Goal: Task Accomplishment & Management: Manage account settings

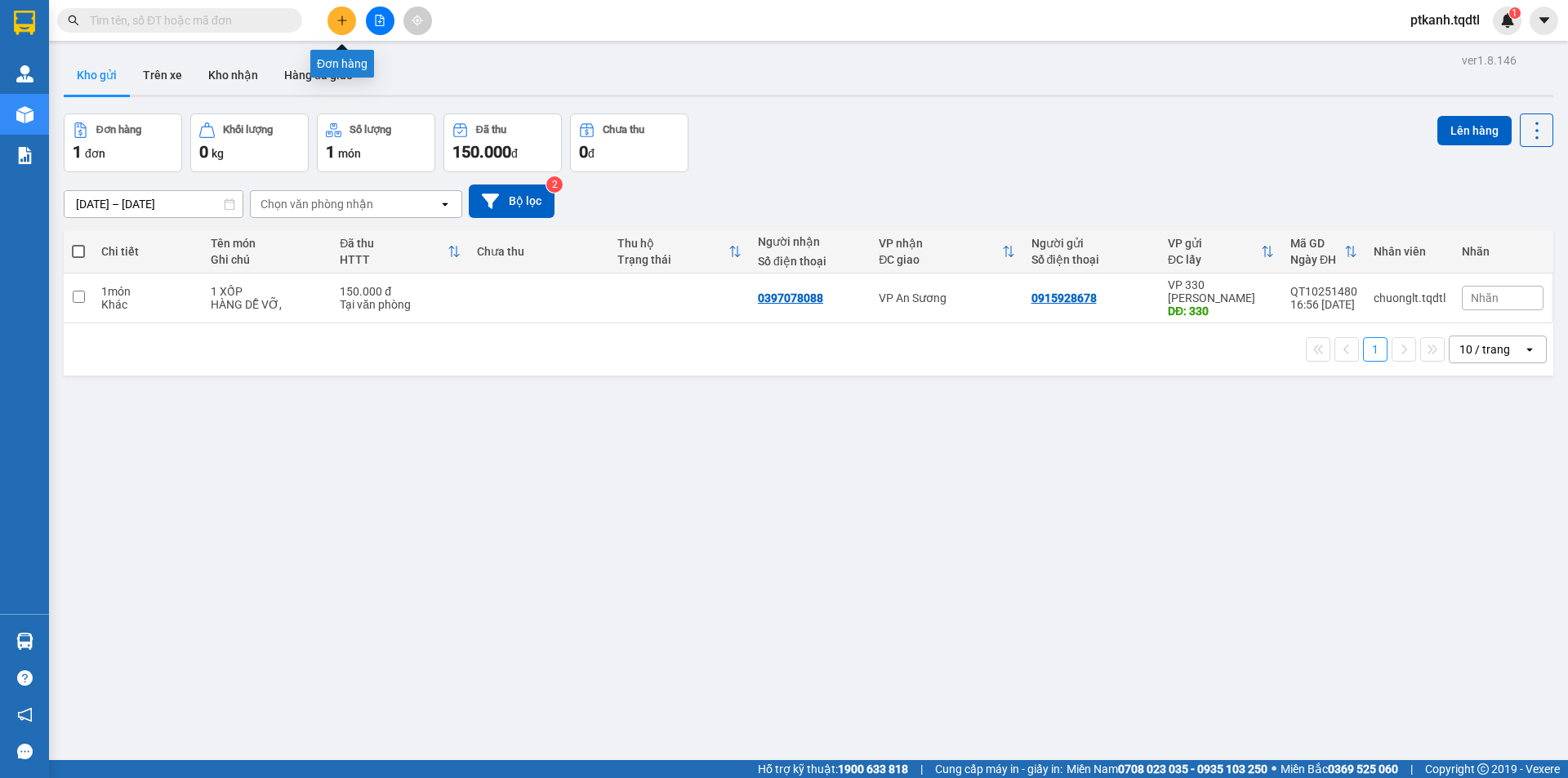
click at [343, 22] on icon "plus" at bounding box center [342, 20] width 1 height 9
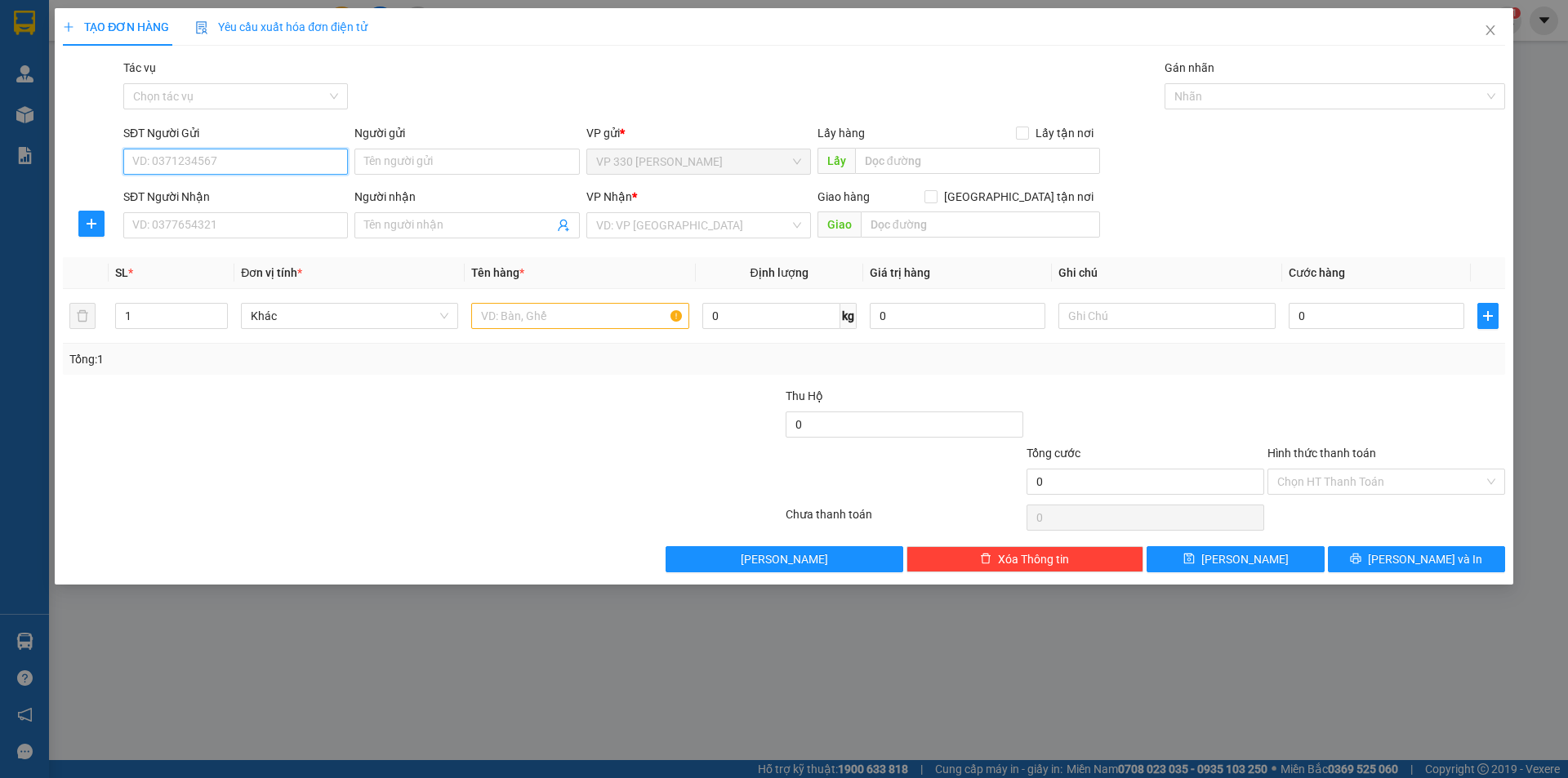
click at [301, 168] on input "SĐT Người Gửi" at bounding box center [235, 162] width 225 height 26
click at [237, 185] on div "0702301222" at bounding box center [235, 194] width 205 height 18
type input "0702301222"
type input "330"
type input "0973452293"
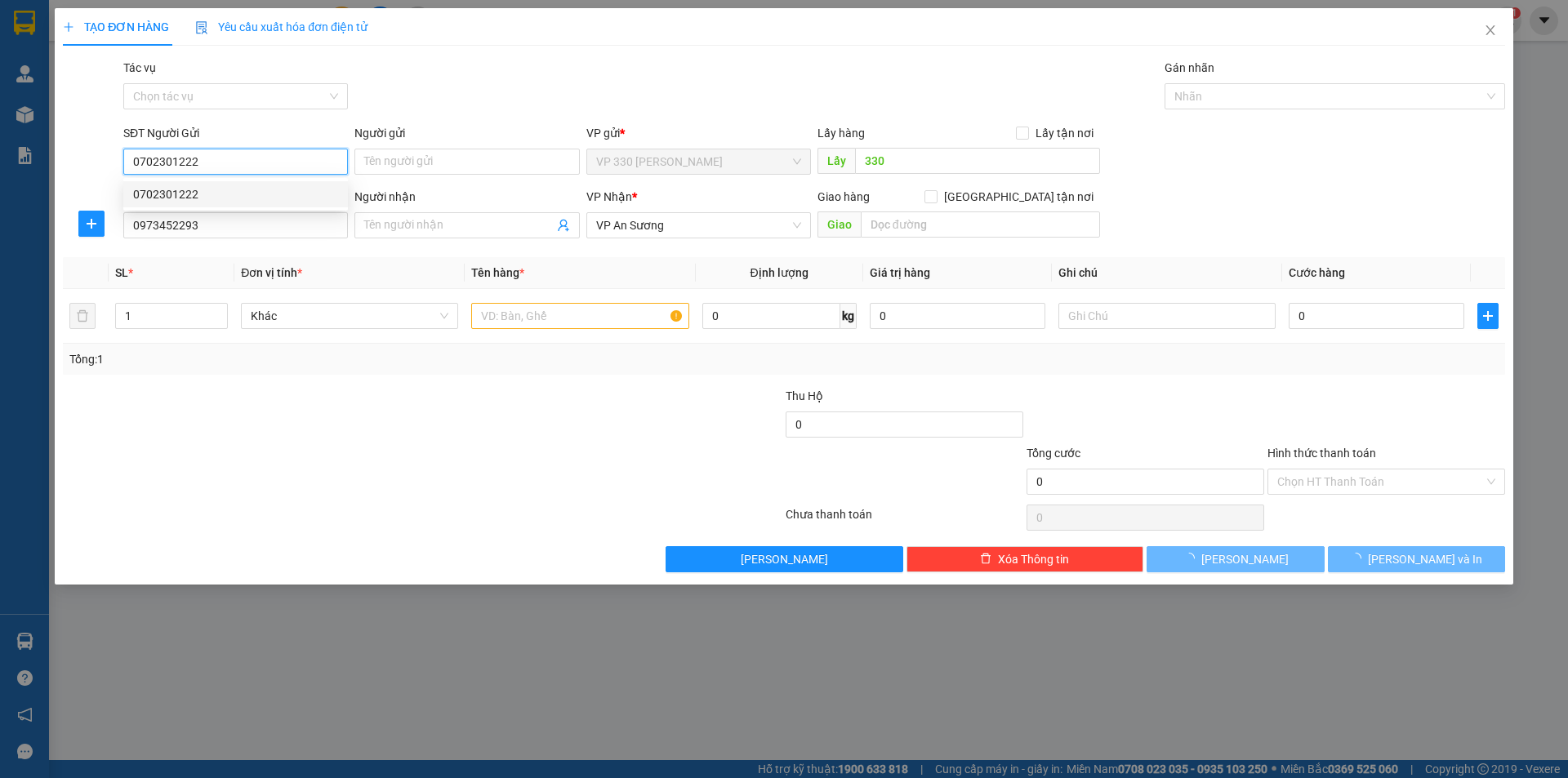
type input "200.000"
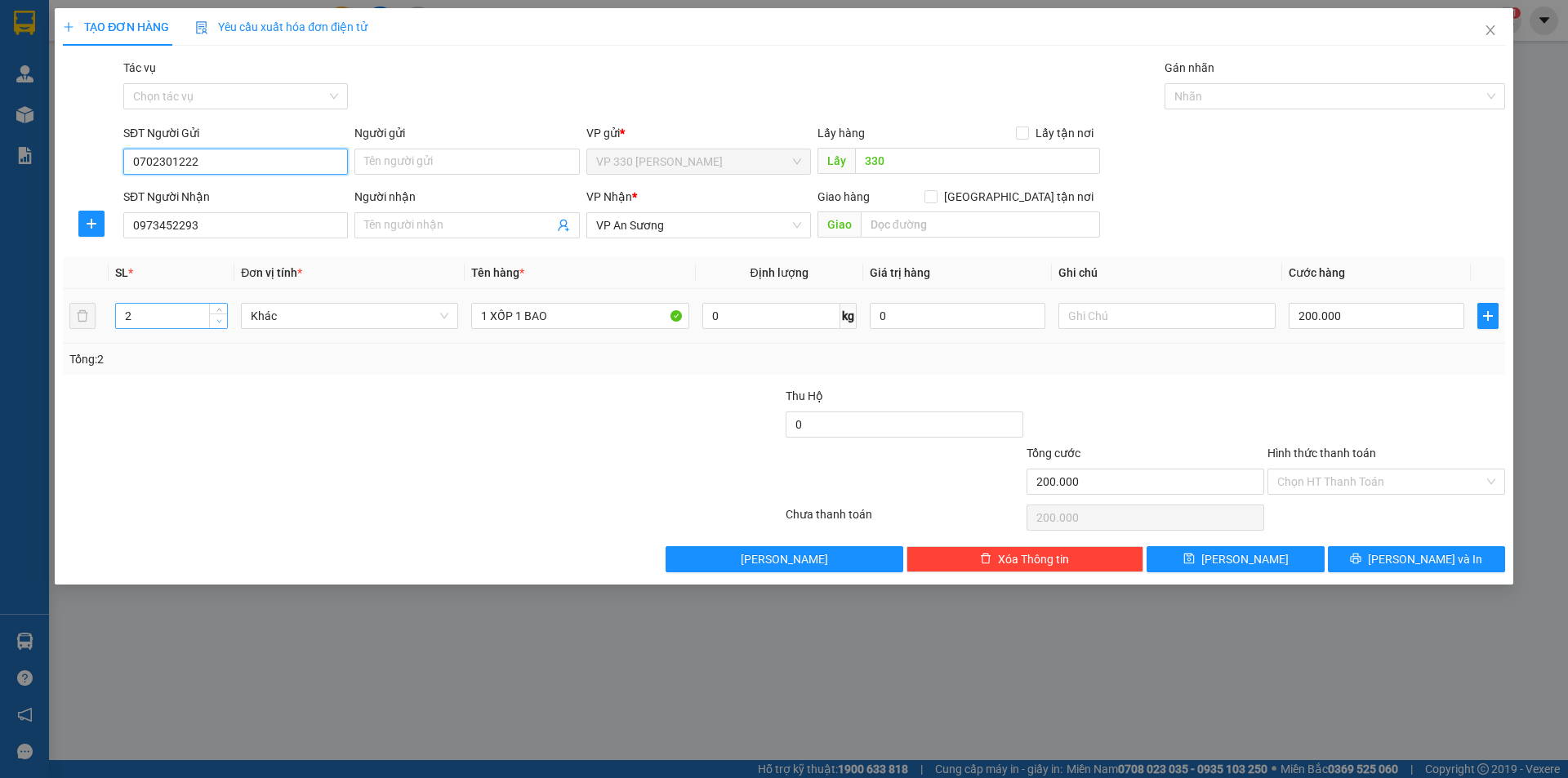
type input "0702301222"
type input "1"
click at [217, 322] on icon "down" at bounding box center [219, 321] width 6 height 6
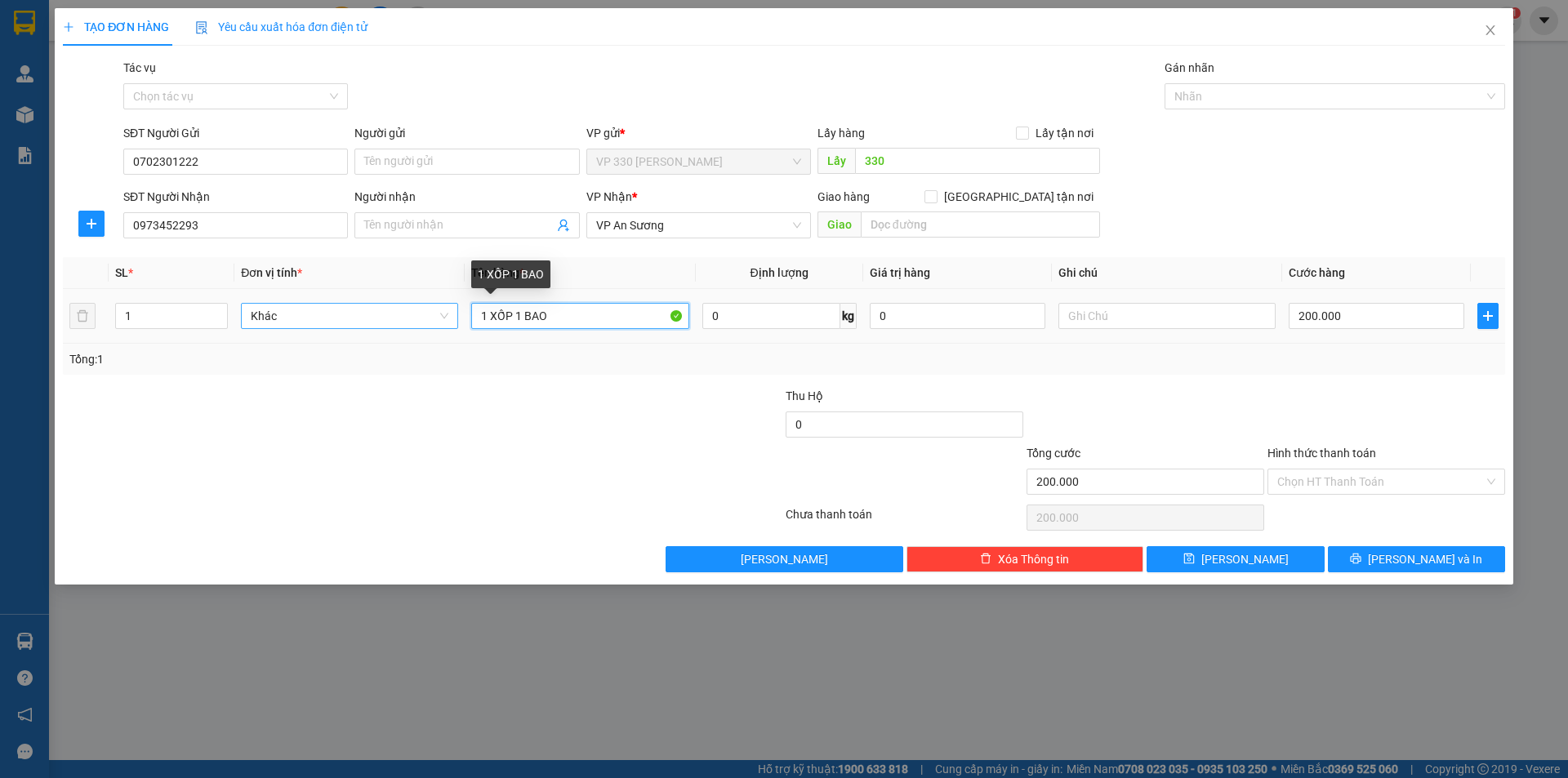
drag, startPoint x: 513, startPoint y: 312, endPoint x: 379, endPoint y: 311, distance: 134.0
click at [379, 311] on tr "1 Khác 1 XỐP 1 BAO 0 kg 0 200.000" at bounding box center [784, 316] width 1442 height 55
type input "1 BAO"
click at [1399, 317] on input "200.000" at bounding box center [1376, 316] width 176 height 26
type input "1"
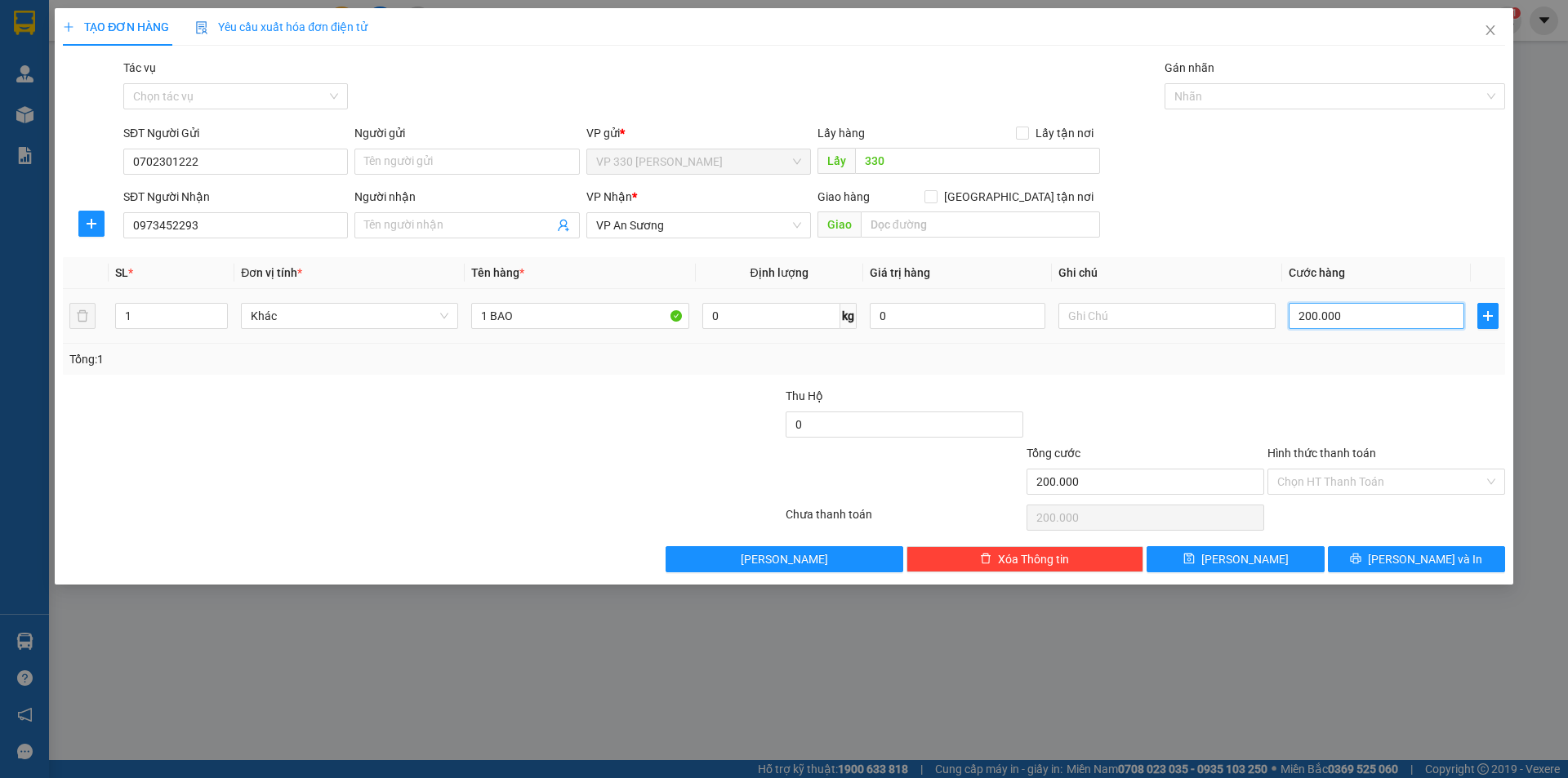
type input "1"
type input "10"
type input "100"
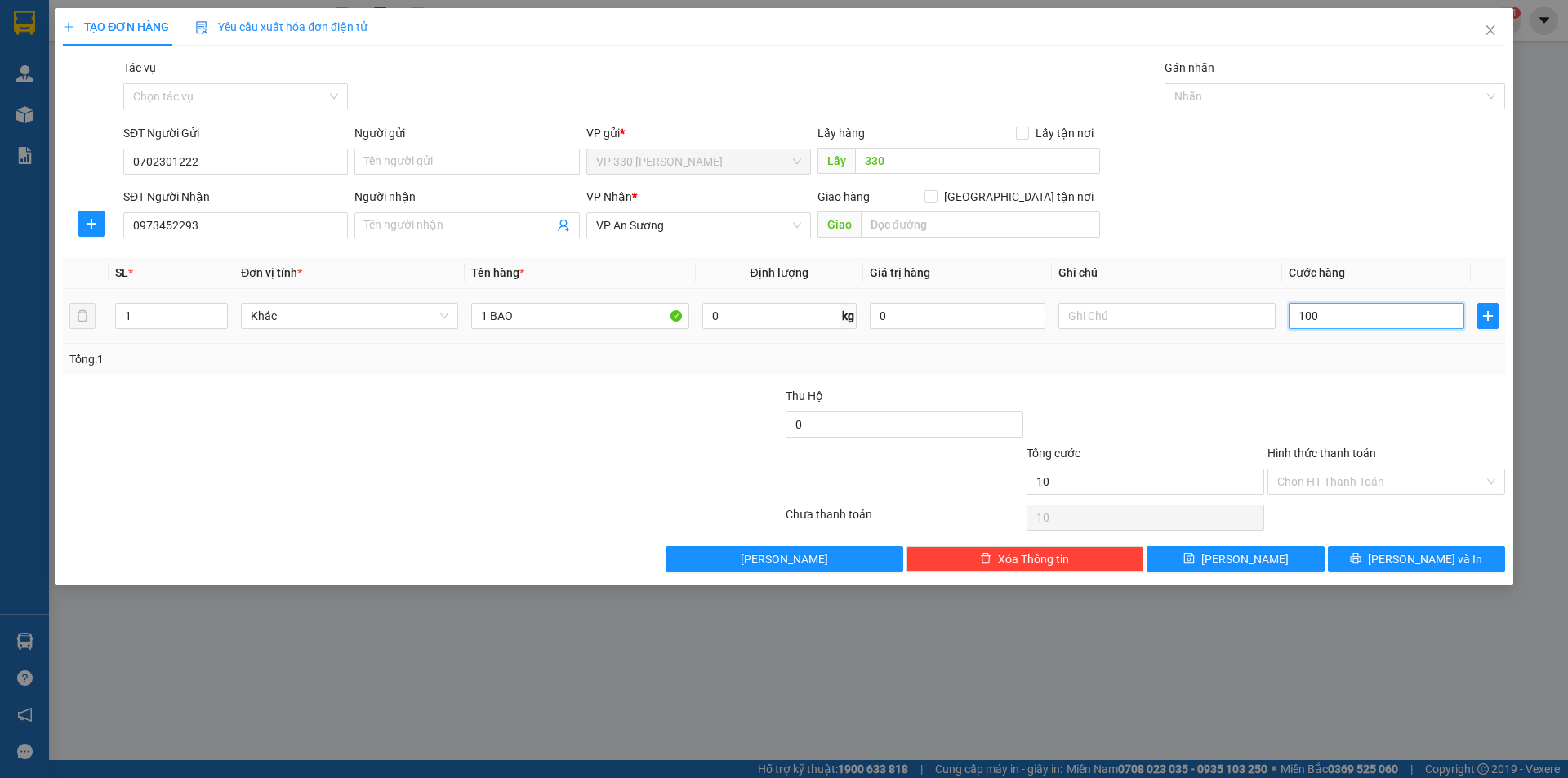
type input "100"
type input "1.000"
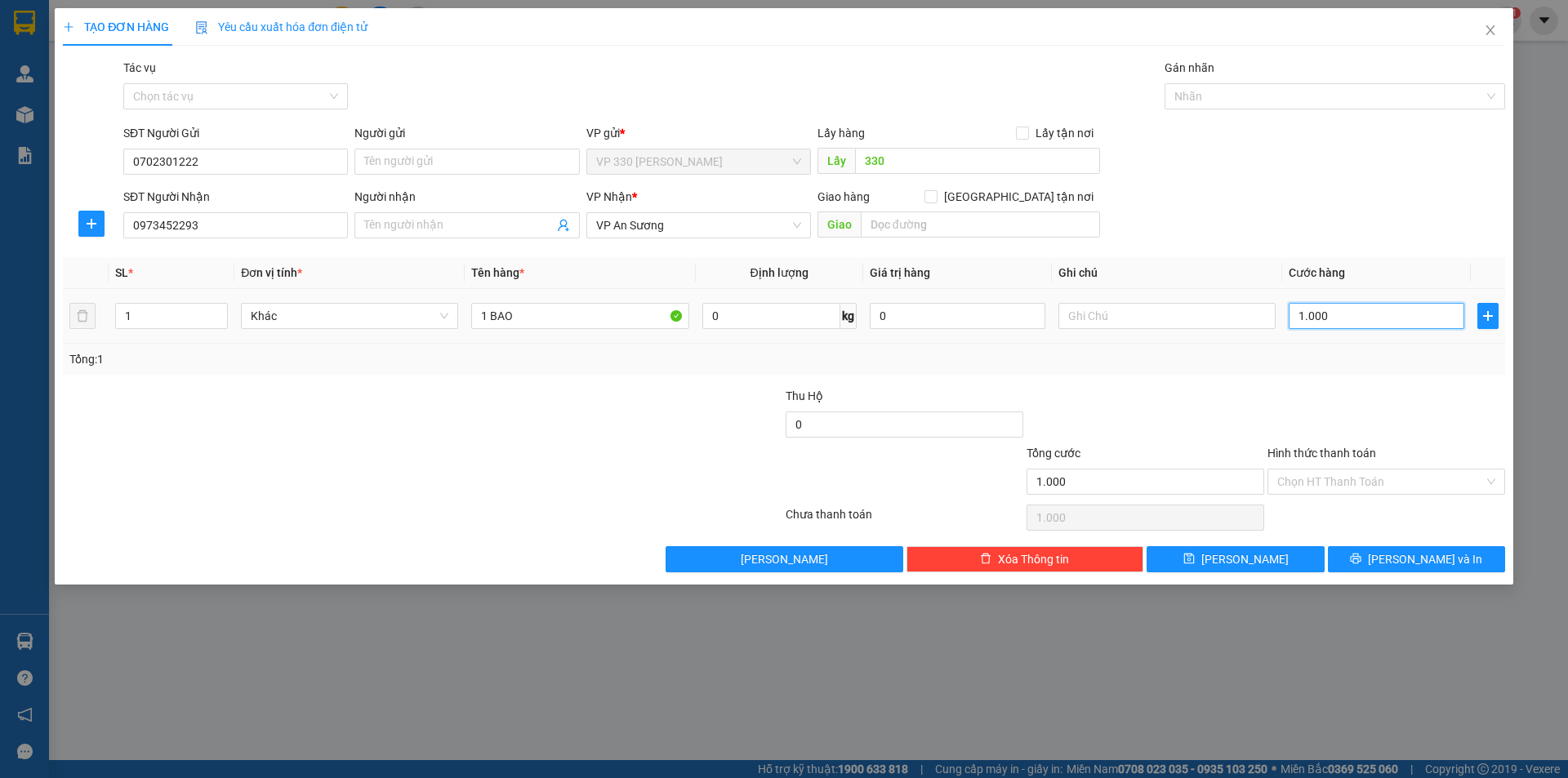
type input "10.000"
type input "100.000"
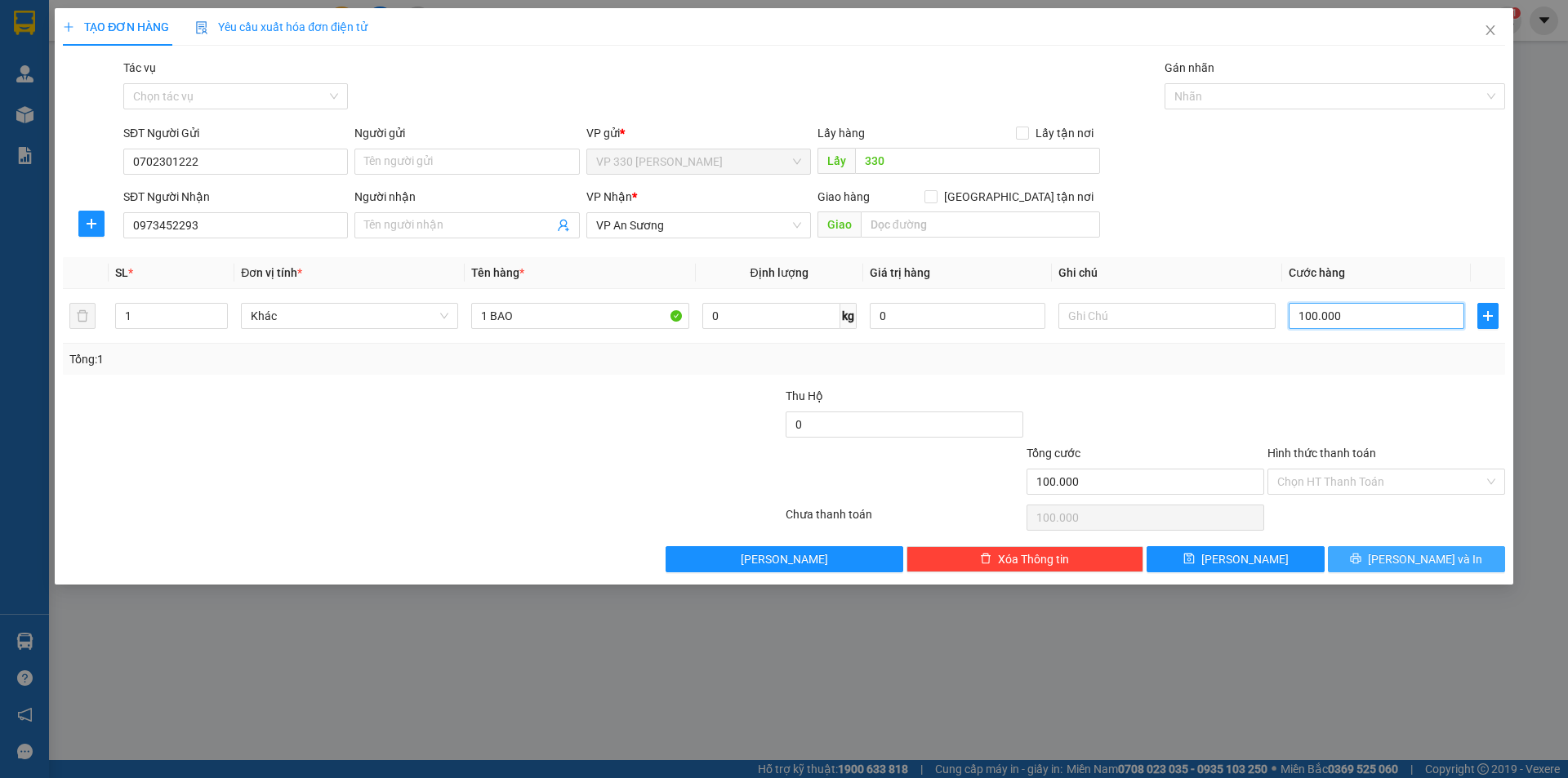
type input "100.000"
click at [1383, 553] on button "[PERSON_NAME] và In" at bounding box center [1416, 559] width 177 height 26
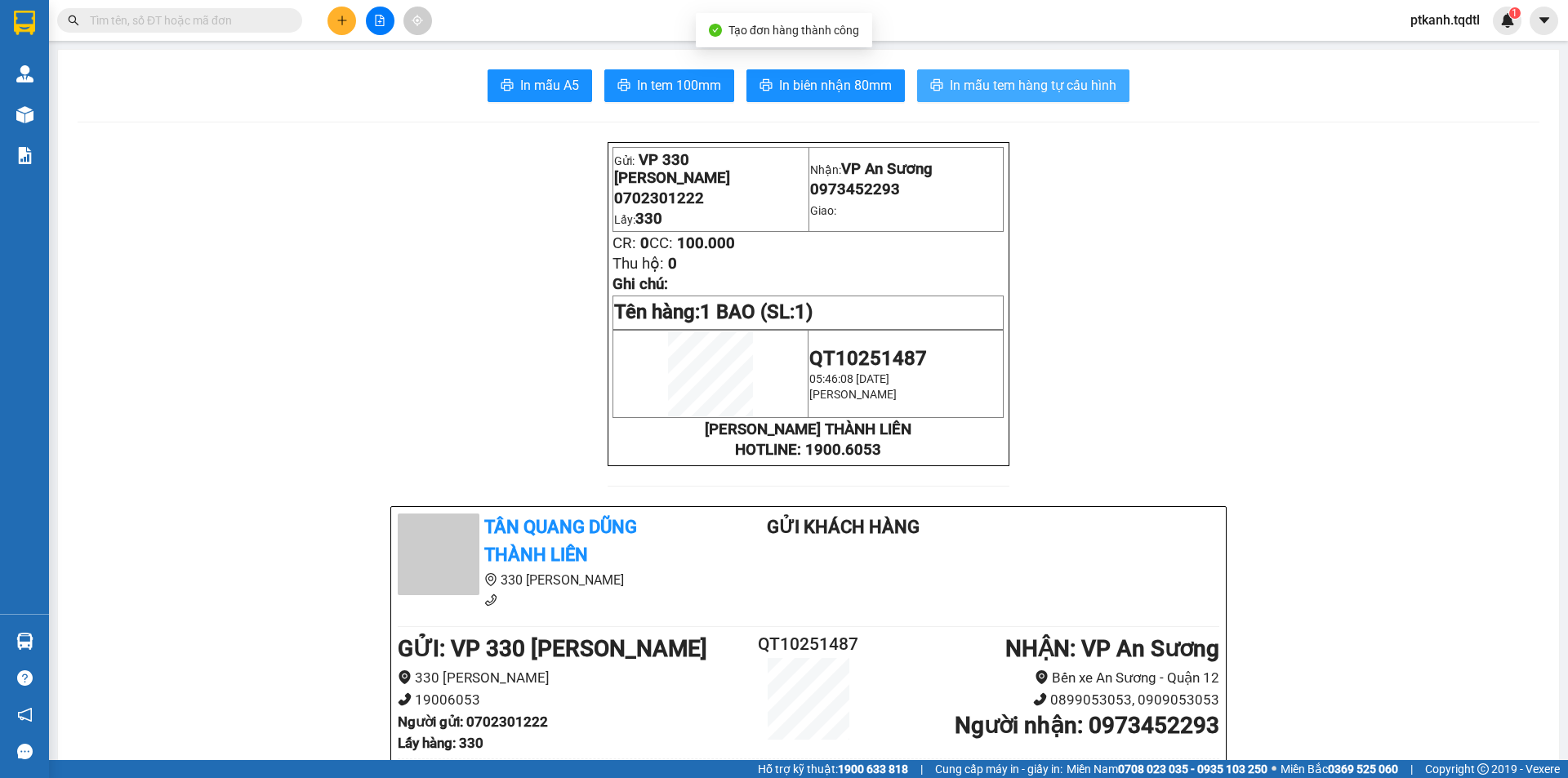
click at [1001, 98] on button "In mẫu tem hàng tự cấu hình" at bounding box center [1023, 86] width 213 height 33
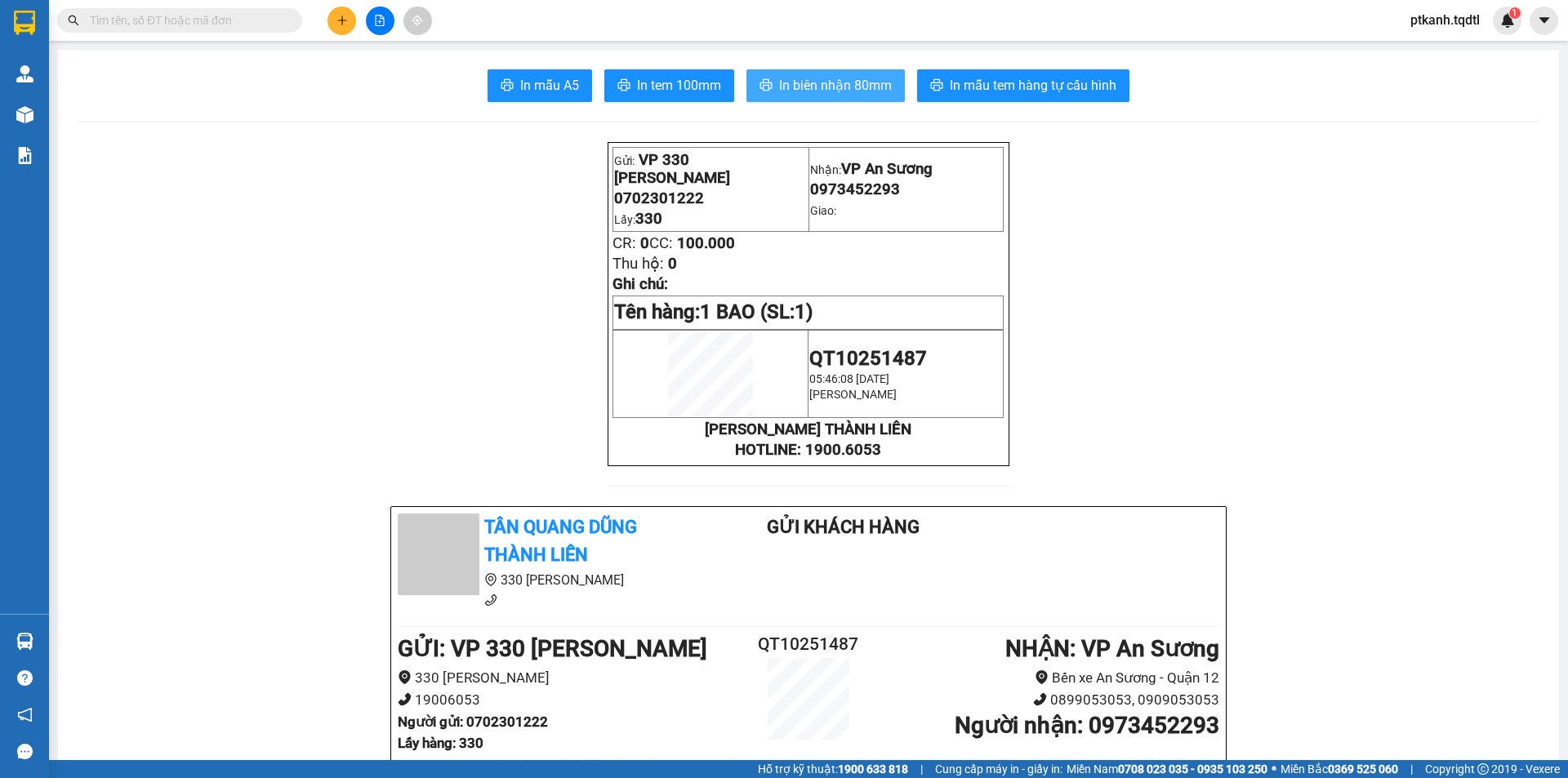
click at [817, 79] on span "In biên nhận 80mm" at bounding box center [836, 86] width 113 height 21
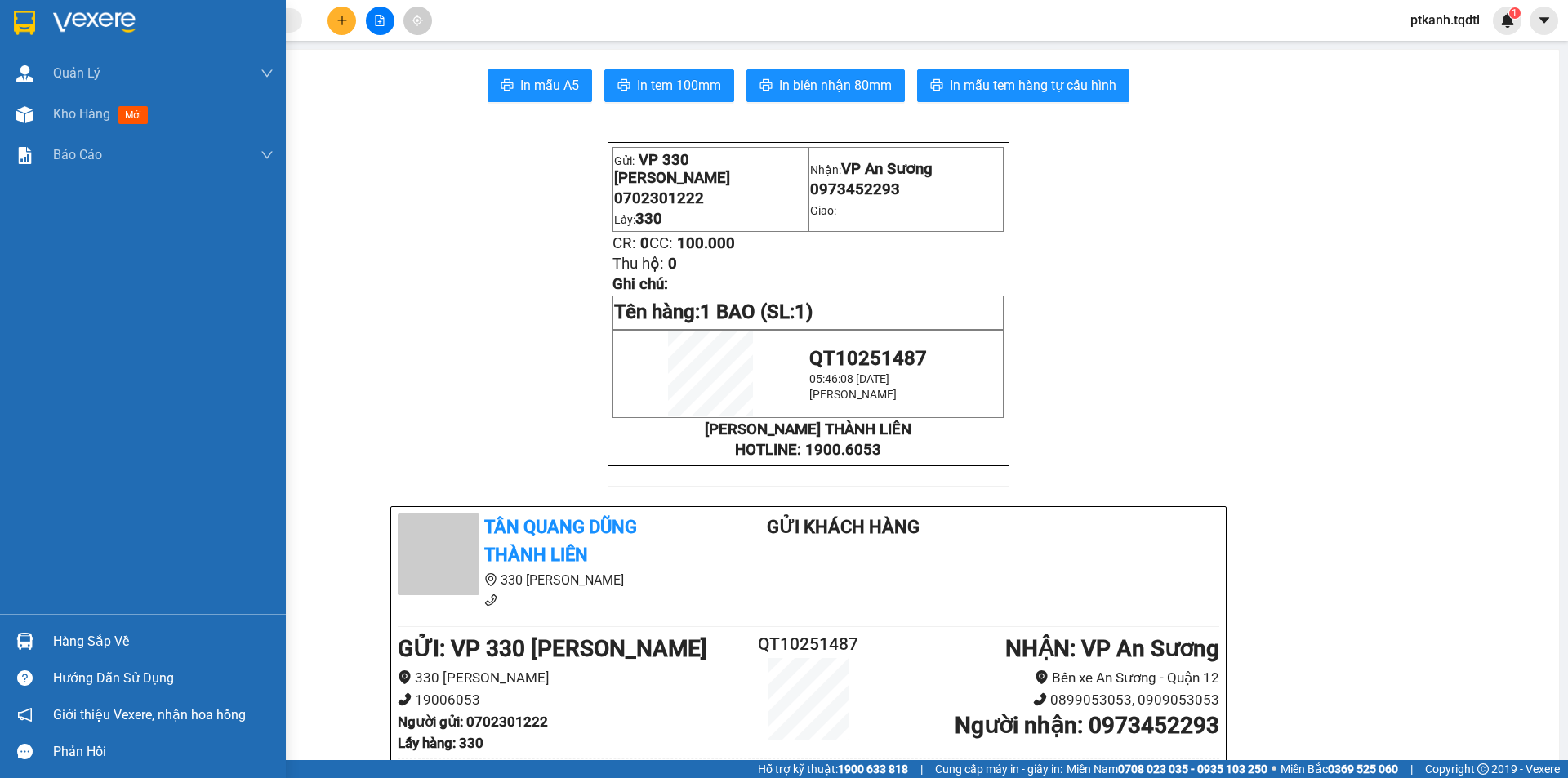
click at [11, 638] on div at bounding box center [24, 641] width 28 height 28
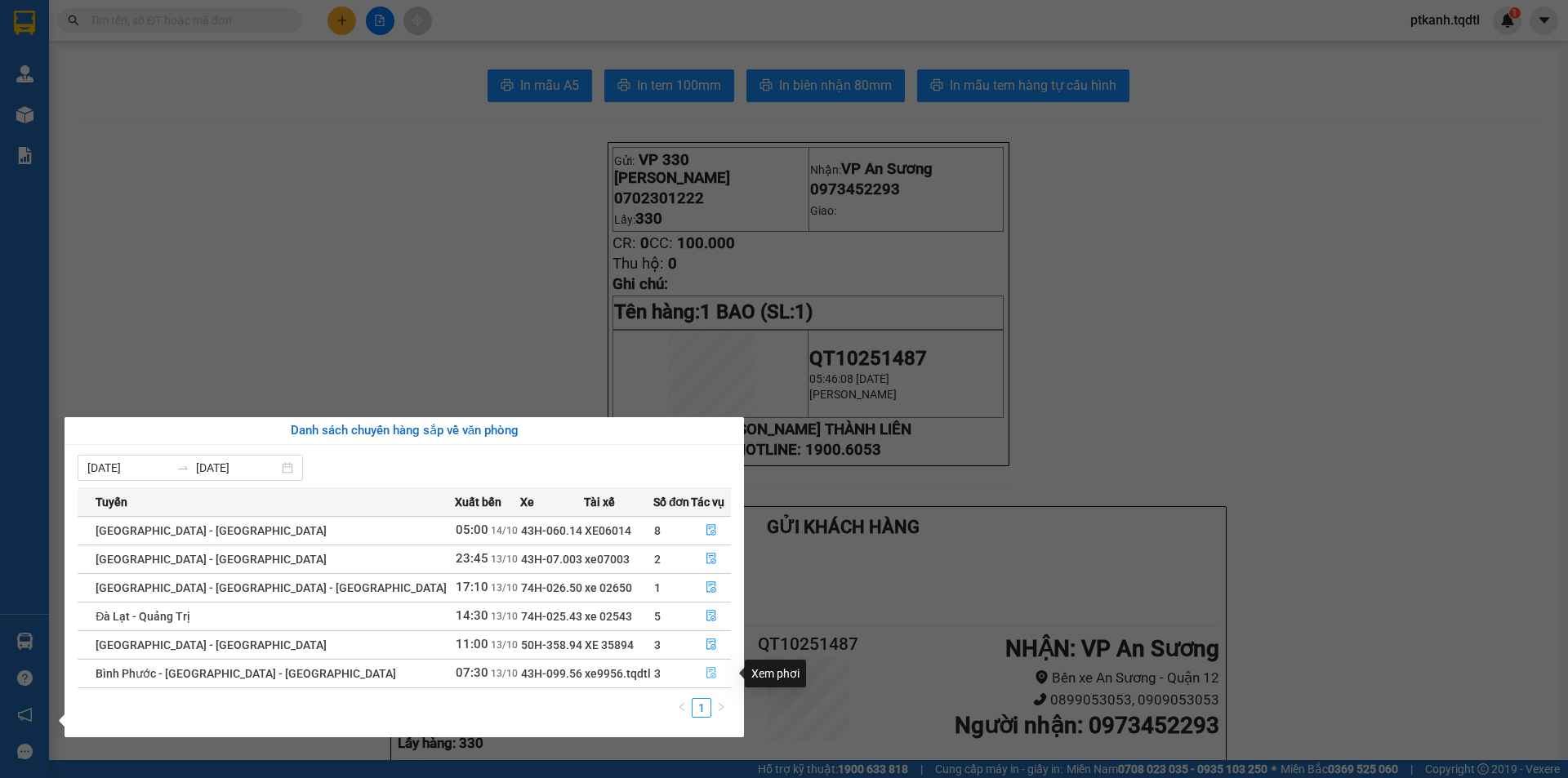
click at [706, 674] on icon "file-done" at bounding box center [712, 673] width 11 height 11
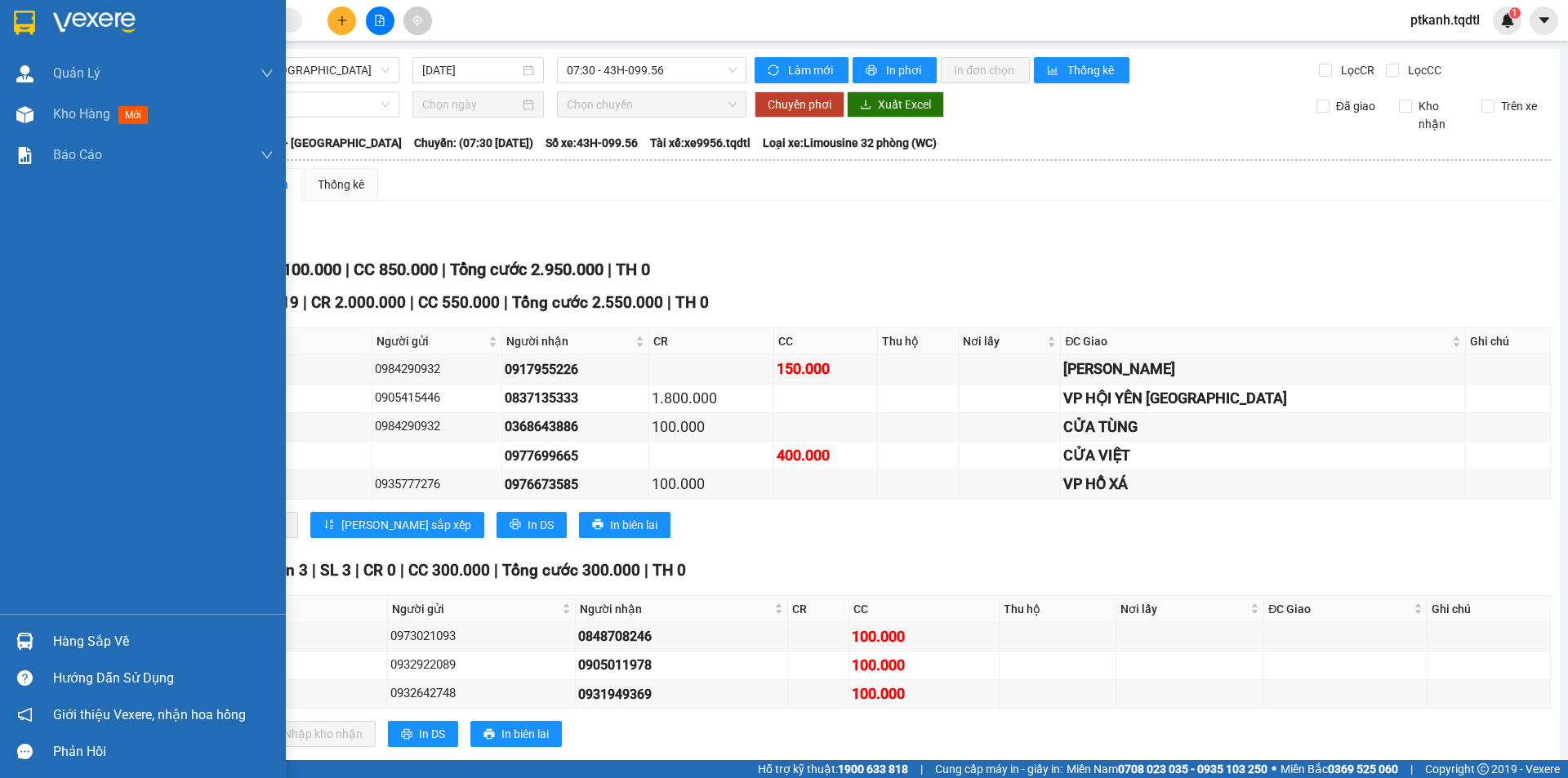
click at [25, 640] on img at bounding box center [24, 641] width 17 height 17
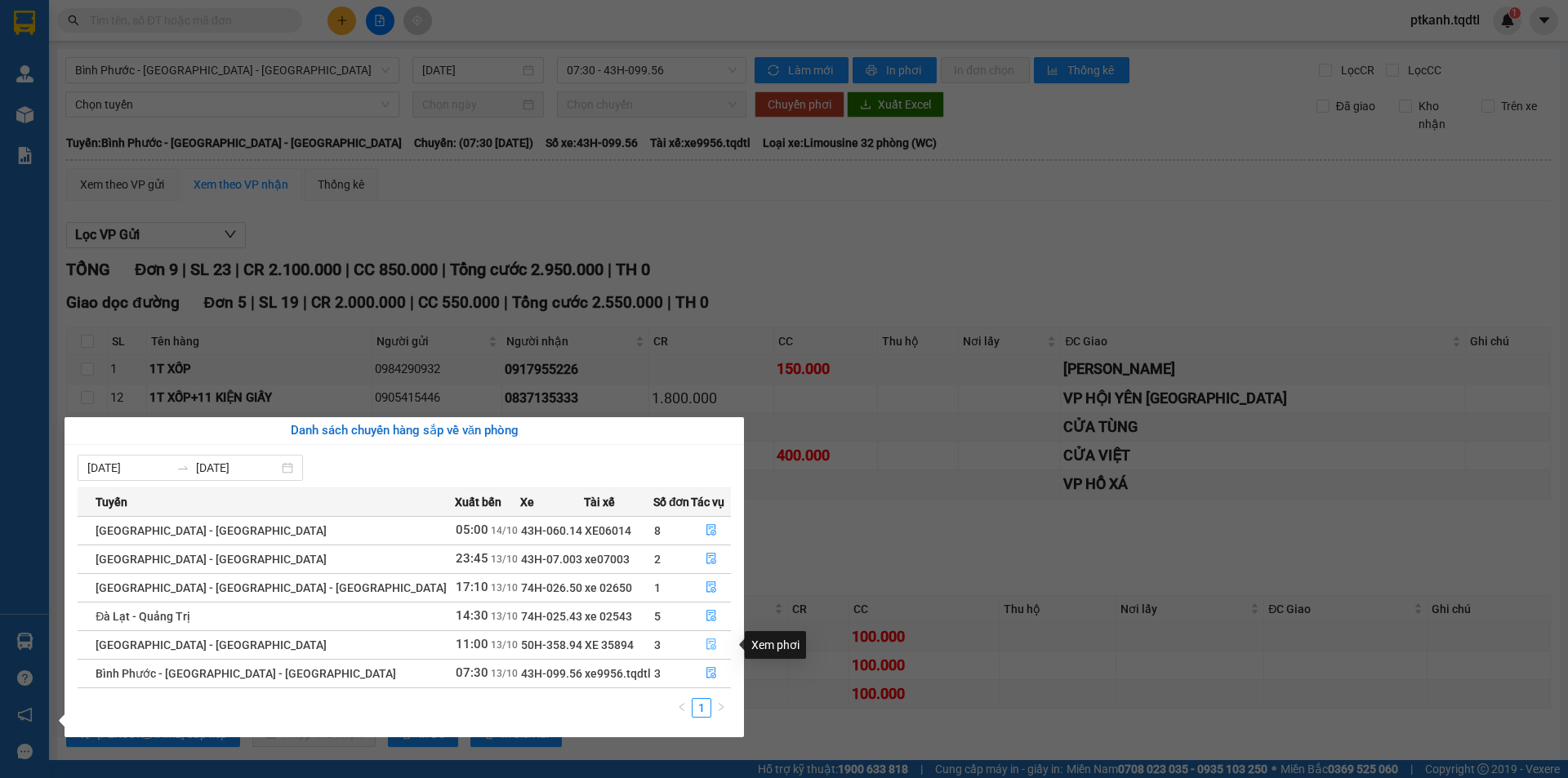
click at [707, 642] on icon "file-done" at bounding box center [712, 643] width 11 height 11
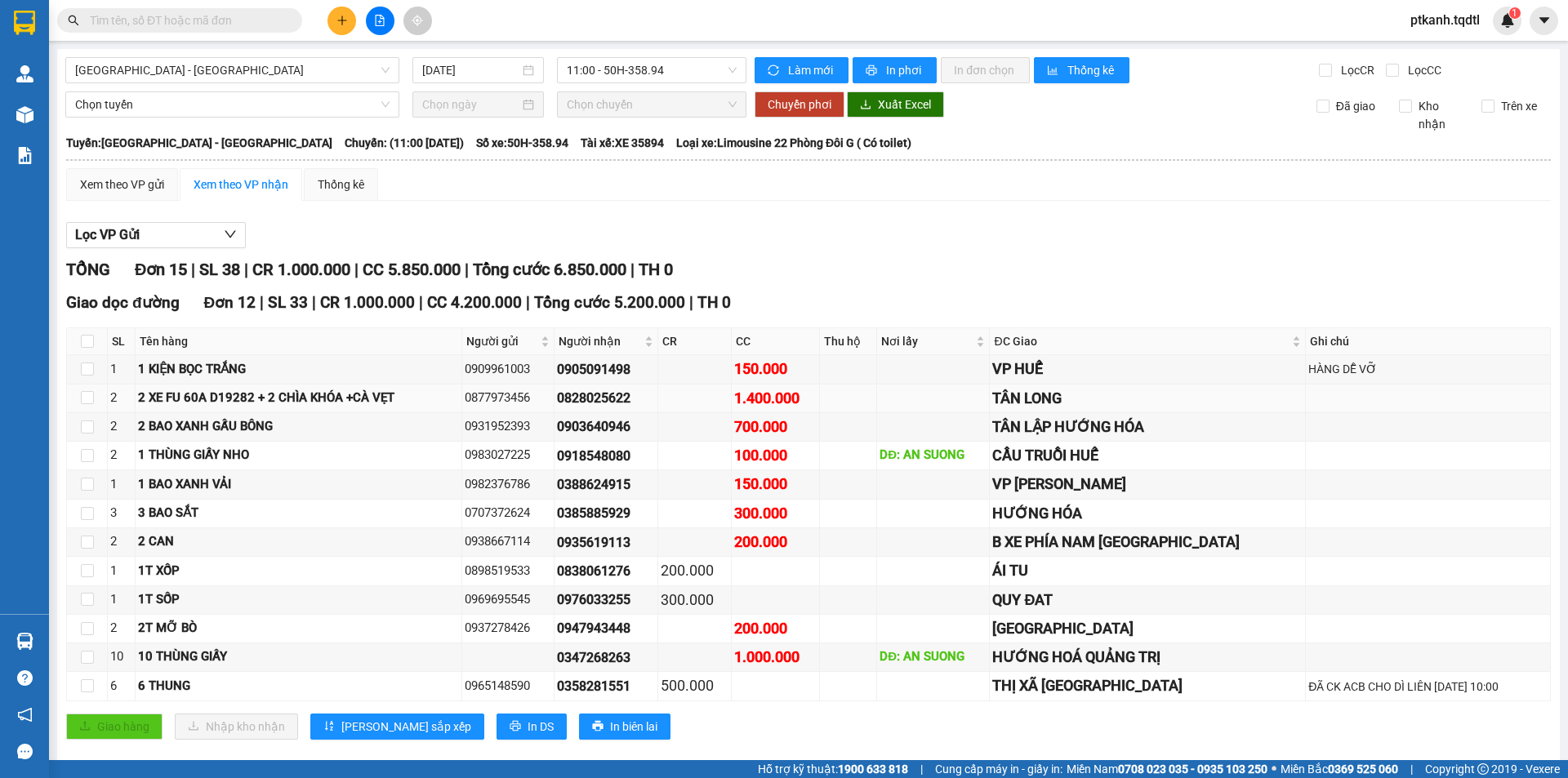
drag, startPoint x: 1278, startPoint y: 6, endPoint x: 410, endPoint y: 389, distance: 948.7
click at [416, 387] on td "2 XE FU 60A D19282 + 2 CHÌA KHÓA +CÀ VẸT" at bounding box center [299, 399] width 328 height 28
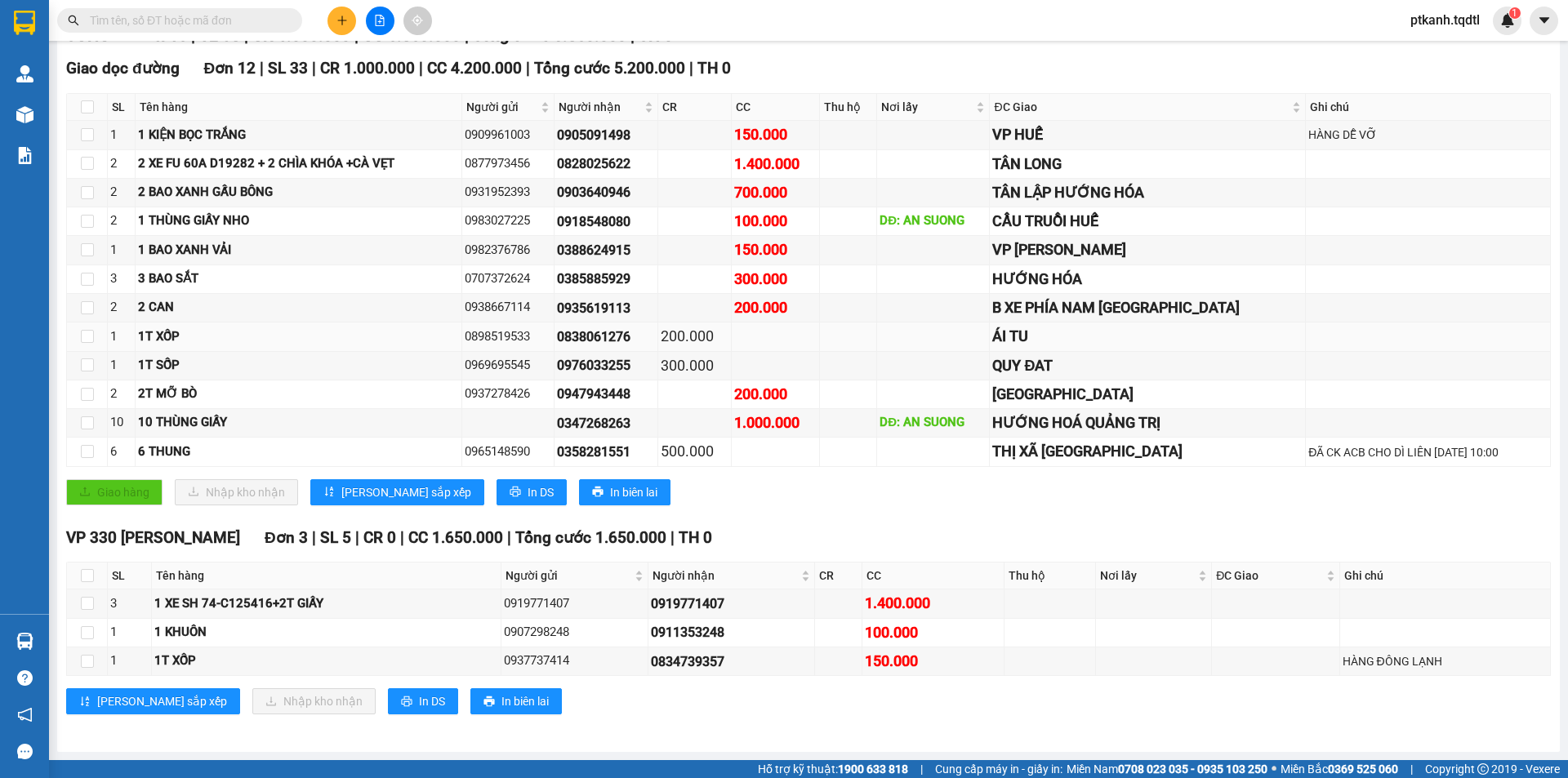
scroll to position [71, 0]
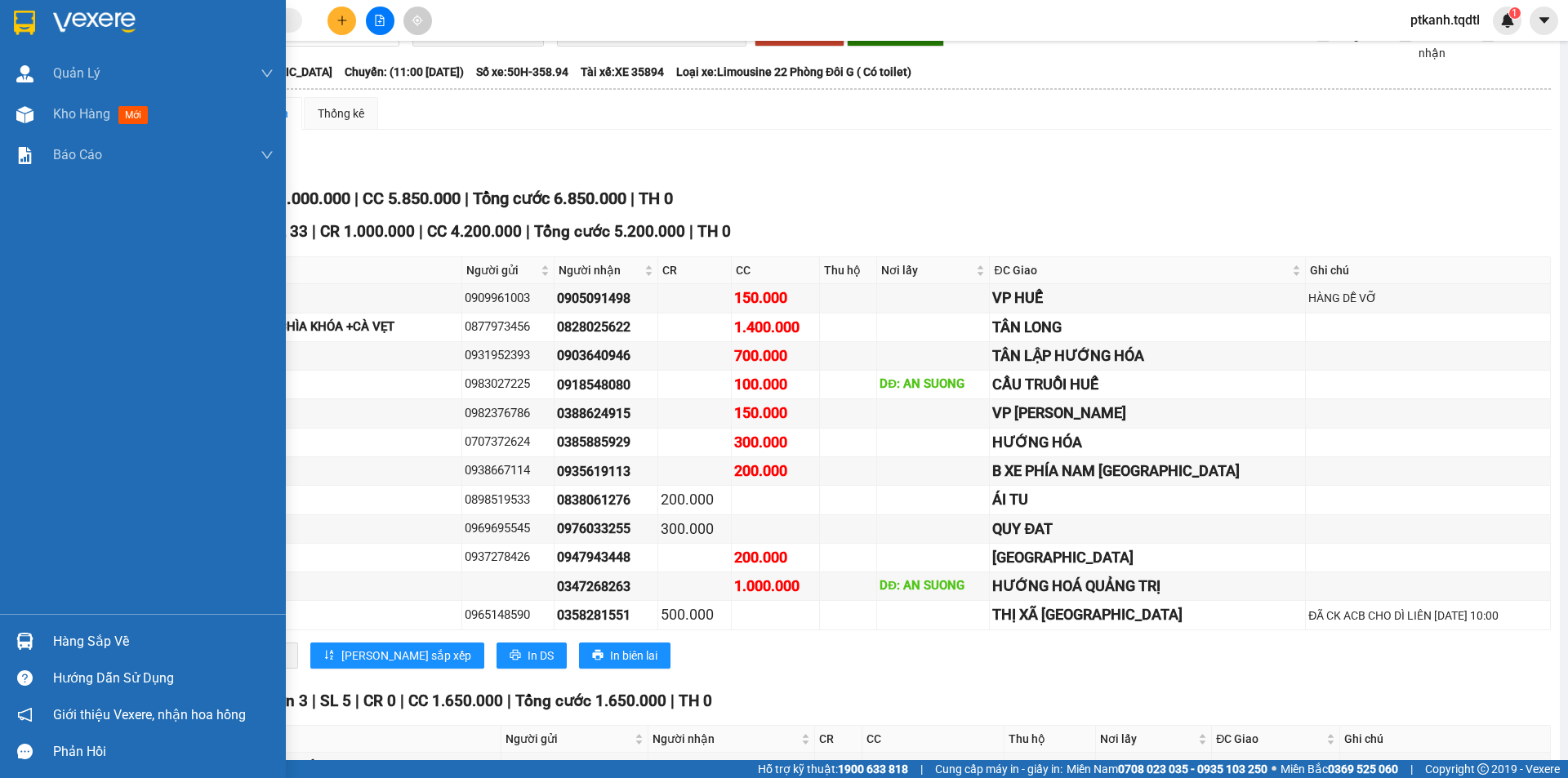
click at [58, 632] on div "Hàng sắp về" at bounding box center [163, 642] width 220 height 24
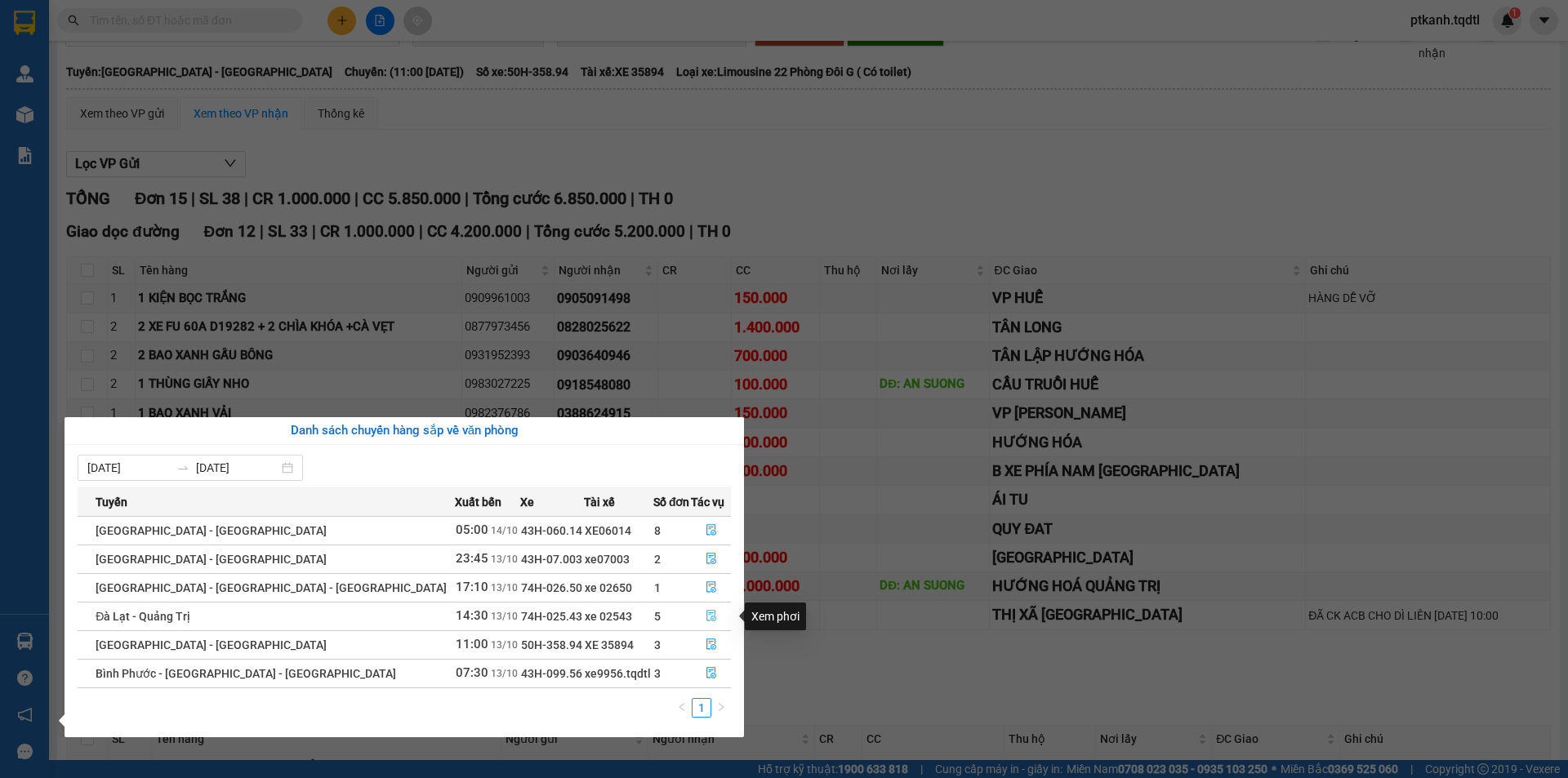
click at [706, 611] on icon "file-done" at bounding box center [712, 615] width 11 height 11
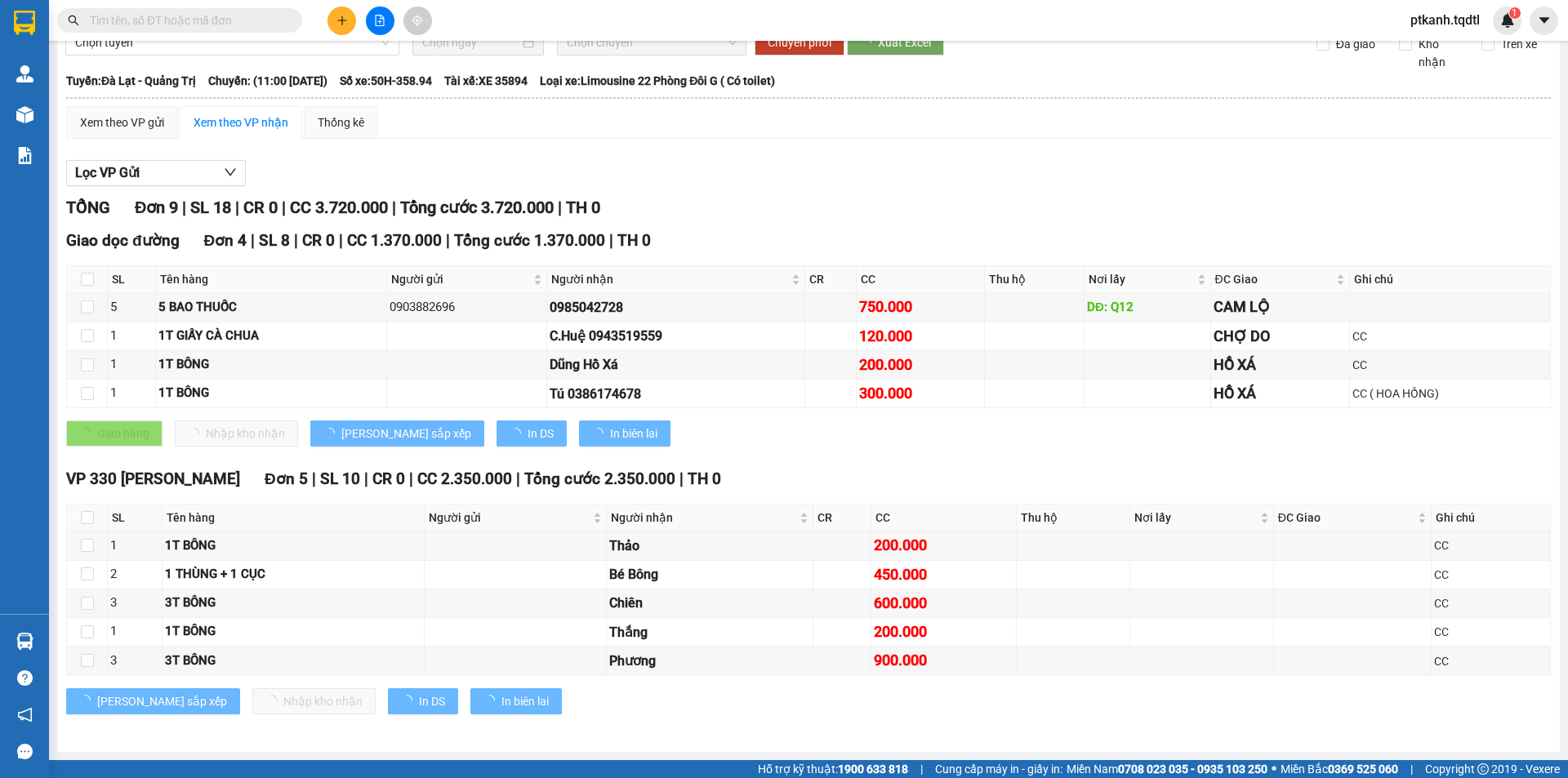
scroll to position [62, 0]
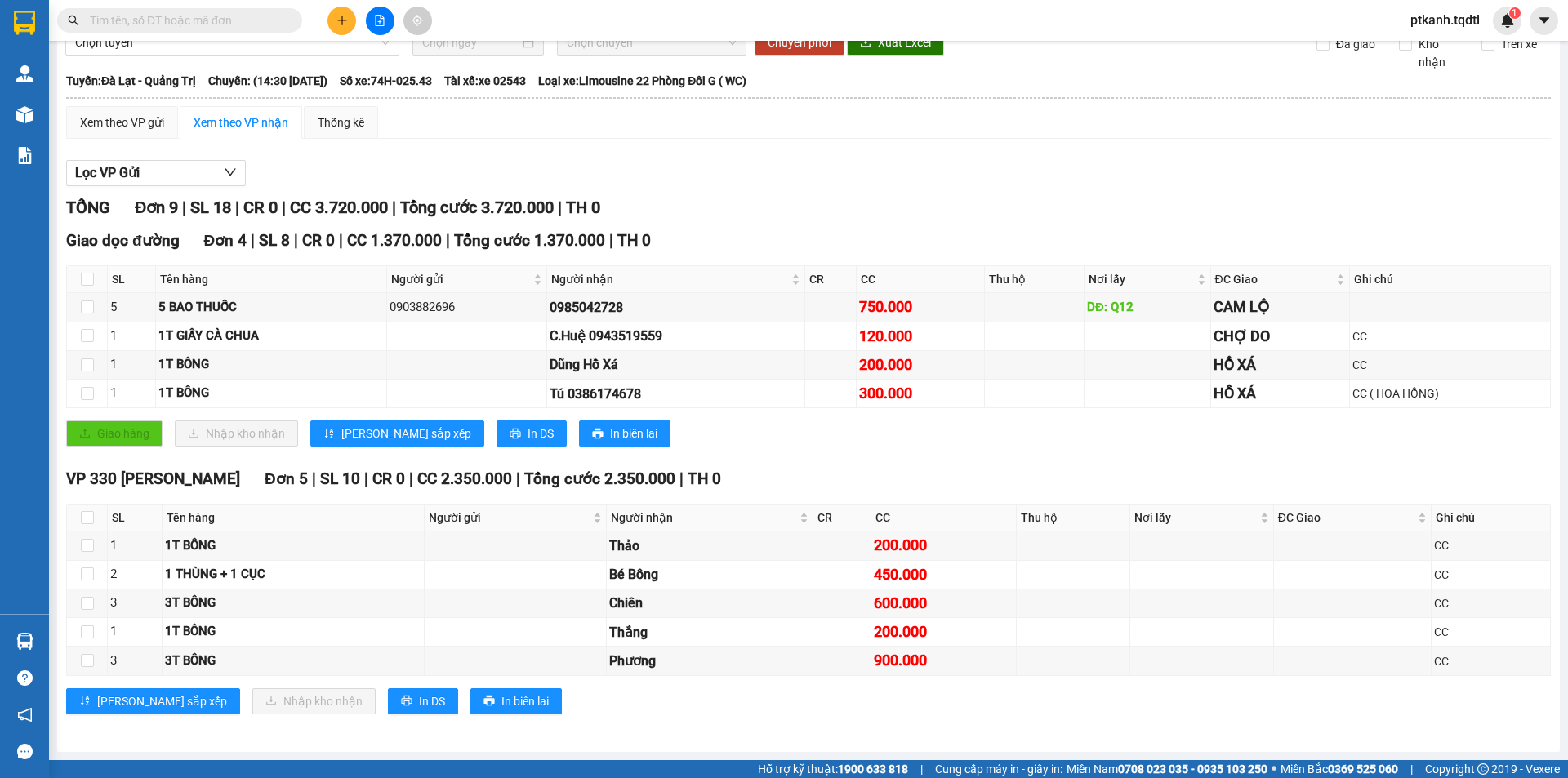
click at [937, 204] on div "TỔNG Đơn 9 | SL 18 | CR 0 | CC 3.720.000 | Tổng cước 3.720.000 | TH 0" at bounding box center [808, 207] width 1484 height 25
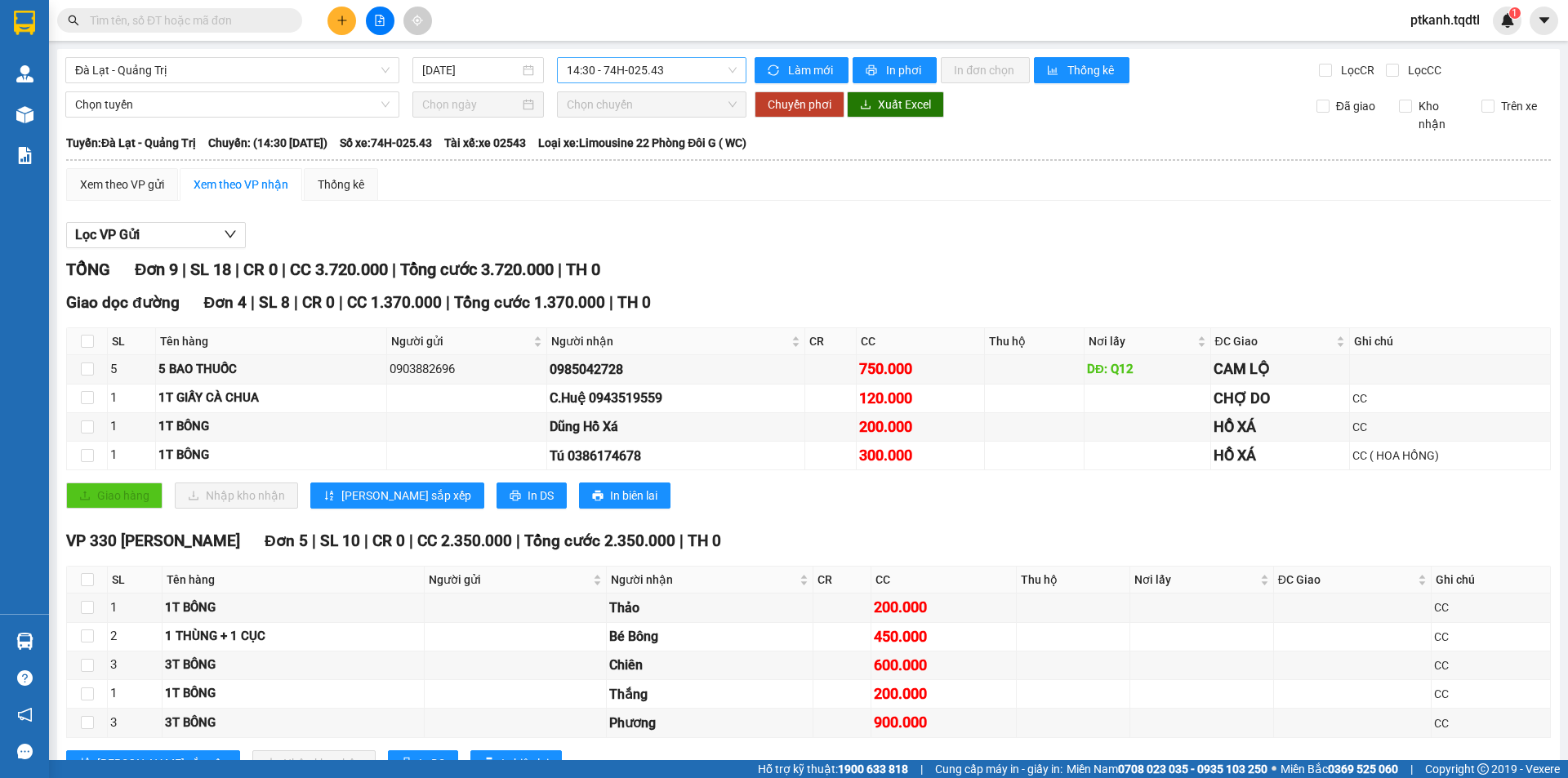
click at [699, 72] on span "14:30 - 74H-025.43" at bounding box center [651, 71] width 169 height 24
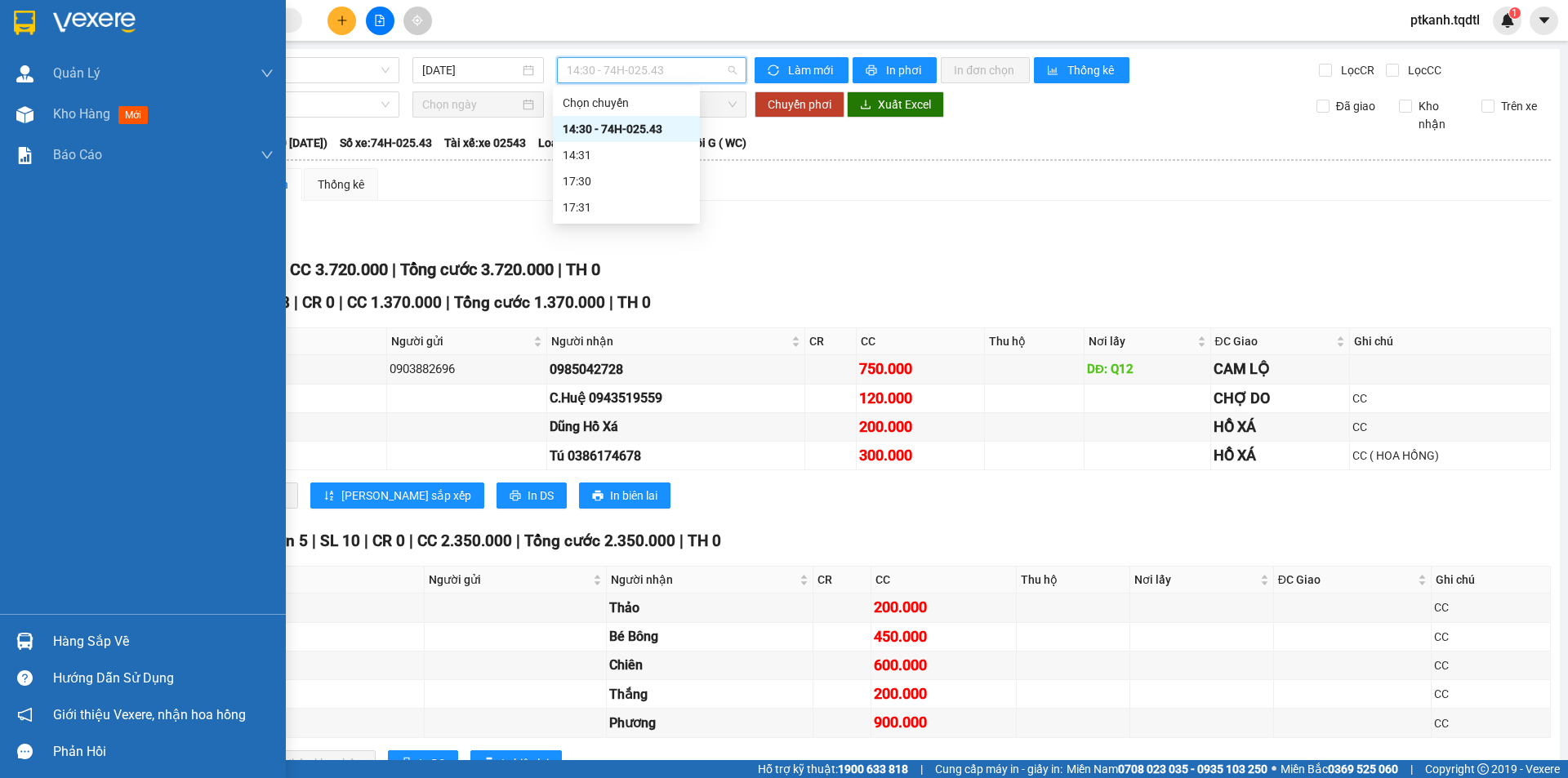
click at [29, 640] on img at bounding box center [24, 641] width 17 height 17
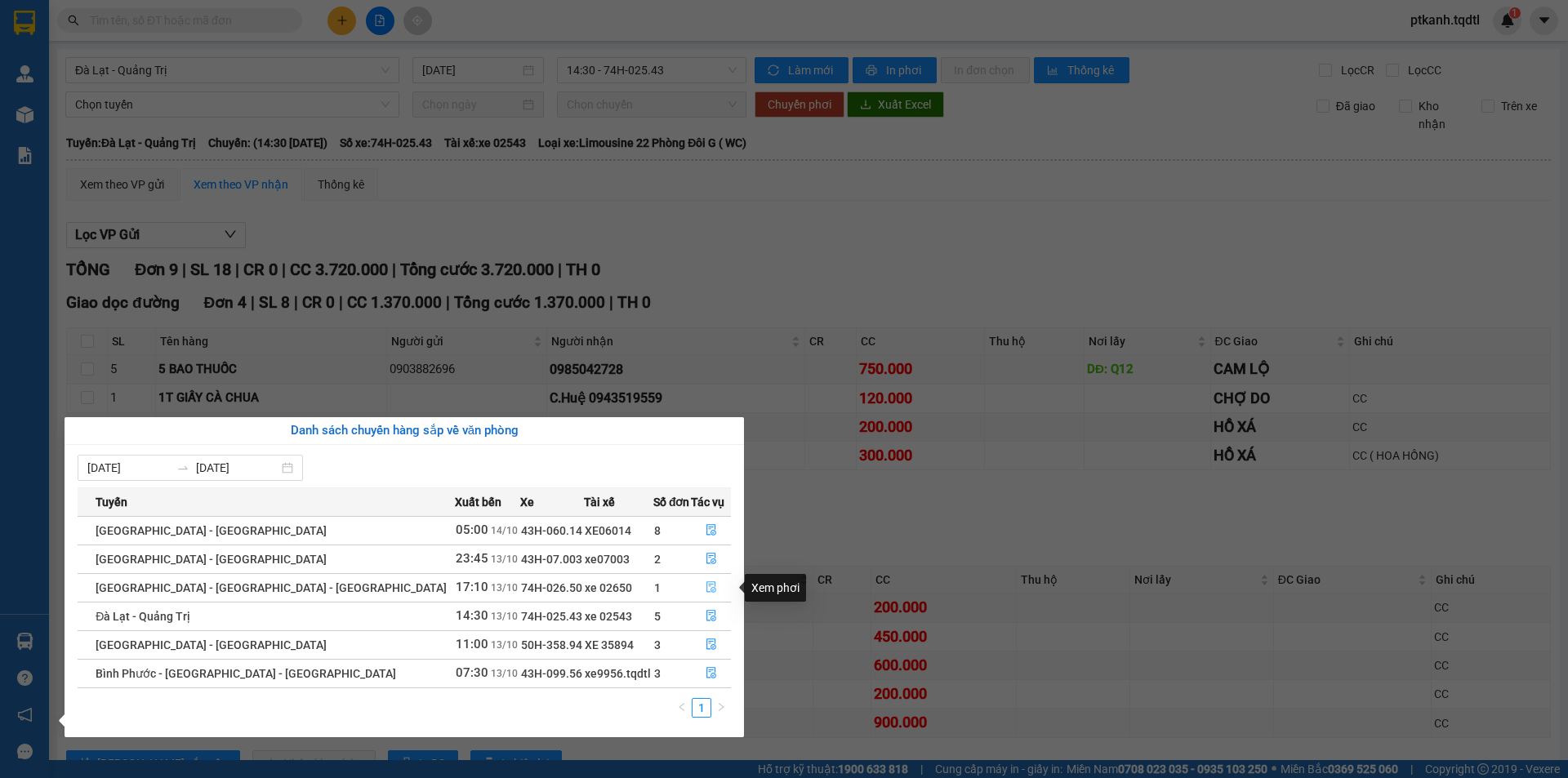
click at [706, 585] on icon "file-done" at bounding box center [712, 587] width 11 height 11
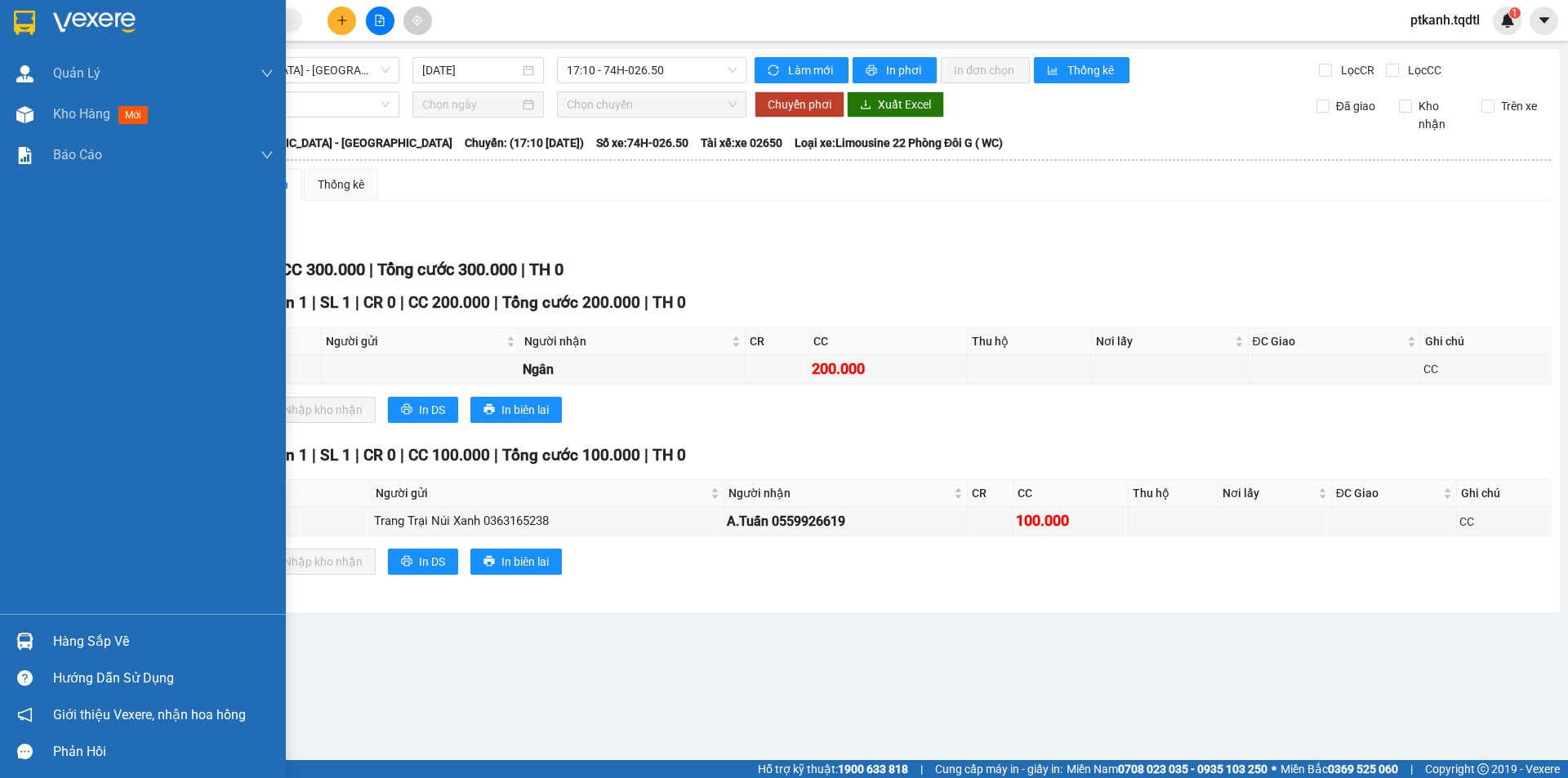
click at [5, 644] on div "Hàng sắp về" at bounding box center [143, 641] width 286 height 37
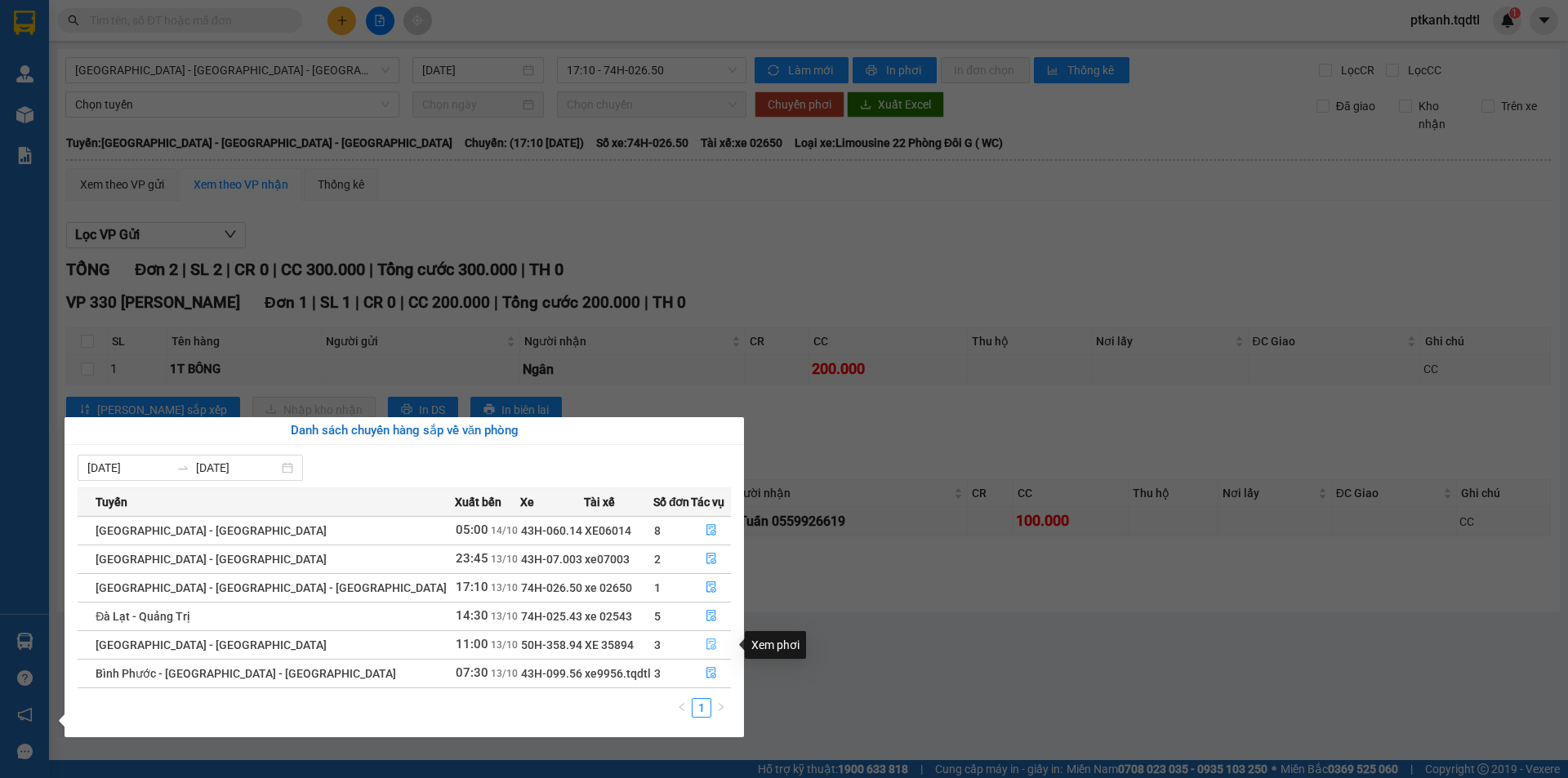
click at [706, 643] on icon "file-done" at bounding box center [711, 644] width 9 height 11
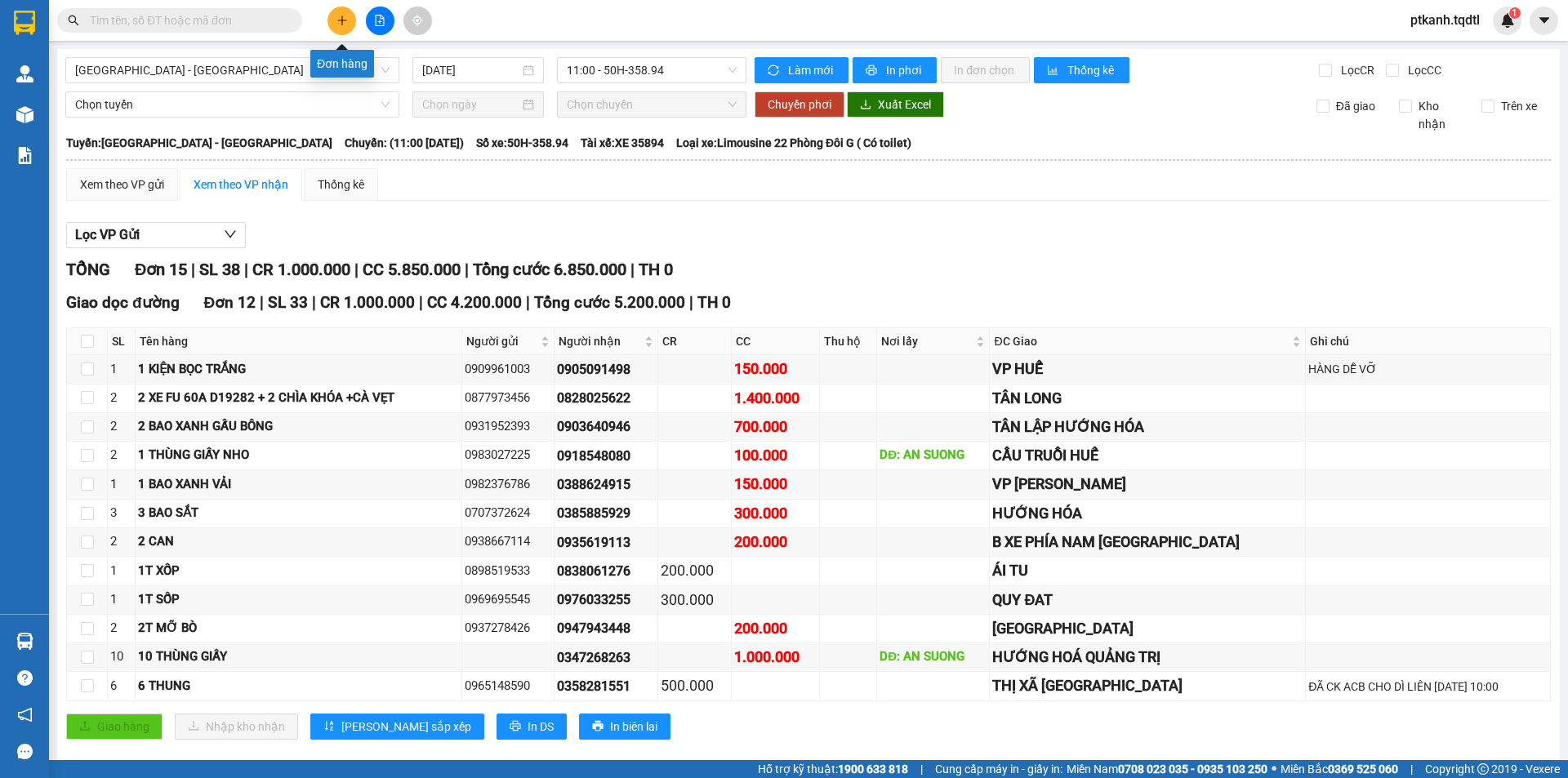
click at [349, 24] on button at bounding box center [342, 21] width 28 height 28
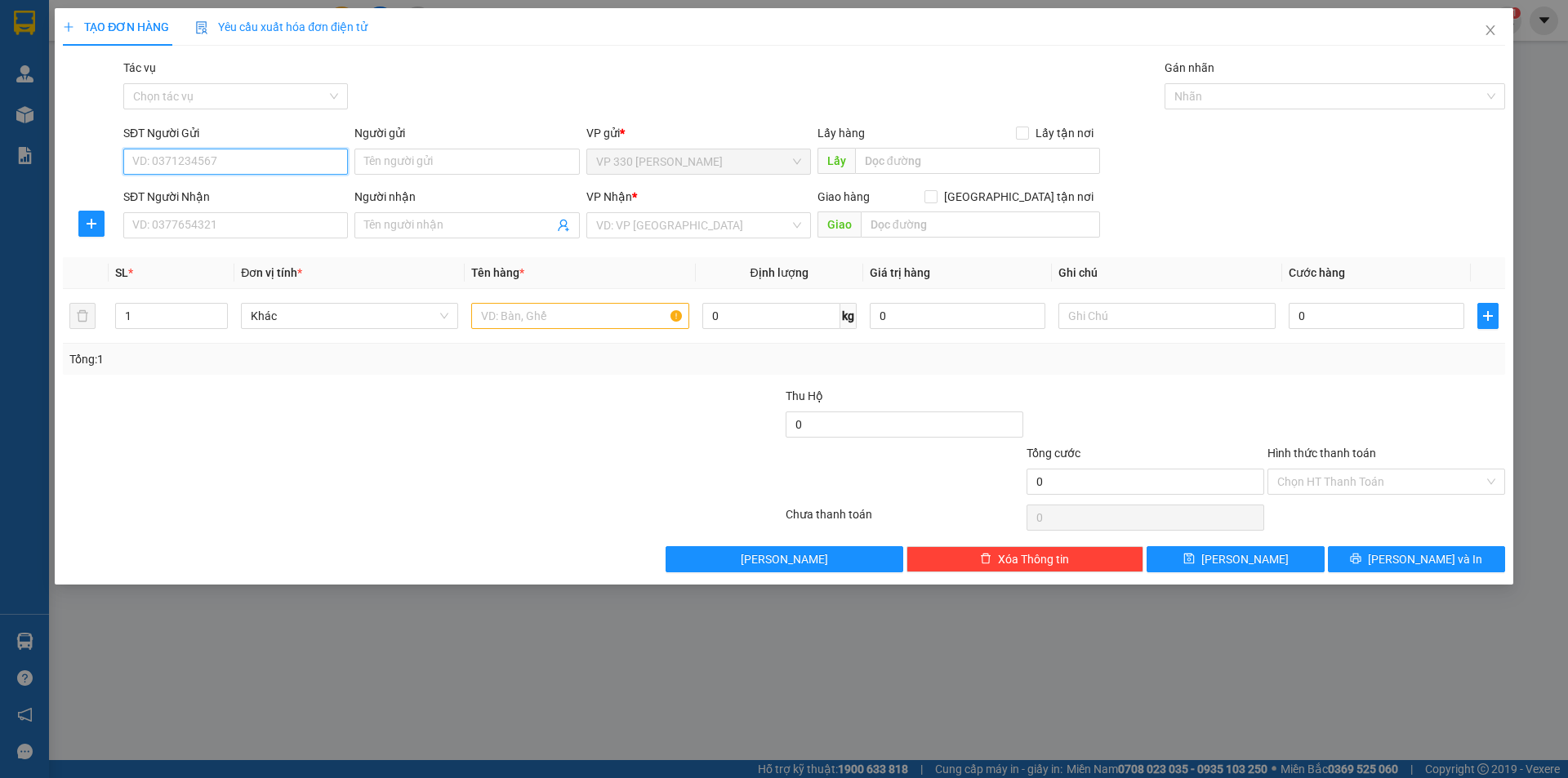
drag, startPoint x: 312, startPoint y: 157, endPoint x: 403, endPoint y: 176, distance: 93.0
click at [313, 157] on input "SĐT Người Gửi" at bounding box center [235, 162] width 225 height 26
type input "0911393567"
click at [265, 228] on input "SĐT Người Nhận" at bounding box center [235, 226] width 225 height 26
type input "0383245182"
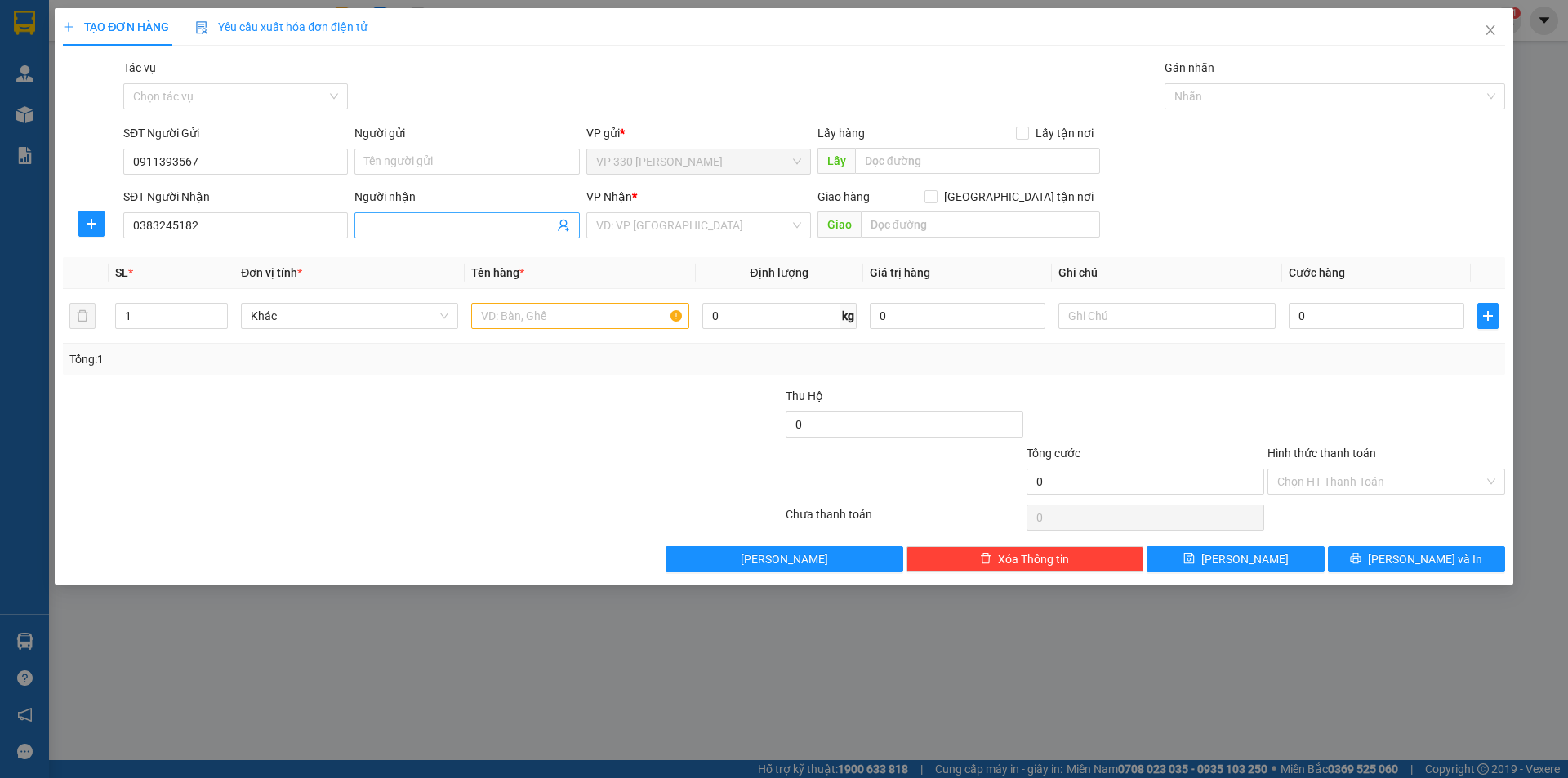
click at [453, 226] on input "Người nhận" at bounding box center [458, 225] width 188 height 18
type input "0976448111"
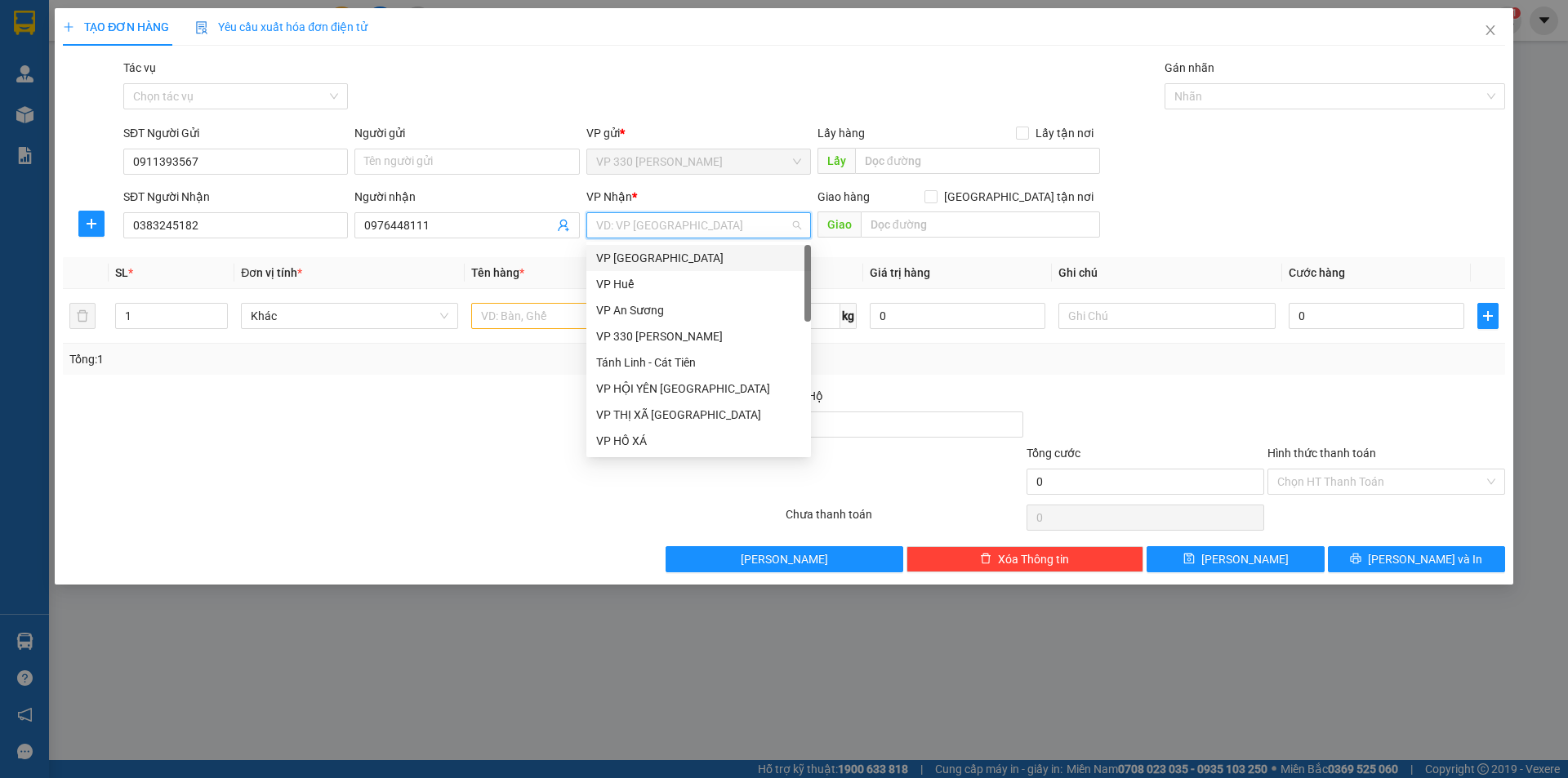
click at [680, 230] on input "search" at bounding box center [693, 225] width 194 height 24
type input "k"
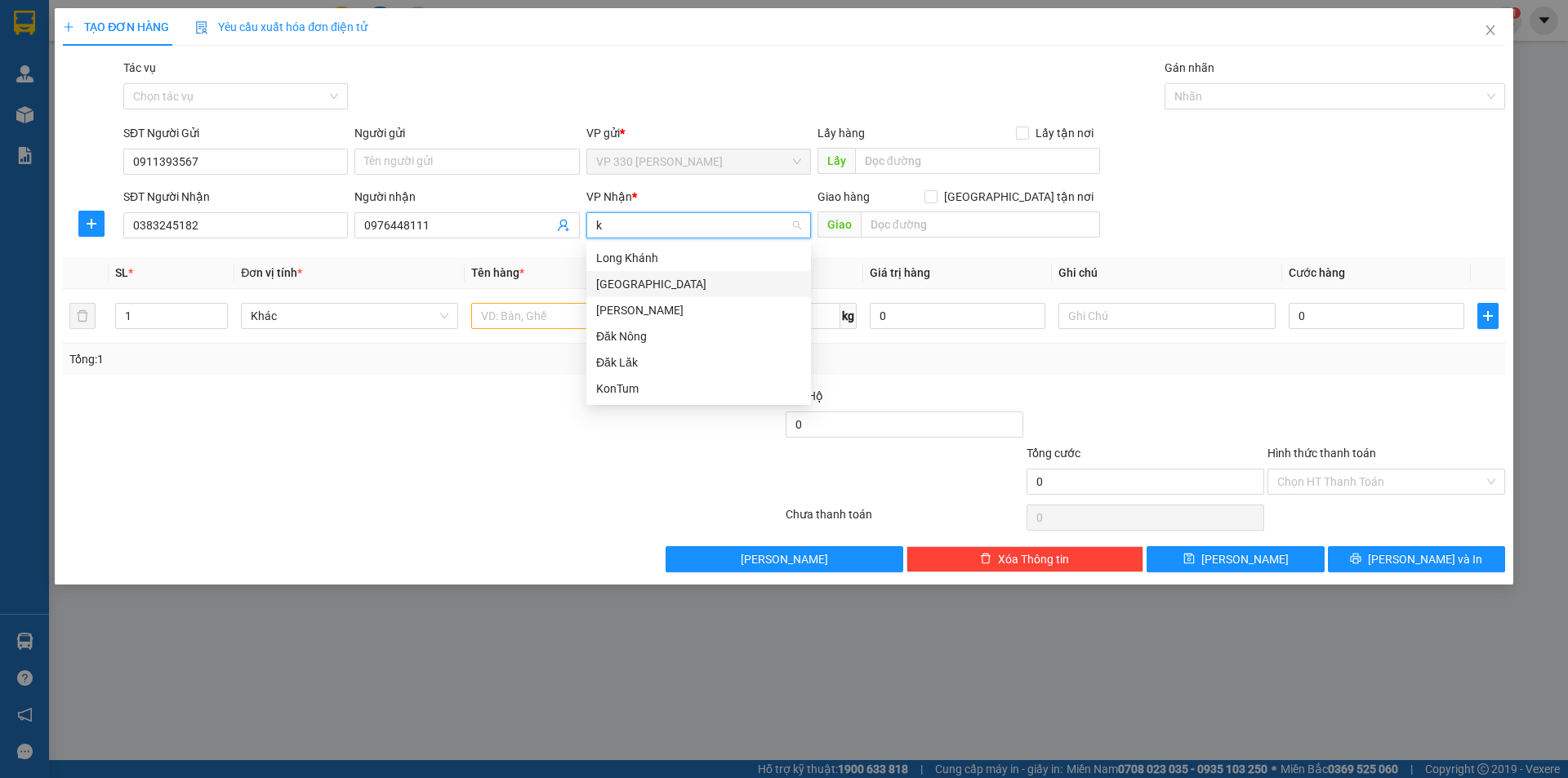
click at [663, 283] on div "Khánh Hòa" at bounding box center [698, 283] width 205 height 18
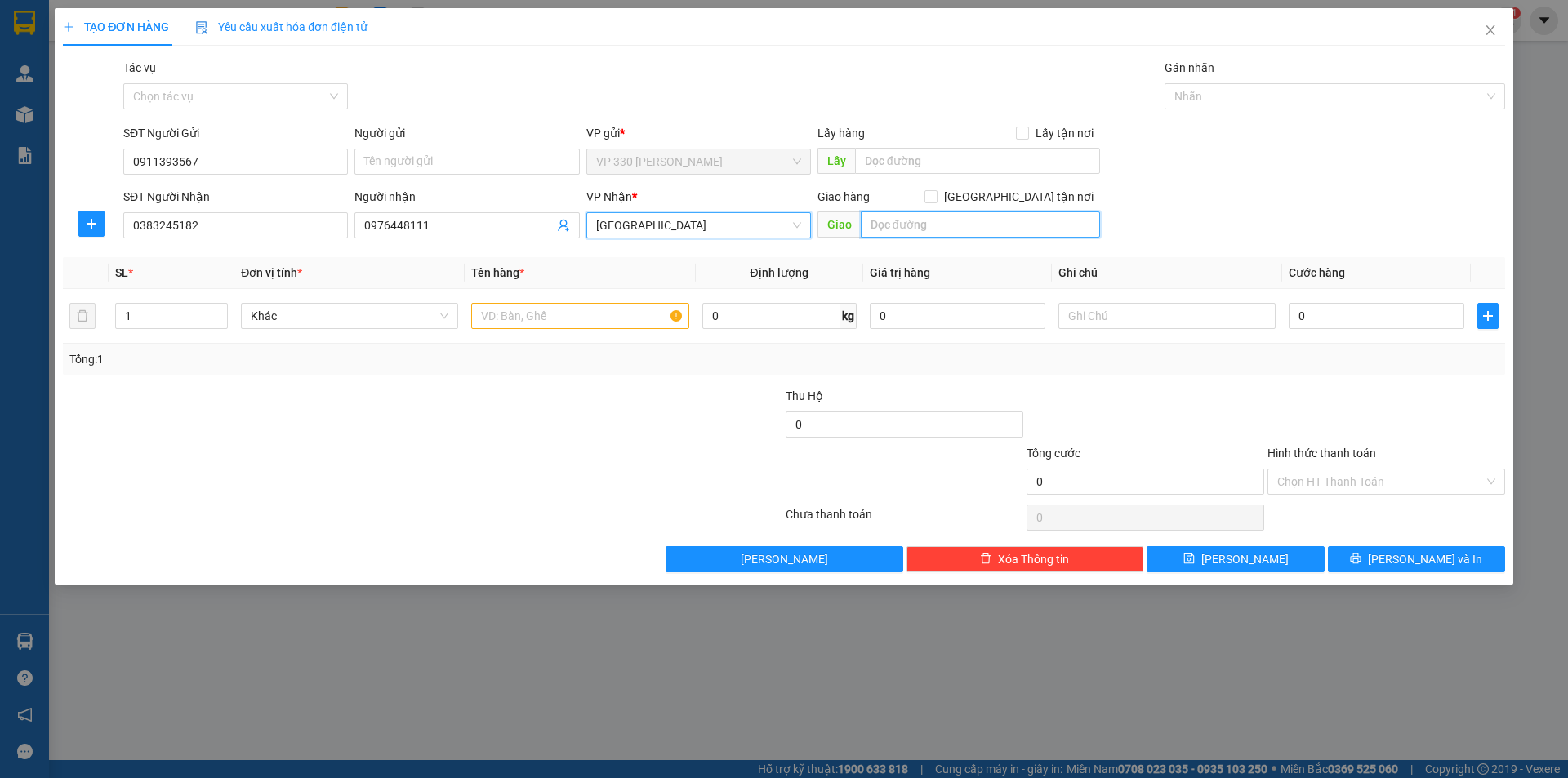
click at [947, 227] on input "text" at bounding box center [980, 225] width 239 height 26
click at [538, 313] on input "text" at bounding box center [580, 316] width 217 height 26
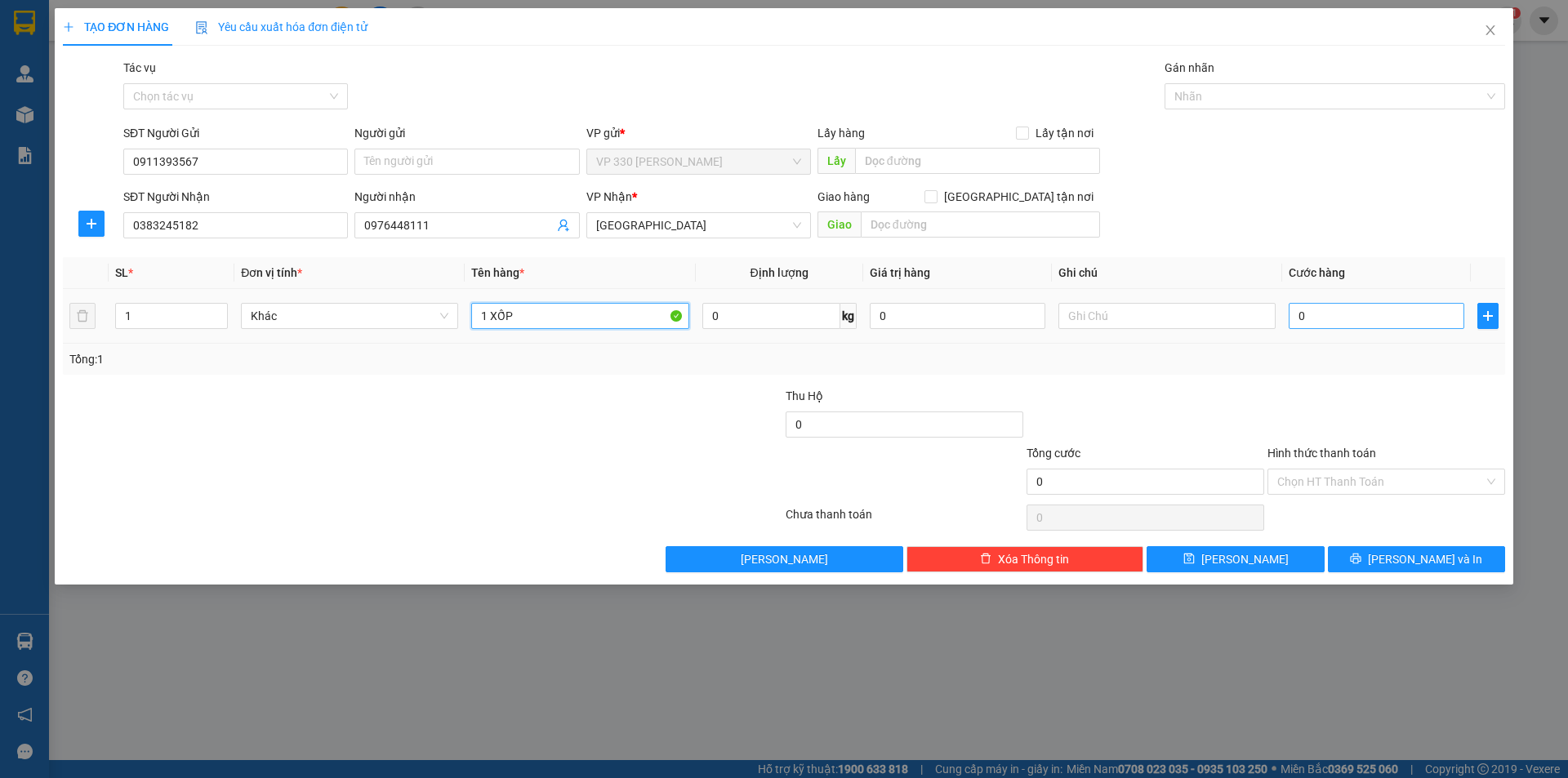
type input "1 XỐP"
click at [1361, 322] on input "0" at bounding box center [1376, 316] width 176 height 26
type input "1"
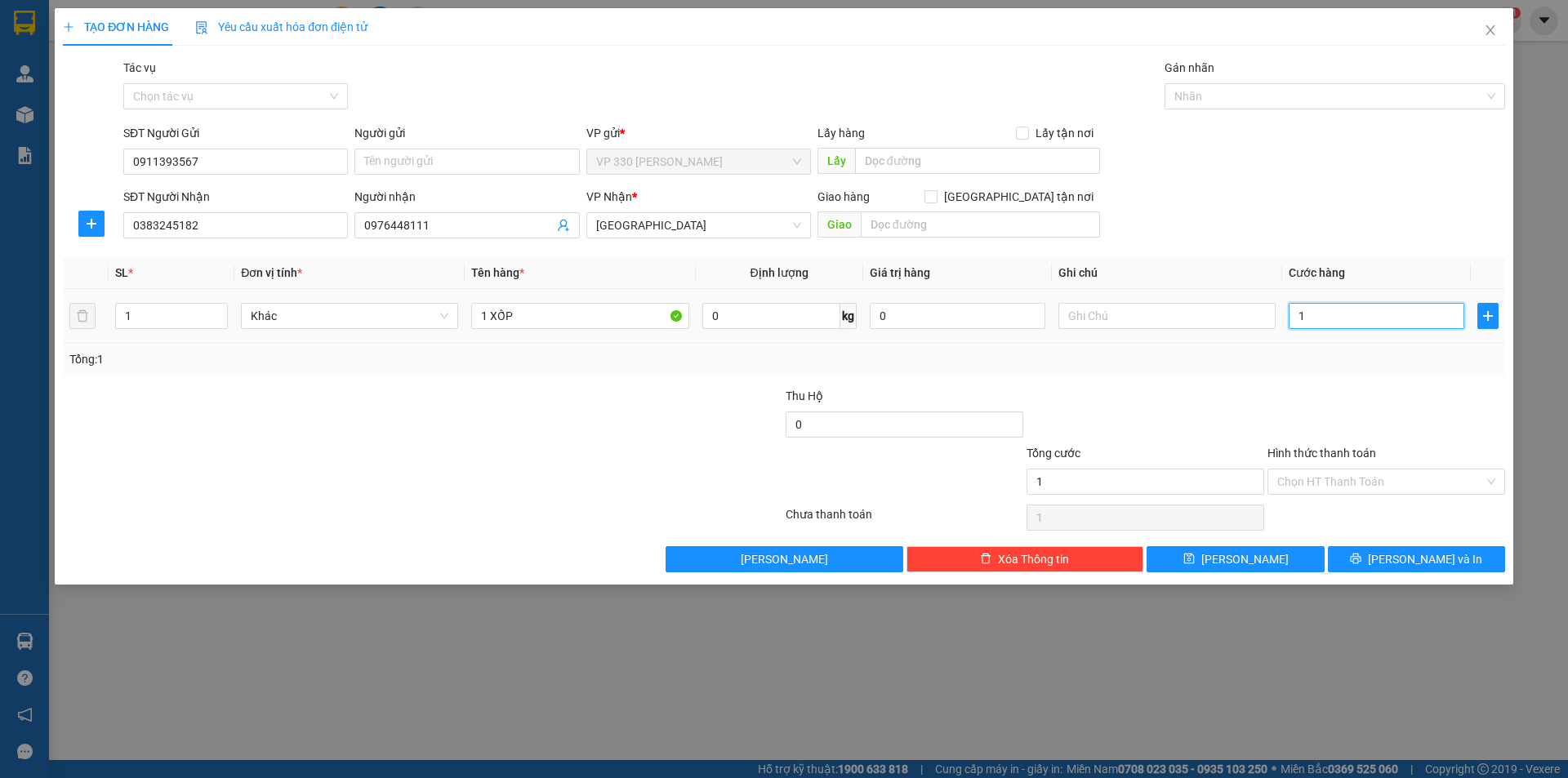
type input "10"
type input "100"
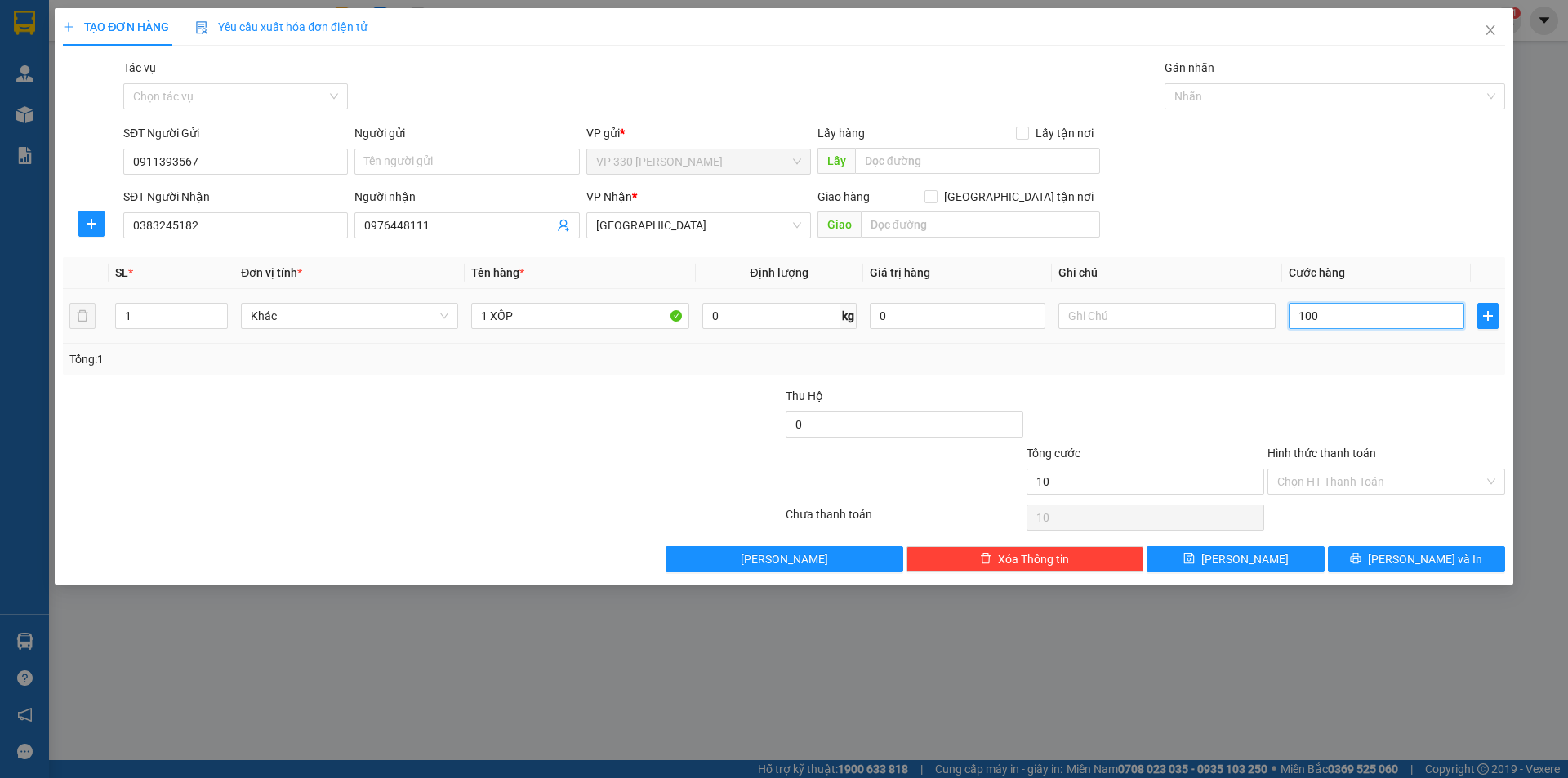
type input "100"
type input "1.000"
type input "10.000"
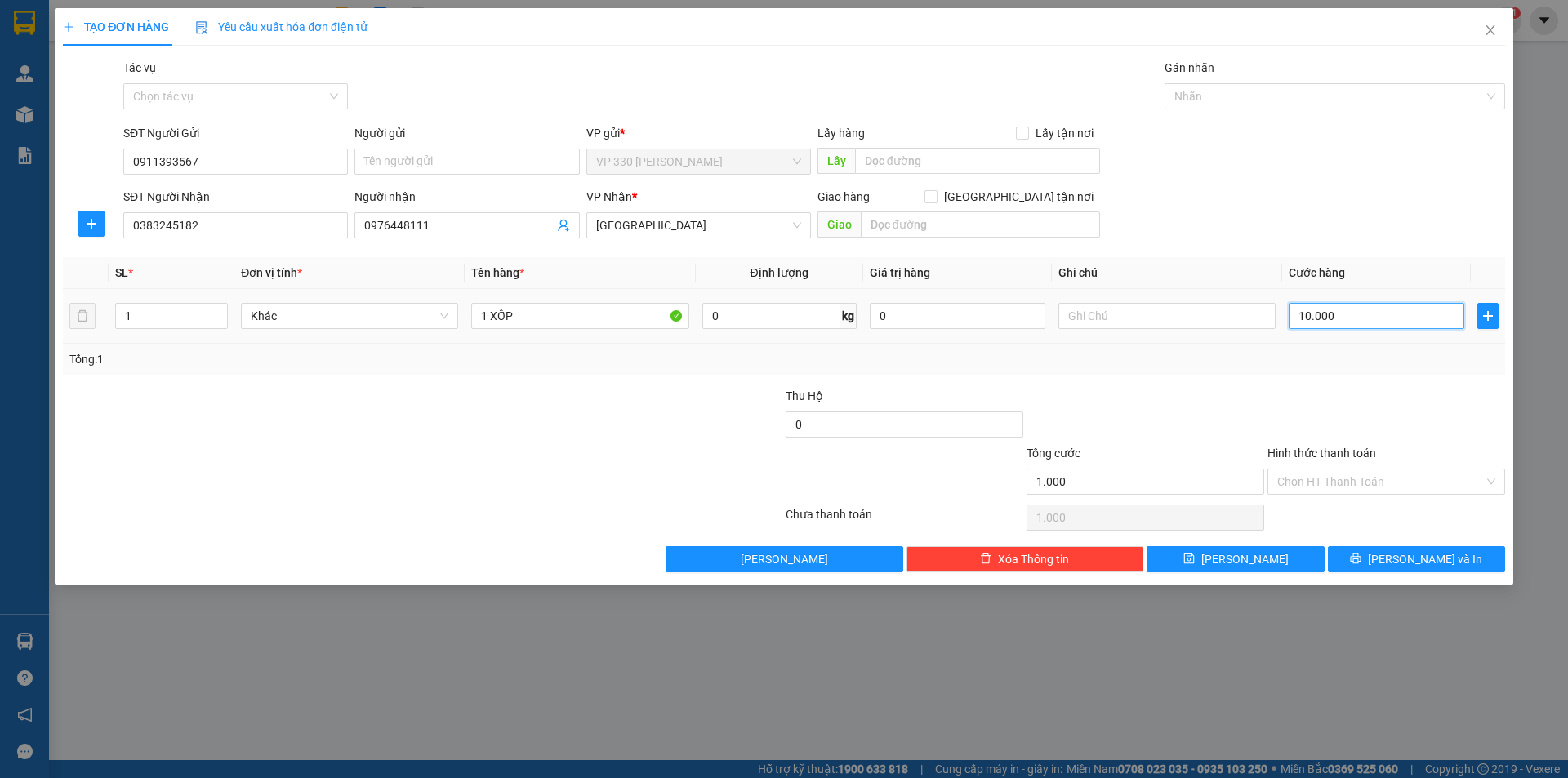
type input "10.000"
type input "100.000"
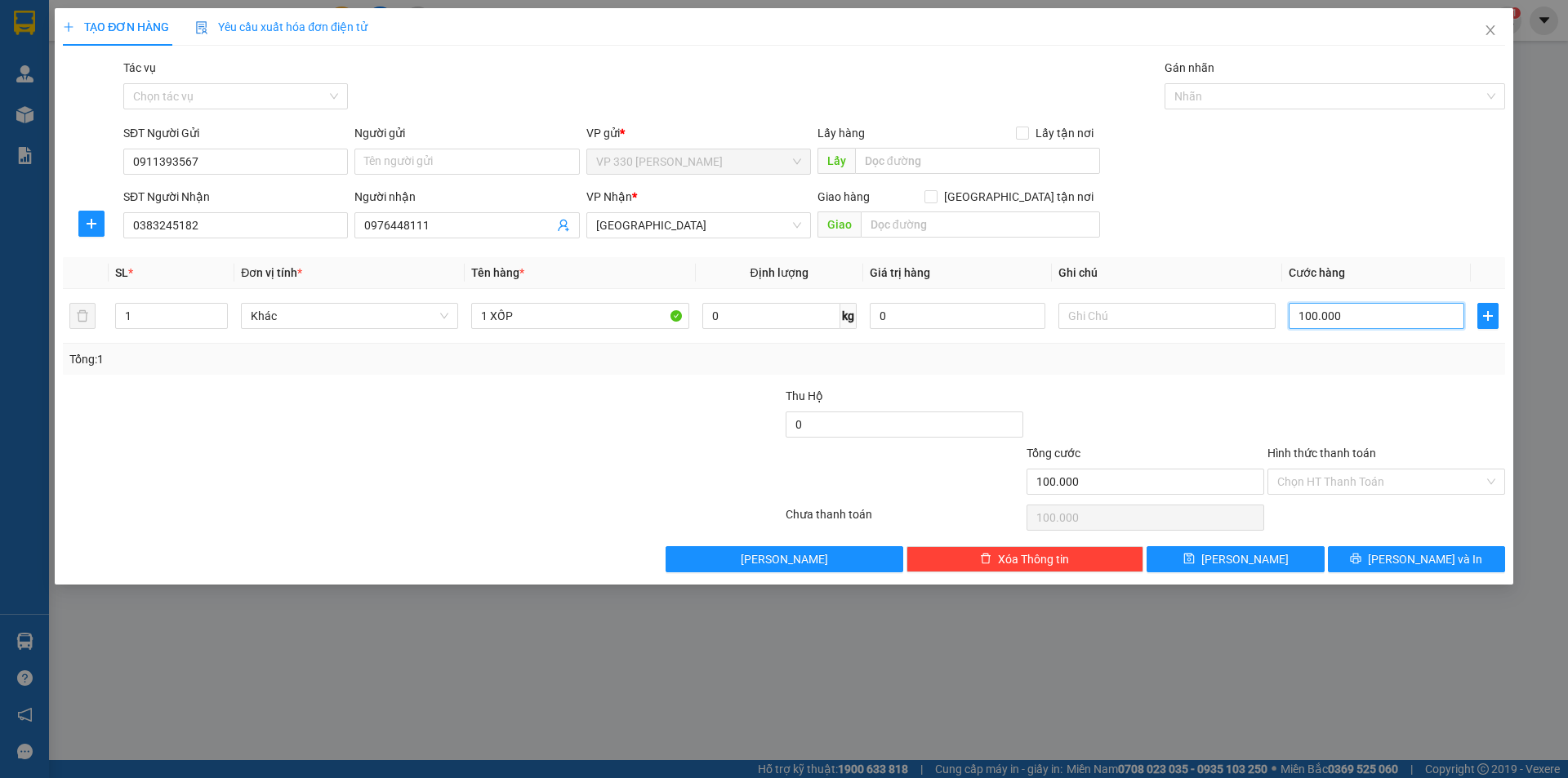
type input "100.000"
click at [928, 221] on input "text" at bounding box center [980, 225] width 239 height 26
type input "VẠN NINH"
click at [1368, 521] on div "Chọn HT Thanh Toán" at bounding box center [1386, 517] width 241 height 33
click at [1387, 549] on button "[PERSON_NAME] và In" at bounding box center [1416, 559] width 177 height 26
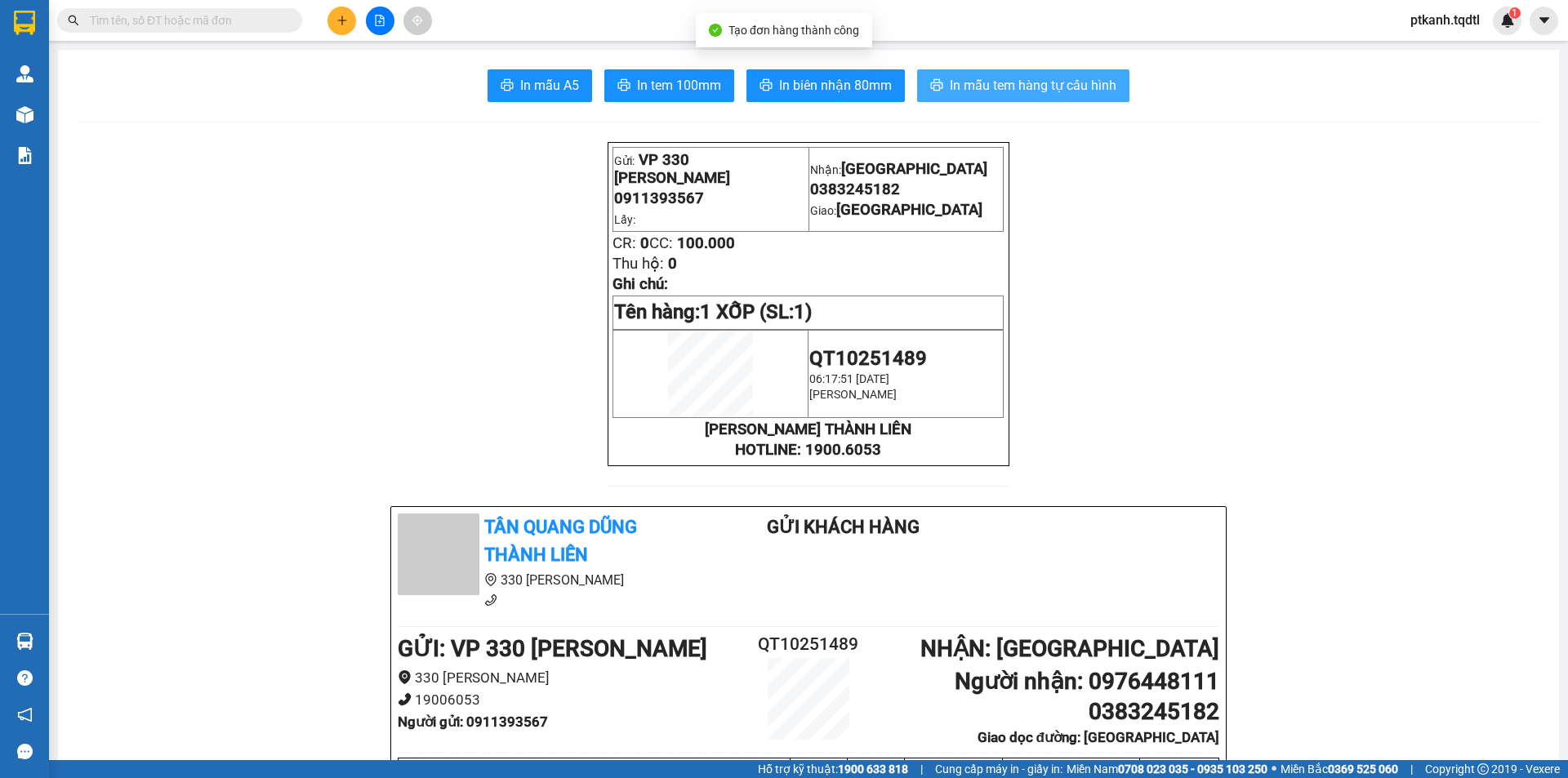
drag, startPoint x: 1008, startPoint y: 89, endPoint x: 907, endPoint y: 5, distance: 131.4
click at [1001, 88] on span "In mẫu tem hàng tự cấu hình" at bounding box center [1032, 86] width 167 height 21
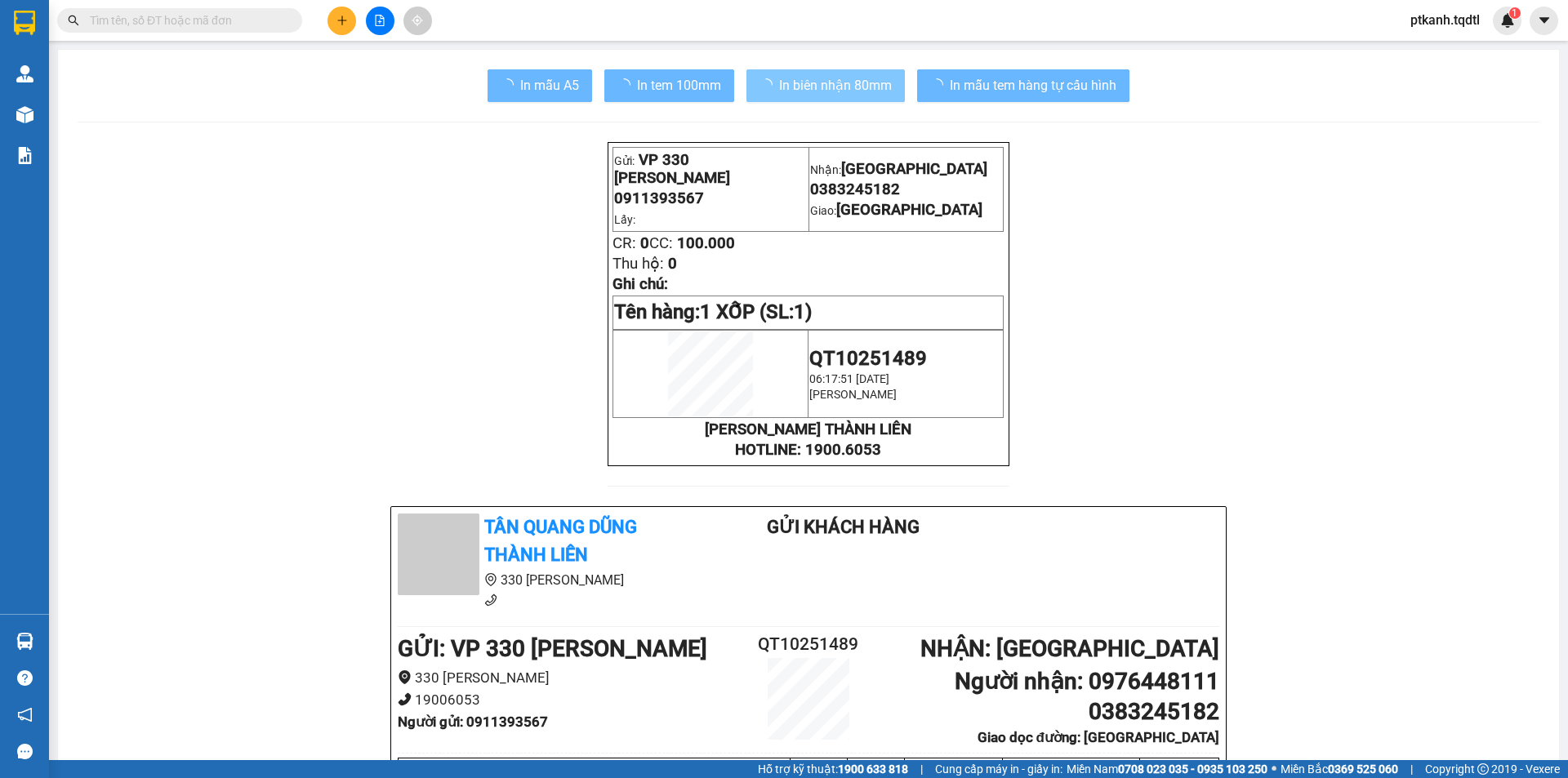
click at [810, 85] on span "In biên nhận 80mm" at bounding box center [836, 86] width 113 height 21
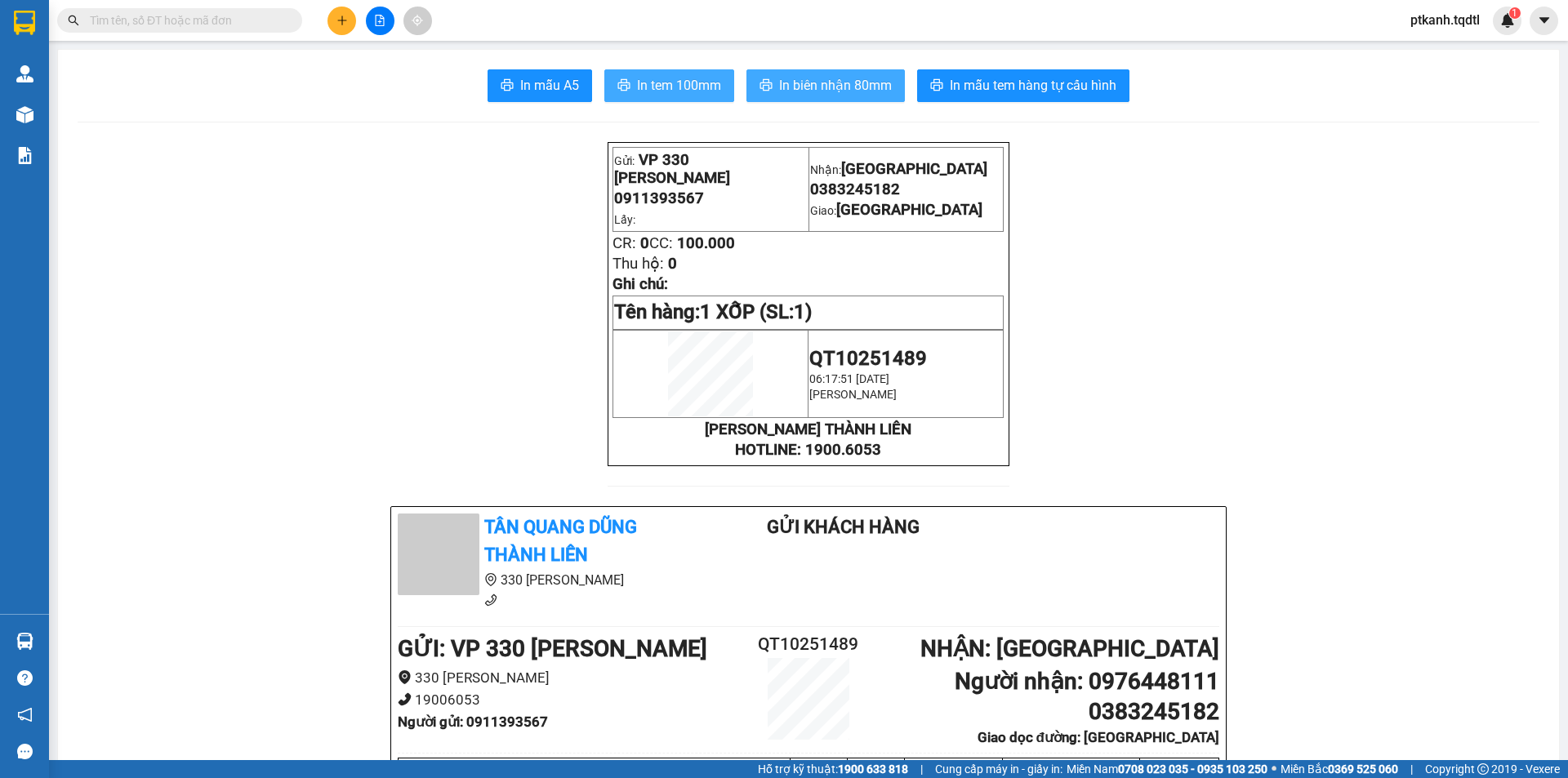
drag, startPoint x: 826, startPoint y: 85, endPoint x: 715, endPoint y: 71, distance: 111.9
click at [820, 86] on span "In biên nhận 80mm" at bounding box center [836, 86] width 113 height 21
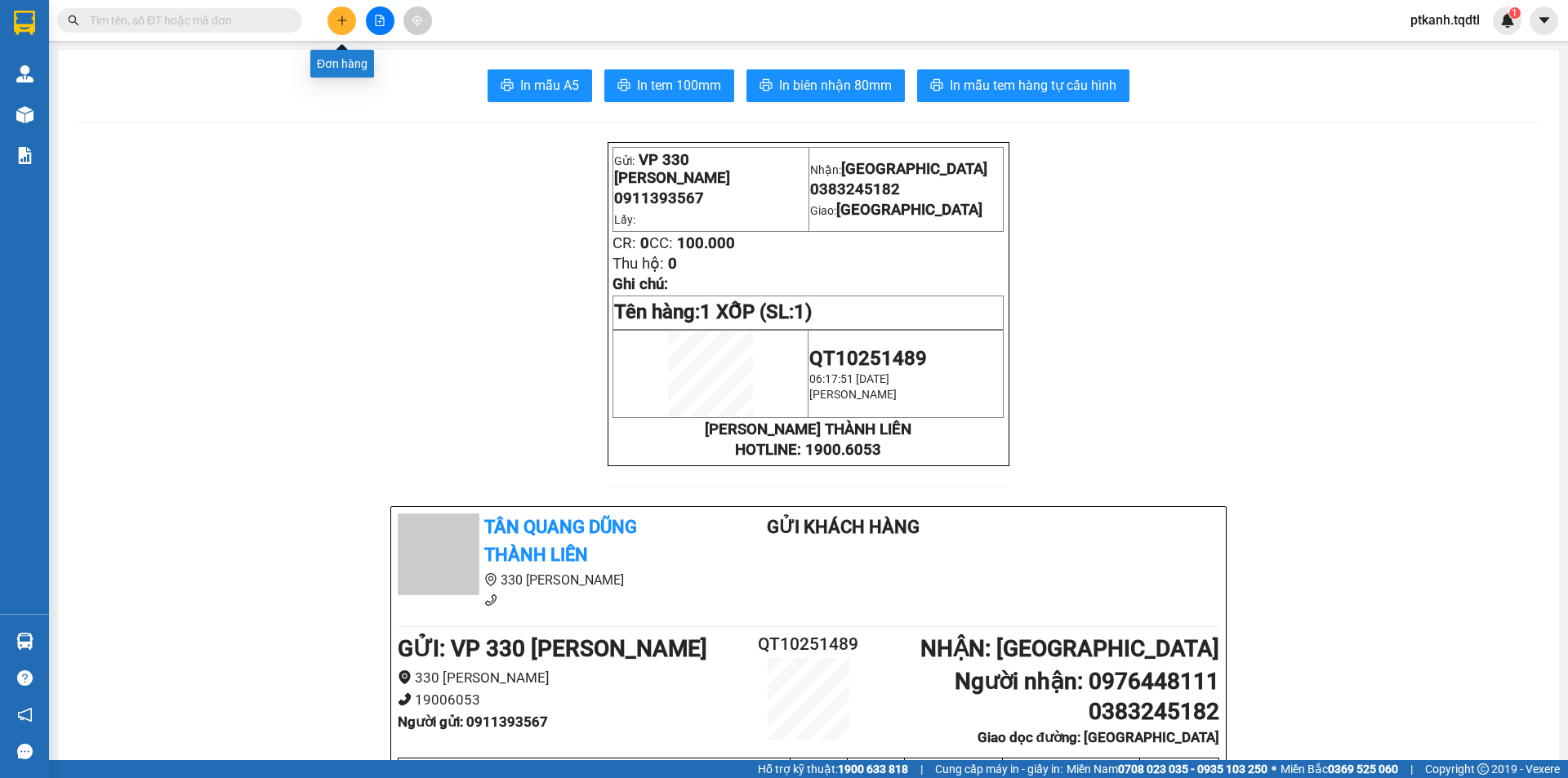
click at [343, 17] on icon "plus" at bounding box center [342, 20] width 1 height 9
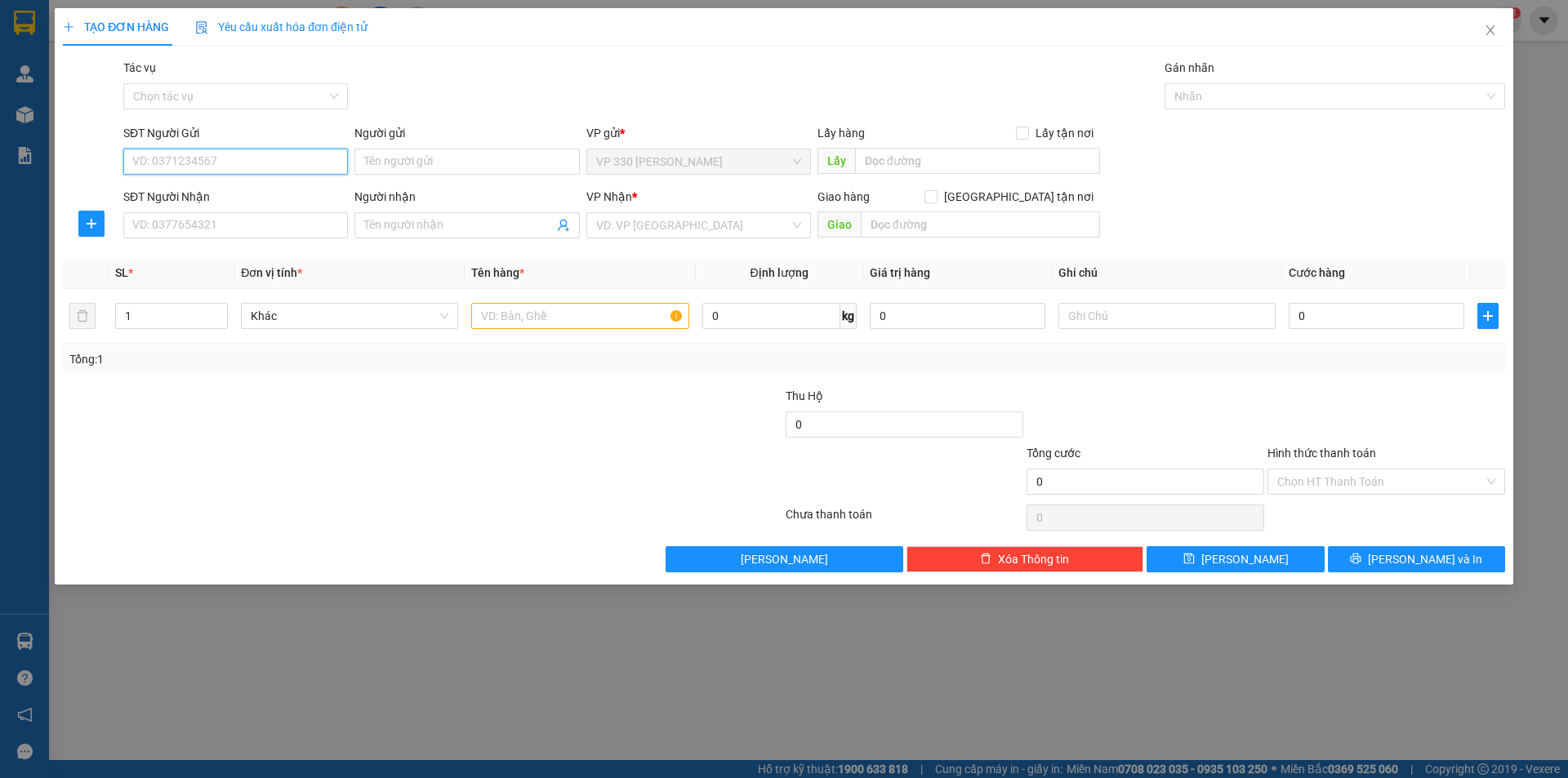
click at [285, 157] on input "SĐT Người Gửi" at bounding box center [235, 162] width 225 height 26
click at [271, 193] on div "0986855824" at bounding box center [235, 194] width 205 height 18
type input "0986855824"
type input "330"
type input "0912828139"
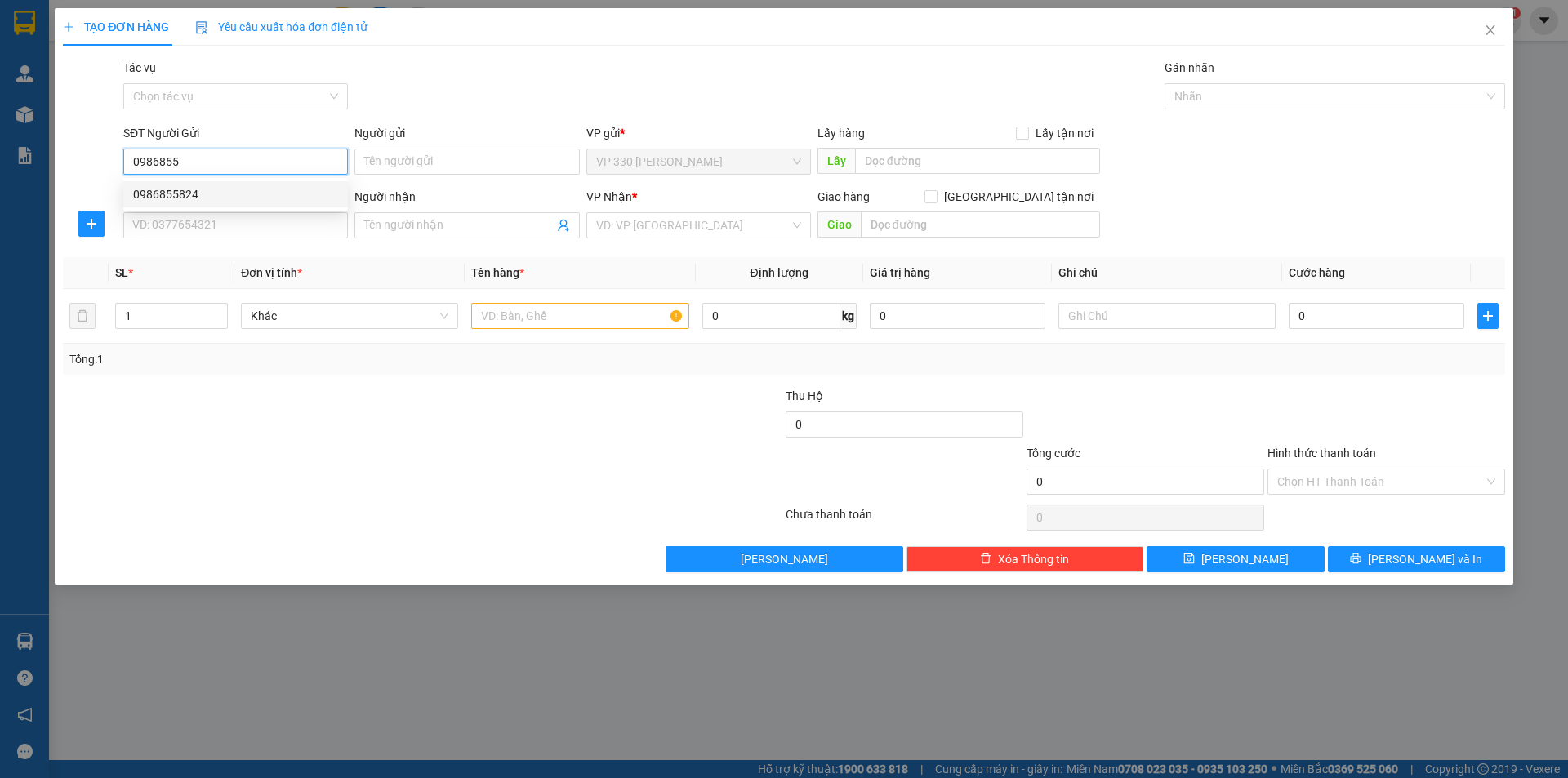
type input "CHỊ BÊ"
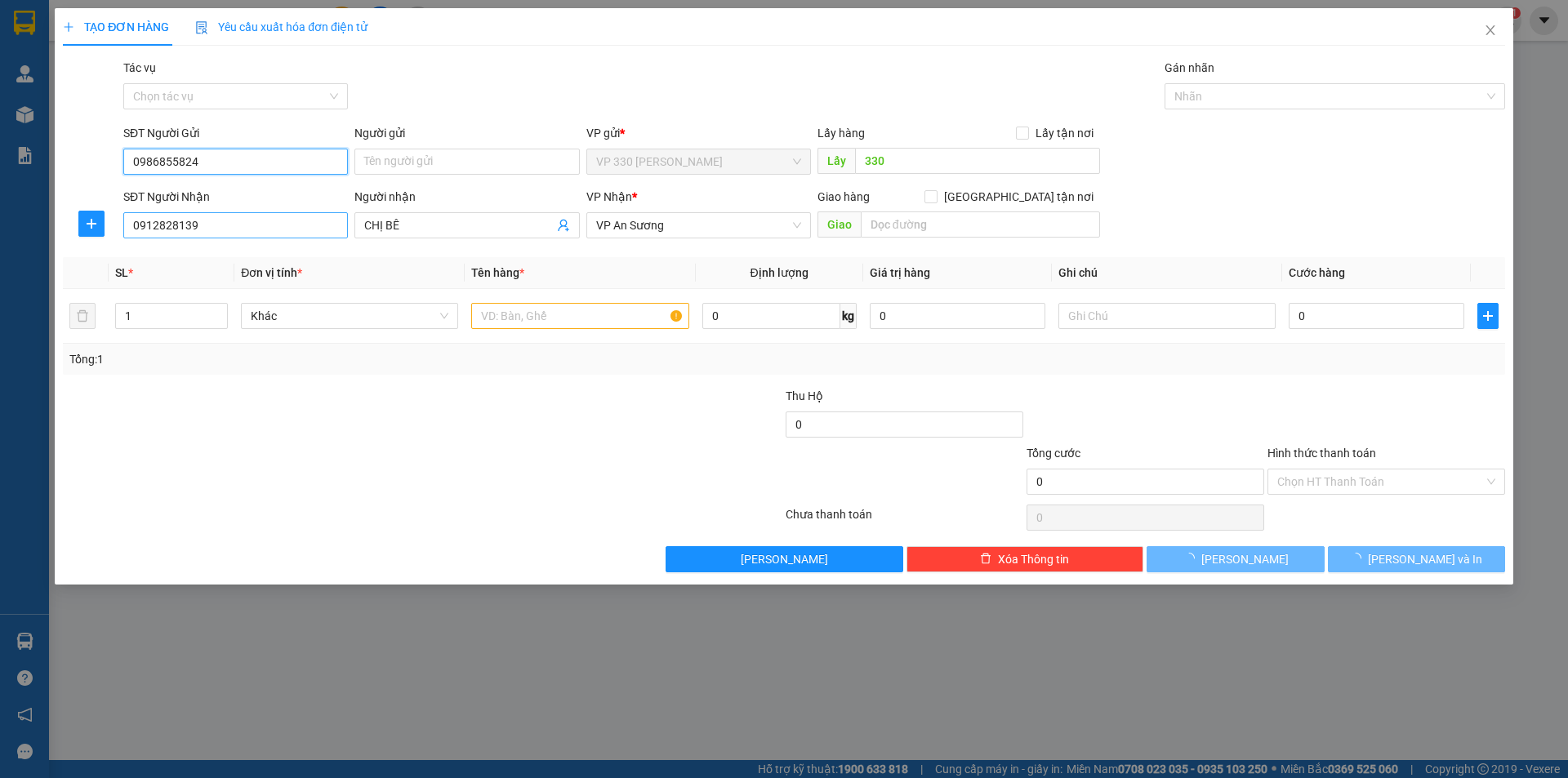
type input "250.000"
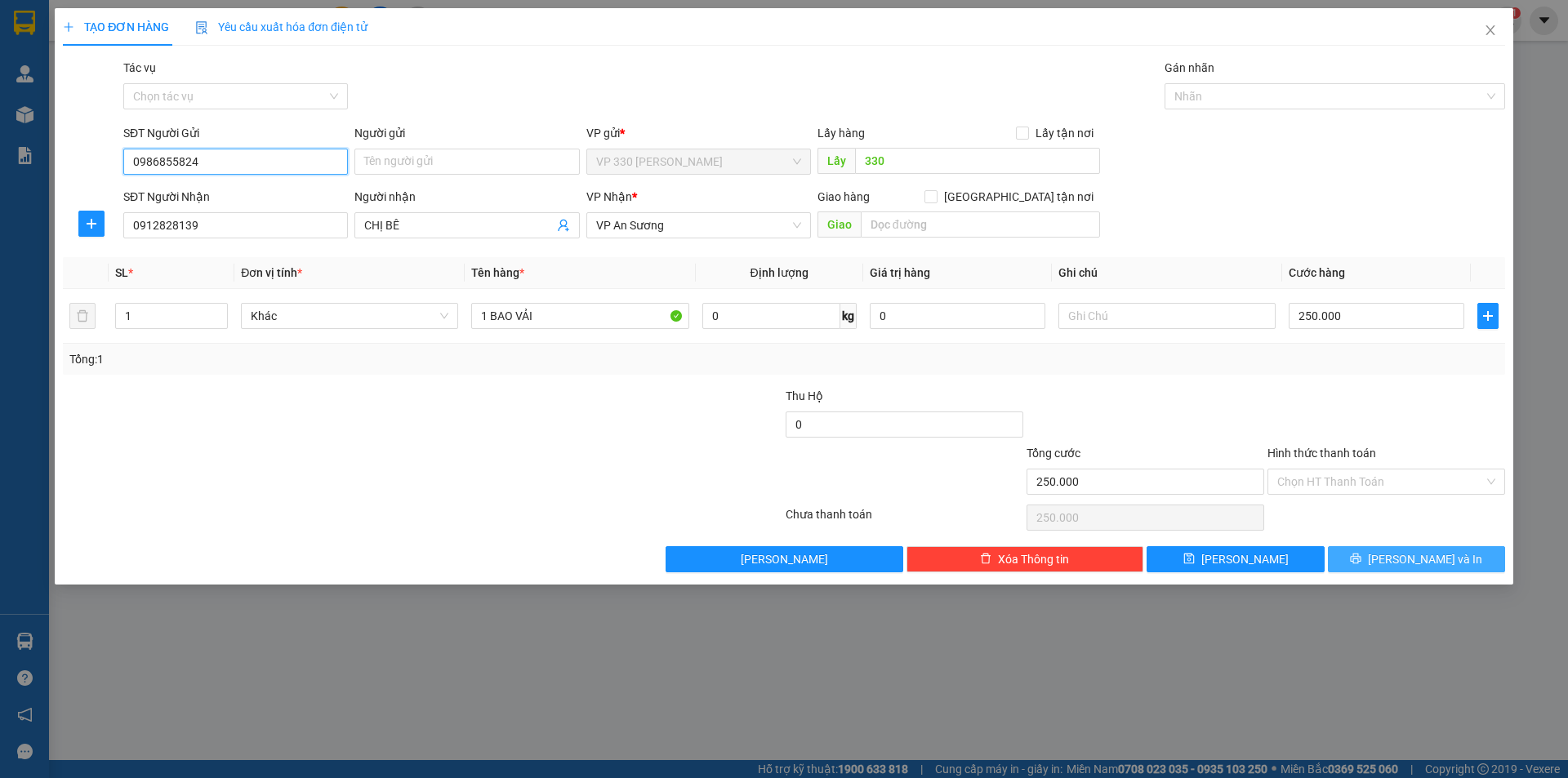
type input "0986855824"
click at [1380, 558] on button "[PERSON_NAME] và In" at bounding box center [1416, 559] width 177 height 26
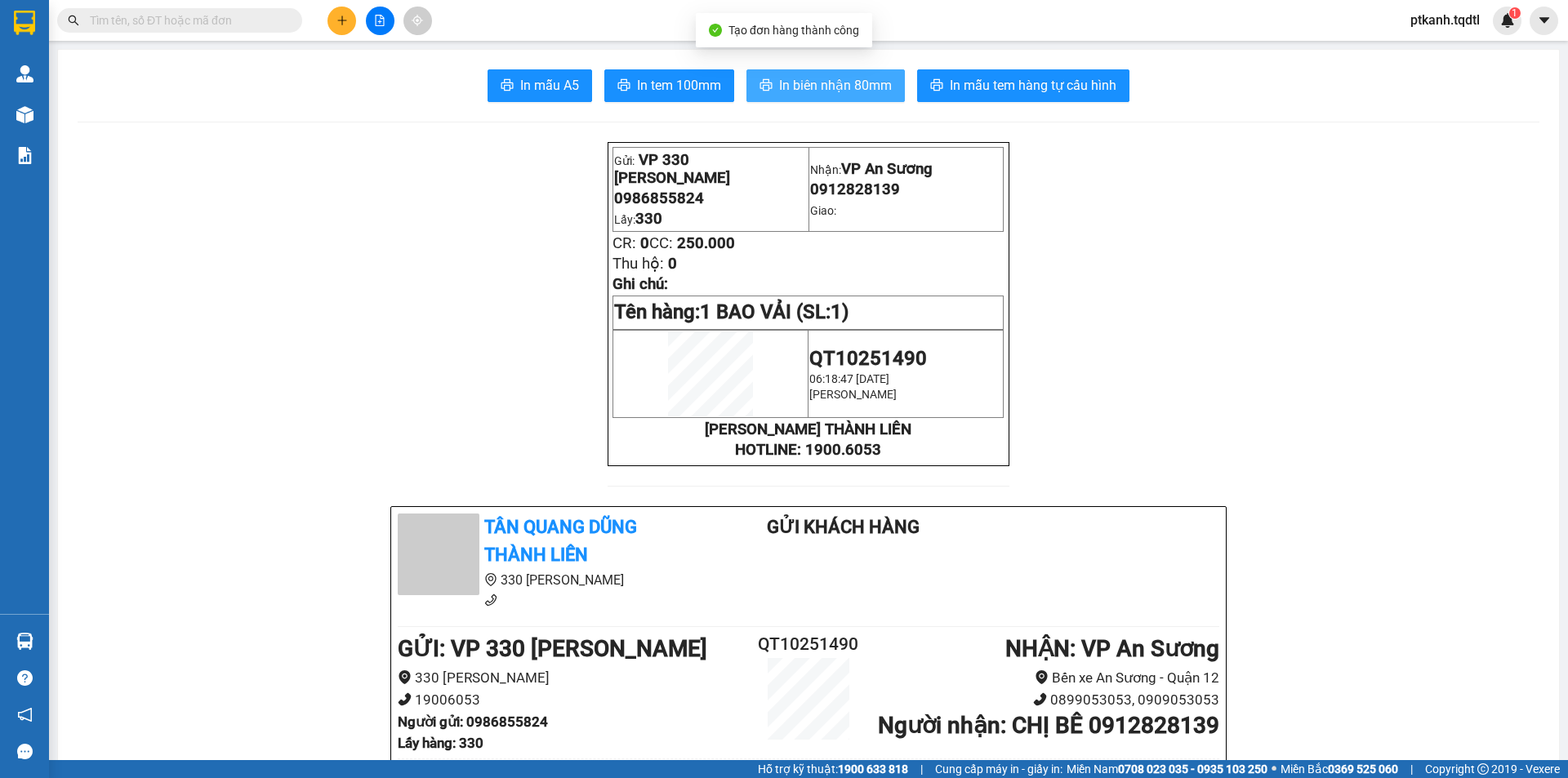
click at [812, 83] on span "In biên nhận 80mm" at bounding box center [836, 86] width 113 height 21
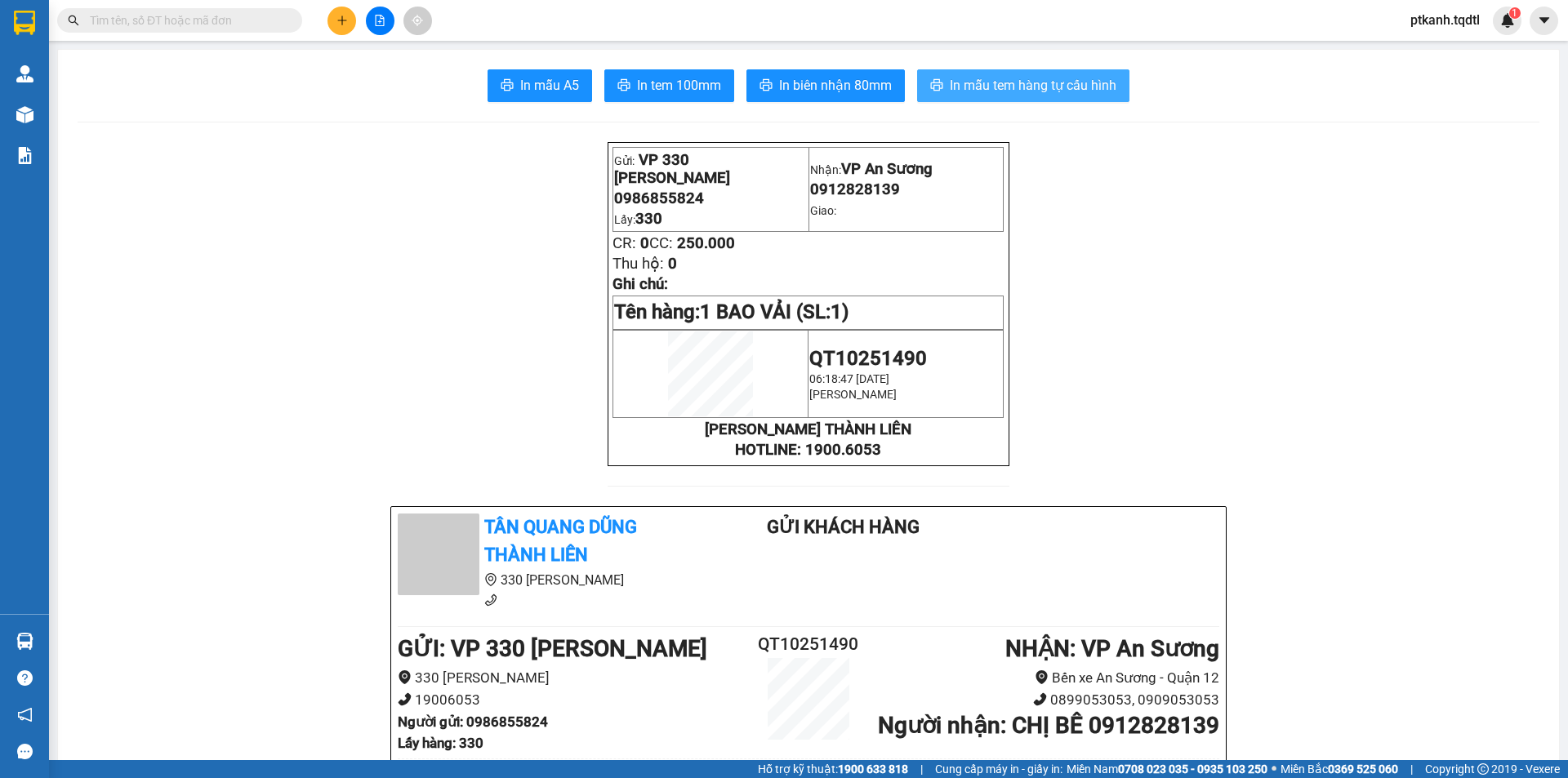
click at [1028, 82] on span "In mẫu tem hàng tự cấu hình" at bounding box center [1032, 86] width 167 height 21
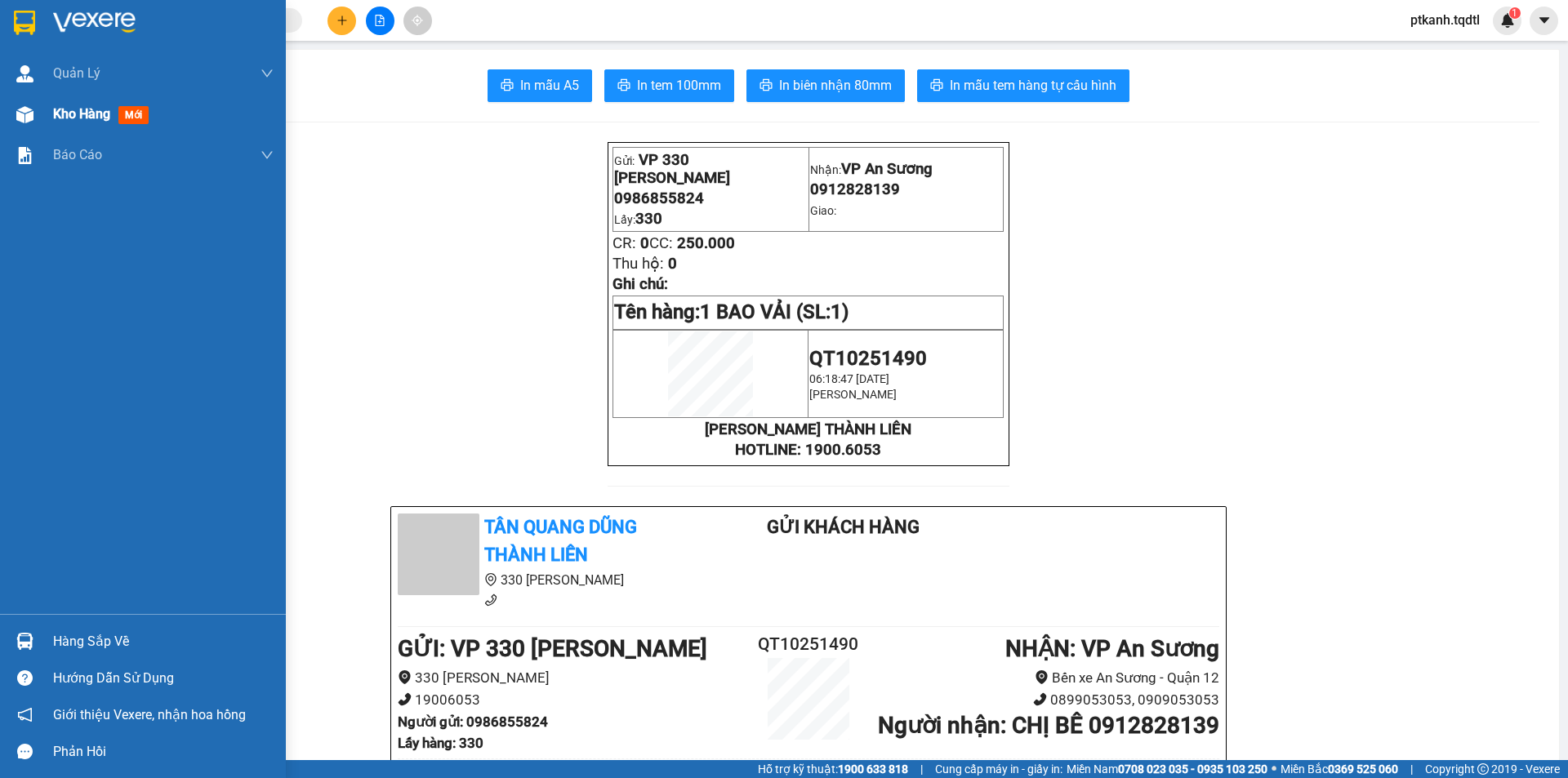
click at [24, 119] on img at bounding box center [24, 115] width 17 height 17
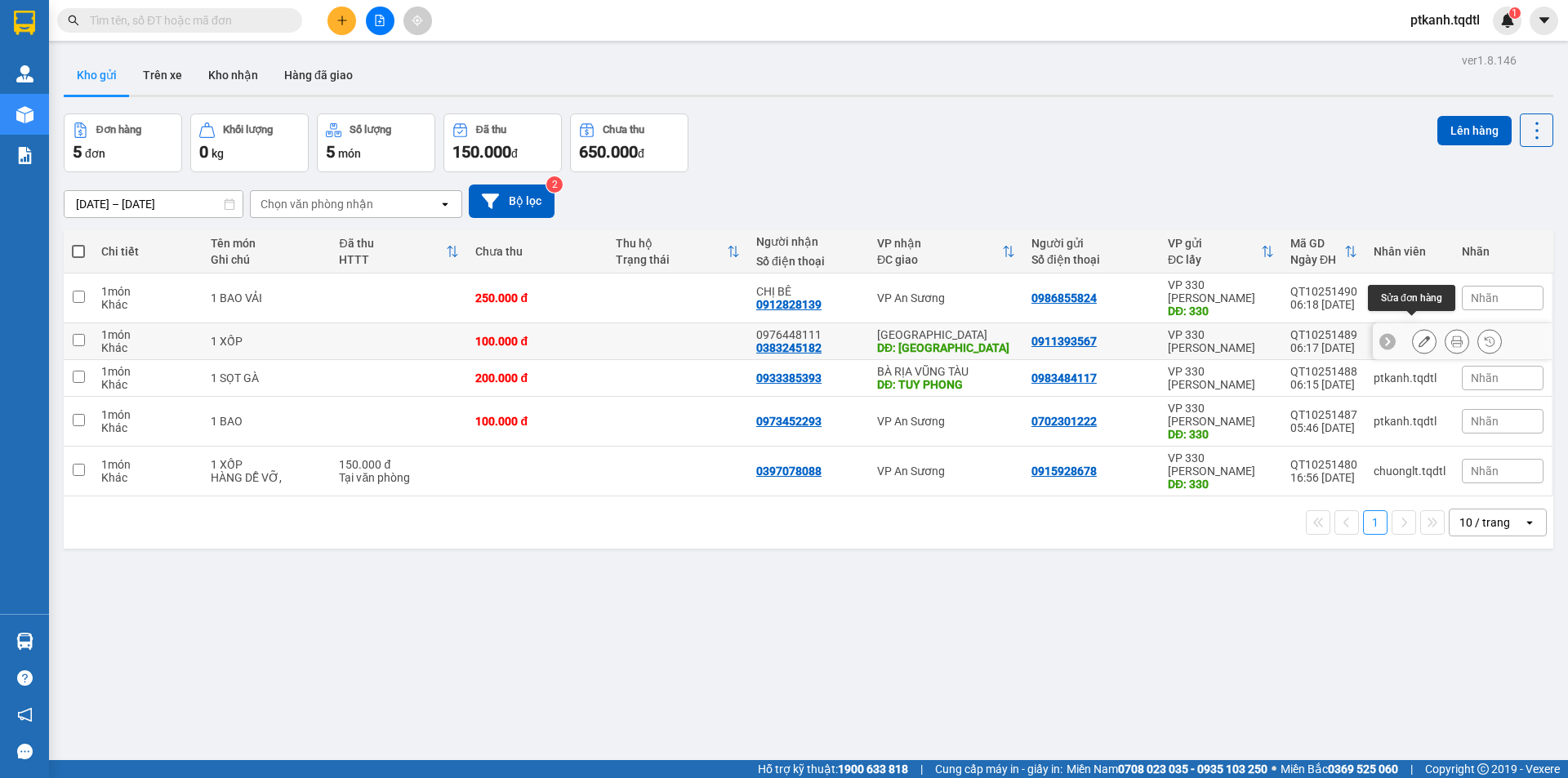
click at [1418, 336] on icon at bounding box center [1424, 341] width 11 height 11
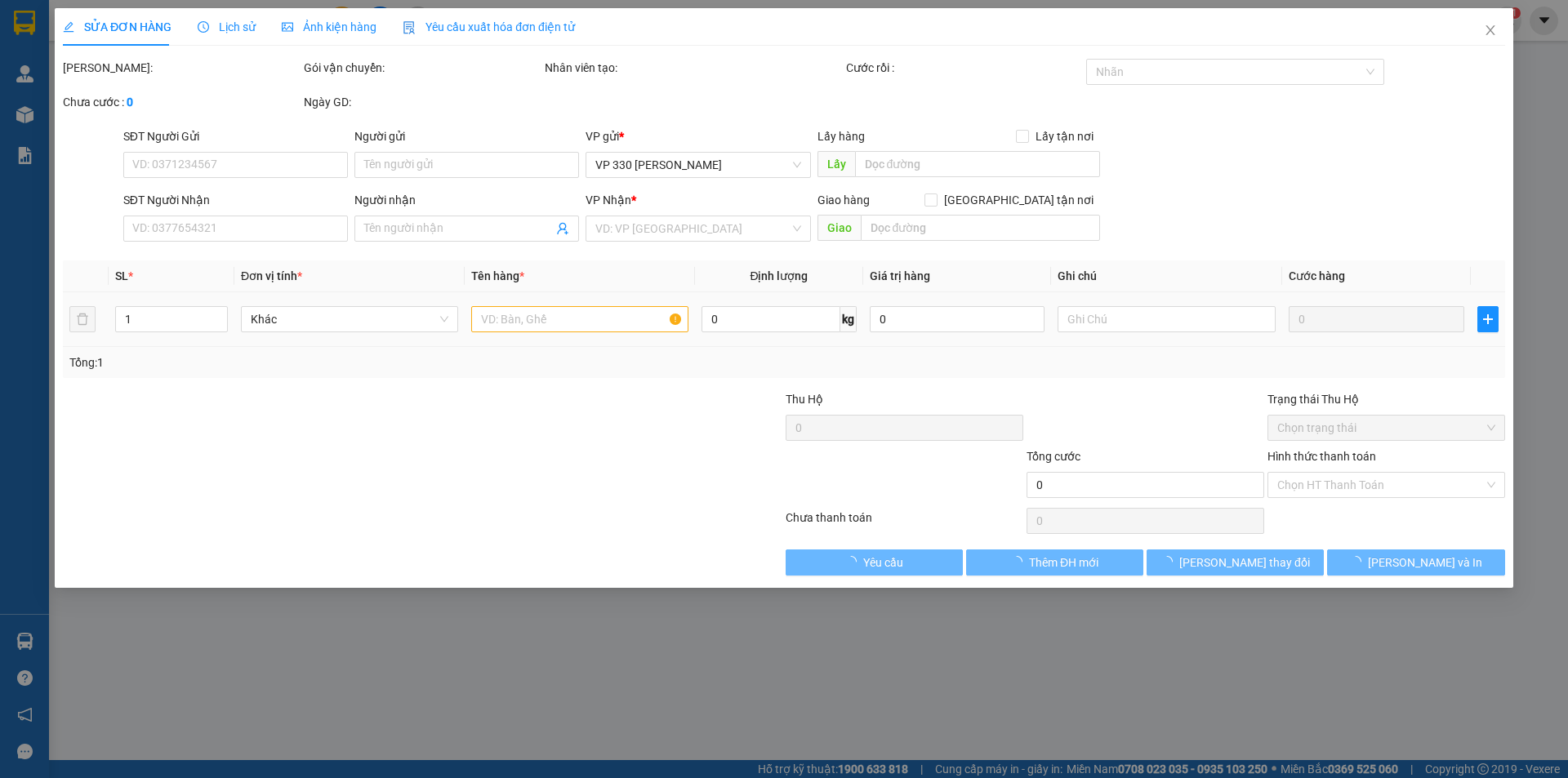
type input "0911393567"
type input "0383245182"
type input "0976448111"
type input "VẠN NINH"
type input "100.000"
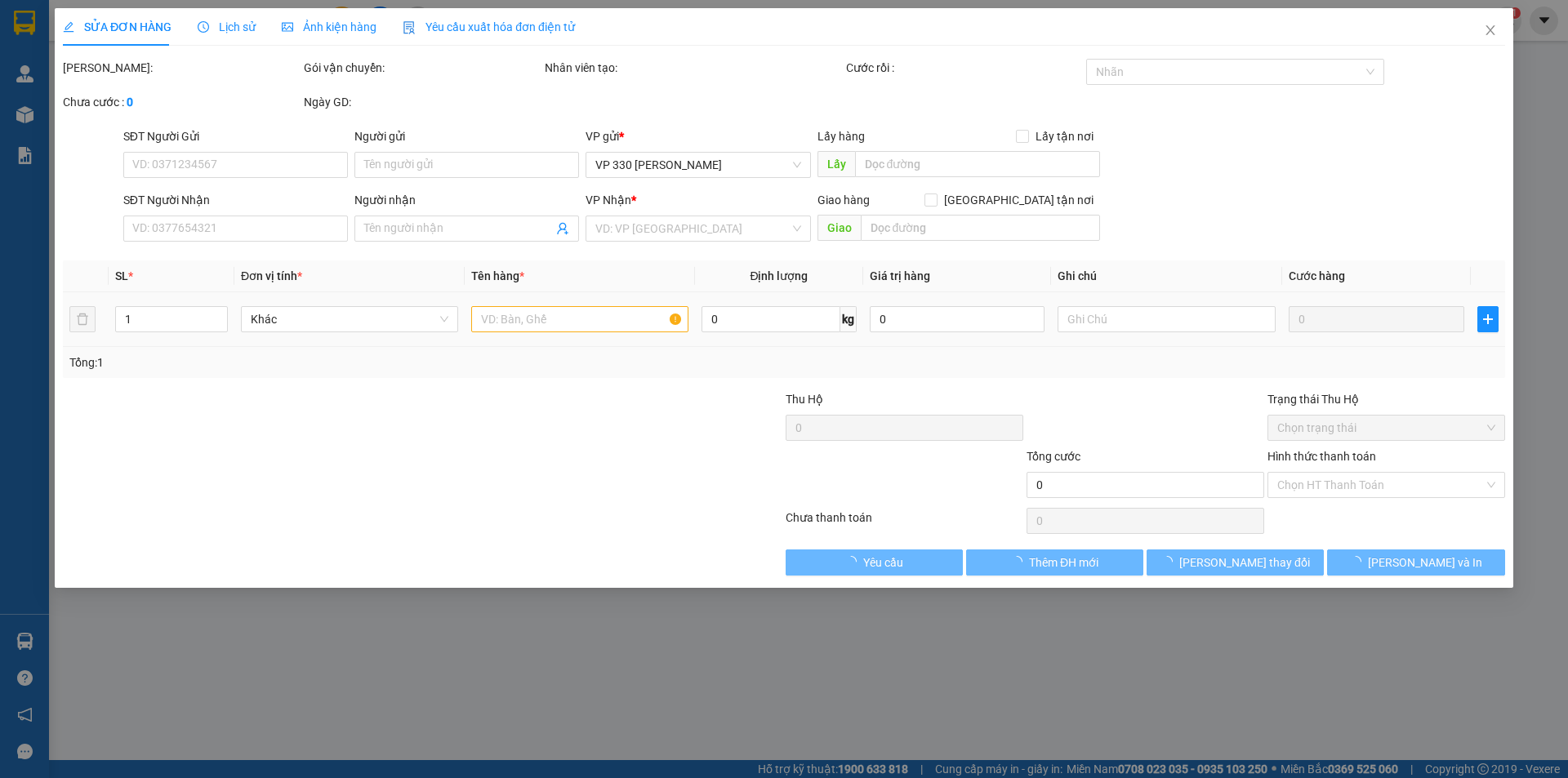
type input "100.000"
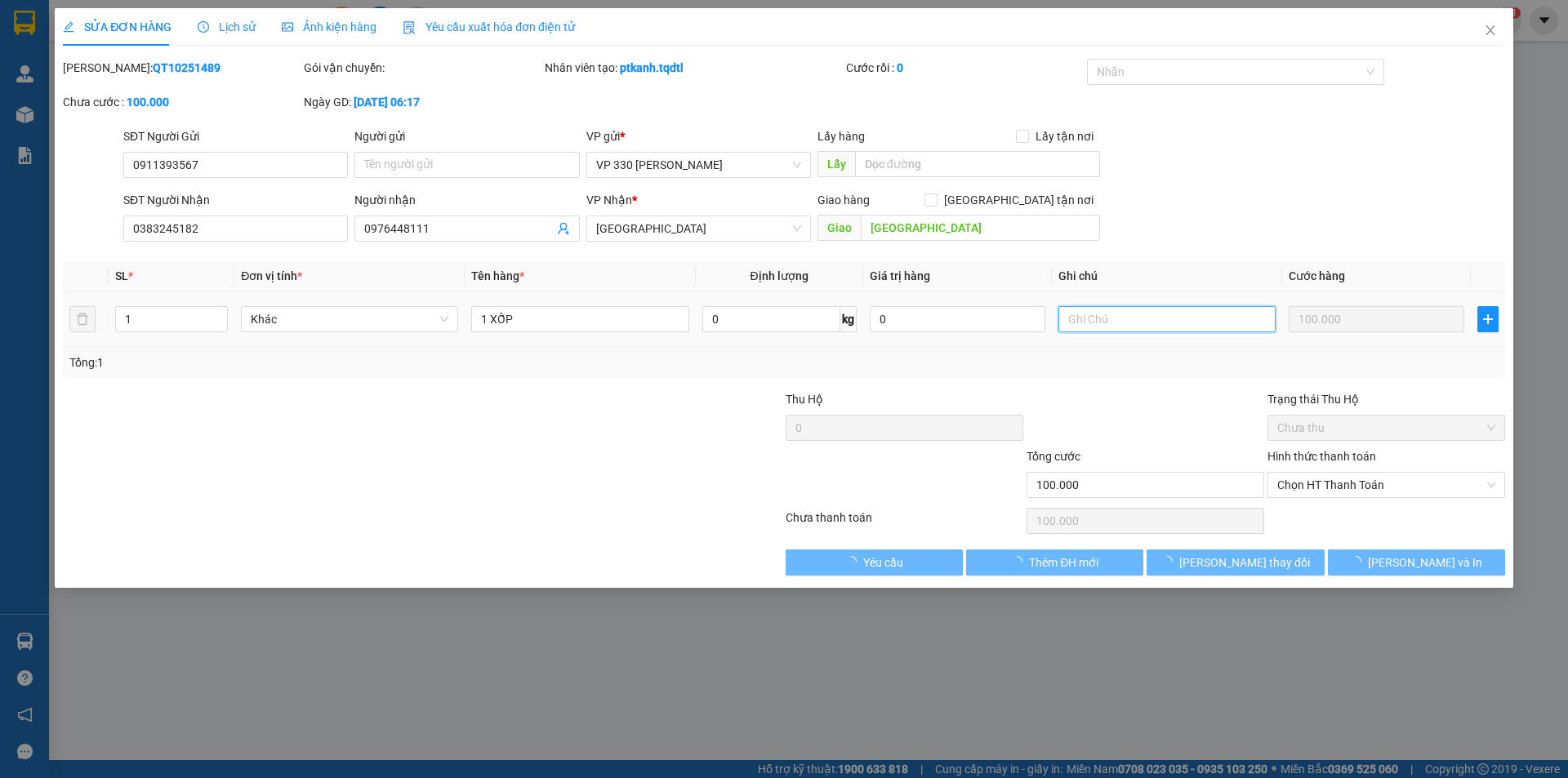
click at [1100, 317] on input "text" at bounding box center [1166, 319] width 217 height 26
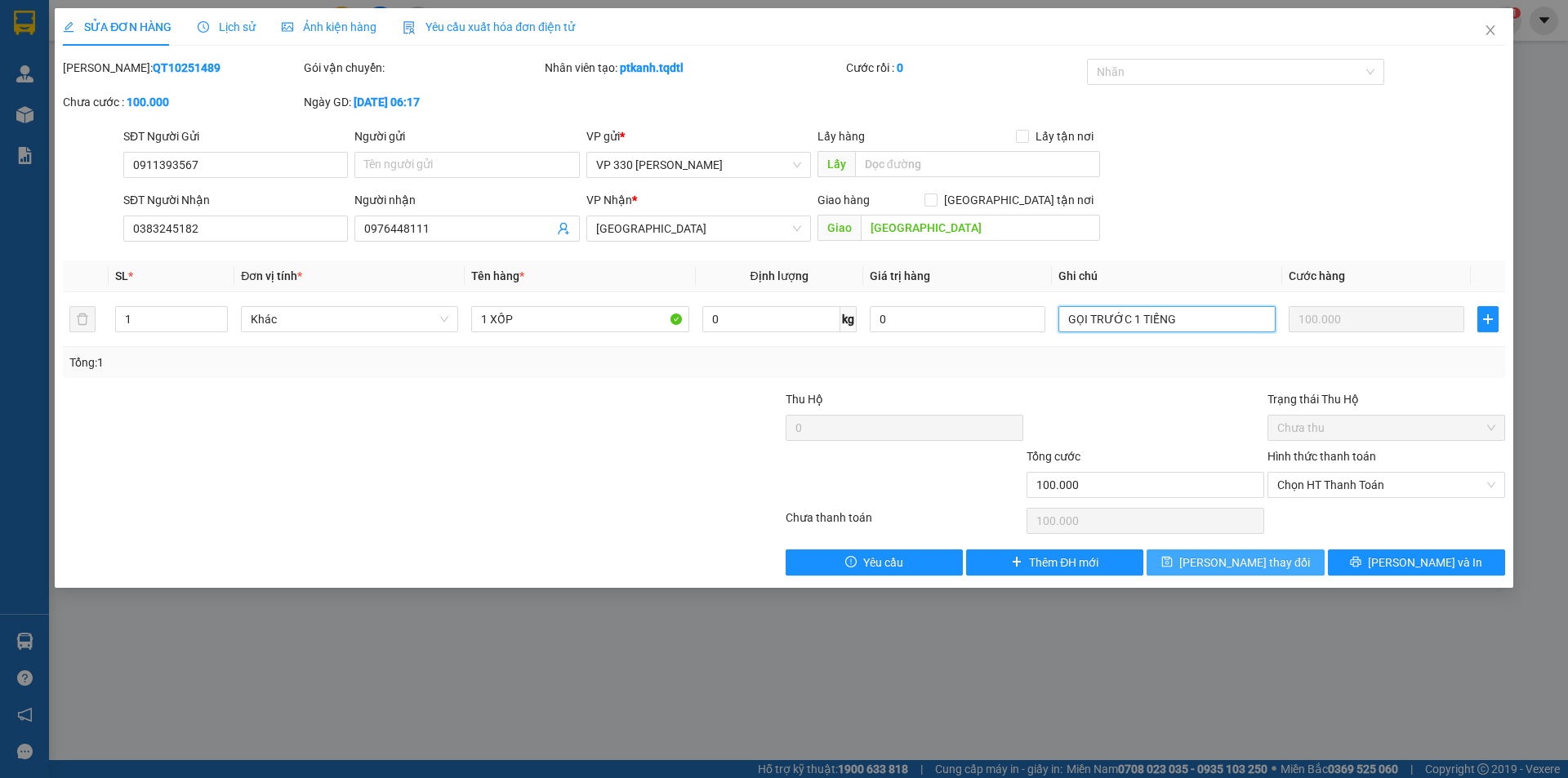
type input "GỌI TRƯỚC 1 TIẾNG"
click at [1236, 558] on span "Lưu thay đổi" at bounding box center [1244, 562] width 131 height 18
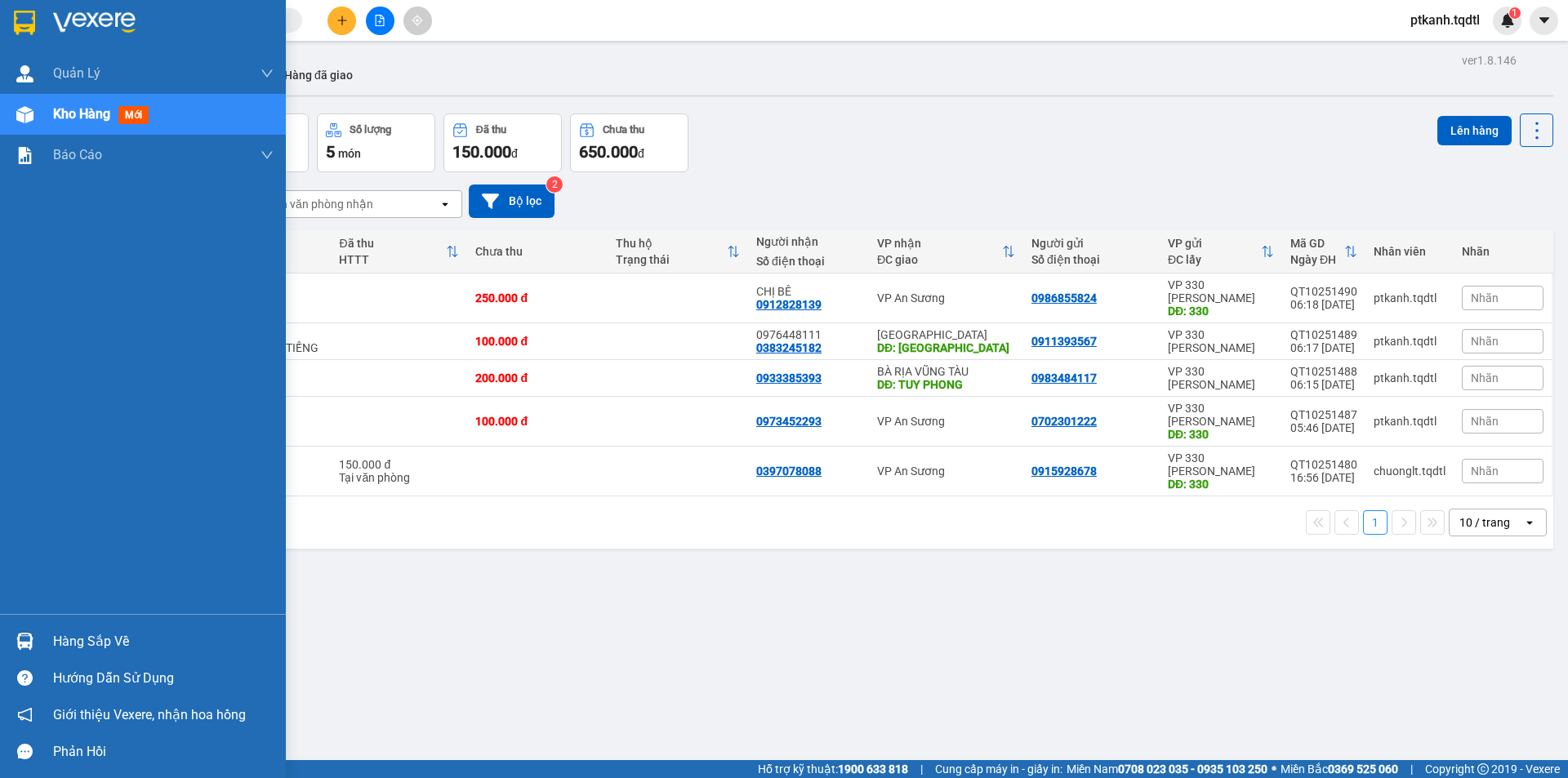
click at [77, 639] on div "Hàng sắp về" at bounding box center [163, 642] width 220 height 24
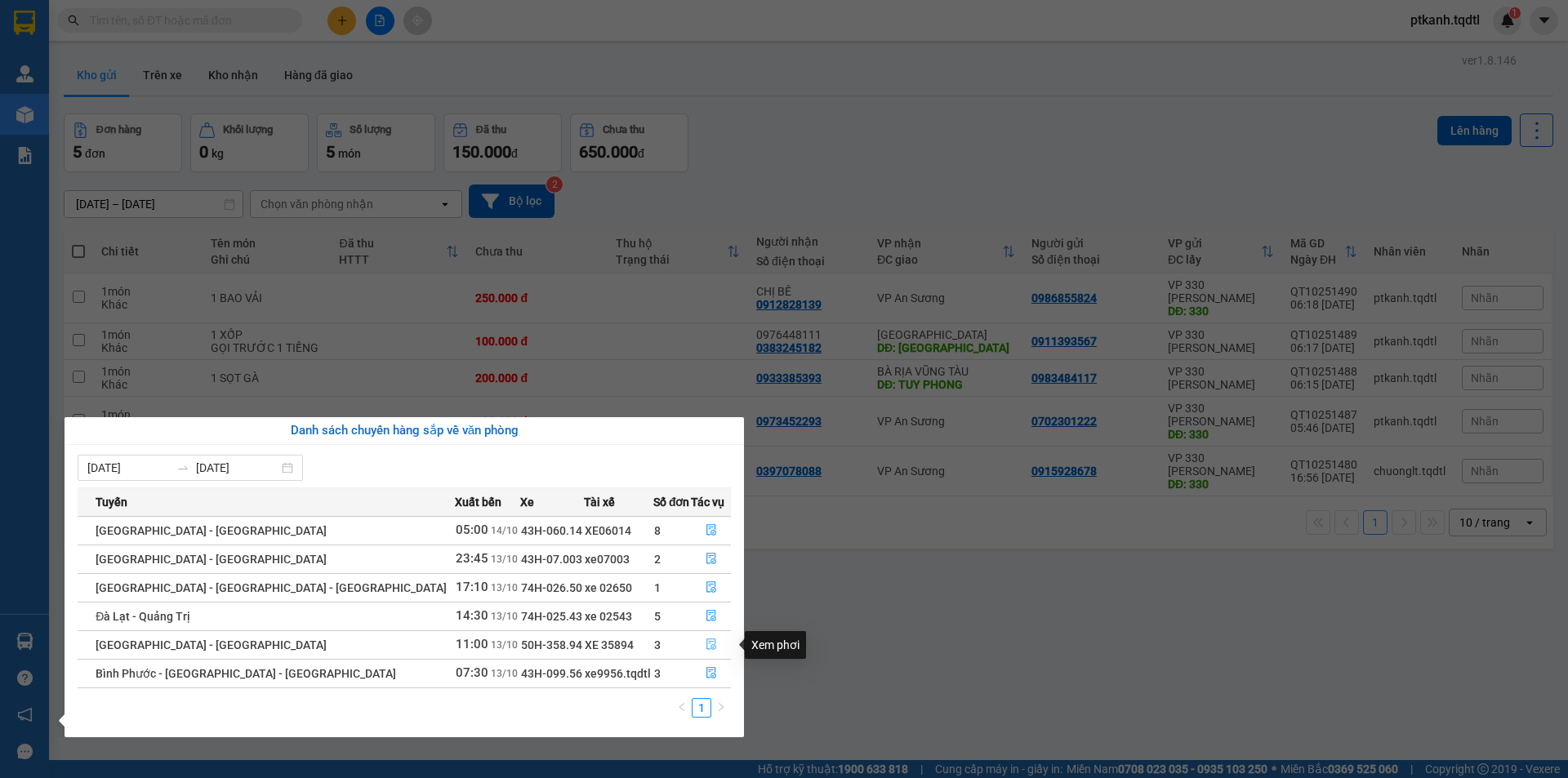
click at [706, 641] on icon "file-done" at bounding box center [711, 644] width 9 height 11
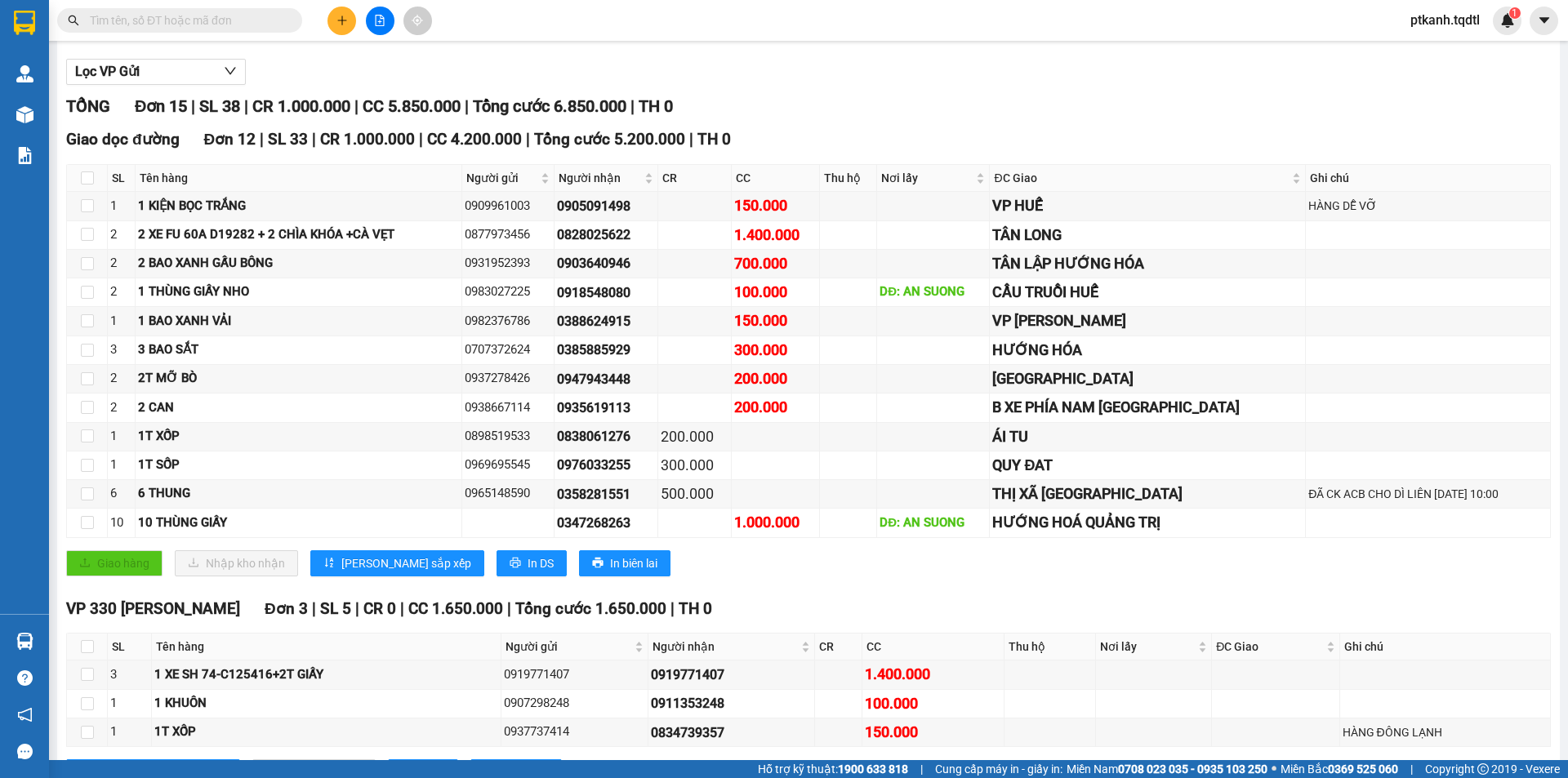
scroll to position [234, 0]
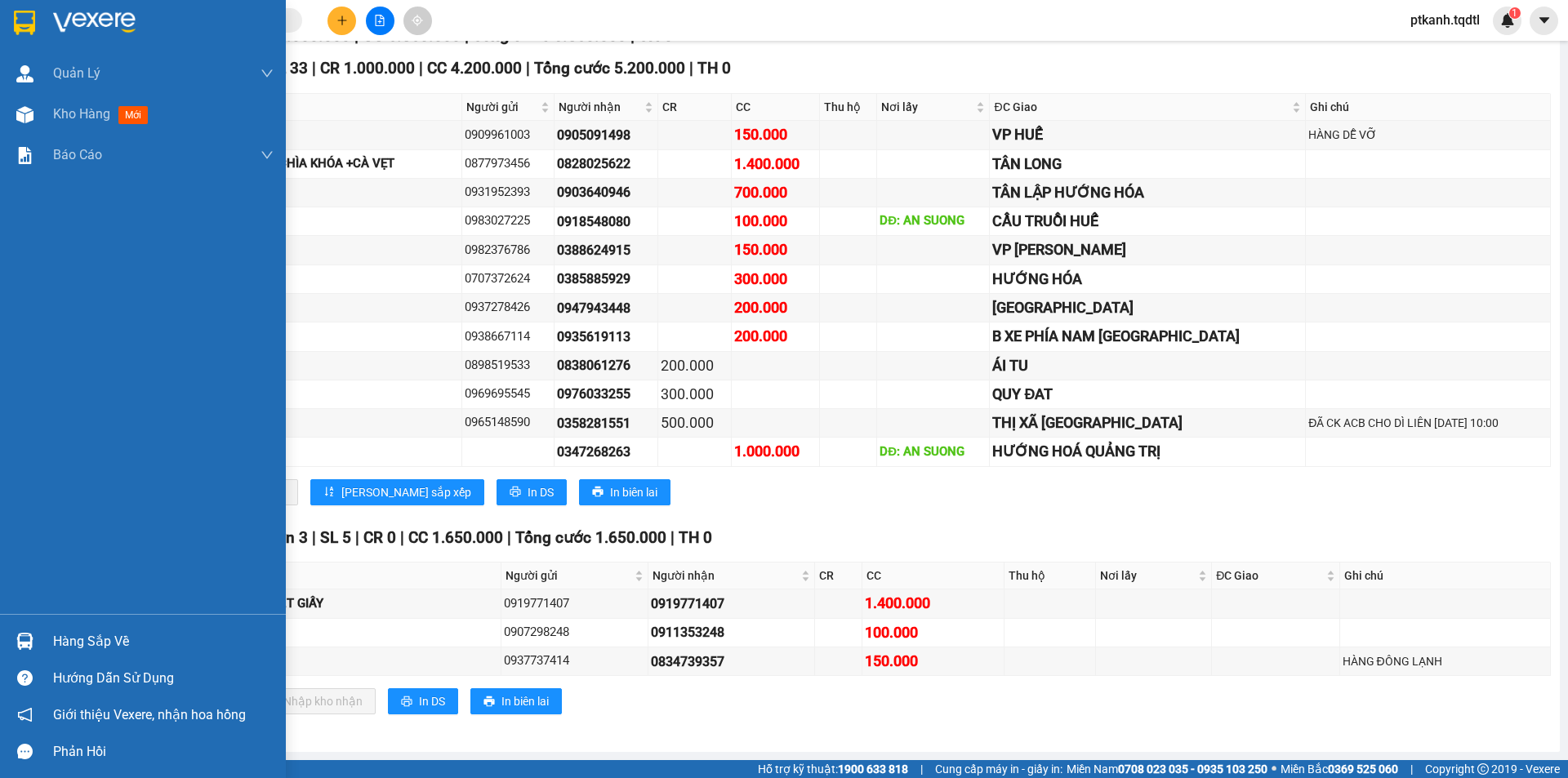
click at [81, 644] on div "Hàng sắp về" at bounding box center [163, 642] width 220 height 24
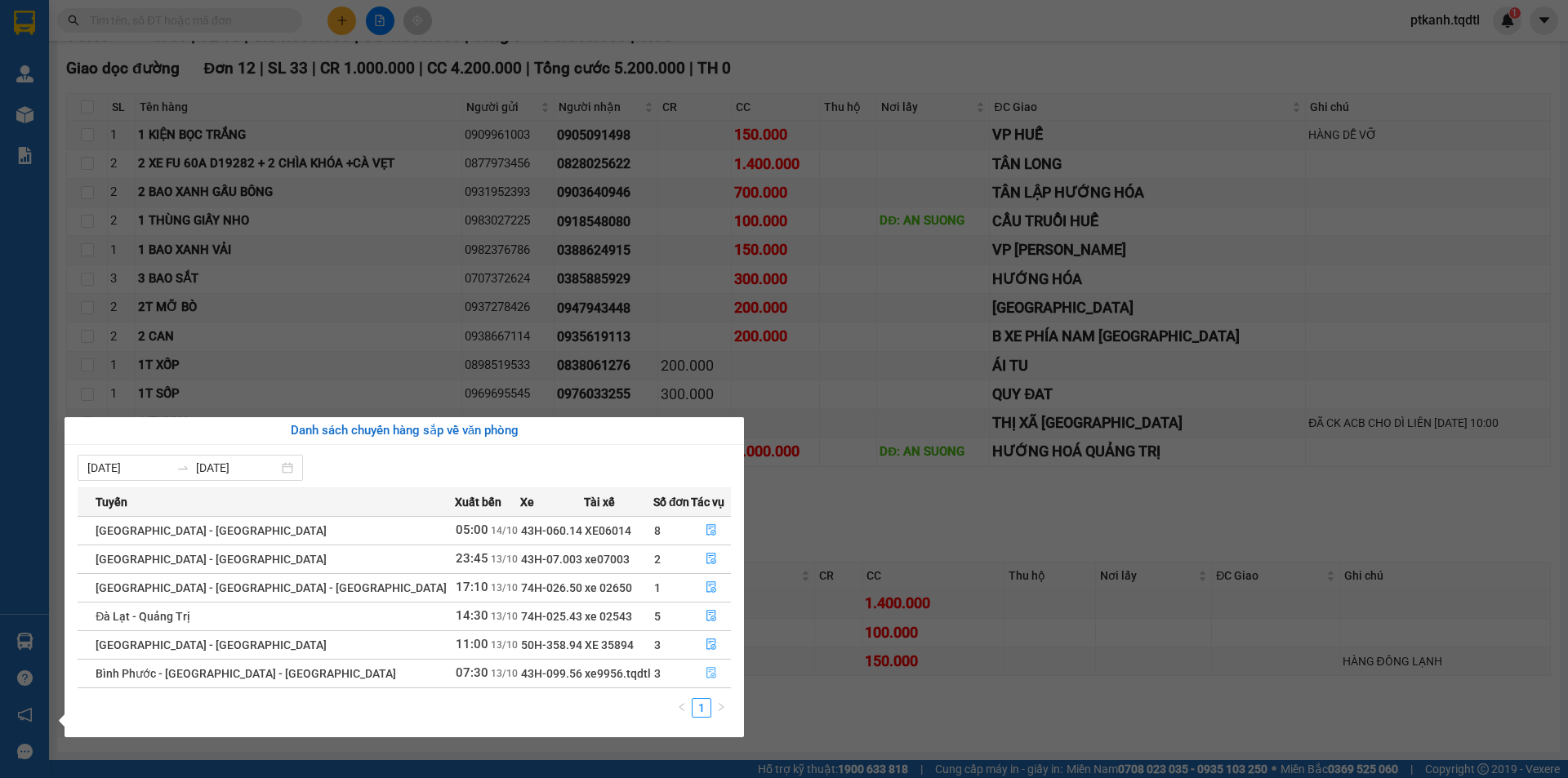
click at [706, 670] on icon "file-done" at bounding box center [711, 674] width 9 height 11
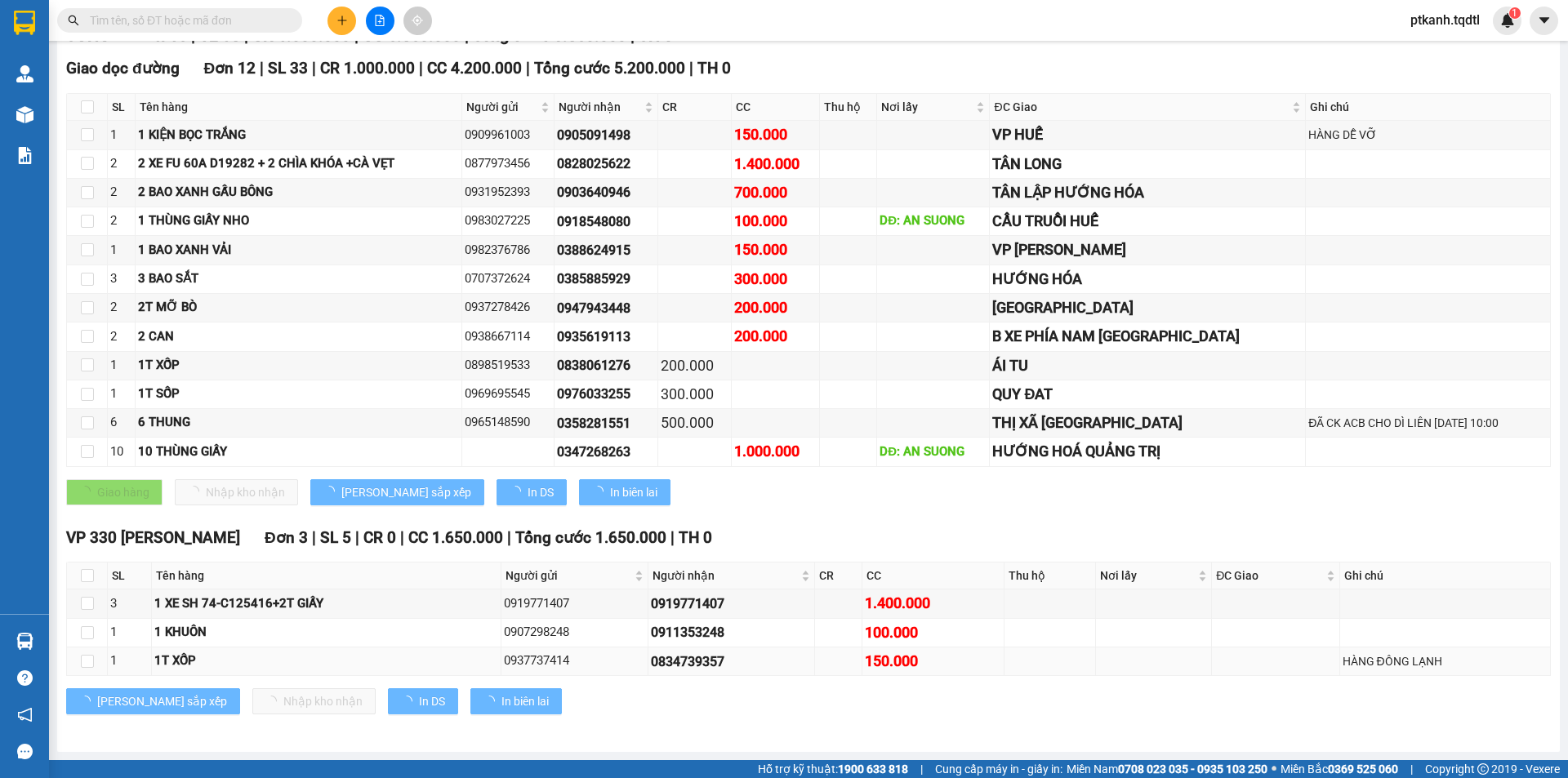
scroll to position [184, 0]
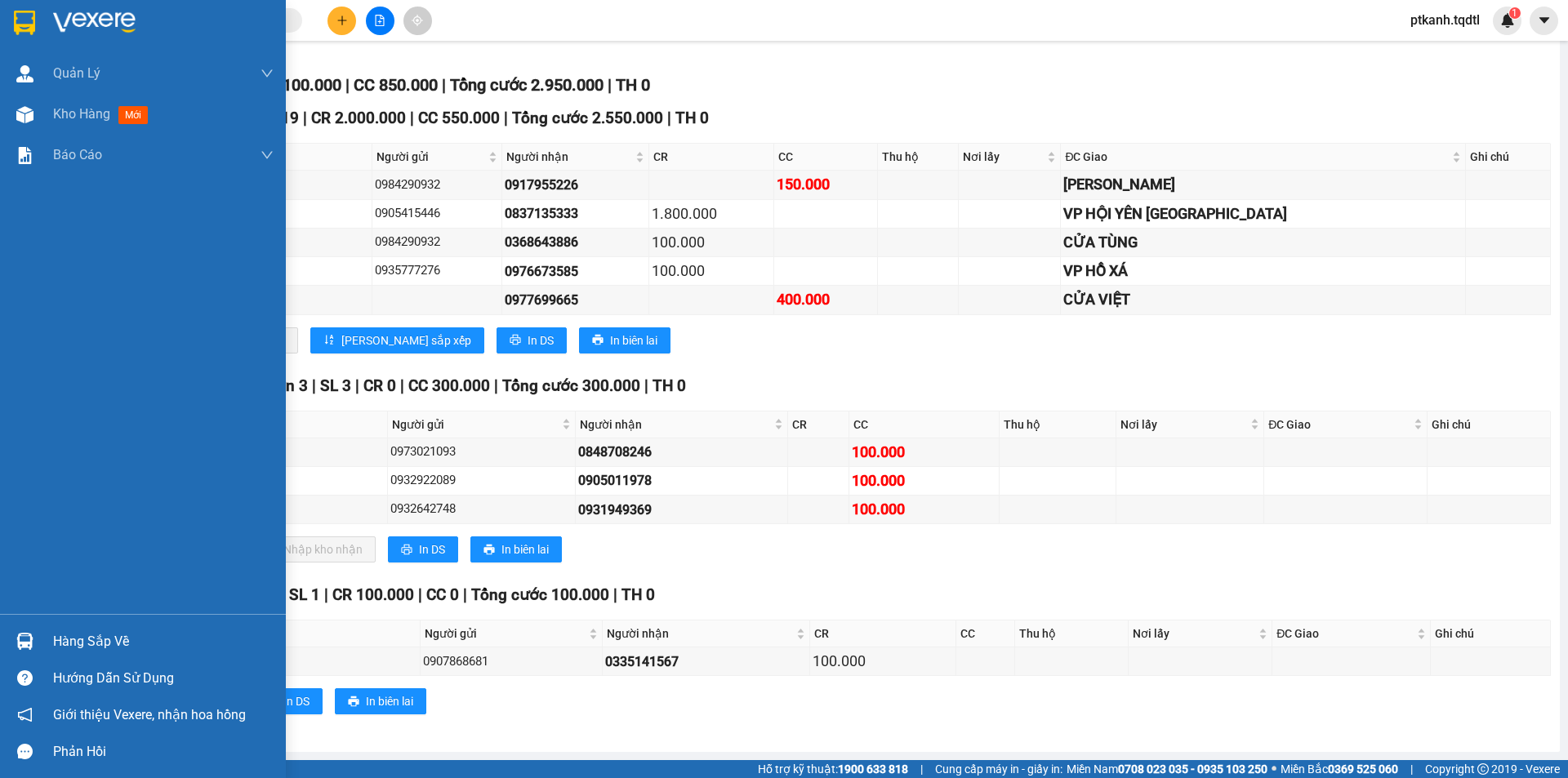
click at [58, 648] on div "Hàng sắp về" at bounding box center [163, 642] width 220 height 24
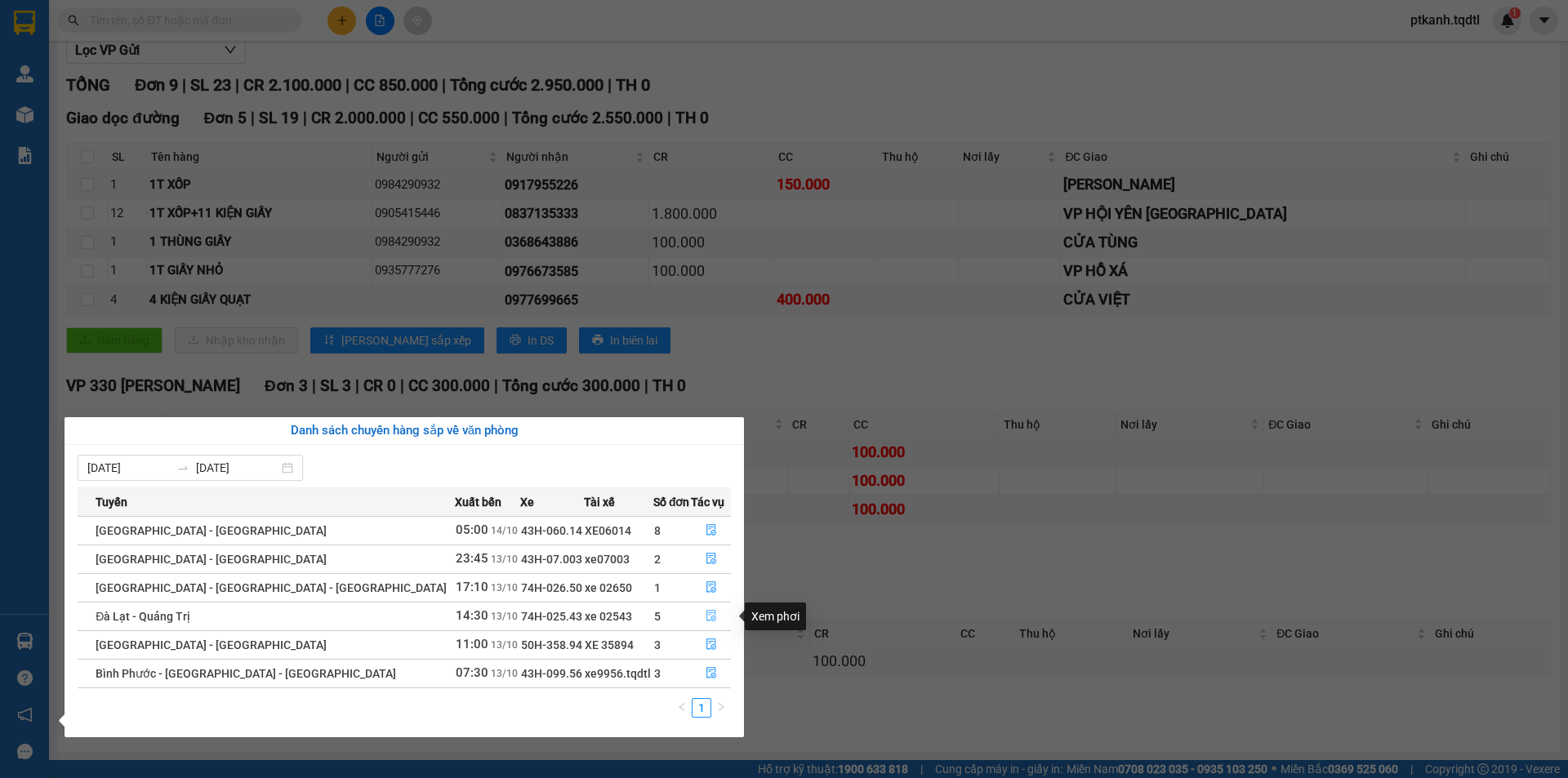
click at [707, 613] on icon "file-done" at bounding box center [712, 615] width 11 height 11
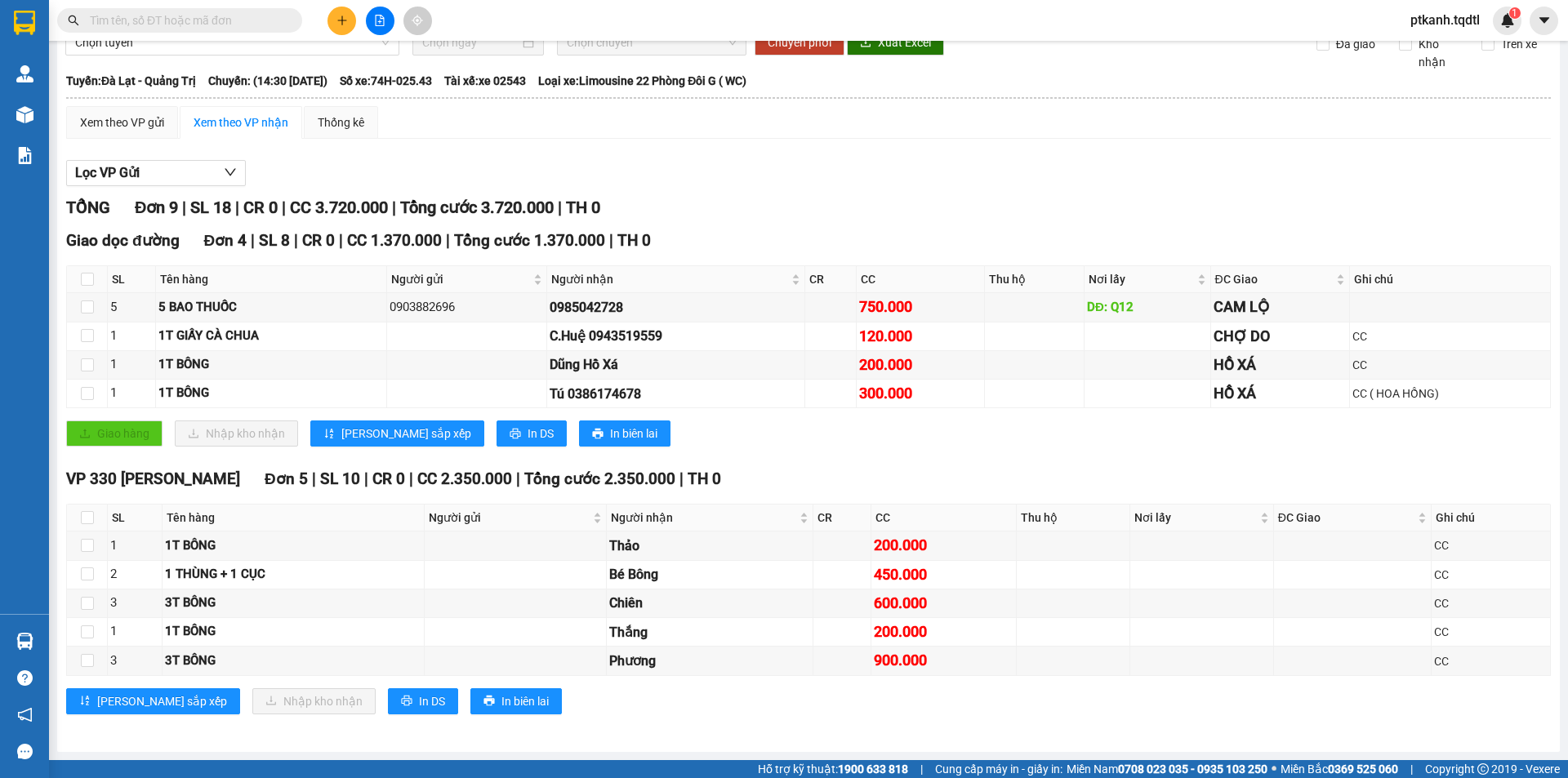
scroll to position [62, 0]
click at [257, 15] on input "text" at bounding box center [185, 20] width 193 height 18
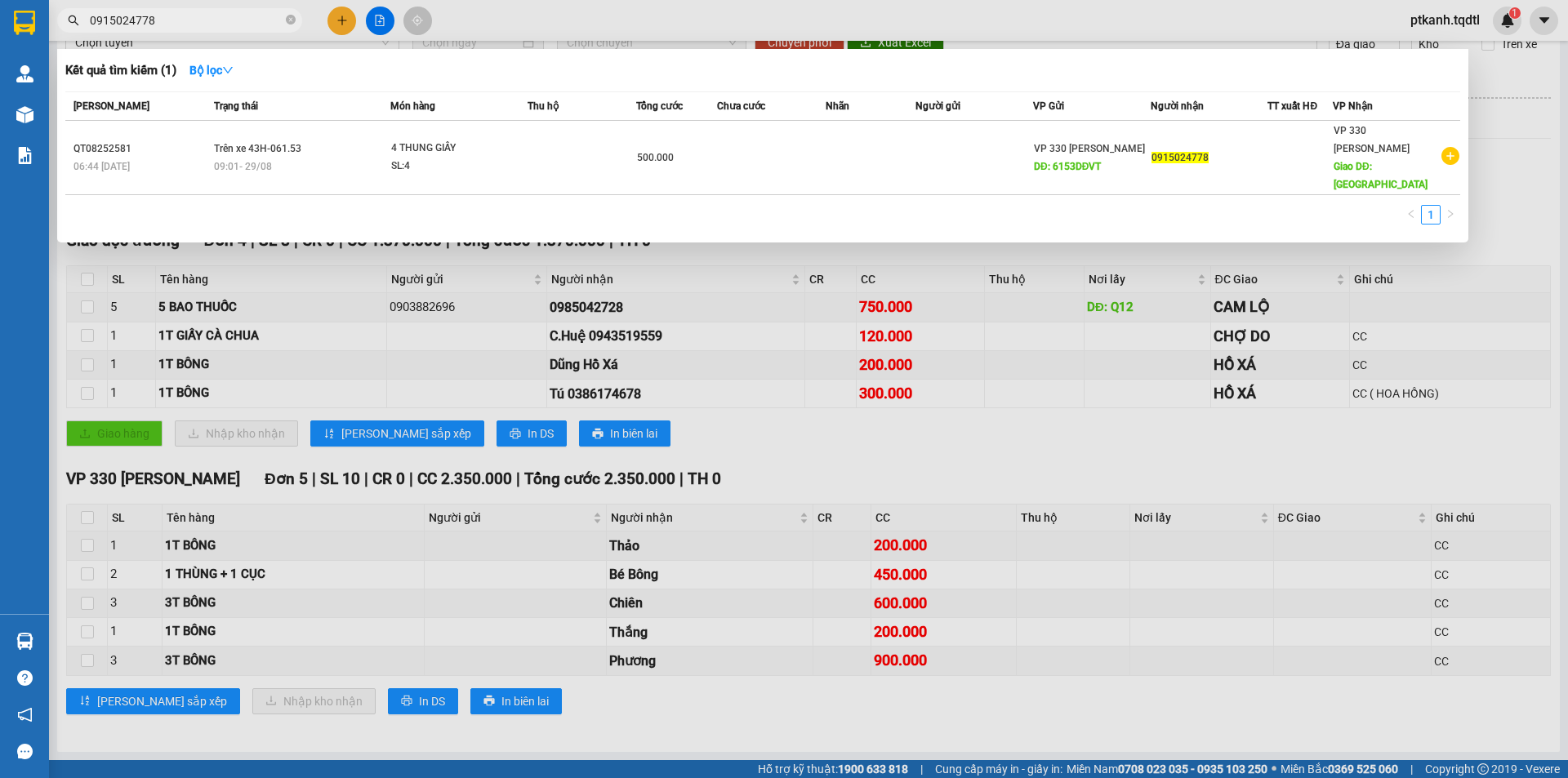
click at [188, 19] on input "0915024778" at bounding box center [185, 20] width 193 height 18
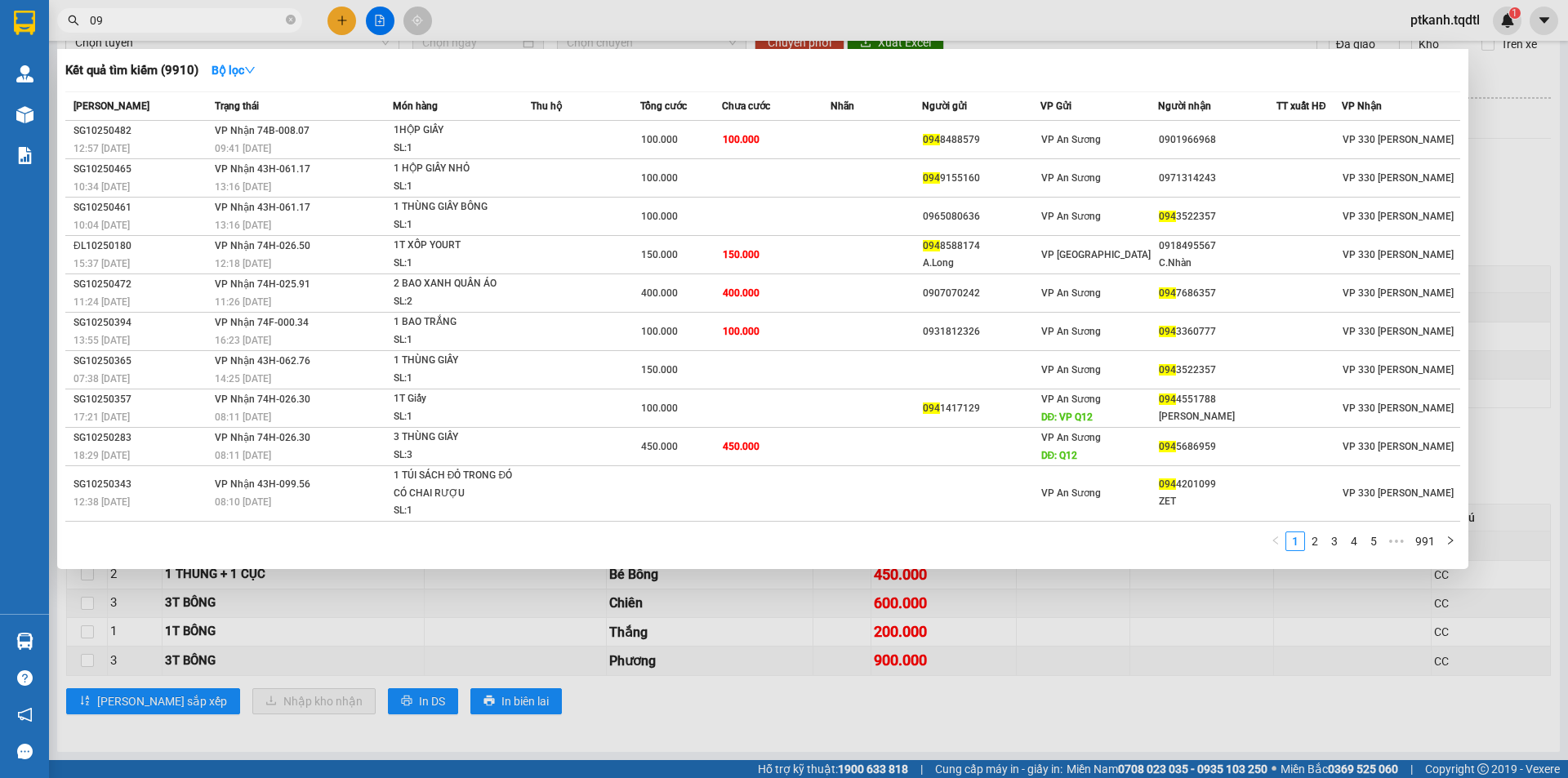
type input "0"
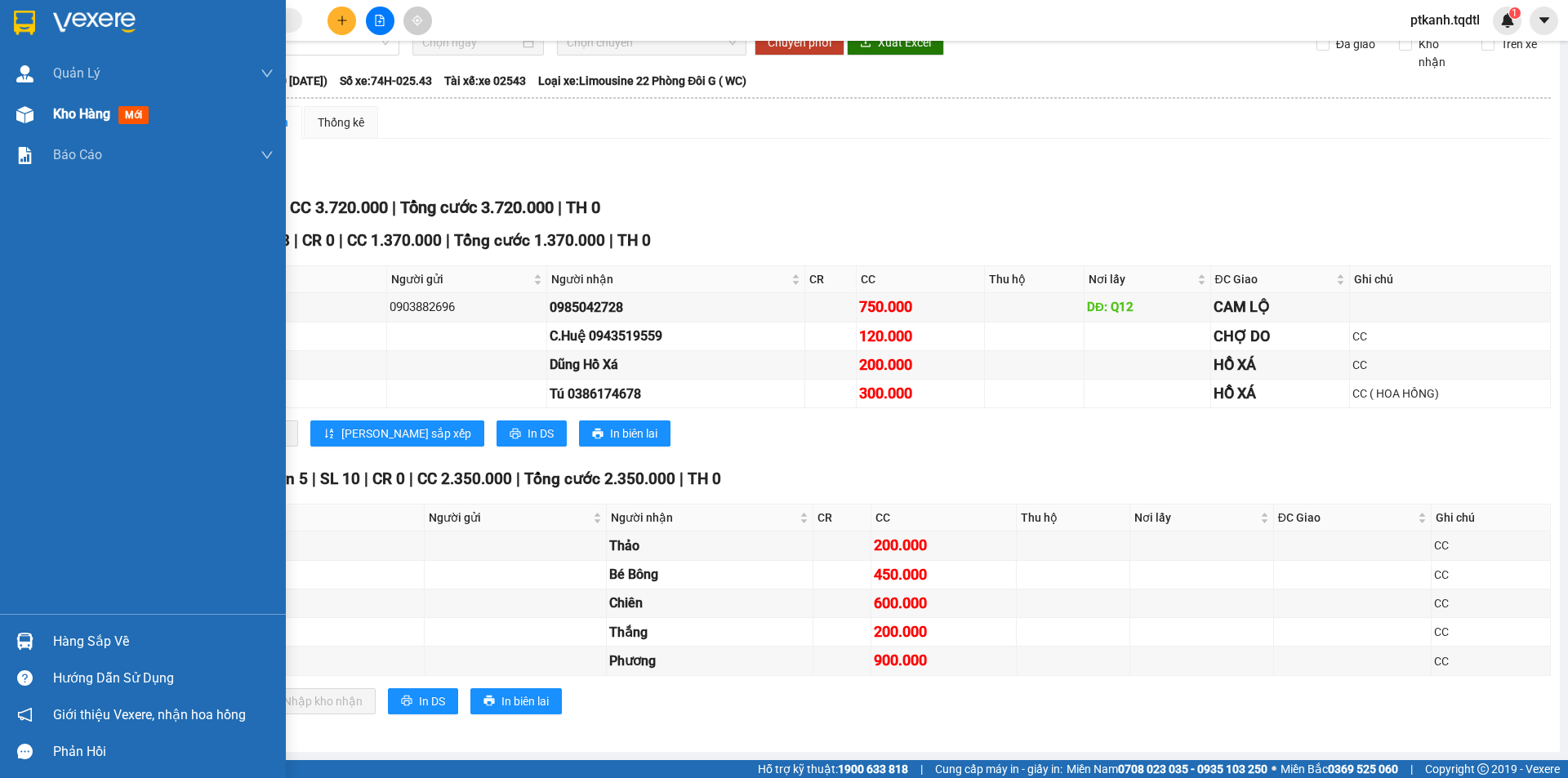
click at [64, 117] on span "Kho hàng" at bounding box center [81, 114] width 57 height 15
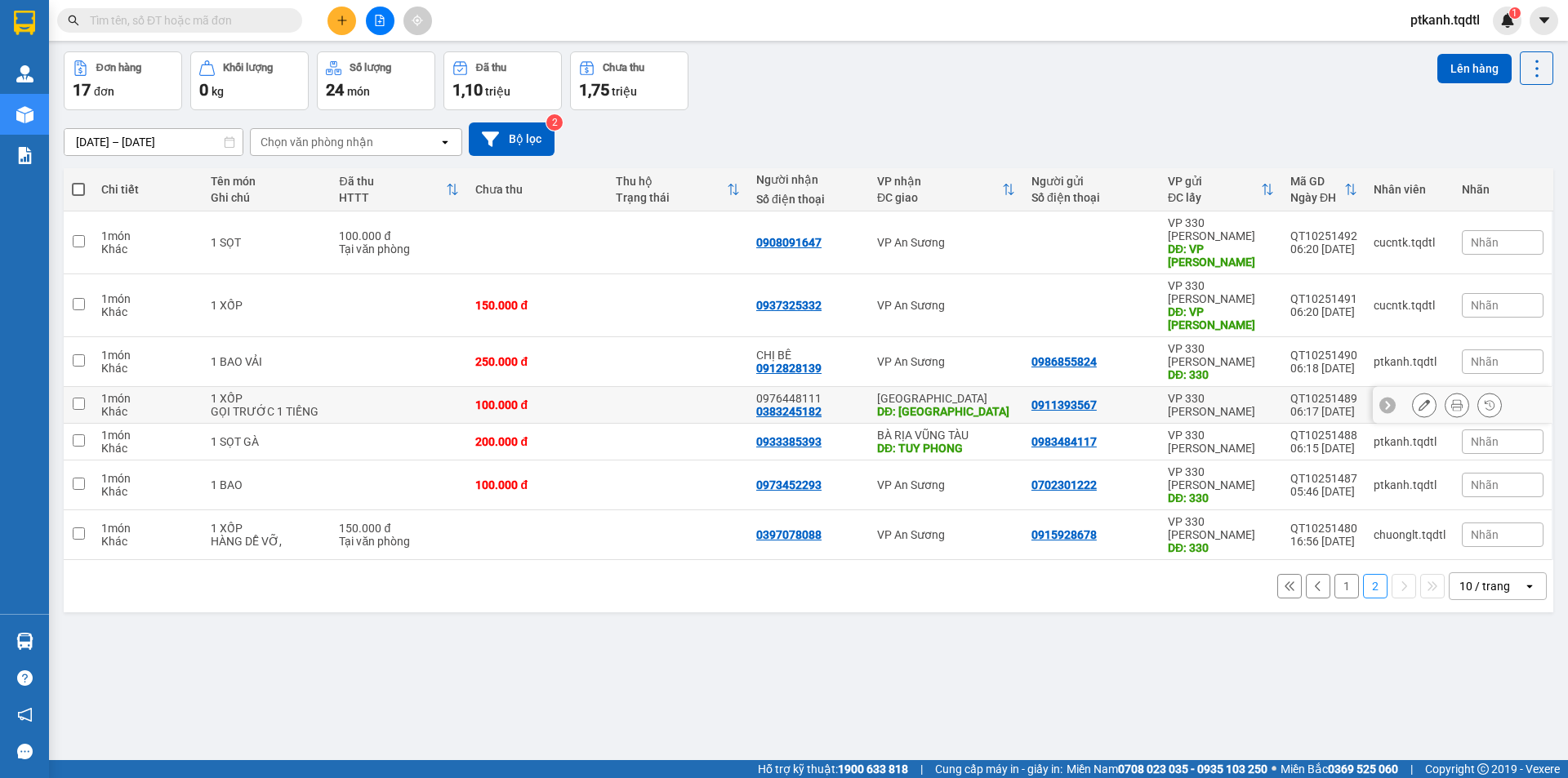
click at [648, 387] on td at bounding box center [677, 405] width 140 height 37
checkbox input "true"
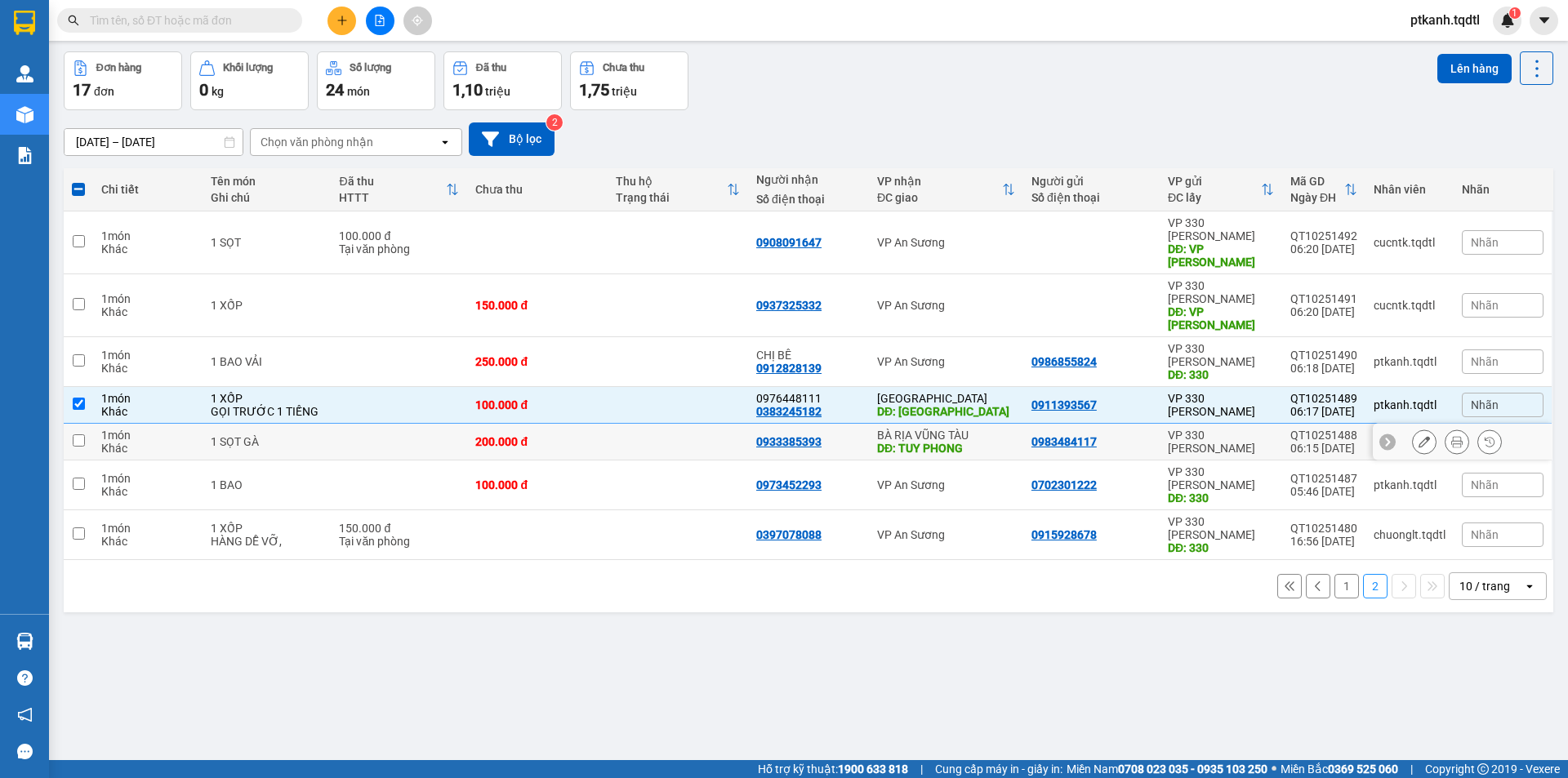
click at [657, 423] on td at bounding box center [677, 441] width 140 height 37
checkbox input "true"
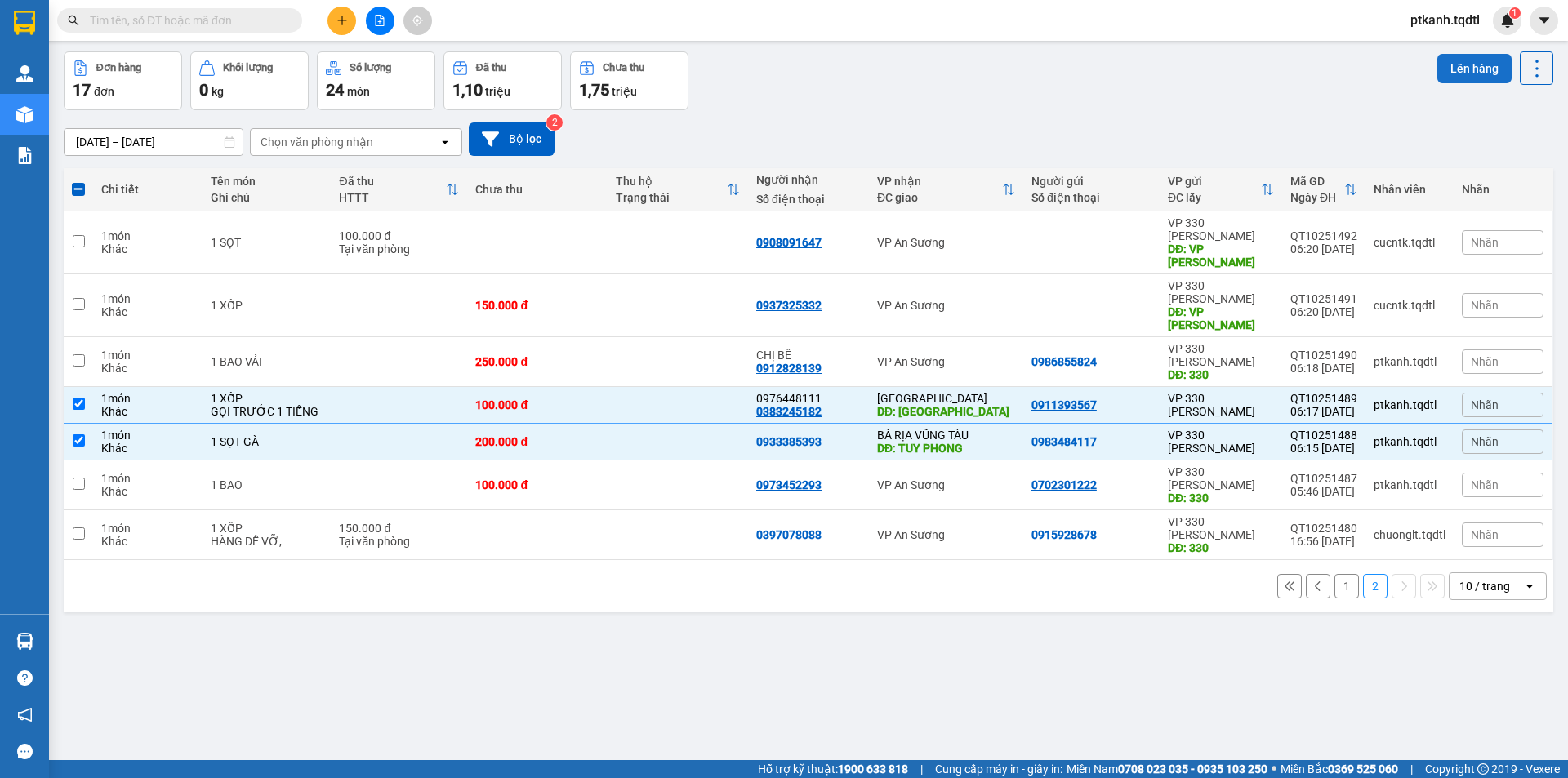
click at [1461, 60] on button "Lên hàng" at bounding box center [1474, 68] width 74 height 29
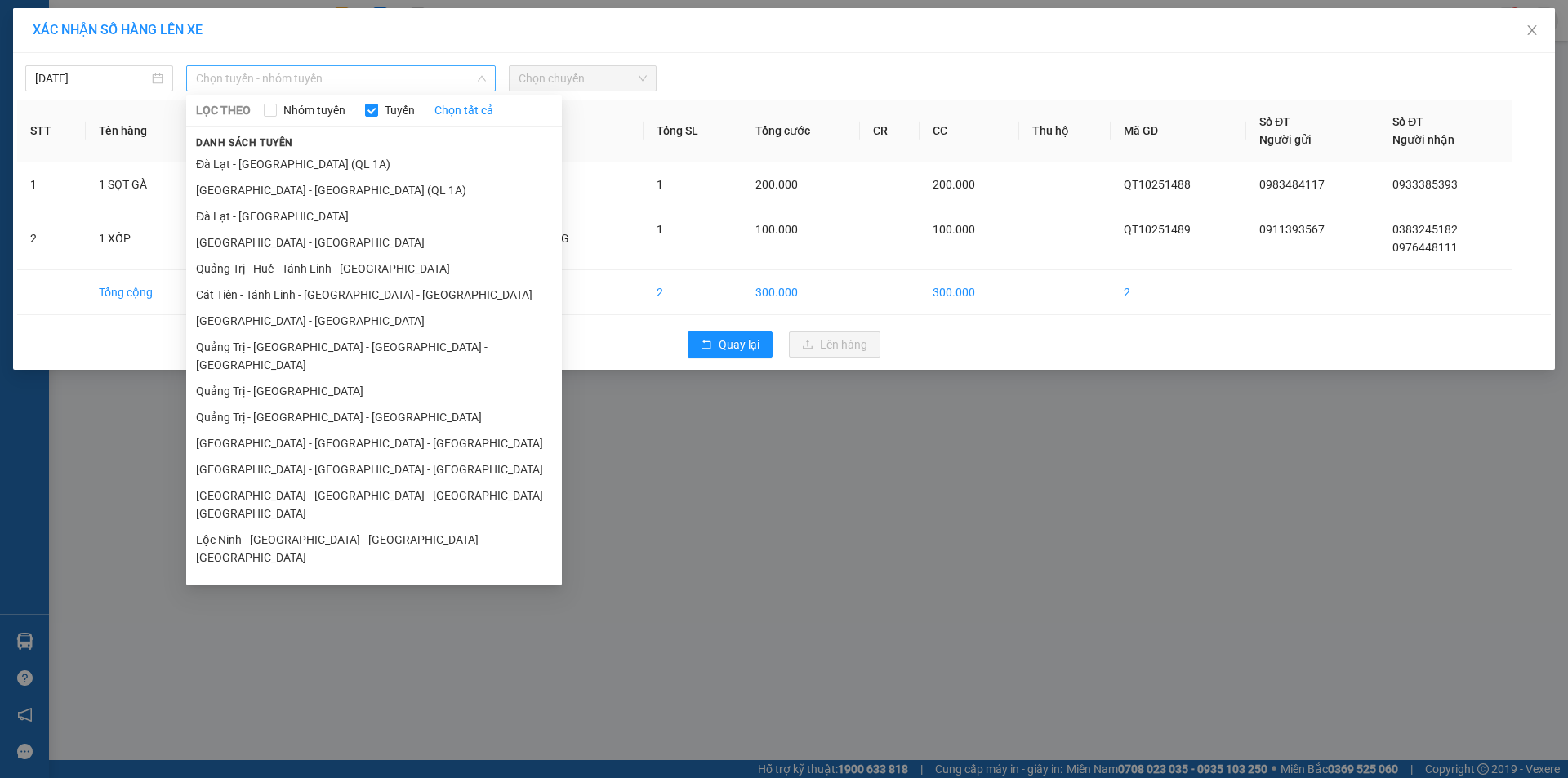
click at [453, 75] on span "Chọn tuyến - nhóm tuyến" at bounding box center [341, 78] width 290 height 24
drag, startPoint x: 379, startPoint y: 348, endPoint x: 449, endPoint y: 273, distance: 102.6
click at [381, 348] on li "Quảng Trị - Huế - Đà Nẵng - Vũng Tàu" at bounding box center [374, 356] width 376 height 44
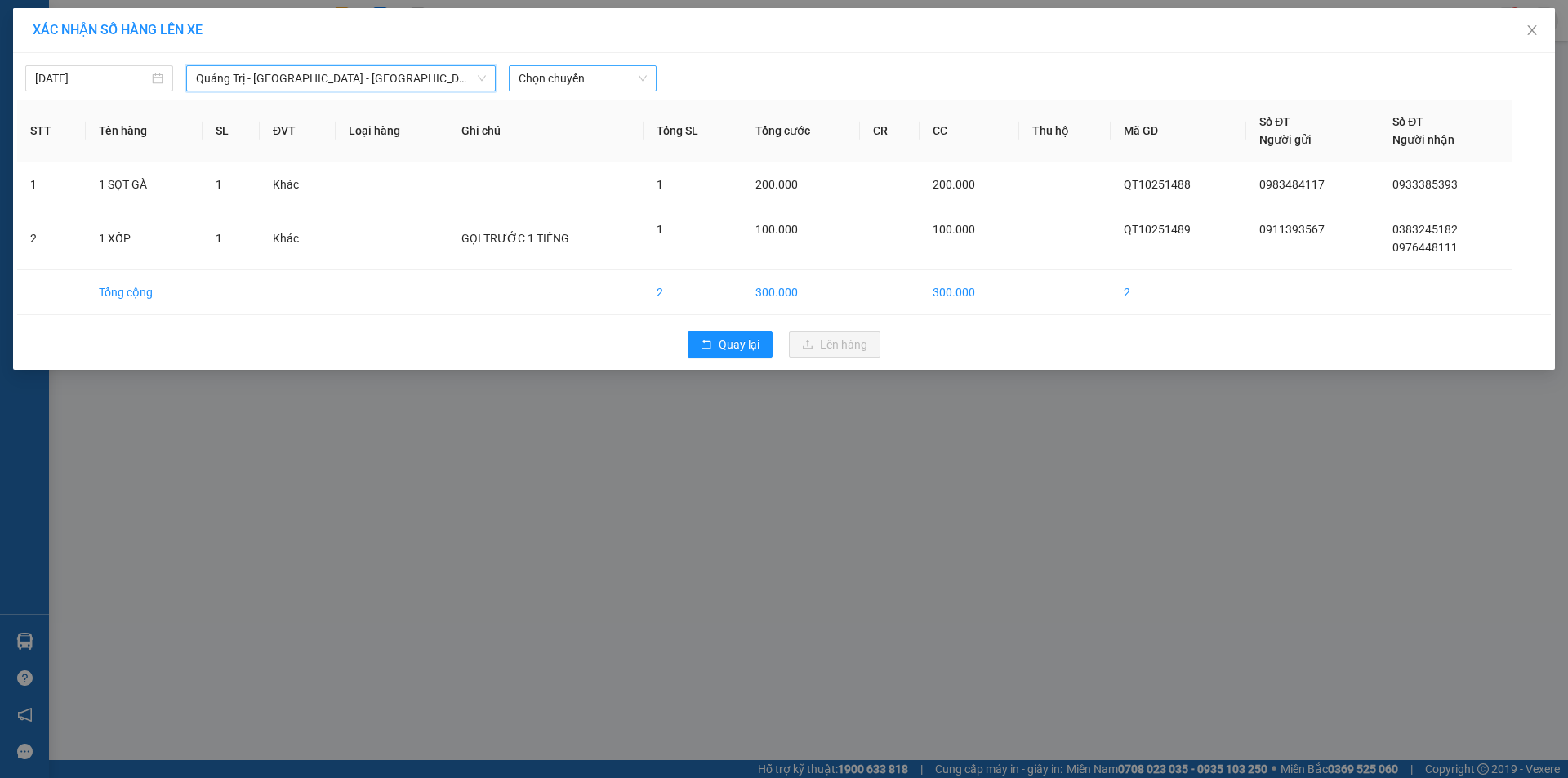
click at [599, 76] on span "Chọn chuyến" at bounding box center [583, 78] width 128 height 24
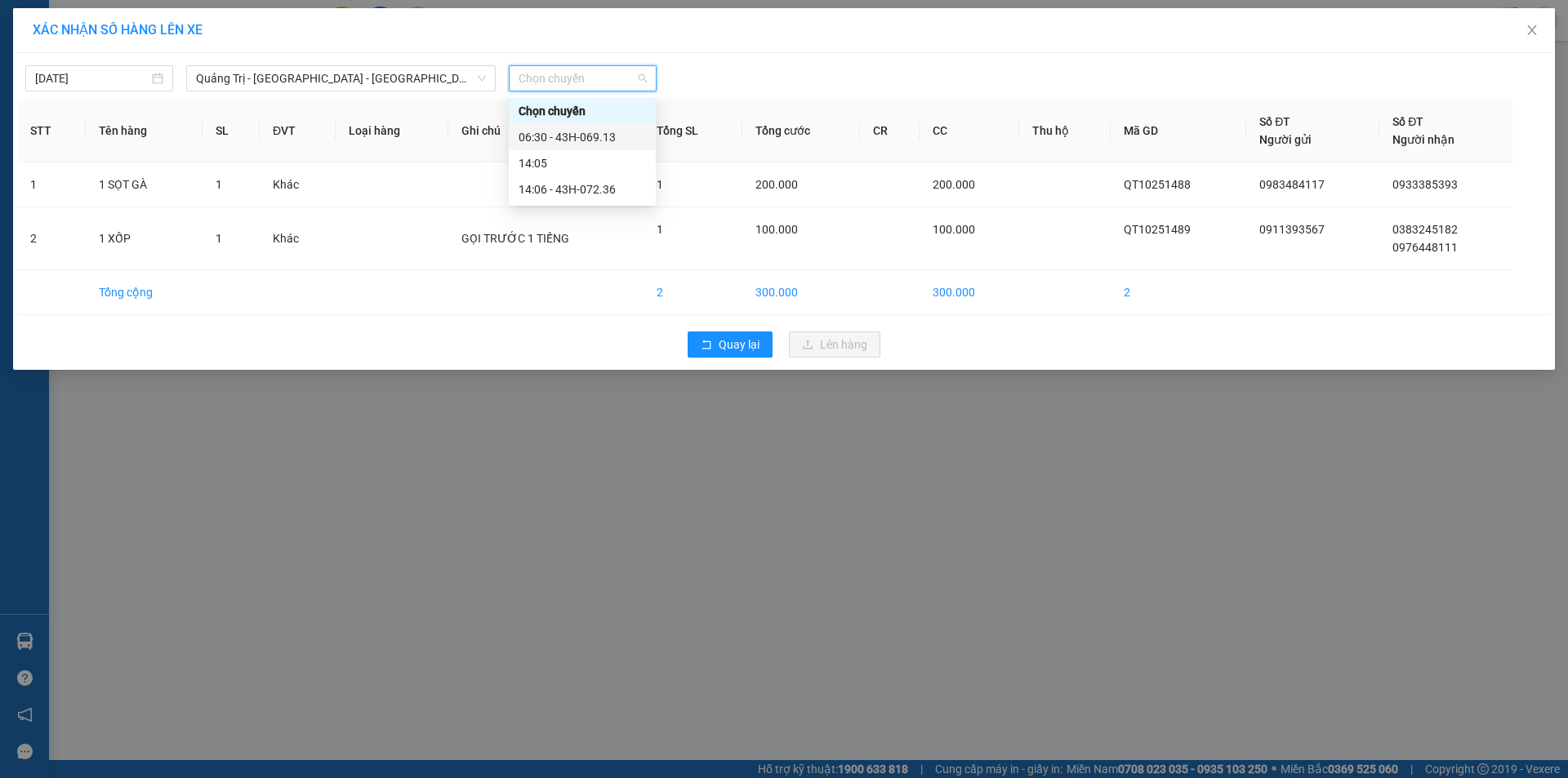
click at [596, 133] on div "06:30 - 43H-069.13" at bounding box center [582, 136] width 127 height 18
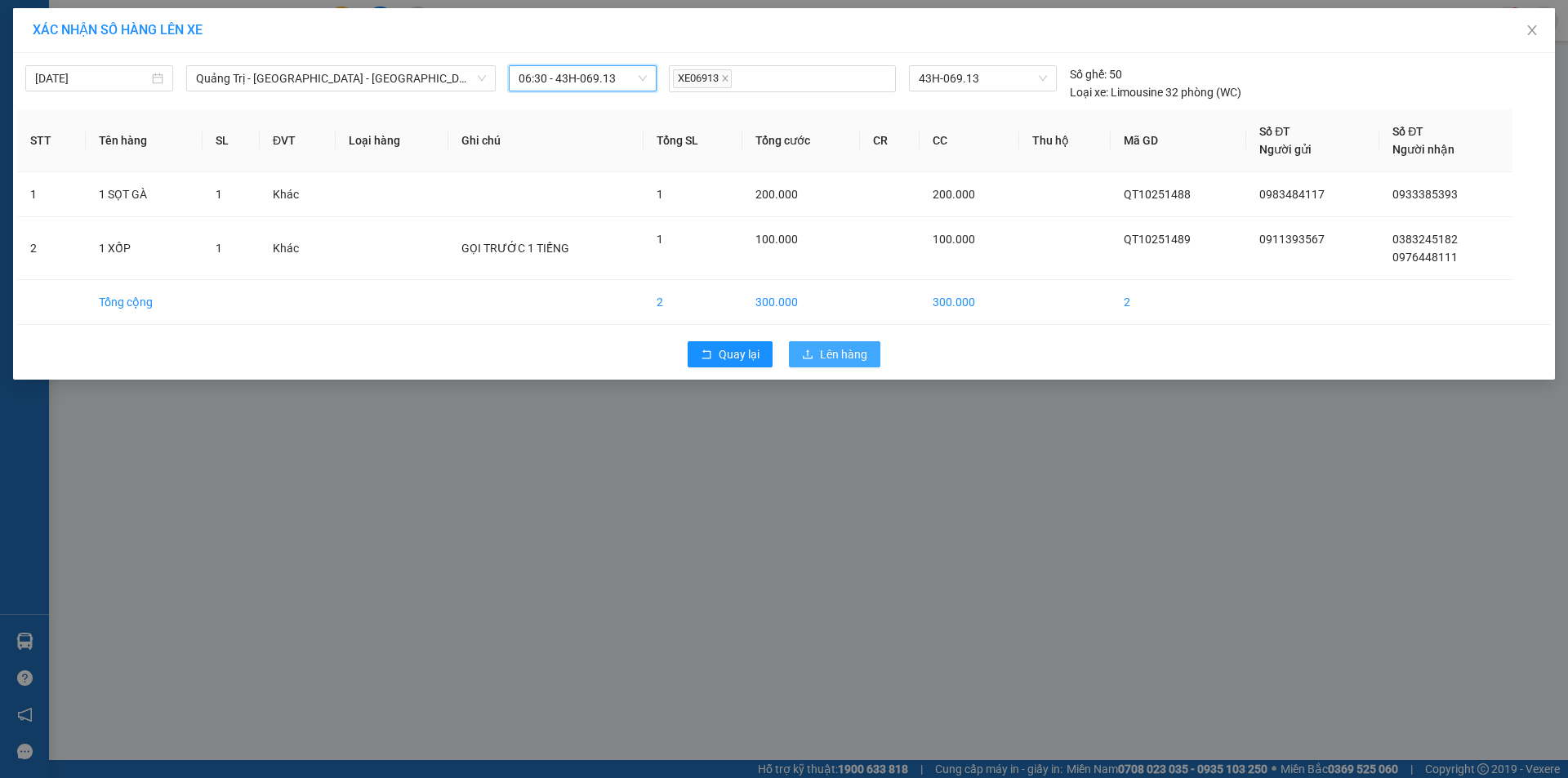
click at [837, 348] on span "Lên hàng" at bounding box center [843, 354] width 47 height 18
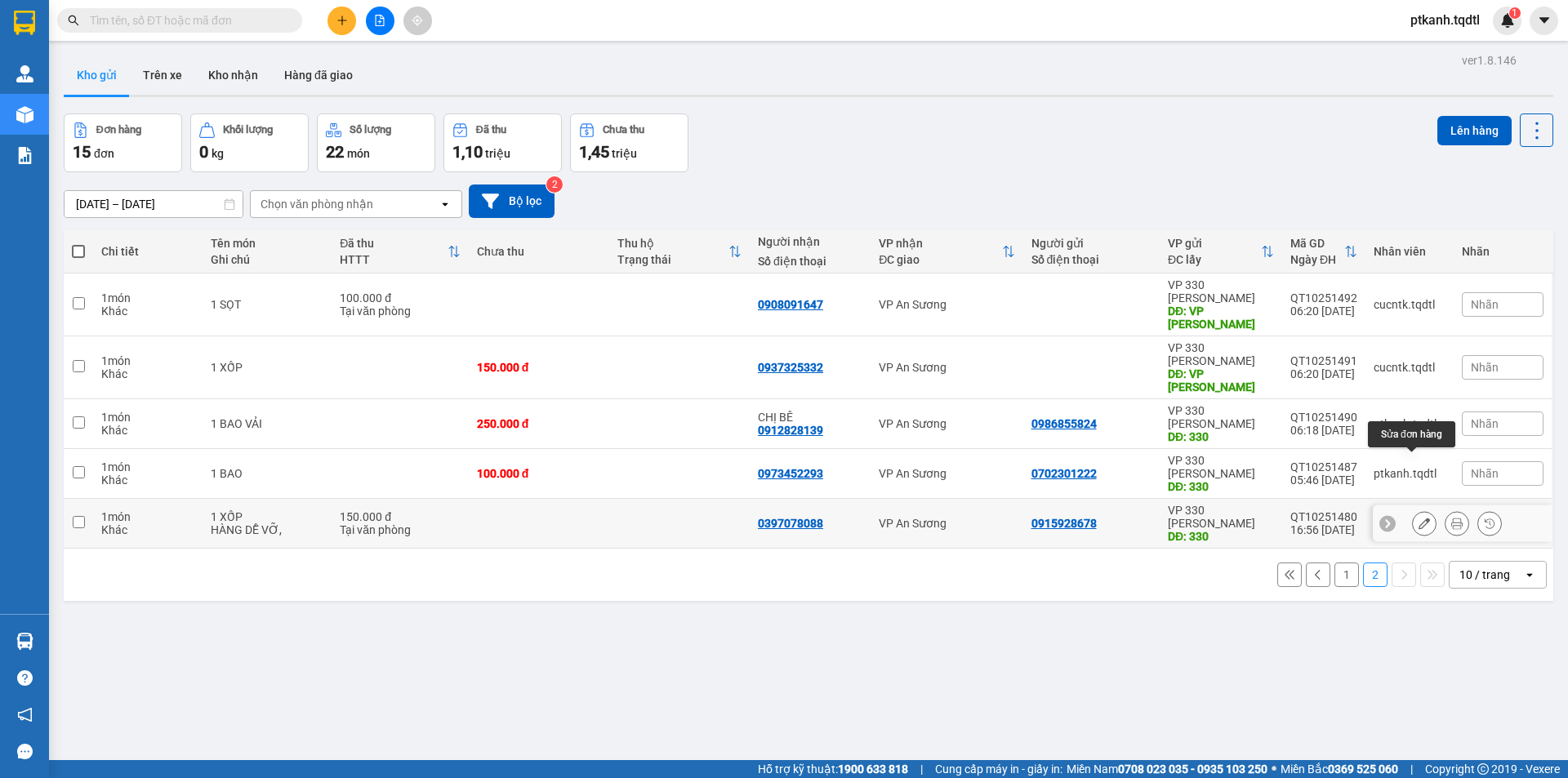
click at [1418, 517] on icon at bounding box center [1424, 523] width 11 height 11
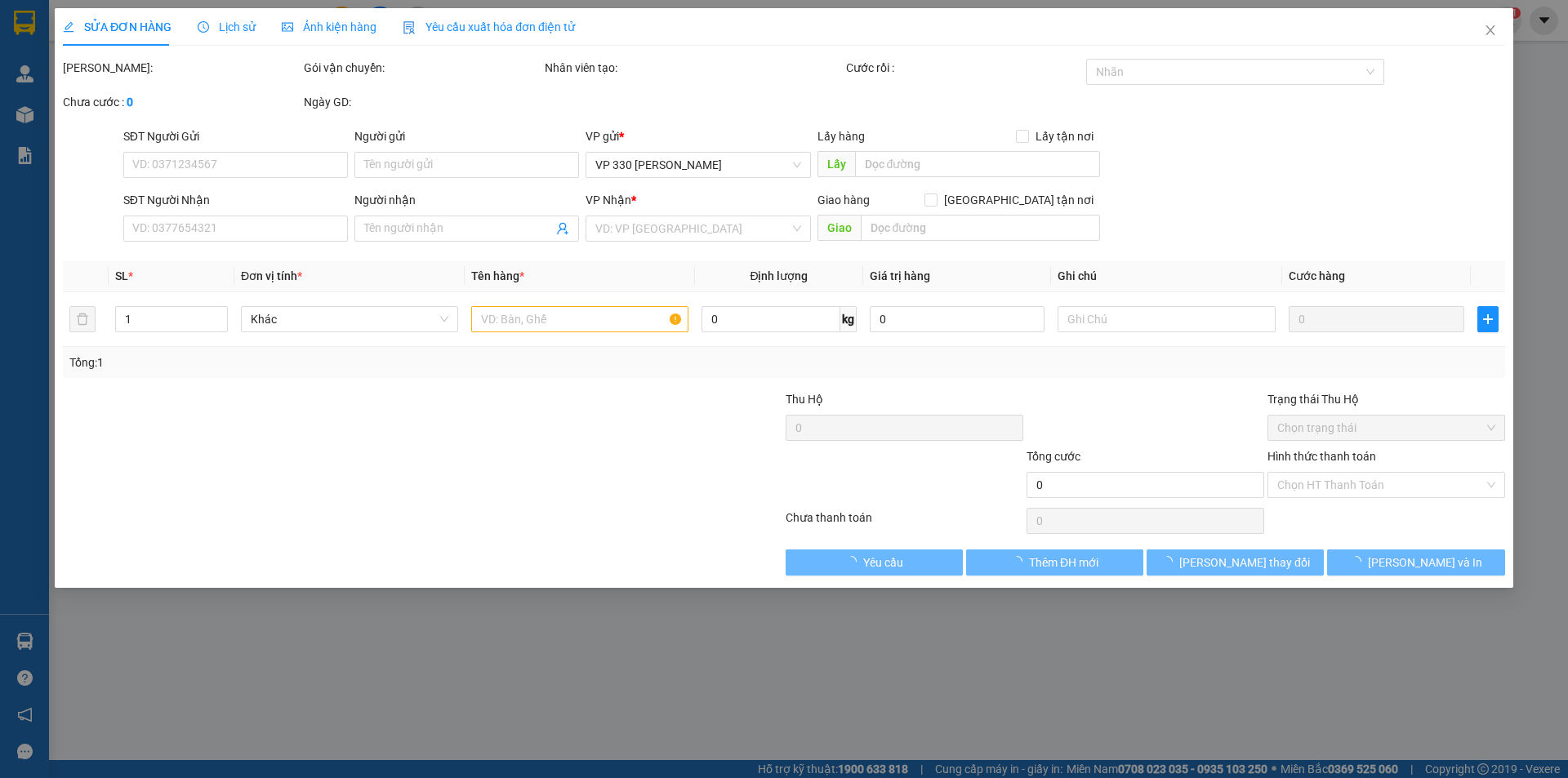
type input "0915928678"
type input "330"
type input "0397078088"
type input "150.000"
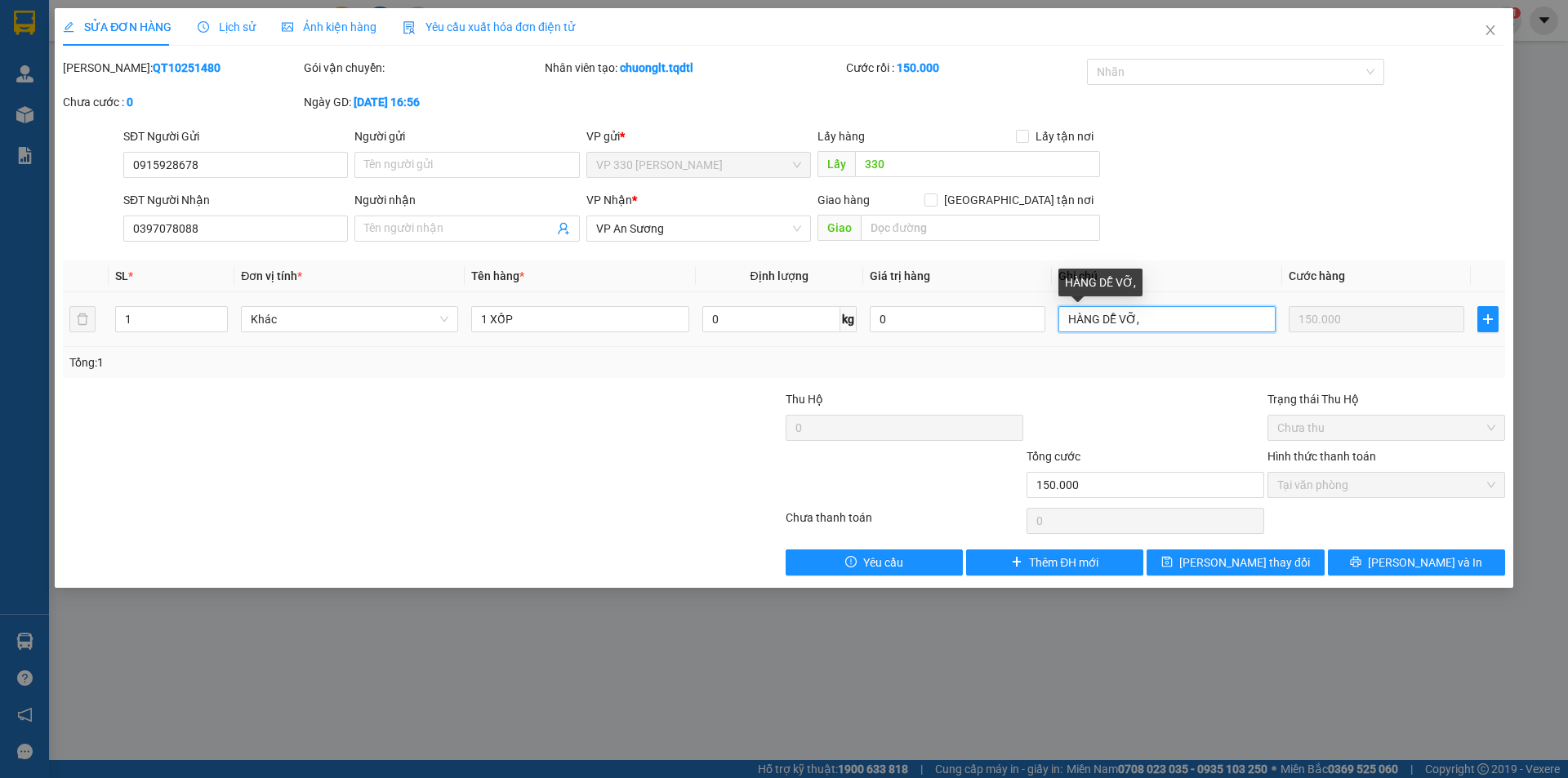
click at [1184, 317] on input "HÀNG DỄ VỠ," at bounding box center [1166, 319] width 217 height 26
type input "HÀNG DỄ VỠ, AL"
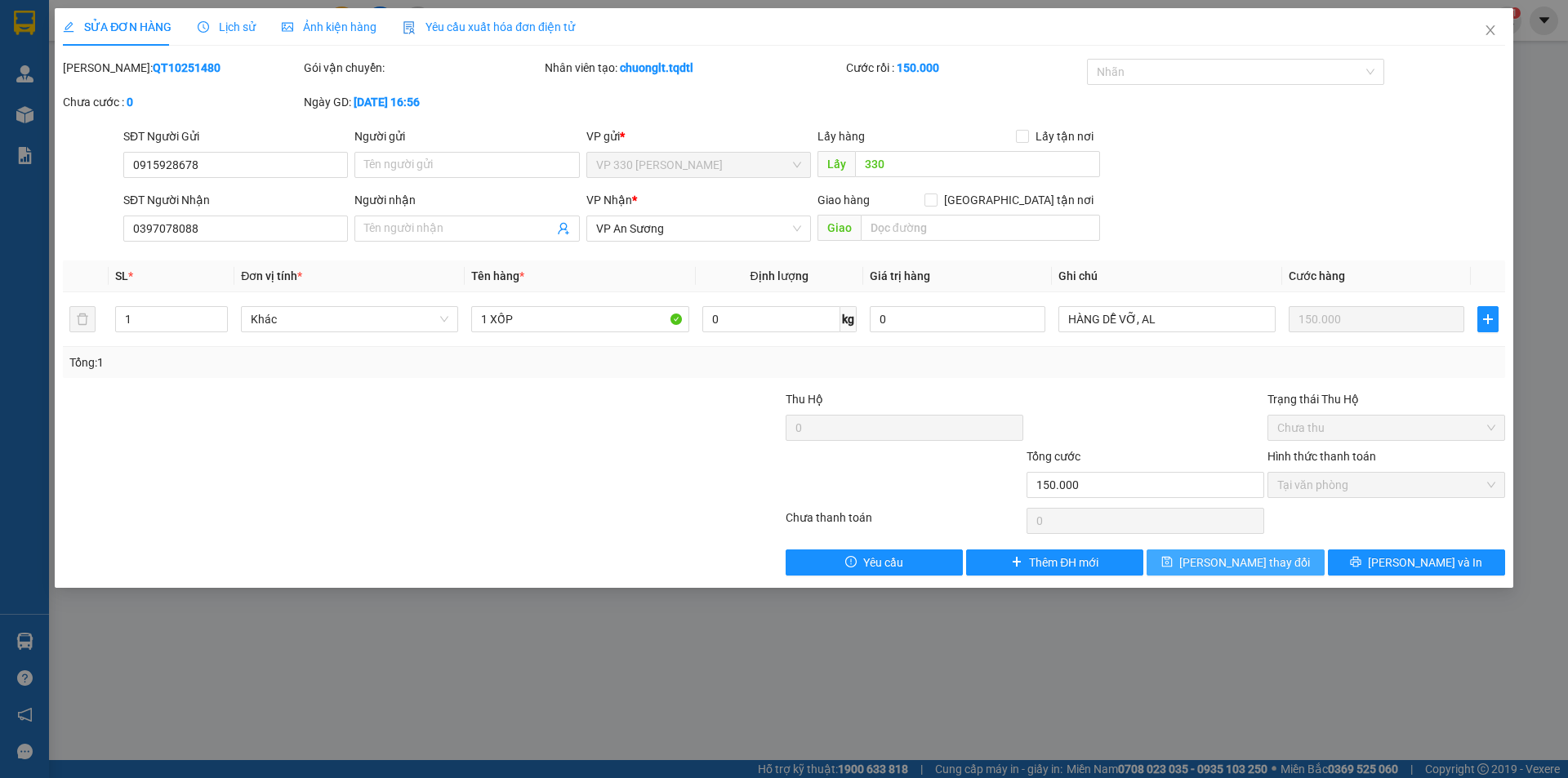
click at [1258, 557] on span "Lưu thay đổi" at bounding box center [1244, 562] width 131 height 18
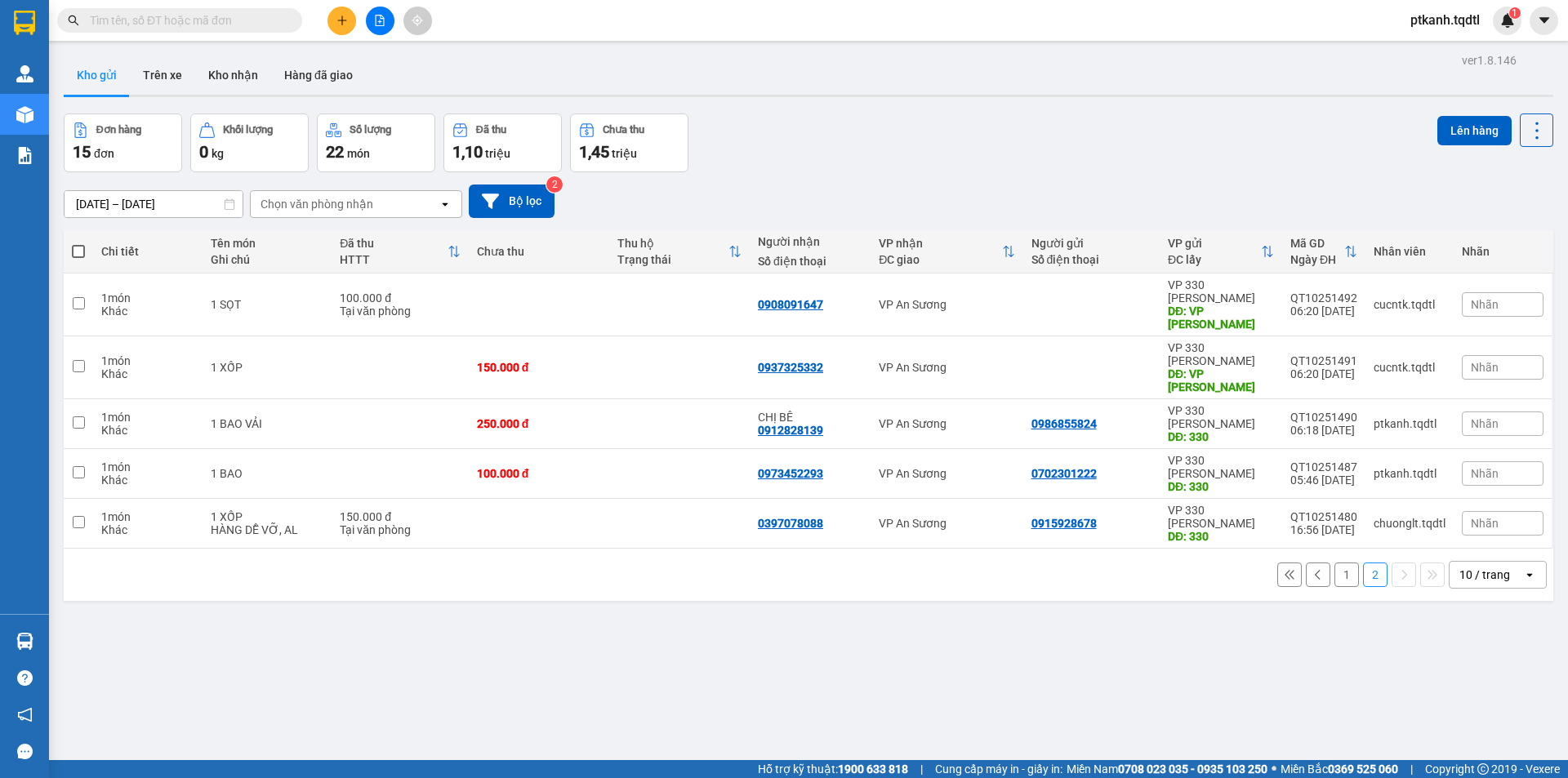
click at [1335, 563] on button "1" at bounding box center [1347, 575] width 24 height 24
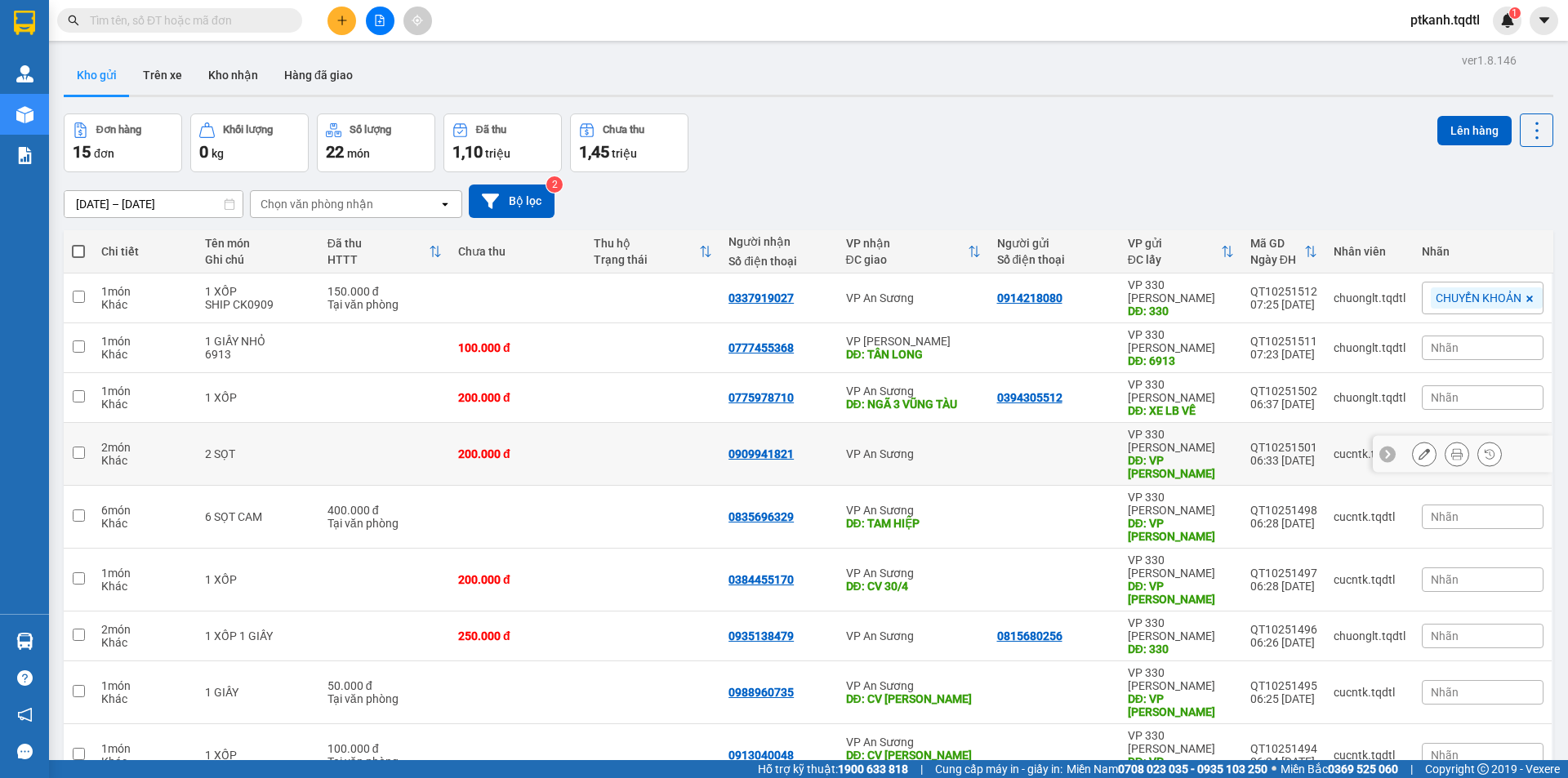
scroll to position [75, 0]
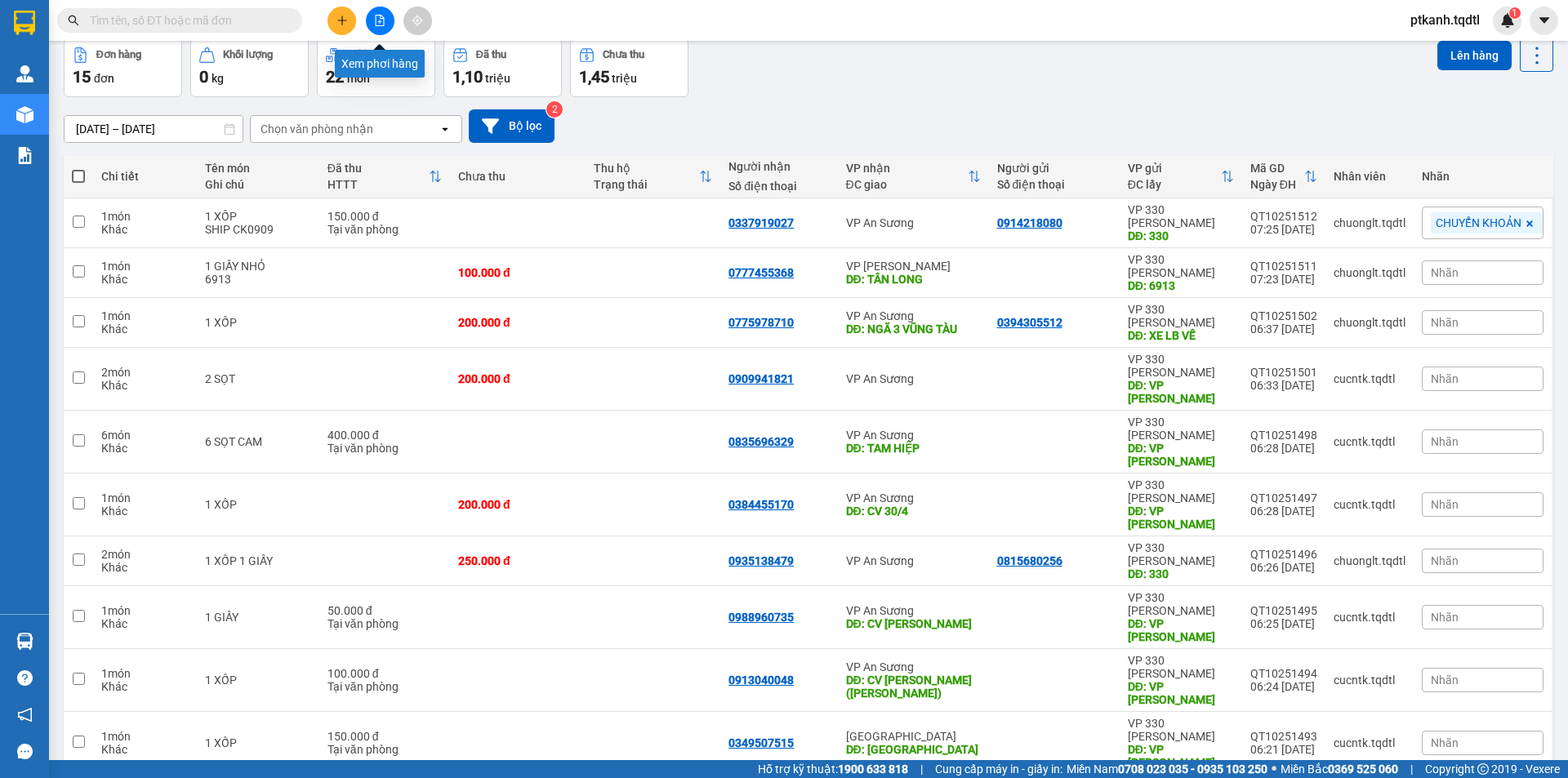
click at [377, 27] on button at bounding box center [380, 21] width 28 height 28
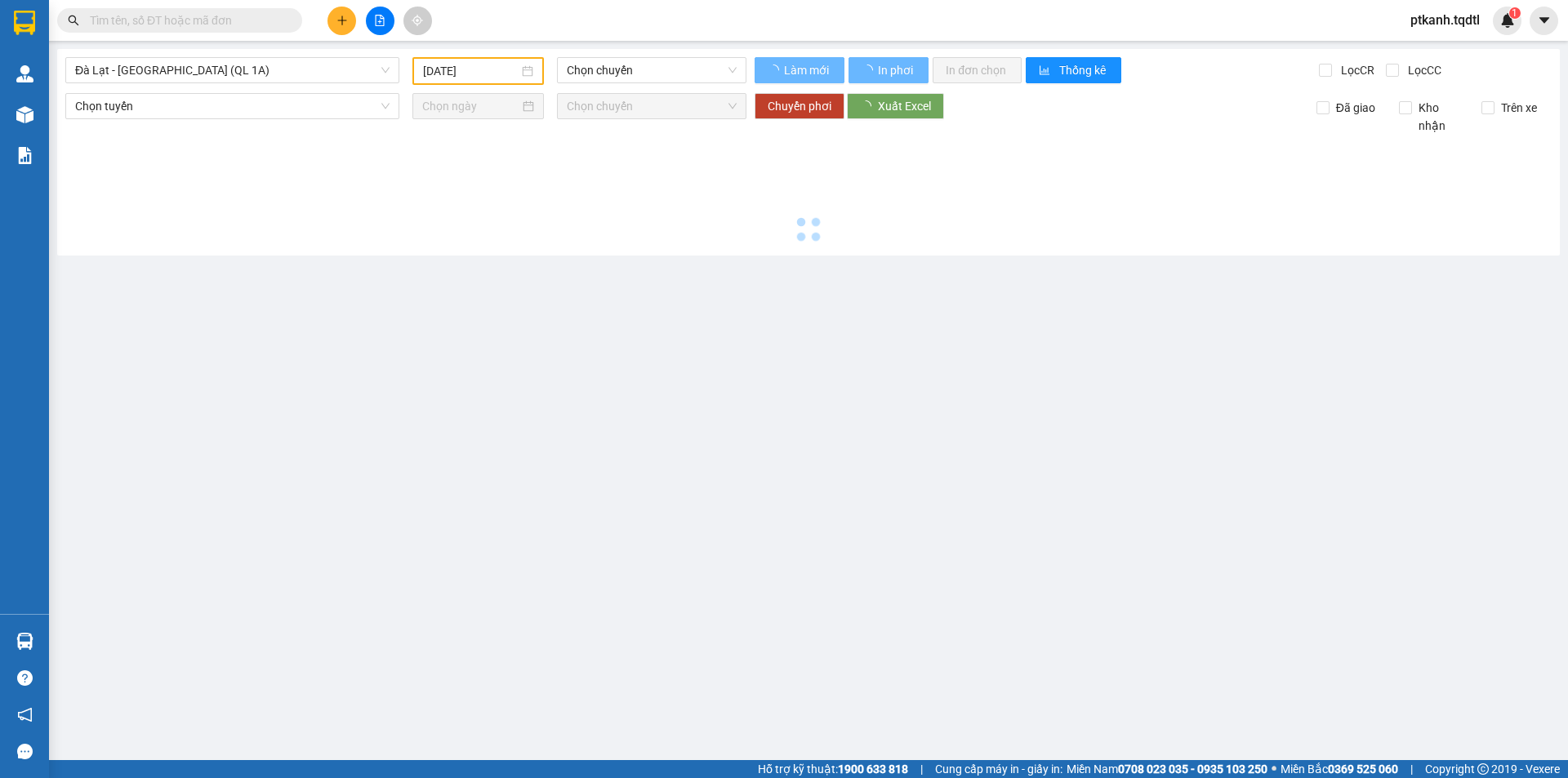
type input "[DATE]"
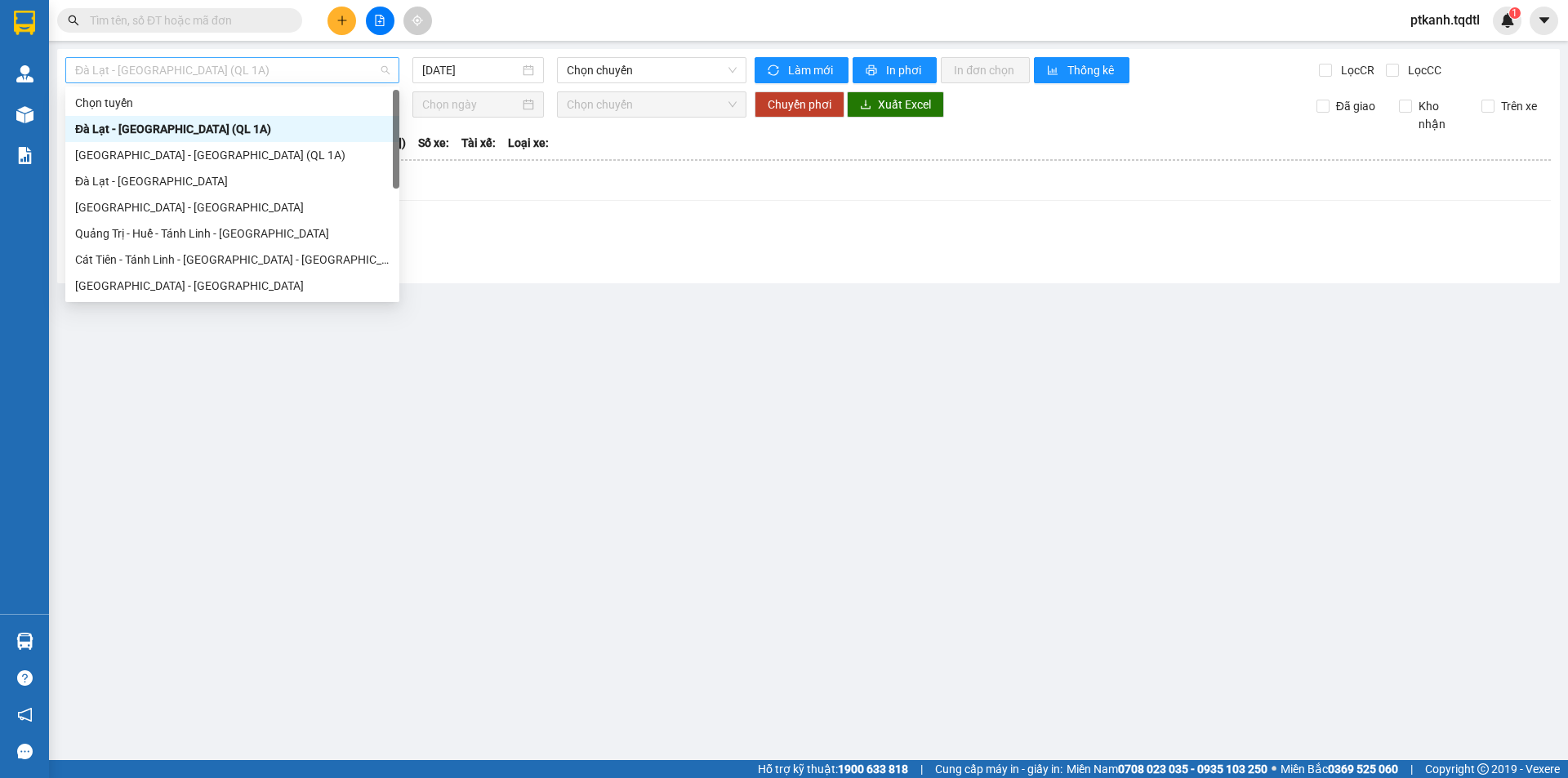
click at [386, 63] on span "Đà Lạt - Sài Gòn (QL 1A)" at bounding box center [232, 71] width 314 height 24
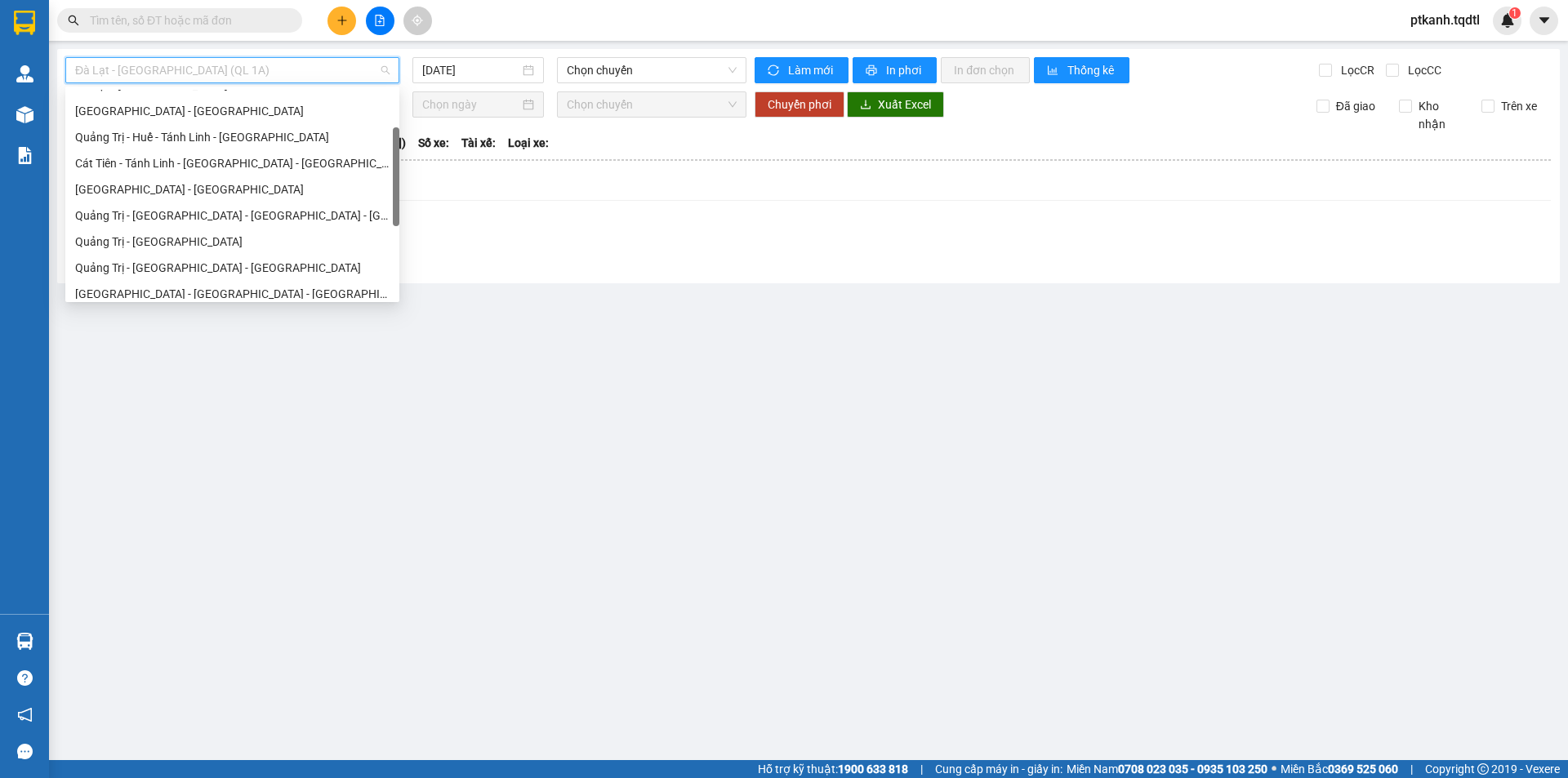
scroll to position [98, 0]
drag, startPoint x: 396, startPoint y: 122, endPoint x: 397, endPoint y: 160, distance: 38.0
click at [397, 160] on div at bounding box center [395, 176] width 7 height 99
click at [248, 244] on div "Quảng Trị - Sài Gòn" at bounding box center [232, 240] width 314 height 18
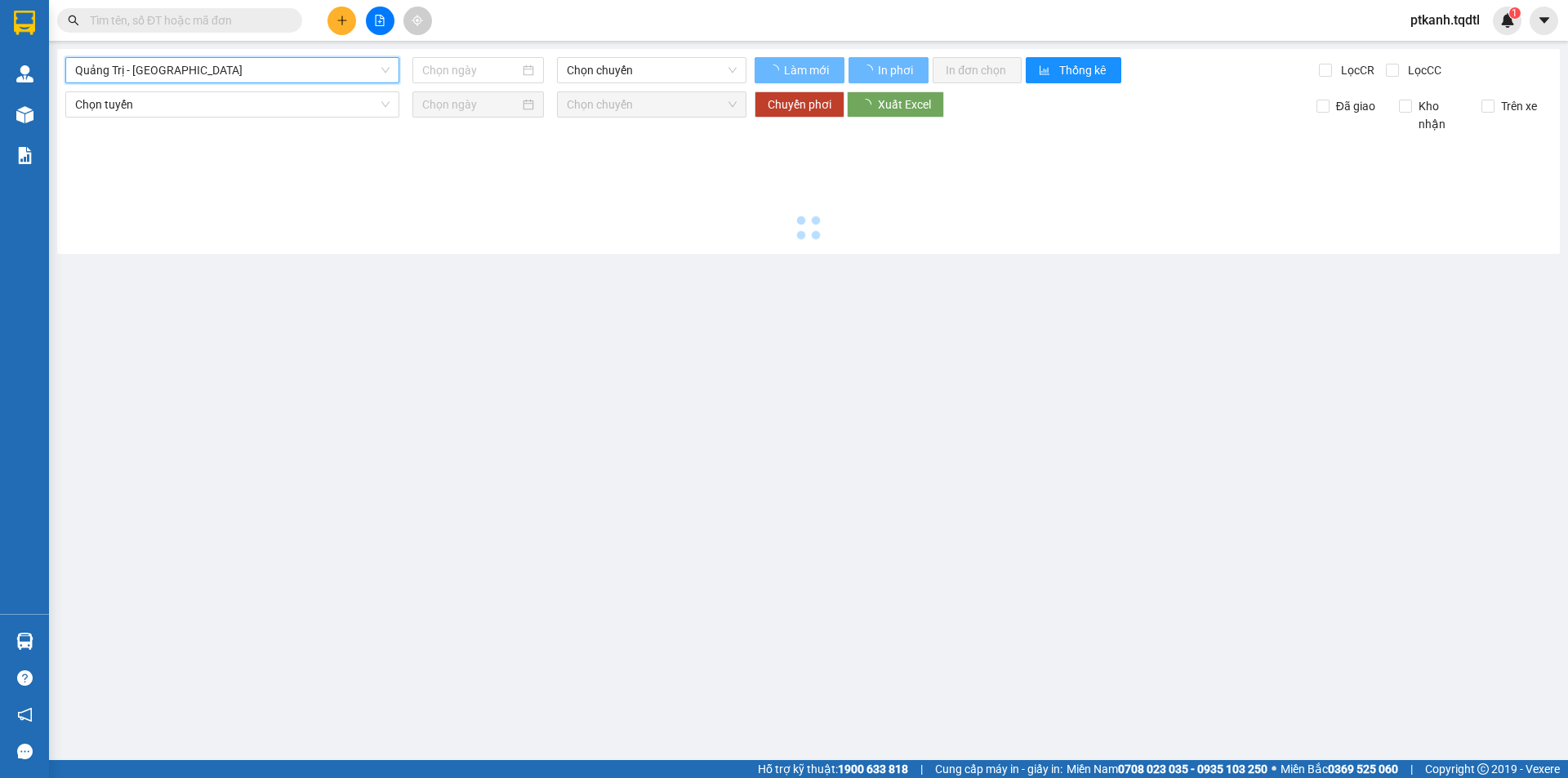
type input "[DATE]"
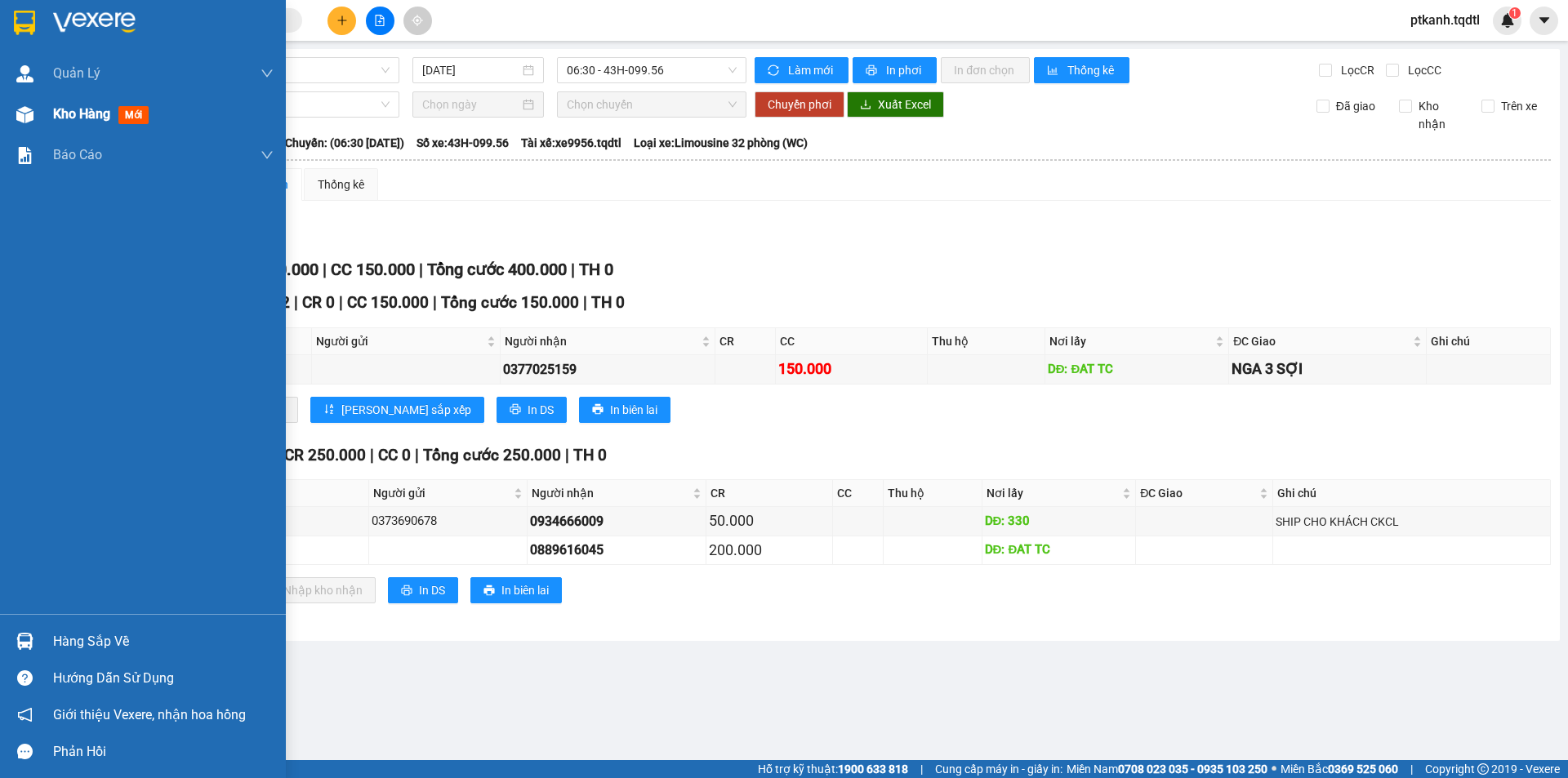
click at [82, 115] on span "Kho hàng" at bounding box center [81, 114] width 57 height 15
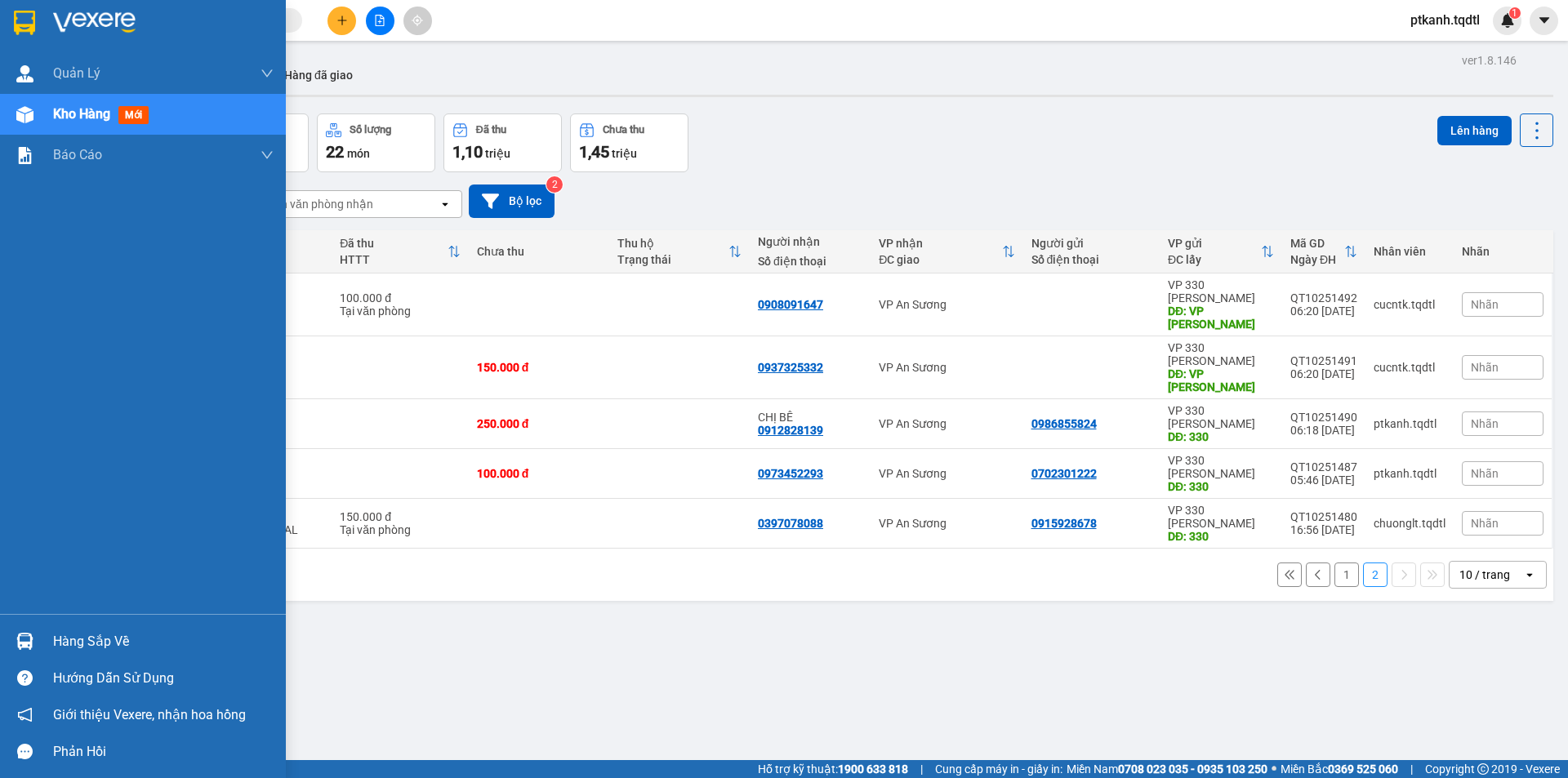
click at [82, 114] on span "Kho hàng" at bounding box center [81, 114] width 57 height 15
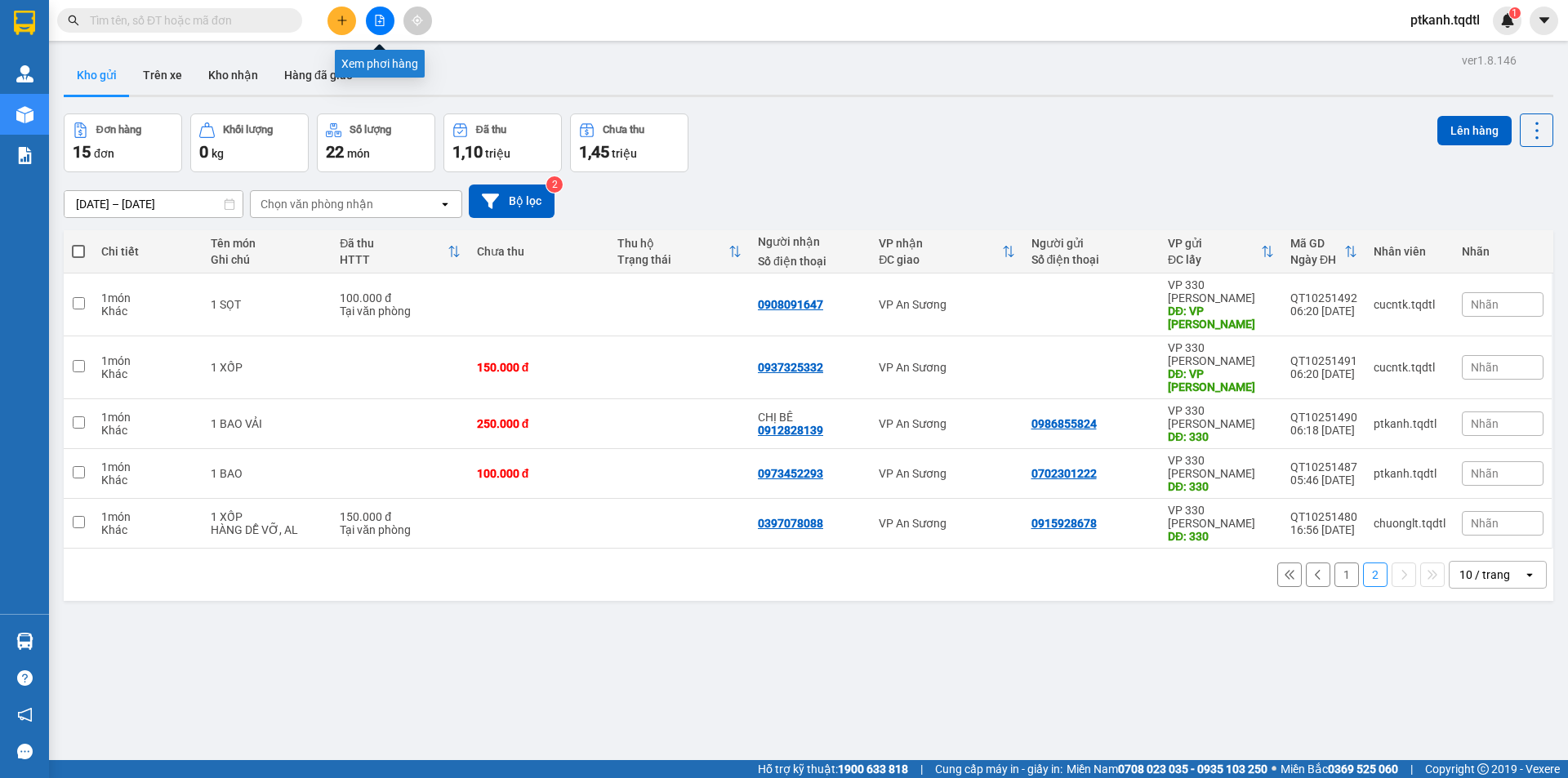
click at [382, 17] on icon "file-add" at bounding box center [379, 21] width 11 height 11
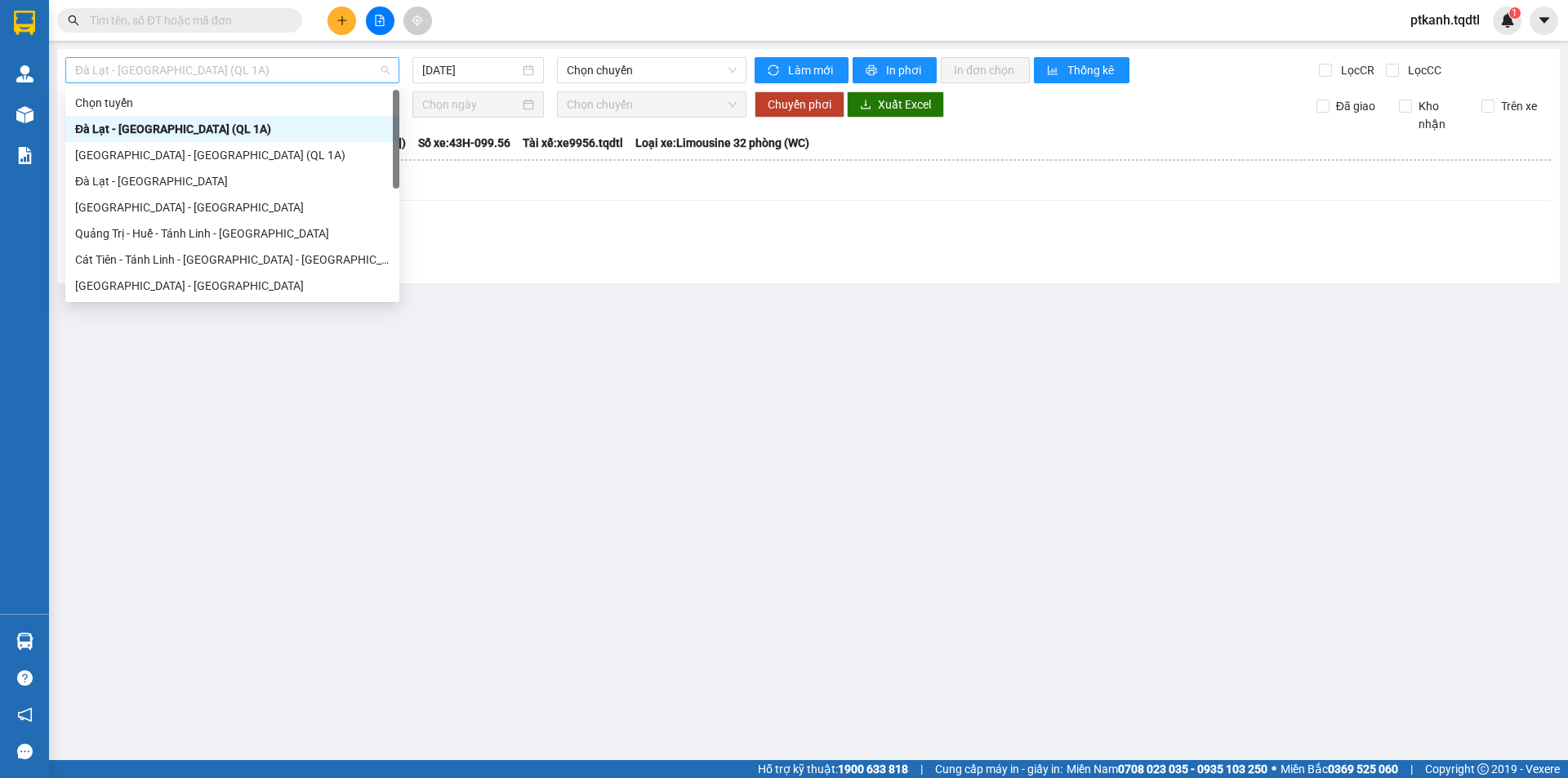
click at [389, 63] on span "Đà Lạt - Sài Gòn (QL 1A)" at bounding box center [232, 71] width 314 height 24
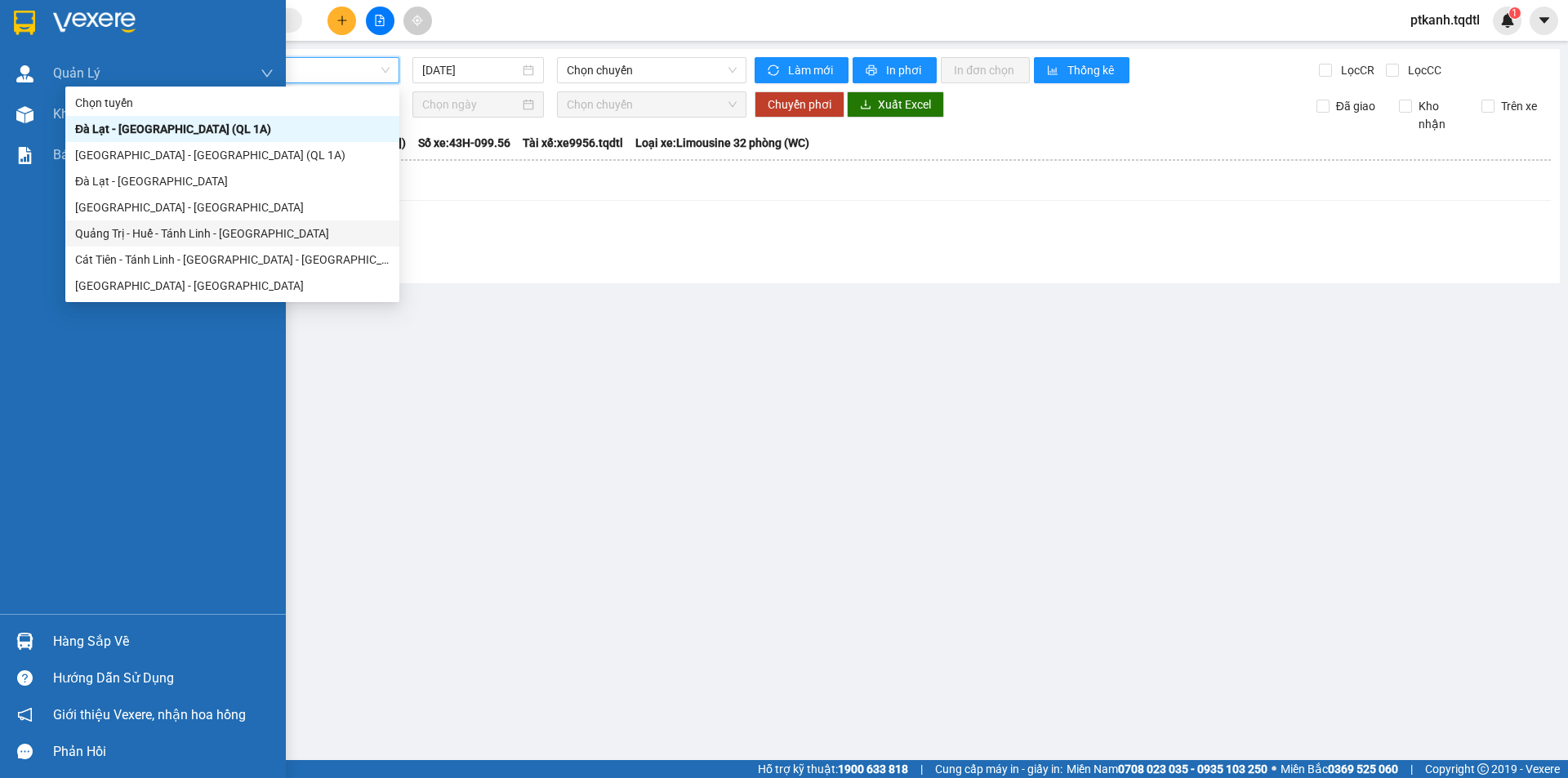
click at [46, 631] on div "Hàng sắp về" at bounding box center [143, 641] width 286 height 37
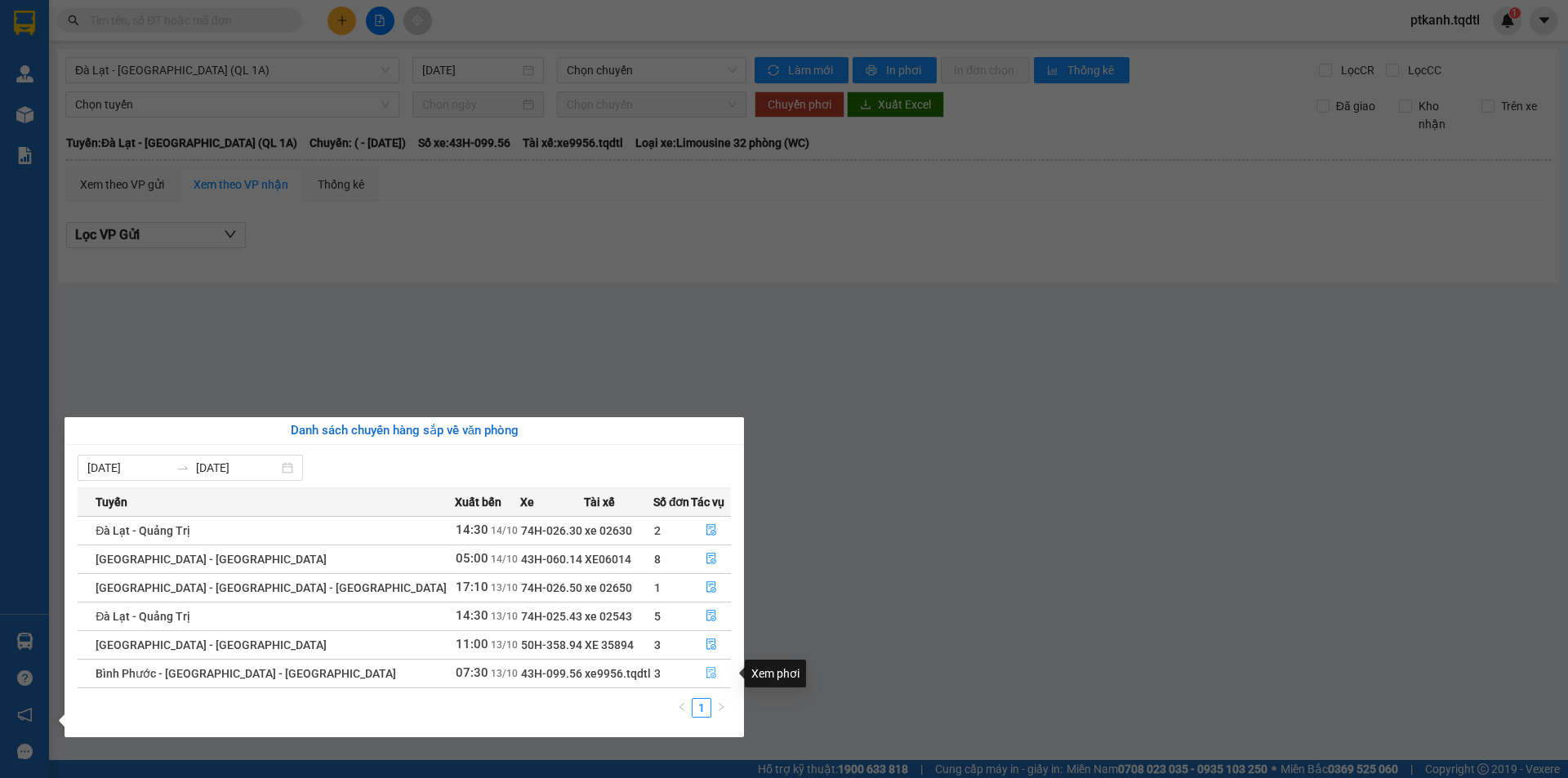
click at [706, 669] on icon "file-done" at bounding box center [712, 673] width 11 height 11
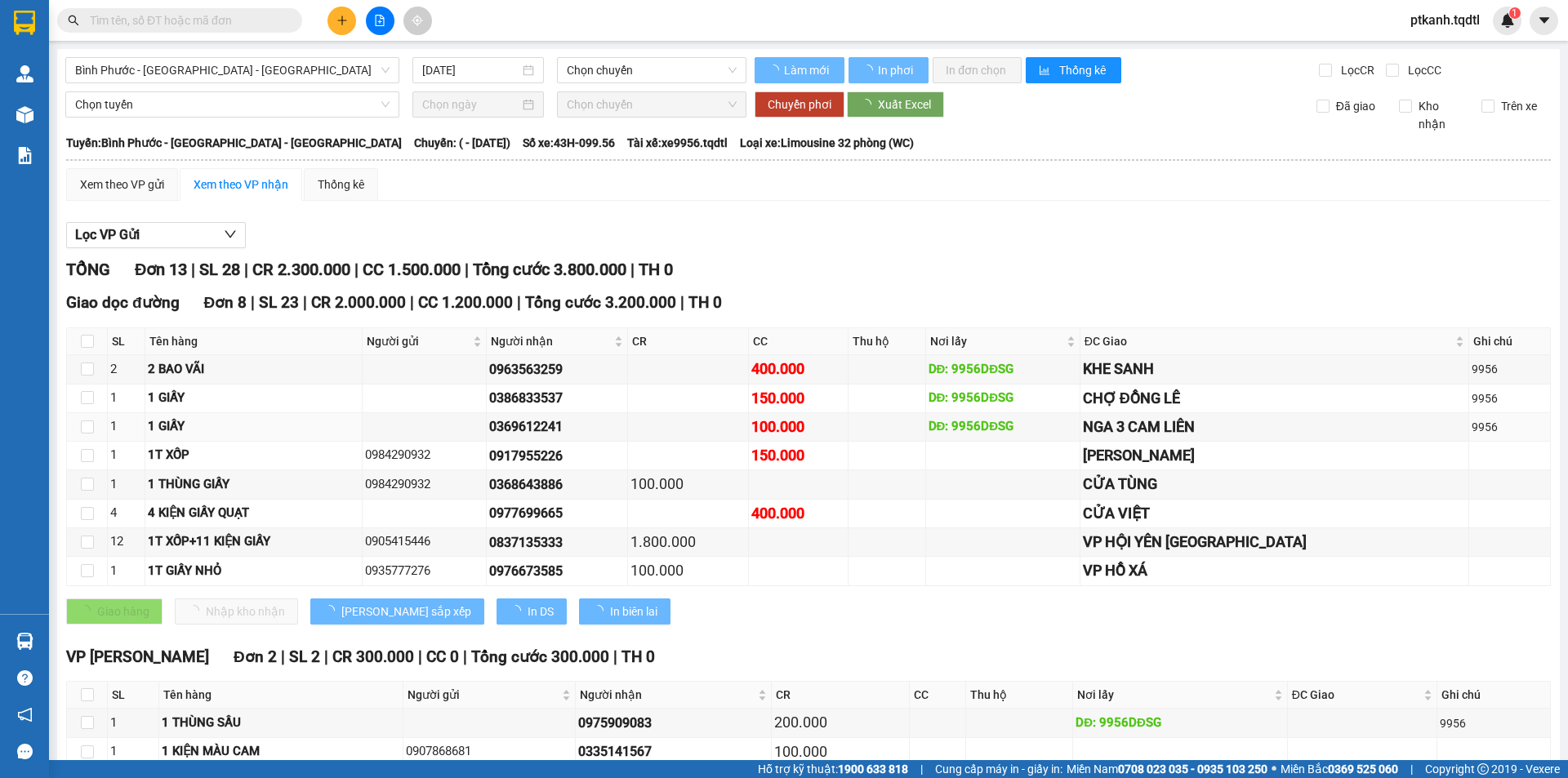
type input "13/10/2025"
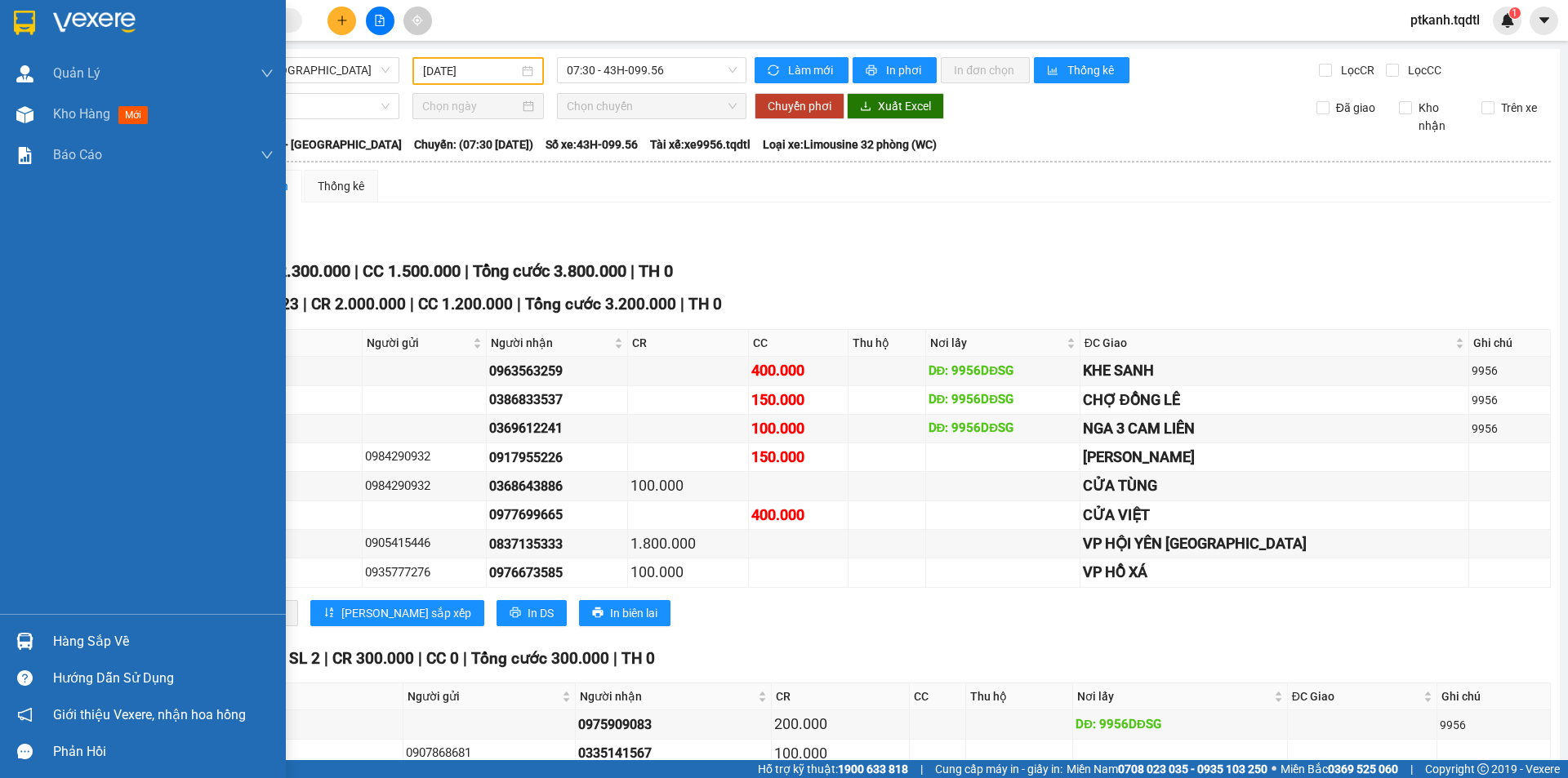
click at [67, 642] on div "Hàng sắp về" at bounding box center [163, 642] width 220 height 24
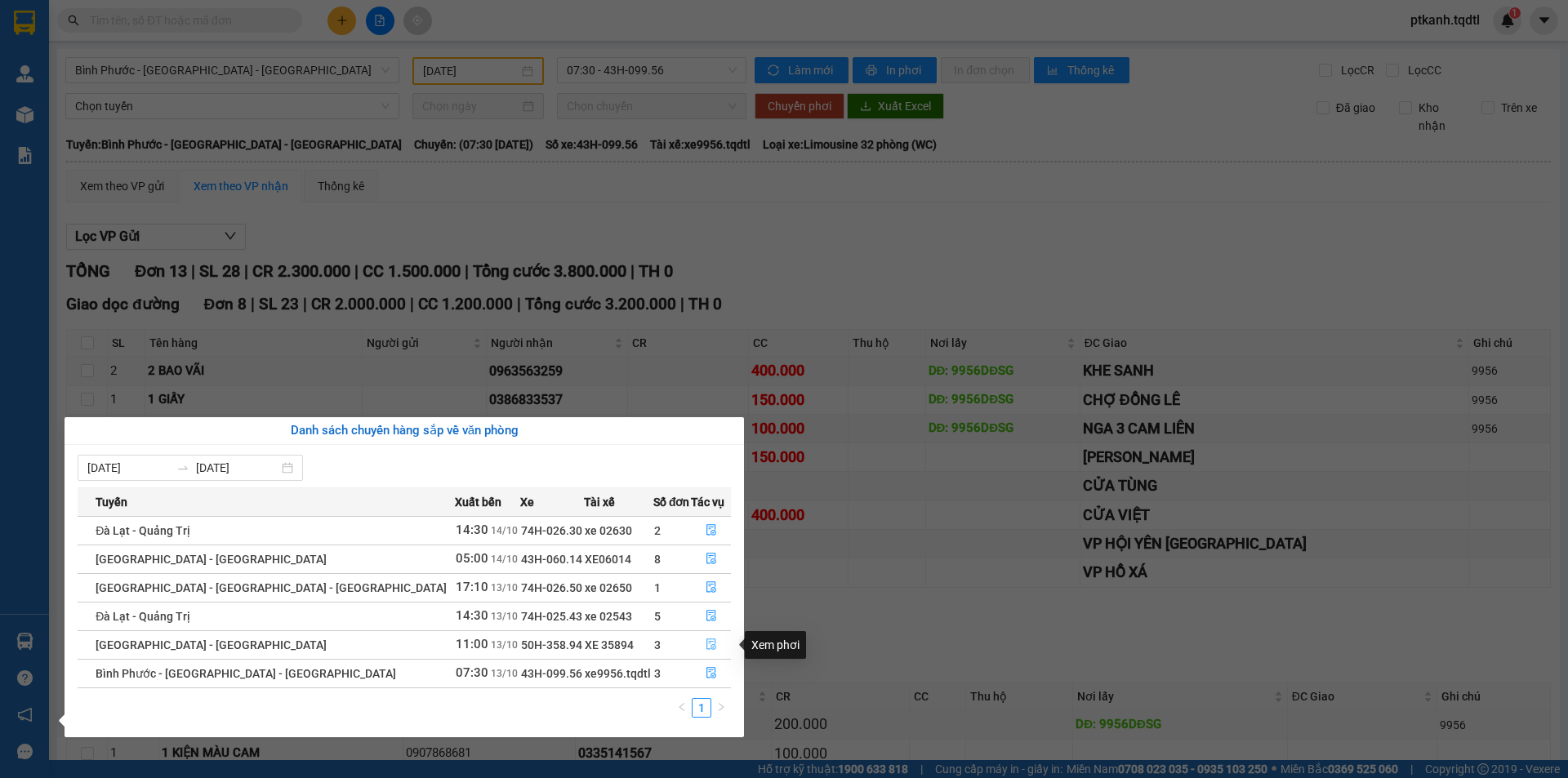
click at [706, 643] on icon "file-done" at bounding box center [712, 643] width 11 height 11
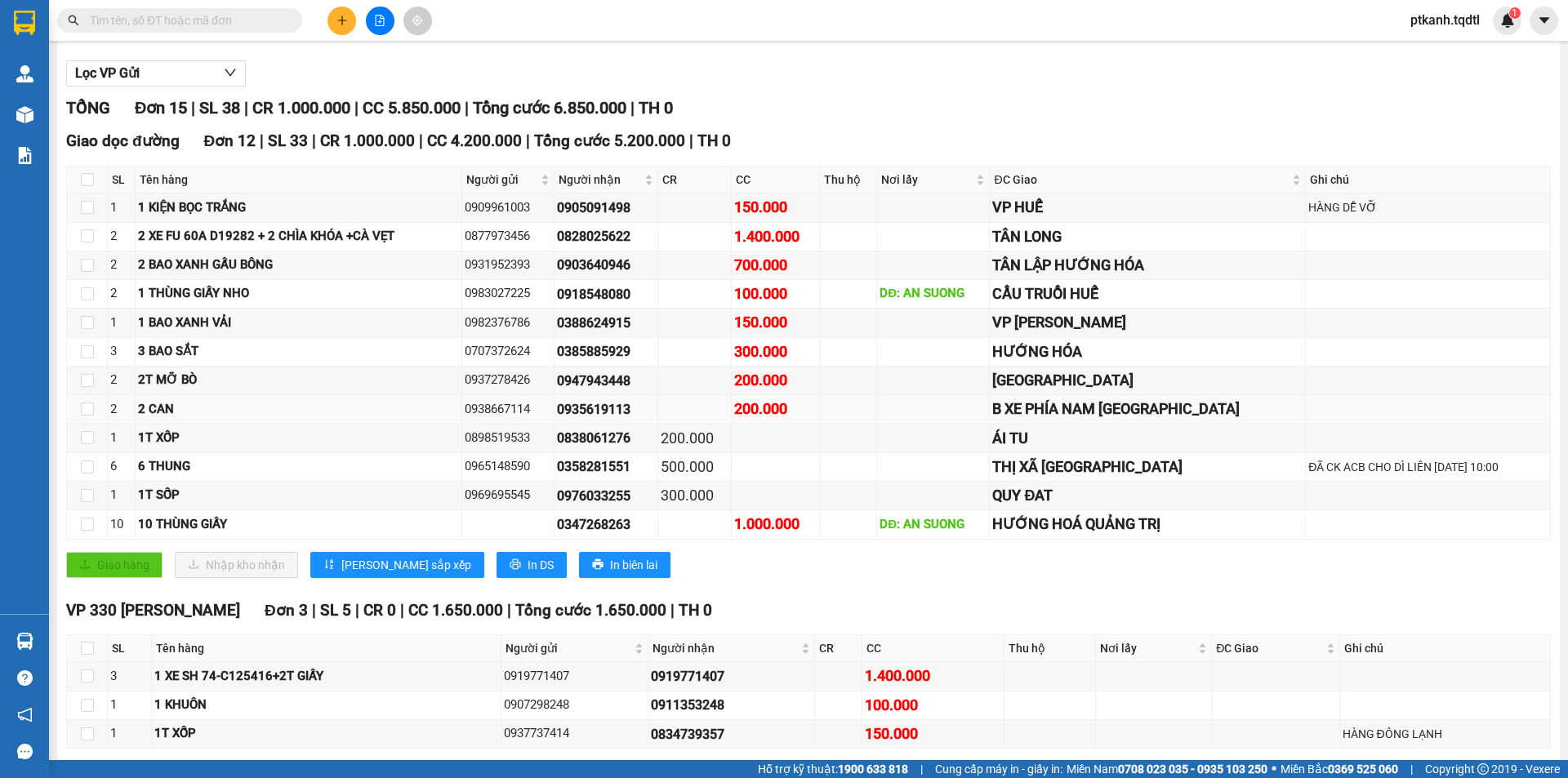
scroll to position [236, 0]
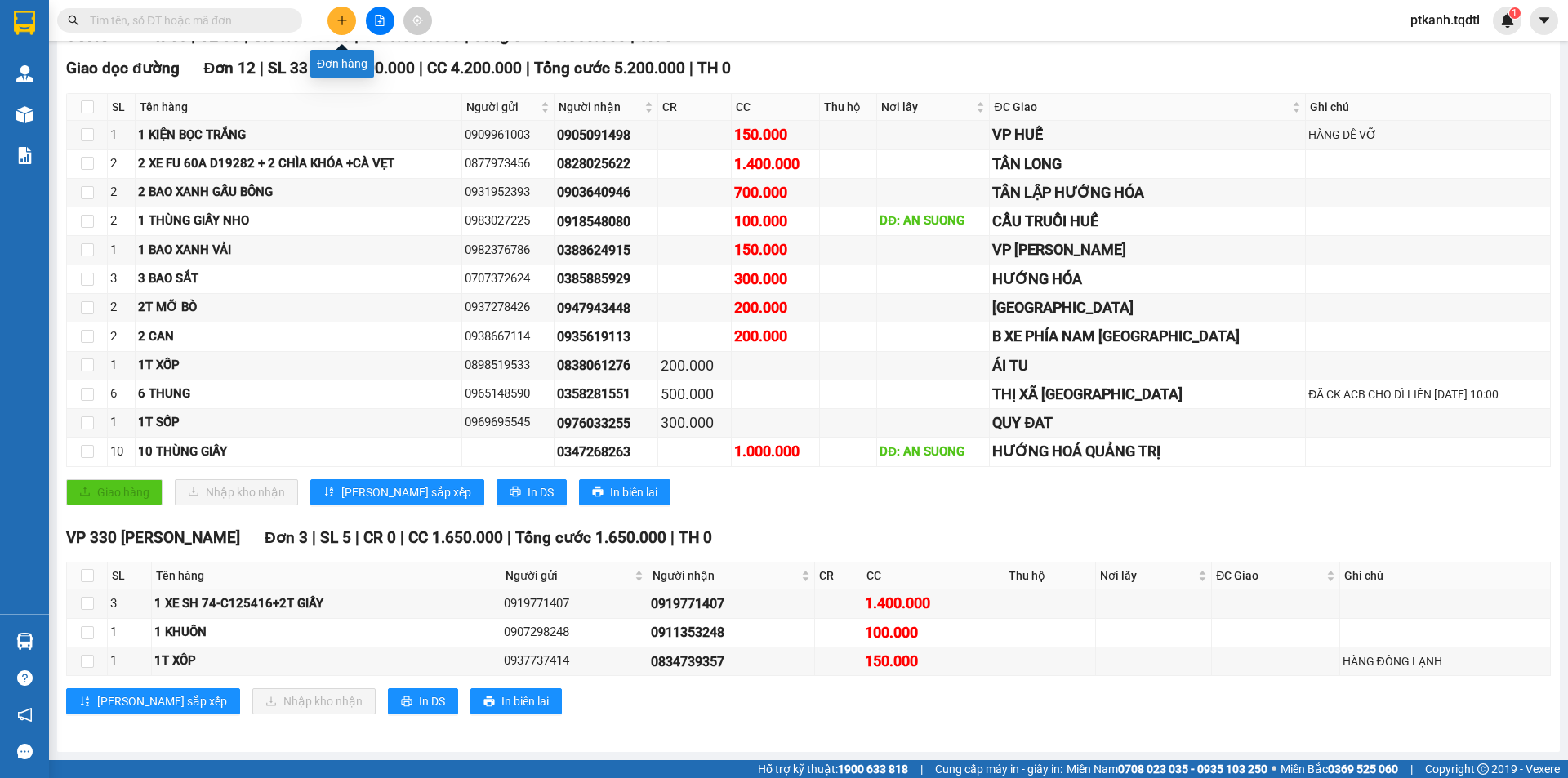
click at [346, 12] on button at bounding box center [342, 21] width 28 height 28
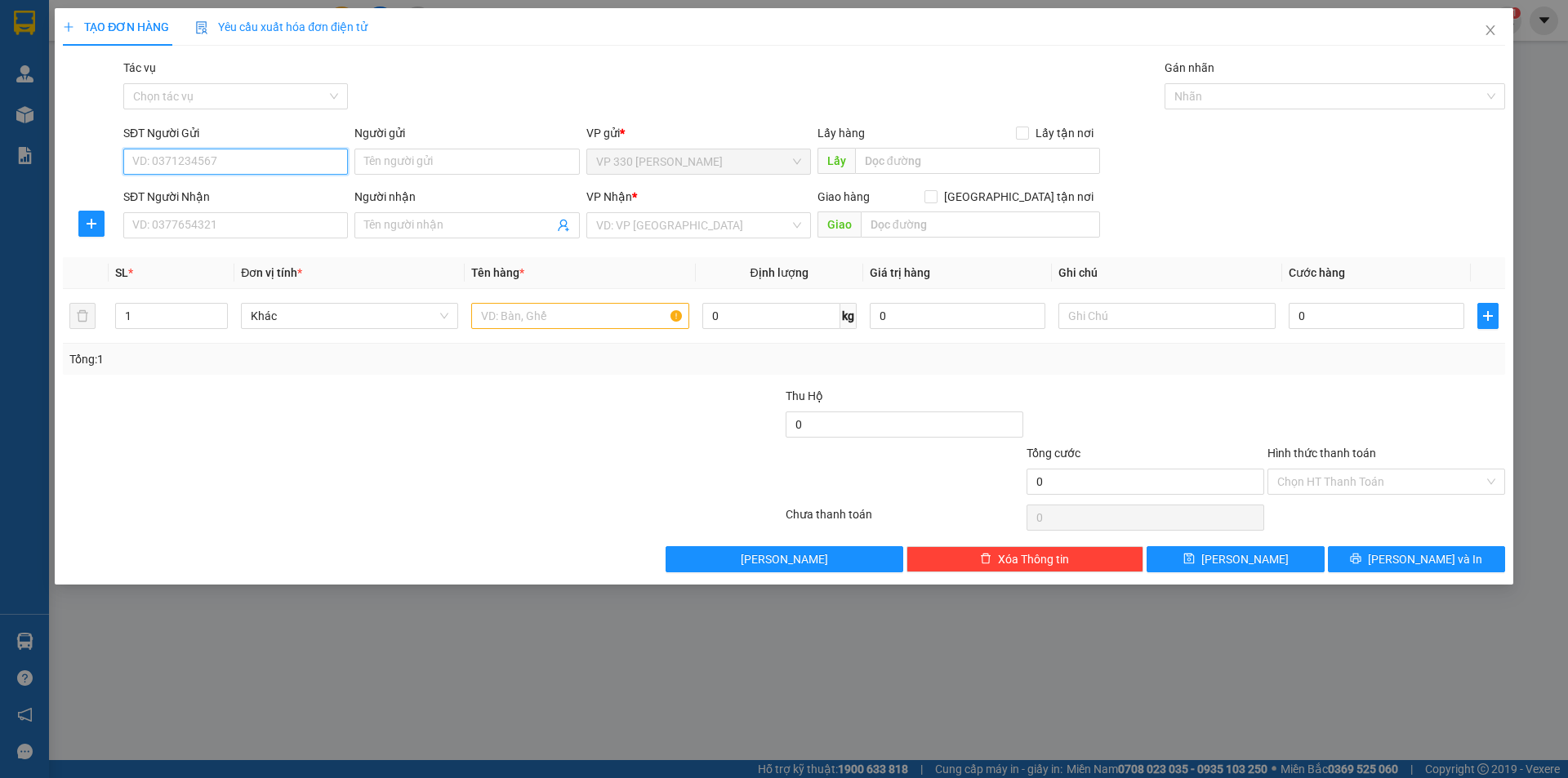
drag, startPoint x: 307, startPoint y: 167, endPoint x: 804, endPoint y: 184, distance: 497.3
click at [311, 167] on input "SĐT Người Gửi" at bounding box center [235, 162] width 225 height 26
type input "0945124357"
click at [287, 230] on input "SĐT Người Nhận" at bounding box center [235, 226] width 225 height 26
click at [277, 164] on input "0945124357" at bounding box center [235, 162] width 225 height 26
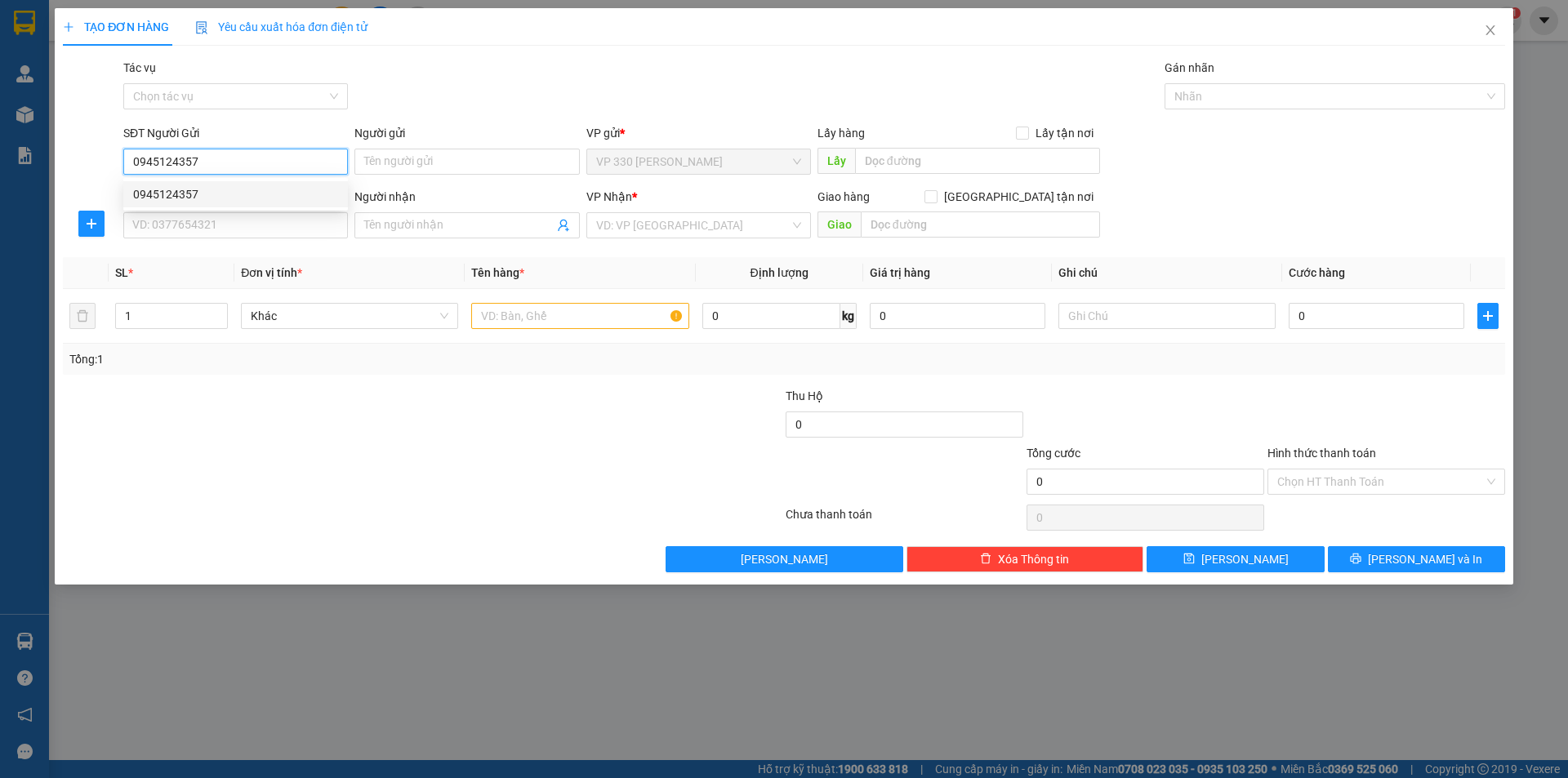
click at [266, 197] on div "0945124357" at bounding box center [235, 194] width 205 height 18
type input "330"
type input "0989459769"
type input "PHƯỚC LONG"
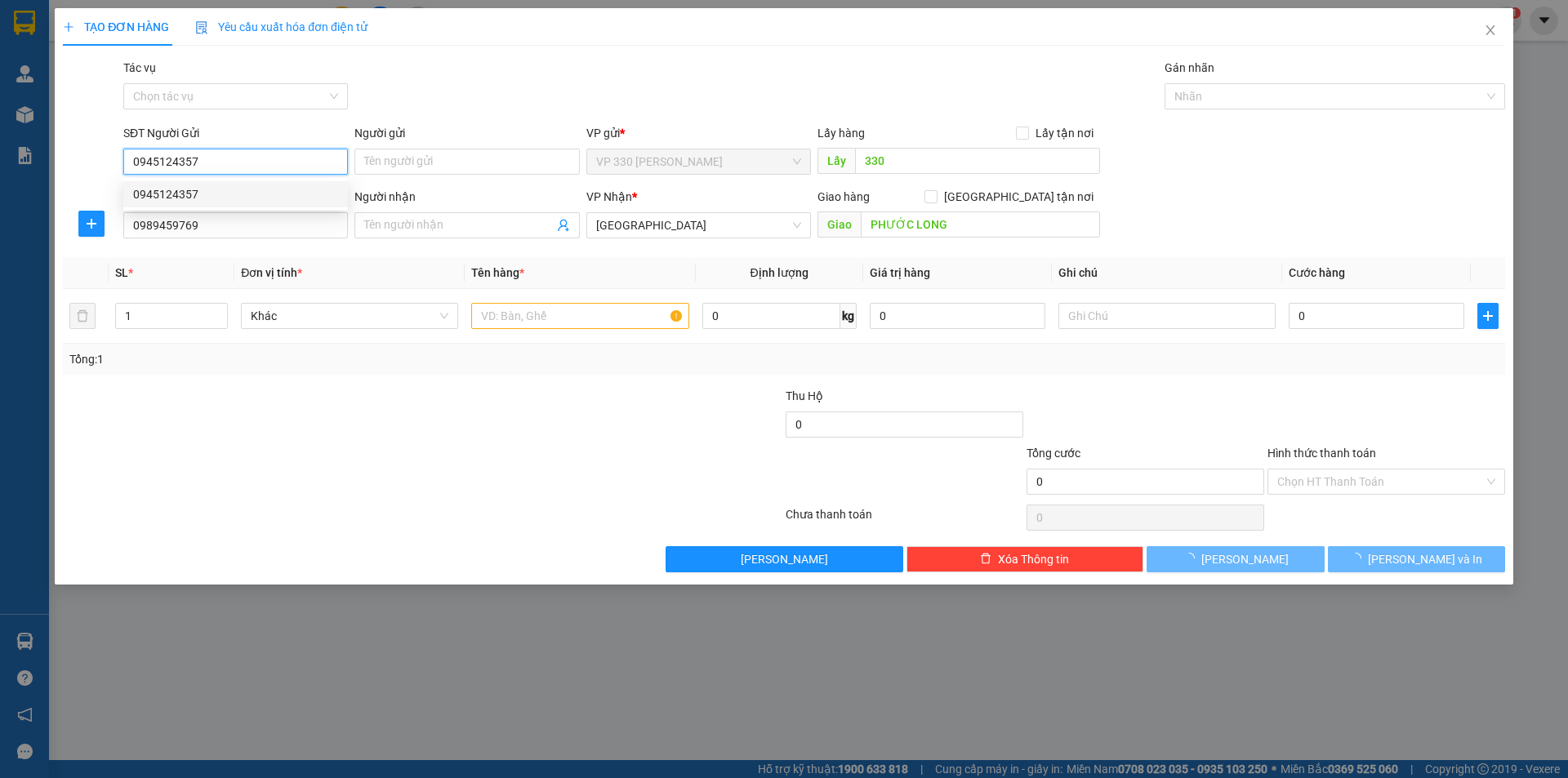
type input "600.000"
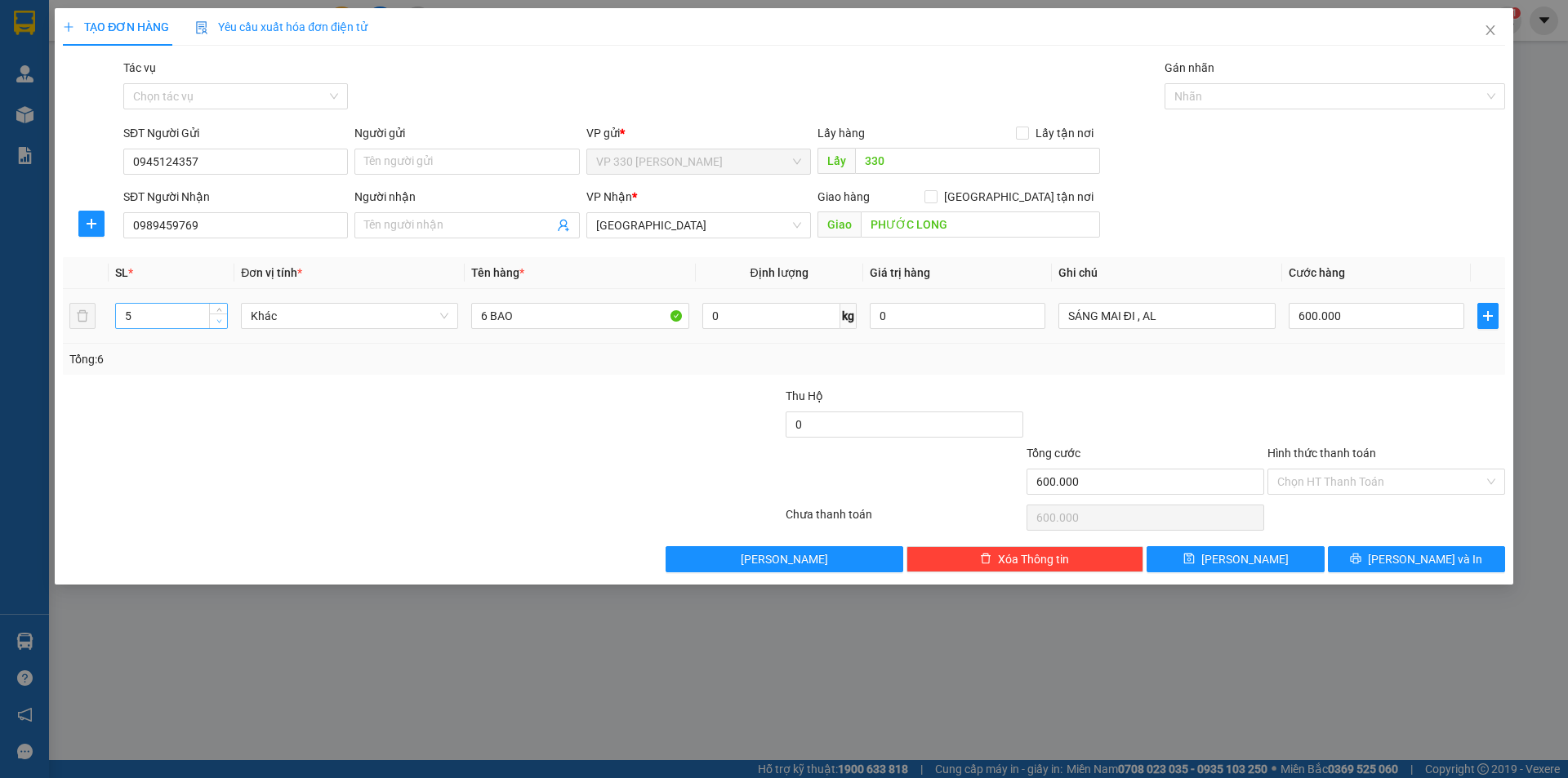
click at [221, 321] on icon "down" at bounding box center [219, 321] width 6 height 6
type input "4"
click at [221, 321] on icon "down" at bounding box center [219, 321] width 6 height 6
click at [488, 316] on input "6 BAO" at bounding box center [580, 316] width 217 height 26
type input "4 BAO"
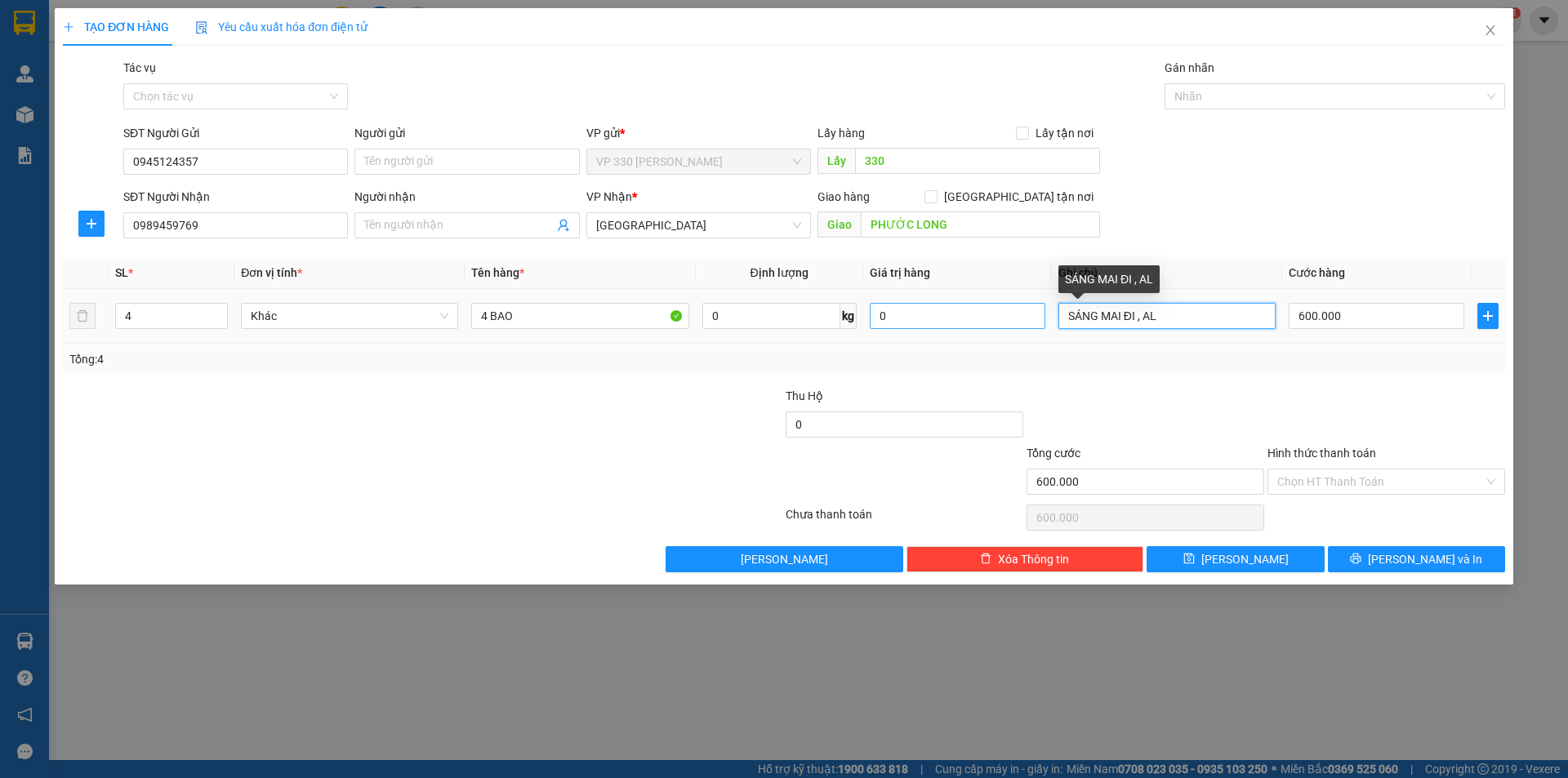
drag, startPoint x: 1195, startPoint y: 320, endPoint x: 1036, endPoint y: 317, distance: 159.0
click at [1037, 317] on tr "4 Khác 4 BAO 0 kg 0 SÁNG MAI ĐI , AL 600.000" at bounding box center [784, 316] width 1442 height 55
click at [1376, 320] on input "600.000" at bounding box center [1376, 316] width 176 height 26
type input "4"
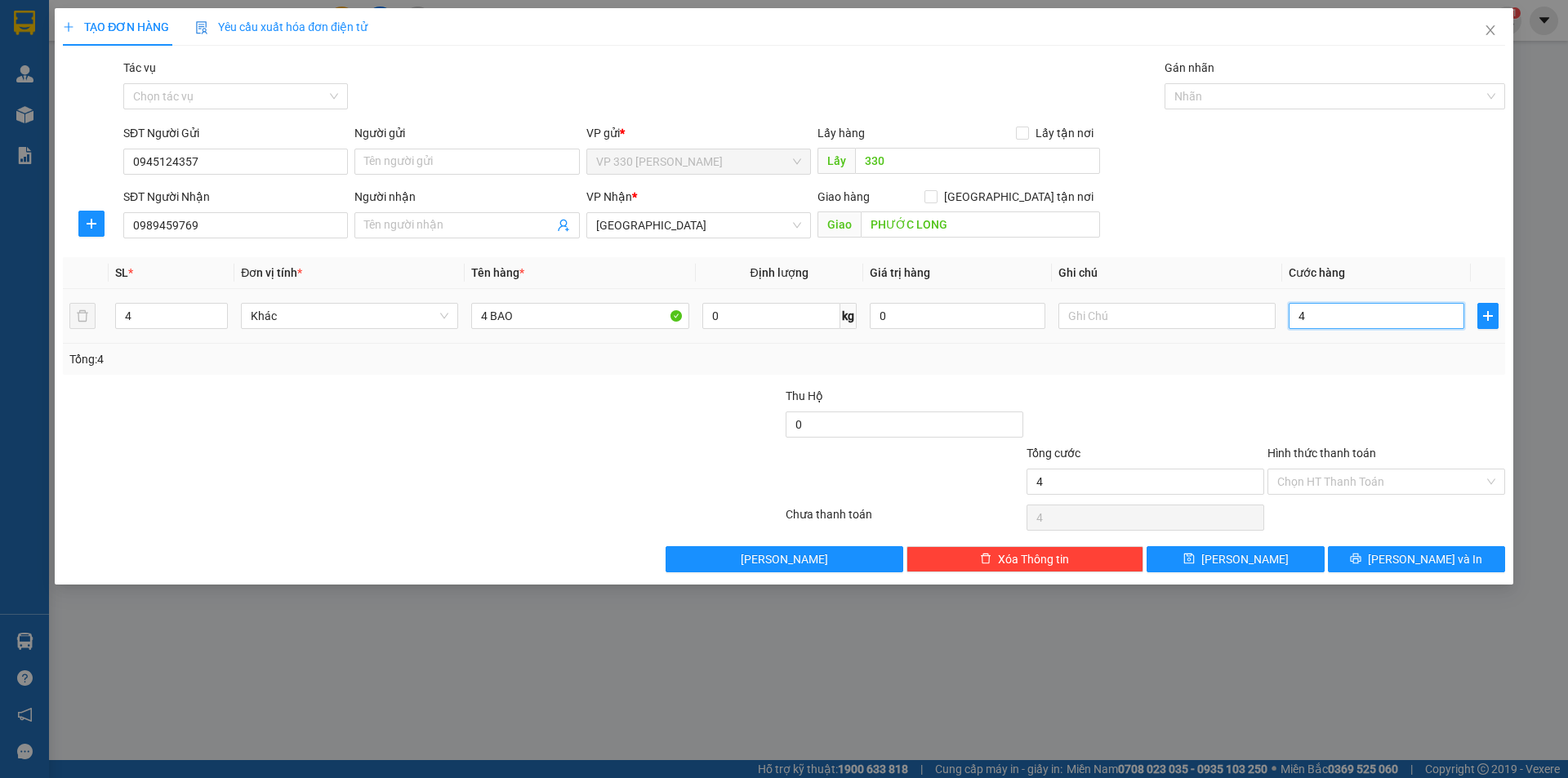
type input "40"
type input "400"
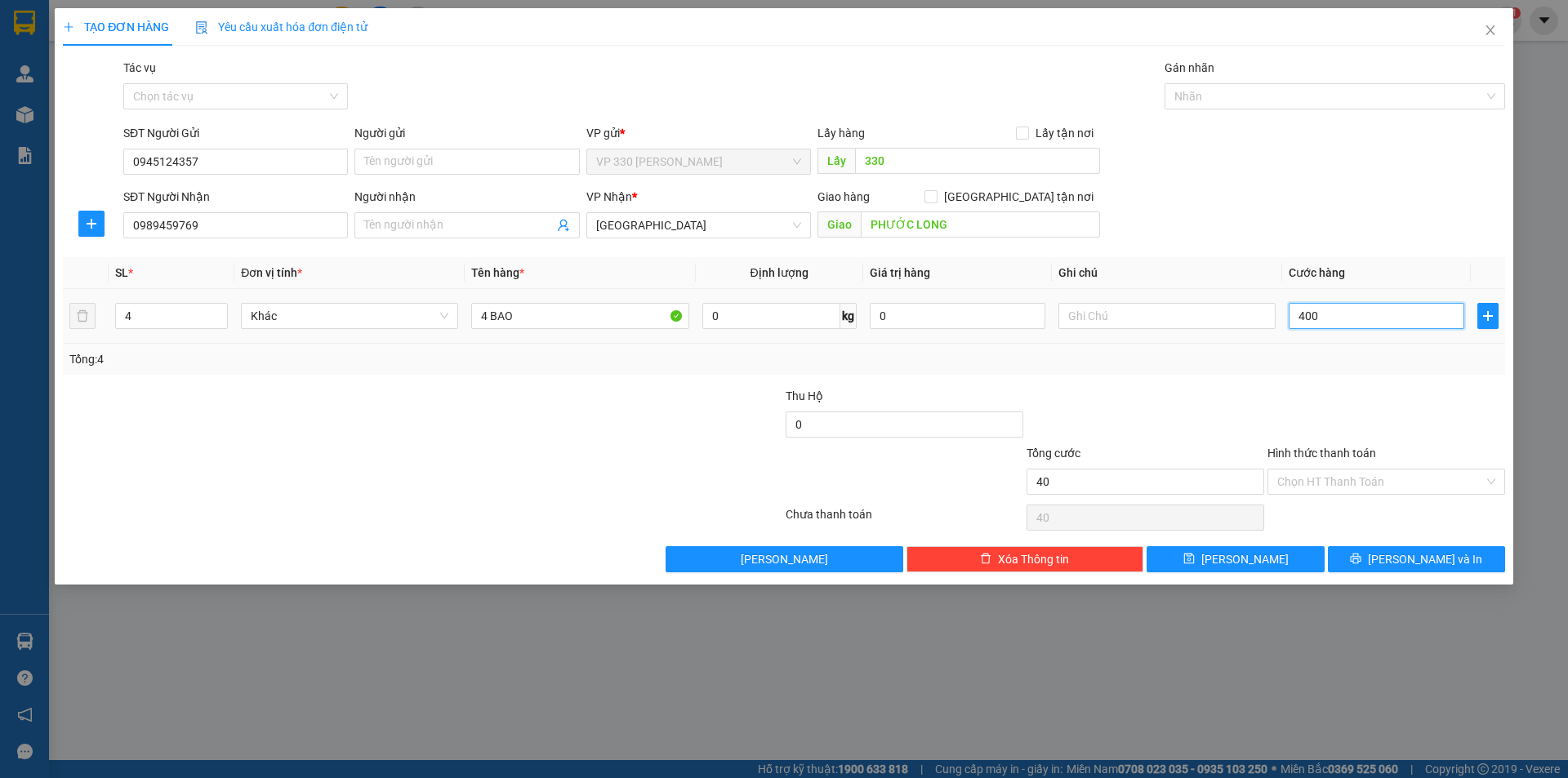
type input "400"
type input "4.000"
type input "40.000"
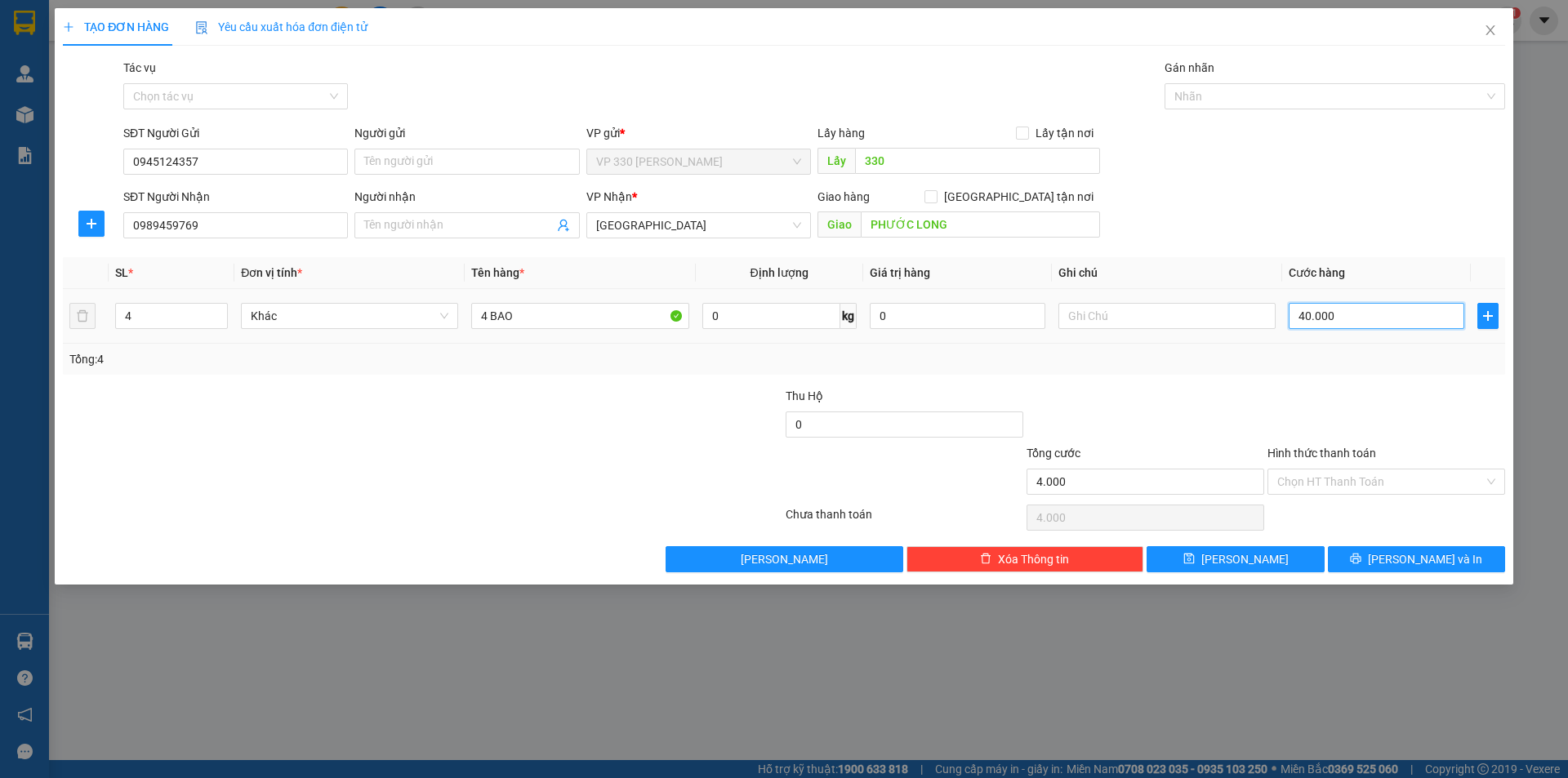
type input "40.000"
type input "400.000"
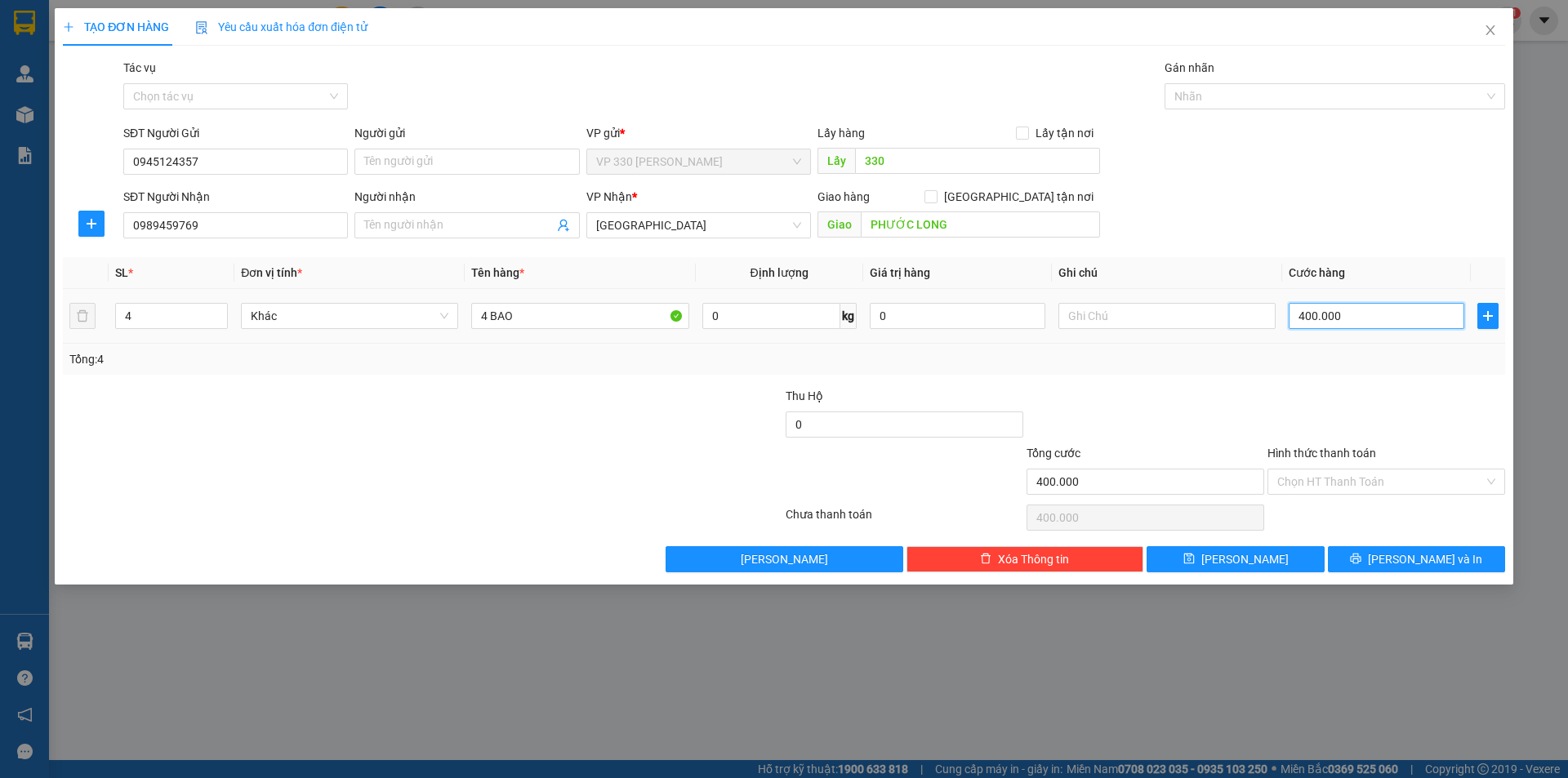
click at [1376, 320] on input "400.000" at bounding box center [1376, 316] width 176 height 26
type input "5"
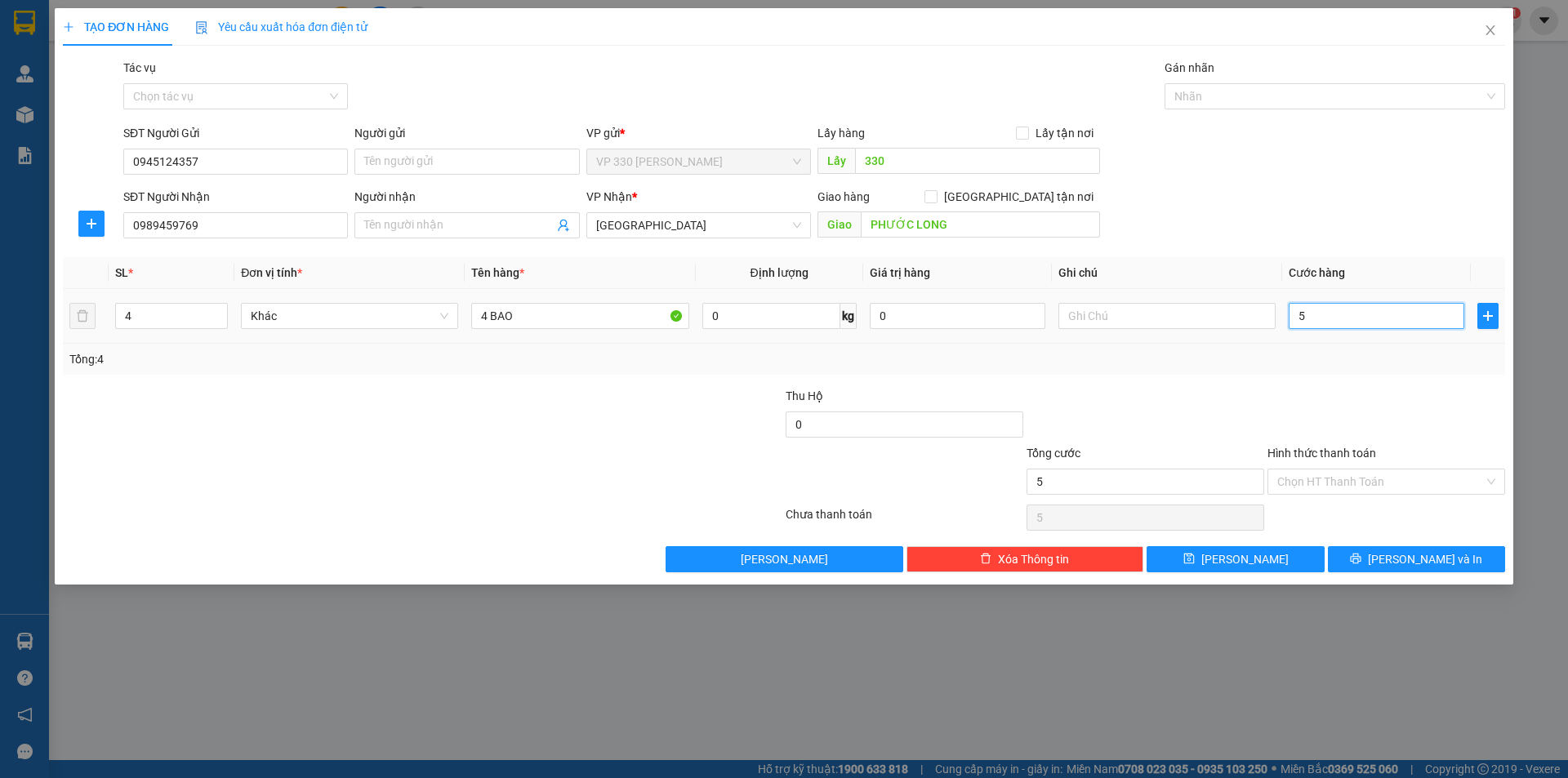
type input "50"
type input "500"
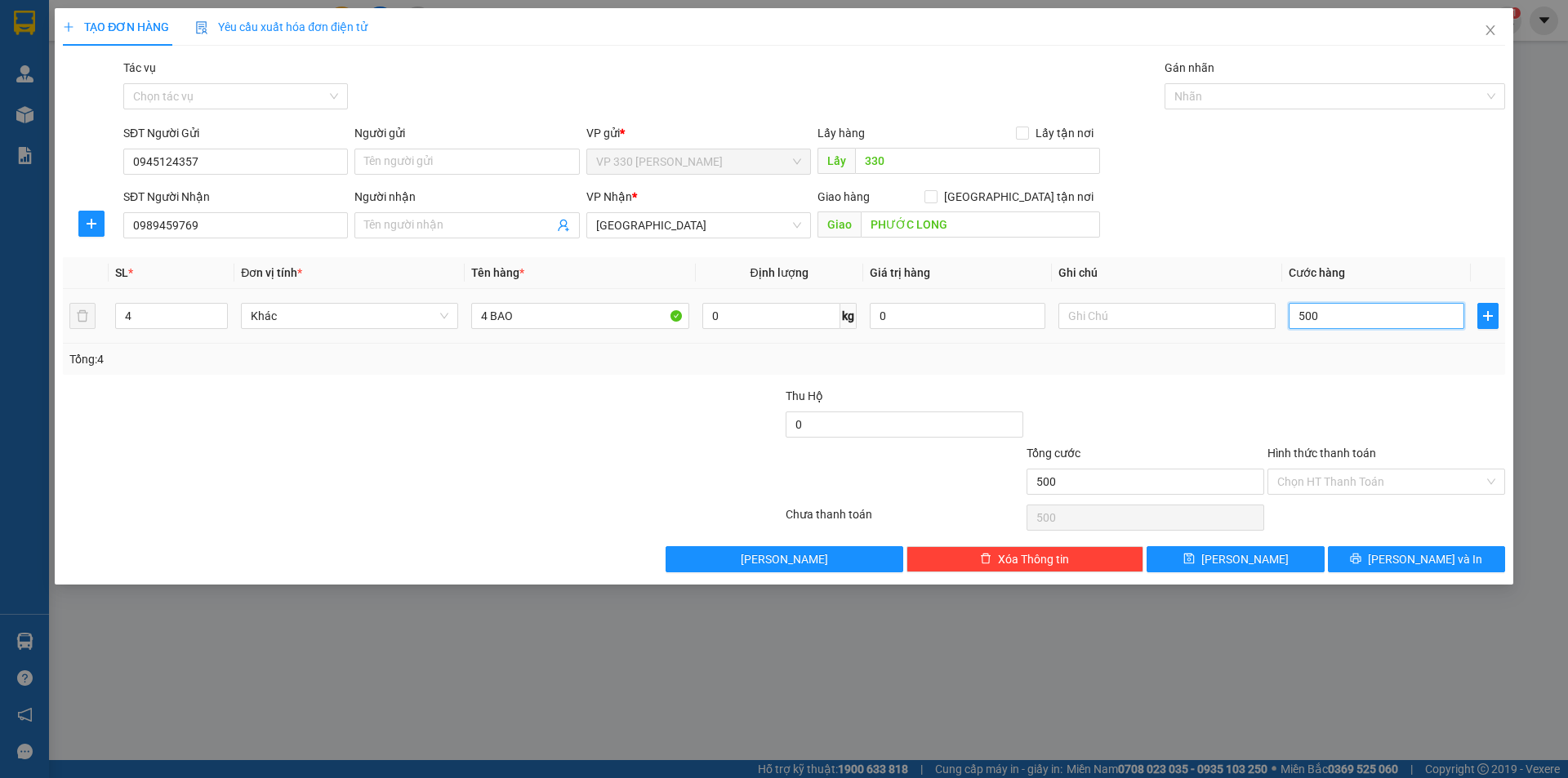
type input "5.000"
type input "50.000"
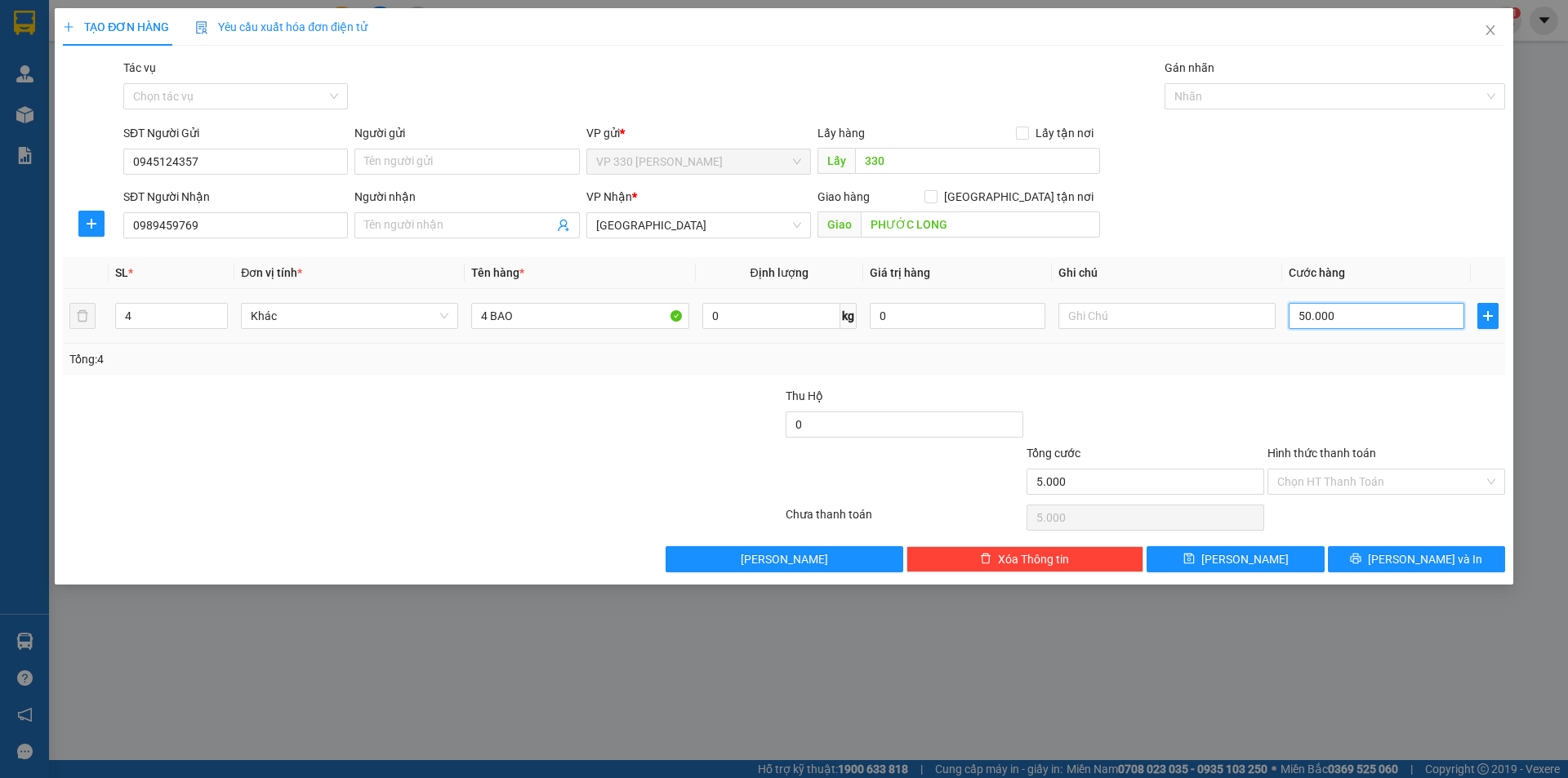
type input "50.000"
type input "500.000"
click at [1410, 311] on input "500.000" at bounding box center [1376, 316] width 176 height 26
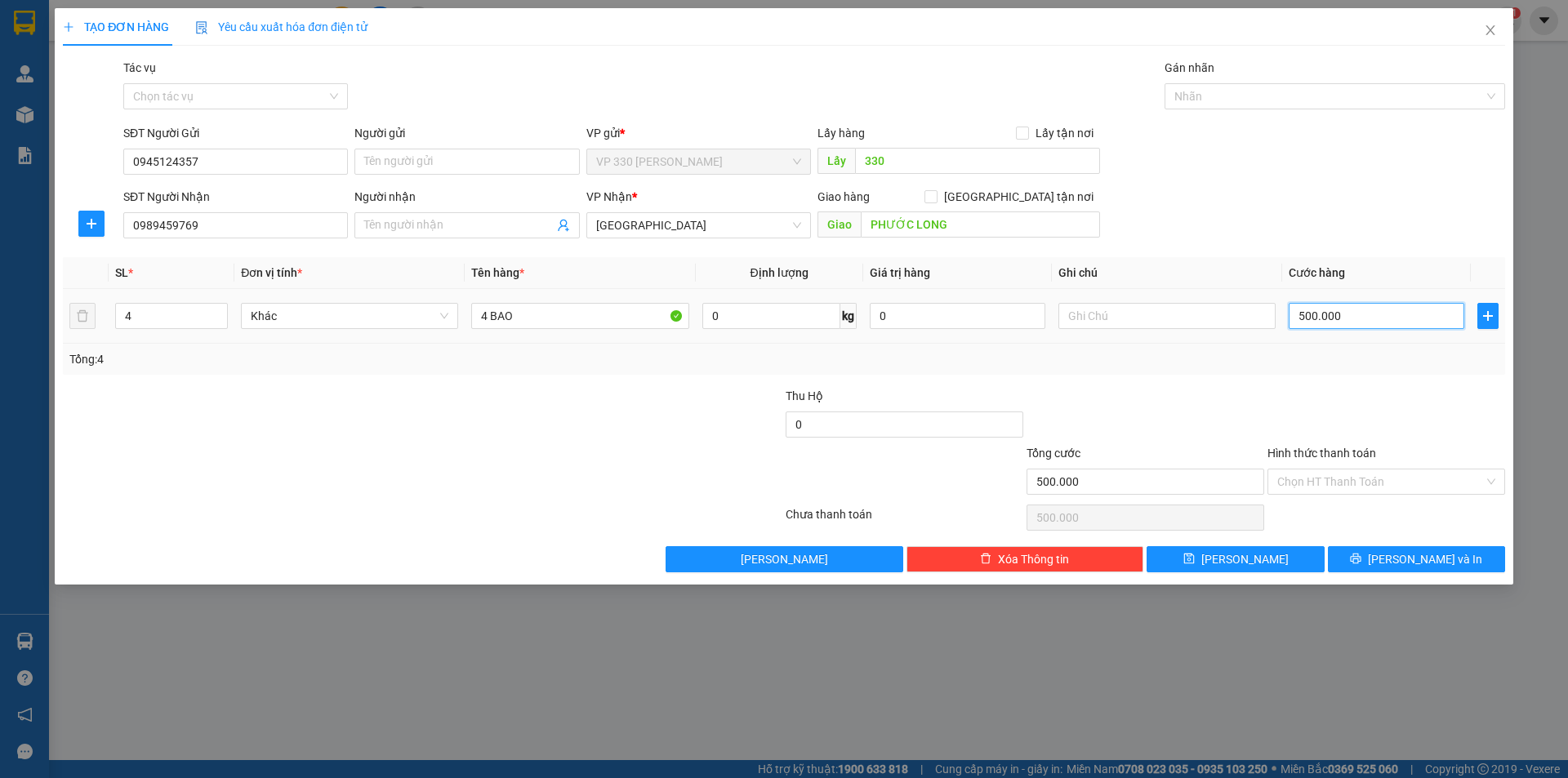
click at [1410, 311] on input "500.000" at bounding box center [1376, 316] width 176 height 26
type input "4"
type input "40"
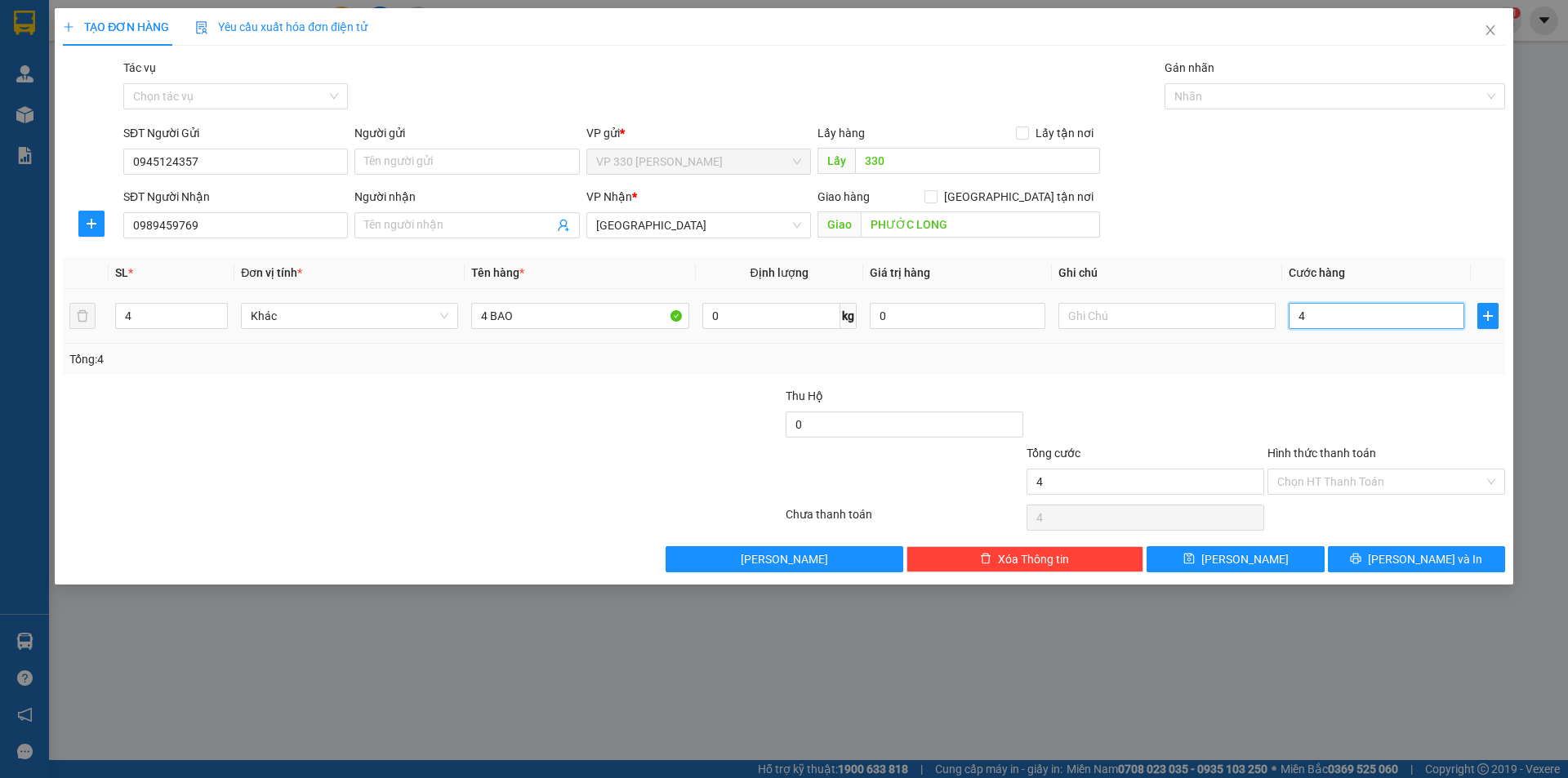
type input "40"
type input "400"
type input "4.000"
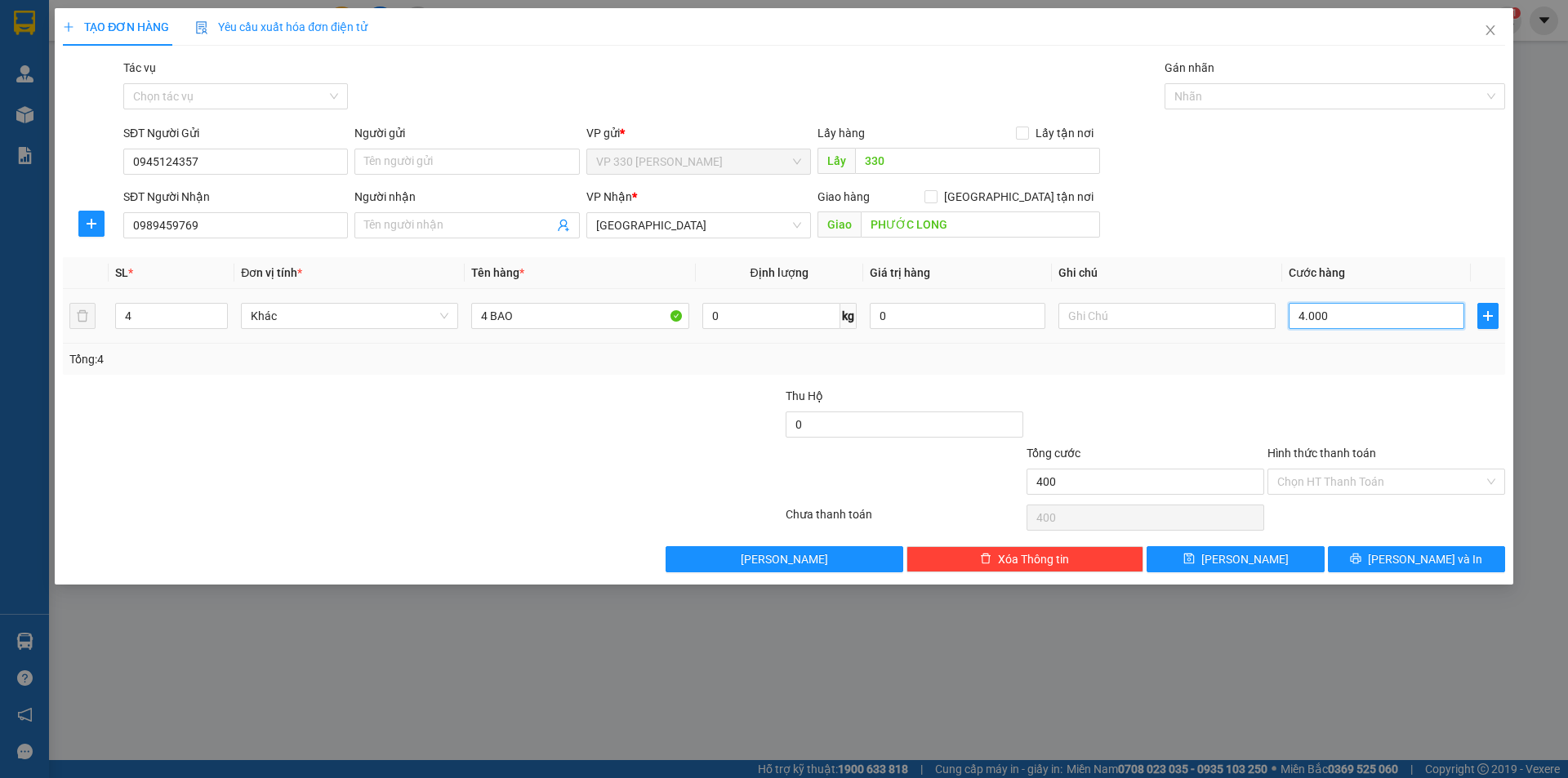
type input "4.000"
type input "40.000"
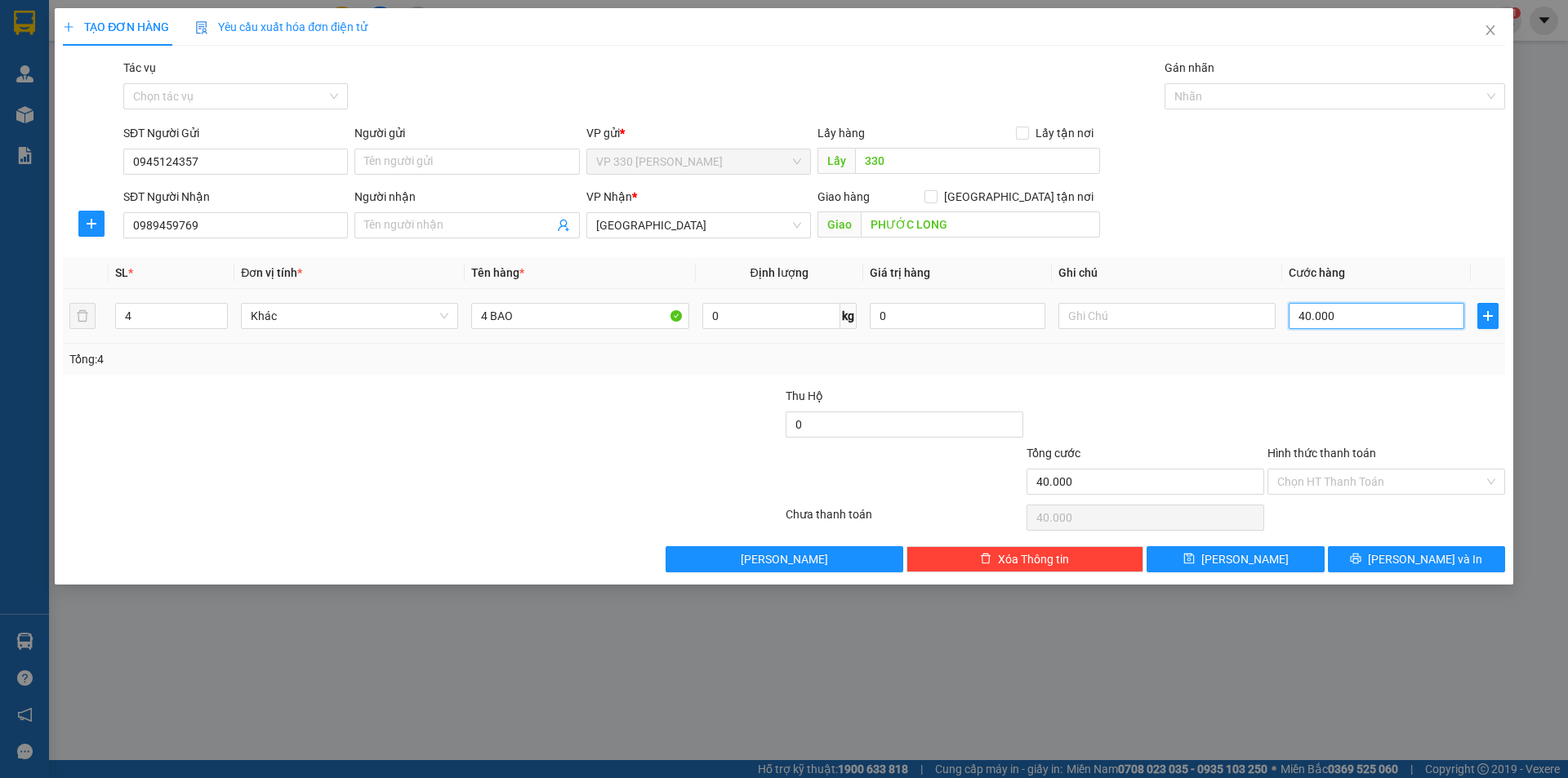
type input "400.000"
click at [1336, 447] on label "Hình thức thanh toán" at bounding box center [1320, 453] width 108 height 13
click at [1336, 469] on input "Hình thức thanh toán" at bounding box center [1380, 482] width 206 height 24
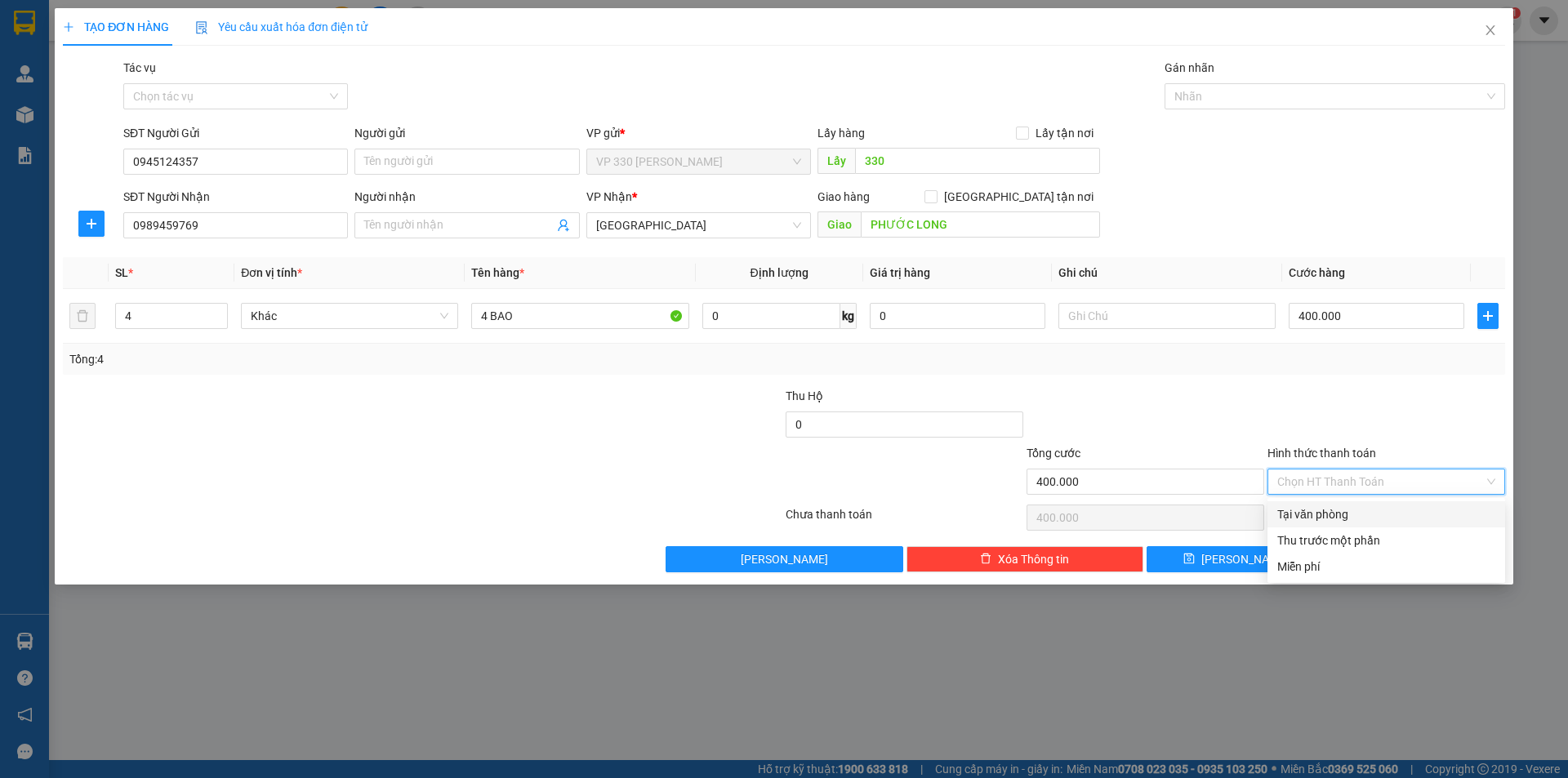
drag, startPoint x: 1352, startPoint y: 514, endPoint x: 1383, endPoint y: 556, distance: 52.2
click at [1353, 514] on div "Tại văn phòng" at bounding box center [1386, 514] width 218 height 18
type input "0"
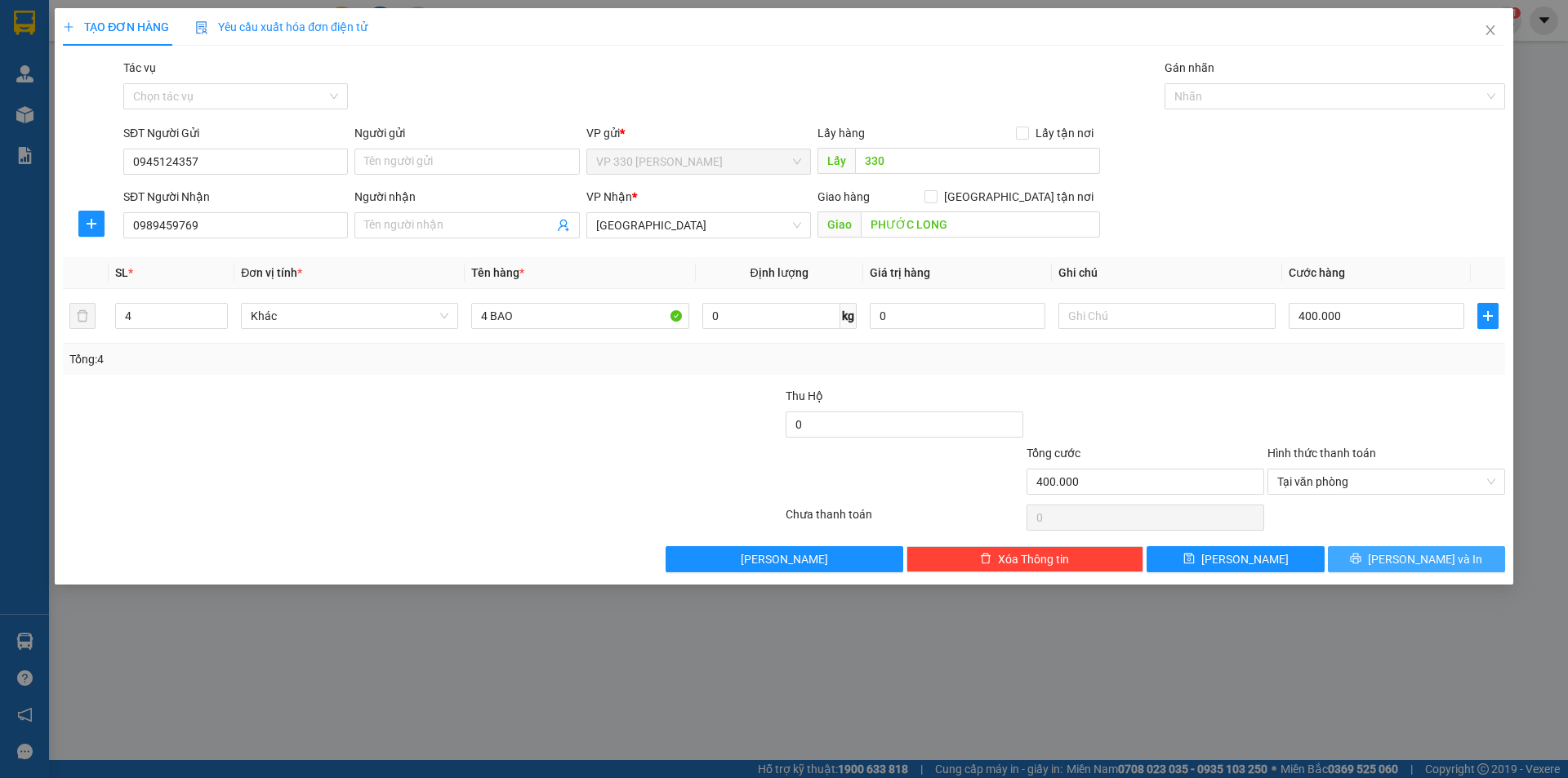
click at [1384, 557] on button "[PERSON_NAME] và In" at bounding box center [1416, 559] width 177 height 26
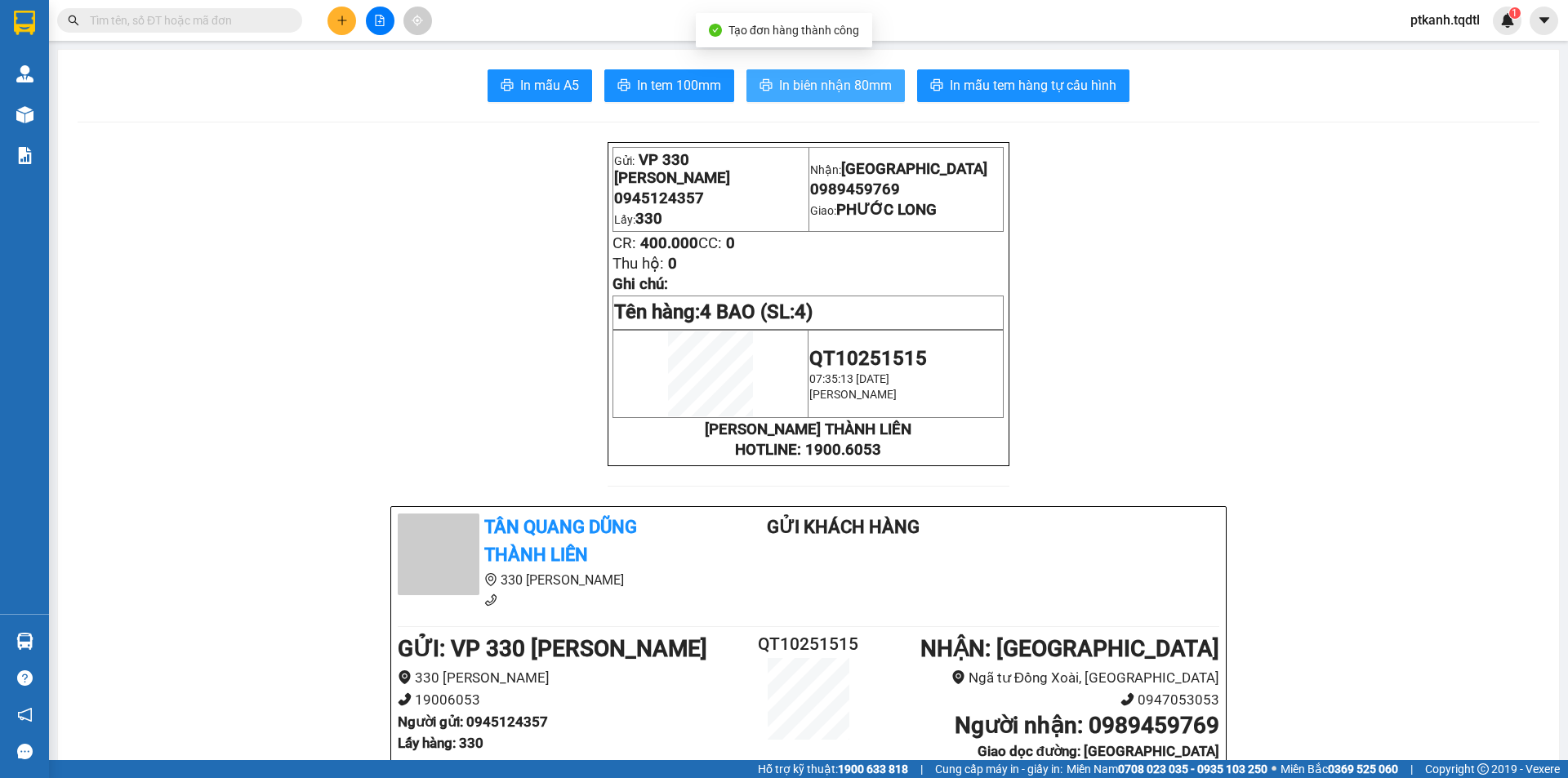
click at [823, 87] on span "In biên nhận 80mm" at bounding box center [836, 86] width 113 height 21
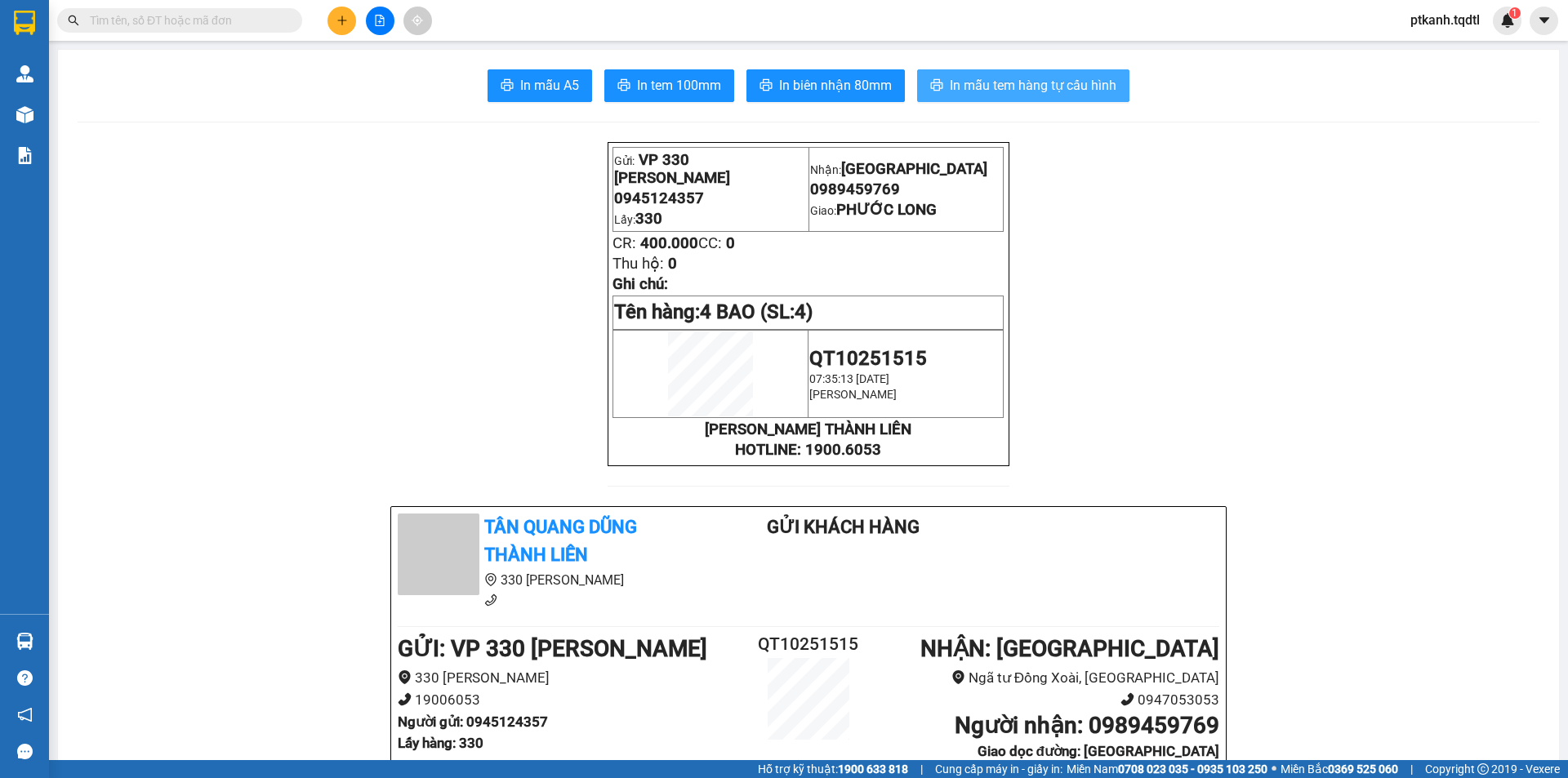
drag, startPoint x: 1032, startPoint y: 89, endPoint x: 730, endPoint y: 9, distance: 312.4
click at [1028, 89] on span "In mẫu tem hàng tự cấu hình" at bounding box center [1032, 86] width 167 height 21
click at [341, 27] on button at bounding box center [342, 21] width 28 height 28
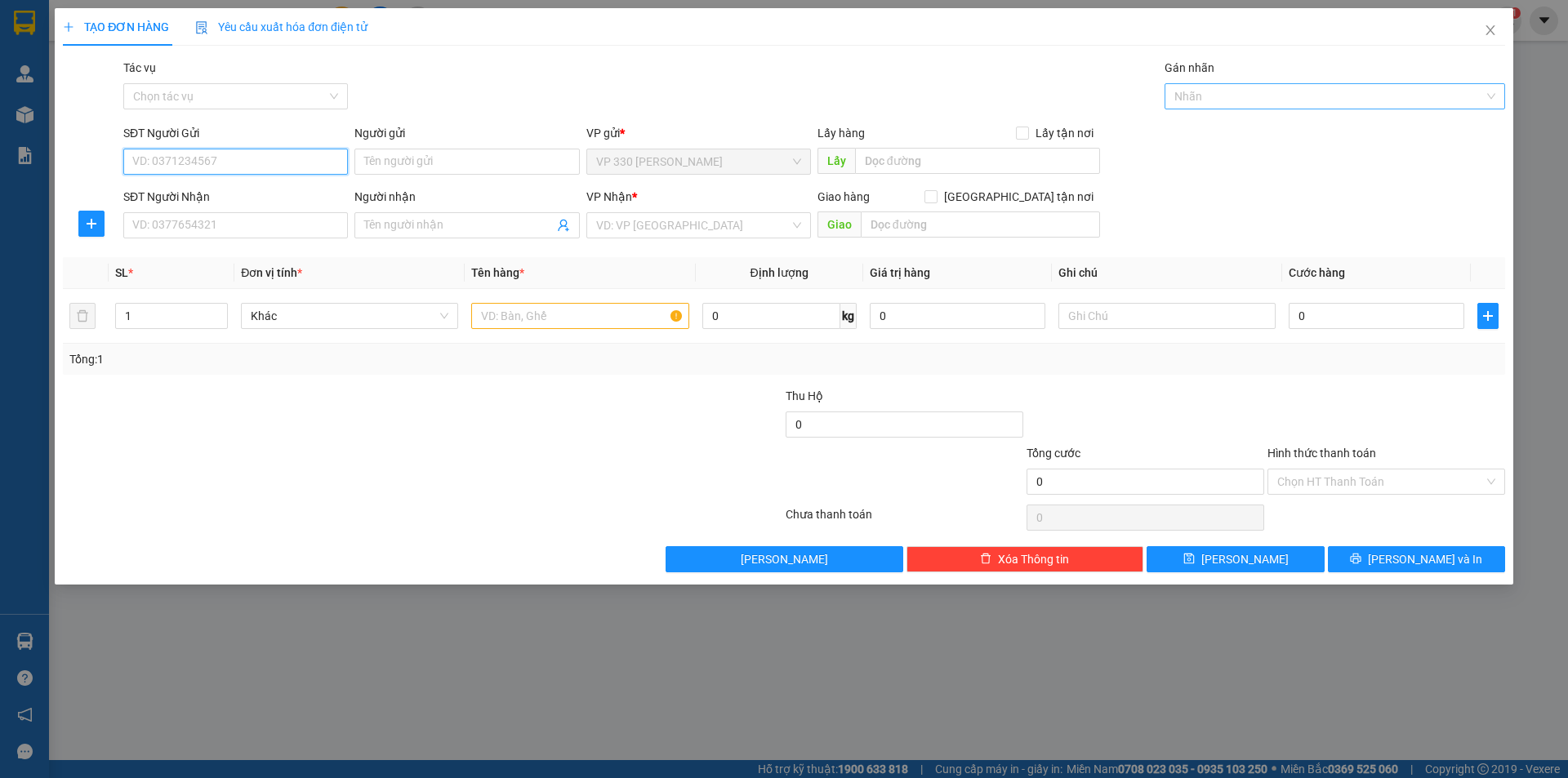
click at [1248, 99] on div at bounding box center [1326, 96] width 316 height 20
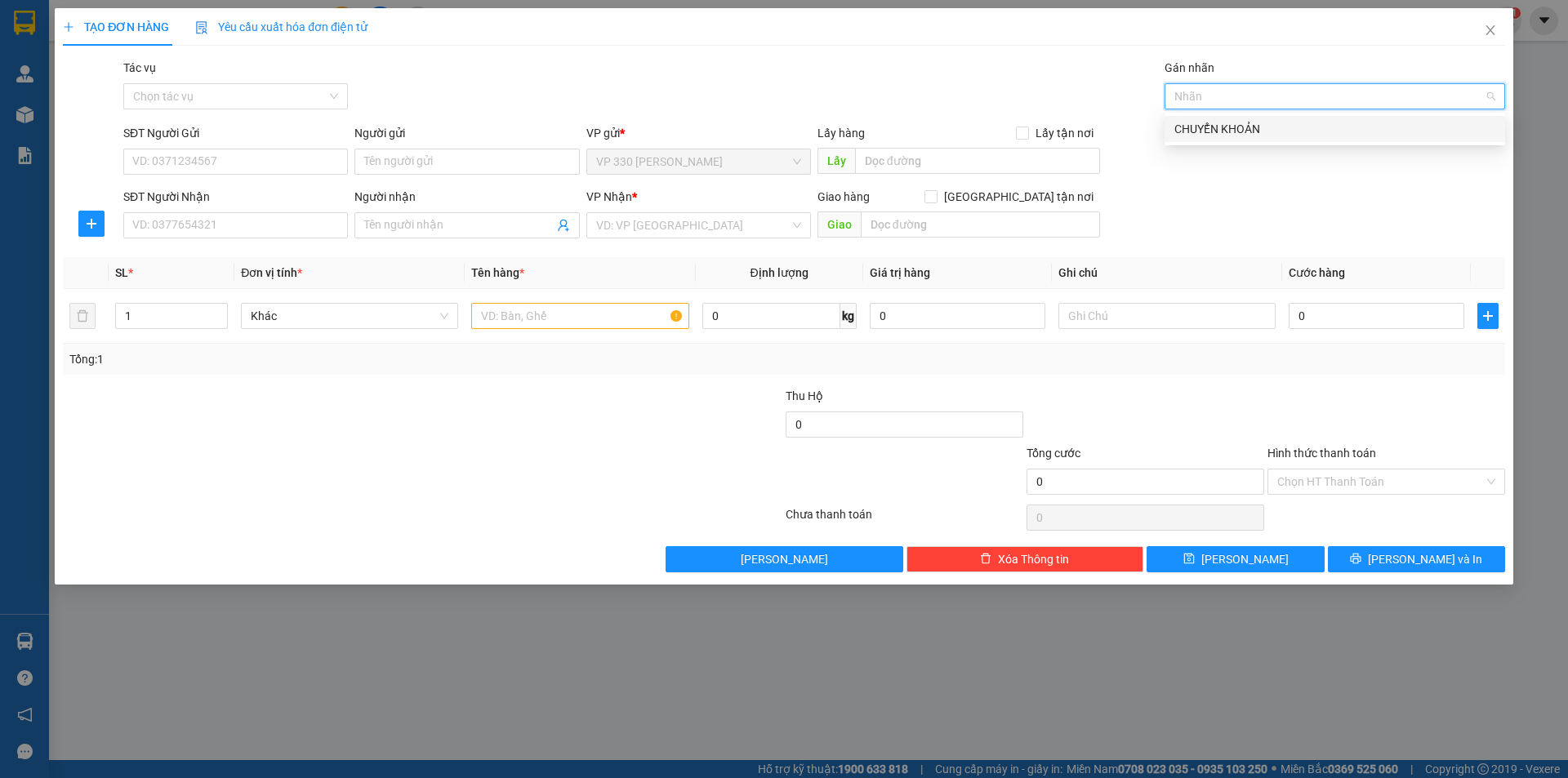
click at [1248, 126] on div "CHUYỂN KHOẢN" at bounding box center [1335, 129] width 321 height 18
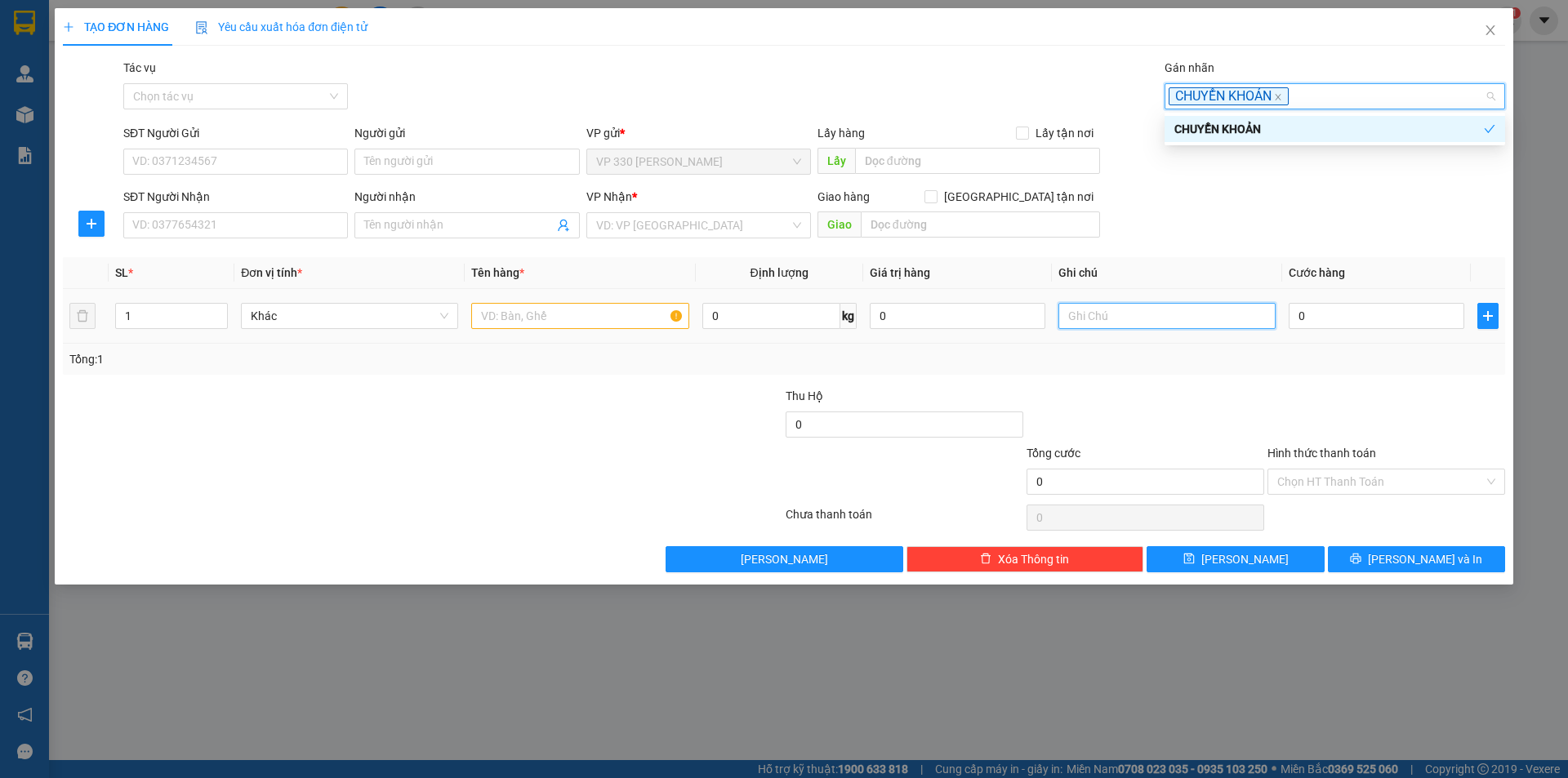
click at [1168, 319] on input "text" at bounding box center [1166, 316] width 217 height 26
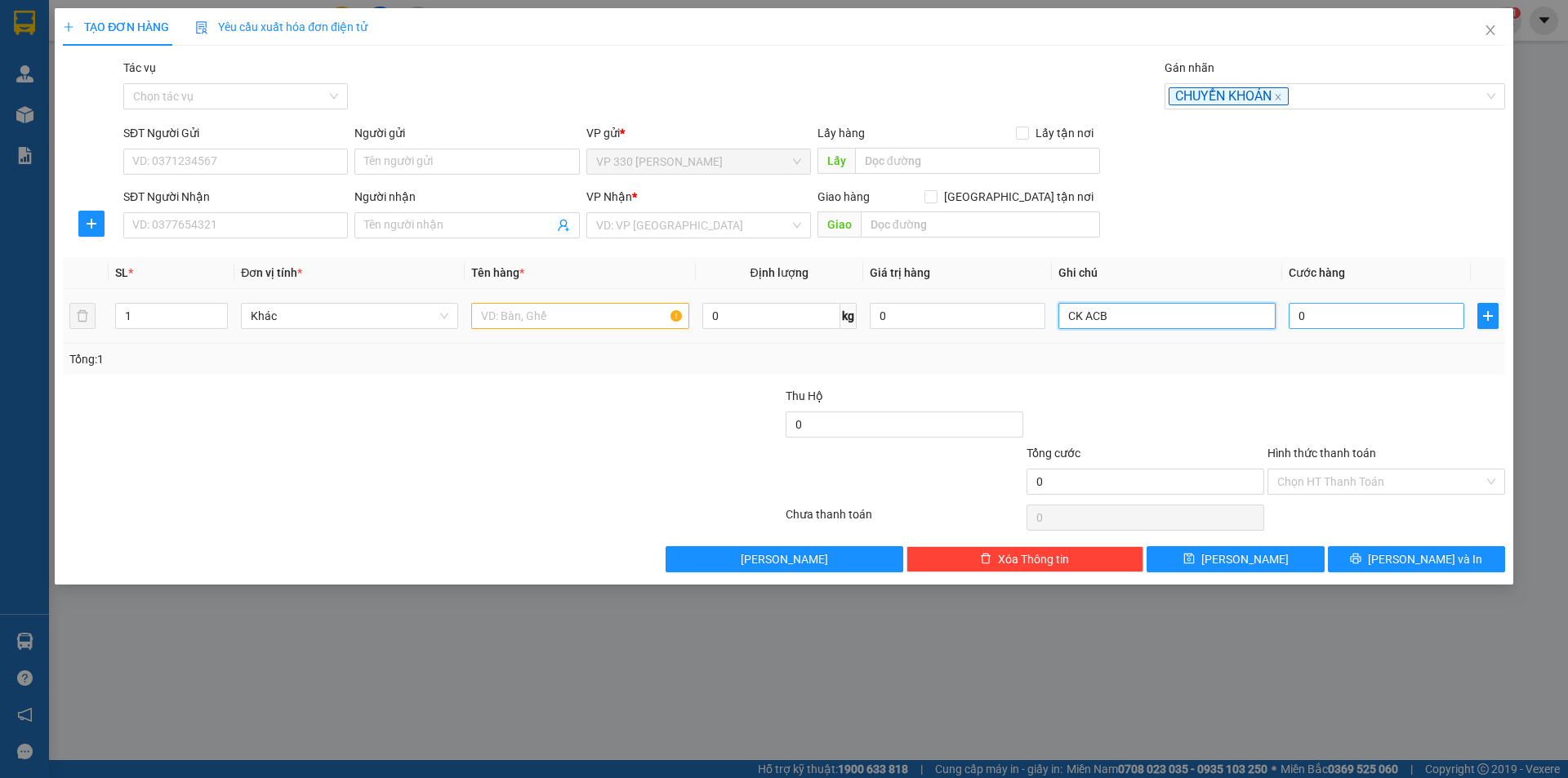
type input "CK ACB"
click at [1338, 323] on input "0" at bounding box center [1376, 316] width 176 height 26
click at [1344, 454] on label "Hình thức thanh toán" at bounding box center [1320, 453] width 108 height 13
click at [1344, 469] on input "Hình thức thanh toán" at bounding box center [1380, 482] width 206 height 24
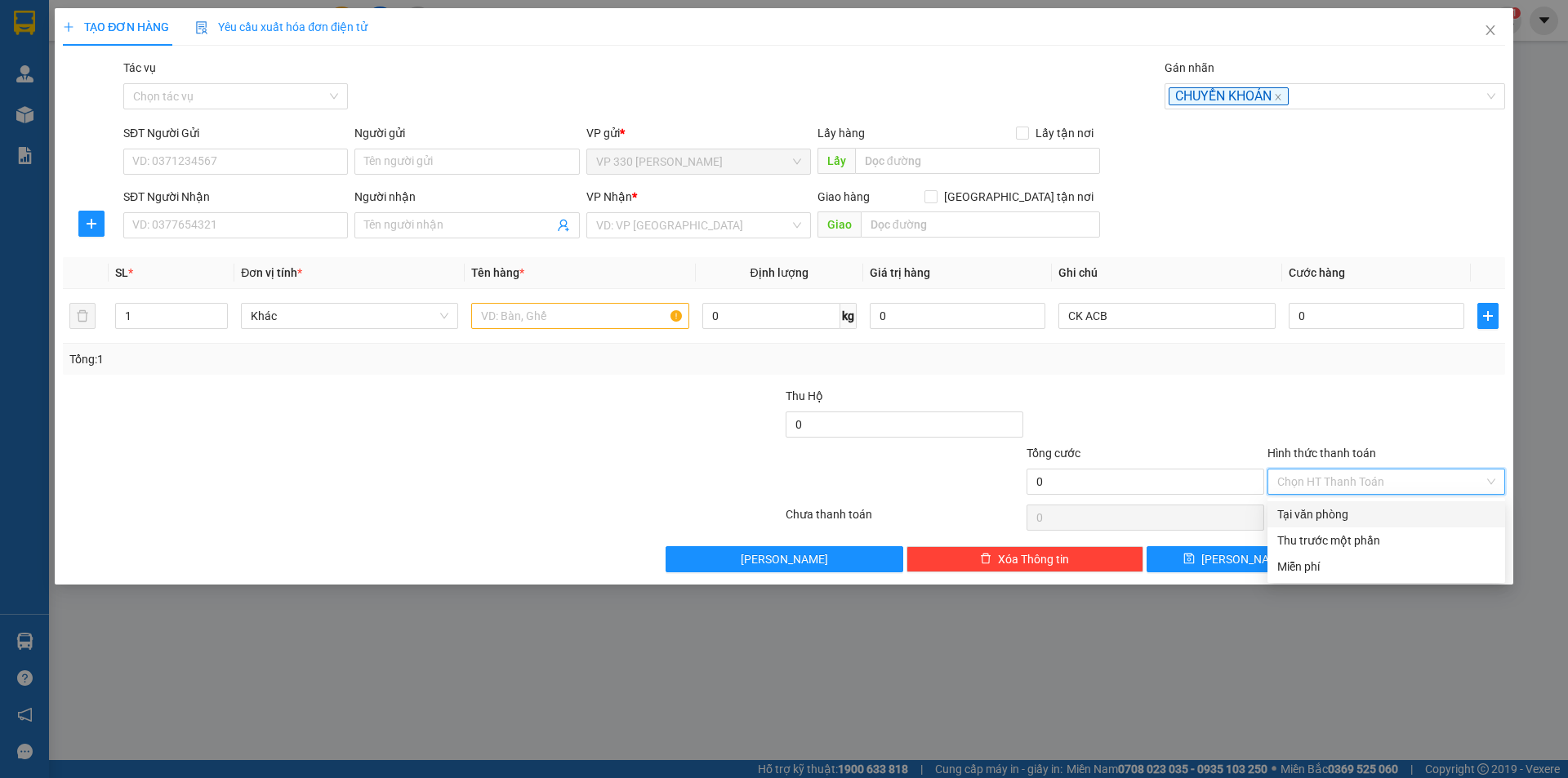
click at [1332, 515] on div "Tại văn phòng" at bounding box center [1386, 514] width 218 height 18
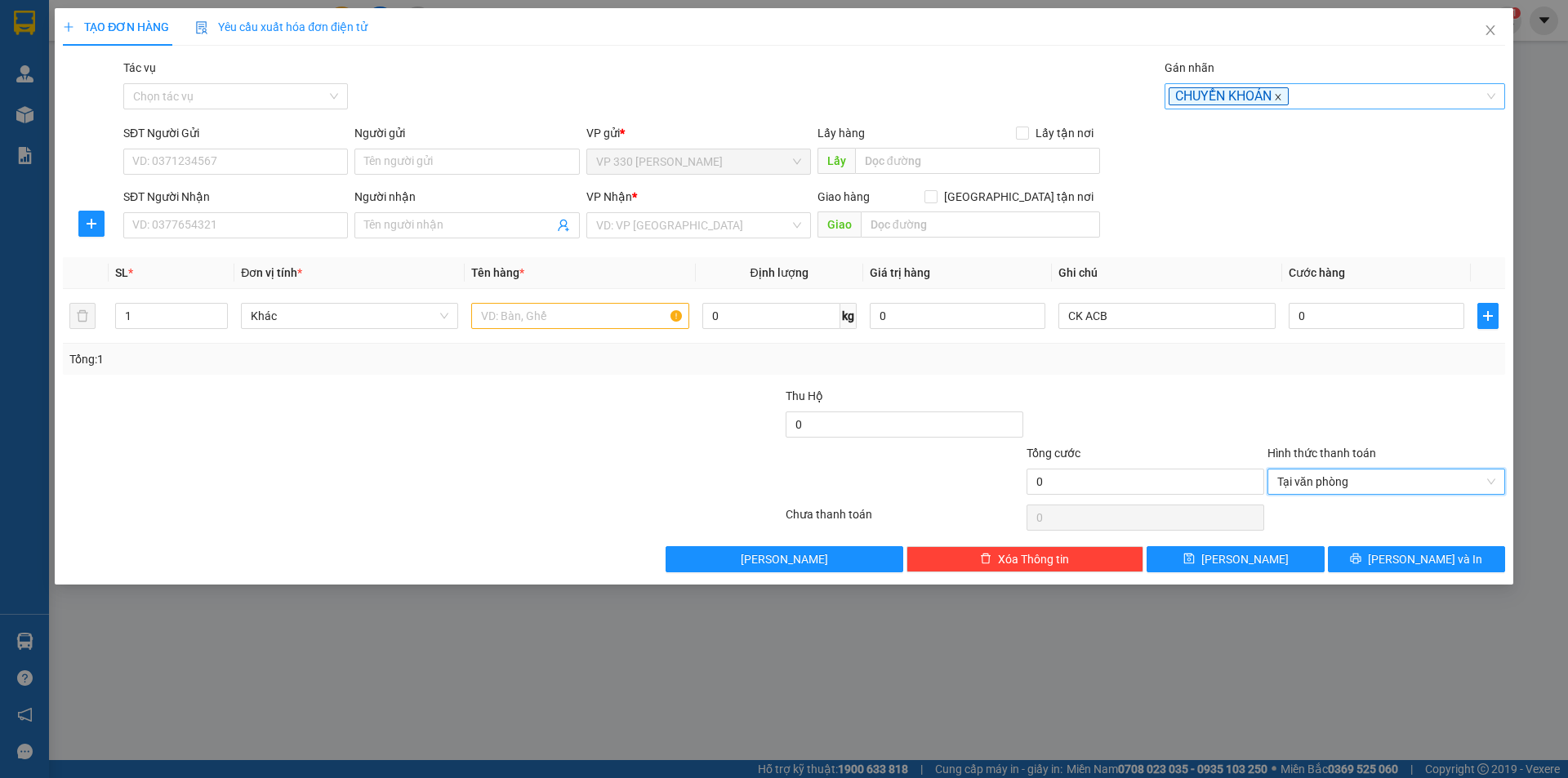
click at [1278, 99] on icon "close" at bounding box center [1277, 97] width 8 height 8
click at [1489, 475] on span "Tại văn phòng" at bounding box center [1386, 482] width 218 height 24
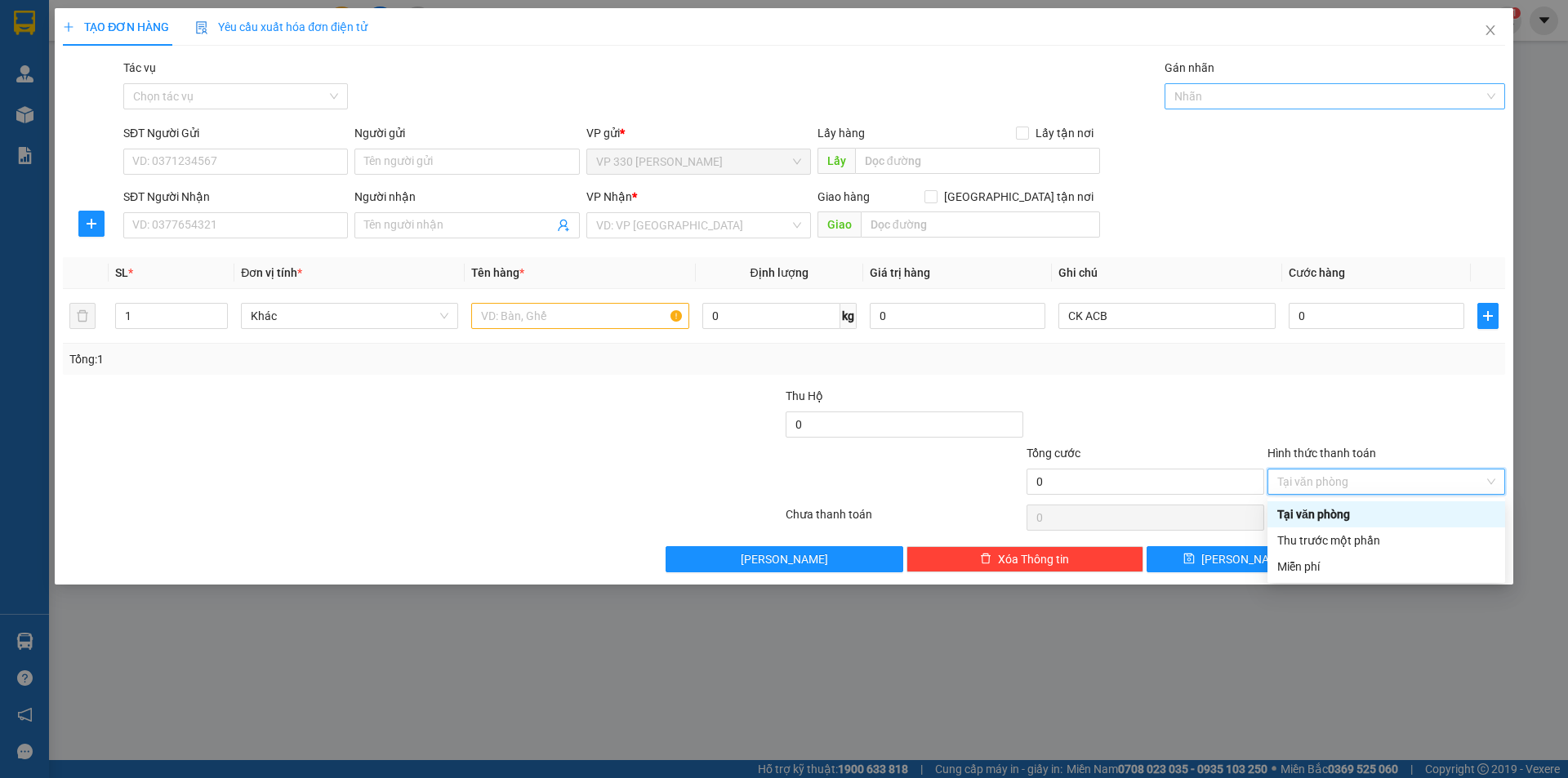
click at [1450, 417] on div at bounding box center [1386, 415] width 241 height 57
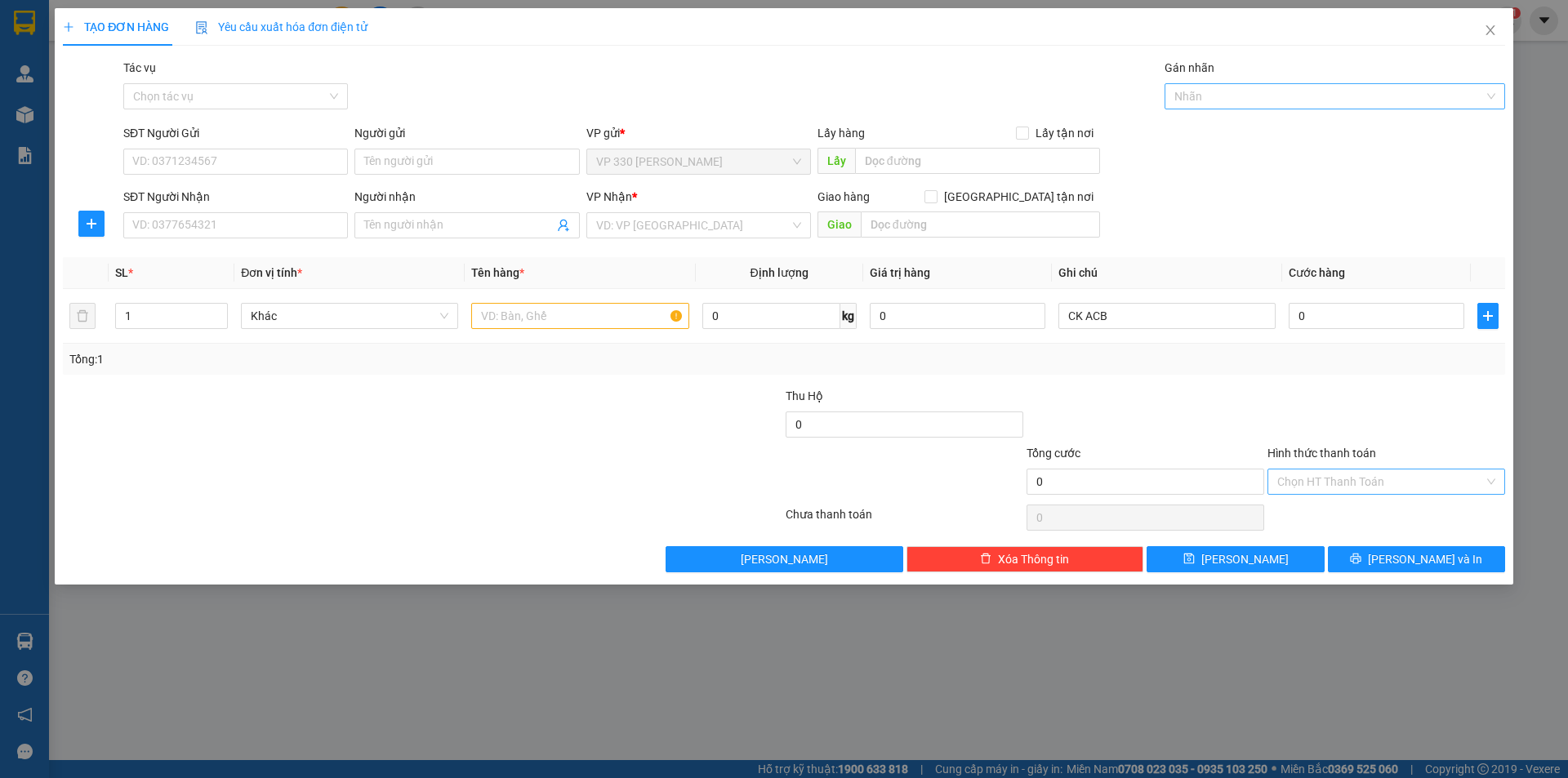
click at [1381, 379] on div "Transit Pickup Surcharge Ids Transit Deliver Surcharge Ids Transit Deliver Surc…" at bounding box center [784, 315] width 1442 height 514
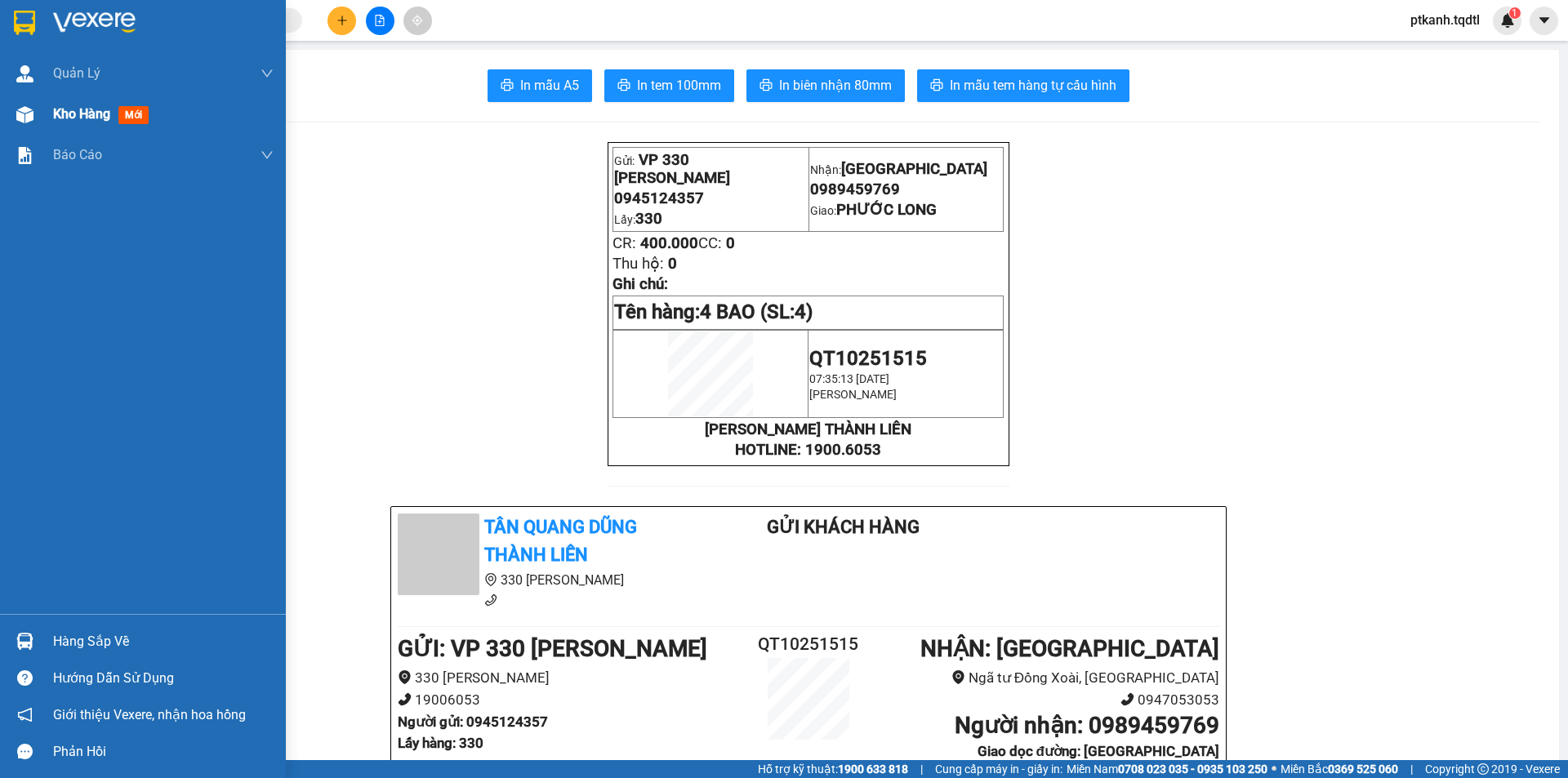
click at [78, 115] on span "Kho hàng" at bounding box center [81, 114] width 57 height 15
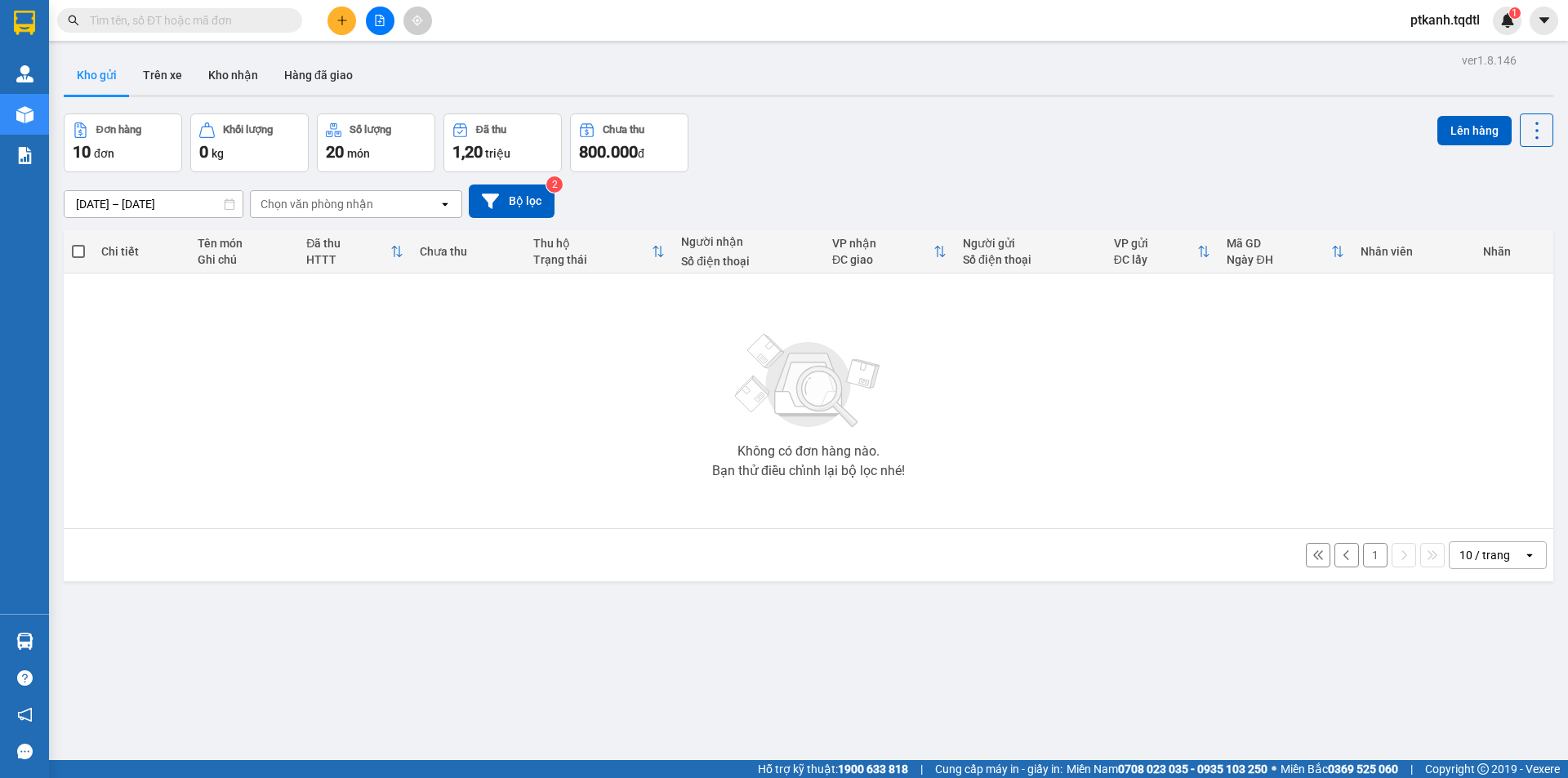
click at [1365, 557] on button "1" at bounding box center [1375, 555] width 24 height 24
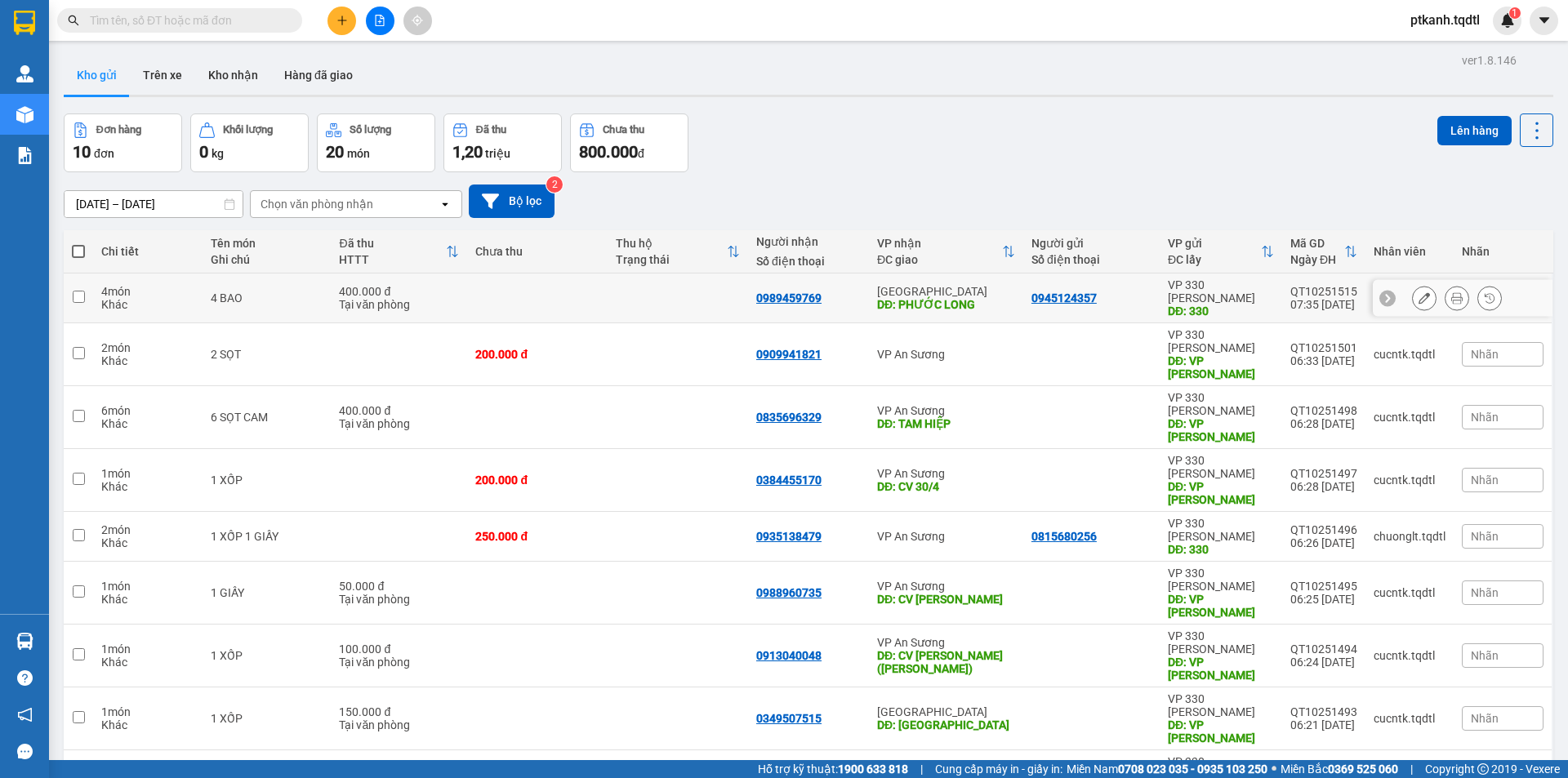
drag, startPoint x: 1011, startPoint y: 294, endPoint x: 513, endPoint y: 435, distance: 517.6
click at [1011, 293] on td "Bình Phước DĐ: PHƯỚC LONG" at bounding box center [946, 298] width 154 height 50
checkbox input "true"
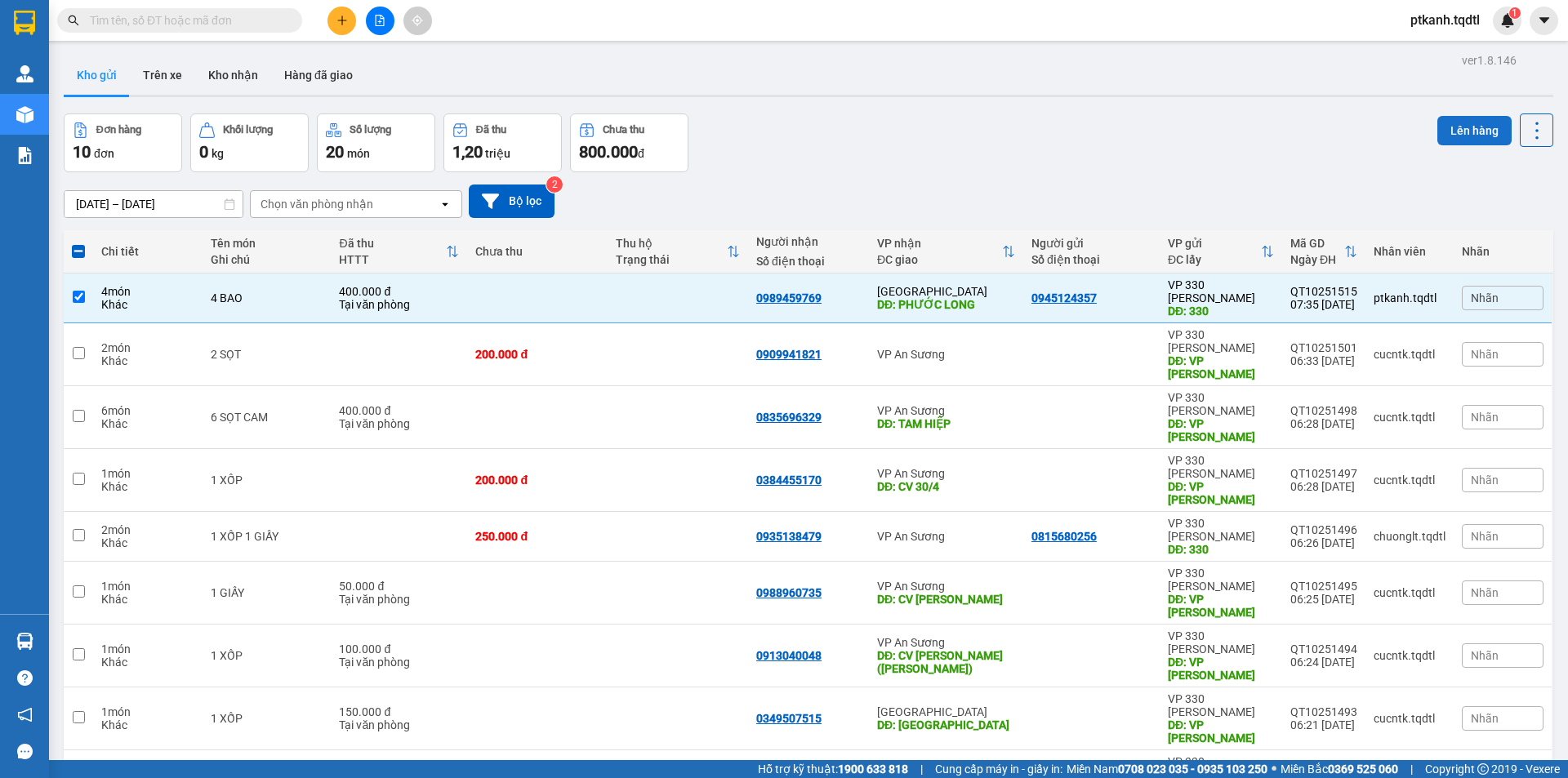
click at [1470, 129] on button "Lên hàng" at bounding box center [1474, 130] width 74 height 29
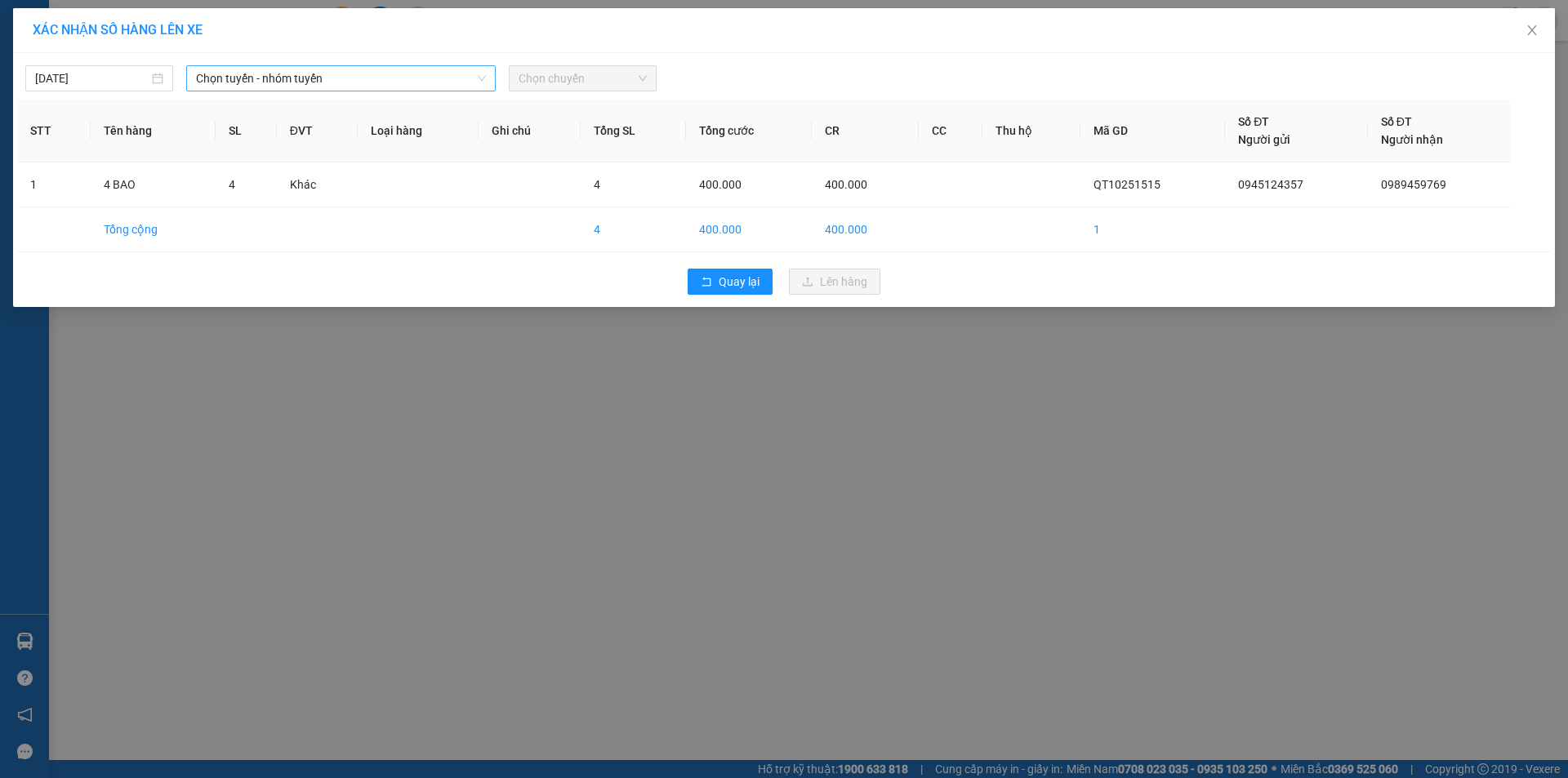
click at [459, 83] on span "Chọn tuyến - nhóm tuyến" at bounding box center [341, 78] width 290 height 24
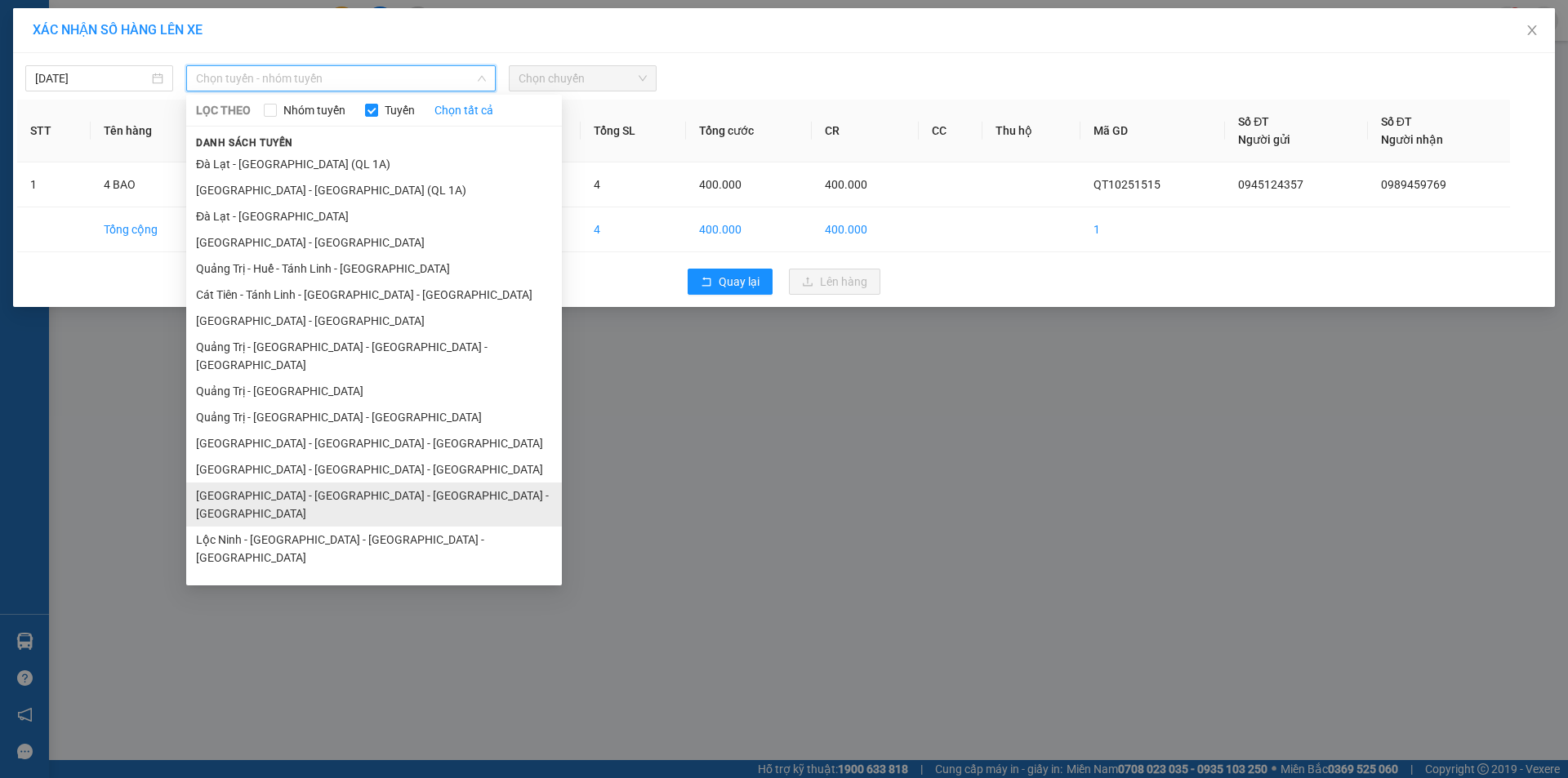
click at [382, 483] on li "Quảng Bình - Quảng Trị - Huế - Lộc Ninh" at bounding box center [374, 504] width 376 height 44
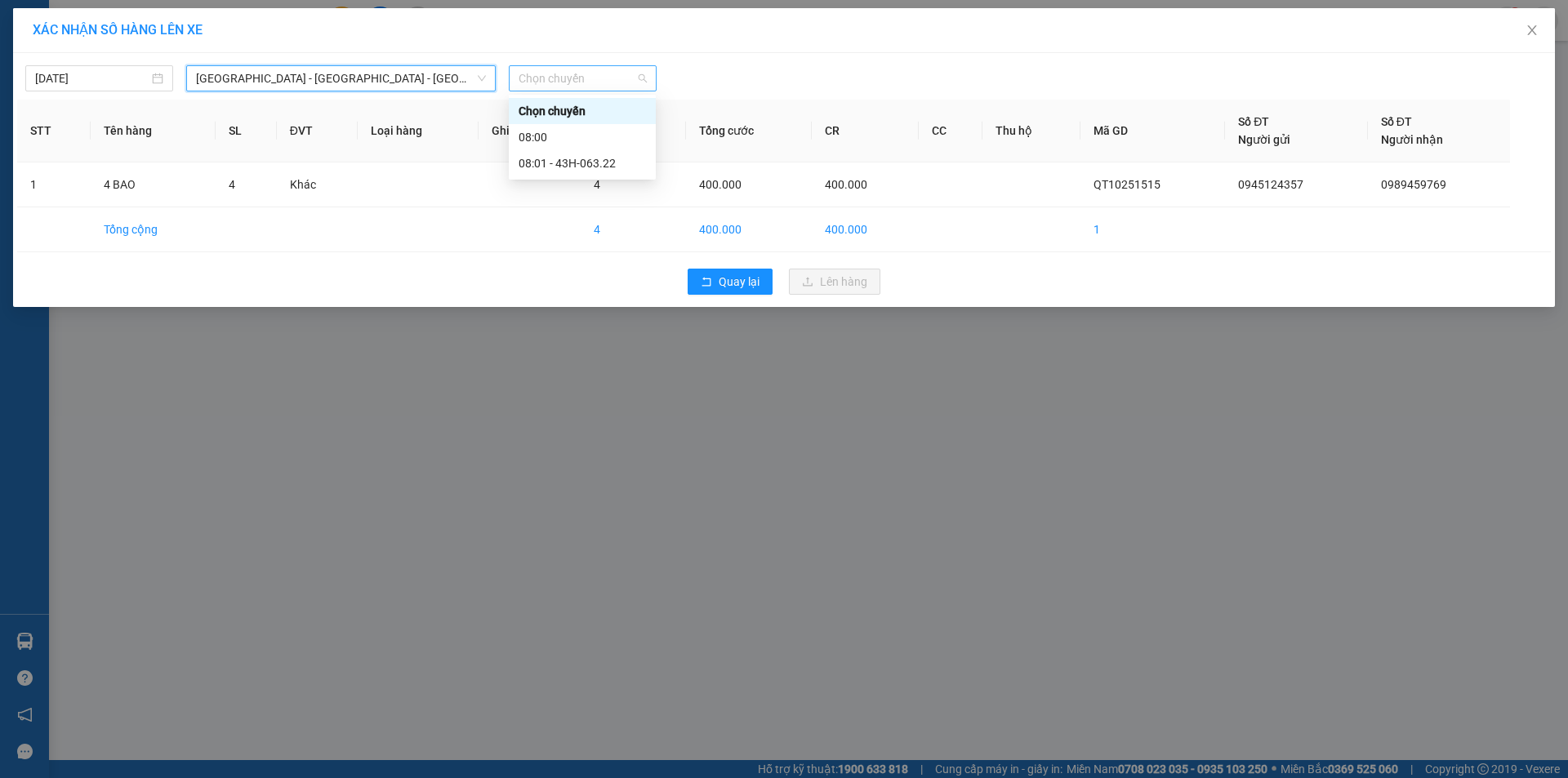
click at [602, 73] on span "Chọn chuyến" at bounding box center [583, 78] width 128 height 24
click at [606, 164] on div "08:01 - 43H-063.22" at bounding box center [582, 163] width 127 height 18
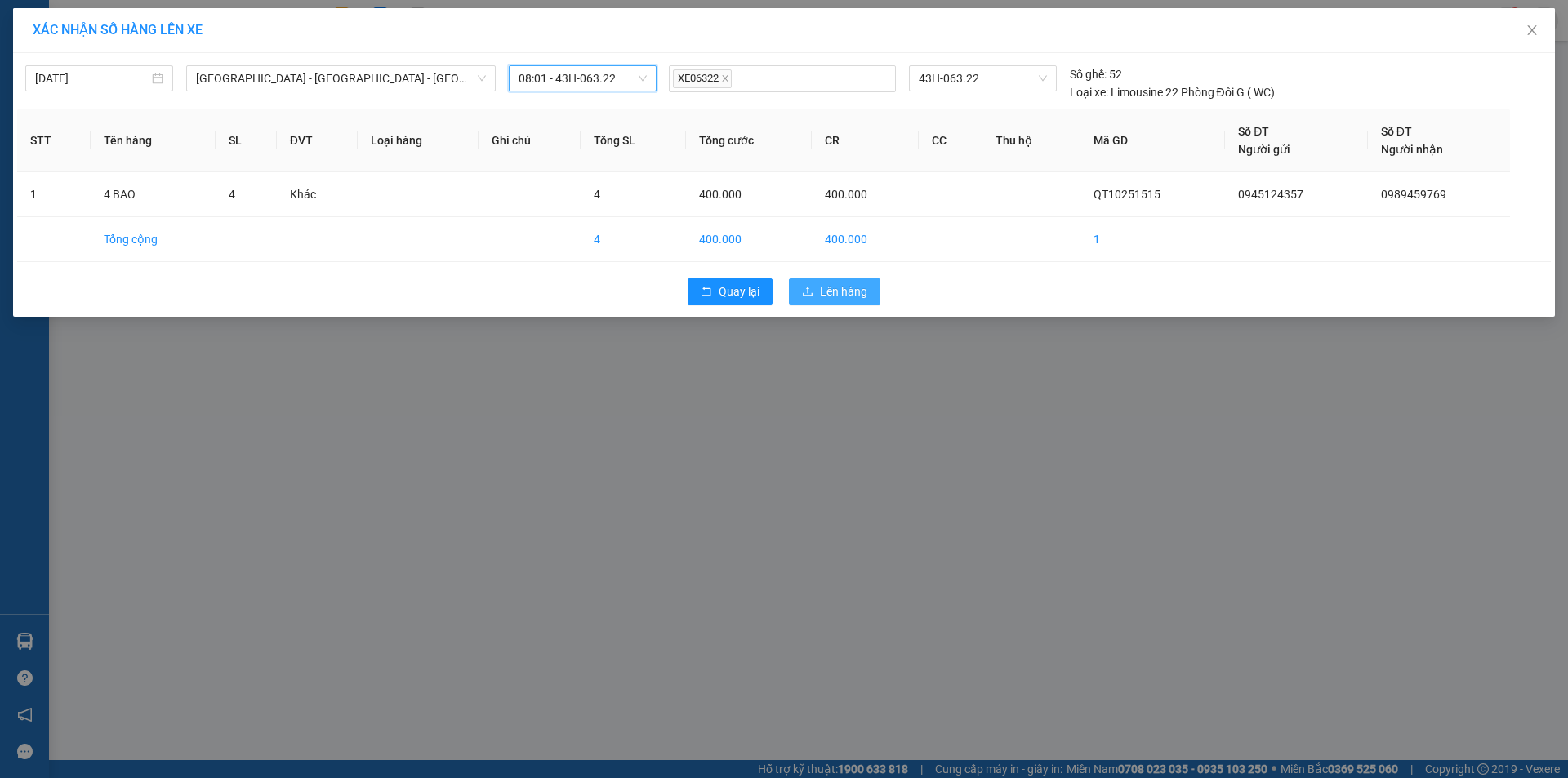
click at [838, 293] on span "Lên hàng" at bounding box center [843, 291] width 47 height 18
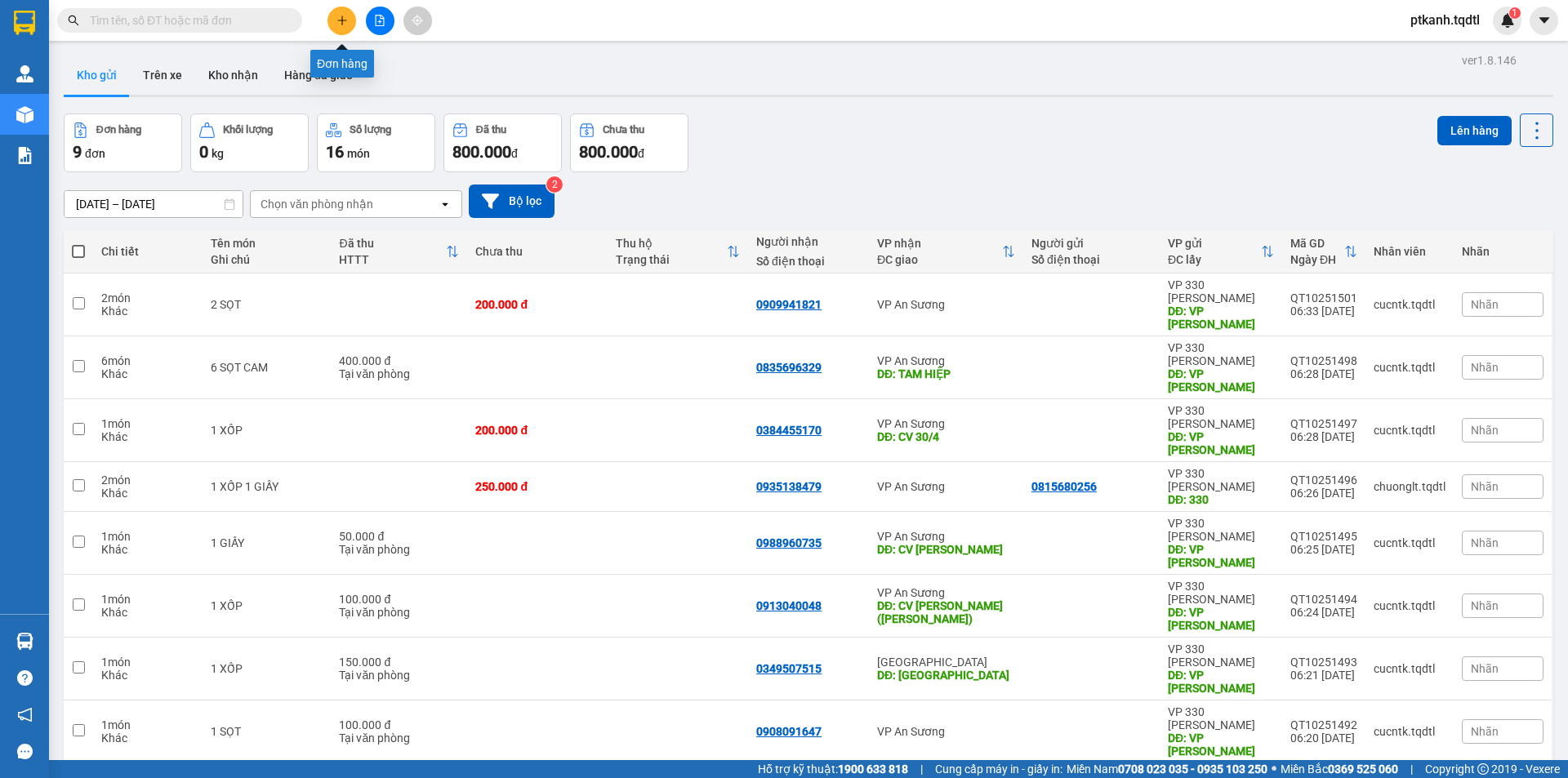
click at [337, 18] on icon "plus" at bounding box center [342, 21] width 11 height 11
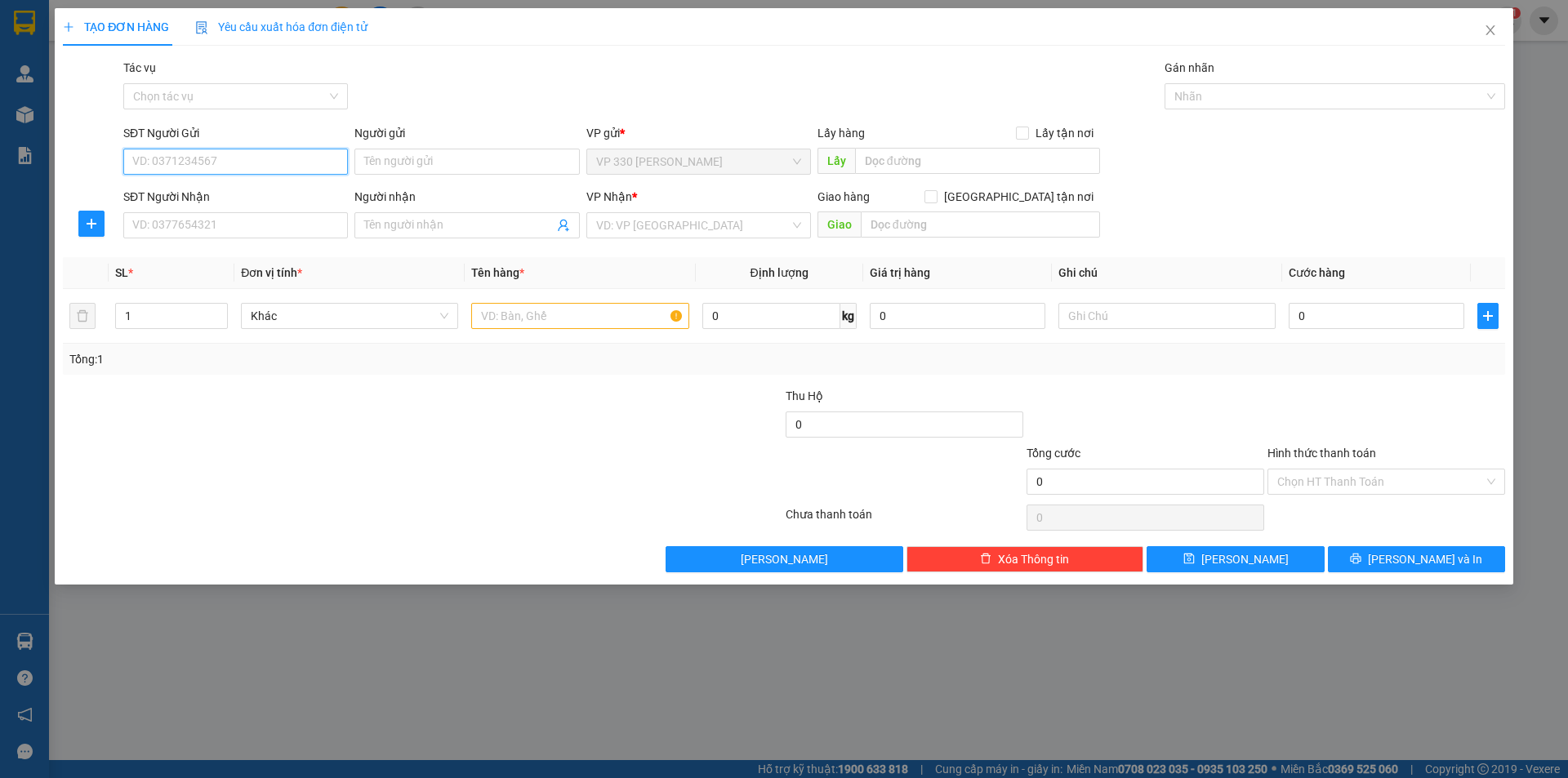
click at [256, 160] on input "SĐT Người Gửi" at bounding box center [235, 162] width 225 height 26
type input "0975050114"
click at [240, 231] on input "SĐT Người Nhận" at bounding box center [235, 226] width 225 height 26
click at [751, 213] on div "VD: VP [GEOGRAPHIC_DATA]" at bounding box center [698, 226] width 225 height 26
type input "0937443255"
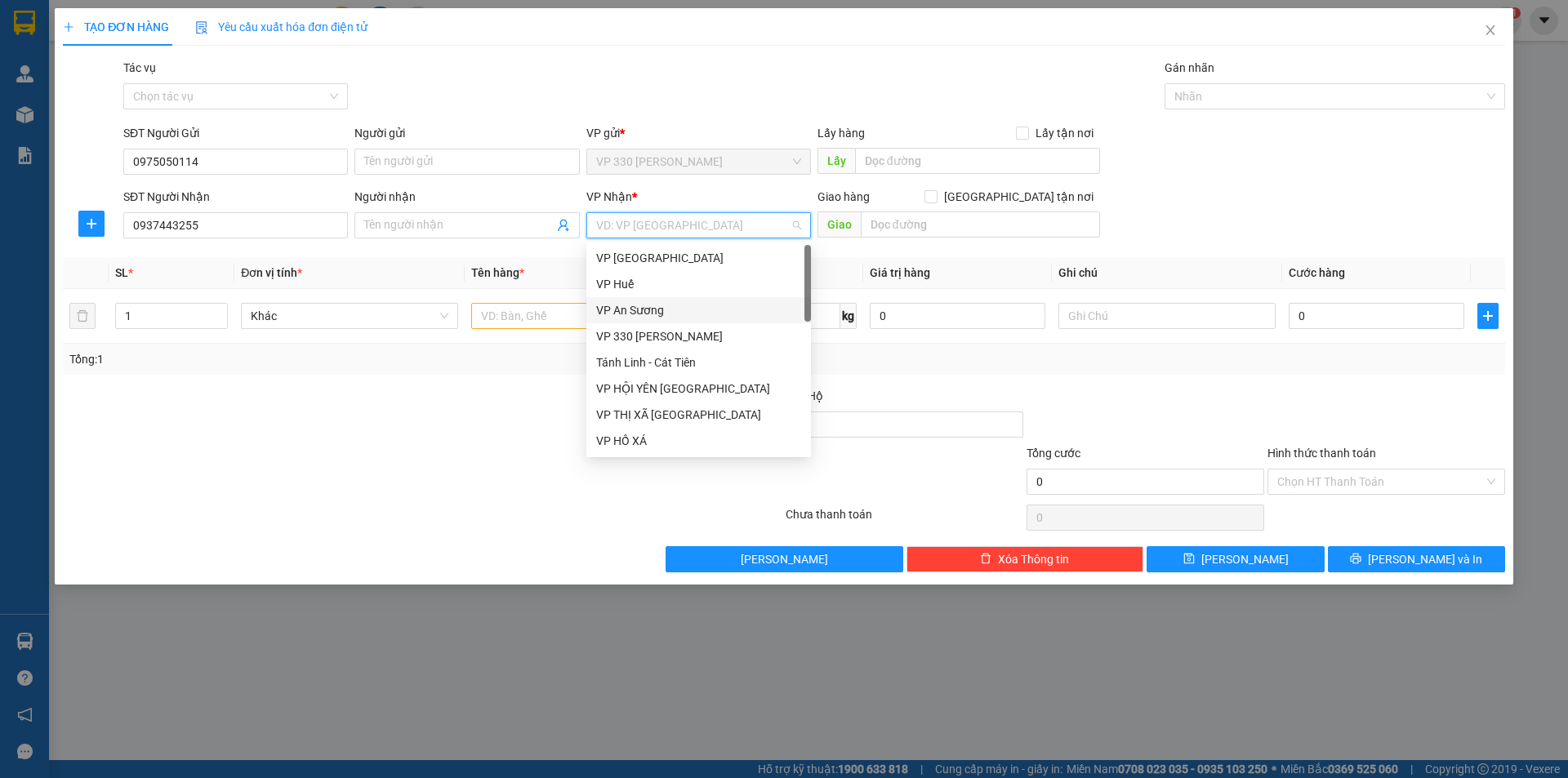
click at [680, 313] on div "VP An Sương" at bounding box center [698, 310] width 205 height 18
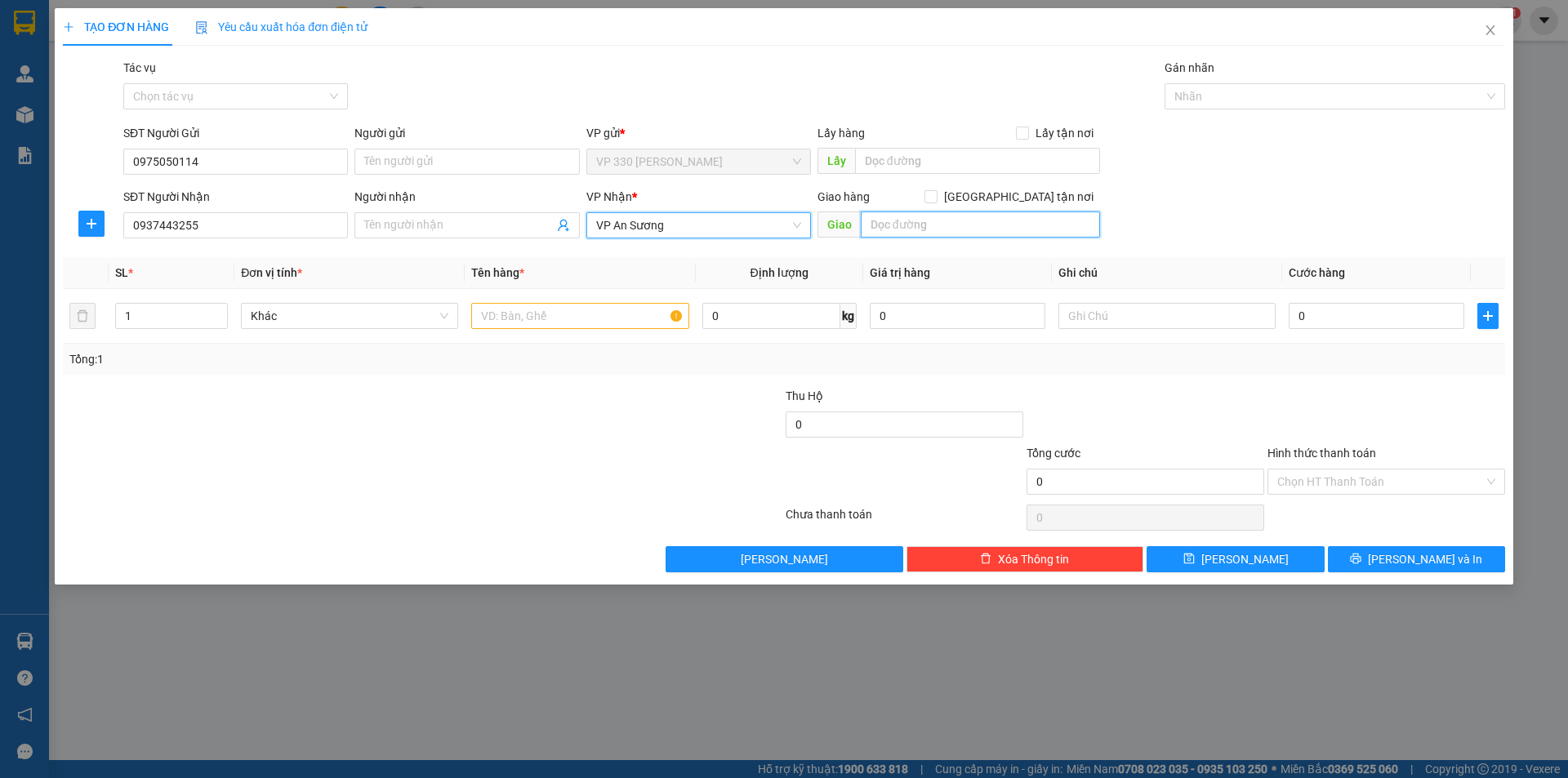
click at [953, 230] on input "text" at bounding box center [980, 225] width 239 height 26
type input "XUÂN LỘC"
click at [587, 315] on input "text" at bounding box center [580, 316] width 217 height 26
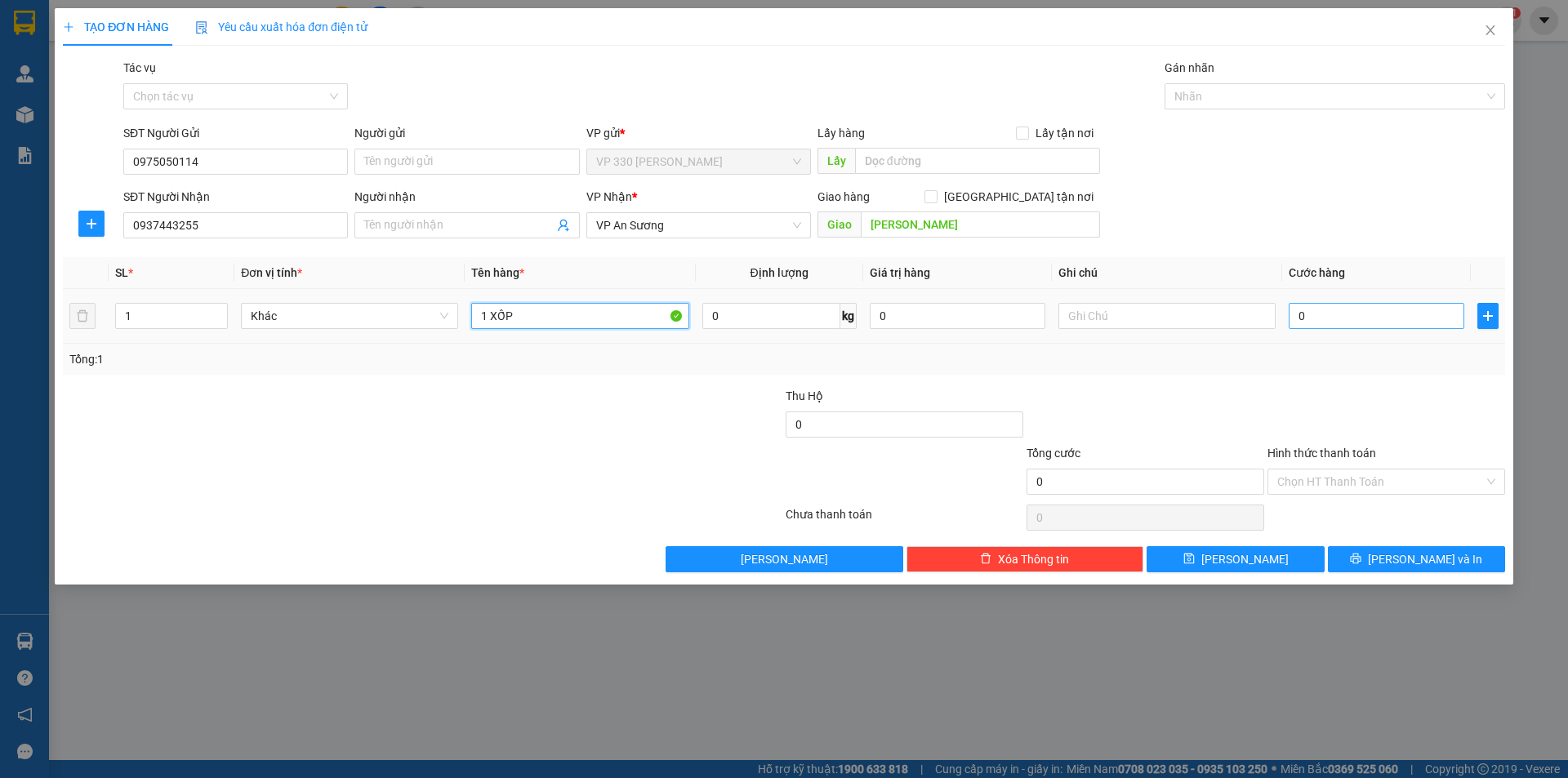
type input "1 XỐP"
click at [1354, 322] on input "0" at bounding box center [1376, 316] width 176 height 26
type input "1"
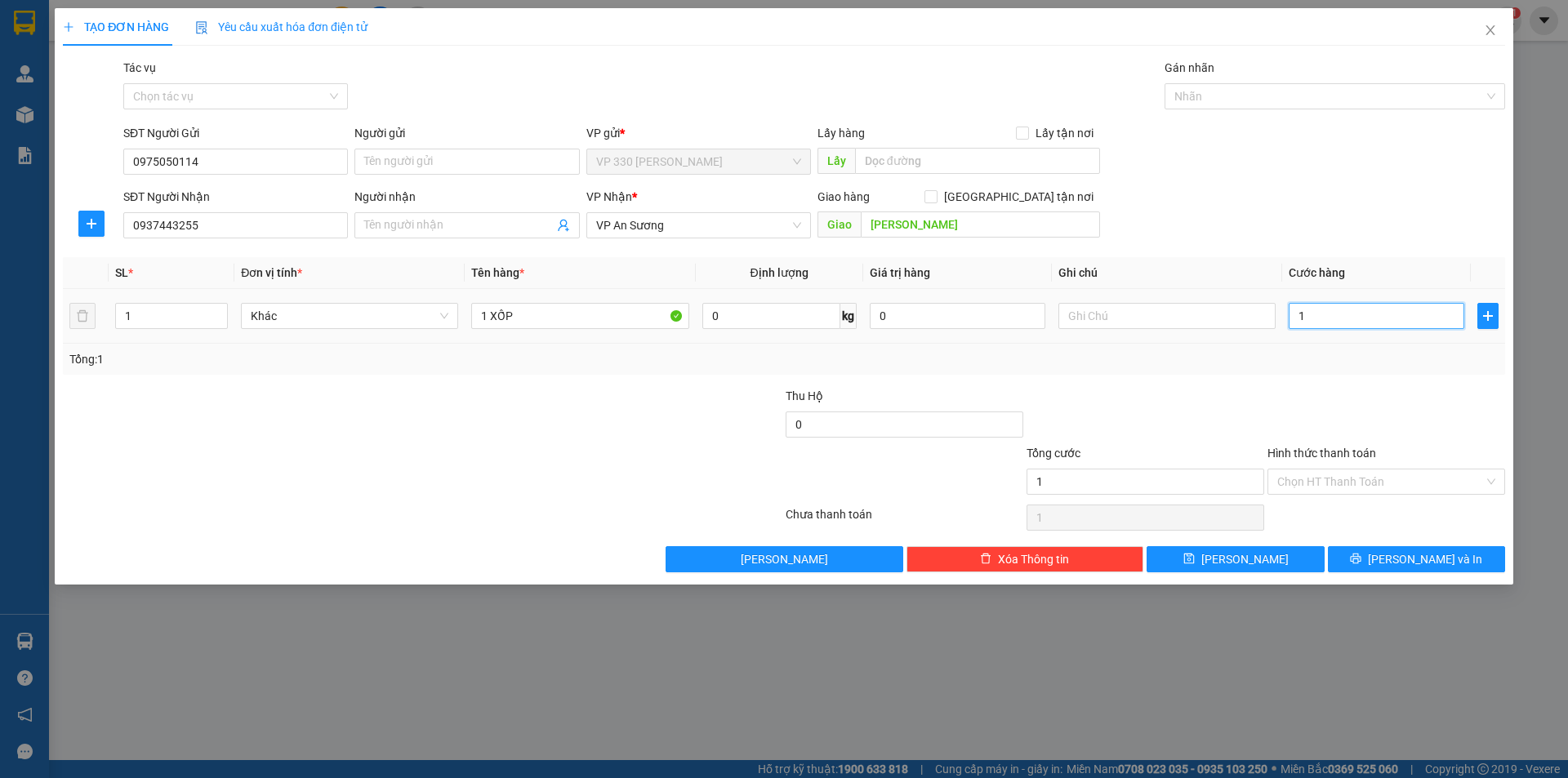
type input "10"
type input "100"
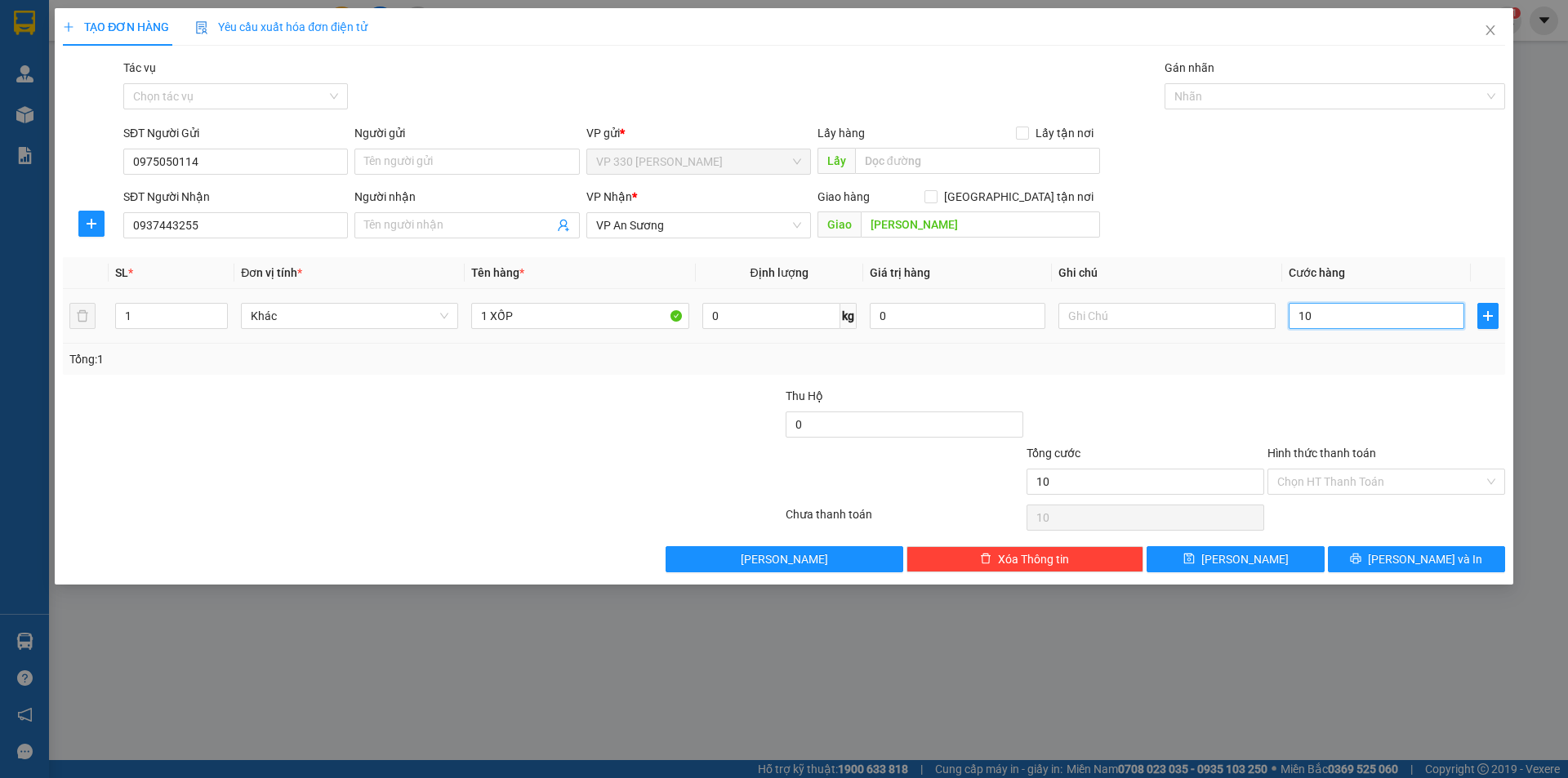
type input "100"
type input "1.000"
type input "10.000"
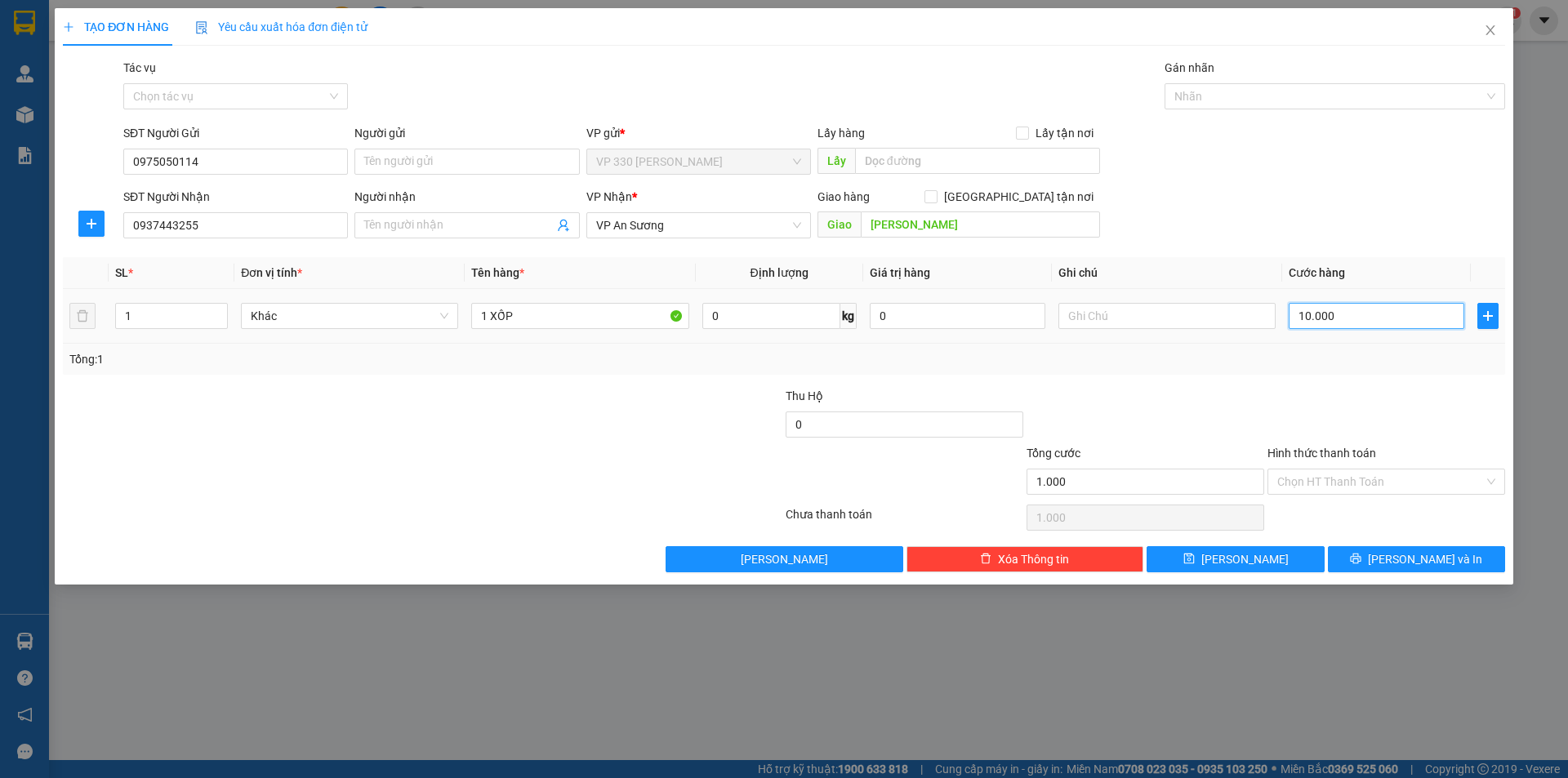
type input "10.000"
type input "100.000"
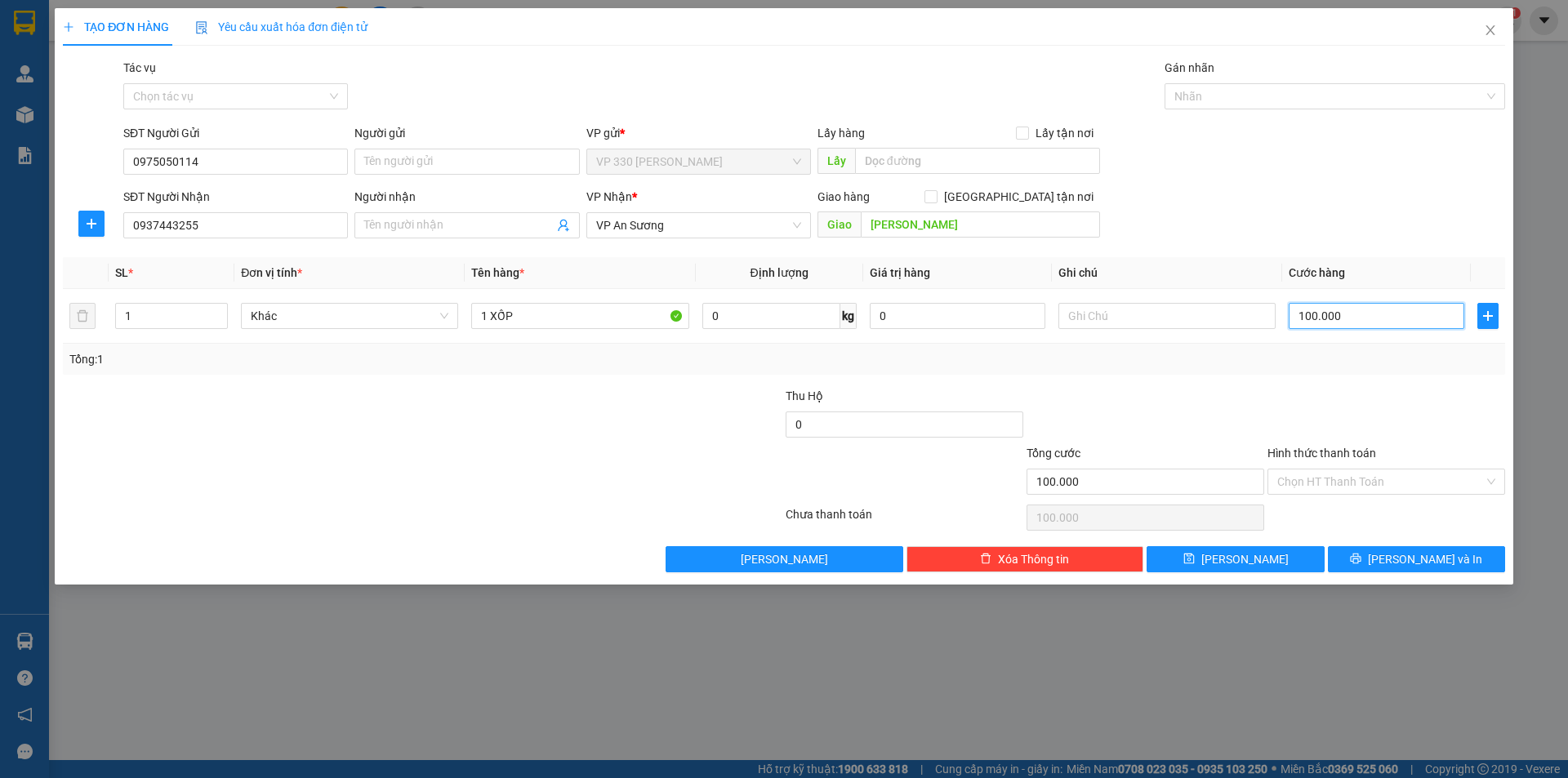
type input "100.000"
click at [1314, 447] on label "Hình thức thanh toán" at bounding box center [1320, 453] width 108 height 13
click at [1314, 469] on input "Hình thức thanh toán" at bounding box center [1380, 482] width 206 height 24
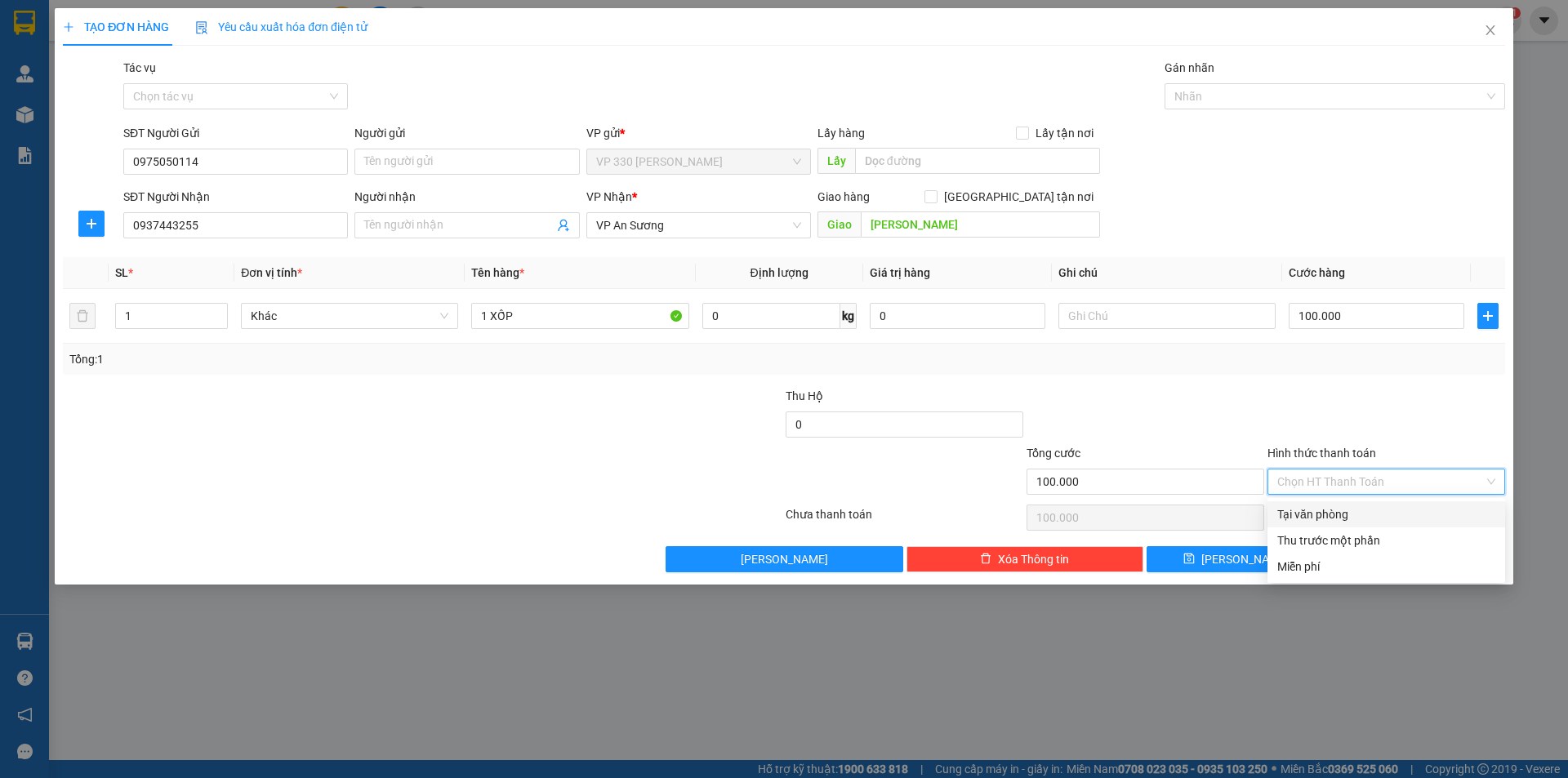
drag, startPoint x: 1337, startPoint y: 508, endPoint x: 1382, endPoint y: 551, distance: 62.2
click at [1348, 521] on div "Tại văn phòng" at bounding box center [1386, 514] width 218 height 18
type input "0"
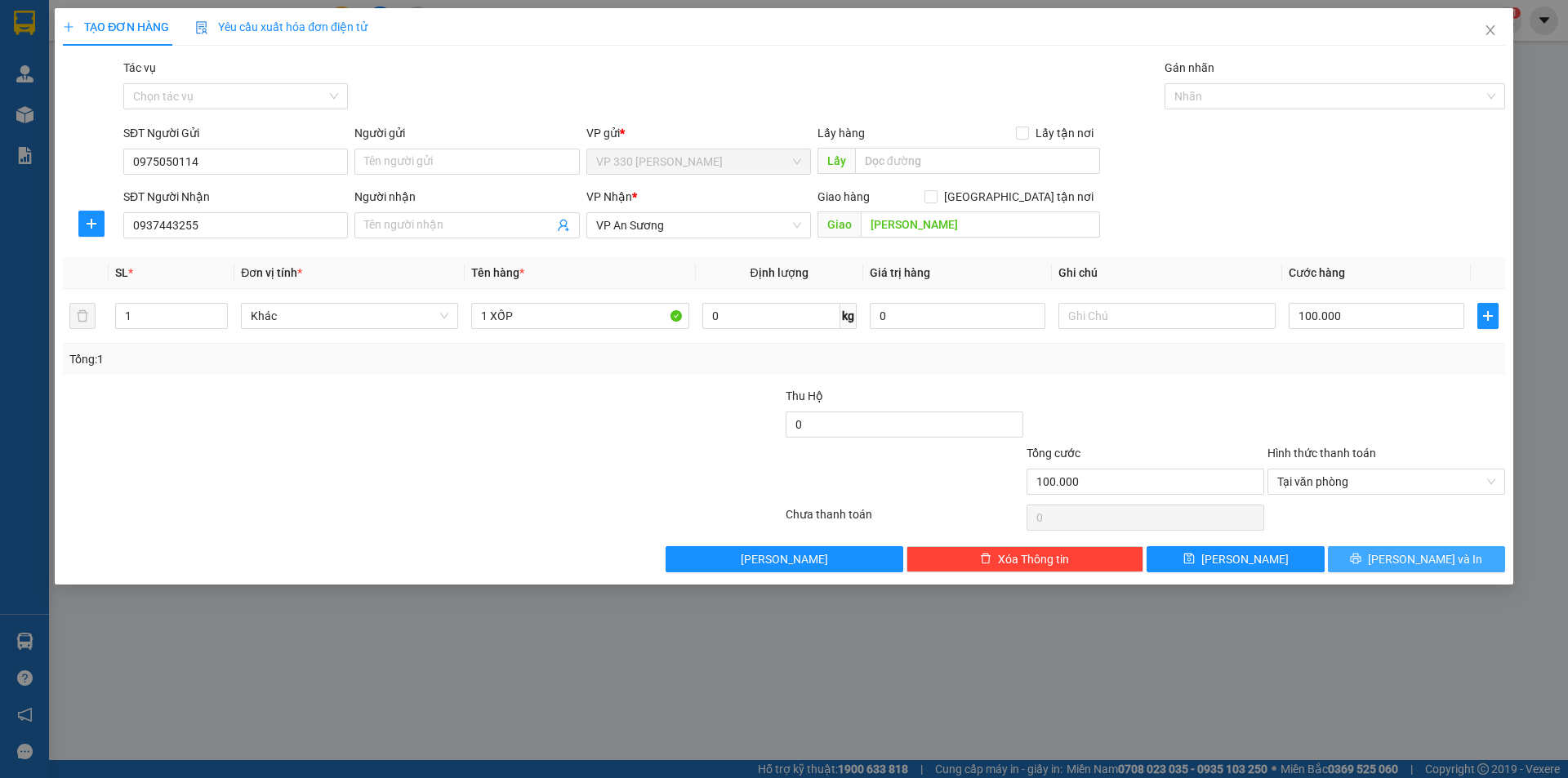
click at [1382, 552] on button "[PERSON_NAME] và In" at bounding box center [1416, 559] width 177 height 26
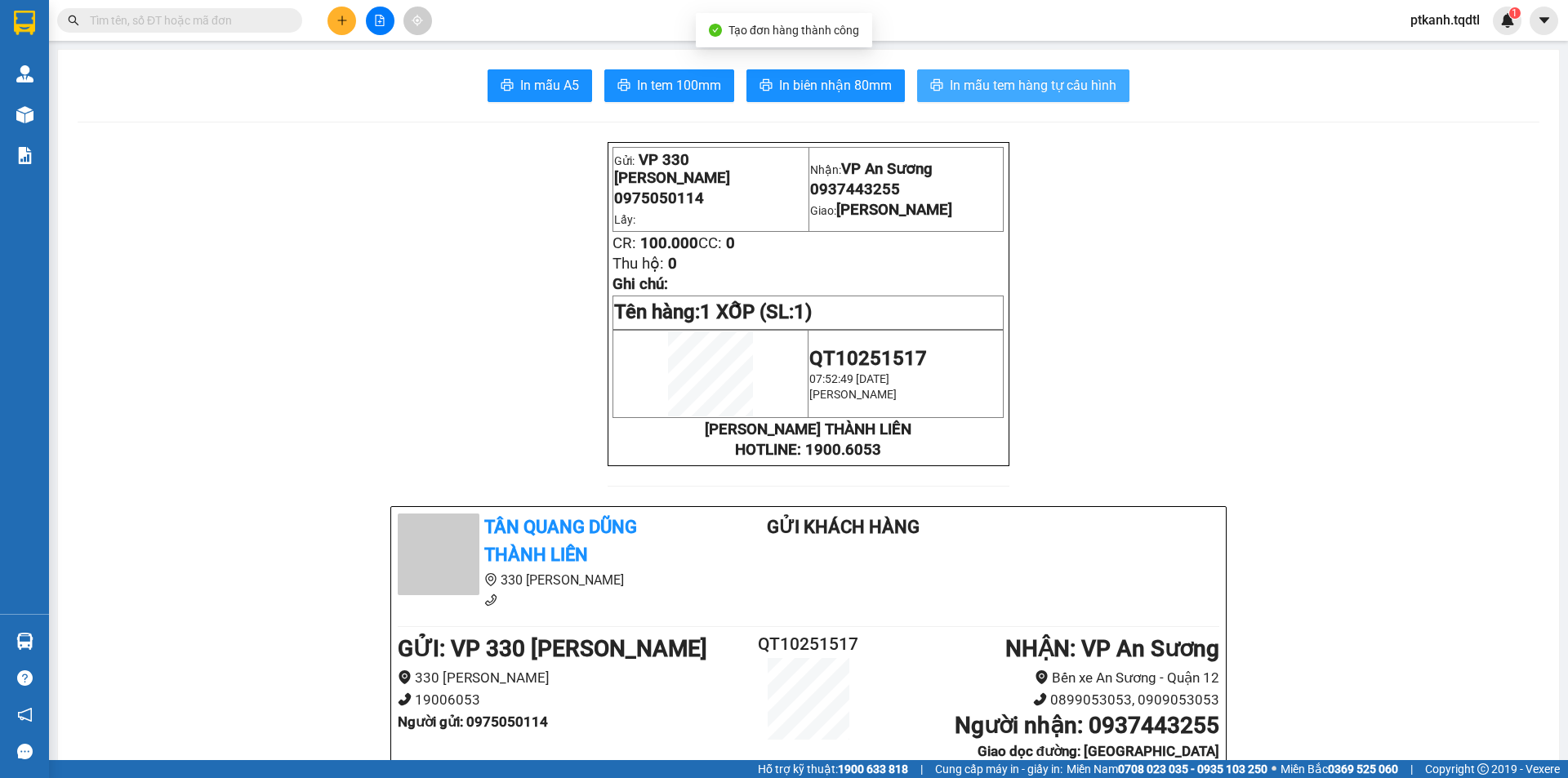
drag, startPoint x: 1045, startPoint y: 89, endPoint x: 852, endPoint y: 51, distance: 196.7
click at [1042, 88] on span "In mẫu tem hàng tự cấu hình" at bounding box center [1032, 86] width 167 height 21
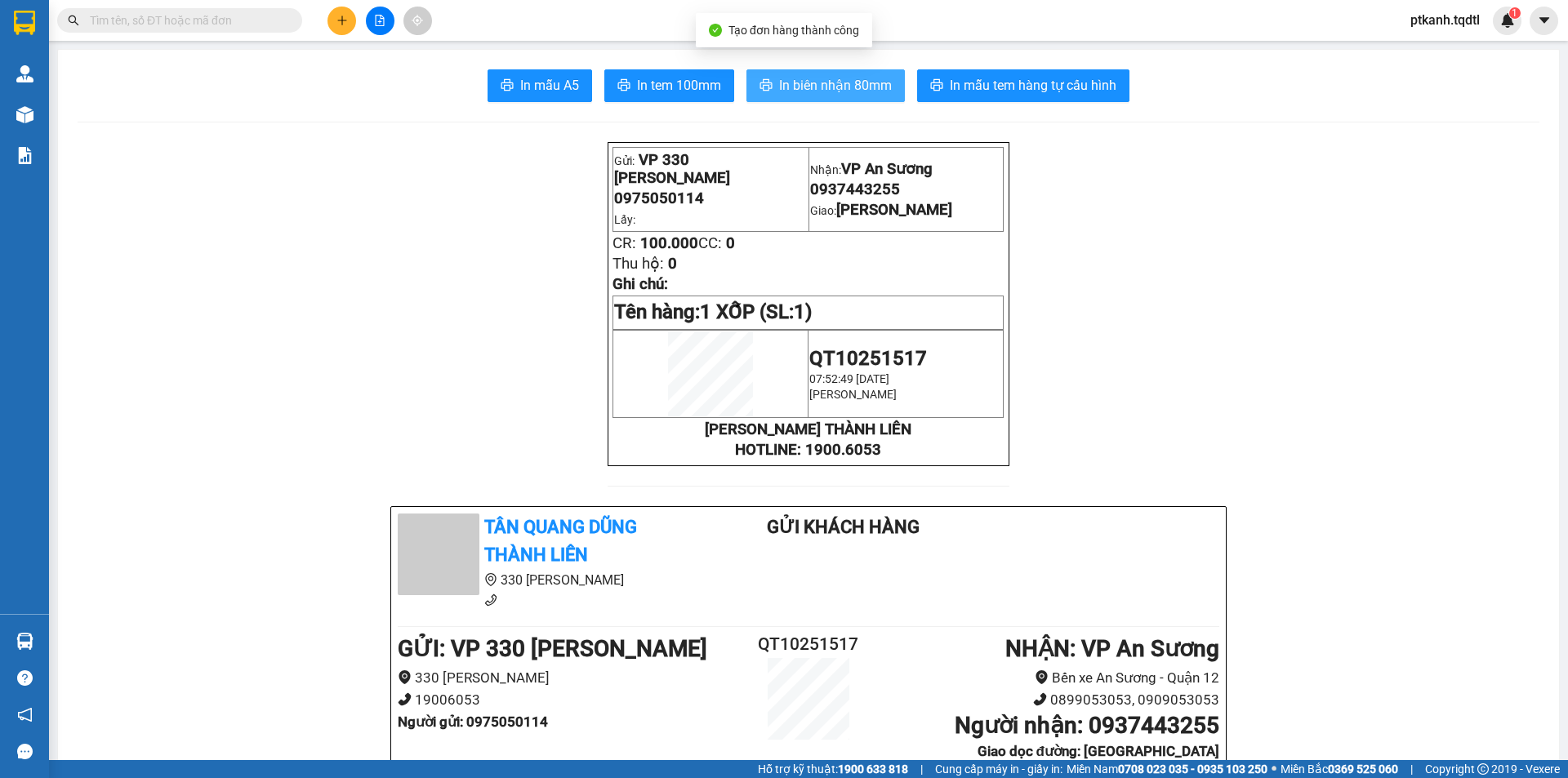
click at [810, 83] on span "In biên nhận 80mm" at bounding box center [836, 86] width 113 height 21
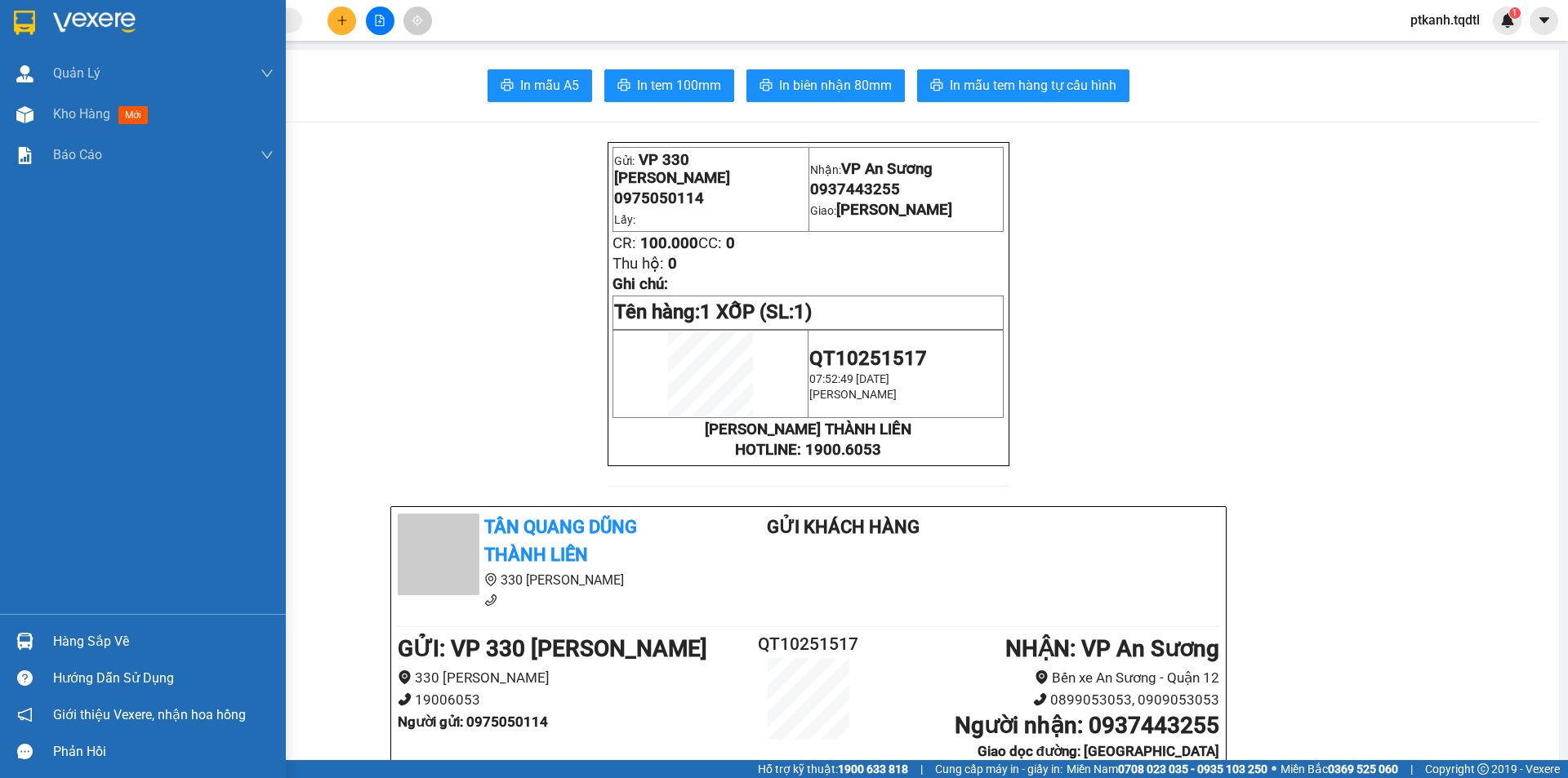
click at [72, 646] on div "Hàng sắp về" at bounding box center [163, 642] width 220 height 24
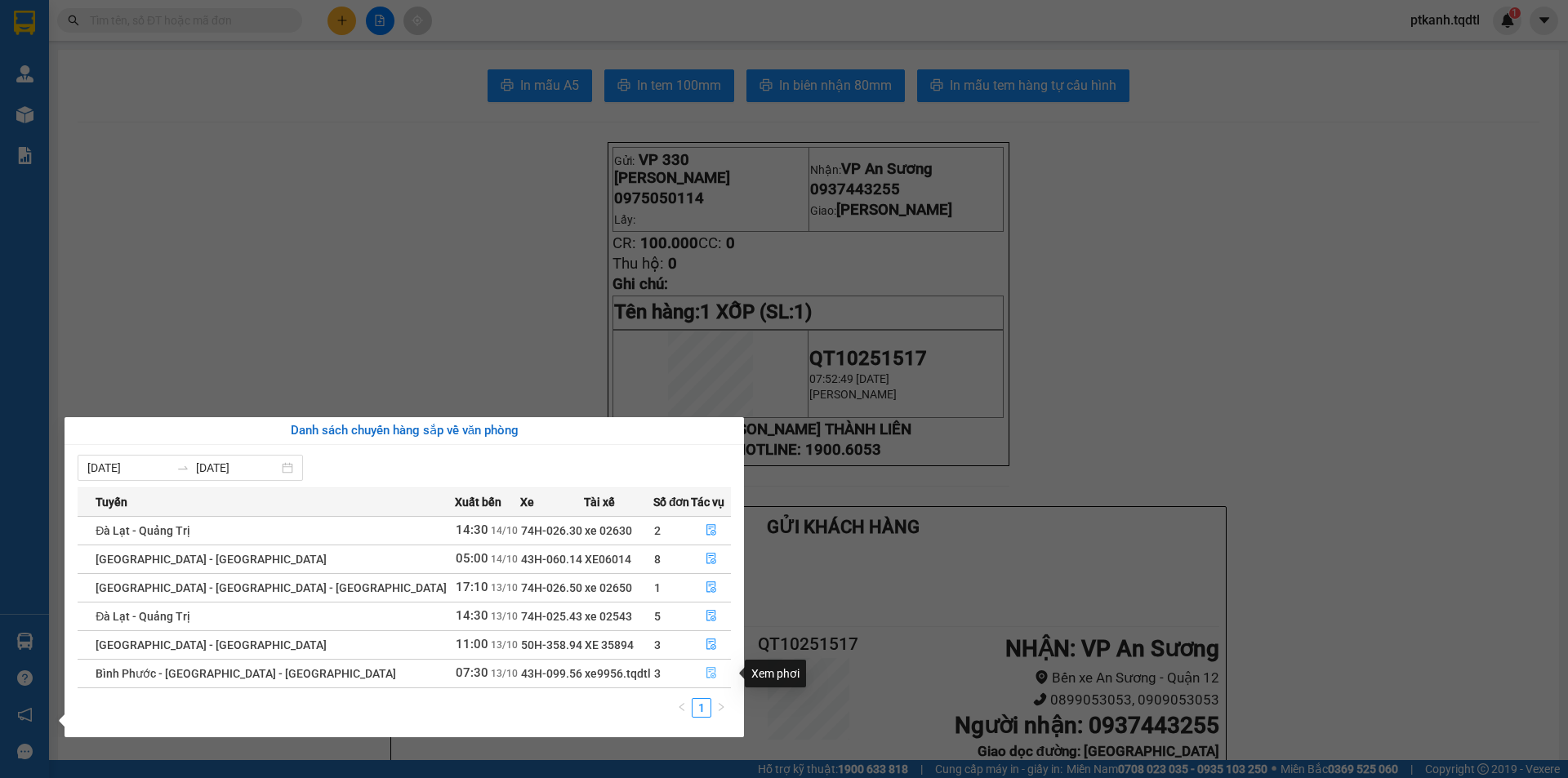
click at [706, 675] on icon "file-done" at bounding box center [711, 674] width 9 height 11
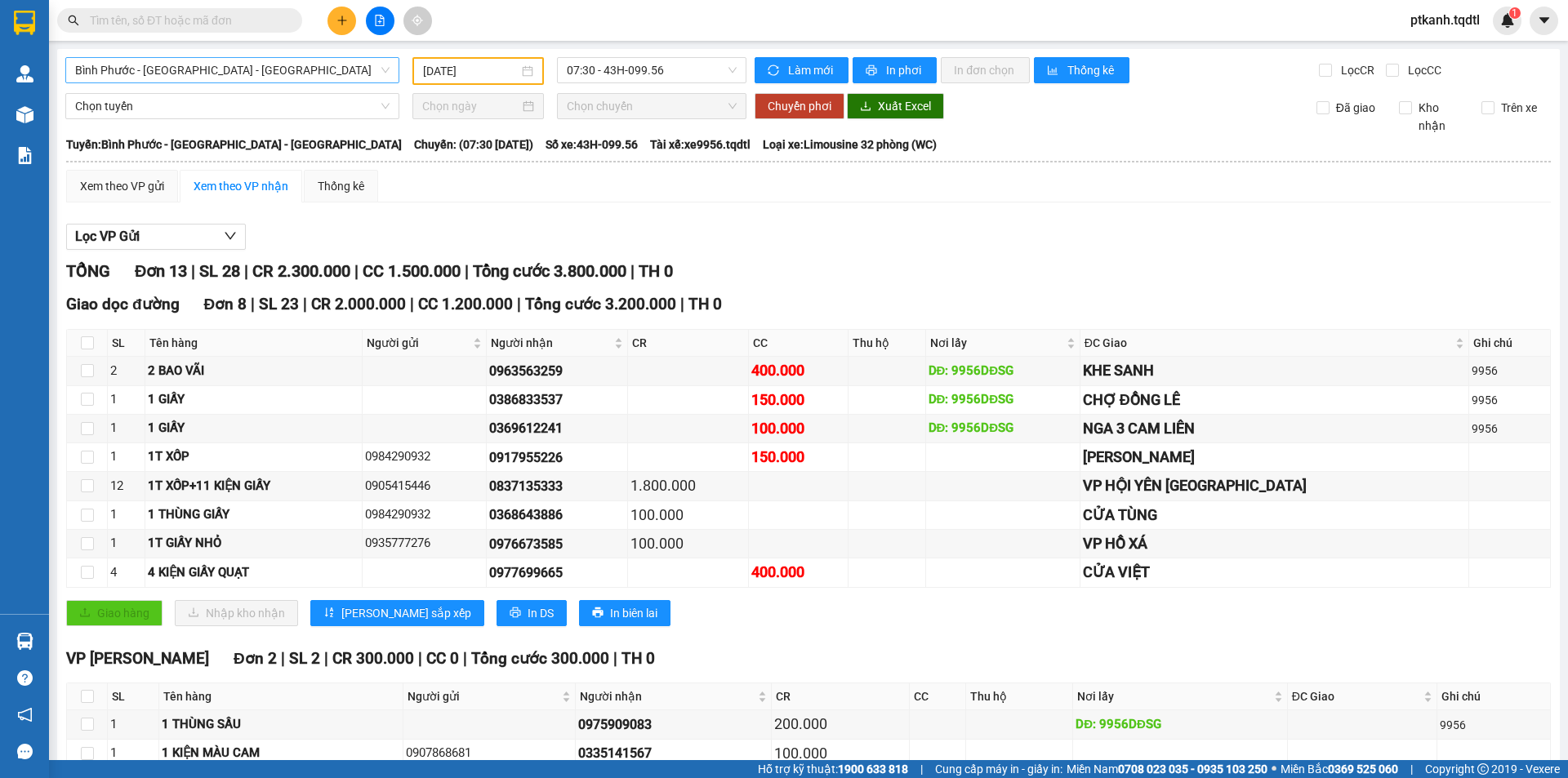
click at [383, 70] on span "Bình Phước - Bình Dương - Quảng Trị" at bounding box center [232, 71] width 314 height 24
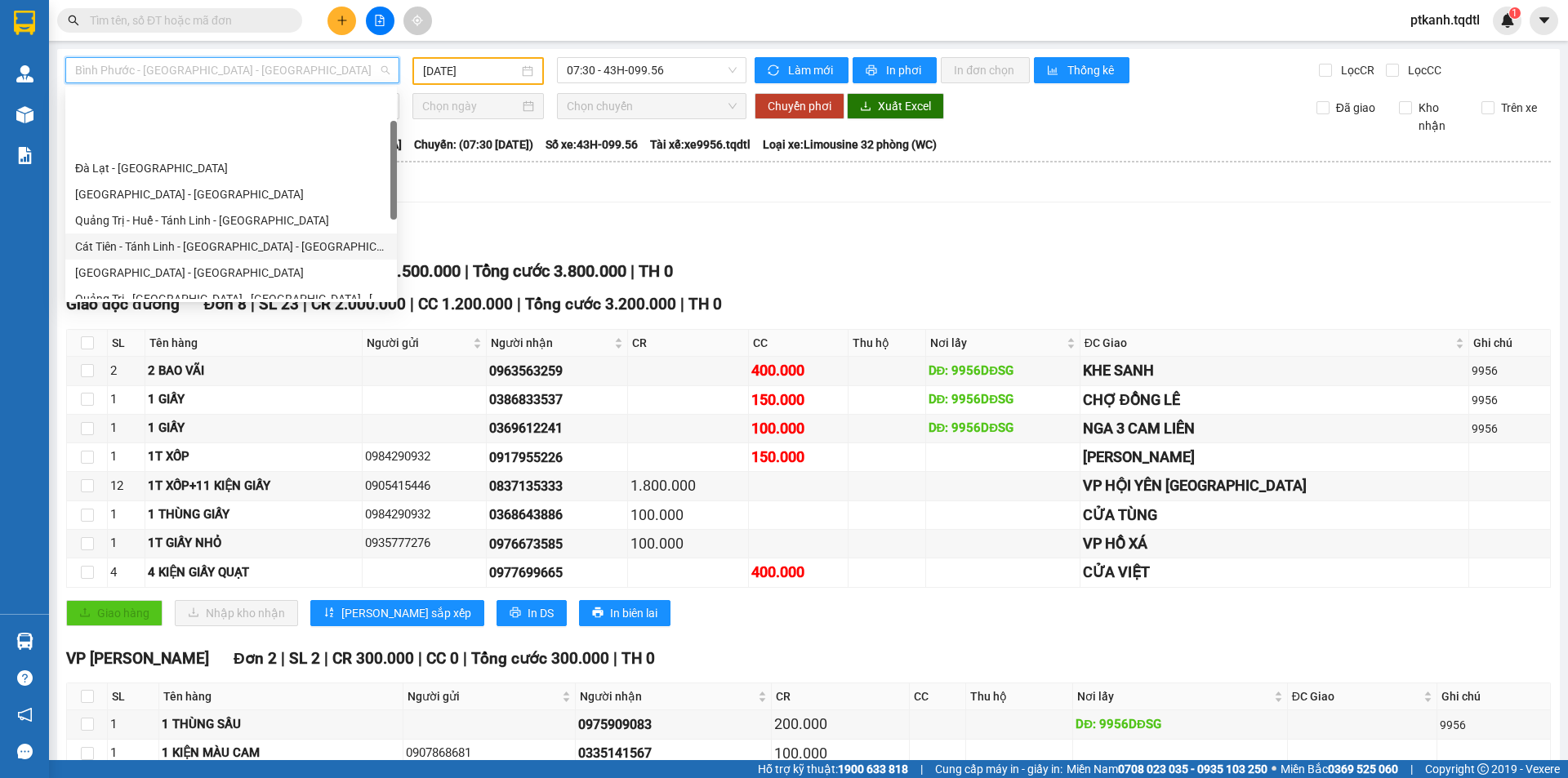
scroll to position [176, 0]
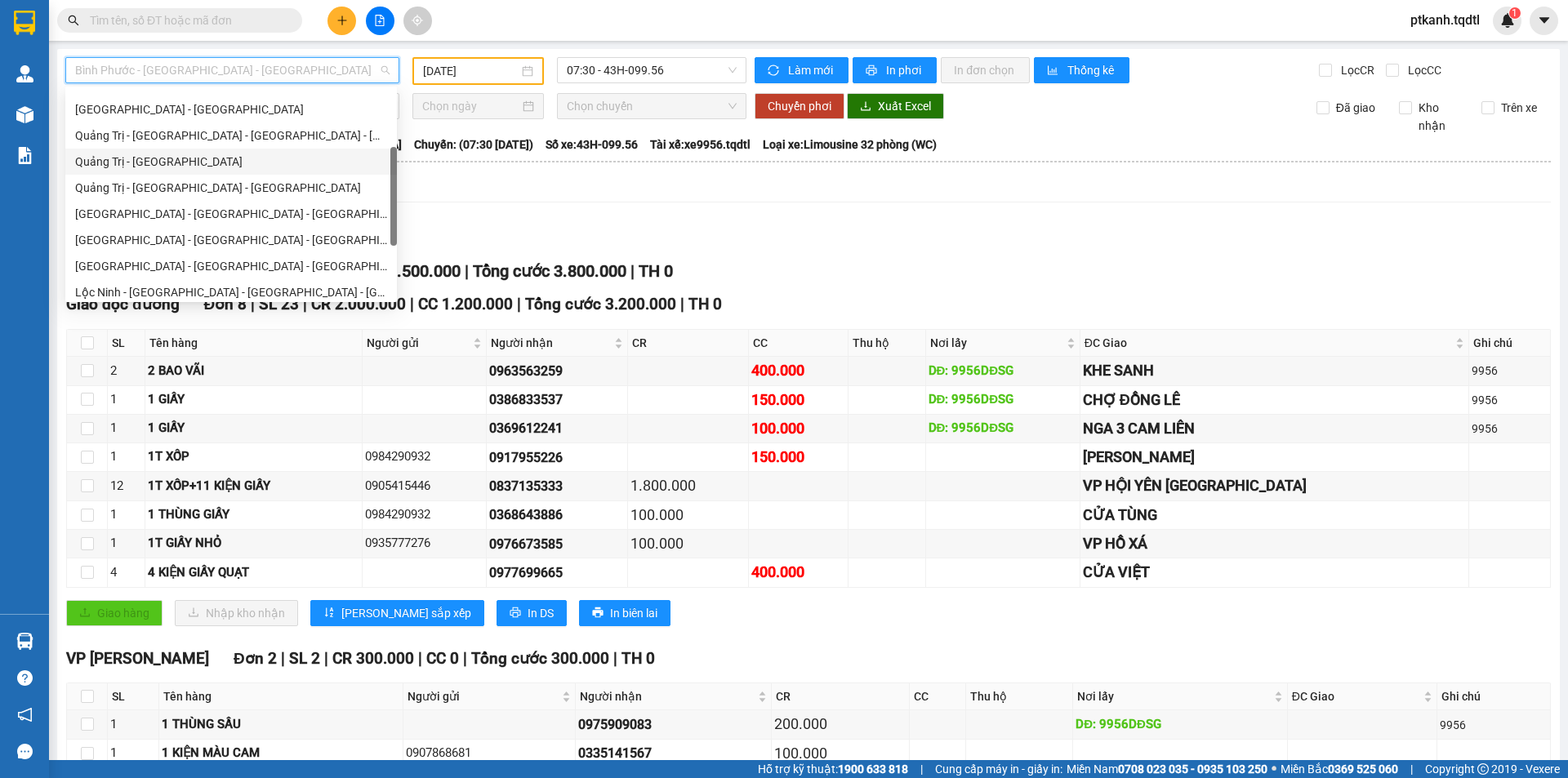
click at [194, 166] on div "Quảng Trị - Sài Gòn" at bounding box center [231, 161] width 312 height 18
type input "[DATE]"
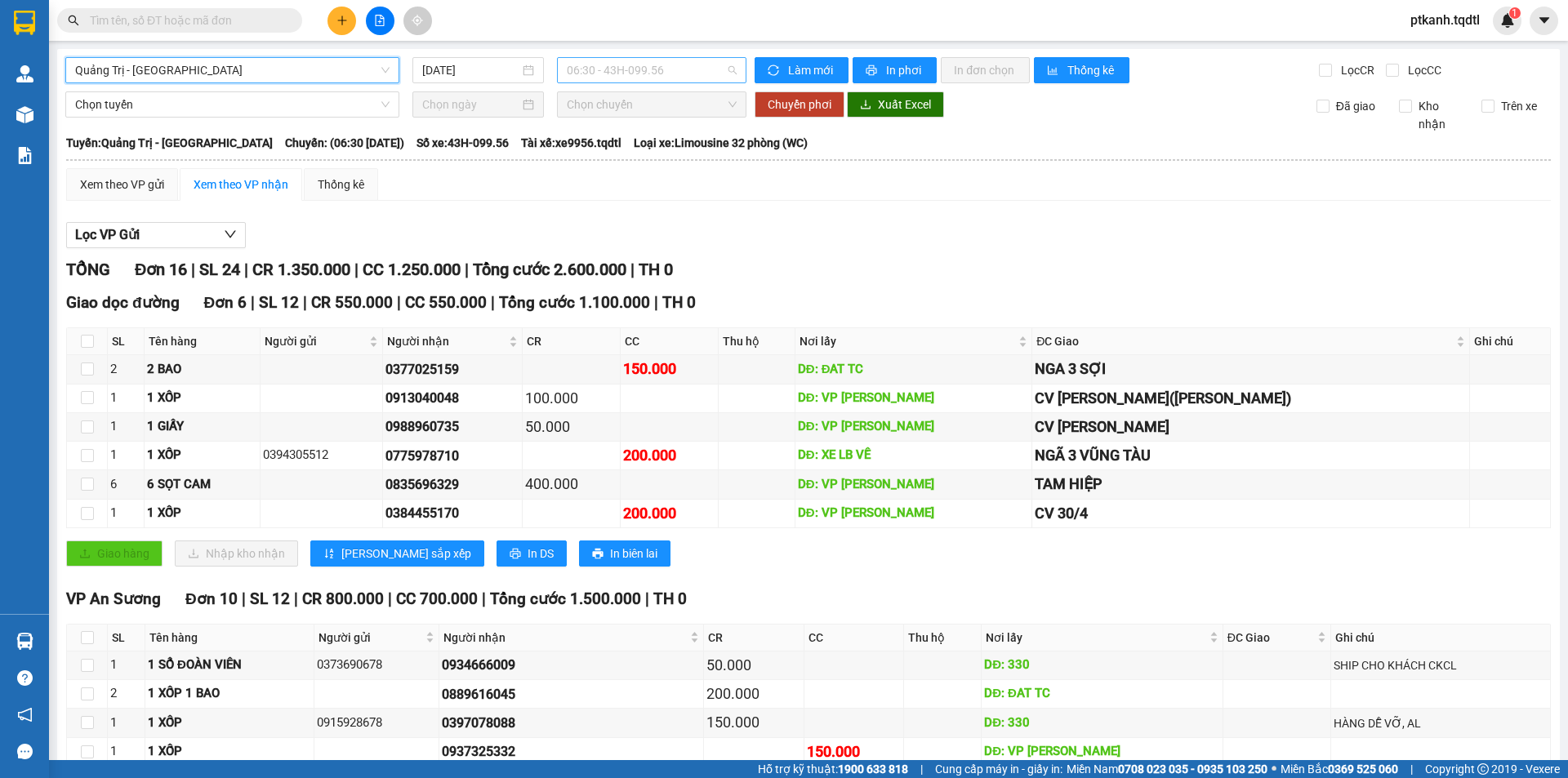
click at [699, 72] on span "06:30 - 43H-099.56" at bounding box center [651, 71] width 169 height 24
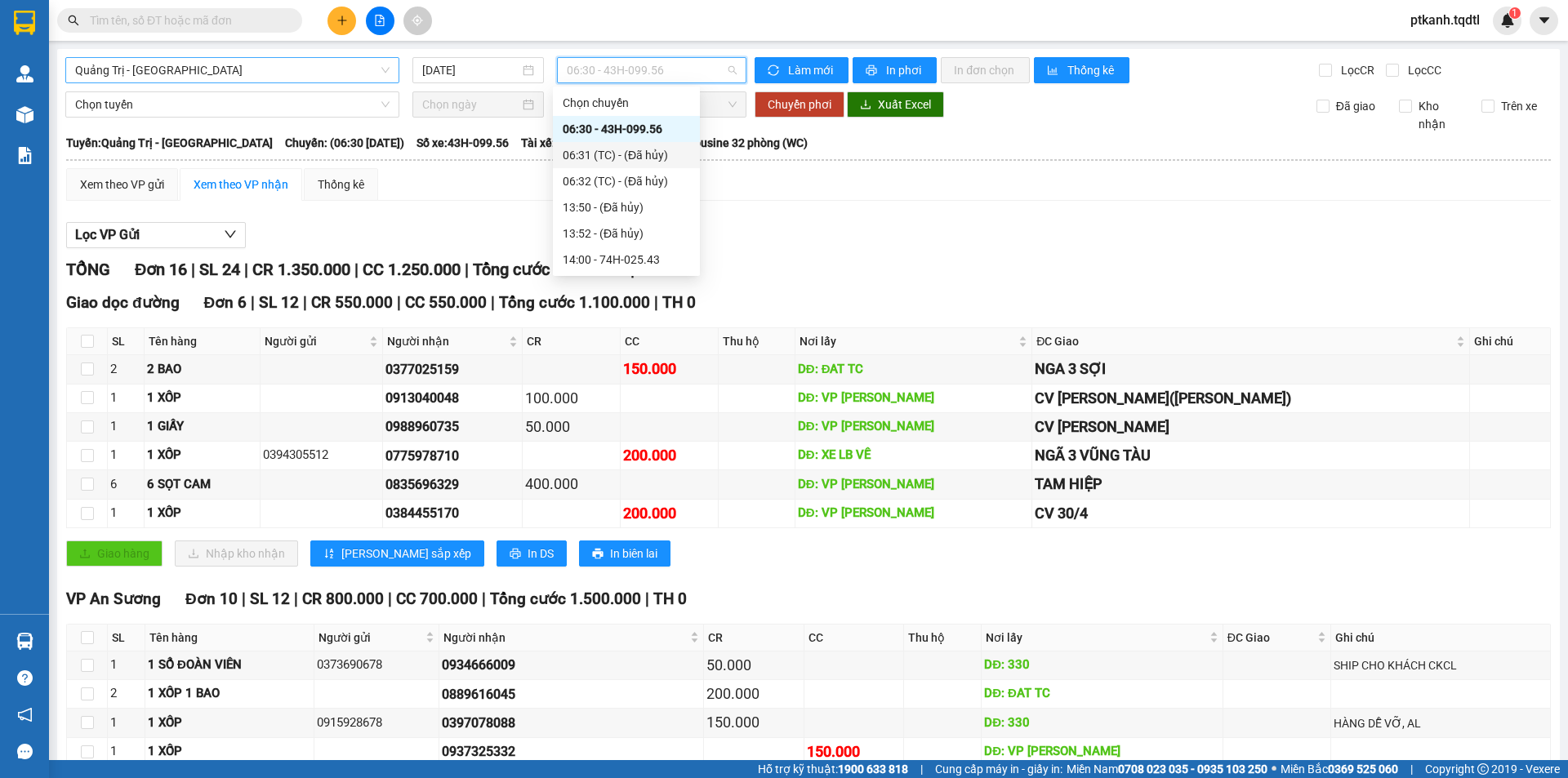
click at [384, 71] on span "Quảng Trị - Sài Gòn" at bounding box center [232, 71] width 314 height 24
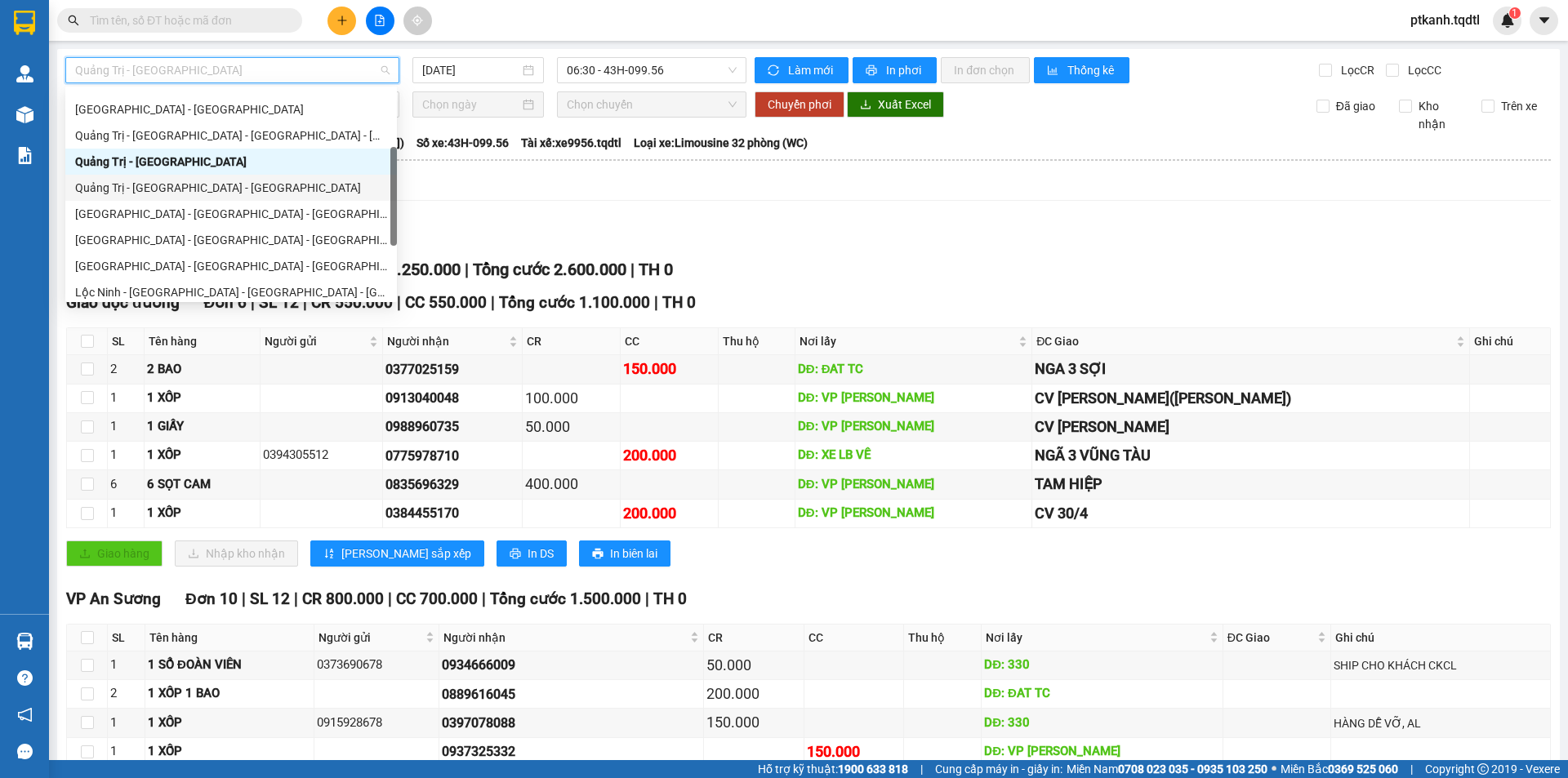
click at [317, 191] on div "Quảng Trị - Bình Dương - Bình Phước" at bounding box center [231, 187] width 312 height 18
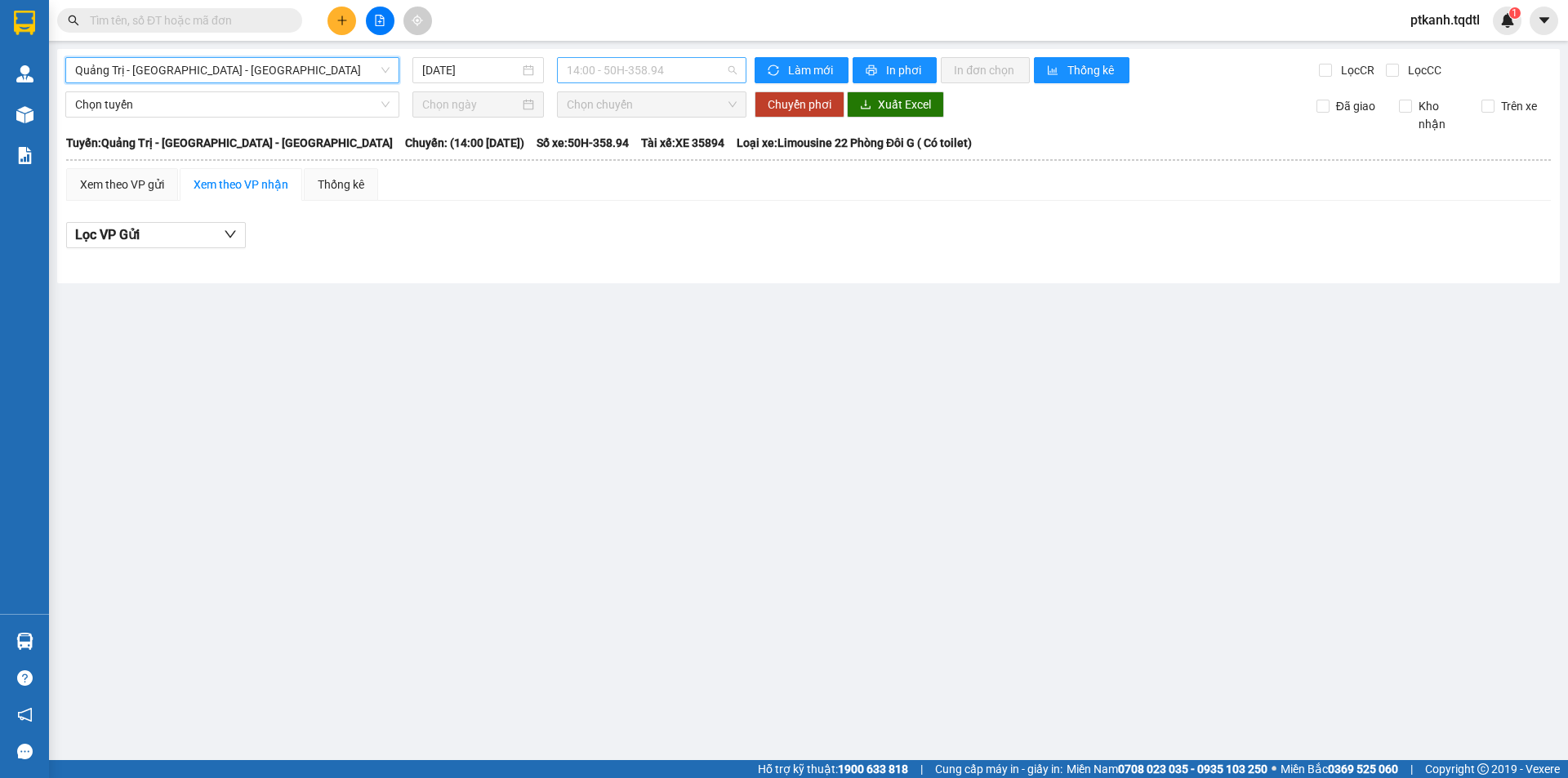
click at [698, 68] on span "14:00 - 50H-358.94" at bounding box center [651, 71] width 169 height 24
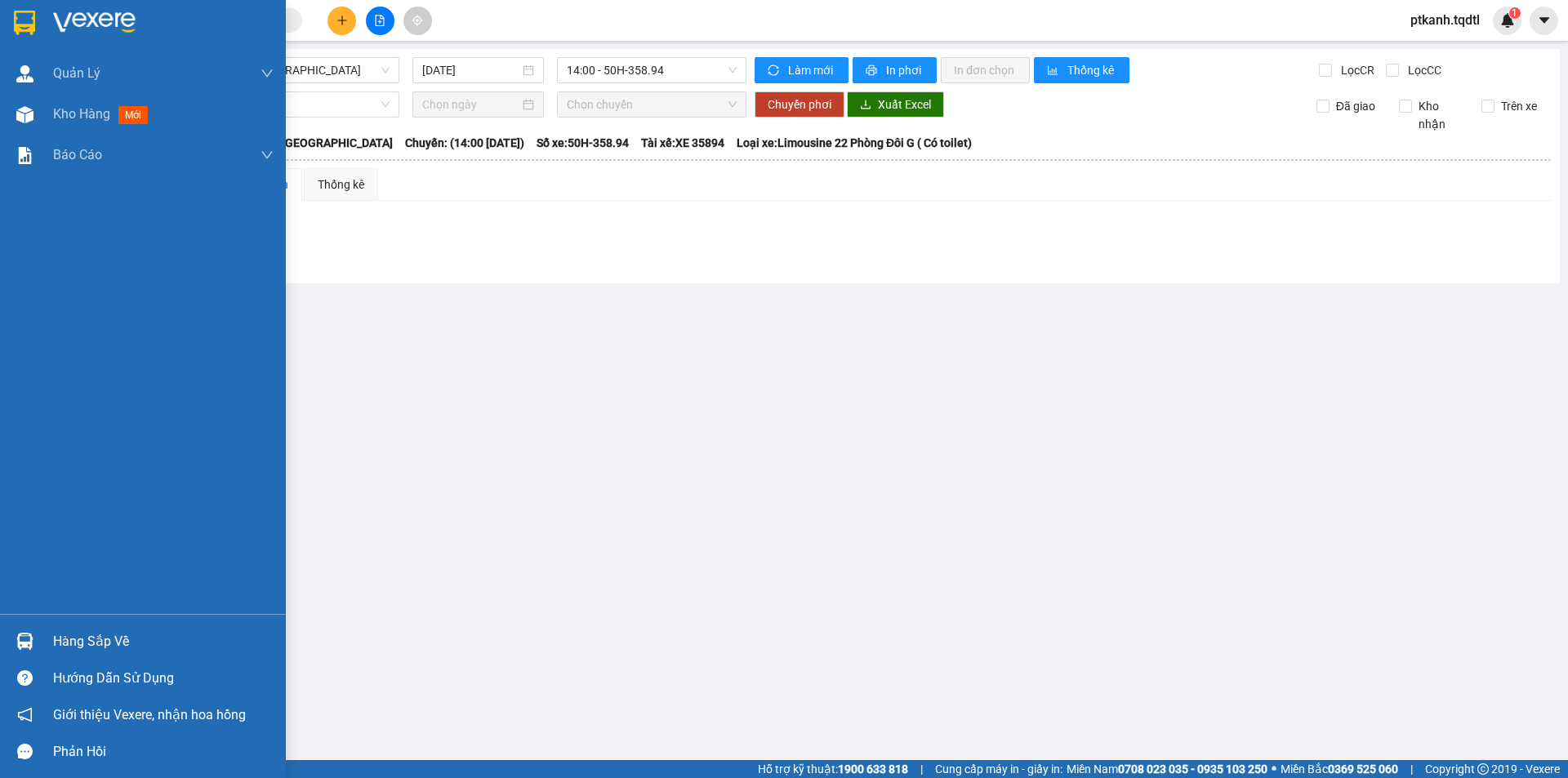
click at [83, 642] on div "Hàng sắp về" at bounding box center [163, 642] width 220 height 24
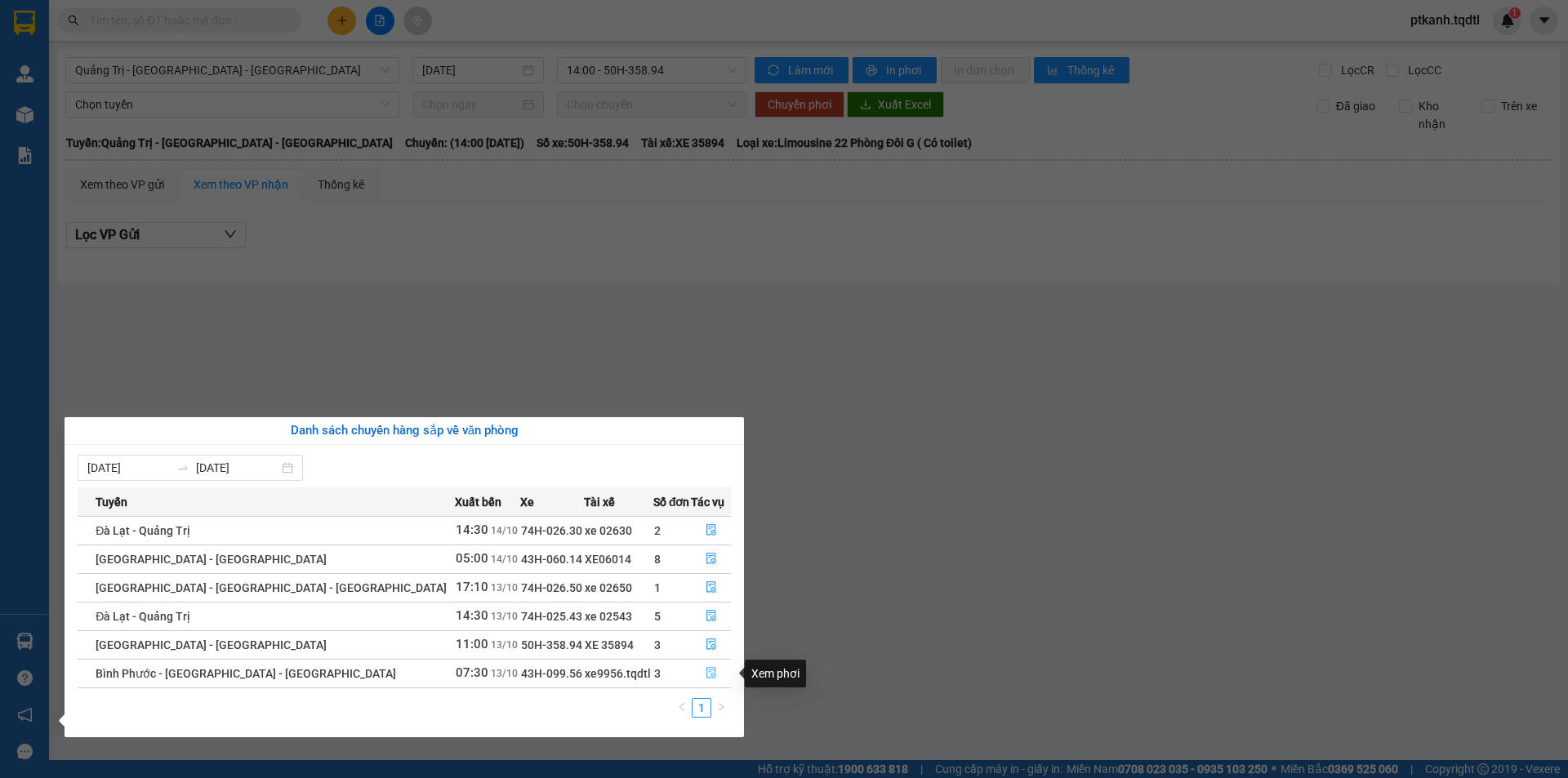
click at [706, 670] on icon "file-done" at bounding box center [711, 674] width 9 height 11
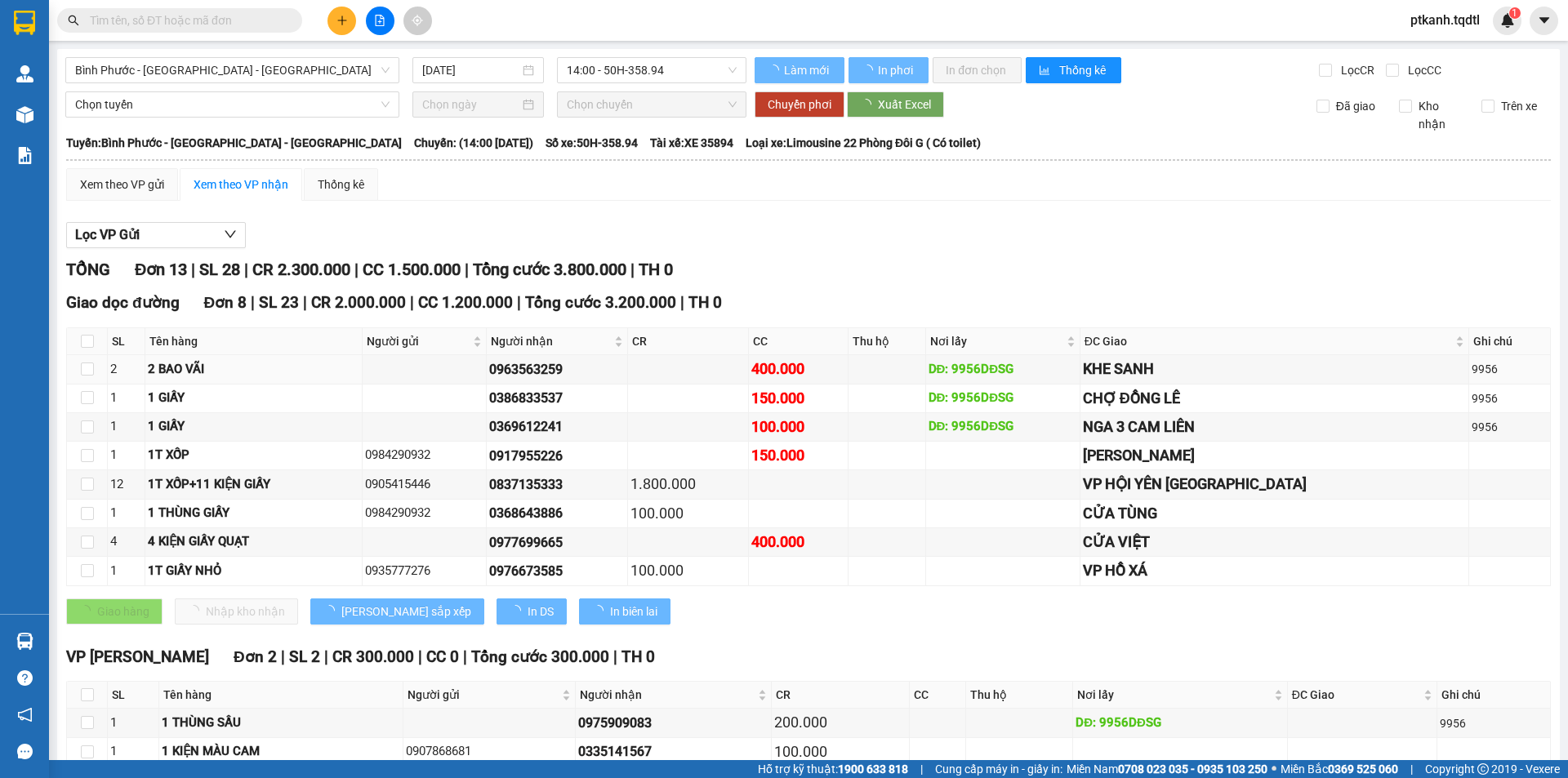
type input "13/10/2025"
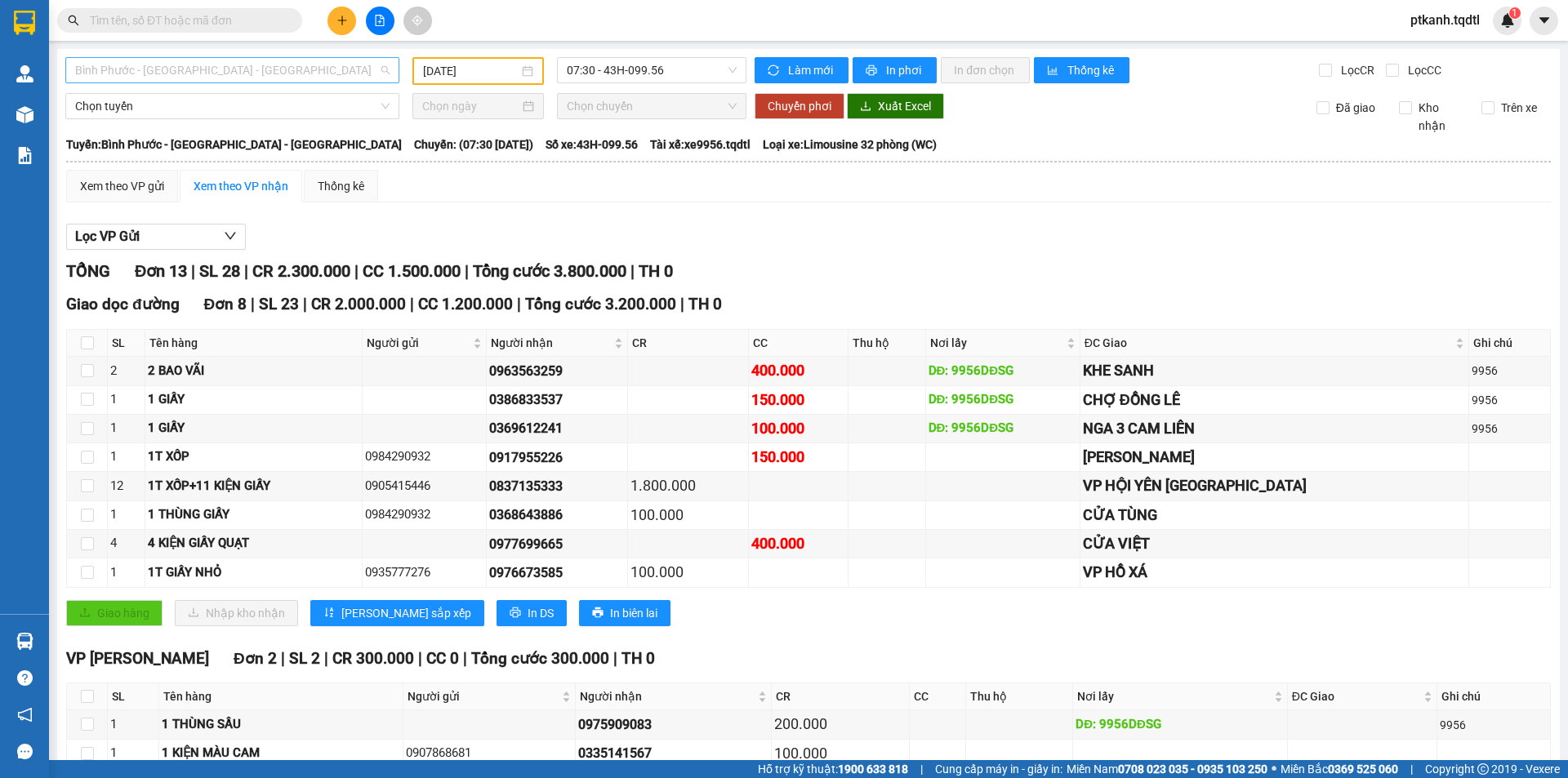
click at [384, 67] on span "Bình Phước - Bình Dương - Quảng Trị" at bounding box center [232, 71] width 314 height 24
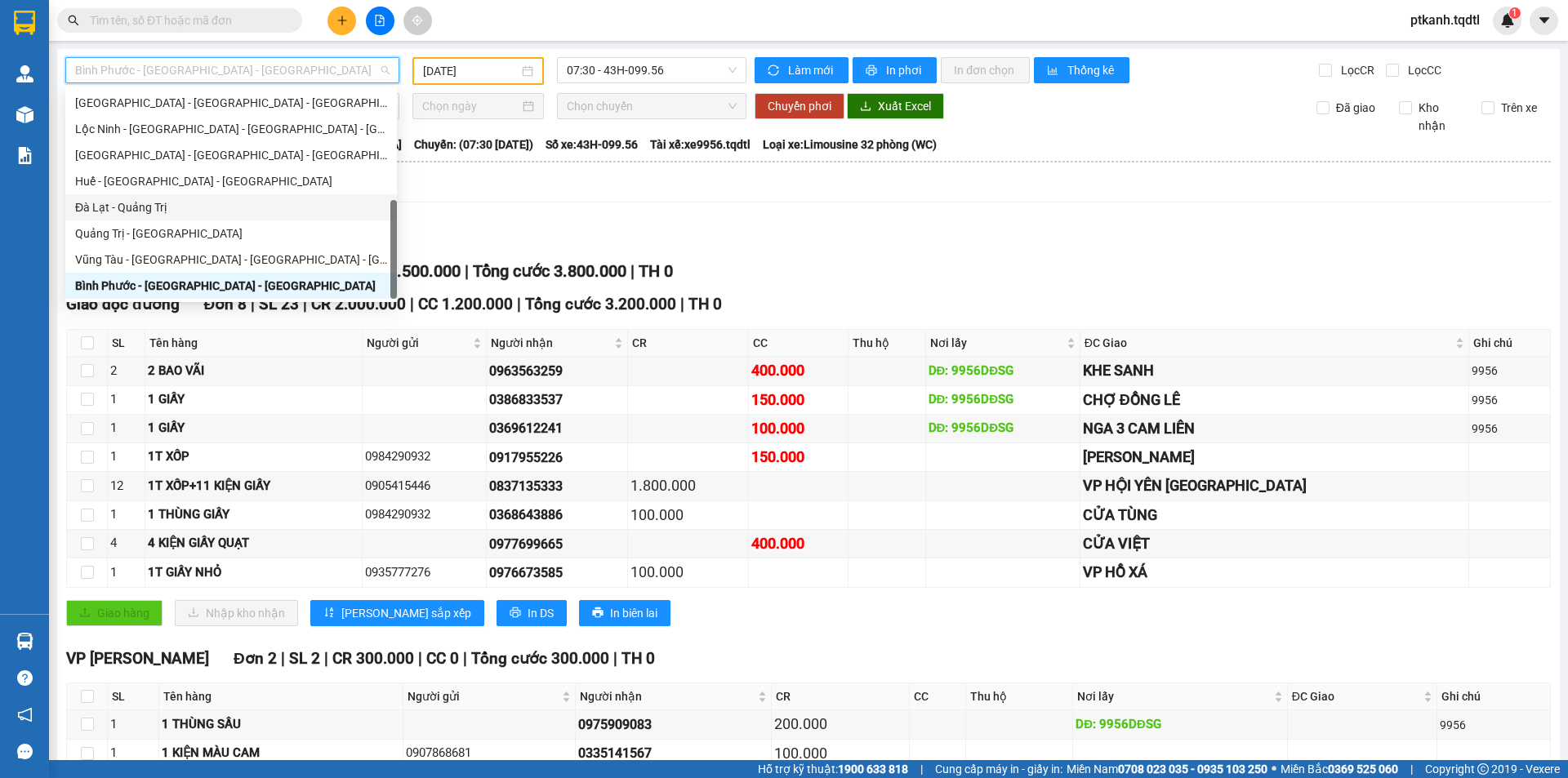
scroll to position [95, 0]
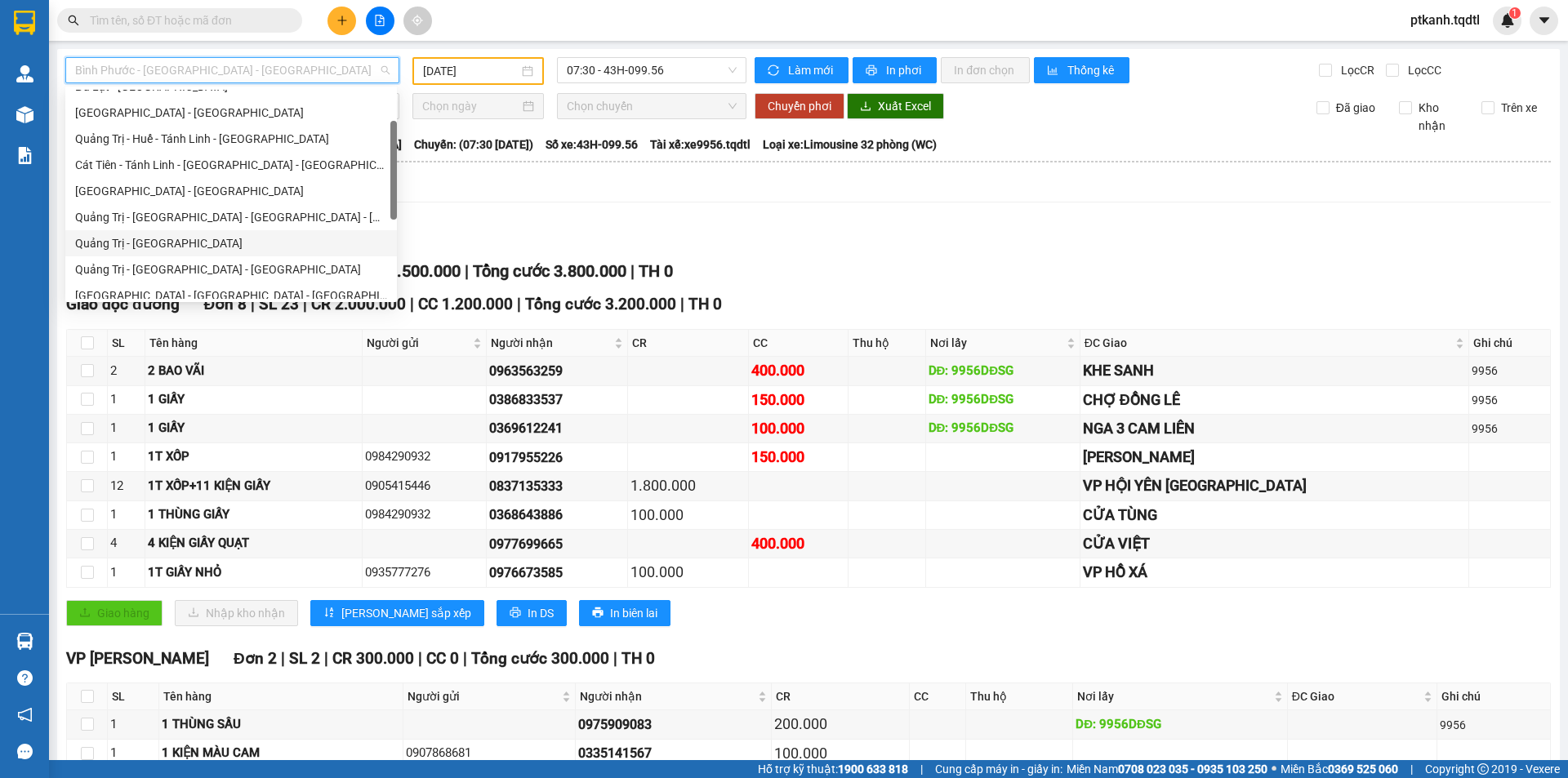
click at [223, 245] on div "Quảng Trị - Sài Gòn" at bounding box center [231, 243] width 312 height 18
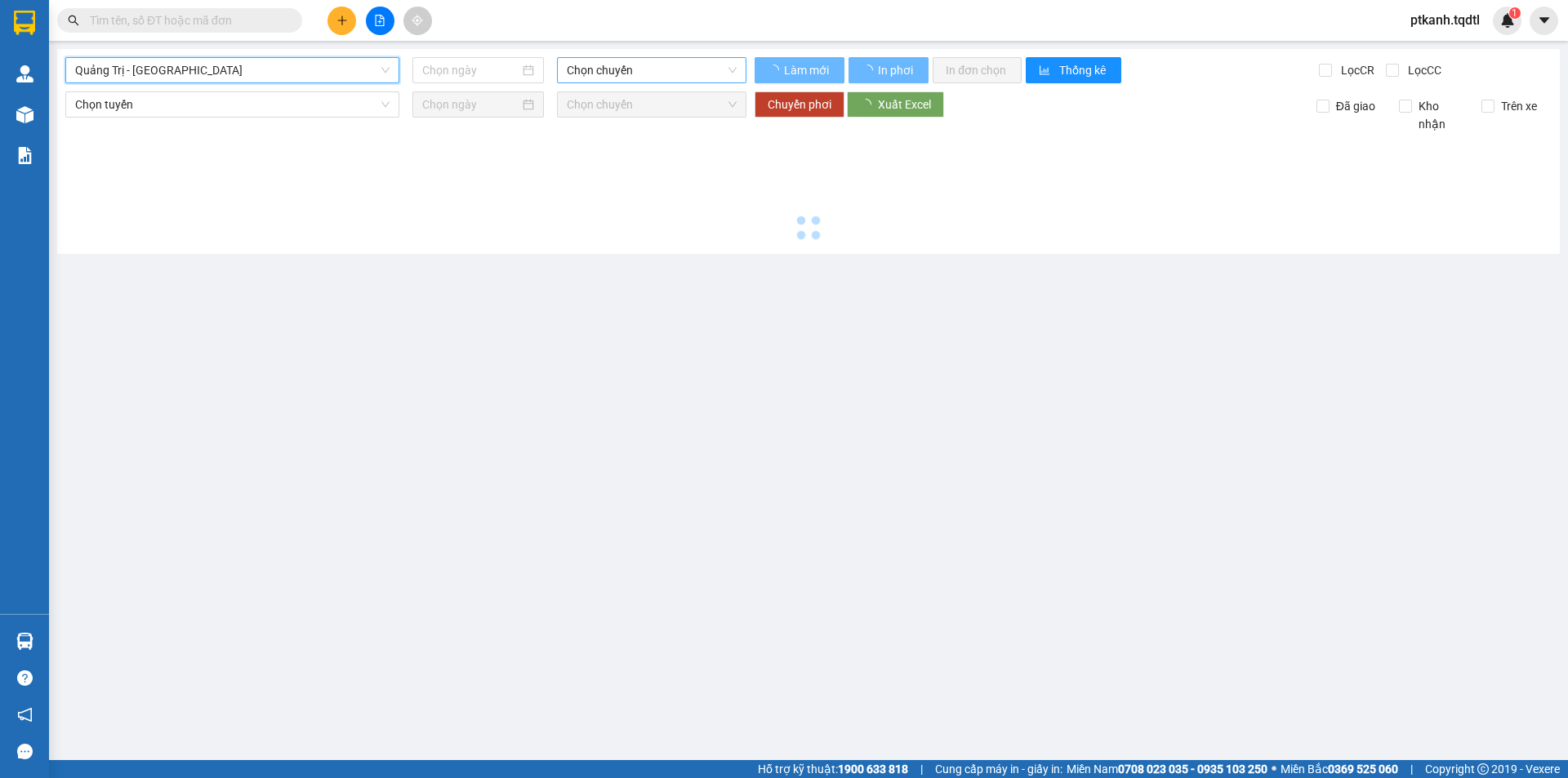
type input "[DATE]"
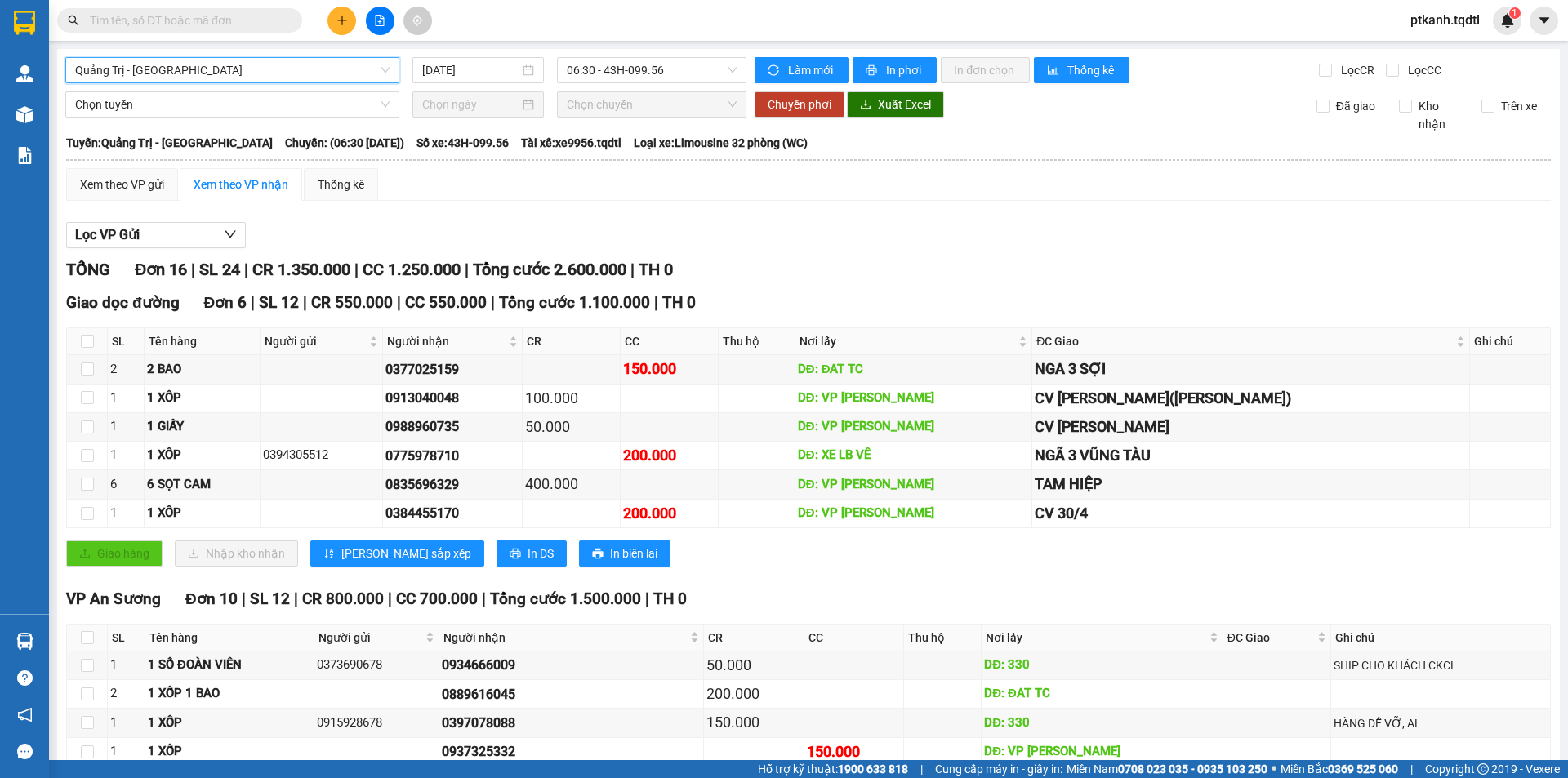
click at [380, 72] on span "Quảng Trị - Sài Gòn" at bounding box center [232, 71] width 314 height 24
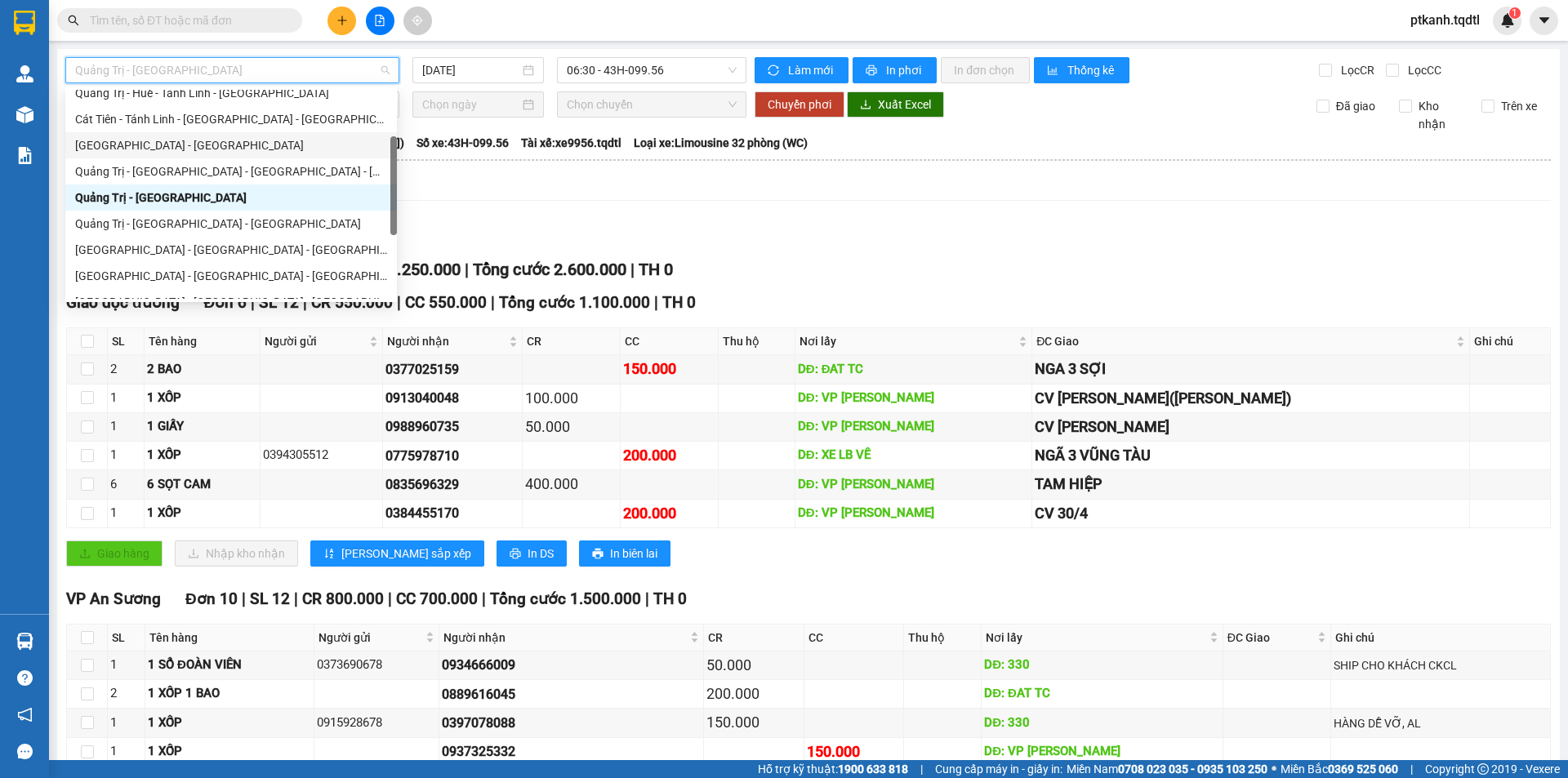
scroll to position [143, 0]
drag, startPoint x: 393, startPoint y: 167, endPoint x: 397, endPoint y: 183, distance: 16.5
click at [397, 183] on body "Kết quả tìm kiếm ( 9910 ) Bộ lọc Mã ĐH Trạng thái Món hàng Thu hộ Tổng cước Chư…" at bounding box center [784, 389] width 1568 height 778
click at [314, 169] on div "Quảng Trị - Huế - Đà Nẵng - Vũng Tàu" at bounding box center [231, 168] width 312 height 18
type input "[DATE]"
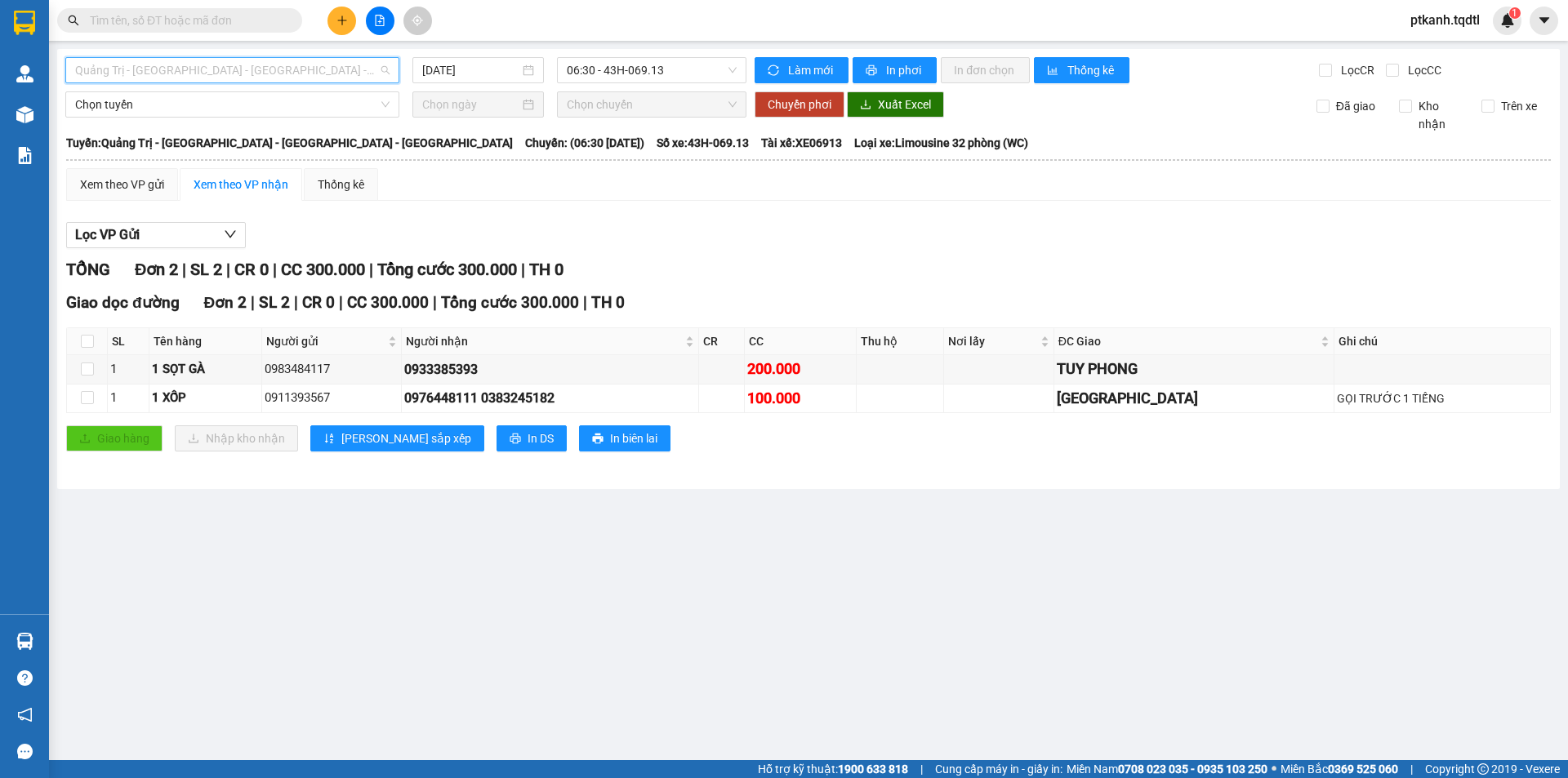
click at [383, 67] on span "Quảng Trị - Huế - Đà Nẵng - Vũng Tàu" at bounding box center [232, 71] width 314 height 24
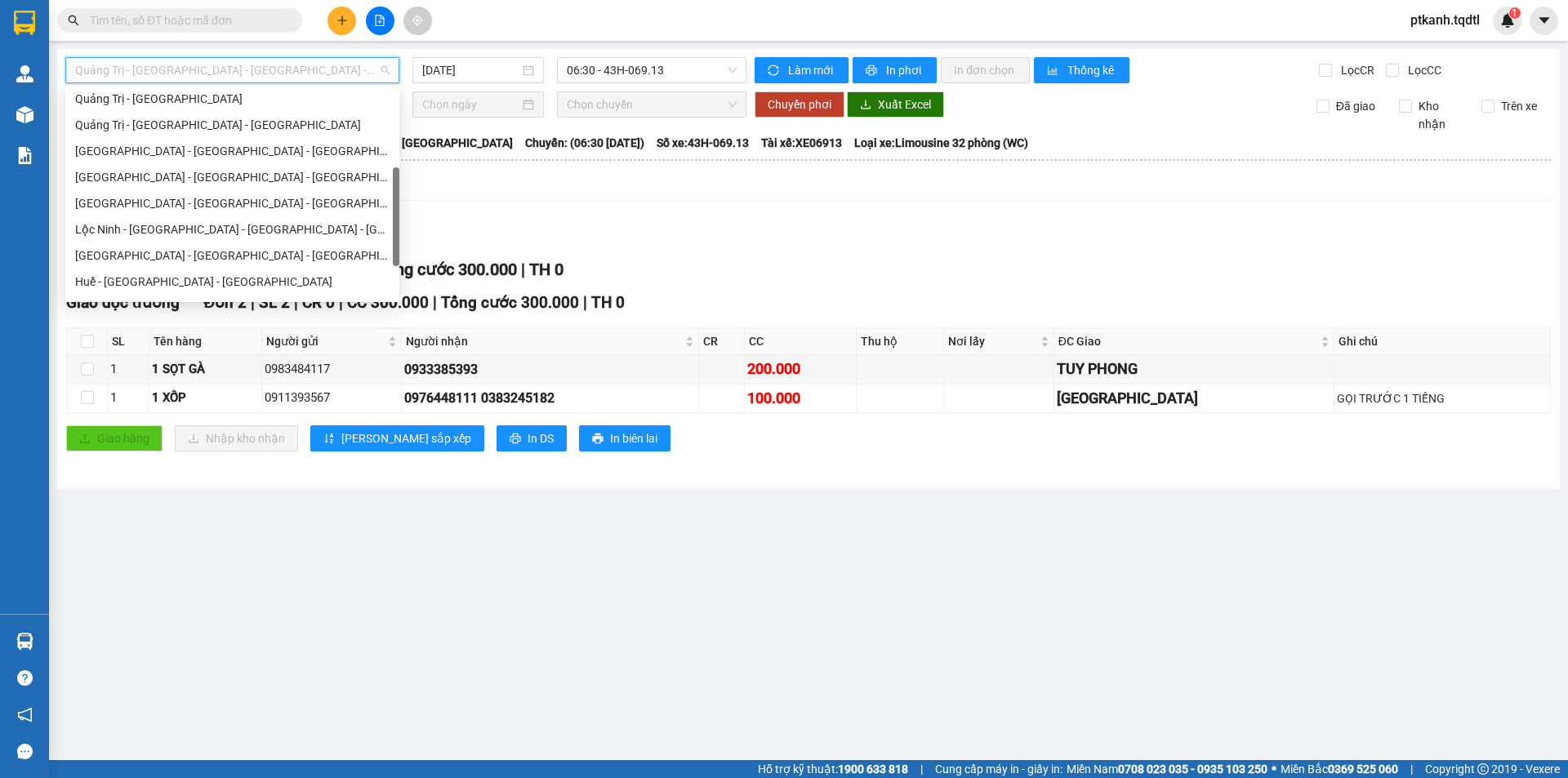
drag, startPoint x: 397, startPoint y: 153, endPoint x: 397, endPoint y: 184, distance: 31.0
click at [397, 184] on div at bounding box center [395, 216] width 7 height 99
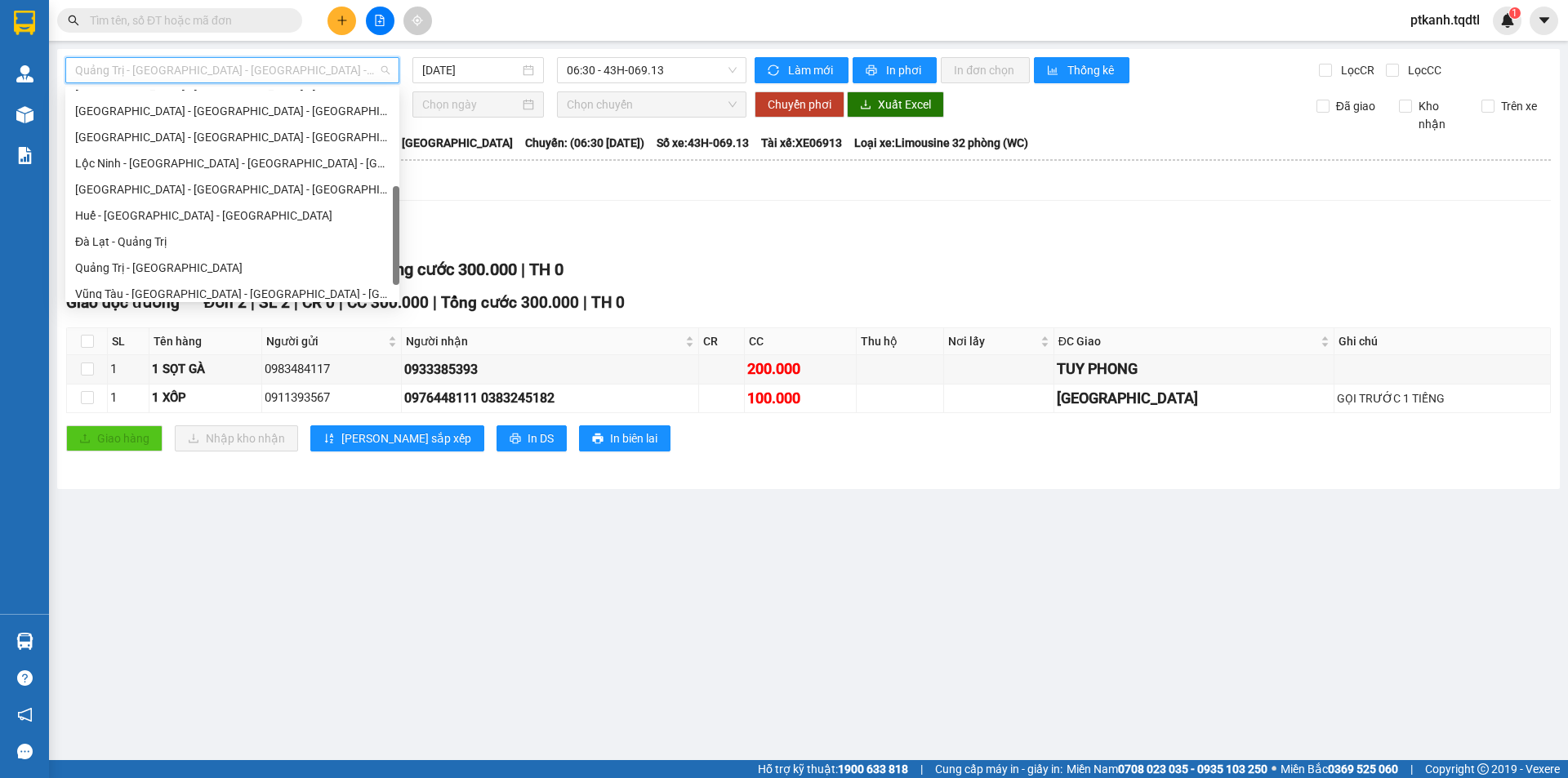
scroll to position [315, 0]
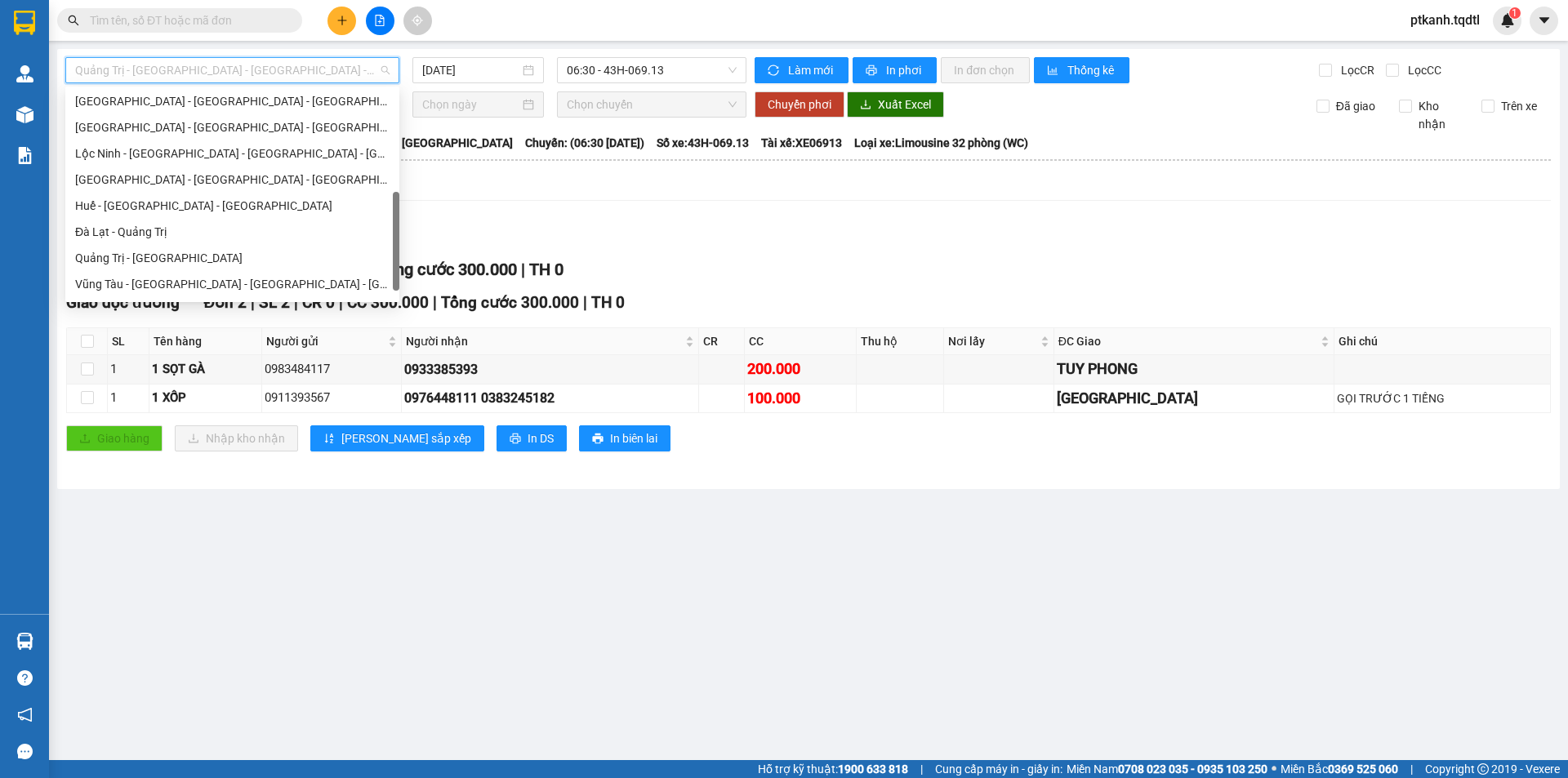
drag, startPoint x: 397, startPoint y: 184, endPoint x: 395, endPoint y: 209, distance: 25.1
click at [395, 209] on div at bounding box center [395, 241] width 7 height 99
click at [280, 127] on div "Quảng Bình - Quảng Trị - Huế - Lộc Ninh" at bounding box center [232, 127] width 314 height 18
type input "[DATE]"
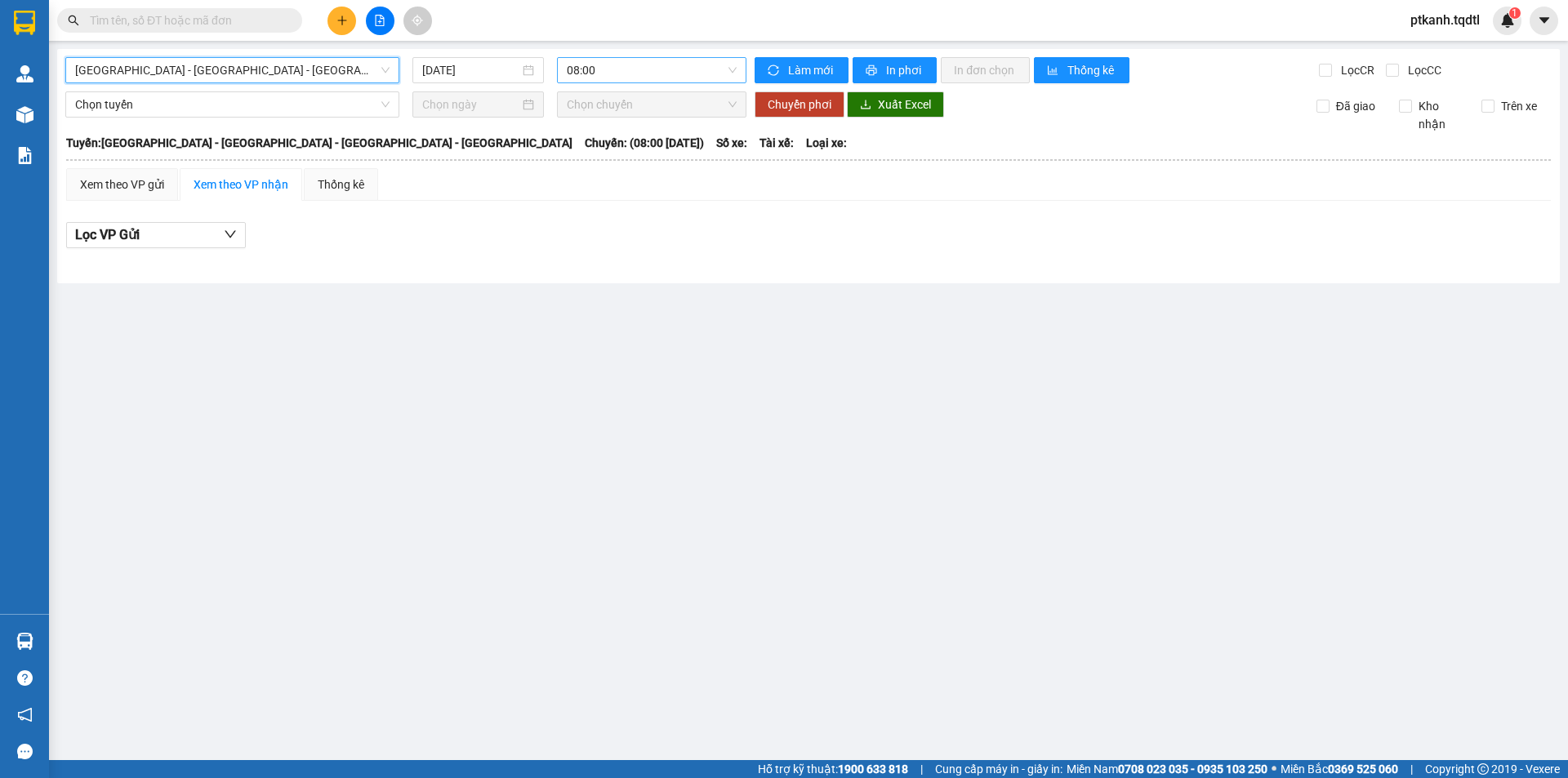
click at [696, 76] on span "08:00" at bounding box center [651, 71] width 169 height 24
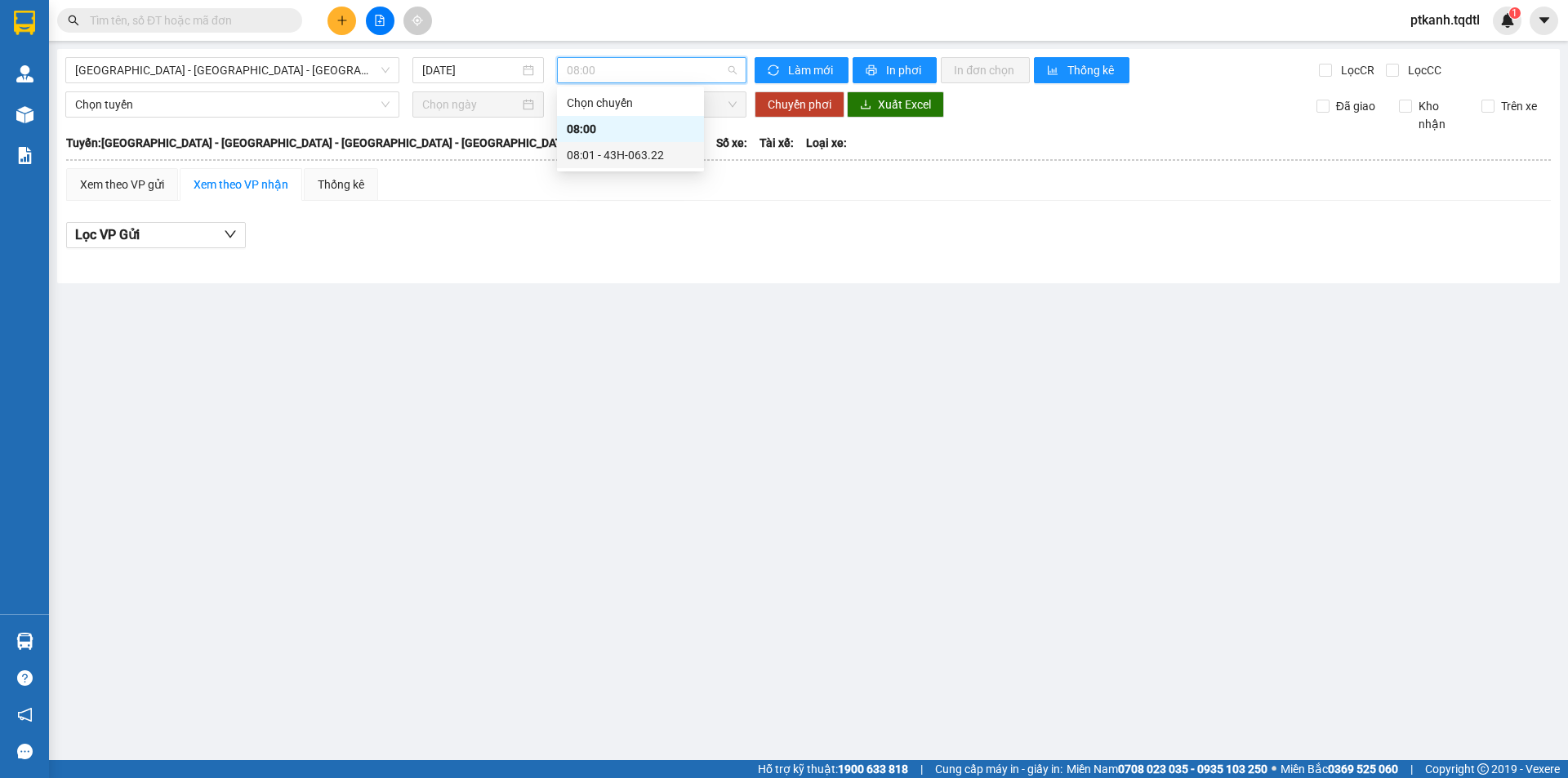
click at [664, 157] on div "08:01 - 43H-063.22" at bounding box center [630, 154] width 127 height 18
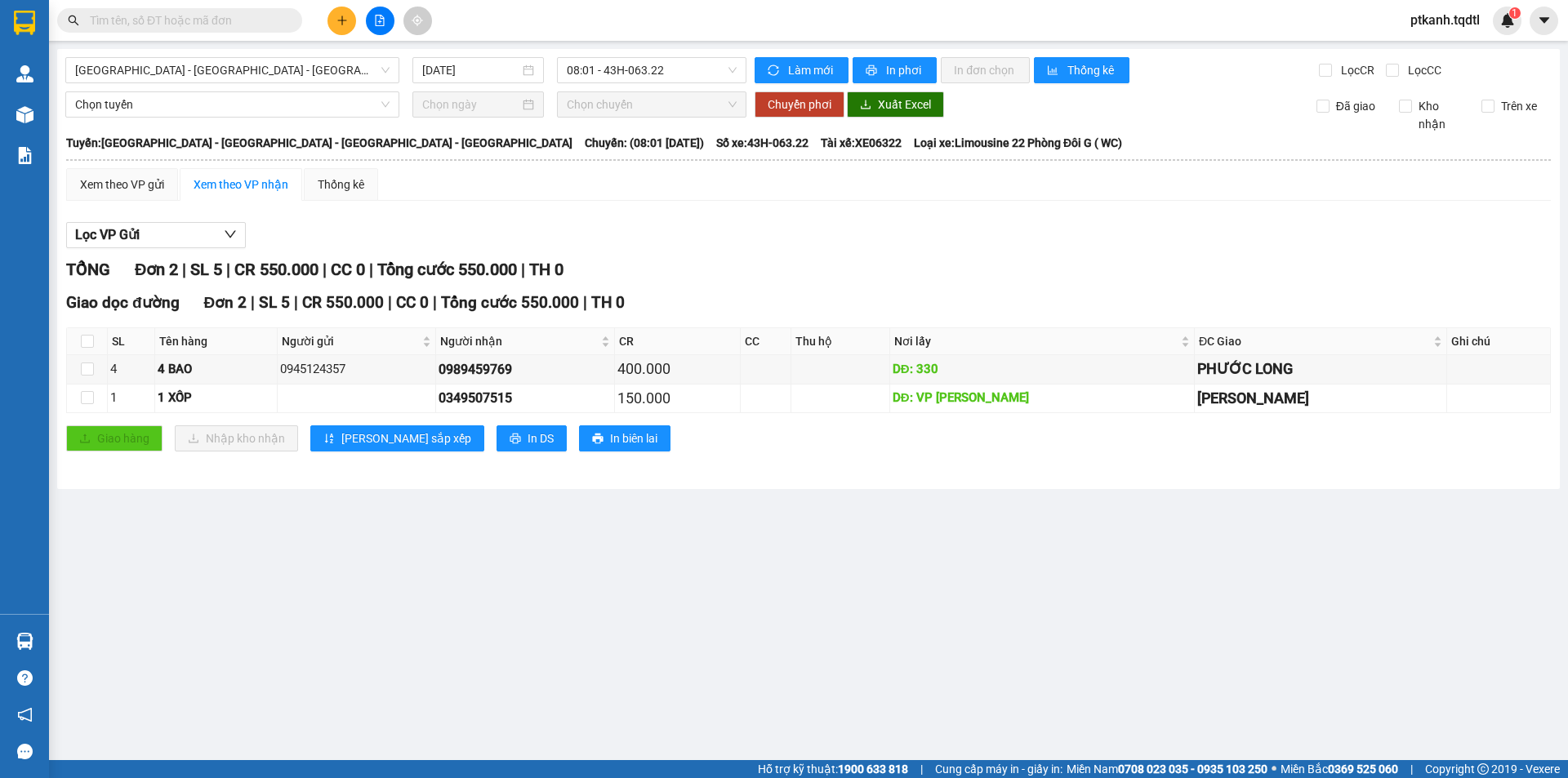
click at [188, 15] on input "text" at bounding box center [185, 20] width 193 height 18
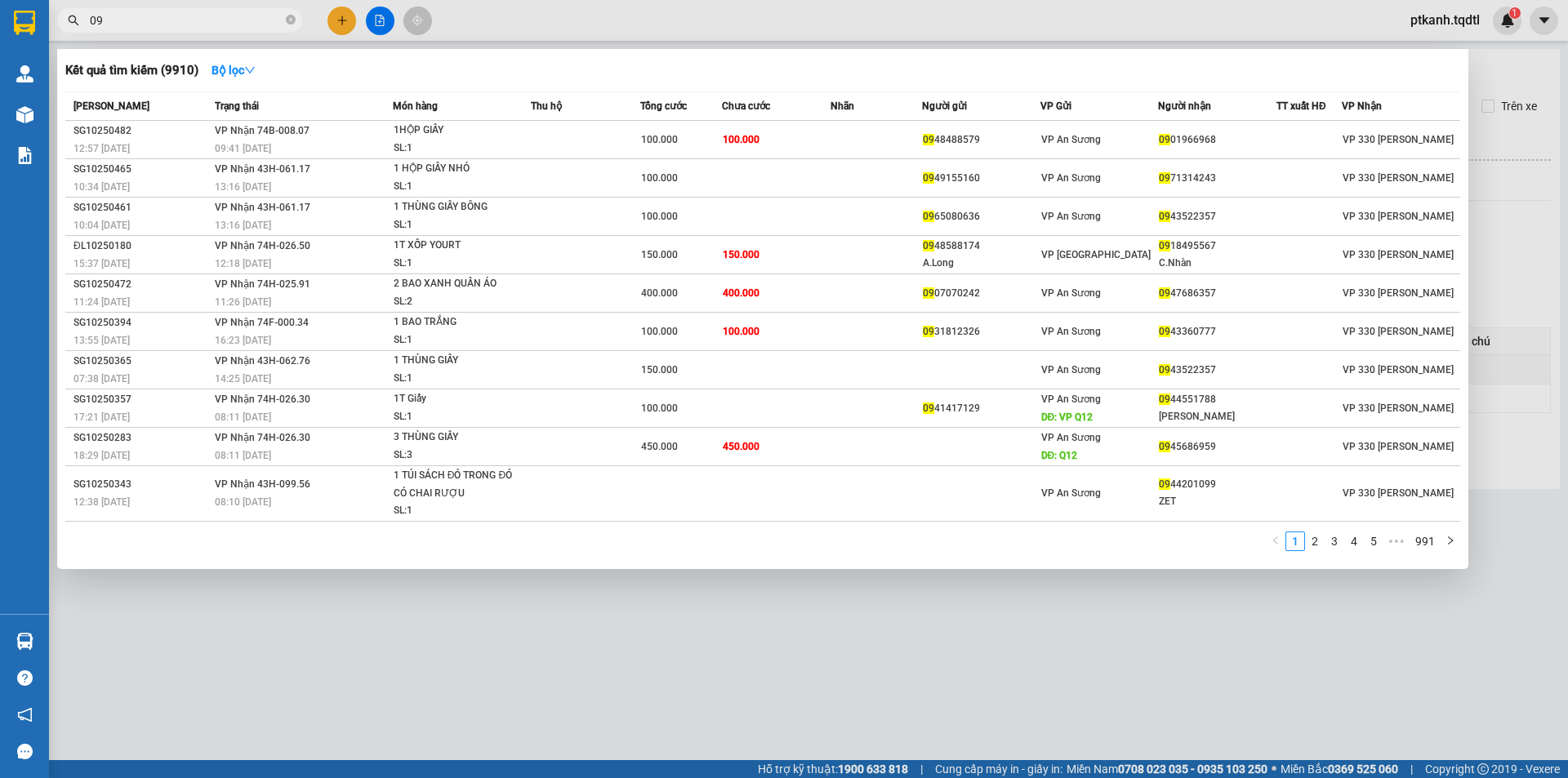
type input "09"
click at [339, 17] on div at bounding box center [784, 389] width 1568 height 778
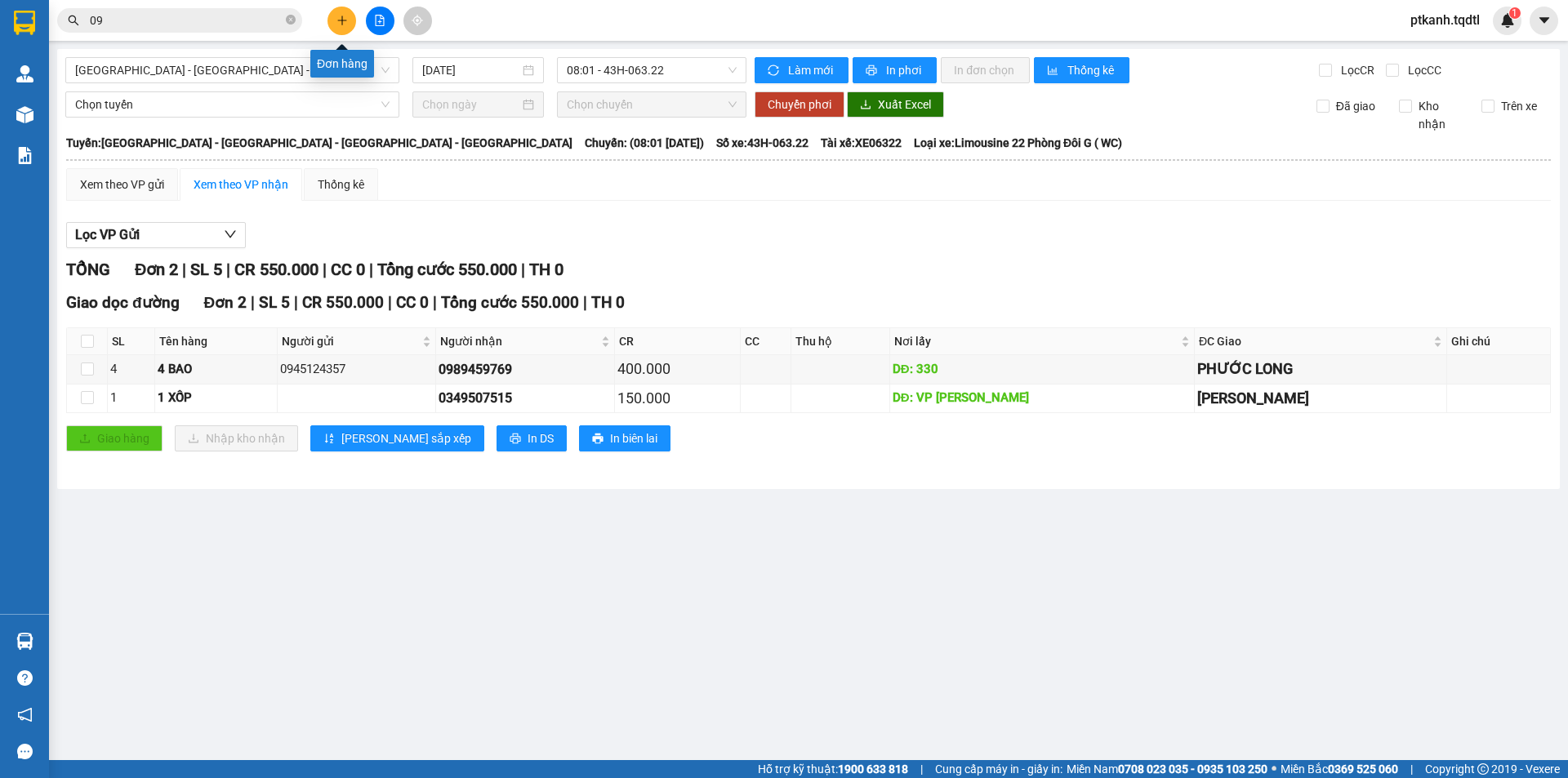
click at [346, 15] on icon "plus" at bounding box center [342, 21] width 11 height 11
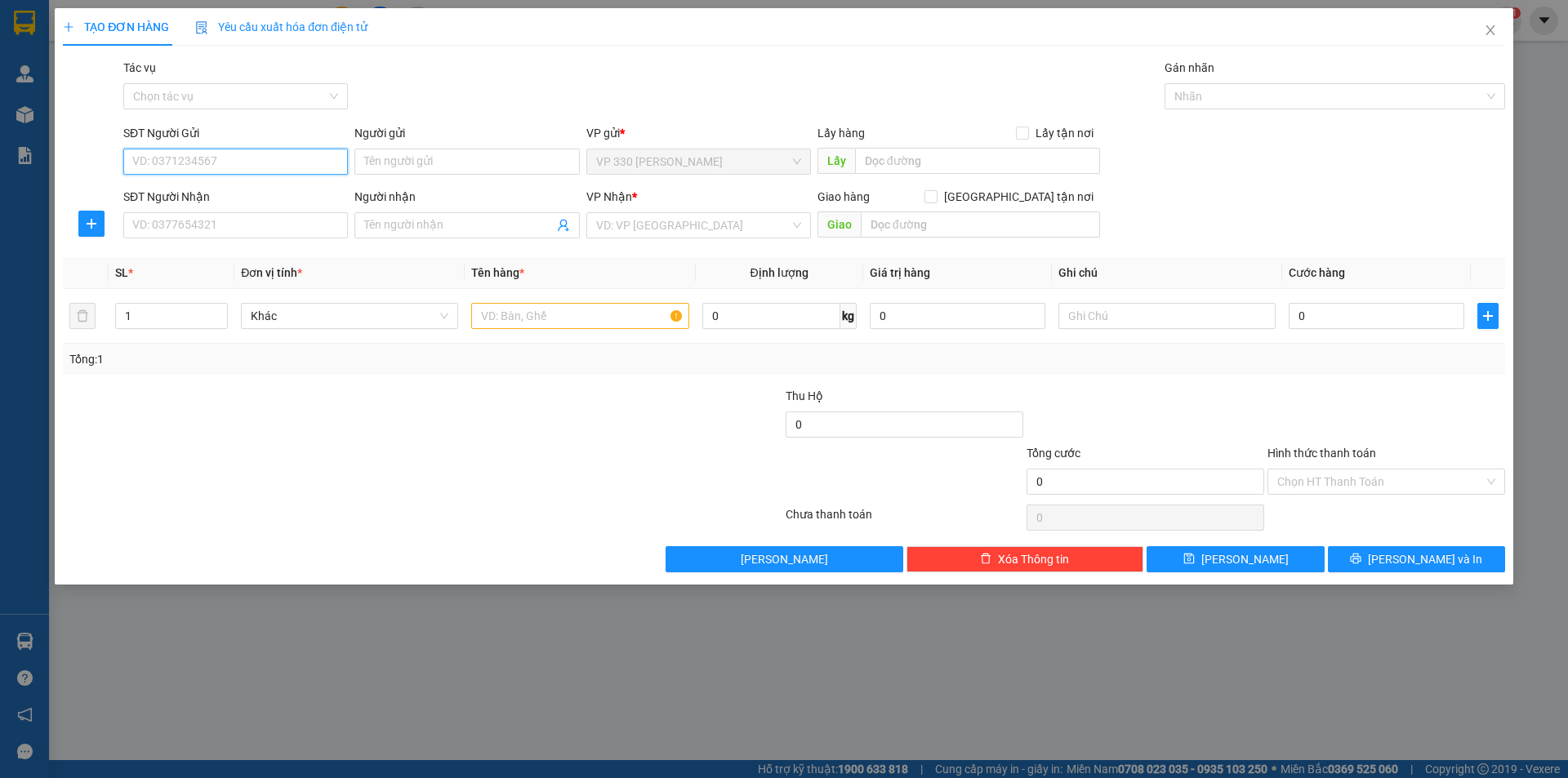
drag, startPoint x: 299, startPoint y: 161, endPoint x: 712, endPoint y: 218, distance: 416.9
click at [301, 161] on input "SĐT Người Gửi" at bounding box center [235, 162] width 225 height 26
type input "0342766169"
click at [222, 191] on div "0342766169" at bounding box center [235, 194] width 205 height 18
type input "0796612242"
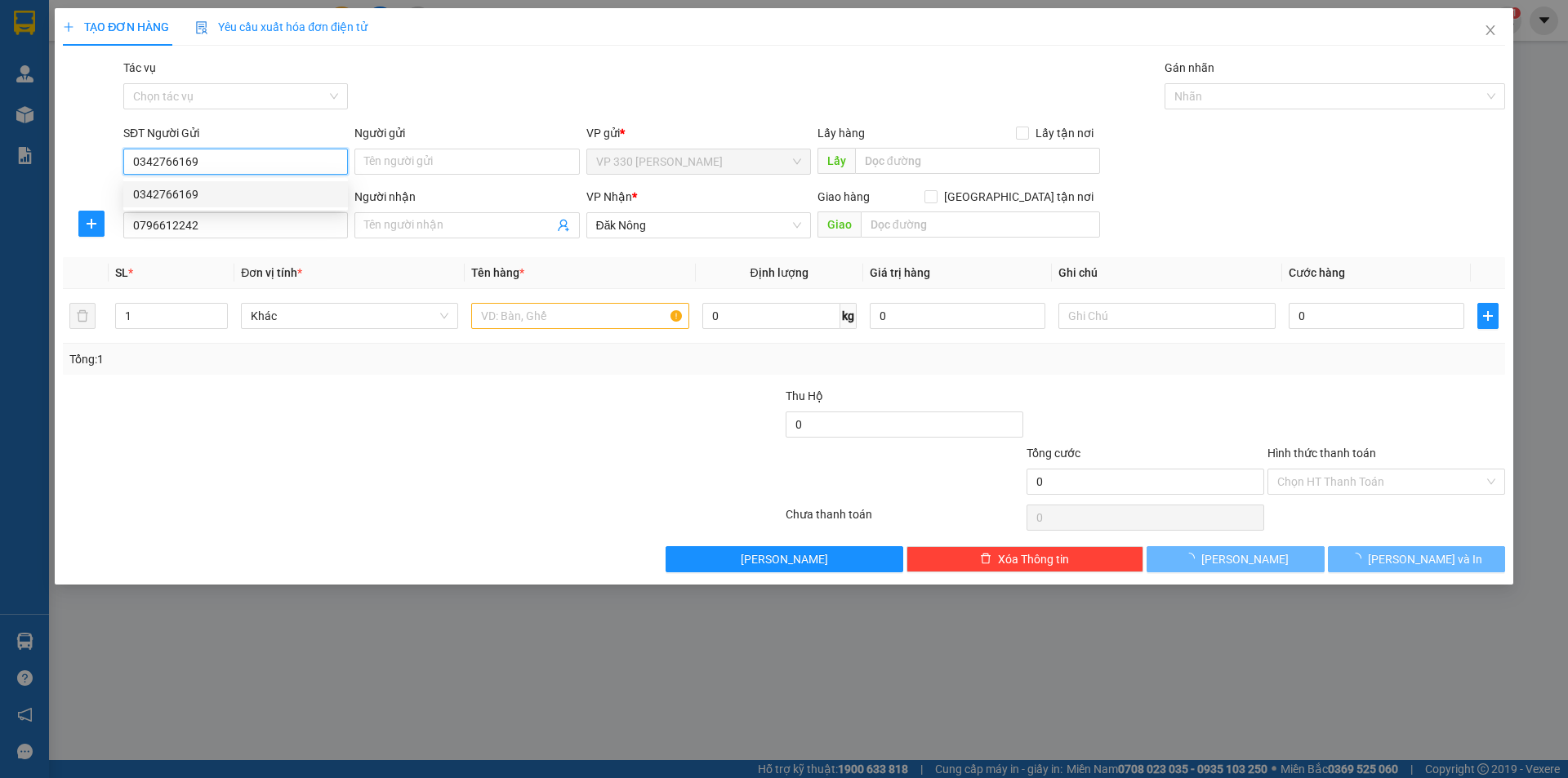
type input "250.000"
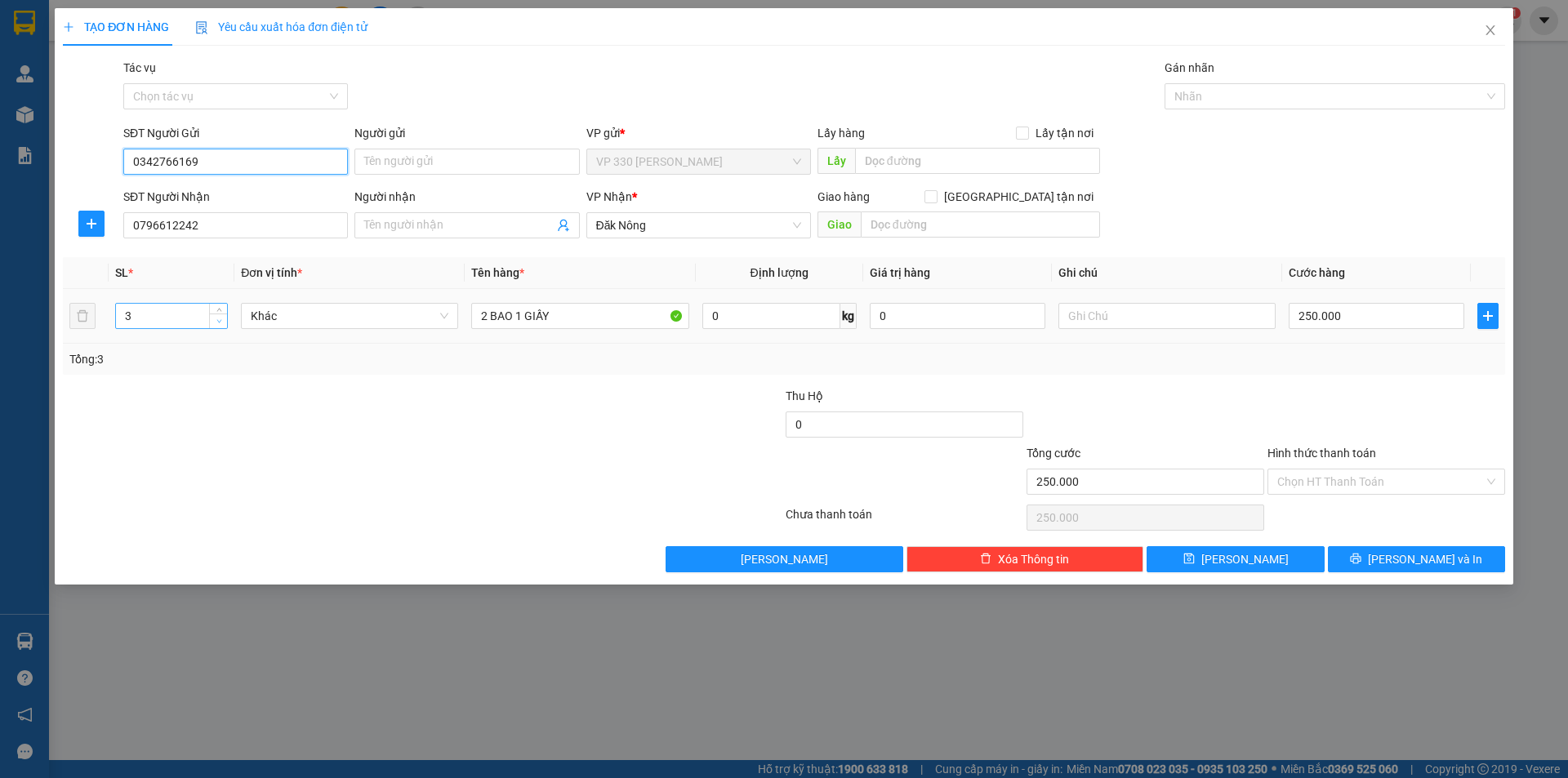
type input "0342766169"
type input "2"
click at [221, 322] on icon "down" at bounding box center [219, 321] width 6 height 6
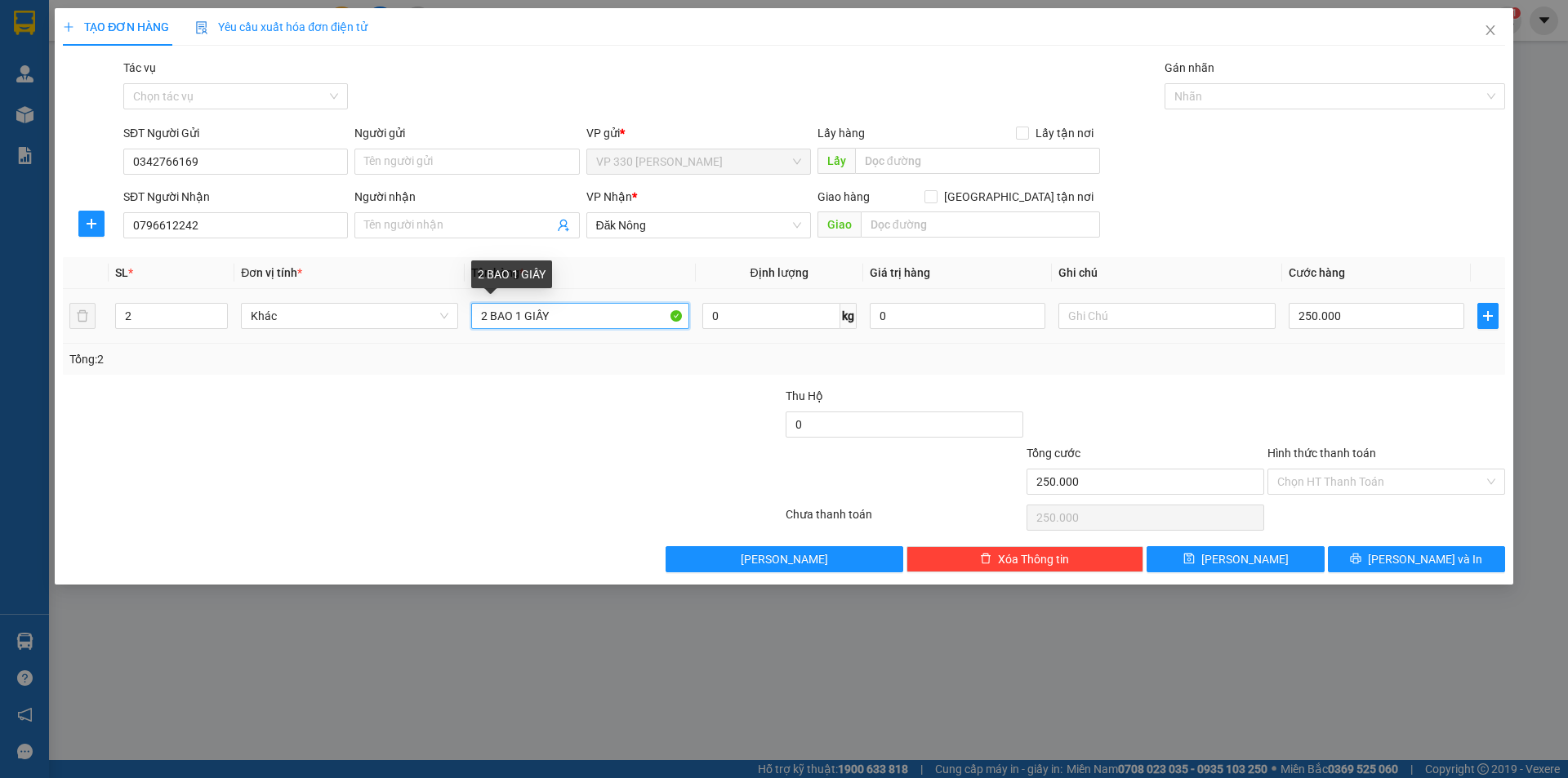
click at [485, 315] on input "2 BAO 1 GIẤY" at bounding box center [580, 316] width 217 height 26
click at [515, 315] on input "1 BAO 1 GIẤY" at bounding box center [580, 316] width 217 height 26
drag, startPoint x: 527, startPoint y: 315, endPoint x: 714, endPoint y: 336, distance: 188.2
click at [714, 336] on tr "2 Khác 1 BAO 1 GIẤY 0 kg 0 250.000" at bounding box center [784, 316] width 1442 height 55
type input "1 BAO 1 XỐP"
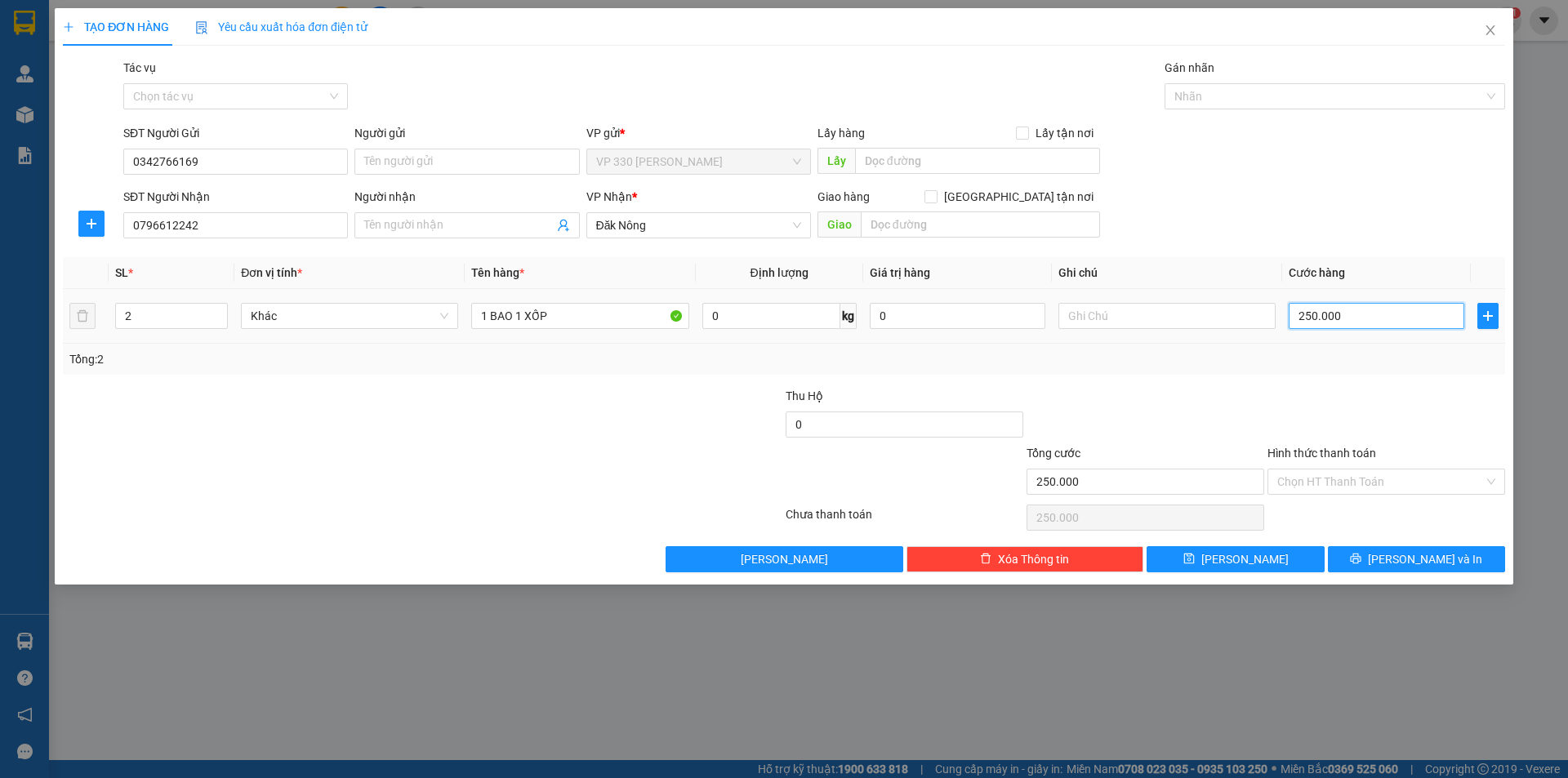
click at [1379, 318] on input "250.000" at bounding box center [1376, 316] width 176 height 26
click at [1402, 561] on span "[PERSON_NAME] và In" at bounding box center [1424, 559] width 114 height 18
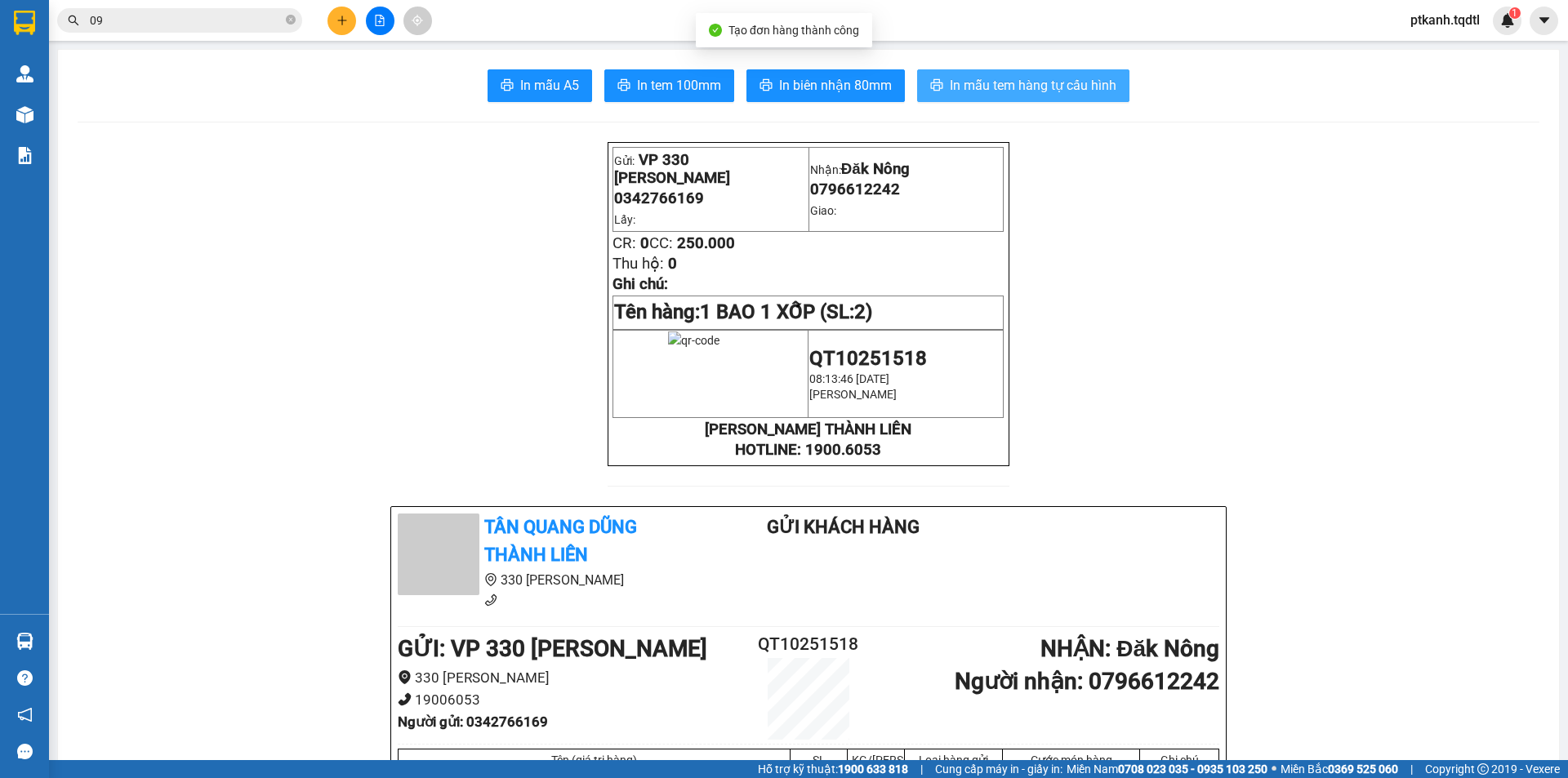
click at [1000, 86] on span "In mẫu tem hàng tự cấu hình" at bounding box center [1032, 86] width 167 height 21
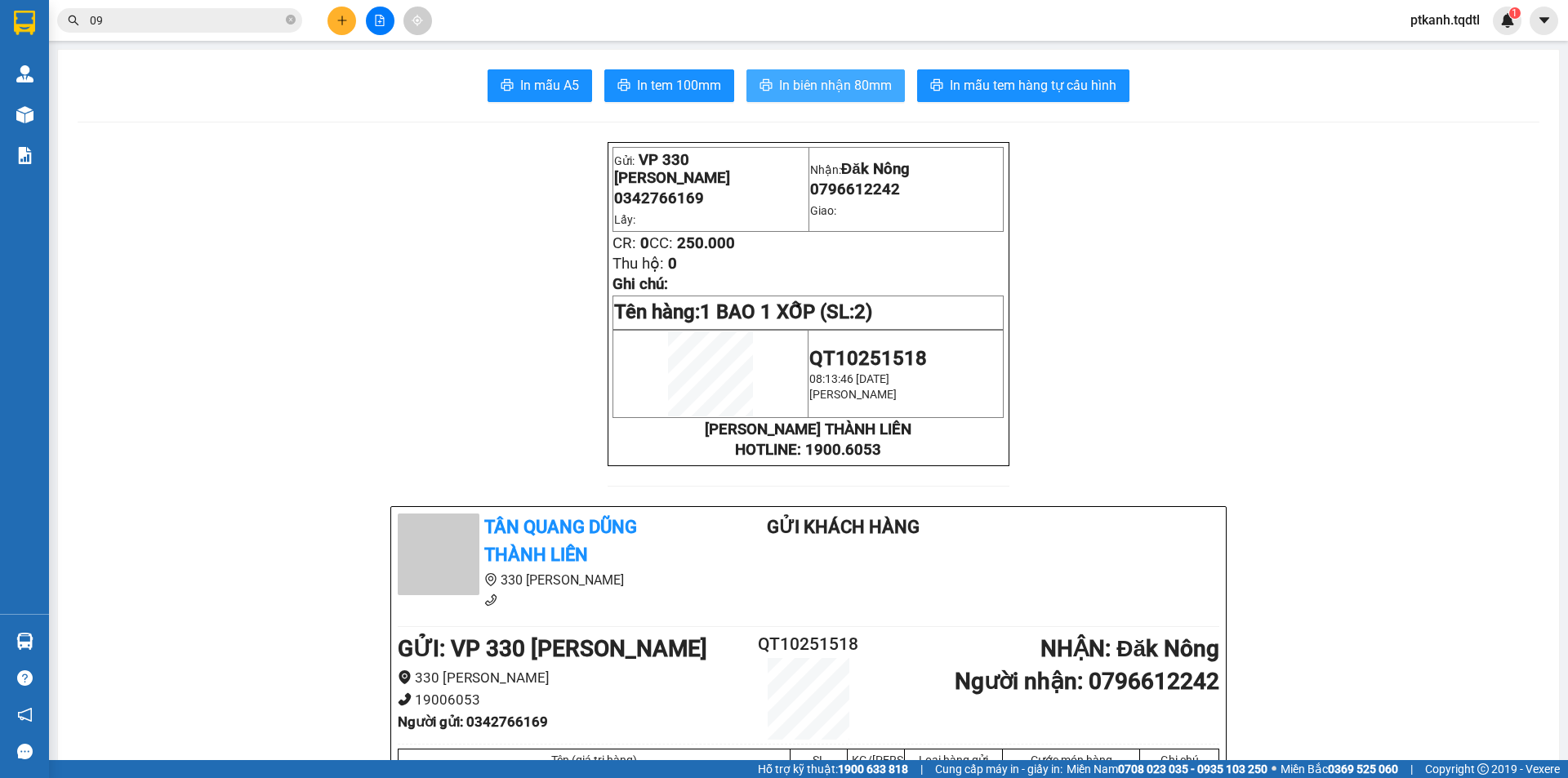
click at [803, 87] on span "In biên nhận 80mm" at bounding box center [836, 86] width 113 height 21
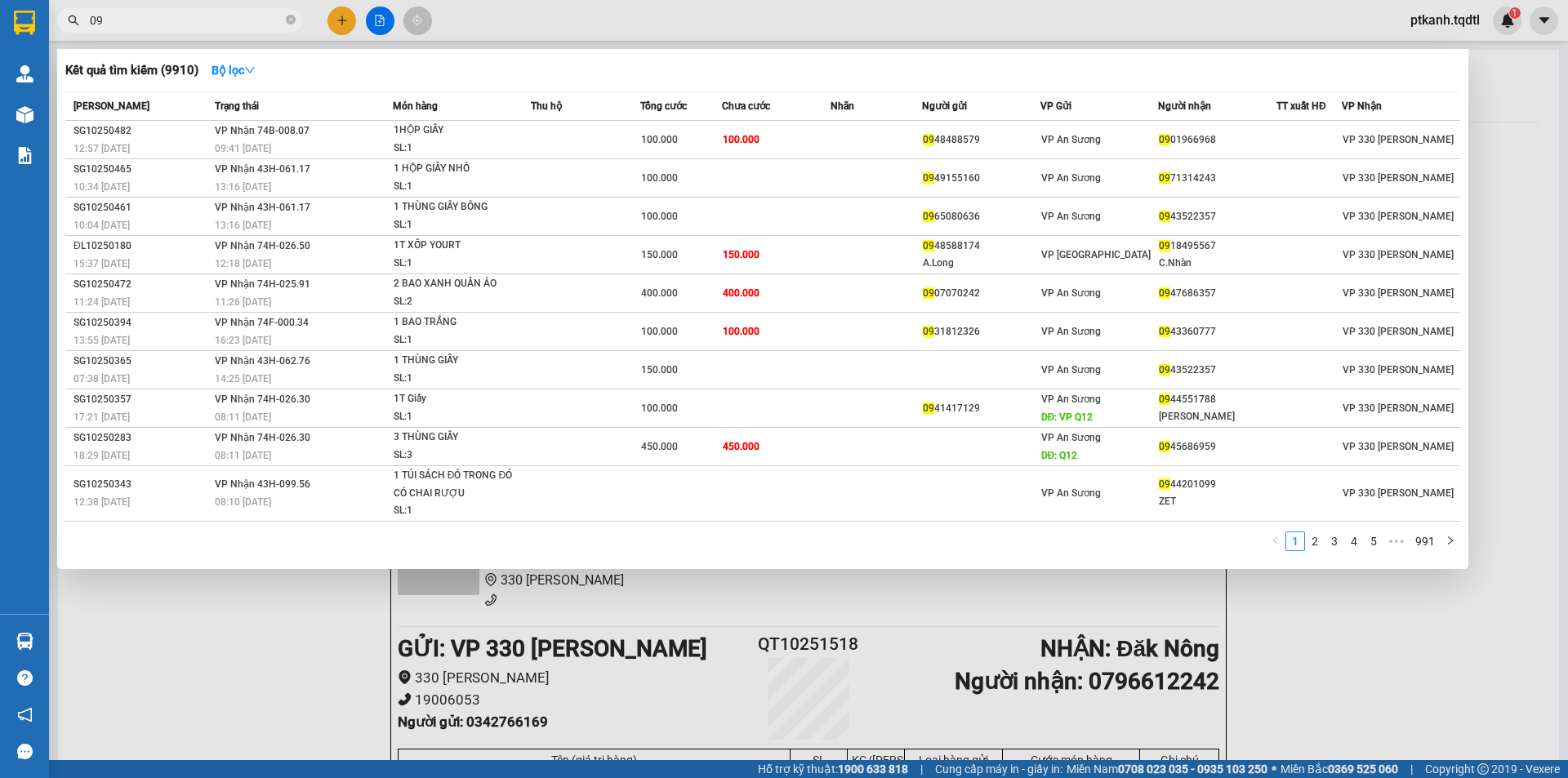
click at [213, 22] on input "09" at bounding box center [185, 20] width 193 height 18
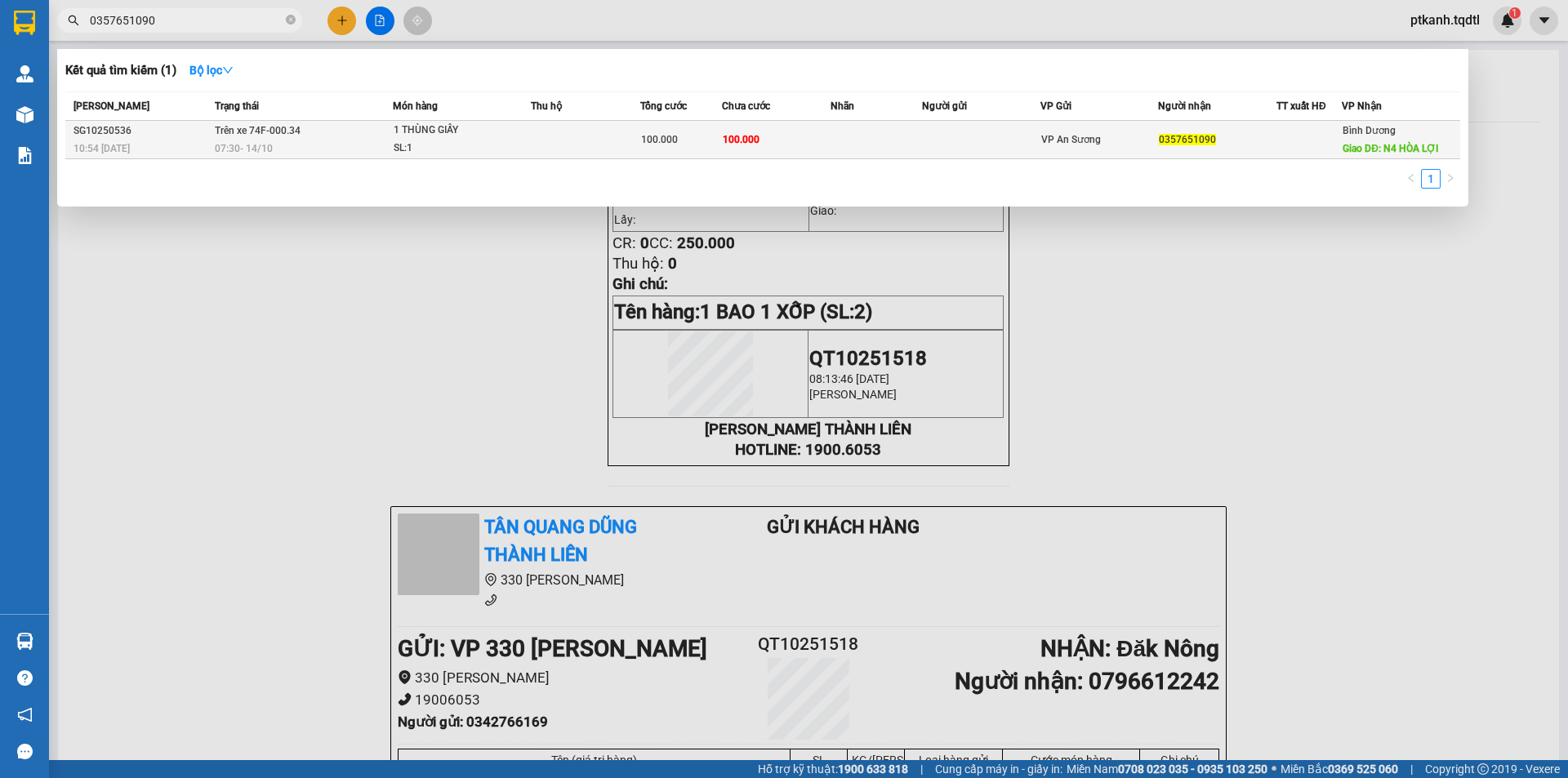
type input "0357651090"
click at [557, 141] on td at bounding box center [585, 139] width 109 height 39
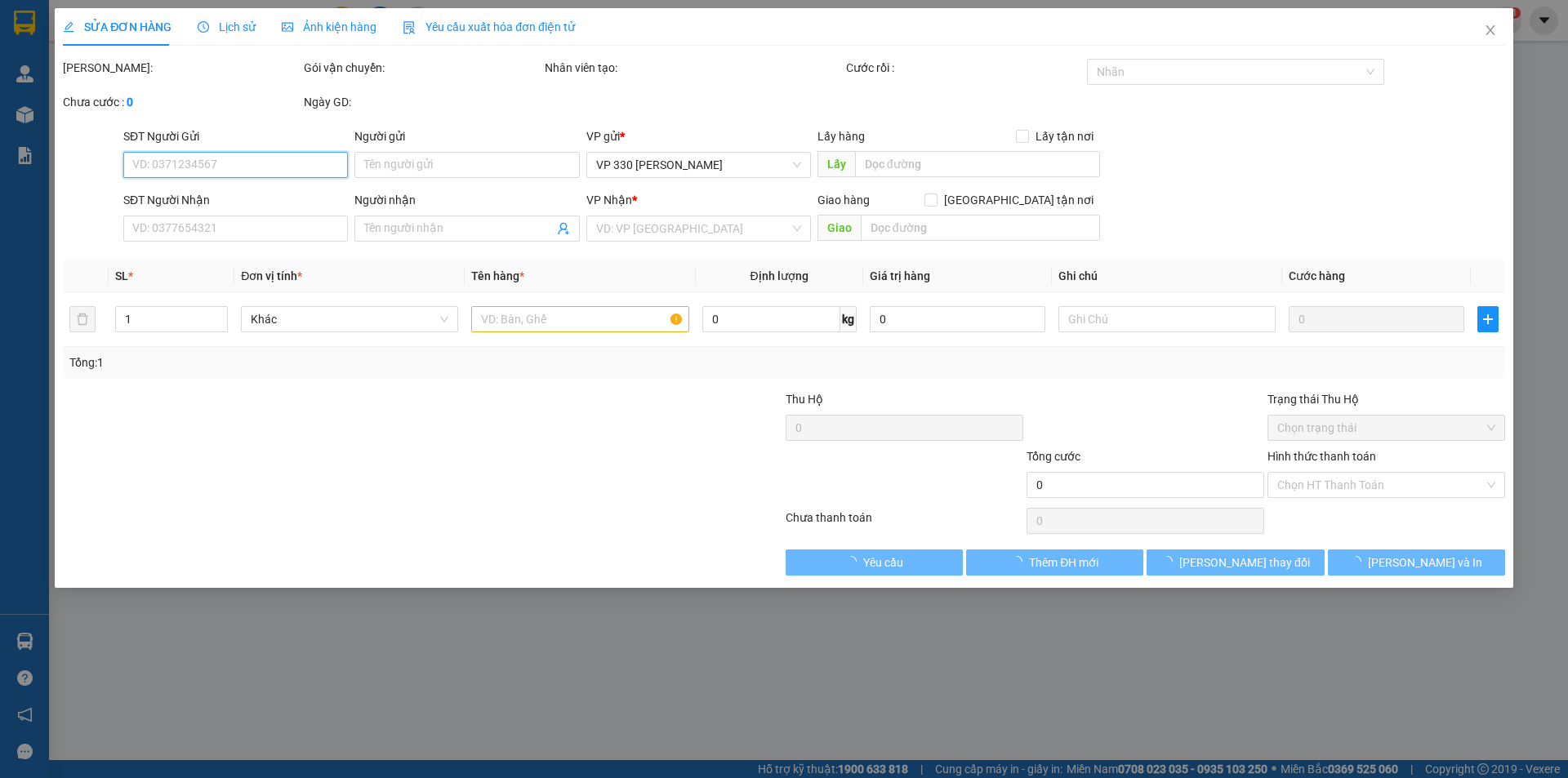
type input "0357651090"
type input "N4 HÒA LỢI"
type input "100.000"
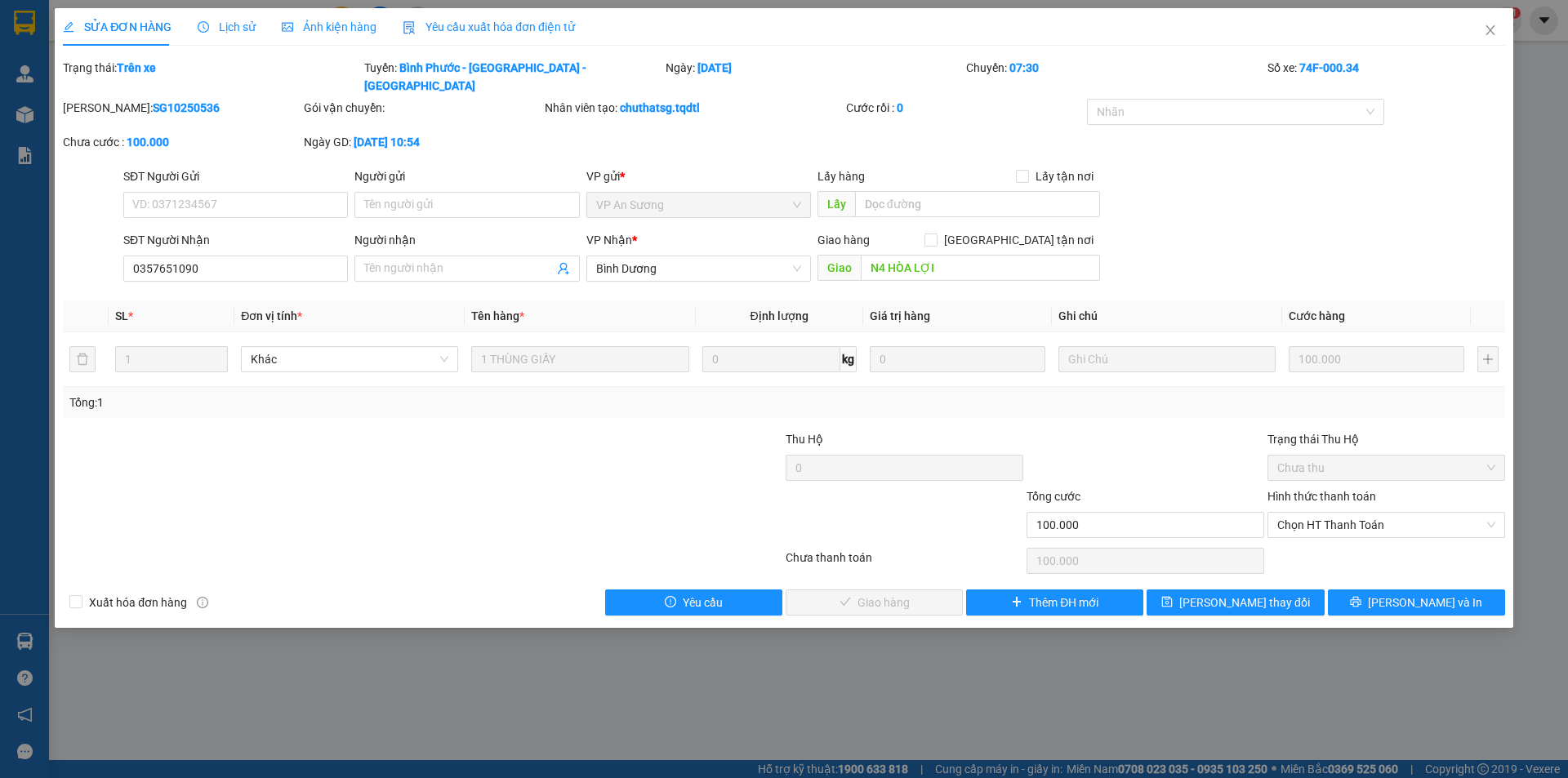
click at [225, 27] on span "Lịch sử" at bounding box center [227, 27] width 58 height 13
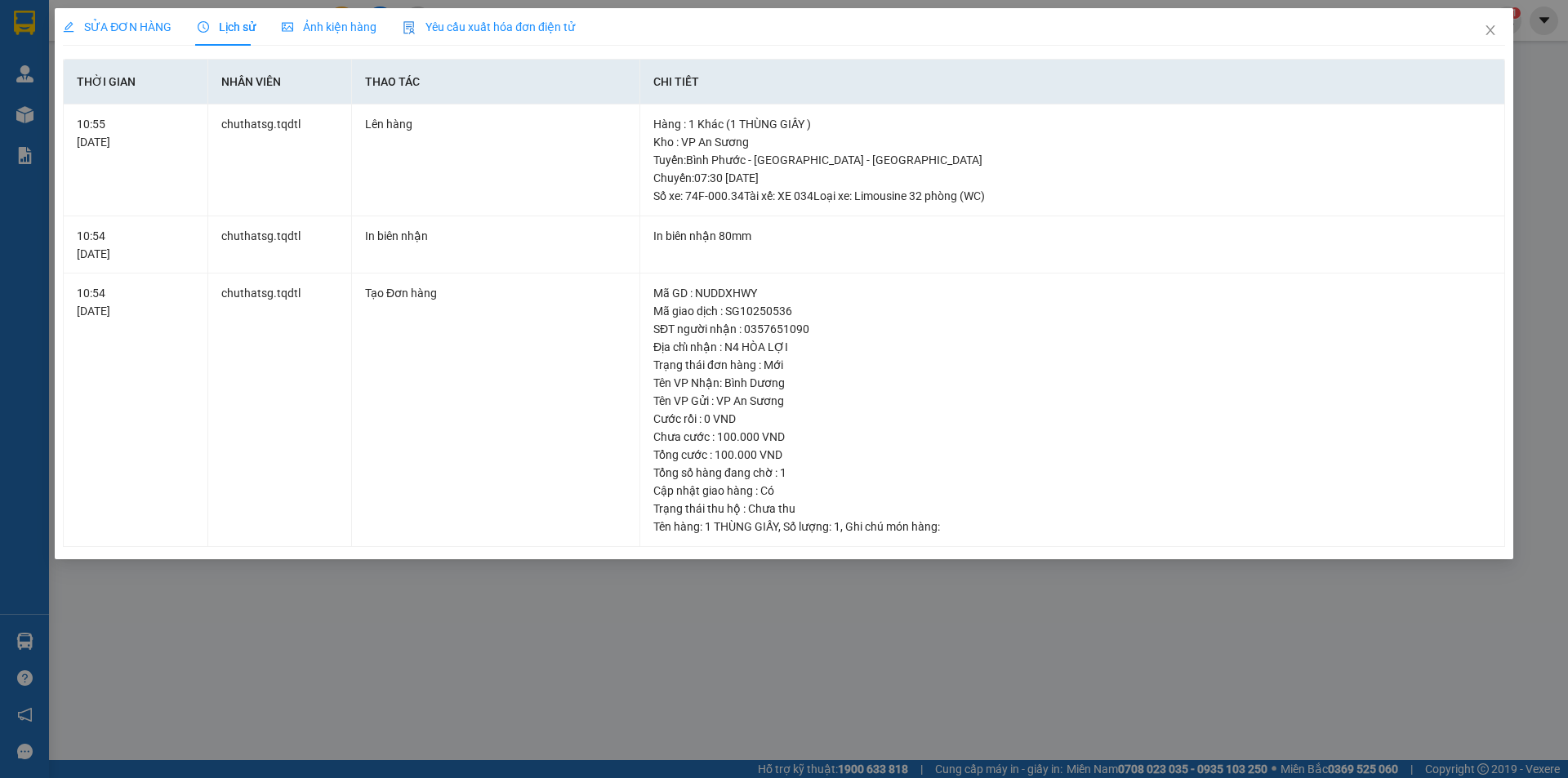
click at [632, 654] on div "SỬA ĐƠN HÀNG Lịch sử Ảnh kiện hàng Yêu cầu xuất hóa đơn điện tử Total Paid Fee …" at bounding box center [784, 389] width 1568 height 778
click at [1491, 34] on icon "close" at bounding box center [1490, 30] width 13 height 13
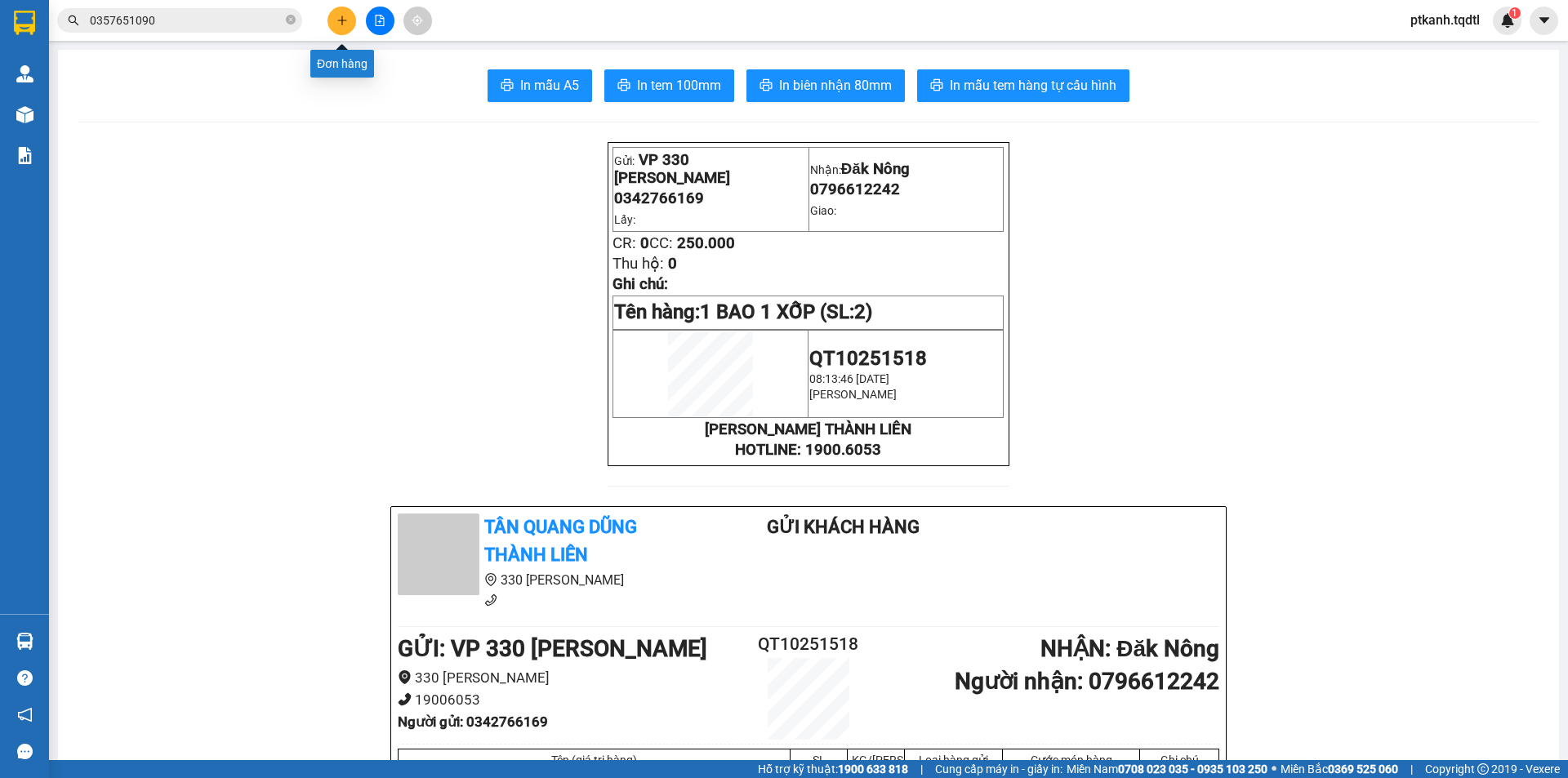
click at [343, 26] on button at bounding box center [342, 21] width 28 height 28
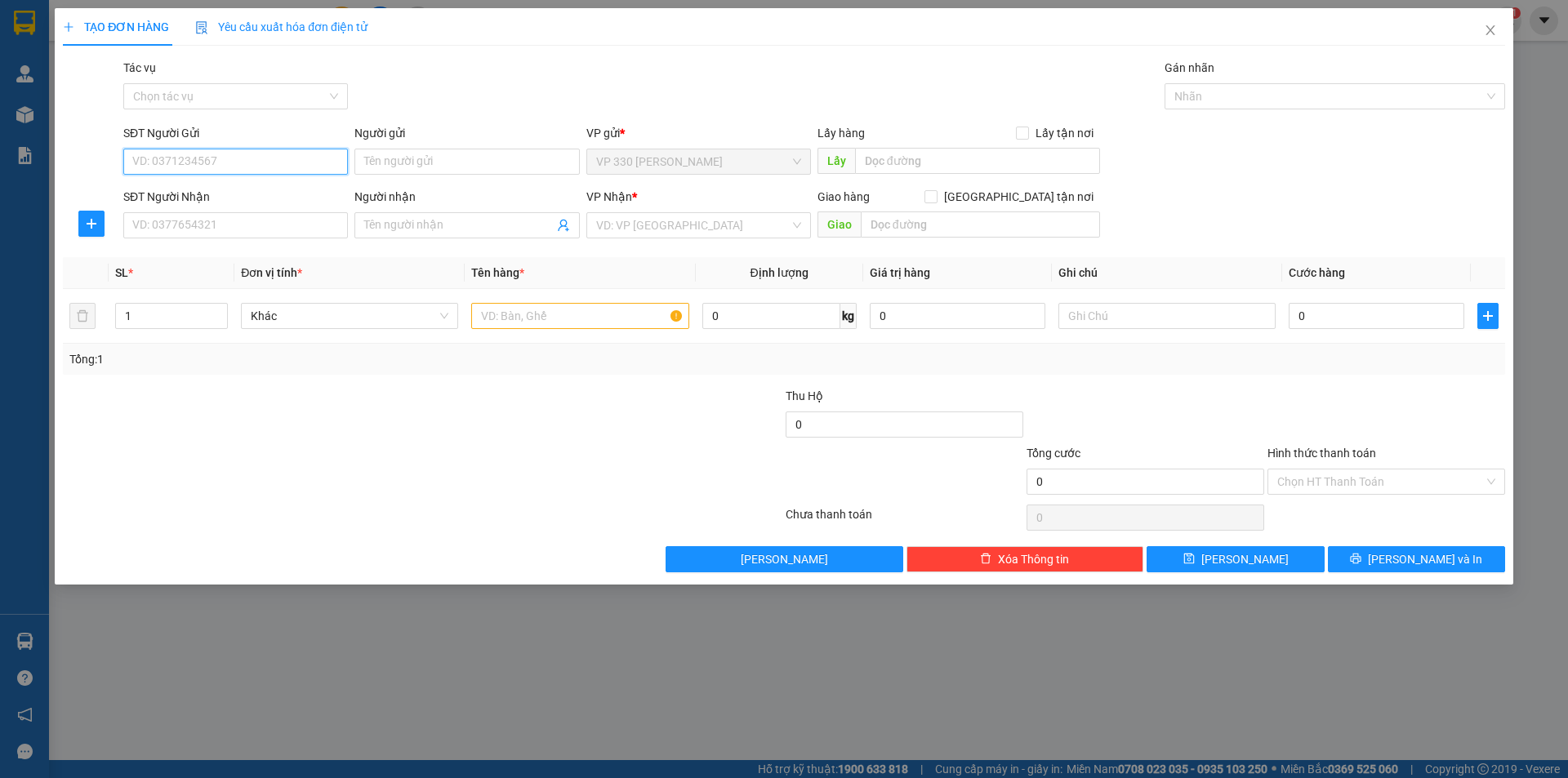
click at [280, 168] on input "SĐT Người Gửi" at bounding box center [235, 162] width 225 height 26
click at [247, 226] on input "SĐT Người Nhận" at bounding box center [235, 226] width 225 height 26
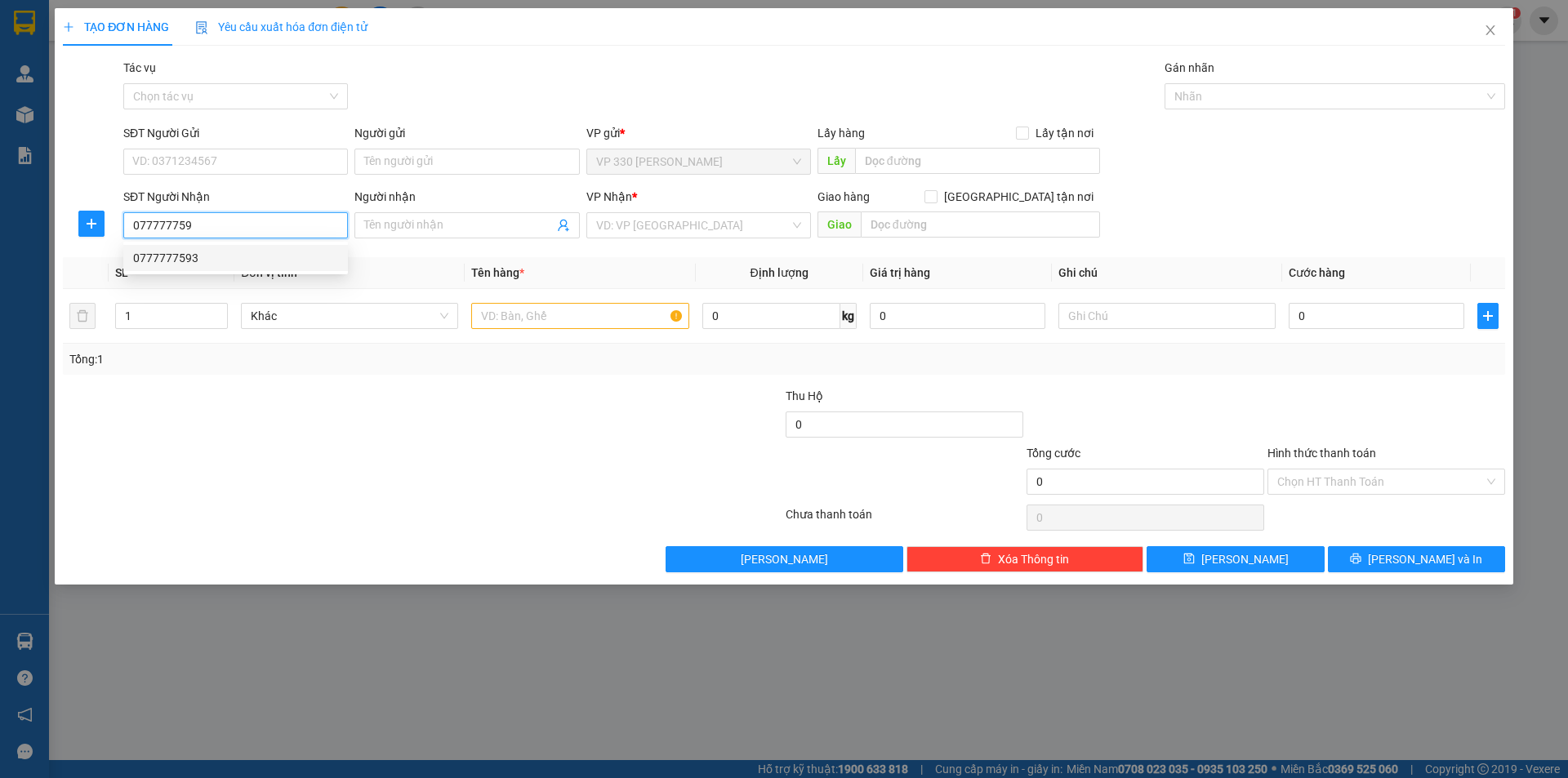
click at [201, 255] on div "0777777593" at bounding box center [235, 258] width 205 height 18
type input "0777777593"
type input "N3 THÀNH"
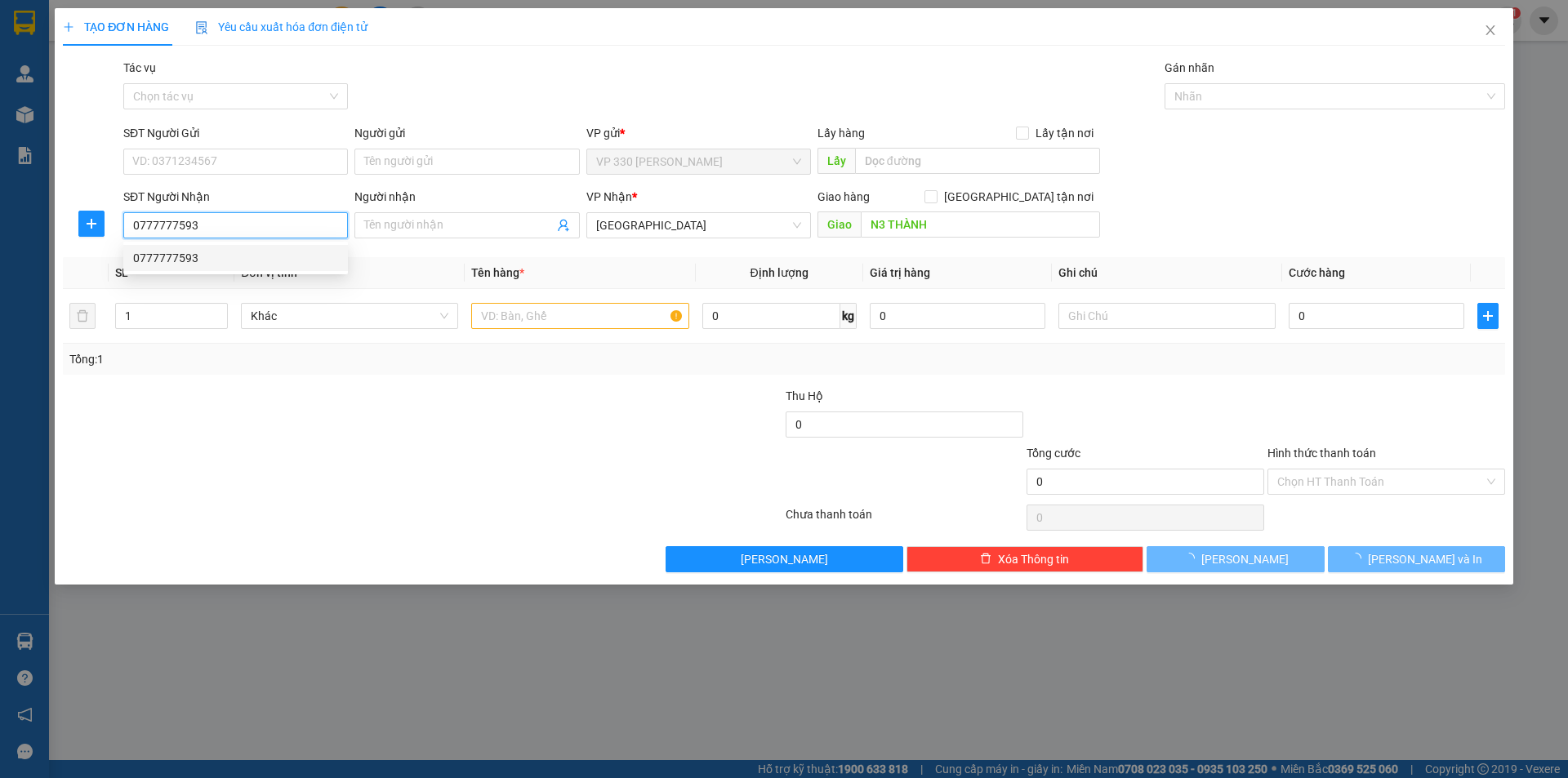
type input "50.000"
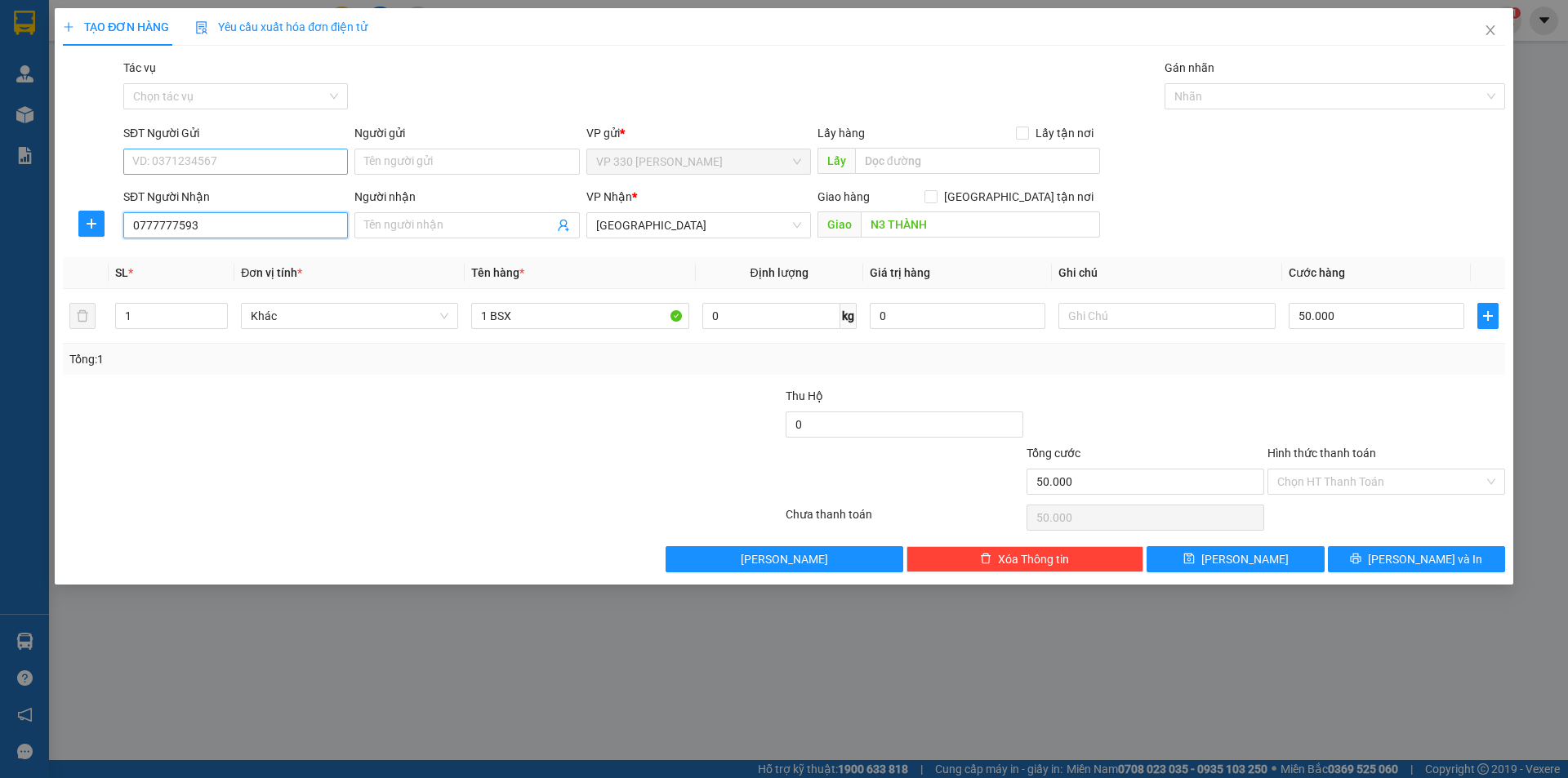
type input "0777777593"
click at [238, 170] on input "SĐT Người Gửi" at bounding box center [235, 162] width 225 height 26
click at [233, 196] on div "0963478678" at bounding box center [235, 194] width 205 height 18
type input "0963478678"
click at [1352, 453] on label "Hình thức thanh toán" at bounding box center [1320, 453] width 108 height 13
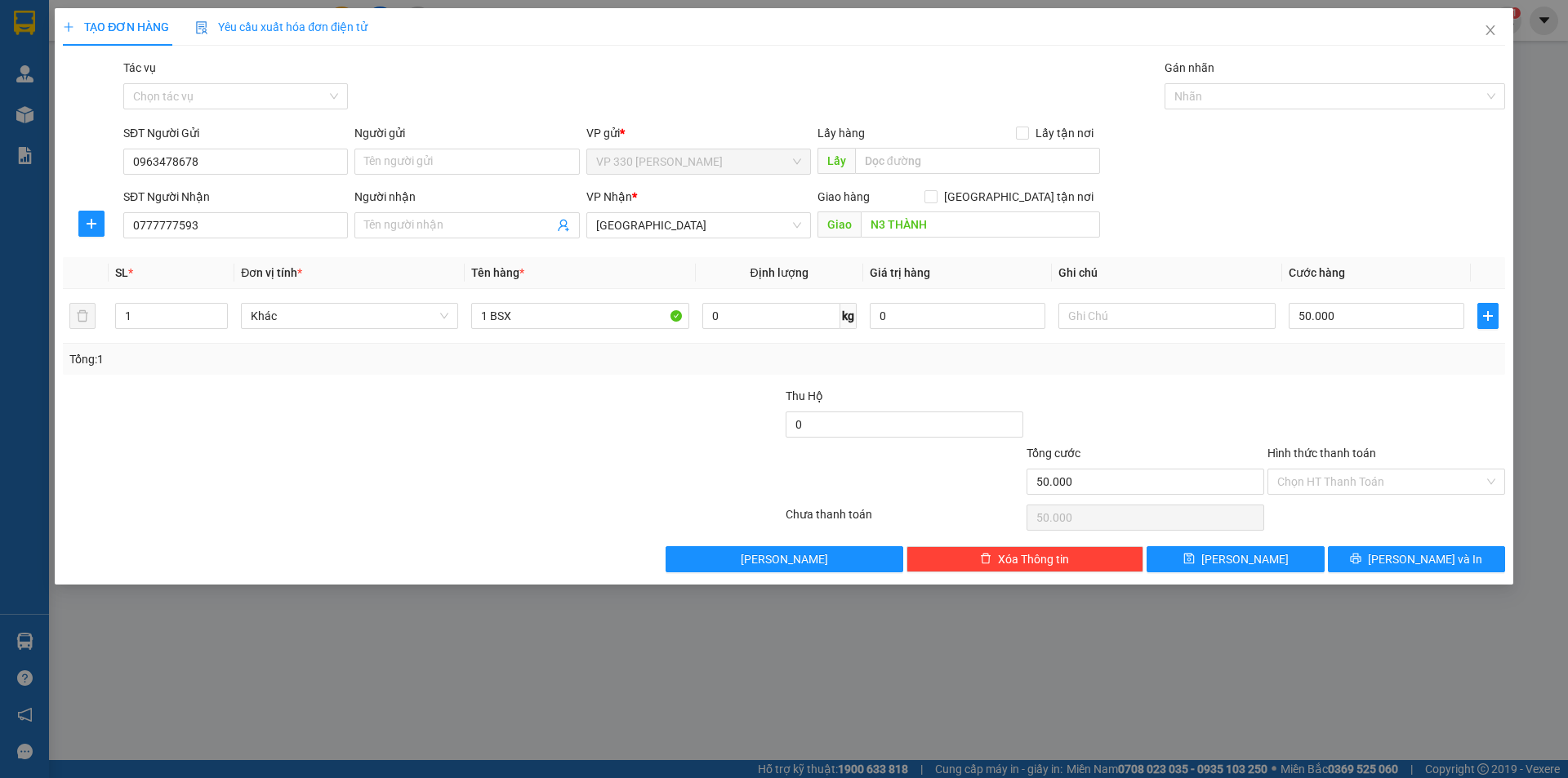
click at [1352, 469] on input "Hình thức thanh toán" at bounding box center [1380, 482] width 206 height 24
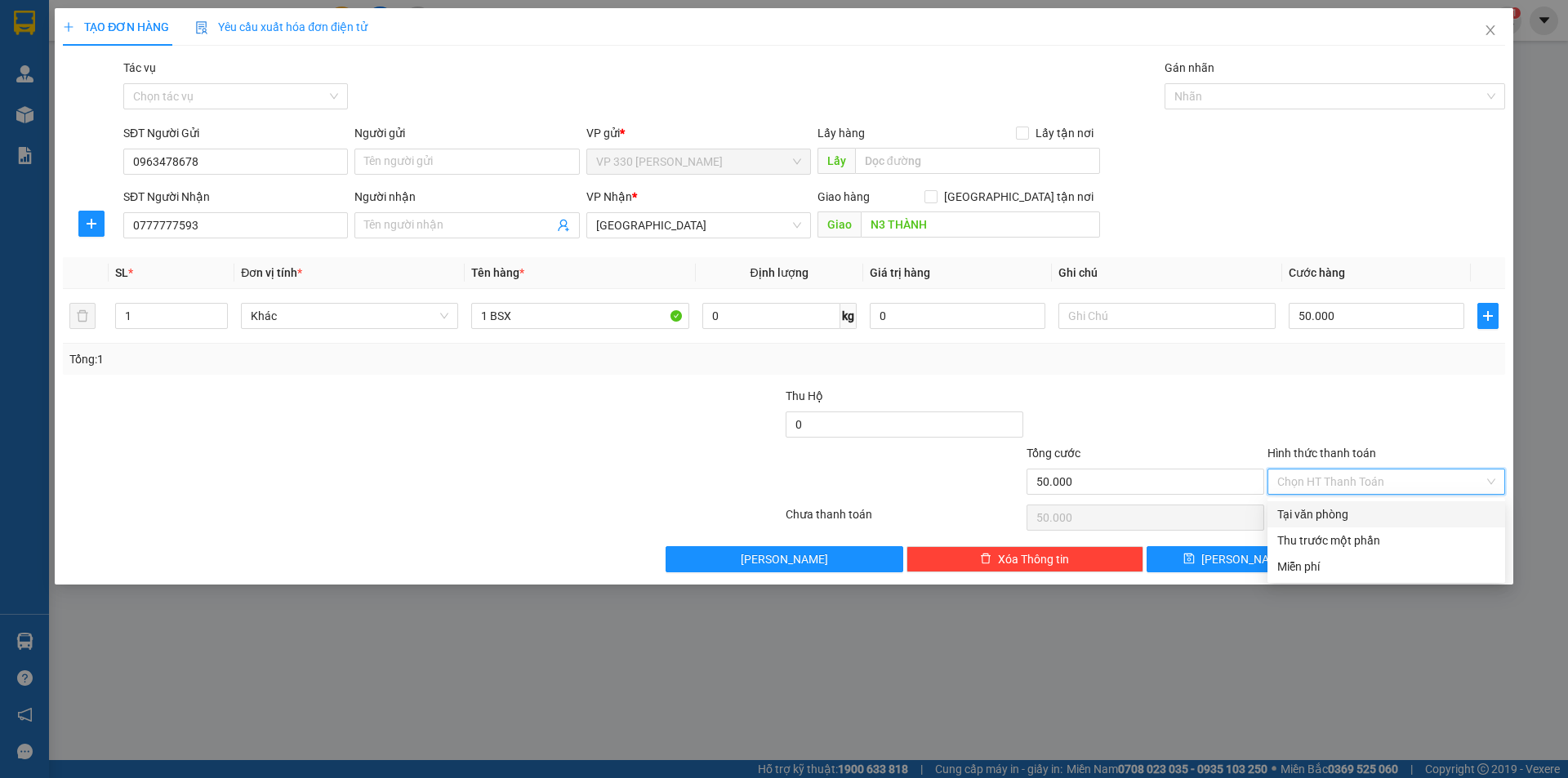
click at [1354, 516] on div "Tại văn phòng" at bounding box center [1386, 514] width 218 height 18
type input "0"
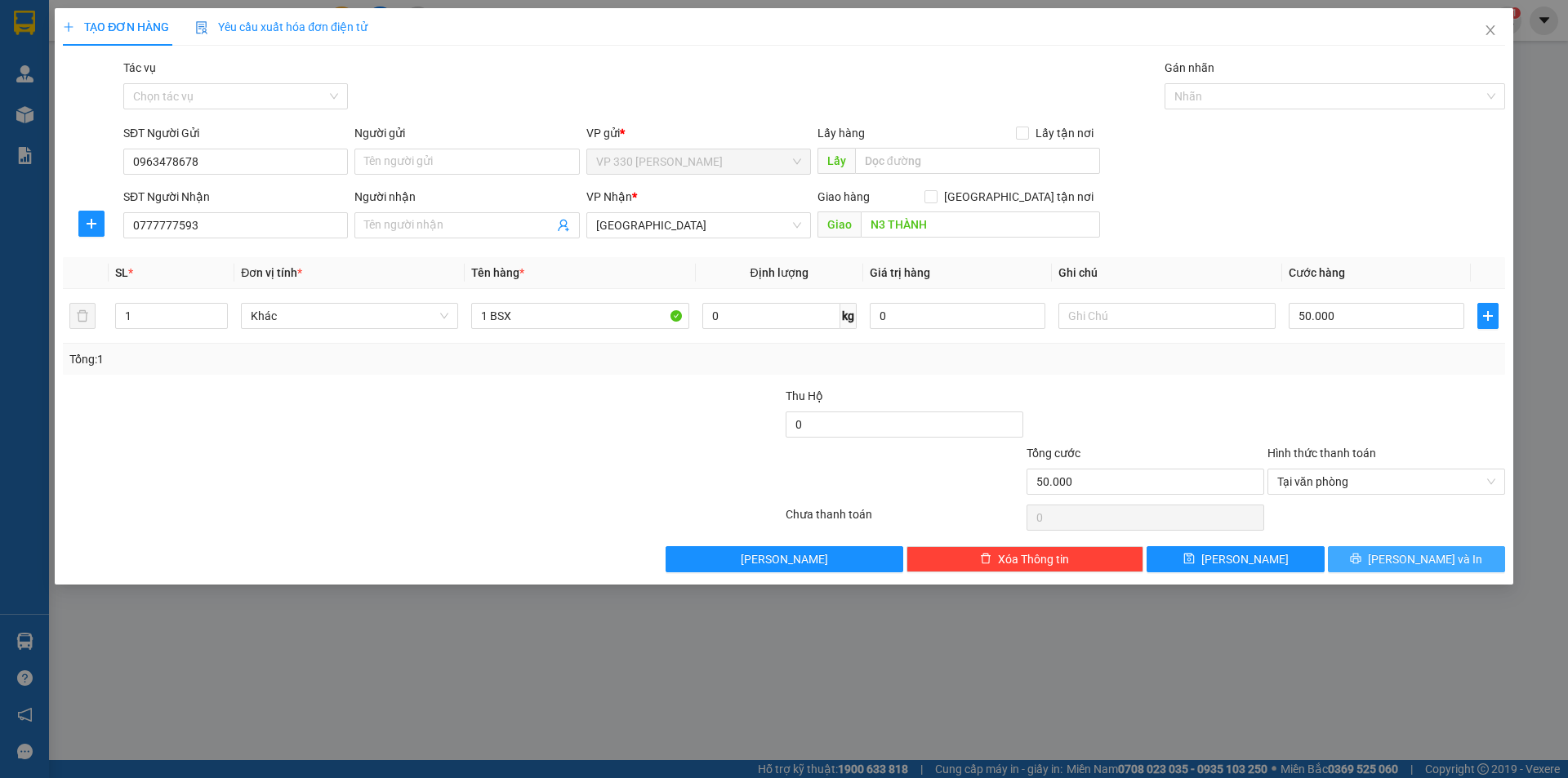
drag, startPoint x: 1379, startPoint y: 563, endPoint x: 706, endPoint y: 369, distance: 700.4
click at [1378, 563] on button "[PERSON_NAME] và In" at bounding box center [1416, 559] width 177 height 26
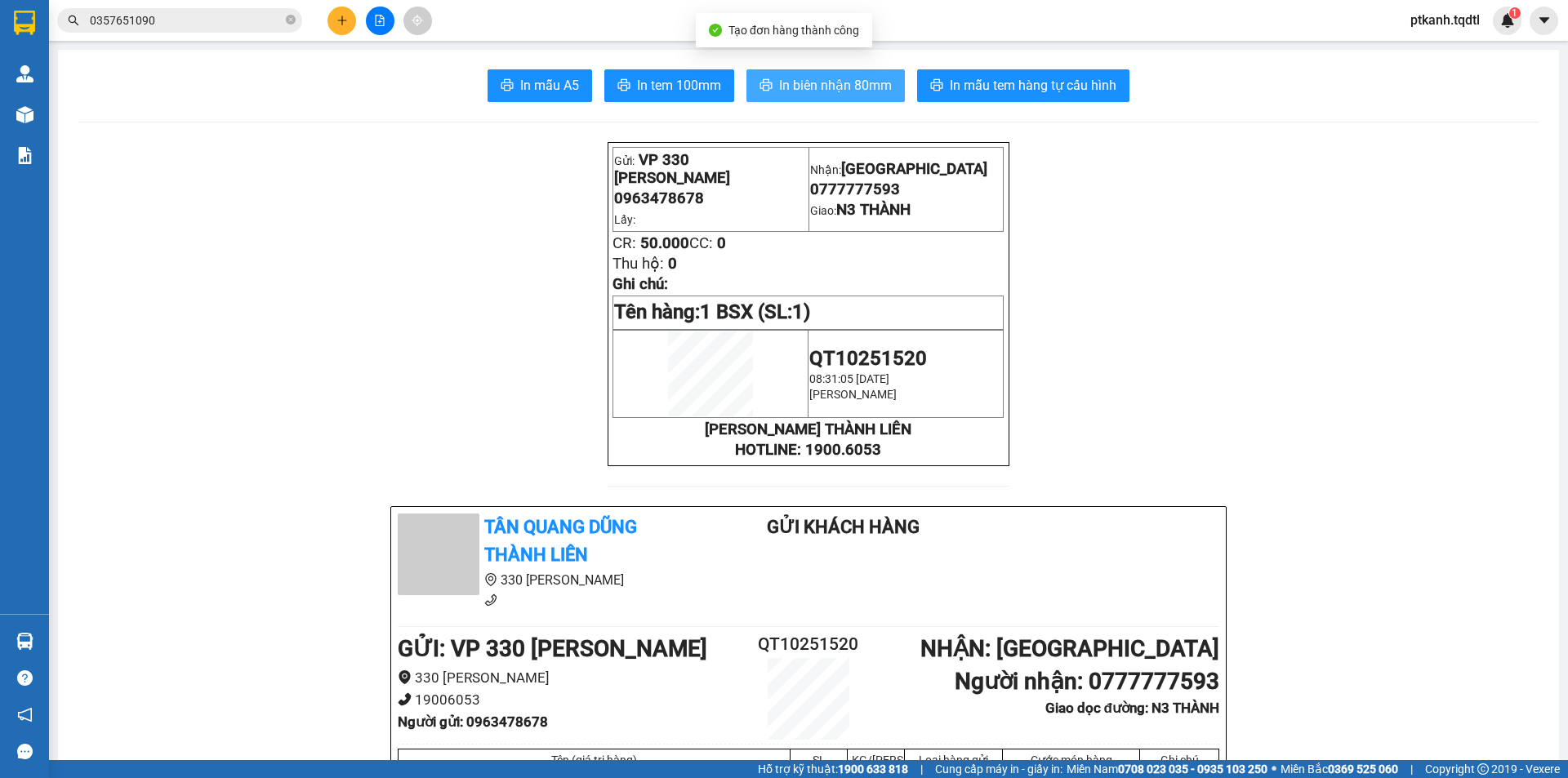
click at [821, 87] on span "In biên nhận 80mm" at bounding box center [836, 86] width 113 height 21
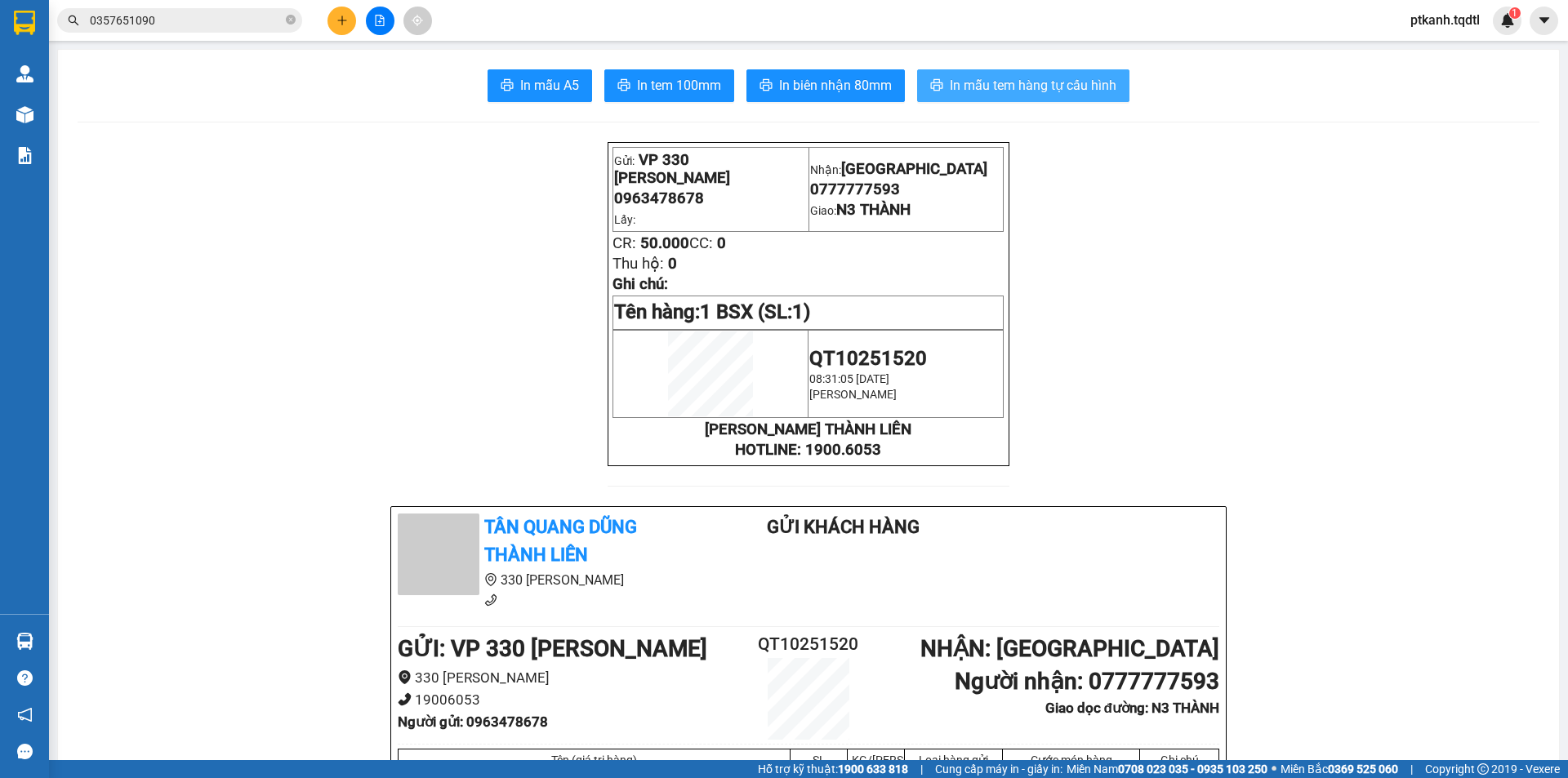
click at [1052, 96] on span "In mẫu tem hàng tự cấu hình" at bounding box center [1032, 86] width 167 height 21
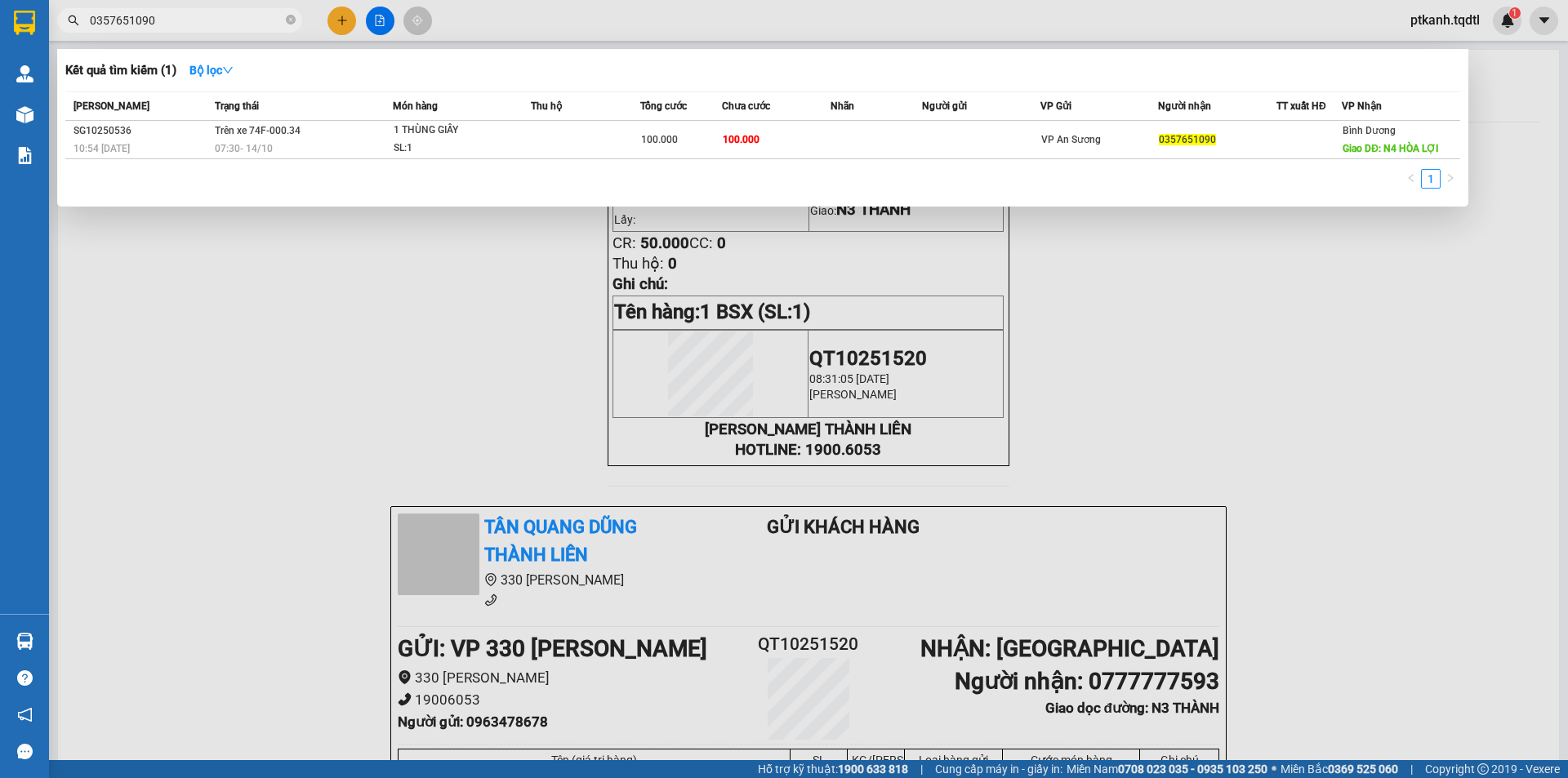
click at [242, 24] on input "0357651090" at bounding box center [185, 20] width 193 height 18
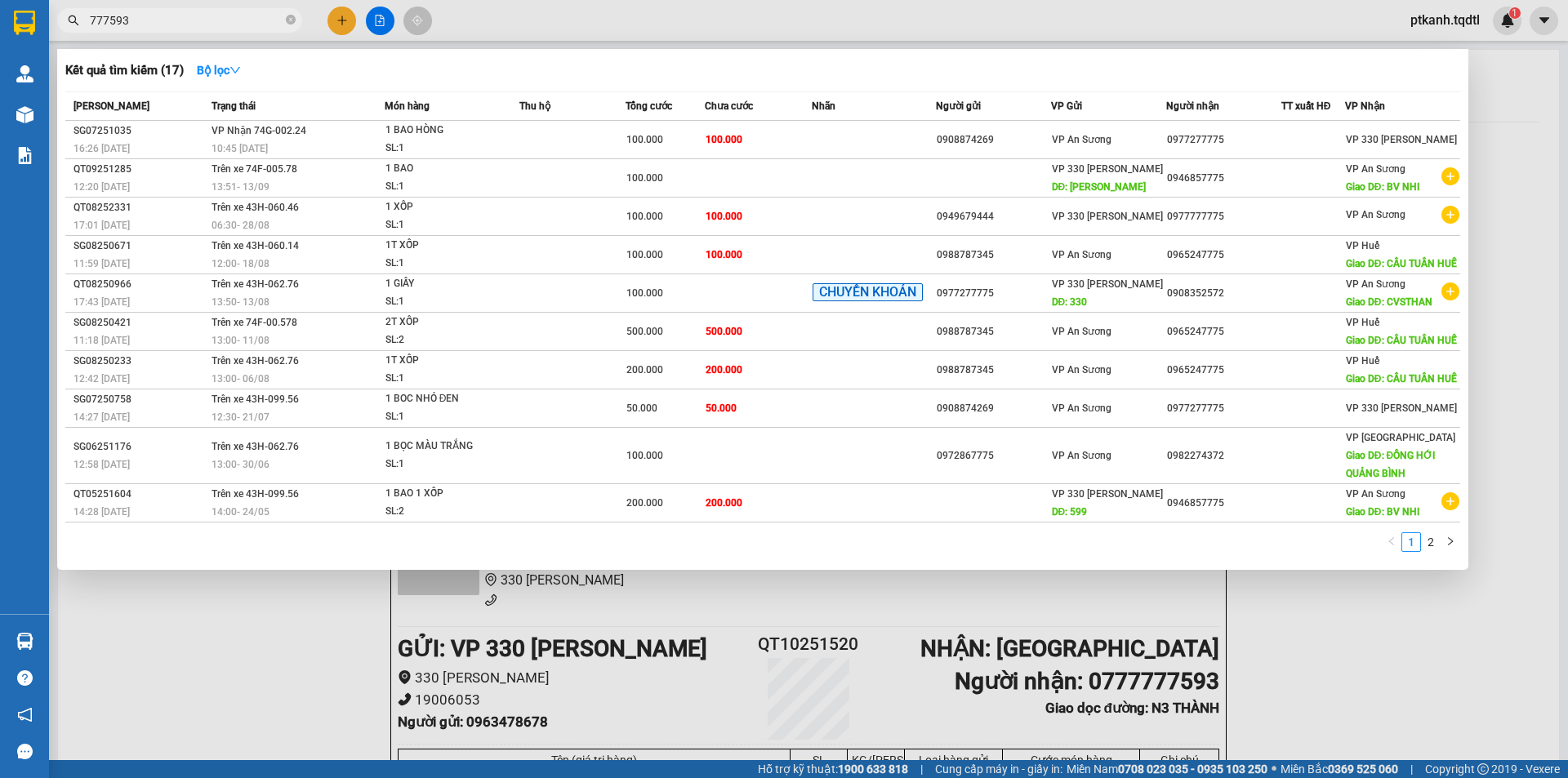
type input "777593"
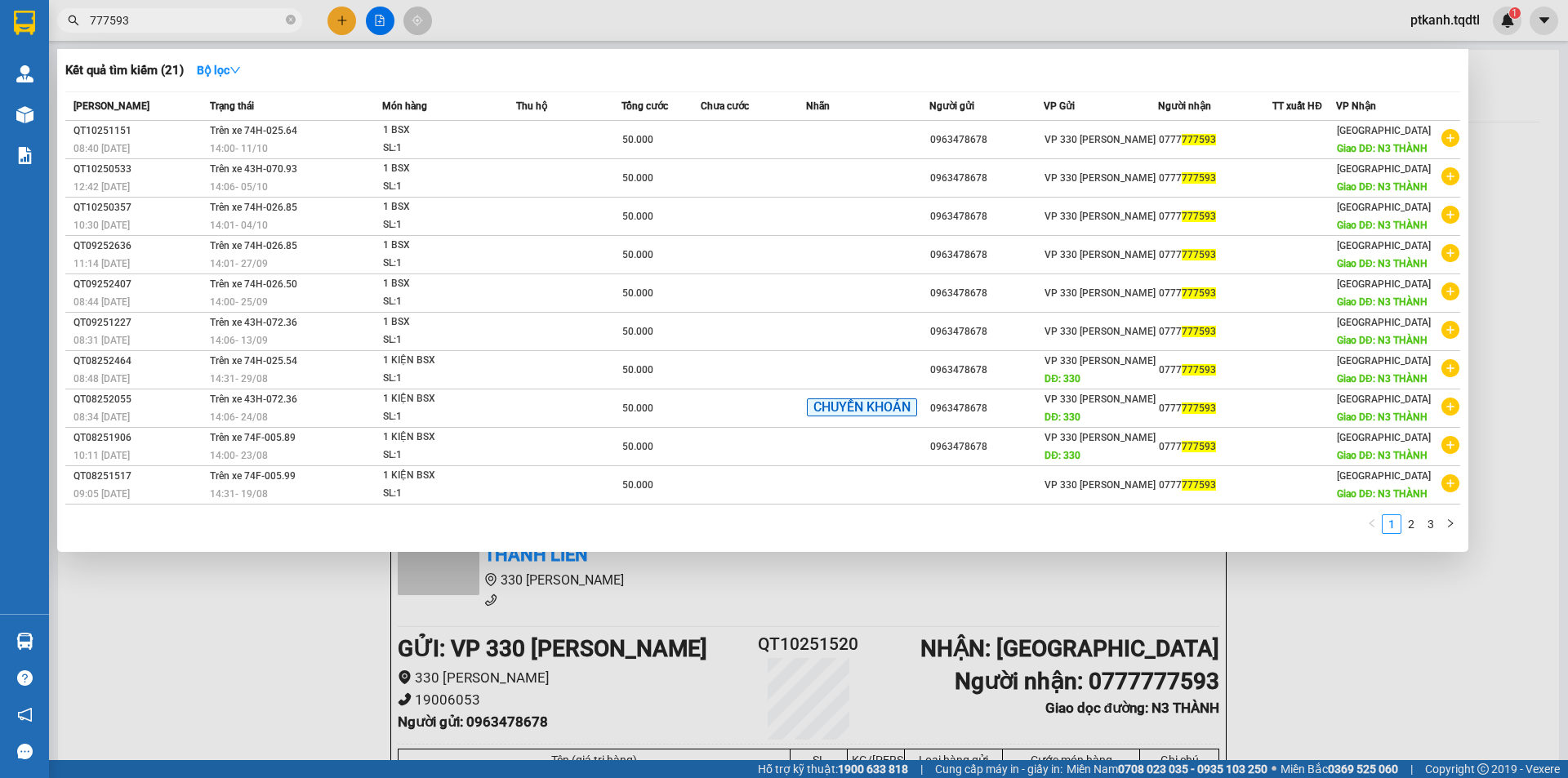
click at [302, 646] on div at bounding box center [784, 389] width 1568 height 778
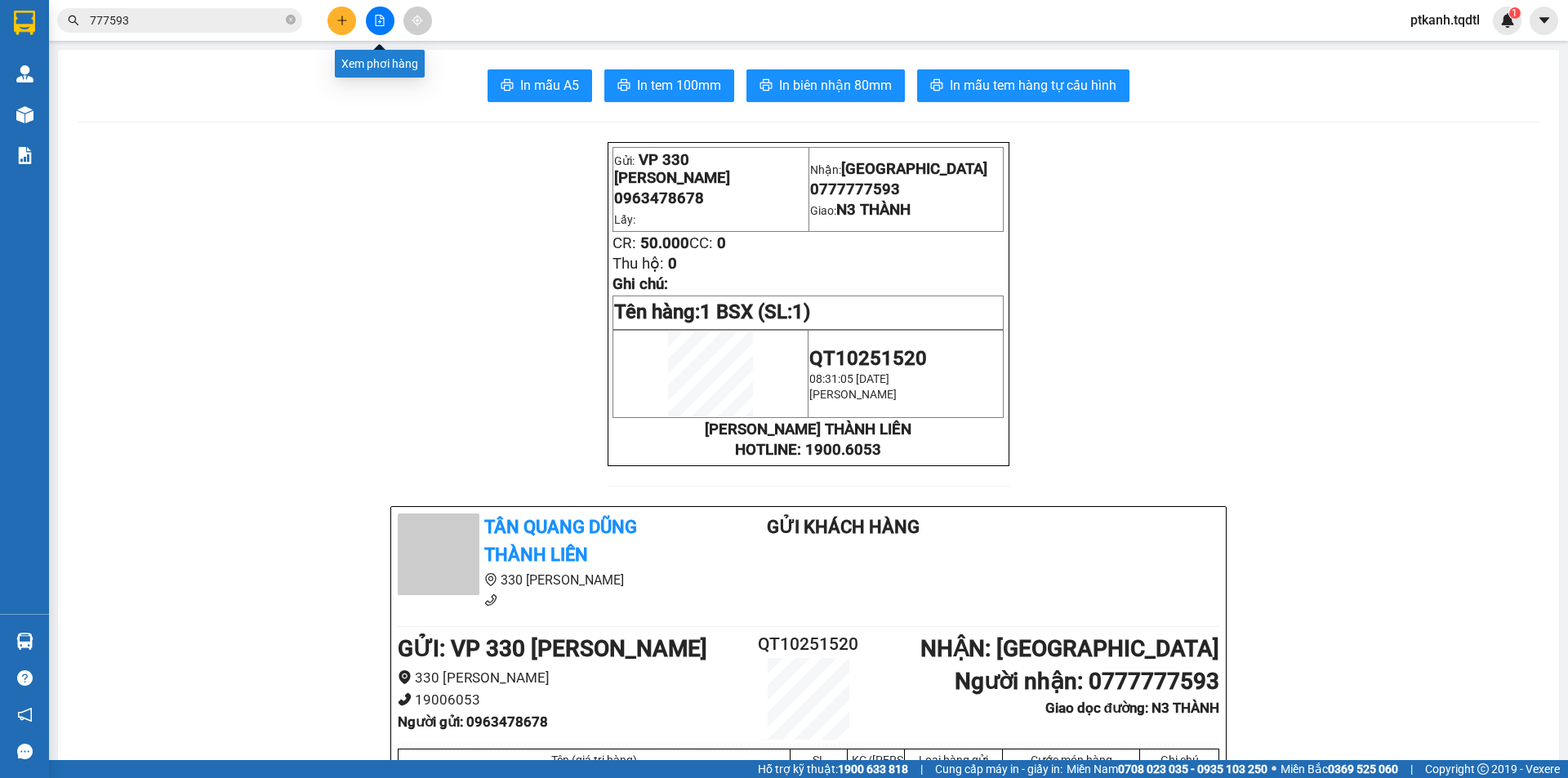
click at [373, 14] on button at bounding box center [380, 21] width 28 height 28
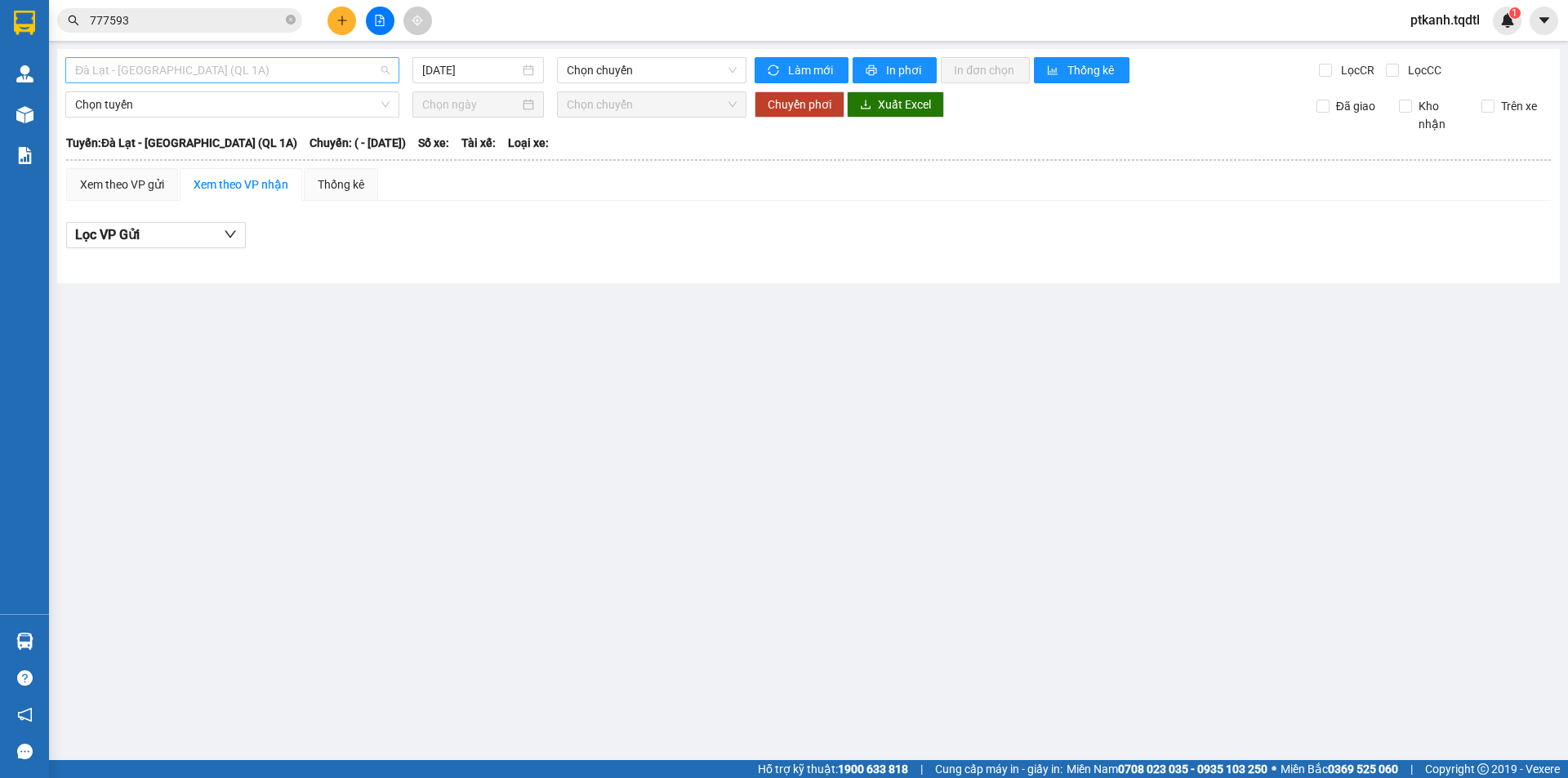
click at [385, 67] on span "Đà Lạt - Sài Gòn (QL 1A)" at bounding box center [232, 71] width 314 height 24
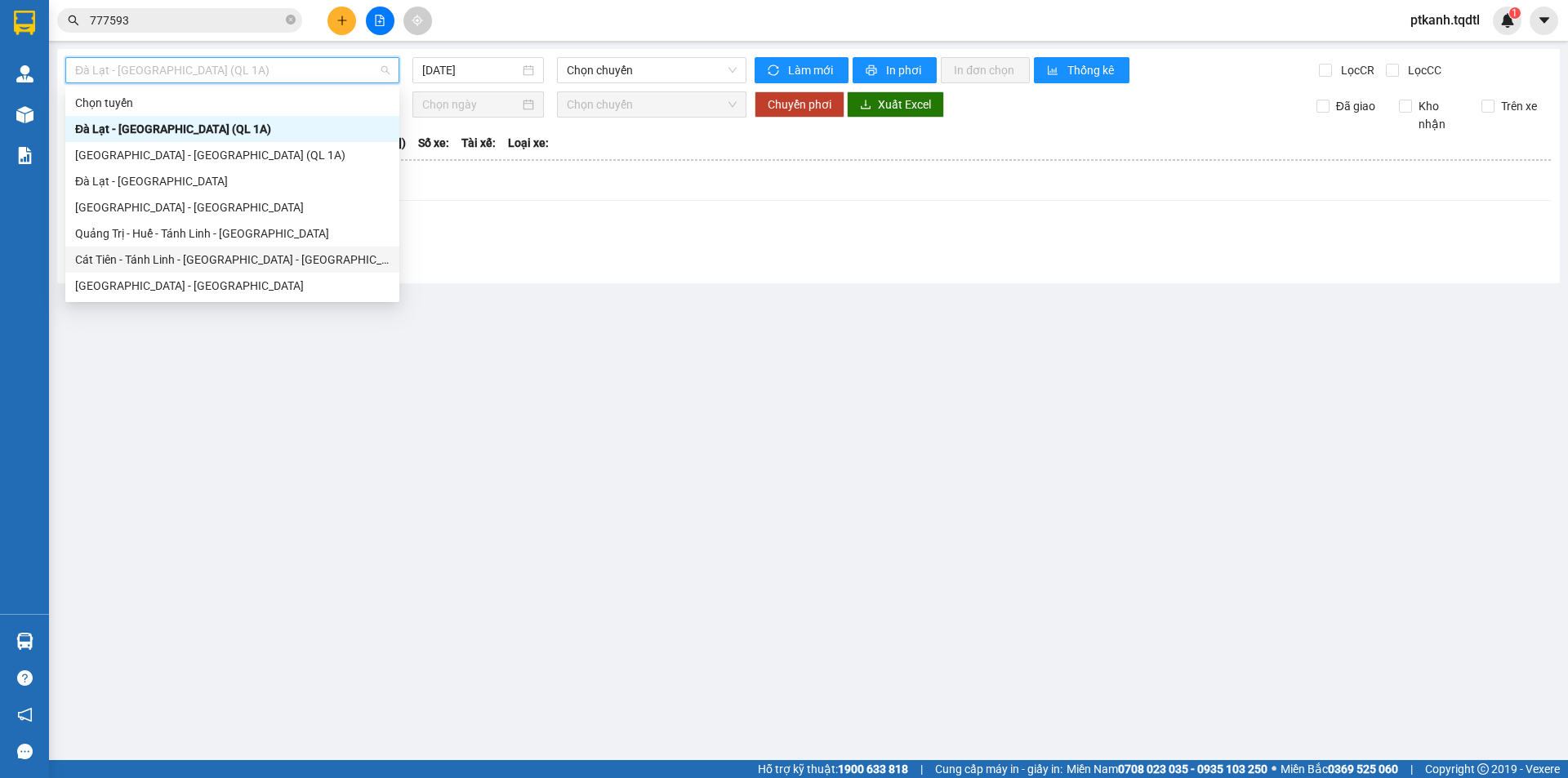
click at [303, 256] on div "Cát Tiên - Tánh Linh - Huế - Quảng Trị" at bounding box center [232, 259] width 314 height 18
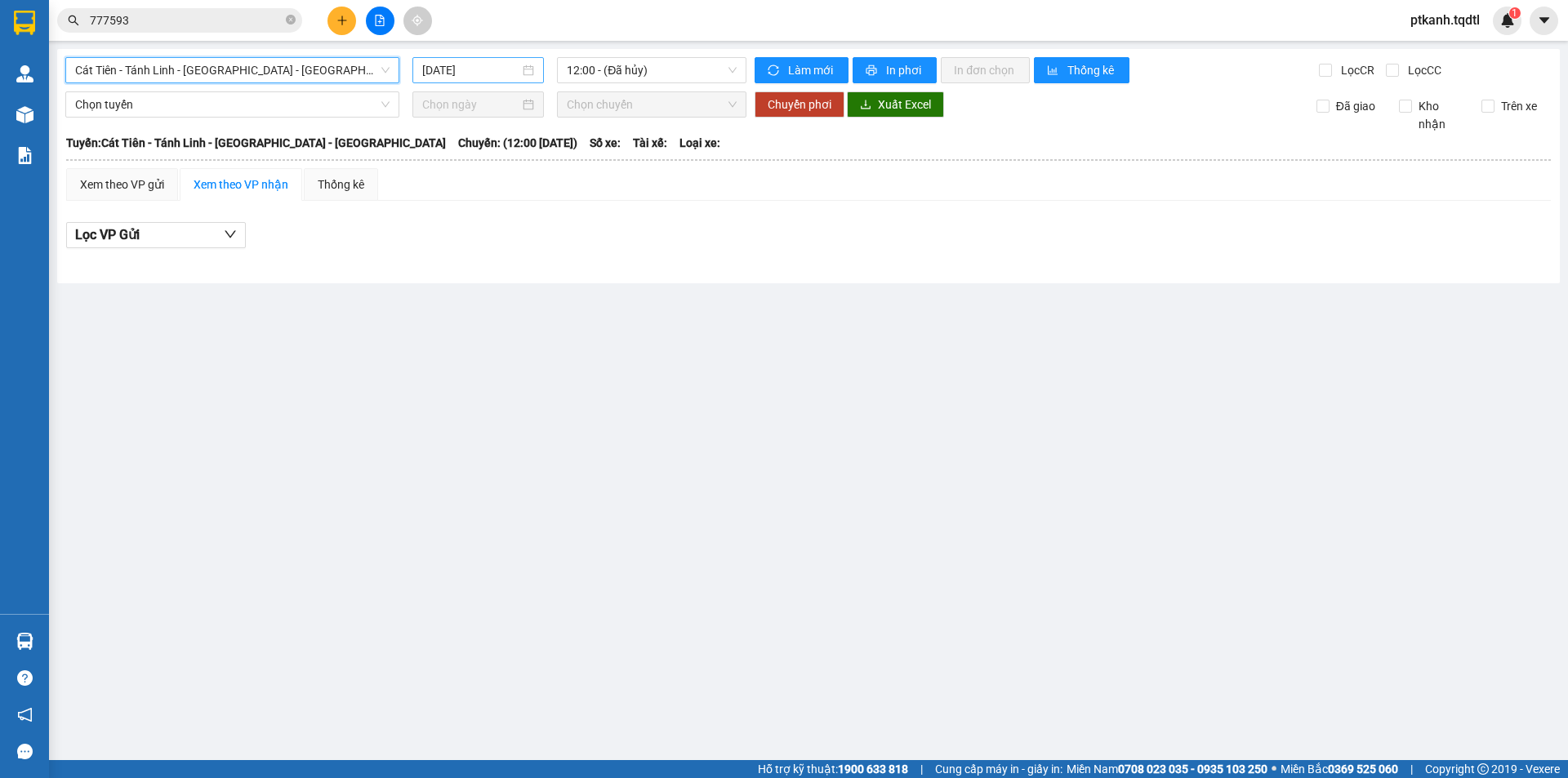
click at [516, 74] on input "[DATE]" at bounding box center [471, 70] width 97 height 18
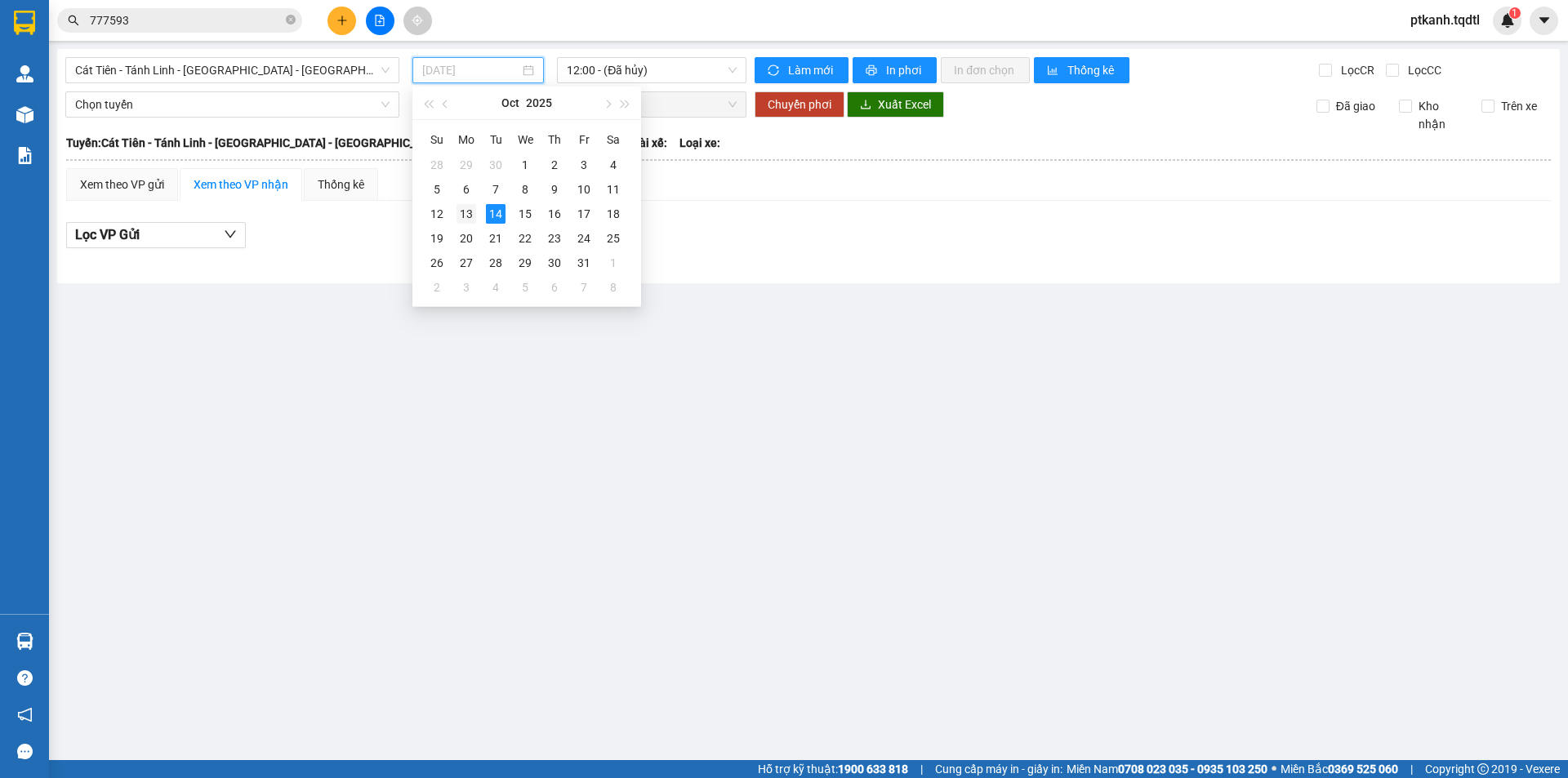
click at [465, 214] on div "13" at bounding box center [466, 214] width 20 height 20
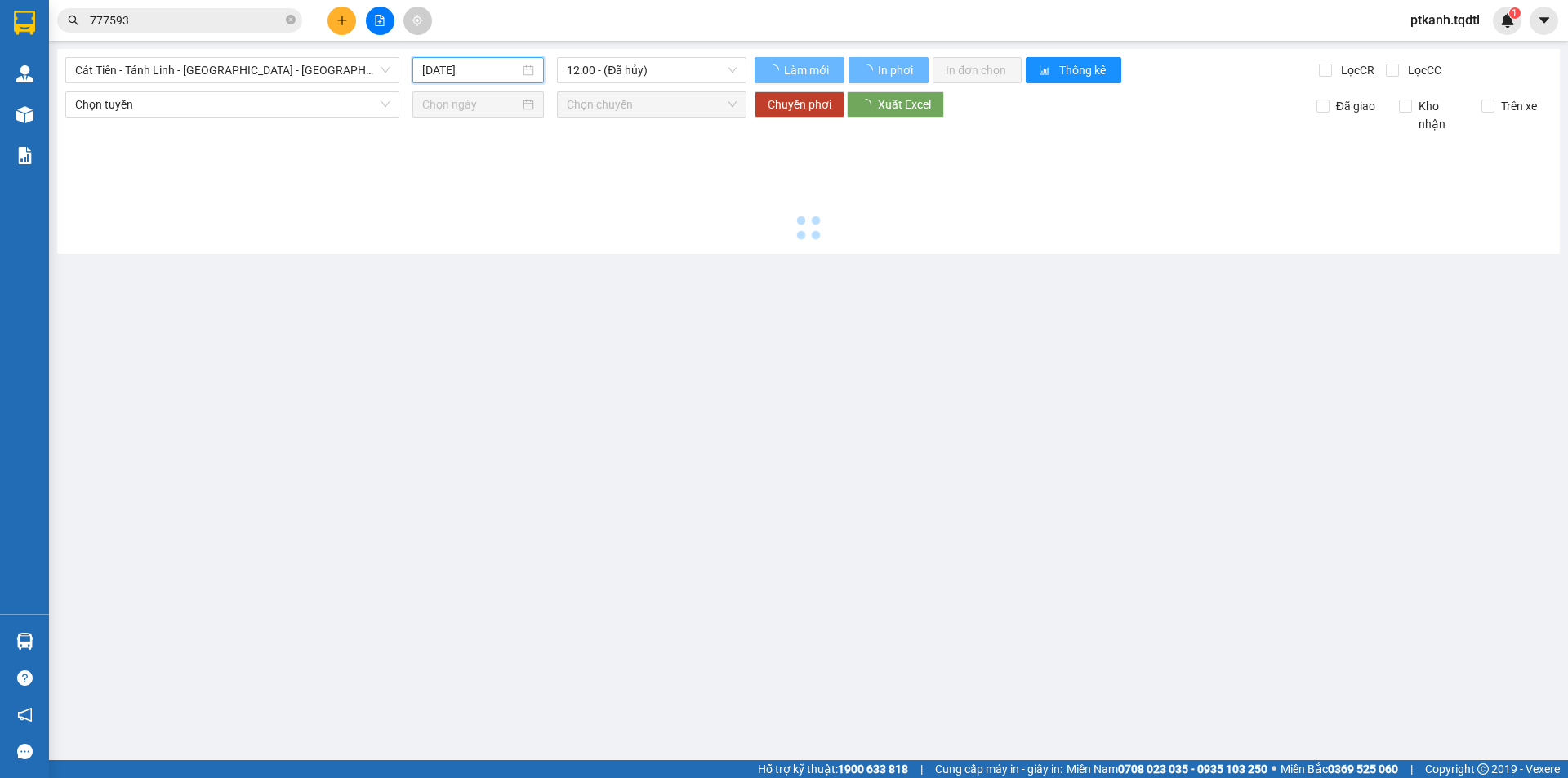
type input "13/10/2025"
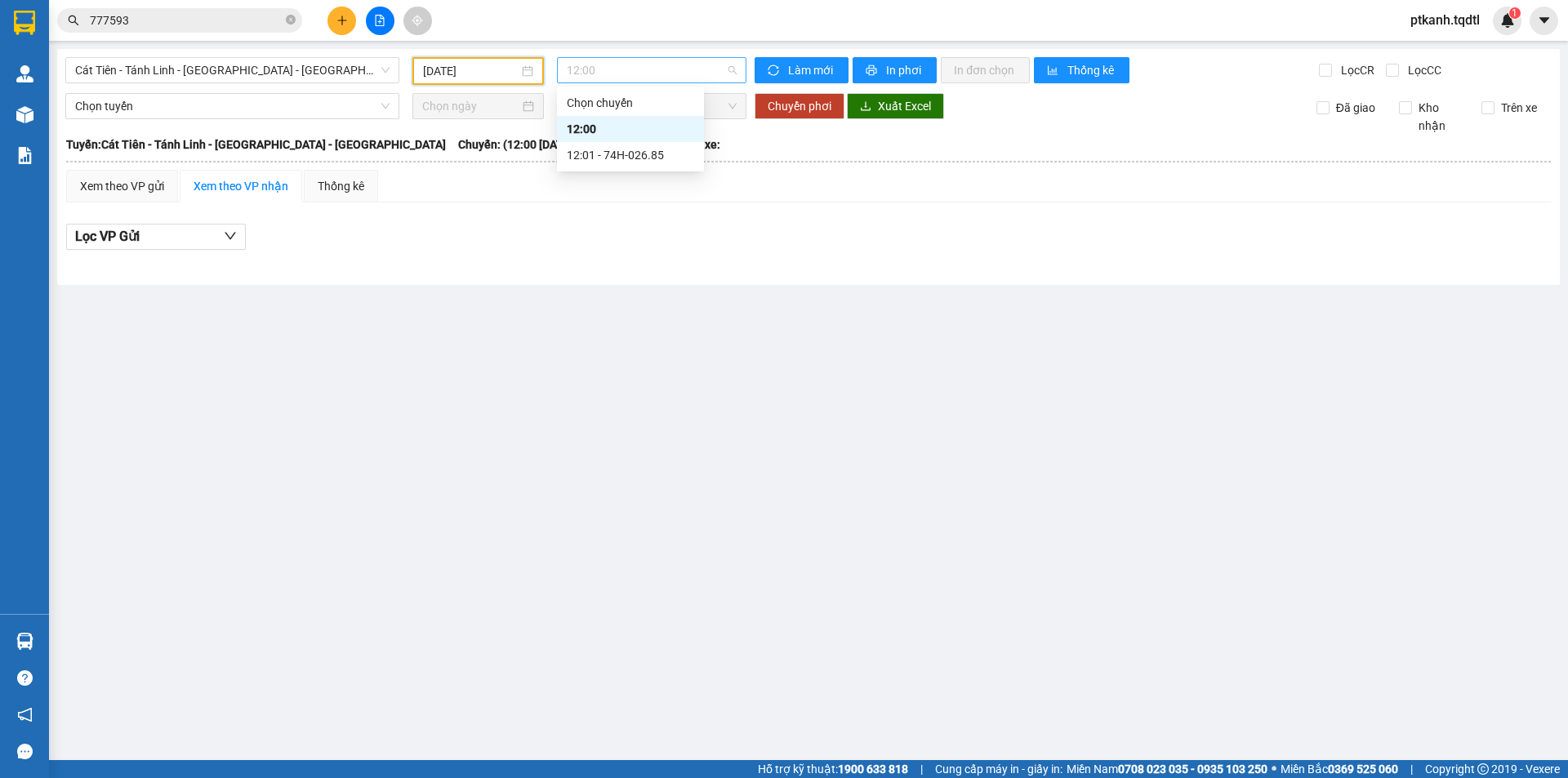
click at [690, 79] on span "12:00" at bounding box center [651, 71] width 169 height 24
click at [388, 71] on span "Cát Tiên - Tánh Linh - Huế - Quảng Trị" at bounding box center [232, 71] width 314 height 24
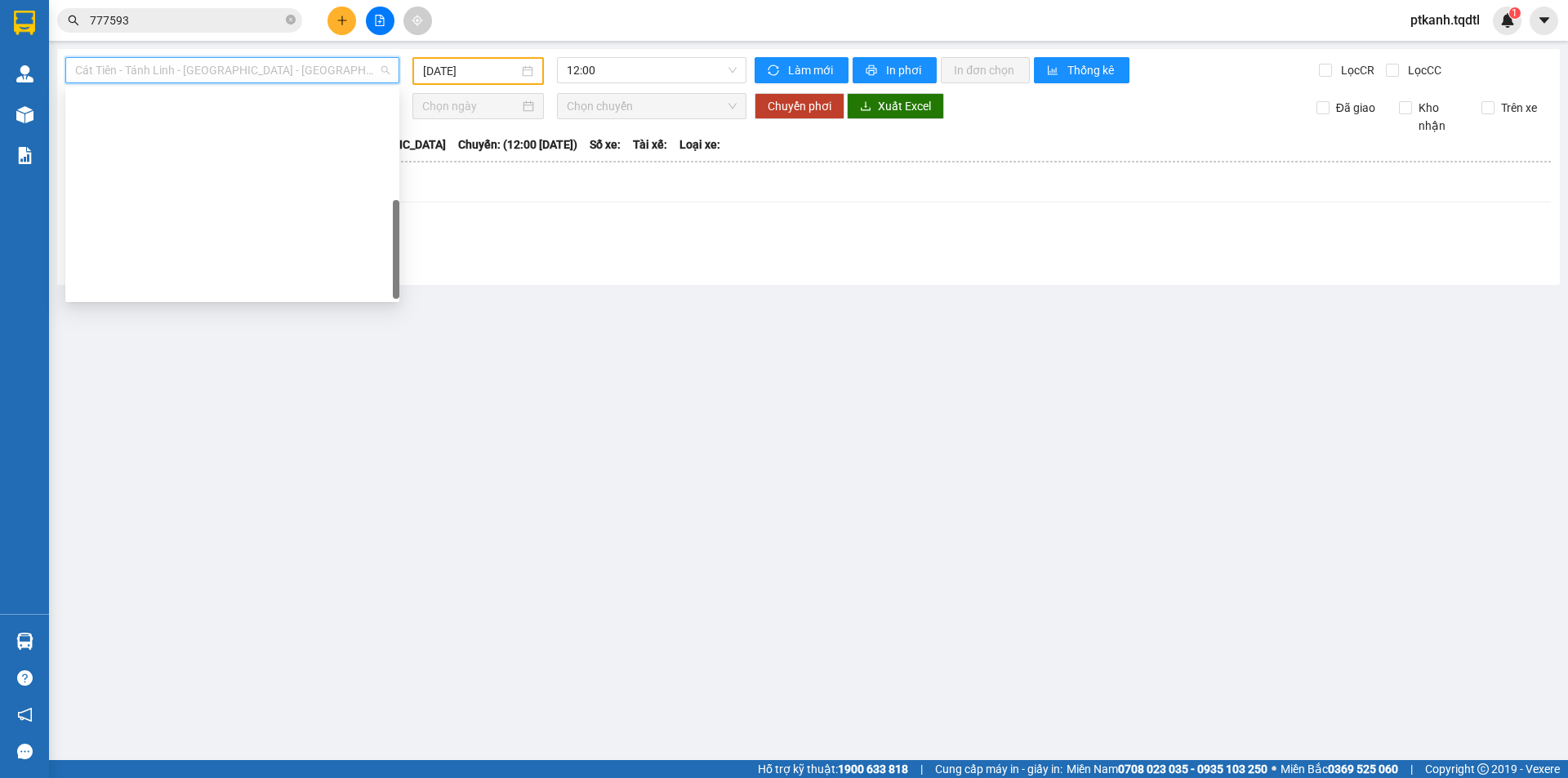
click at [196, 590] on div "Vũng Tàu - Đà Nẵng - Huế - Quảng Trị" at bounding box center [232, 598] width 314 height 18
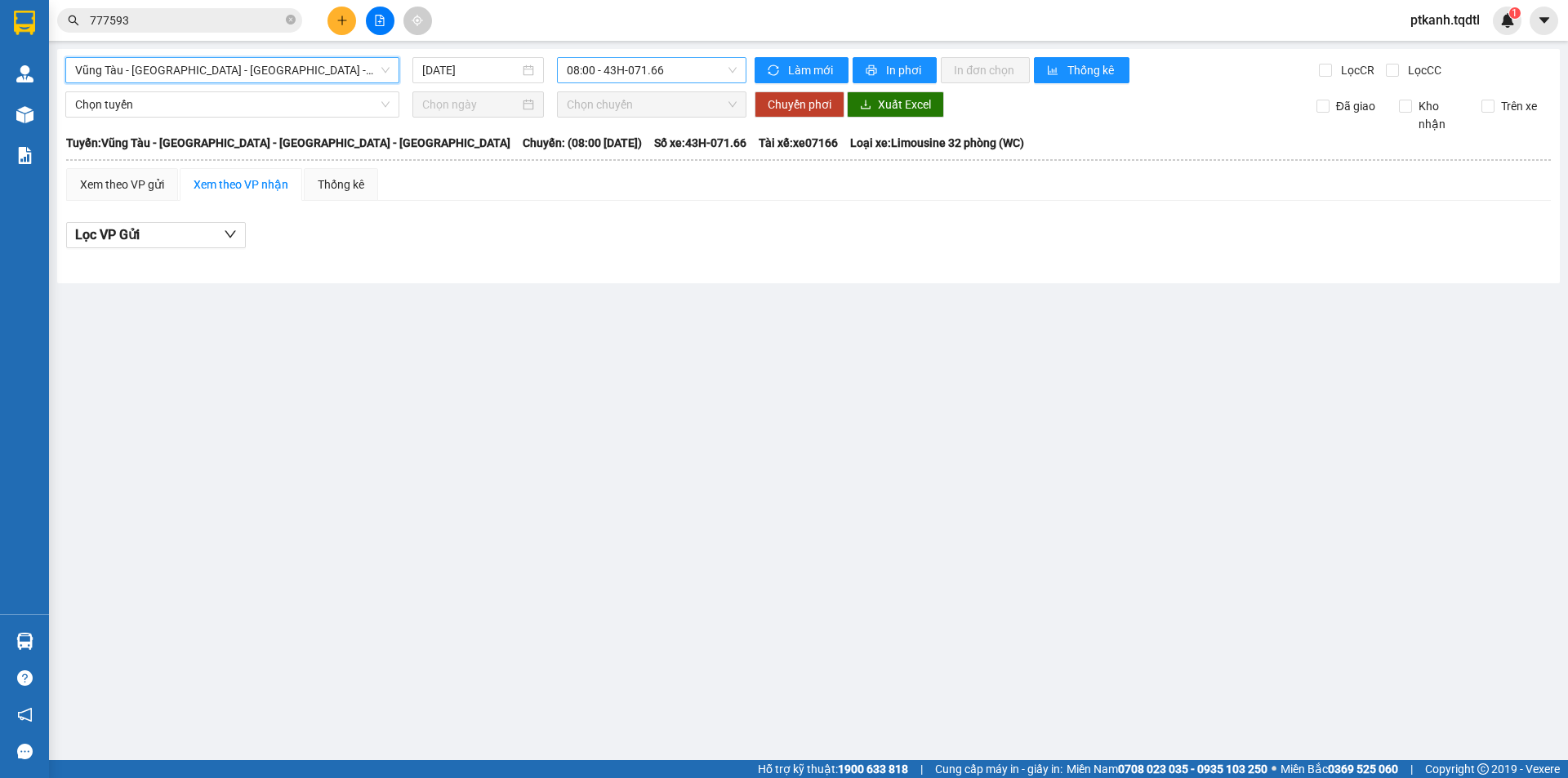
click at [693, 76] on span "08:00 - 43H-071.66" at bounding box center [651, 71] width 169 height 24
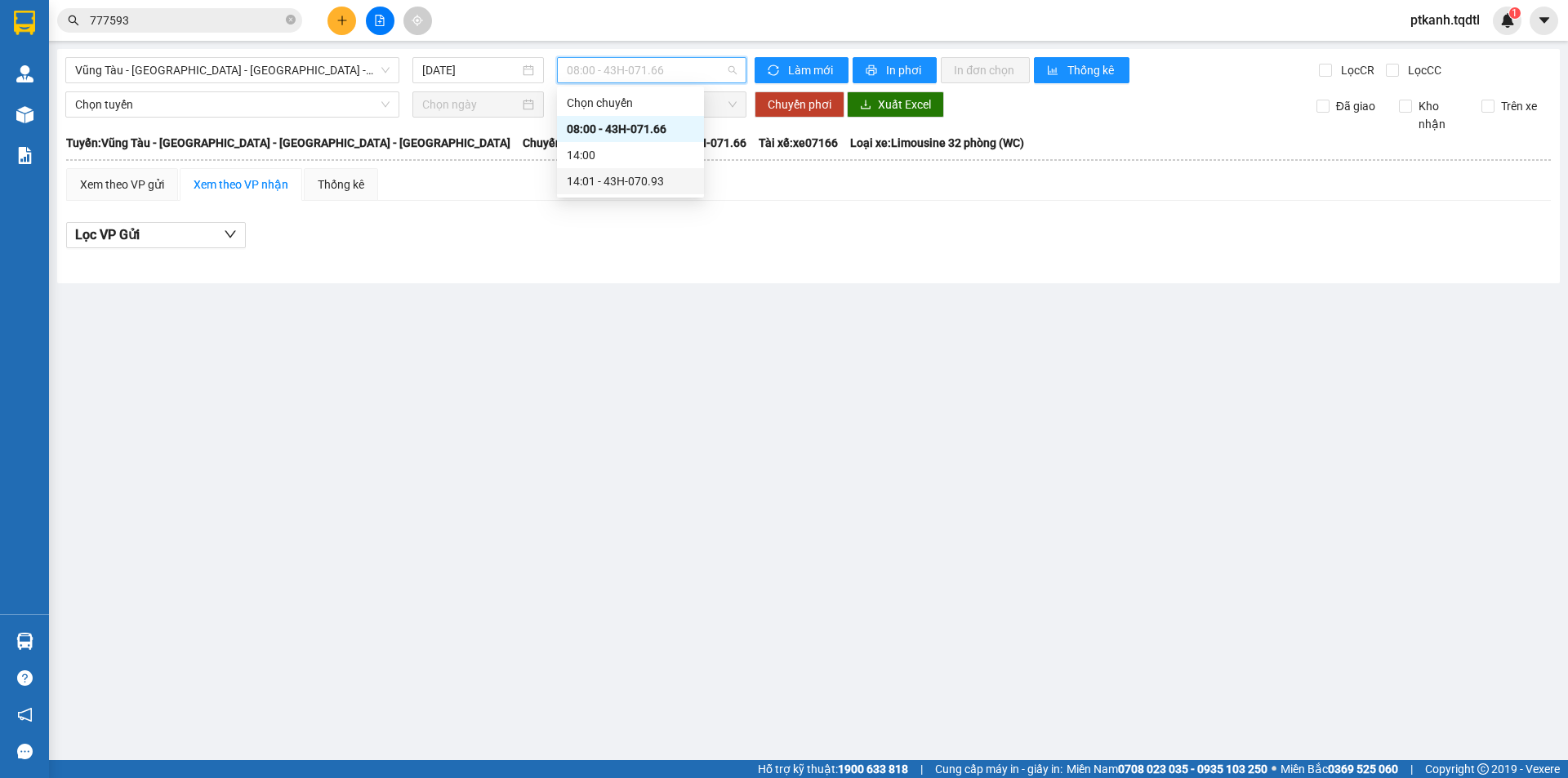
click at [655, 180] on div "14:01 - 43H-070.93" at bounding box center [630, 181] width 127 height 18
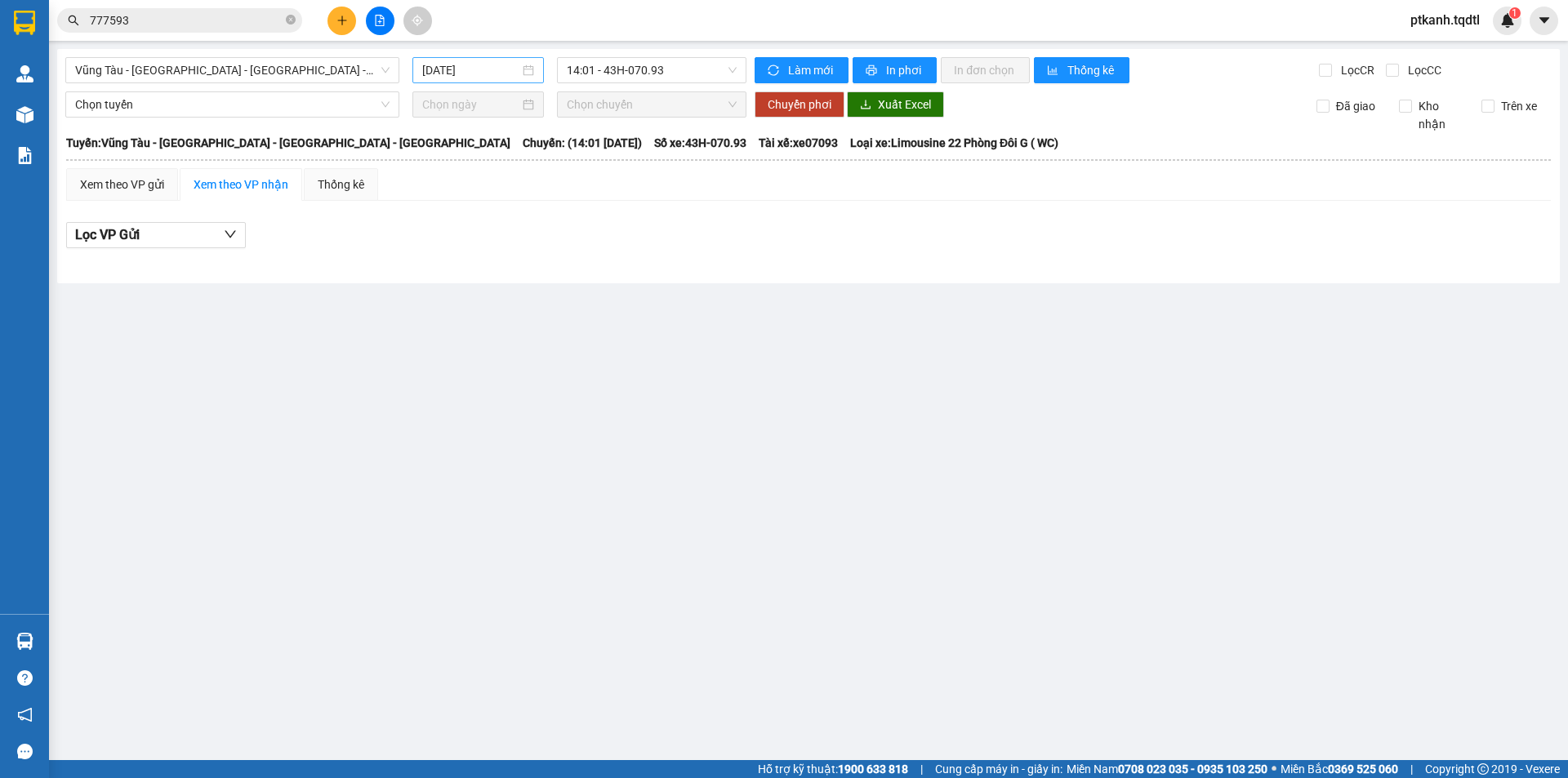
click at [524, 64] on div "[DATE]" at bounding box center [478, 70] width 112 height 18
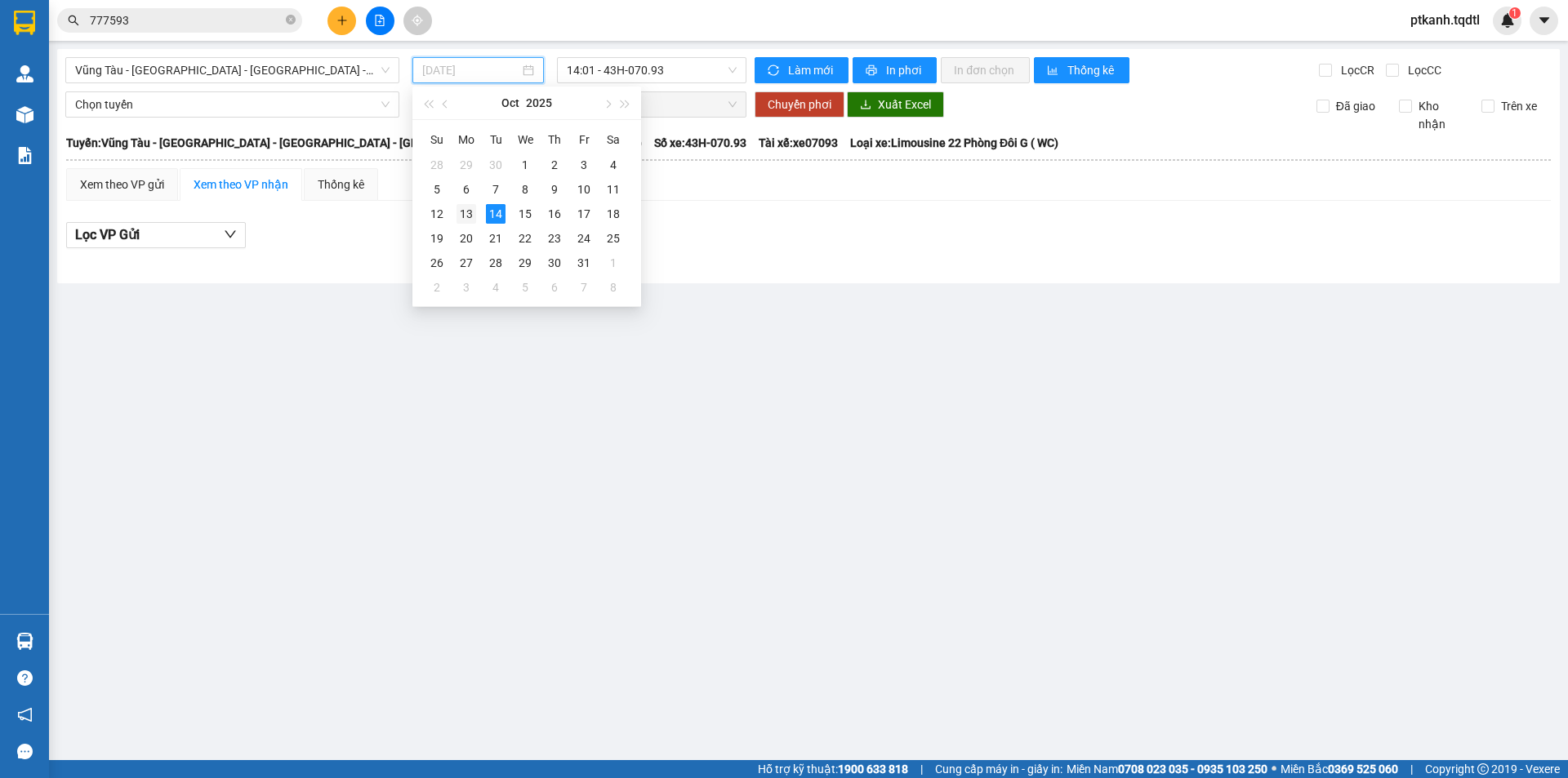
click at [459, 211] on div "13" at bounding box center [466, 214] width 20 height 20
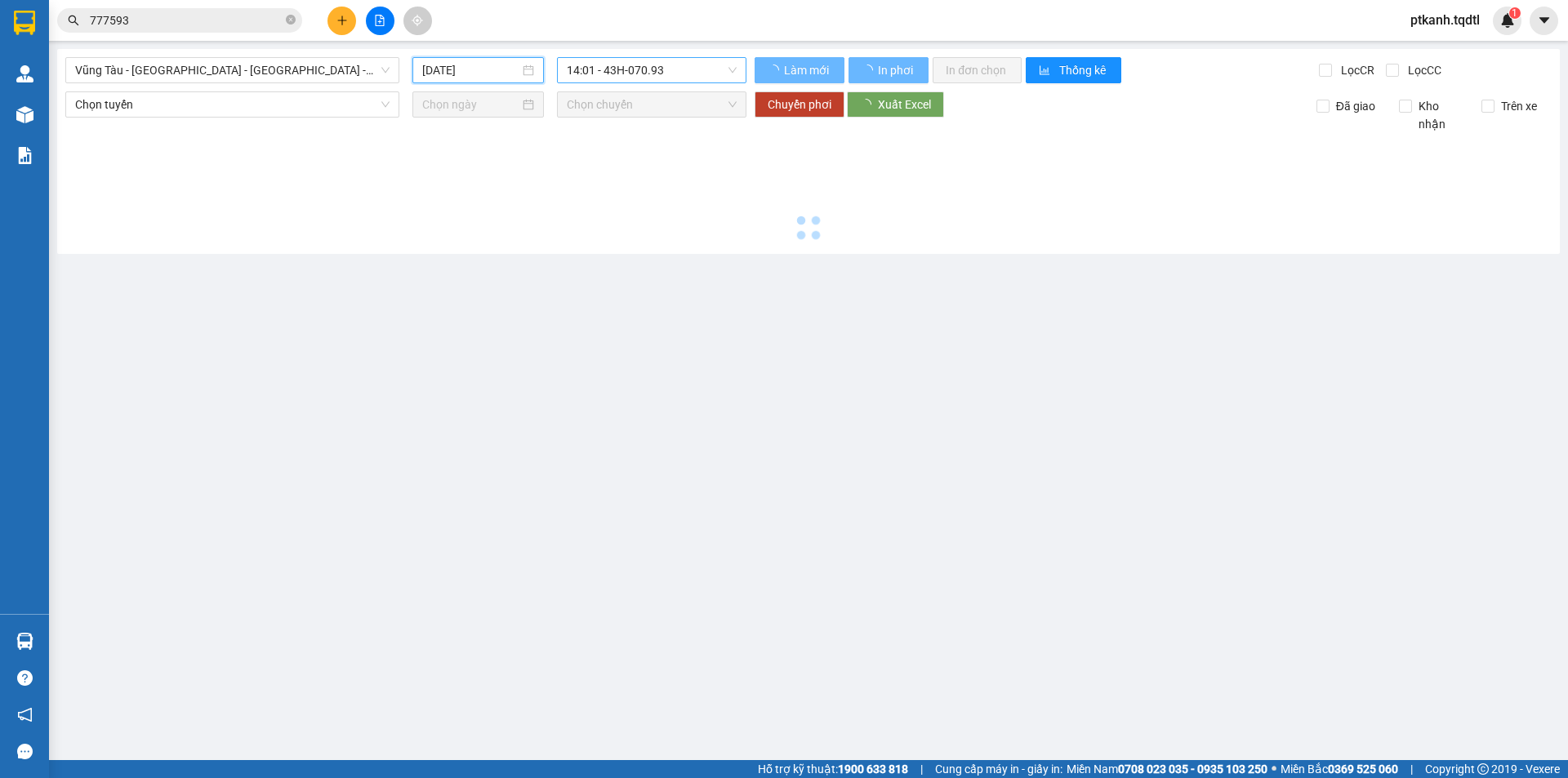
type input "13/10/2025"
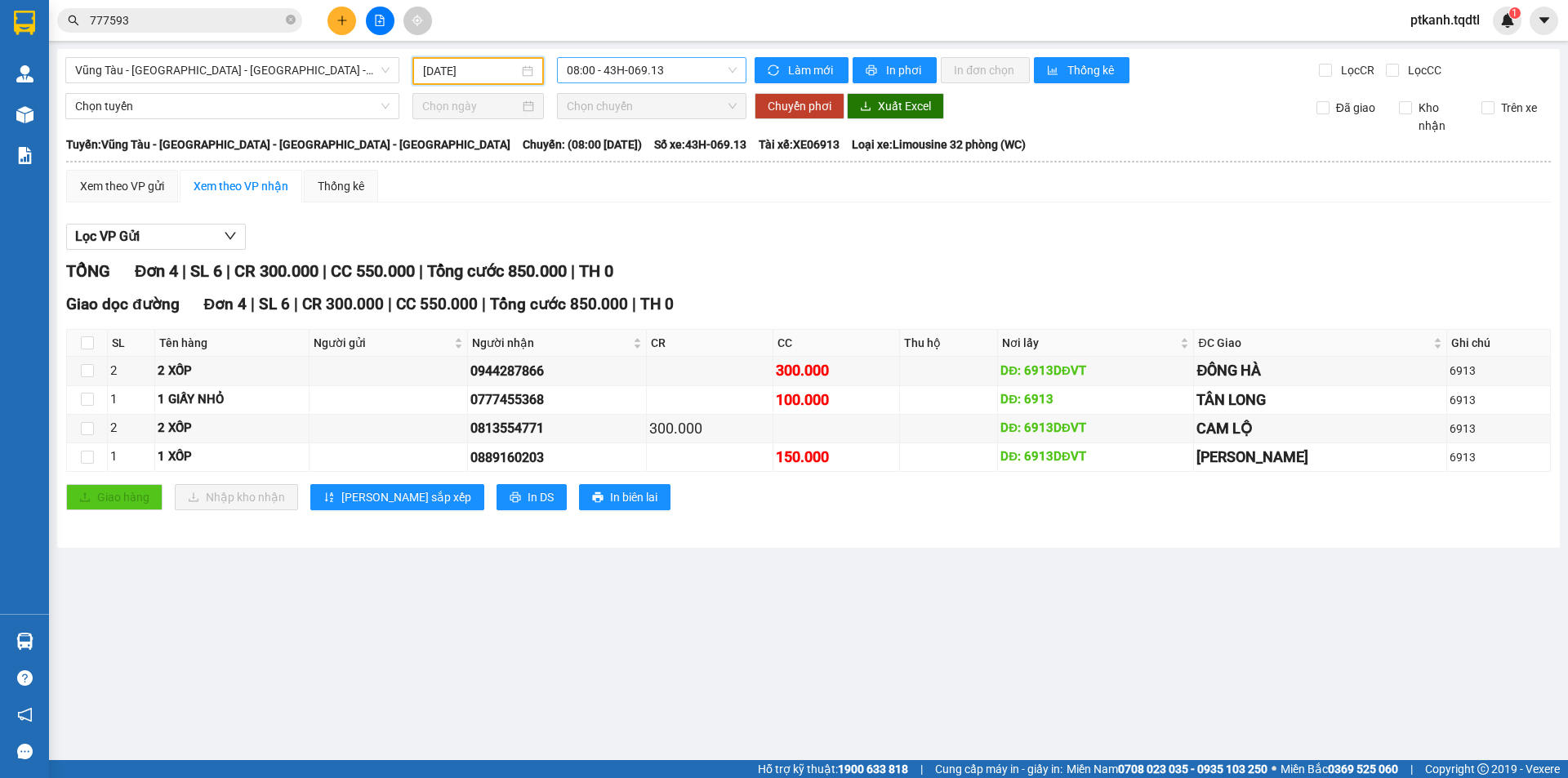
click at [703, 69] on span "08:00 - 43H-069.13" at bounding box center [651, 71] width 169 height 24
click at [650, 184] on div "14:01 - 43H-072.36" at bounding box center [630, 181] width 127 height 18
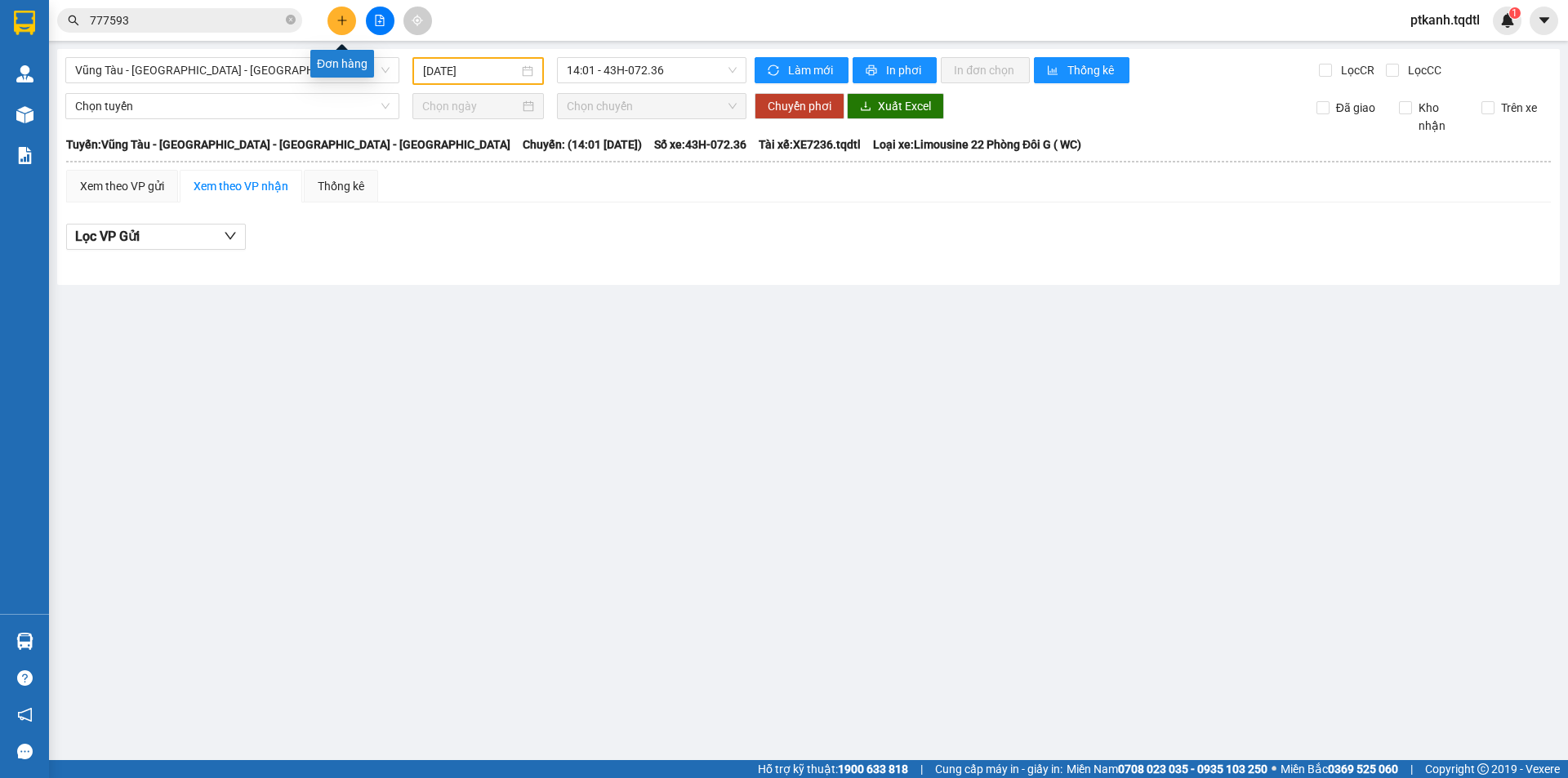
click at [341, 16] on icon "plus" at bounding box center [342, 21] width 11 height 11
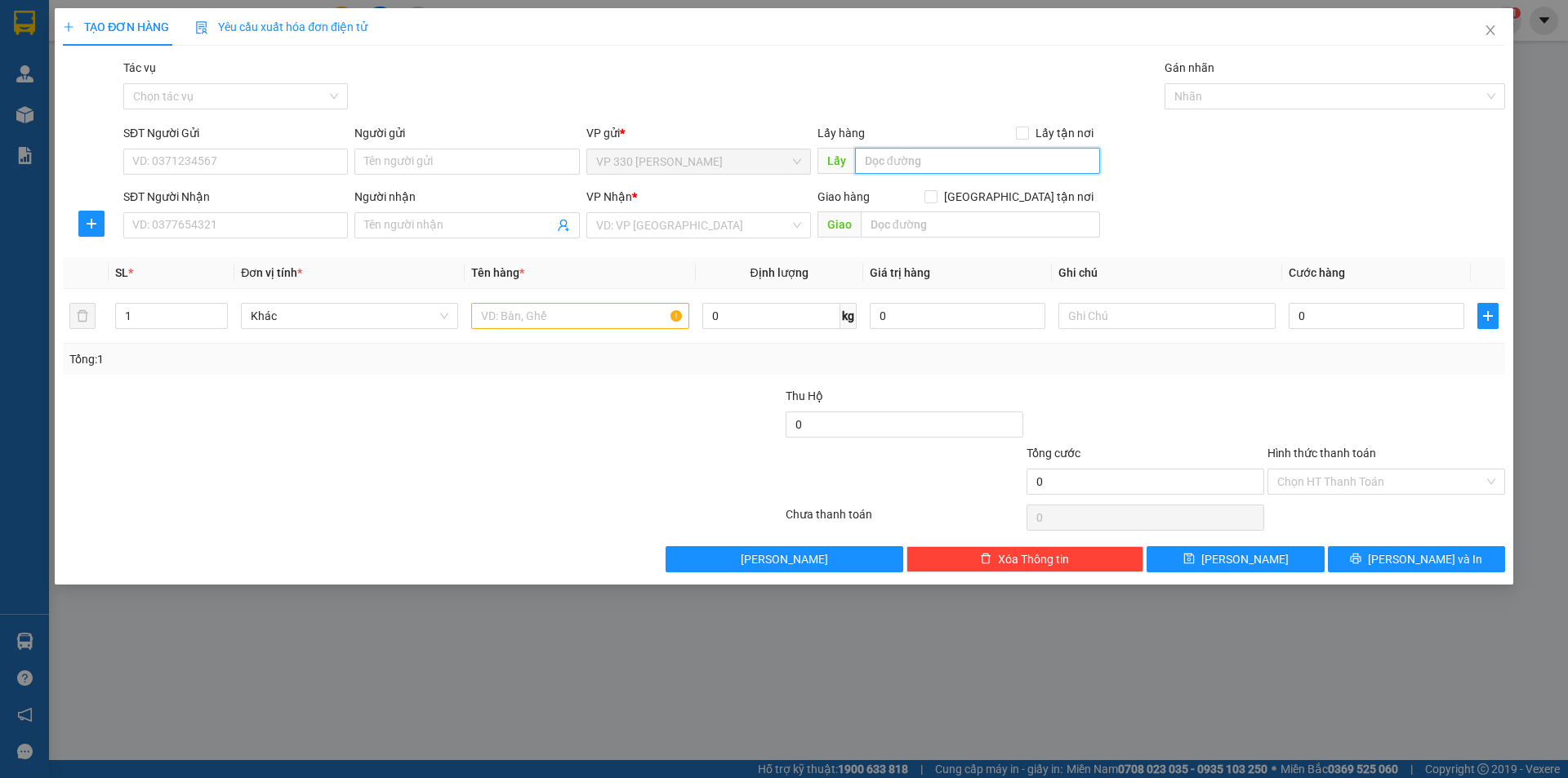
click at [920, 163] on input "text" at bounding box center [977, 161] width 245 height 26
type input "HÀ NỘI"
click at [267, 219] on input "SĐT Người Nhận" at bounding box center [235, 226] width 225 height 26
type input "0902069889"
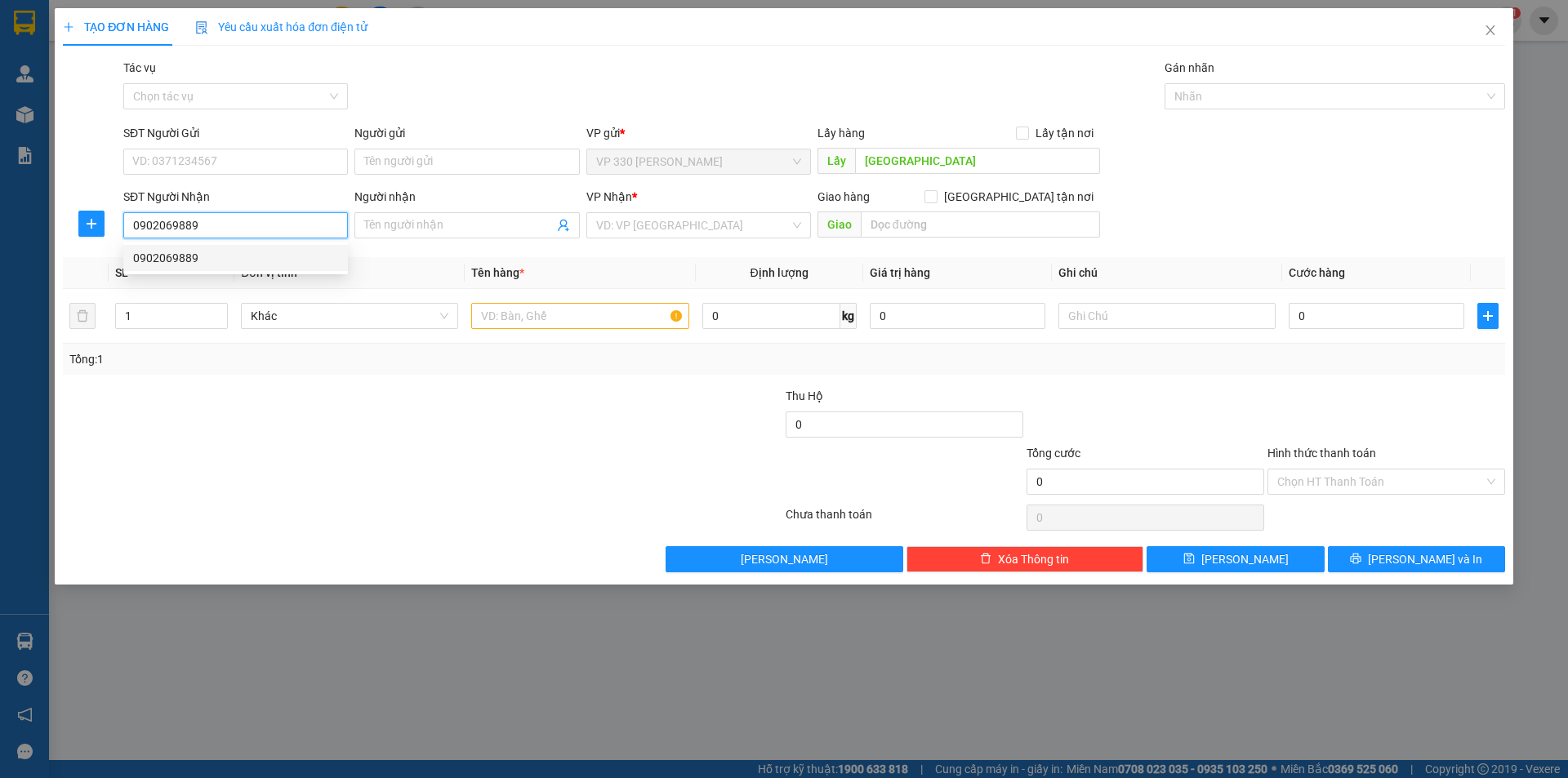
click at [252, 259] on div "0902069889" at bounding box center [235, 258] width 205 height 18
type input "MŨI NÉ PHAN THIẾT"
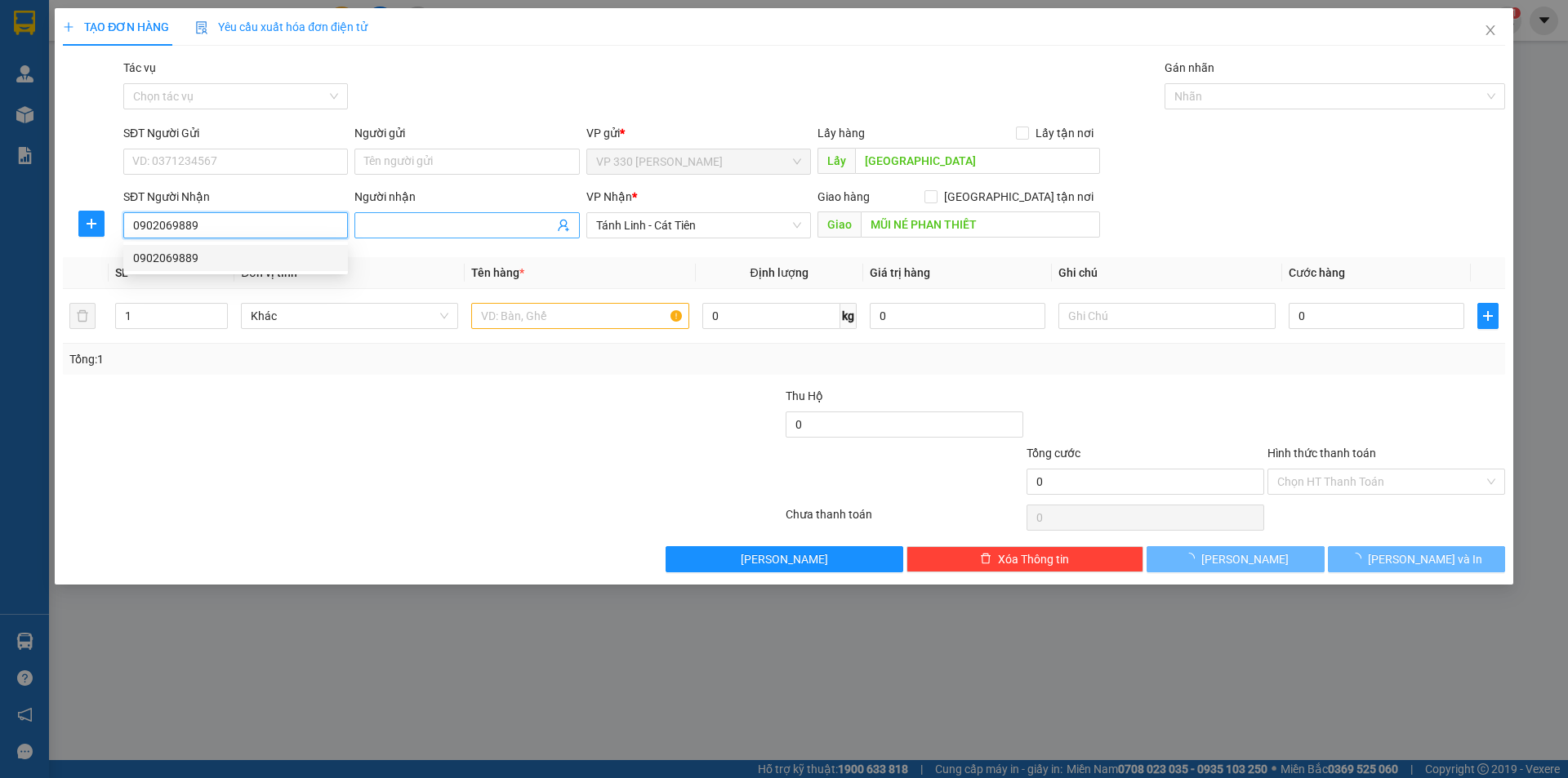
type input "150.000"
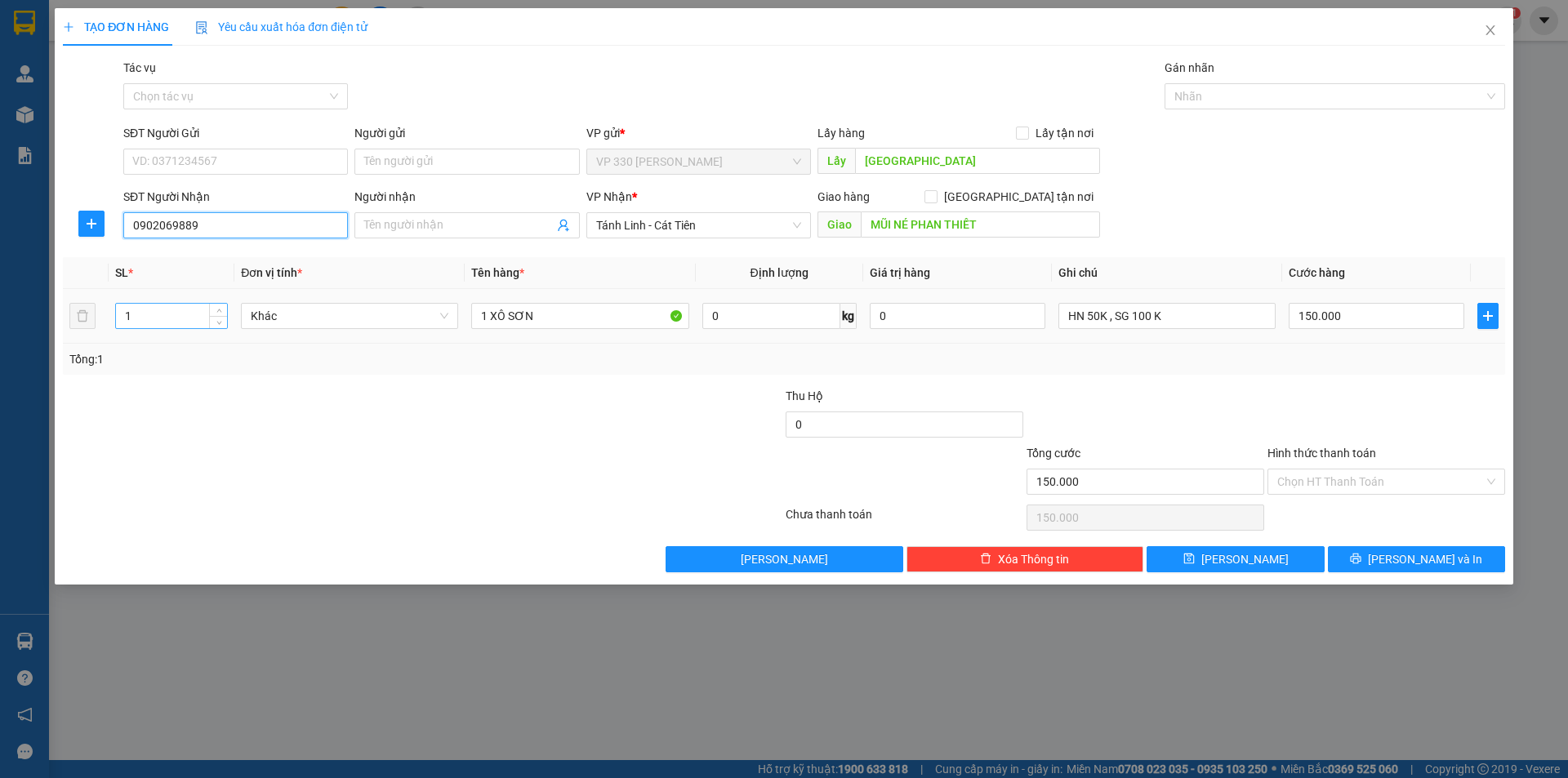
type input "0902069889"
click at [159, 320] on input "1" at bounding box center [171, 316] width 111 height 24
type input "6"
click at [488, 312] on input "1 XÔ SƠN" at bounding box center [580, 316] width 217 height 26
click at [1100, 312] on input "HN 50K , SG 100 K" at bounding box center [1166, 316] width 217 height 26
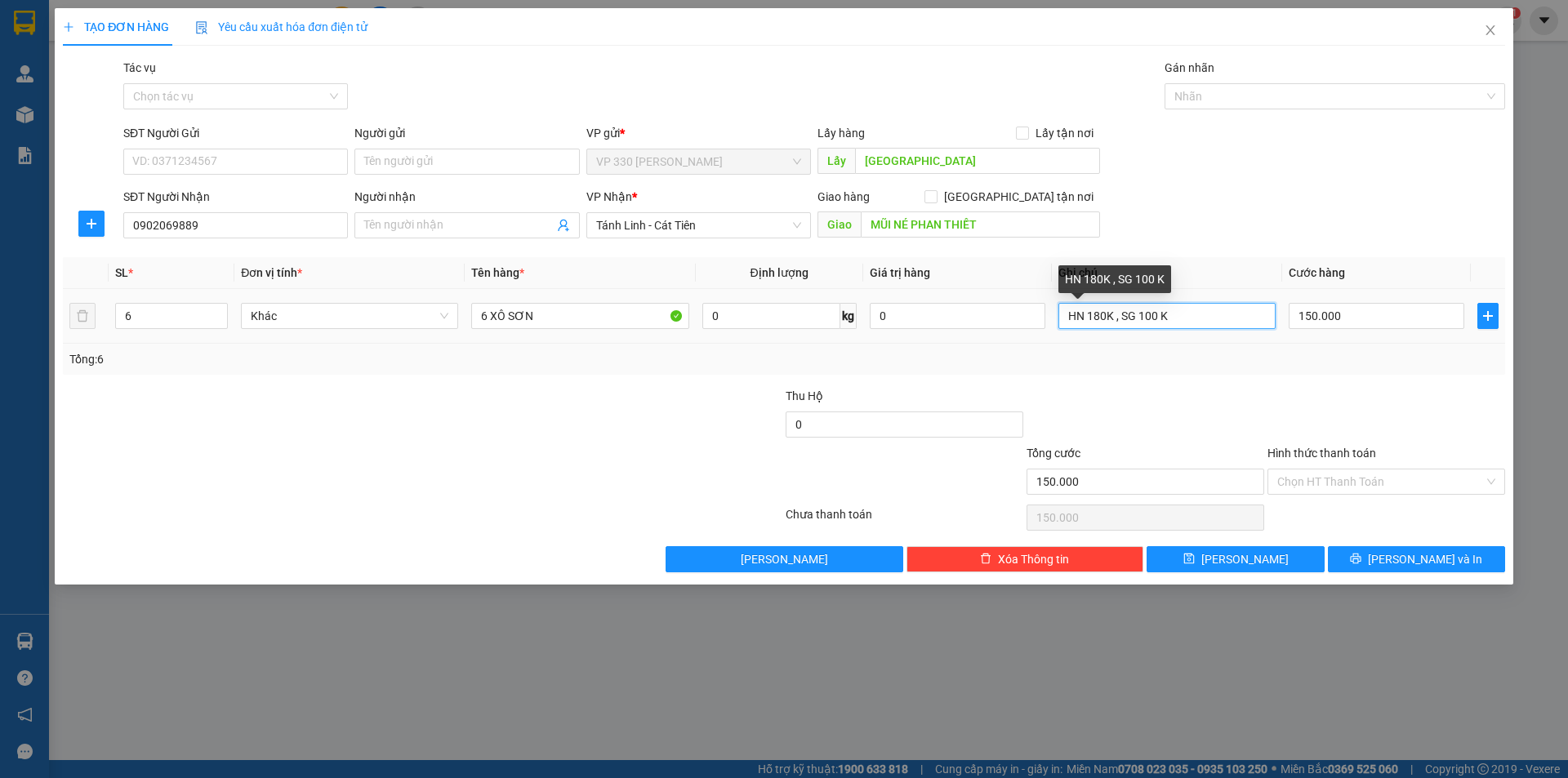
click at [1156, 315] on input "HN 180K , SG 100 K" at bounding box center [1166, 316] width 217 height 26
click at [1160, 315] on input "HN 180K , SG 240 K" at bounding box center [1166, 316] width 217 height 26
click at [1366, 324] on input "150.000" at bounding box center [1376, 316] width 176 height 26
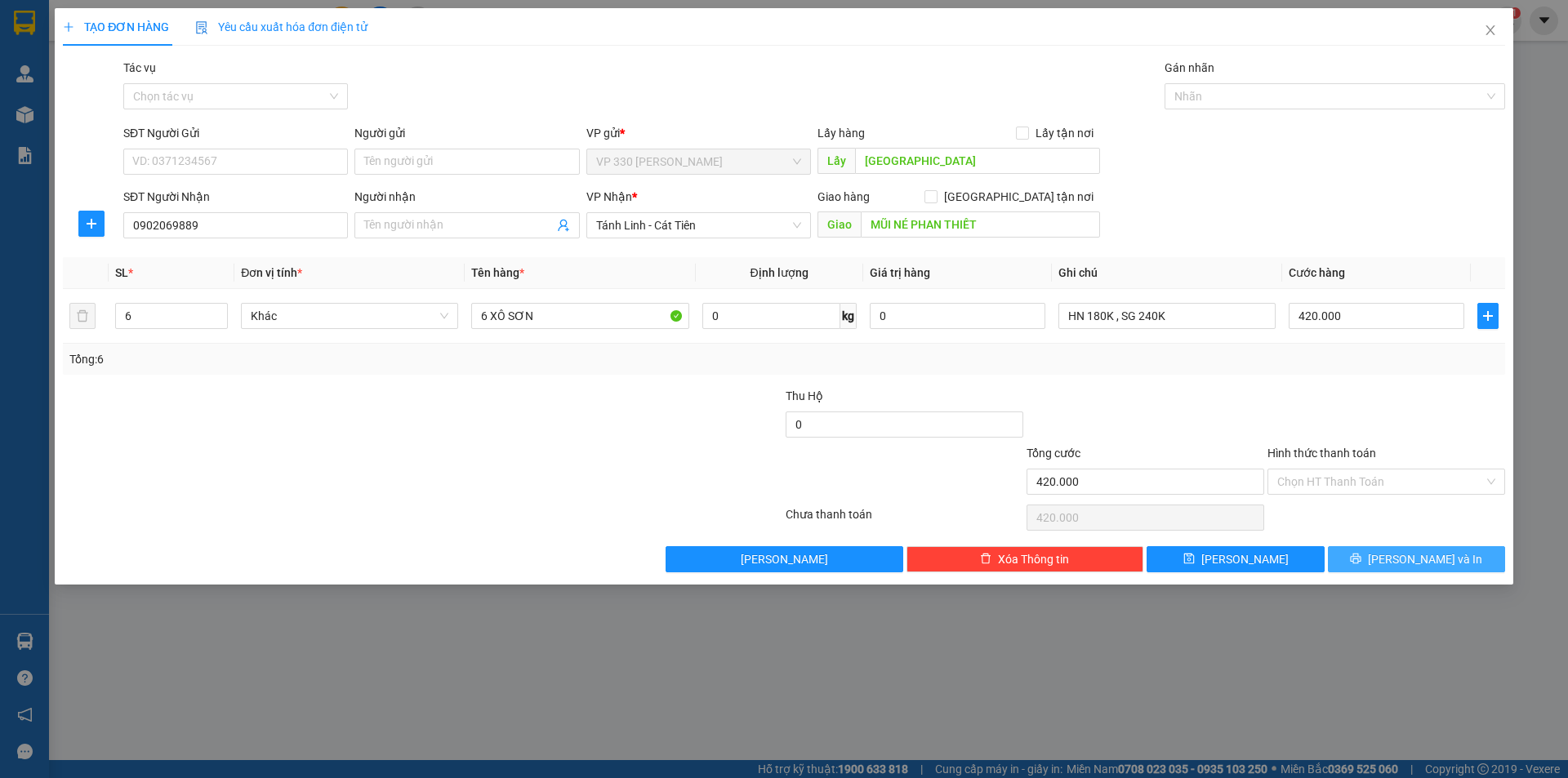
click at [1427, 558] on span "[PERSON_NAME] và In" at bounding box center [1424, 559] width 114 height 18
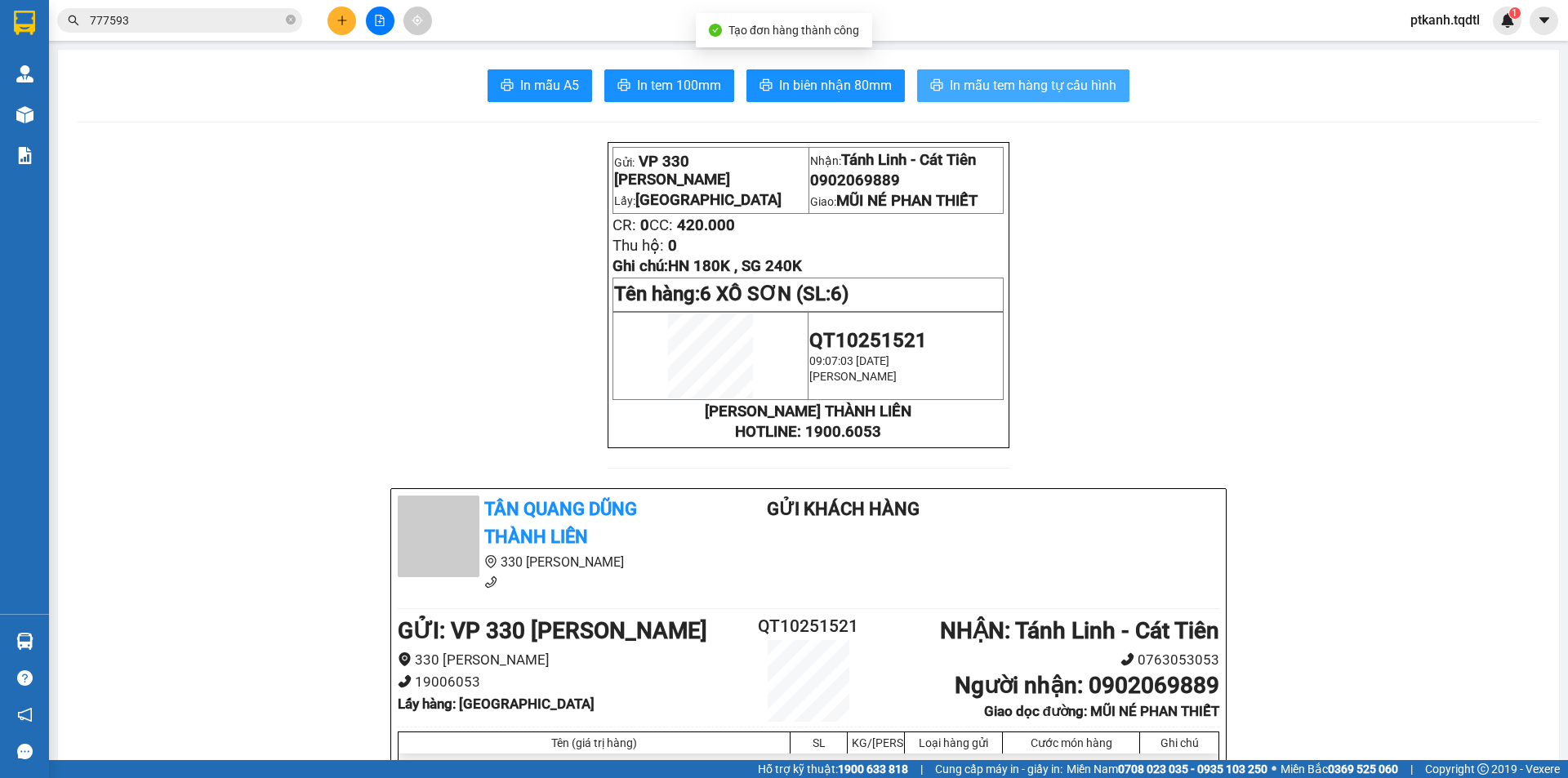
click at [1023, 86] on span "In mẫu tem hàng tự cấu hình" at bounding box center [1032, 86] width 167 height 21
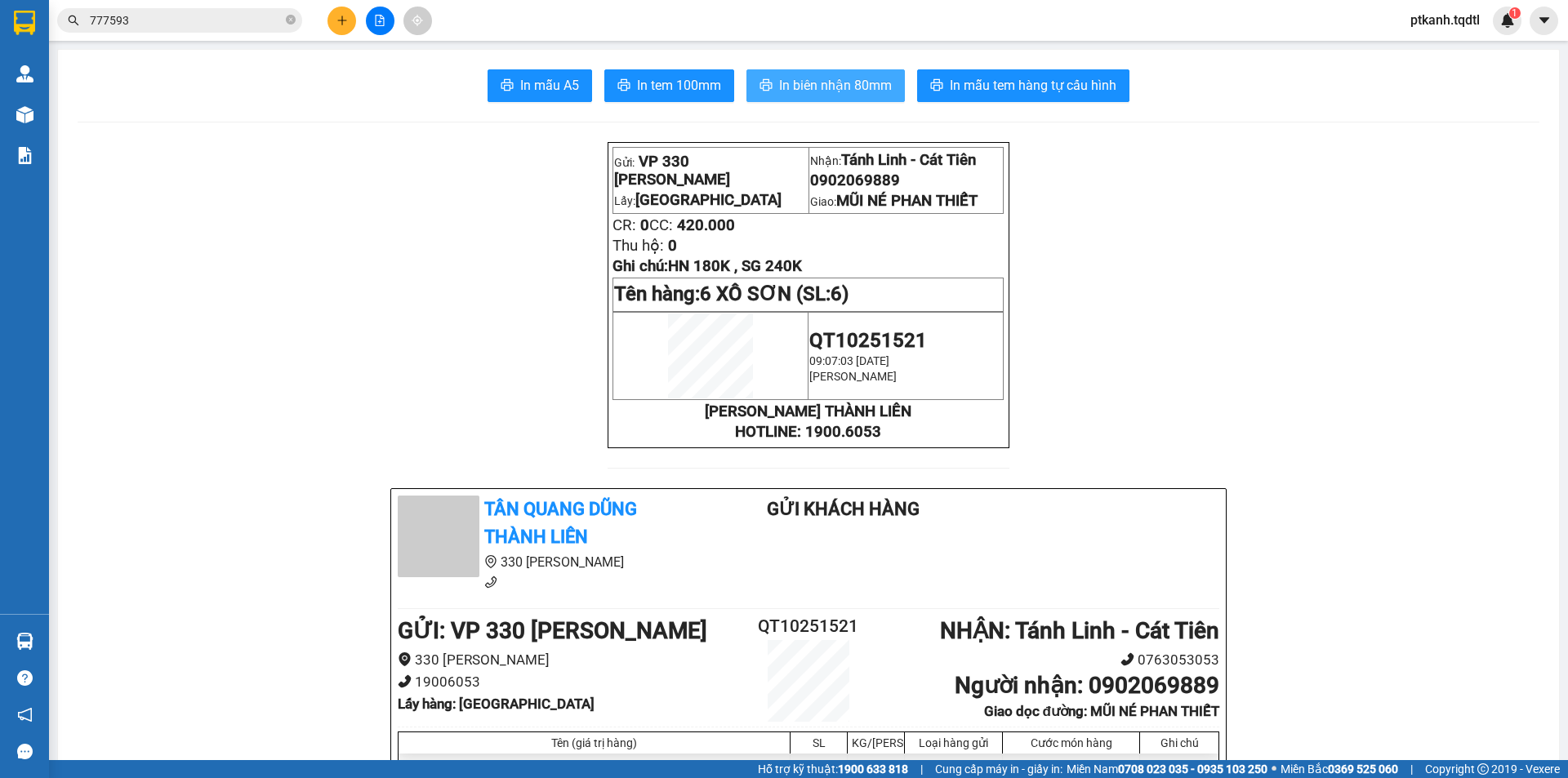
click at [824, 83] on span "In biên nhận 80mm" at bounding box center [836, 86] width 113 height 21
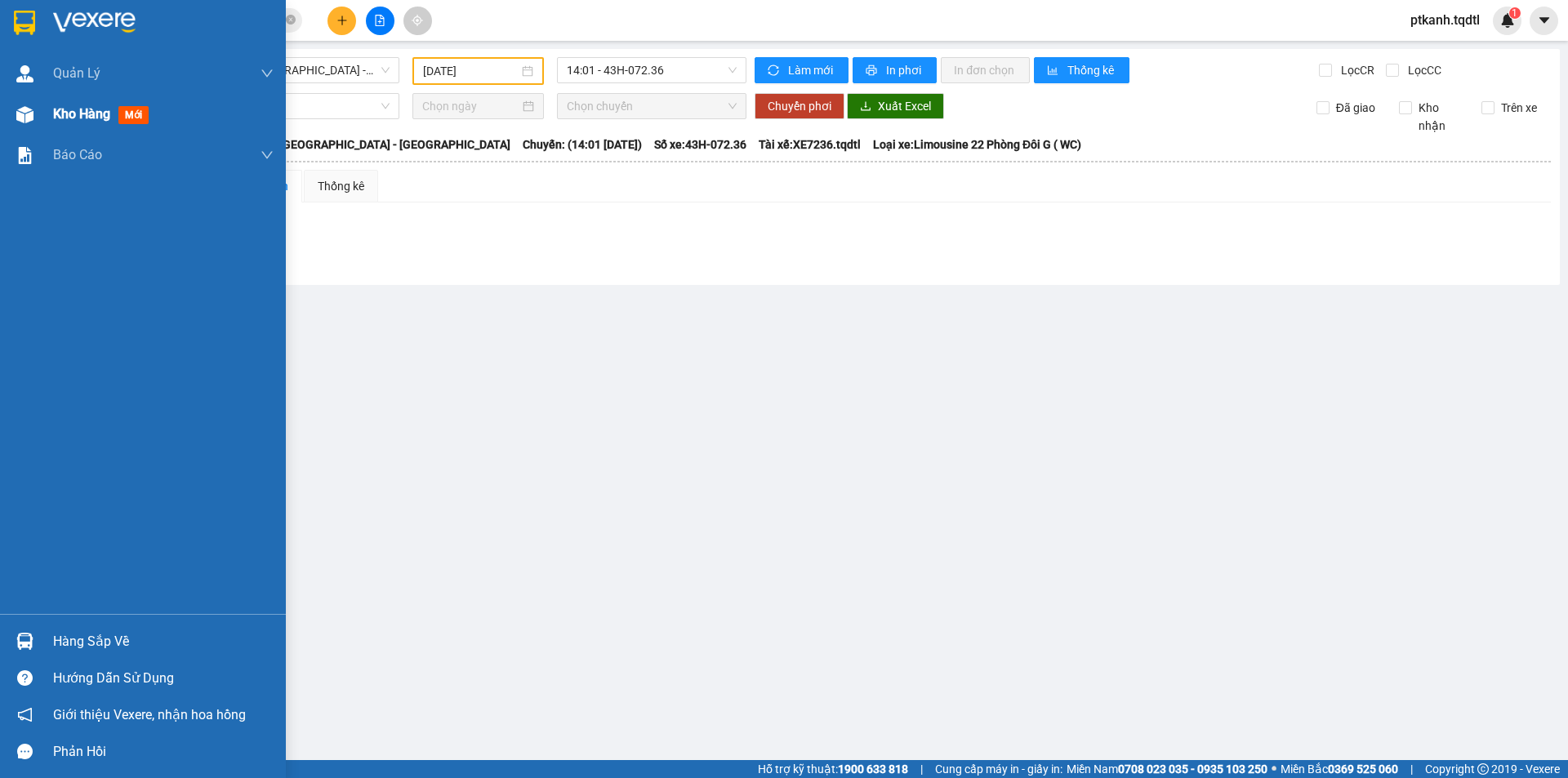
click at [27, 112] on img at bounding box center [24, 115] width 17 height 17
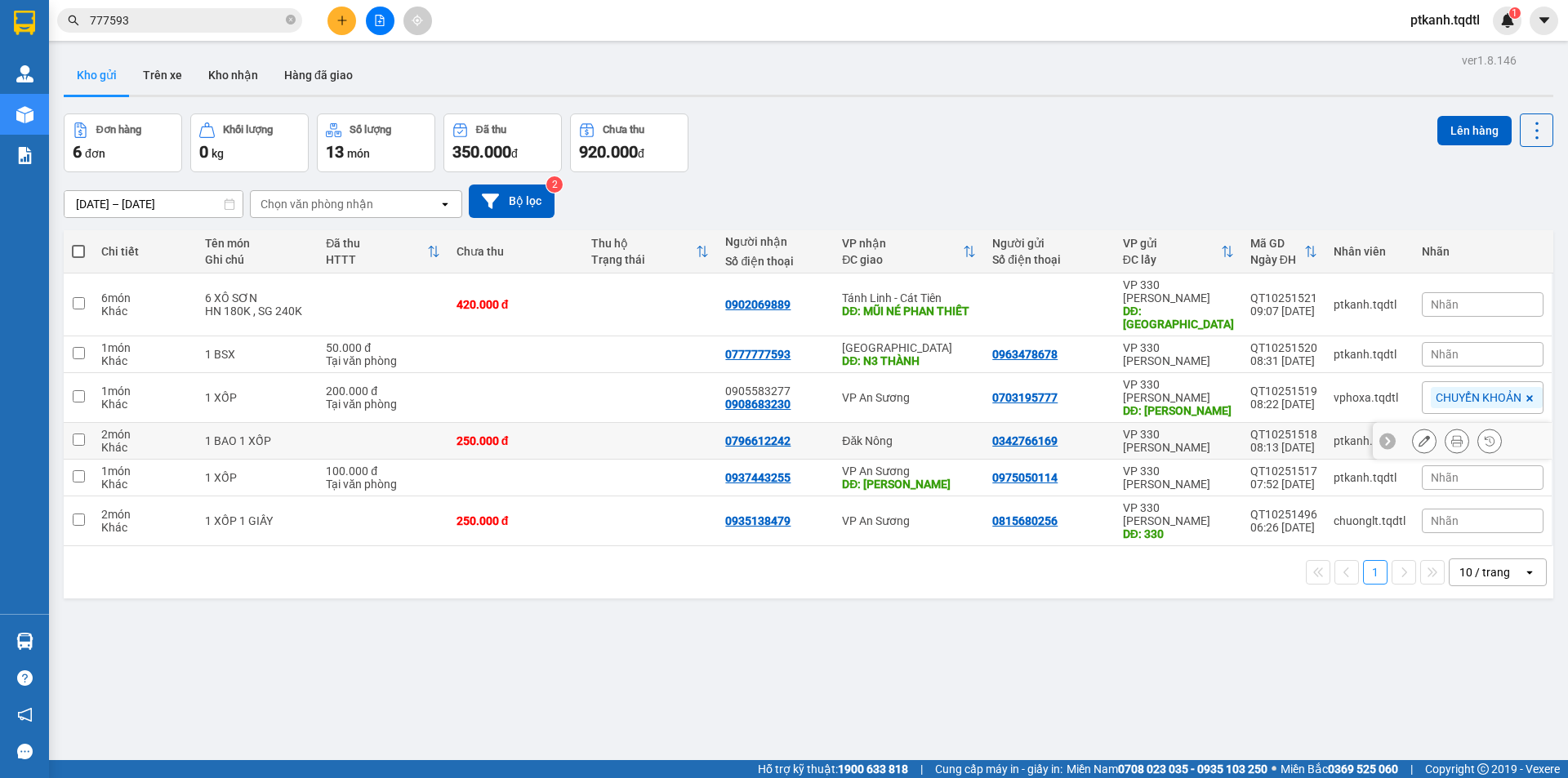
click at [654, 422] on td at bounding box center [649, 440] width 135 height 37
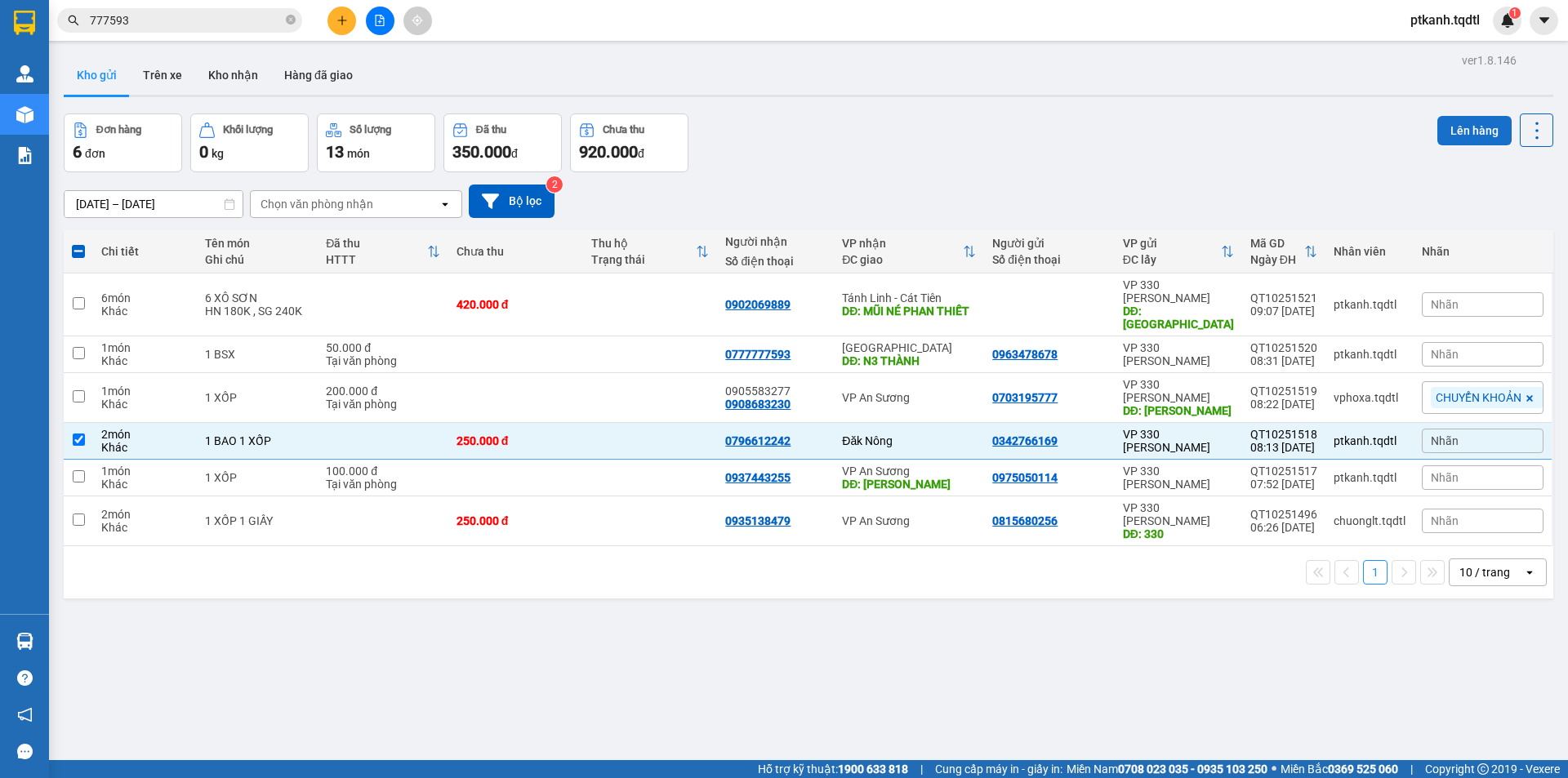
click at [1458, 133] on button "Lên hàng" at bounding box center [1474, 130] width 74 height 29
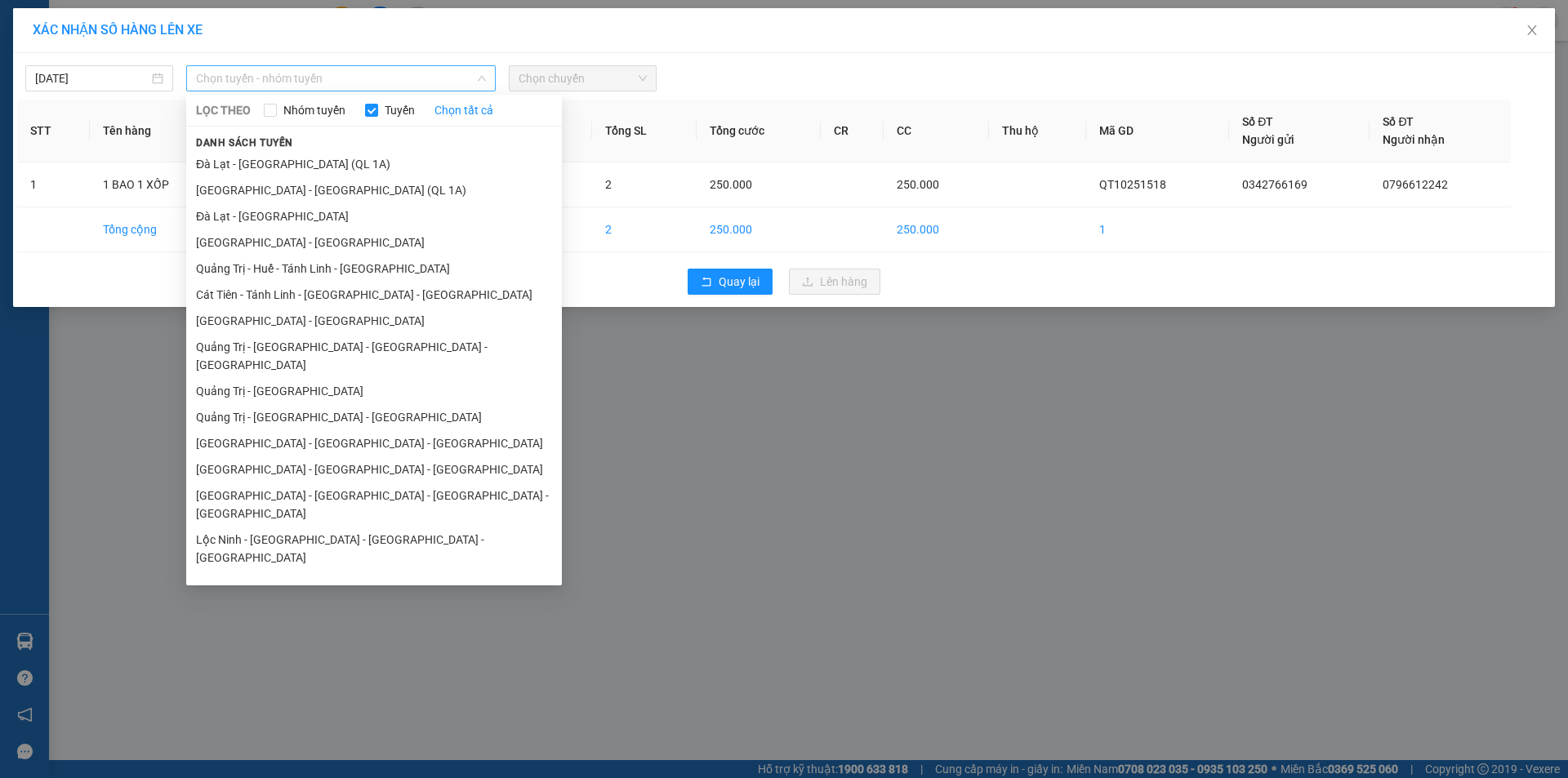
click at [451, 79] on span "Chọn tuyến - nhóm tuyến" at bounding box center [341, 78] width 290 height 24
click at [392, 483] on li "Quảng Bình - Quảng Trị - Huế - Lộc Ninh" at bounding box center [374, 504] width 376 height 44
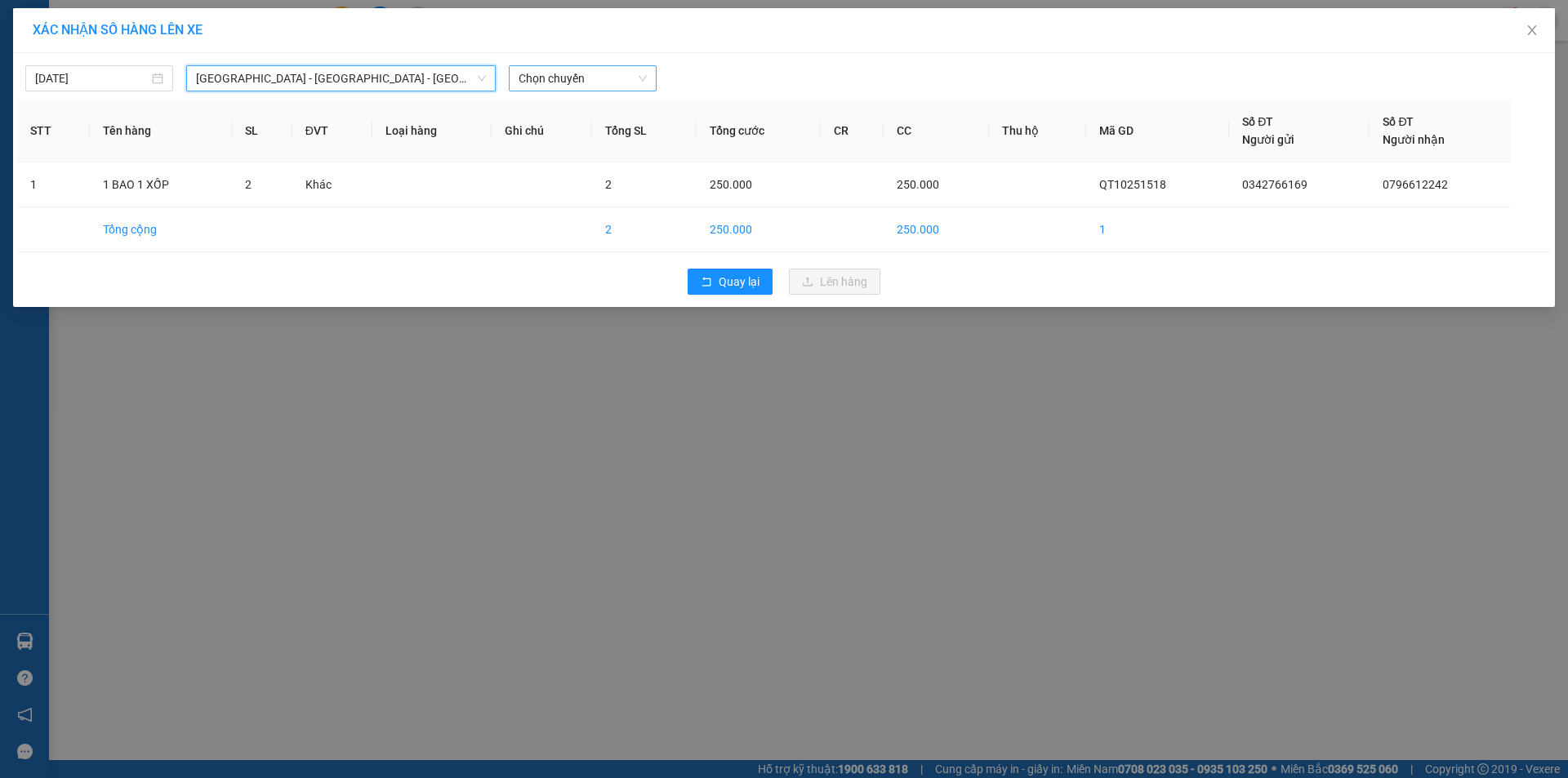
click at [610, 78] on span "Chọn chuyến" at bounding box center [583, 78] width 128 height 24
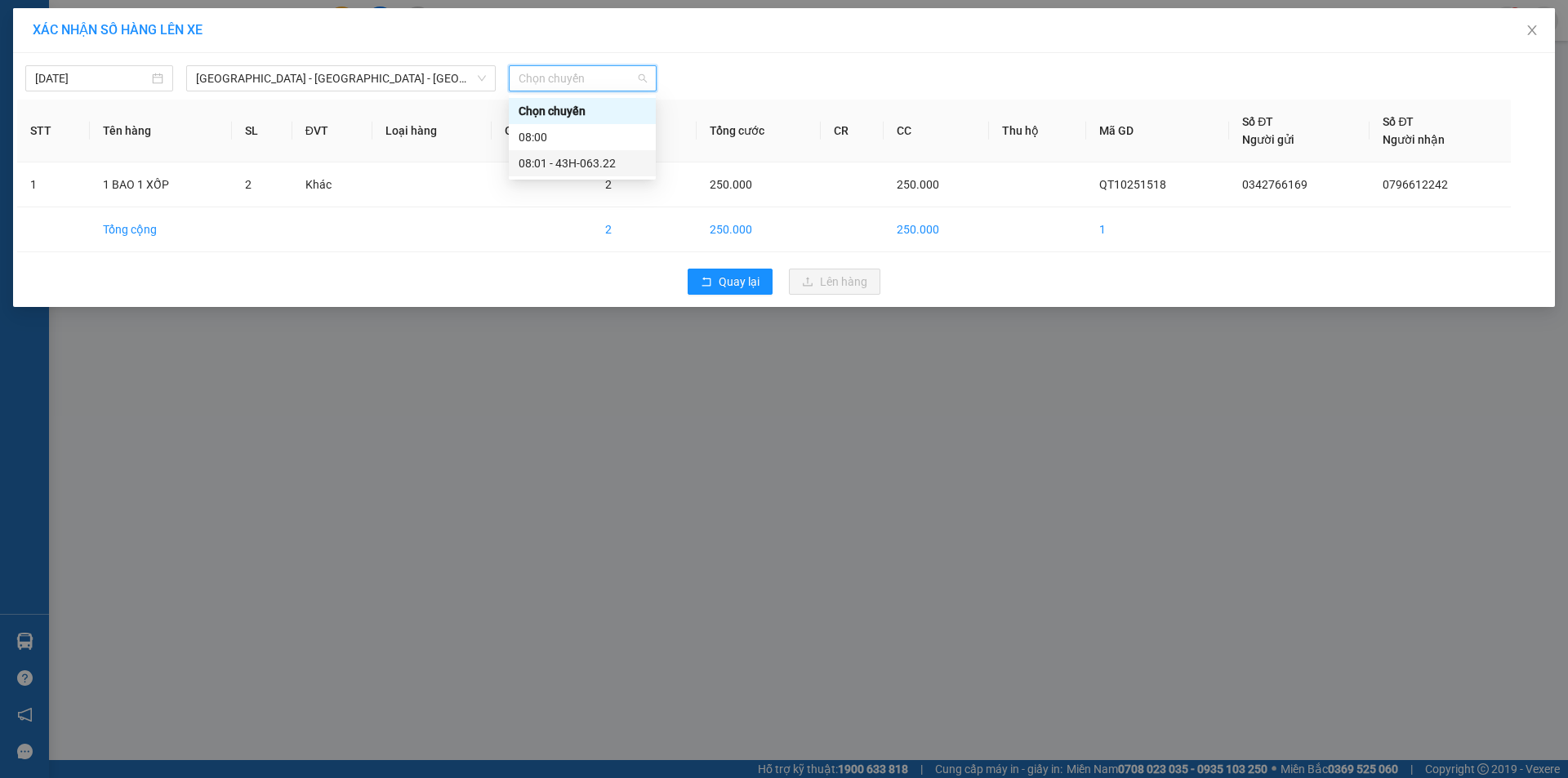
click at [611, 162] on div "08:01 - 43H-063.22" at bounding box center [582, 163] width 127 height 18
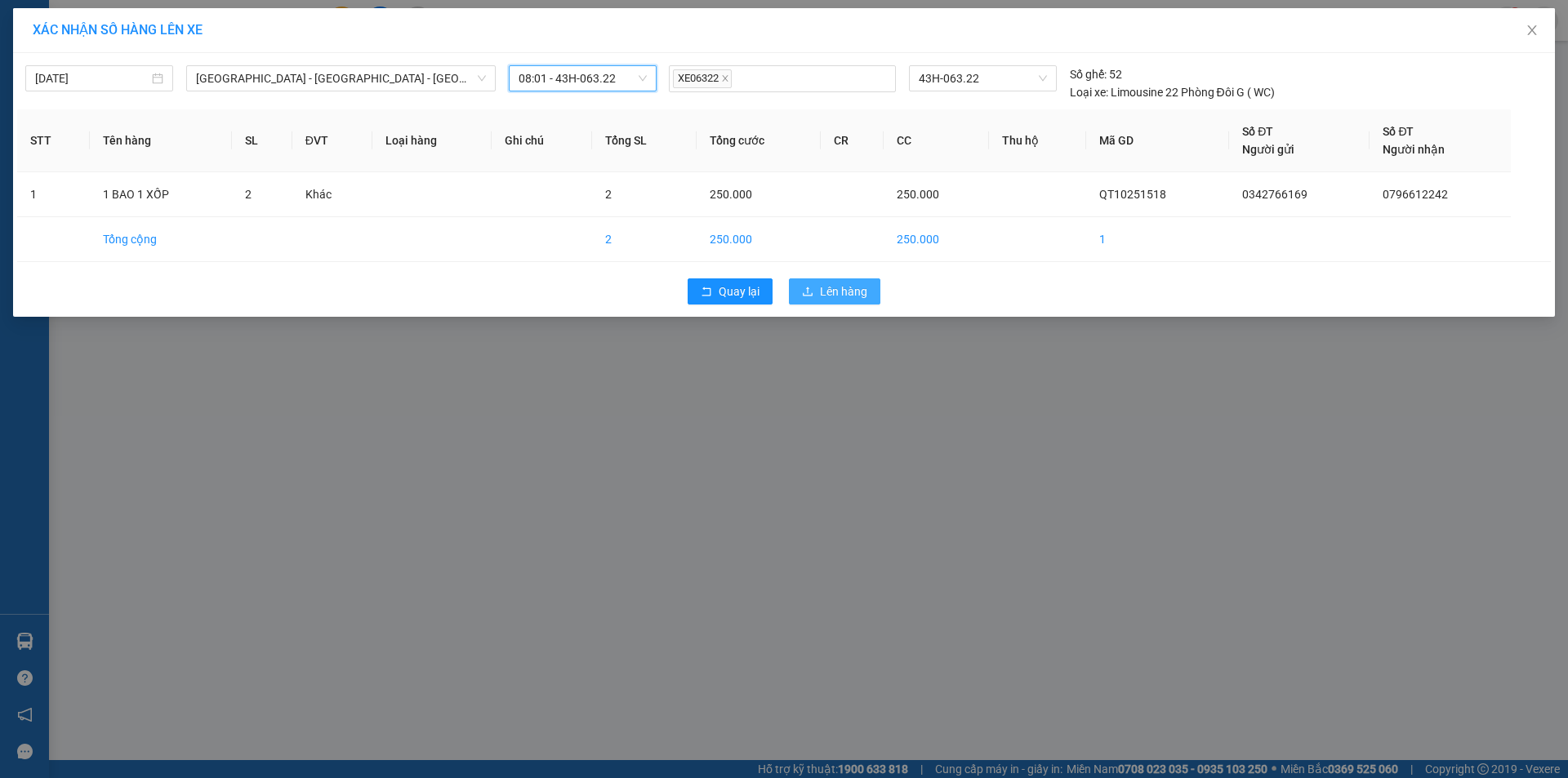
drag, startPoint x: 860, startPoint y: 286, endPoint x: 854, endPoint y: 293, distance: 9.2
click at [856, 287] on span "Lên hàng" at bounding box center [843, 291] width 47 height 18
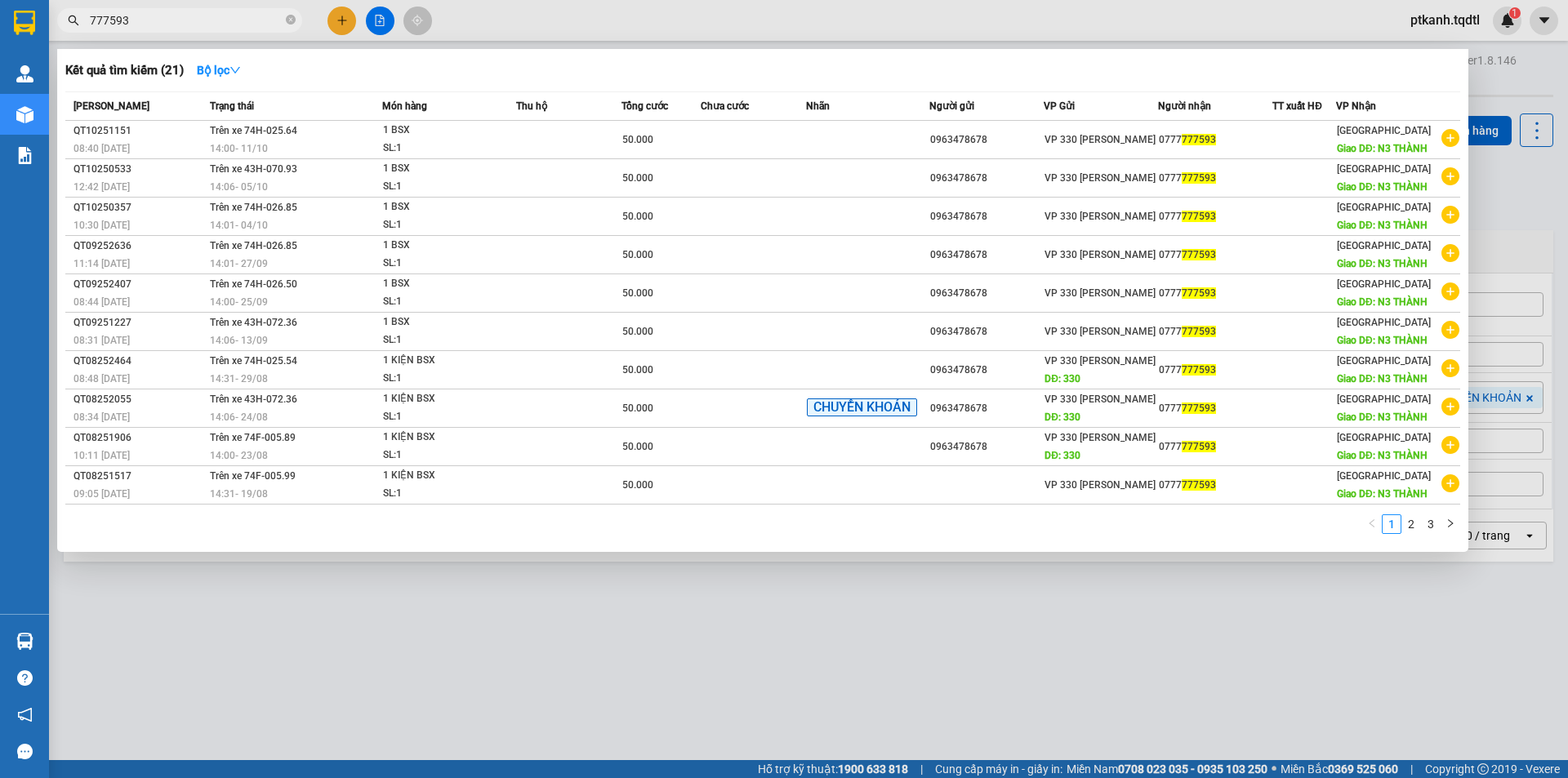
click at [152, 12] on input "777593" at bounding box center [185, 20] width 193 height 18
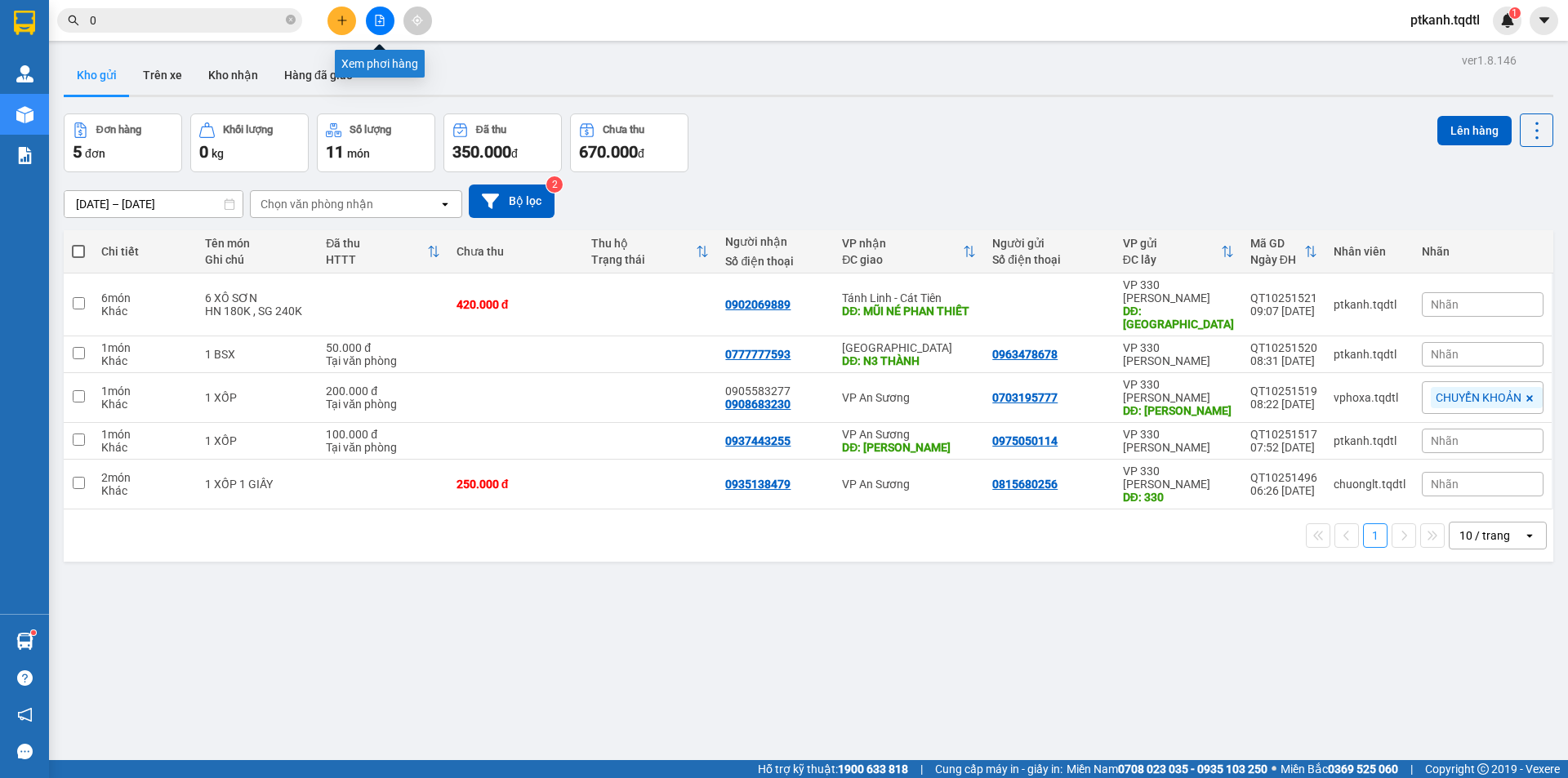
click at [383, 24] on icon "file-add" at bounding box center [379, 21] width 11 height 11
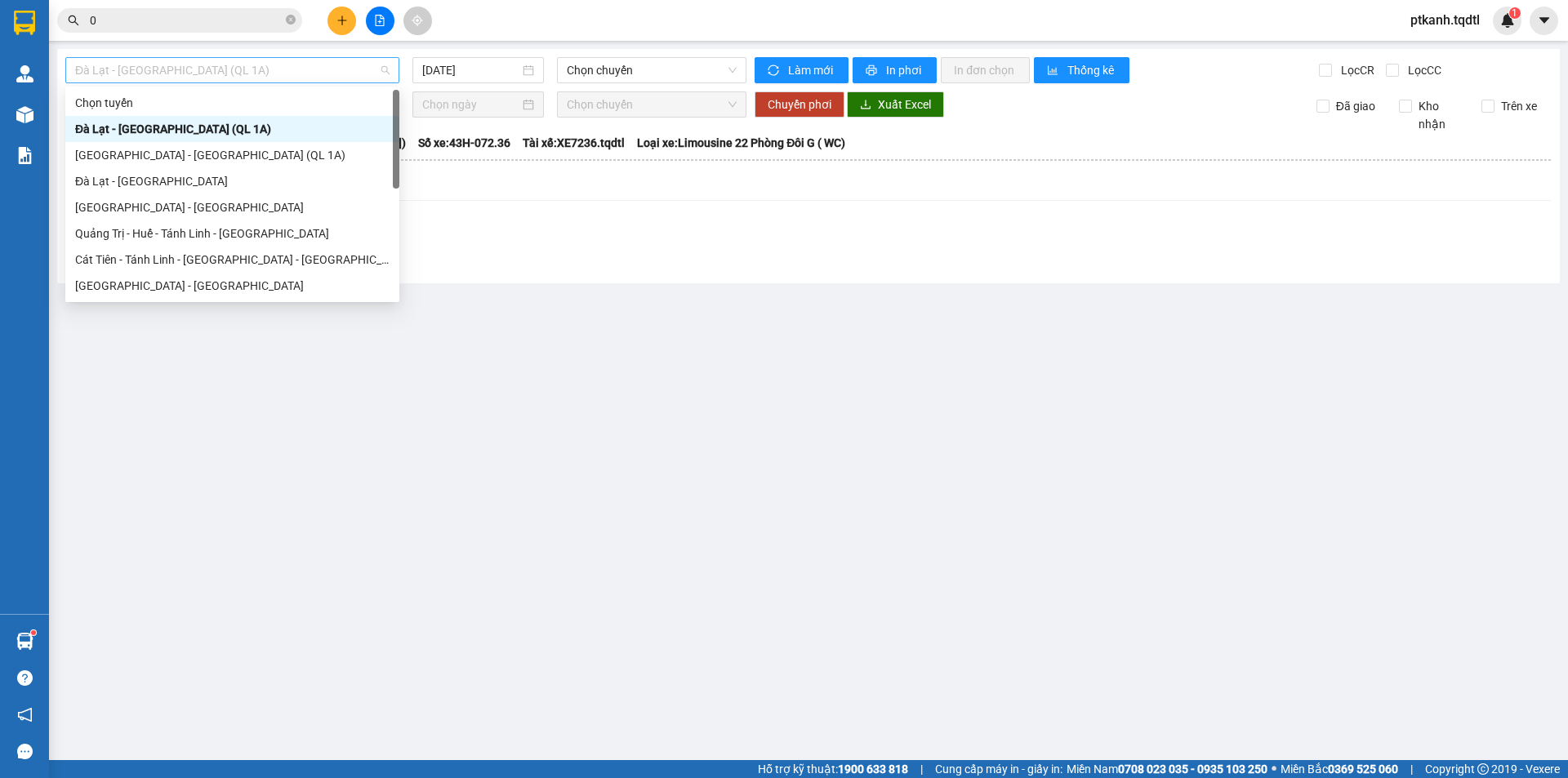
click at [386, 67] on span "Đà Lạt - Sài Gòn (QL 1A)" at bounding box center [232, 71] width 314 height 24
click at [306, 230] on div "Quảng Trị - Huế - Tánh Linh - Cát Tiên" at bounding box center [232, 233] width 314 height 18
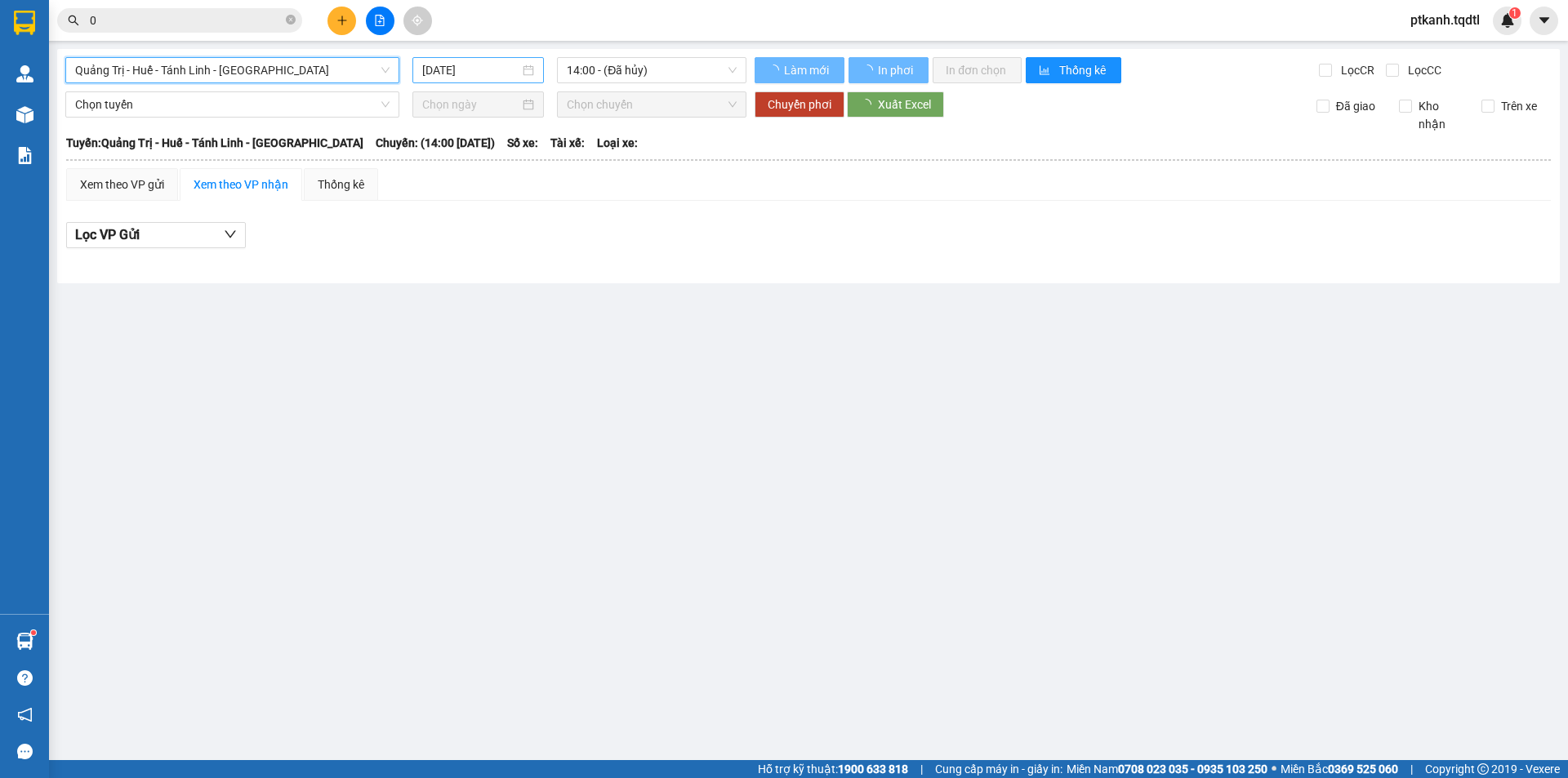
click at [530, 71] on div "[DATE]" at bounding box center [478, 70] width 112 height 18
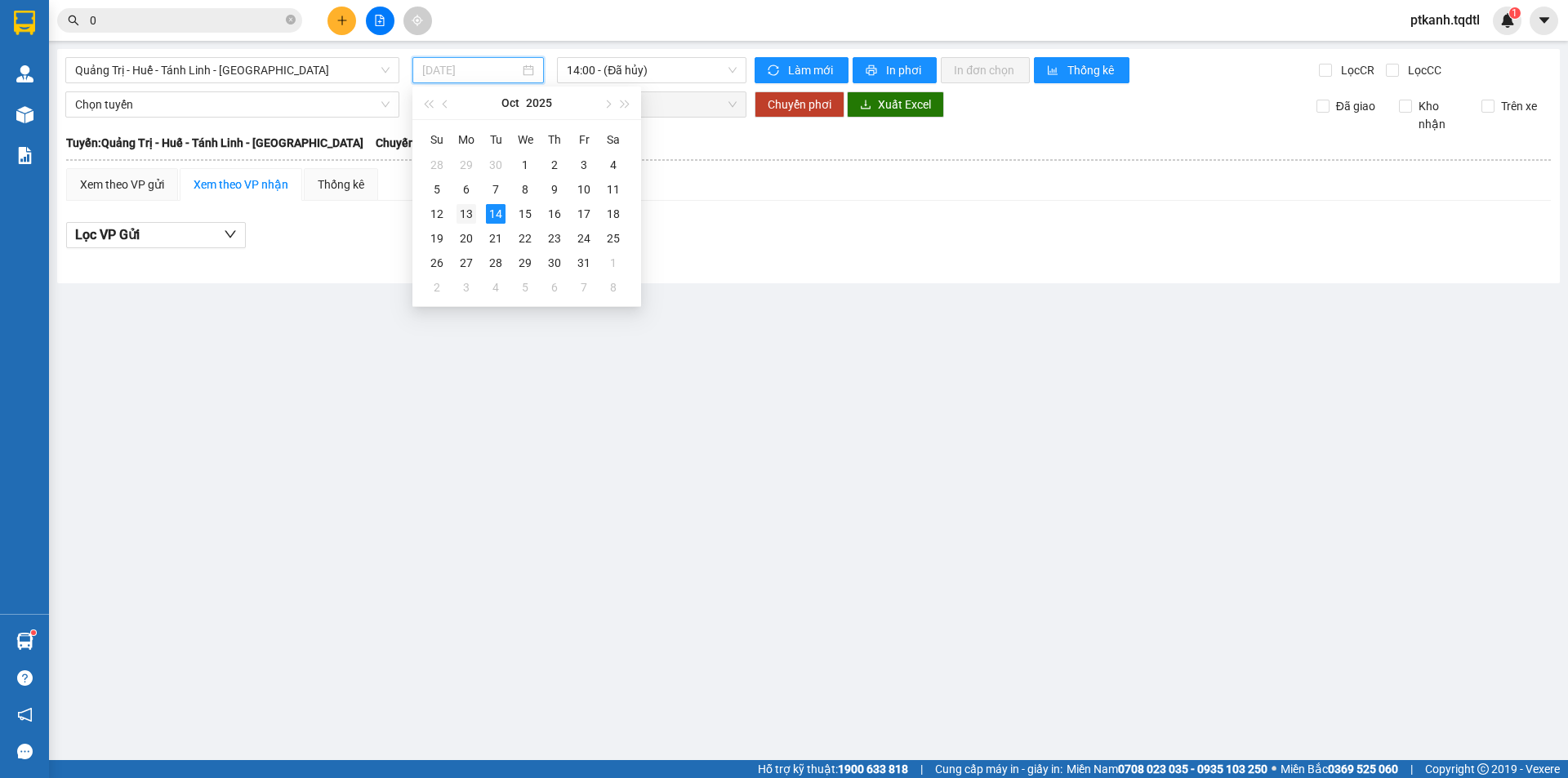
click at [469, 206] on div "13" at bounding box center [466, 214] width 20 height 20
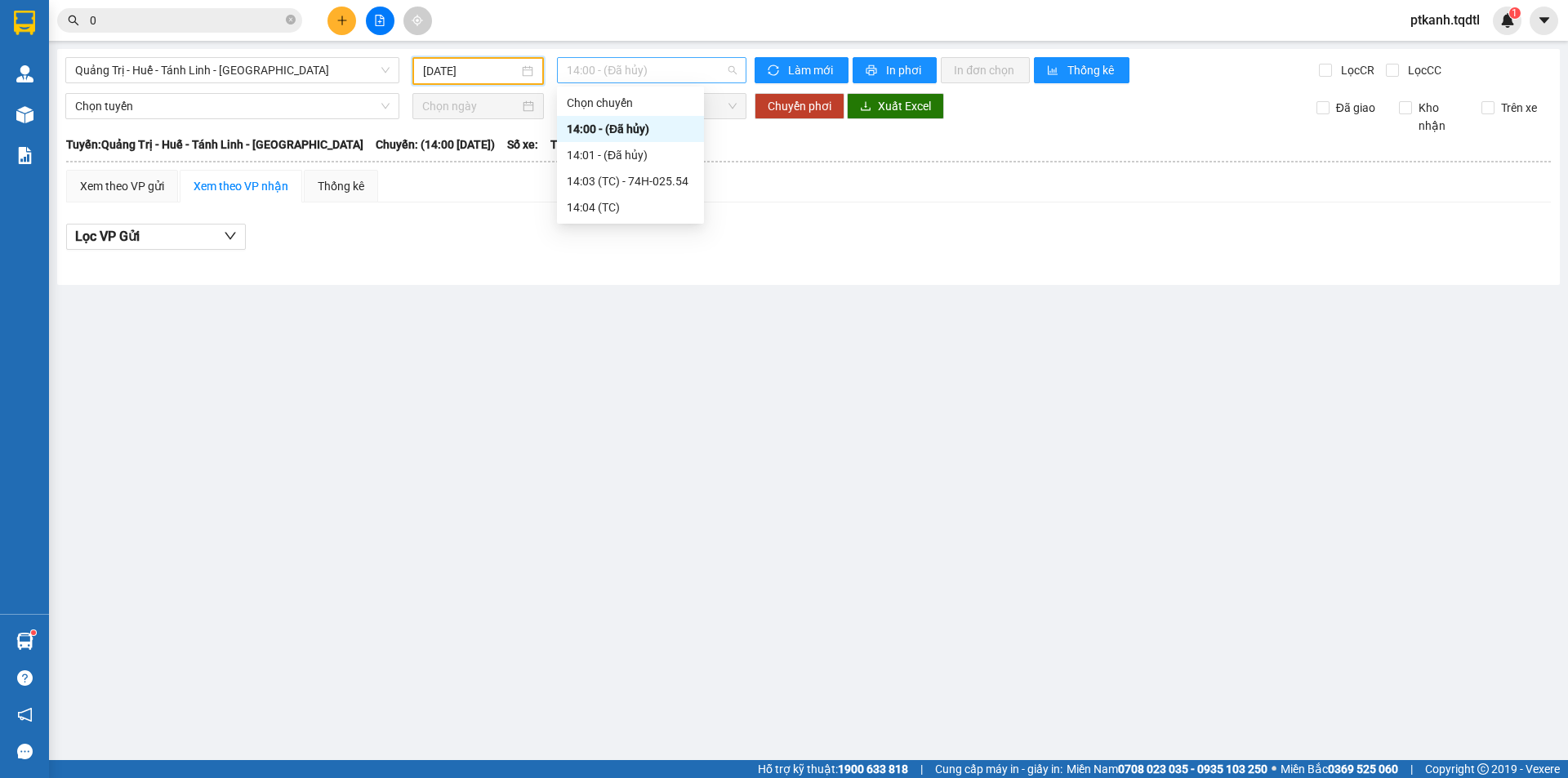
click at [701, 74] on span "14:00 - (Đã hủy)" at bounding box center [651, 71] width 169 height 24
click at [674, 180] on div "14:03 (TC) - 74H-025.54" at bounding box center [630, 181] width 127 height 18
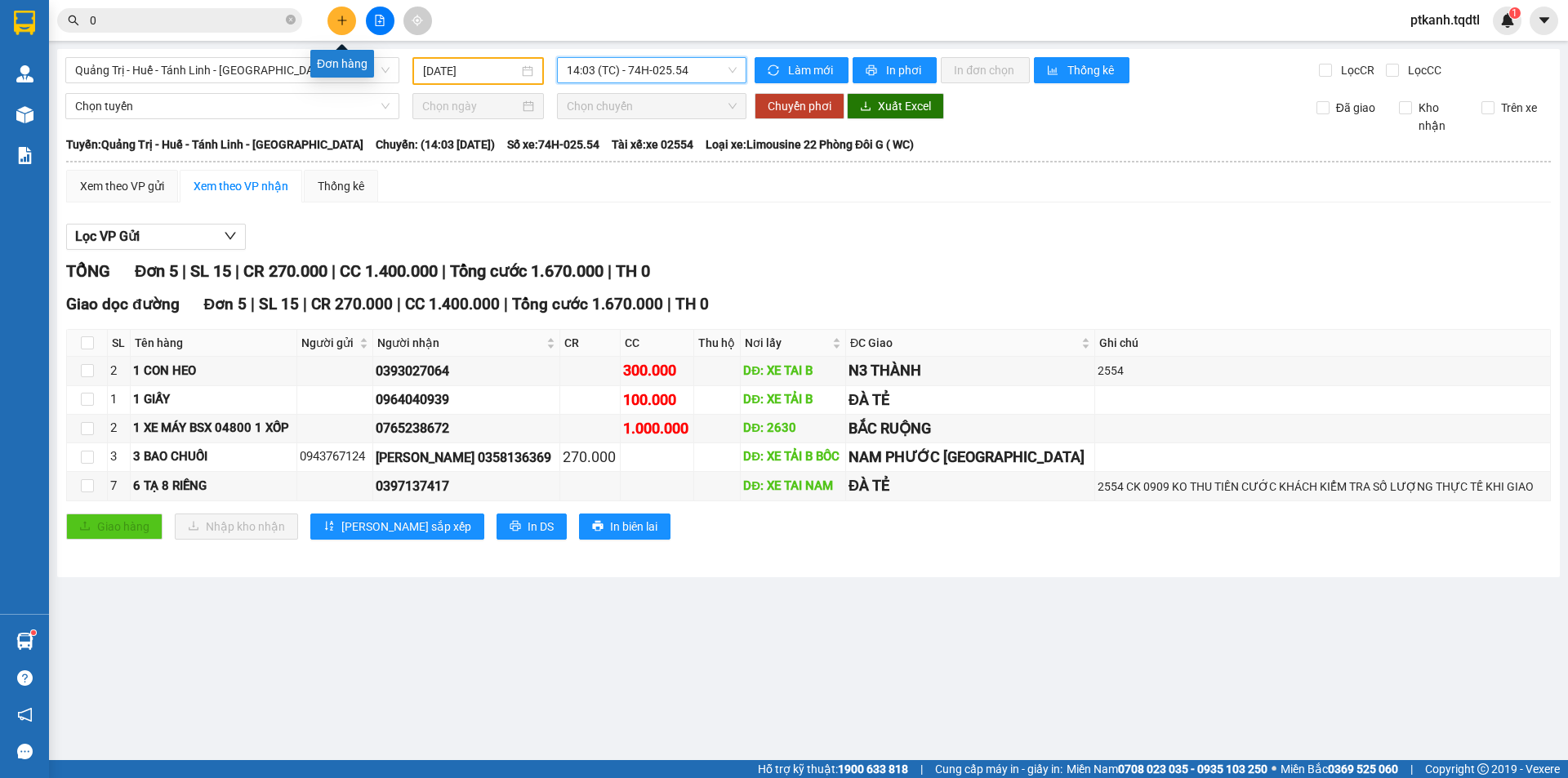
click at [343, 23] on icon "plus" at bounding box center [342, 21] width 11 height 11
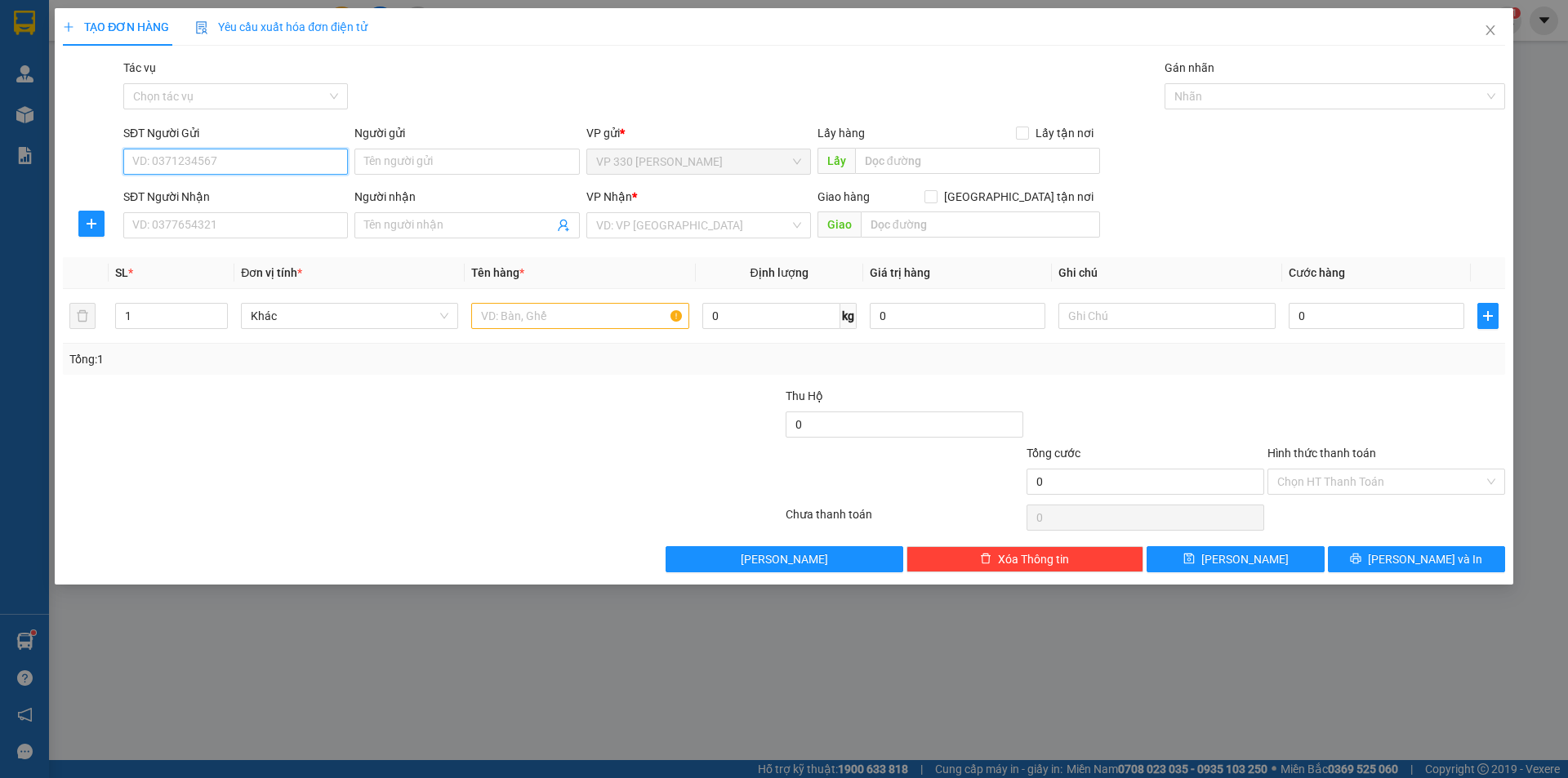
click at [331, 164] on input "SĐT Người Gửi" at bounding box center [235, 162] width 225 height 26
drag, startPoint x: 308, startPoint y: 186, endPoint x: 313, endPoint y: 196, distance: 11.2
click at [307, 186] on div "0366386674" at bounding box center [235, 194] width 205 height 18
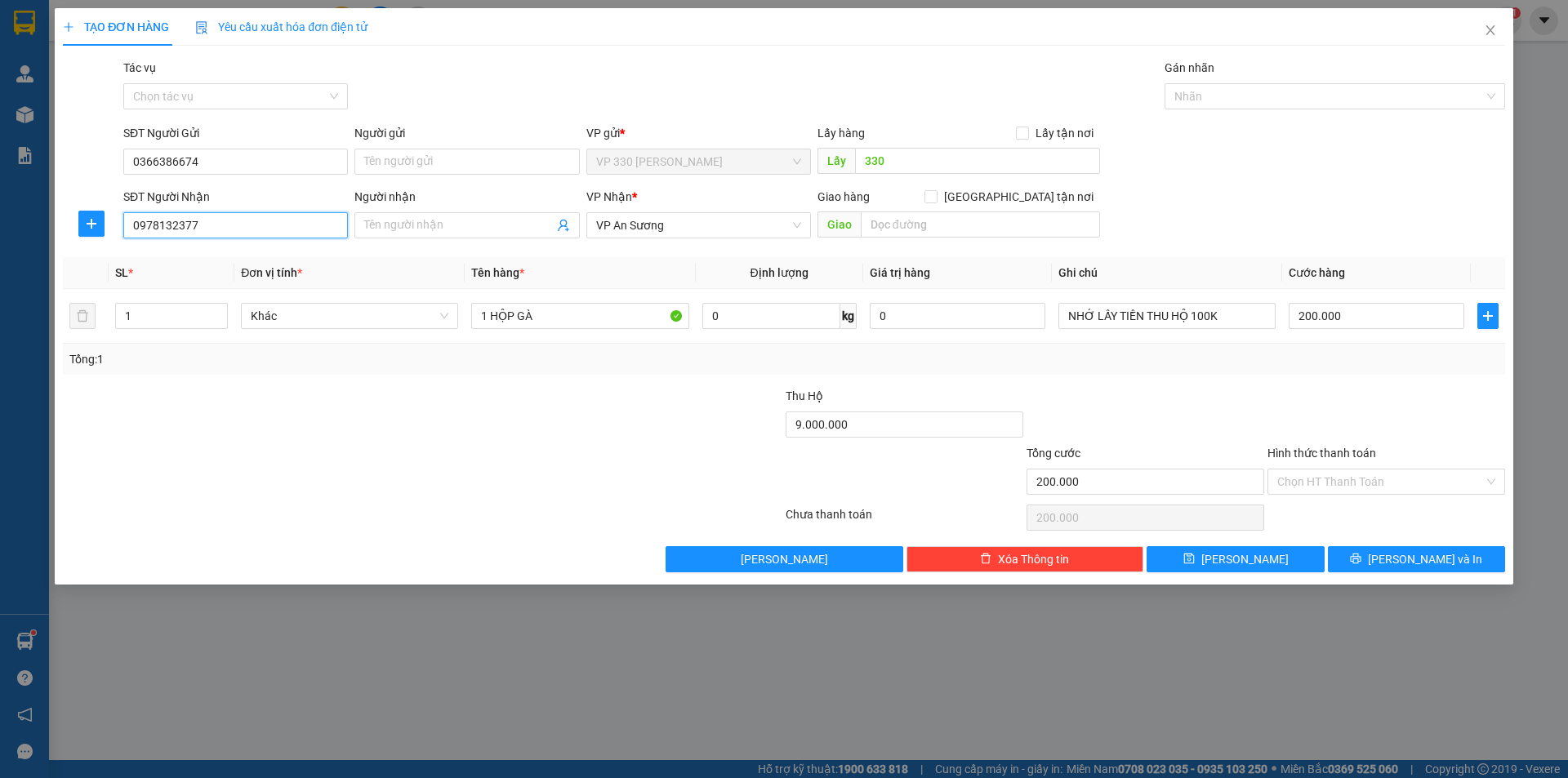
click at [311, 225] on input "0978132377" at bounding box center [235, 226] width 225 height 26
click at [224, 259] on div "0333466628" at bounding box center [235, 258] width 205 height 18
click at [216, 323] on icon "down" at bounding box center [219, 321] width 6 height 6
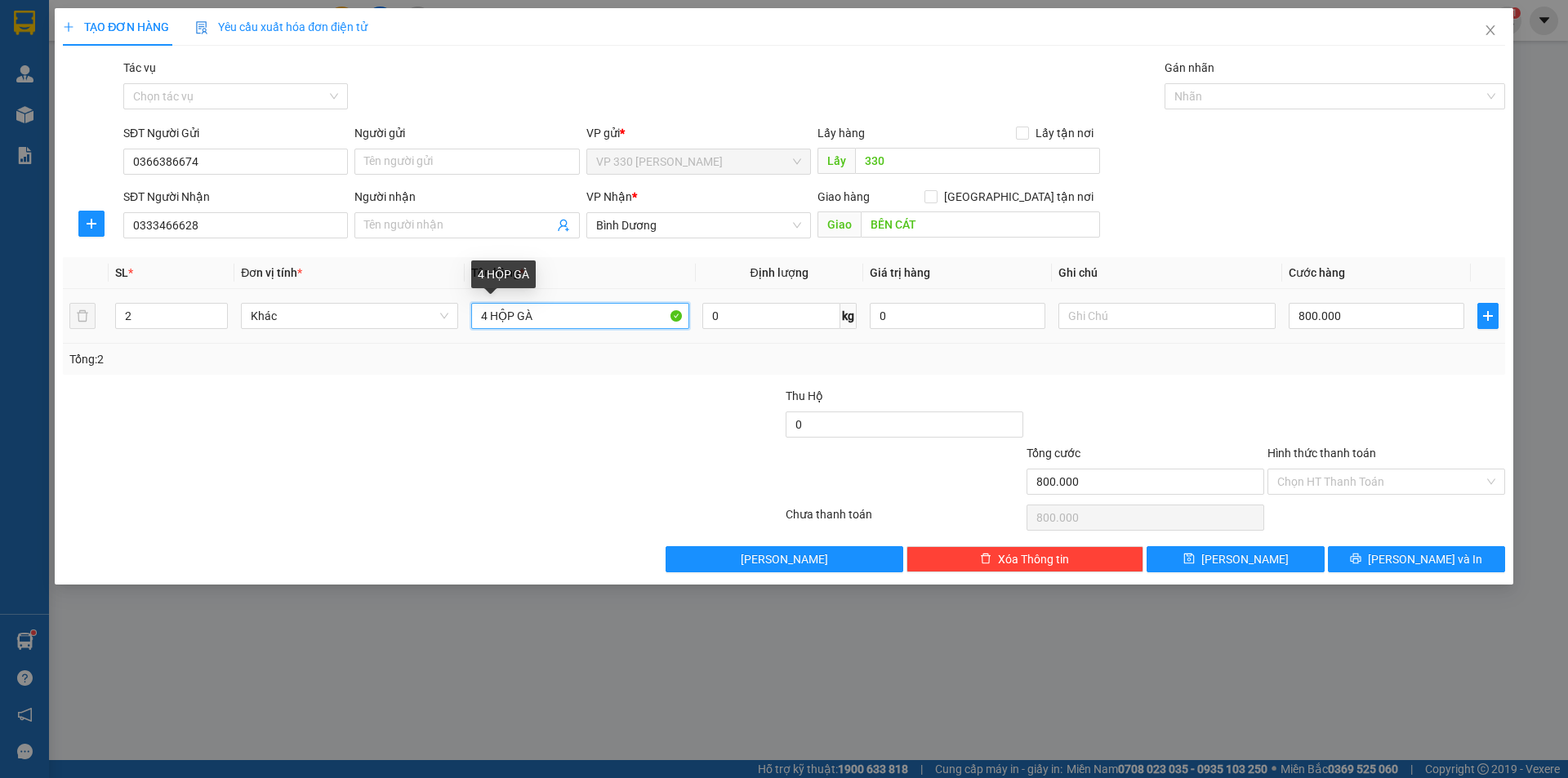
click at [487, 316] on input "4 HỘP GÀ" at bounding box center [580, 316] width 217 height 26
click at [1397, 313] on input "800.000" at bounding box center [1376, 316] width 176 height 26
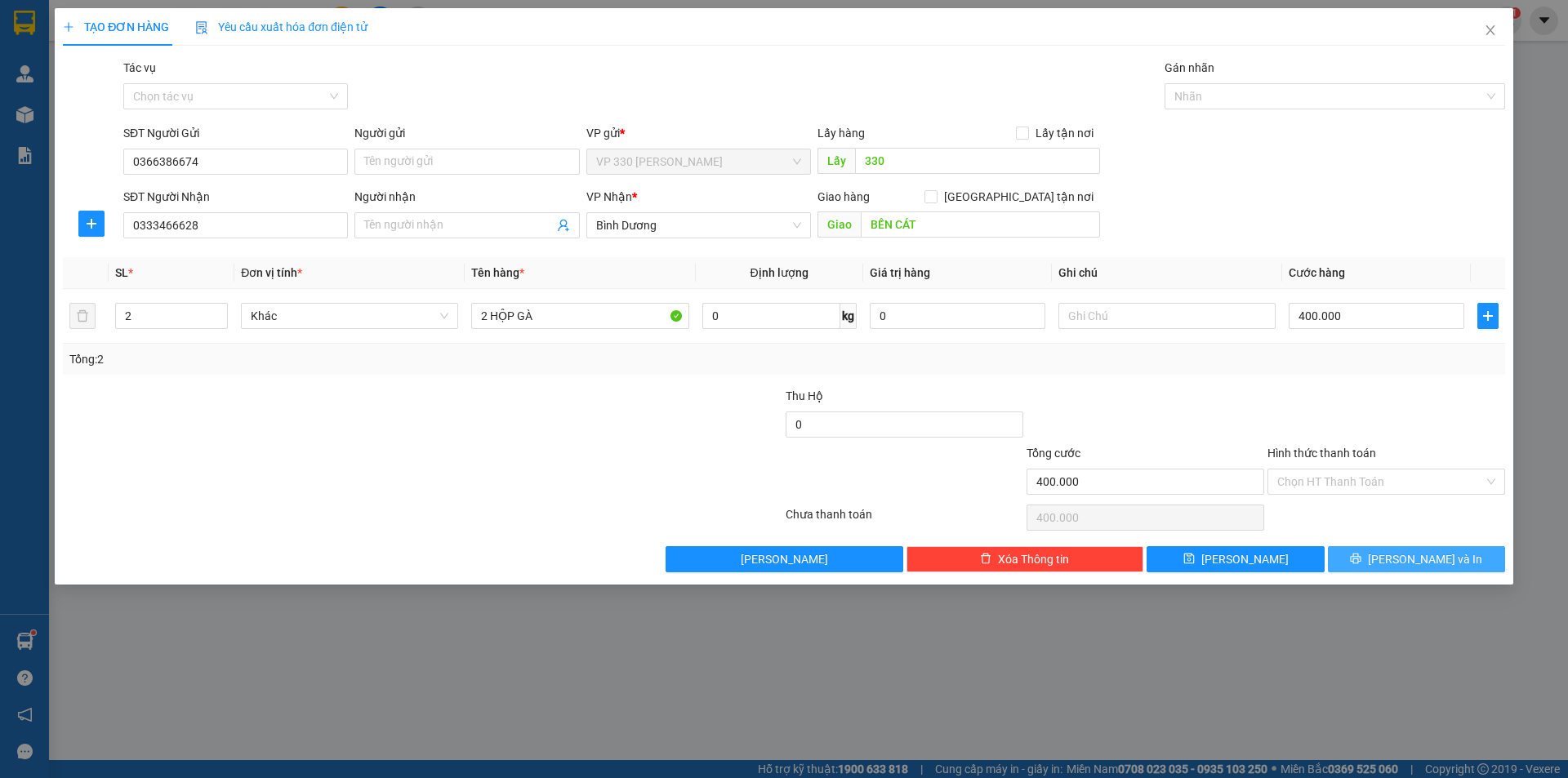
click at [1361, 563] on icon "printer" at bounding box center [1355, 558] width 11 height 11
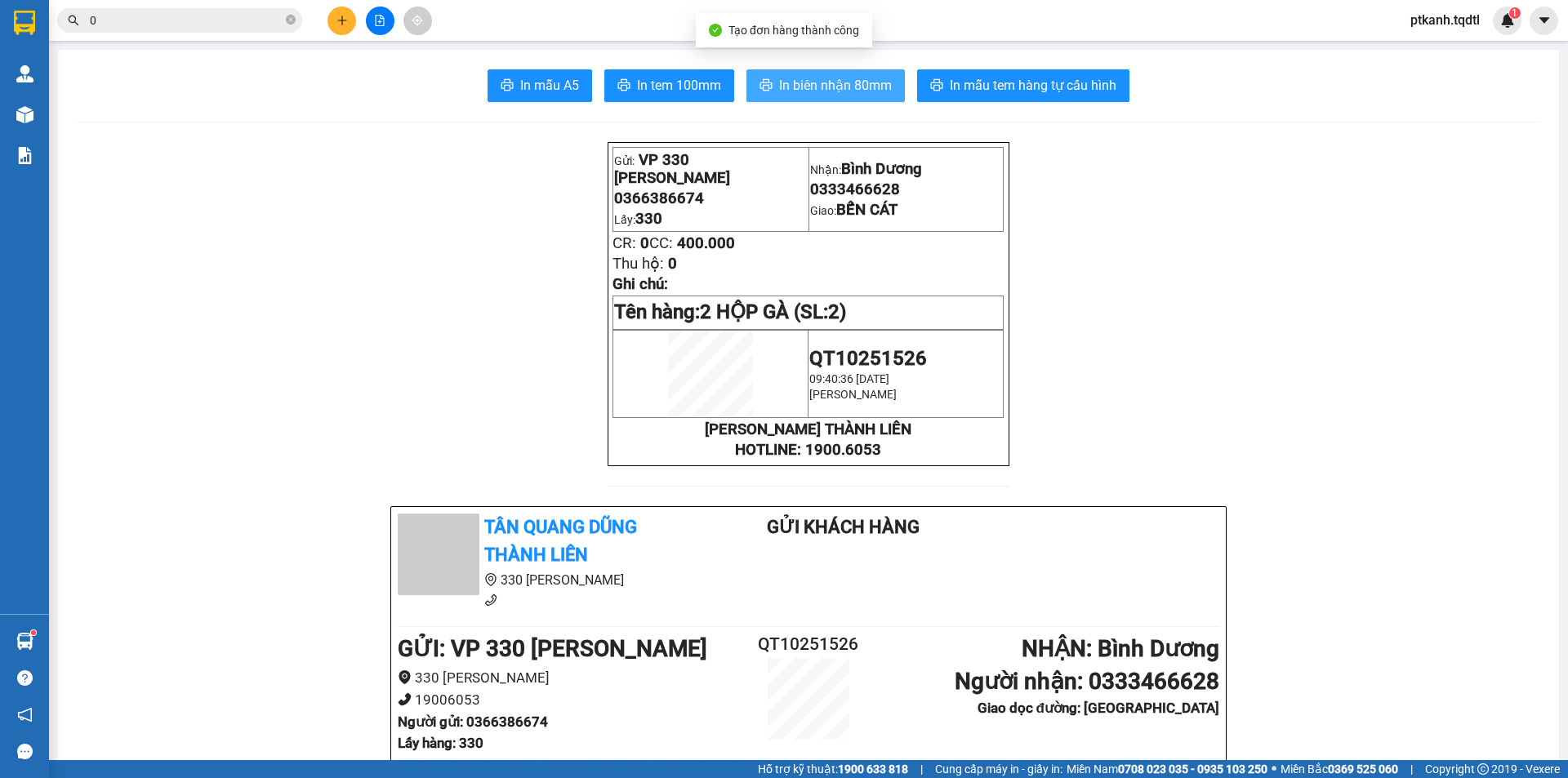
click at [812, 89] on span "In biên nhận 80mm" at bounding box center [836, 86] width 113 height 21
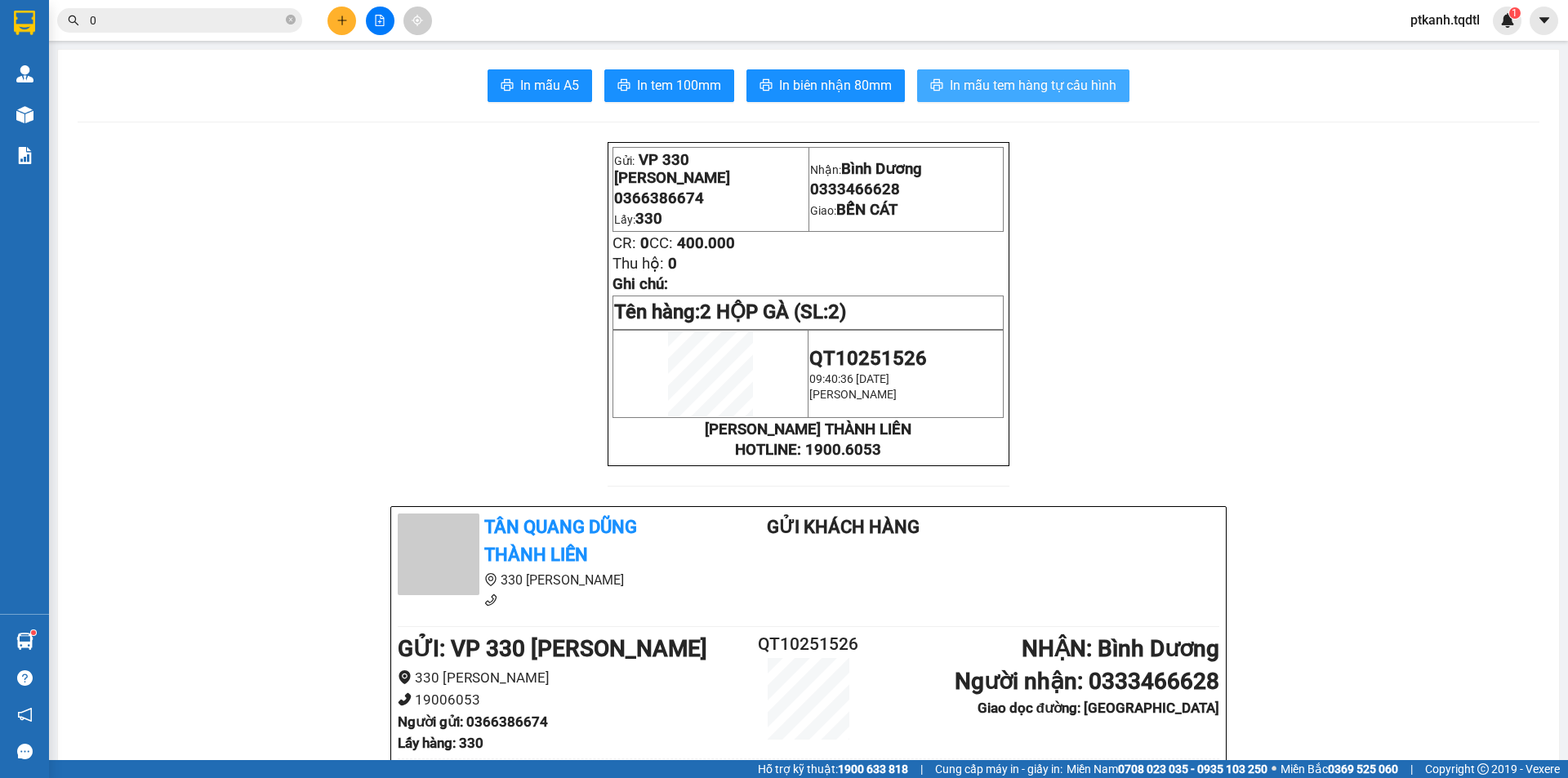
click at [1012, 86] on span "In mẫu tem hàng tự cấu hình" at bounding box center [1032, 86] width 167 height 21
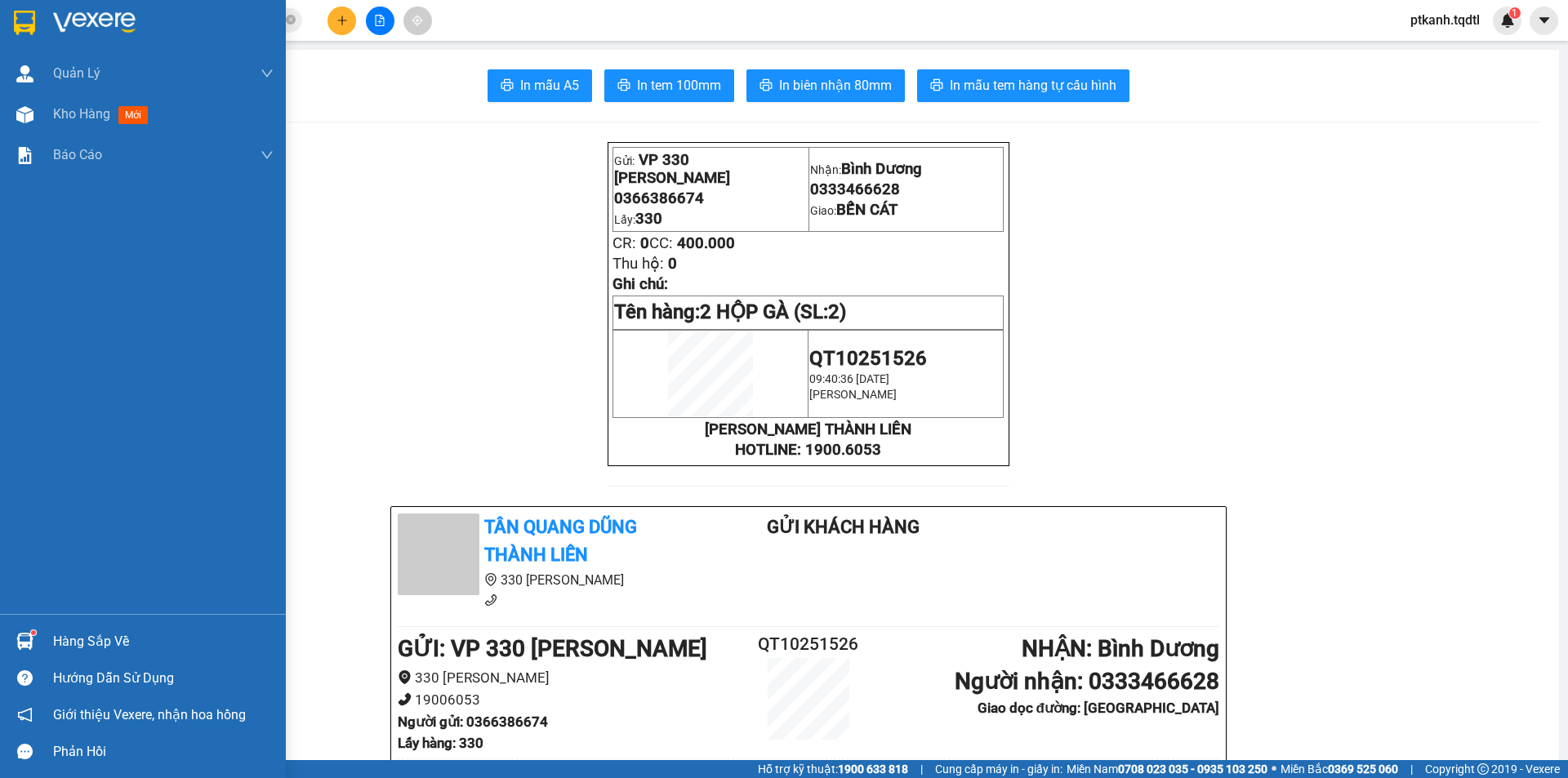
drag, startPoint x: 65, startPoint y: 640, endPoint x: 34, endPoint y: 624, distance: 34.9
click at [65, 638] on div "Hàng sắp về" at bounding box center [163, 642] width 220 height 24
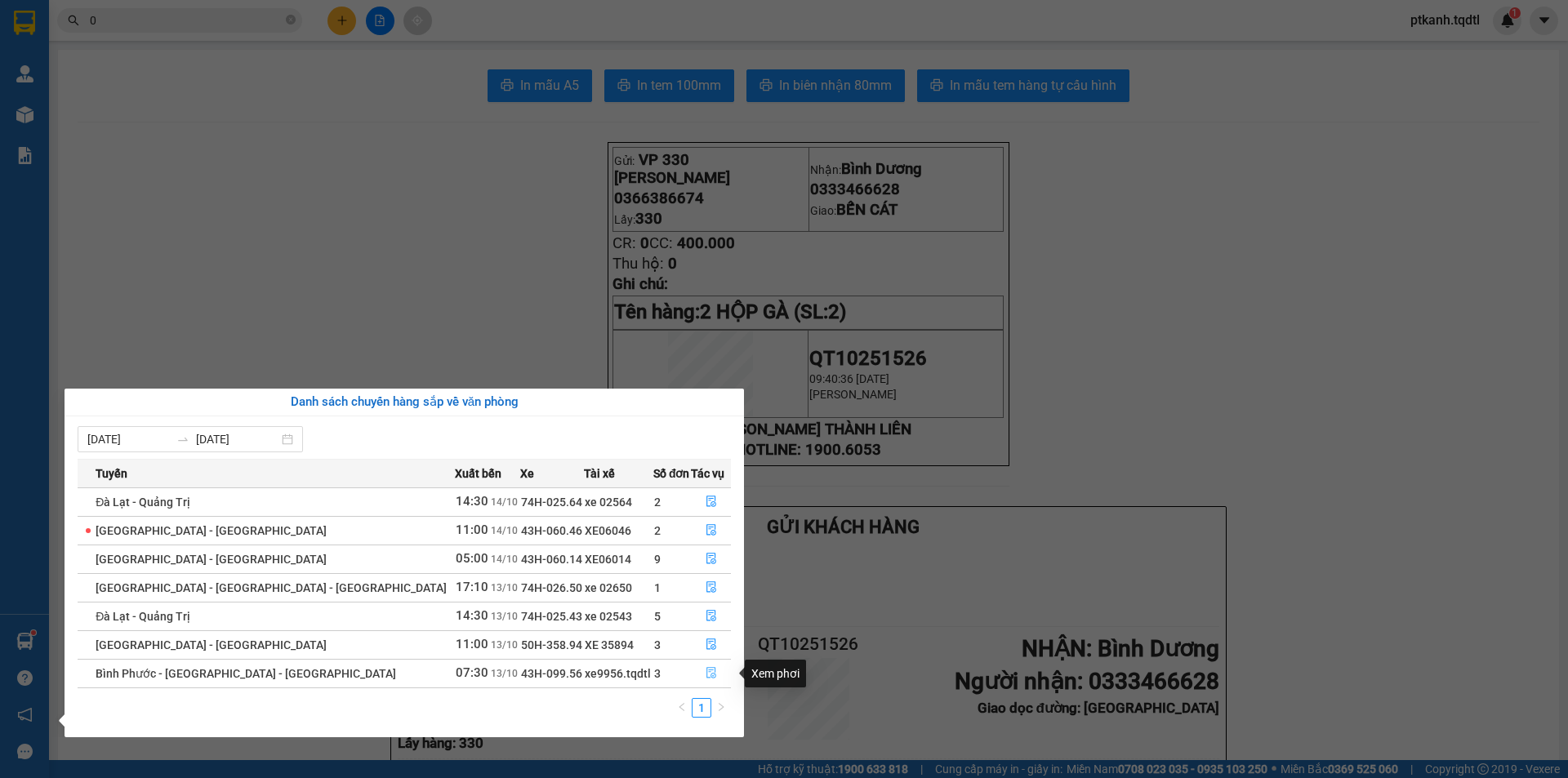
click at [706, 672] on icon "file-done" at bounding box center [712, 673] width 11 height 11
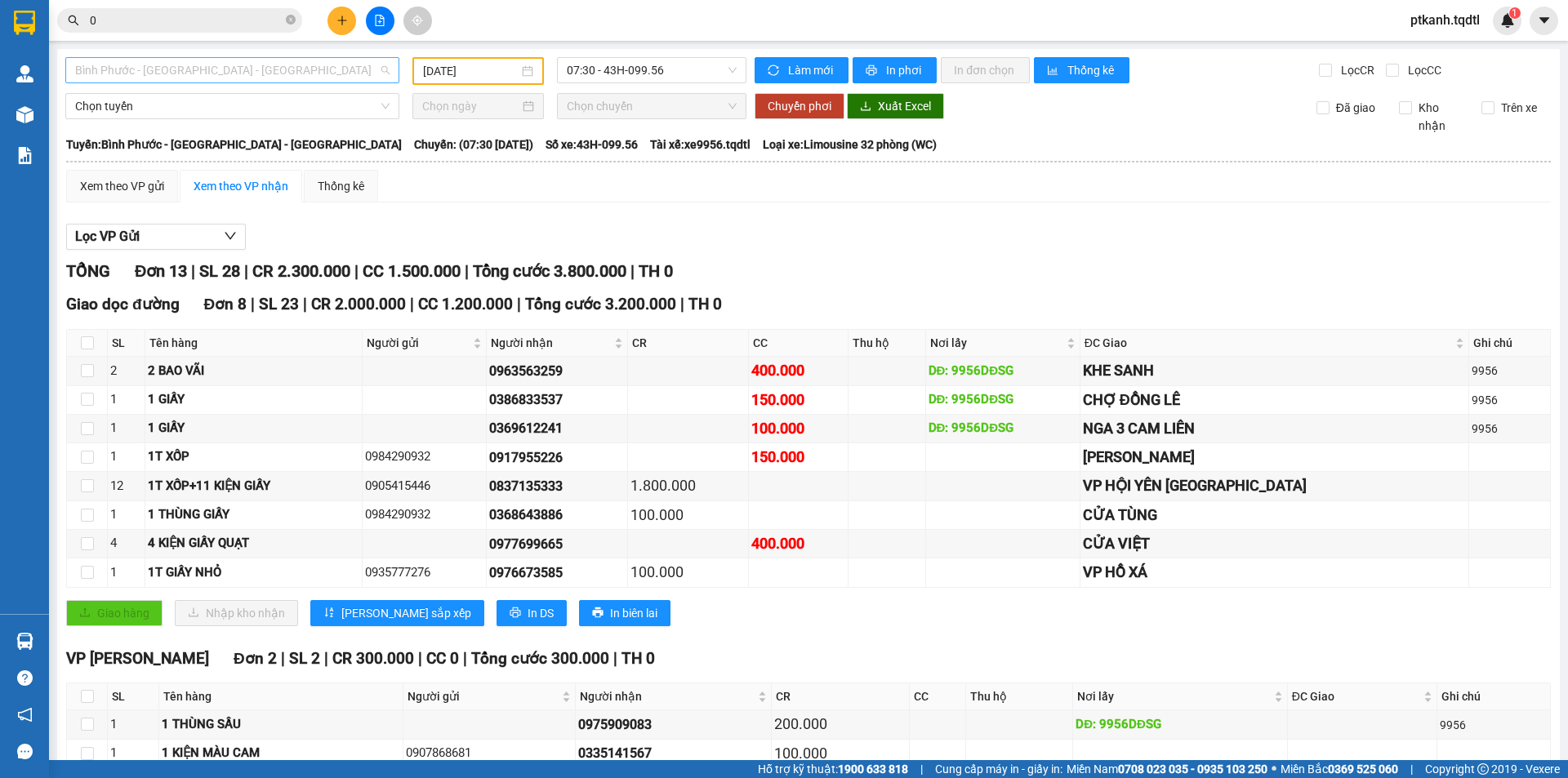
click at [384, 72] on span "Bình Phước - Bình Dương - Quảng Trị" at bounding box center [232, 71] width 314 height 24
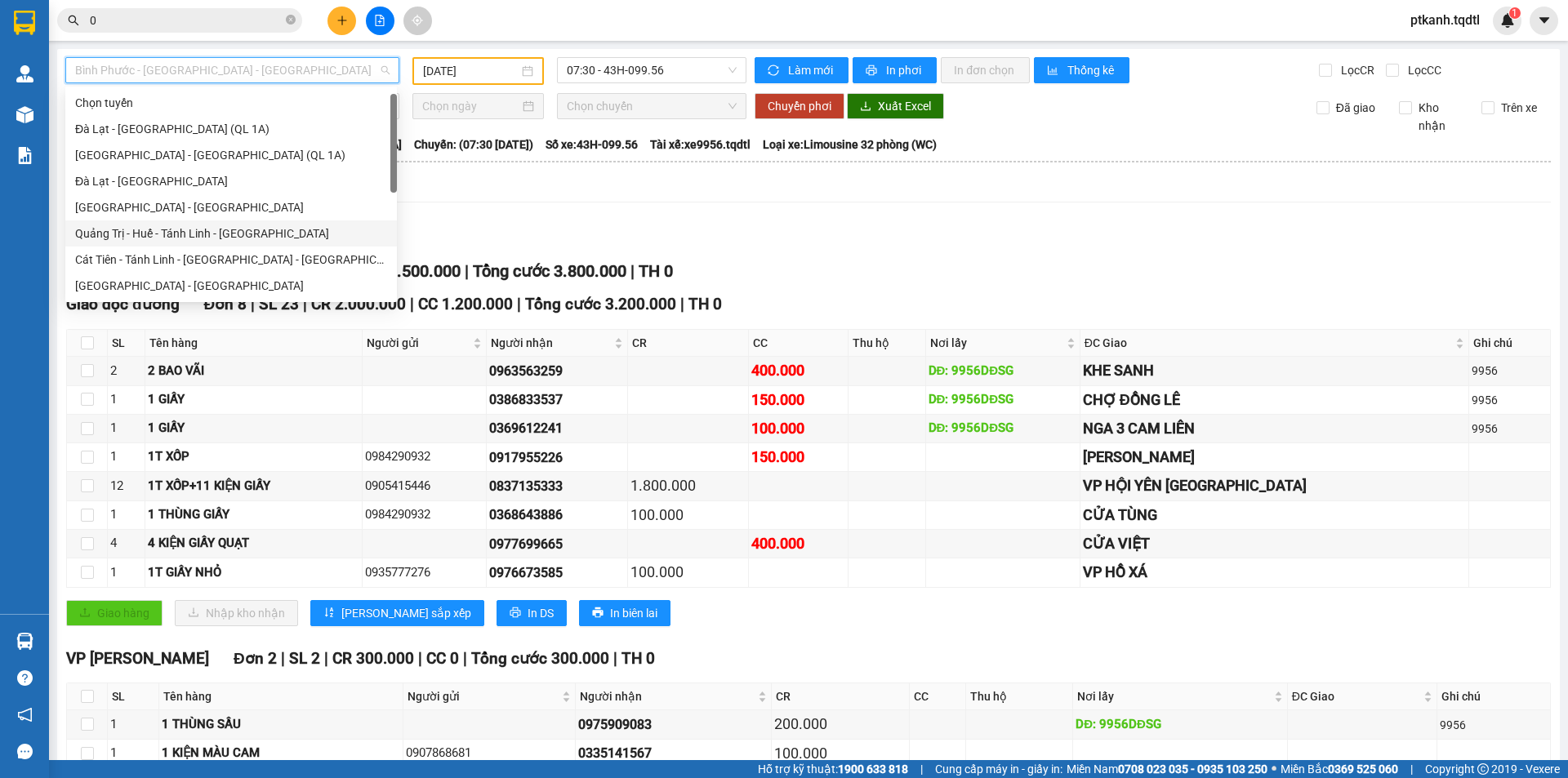
click at [292, 225] on div "Quảng Trị - Huế - Tánh Linh - Cát Tiên" at bounding box center [231, 233] width 312 height 18
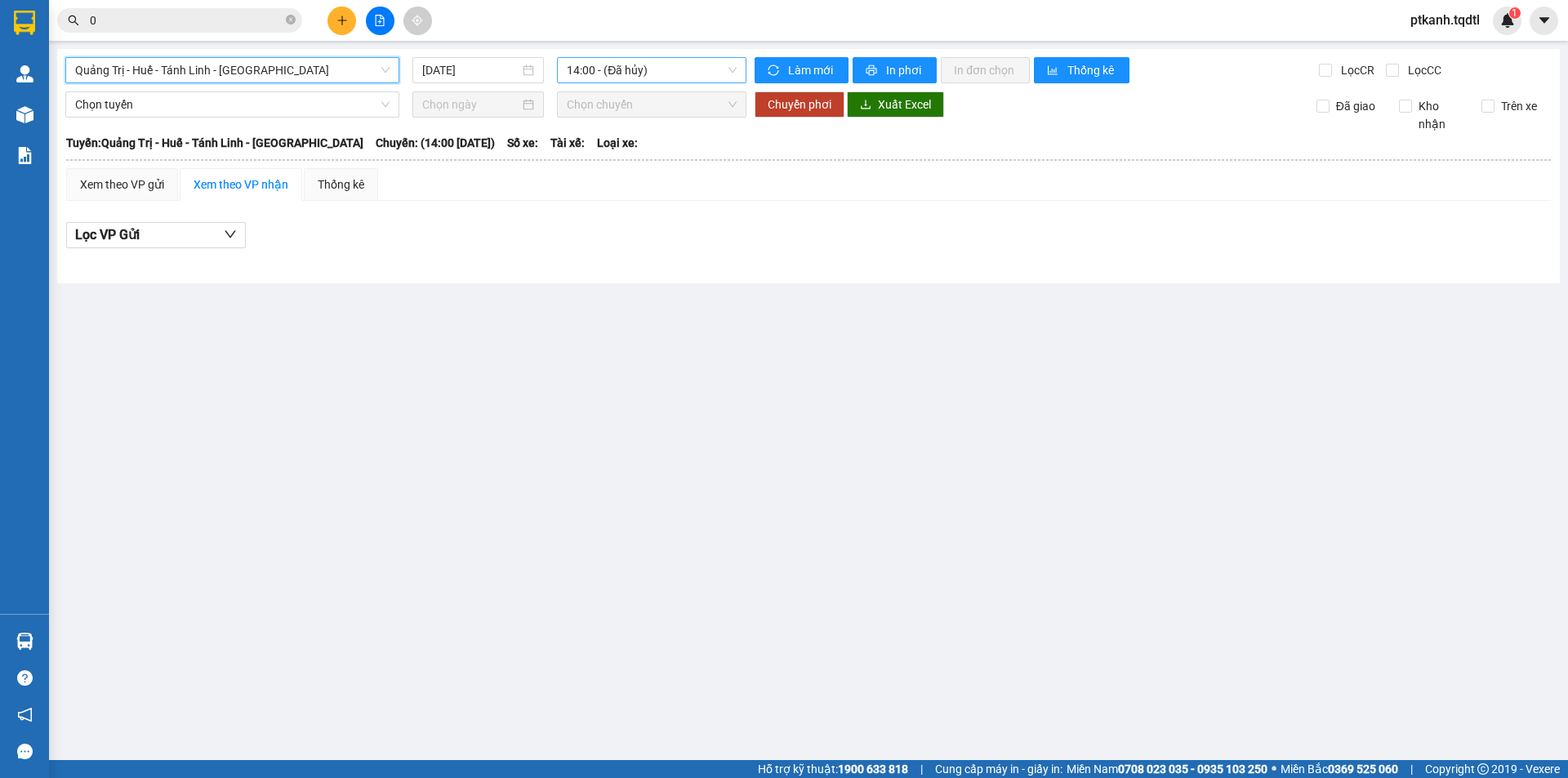
click at [663, 74] on span "14:00 - (Đã hủy)" at bounding box center [651, 71] width 169 height 24
click at [513, 417] on main "Quảng Trị - Huế - Tánh Linh - Cát Tiên 14/10/2025 14:00 14:00 - (Đã hủy) Làm mớ…" at bounding box center [784, 380] width 1568 height 760
click at [168, 24] on input "0" at bounding box center [185, 20] width 193 height 18
click at [336, 20] on icon "plus" at bounding box center [342, 21] width 11 height 11
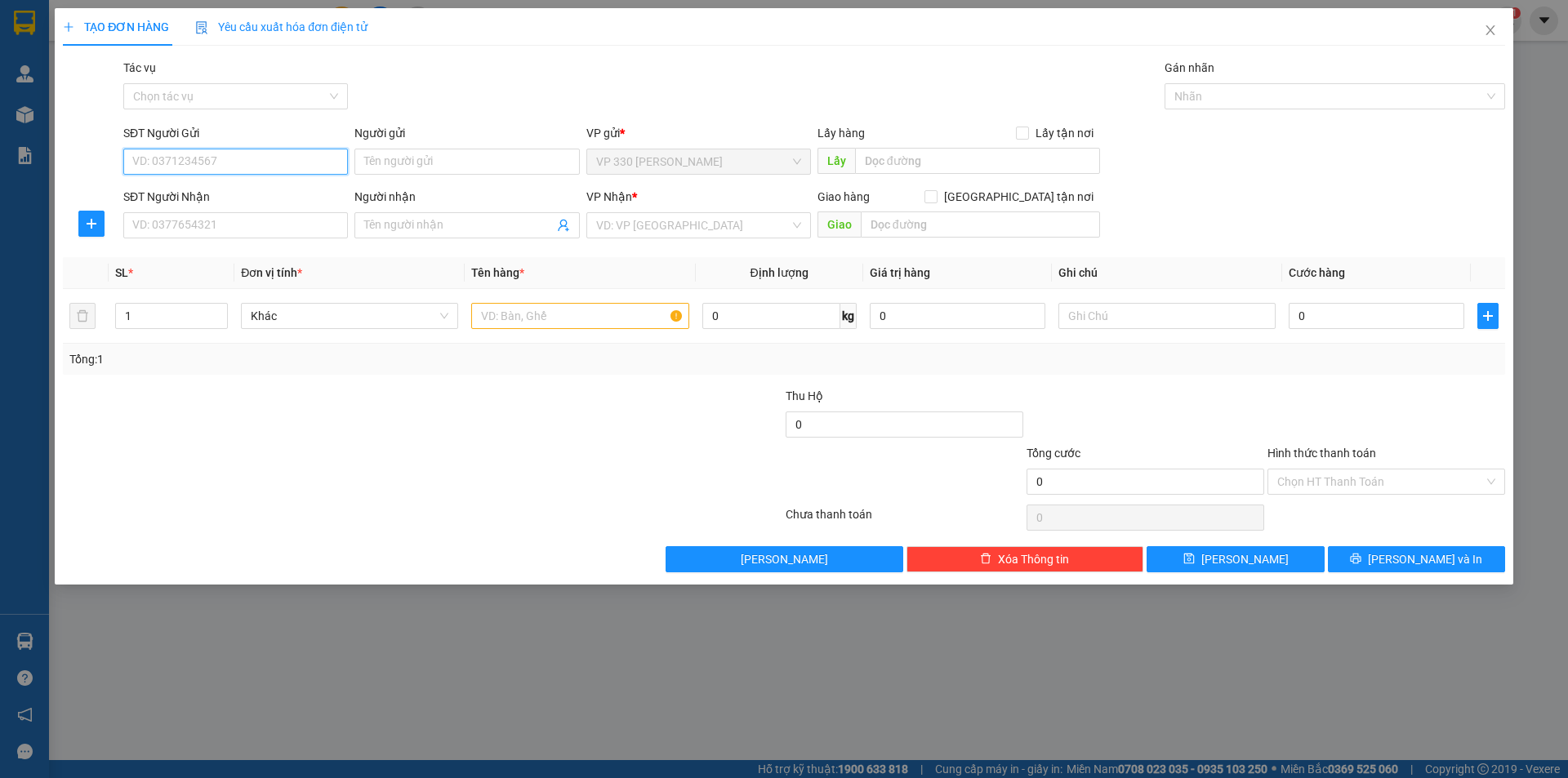
click at [316, 166] on input "SĐT Người Gửi" at bounding box center [235, 162] width 225 height 26
click at [247, 234] on input "SĐT Người Nhận" at bounding box center [235, 226] width 225 height 26
click at [536, 325] on input "text" at bounding box center [580, 316] width 217 height 26
click at [305, 222] on input "SĐT Người Nhận" at bounding box center [235, 226] width 225 height 26
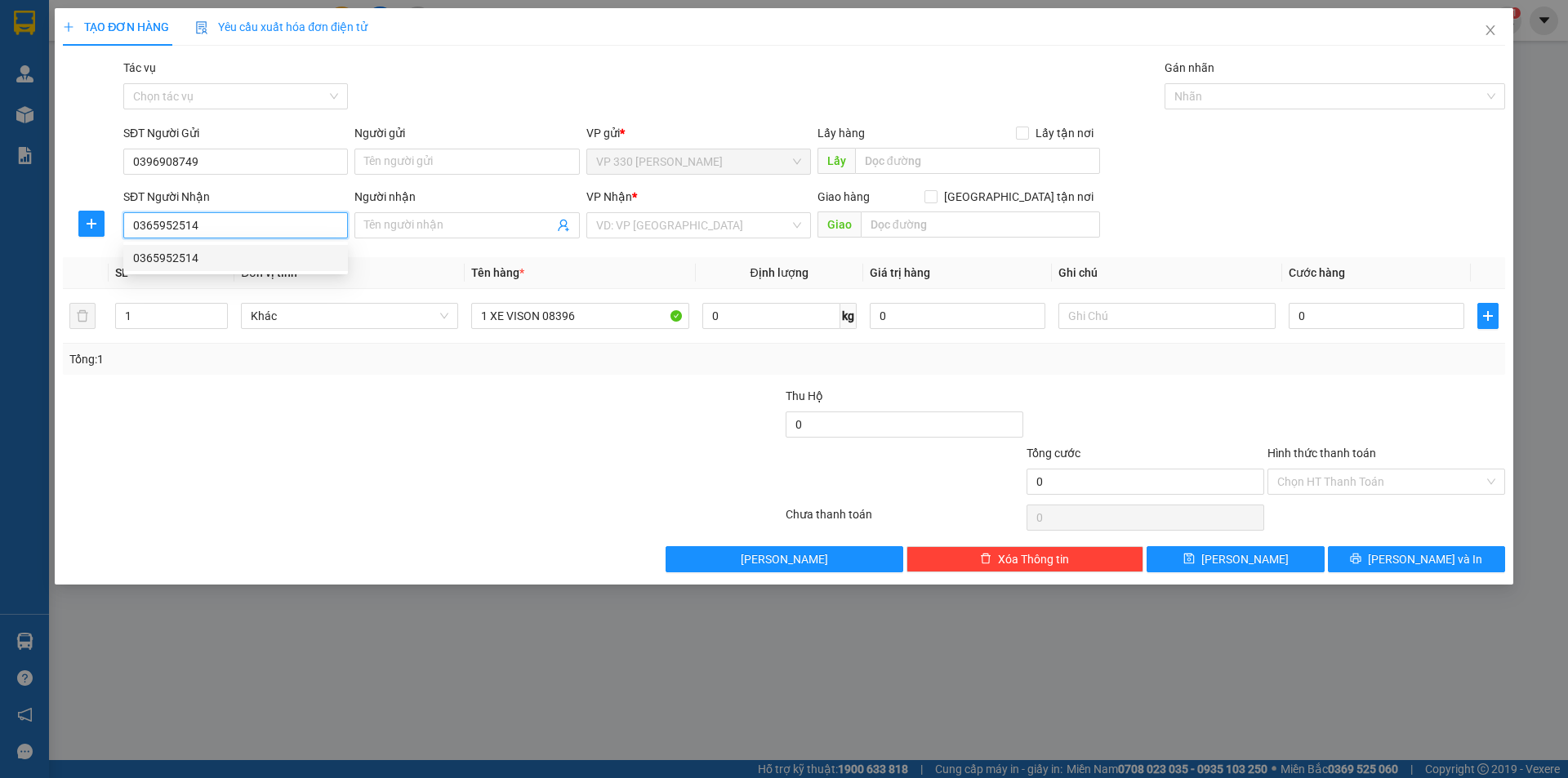
click at [223, 249] on div "0365952514" at bounding box center [235, 258] width 205 height 18
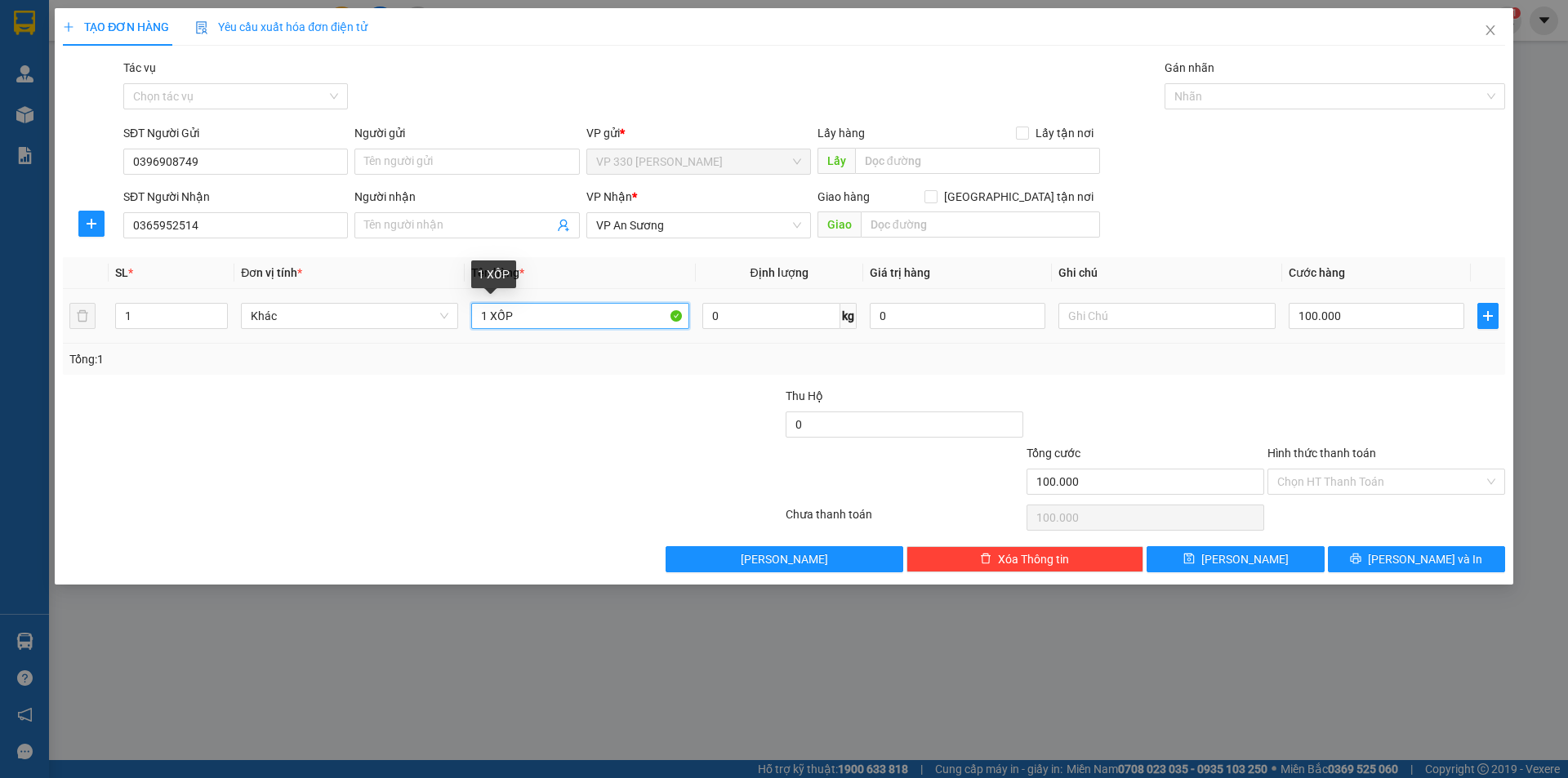
drag, startPoint x: 490, startPoint y: 312, endPoint x: 849, endPoint y: 349, distance: 360.9
click at [849, 349] on div "SL * Đơn vị tính * Tên hàng * Định lượng Giá trị hàng Ghi chú Cước hàng 1 Khác …" at bounding box center [784, 315] width 1442 height 118
click at [1386, 321] on input "100.000" at bounding box center [1376, 316] width 176 height 26
click at [1128, 322] on input "text" at bounding box center [1166, 316] width 217 height 26
click at [1346, 453] on label "Hình thức thanh toán" at bounding box center [1320, 453] width 108 height 13
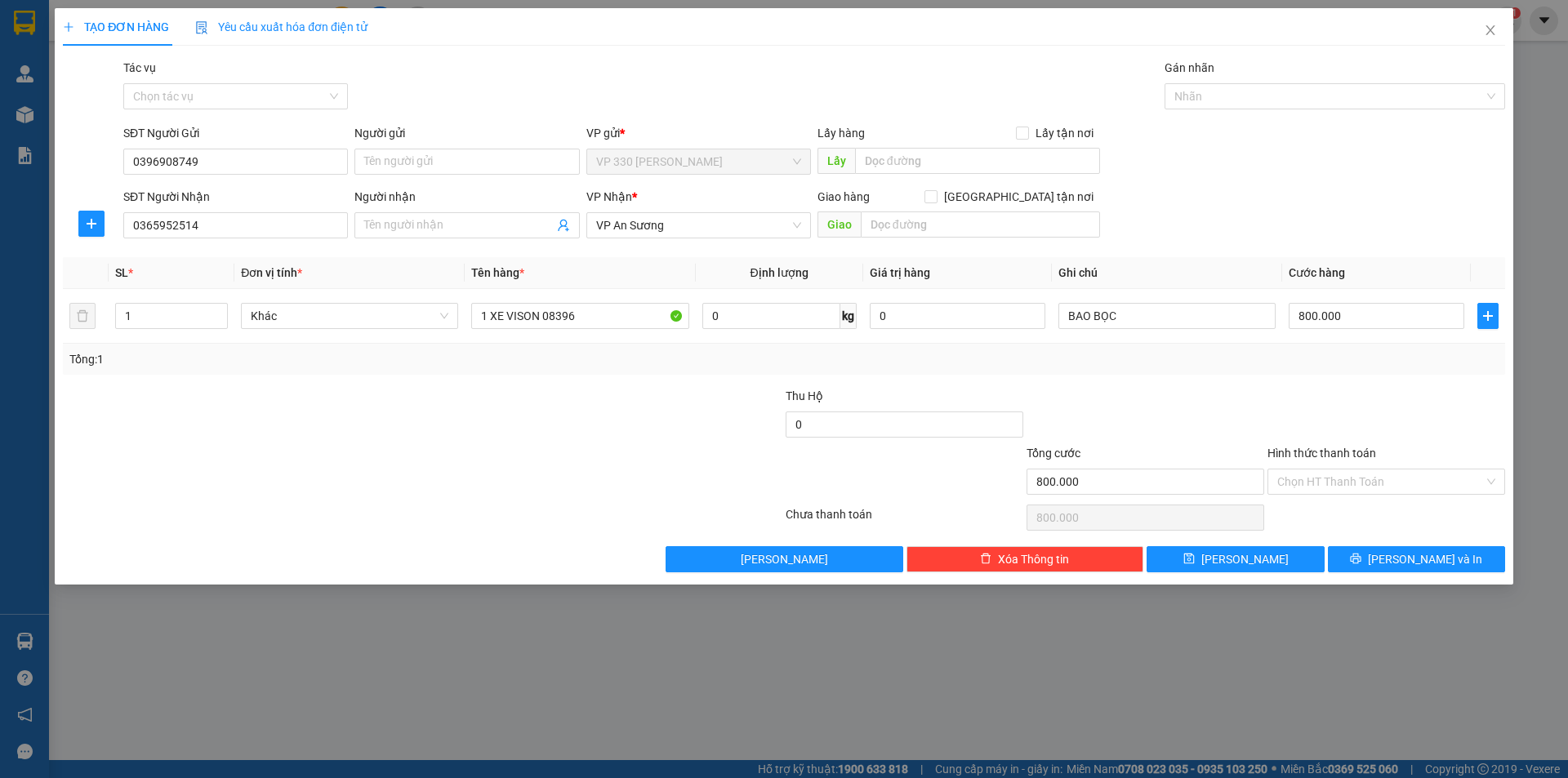
click at [1346, 469] on input "Hình thức thanh toán" at bounding box center [1380, 482] width 206 height 24
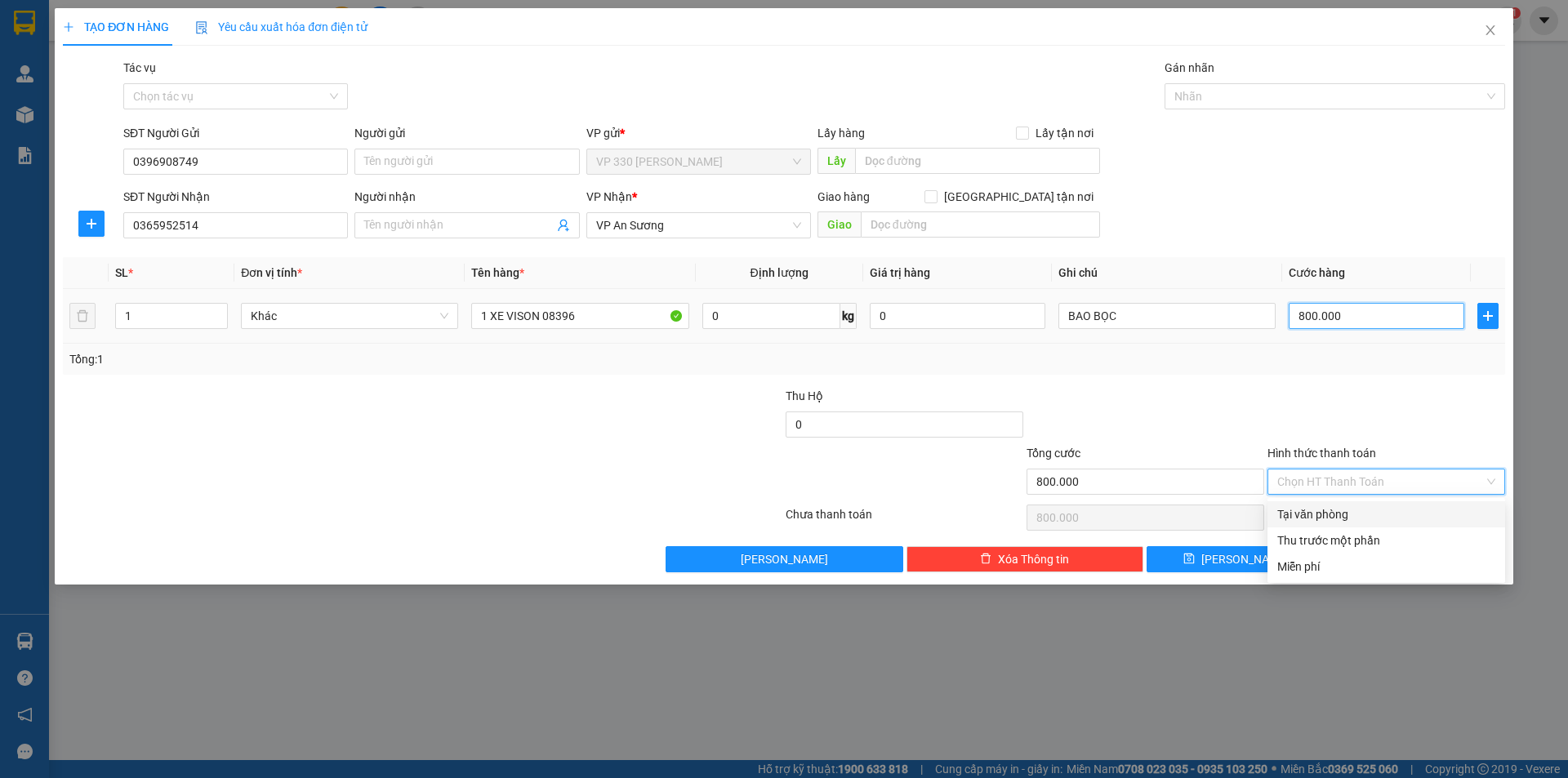
click at [1379, 317] on input "800.000" at bounding box center [1376, 316] width 176 height 26
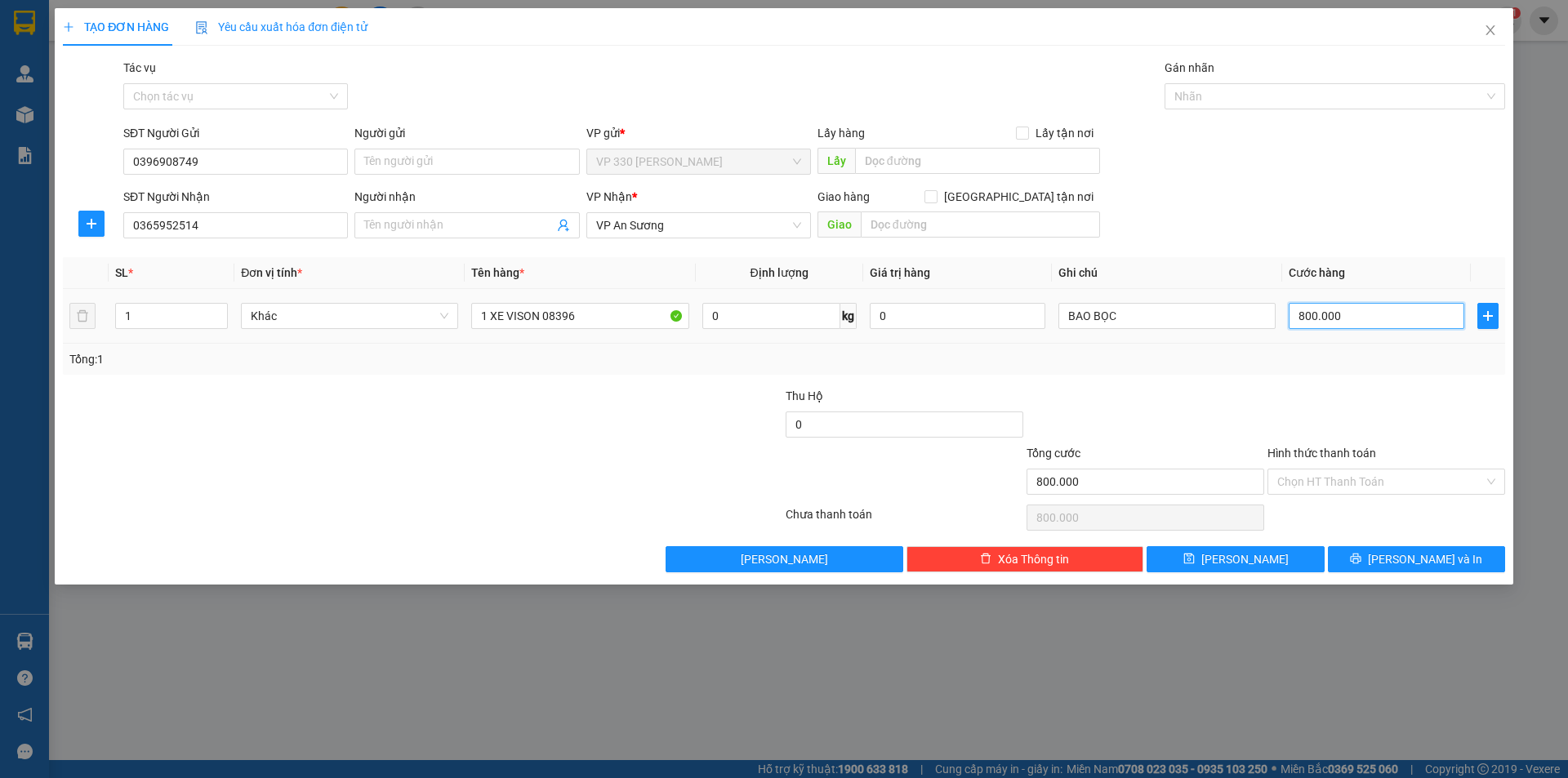
click at [1379, 317] on input "800.000" at bounding box center [1376, 316] width 176 height 26
click at [1347, 453] on label "Hình thức thanh toán" at bounding box center [1320, 453] width 108 height 13
click at [1347, 469] on input "Hình thức thanh toán" at bounding box center [1380, 482] width 206 height 24
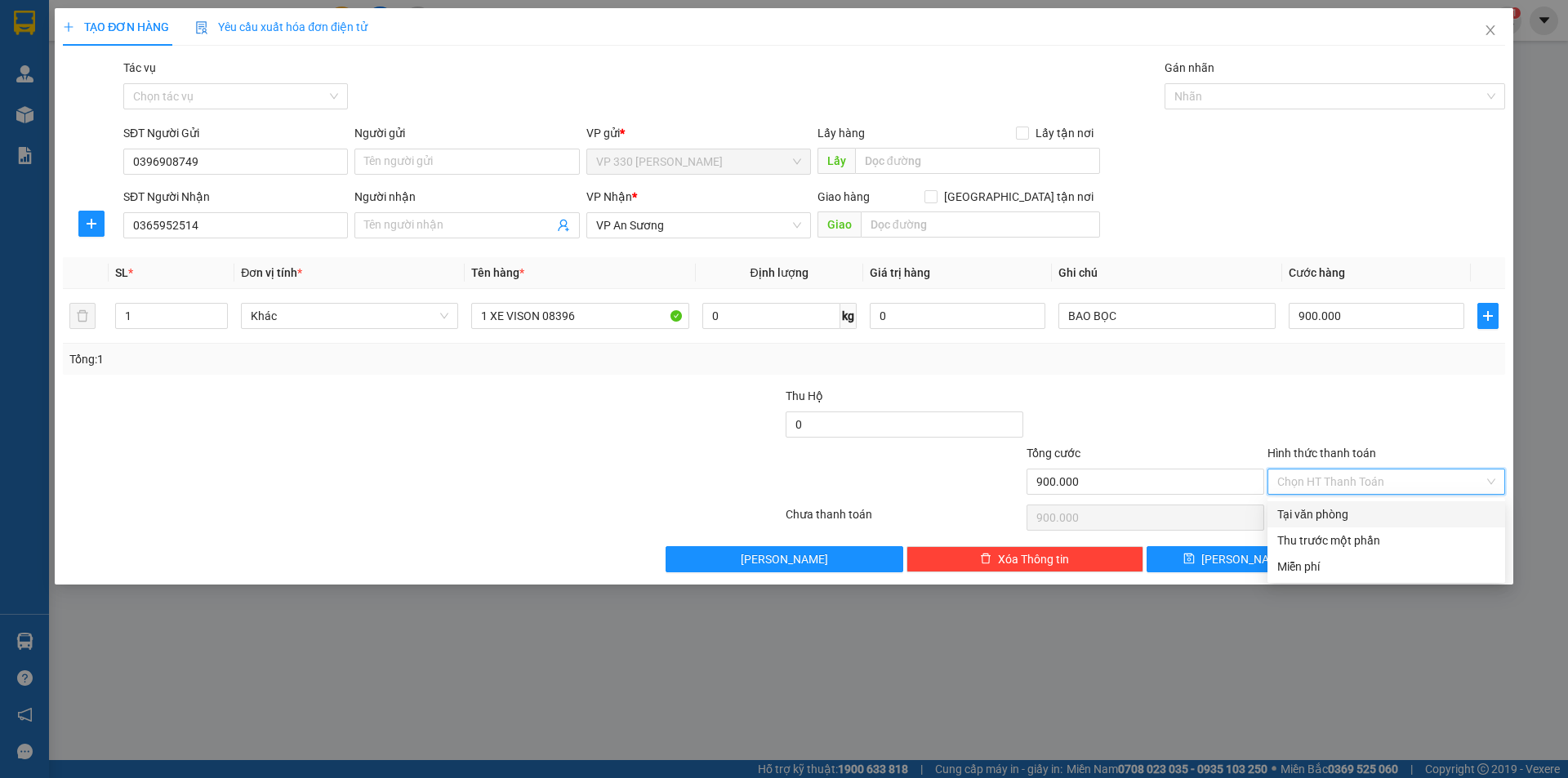
click at [1382, 512] on div "Tại văn phòng" at bounding box center [1386, 514] width 218 height 18
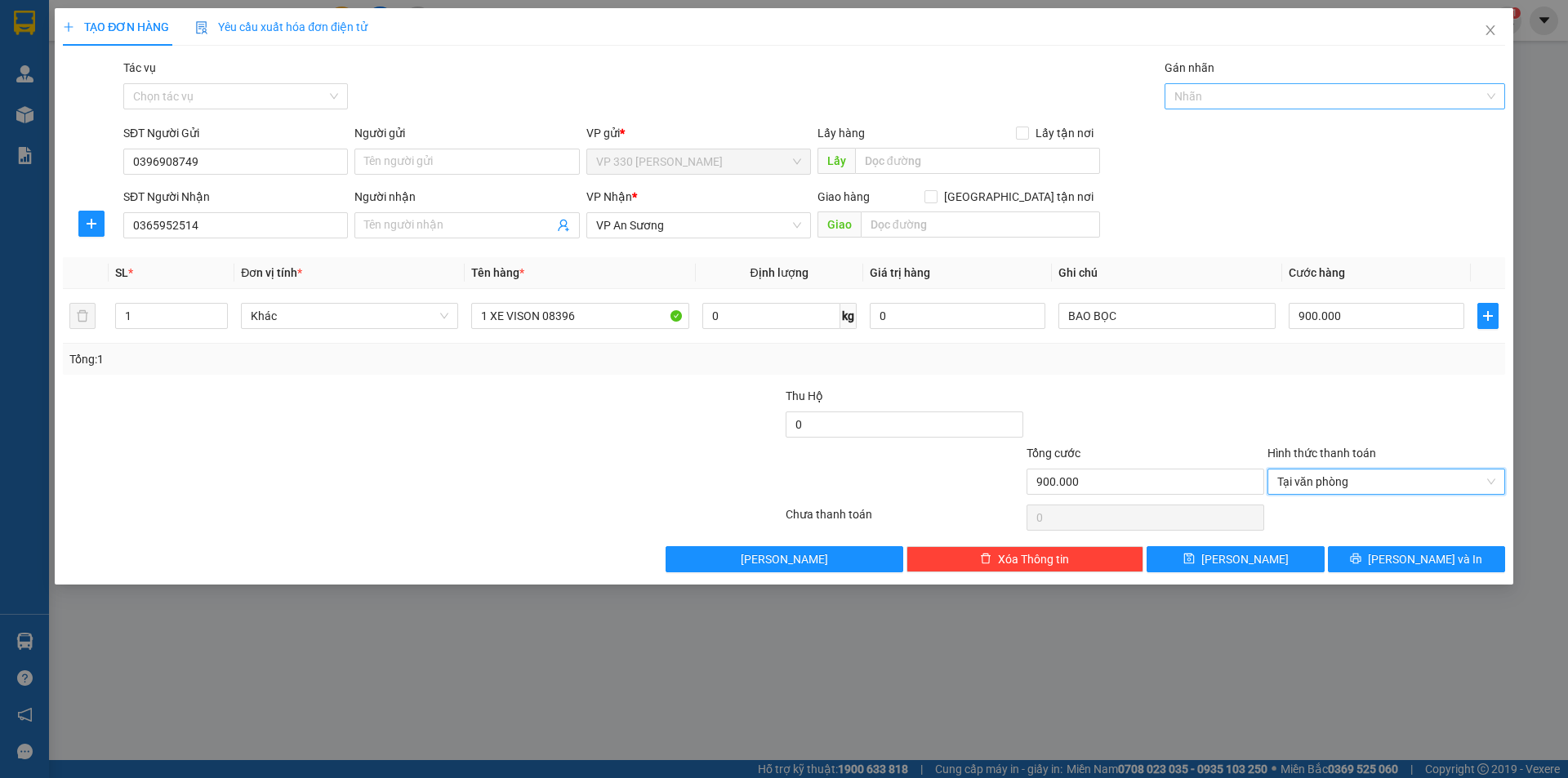
click at [1298, 100] on div at bounding box center [1326, 96] width 316 height 20
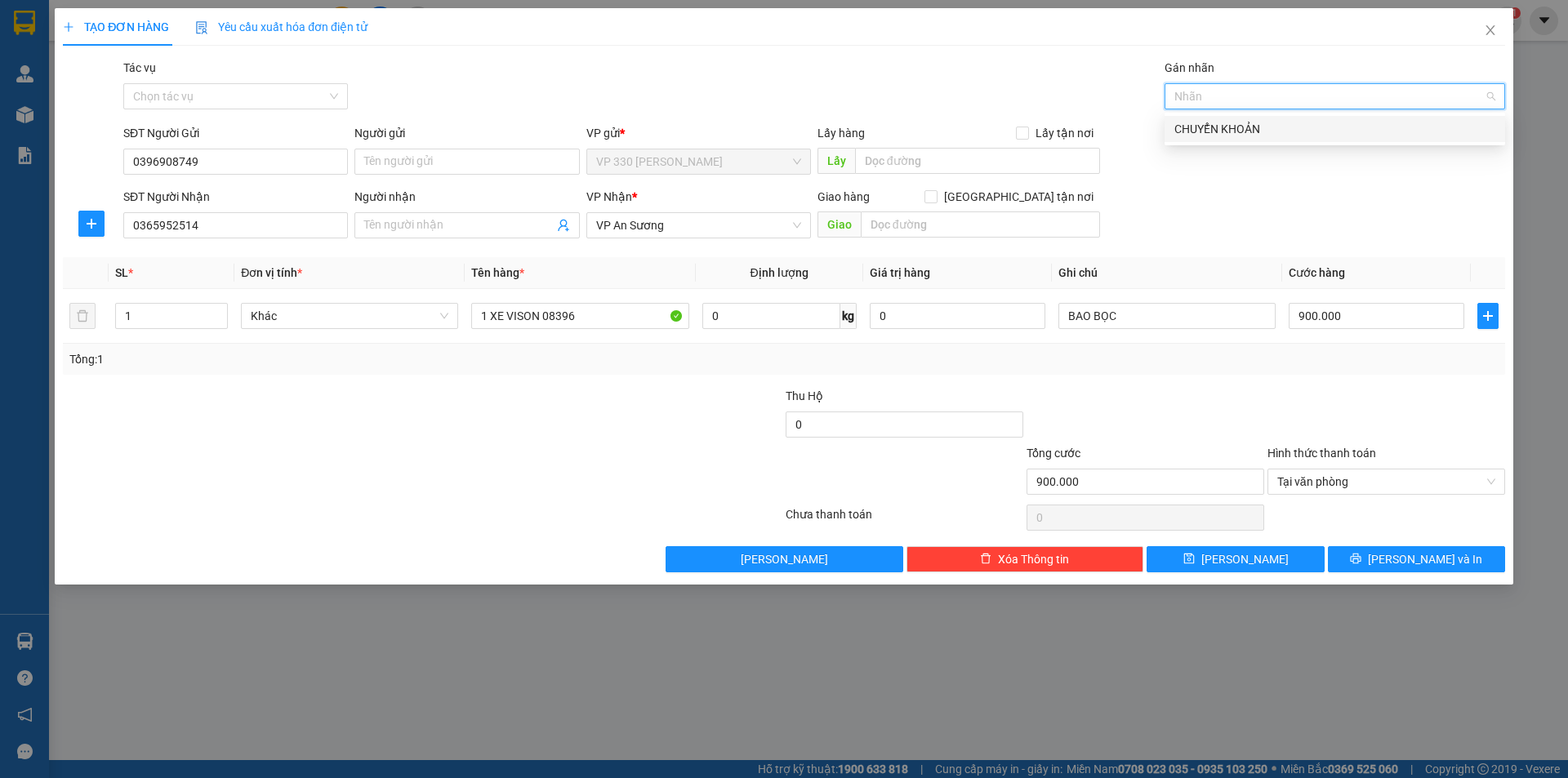
click at [1269, 125] on div "CHUYỂN KHOẢN" at bounding box center [1335, 129] width 321 height 18
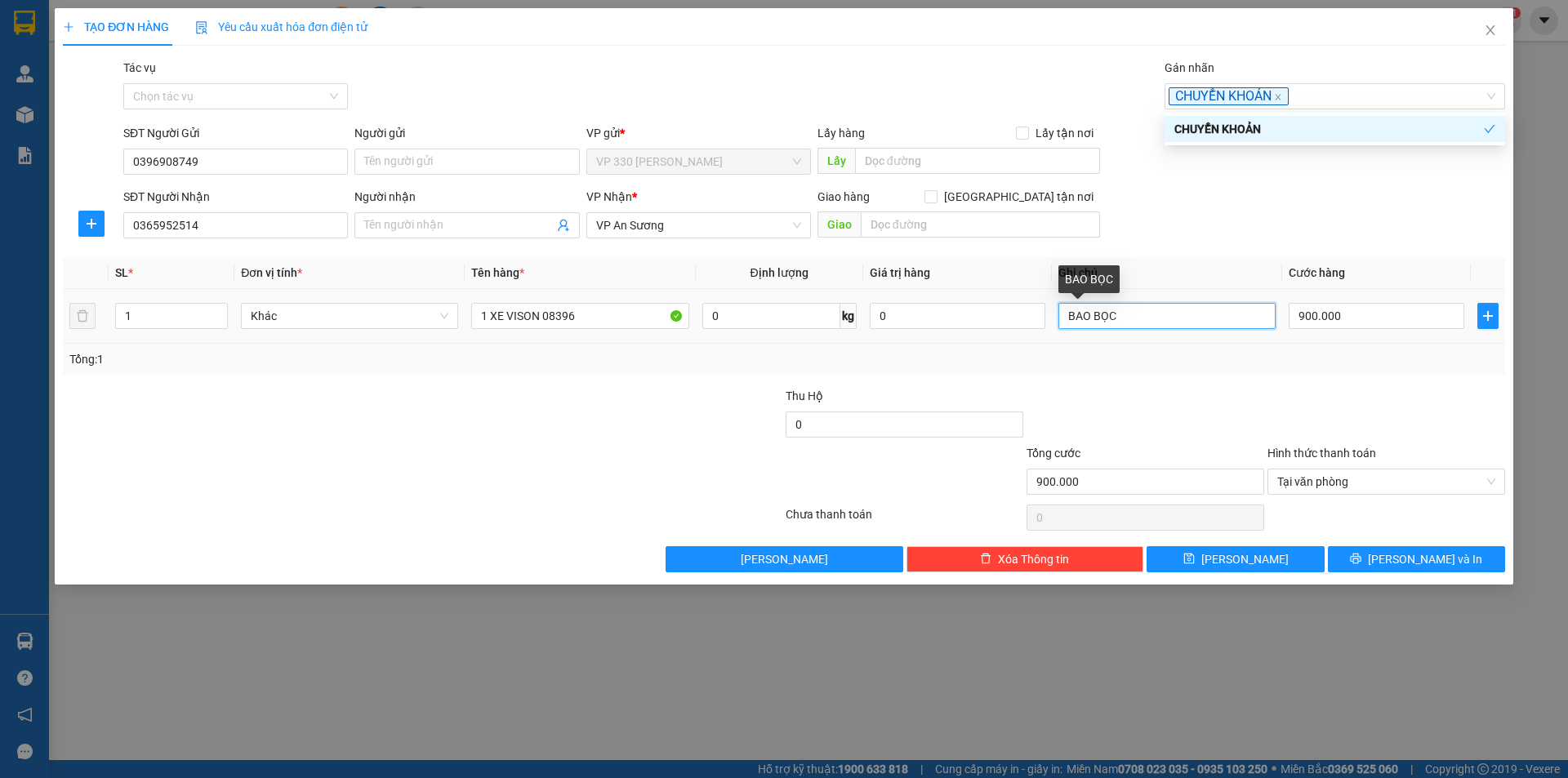
click at [1192, 318] on input "BAO BỌC" at bounding box center [1166, 316] width 217 height 26
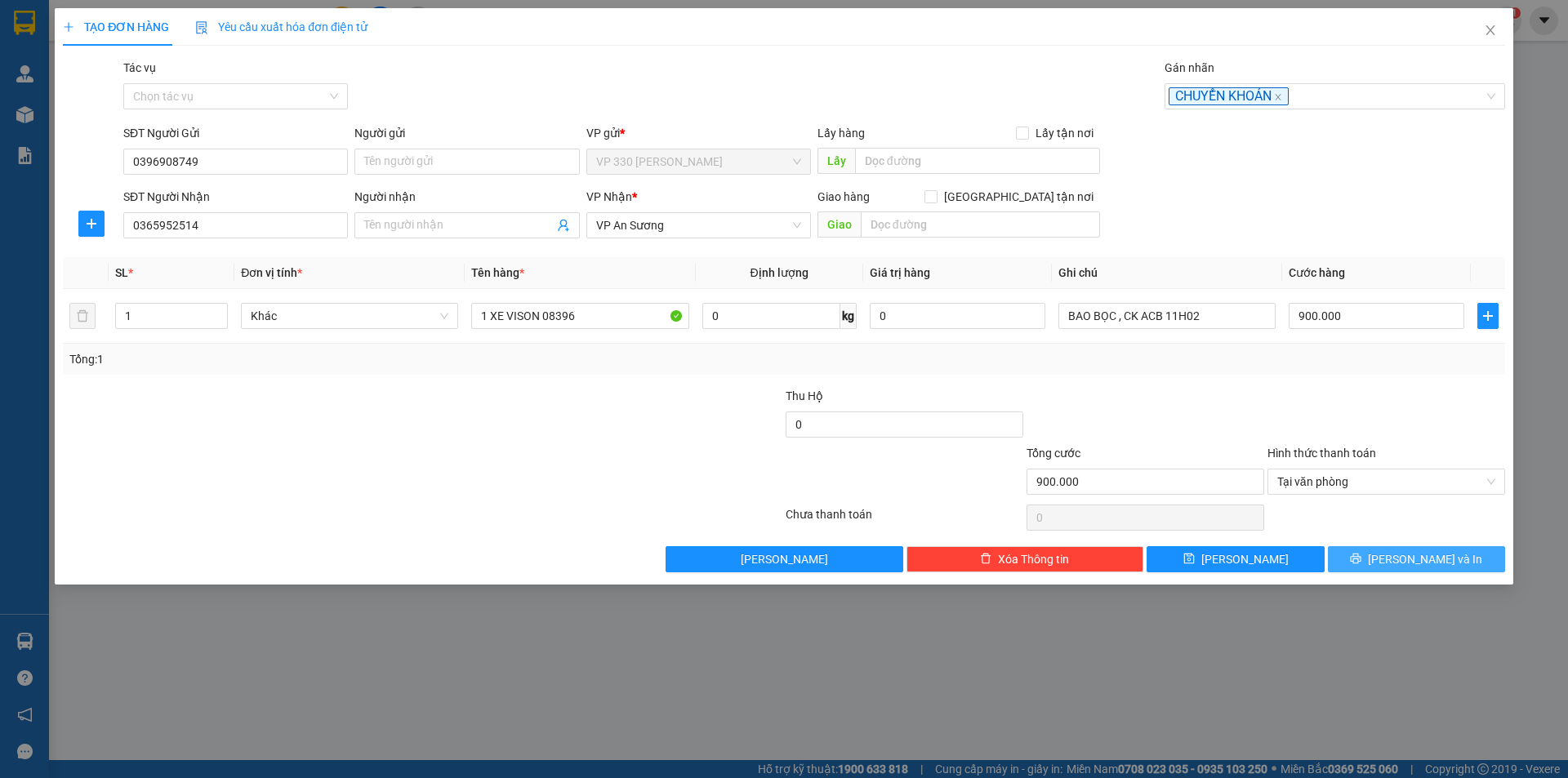
click at [1417, 559] on span "[PERSON_NAME] và In" at bounding box center [1424, 559] width 114 height 18
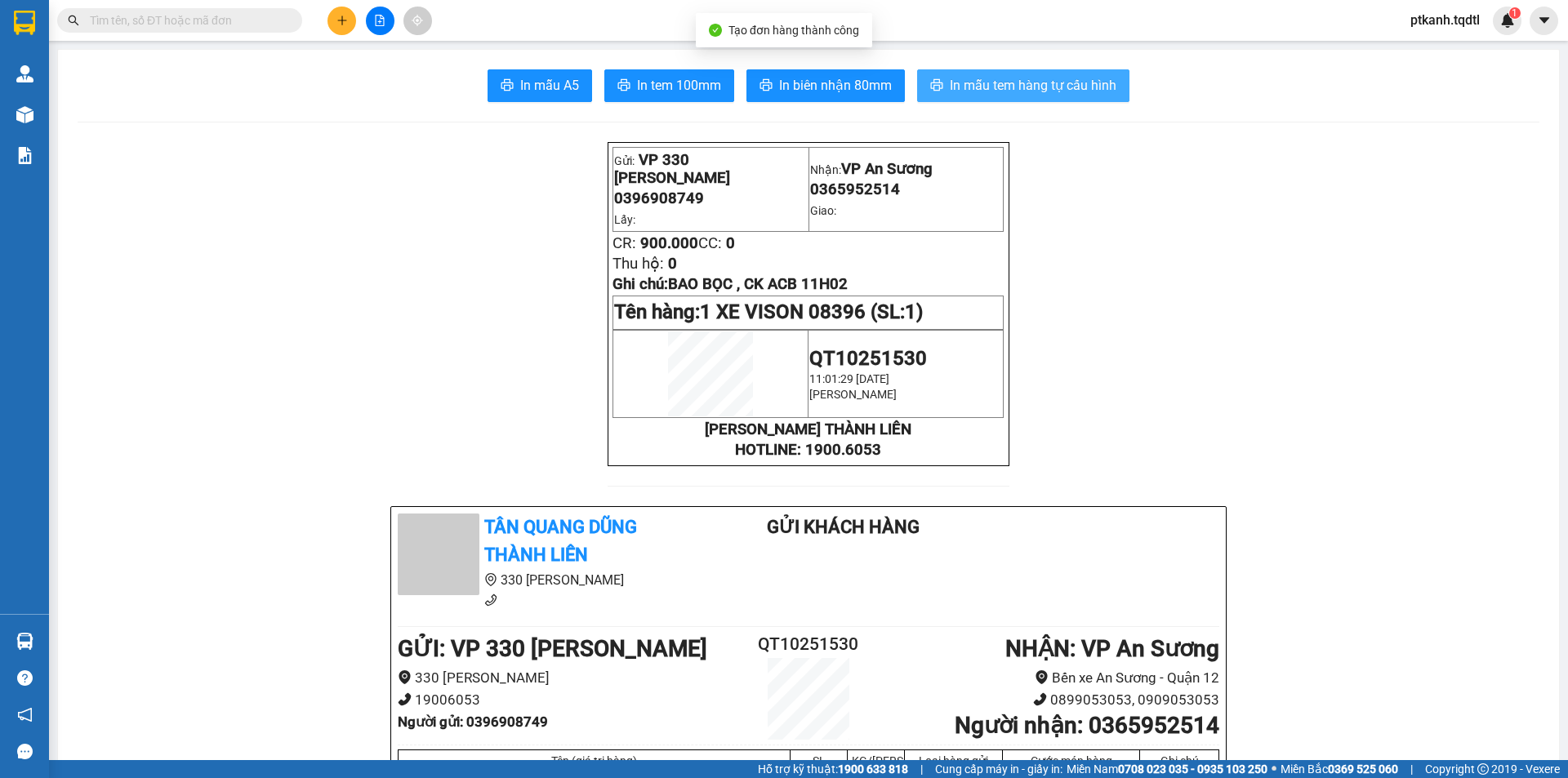
click at [994, 83] on span "In mẫu tem hàng tự cấu hình" at bounding box center [1032, 86] width 167 height 21
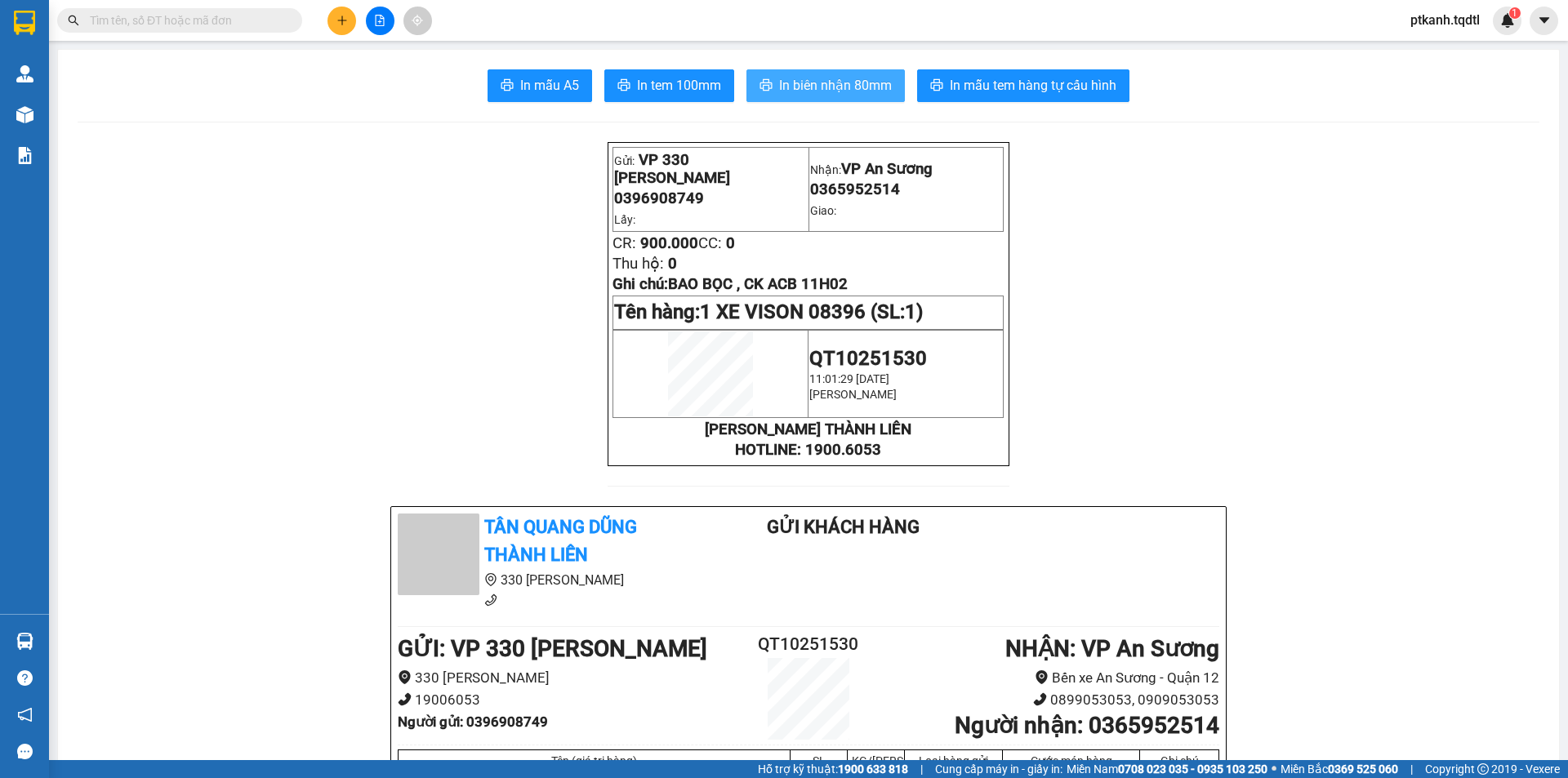
click at [812, 88] on span "In biên nhận 80mm" at bounding box center [836, 86] width 113 height 21
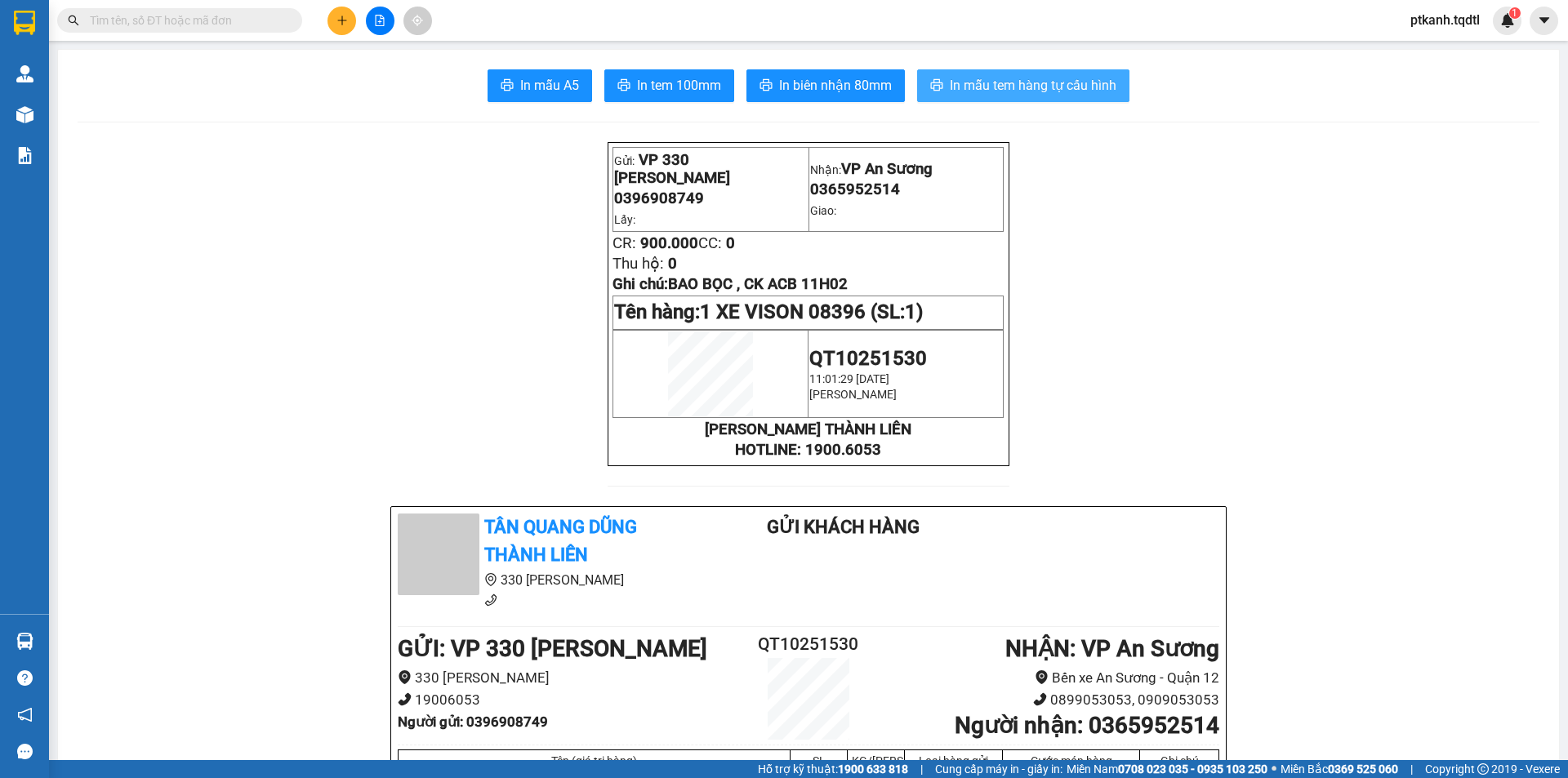
click at [1005, 78] on span "In mẫu tem hàng tự cấu hình" at bounding box center [1032, 86] width 167 height 21
click at [1030, 87] on span "In mẫu tem hàng tự cấu hình" at bounding box center [1032, 86] width 167 height 21
click at [338, 17] on icon "plus" at bounding box center [342, 21] width 11 height 11
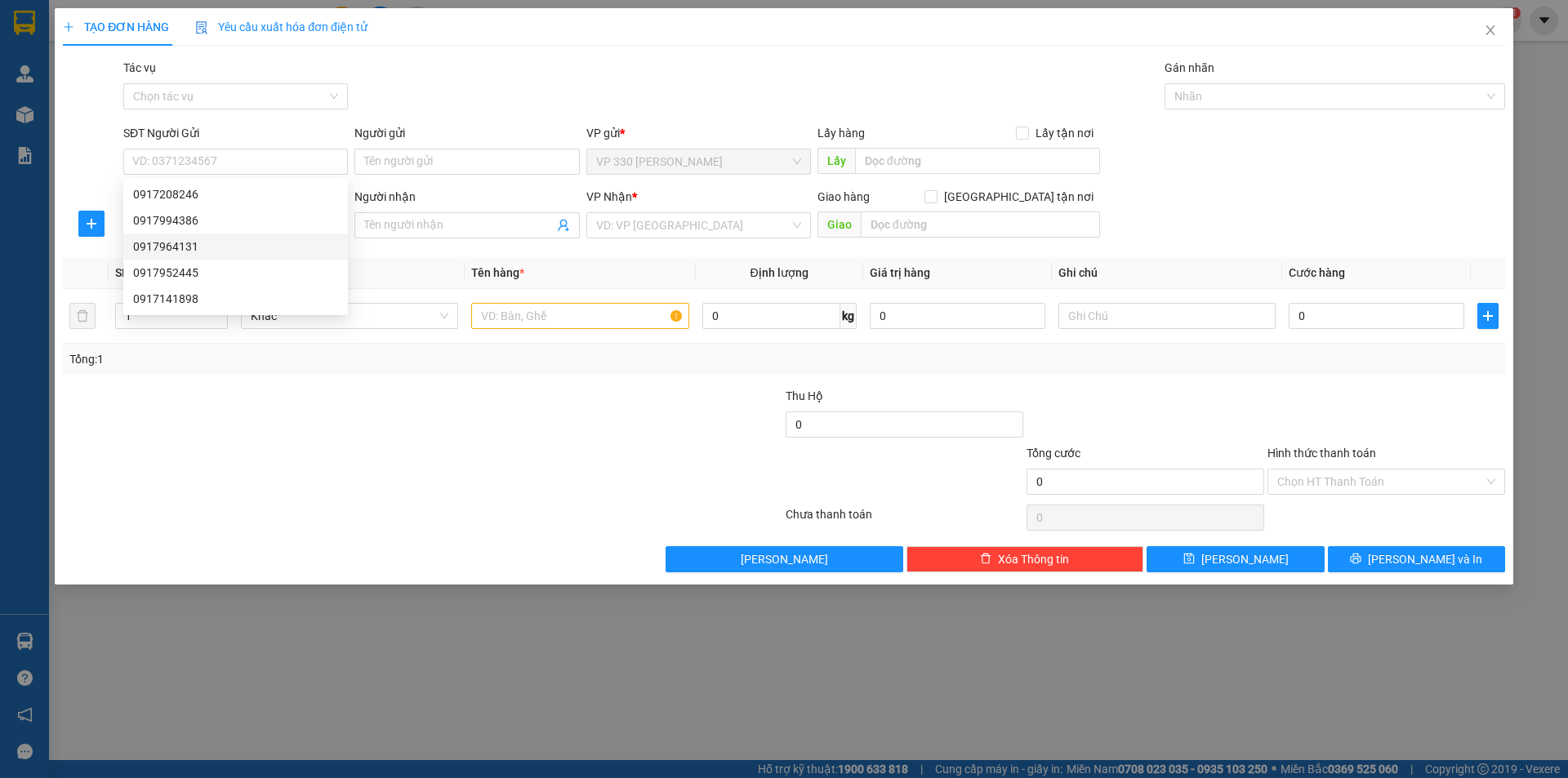
click at [464, 674] on div "TẠO ĐƠN HÀNG Yêu cầu xuất hóa đơn điện tử Transit Pickup Surcharge Ids Transit …" at bounding box center [784, 389] width 1568 height 778
click at [1486, 28] on icon "close" at bounding box center [1490, 30] width 13 height 13
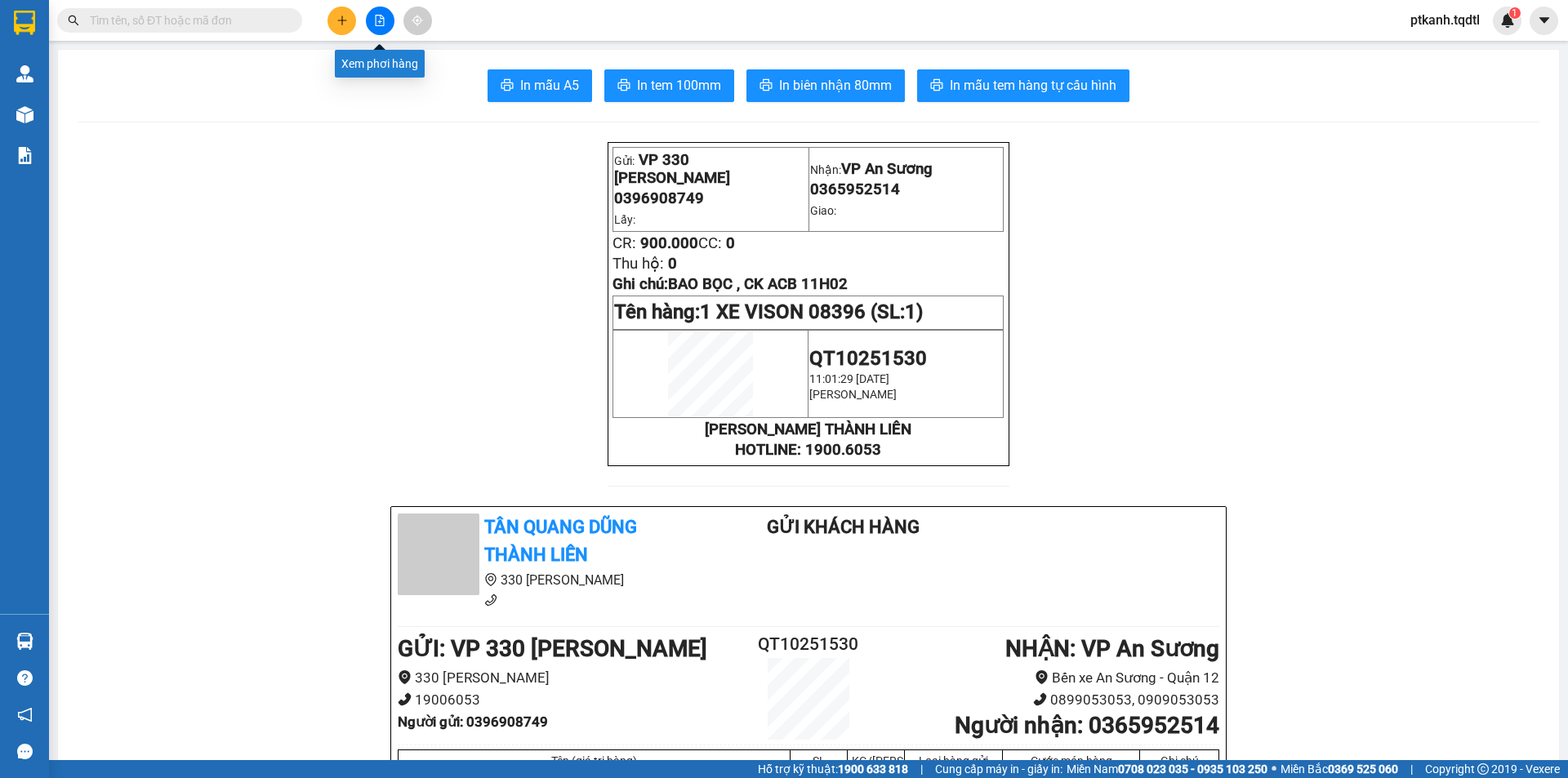
click at [381, 22] on icon "file-add" at bounding box center [380, 21] width 9 height 11
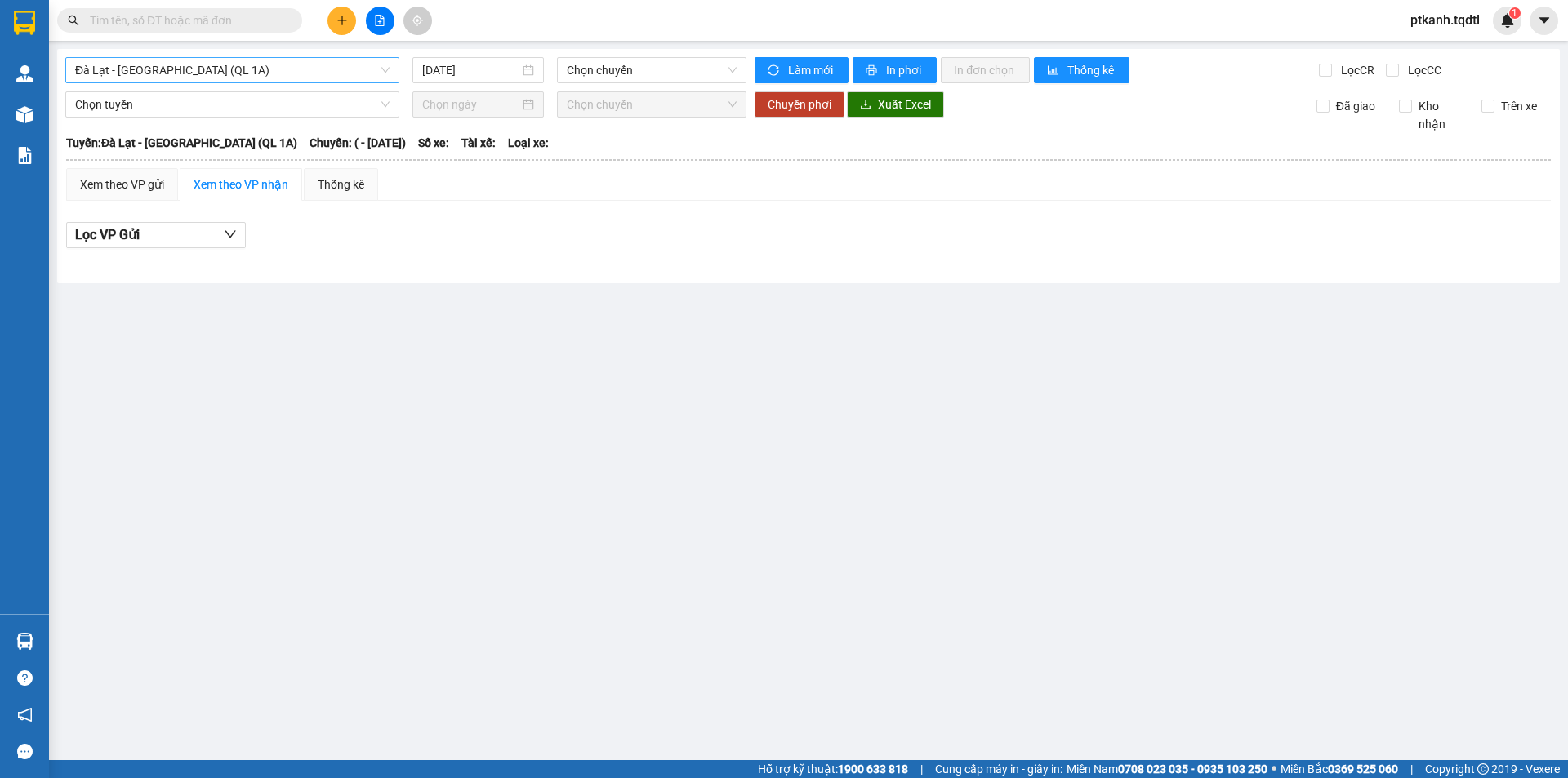
click at [384, 72] on span "Đà Lạt - Sài Gòn (QL 1A)" at bounding box center [232, 71] width 314 height 24
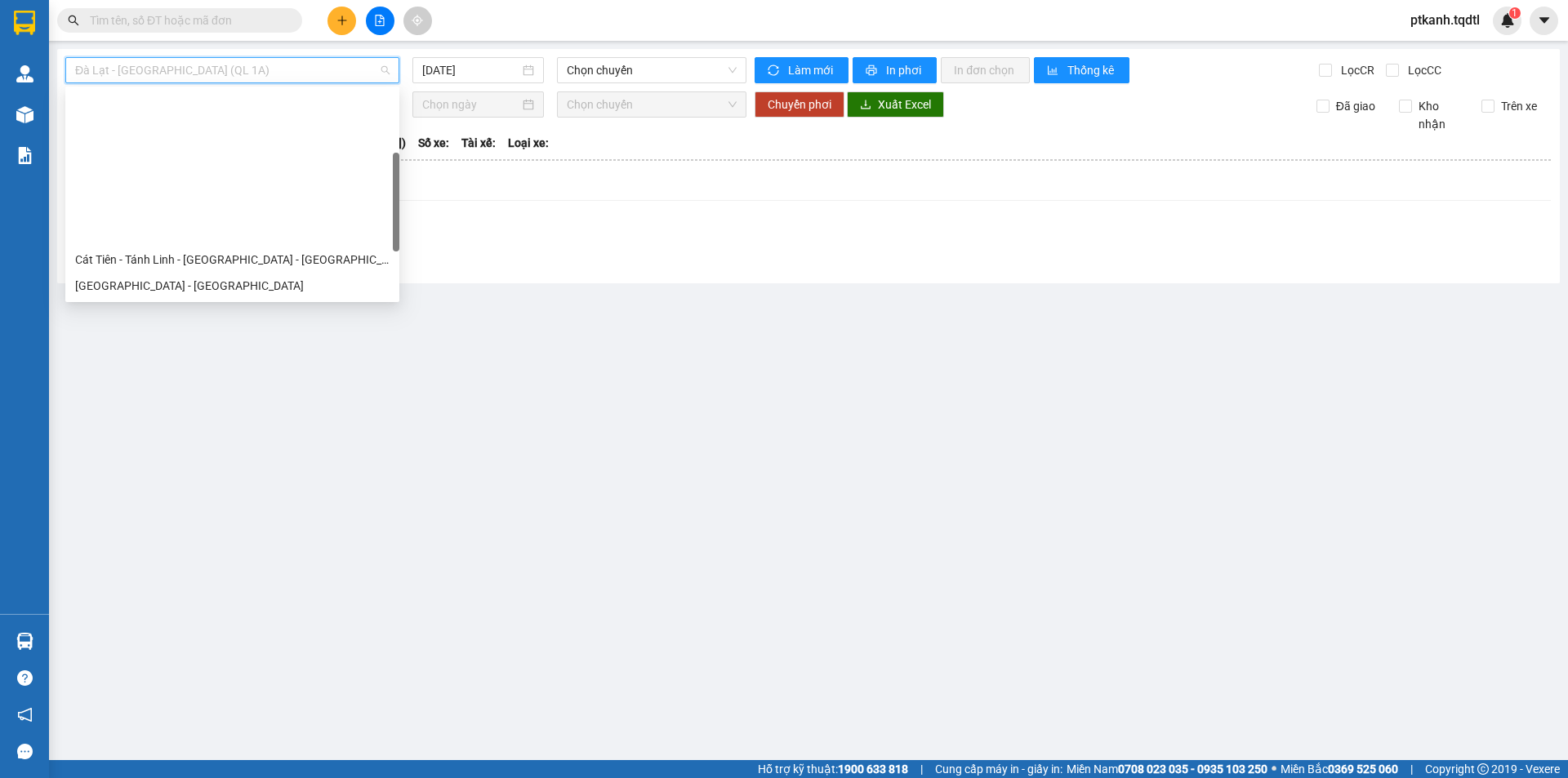
drag, startPoint x: 394, startPoint y: 115, endPoint x: 404, endPoint y: 178, distance: 63.8
click at [404, 178] on body "Kết quả tìm kiếm ( 1 ) Bộ lọc Mã ĐH Trạng thái Món hàng Thu hộ Tổng cước Chưa c…" at bounding box center [784, 389] width 1568 height 778
click at [247, 355] on div "Quảng Trị - Bình Dương - Bình Phước" at bounding box center [232, 363] width 314 height 18
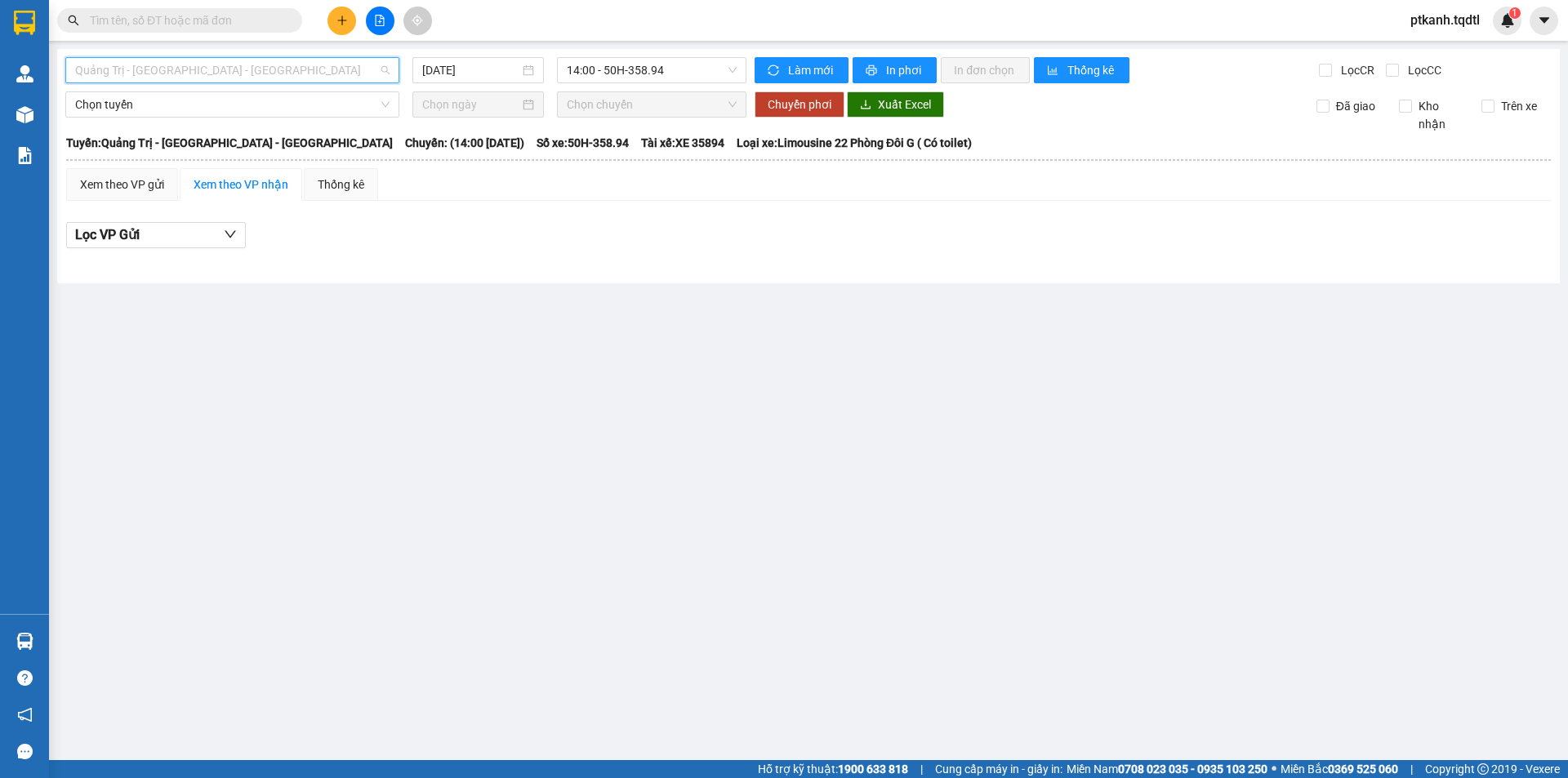
click at [387, 73] on span "Quảng Trị - Bình Dương - Bình Phước" at bounding box center [232, 71] width 314 height 24
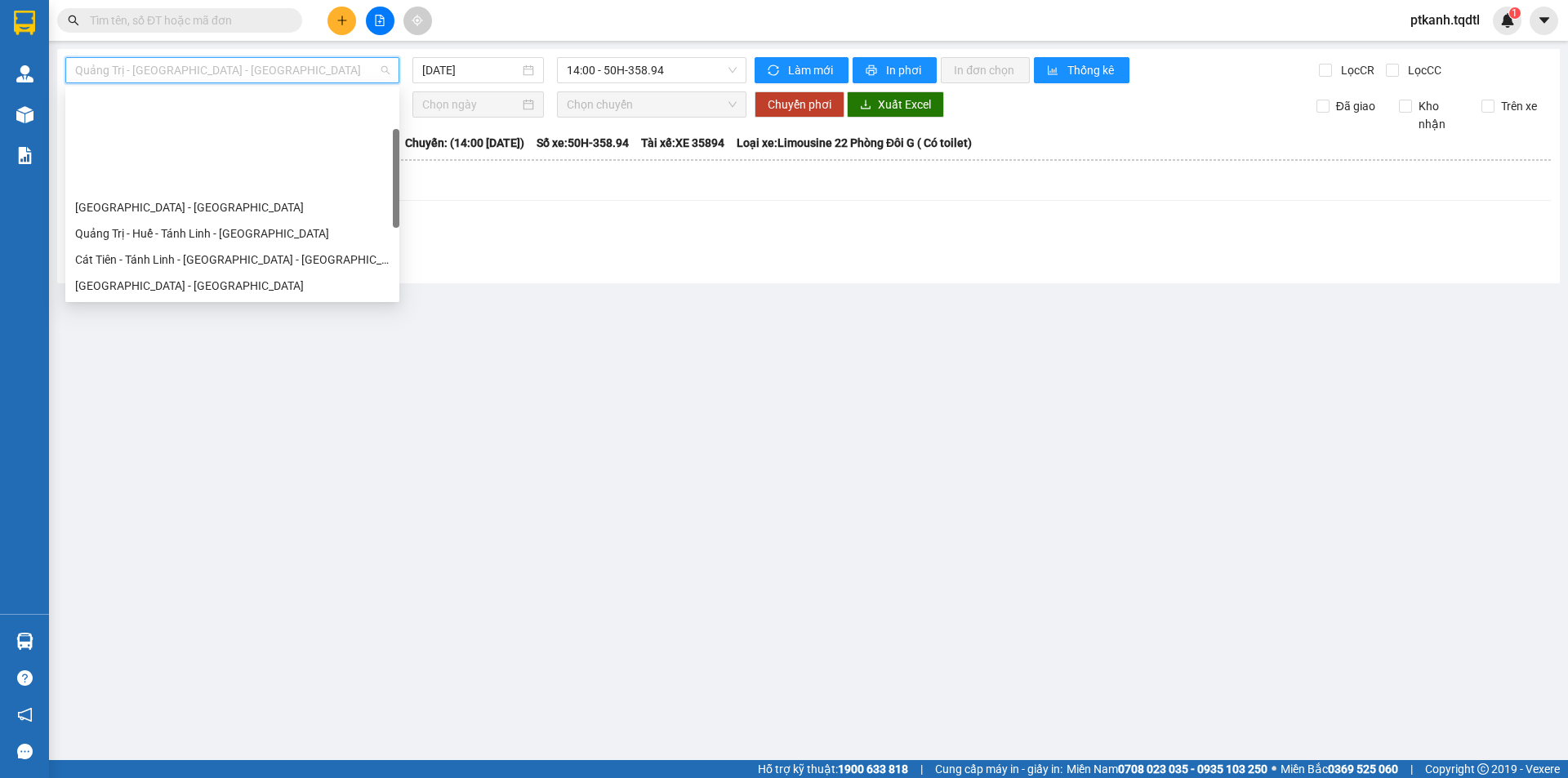
drag, startPoint x: 396, startPoint y: 183, endPoint x: 397, endPoint y: 160, distance: 23.0
click at [397, 160] on div at bounding box center [395, 178] width 7 height 99
click at [331, 303] on div "Quảng Trị - Huế - Đà Nẵng - Vũng Tàu" at bounding box center [232, 311] width 314 height 18
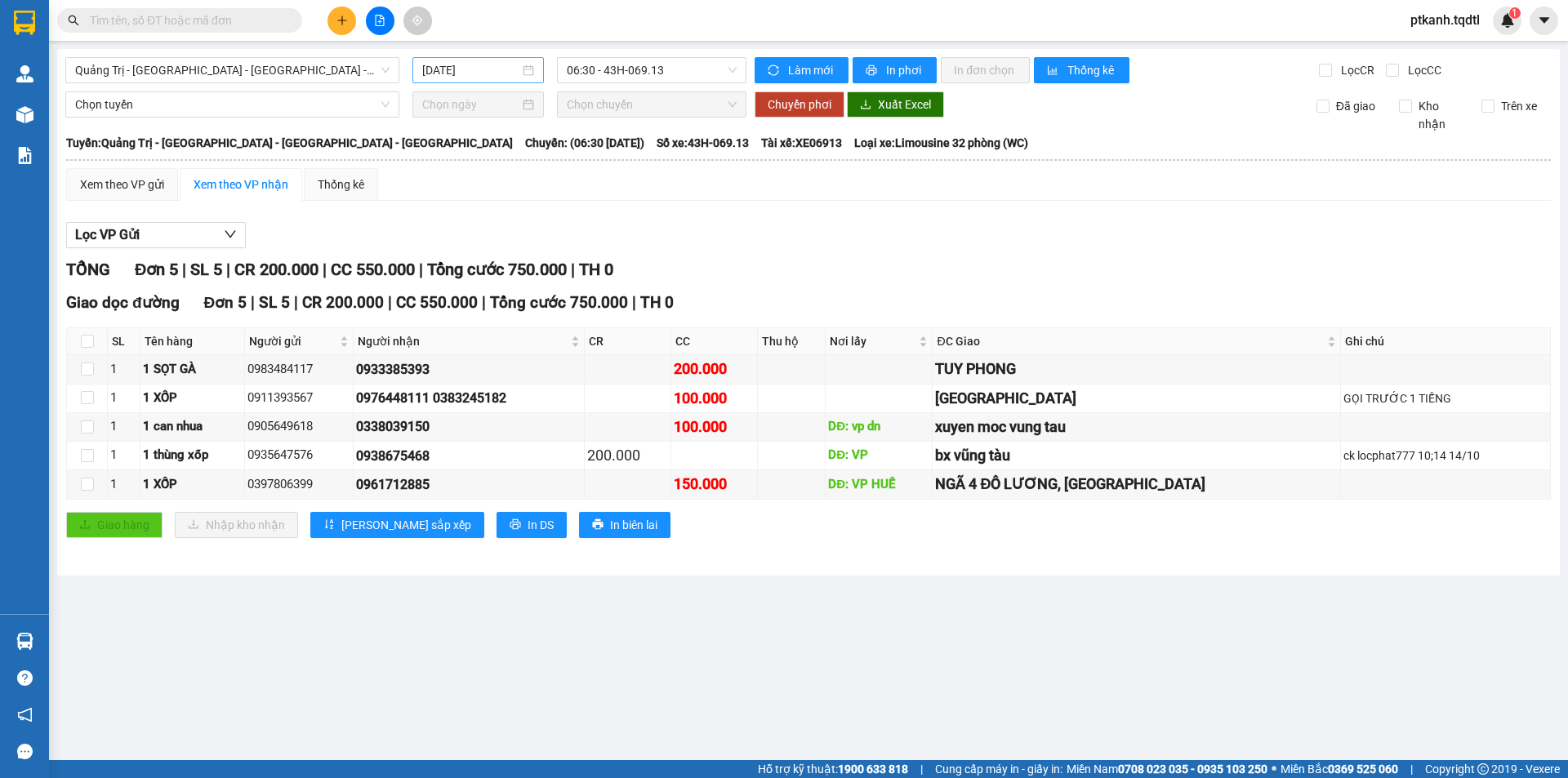
click at [528, 70] on div "[DATE]" at bounding box center [478, 70] width 112 height 18
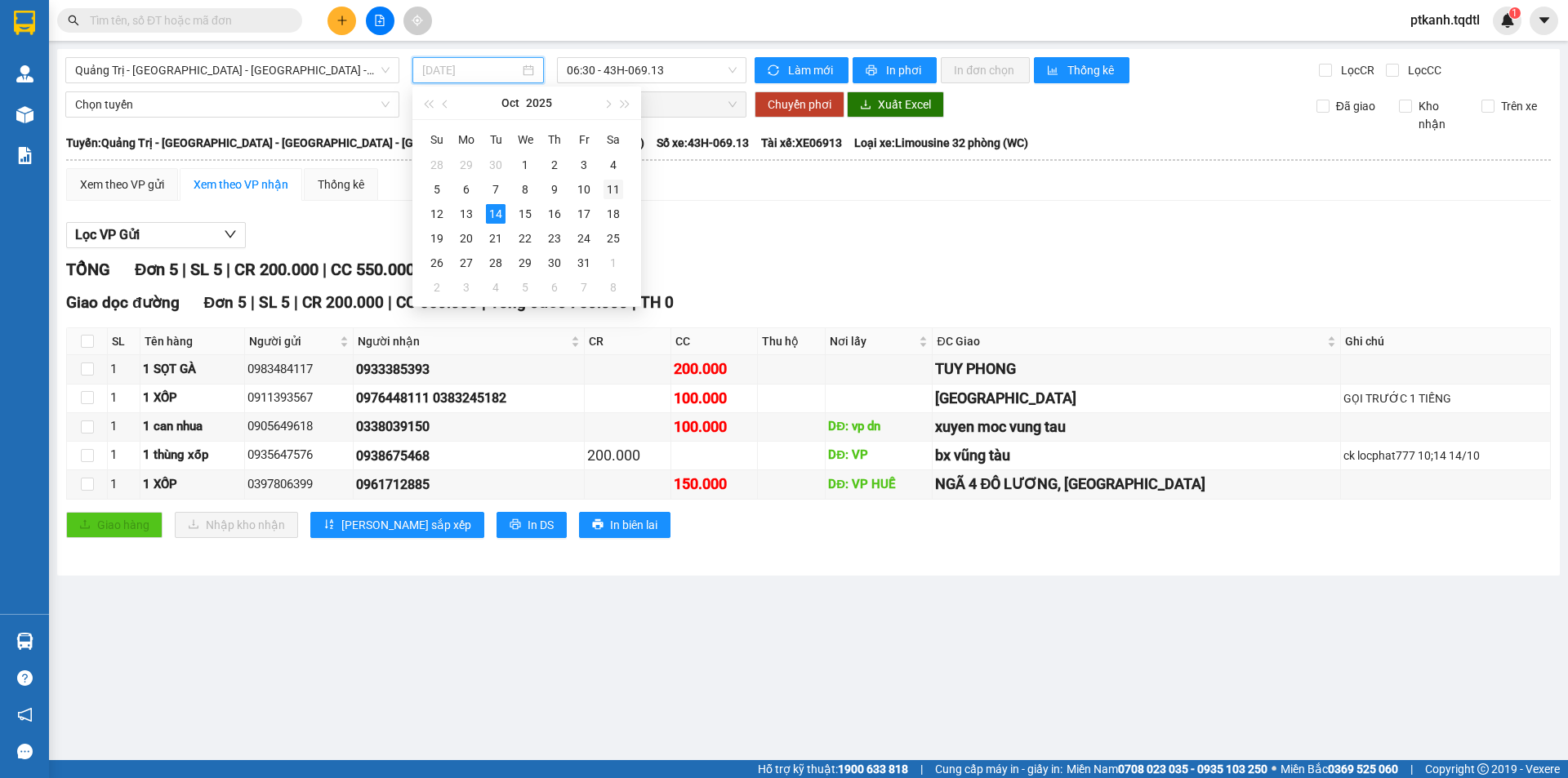
click at [603, 188] on div "11" at bounding box center [613, 189] width 20 height 20
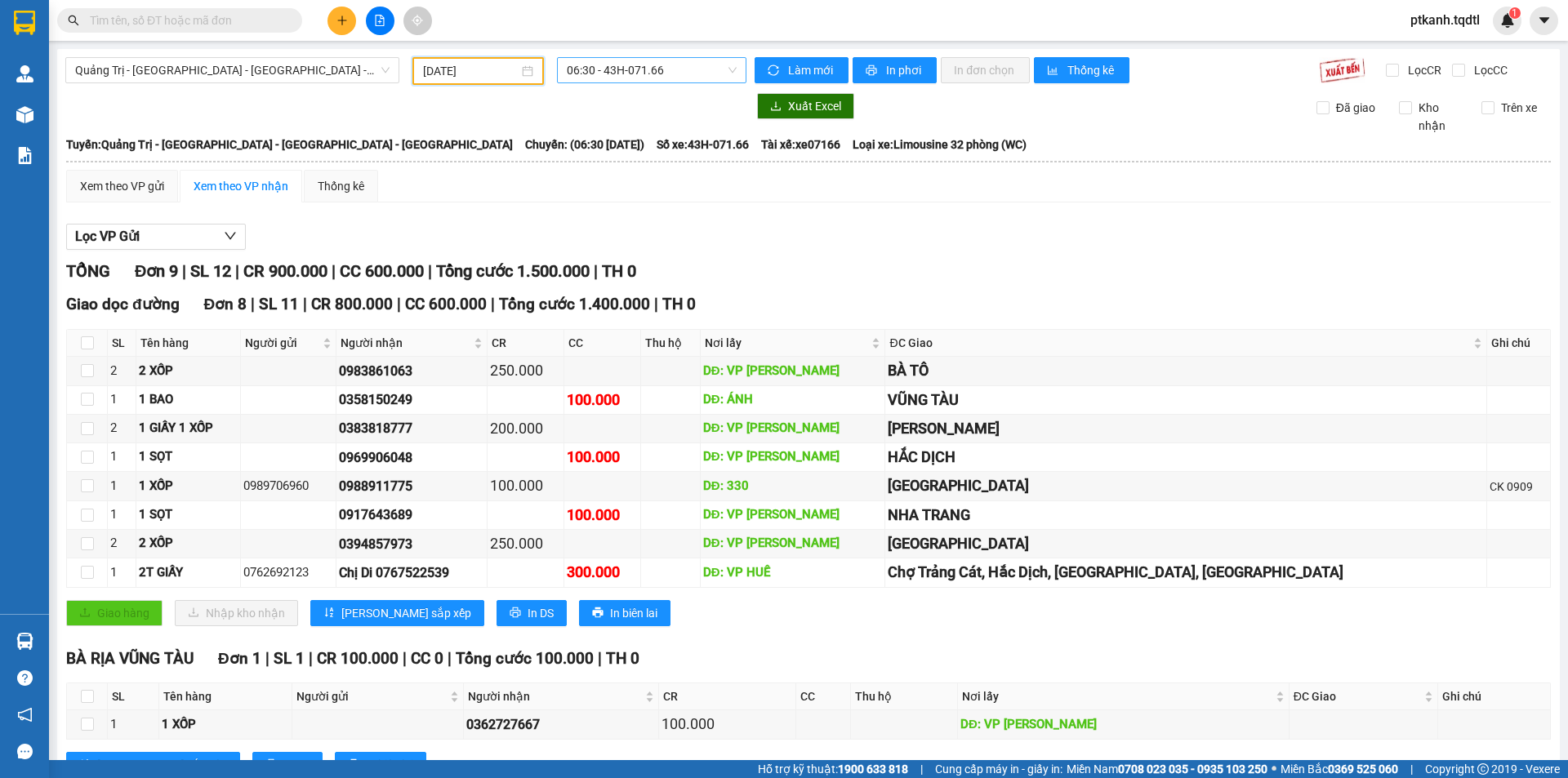
click at [707, 77] on span "06:30 - 43H-071.66" at bounding box center [651, 71] width 169 height 24
click at [667, 183] on div "14:06 - 74H-025.97" at bounding box center [626, 181] width 127 height 18
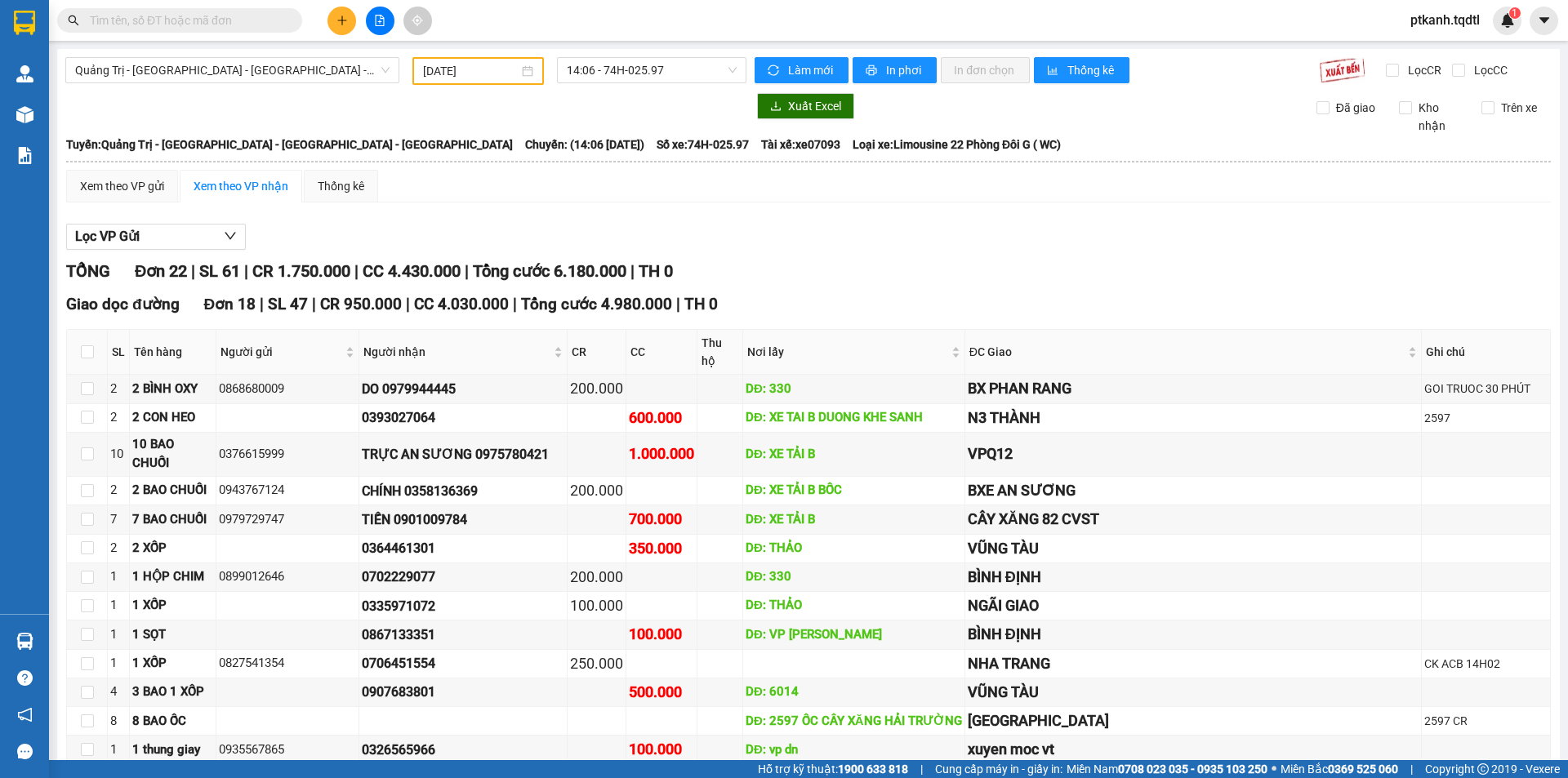
click at [526, 72] on div "11/10/2025" at bounding box center [477, 71] width 110 height 18
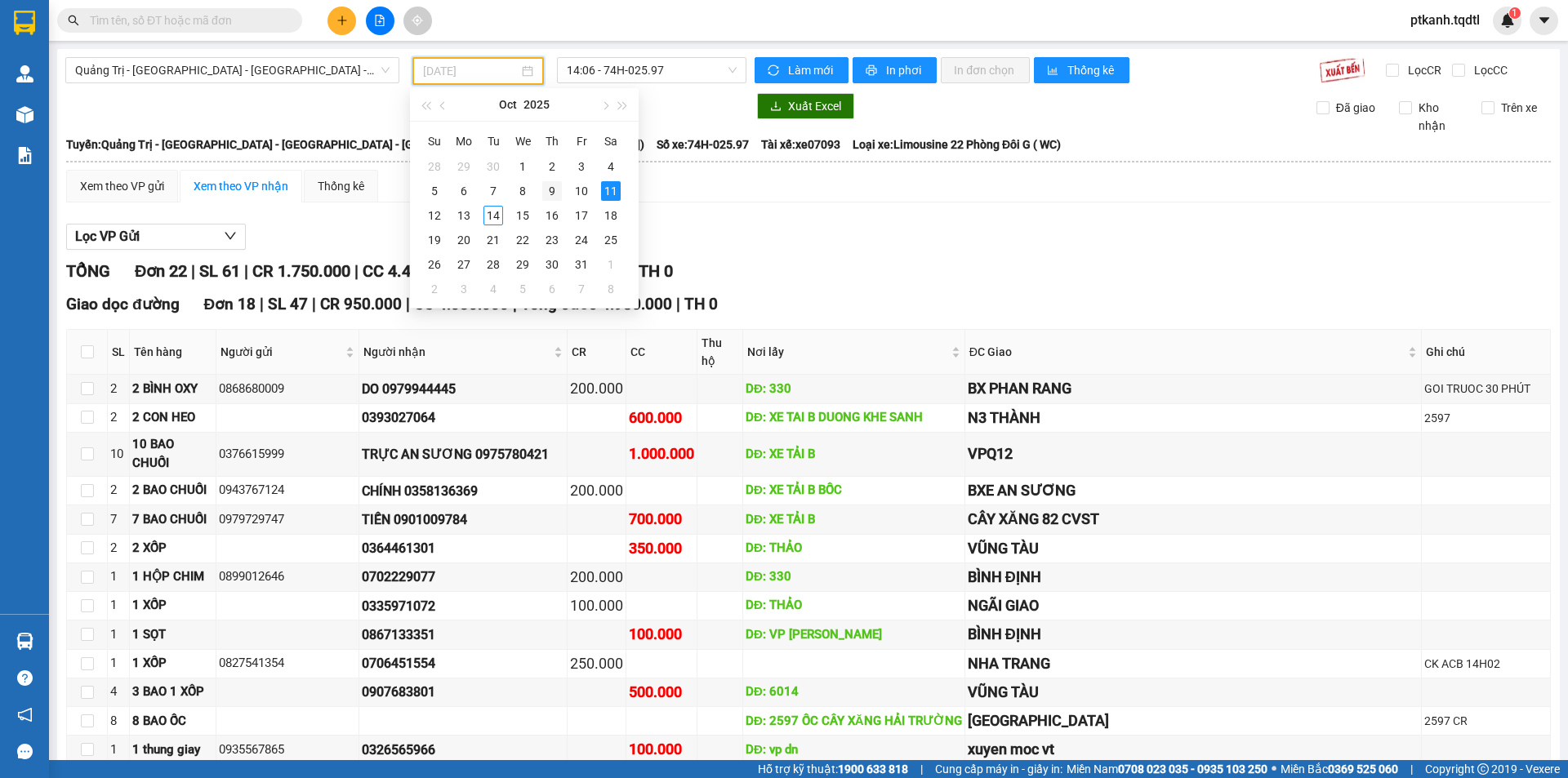
click at [553, 186] on div "9" at bounding box center [552, 191] width 20 height 20
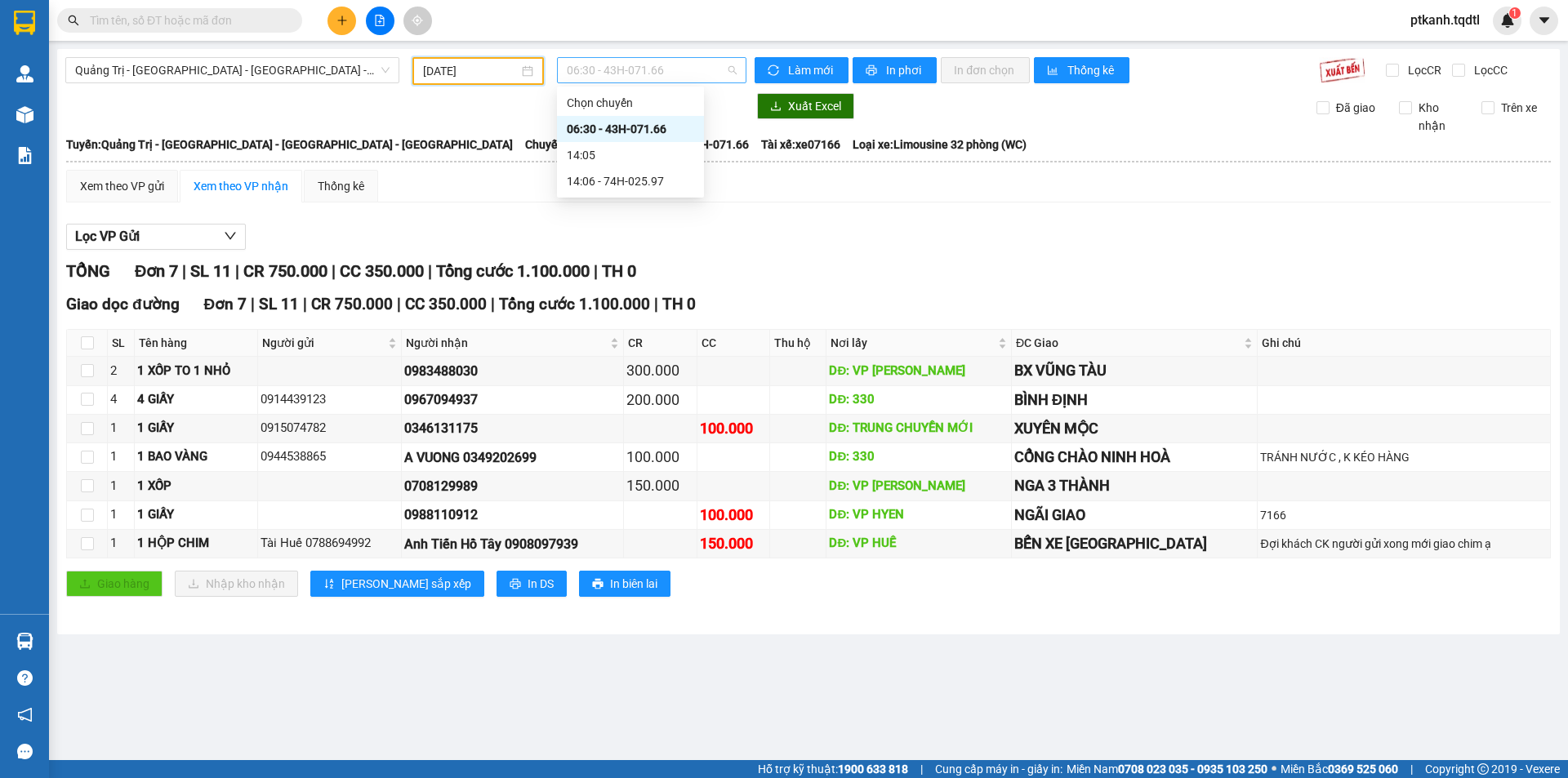
click at [702, 73] on span "06:30 - 43H-071.66" at bounding box center [651, 71] width 169 height 24
click at [665, 180] on div "14:06 - 74H-025.97" at bounding box center [630, 181] width 127 height 18
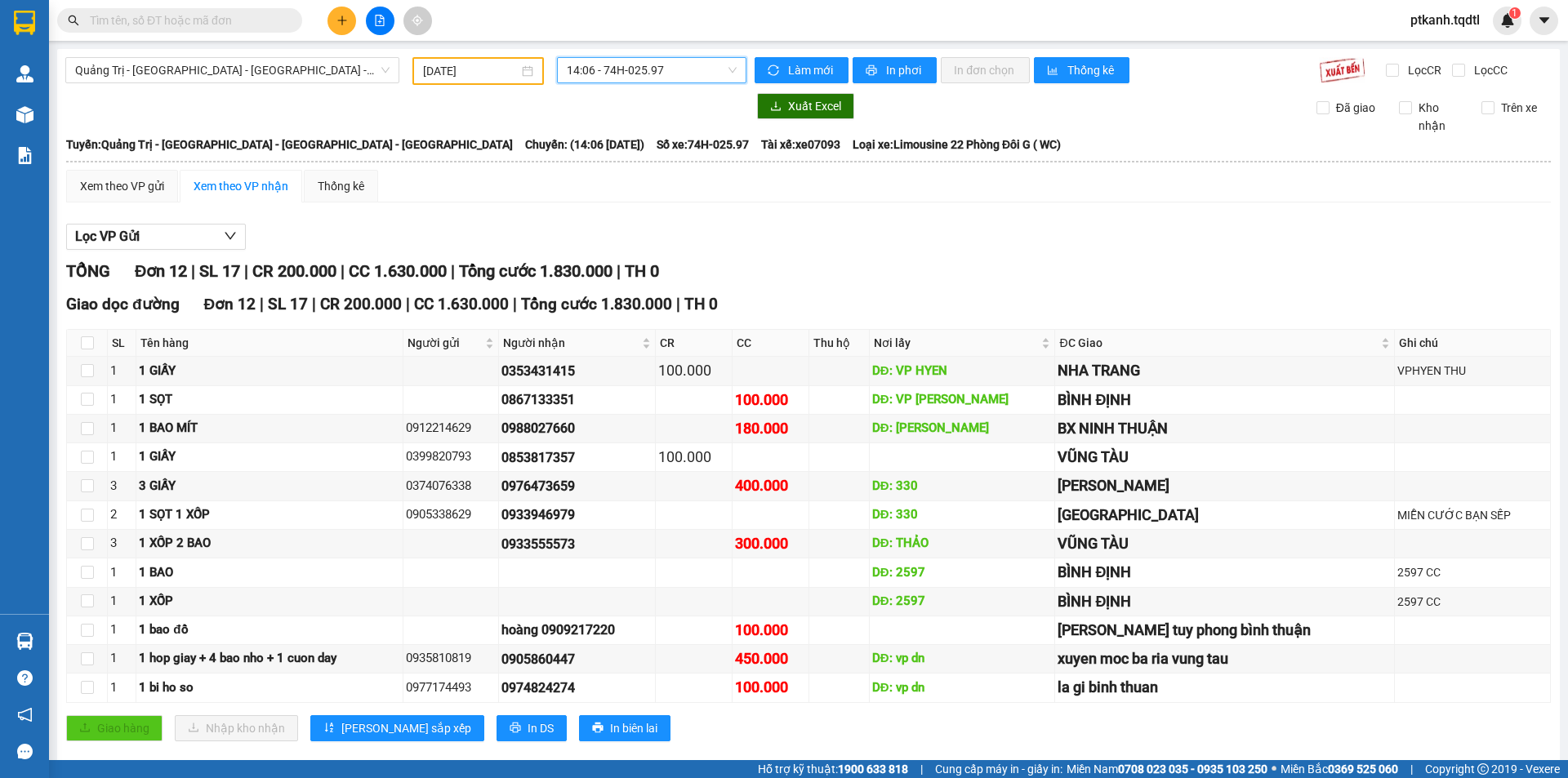
click at [517, 68] on div "09/10/2025" at bounding box center [477, 71] width 110 height 18
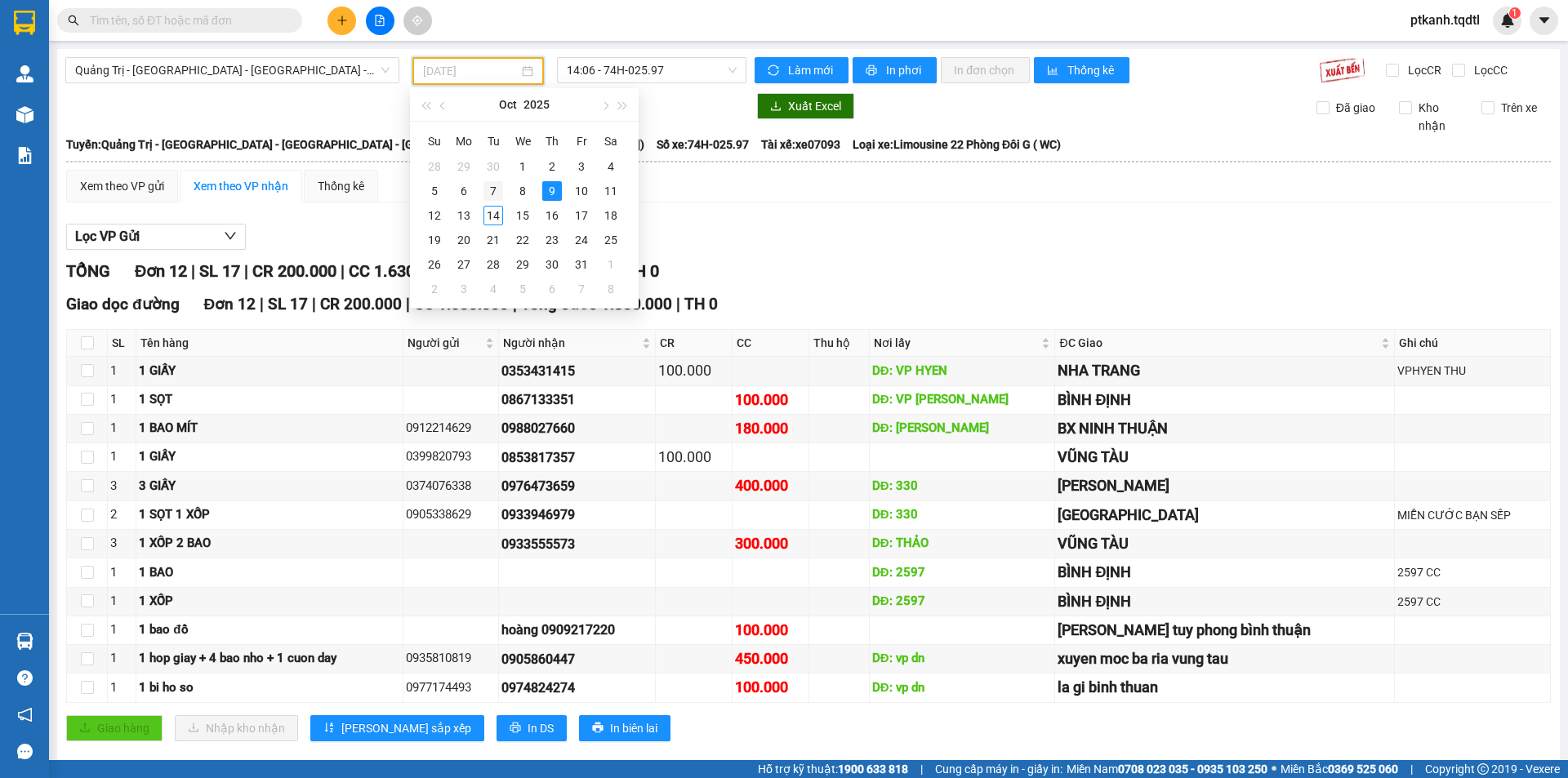
click at [496, 187] on div "7" at bounding box center [493, 191] width 20 height 20
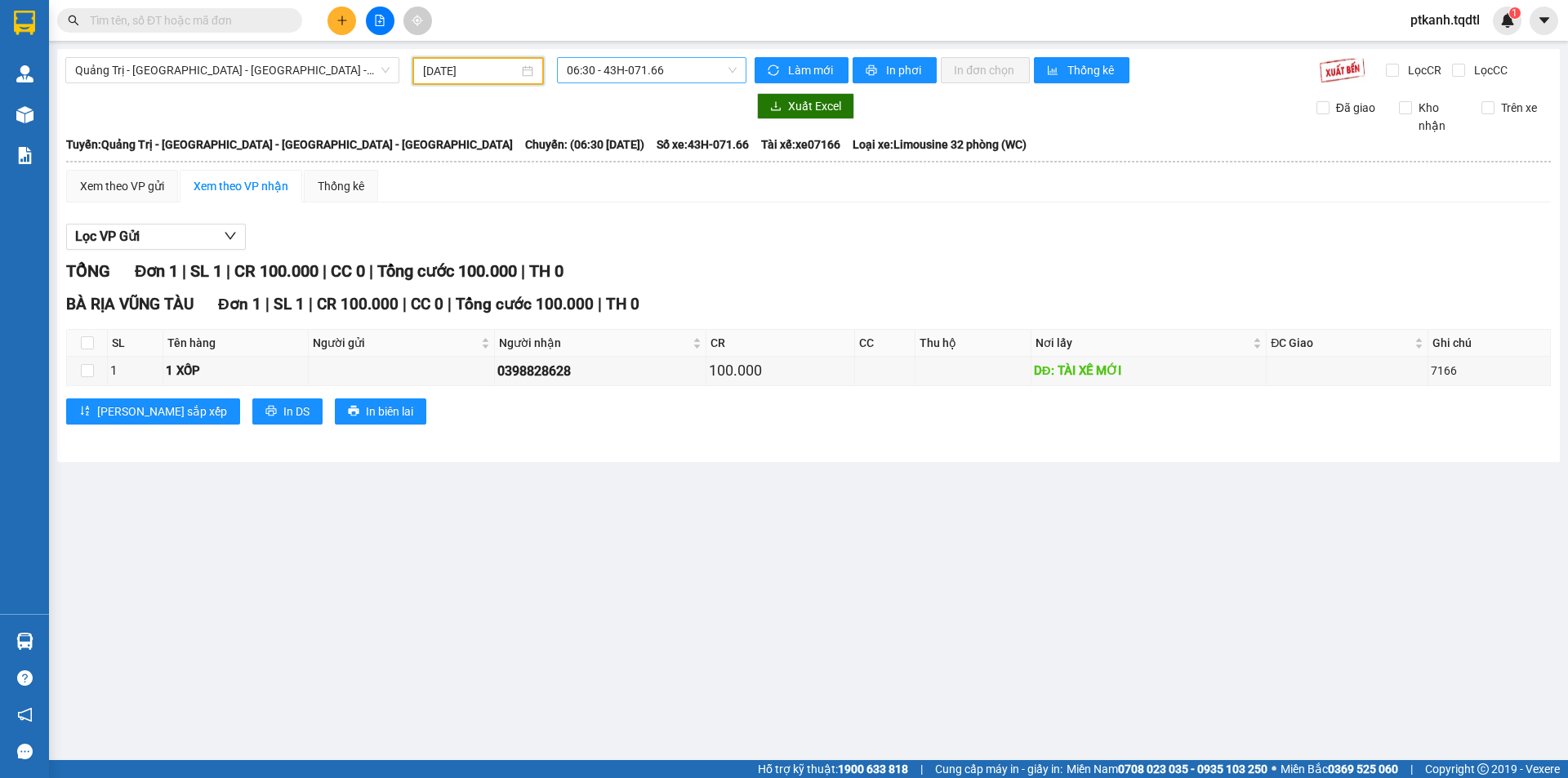
click at [706, 78] on span "06:30 - 43H-071.66" at bounding box center [651, 71] width 169 height 24
click at [640, 177] on div "14:06 - 74H-025.97" at bounding box center [630, 181] width 127 height 18
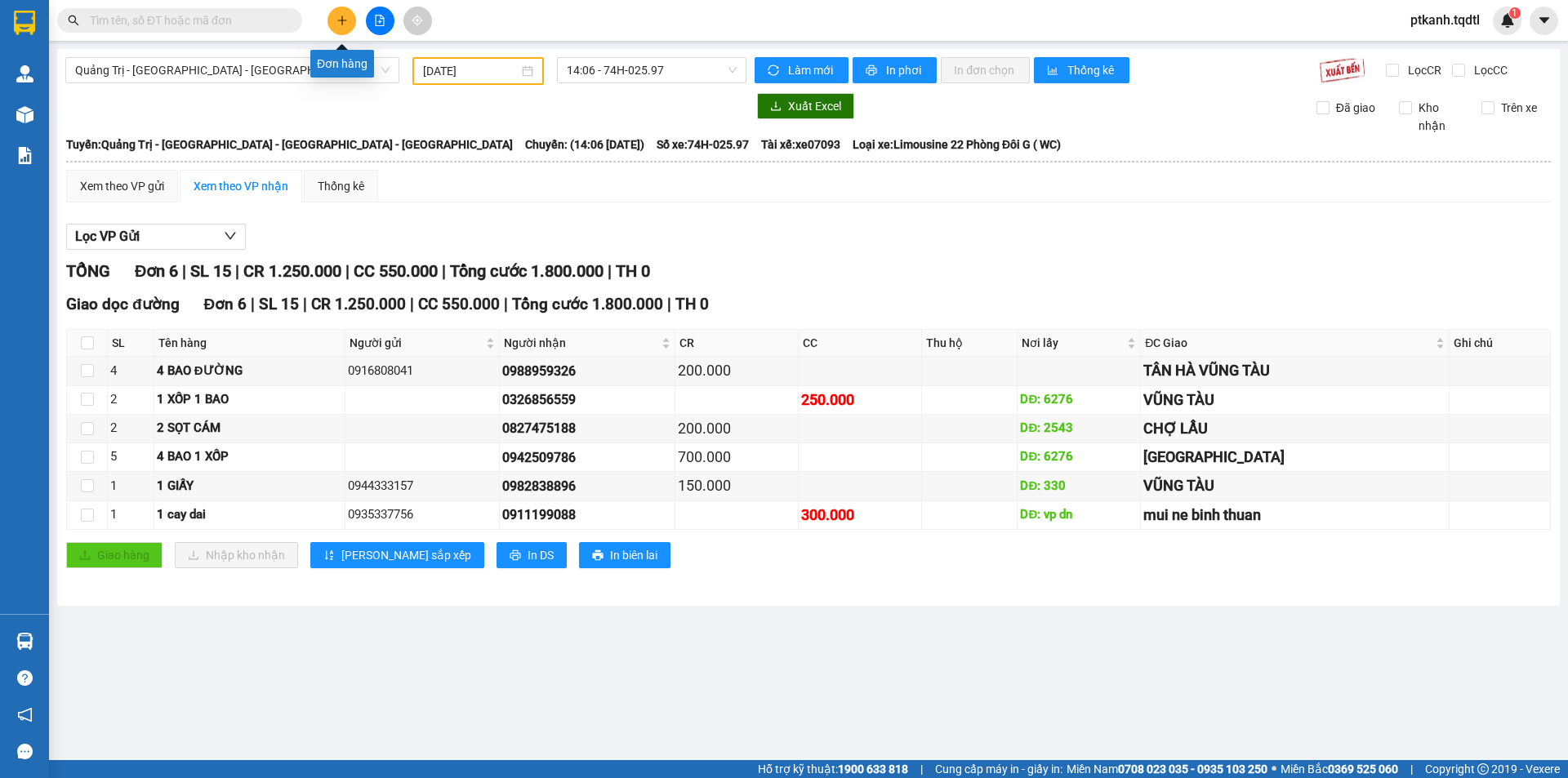
click at [329, 17] on button at bounding box center [342, 21] width 28 height 28
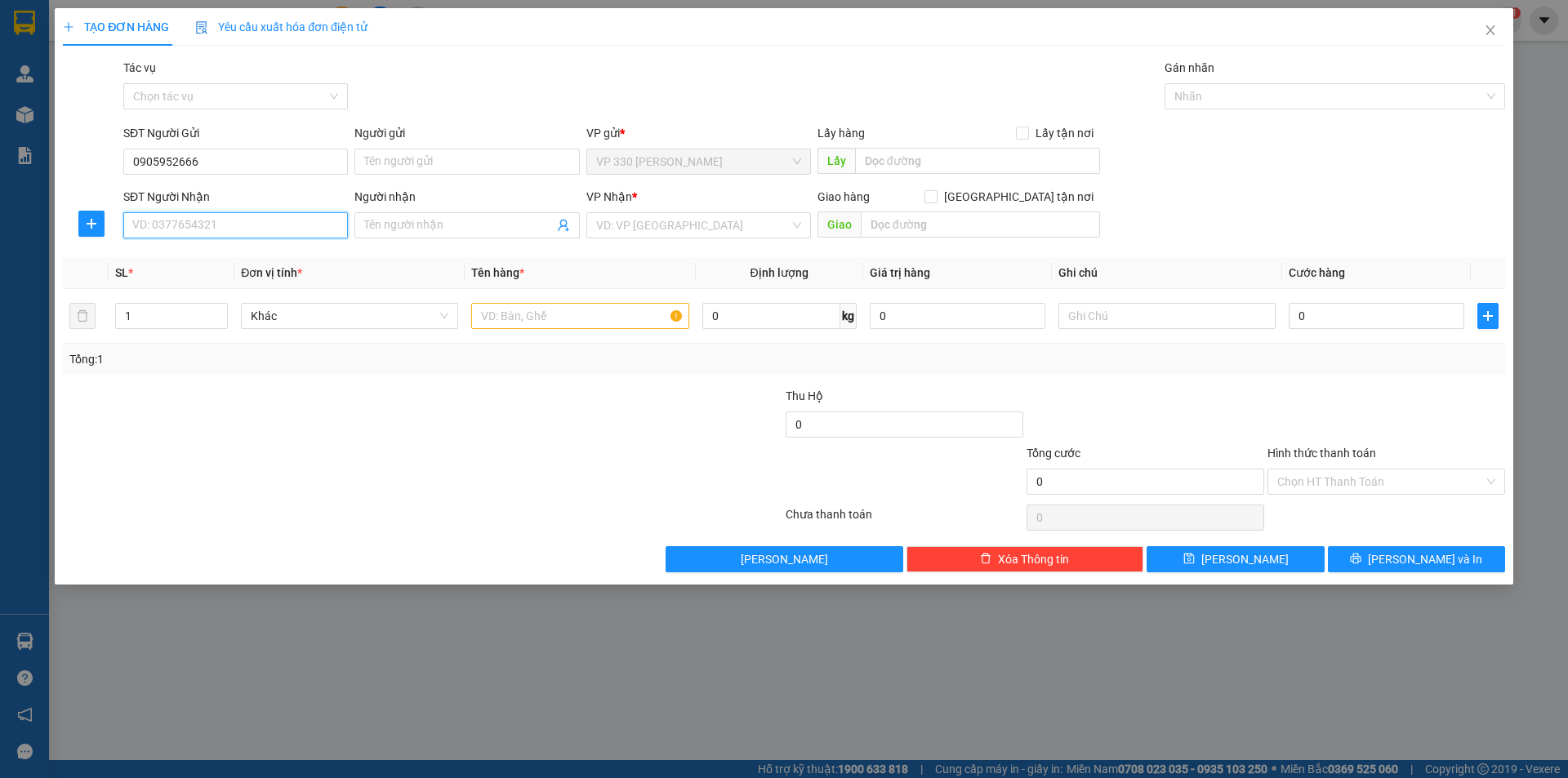
click at [234, 230] on input "SĐT Người Nhận" at bounding box center [235, 226] width 225 height 26
click at [694, 232] on input "search" at bounding box center [693, 225] width 194 height 24
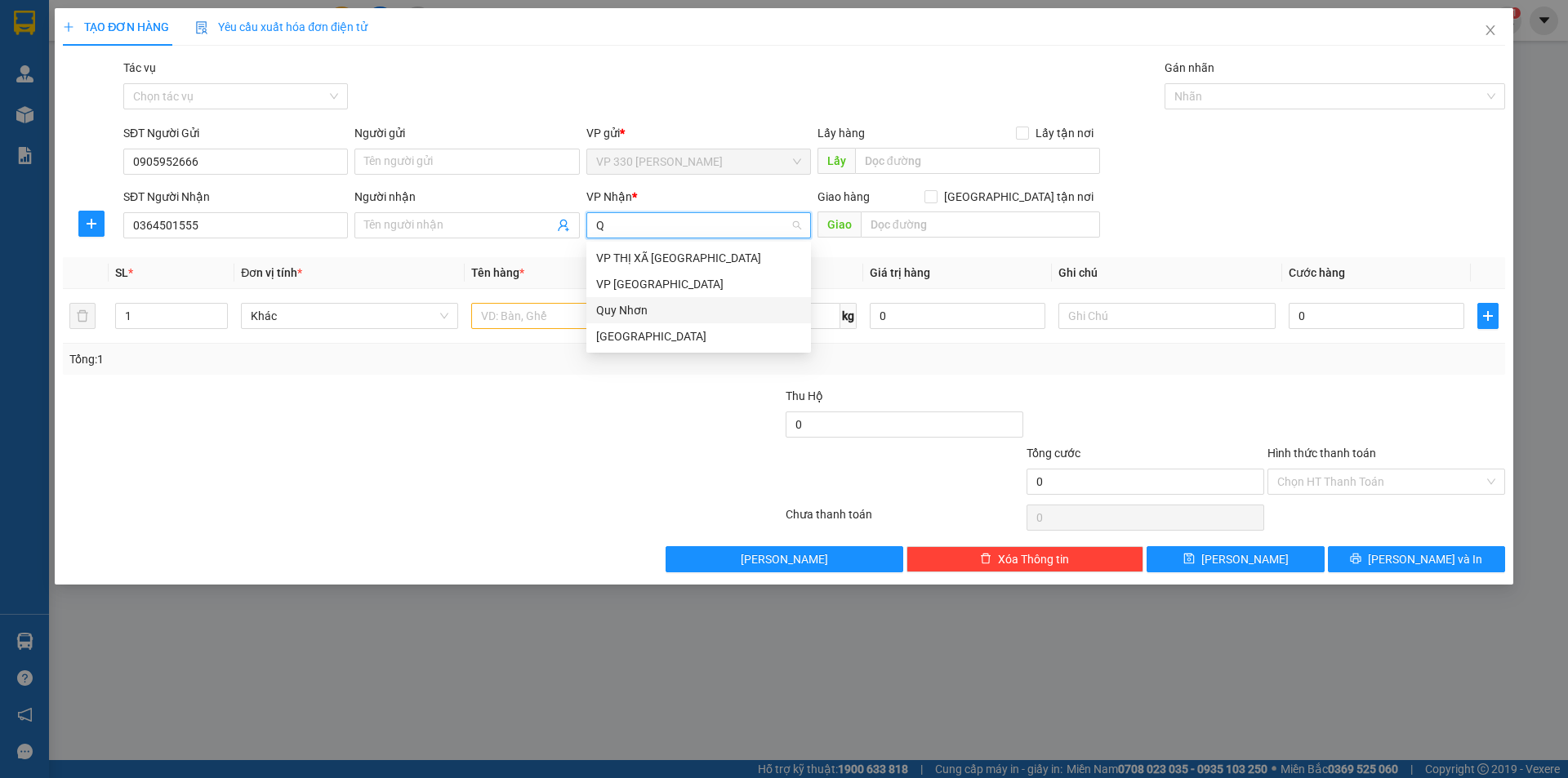
click at [665, 311] on div "Quy Nhơn" at bounding box center [698, 310] width 205 height 18
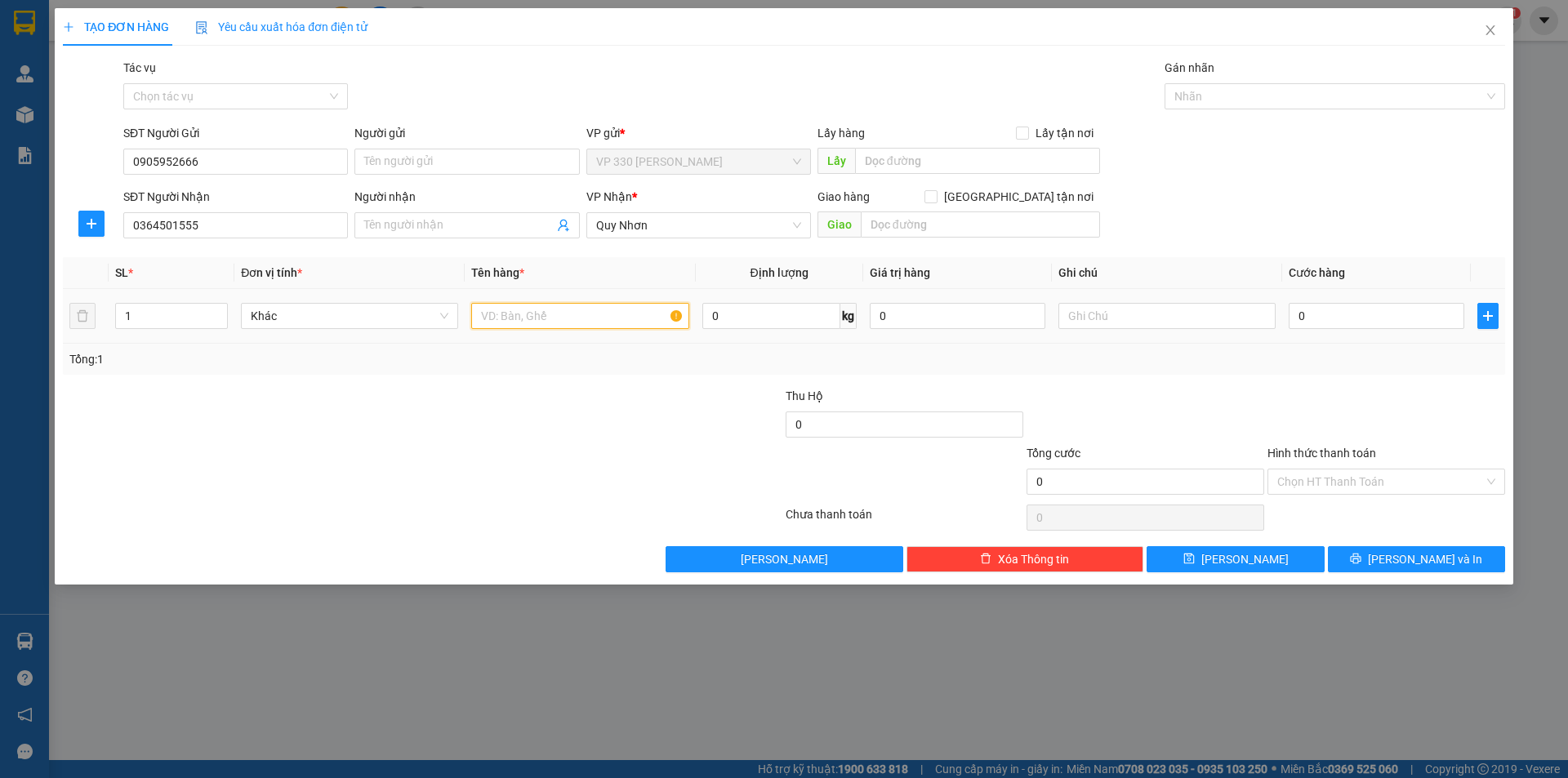
click at [570, 320] on input "text" at bounding box center [580, 316] width 217 height 26
click at [1341, 318] on input "0" at bounding box center [1376, 316] width 176 height 26
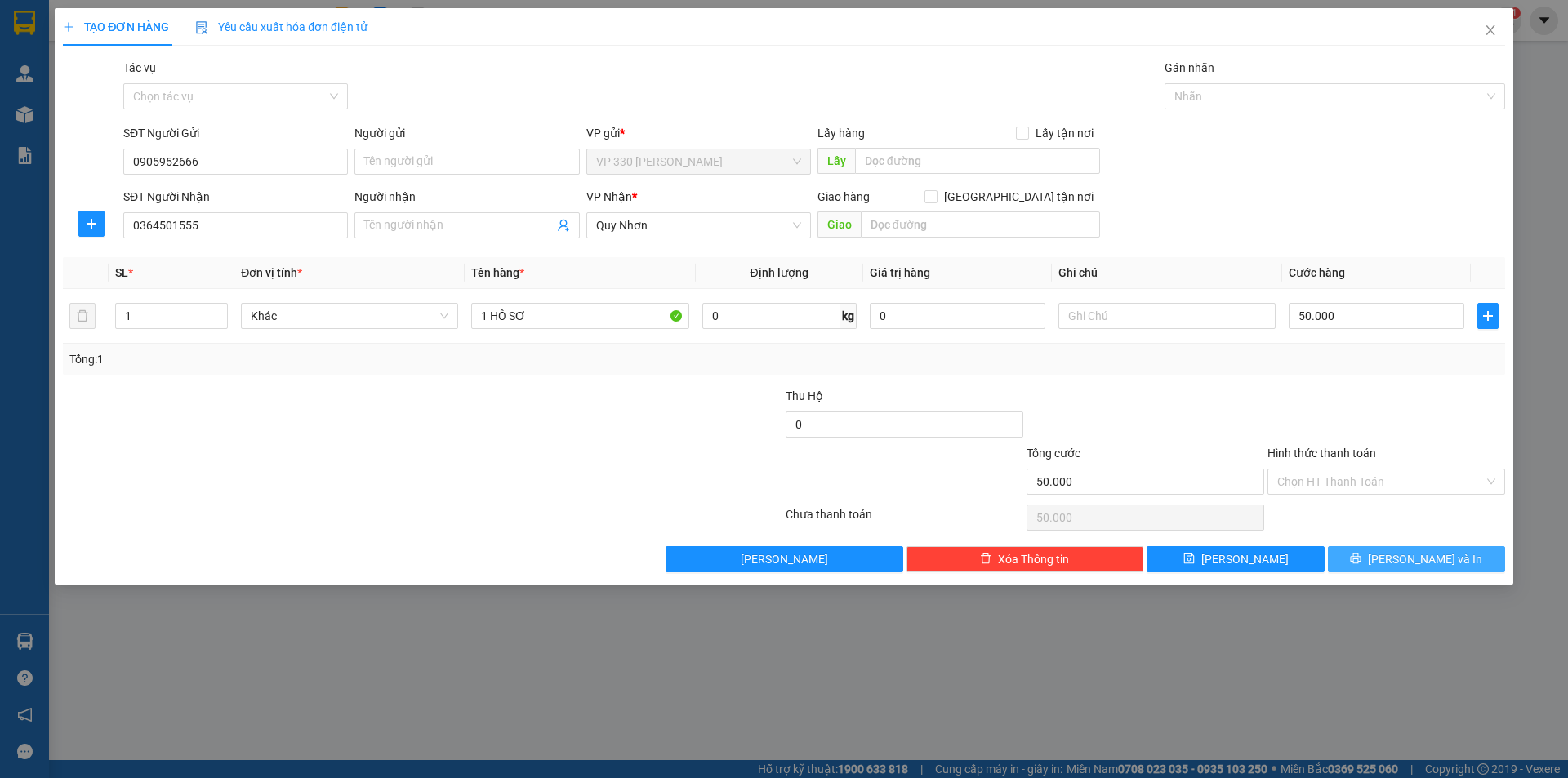
click at [1378, 551] on button "[PERSON_NAME] và In" at bounding box center [1416, 559] width 177 height 26
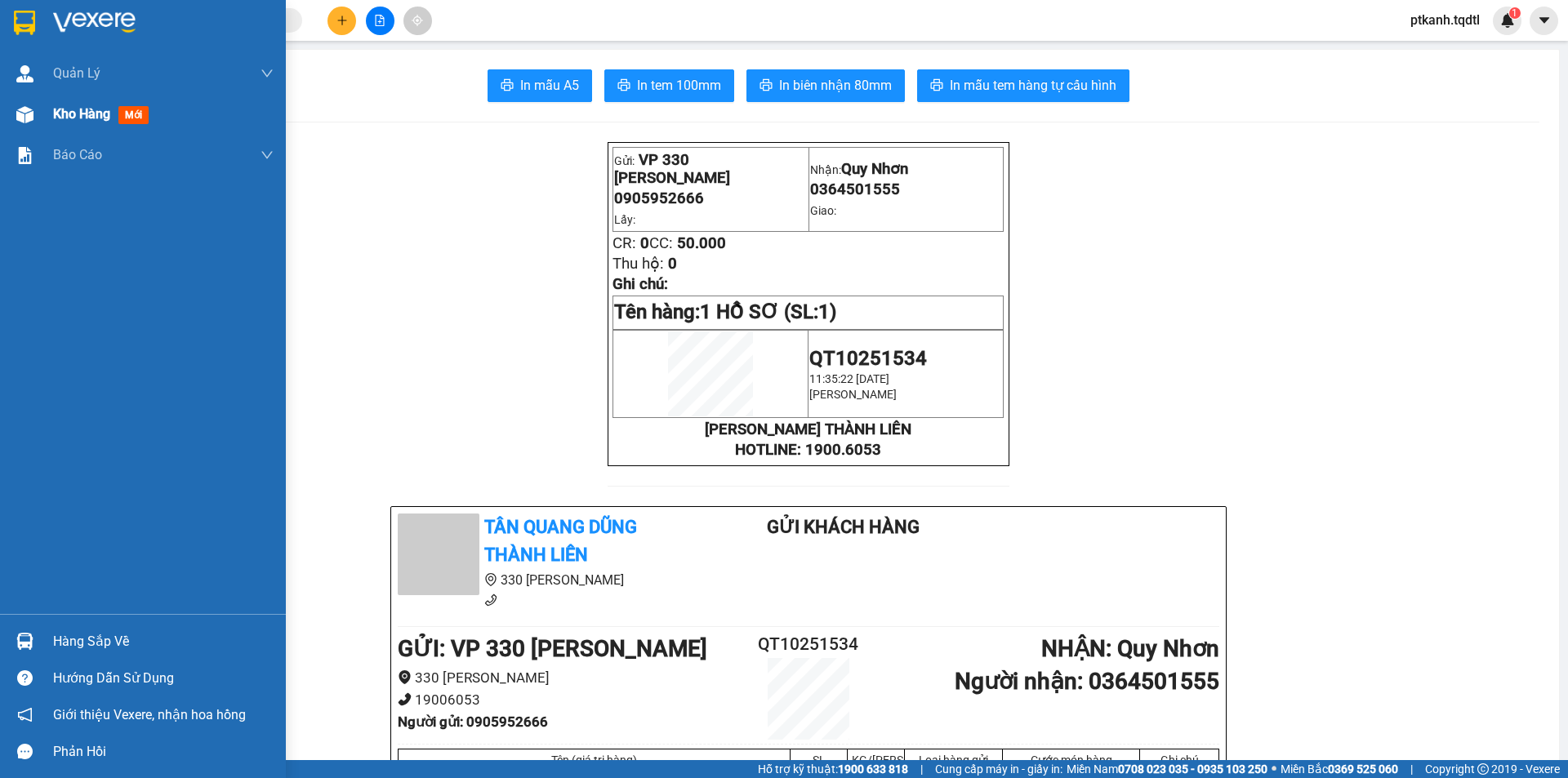
click at [76, 111] on span "Kho hàng" at bounding box center [81, 114] width 57 height 15
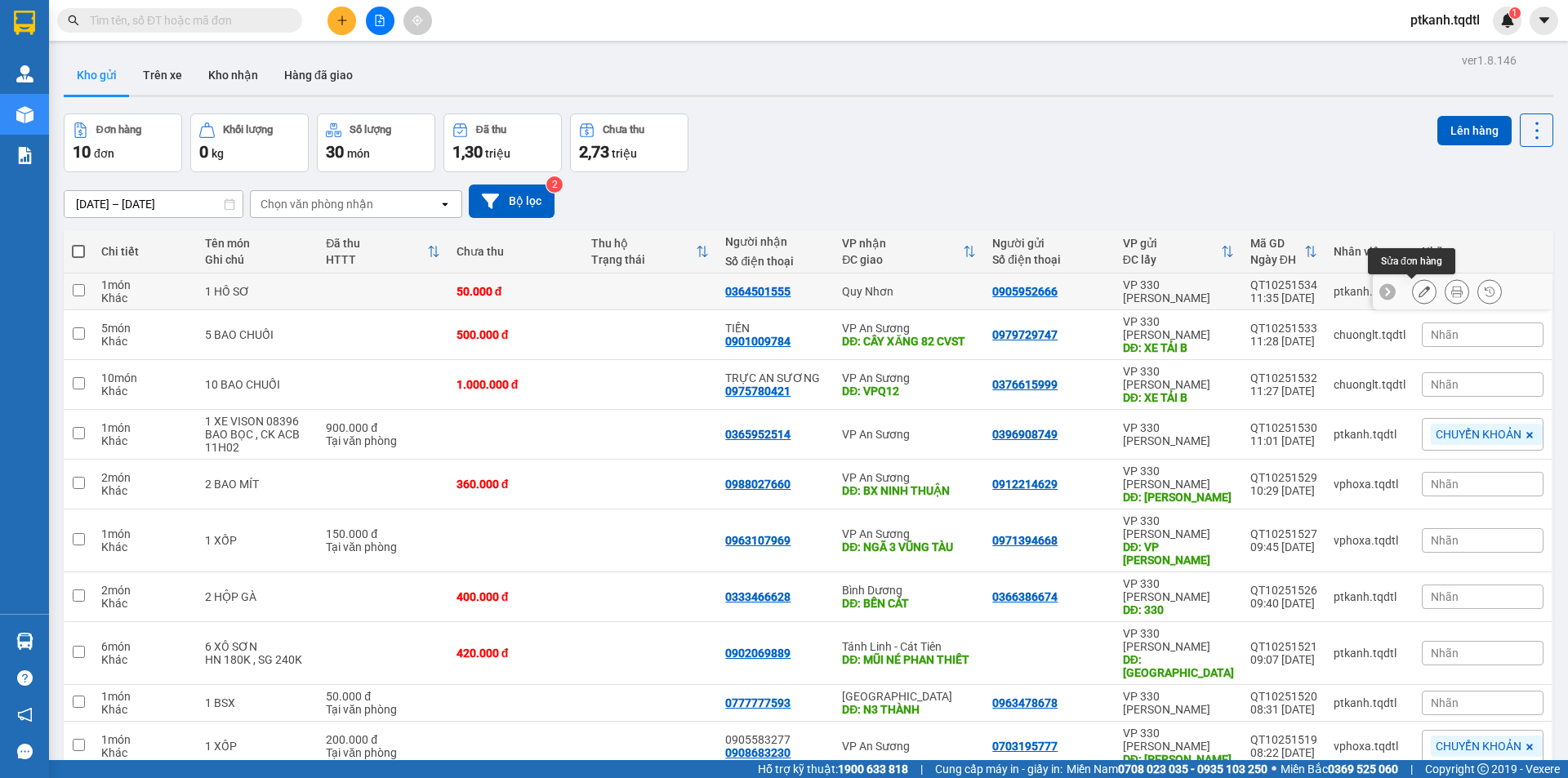
click at [1418, 291] on icon at bounding box center [1424, 292] width 11 height 11
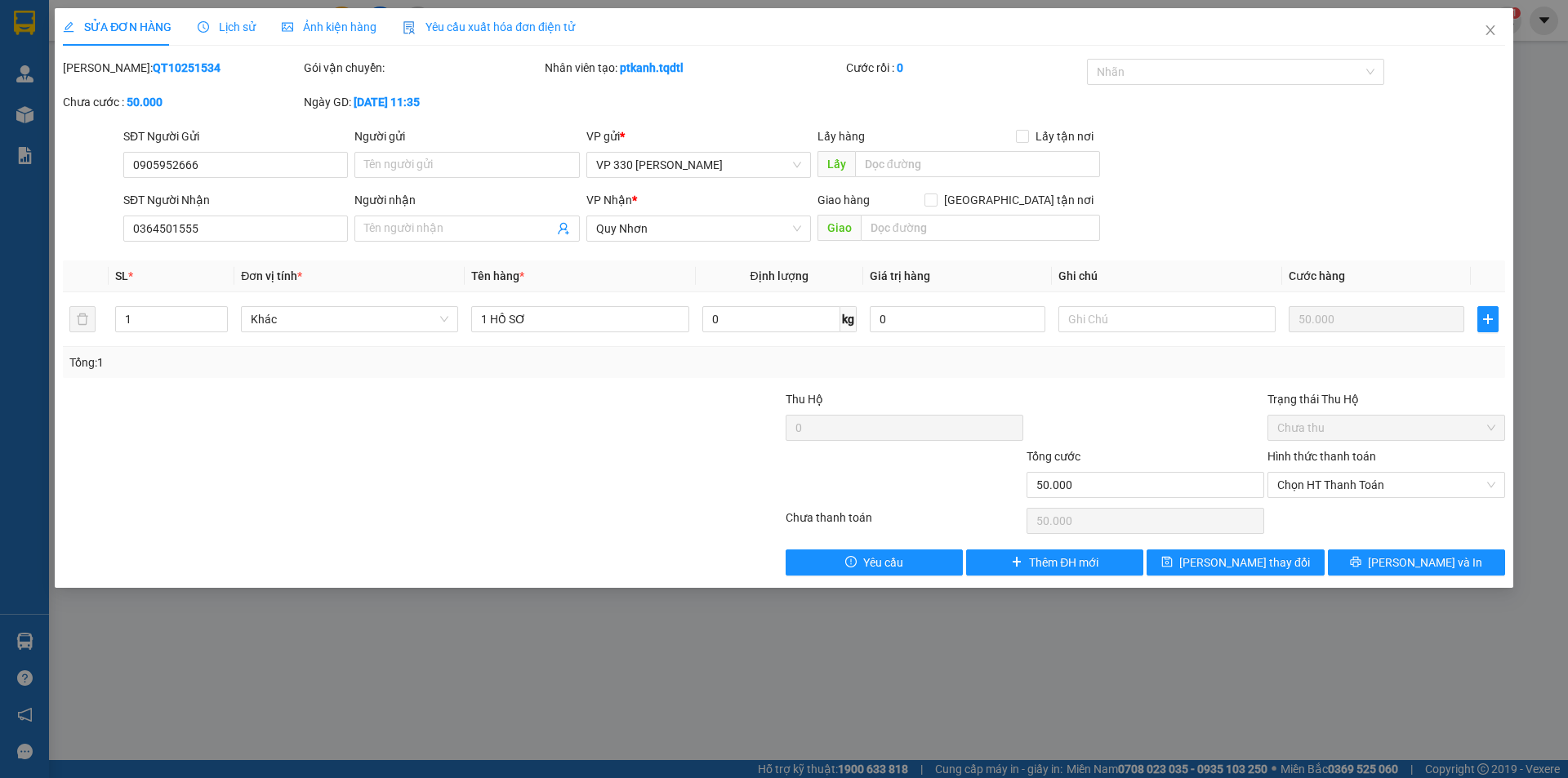
click at [1354, 453] on label "Hình thức thanh toán" at bounding box center [1320, 456] width 108 height 13
click at [1354, 472] on input "Hình thức thanh toán" at bounding box center [1380, 484] width 206 height 24
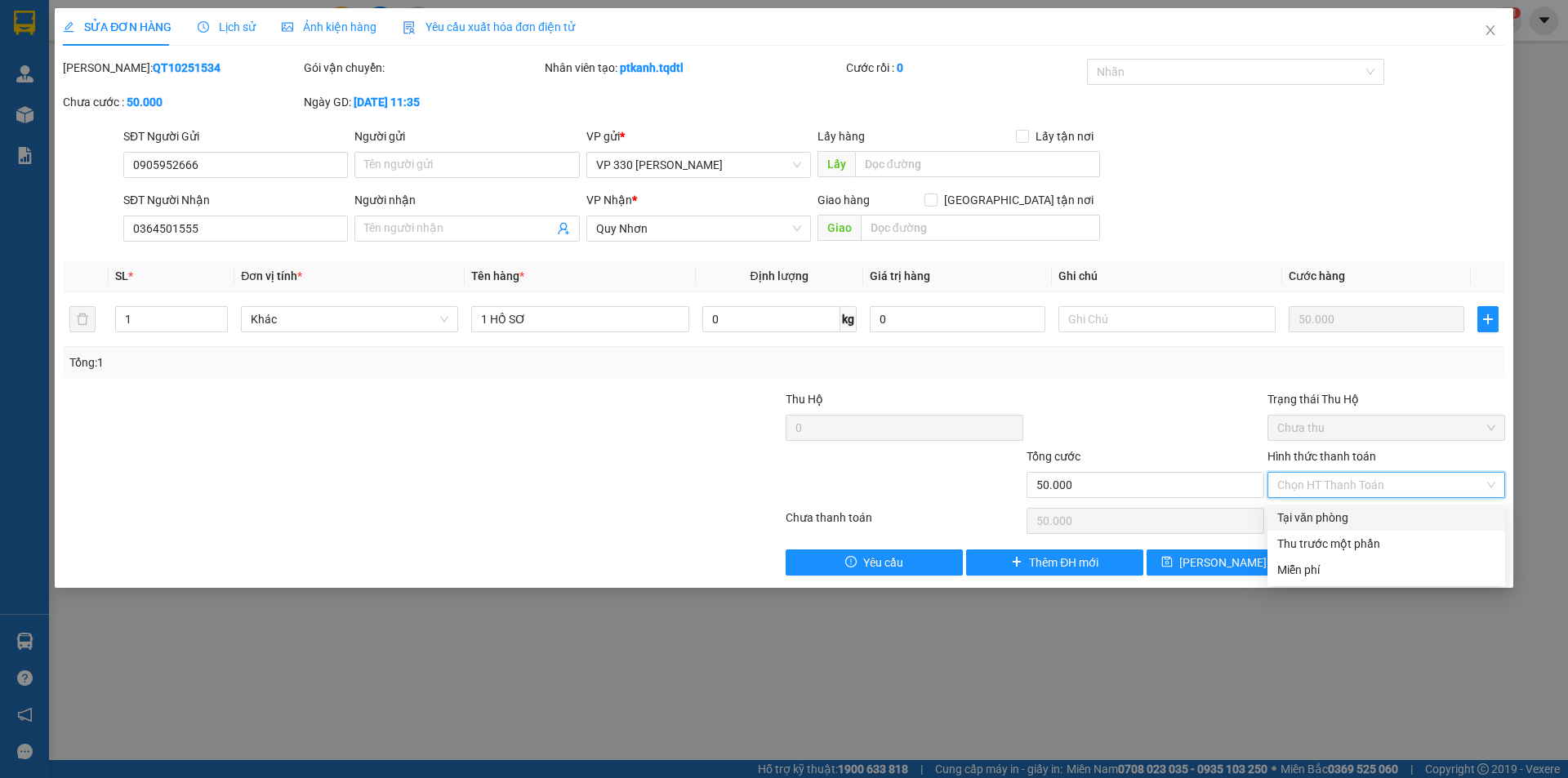
click at [1370, 515] on div "Tại văn phòng" at bounding box center [1386, 516] width 218 height 18
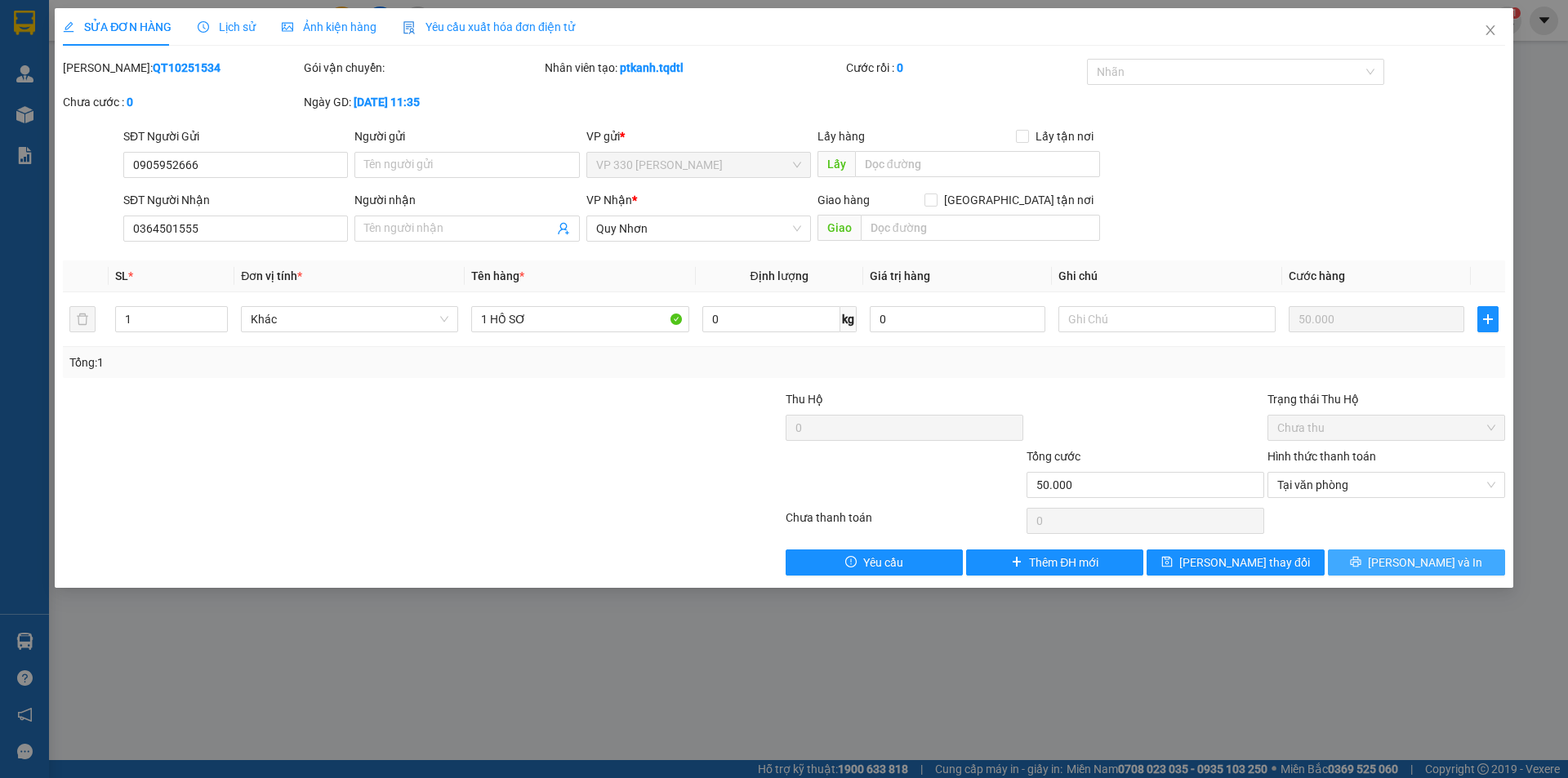
click at [1418, 561] on span "[PERSON_NAME] và In" at bounding box center [1424, 562] width 114 height 18
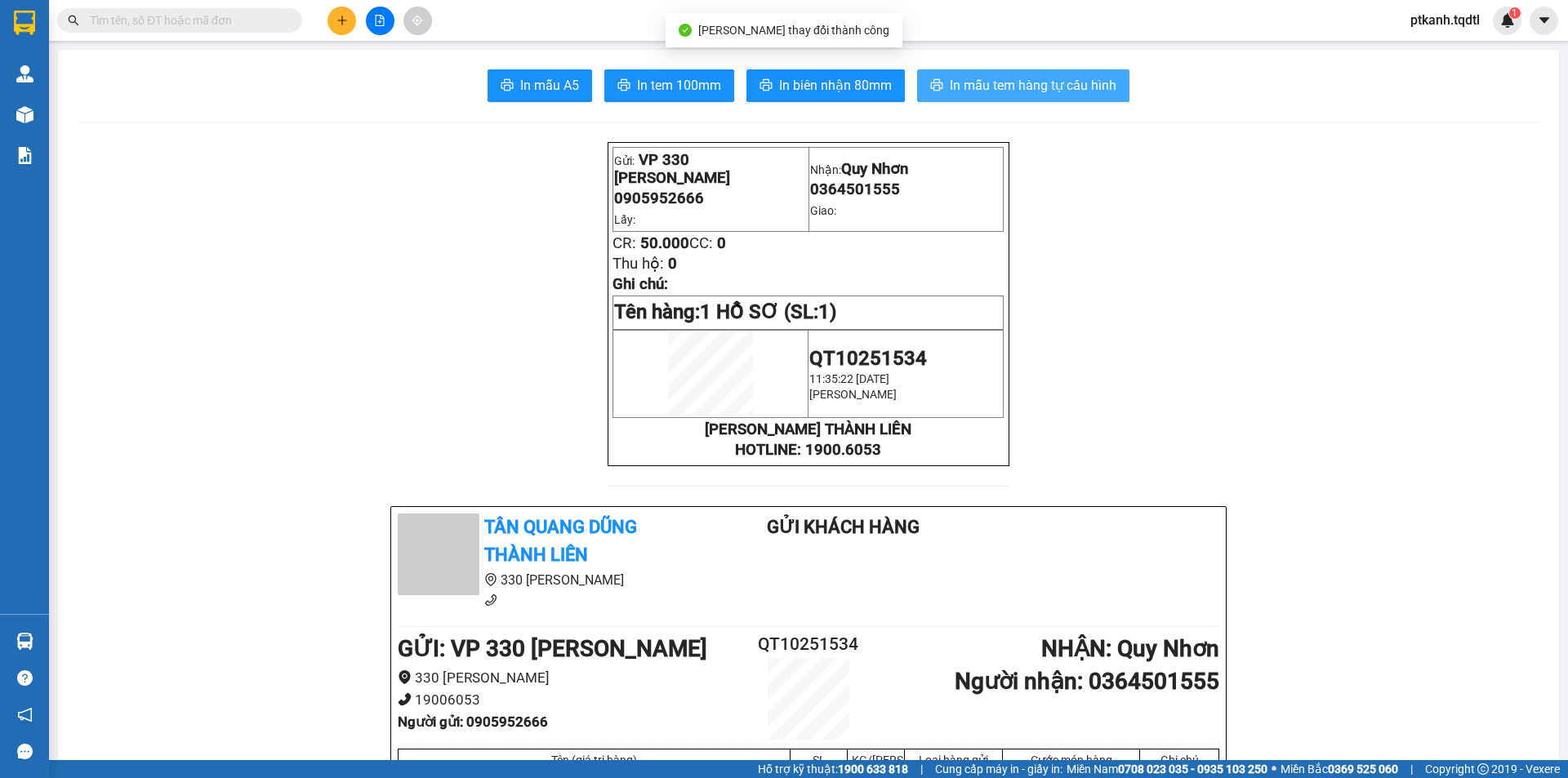
click at [1001, 92] on span "In mẫu tem hàng tự cấu hình" at bounding box center [1032, 86] width 167 height 21
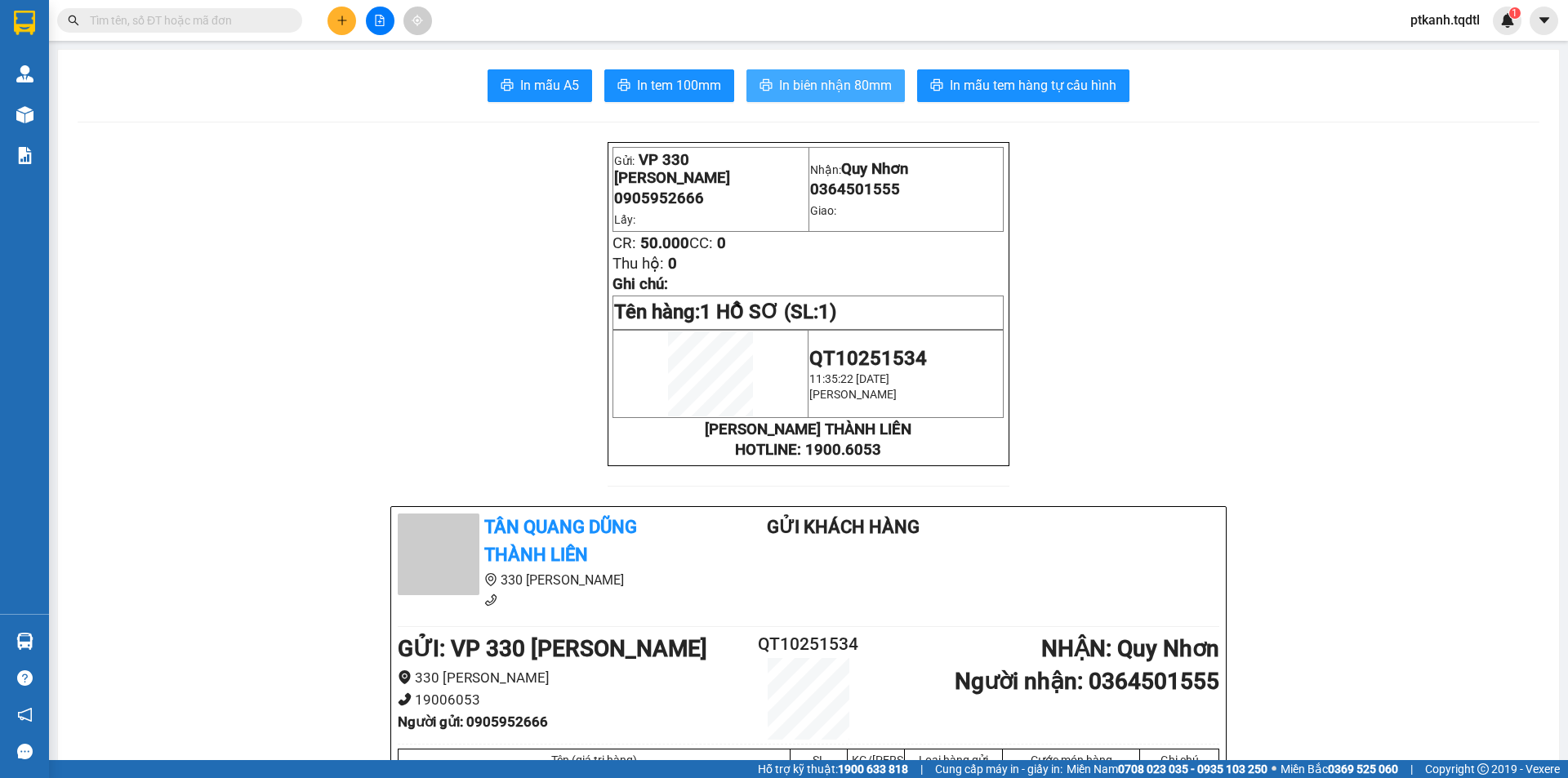
click at [811, 84] on span "In biên nhận 80mm" at bounding box center [836, 86] width 113 height 21
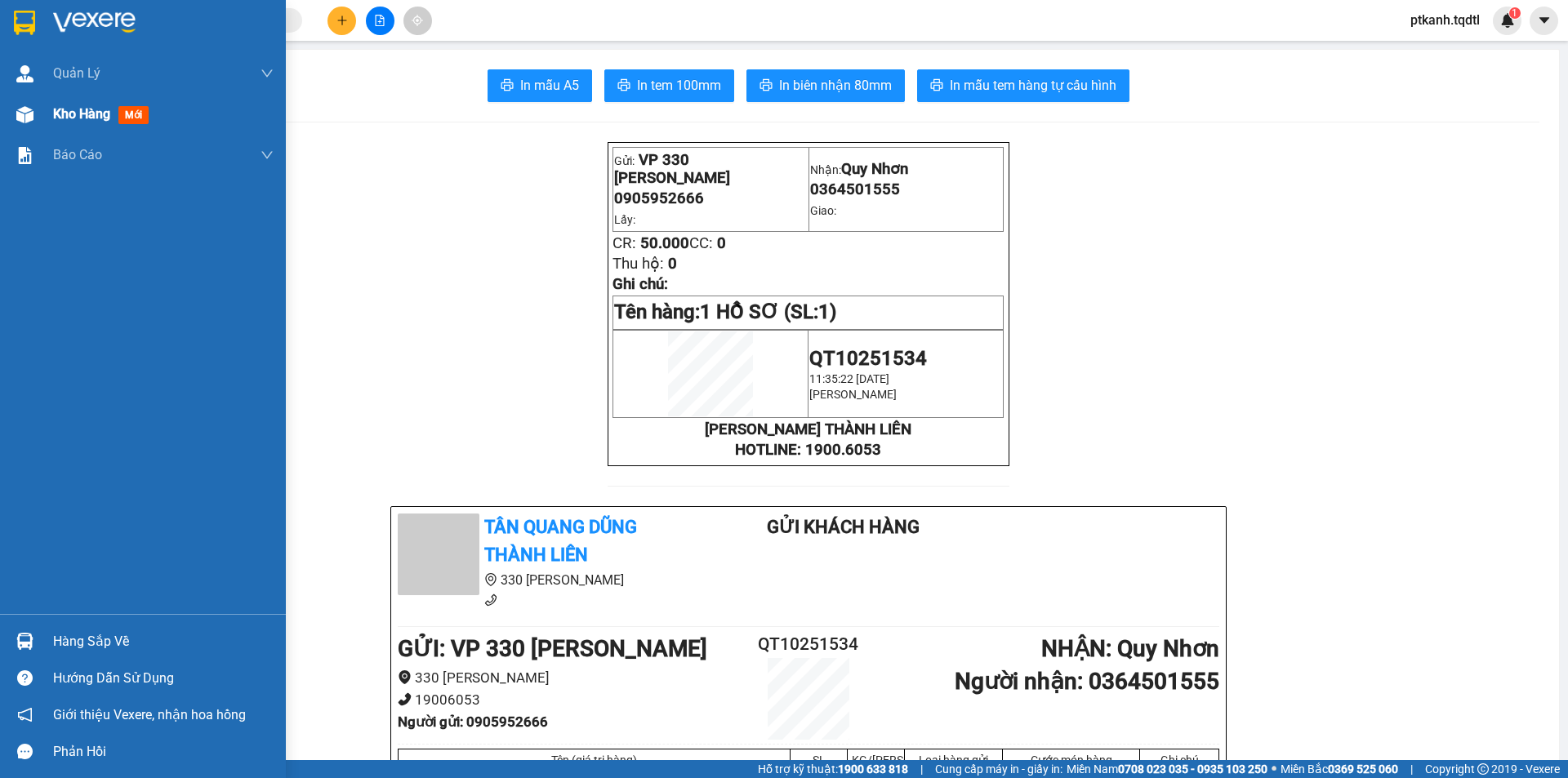
drag, startPoint x: 72, startPoint y: 118, endPoint x: 53, endPoint y: 17, distance: 102.8
click at [72, 118] on span "Kho hàng" at bounding box center [81, 114] width 57 height 15
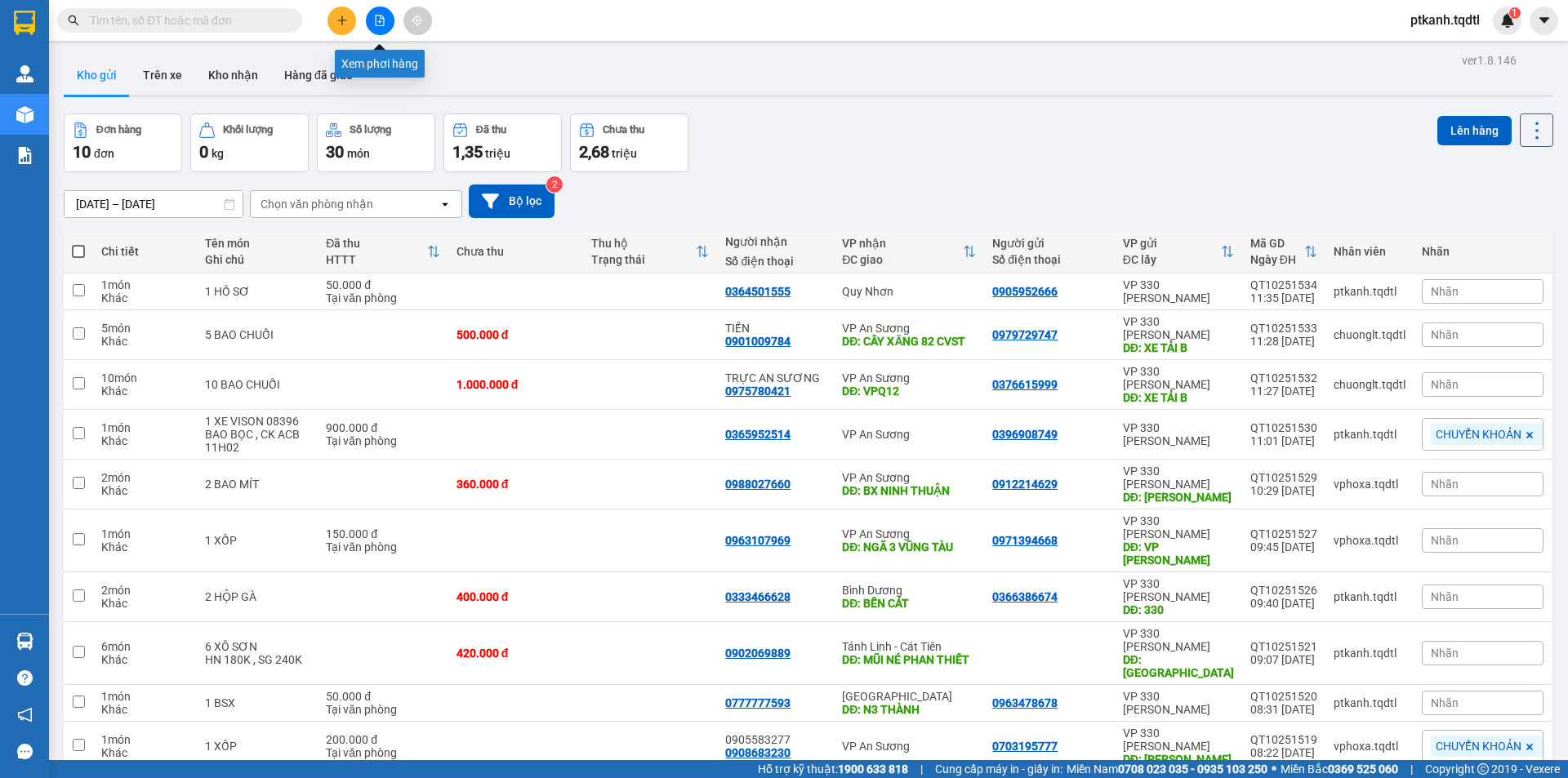
click at [376, 21] on icon "file-add" at bounding box center [380, 21] width 9 height 11
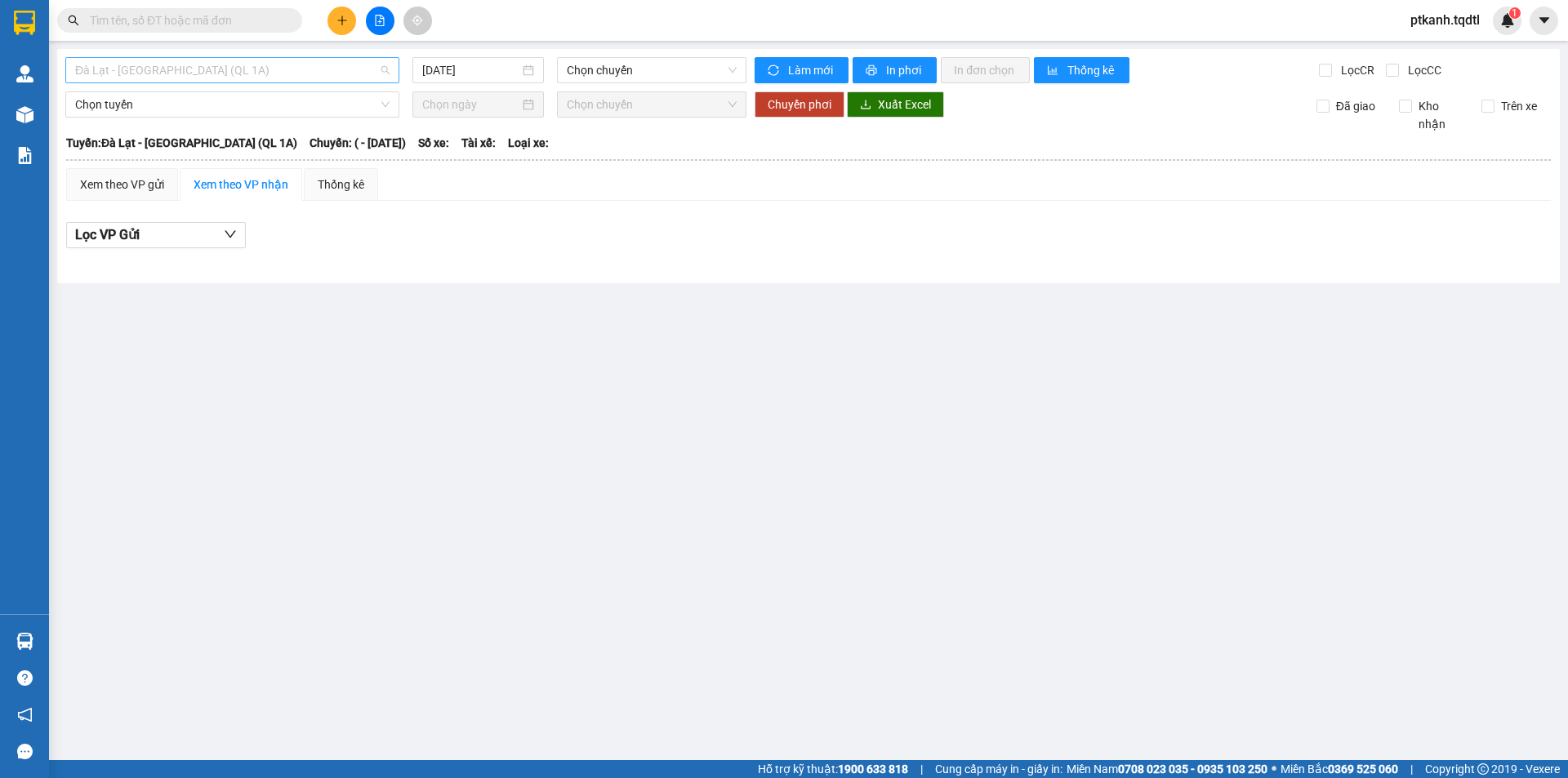
click at [386, 71] on span "Đà Lạt - Sài Gòn (QL 1A)" at bounding box center [232, 71] width 314 height 24
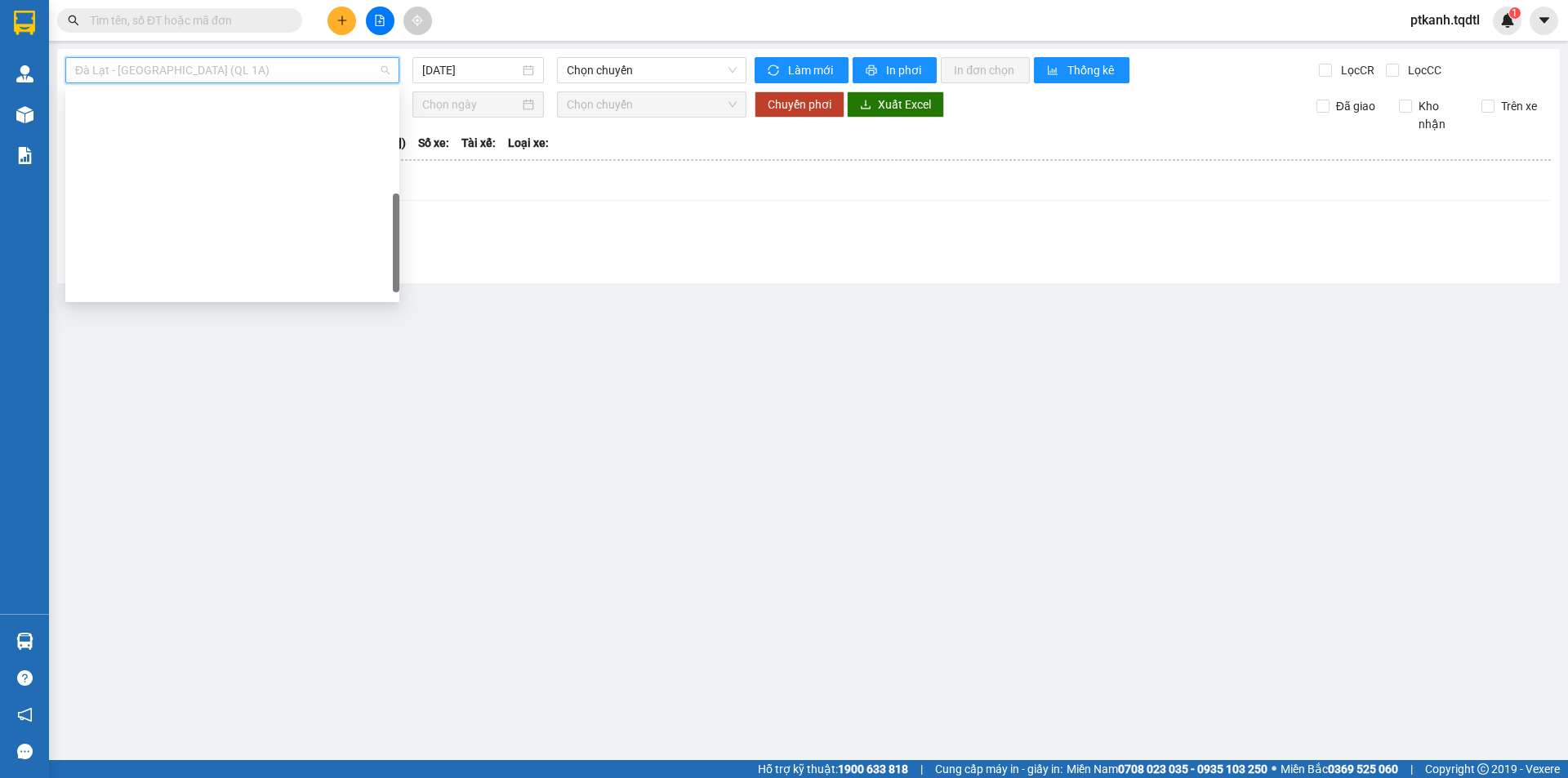
drag, startPoint x: 396, startPoint y: 138, endPoint x: 400, endPoint y: 242, distance: 104.1
click at [400, 242] on body "Kết quả tìm kiếm ( 1 ) Bộ lọc Mã ĐH Trạng thái Món hàng Thu hộ Tổng cước Chưa c…" at bounding box center [784, 389] width 1568 height 778
click at [270, 564] on div "Quảng Trị - Đà Lạt" at bounding box center [232, 572] width 314 height 18
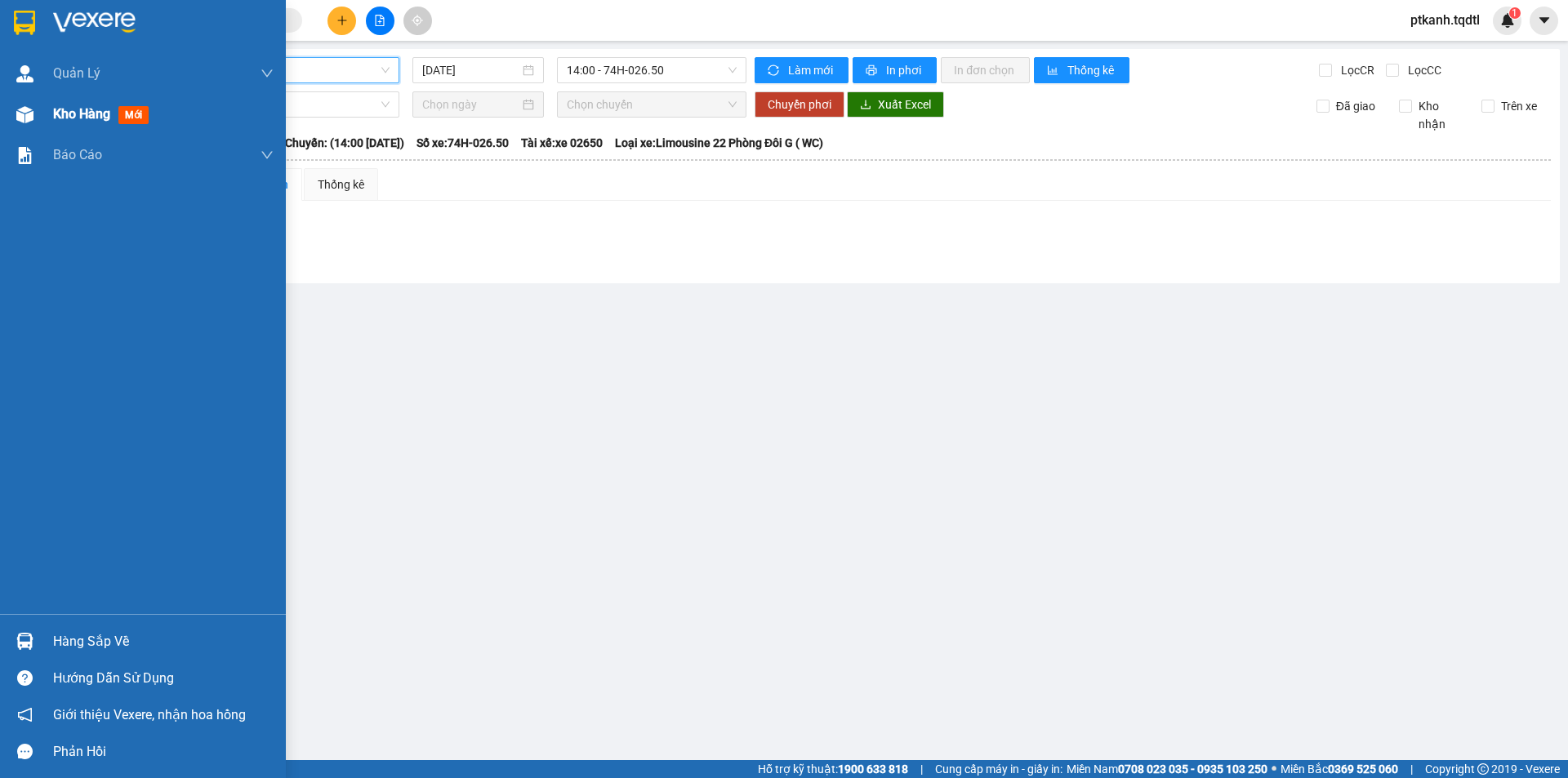
click at [36, 108] on div at bounding box center [24, 115] width 28 height 28
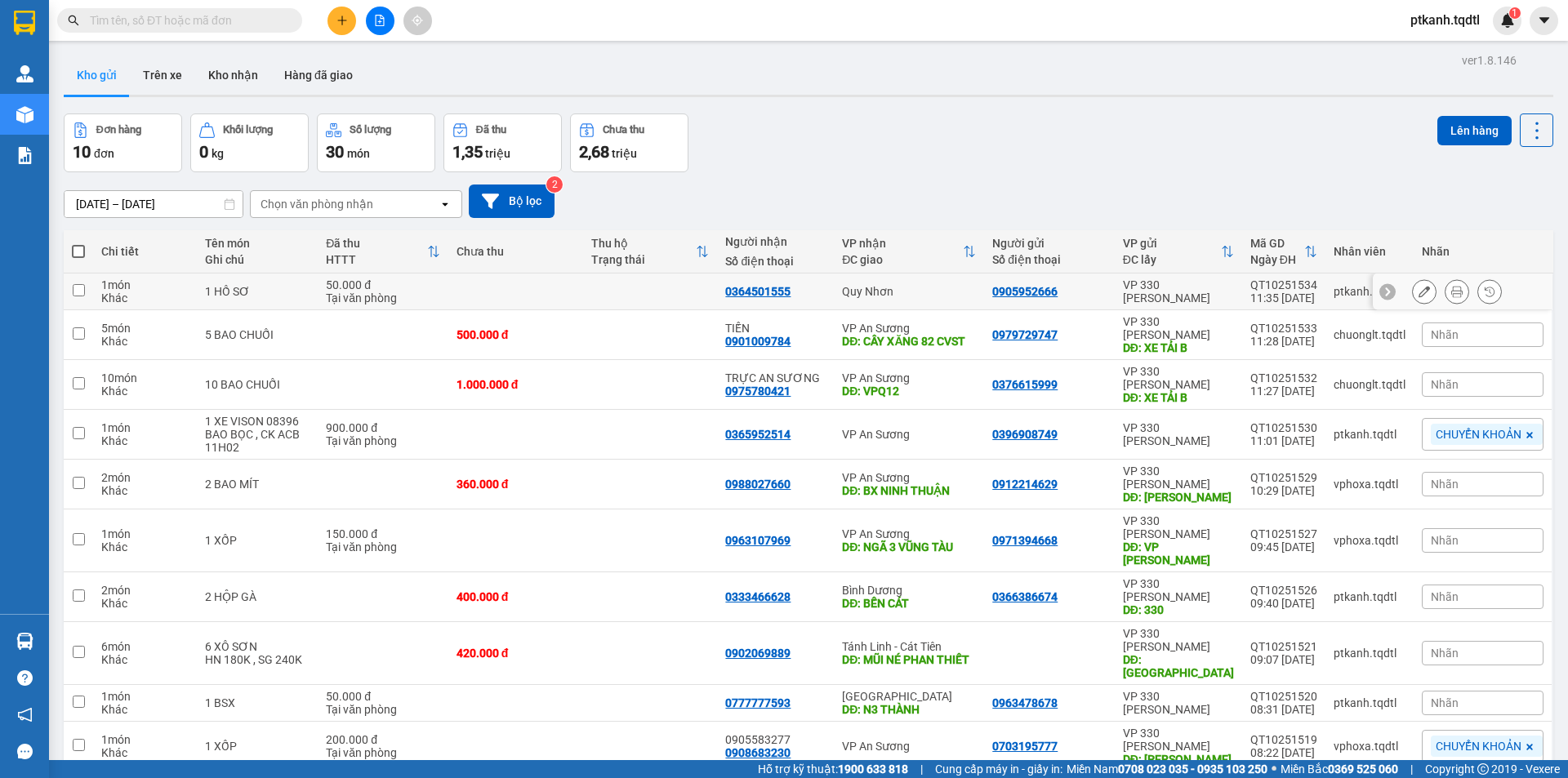
click at [640, 303] on td at bounding box center [649, 292] width 135 height 37
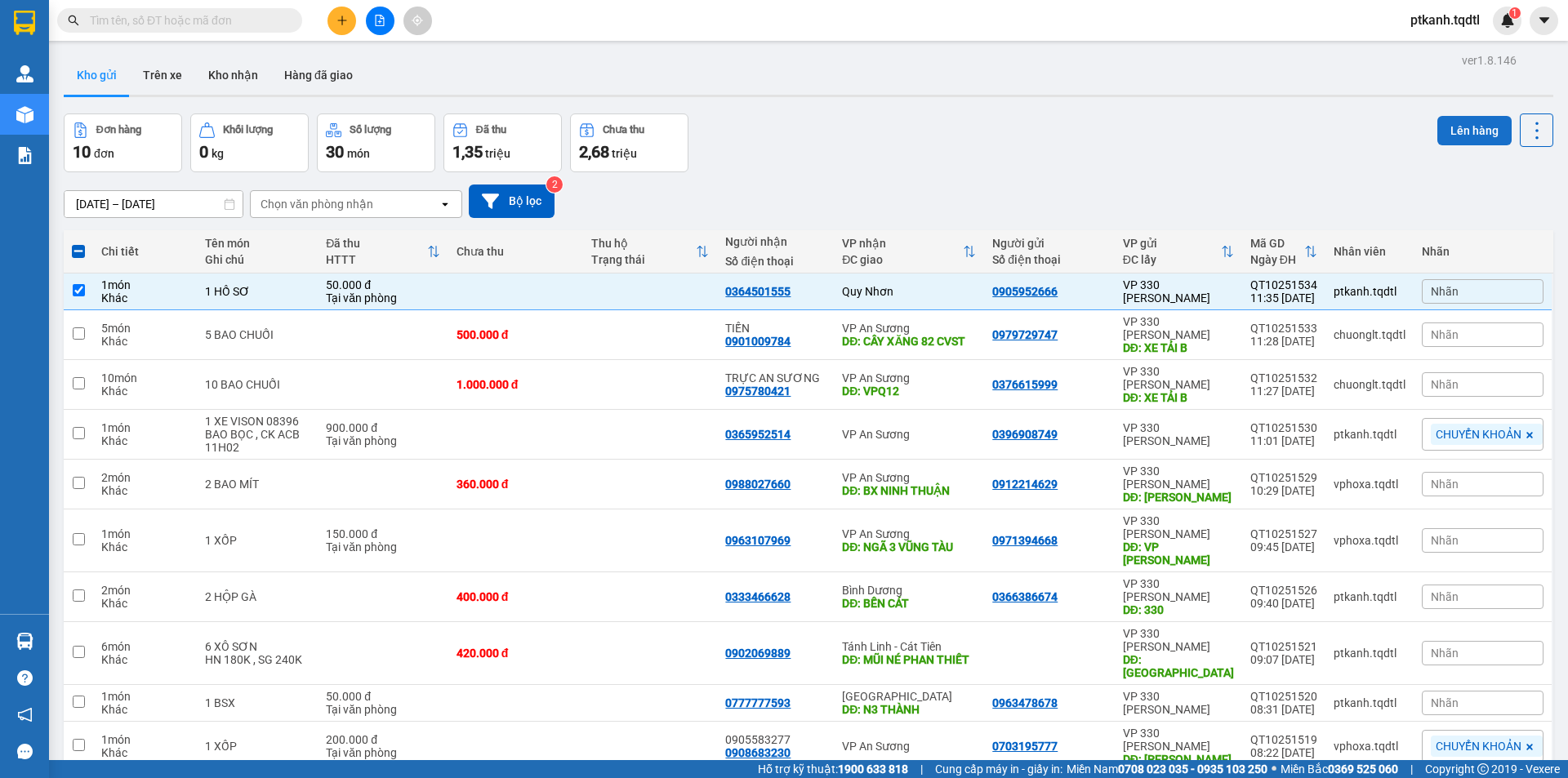
drag, startPoint x: 1462, startPoint y: 127, endPoint x: 1450, endPoint y: 124, distance: 12.4
click at [1458, 126] on button "Lên hàng" at bounding box center [1474, 130] width 74 height 29
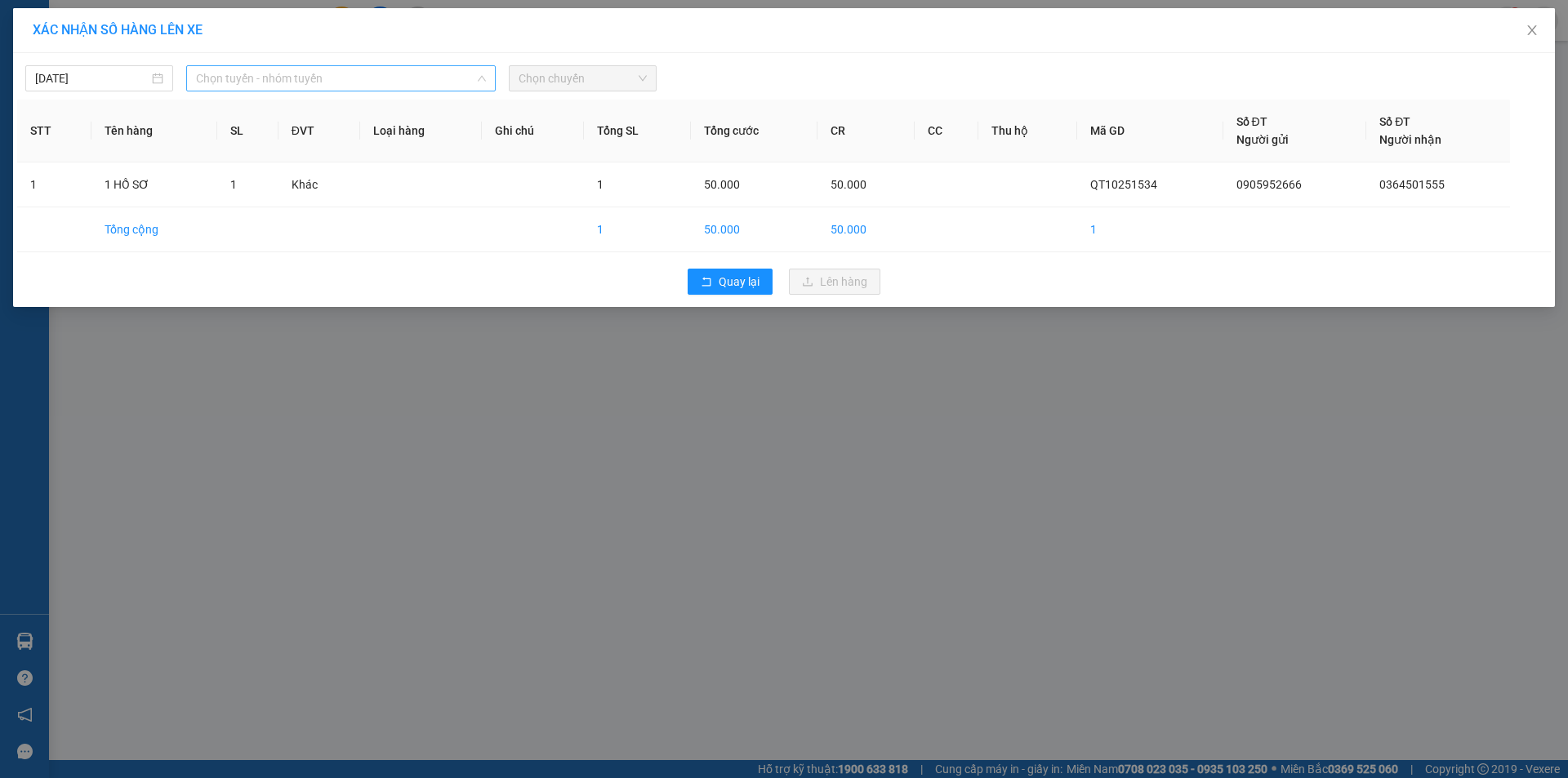
click at [408, 77] on span "Chọn tuyến - nhóm tuyến" at bounding box center [341, 78] width 290 height 24
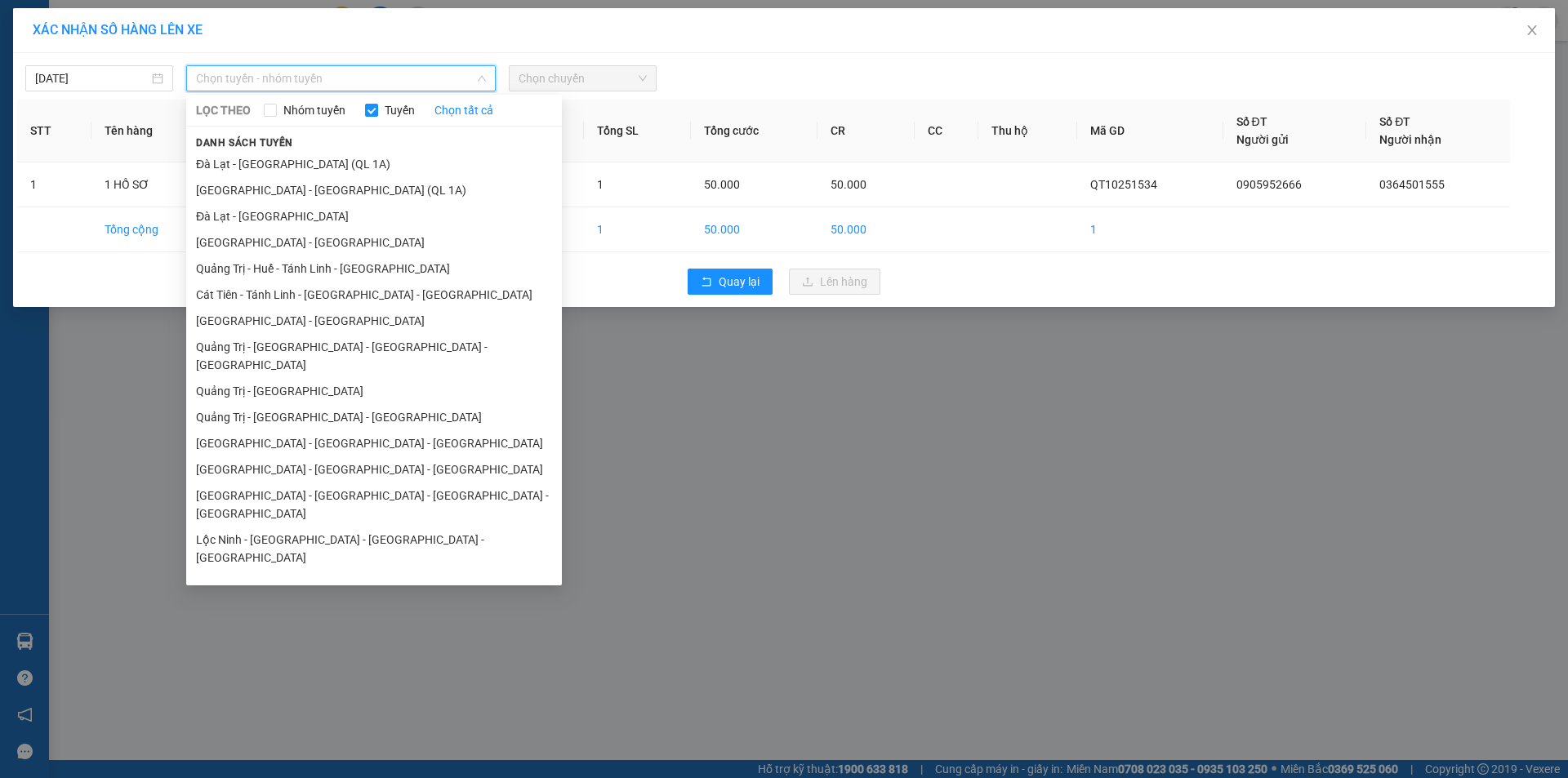
click at [347, 649] on li "Quảng Trị - Đà Lạt" at bounding box center [374, 662] width 376 height 26
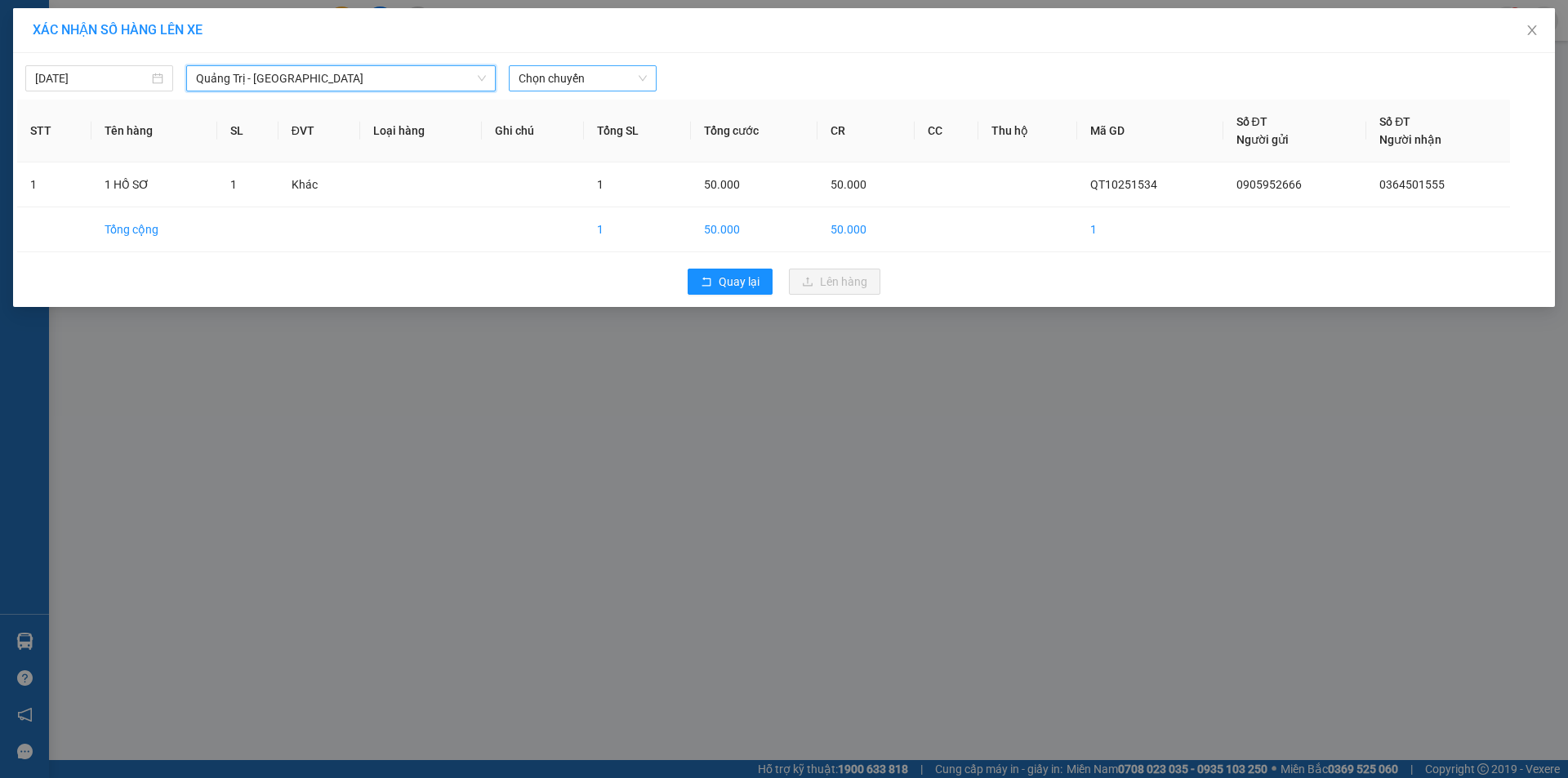
click at [618, 76] on span "Chọn chuyến" at bounding box center [583, 78] width 128 height 24
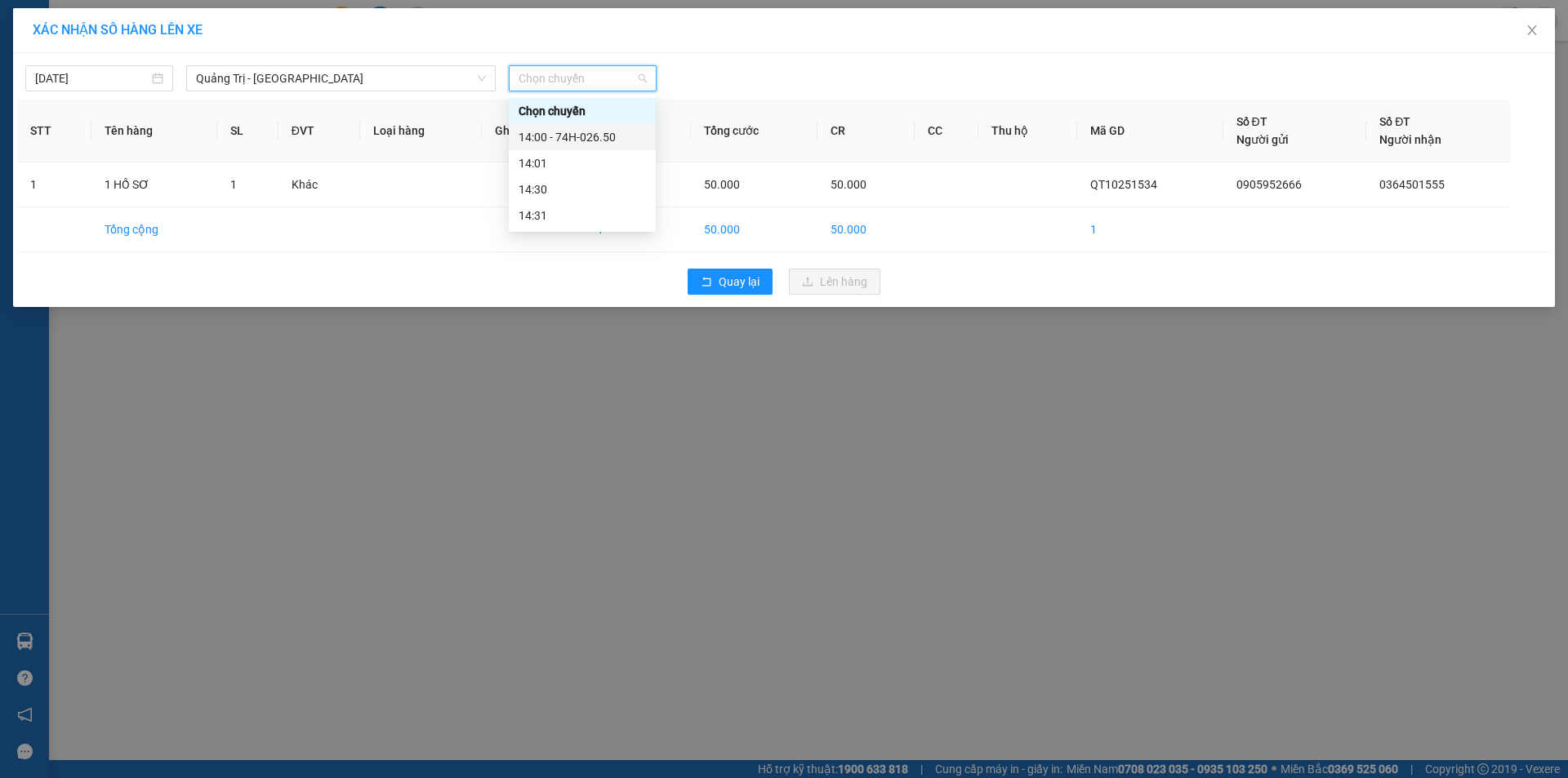
click at [606, 142] on div "14:00 - 74H-026.50" at bounding box center [582, 136] width 127 height 18
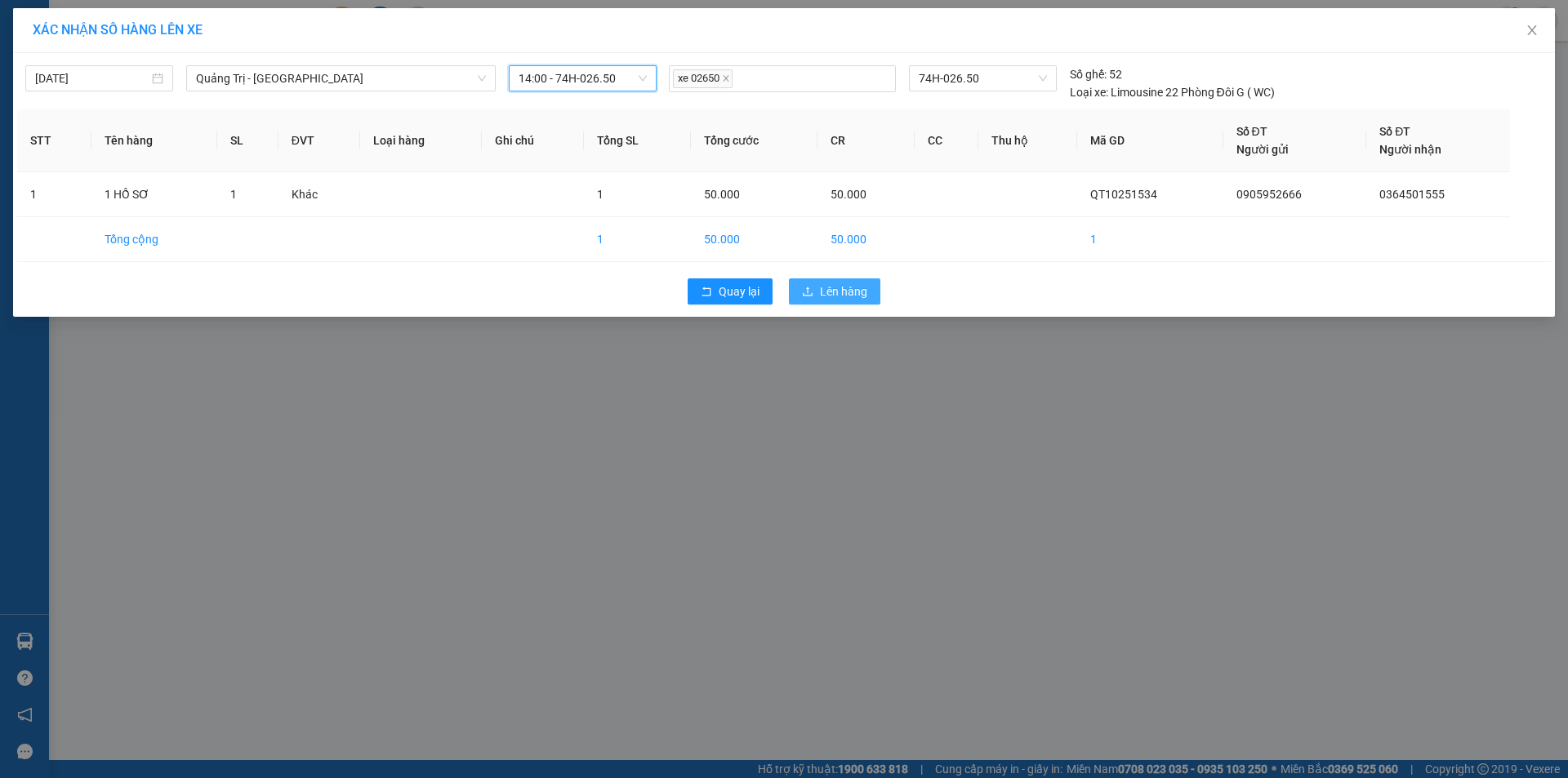
click at [830, 286] on span "Lên hàng" at bounding box center [843, 291] width 47 height 18
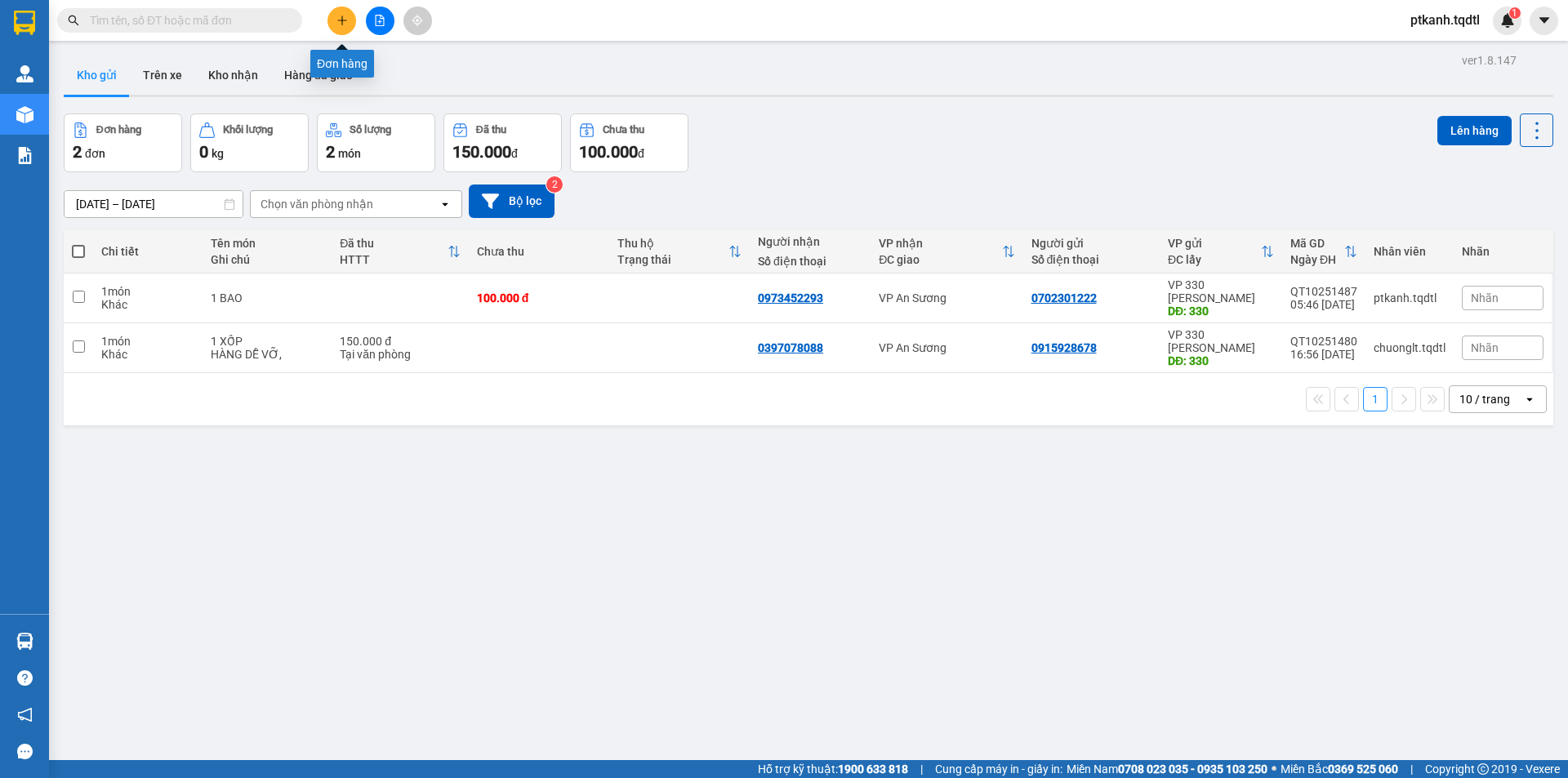
click at [344, 24] on icon "plus" at bounding box center [342, 21] width 11 height 11
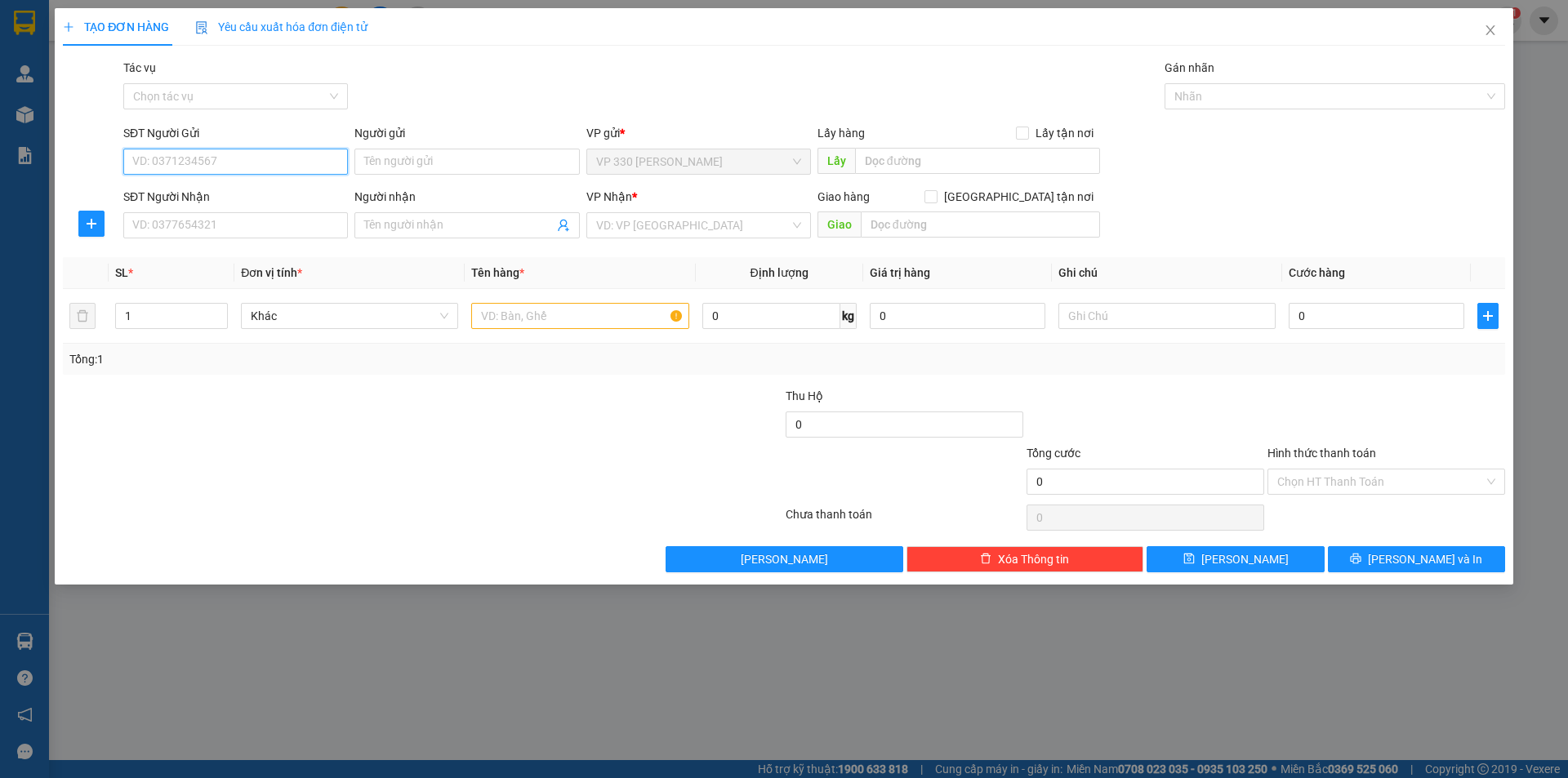
drag, startPoint x: 299, startPoint y: 158, endPoint x: 541, endPoint y: 199, distance: 245.4
click at [301, 158] on input "SĐT Người Gửi" at bounding box center [235, 162] width 225 height 26
type input "0983484117"
click at [299, 220] on input "SĐT Người Nhận" at bounding box center [235, 226] width 225 height 26
type input "0933385393"
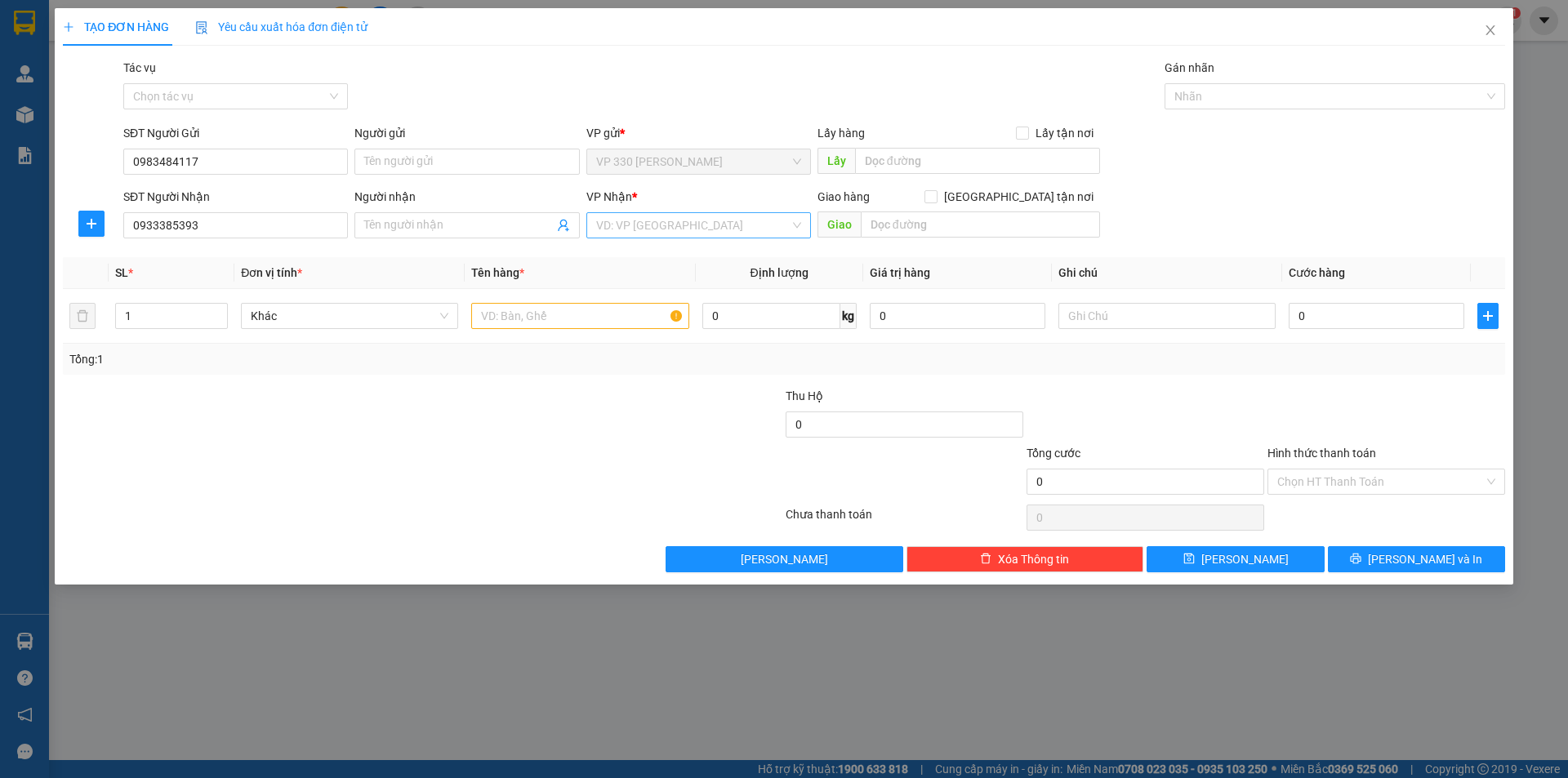
click at [737, 220] on input "search" at bounding box center [693, 225] width 194 height 24
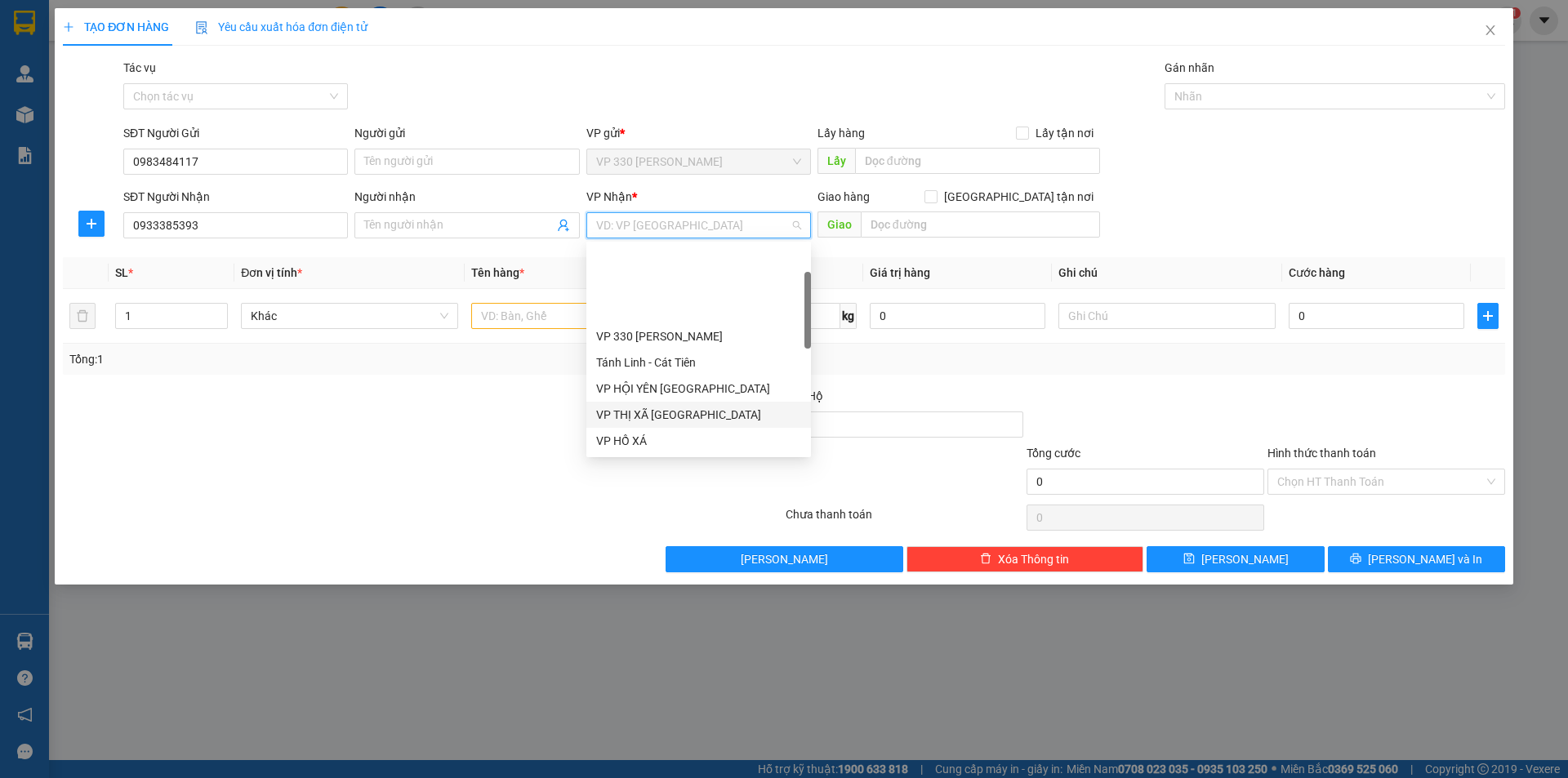
scroll to position [82, 0]
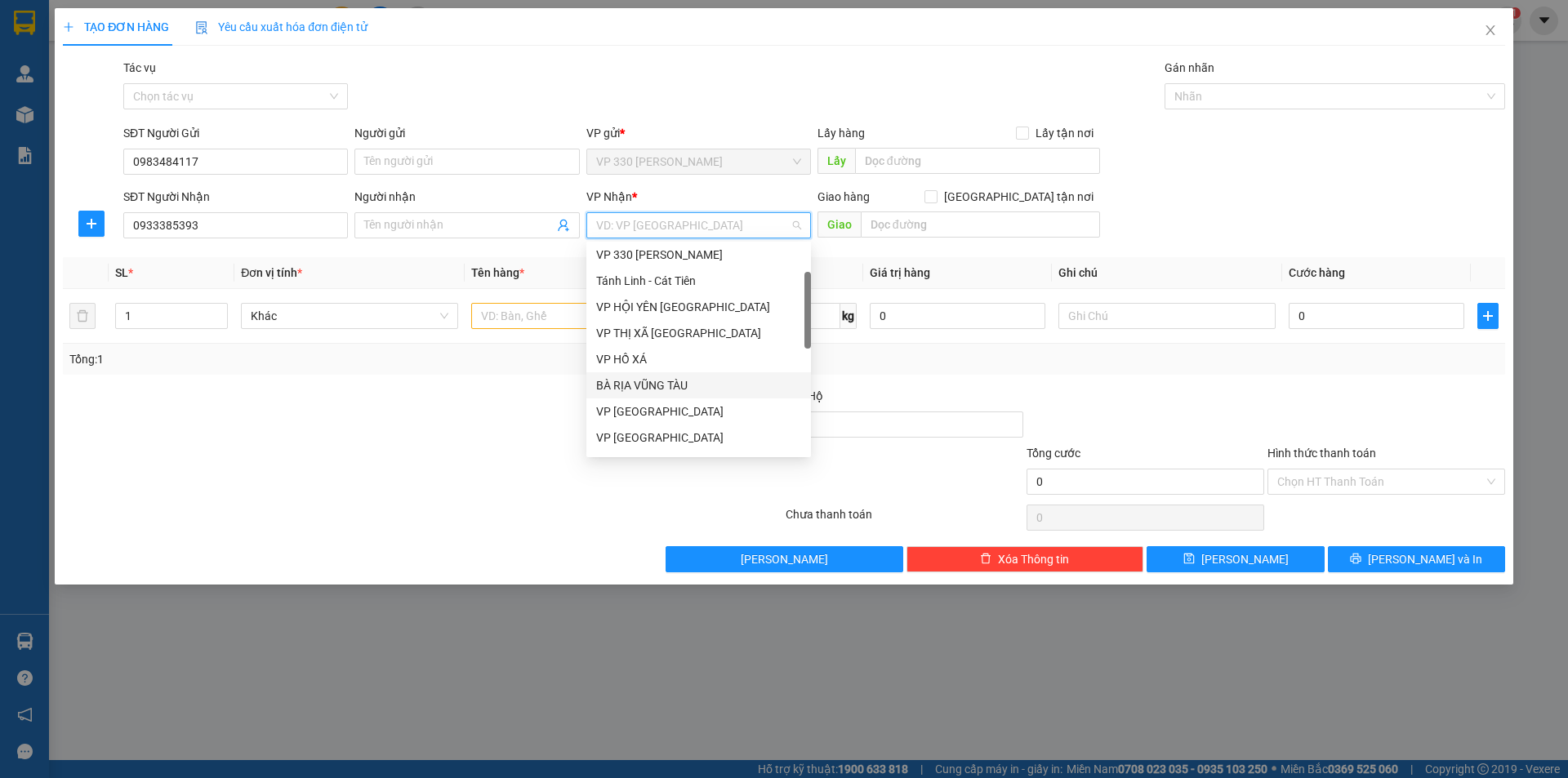
drag, startPoint x: 693, startPoint y: 389, endPoint x: 653, endPoint y: 383, distance: 40.4
click at [691, 389] on div "BÀ RỊA VŨNG TÀU" at bounding box center [698, 385] width 205 height 18
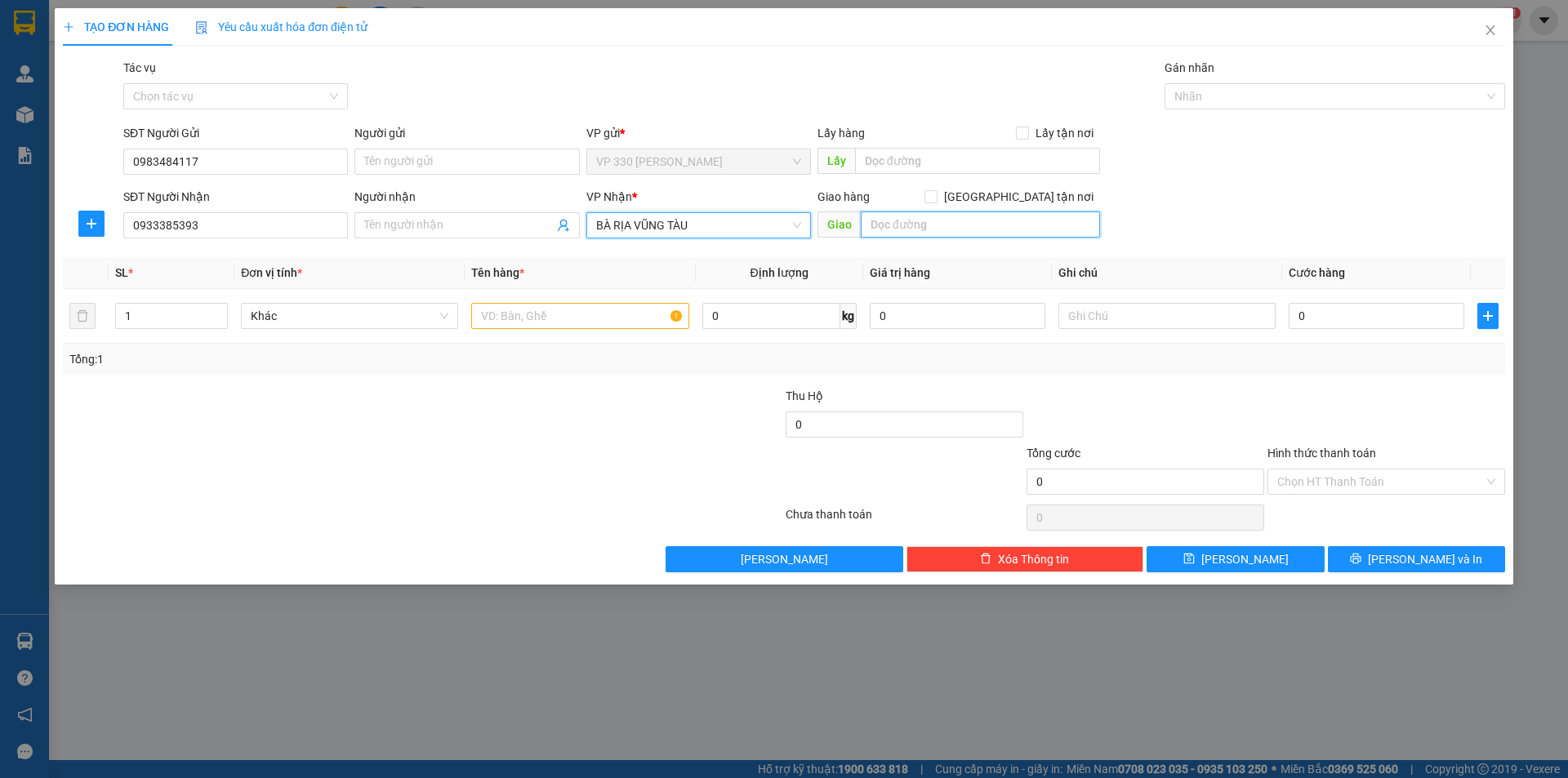
click at [931, 222] on input "text" at bounding box center [980, 225] width 239 height 26
type input "t"
type input "TUY PHONG"
click at [519, 316] on input "text" at bounding box center [580, 316] width 217 height 26
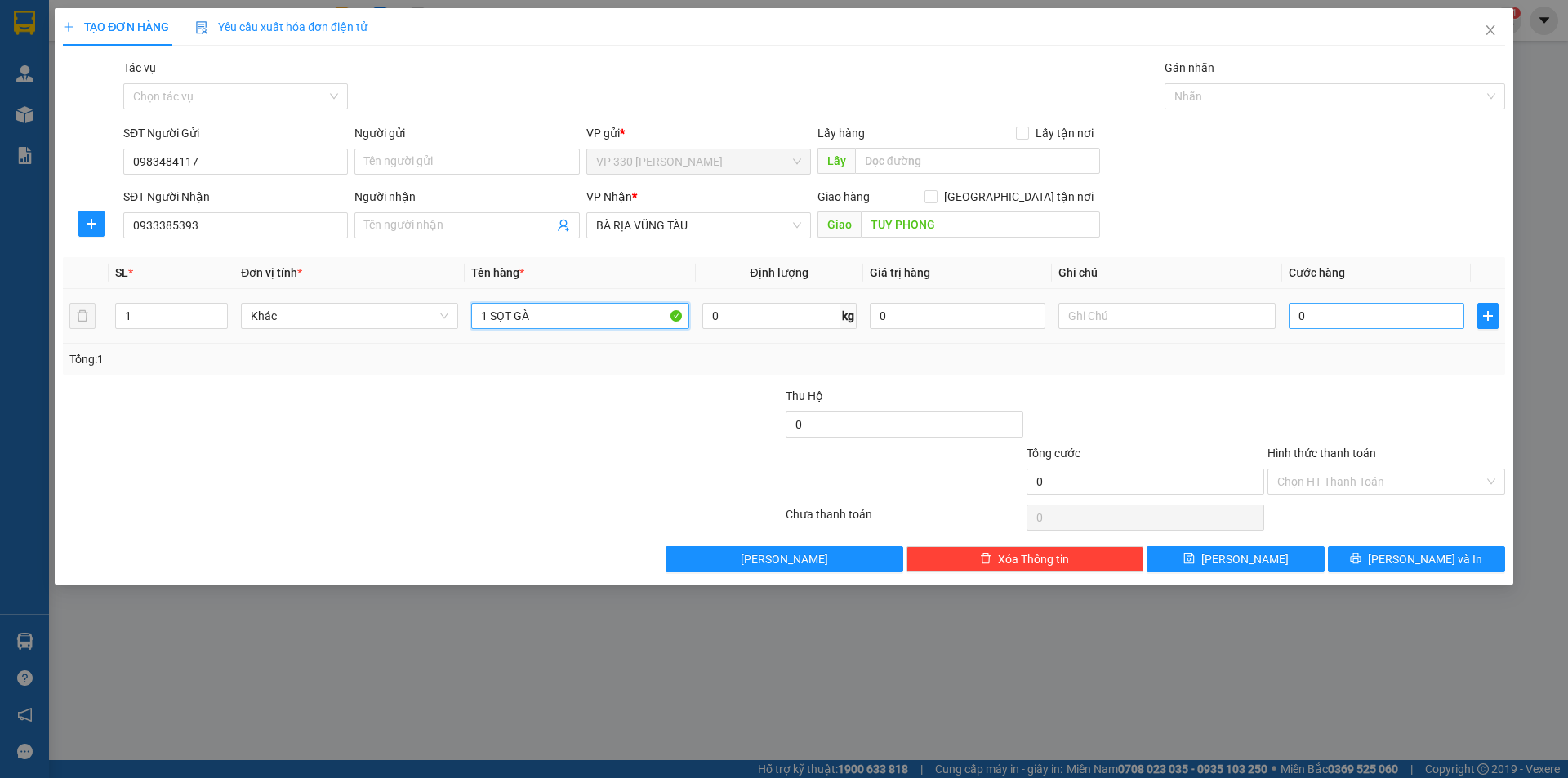
type input "1 SỌT GÀ"
click at [1349, 317] on input "0" at bounding box center [1376, 316] width 176 height 26
type input "2"
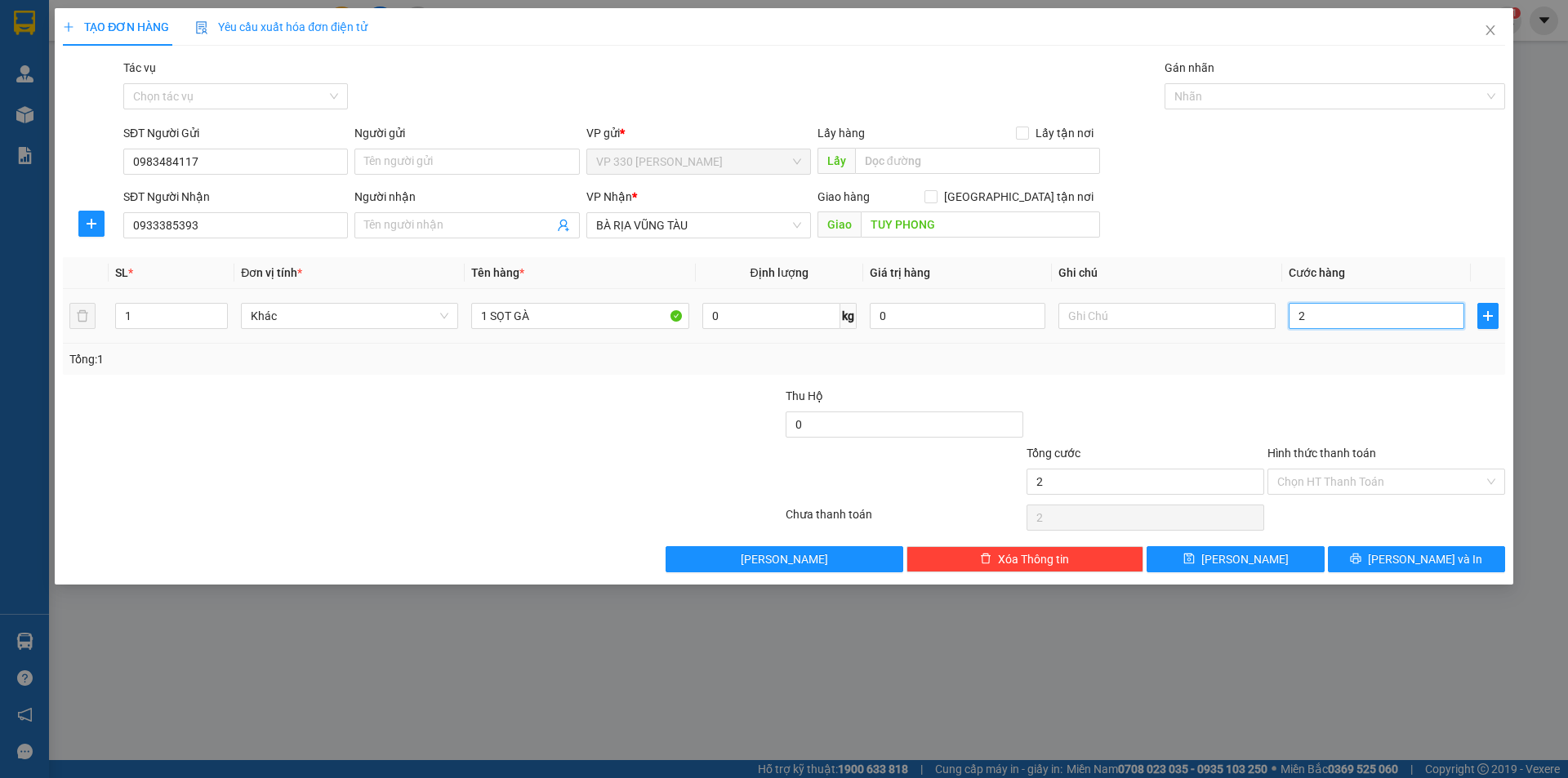
type input "20"
type input "200"
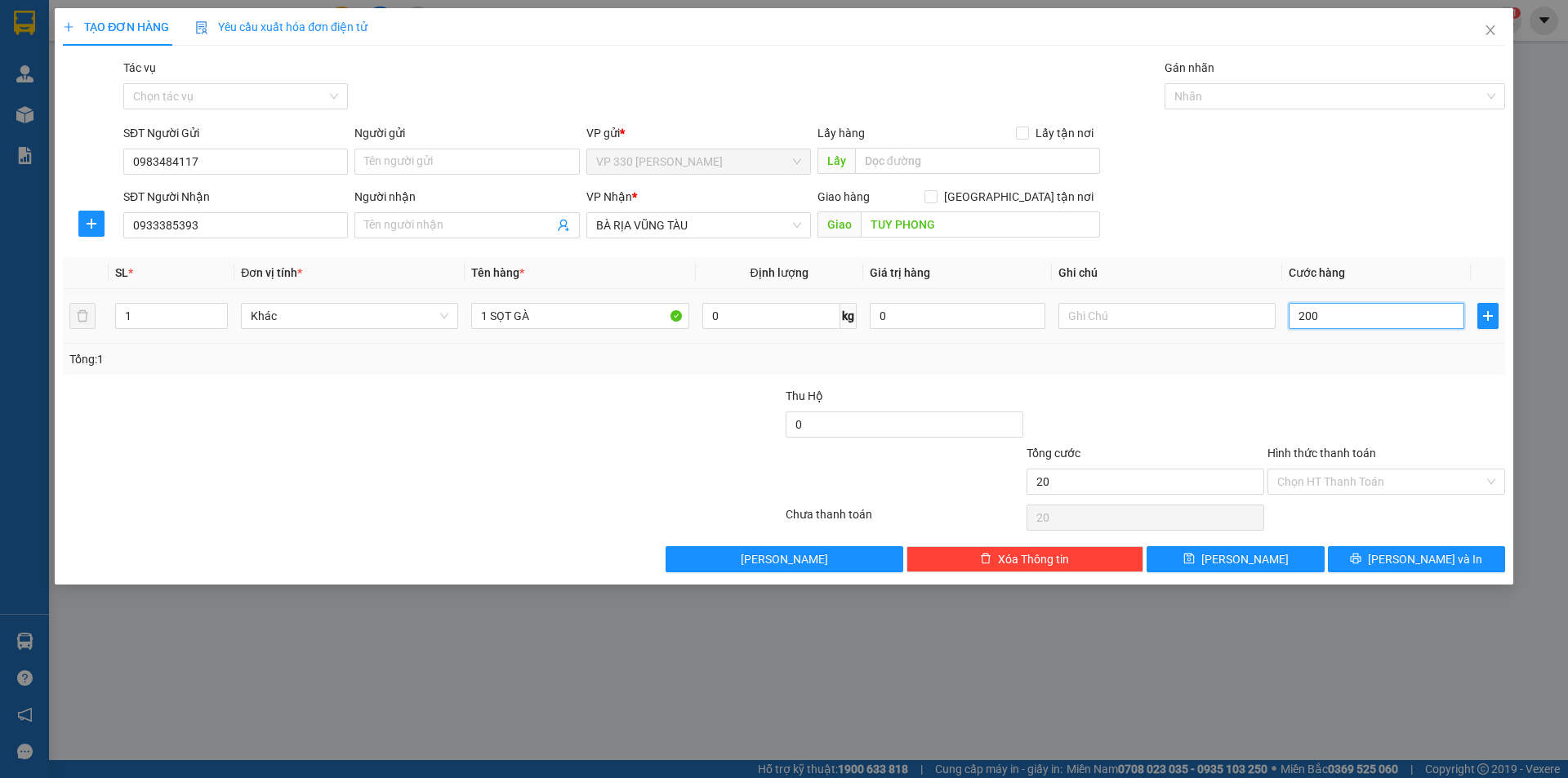
type input "200"
type input "2.000"
type input "20.000"
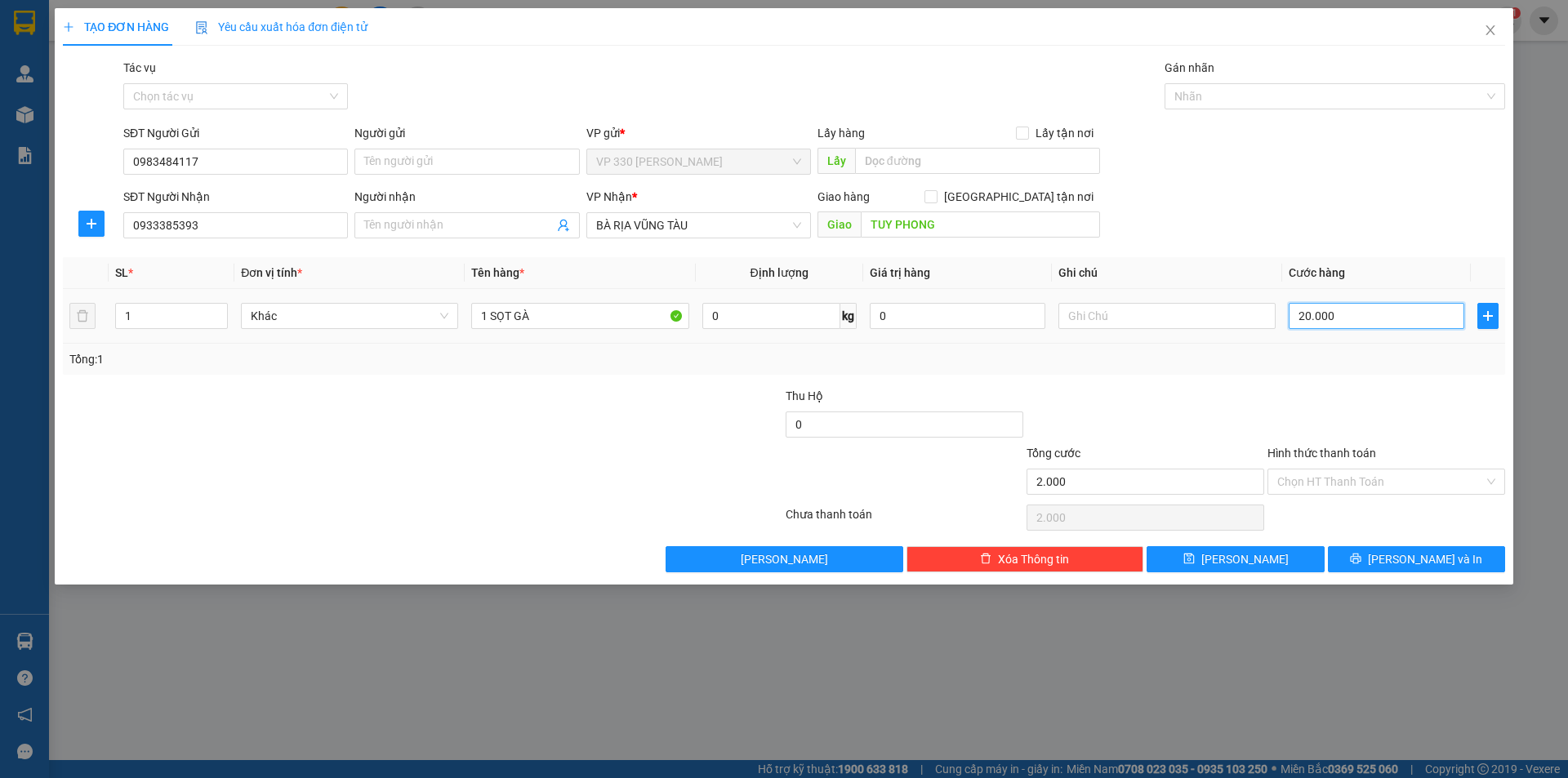
type input "20.000"
type input "200.000"
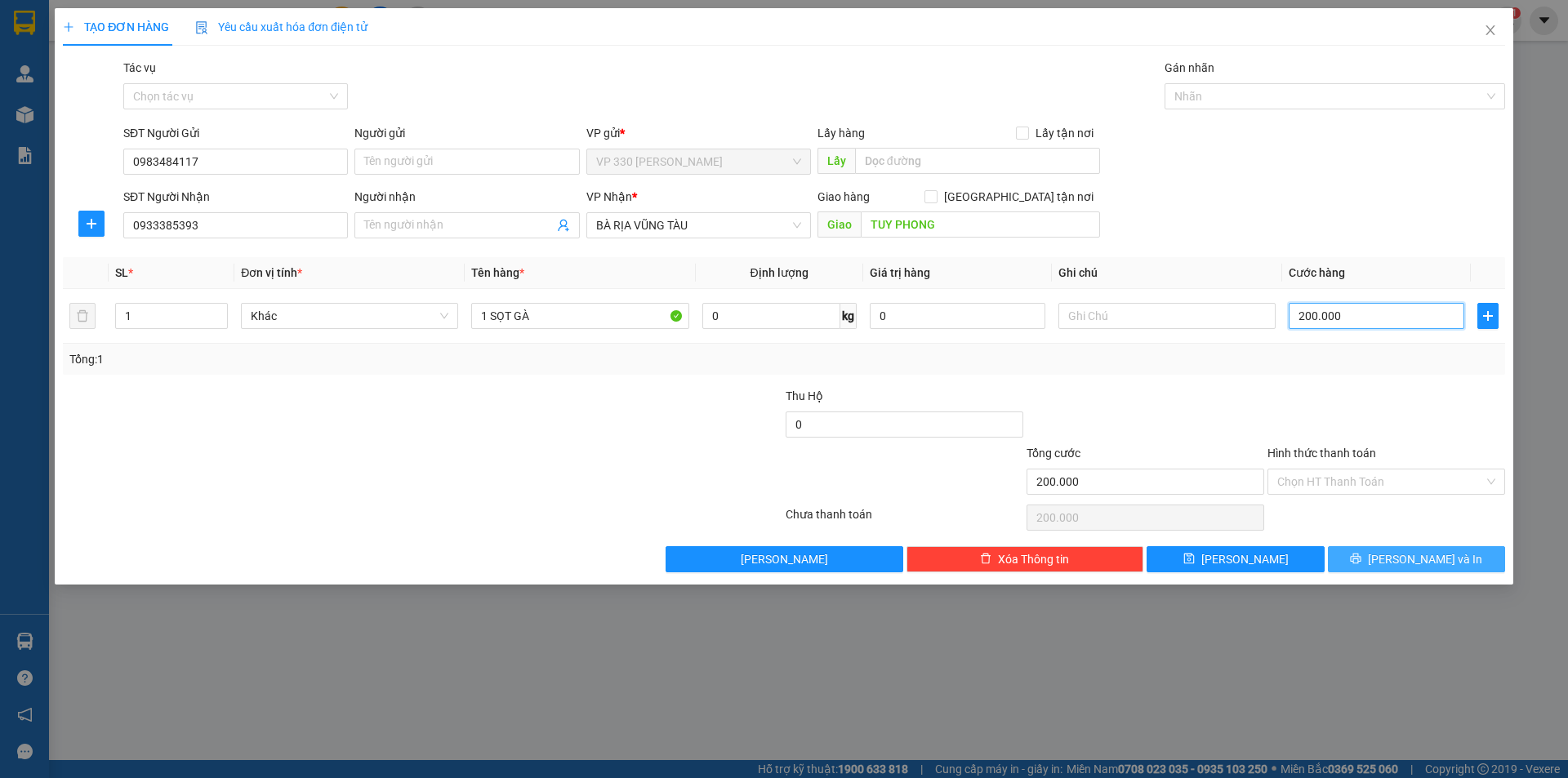
type input "200.000"
click at [1428, 557] on span "[PERSON_NAME] và In" at bounding box center [1424, 559] width 114 height 18
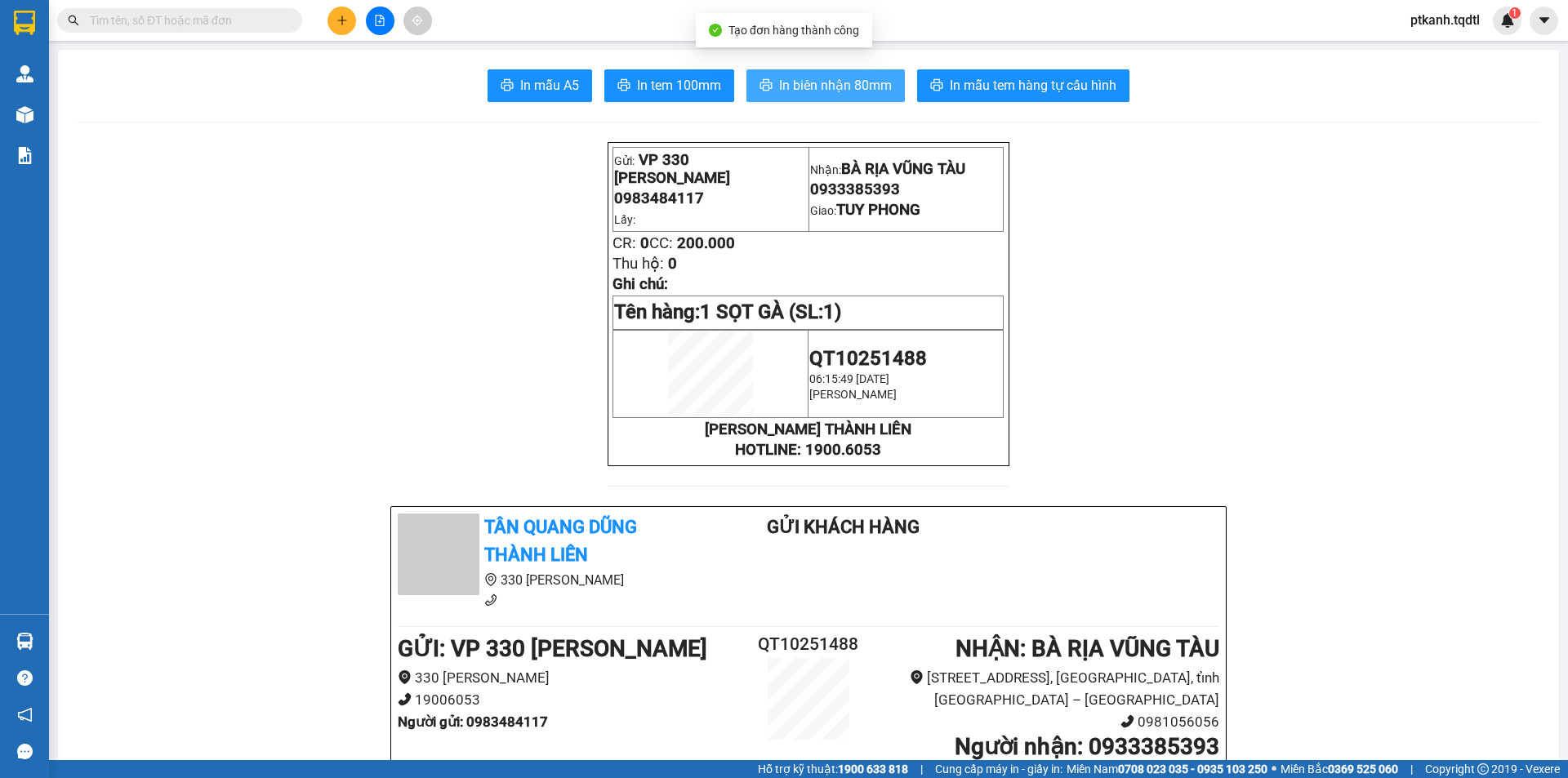
click at [827, 84] on span "In biên nhận 80mm" at bounding box center [836, 86] width 113 height 21
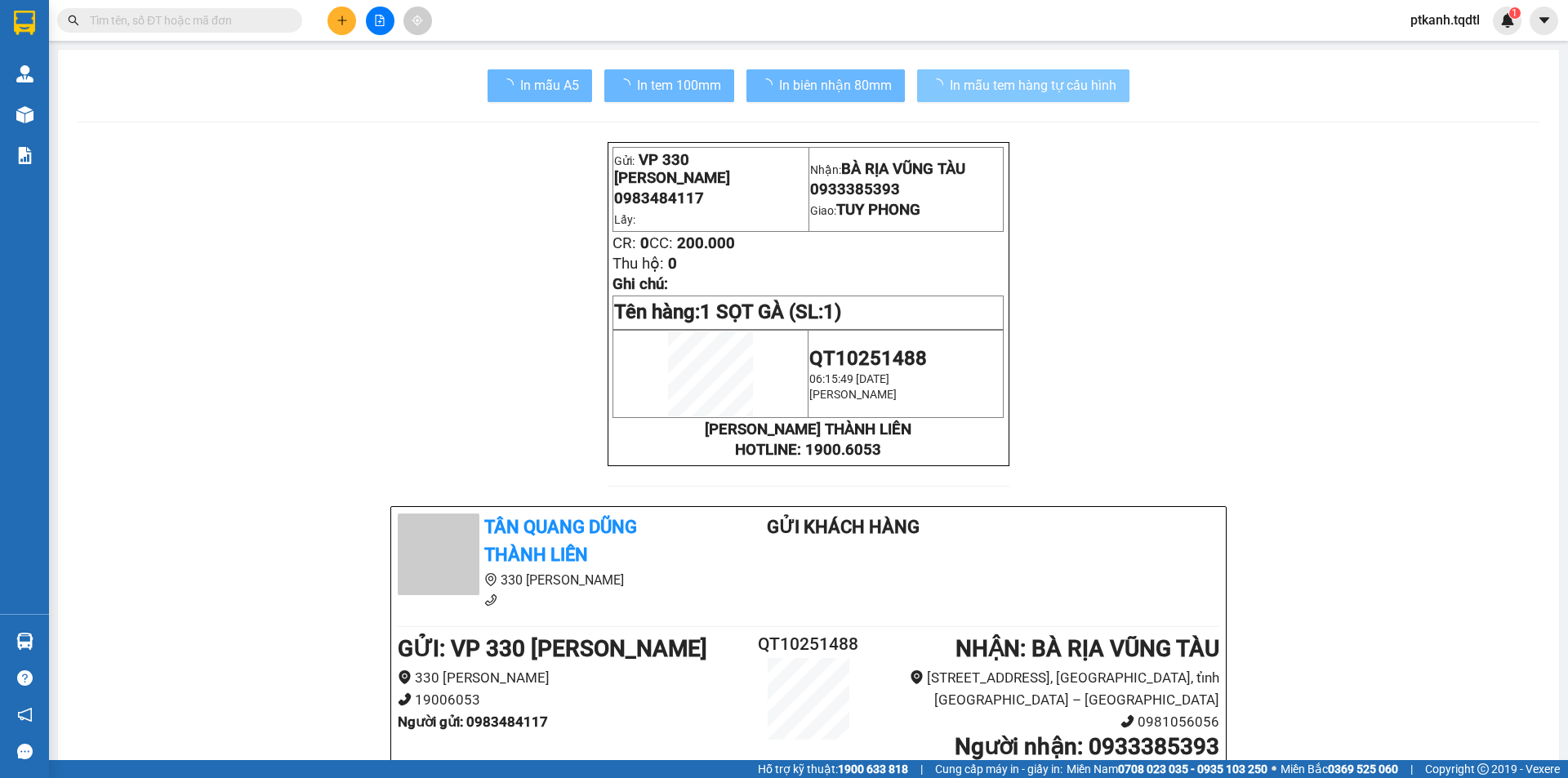
click at [1013, 87] on span "In mẫu tem hàng tự cấu hình" at bounding box center [1032, 86] width 167 height 21
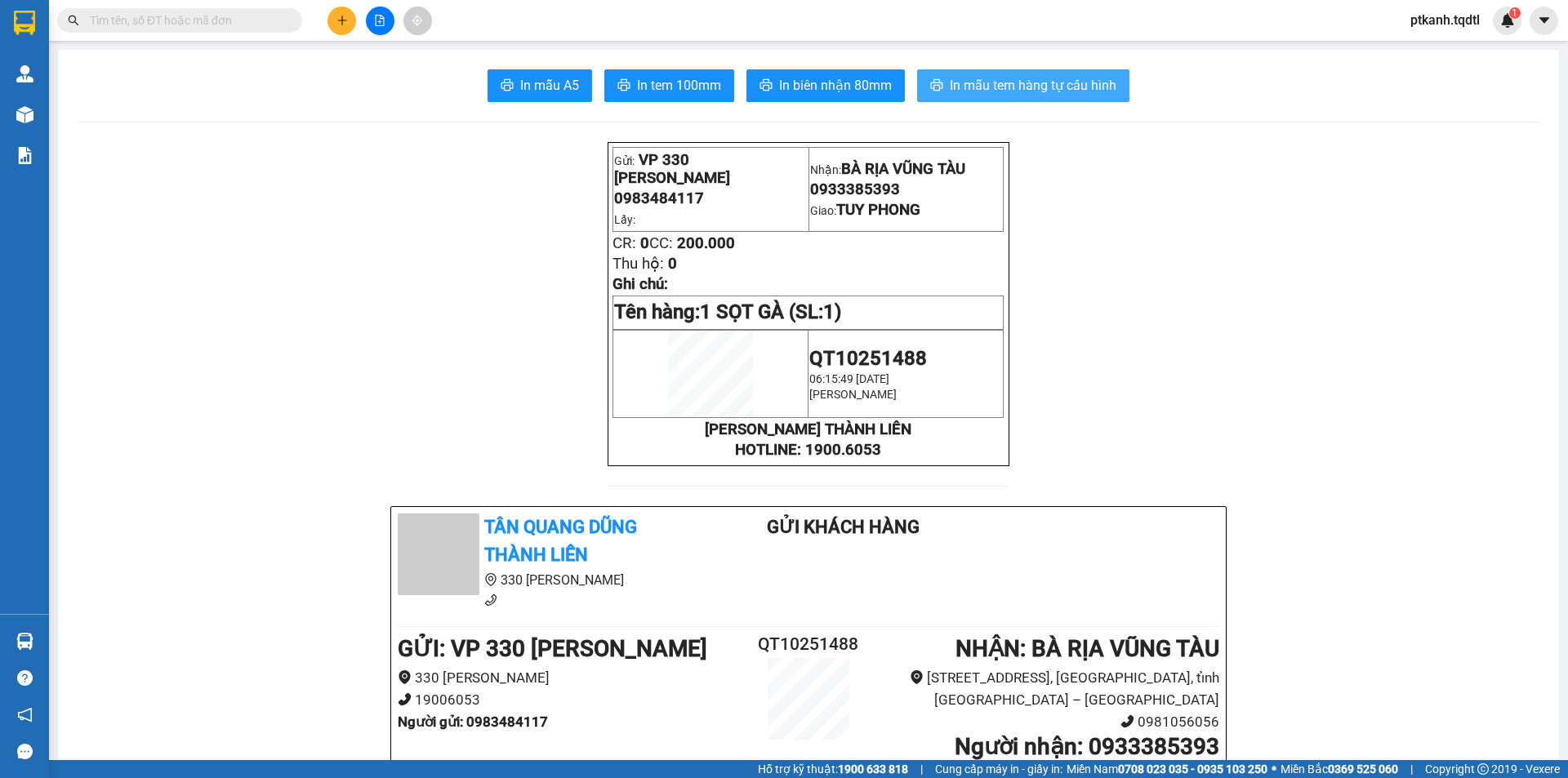
click at [1020, 89] on span "In mẫu tem hàng tự cấu hình" at bounding box center [1032, 86] width 167 height 21
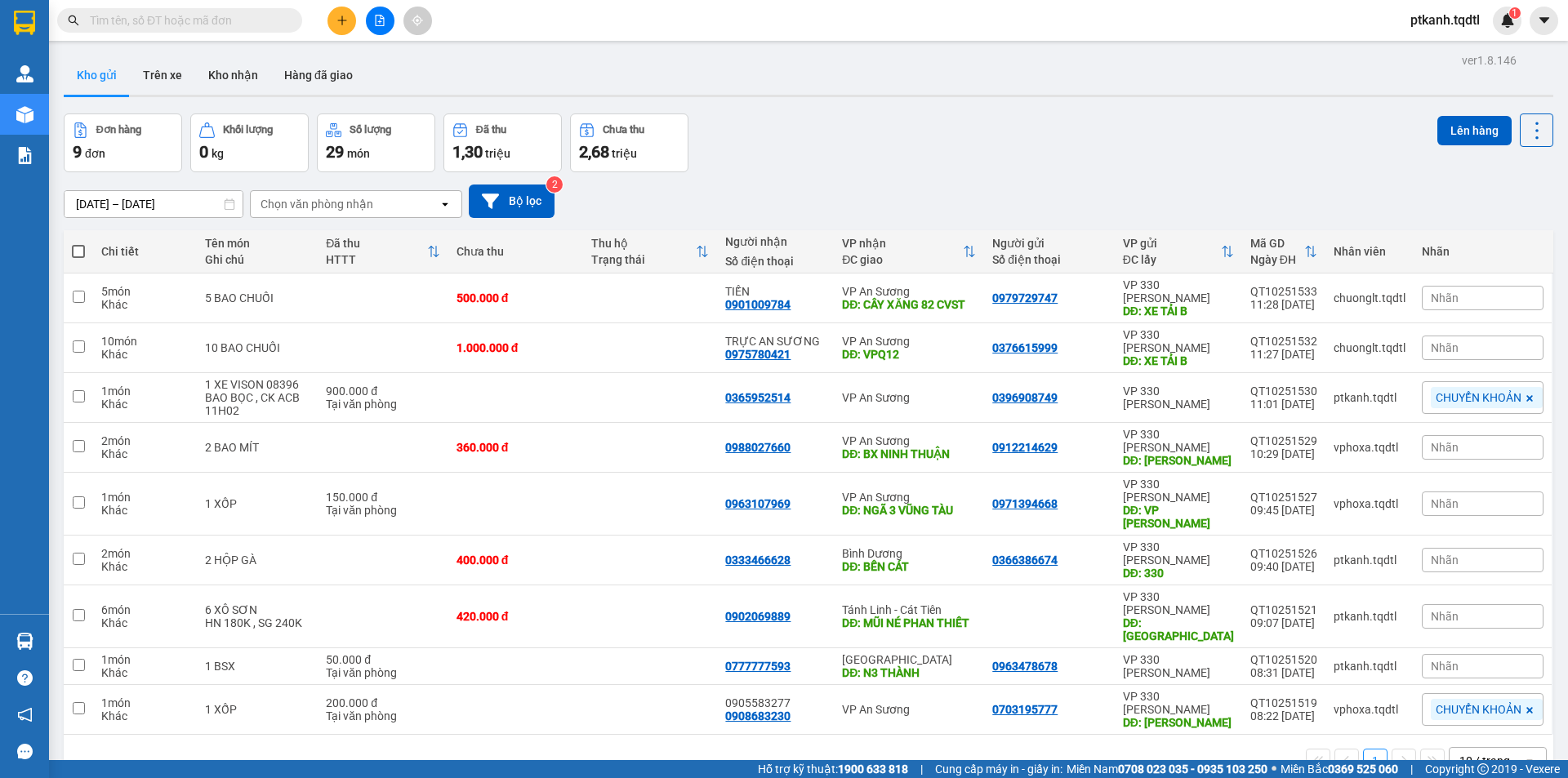
drag, startPoint x: 899, startPoint y: 135, endPoint x: 439, endPoint y: 41, distance: 469.5
click at [897, 135] on div "Đơn hàng 9 đơn Khối lượng 0 kg Số lượng 29 món Đã thu 1,30 triệu Chưa thu 2,68 …" at bounding box center [808, 143] width 1489 height 58
click at [378, 22] on icon "file-add" at bounding box center [380, 21] width 9 height 11
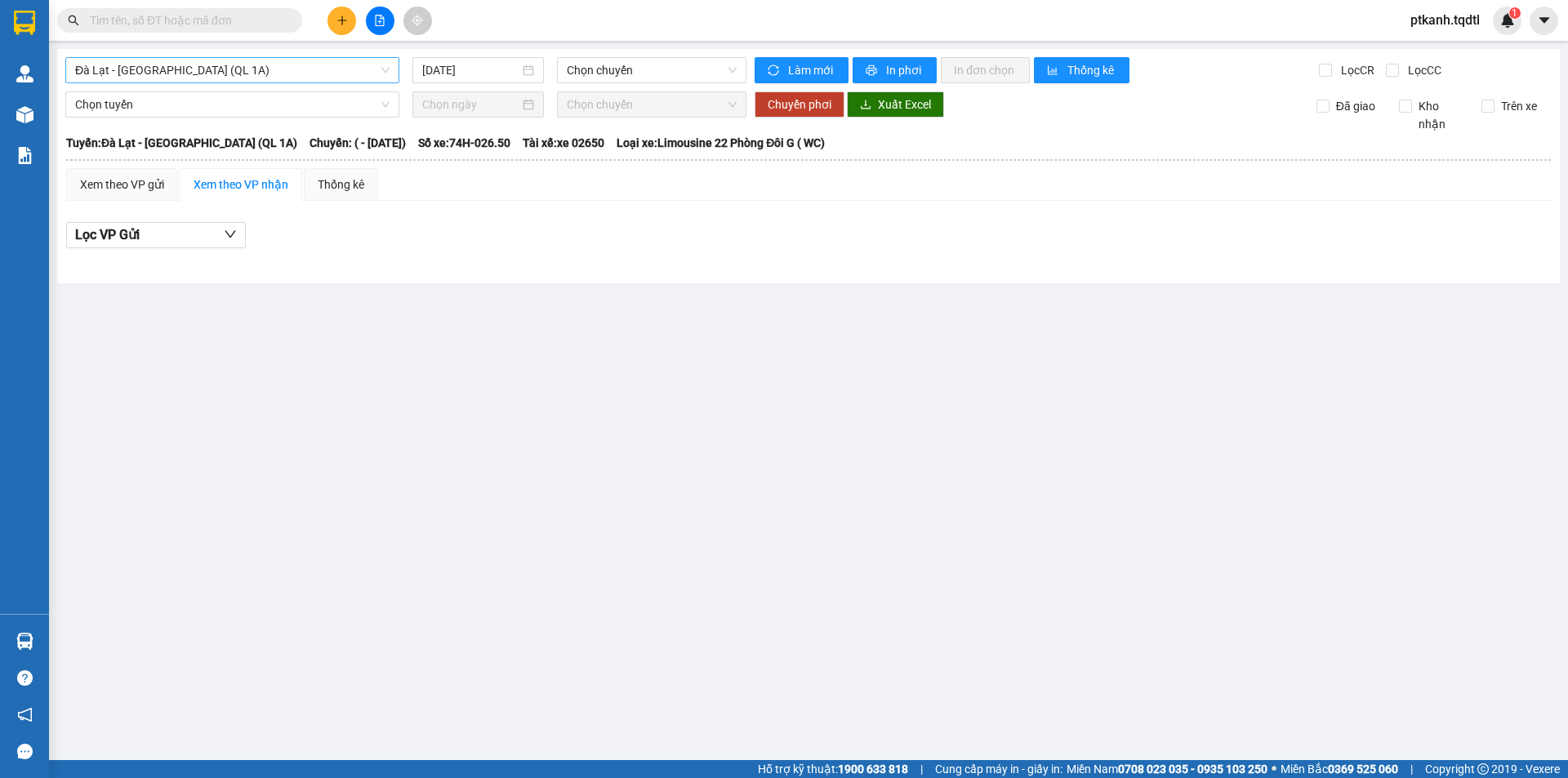
click at [383, 75] on span "Đà Lạt - Sài Gòn (QL 1A)" at bounding box center [232, 71] width 314 height 24
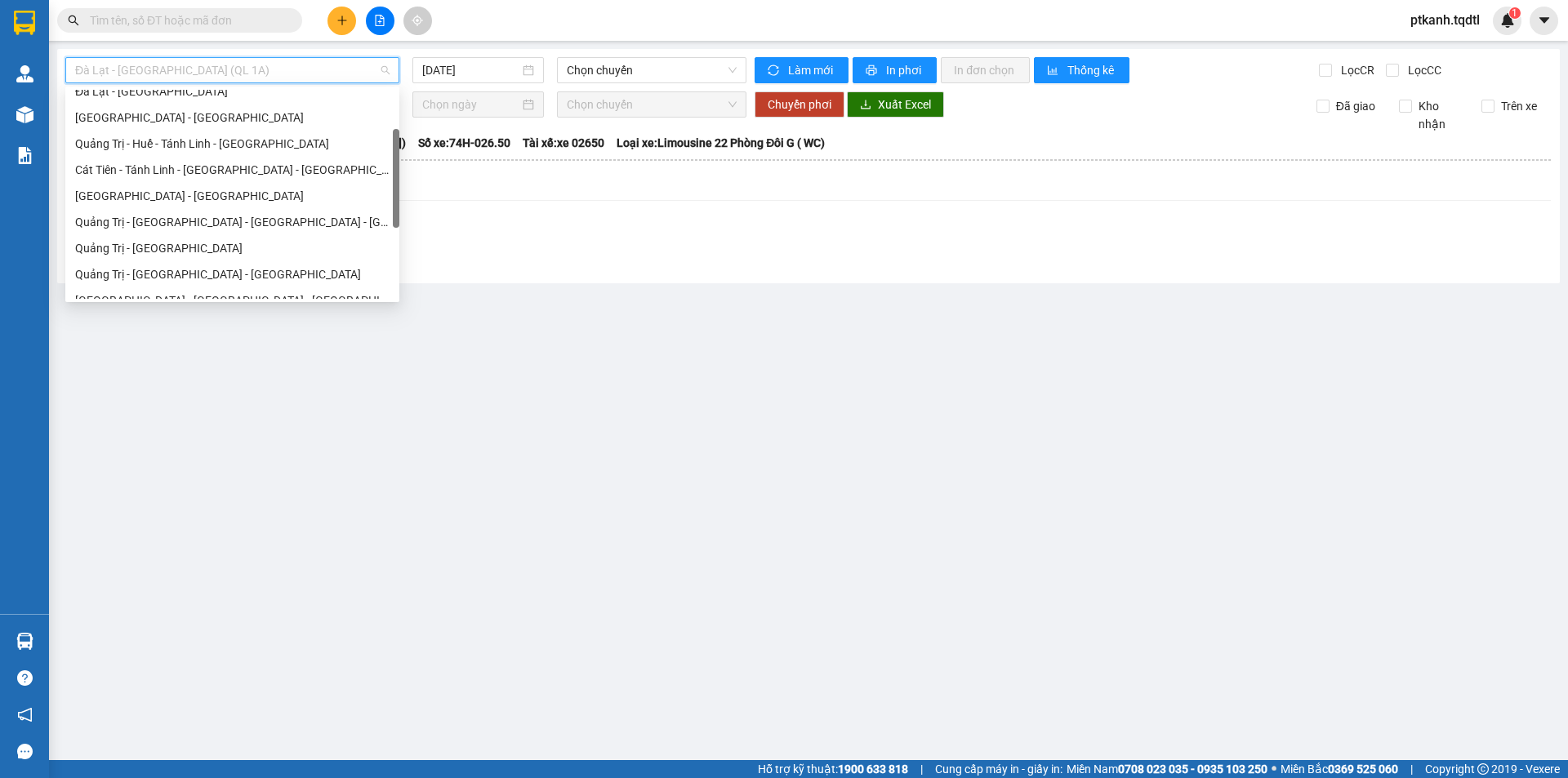
scroll to position [120, 0]
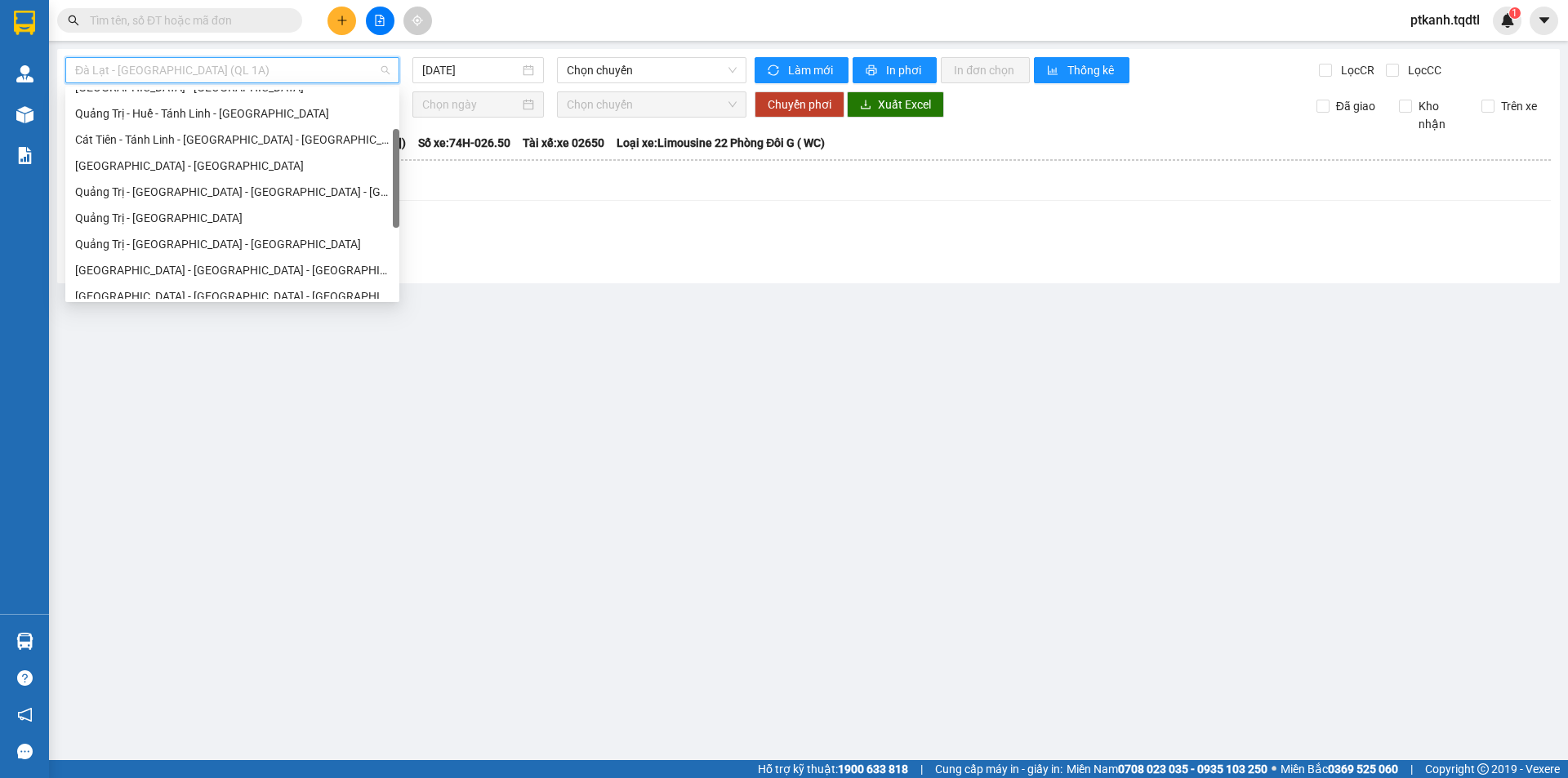
drag, startPoint x: 396, startPoint y: 128, endPoint x: 385, endPoint y: 173, distance: 46.3
click at [385, 173] on div "Đà Lạt - Sài Gòn Sài Gòn - Đà Lạt Quảng Trị - Huế - Tánh Linh - Cát Tiên Cát Ti…" at bounding box center [232, 194] width 334 height 209
click at [211, 191] on div "Quảng Trị - Huế - Đà Nẵng - Vũng Tàu" at bounding box center [232, 191] width 314 height 18
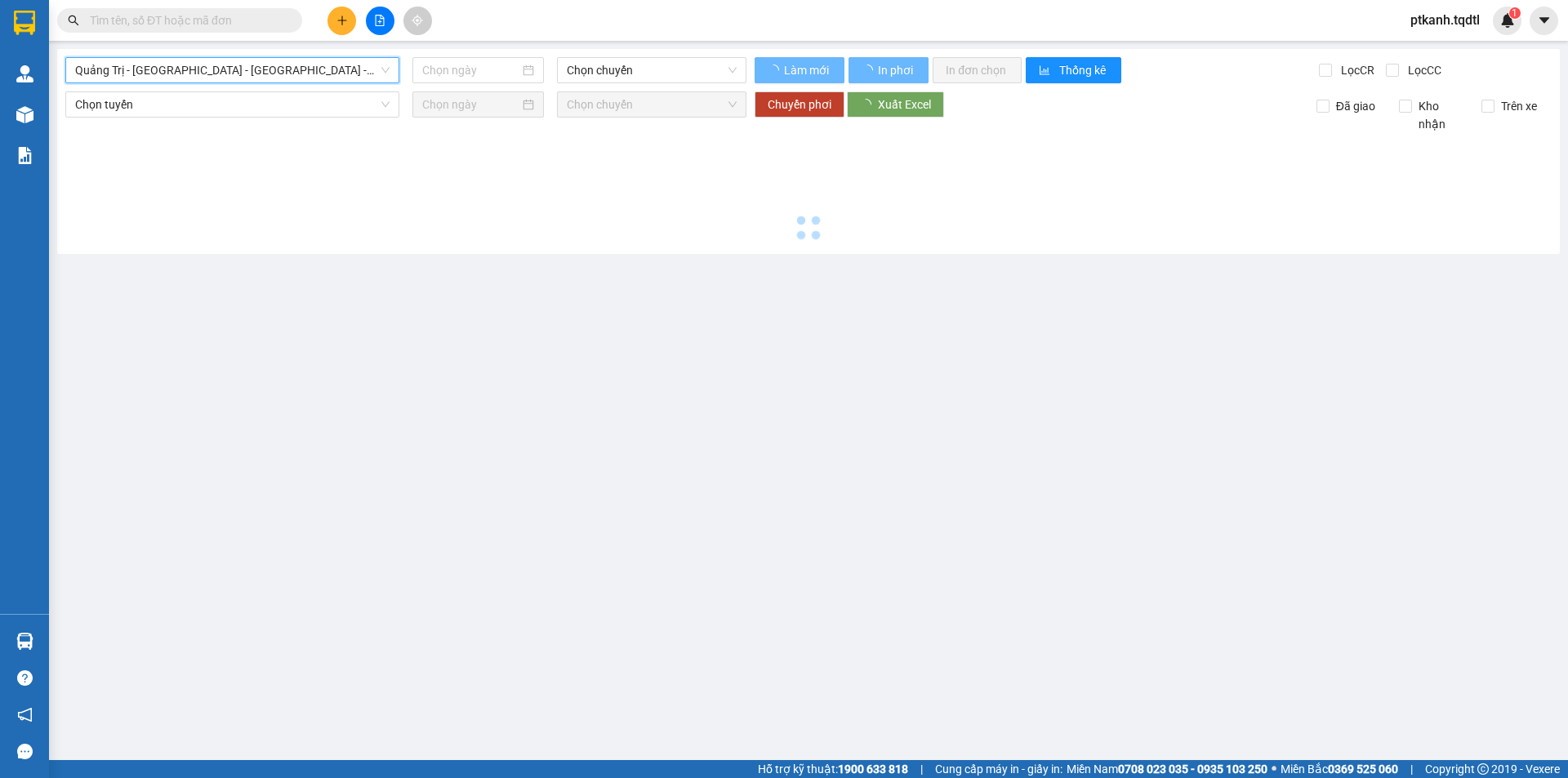
type input "[DATE]"
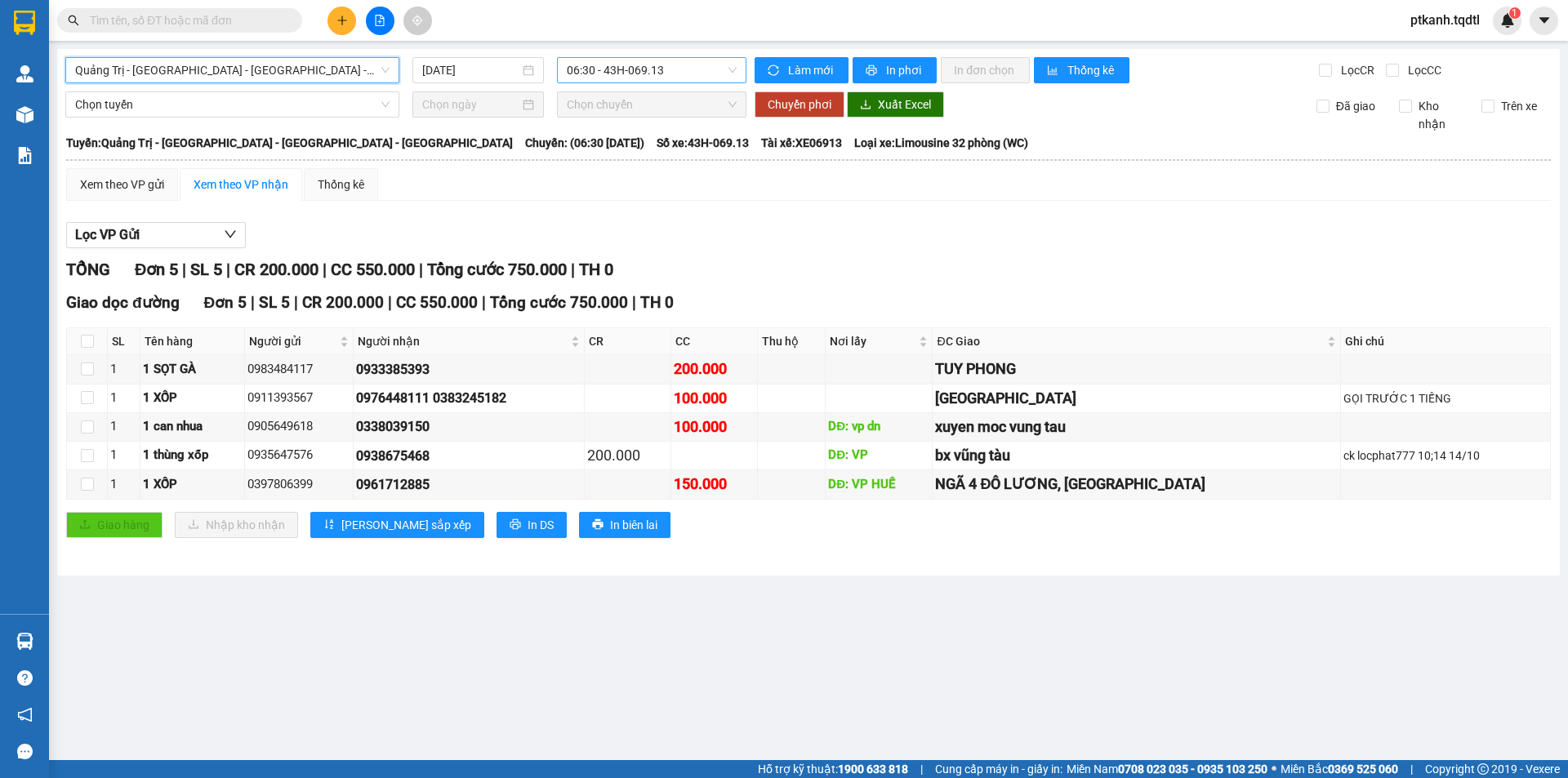
click at [691, 77] on span "06:30 - 43H-069.13" at bounding box center [651, 71] width 169 height 24
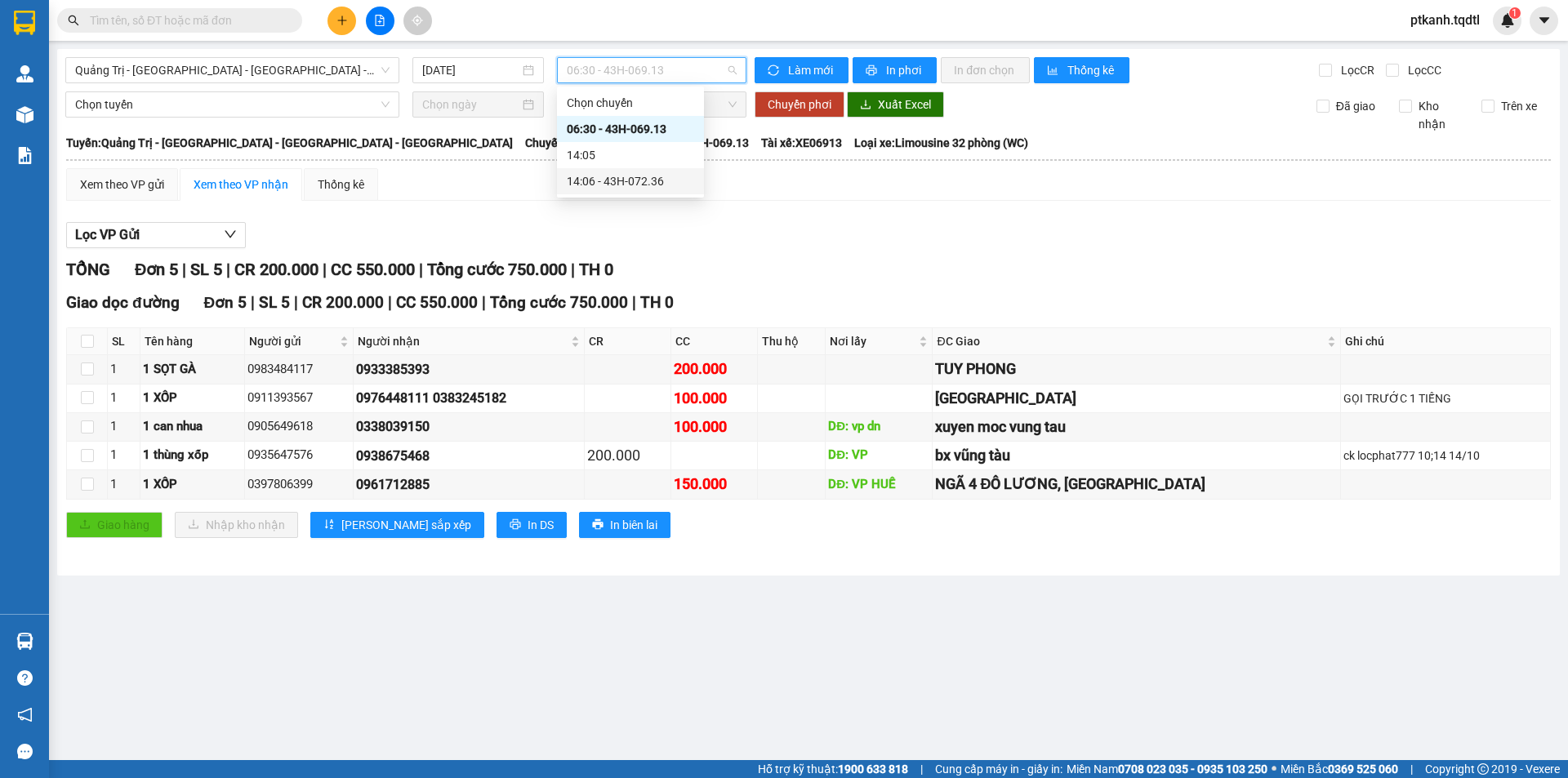
click at [661, 180] on div "14:06 - 43H-072.36" at bounding box center [630, 181] width 127 height 18
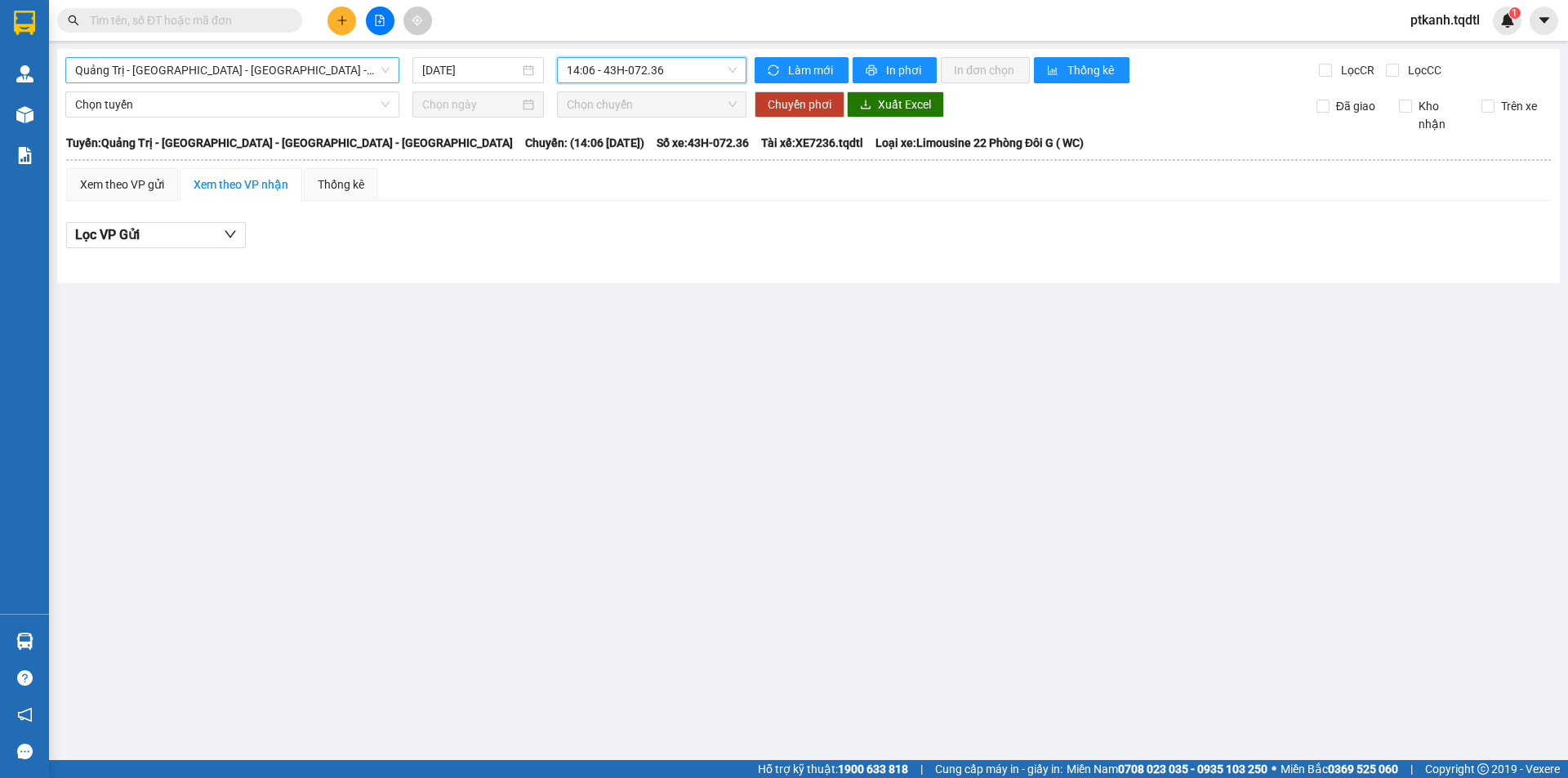
click at [377, 65] on span "Quảng Trị - Huế - Đà Nẵng - Vũng Tàu" at bounding box center [232, 71] width 314 height 24
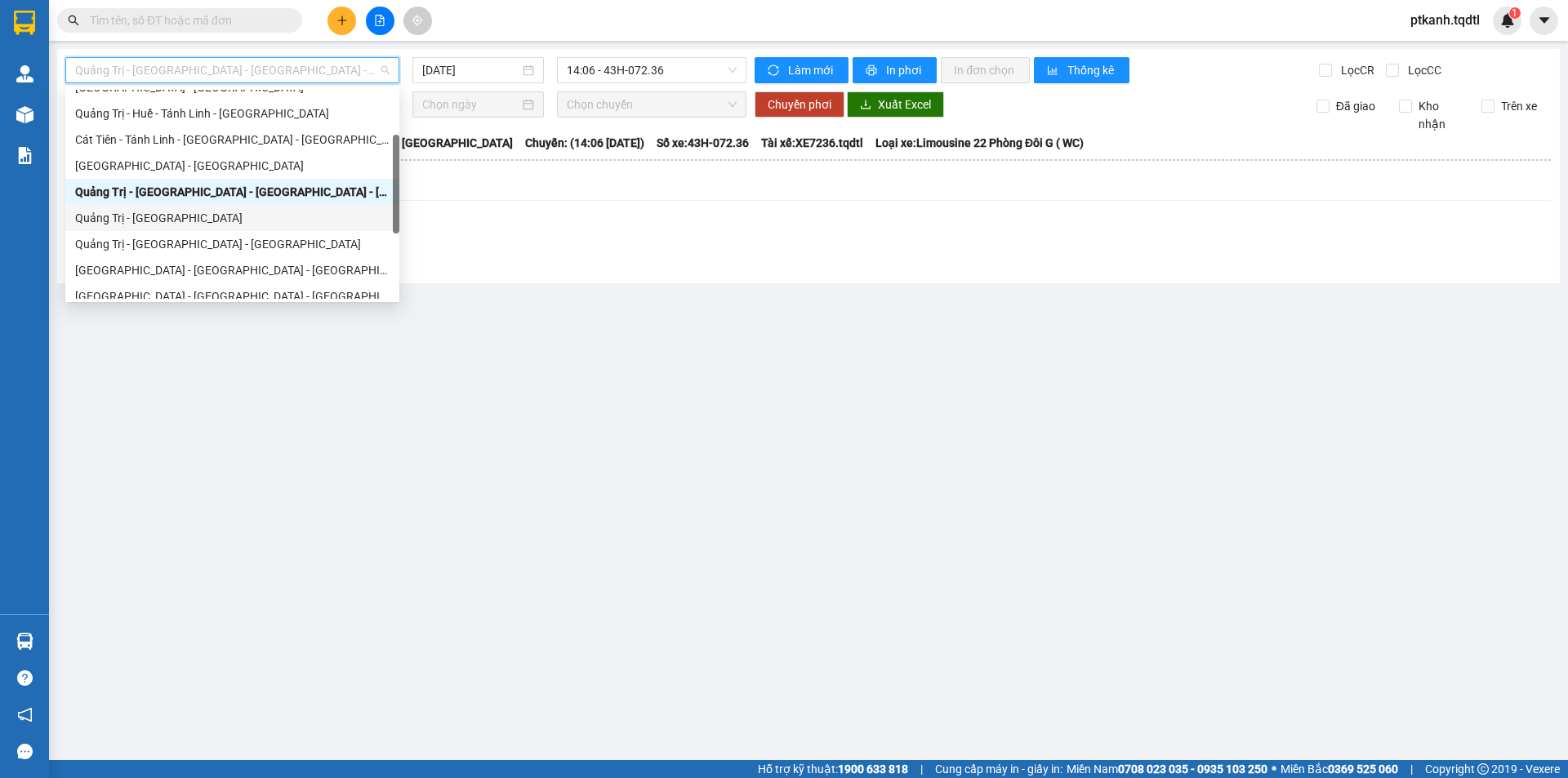
drag, startPoint x: 278, startPoint y: 214, endPoint x: 572, endPoint y: 114, distance: 310.5
click at [279, 214] on div "Quảng Trị - Sài Gòn" at bounding box center [232, 217] width 314 height 18
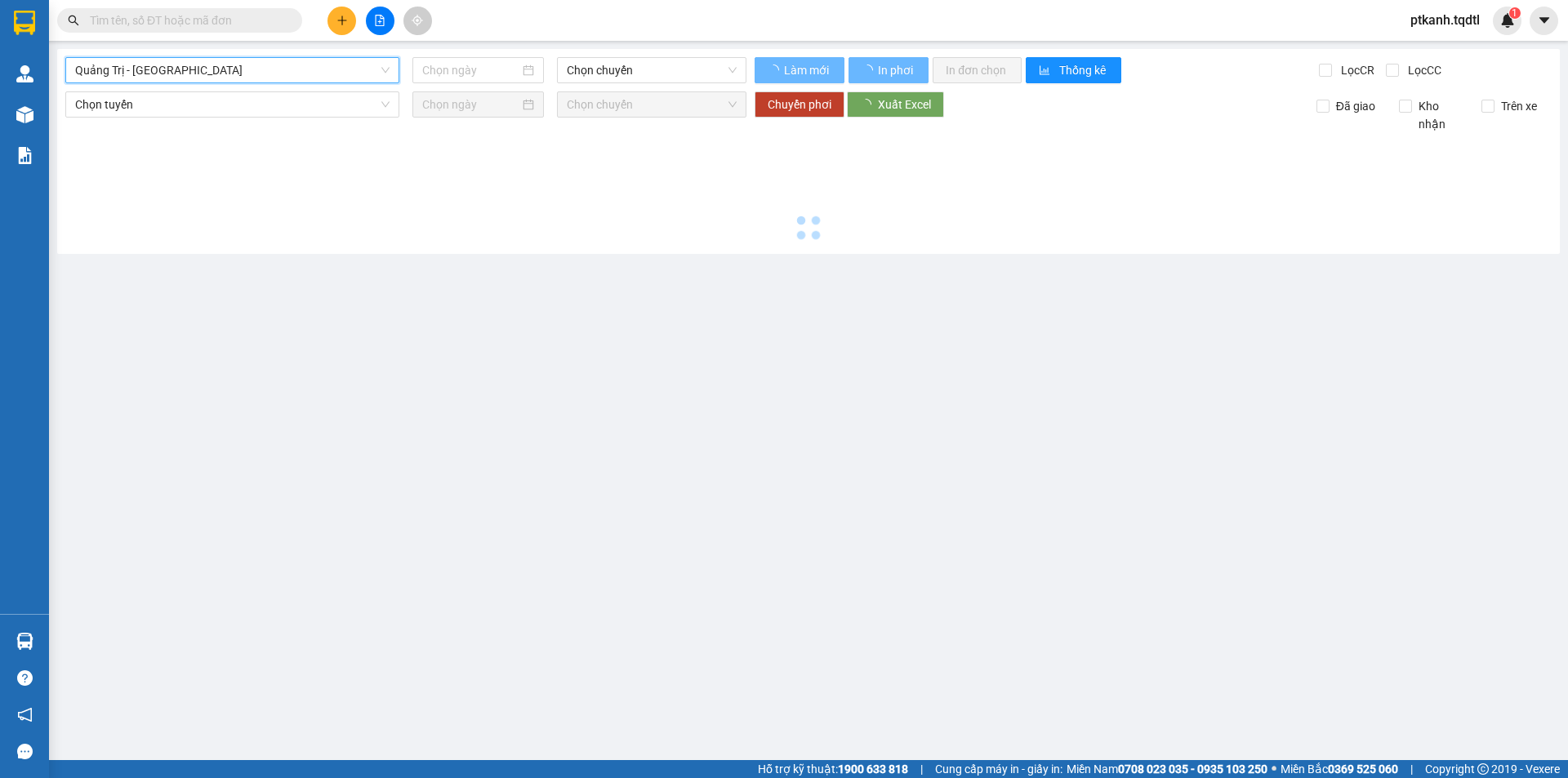
type input "[DATE]"
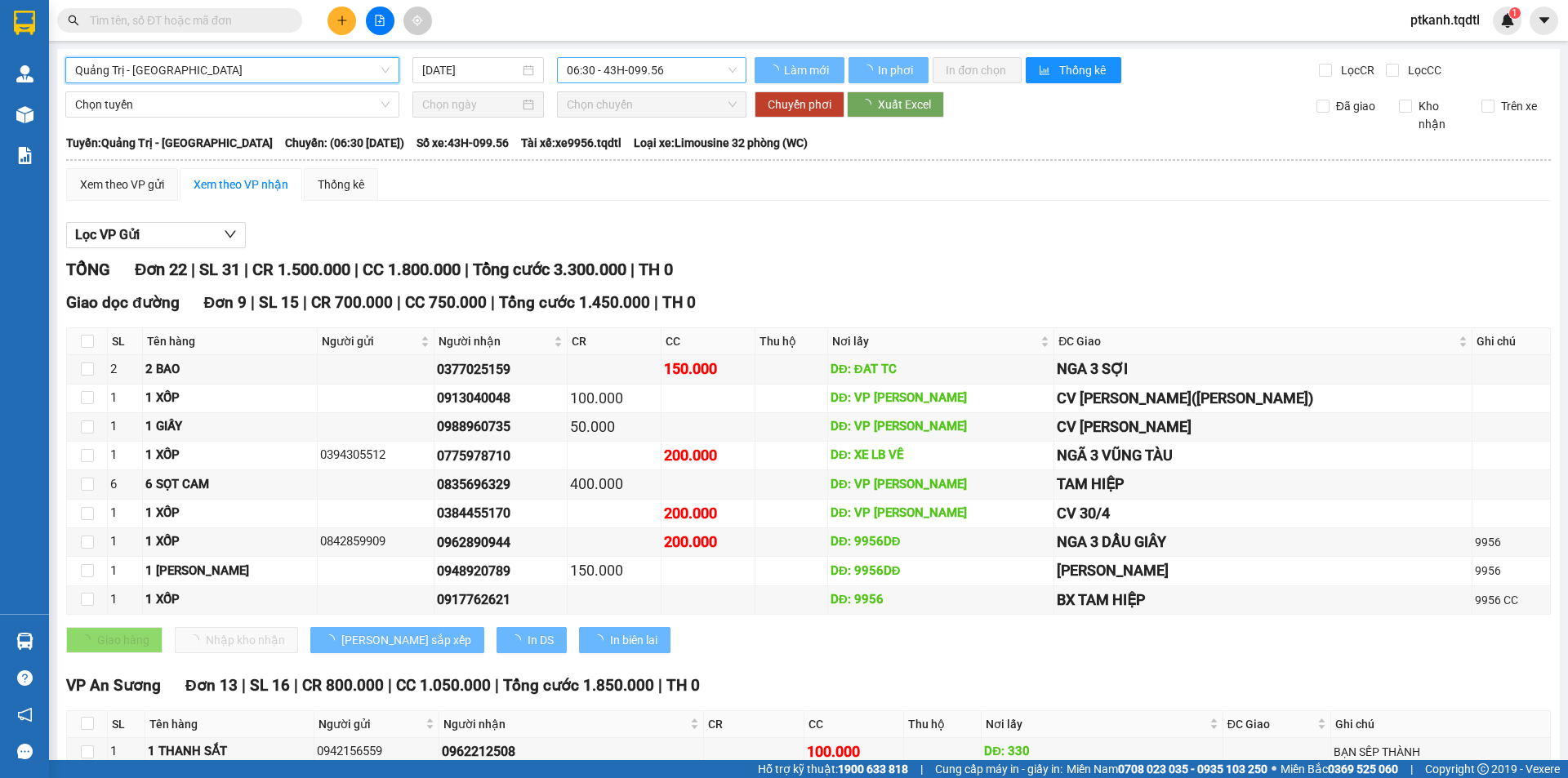
click at [693, 66] on span "06:30 - 43H-099.56" at bounding box center [651, 71] width 169 height 24
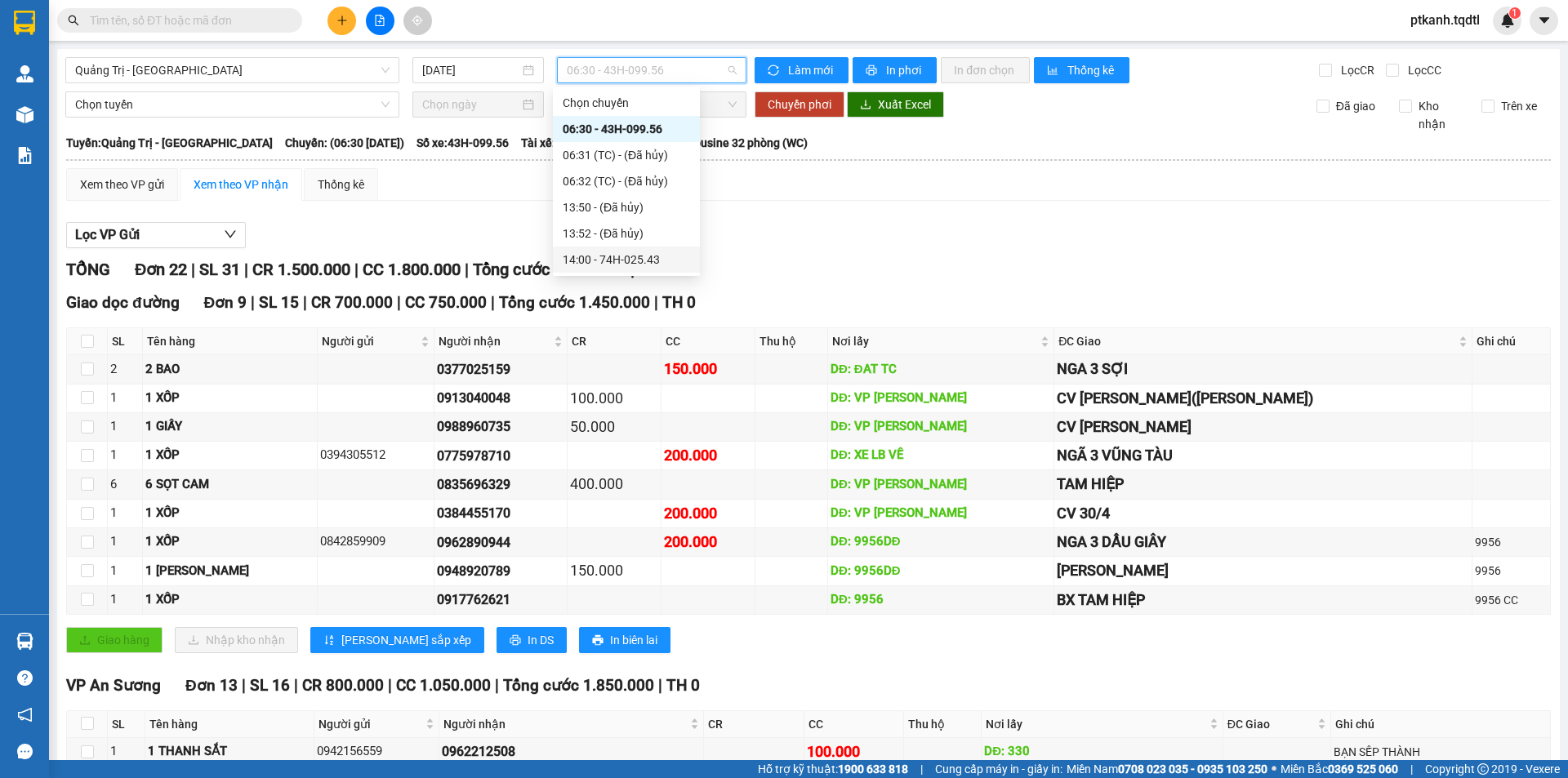
click at [649, 261] on div "14:00 - 74H-025.43" at bounding box center [626, 259] width 127 height 18
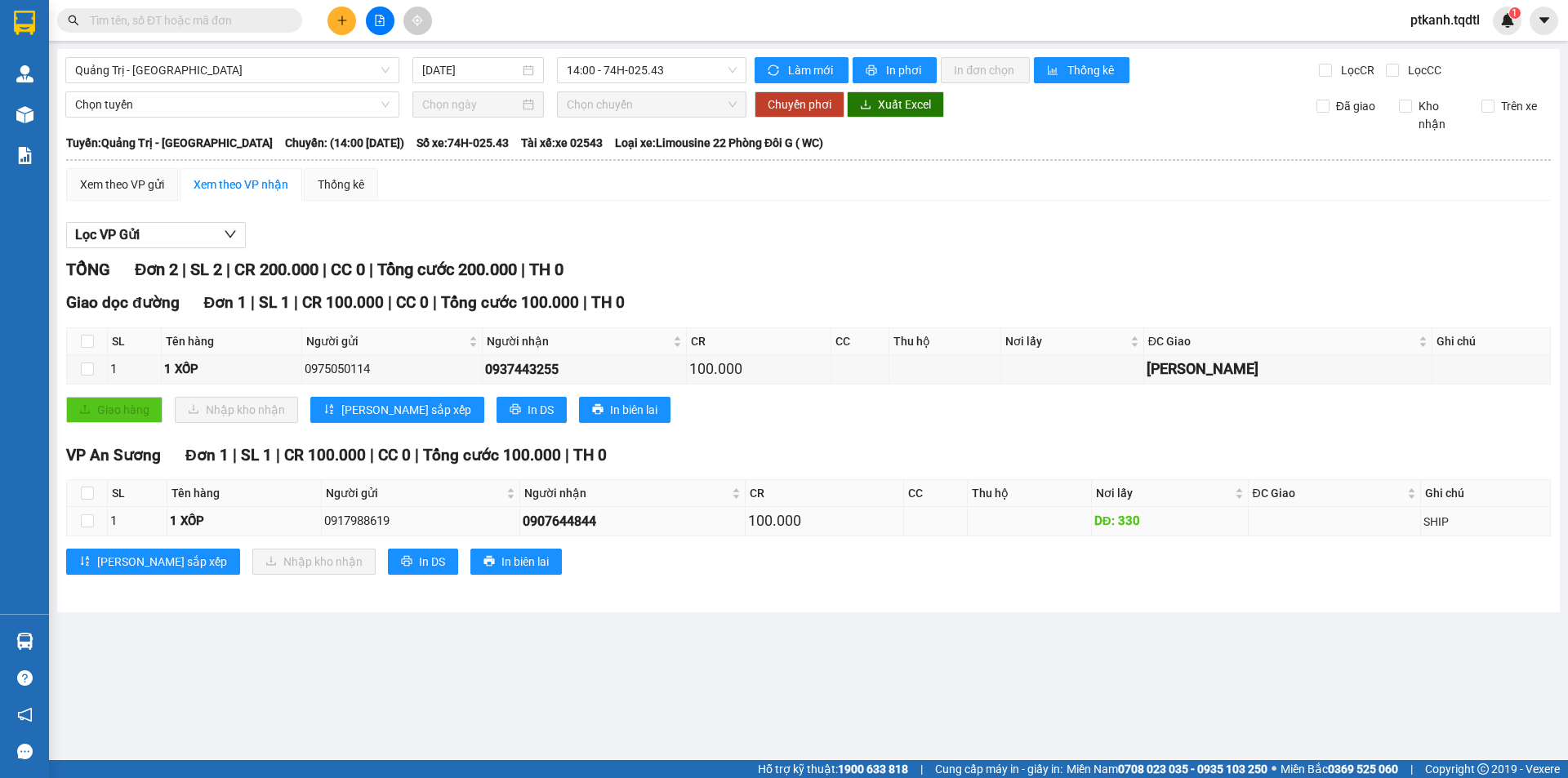
drag, startPoint x: 600, startPoint y: 523, endPoint x: 486, endPoint y: 528, distance: 114.1
click at [486, 528] on tr "1 1 XỐP 0917988619 0907644844 100.000 DĐ: 330 SHIP" at bounding box center [808, 521] width 1483 height 28
copy tr "0907644844"
click at [191, 16] on input "text" at bounding box center [185, 20] width 193 height 18
paste input "0907644844"
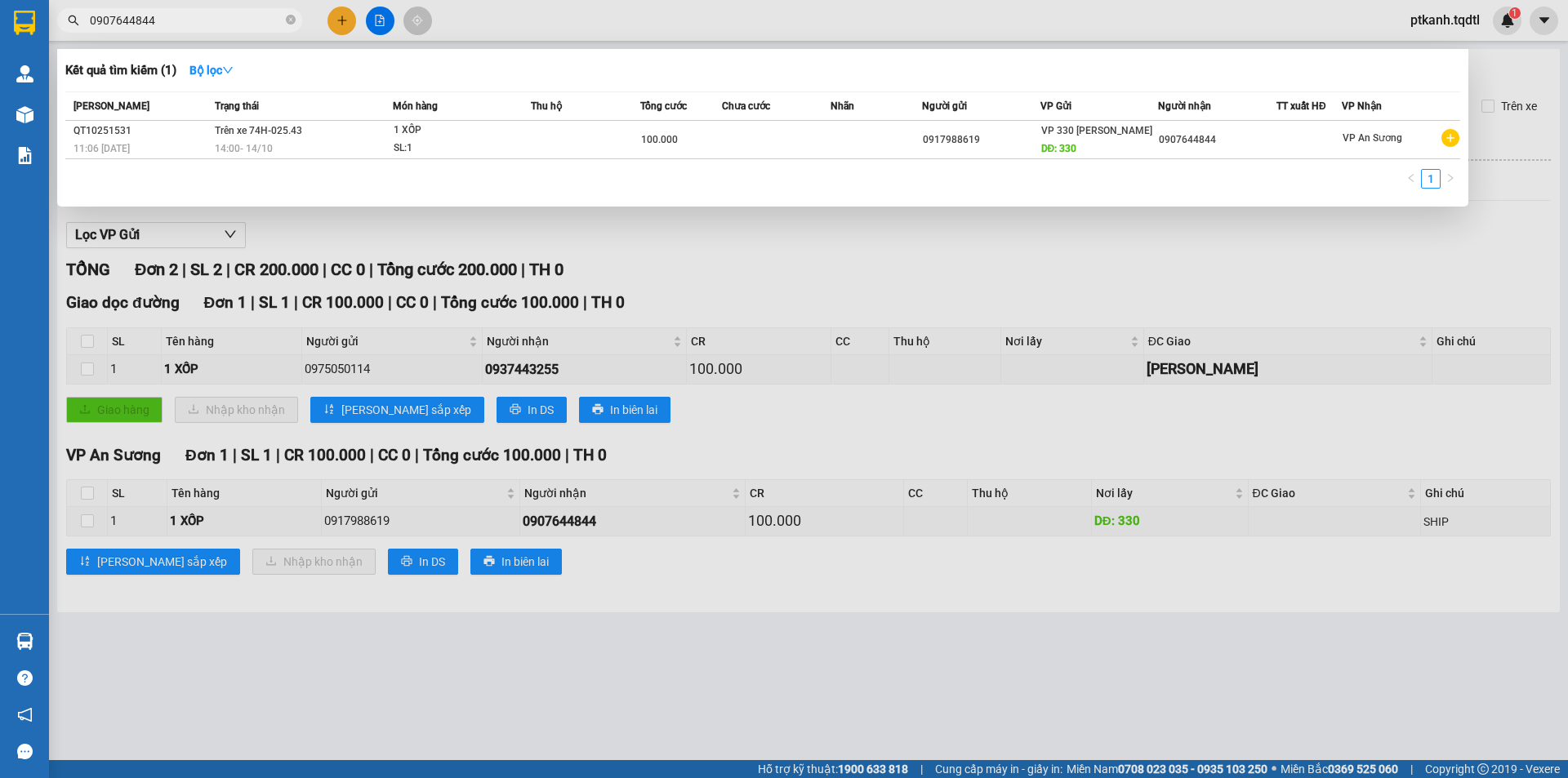
type input "0907644844"
click at [891, 262] on div at bounding box center [784, 389] width 1568 height 778
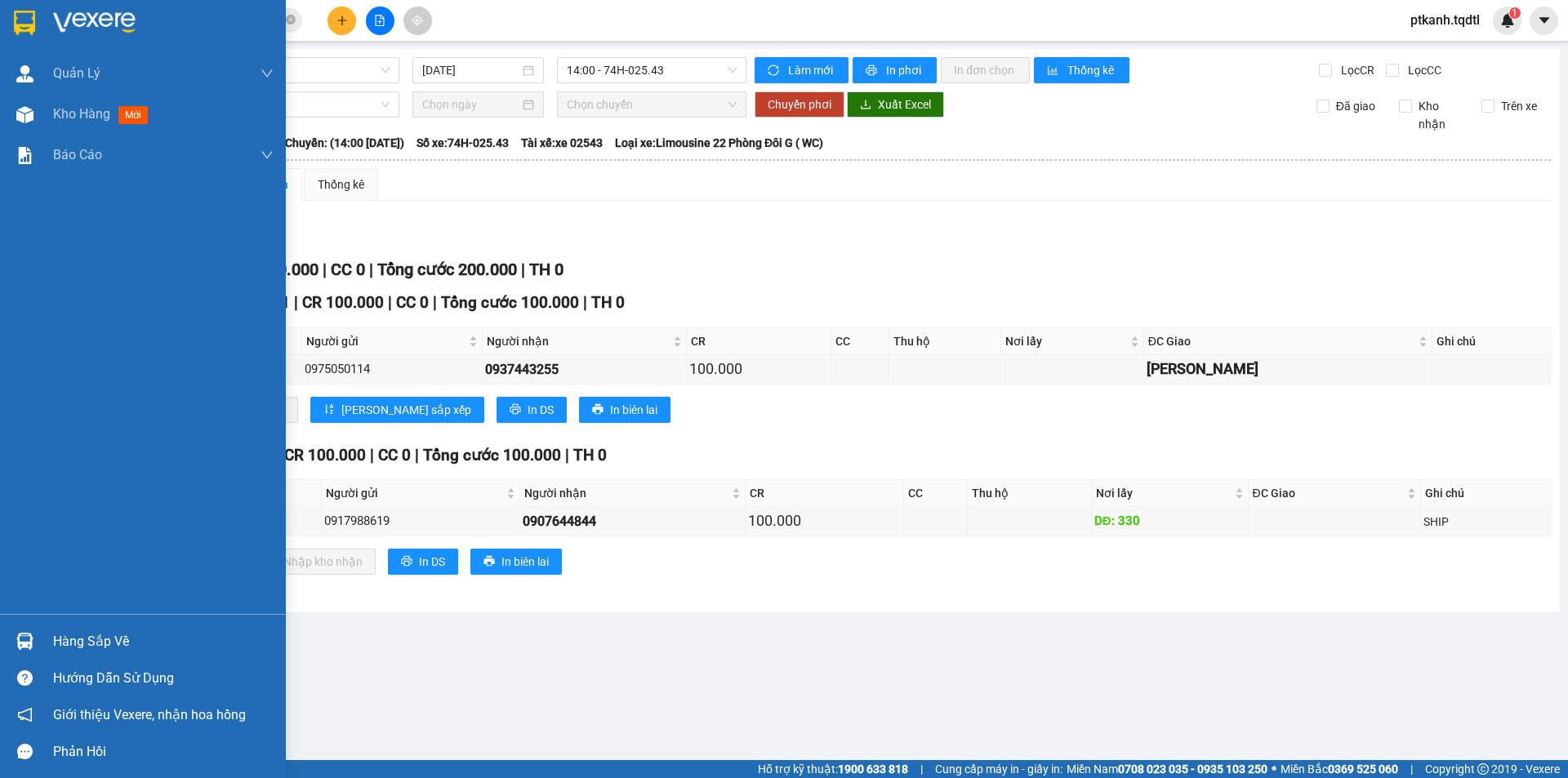
click at [78, 642] on div "Hàng sắp về" at bounding box center [163, 642] width 220 height 24
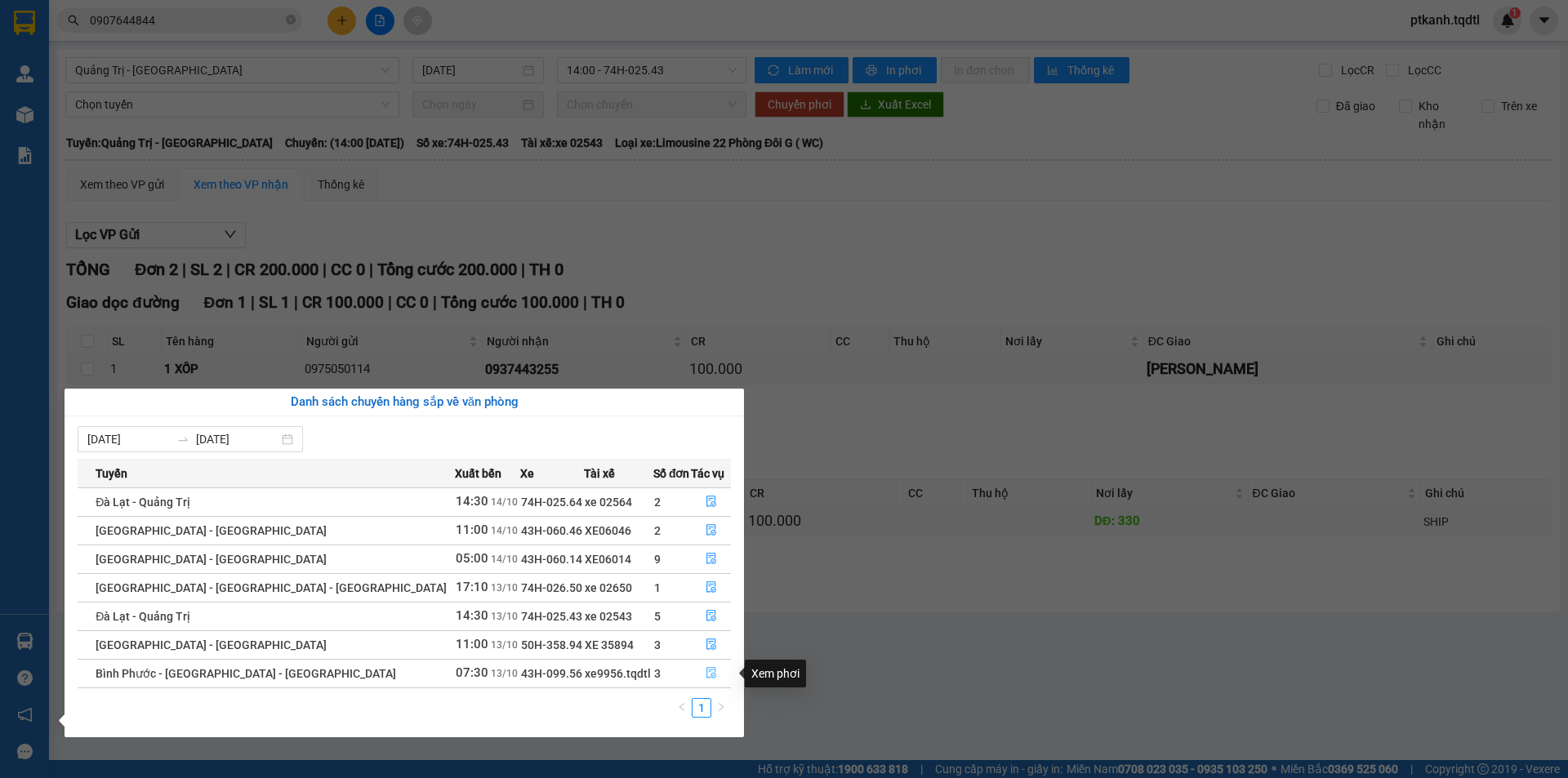
click at [706, 669] on icon "file-done" at bounding box center [712, 673] width 11 height 11
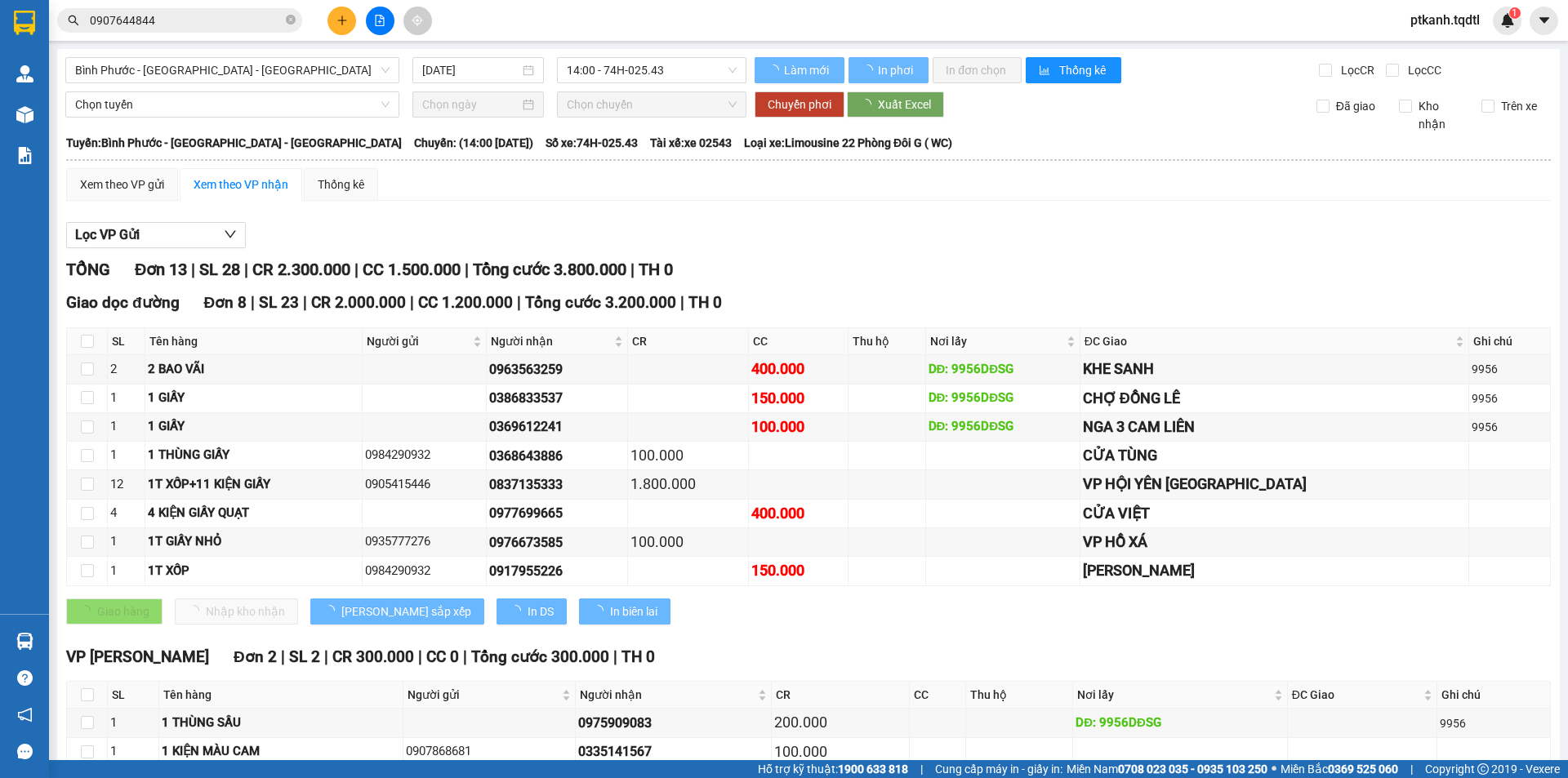
type input "13/10/2025"
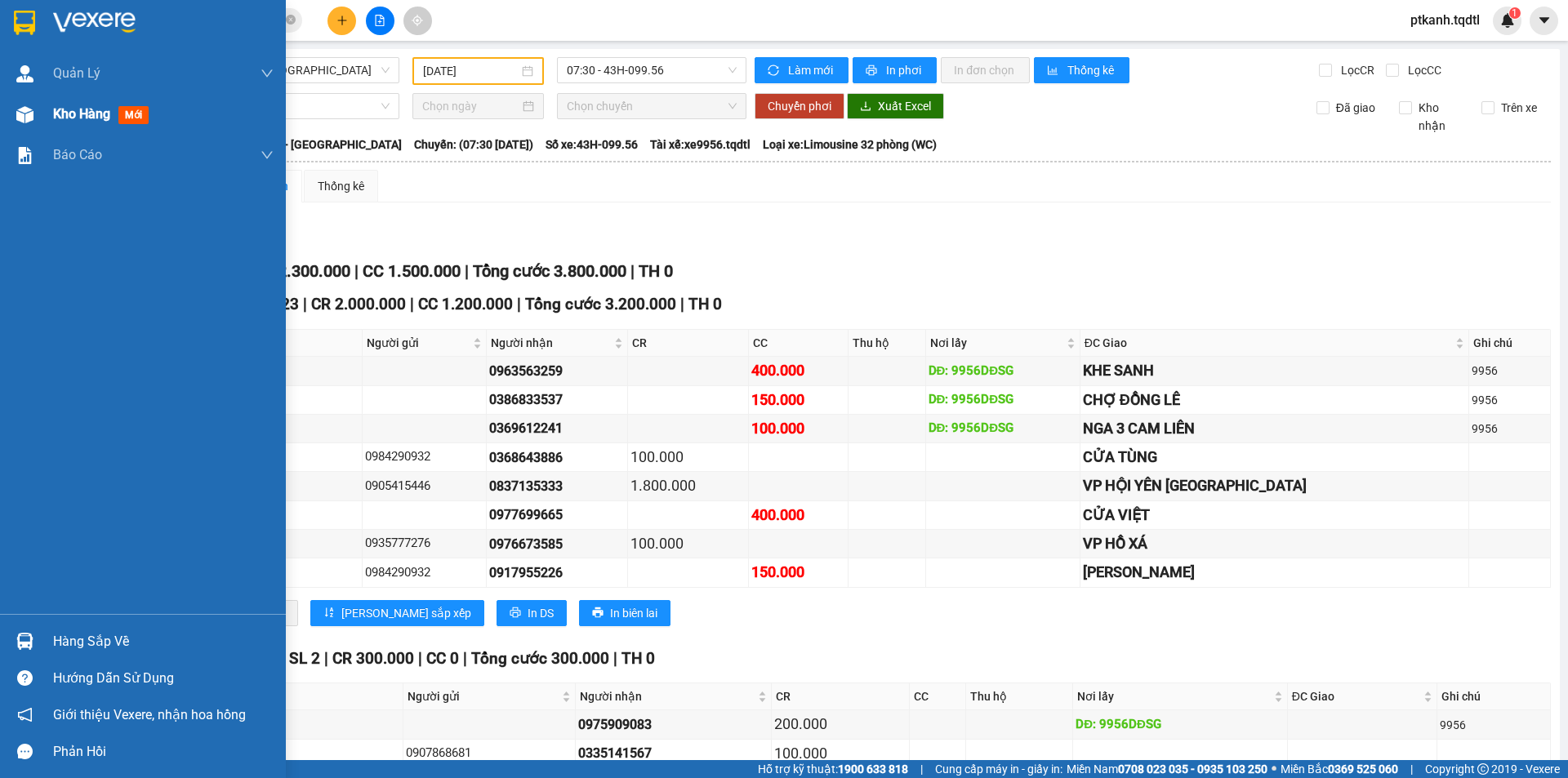
click at [79, 113] on span "Kho hàng" at bounding box center [81, 114] width 57 height 15
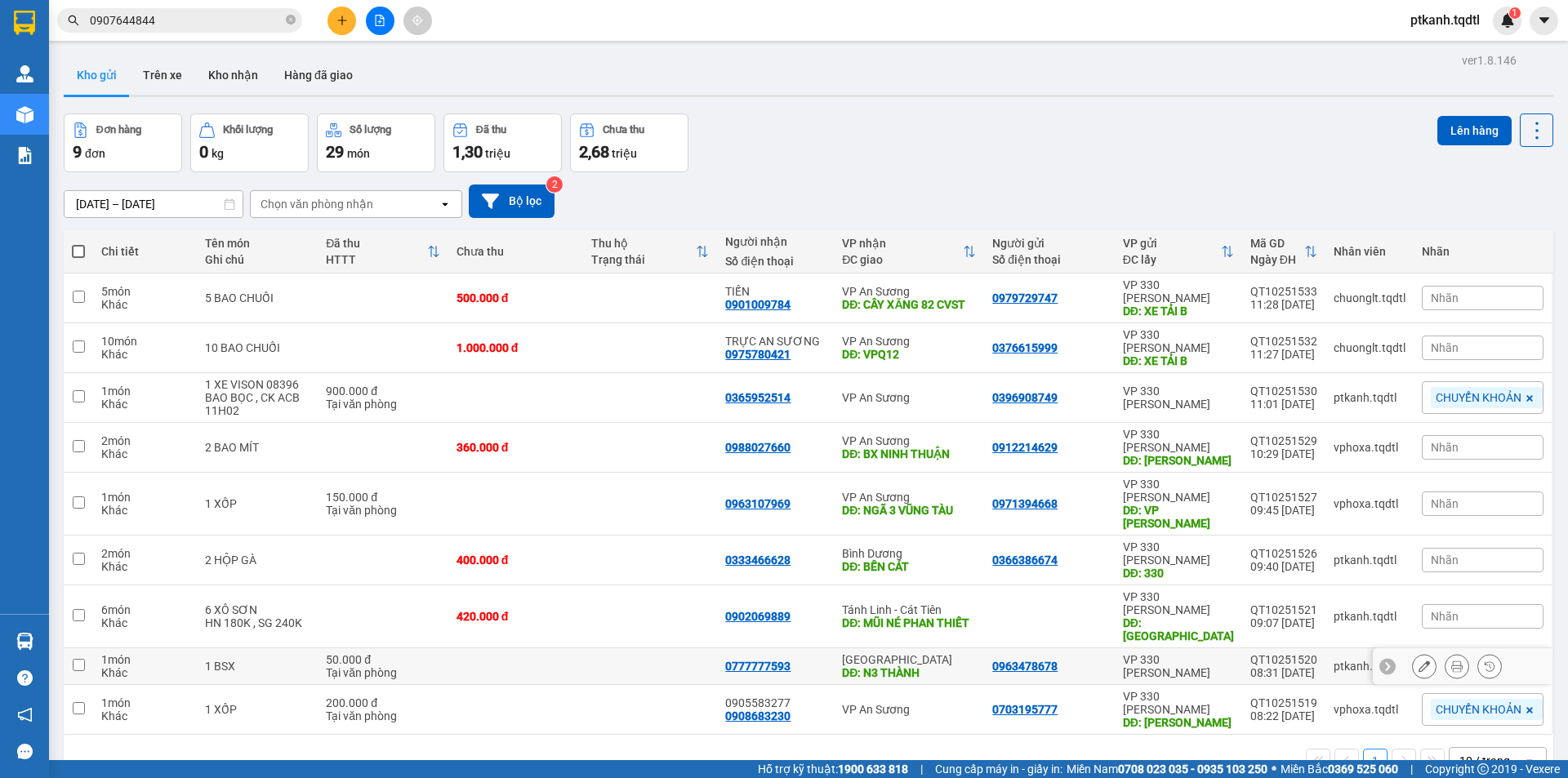
click at [945, 653] on div "Khánh Hòa" at bounding box center [908, 659] width 134 height 13
checkbox input "true"
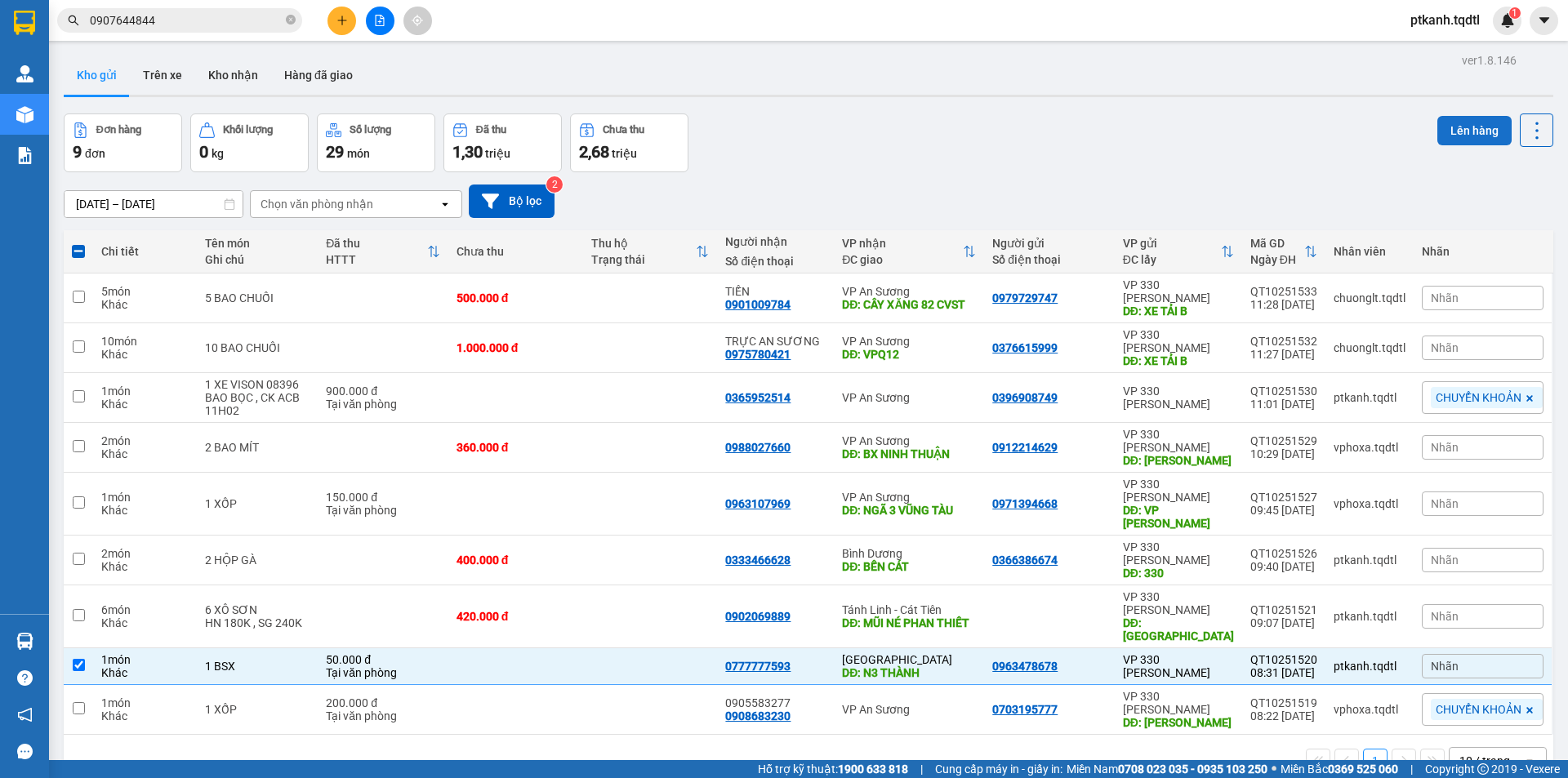
click at [1452, 138] on button "Lên hàng" at bounding box center [1474, 130] width 74 height 29
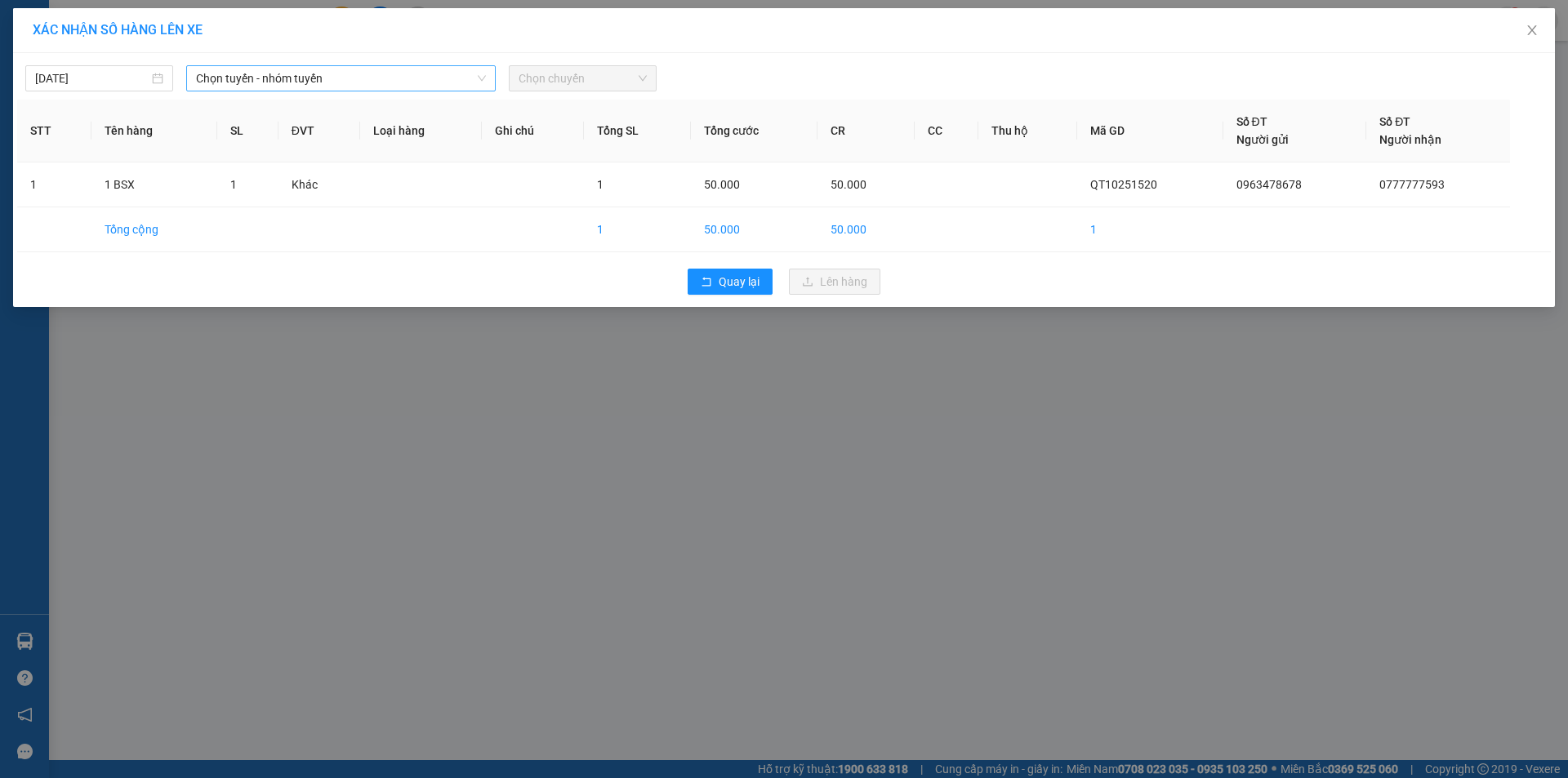
click at [465, 82] on span "Chọn tuyến - nhóm tuyến" at bounding box center [341, 78] width 290 height 24
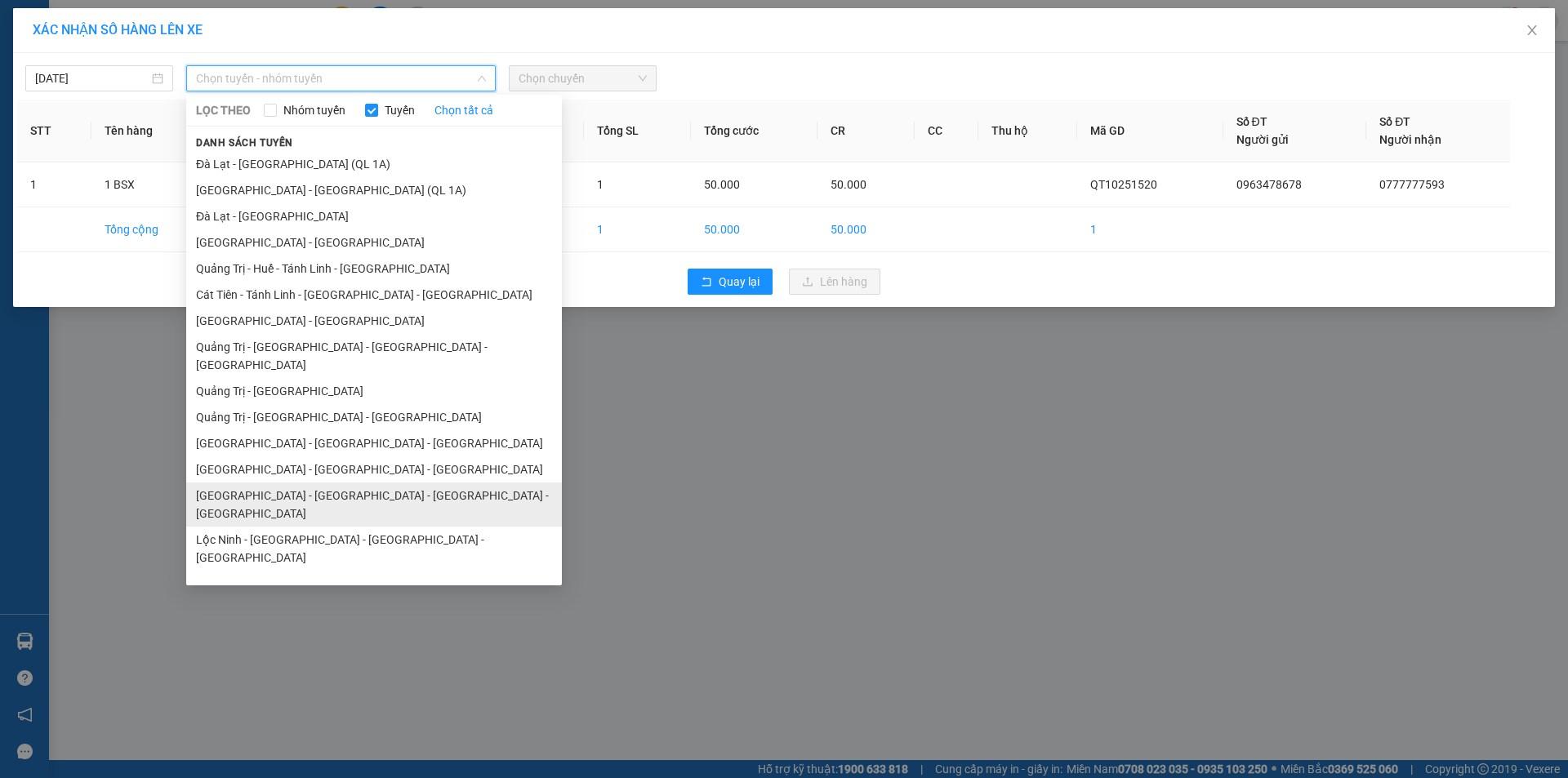
scroll to position [95, 0]
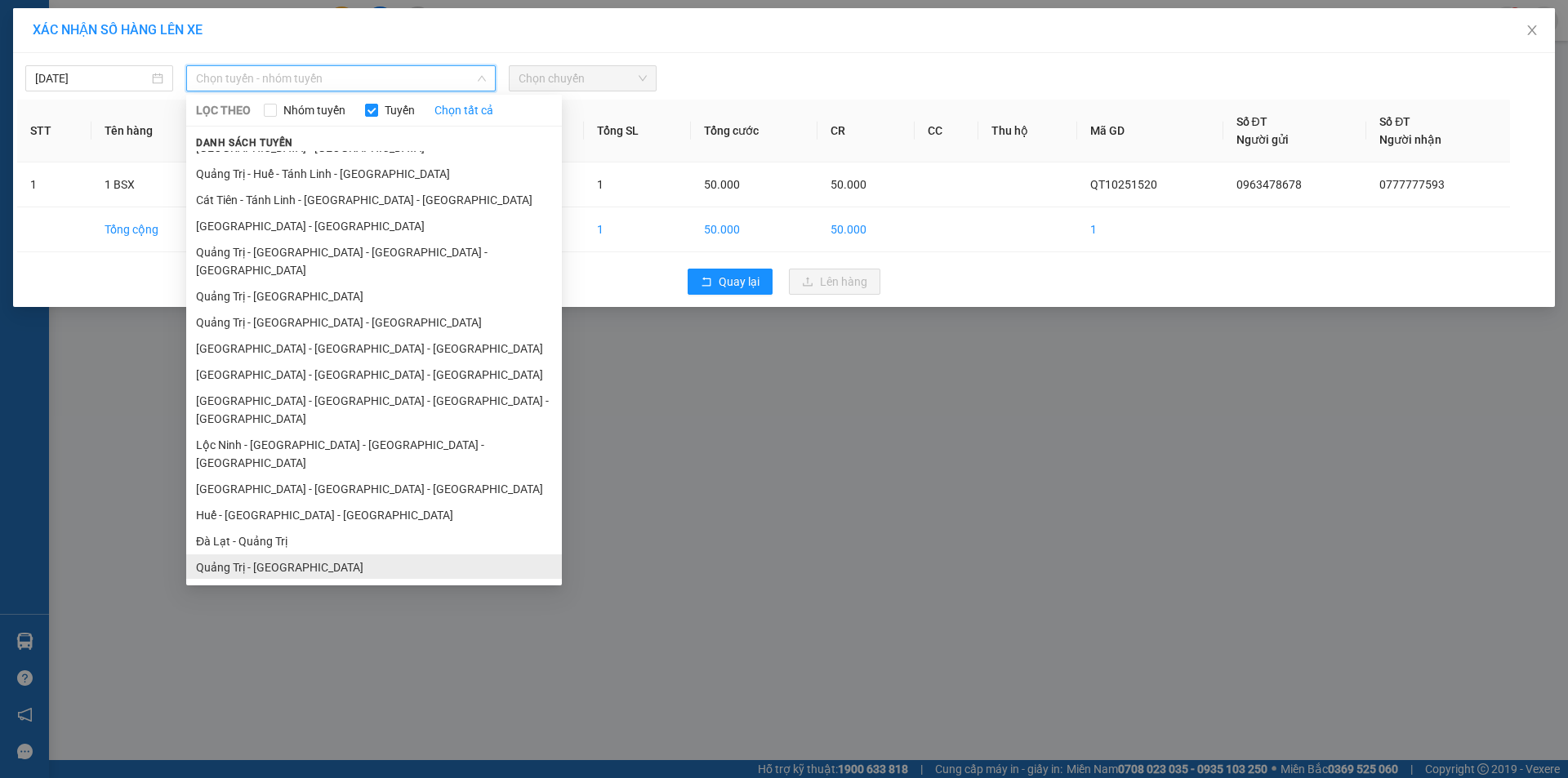
click at [375, 554] on li "Quảng Trị - Đà Lạt" at bounding box center [374, 567] width 376 height 26
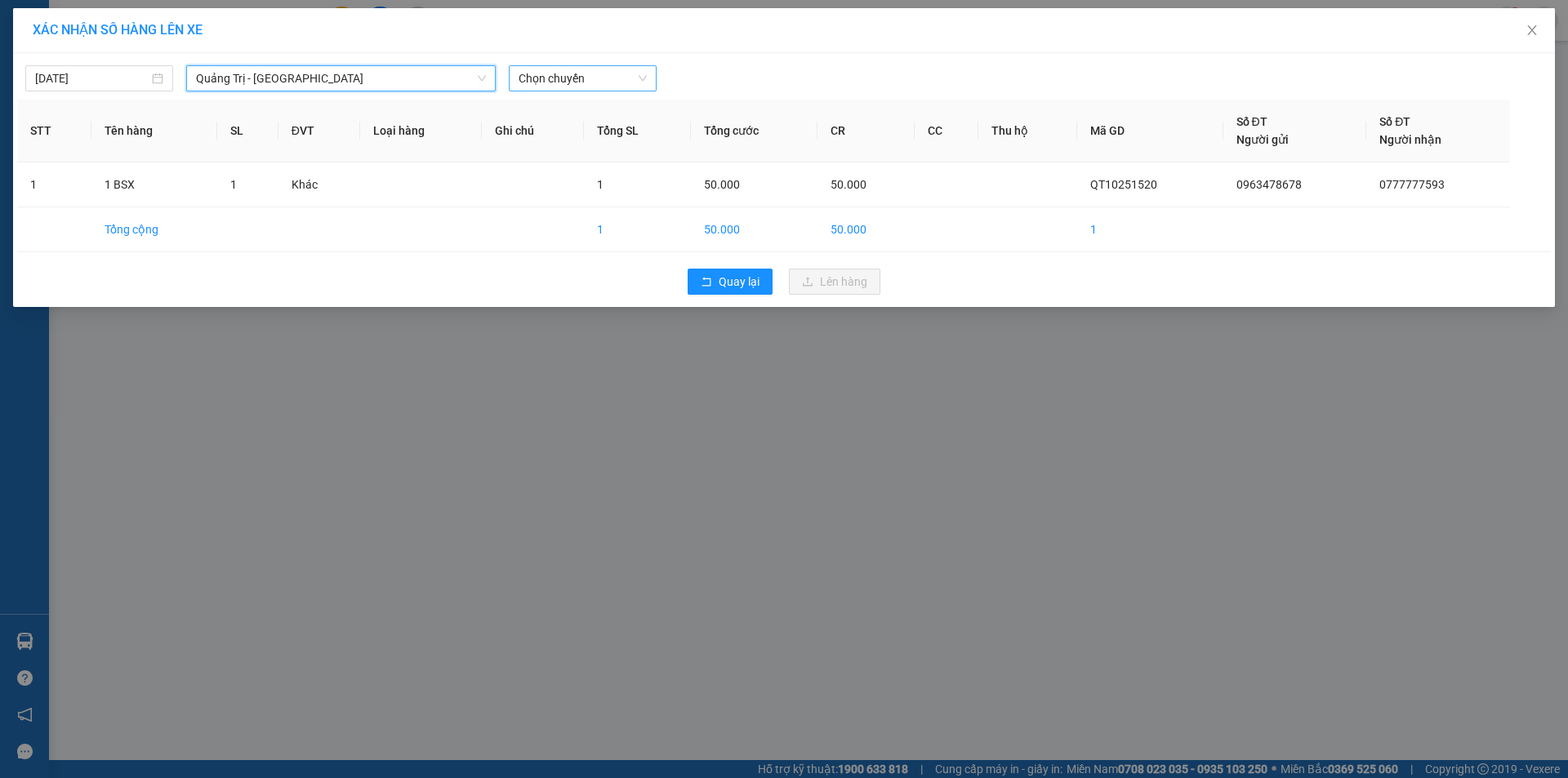
click at [638, 75] on span "Chọn chuyến" at bounding box center [583, 78] width 128 height 24
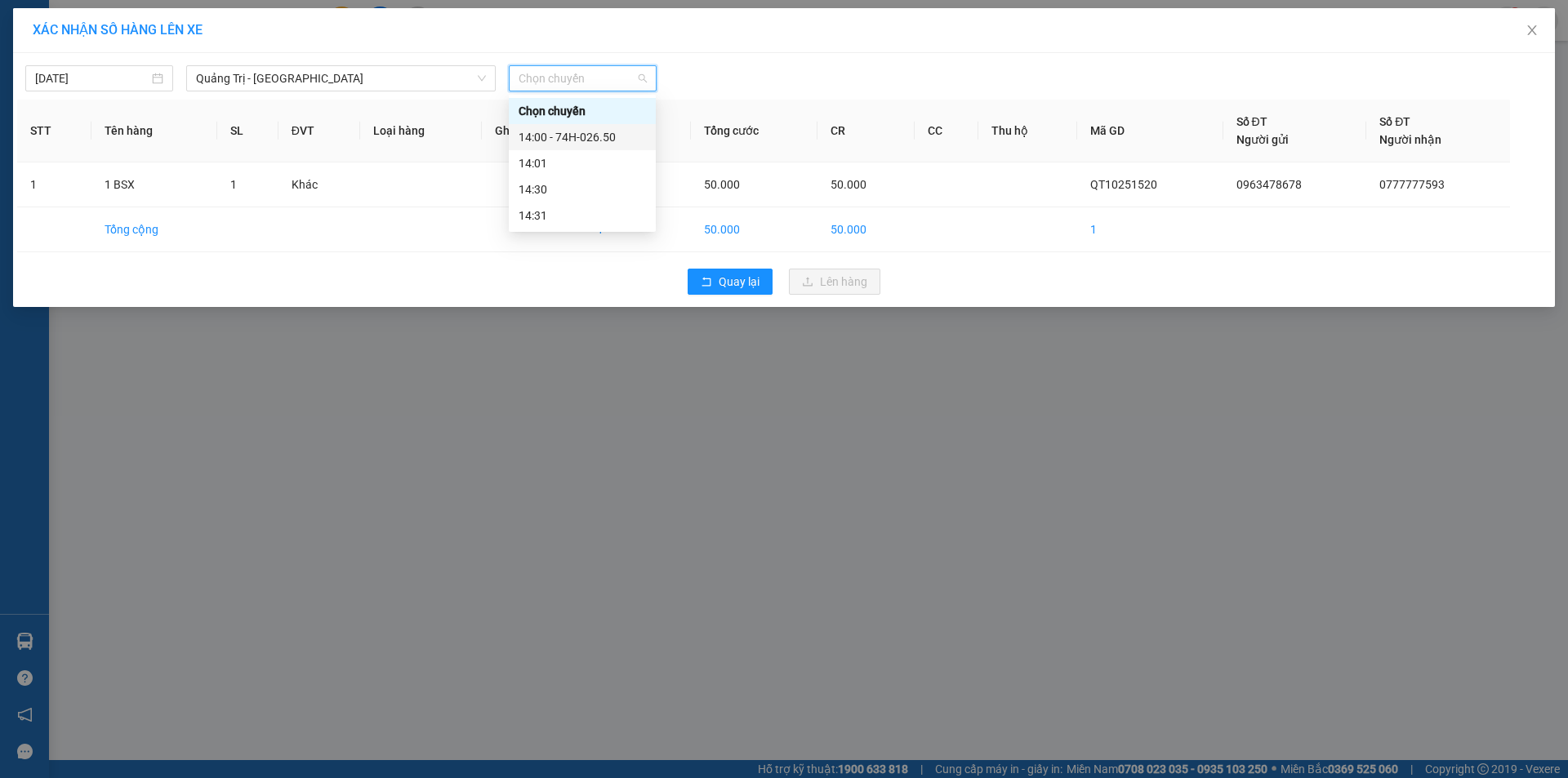
click at [607, 135] on div "14:00 - 74H-026.50" at bounding box center [582, 136] width 127 height 18
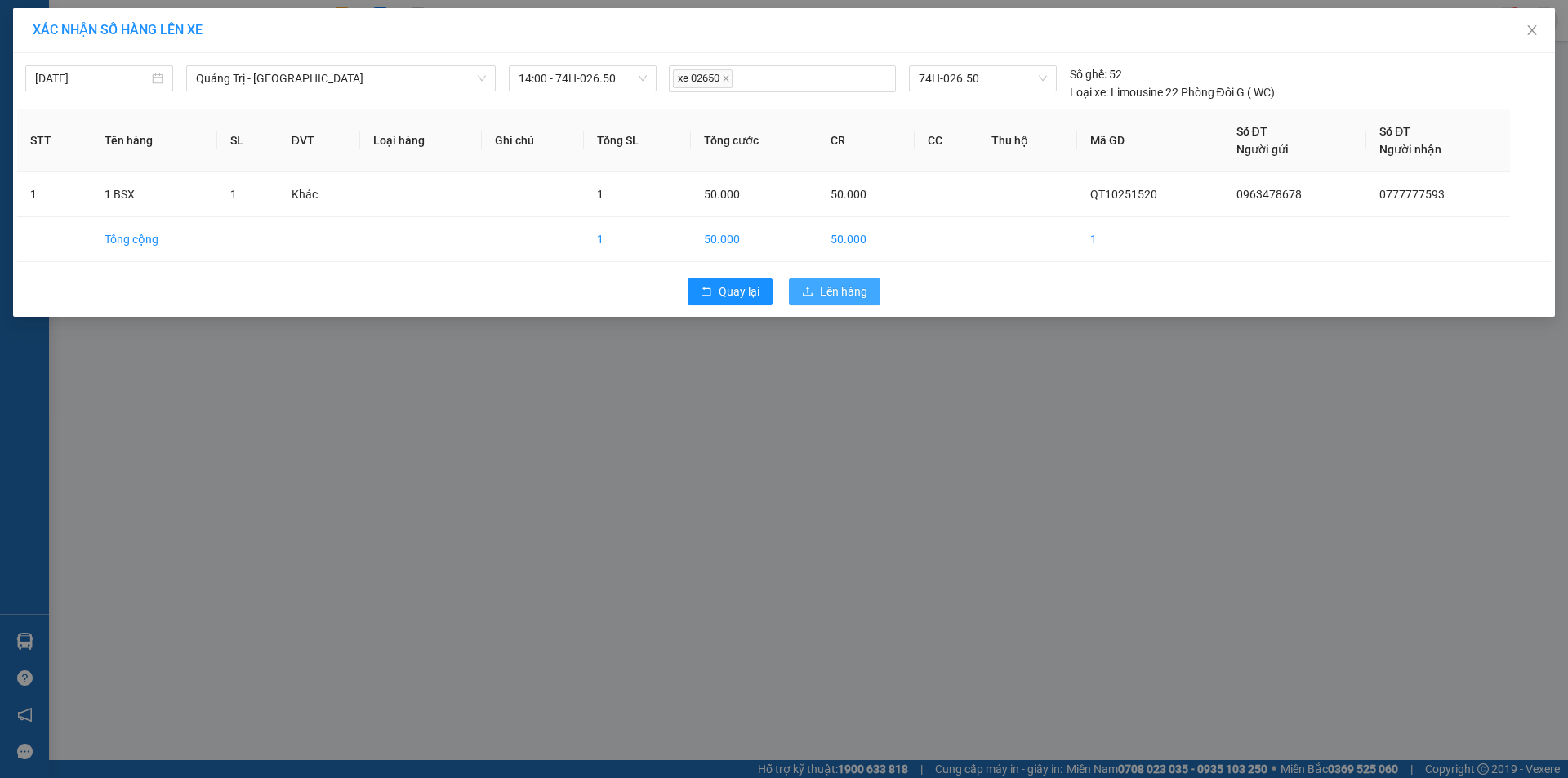
click at [836, 287] on span "Lên hàng" at bounding box center [843, 291] width 47 height 18
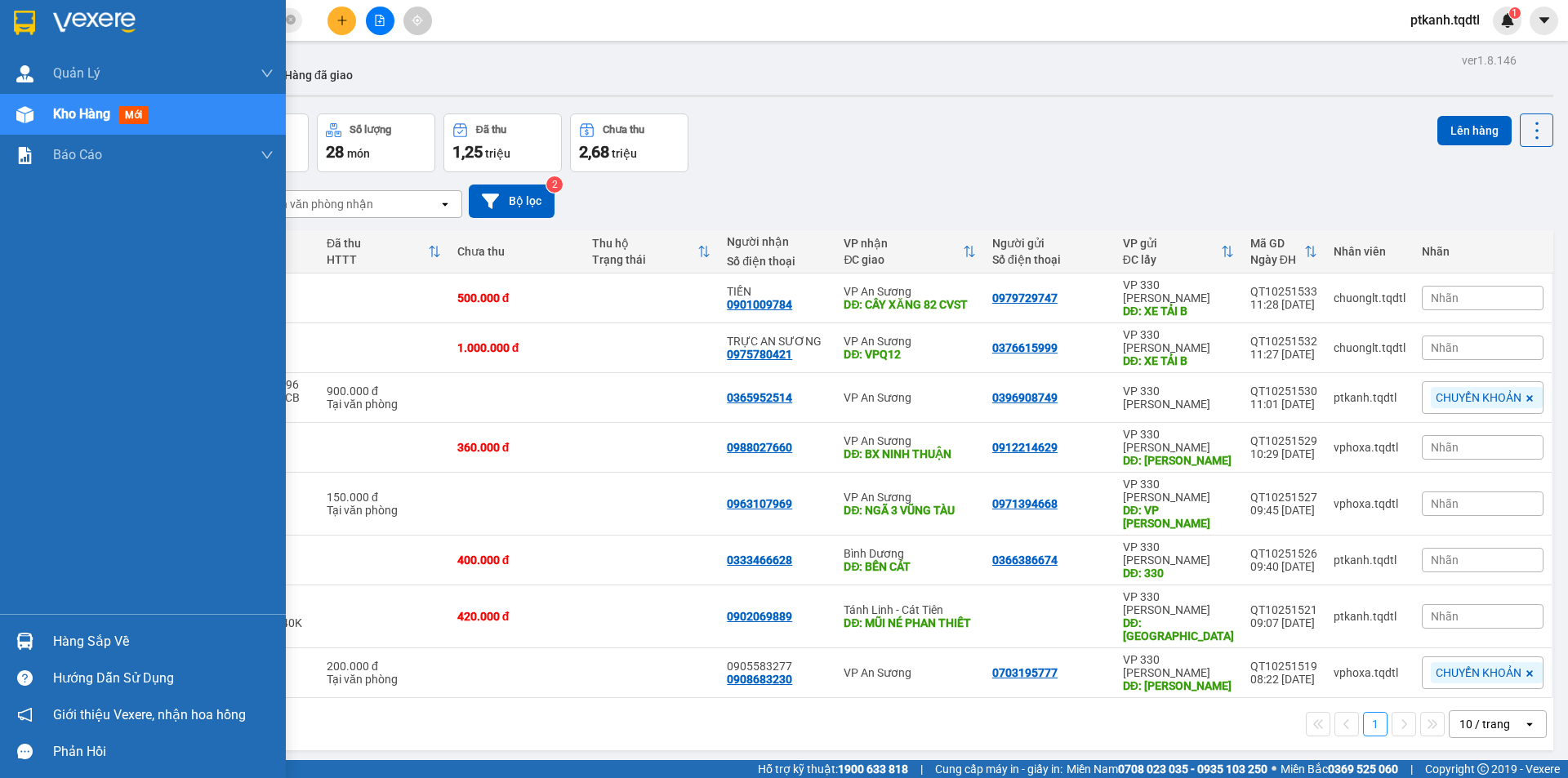
drag, startPoint x: 94, startPoint y: 636, endPoint x: 408, endPoint y: 753, distance: 335.1
click at [94, 637] on div "Hàng sắp về" at bounding box center [163, 642] width 220 height 24
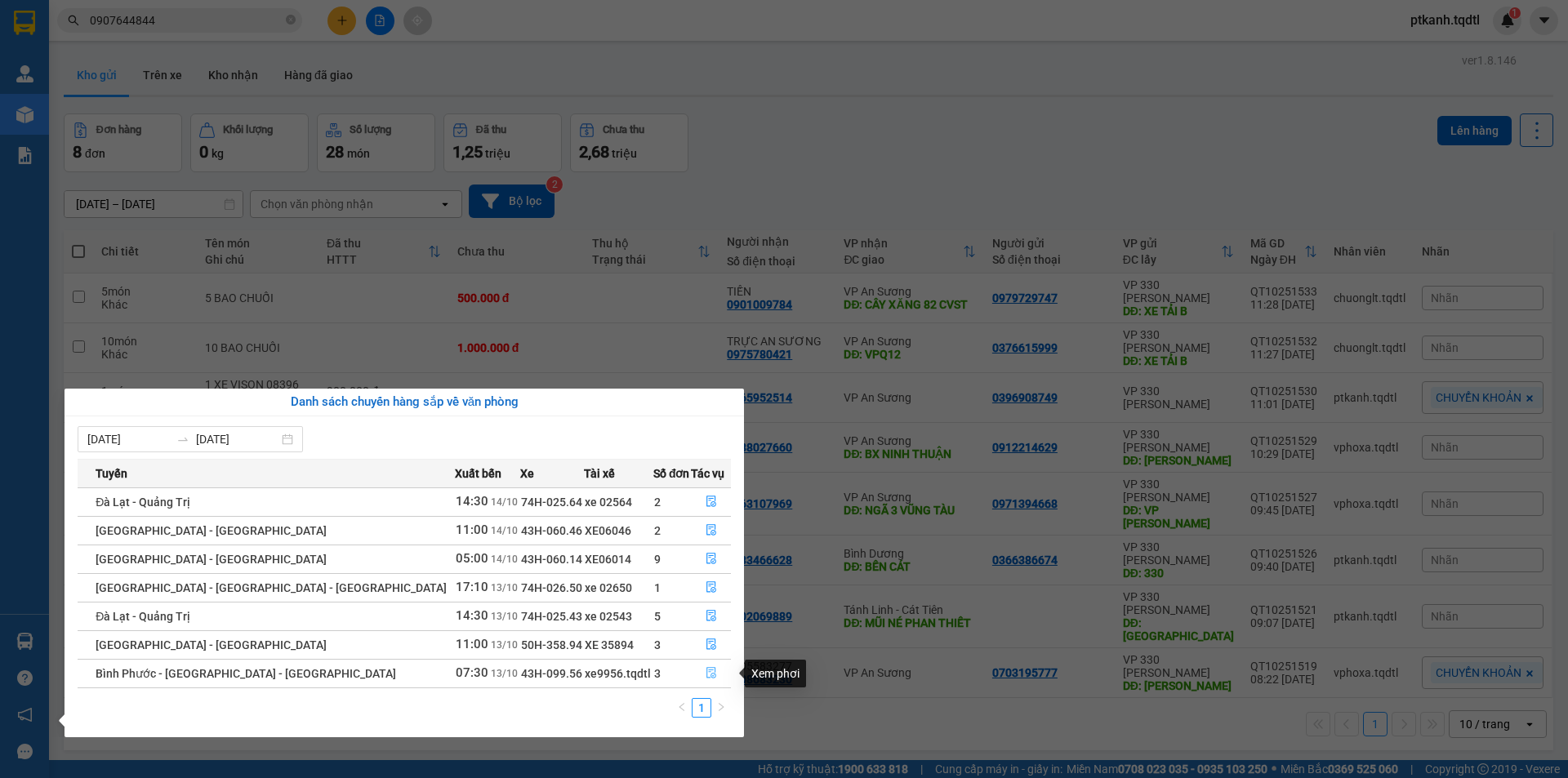
click at [706, 672] on icon "file-done" at bounding box center [711, 674] width 9 height 11
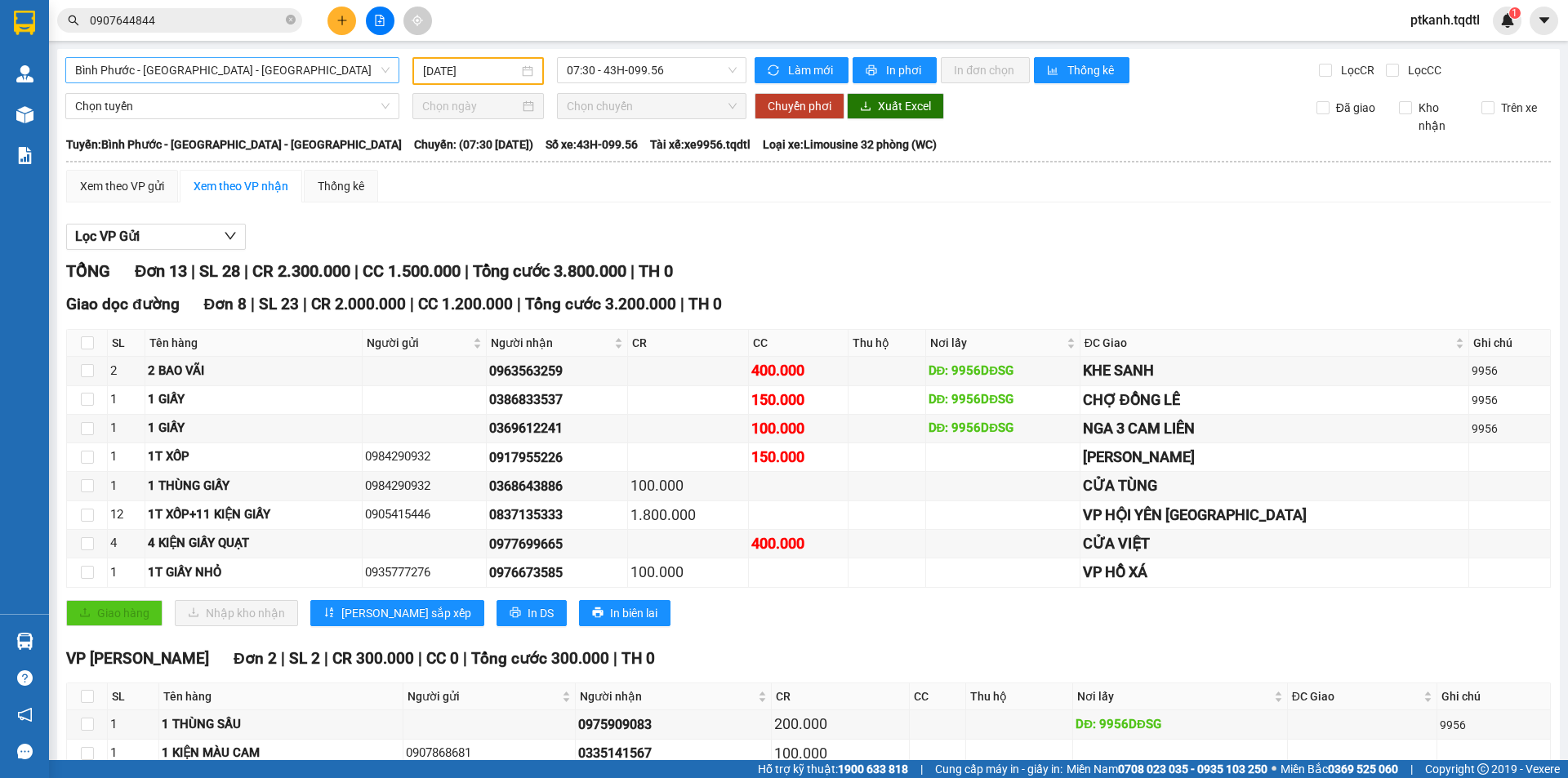
click at [381, 71] on span "Bình Phước - Bình Dương - Quảng Trị" at bounding box center [232, 71] width 314 height 24
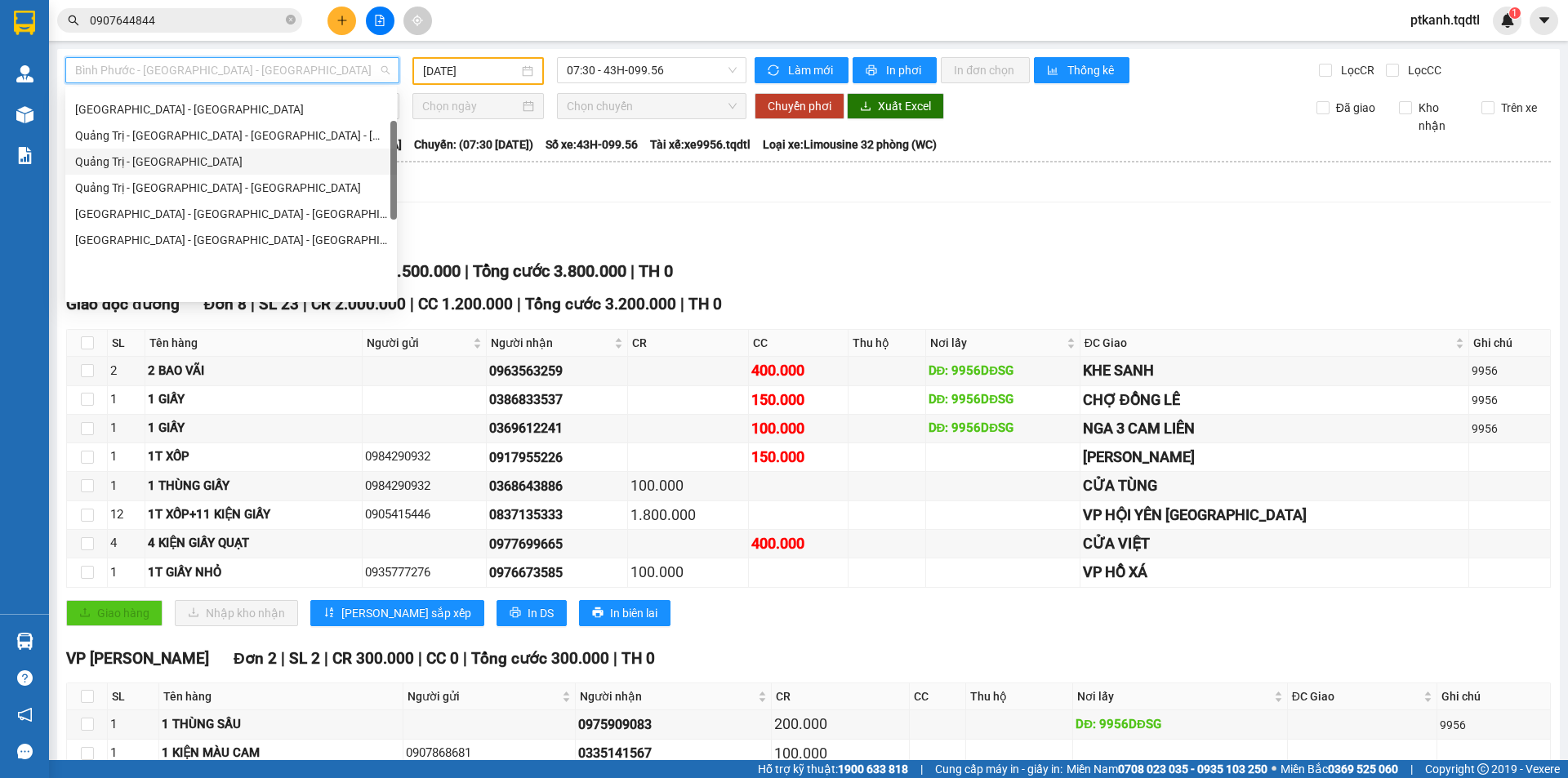
scroll to position [95, 0]
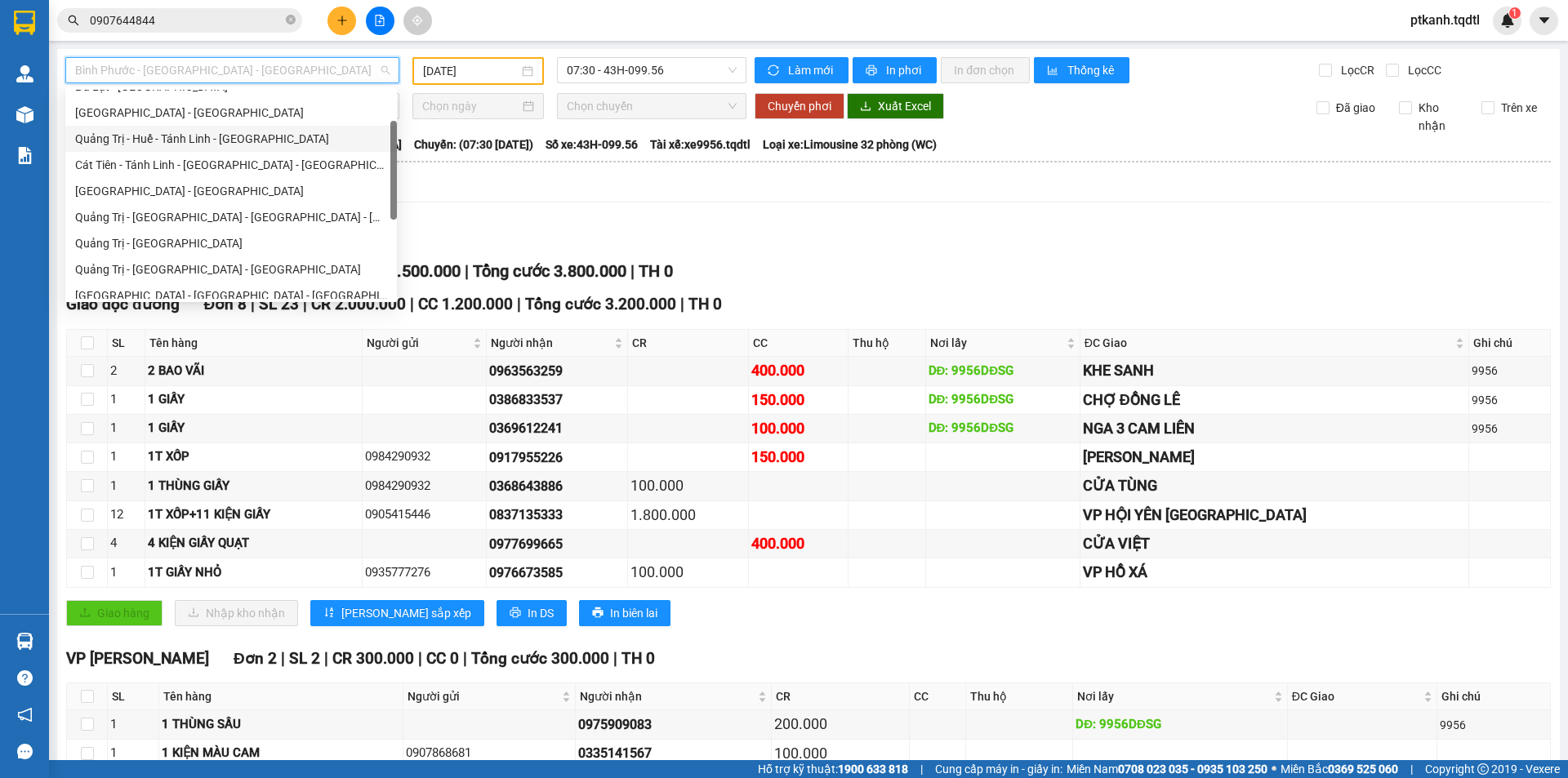
click at [280, 140] on div "Quảng Trị - Huế - Tánh Linh - Cát Tiên" at bounding box center [231, 138] width 312 height 18
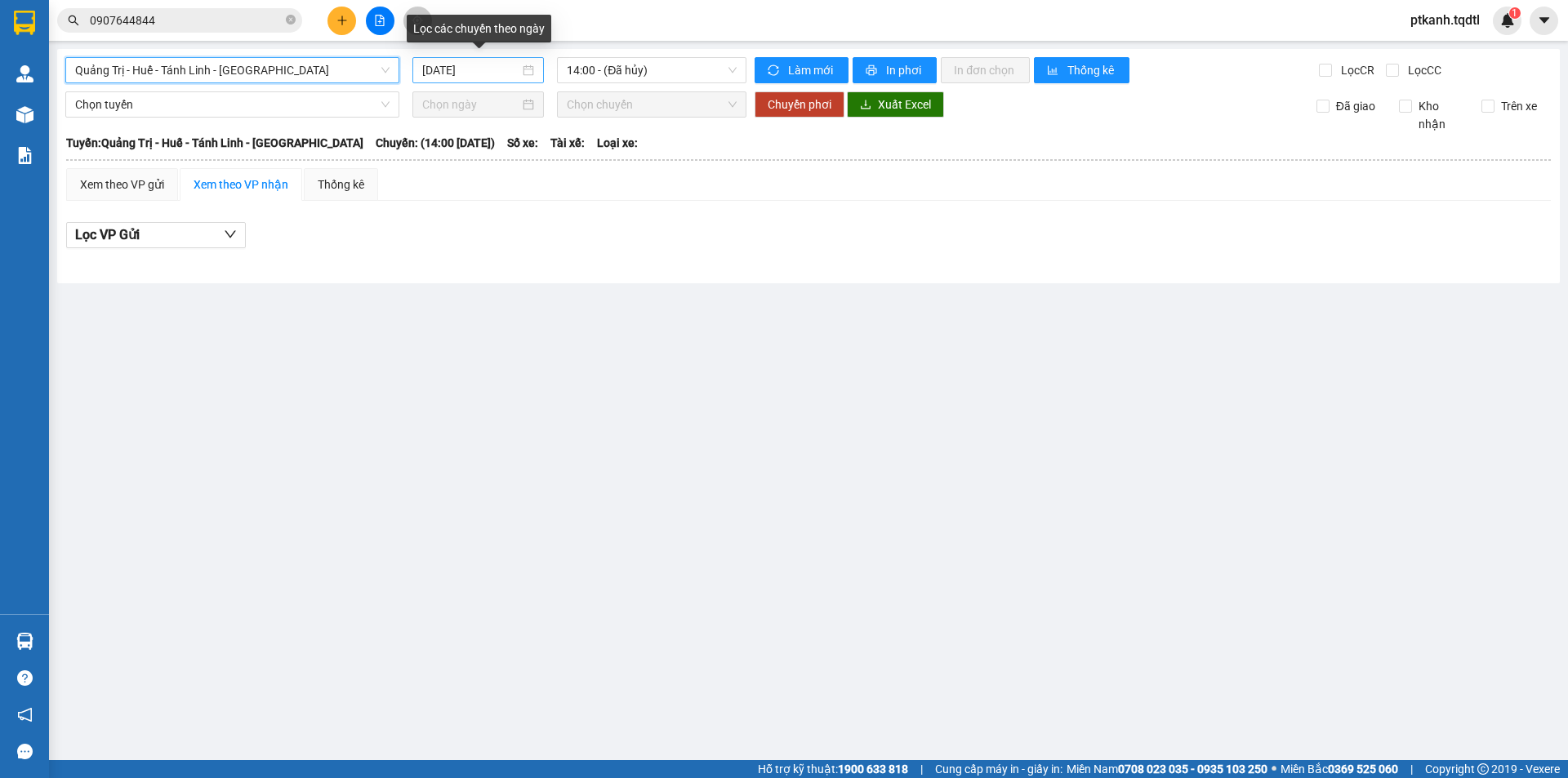
click at [530, 70] on div "[DATE]" at bounding box center [478, 70] width 112 height 18
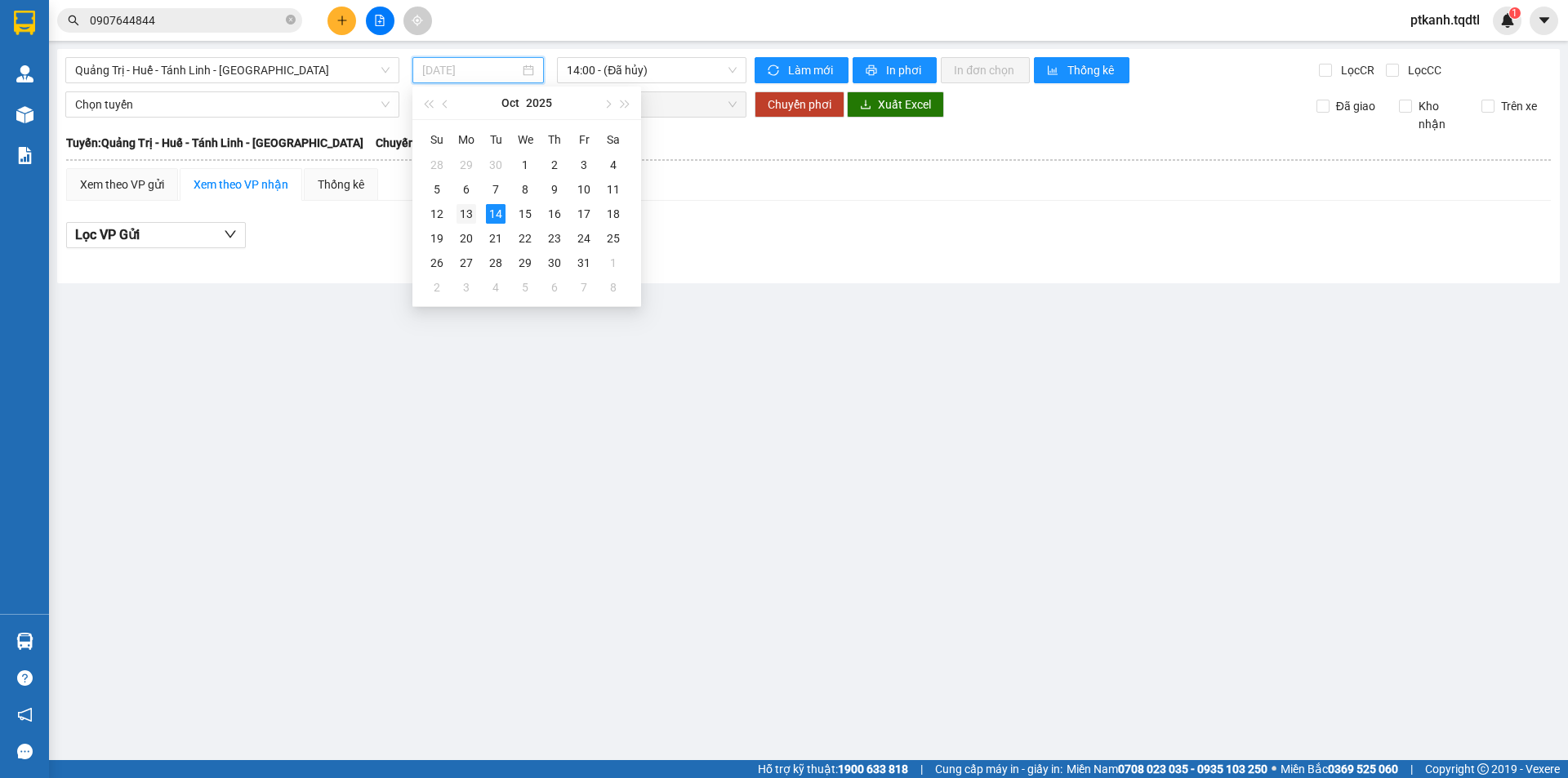
drag, startPoint x: 470, startPoint y: 214, endPoint x: 739, endPoint y: 55, distance: 312.5
click at [472, 213] on div "13" at bounding box center [466, 214] width 20 height 20
type input "13/10/2025"
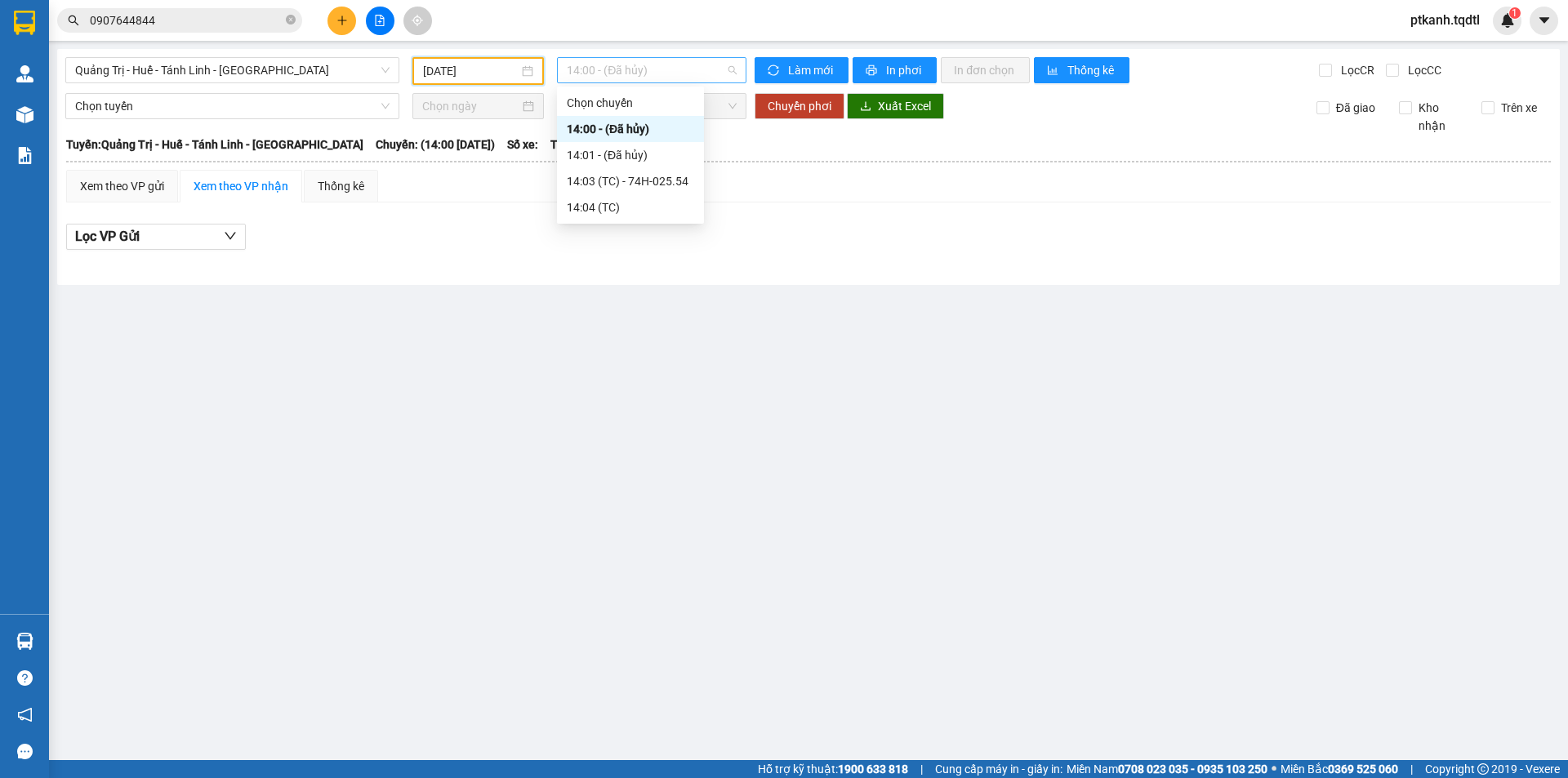
click at [696, 68] on span "14:00 - (Đã hủy)" at bounding box center [651, 71] width 169 height 24
drag, startPoint x: 658, startPoint y: 181, endPoint x: 1020, endPoint y: 303, distance: 382.0
click at [660, 182] on div "14:03 (TC) - 74H-025.54" at bounding box center [630, 181] width 127 height 18
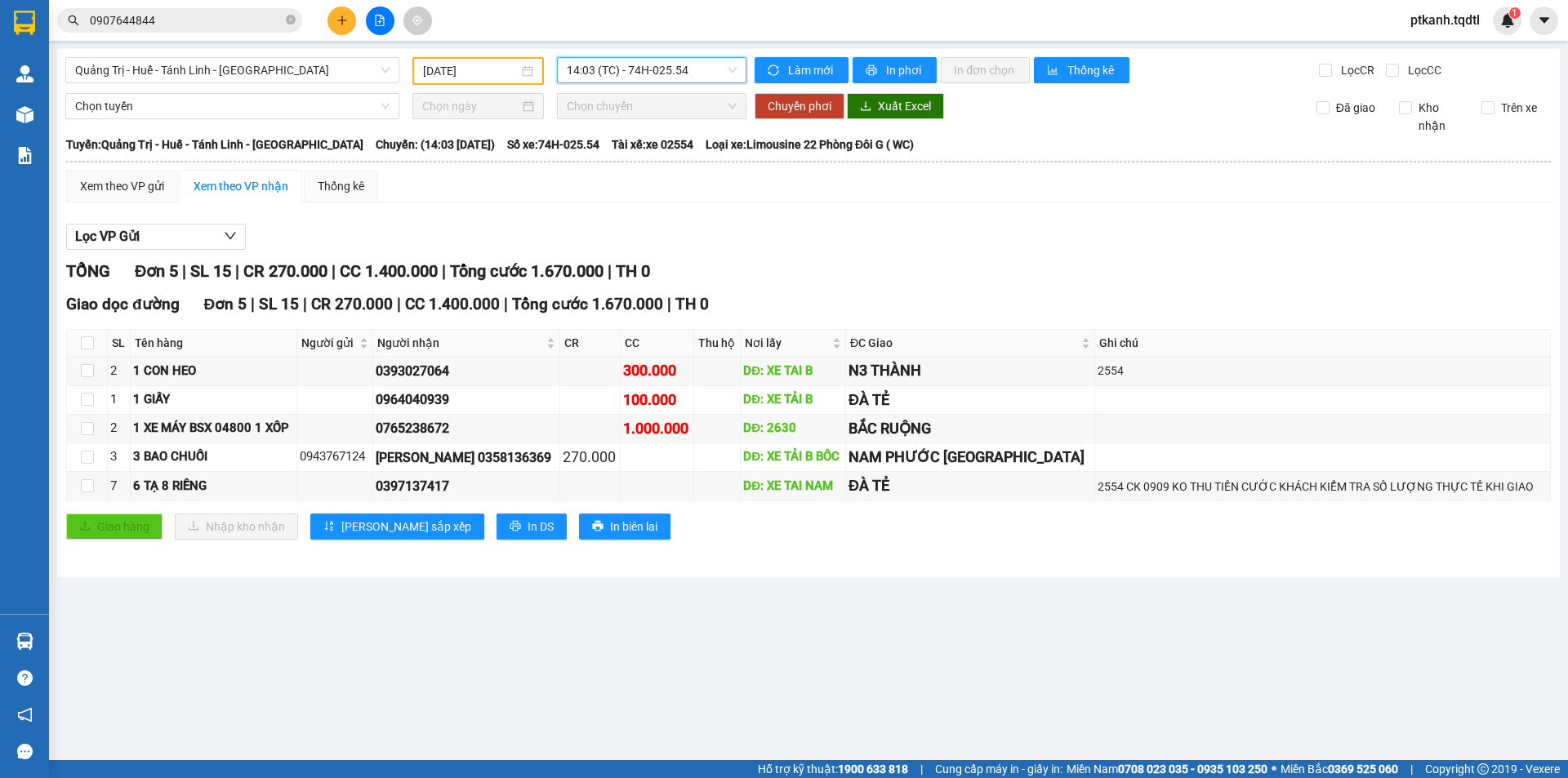
click at [214, 24] on input "0907644844" at bounding box center [185, 20] width 193 height 18
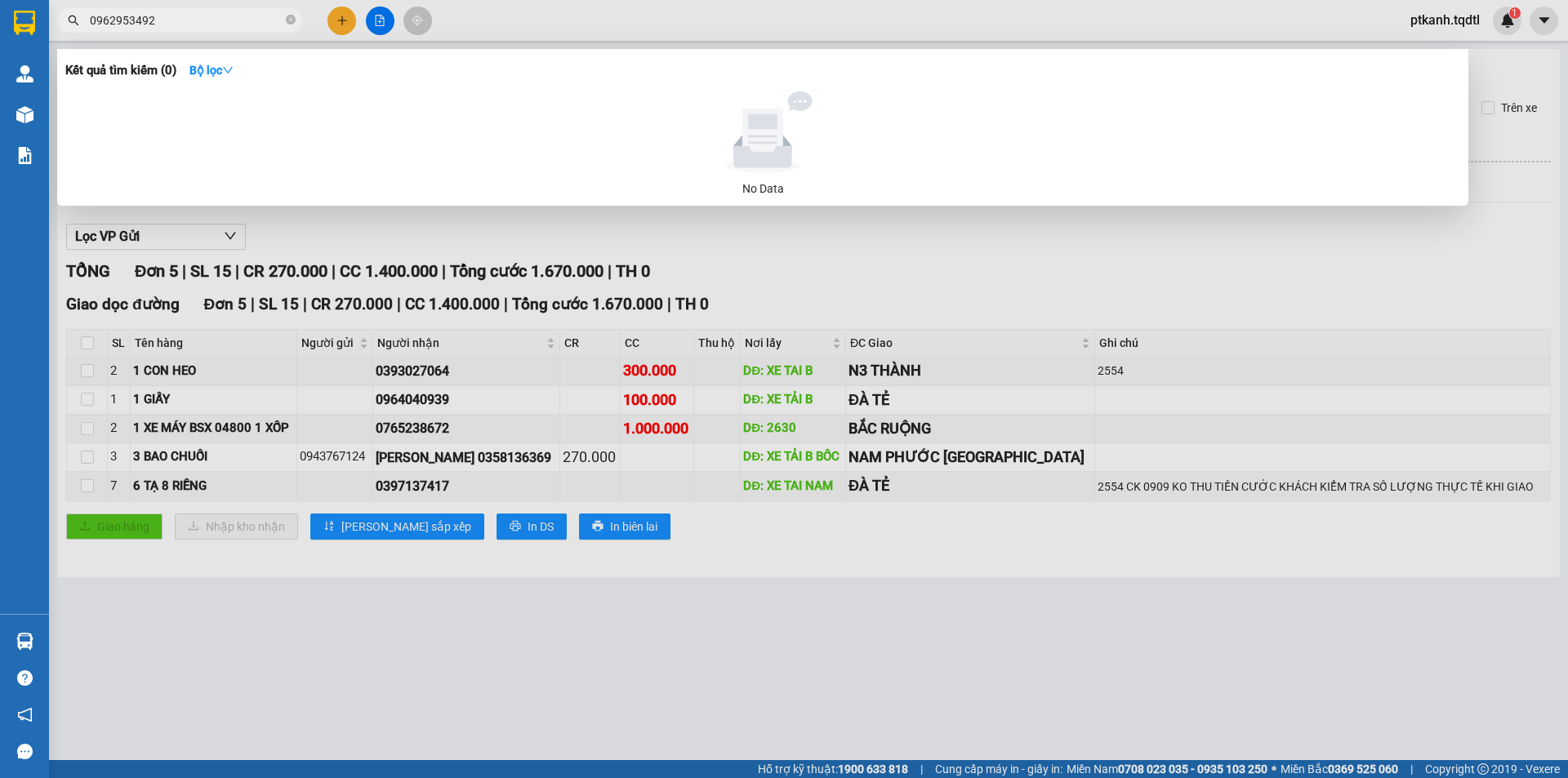
click at [248, 19] on input "0962953492" at bounding box center [185, 20] width 193 height 18
type input "0"
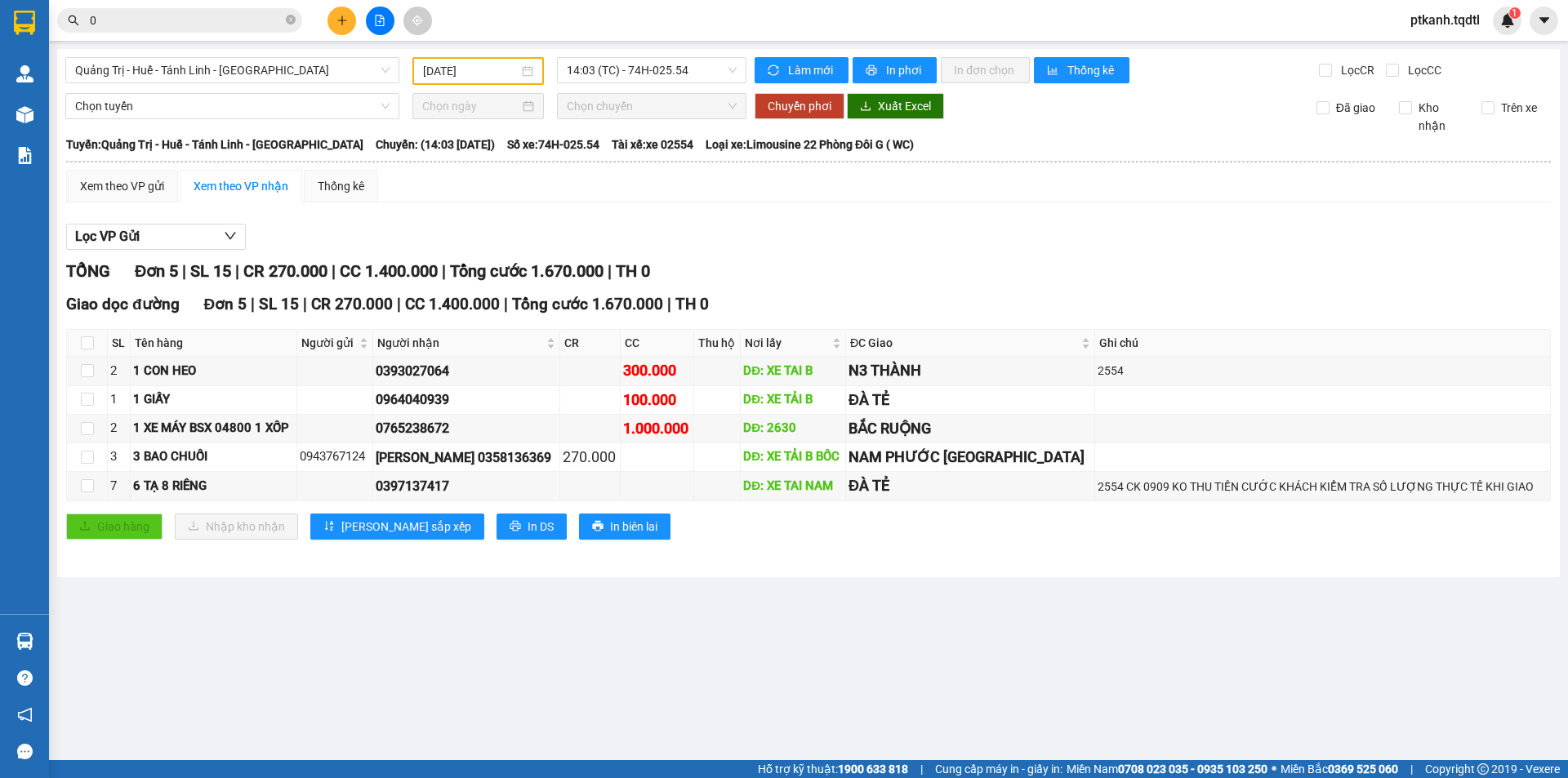
click at [195, 17] on input "0" at bounding box center [185, 20] width 193 height 18
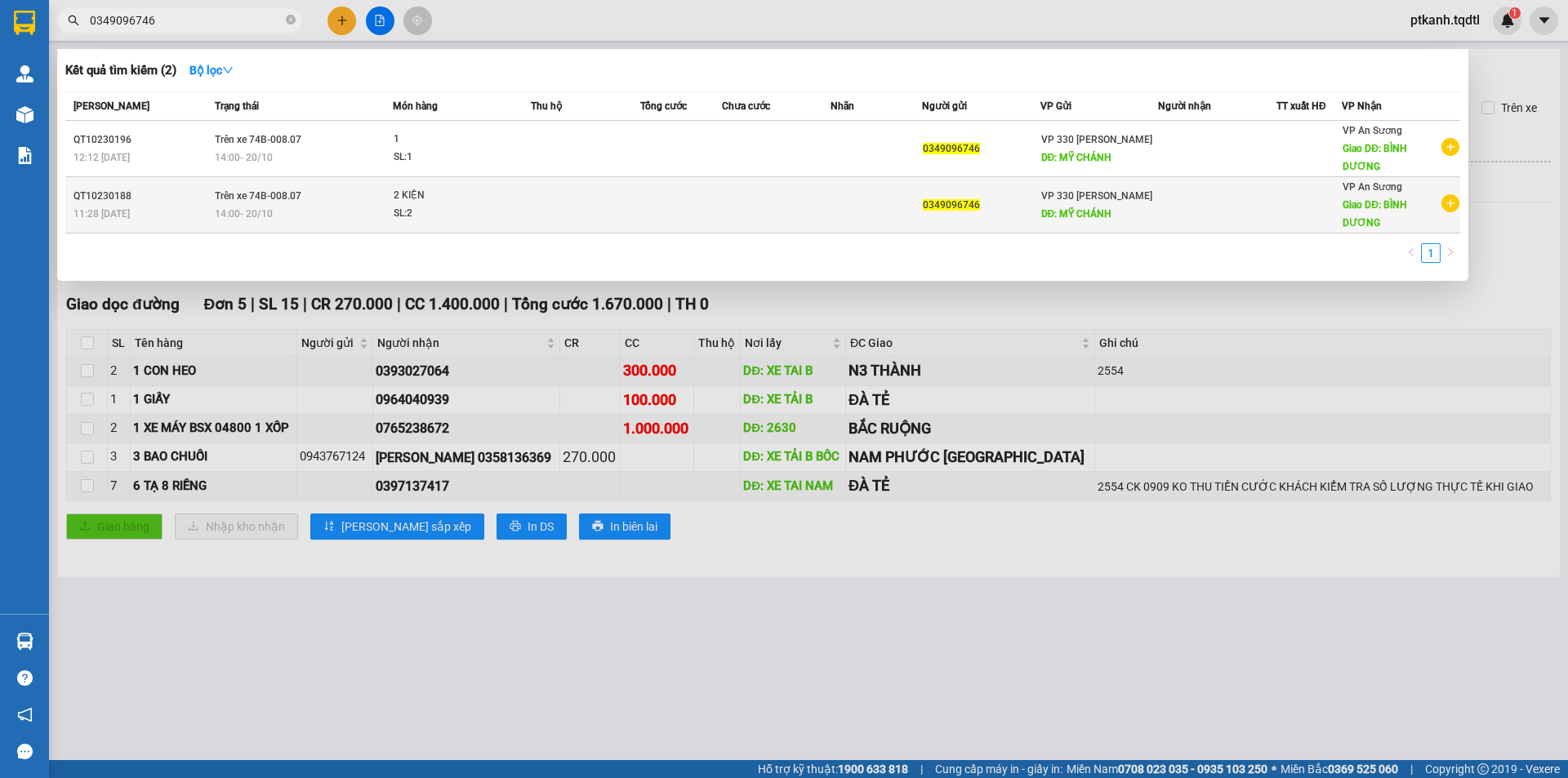
type input "0349096746"
click at [552, 197] on td at bounding box center [585, 205] width 109 height 56
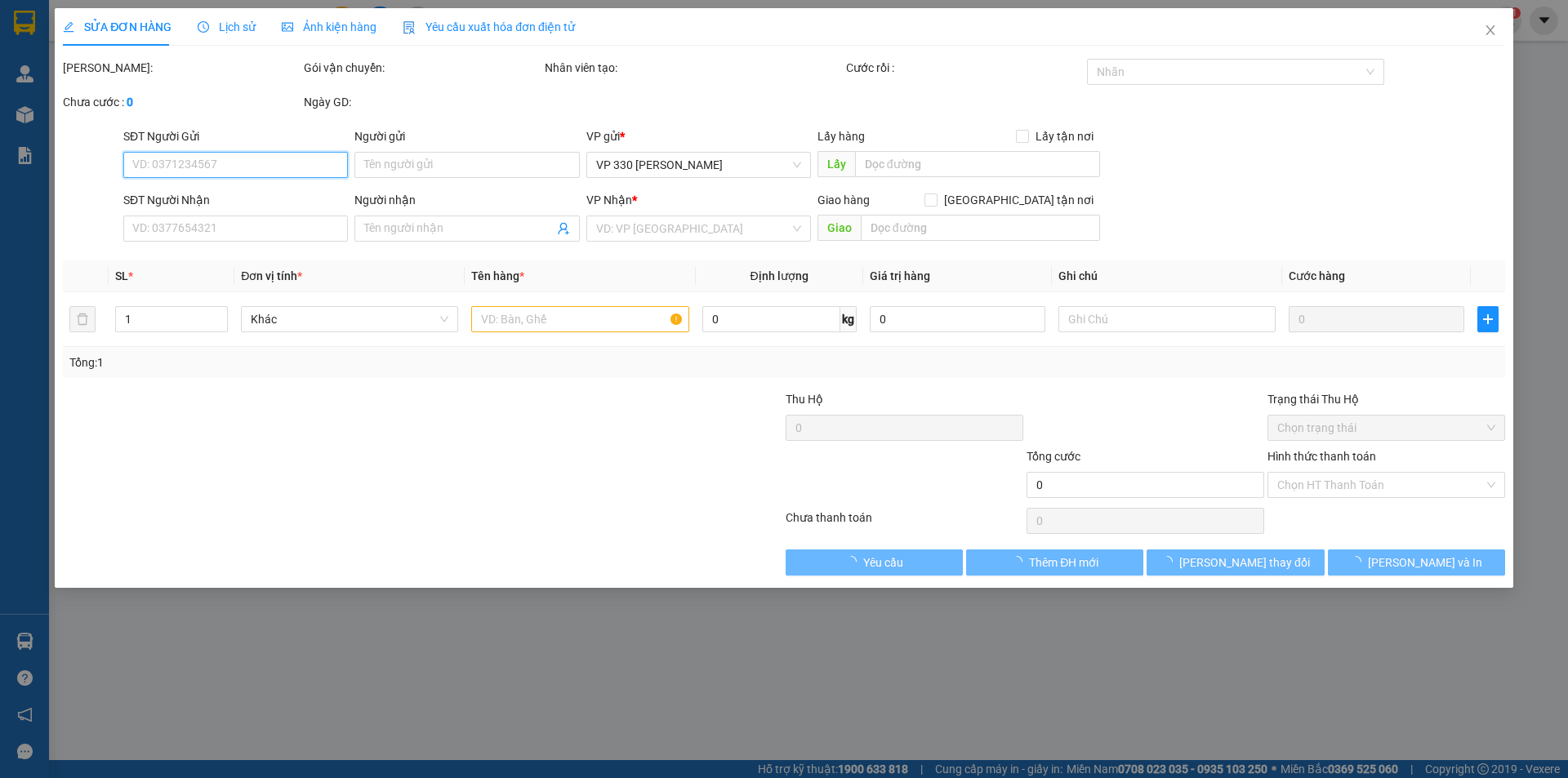
type input "0349096746"
type input "MỸ CHÁNH"
type input "BÌNH DƯƠNG"
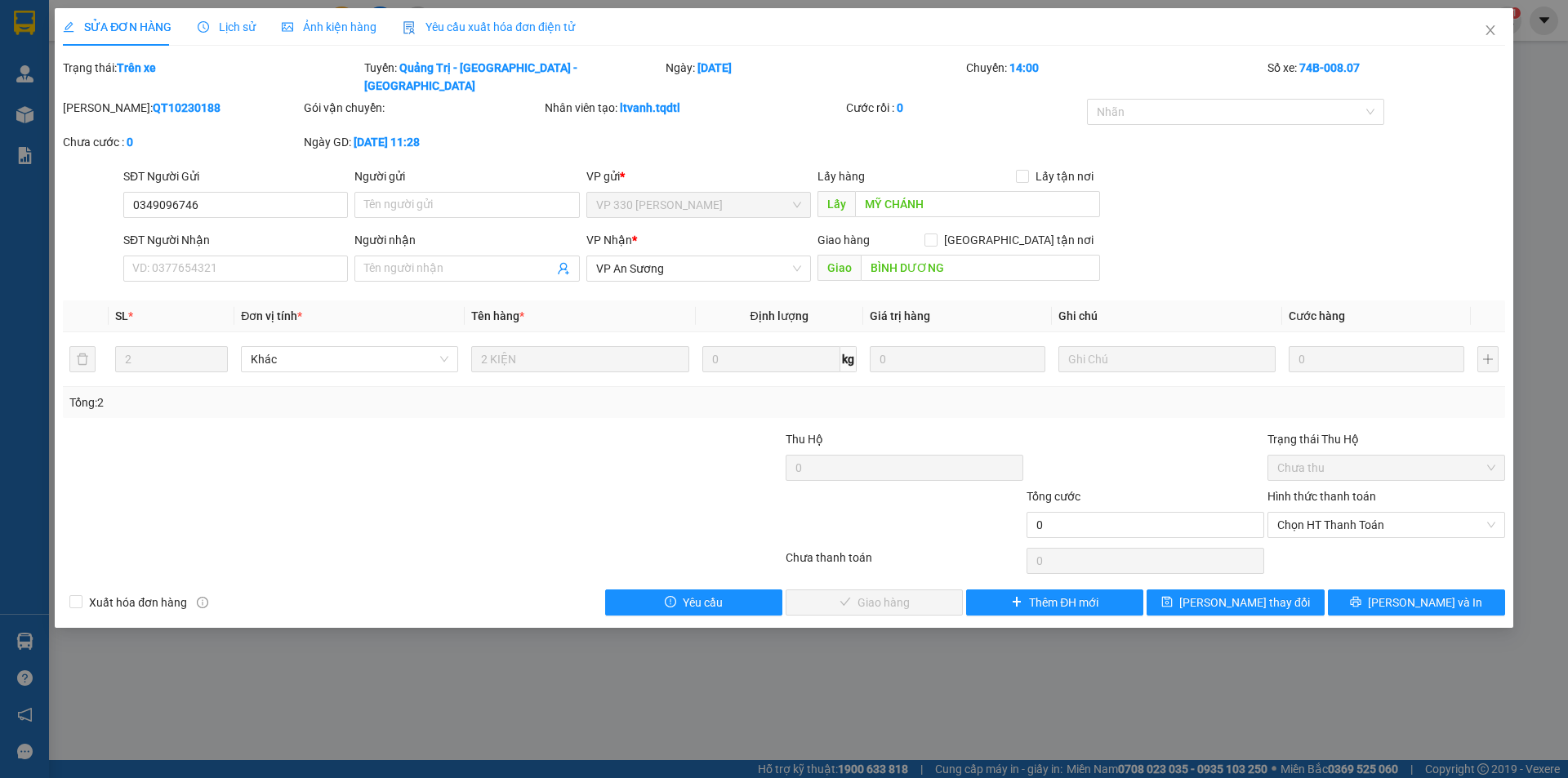
click at [217, 27] on span "Lịch sử" at bounding box center [227, 27] width 58 height 13
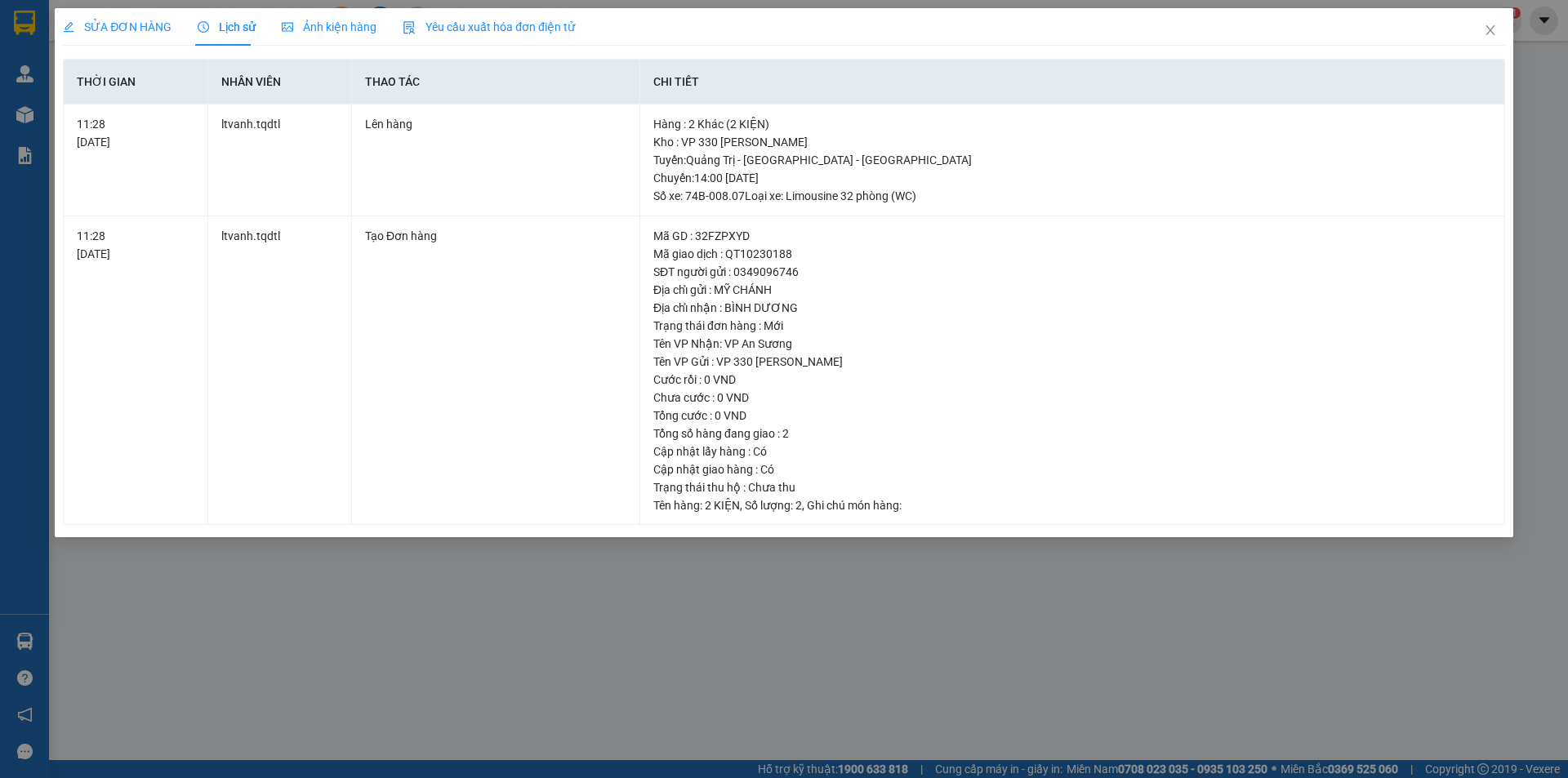
click at [277, 652] on div "SỬA ĐƠN HÀNG Lịch sử Ảnh kiện hàng Yêu cầu xuất hóa đơn điện tử Total Paid Fee …" at bounding box center [784, 389] width 1568 height 778
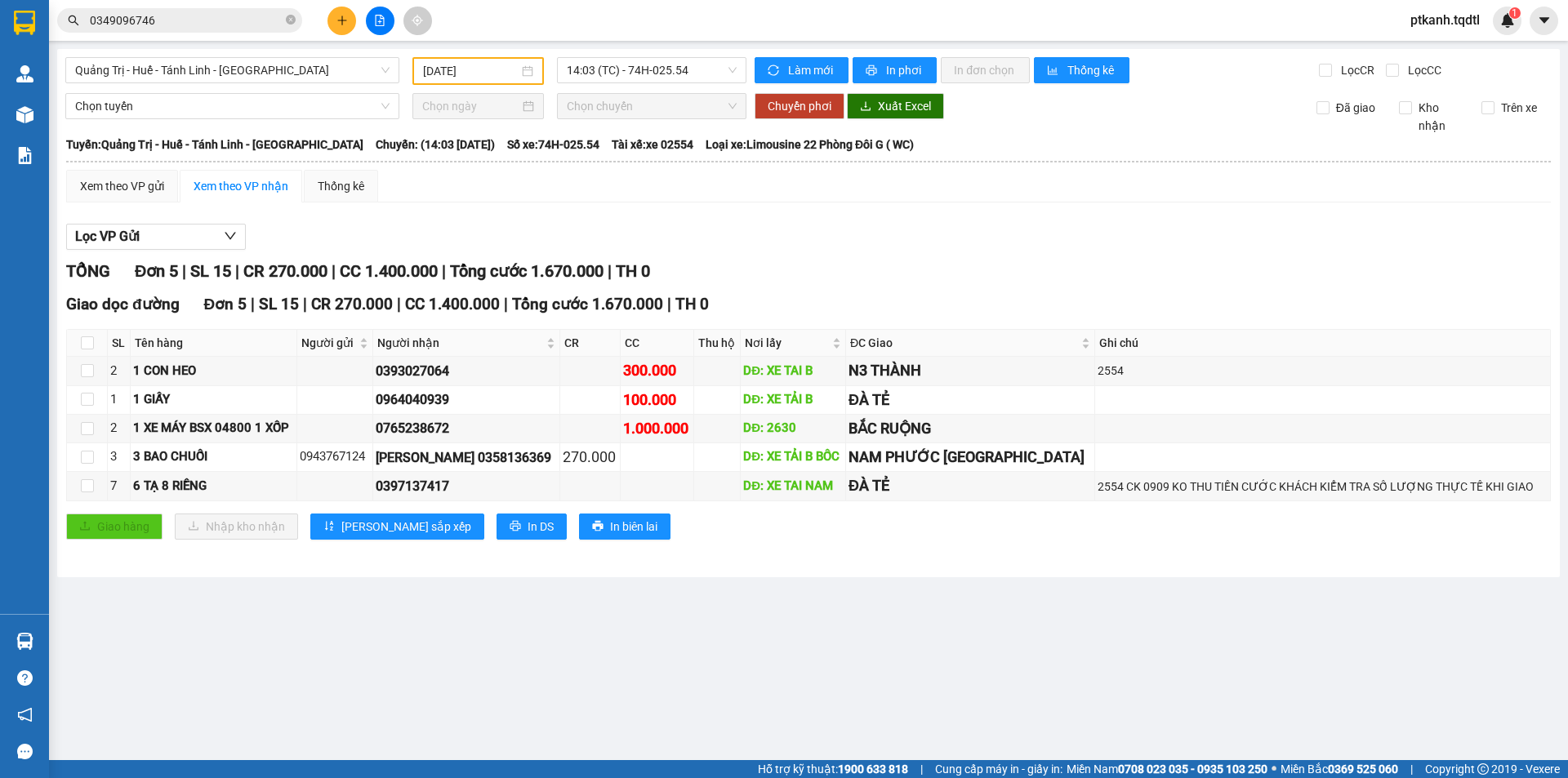
click at [211, 16] on input "0349096746" at bounding box center [185, 20] width 193 height 18
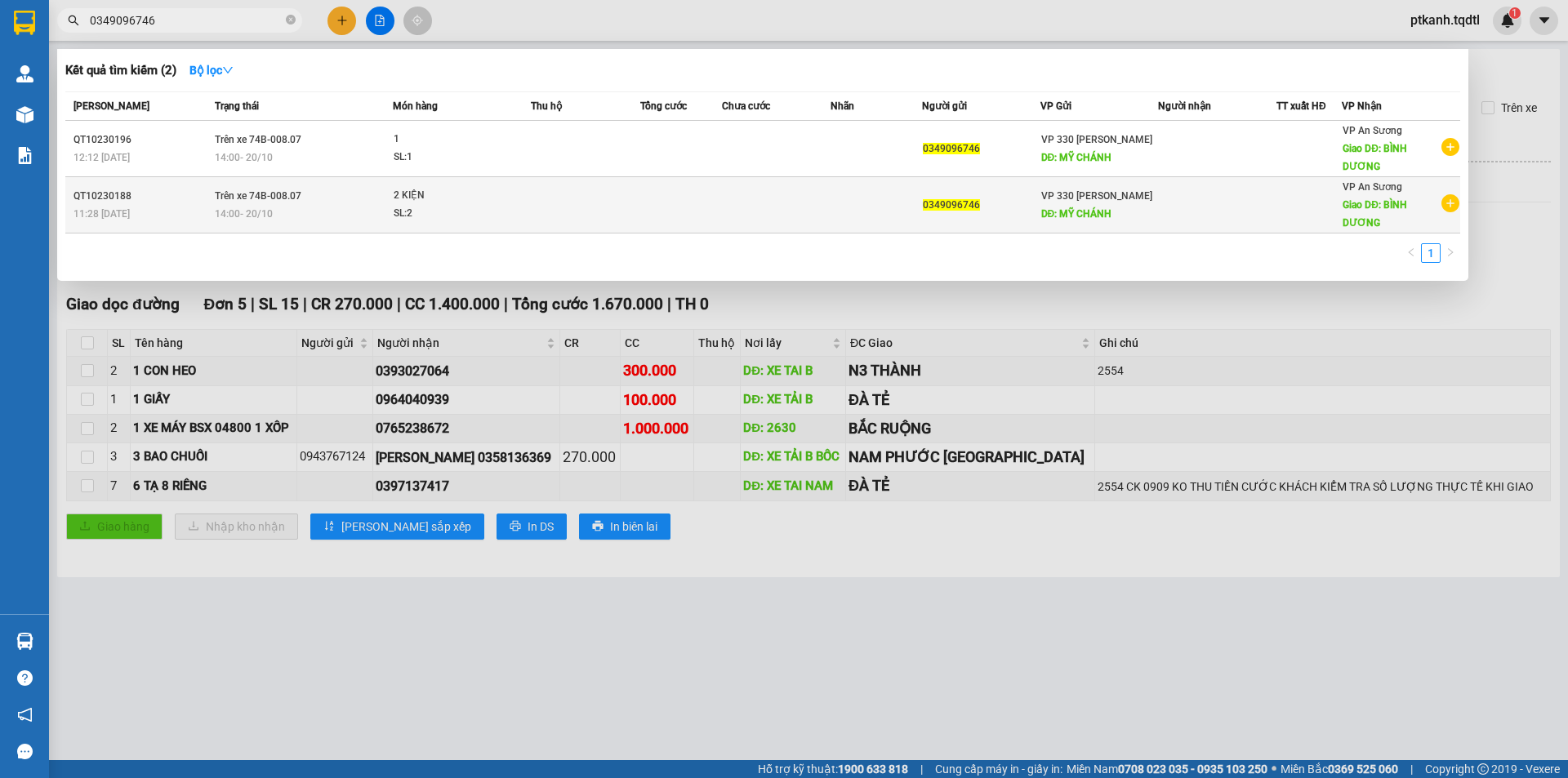
click at [624, 209] on td at bounding box center [585, 205] width 109 height 56
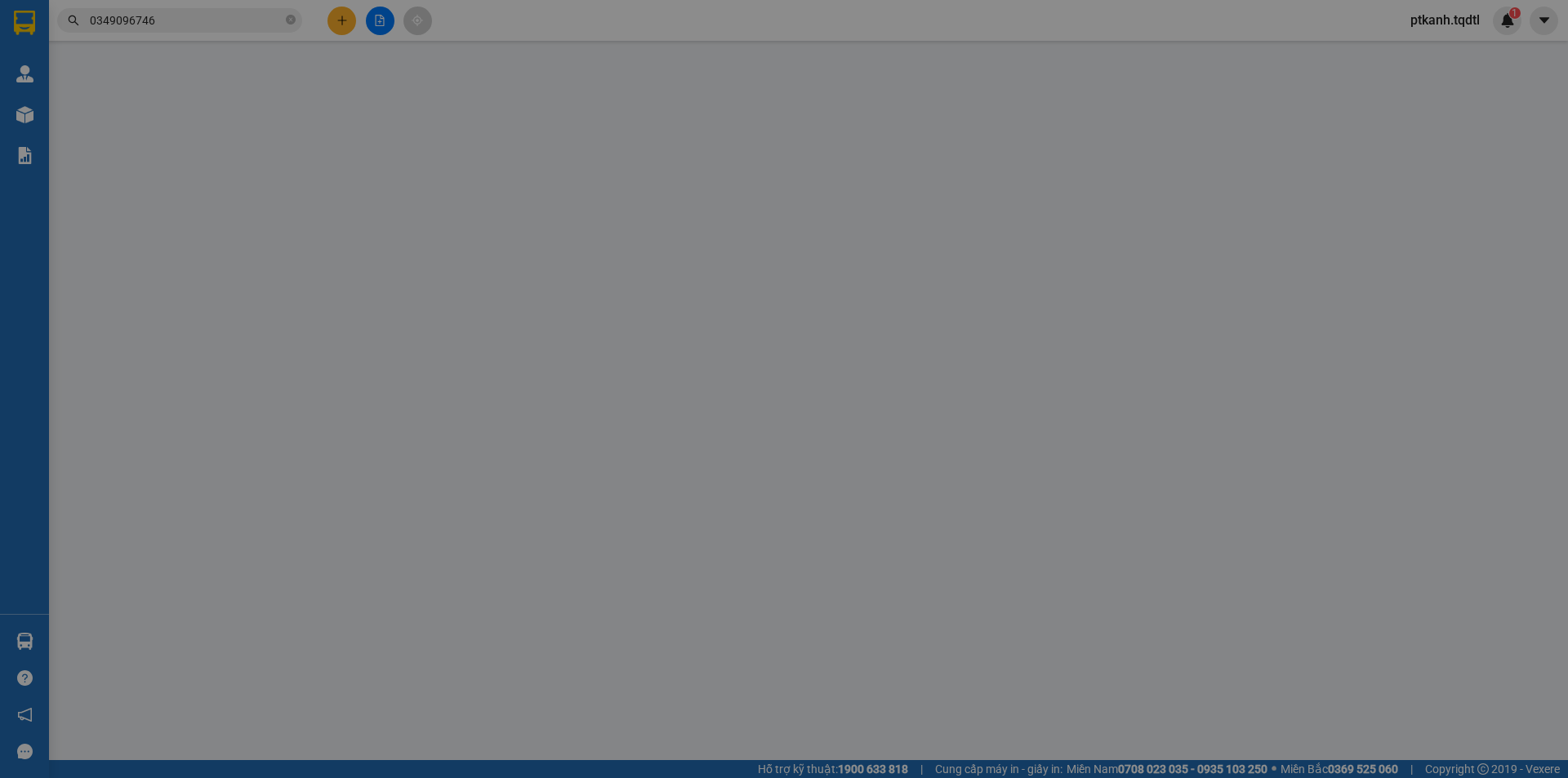
type input "0349096746"
type input "MỸ CHÁNH"
type input "BÌNH DƯƠNG"
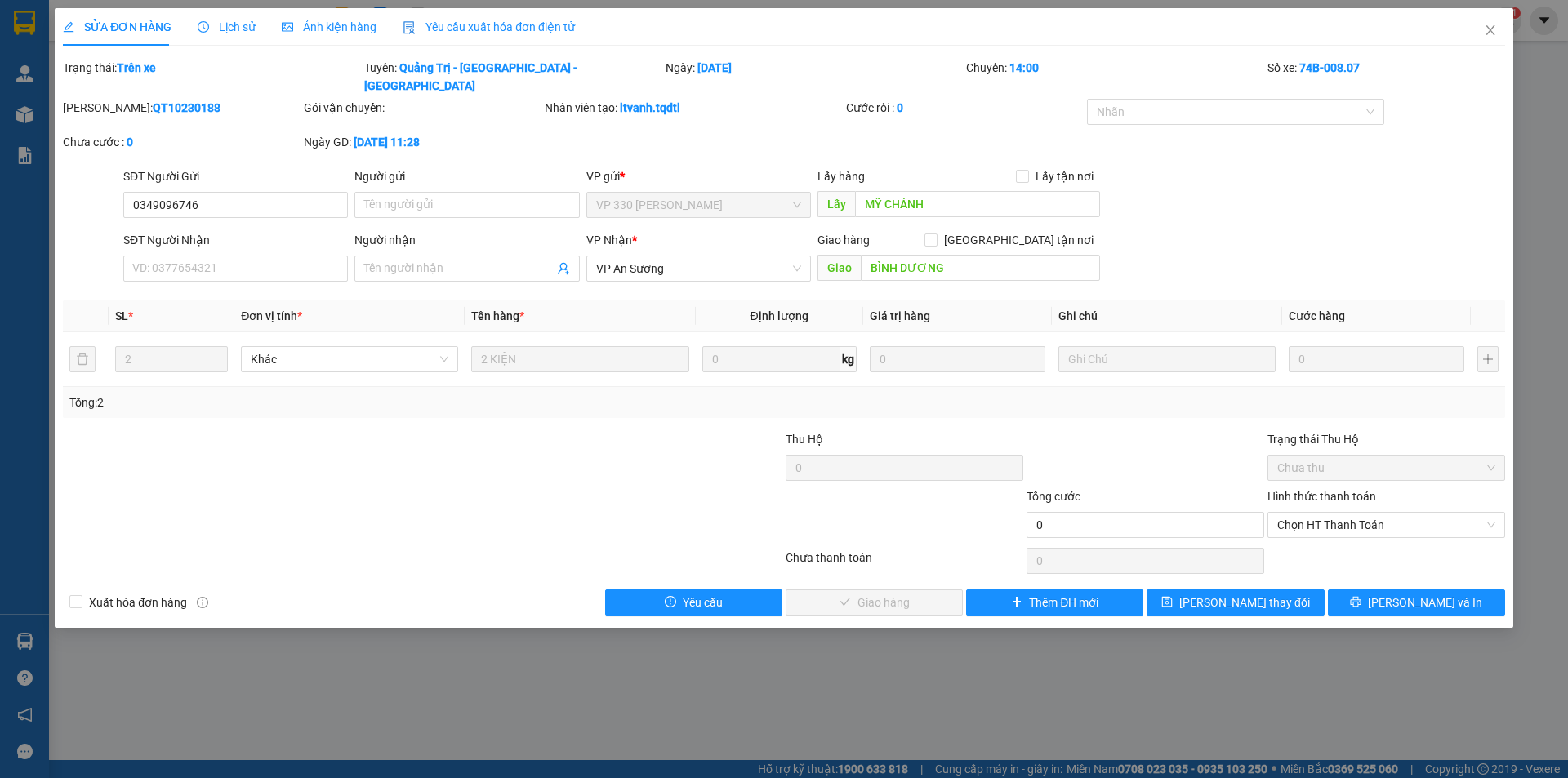
click at [681, 678] on div "SỬA ĐƠN HÀNG Lịch sử Ảnh kiện hàng Yêu cầu xuất hóa đơn điện tử Total Paid Fee …" at bounding box center [784, 389] width 1568 height 778
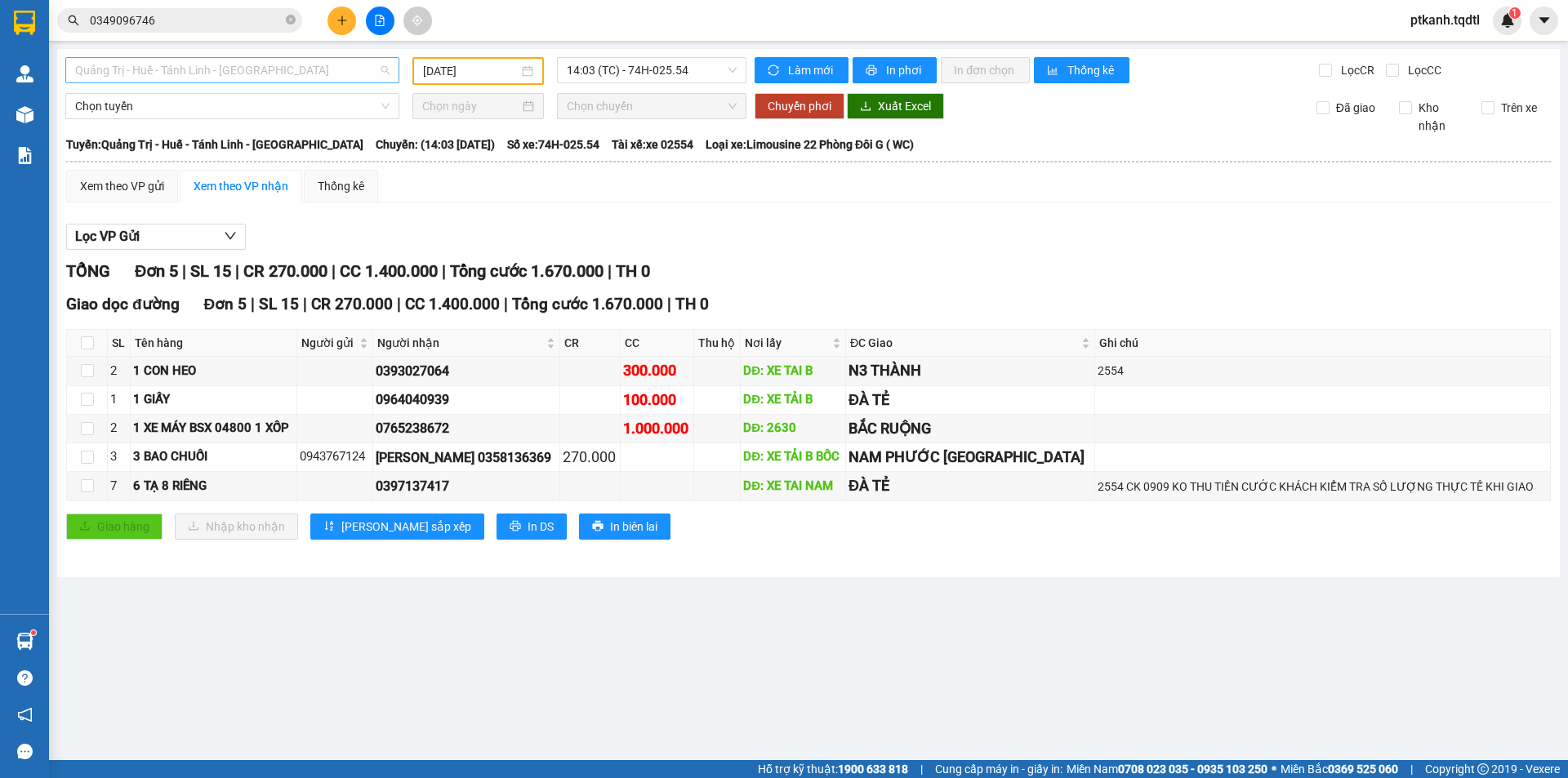
click at [386, 69] on span "Quảng Trị - Huế - Tánh Linh - Cát Tiên" at bounding box center [232, 71] width 314 height 24
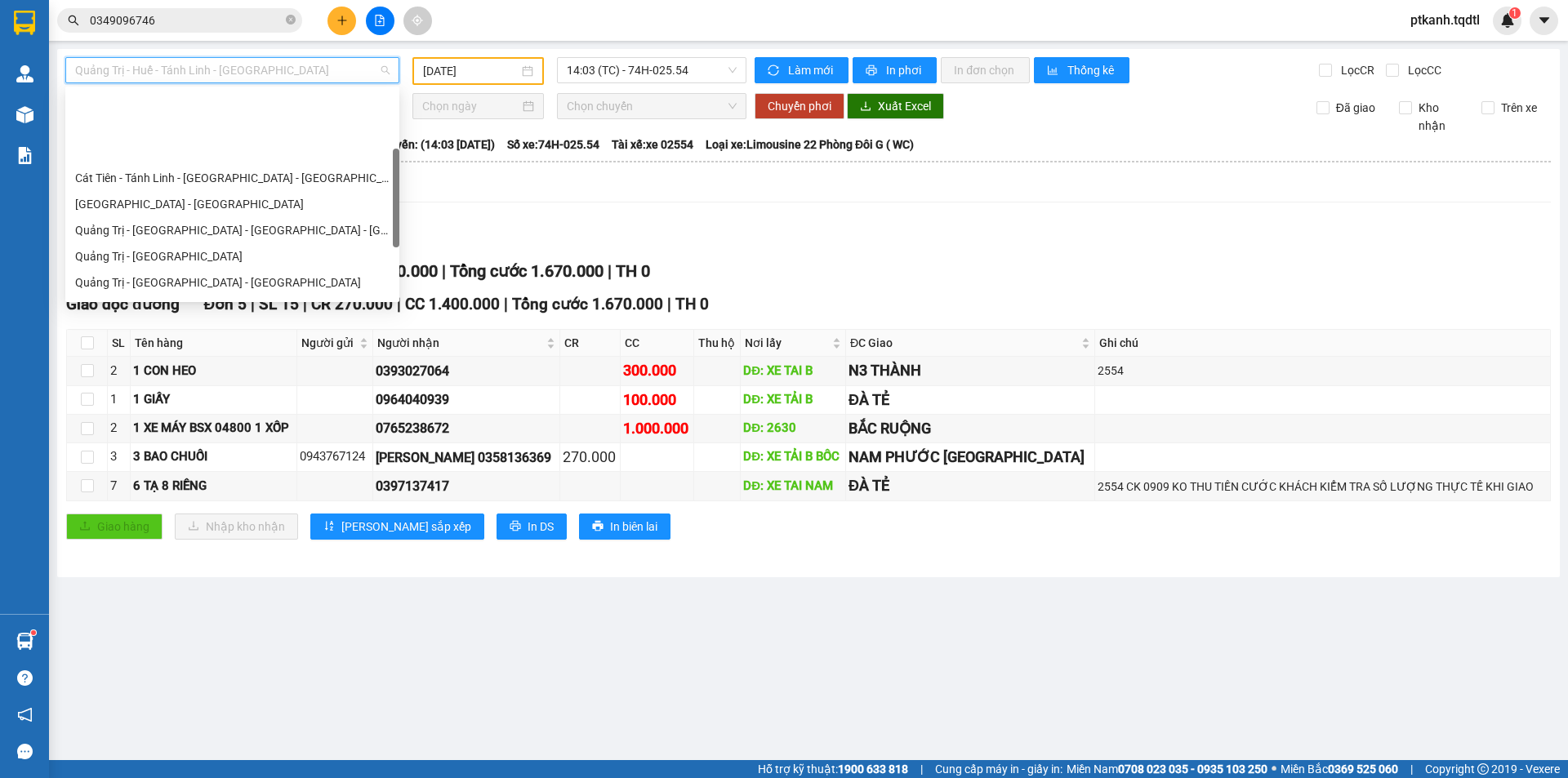
scroll to position [164, 0]
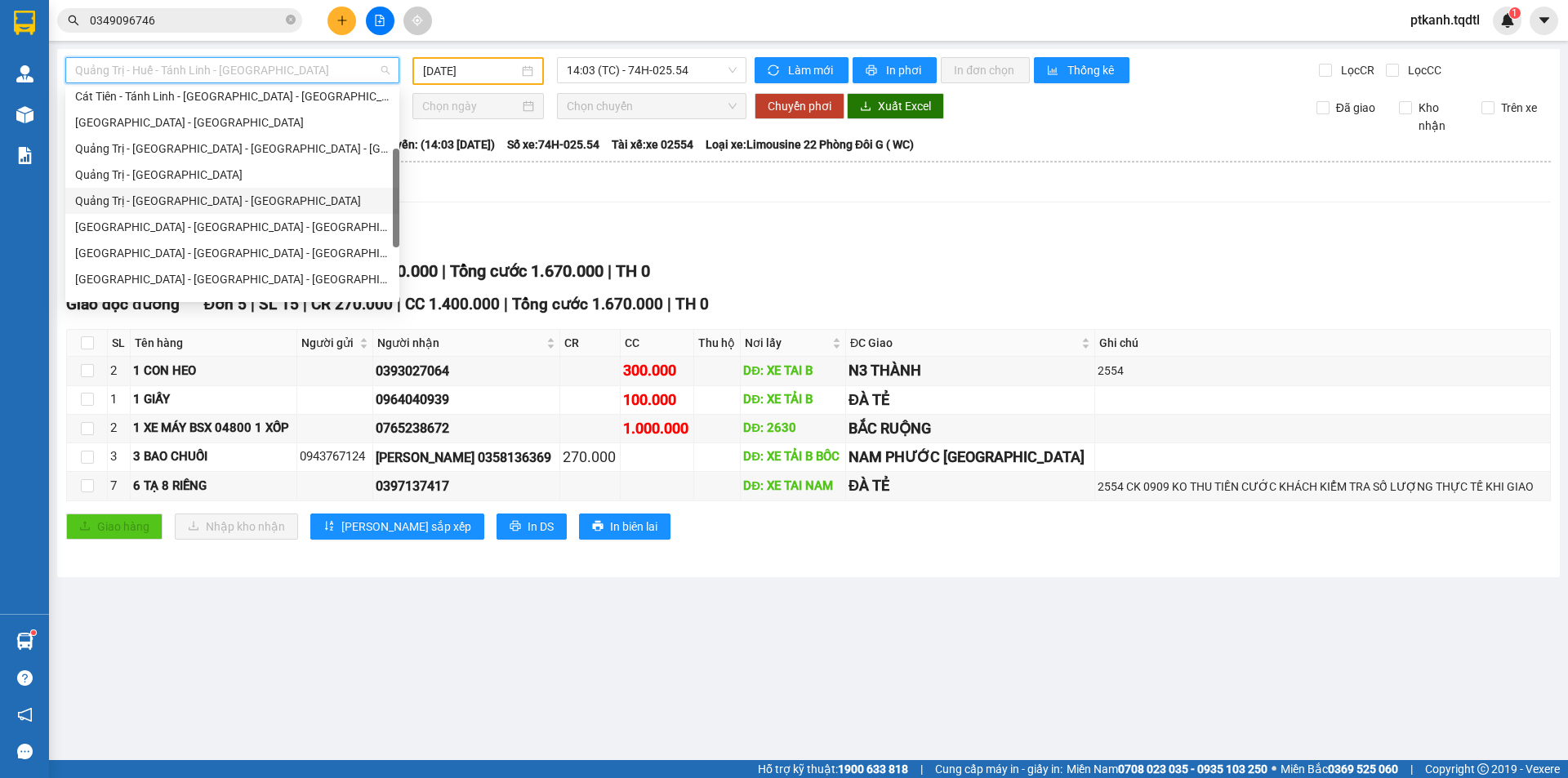
click at [262, 205] on div "Quảng Trị - Bình Dương - Bình Phước" at bounding box center [232, 200] width 314 height 18
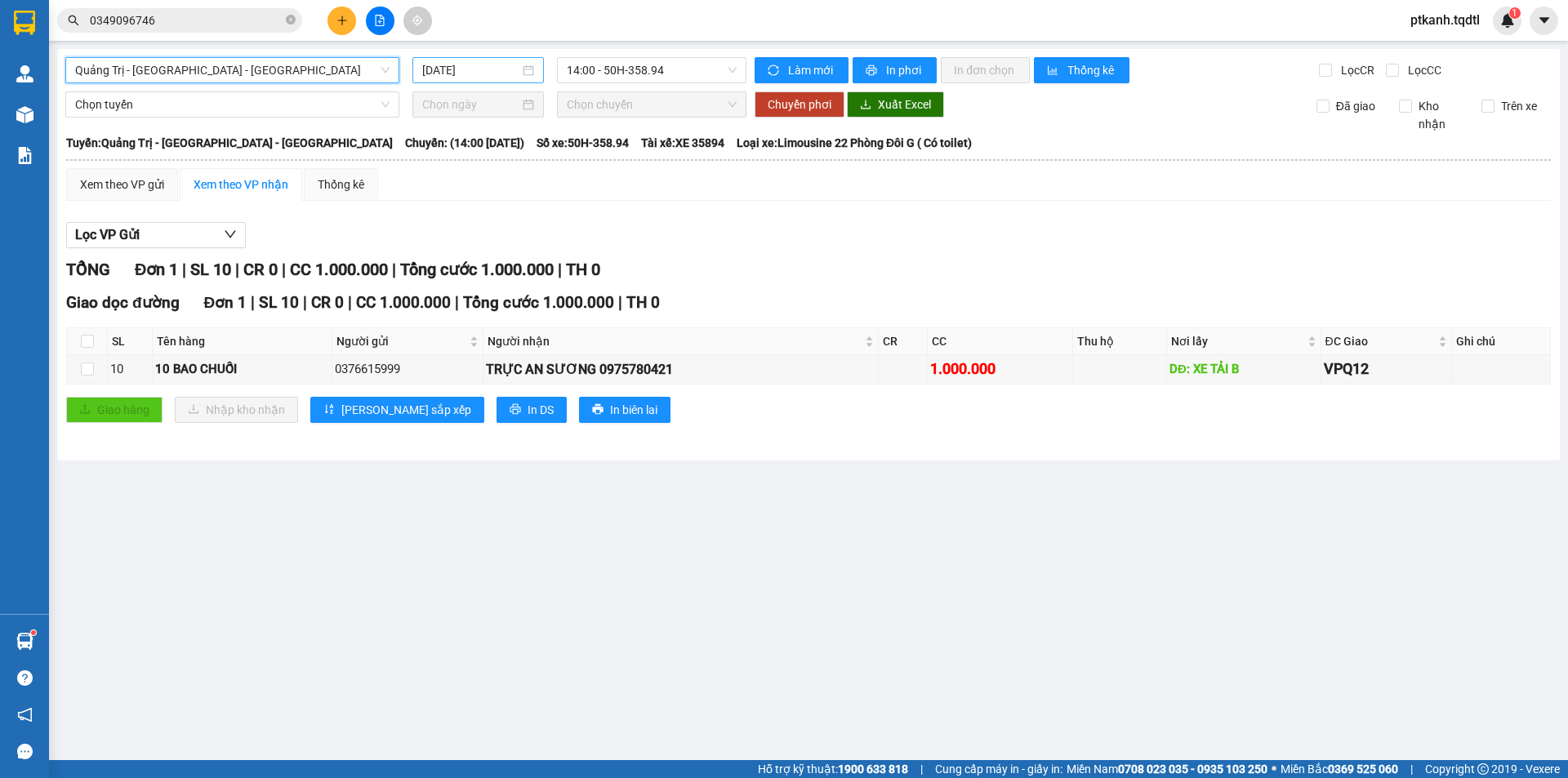
click at [527, 72] on div "[DATE]" at bounding box center [478, 70] width 112 height 18
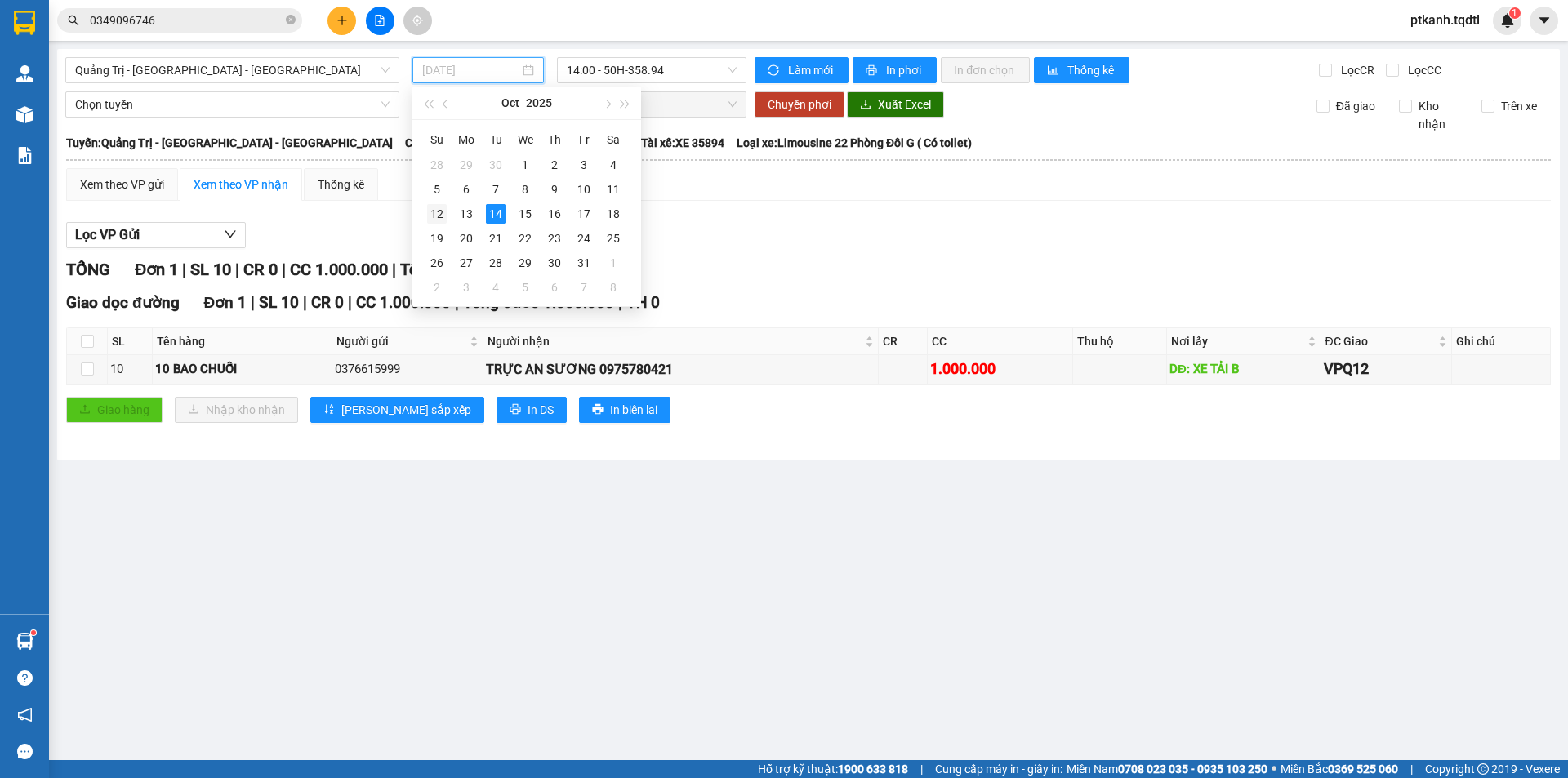
click at [439, 212] on div "12" at bounding box center [437, 214] width 20 height 20
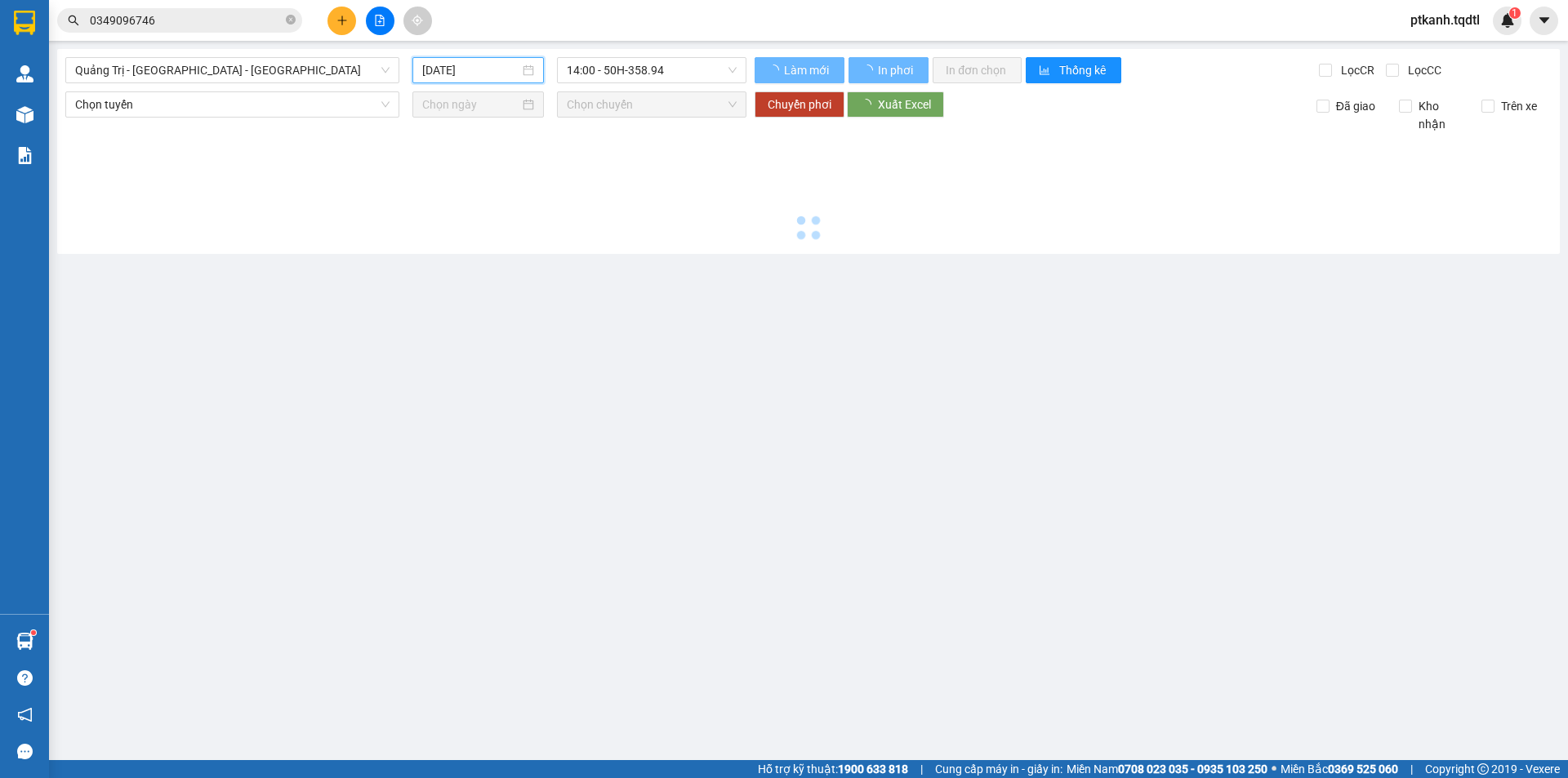
type input "12/10/2025"
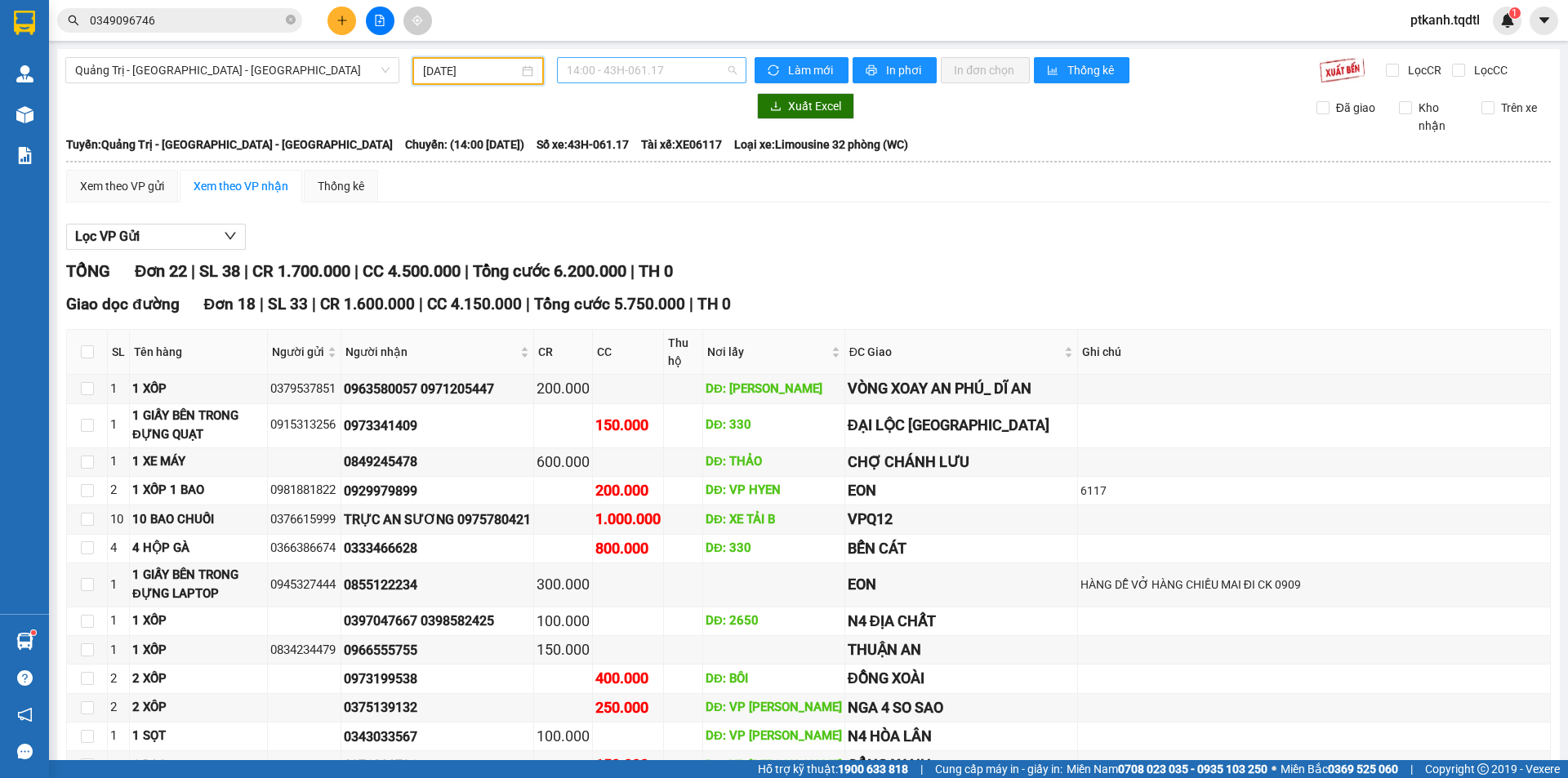
click at [685, 68] on span "14:00 - 43H-061.17" at bounding box center [651, 71] width 169 height 24
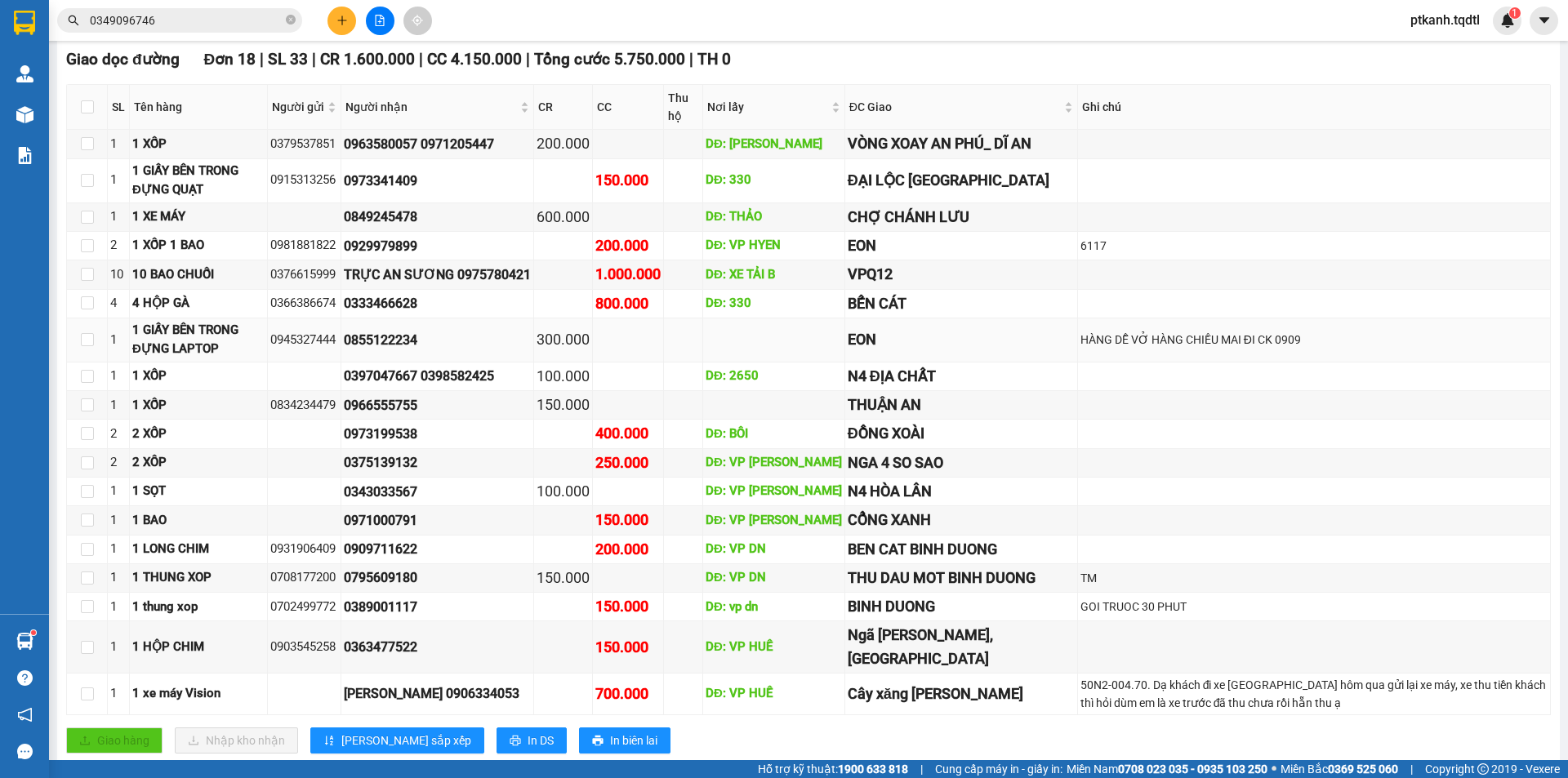
scroll to position [326, 0]
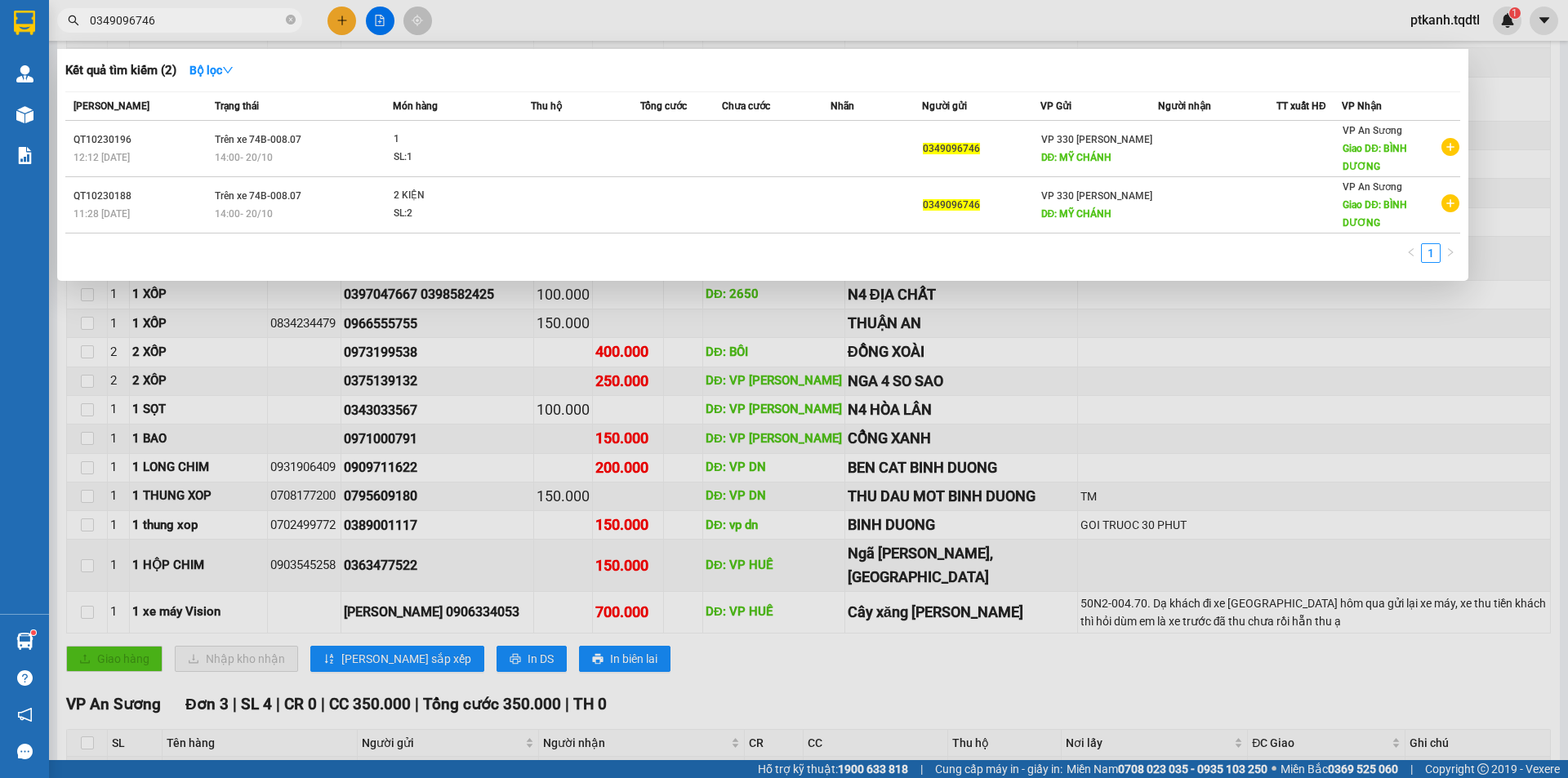
click at [206, 22] on input "0349096746" at bounding box center [185, 20] width 193 height 18
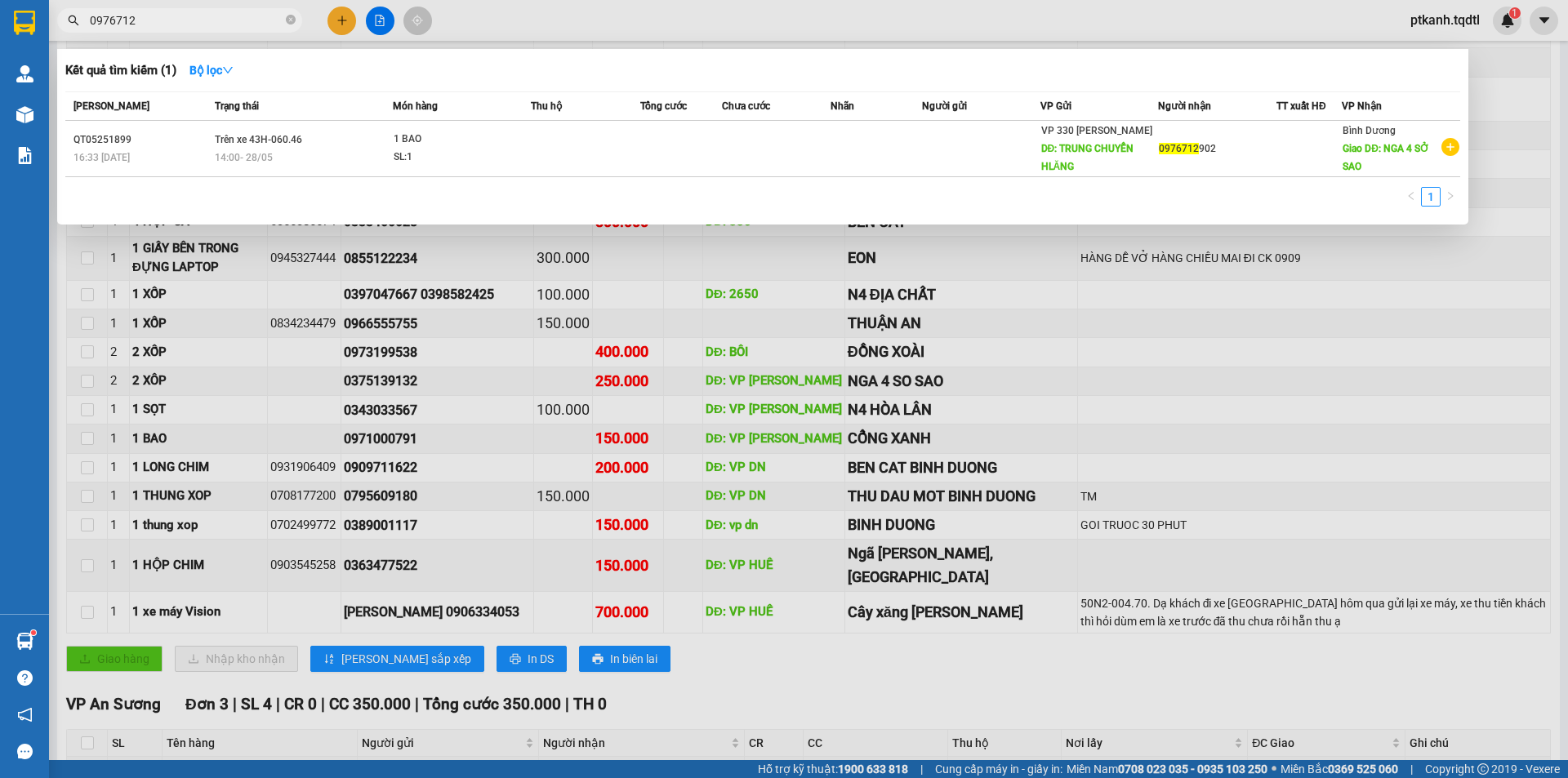
type input "0976712"
click at [794, 296] on div at bounding box center [784, 389] width 1568 height 778
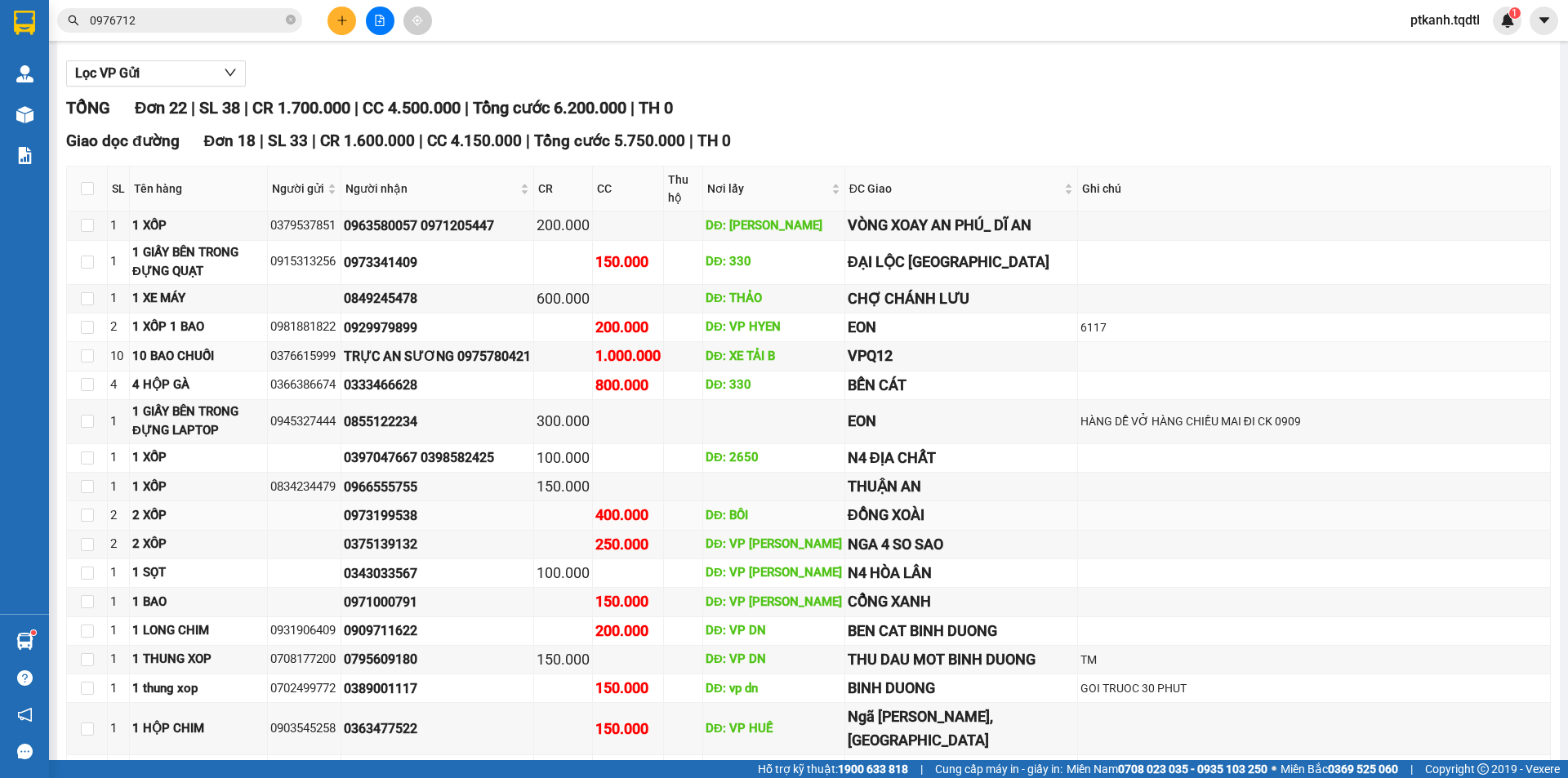
scroll to position [245, 0]
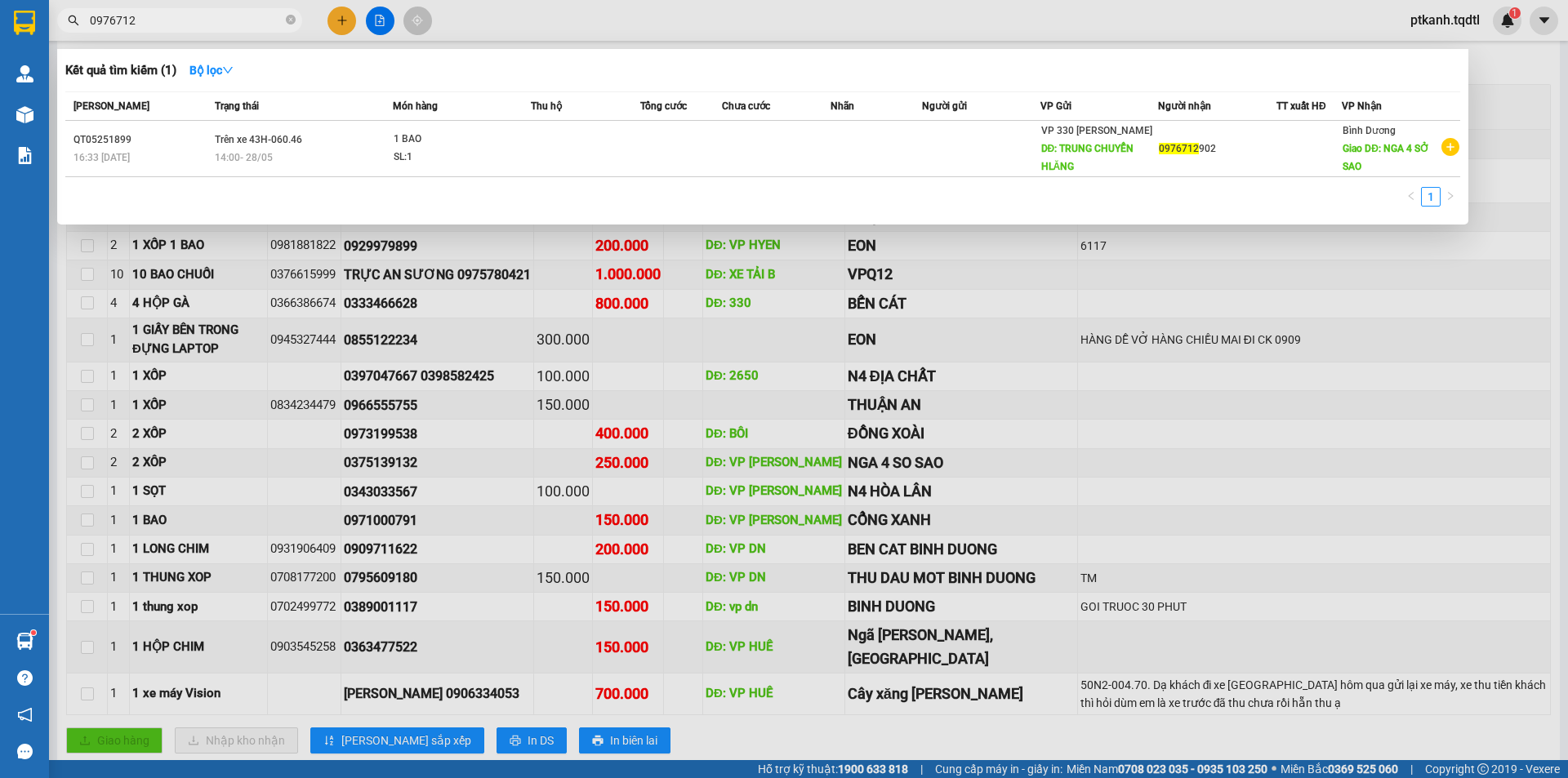
click at [193, 24] on input "0976712" at bounding box center [185, 20] width 193 height 18
click at [1064, 532] on div at bounding box center [784, 389] width 1568 height 778
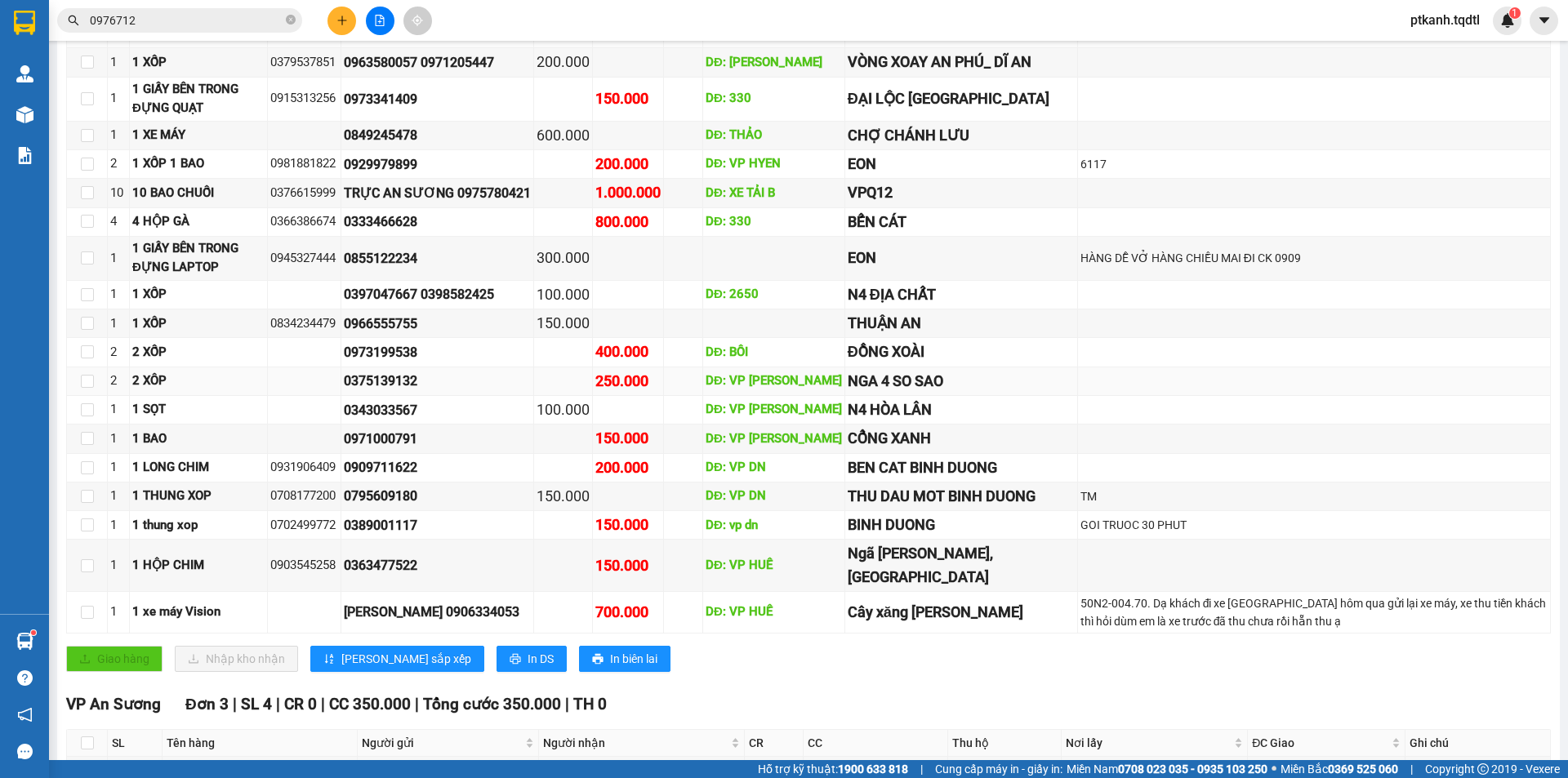
scroll to position [164, 0]
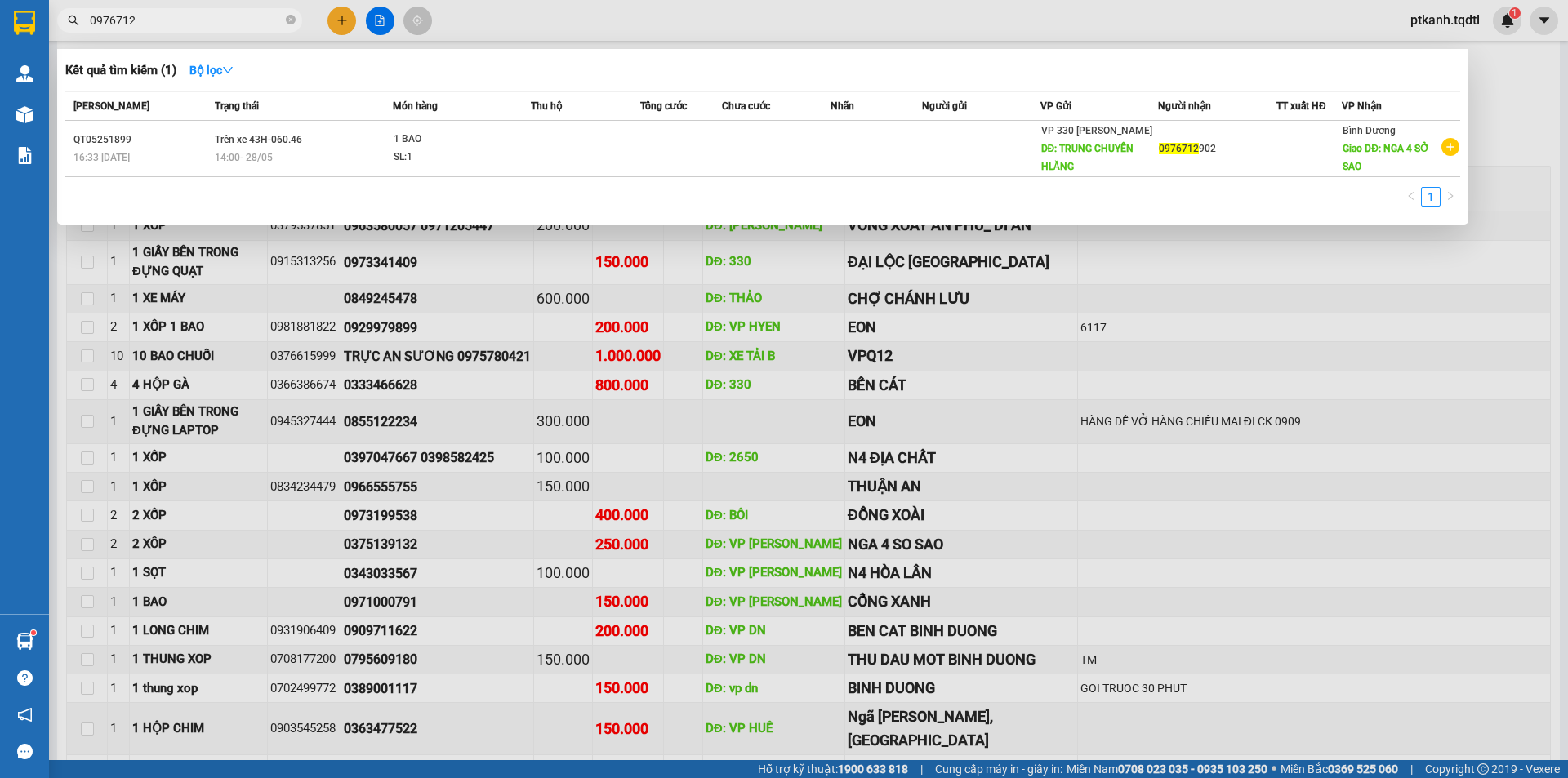
drag, startPoint x: 205, startPoint y: 24, endPoint x: 280, endPoint y: 34, distance: 75.7
click at [207, 24] on input "0976712" at bounding box center [185, 20] width 193 height 18
click at [952, 440] on div at bounding box center [784, 389] width 1568 height 778
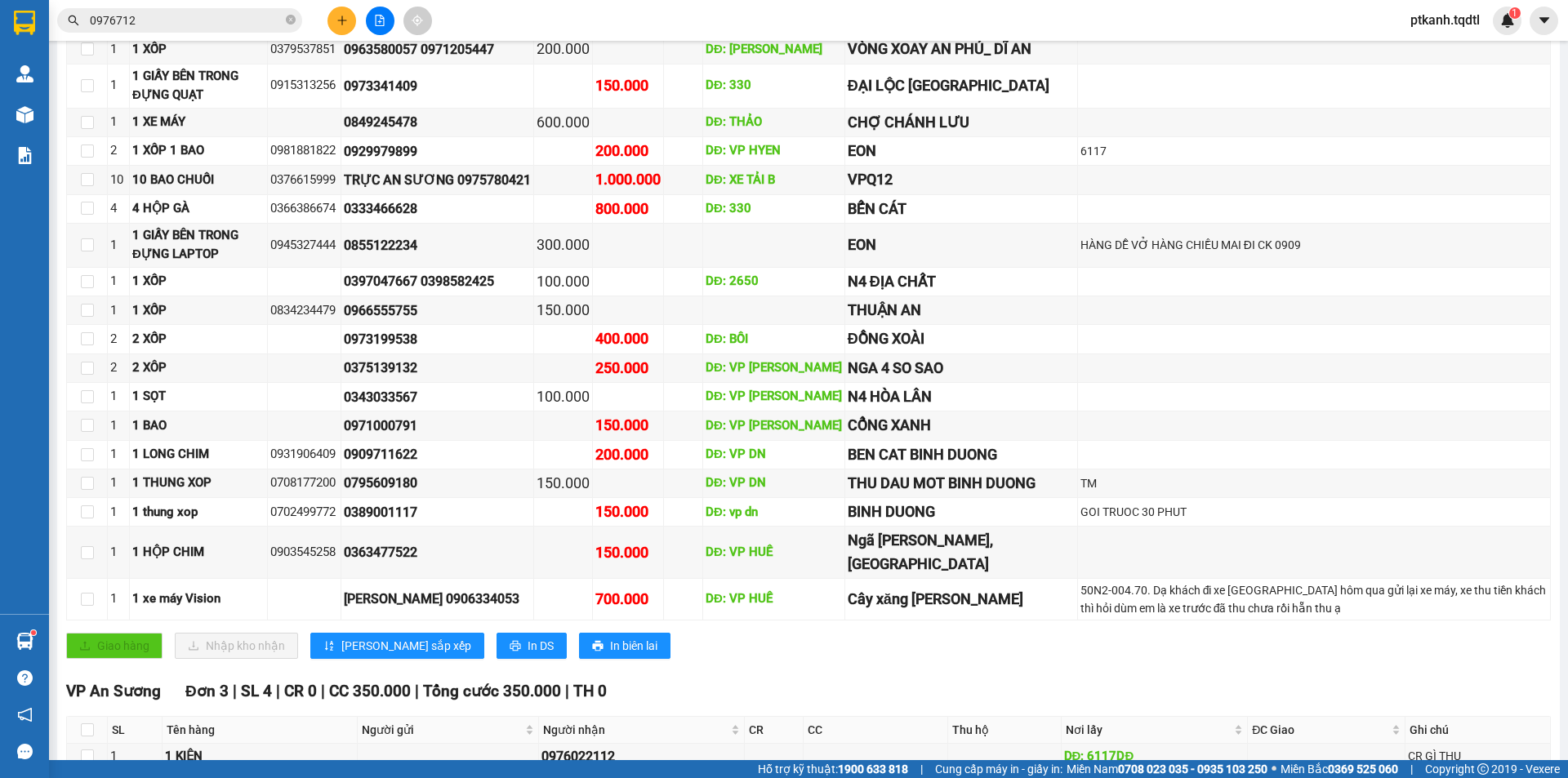
scroll to position [258, 0]
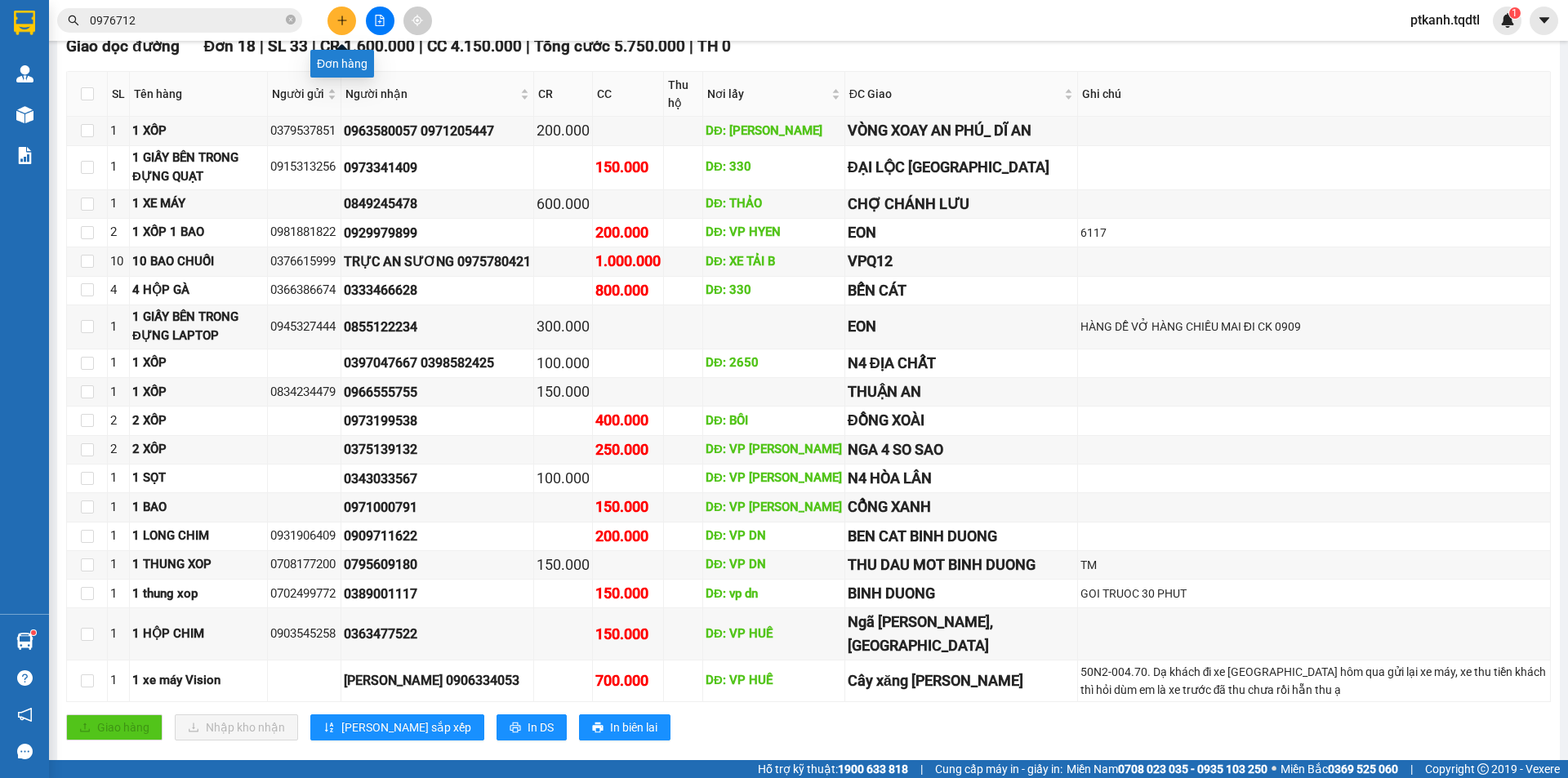
click at [343, 16] on icon "plus" at bounding box center [342, 20] width 1 height 9
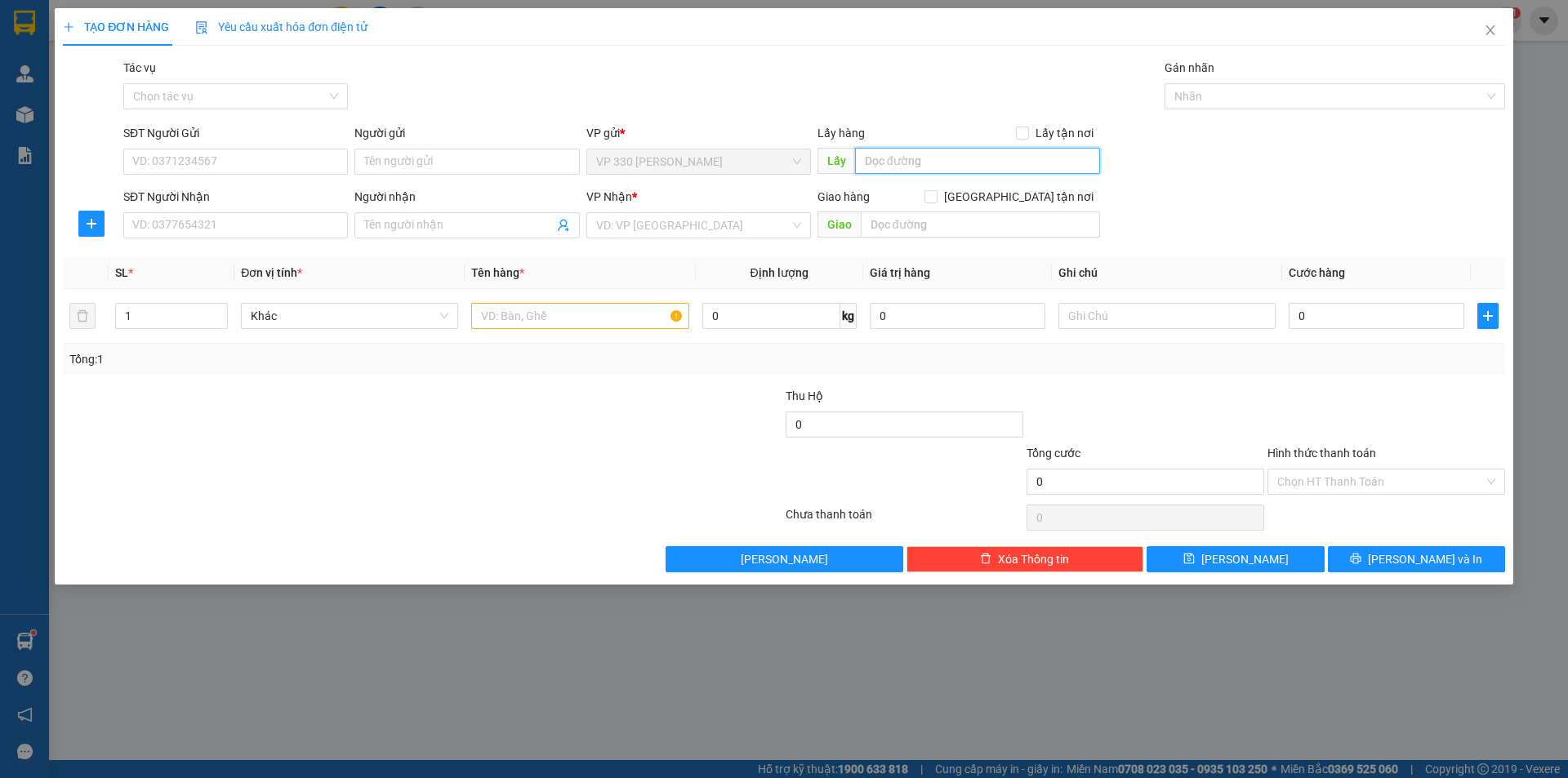
click at [920, 162] on input "text" at bounding box center [977, 161] width 245 height 26
type input "2650"
click at [336, 233] on input "SĐT Người Nhận" at bounding box center [235, 226] width 225 height 26
type input "0399984696"
click at [634, 218] on input "search" at bounding box center [693, 225] width 194 height 24
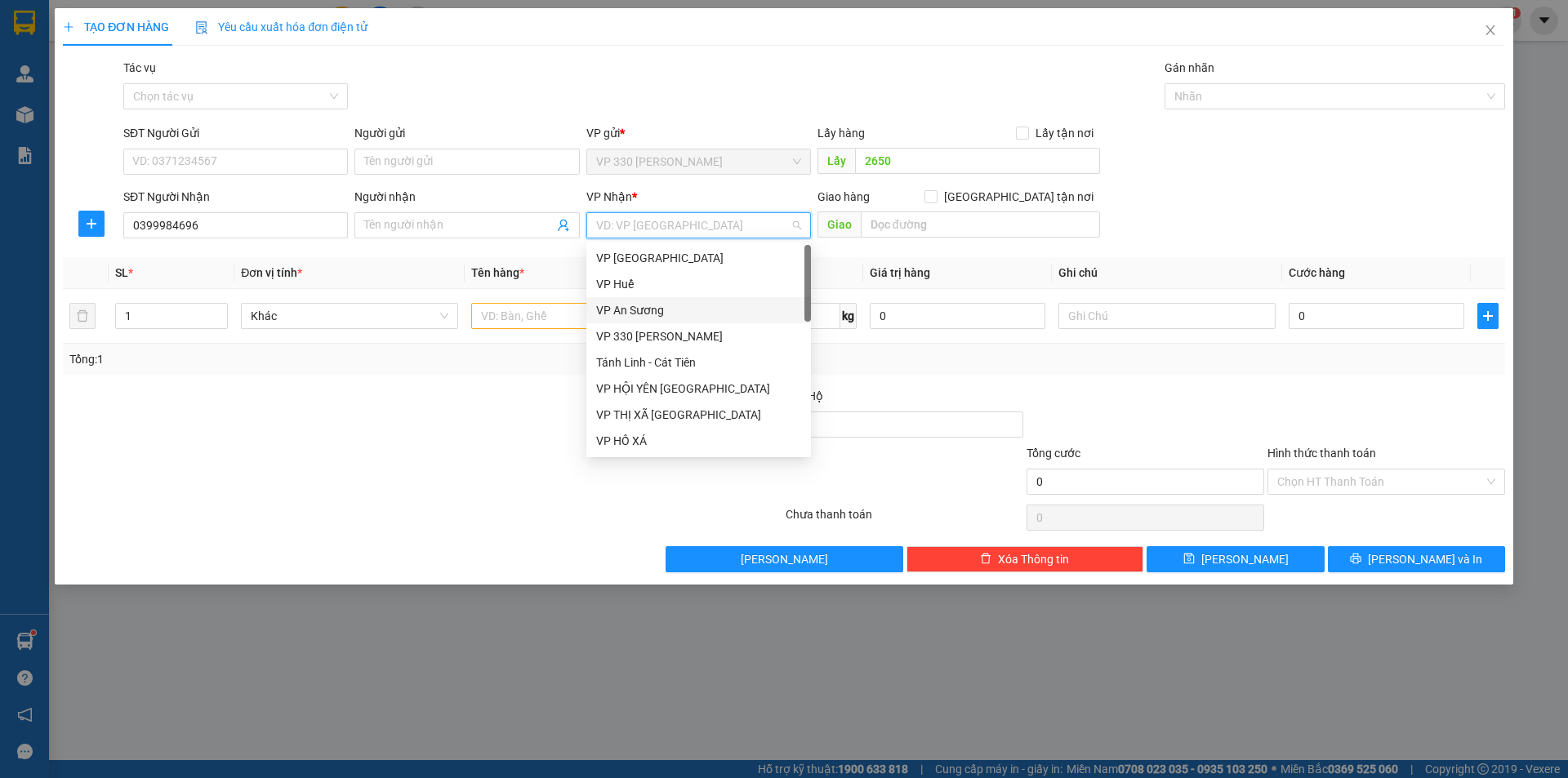
click at [642, 305] on div "VP An Sương" at bounding box center [698, 310] width 205 height 18
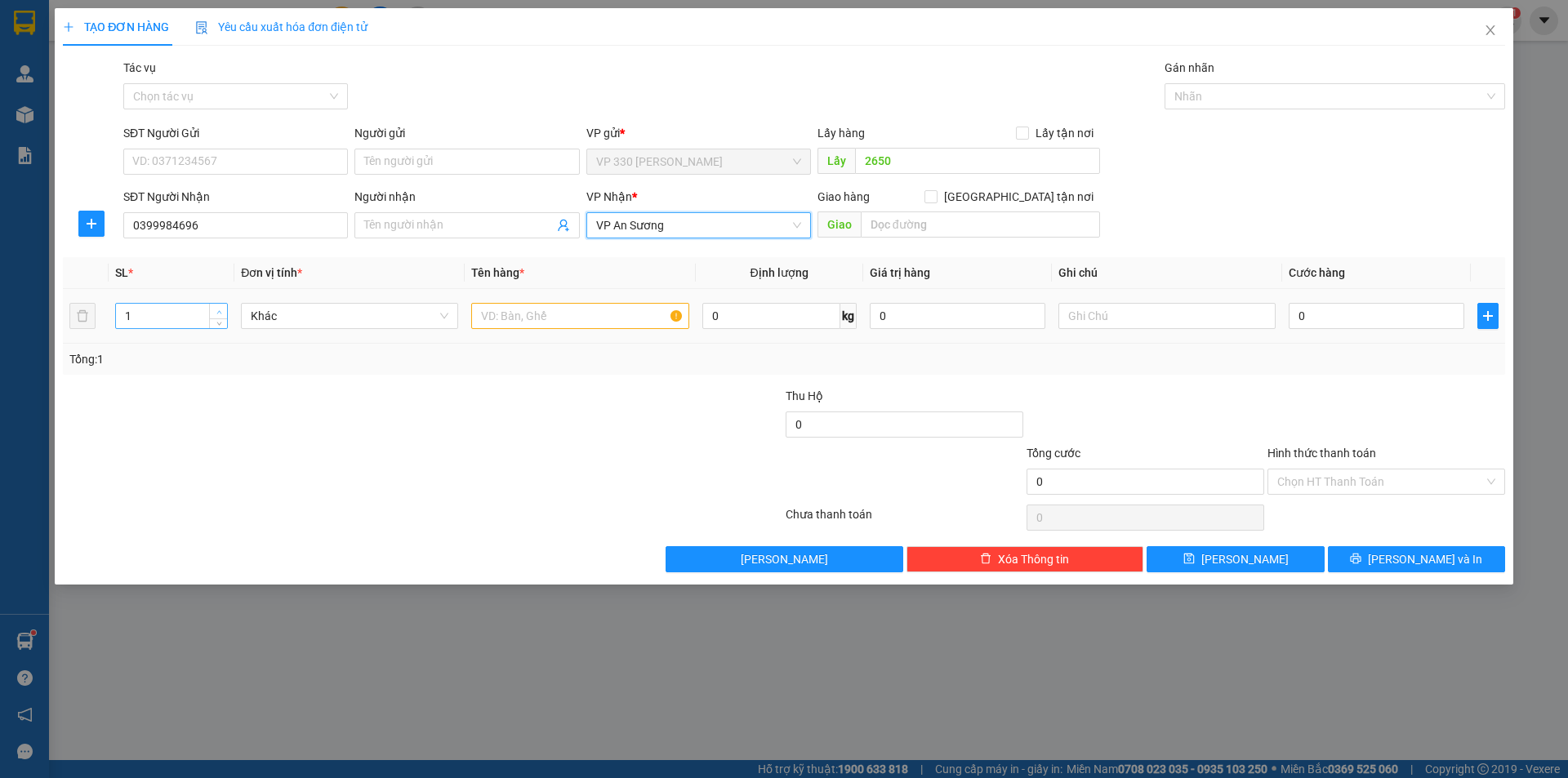
type input "2"
click at [217, 311] on icon "up" at bounding box center [219, 312] width 6 height 6
click at [525, 320] on input "text" at bounding box center [580, 316] width 217 height 26
type input "2 XỐP"
click at [1385, 319] on input "0" at bounding box center [1376, 316] width 176 height 26
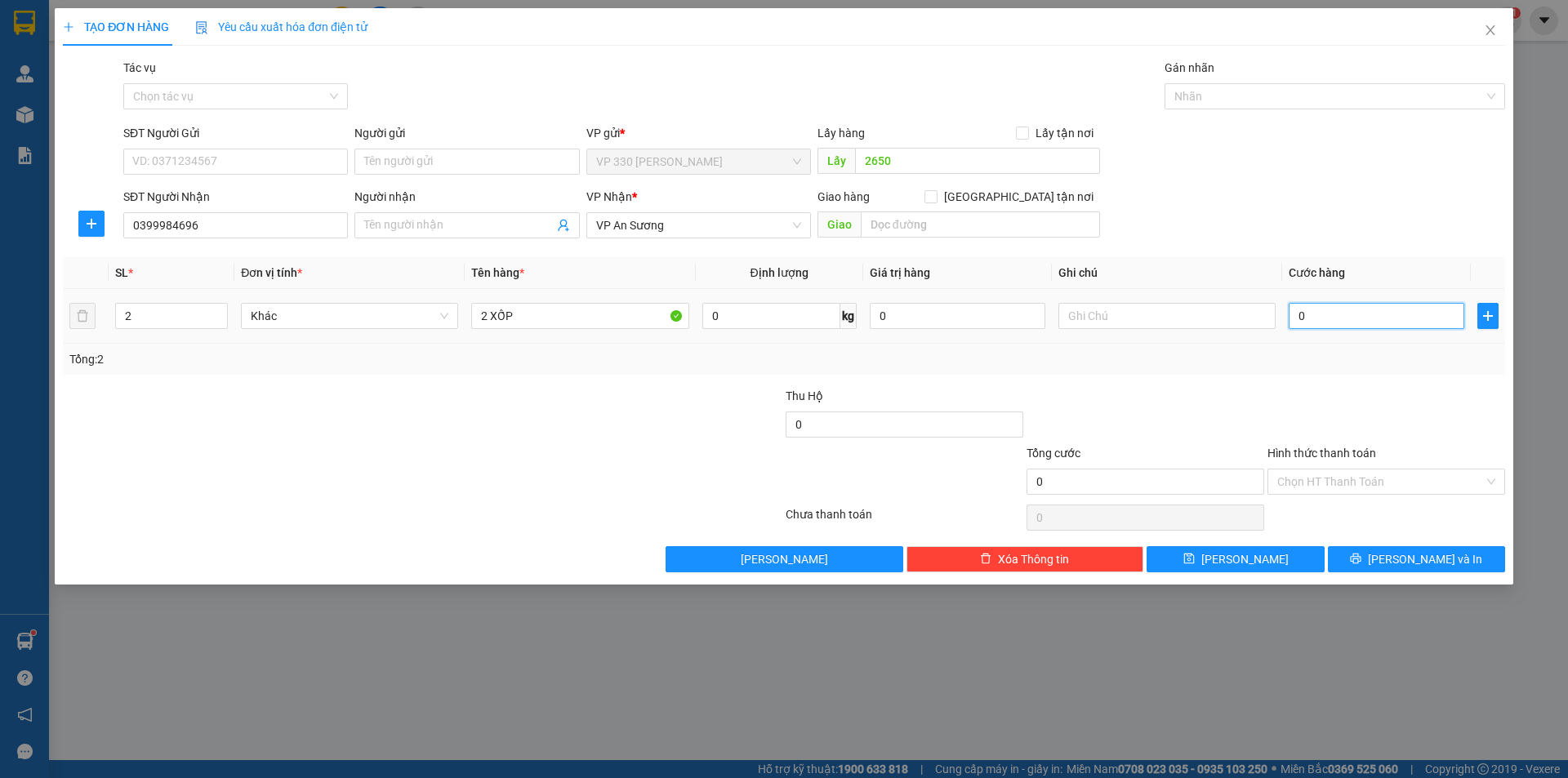
type input "3"
type input "30"
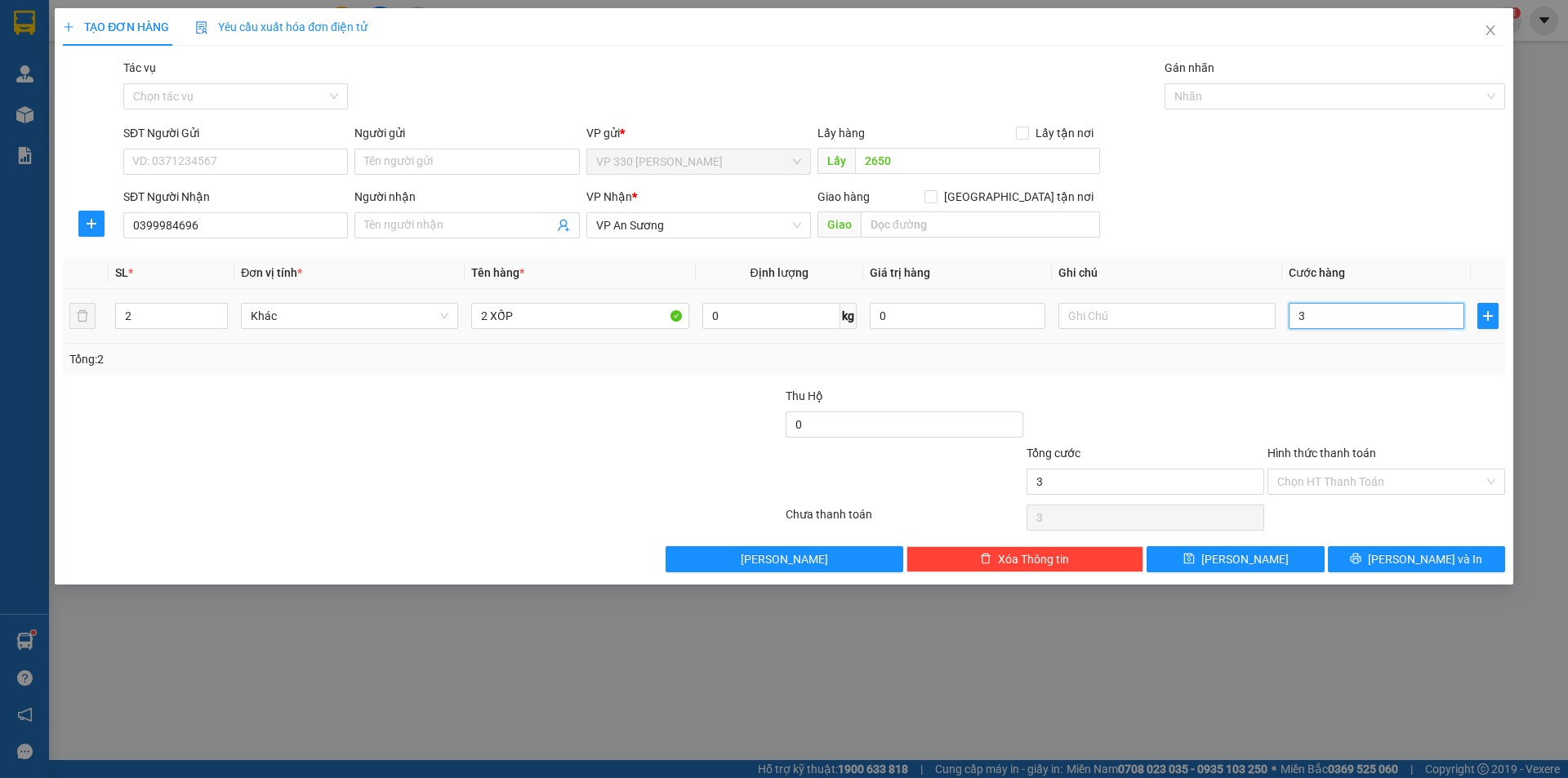
type input "30"
type input "300"
type input "3.000"
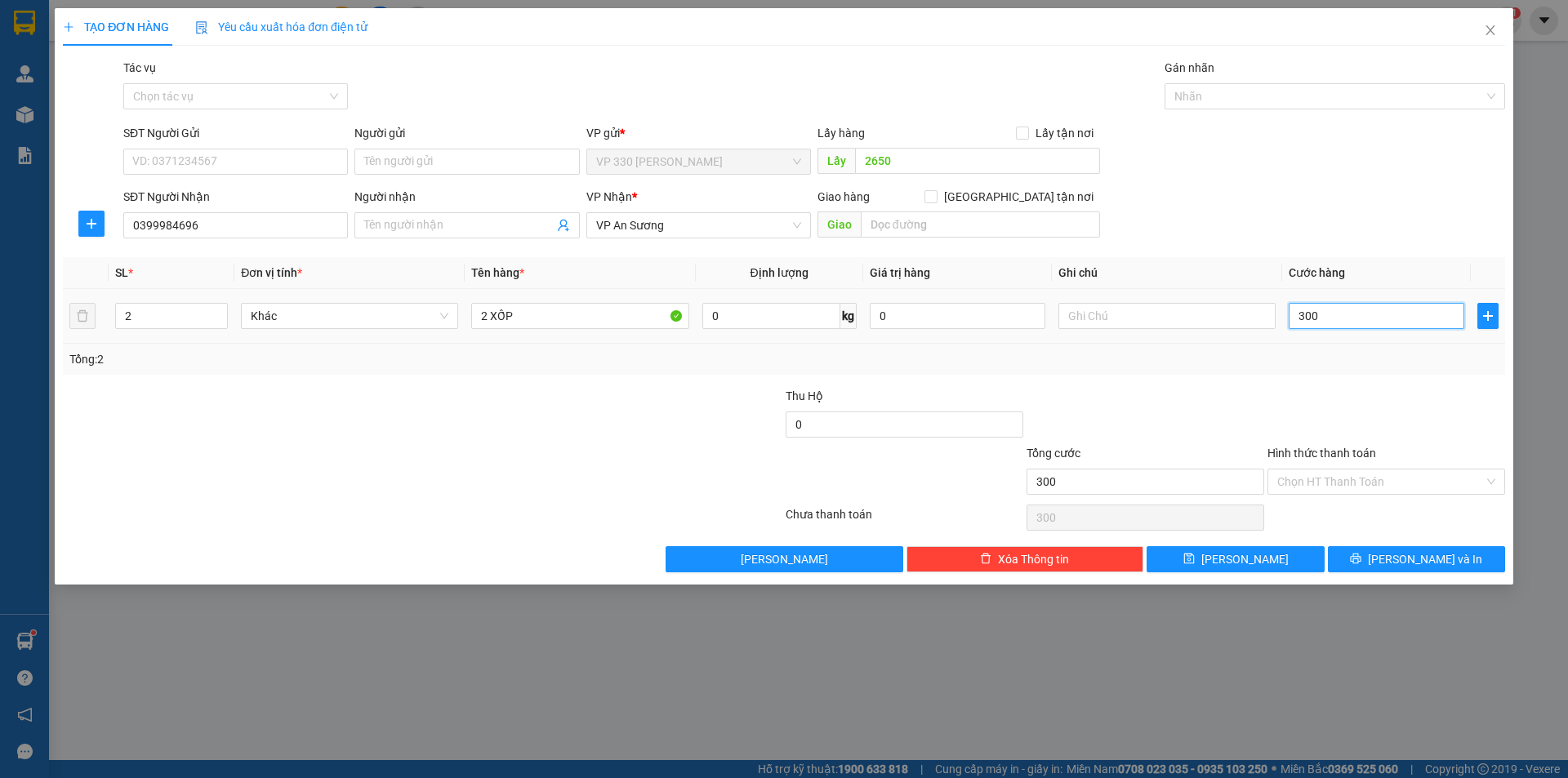
type input "3.000"
type input "30.000"
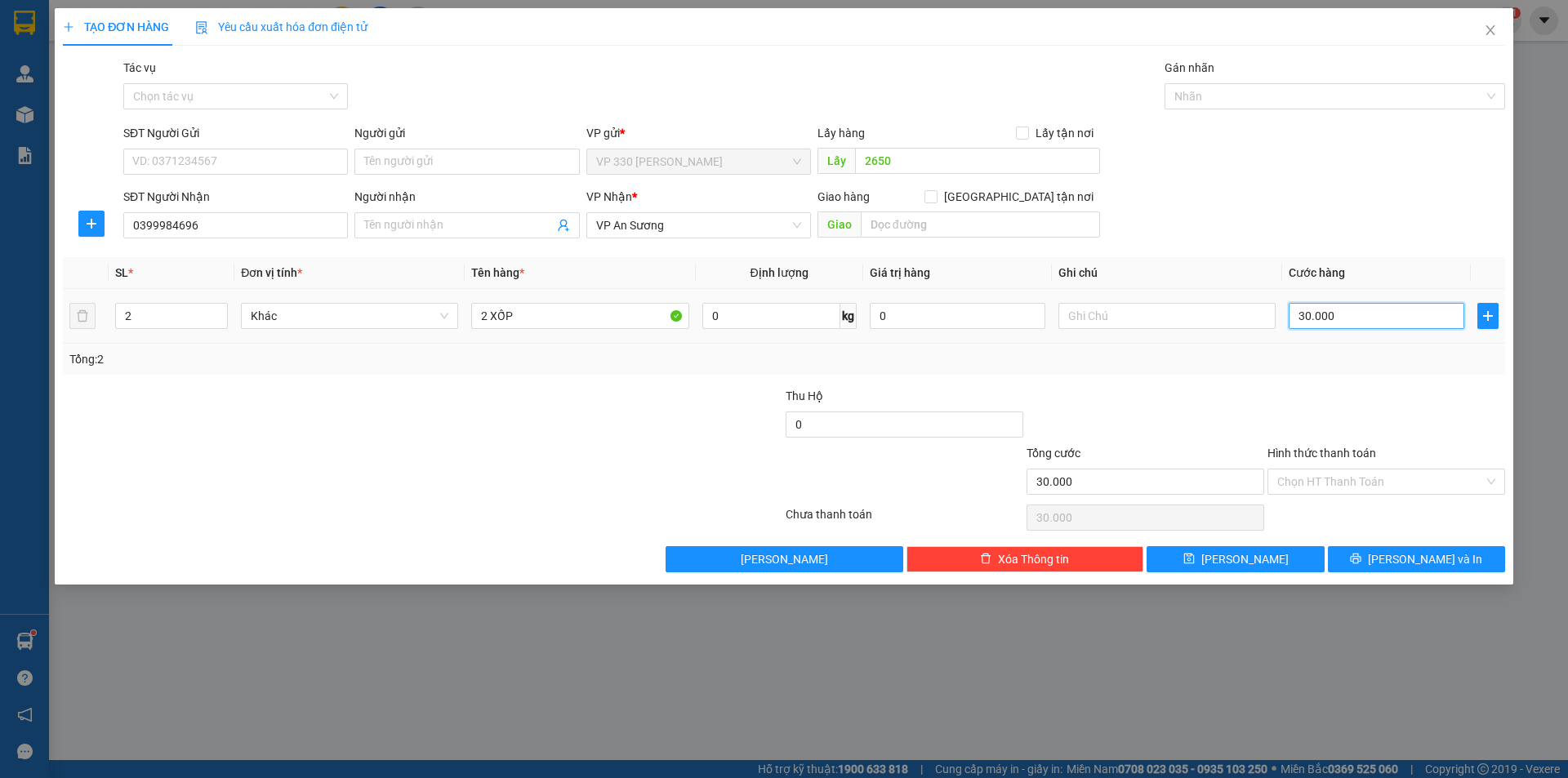
type input "300.000"
drag, startPoint x: 1392, startPoint y: 557, endPoint x: 899, endPoint y: 176, distance: 623.1
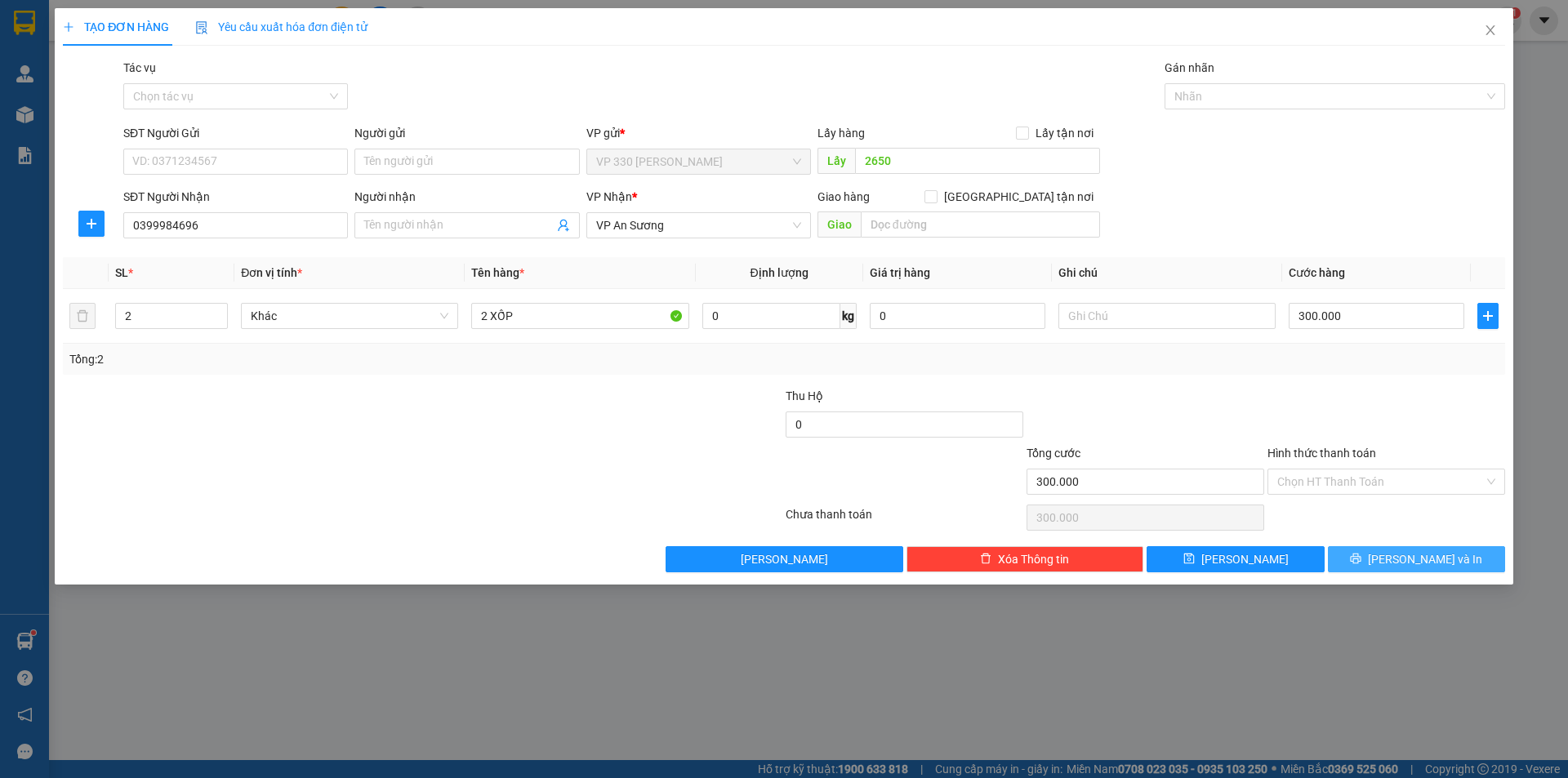
click at [1386, 551] on button "[PERSON_NAME] và In" at bounding box center [1416, 559] width 177 height 26
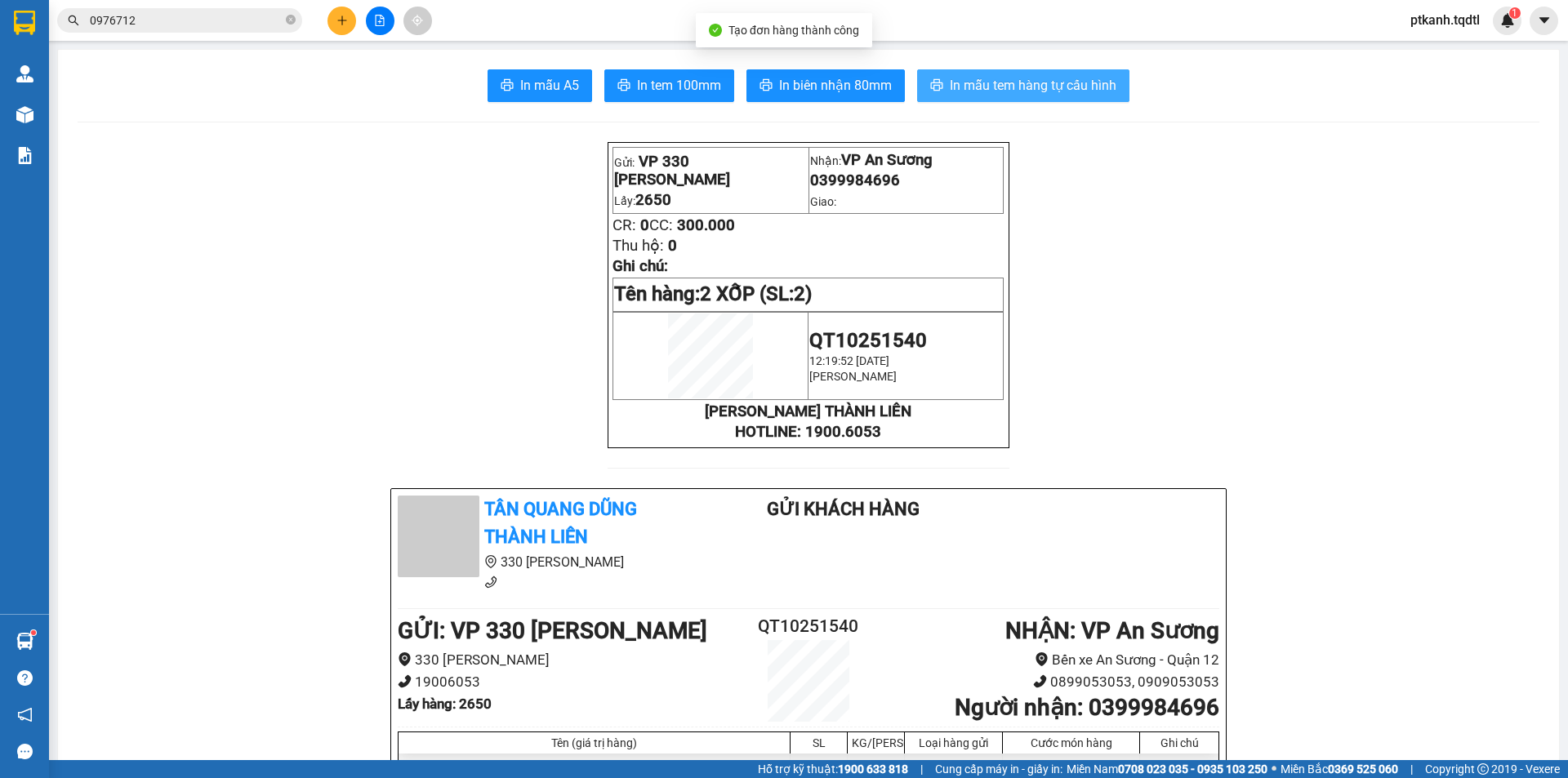
click at [1008, 79] on span "In mẫu tem hàng tự cấu hình" at bounding box center [1032, 86] width 167 height 21
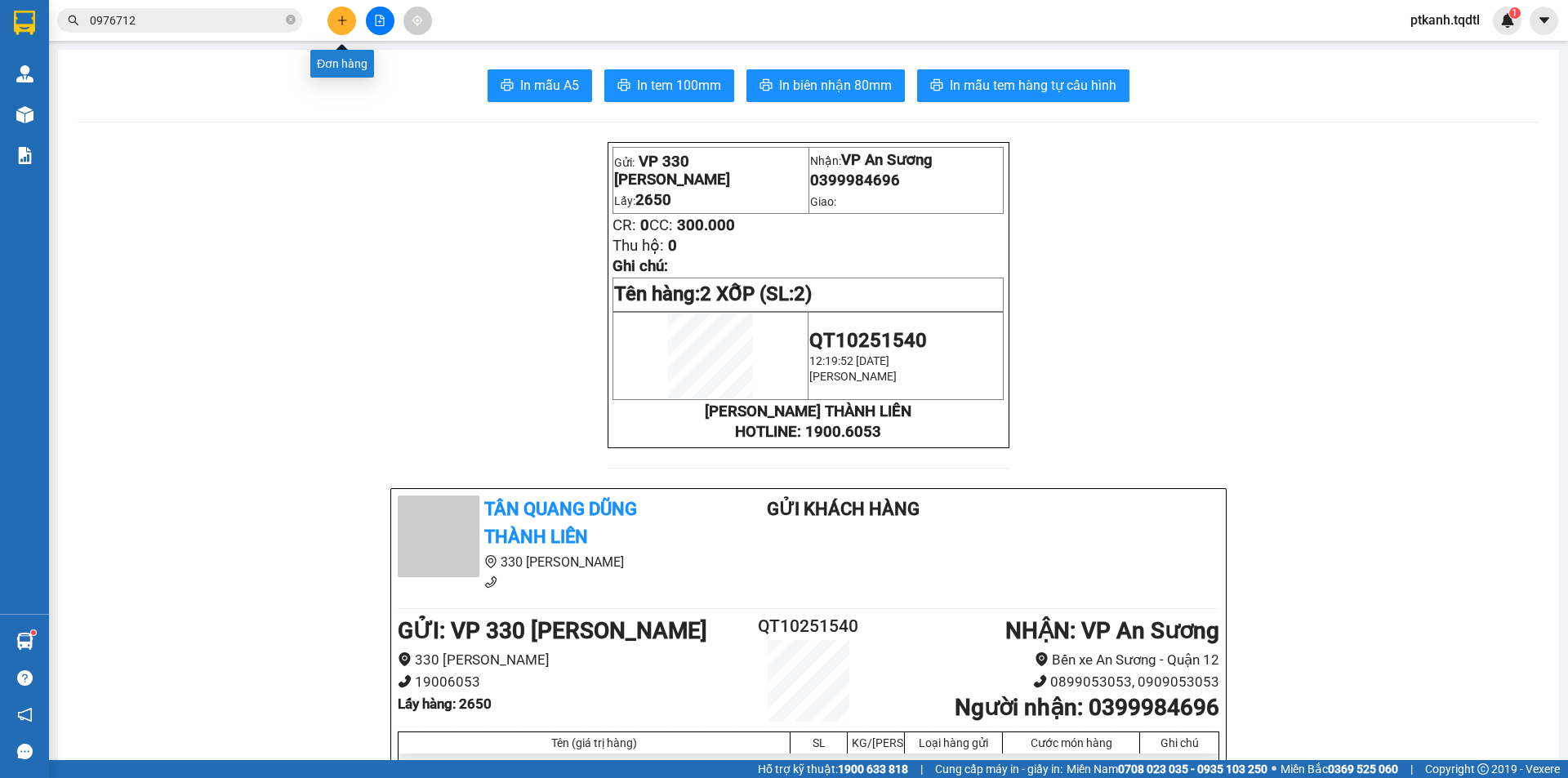
click at [345, 18] on icon "plus" at bounding box center [342, 21] width 11 height 11
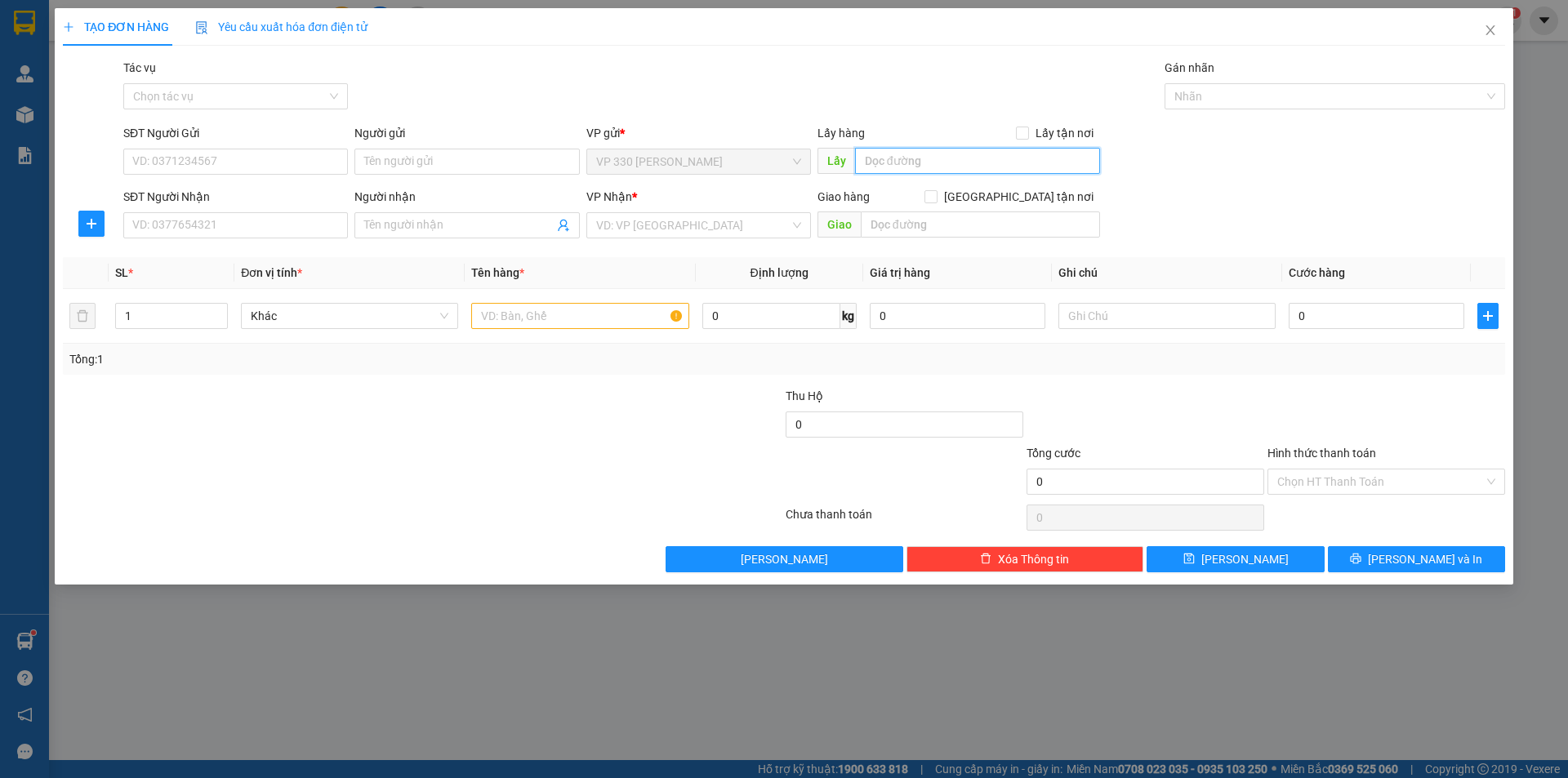
click at [904, 163] on input "text" at bounding box center [977, 161] width 245 height 26
type input "2650"
click at [288, 219] on input "SĐT Người Nhận" at bounding box center [235, 226] width 225 height 26
type input "0916839878"
click at [644, 225] on input "search" at bounding box center [693, 225] width 194 height 24
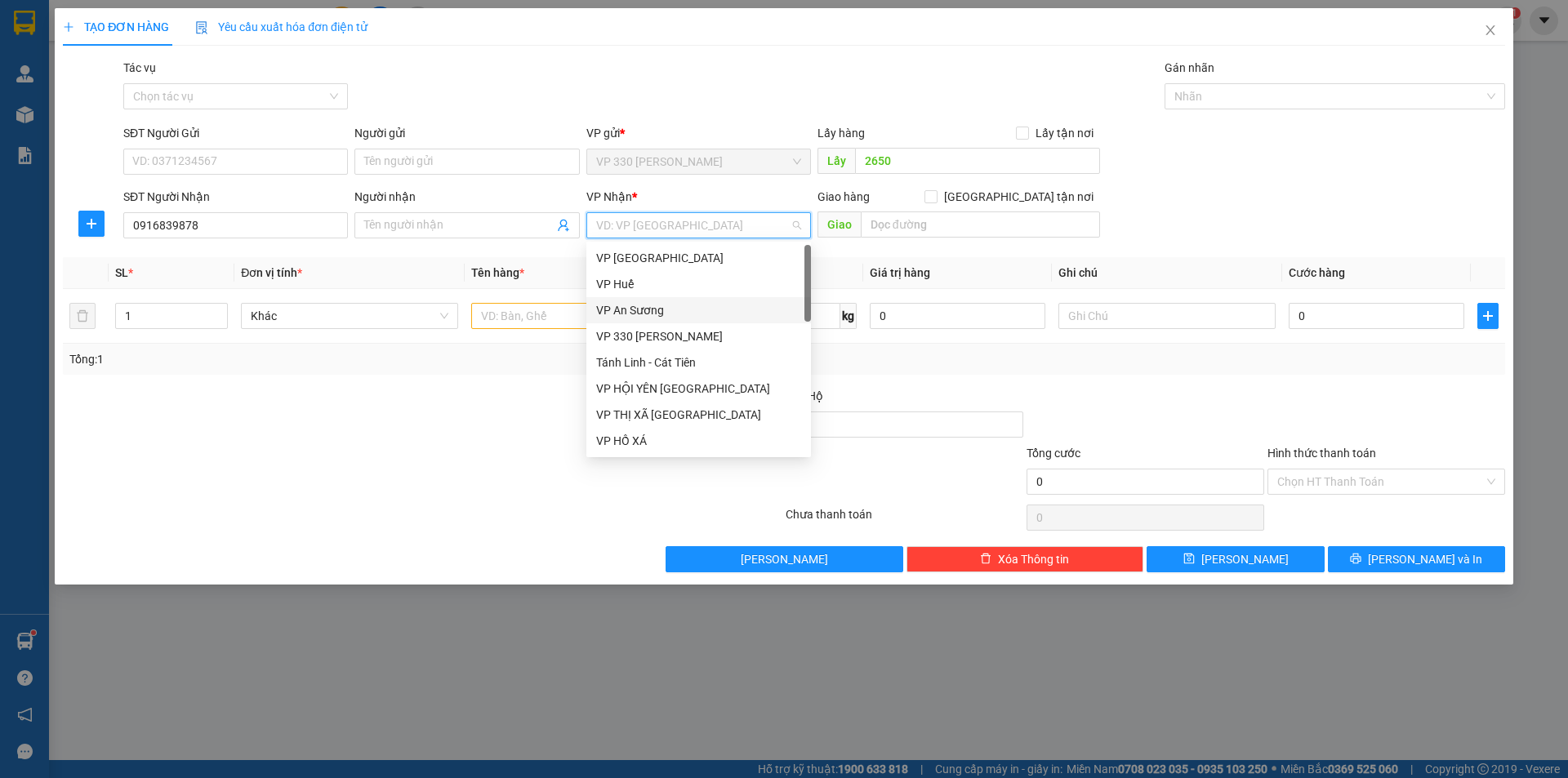
click at [639, 308] on div "VP An Sương" at bounding box center [698, 310] width 205 height 18
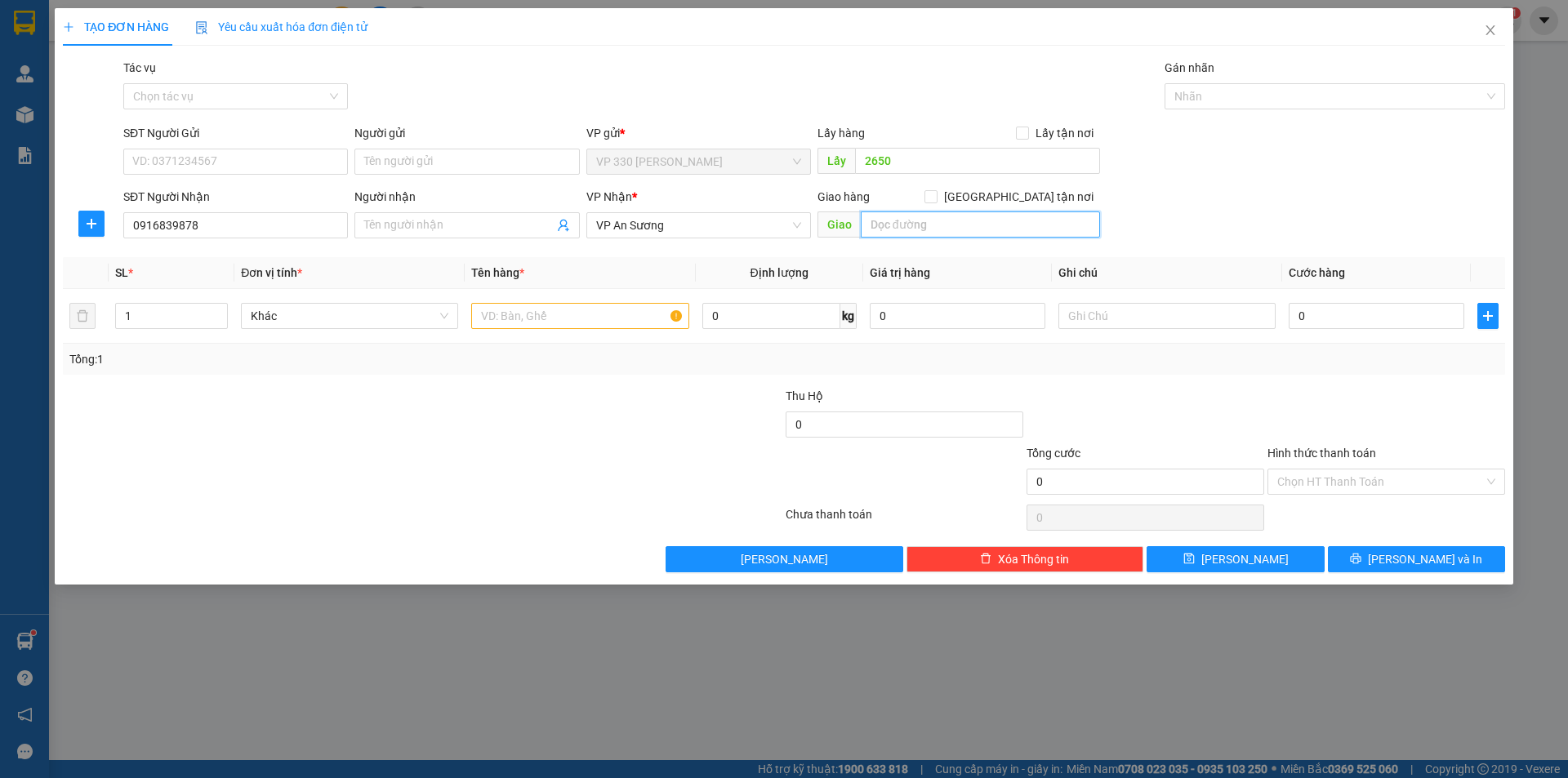
click at [895, 233] on input "text" at bounding box center [980, 225] width 239 height 26
type input "CX 71"
click at [545, 314] on input "text" at bounding box center [580, 316] width 217 height 26
type input "1 XỐP"
click at [1352, 318] on input "0" at bounding box center [1376, 316] width 176 height 26
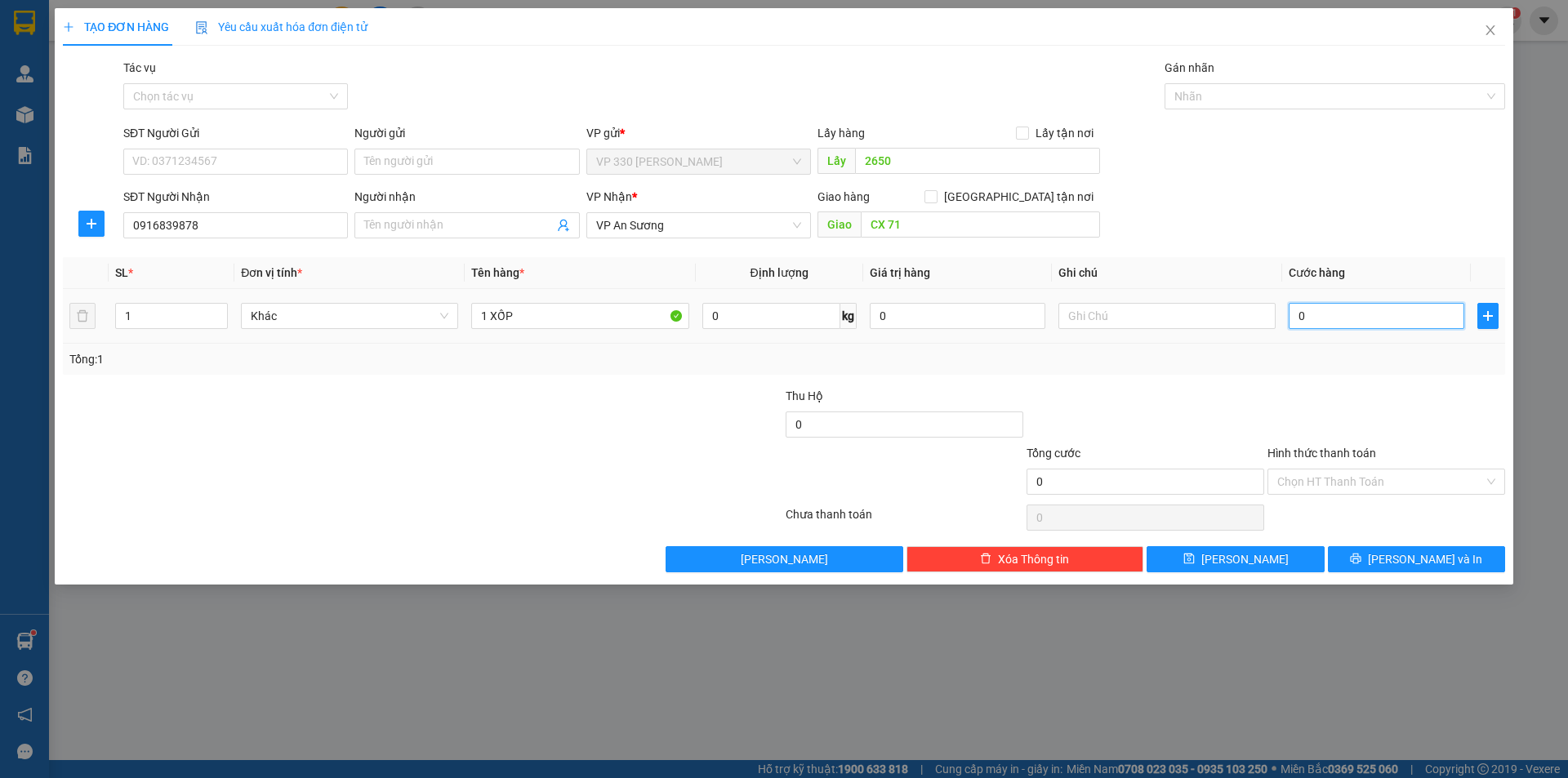
type input "2"
type input "20"
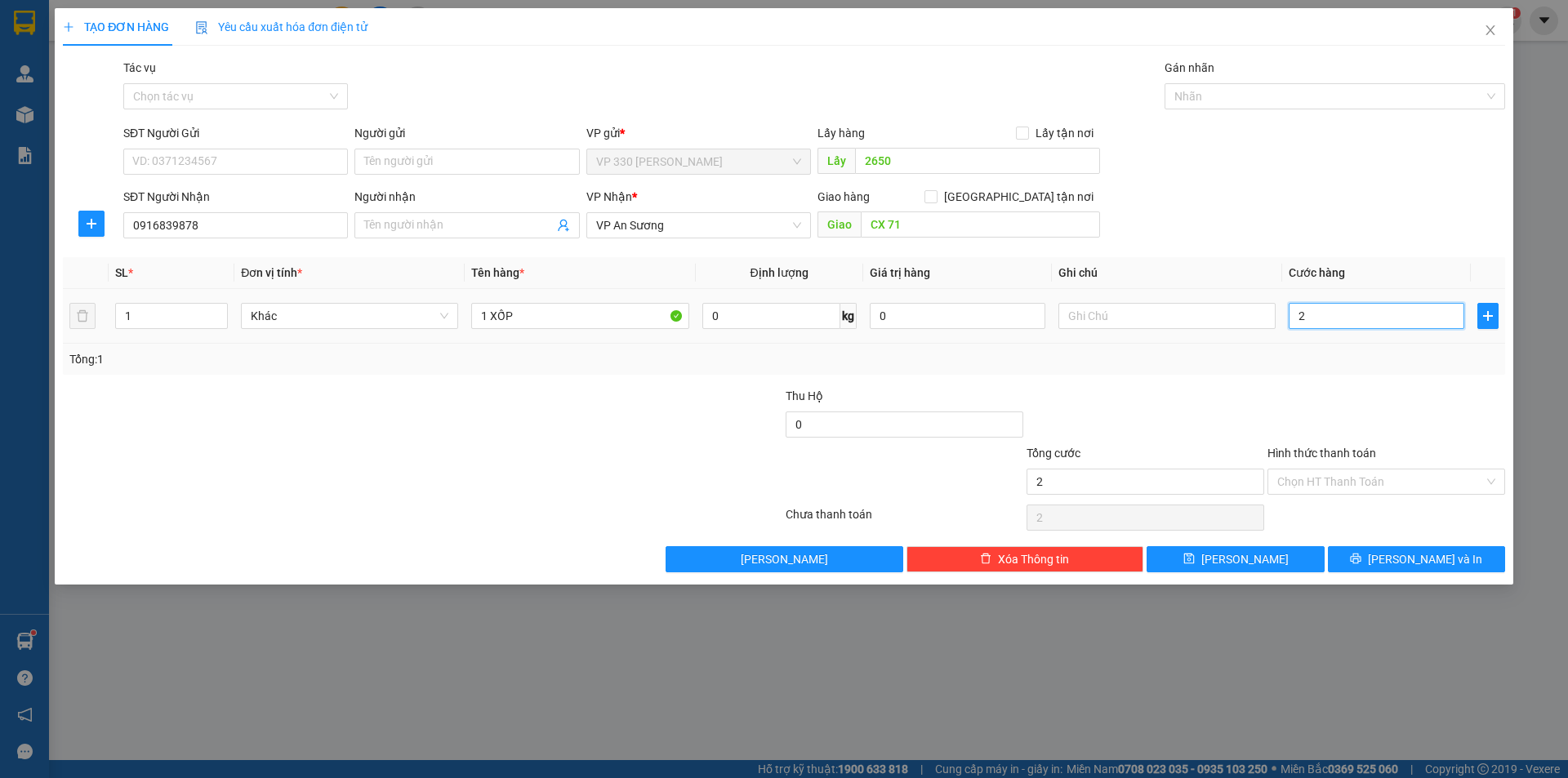
type input "20"
type input "200"
type input "2.000"
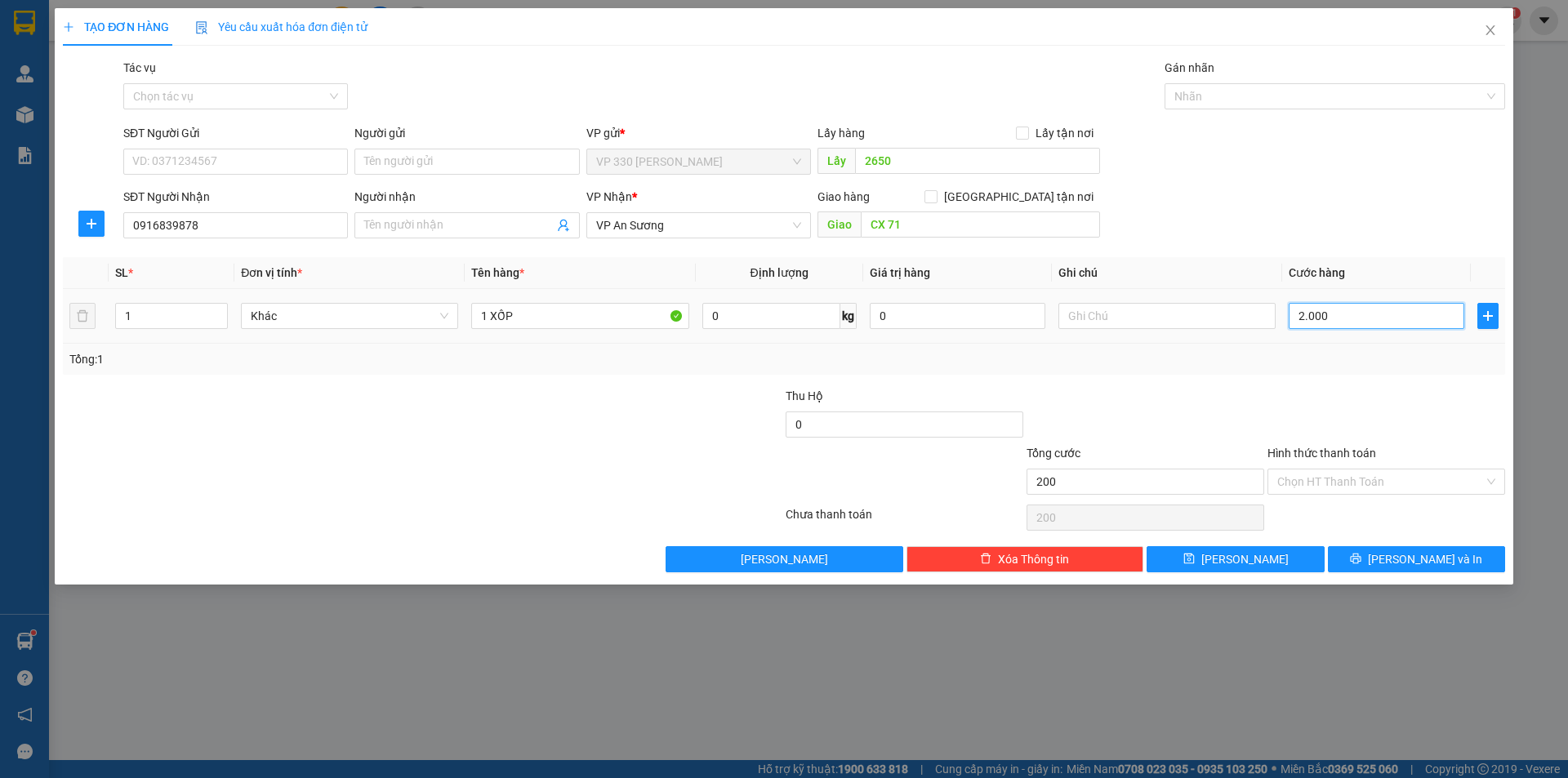
type input "2.000"
type input "20.000"
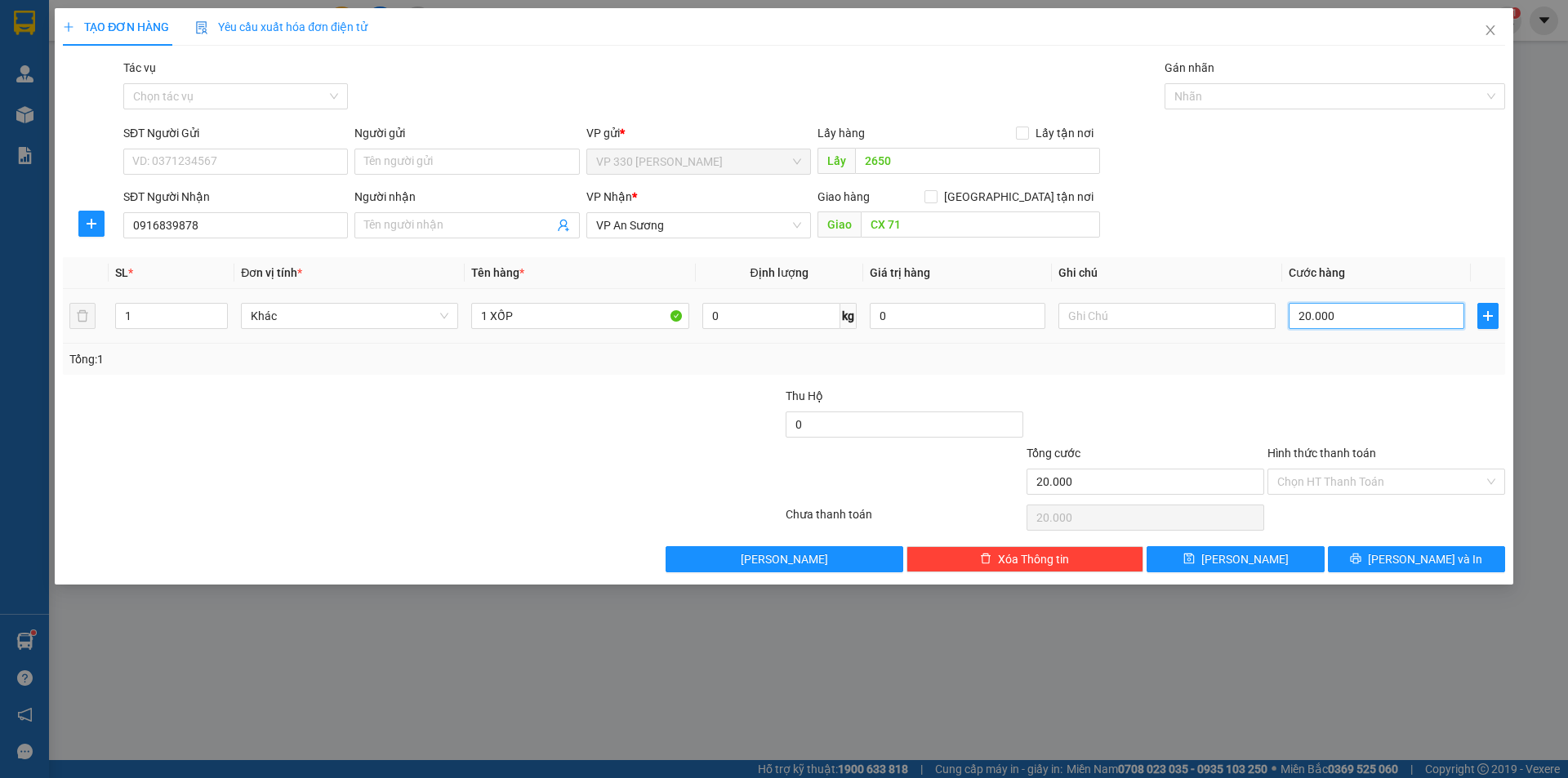
type input "200.000"
click at [1315, 452] on label "Hình thức thanh toán" at bounding box center [1320, 453] width 108 height 13
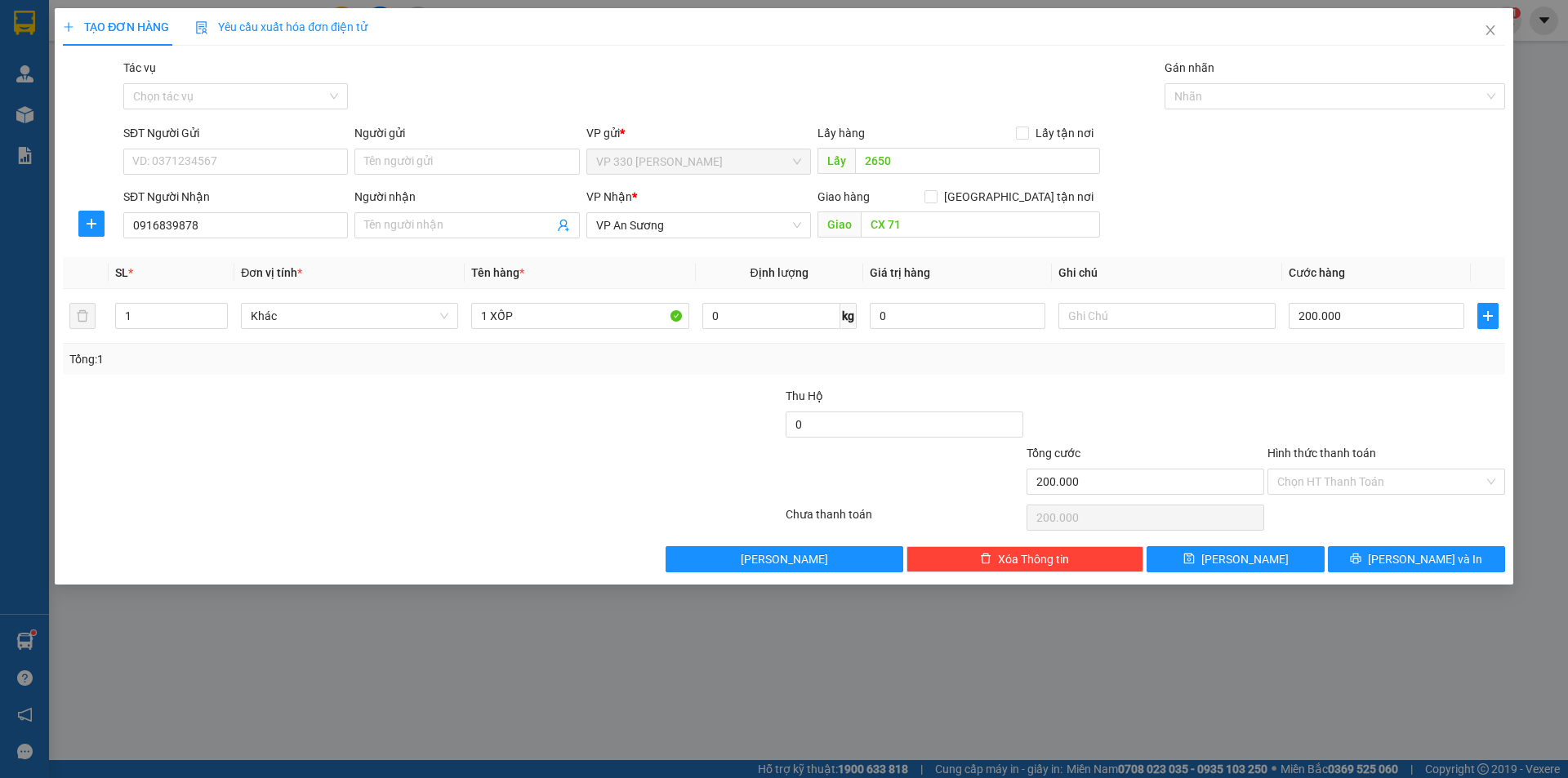
click at [1315, 469] on input "Hình thức thanh toán" at bounding box center [1380, 482] width 206 height 24
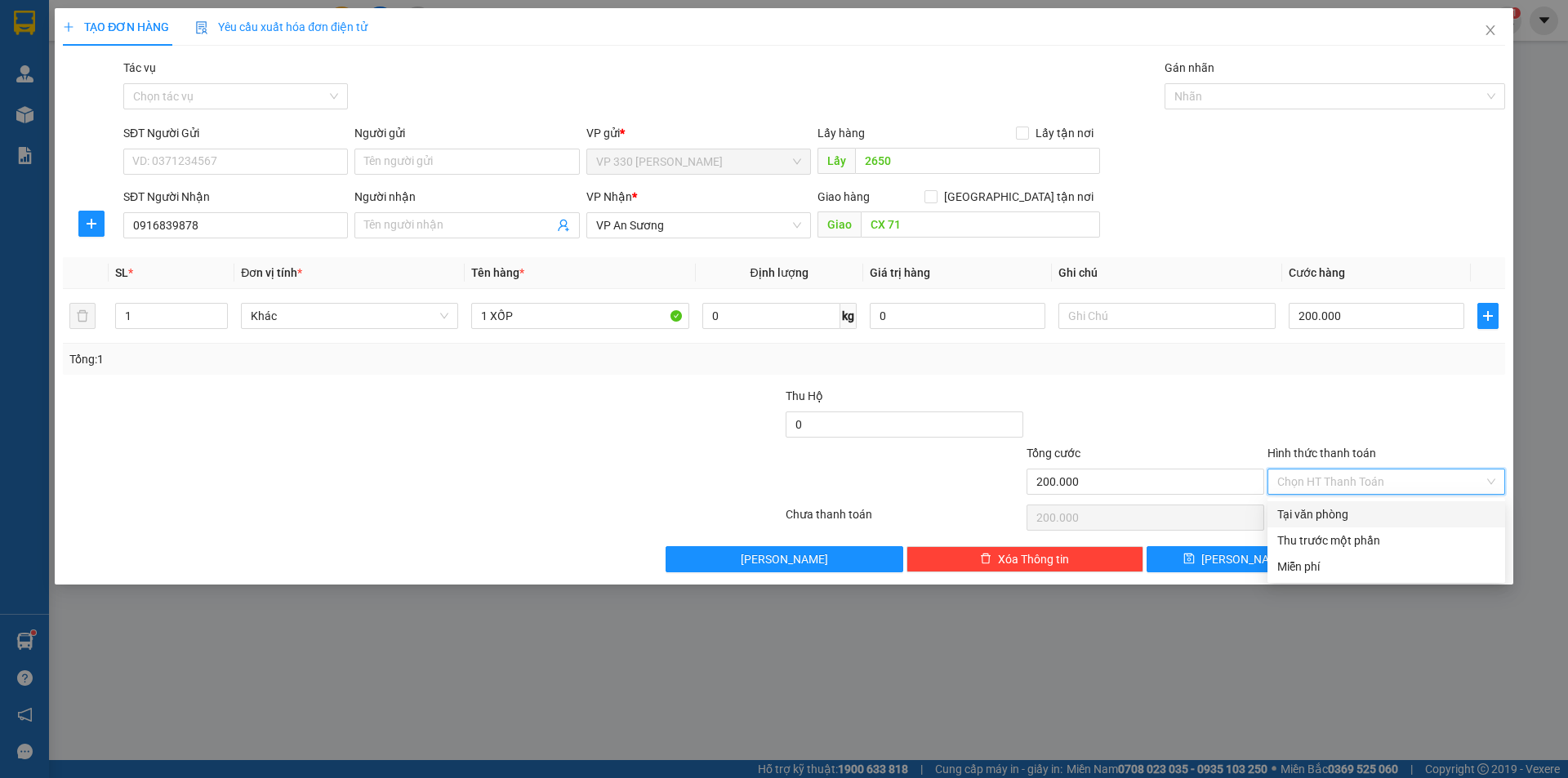
click at [1346, 511] on div "Tại văn phòng" at bounding box center [1386, 514] width 218 height 18
type input "0"
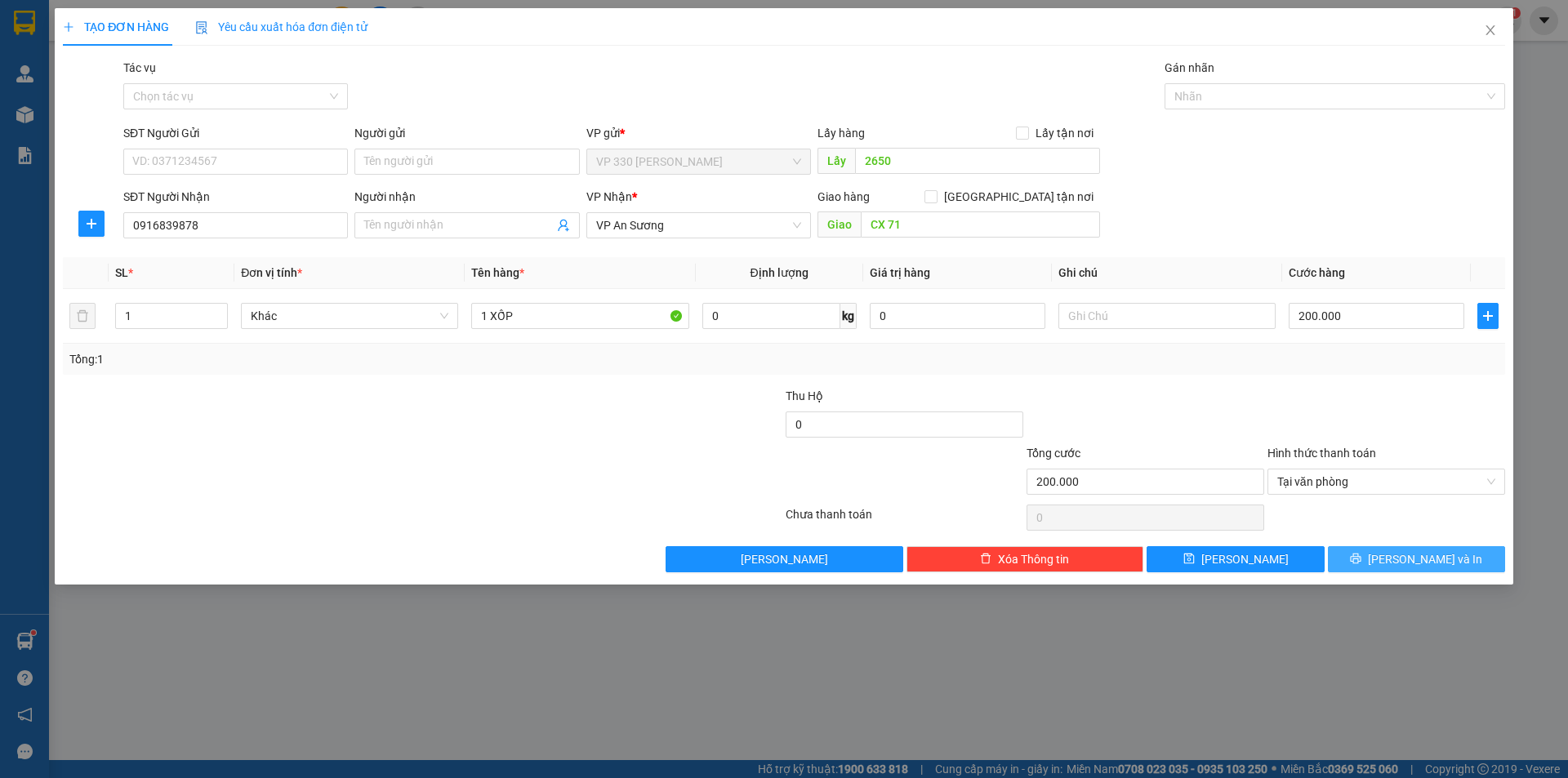
click at [1412, 558] on span "[PERSON_NAME] và In" at bounding box center [1424, 559] width 114 height 18
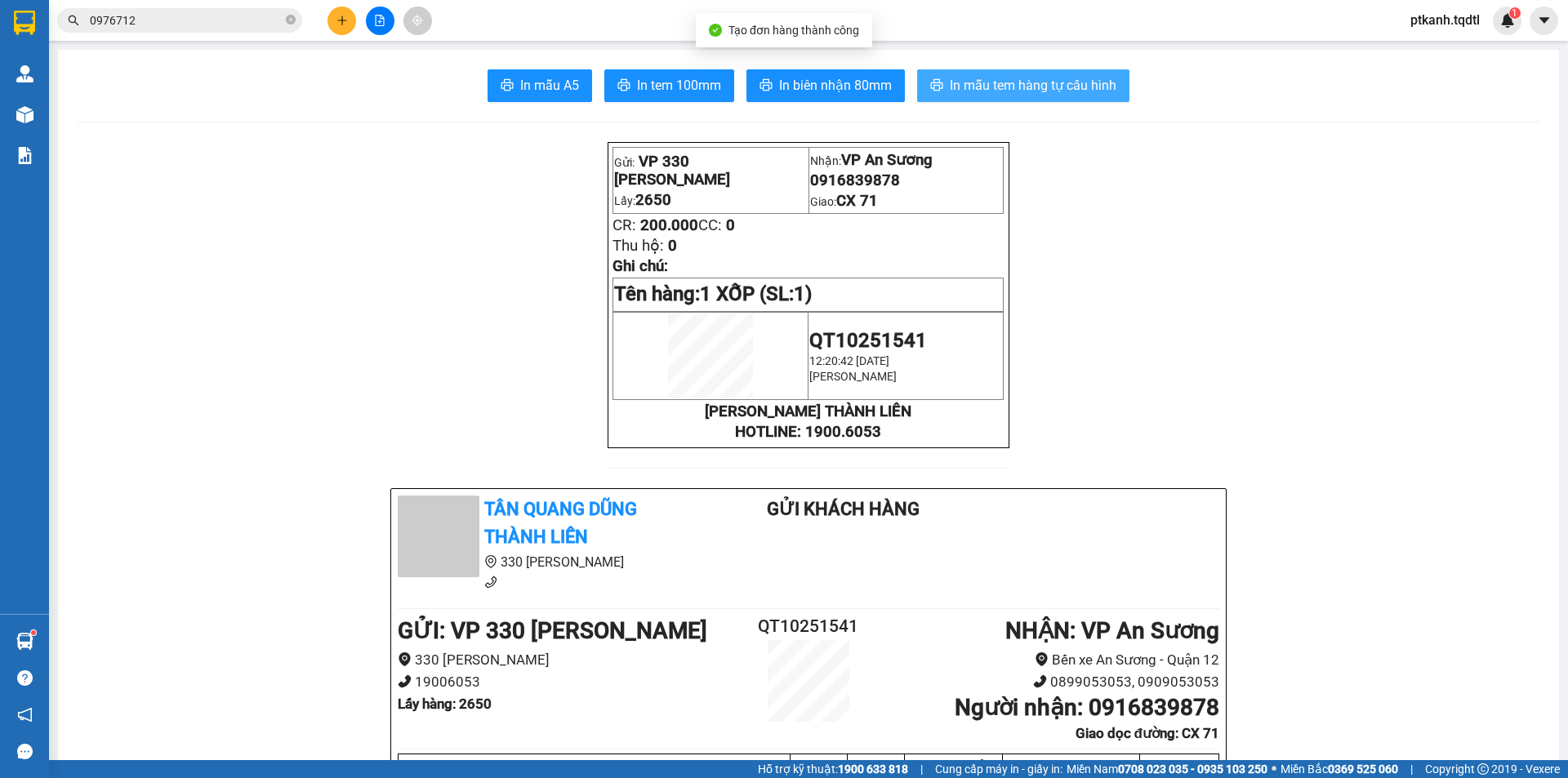
click at [1016, 87] on span "In mẫu tem hàng tự cấu hình" at bounding box center [1032, 86] width 167 height 21
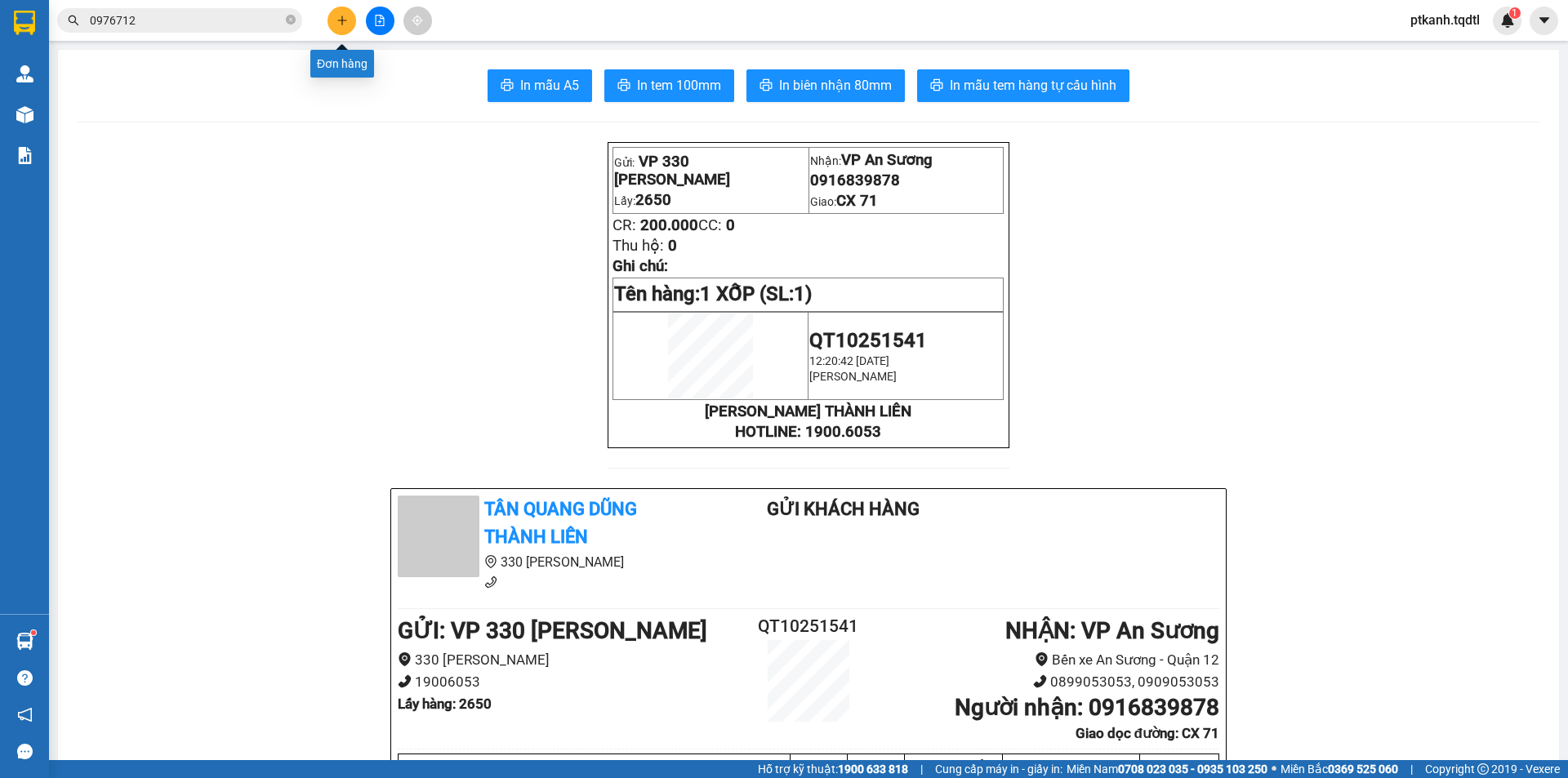
click at [336, 23] on icon "plus" at bounding box center [342, 21] width 11 height 11
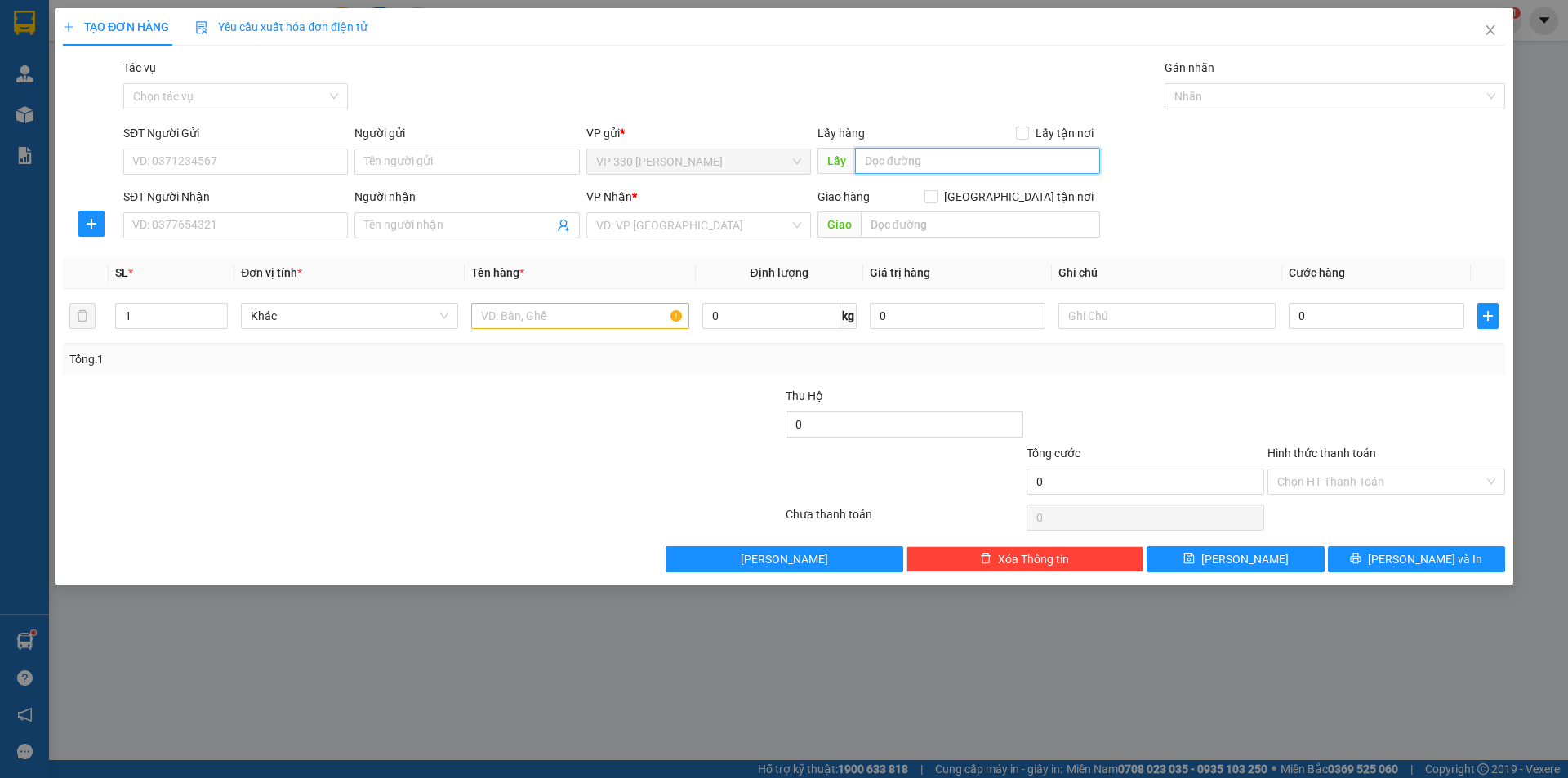
click at [953, 154] on input "text" at bounding box center [977, 161] width 245 height 26
type input "2650"
click at [274, 230] on input "SĐT Người Nhận" at bounding box center [235, 226] width 225 height 26
type input "0392587411"
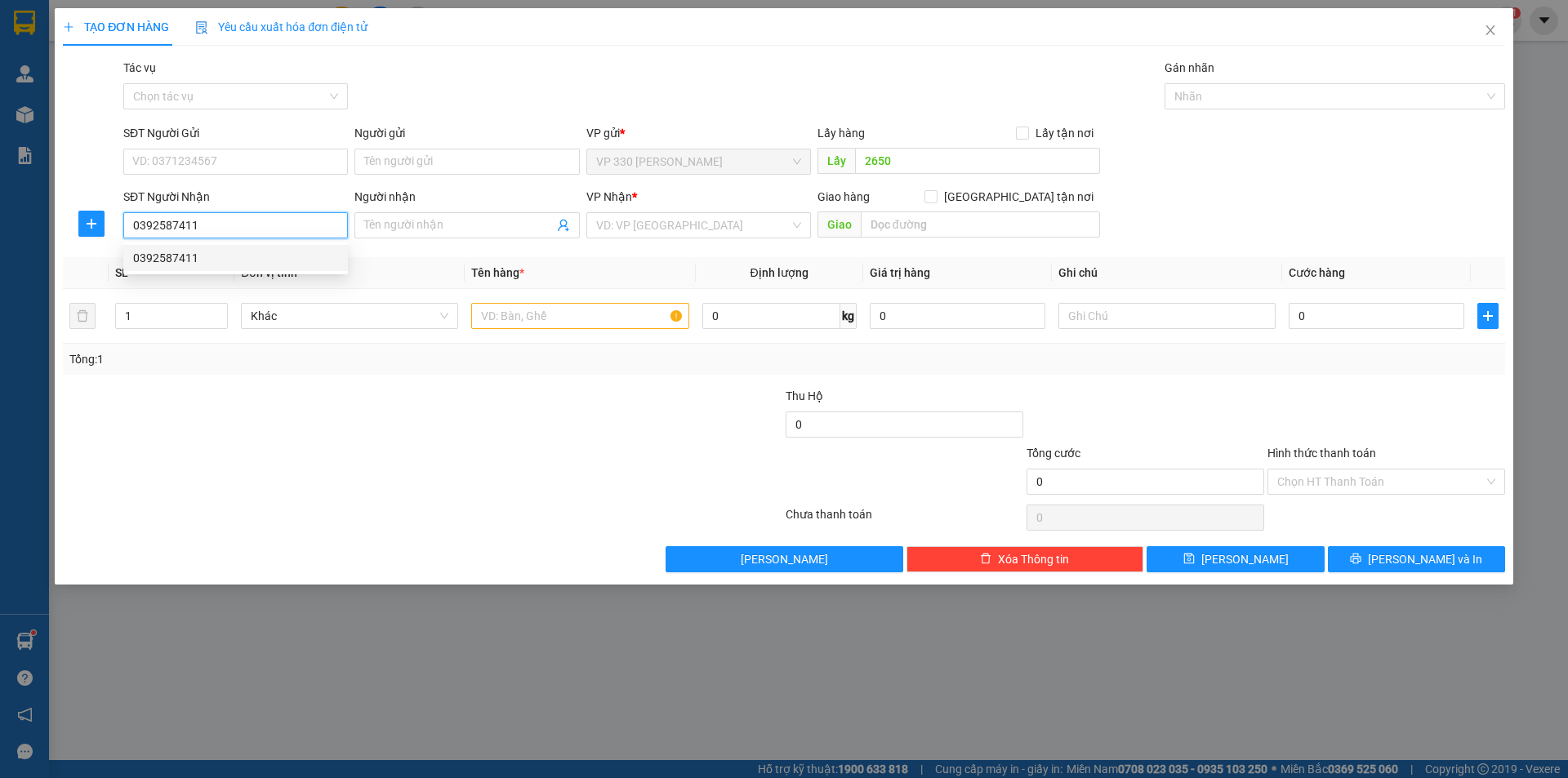
click at [276, 255] on div "0392587411" at bounding box center [235, 258] width 205 height 18
type input "N3 THÀNH"
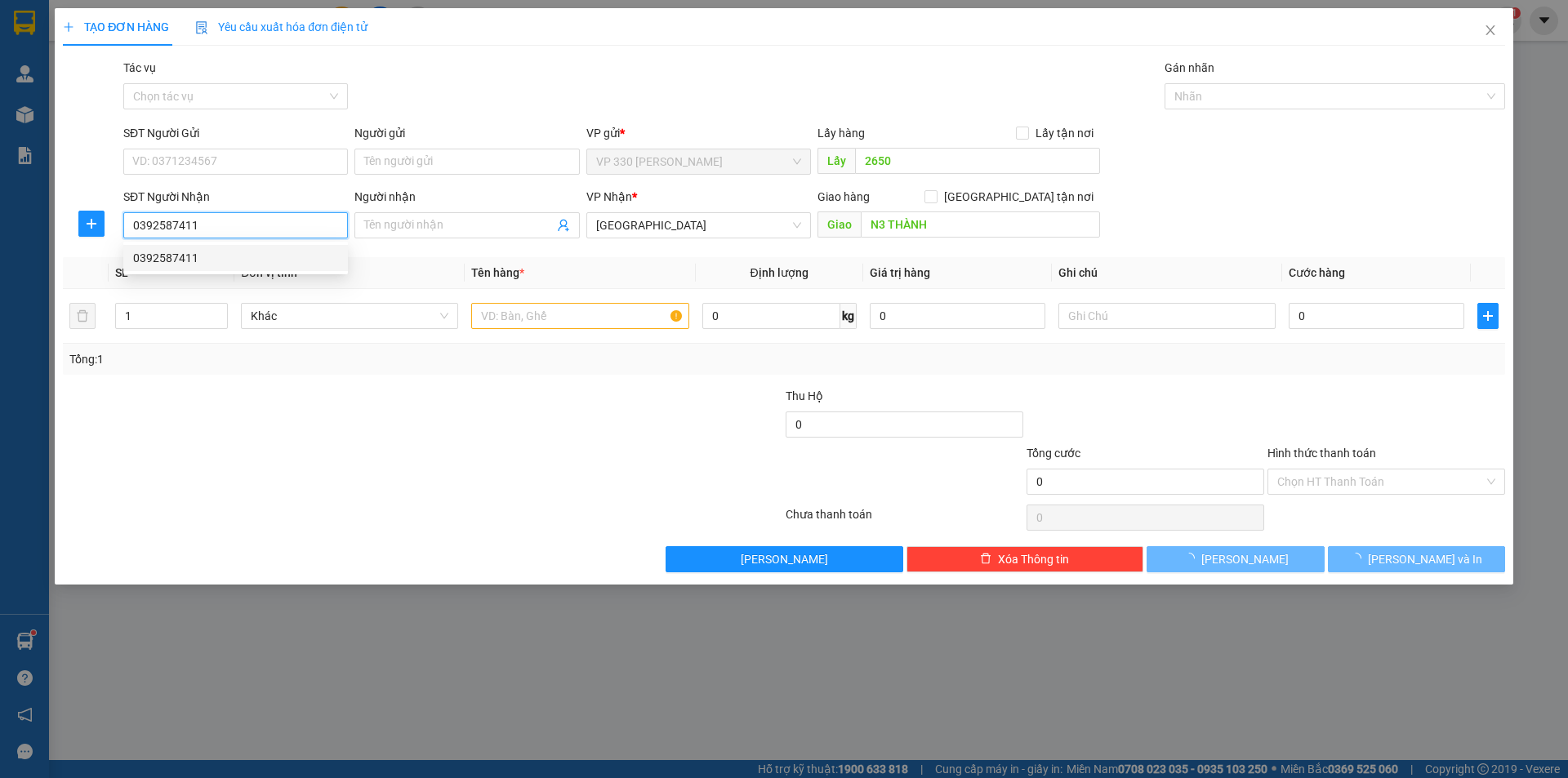
type input "100.000"
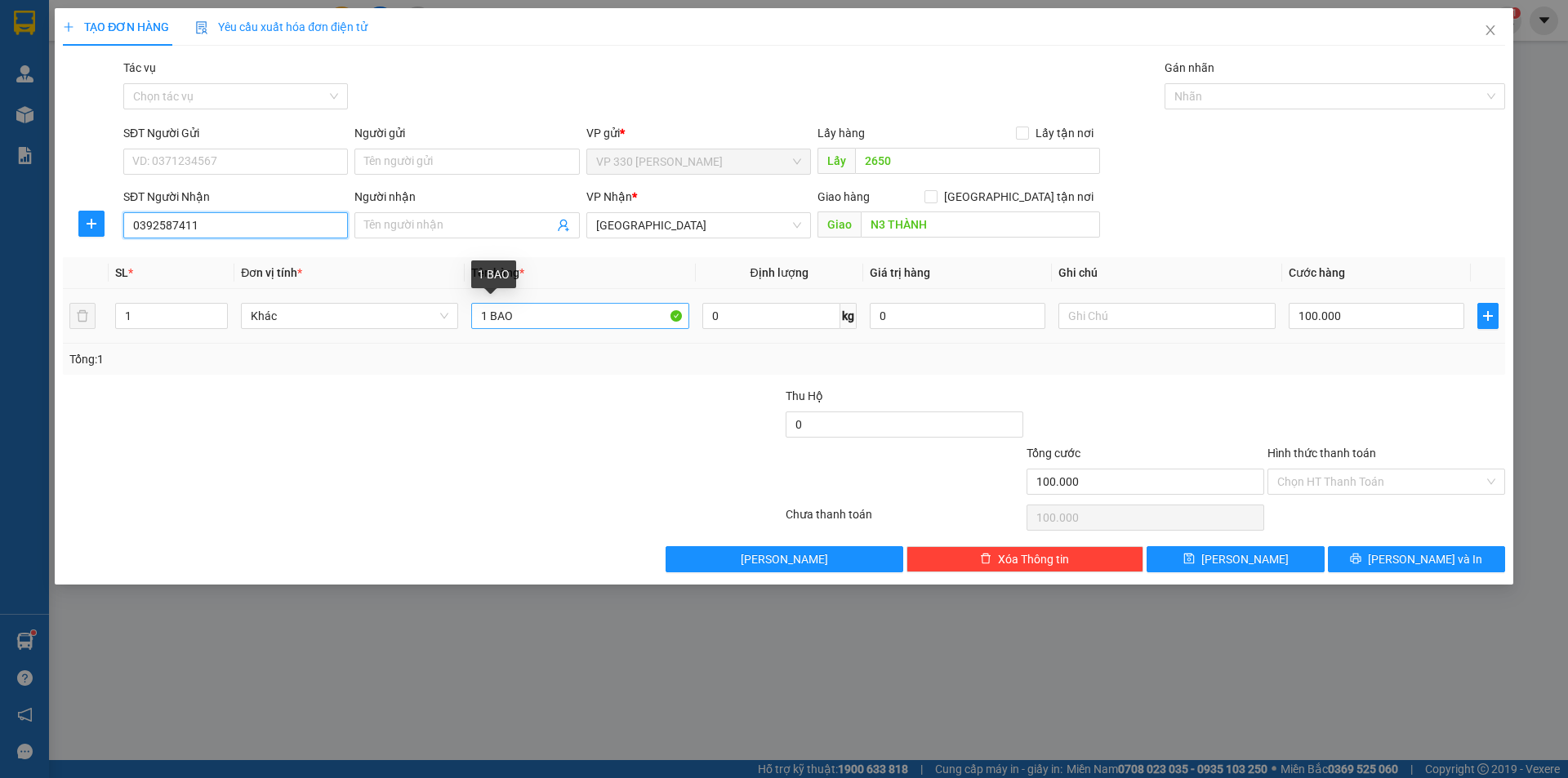
type input "0392587411"
click at [538, 321] on input "1 BAO" at bounding box center [580, 316] width 217 height 26
type input "1 XỐP"
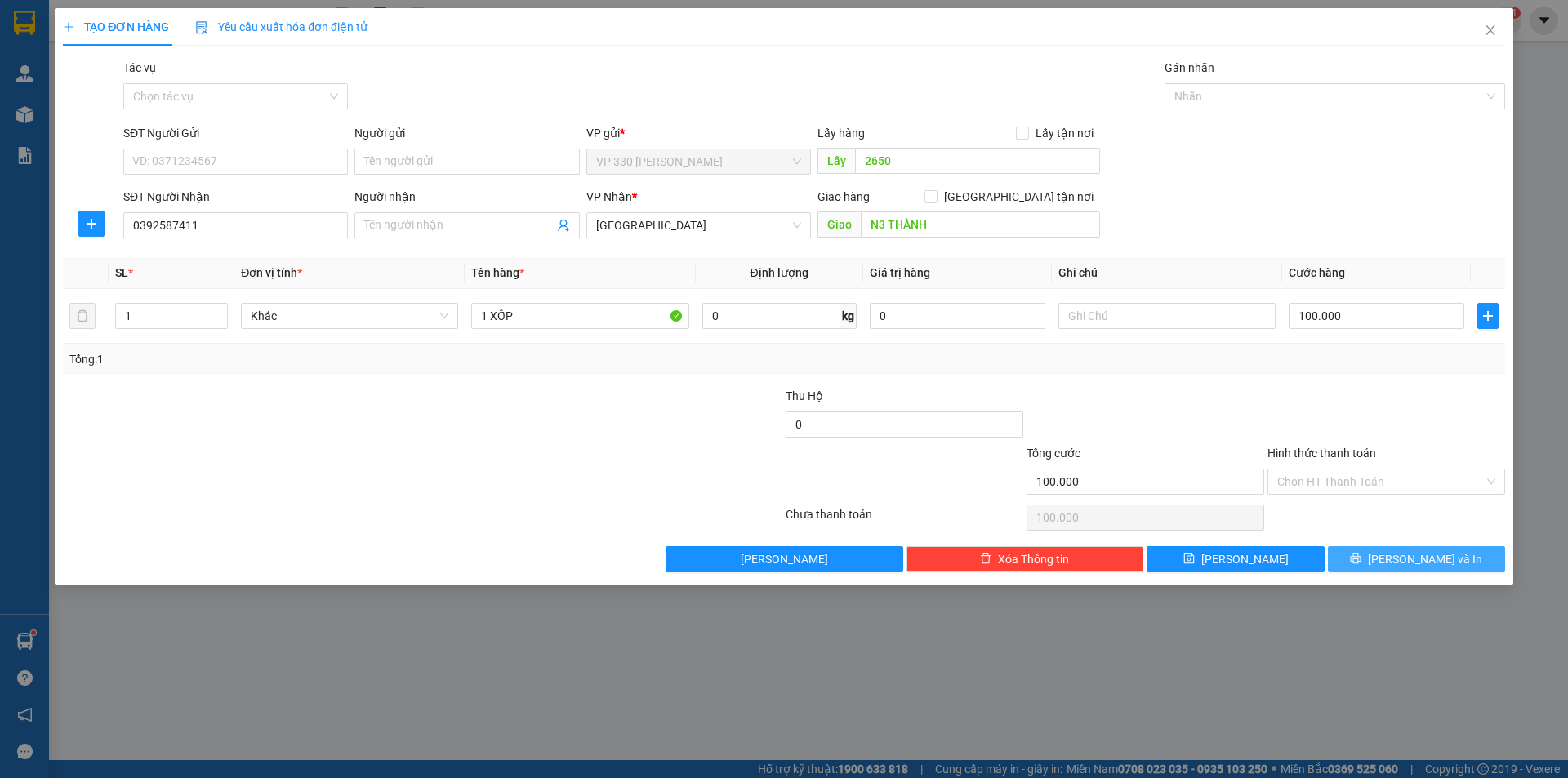
drag, startPoint x: 1439, startPoint y: 558, endPoint x: 1415, endPoint y: 548, distance: 26.0
click at [1438, 558] on span "[PERSON_NAME] và In" at bounding box center [1424, 559] width 114 height 18
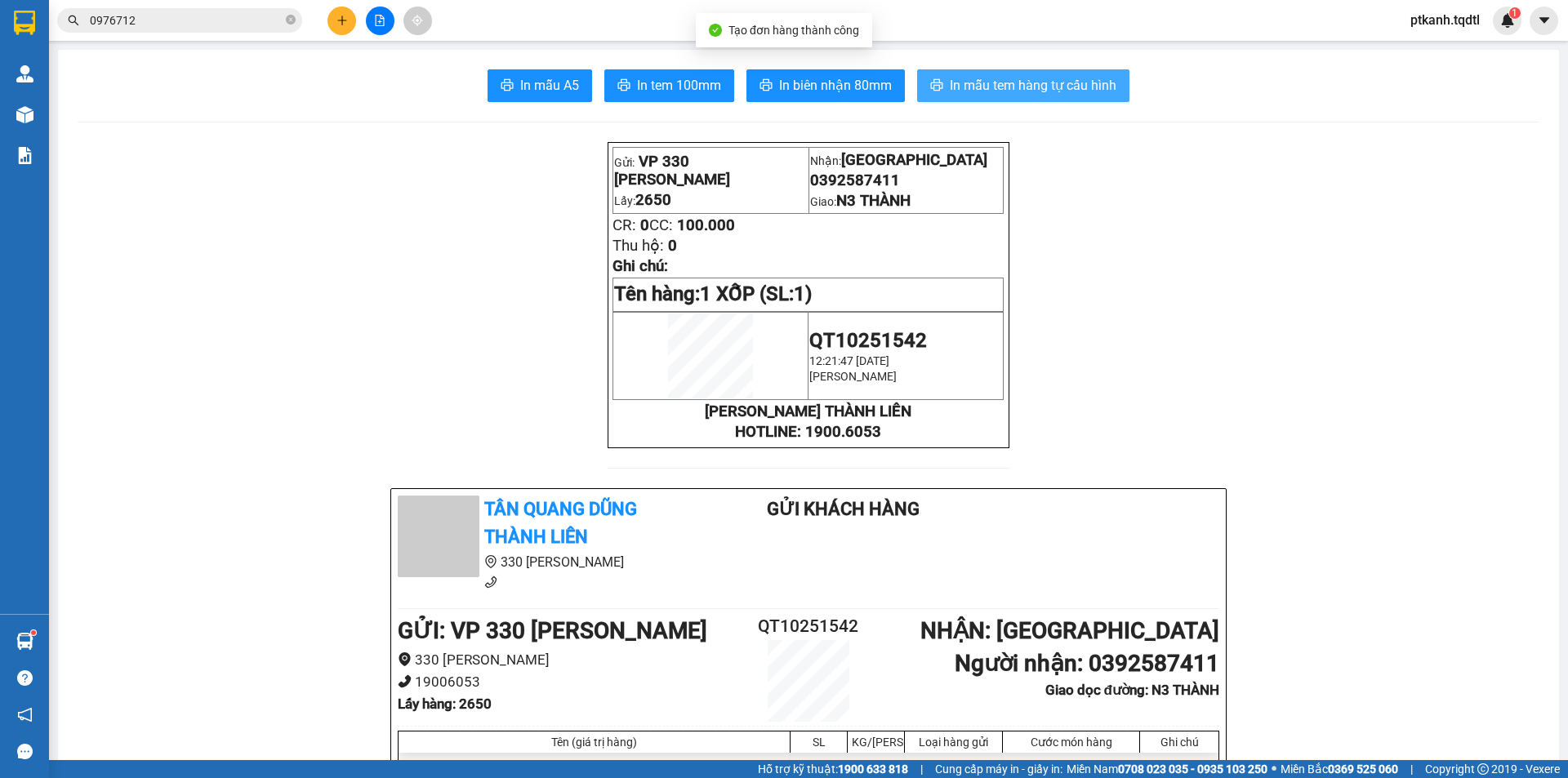
click at [1011, 85] on span "In mẫu tem hàng tự cấu hình" at bounding box center [1032, 86] width 167 height 21
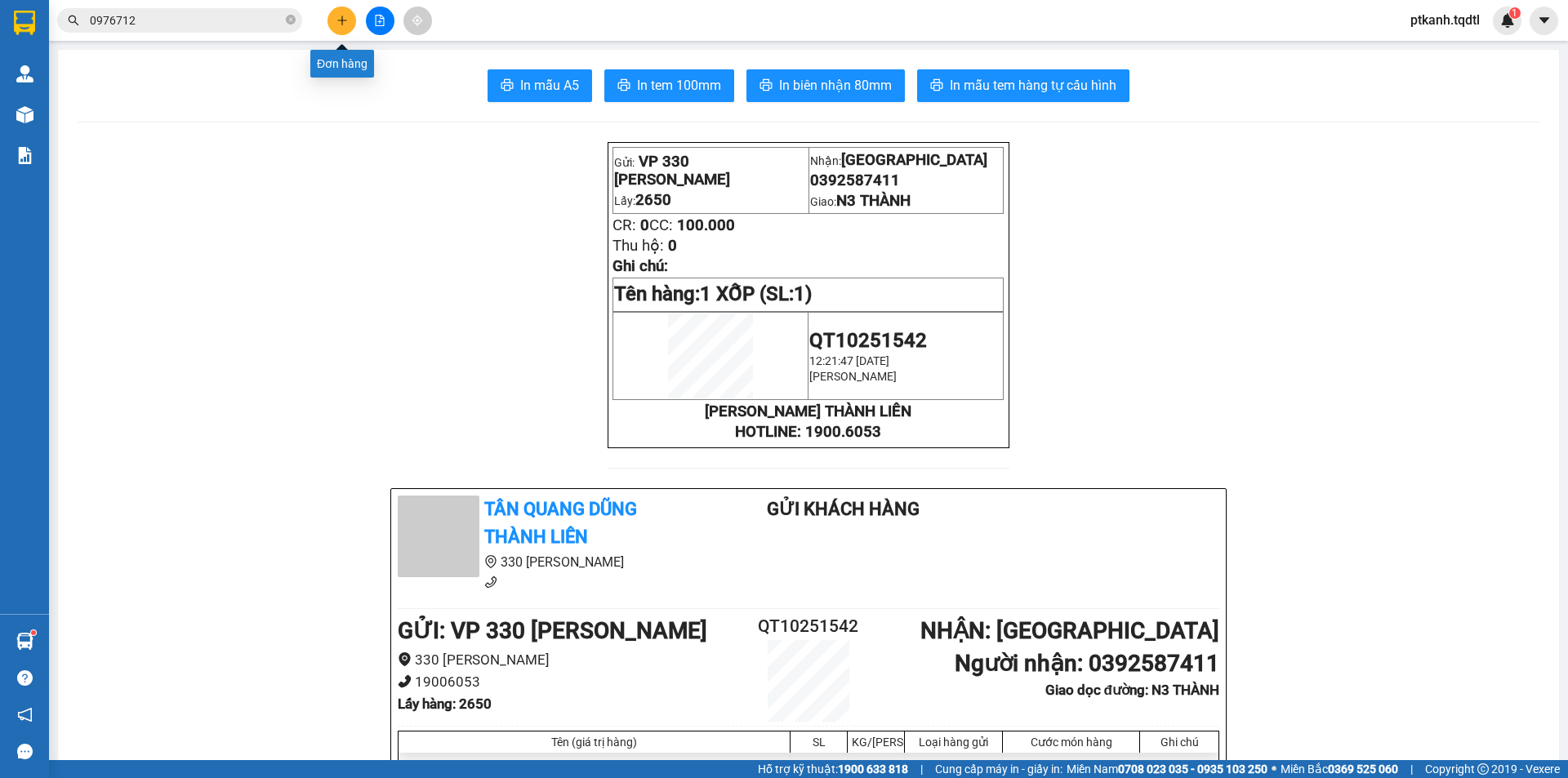
click at [336, 20] on icon "plus" at bounding box center [342, 21] width 11 height 11
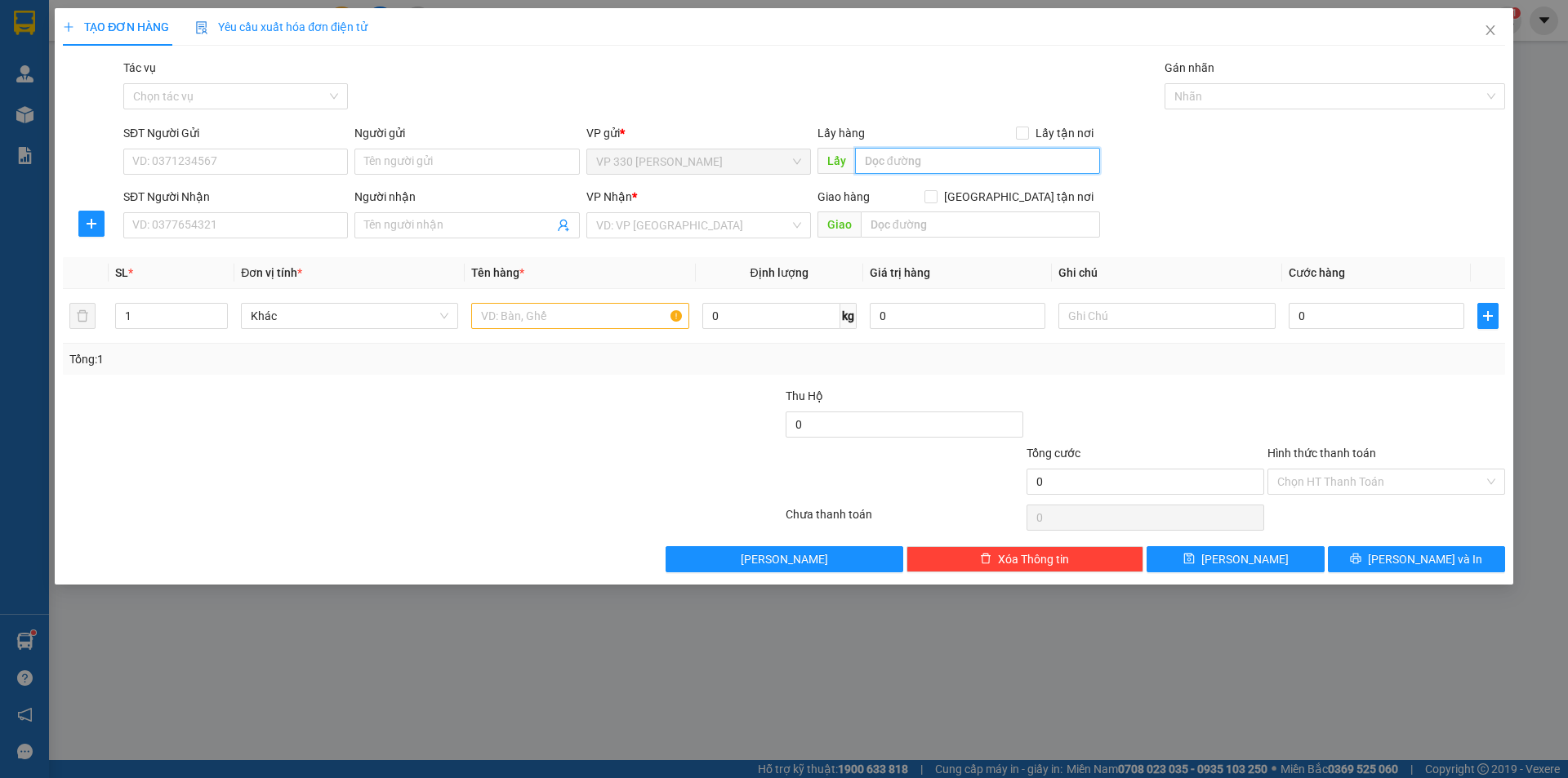
click at [929, 157] on input "text" at bounding box center [977, 161] width 245 height 26
type input "2650"
click at [327, 227] on input "SĐT Người Nhận" at bounding box center [235, 226] width 225 height 26
type input "0905969741"
click at [703, 221] on input "search" at bounding box center [693, 225] width 194 height 24
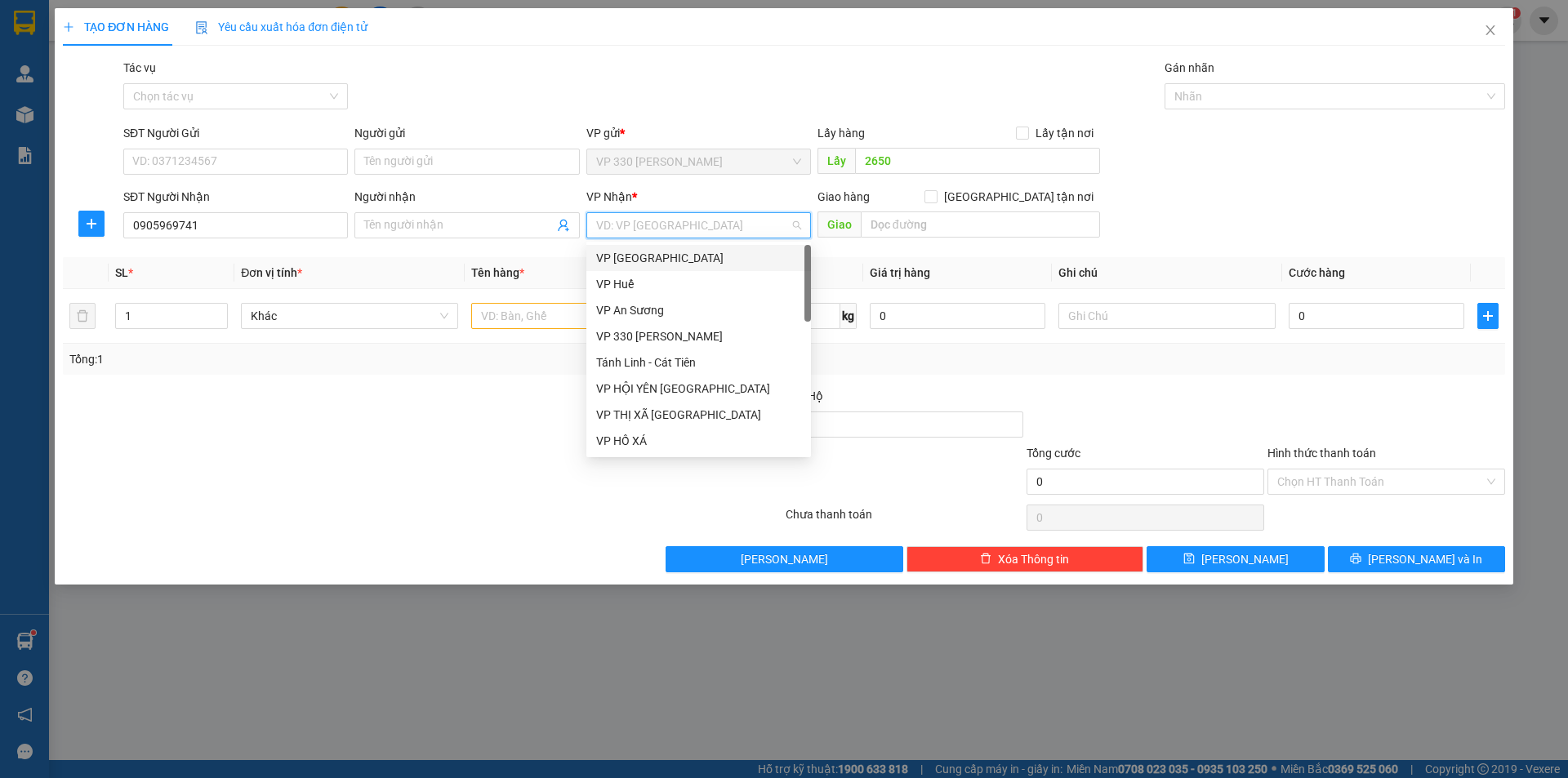
type input "D"
type input "Đ"
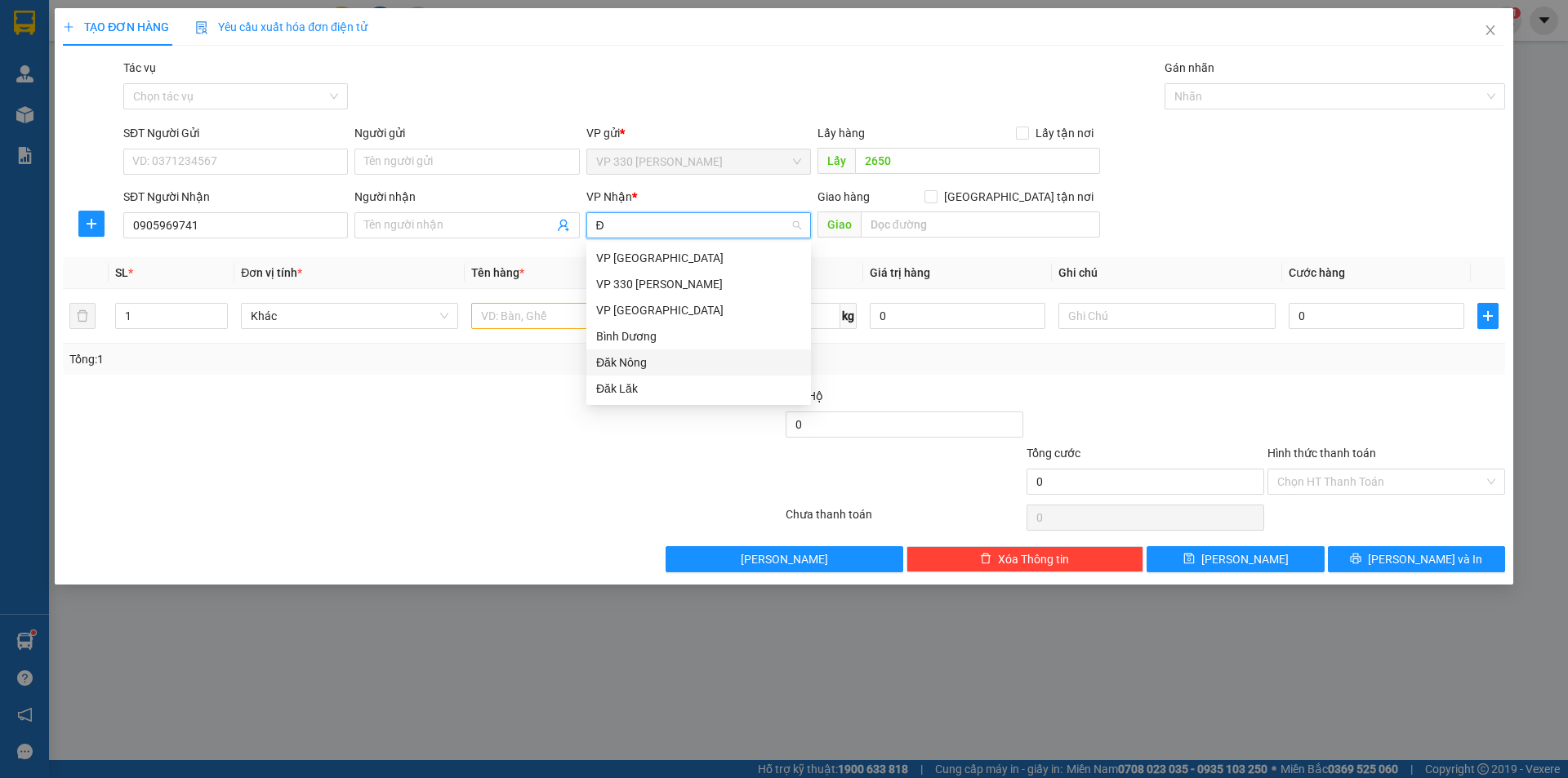
drag, startPoint x: 652, startPoint y: 366, endPoint x: 520, endPoint y: 341, distance: 134.3
click at [651, 367] on div "Đăk Nông" at bounding box center [698, 362] width 205 height 18
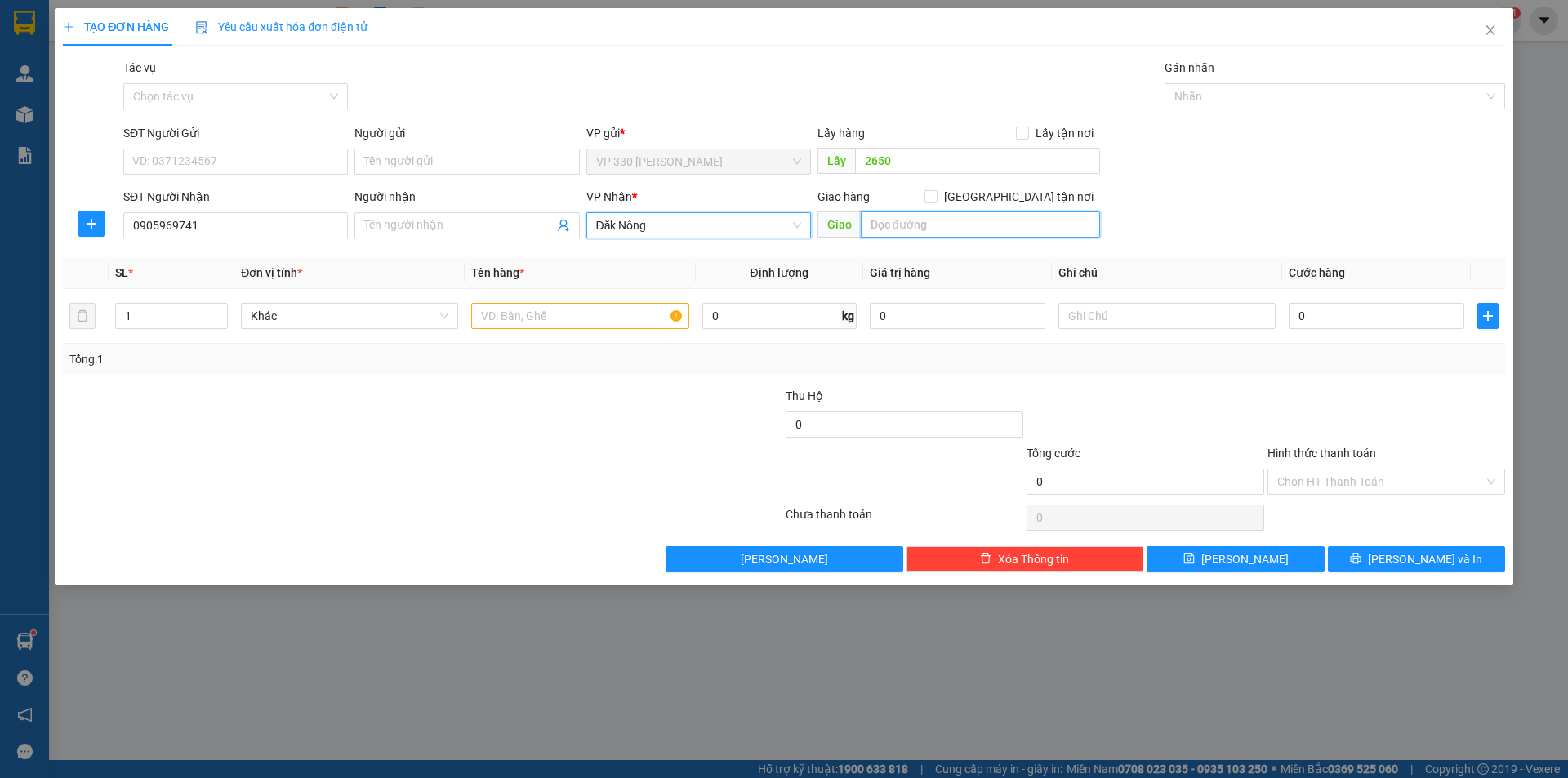
click at [886, 230] on input "text" at bounding box center [980, 225] width 239 height 26
type input "NHÂN CƠ"
type input "2"
click at [219, 312] on icon "up" at bounding box center [219, 312] width 6 height 6
click at [520, 308] on input "text" at bounding box center [580, 316] width 217 height 26
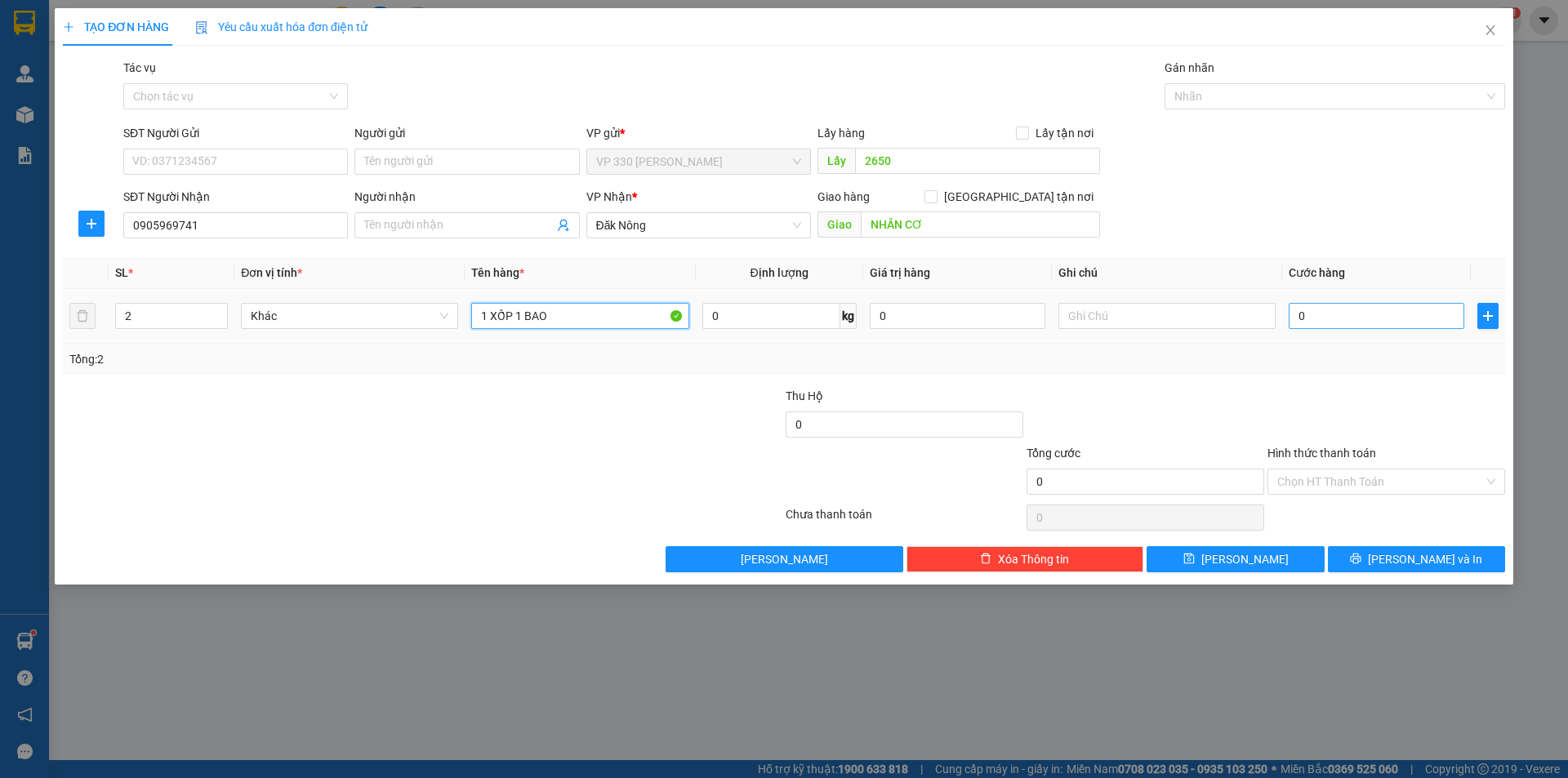
type input "1 XỐP 1 BAO"
click at [1338, 323] on input "0" at bounding box center [1376, 316] width 176 height 26
type input "2"
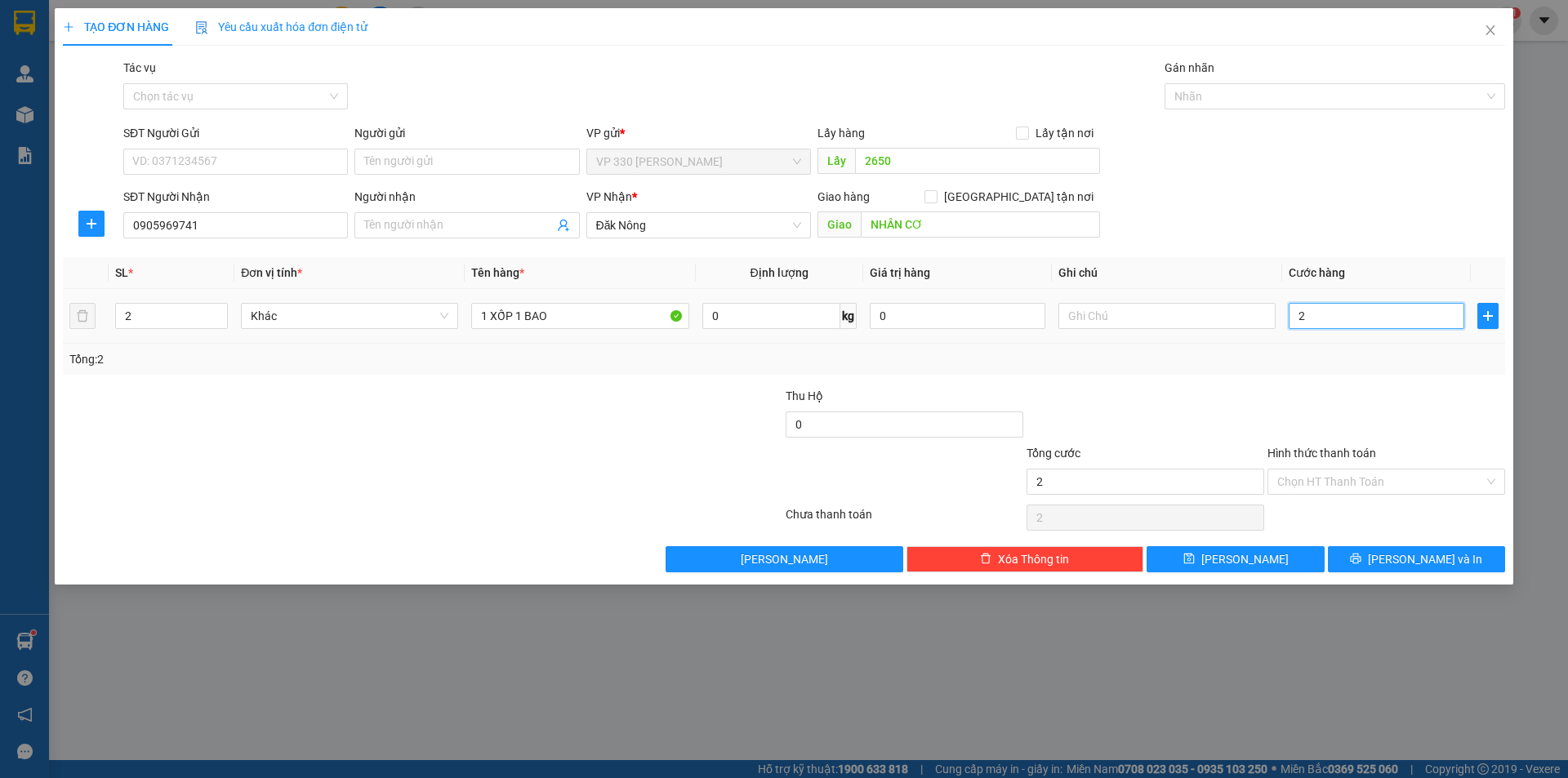
type input "20"
type input "200"
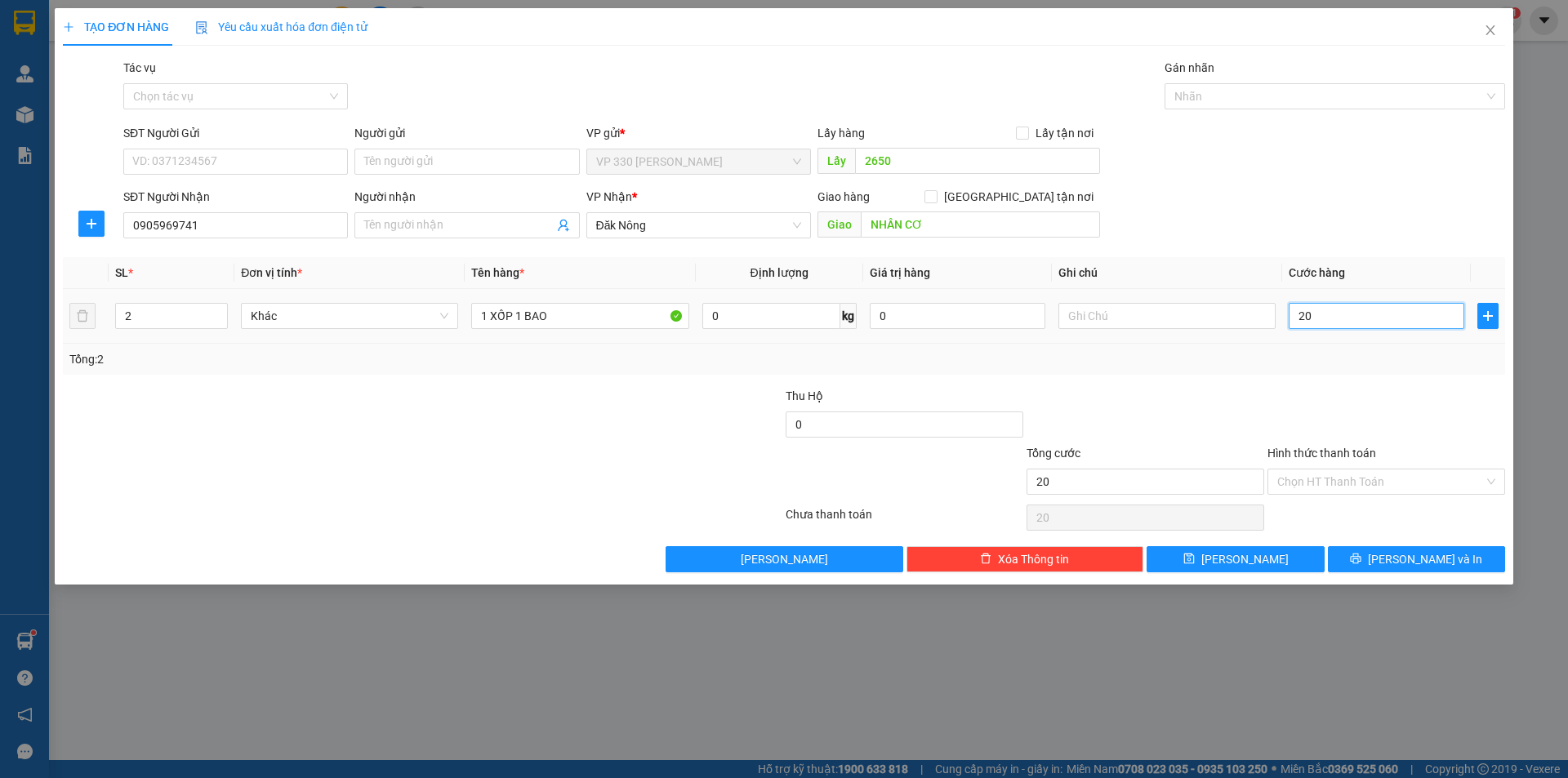
type input "200"
type input "2.000"
type input "20.000"
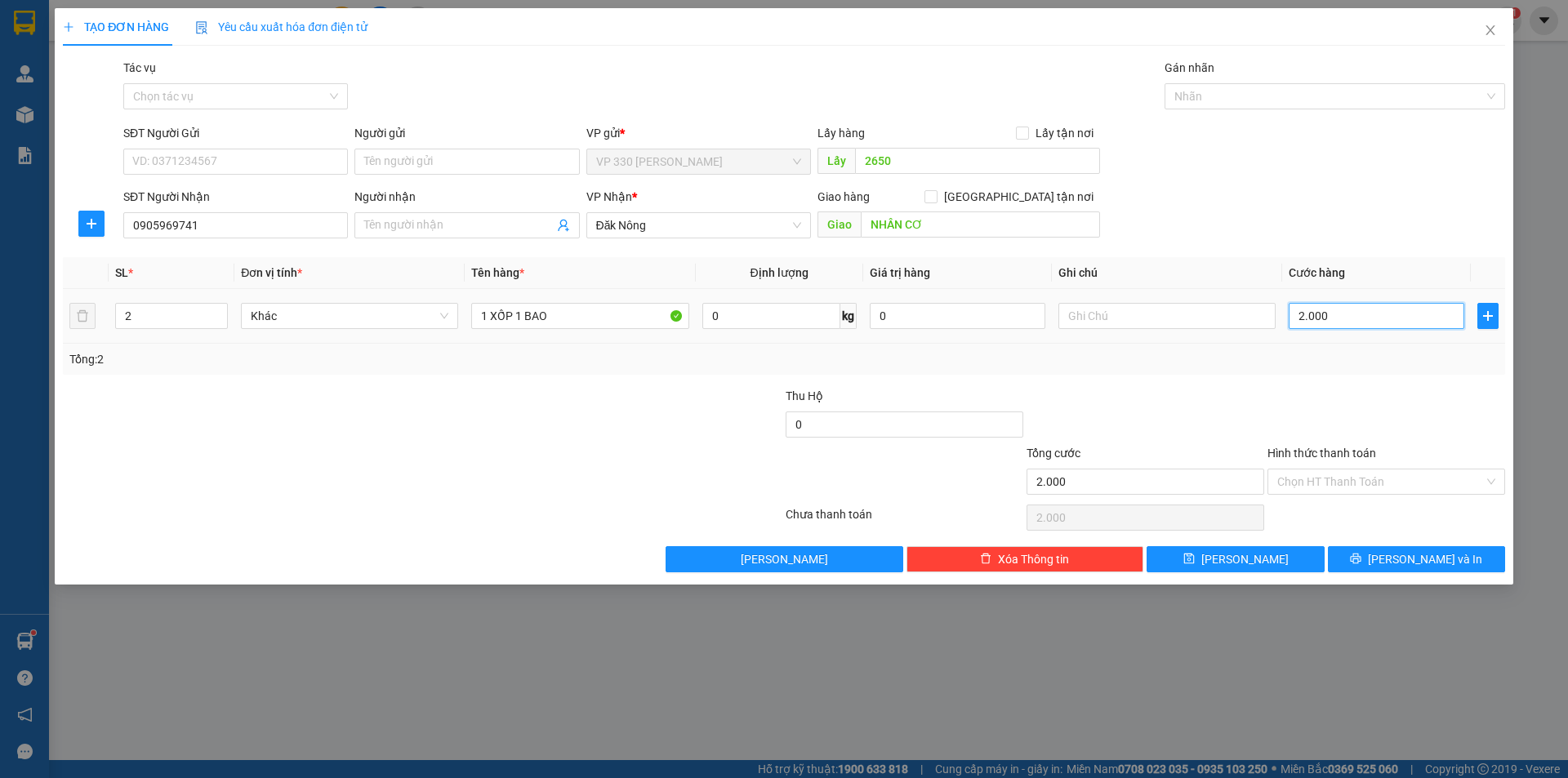
type input "20.000"
type input "200.000"
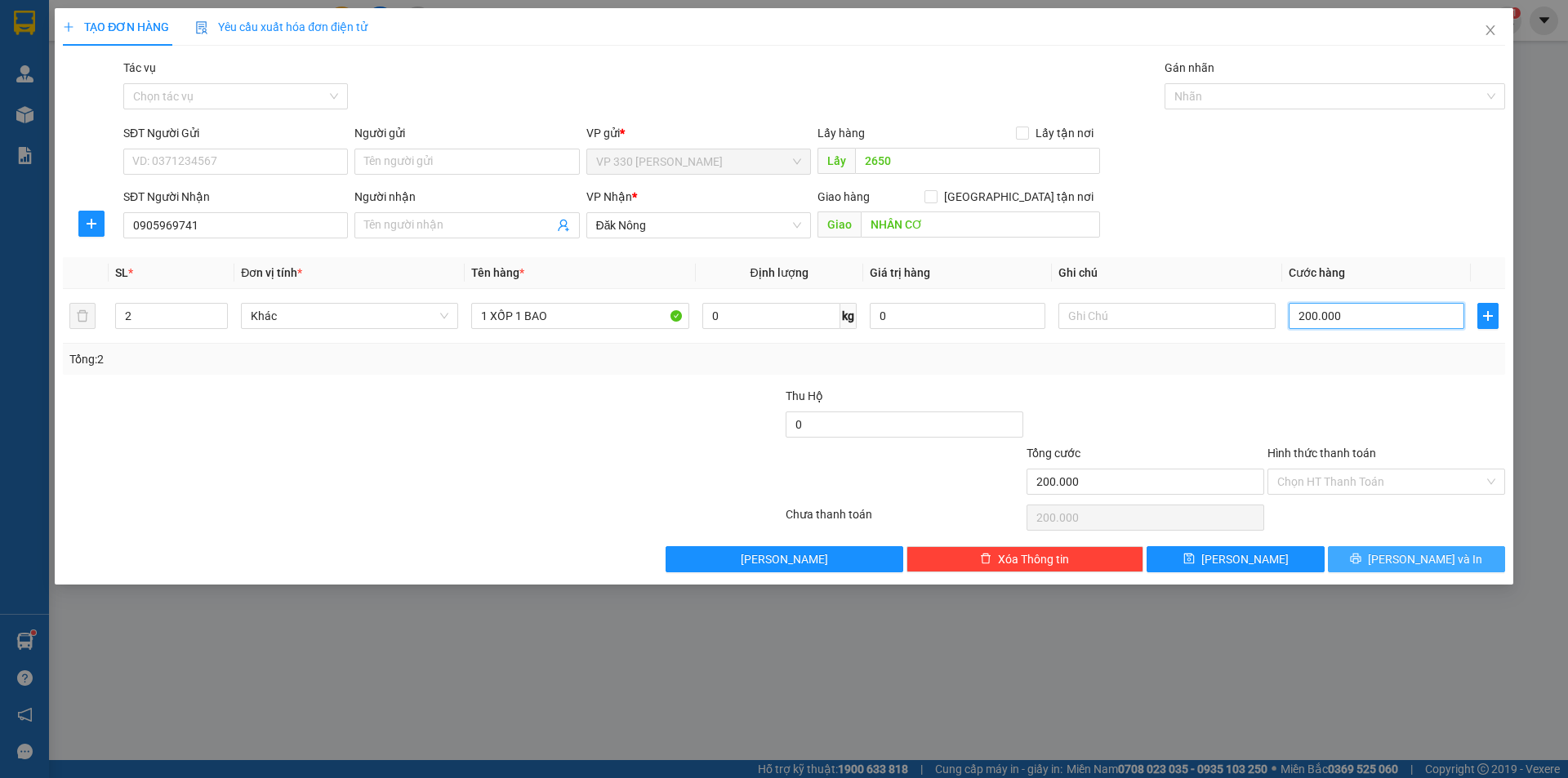
type input "200.000"
click at [1361, 560] on icon "printer" at bounding box center [1355, 558] width 11 height 11
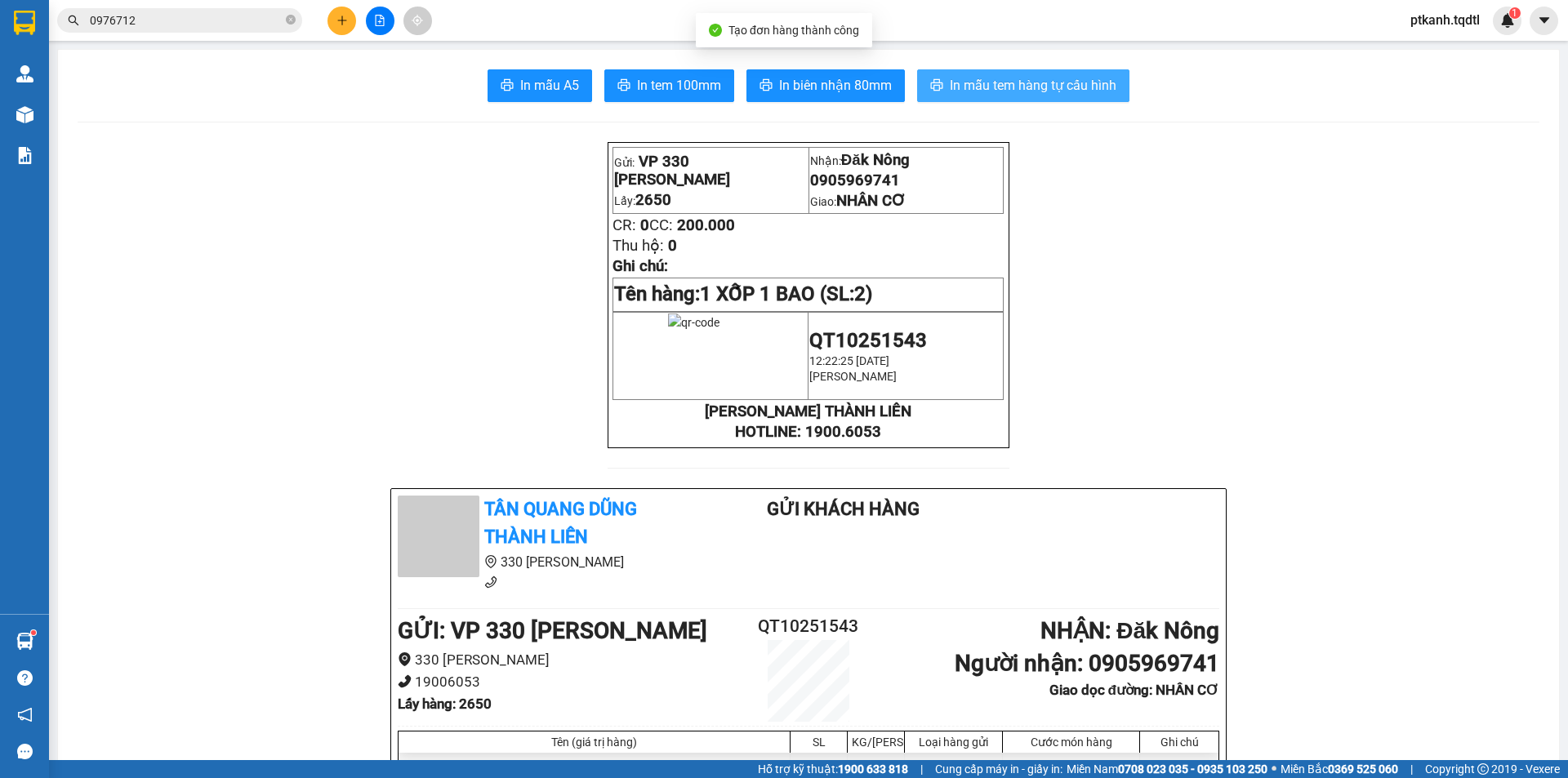
click at [1018, 85] on span "In mẫu tem hàng tự cấu hình" at bounding box center [1032, 86] width 167 height 21
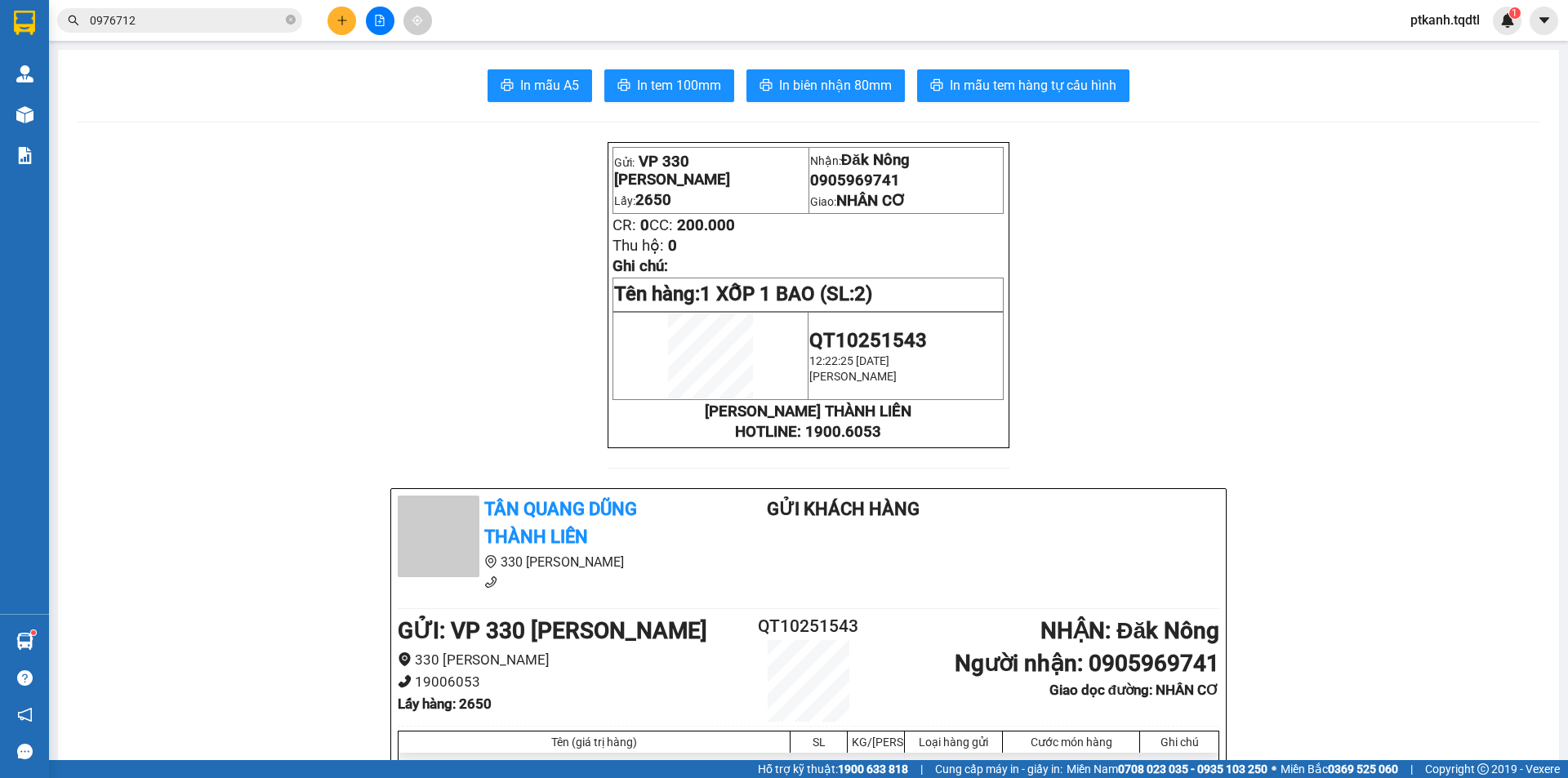
click at [350, 22] on button at bounding box center [342, 21] width 28 height 28
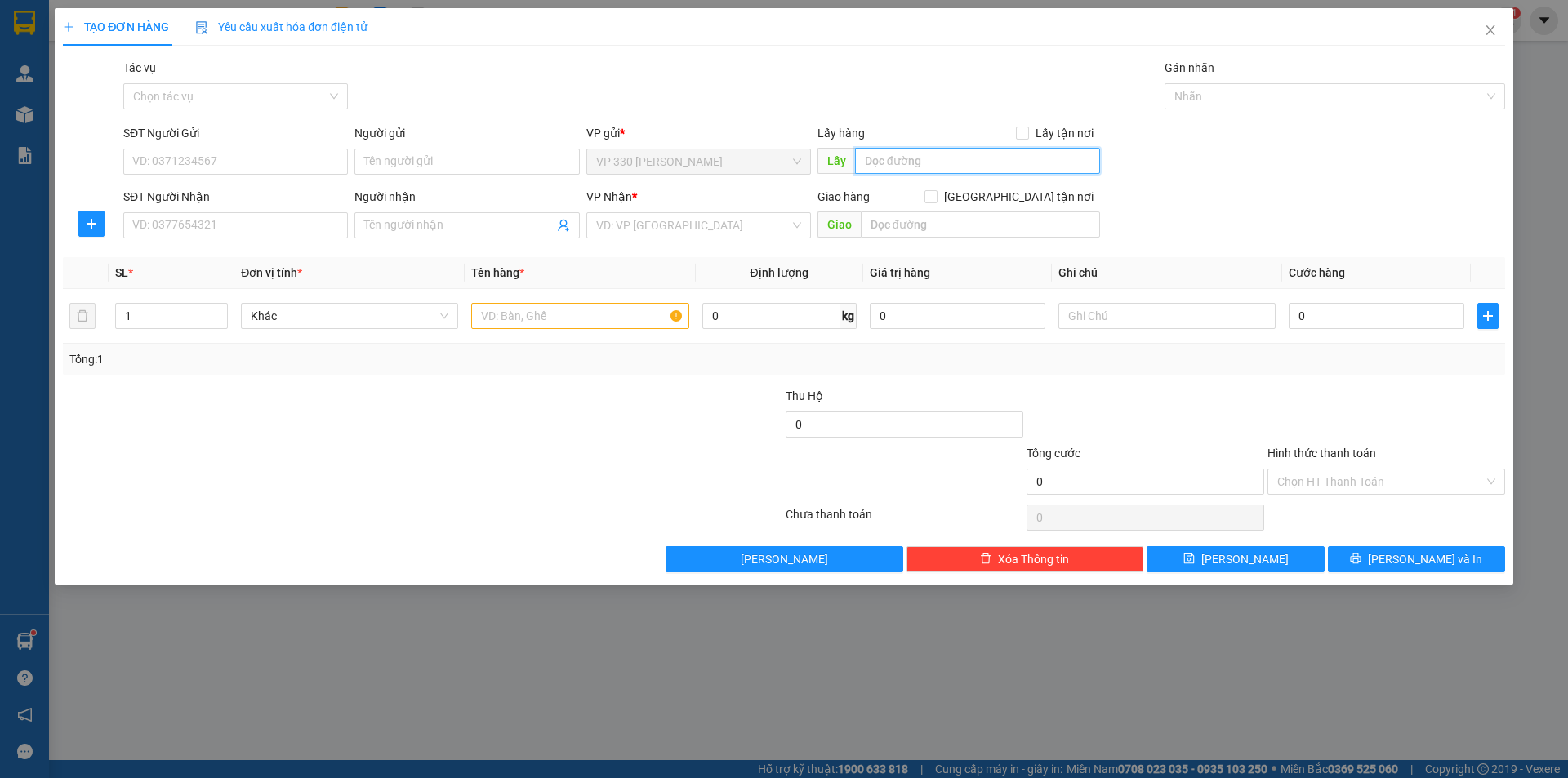
click at [928, 161] on input "text" at bounding box center [977, 161] width 245 height 26
type input "2650"
click at [281, 219] on input "SĐT Người Nhận" at bounding box center [235, 226] width 225 height 26
type input "0868782882"
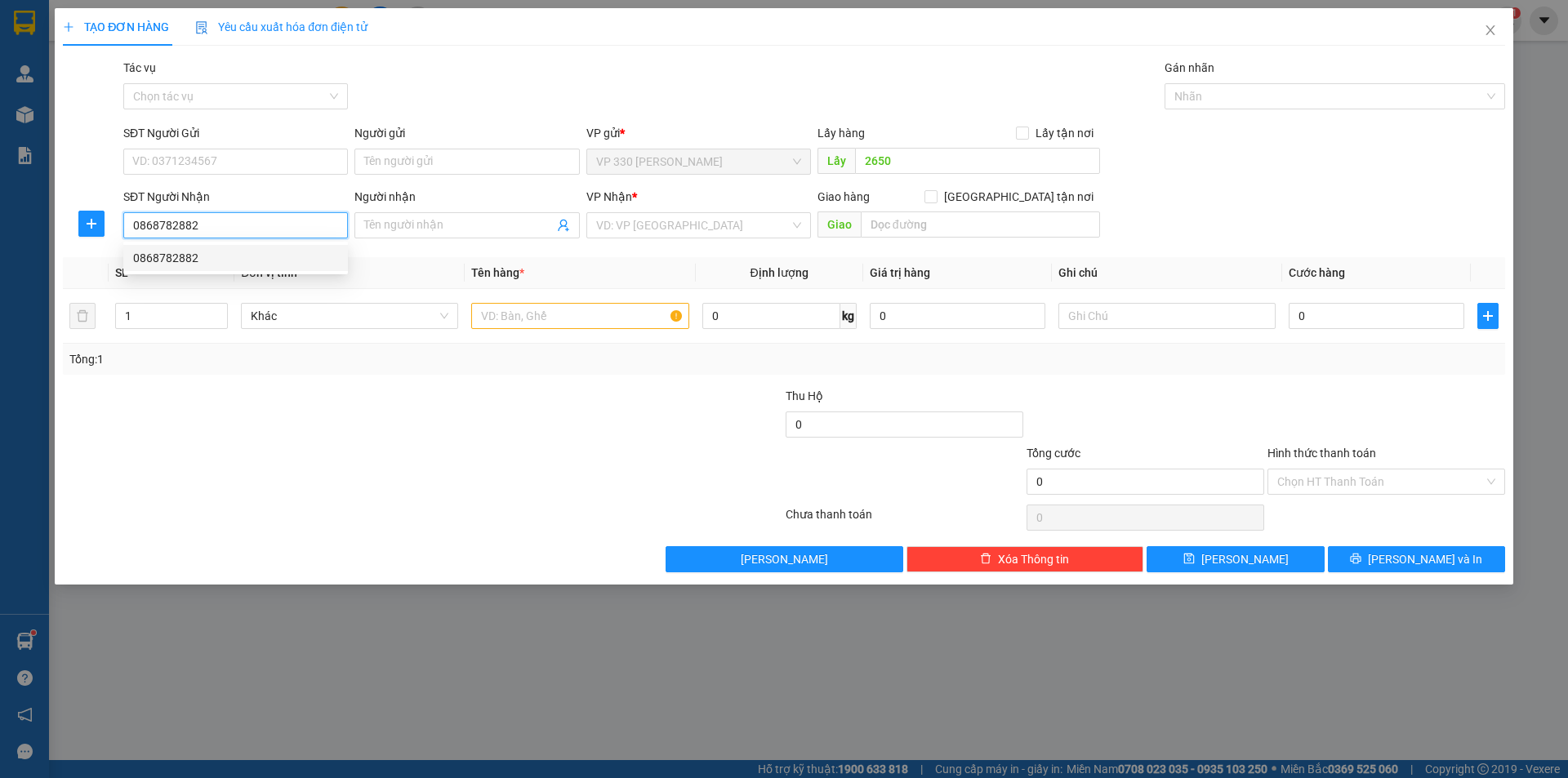
click at [287, 253] on div "0868782882" at bounding box center [235, 258] width 205 height 18
type input "THỦ ĐỨC"
type input "100.000"
type input "0868782882"
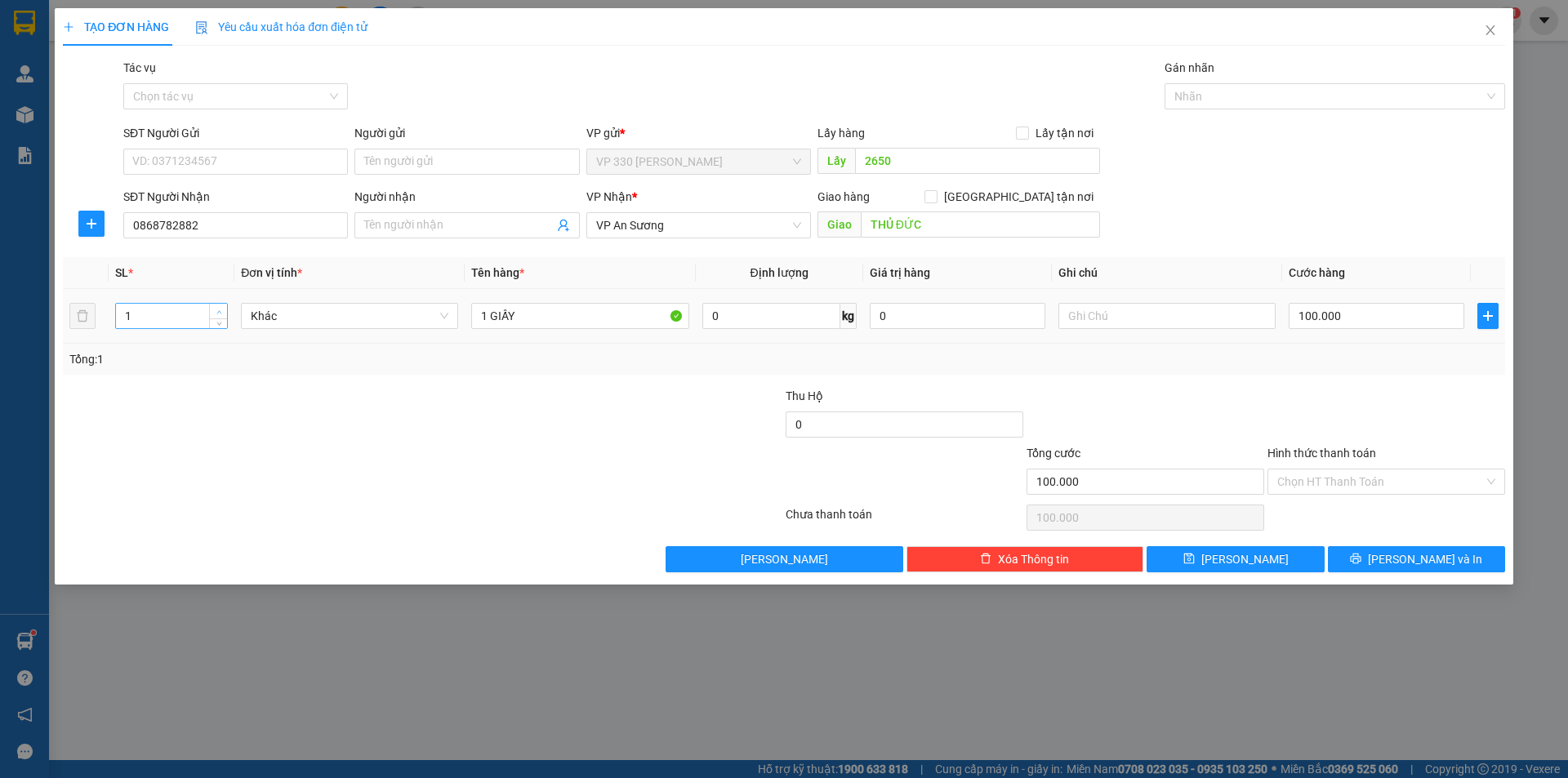
type input "2"
click at [219, 308] on span "up" at bounding box center [218, 311] width 9 height 9
click at [944, 219] on input "THỦ ĐỨC" at bounding box center [980, 225] width 239 height 26
type input "D"
type input "ĐH NÔNG LÂM"
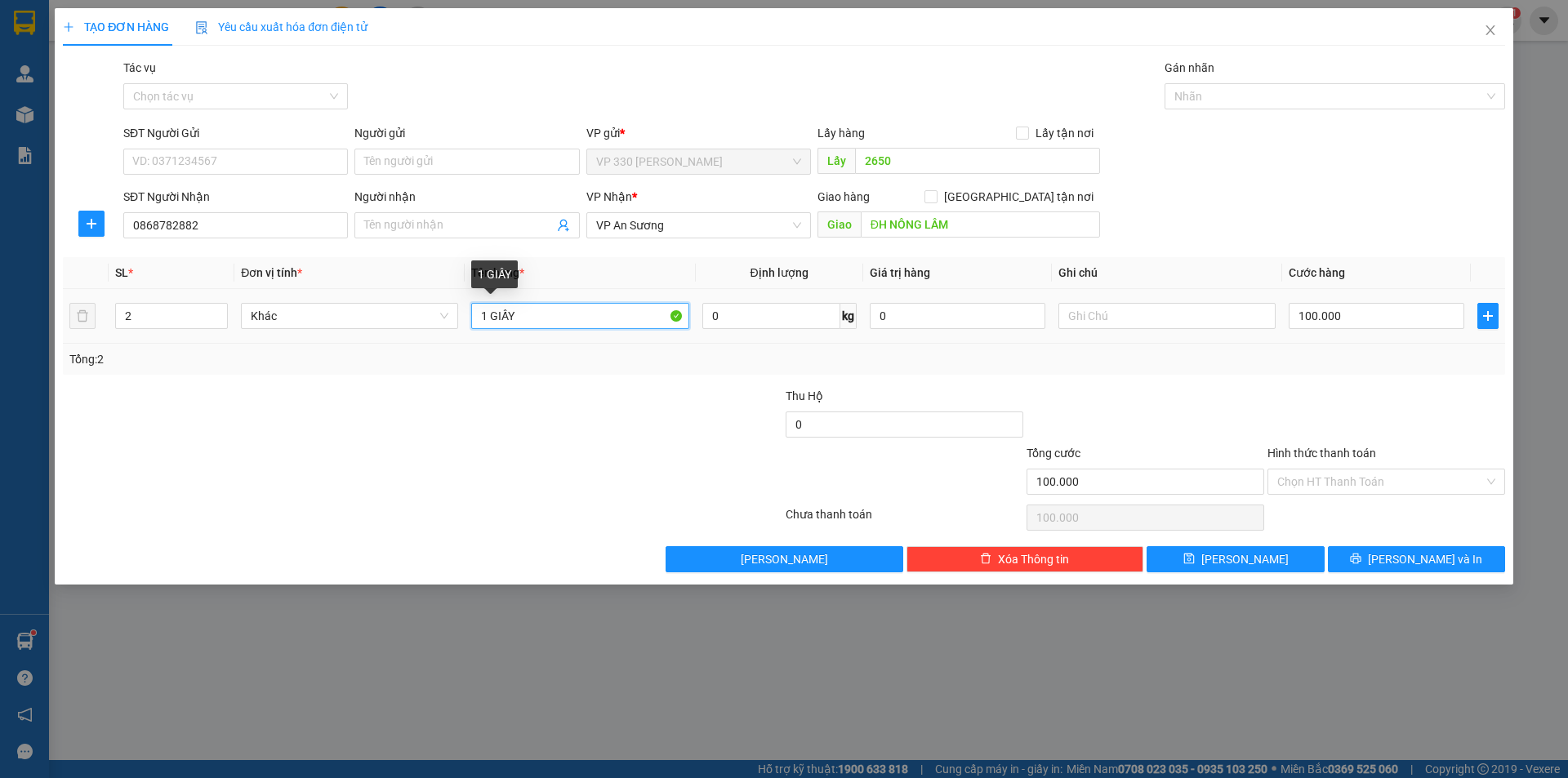
drag, startPoint x: 540, startPoint y: 313, endPoint x: 252, endPoint y: 274, distance: 290.6
click at [252, 274] on table "SL * Đơn vị tính * Tên hàng * Định lượng Giá trị hàng Ghi chú Cước hàng 2 Khác …" at bounding box center [784, 300] width 1442 height 87
type input "2 XỐP"
click at [1339, 311] on input "100.000" at bounding box center [1376, 316] width 176 height 26
type input "2"
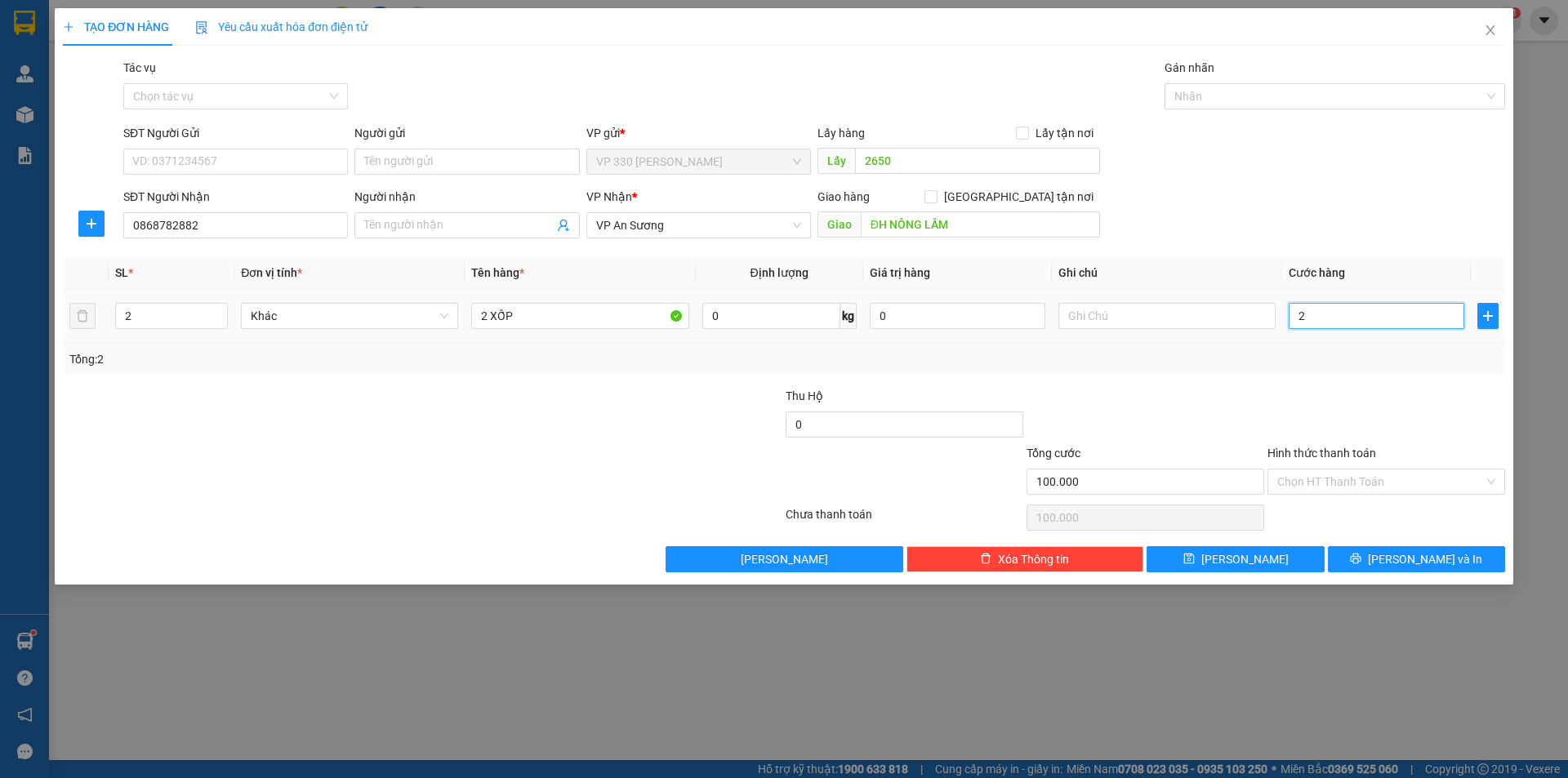
type input "2"
type input "20"
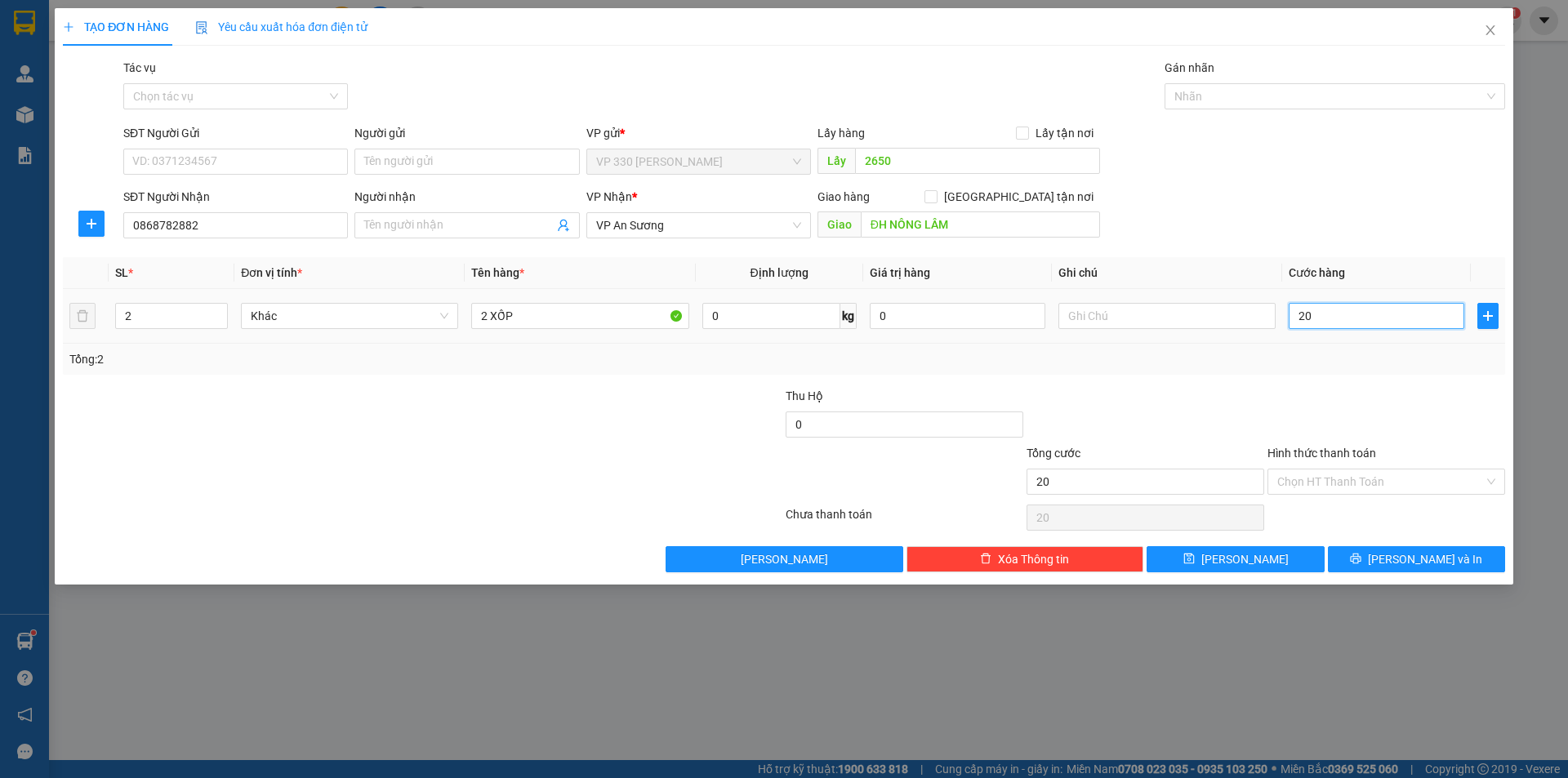
type input "200"
type input "2.000"
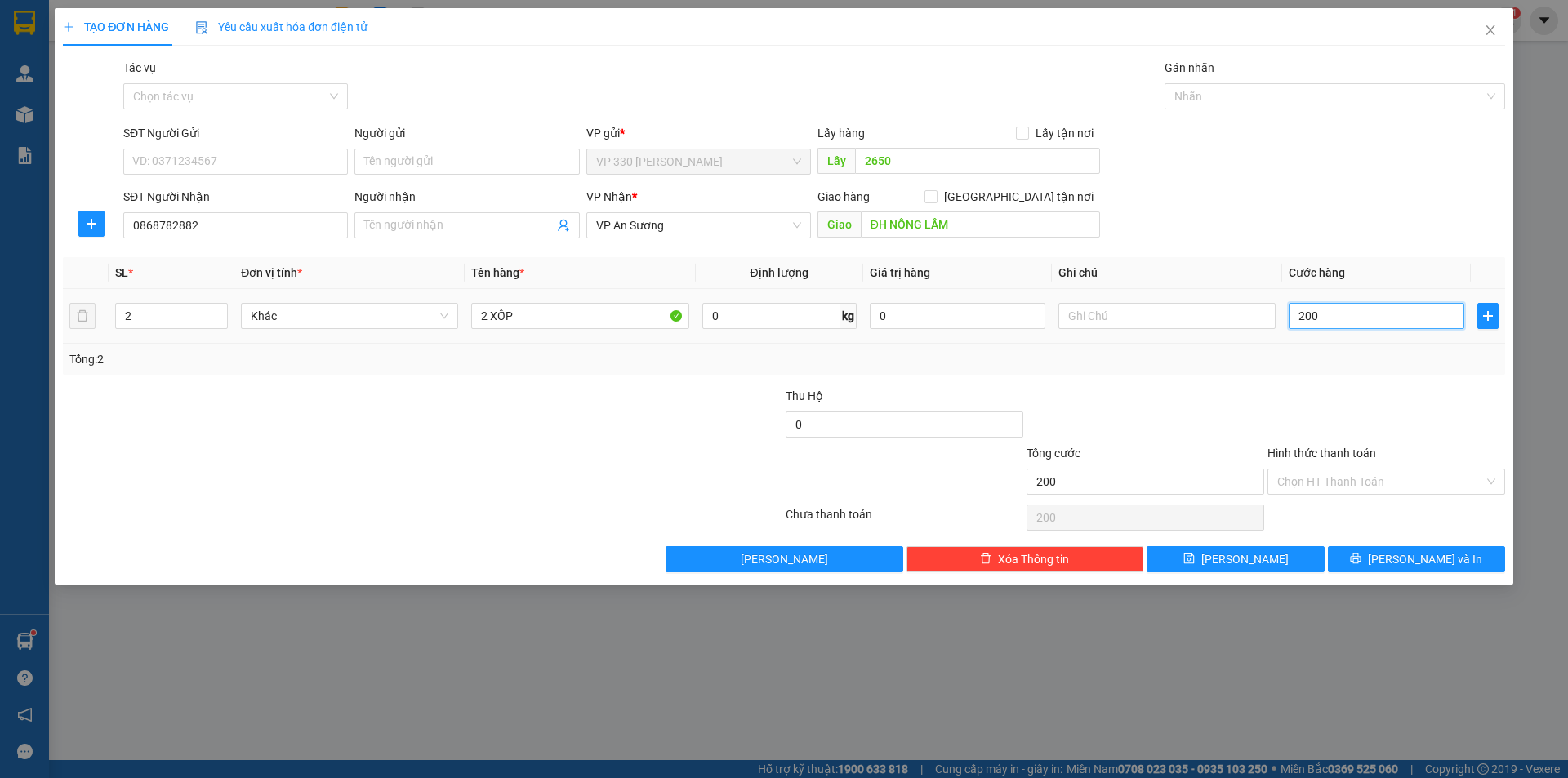
type input "2.000"
type input "20.000"
type input "200.000"
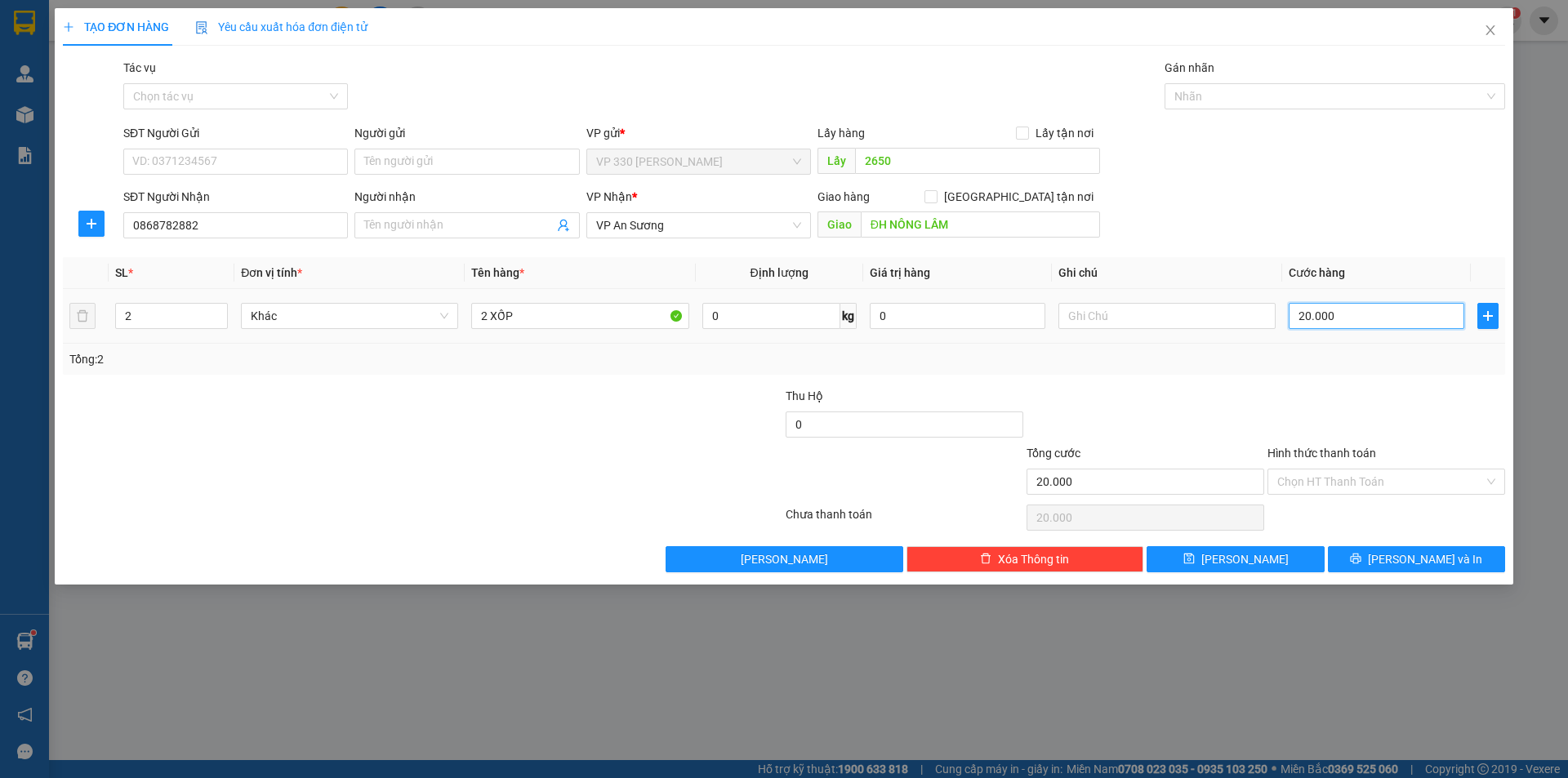
type input "200.000"
click at [1361, 563] on icon "printer" at bounding box center [1355, 558] width 11 height 11
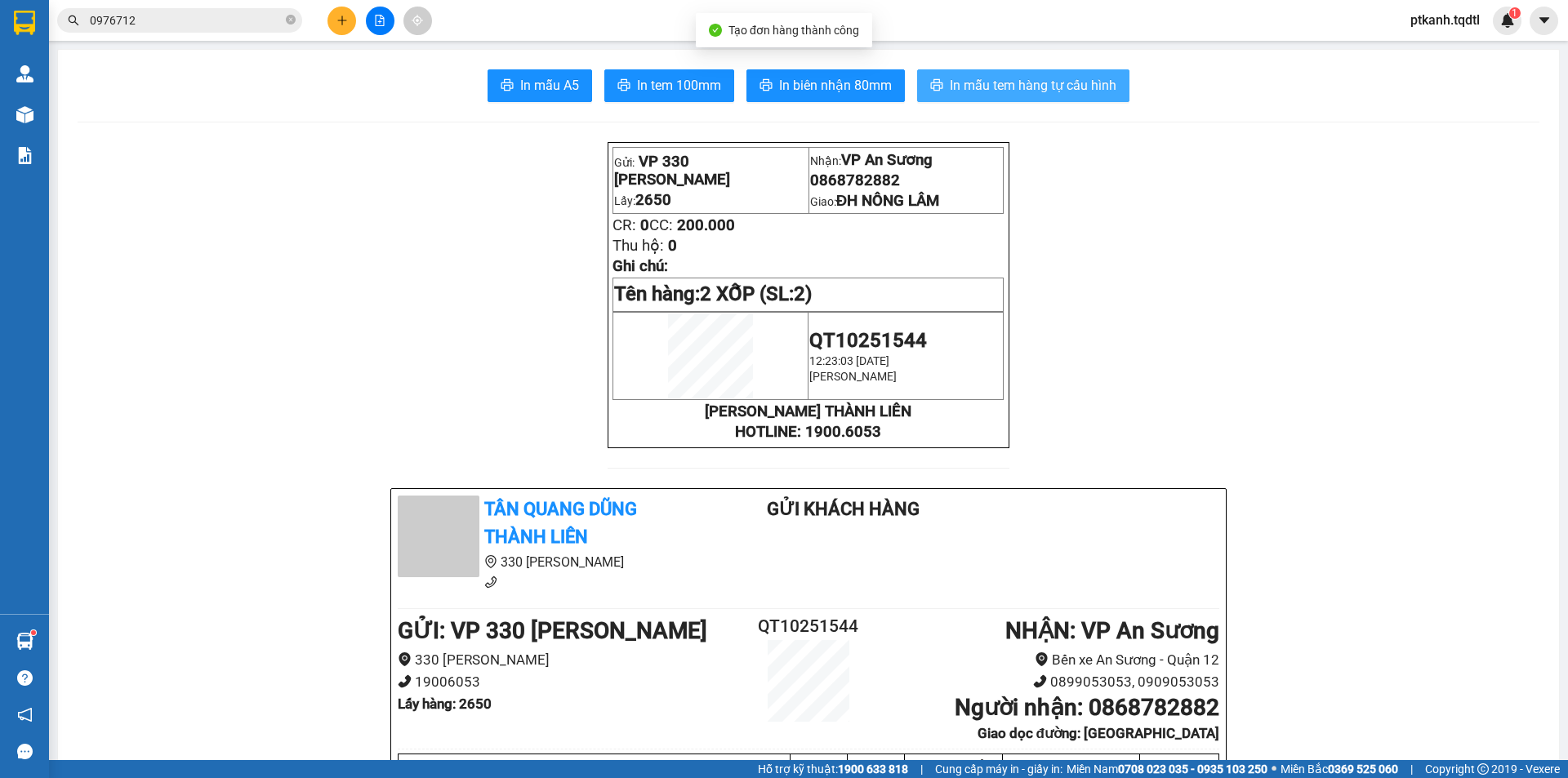
click at [1010, 88] on span "In mẫu tem hàng tự cấu hình" at bounding box center [1032, 86] width 167 height 21
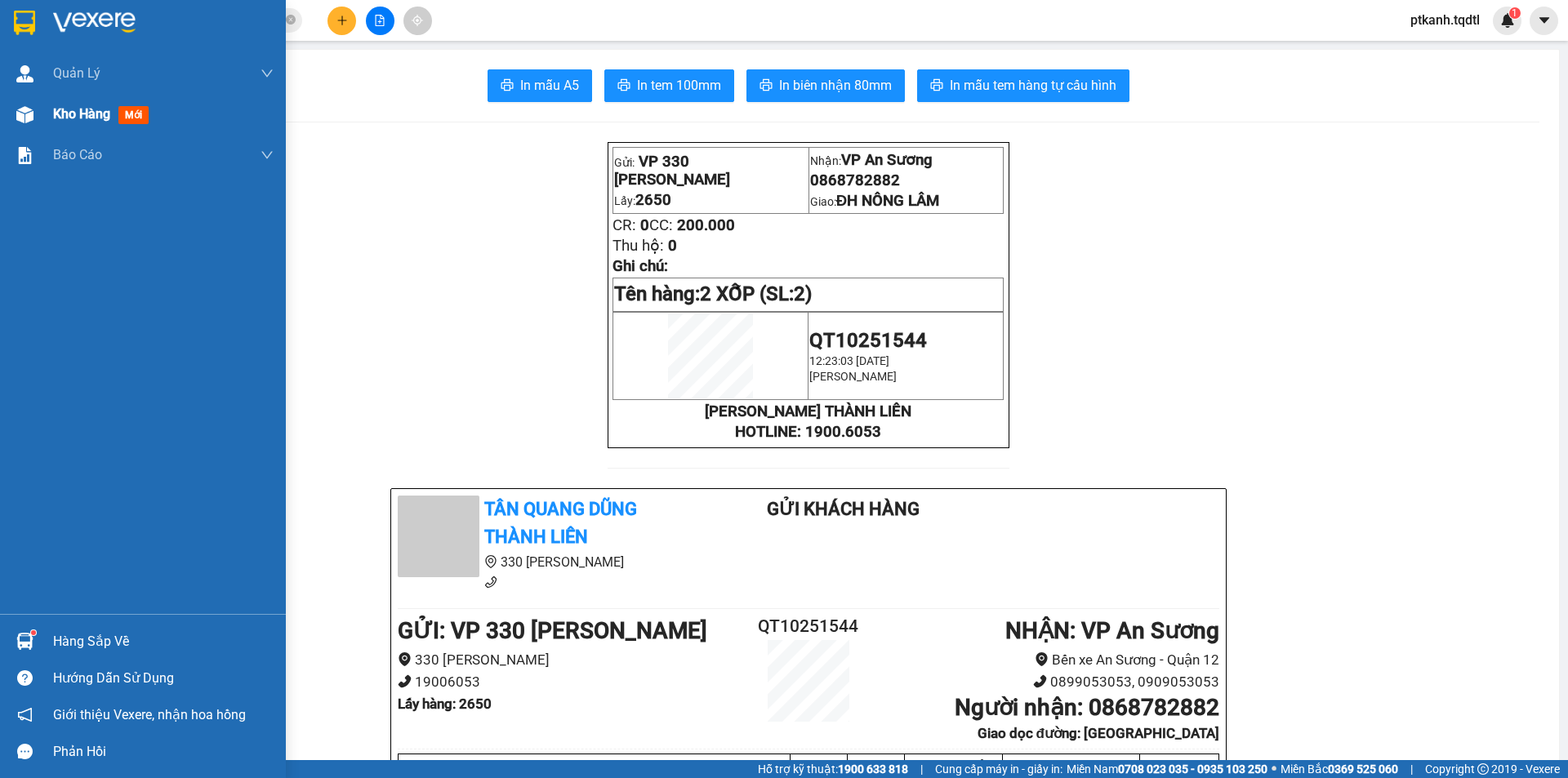
click at [28, 112] on img at bounding box center [24, 115] width 17 height 17
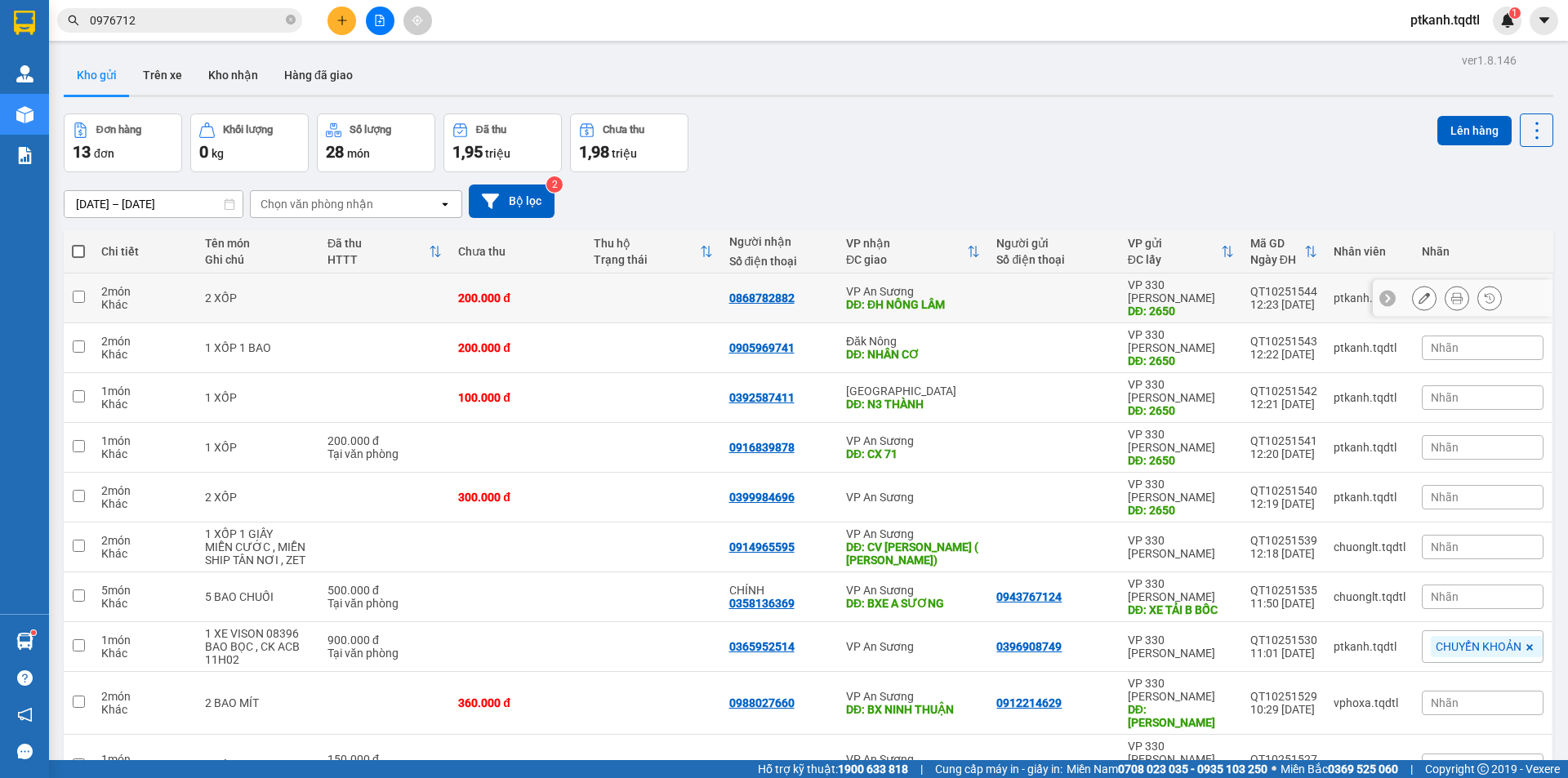
click at [1032, 292] on div at bounding box center [1052, 298] width 114 height 13
checkbox input "true"
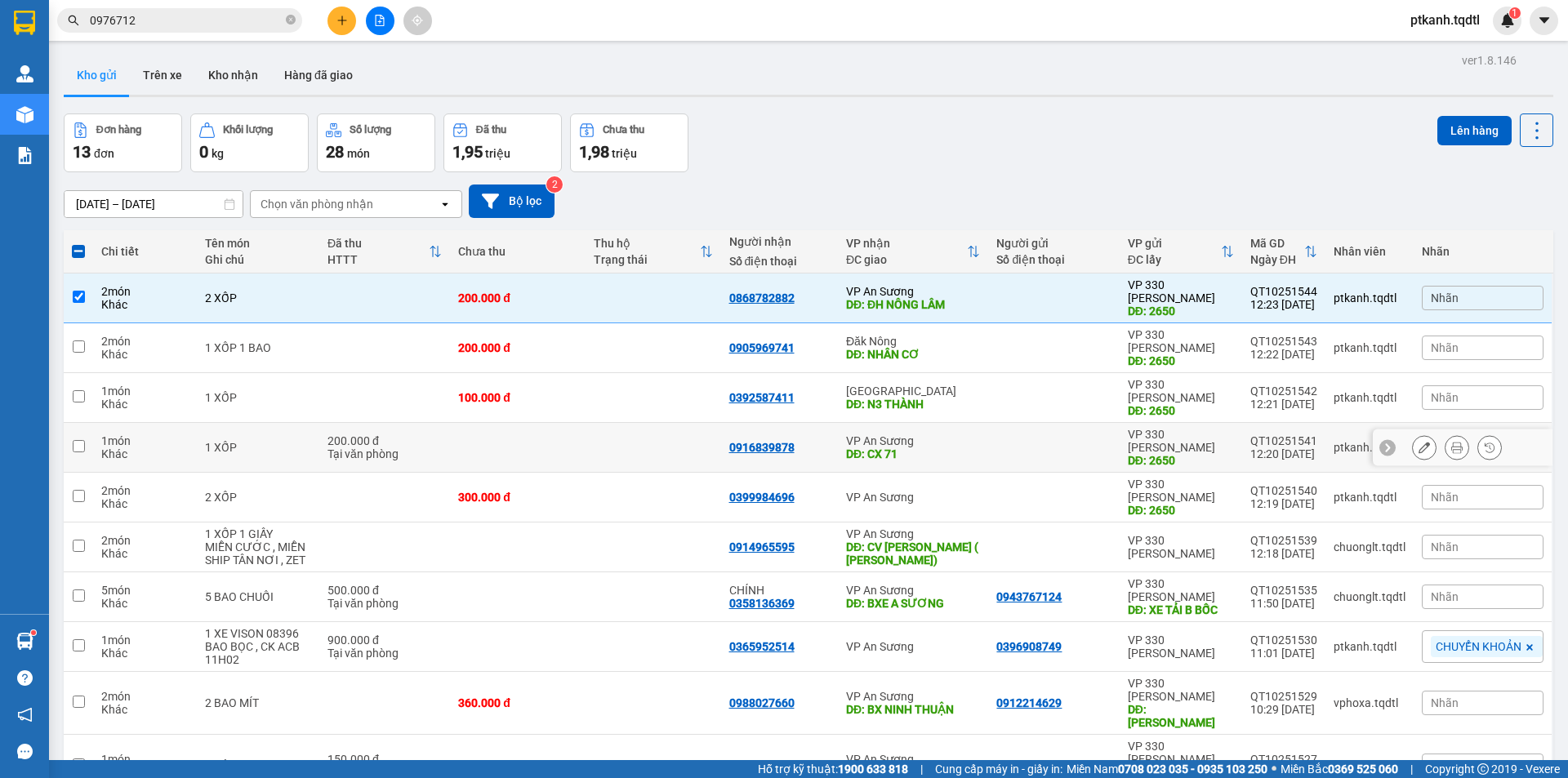
click at [975, 422] on td "VP An Sương DĐ: CX 71" at bounding box center [913, 447] width 151 height 50
checkbox input "true"
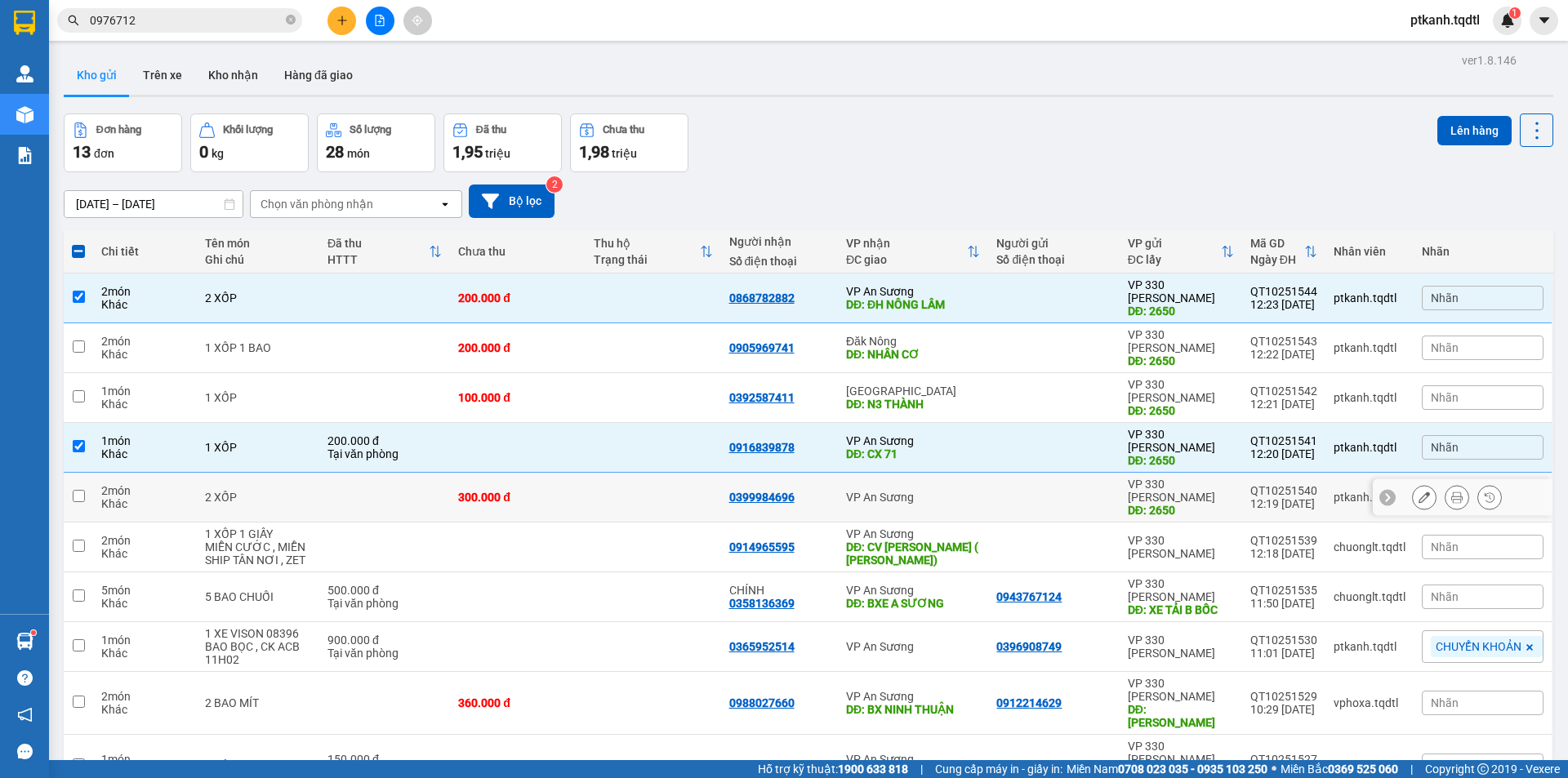
click at [988, 472] on td at bounding box center [1053, 497] width 131 height 50
checkbox input "true"
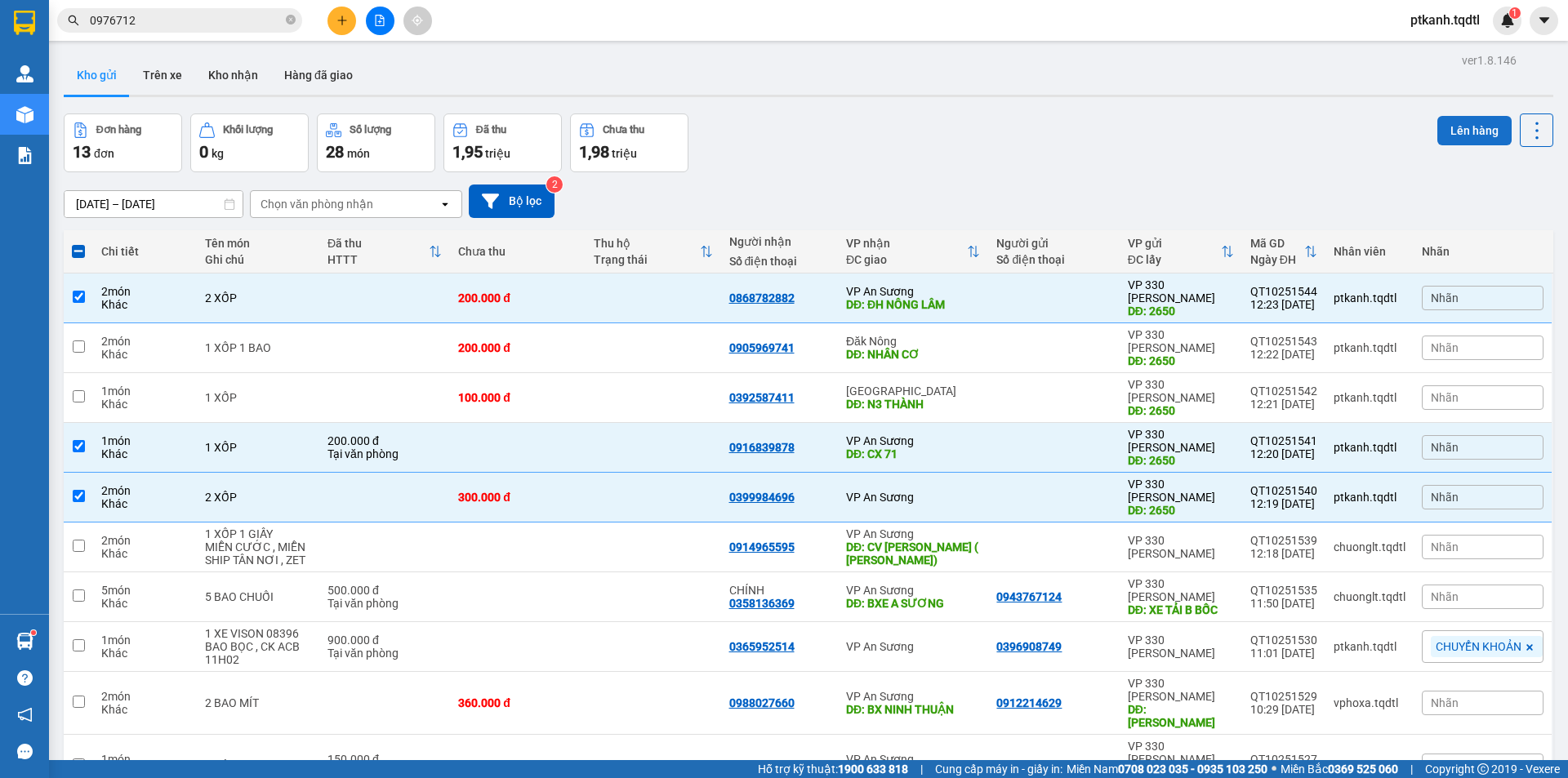
click at [1437, 129] on button "Lên hàng" at bounding box center [1474, 130] width 74 height 29
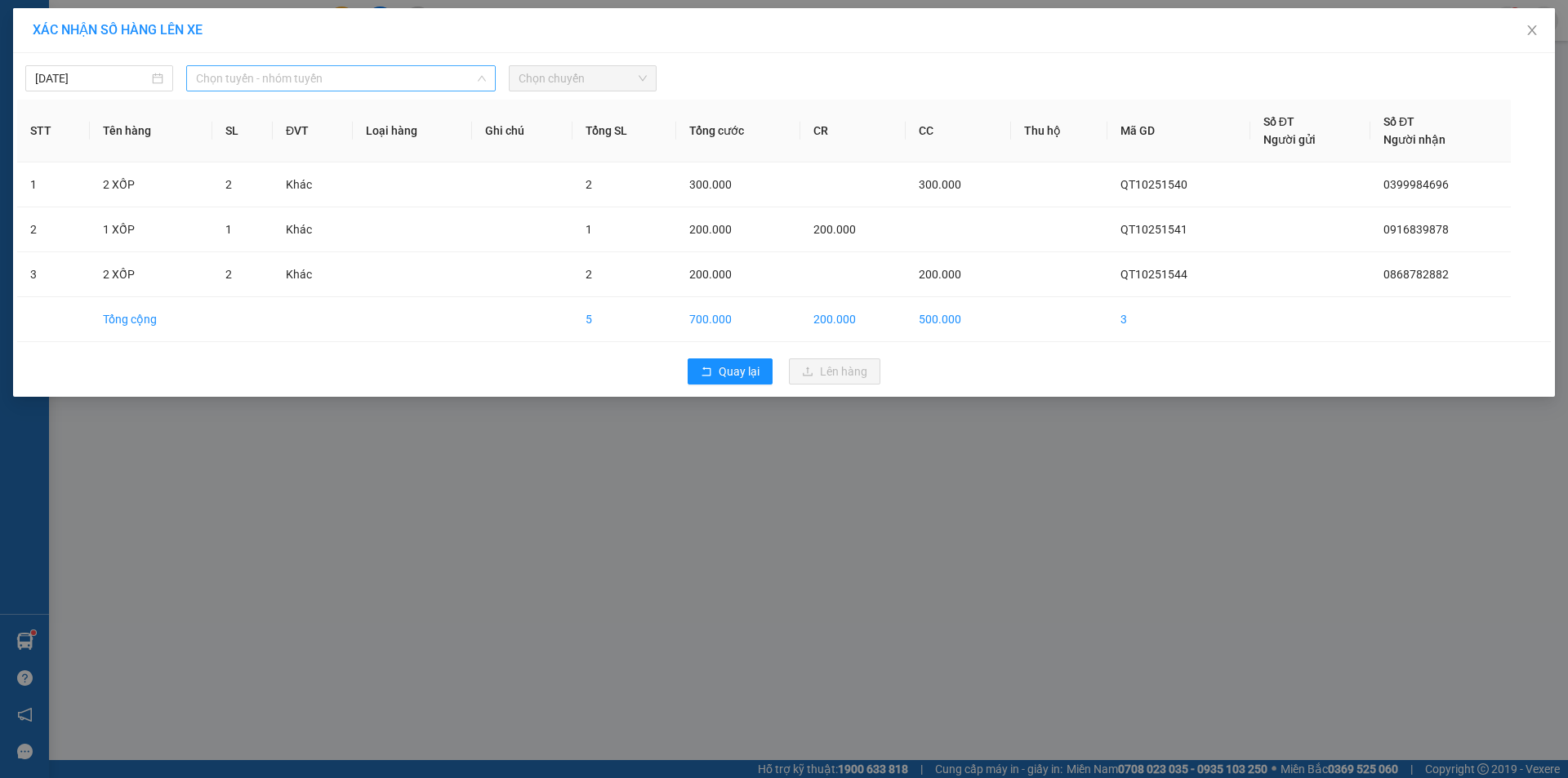
click at [460, 80] on span "Chọn tuyến - nhóm tuyến" at bounding box center [341, 78] width 290 height 24
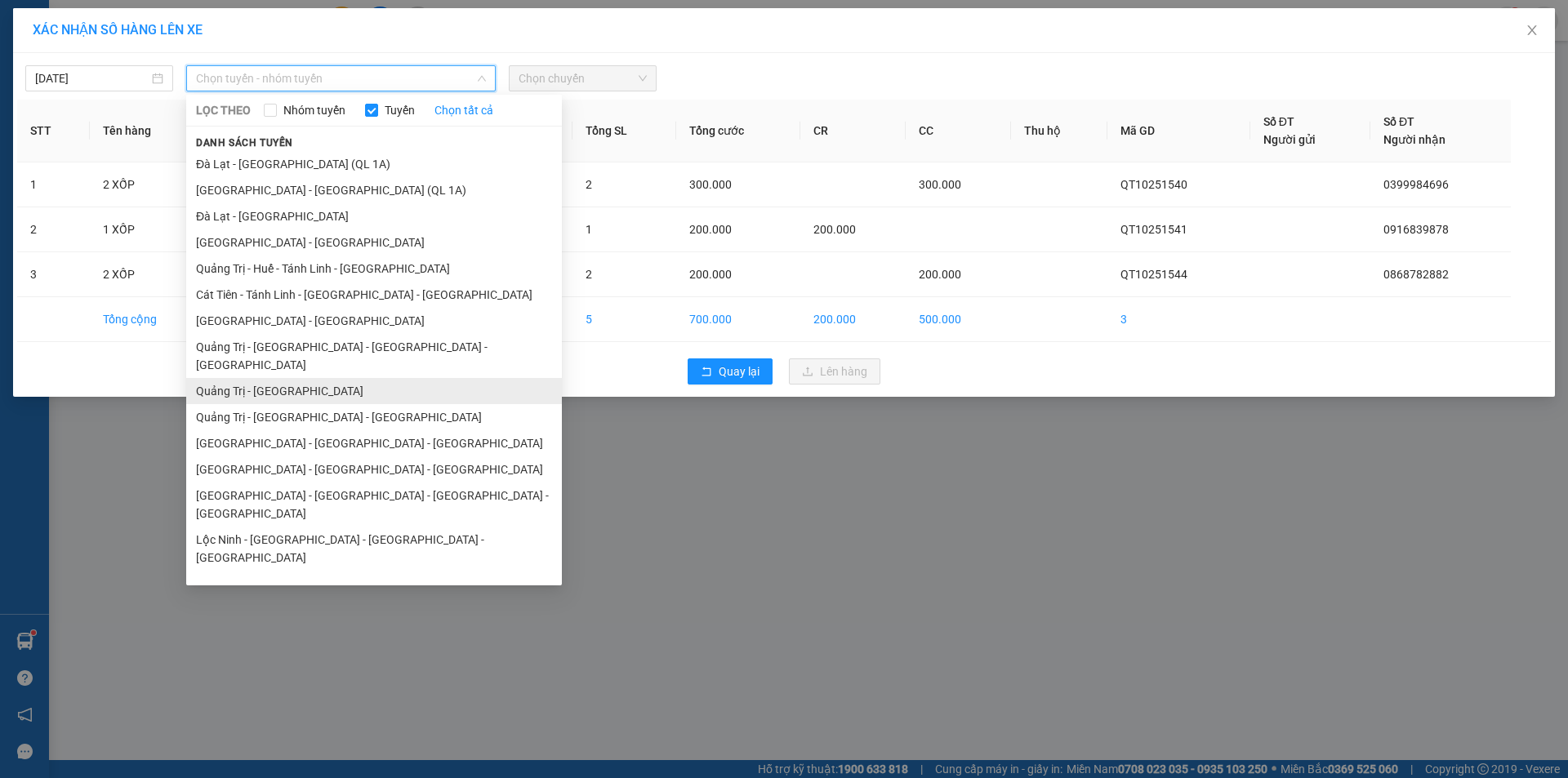
drag, startPoint x: 359, startPoint y: 371, endPoint x: 572, endPoint y: 174, distance: 290.1
click at [360, 378] on li "Quảng Trị - Sài Gòn" at bounding box center [374, 391] width 376 height 26
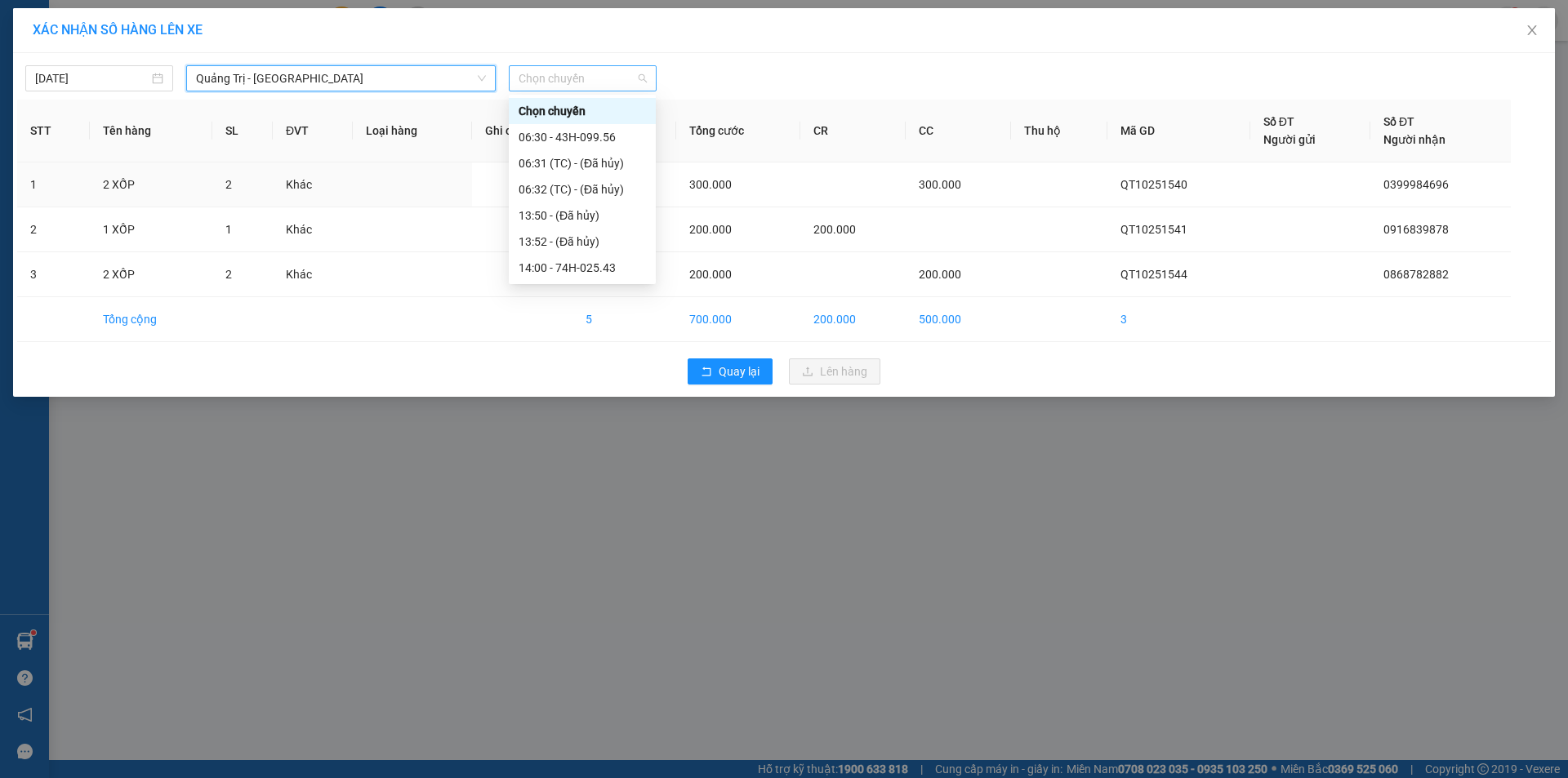
click at [619, 83] on span "Chọn chuyến" at bounding box center [583, 78] width 128 height 24
click at [607, 267] on div "14:00 - 74H-025.43" at bounding box center [582, 267] width 127 height 18
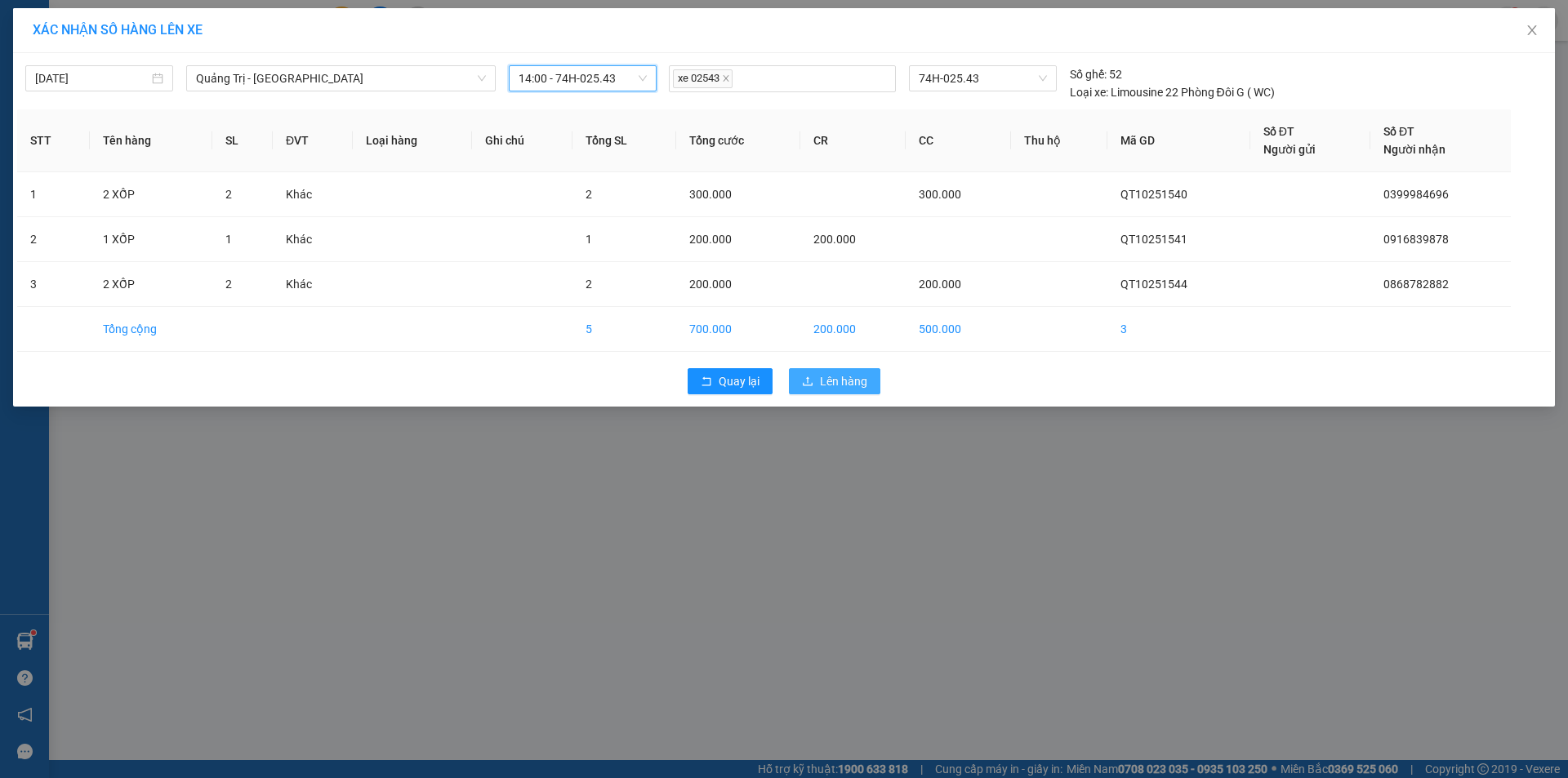
click at [854, 385] on span "Lên hàng" at bounding box center [843, 381] width 47 height 18
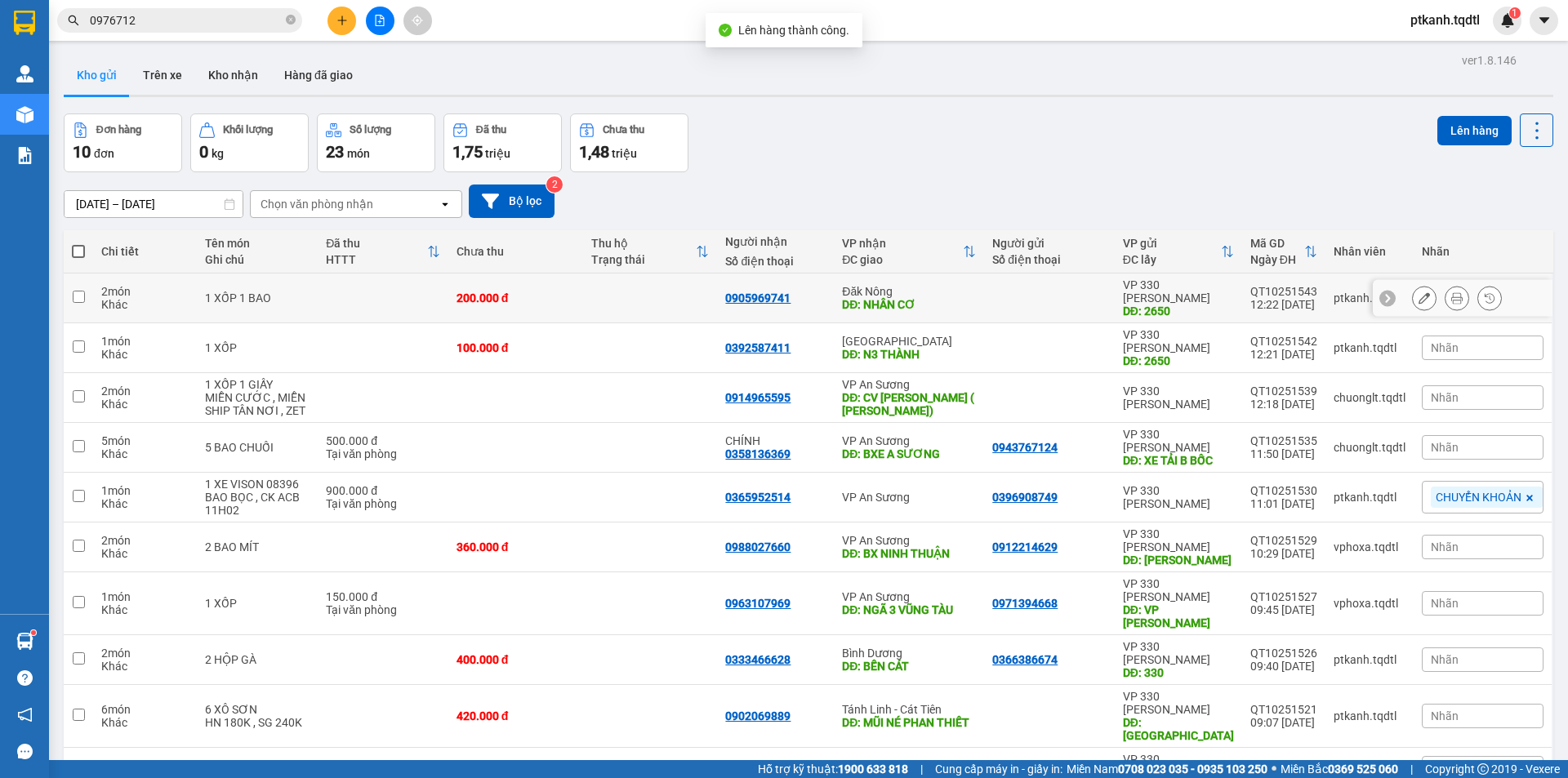
drag, startPoint x: 968, startPoint y: 295, endPoint x: 858, endPoint y: 284, distance: 110.5
click at [967, 298] on div "DĐ: NHÂN CƠ" at bounding box center [908, 305] width 134 height 13
checkbox input "true"
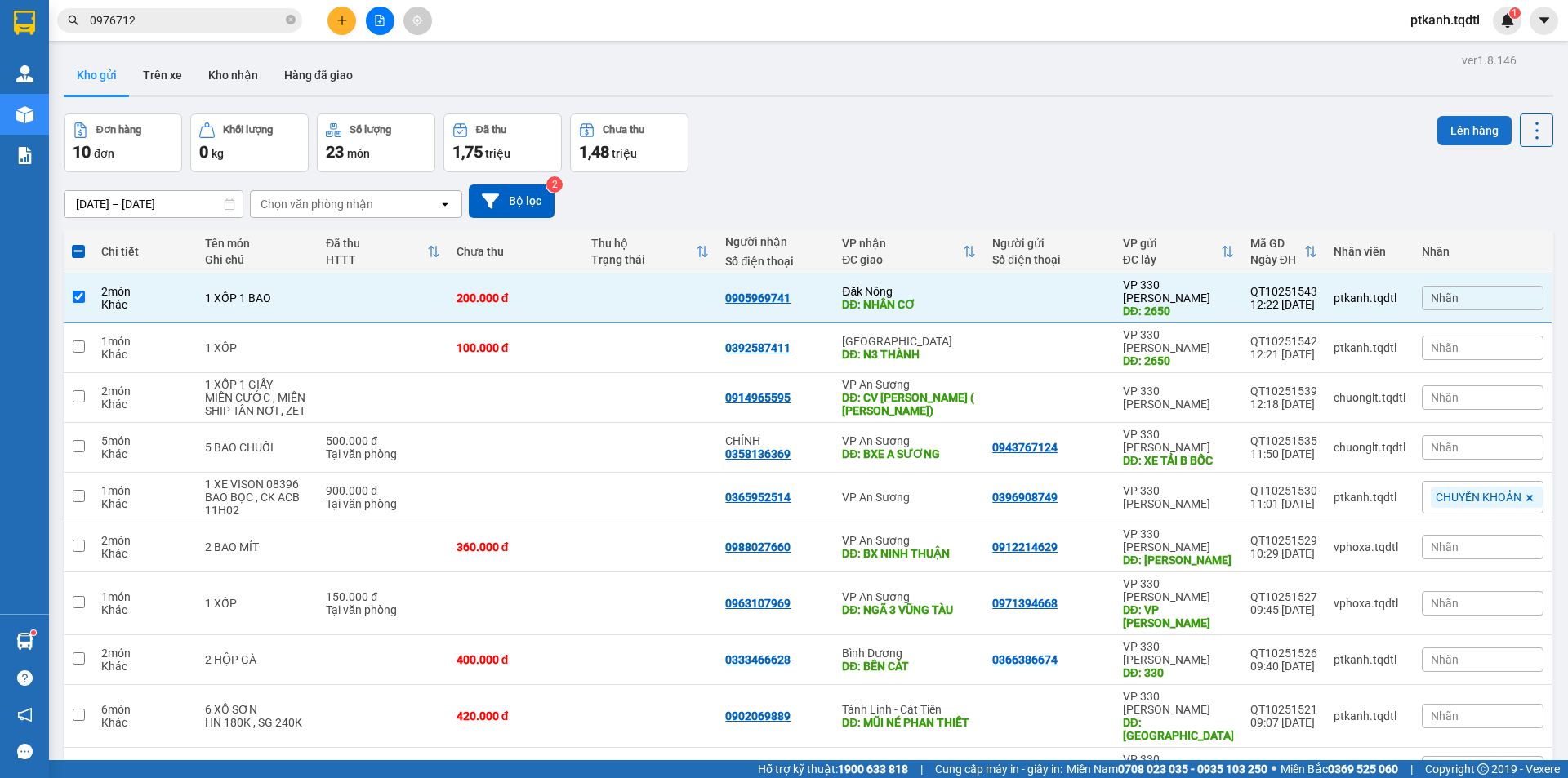
click at [1453, 129] on button "Lên hàng" at bounding box center [1474, 130] width 74 height 29
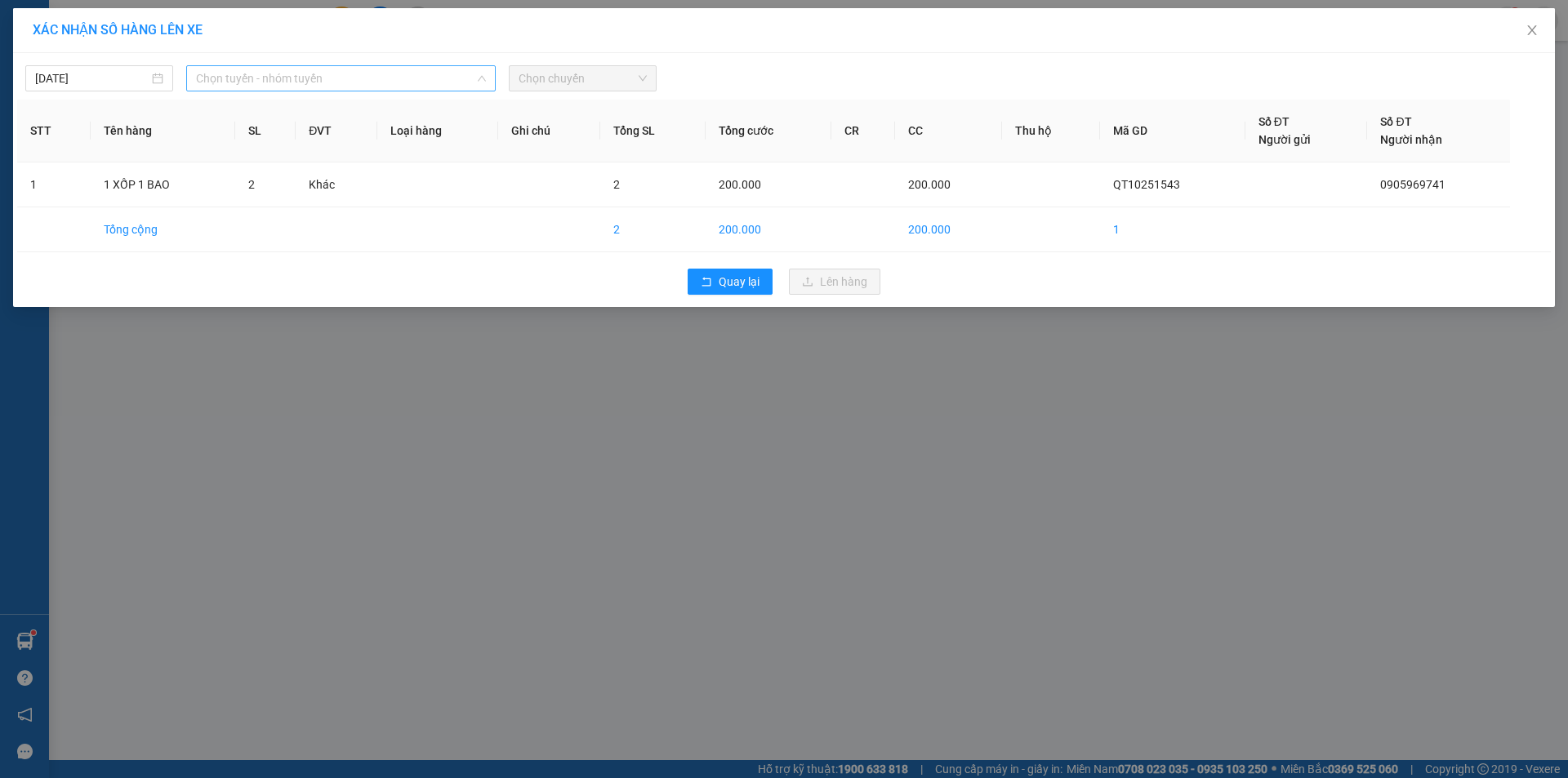
click at [457, 74] on span "Chọn tuyến - nhóm tuyến" at bounding box center [341, 78] width 290 height 24
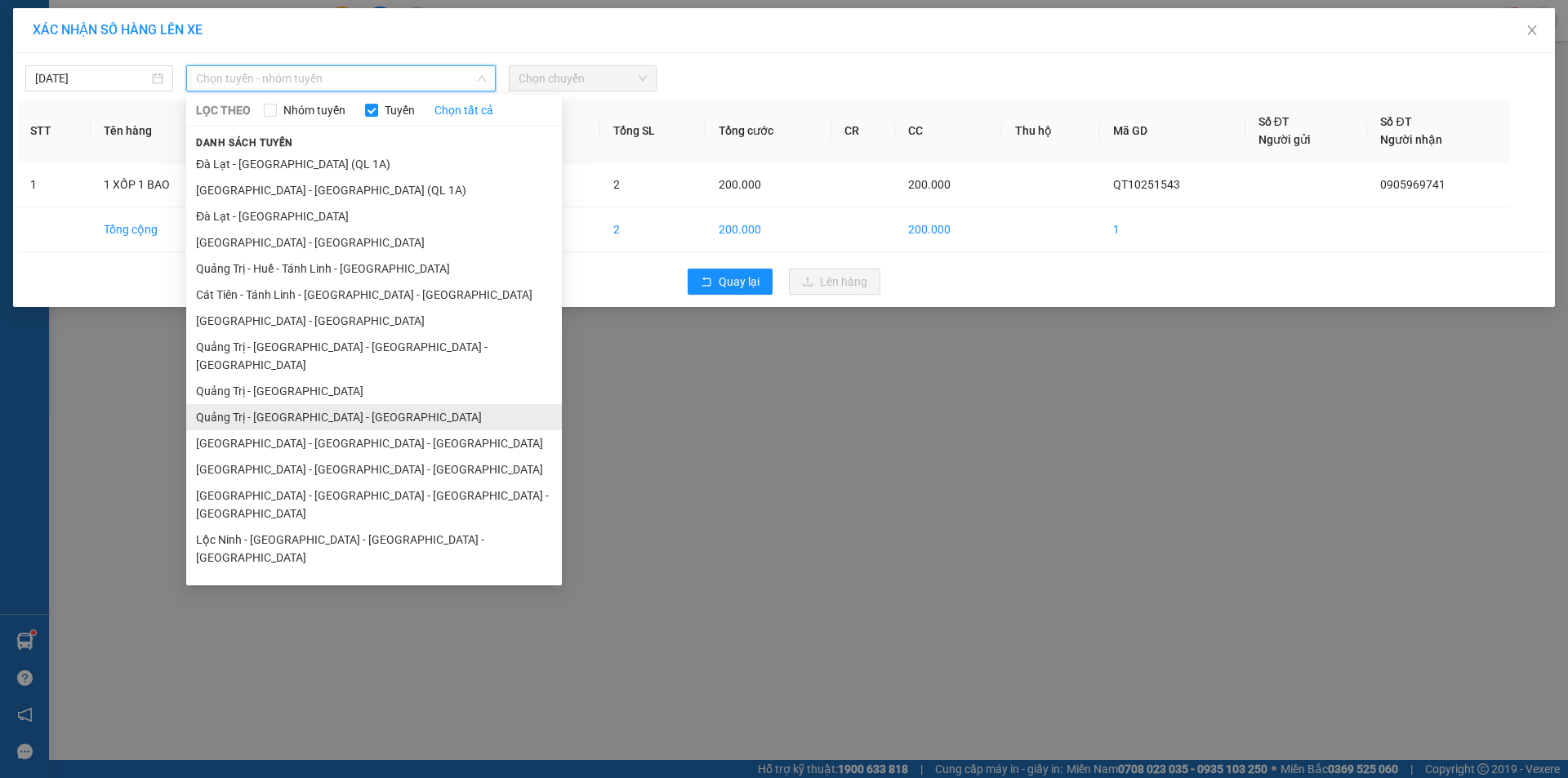
drag, startPoint x: 325, startPoint y: 398, endPoint x: 500, endPoint y: 280, distance: 211.1
click at [327, 404] on li "Quảng Trị - Bình Dương - Bình Phước" at bounding box center [374, 417] width 376 height 26
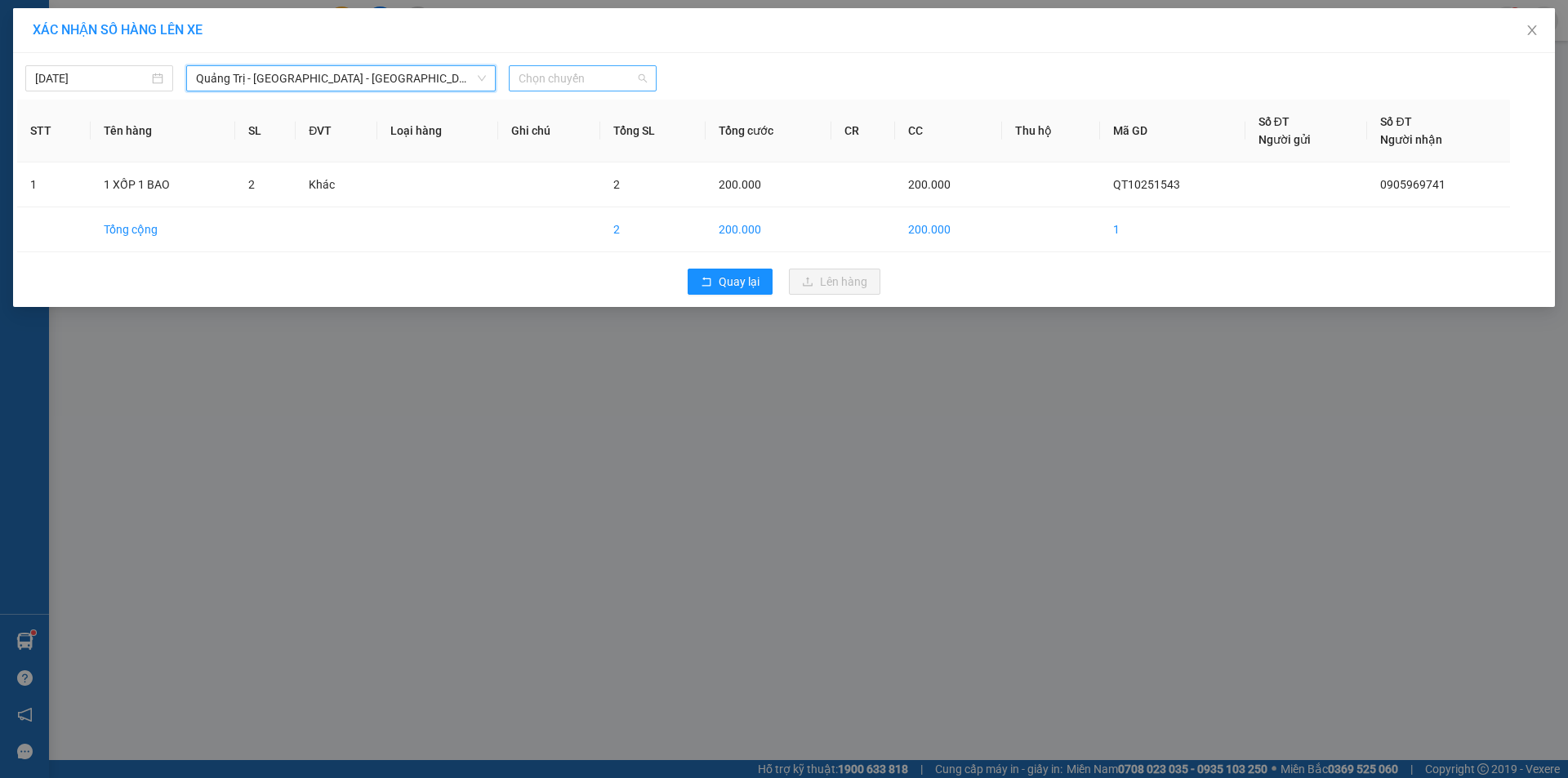
click at [623, 83] on span "Chọn chuyến" at bounding box center [583, 78] width 128 height 24
click at [608, 135] on div "14:00 - 50H-358.94" at bounding box center [582, 136] width 127 height 18
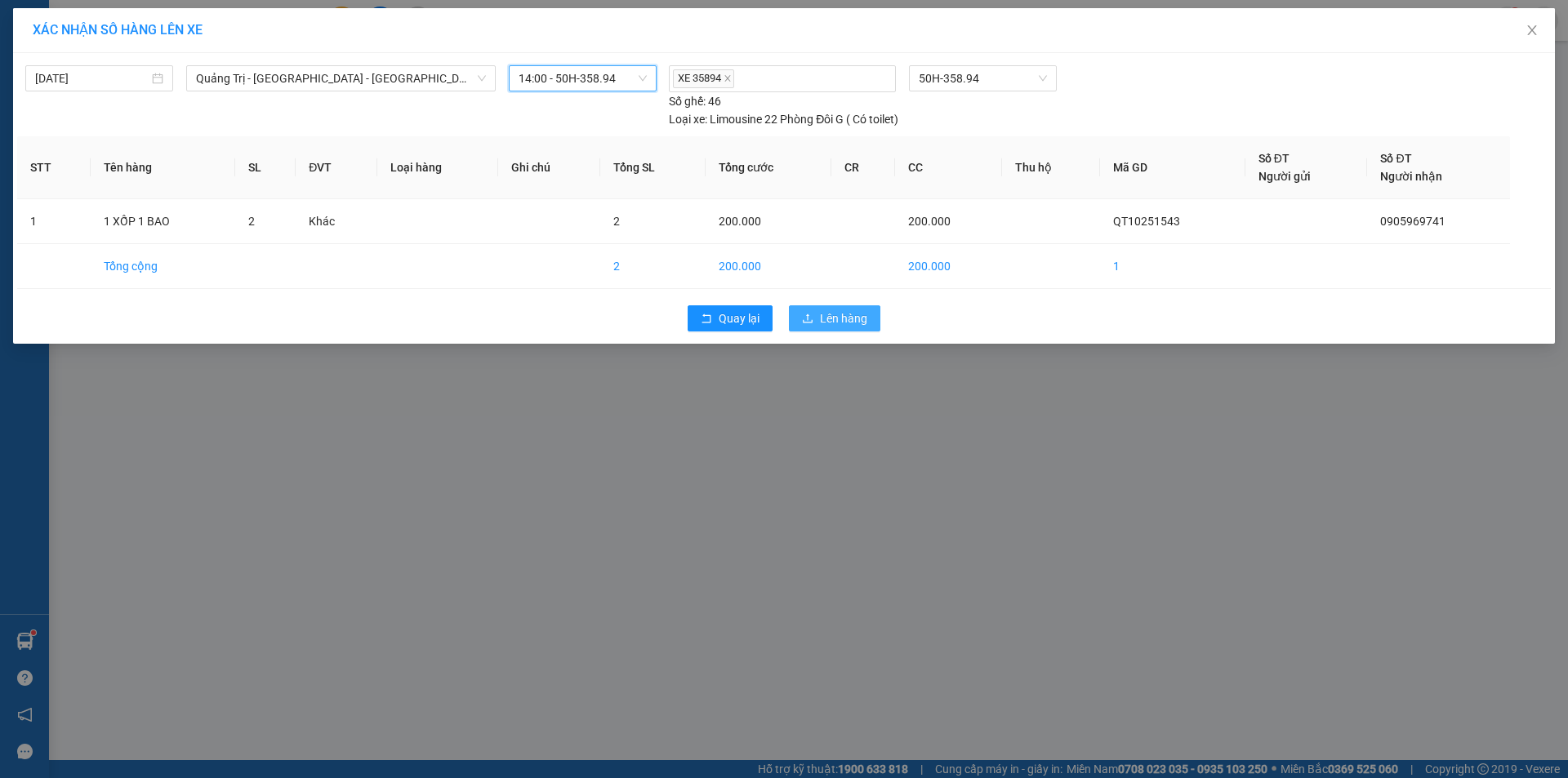
click at [824, 315] on span "Lên hàng" at bounding box center [843, 318] width 47 height 18
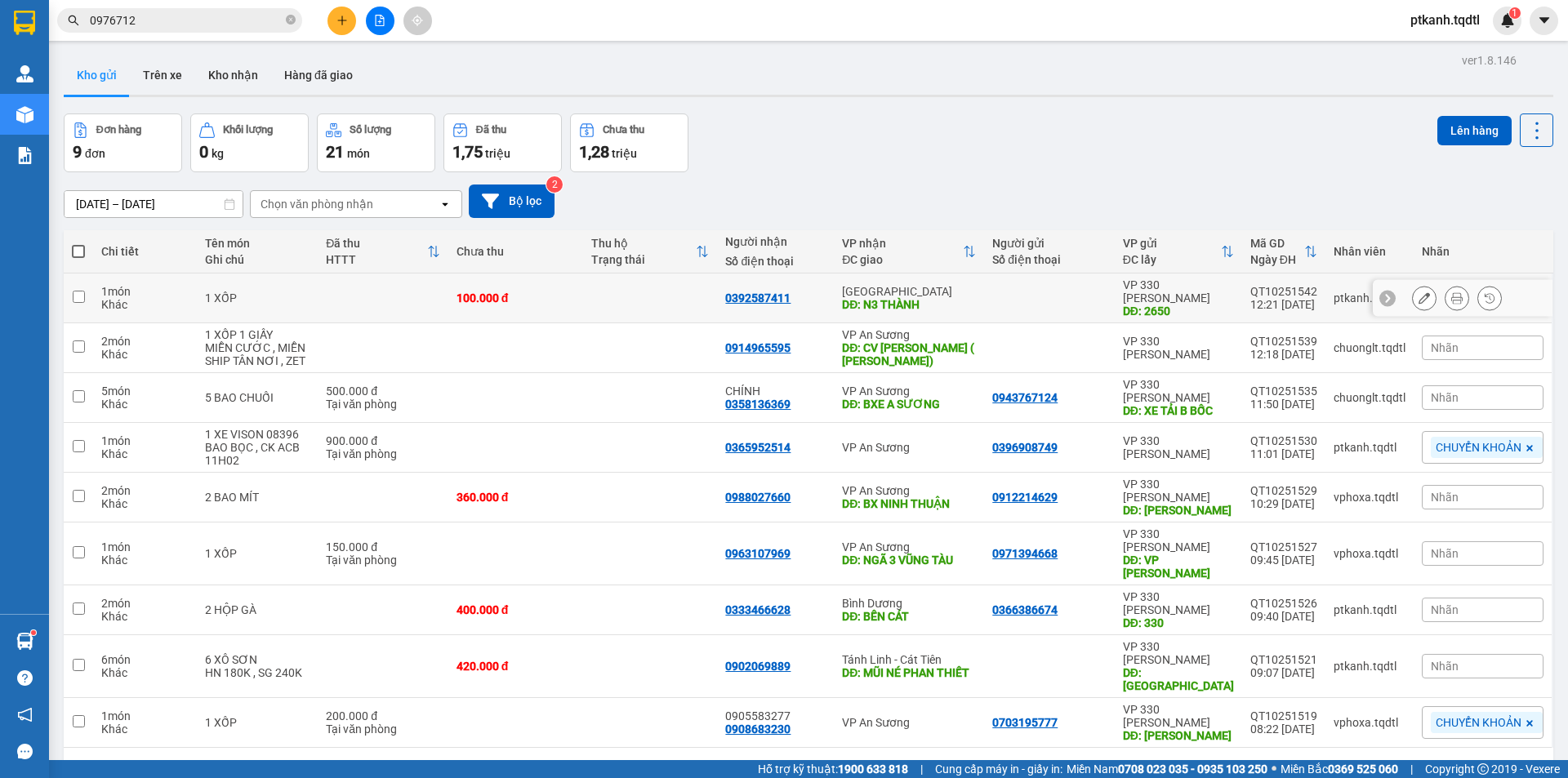
click at [660, 294] on td at bounding box center [649, 298] width 135 height 50
checkbox input "true"
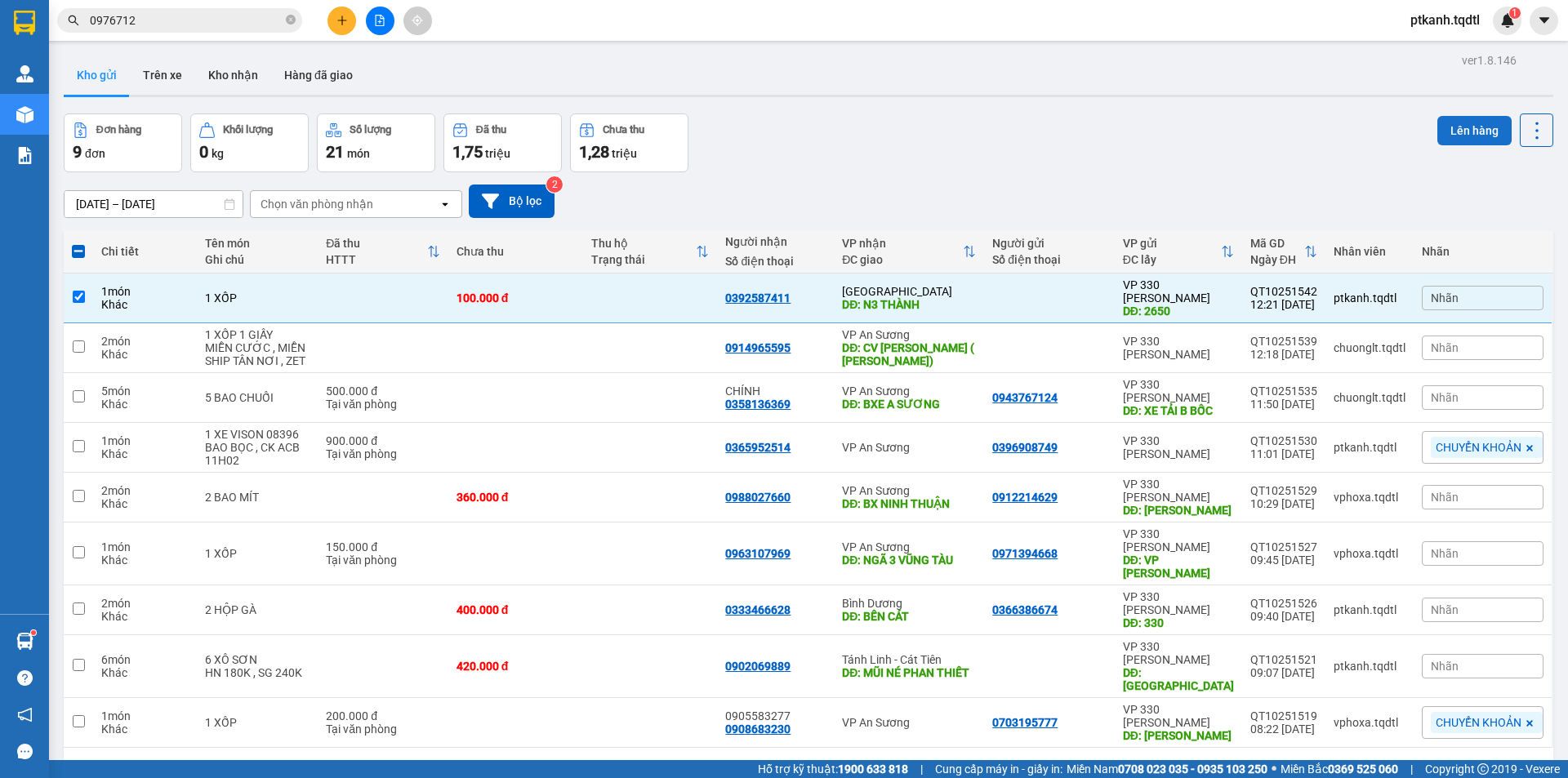
click at [1437, 123] on button "Lên hàng" at bounding box center [1474, 130] width 74 height 29
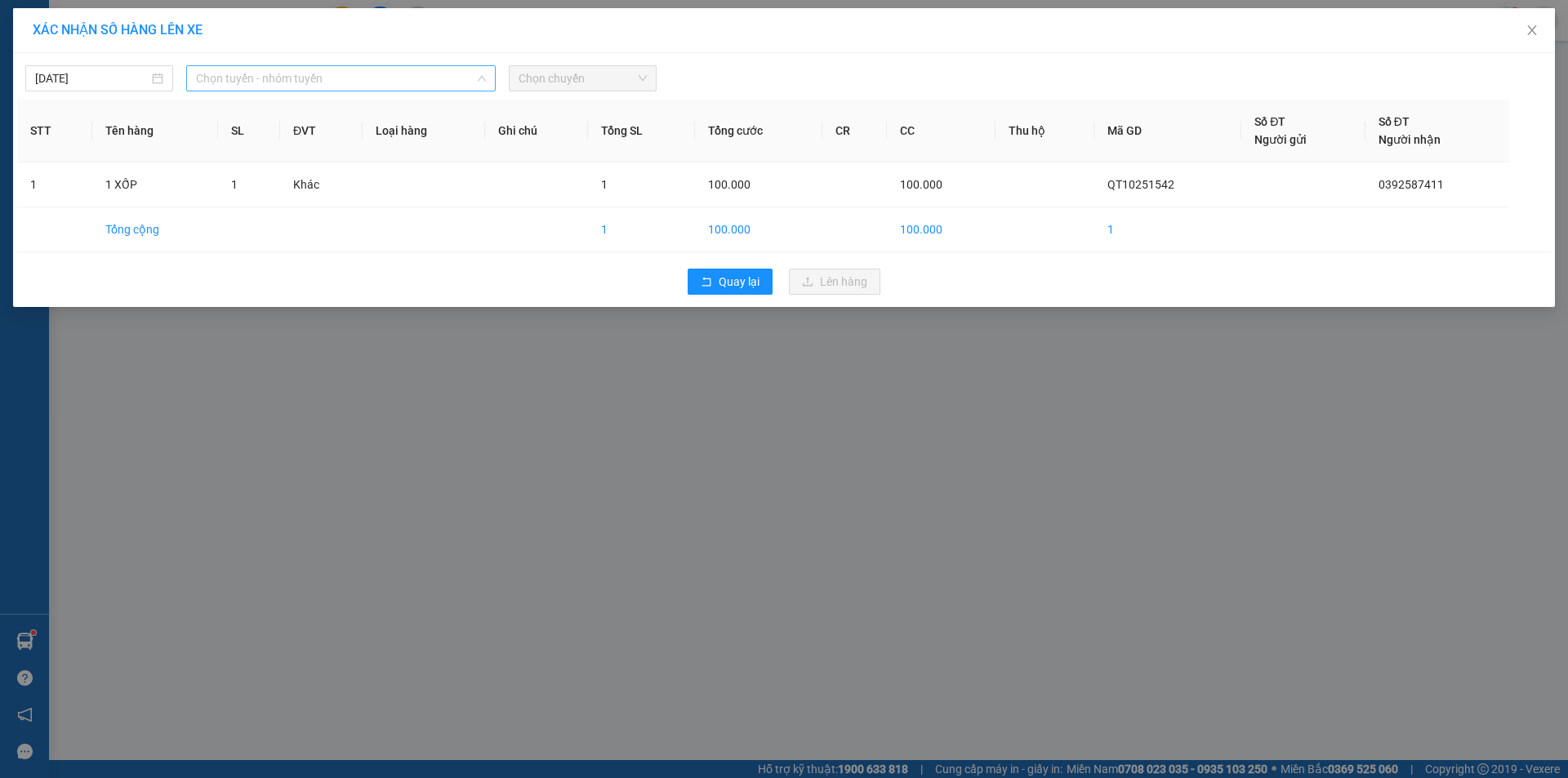
click at [373, 85] on span "Chọn tuyến - nhóm tuyến" at bounding box center [341, 78] width 290 height 24
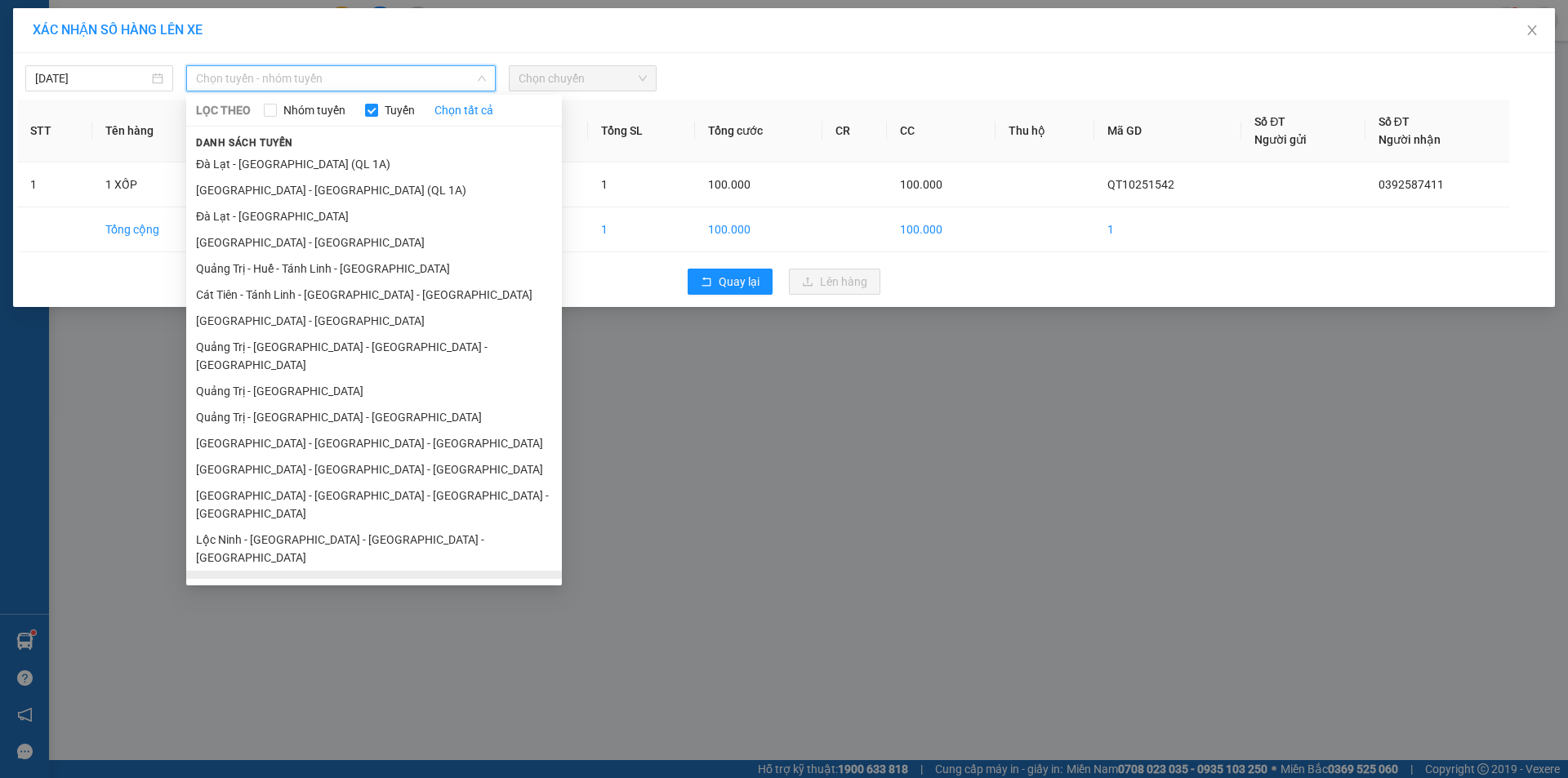
scroll to position [95, 0]
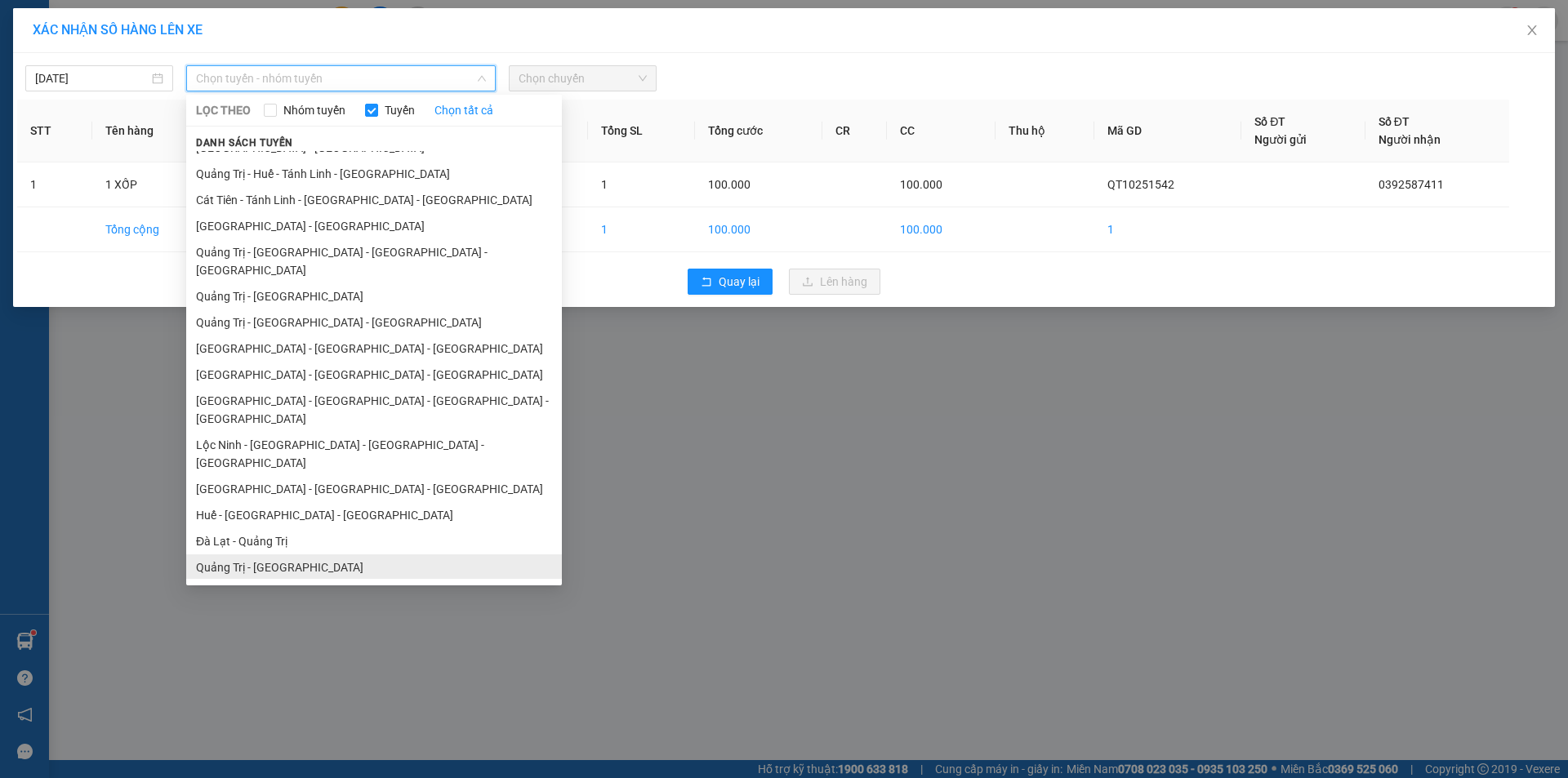
click at [327, 554] on li "Quảng Trị - Đà Lạt" at bounding box center [374, 567] width 376 height 26
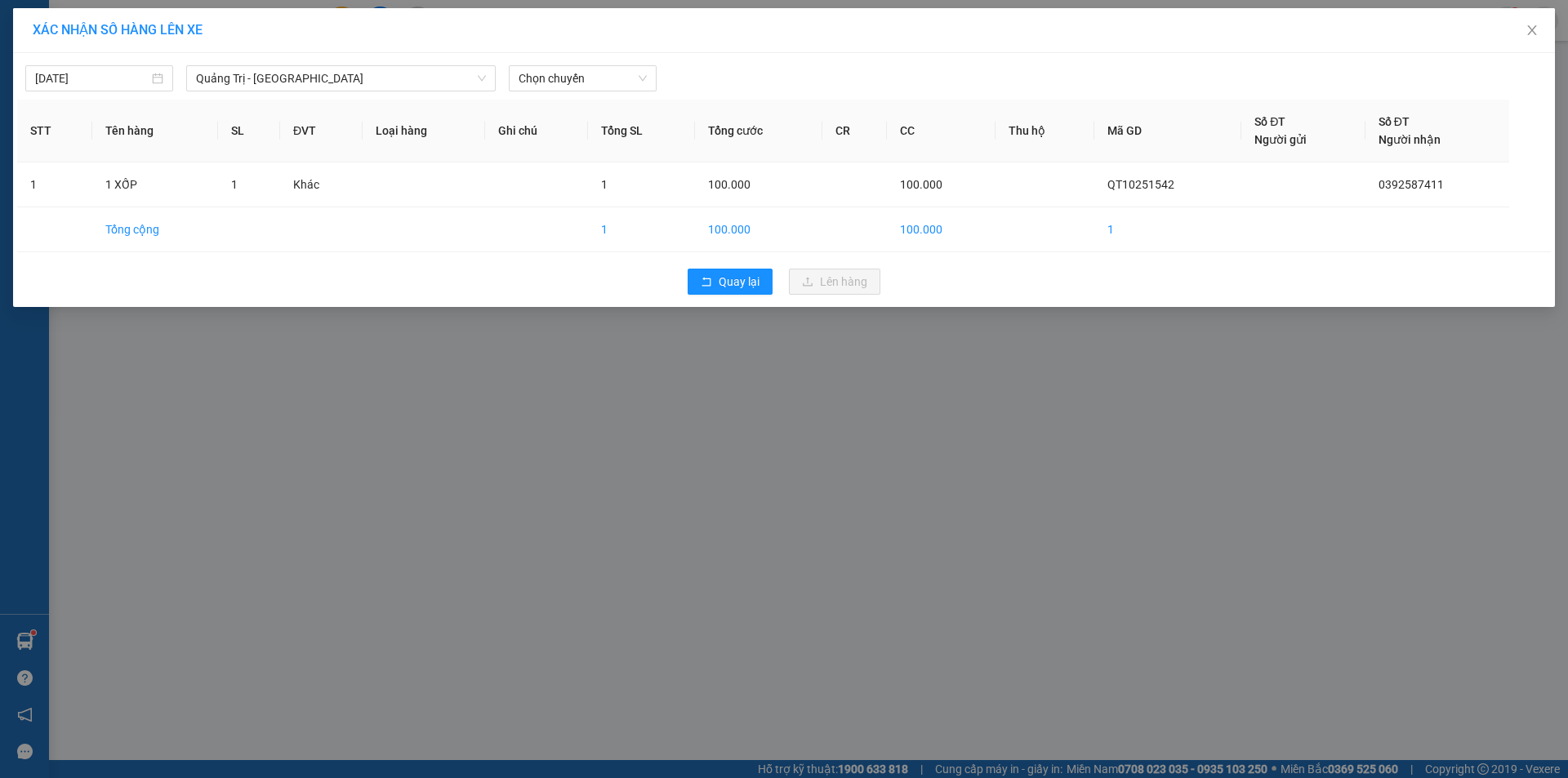
drag, startPoint x: 608, startPoint y: 63, endPoint x: 660, endPoint y: 131, distance: 85.6
click at [611, 67] on div "14/10/2025 Quảng Trị - Đà Lạt LỌC THEO Nhóm tuyến Tuyến Chọn tất cả Danh sách t…" at bounding box center [783, 74] width 1533 height 34
drag, startPoint x: 616, startPoint y: 90, endPoint x: 687, endPoint y: 129, distance: 81.0
click at [616, 89] on div "Chọn chuyến" at bounding box center [582, 78] width 148 height 26
drag, startPoint x: 590, startPoint y: 134, endPoint x: 660, endPoint y: 171, distance: 79.2
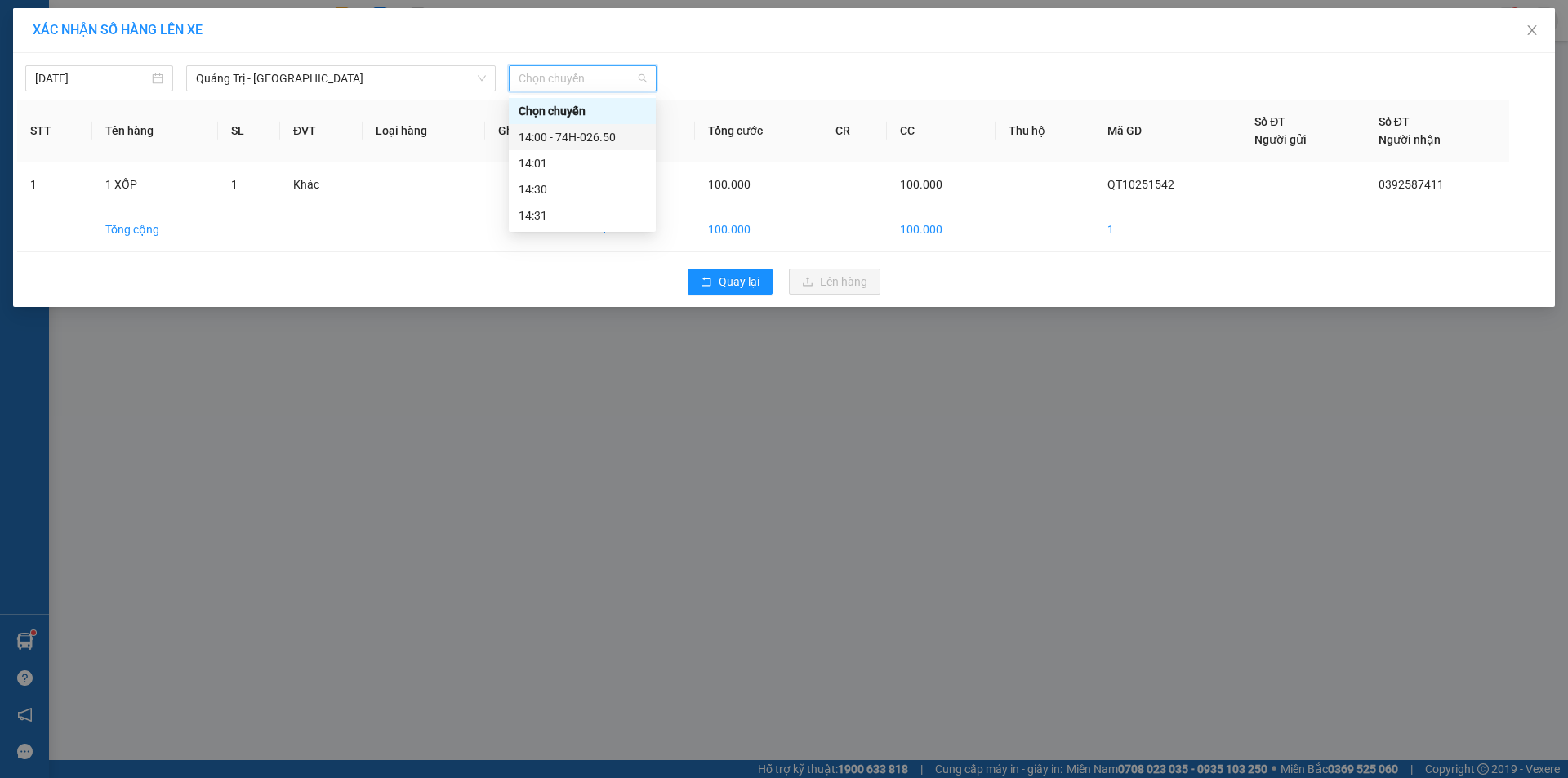
click at [595, 135] on div "14:00 - 74H-026.50" at bounding box center [582, 136] width 127 height 18
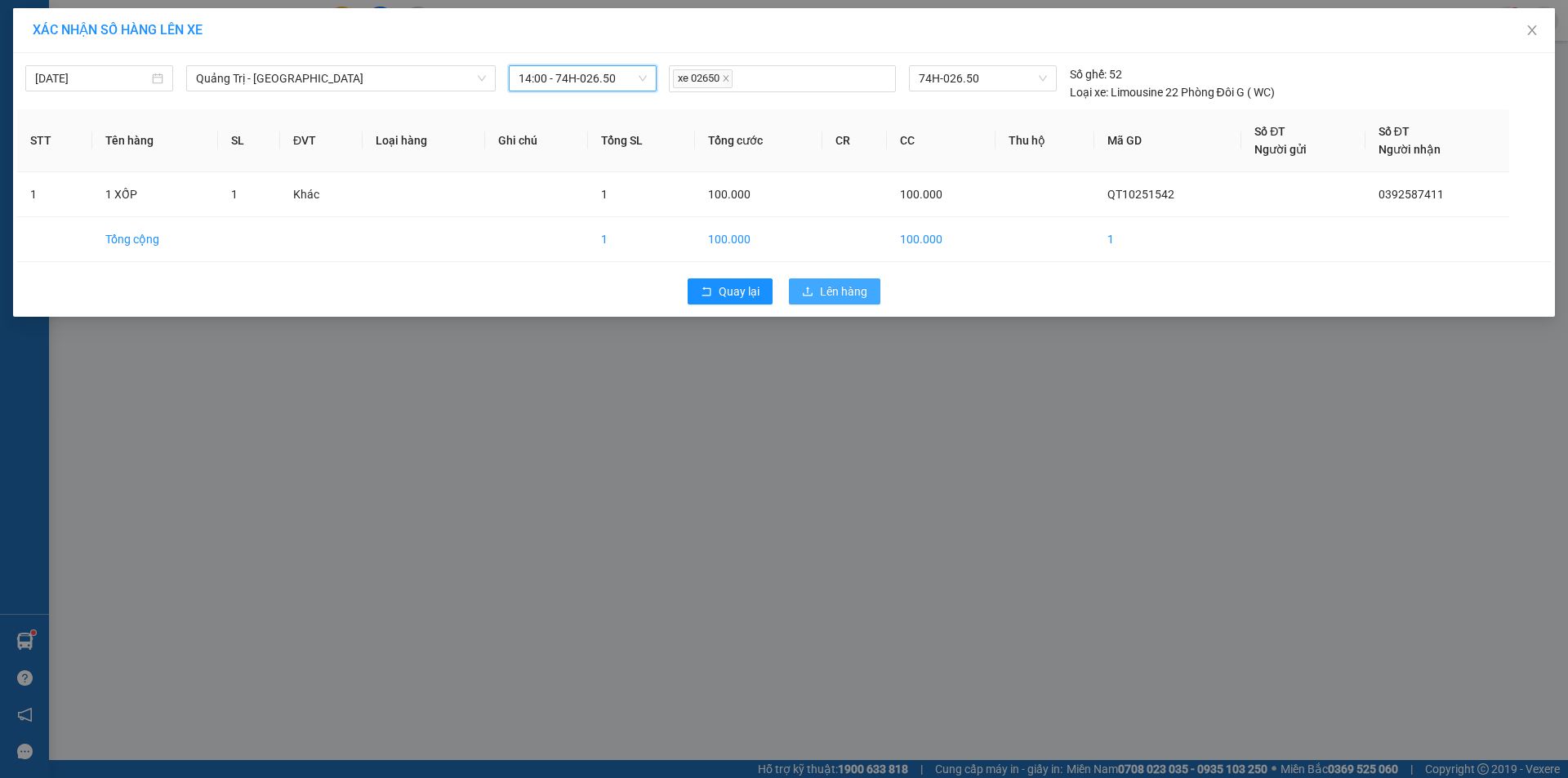
click at [853, 287] on span "Lên hàng" at bounding box center [843, 291] width 47 height 18
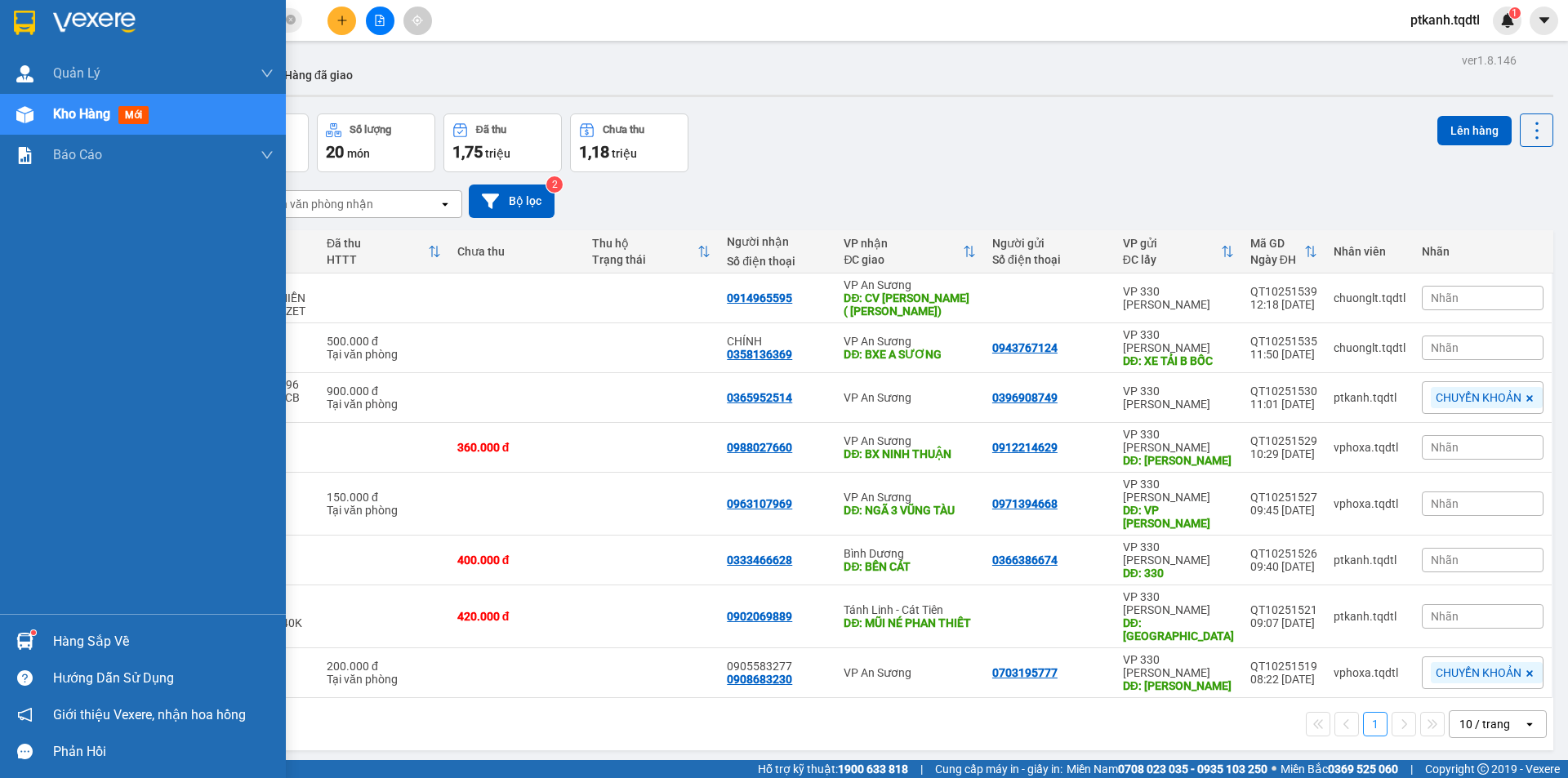
click at [56, 643] on div "Hàng sắp về" at bounding box center [163, 642] width 220 height 24
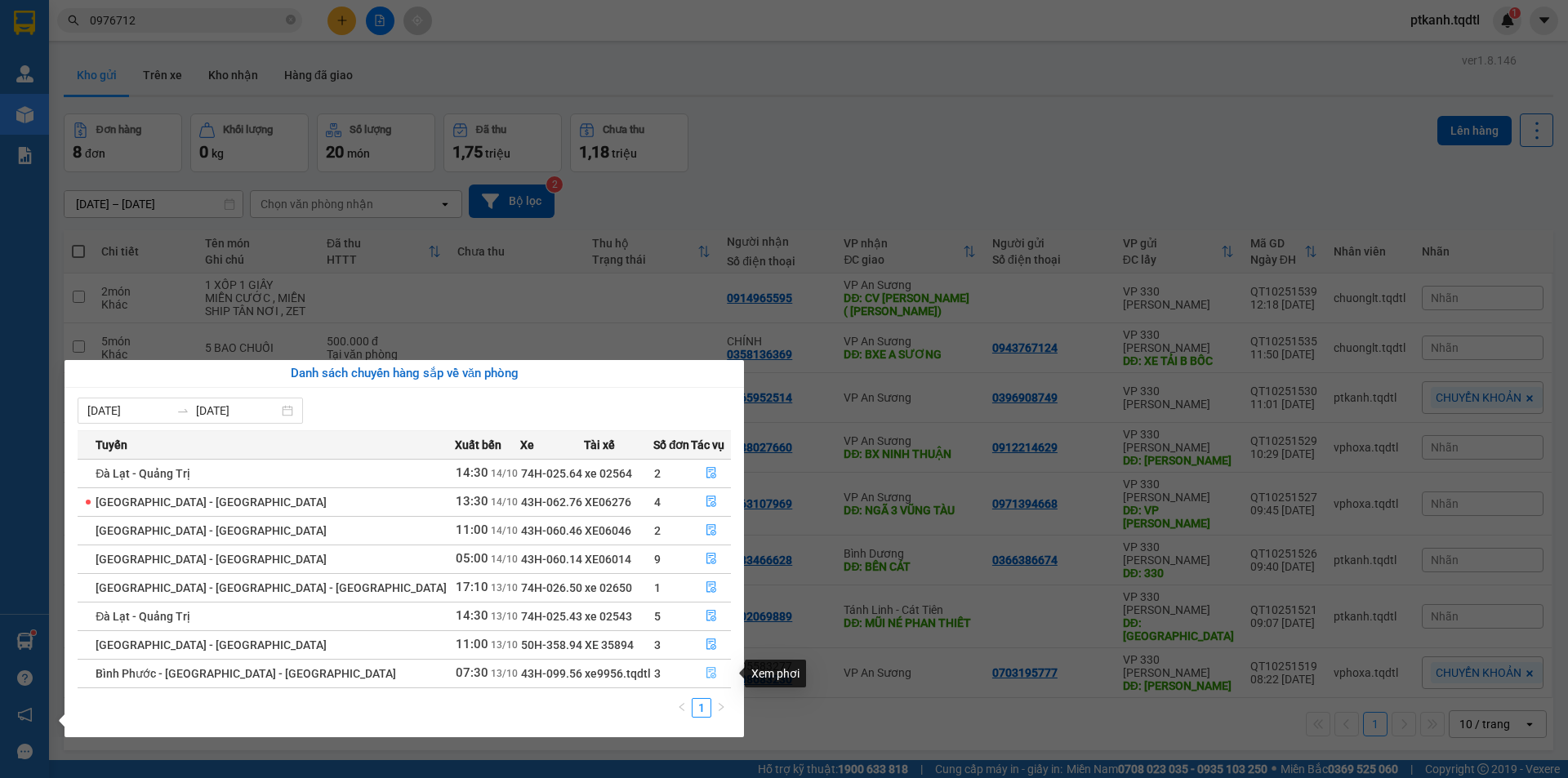
click at [706, 675] on icon "file-done" at bounding box center [712, 673] width 11 height 11
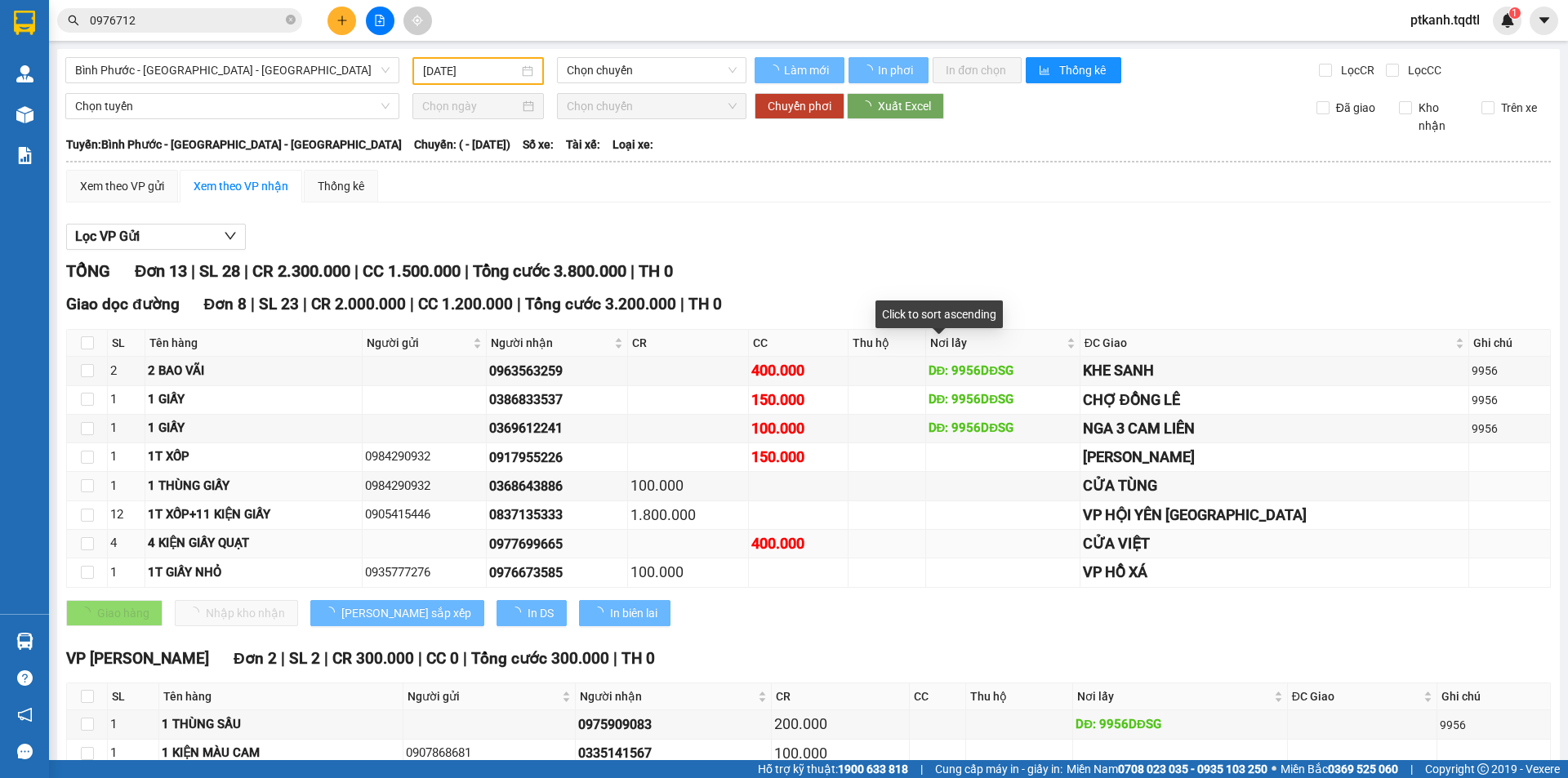
type input "13/10/2025"
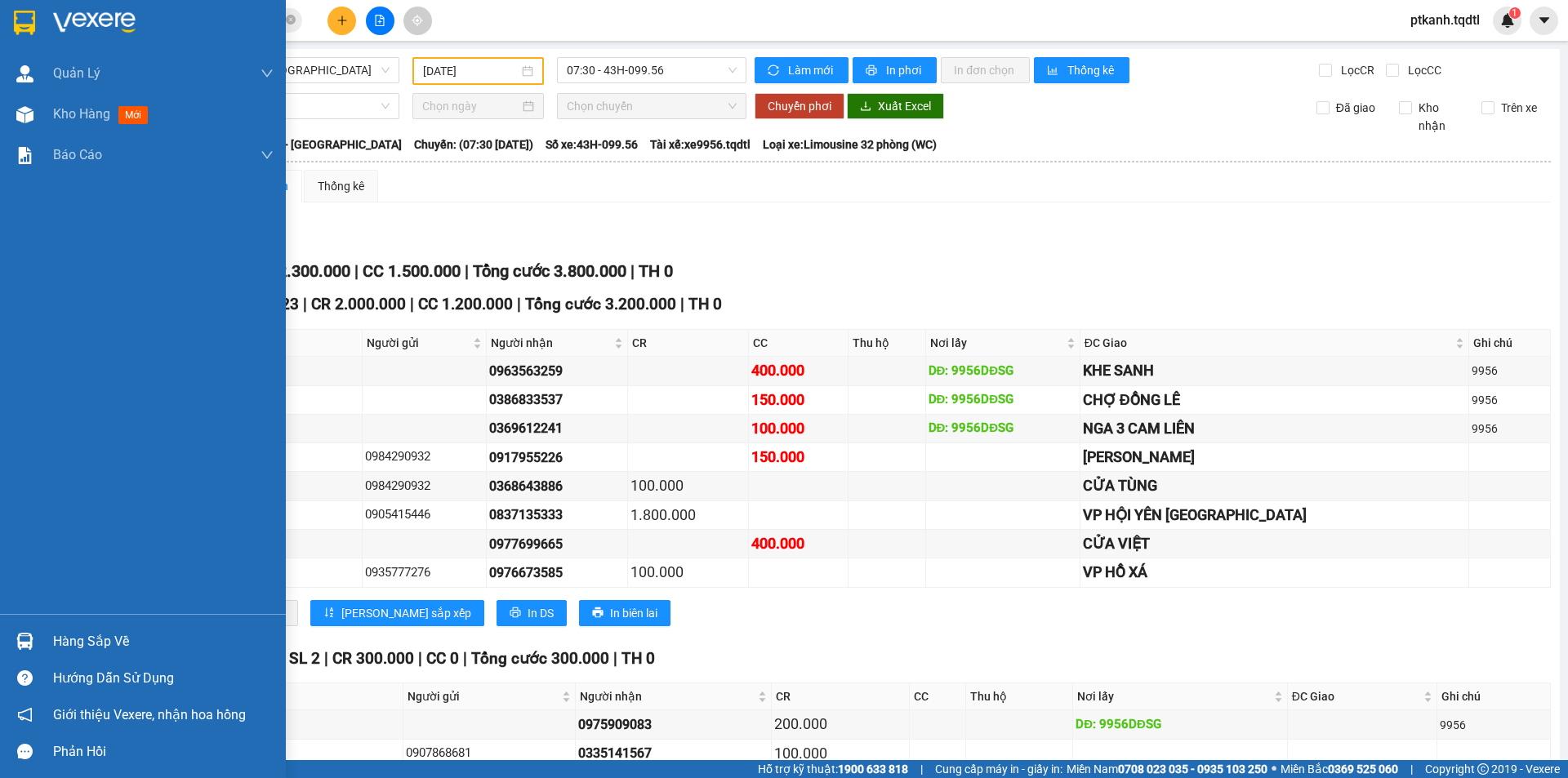
drag, startPoint x: 78, startPoint y: 644, endPoint x: 0, endPoint y: 610, distance: 85.1
click at [77, 644] on div "Hàng sắp về" at bounding box center [163, 642] width 220 height 24
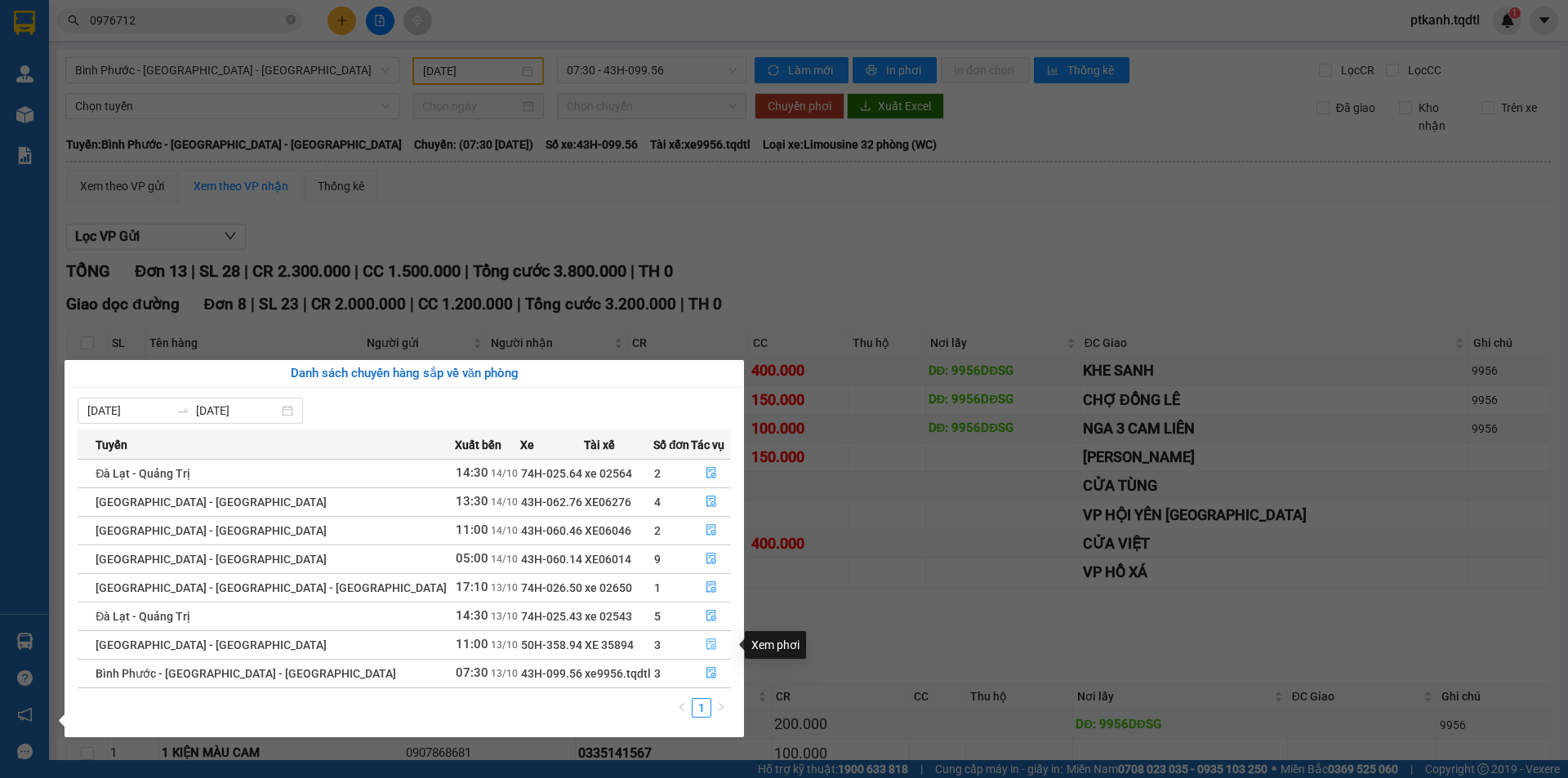
click at [706, 640] on icon "file-done" at bounding box center [712, 643] width 11 height 11
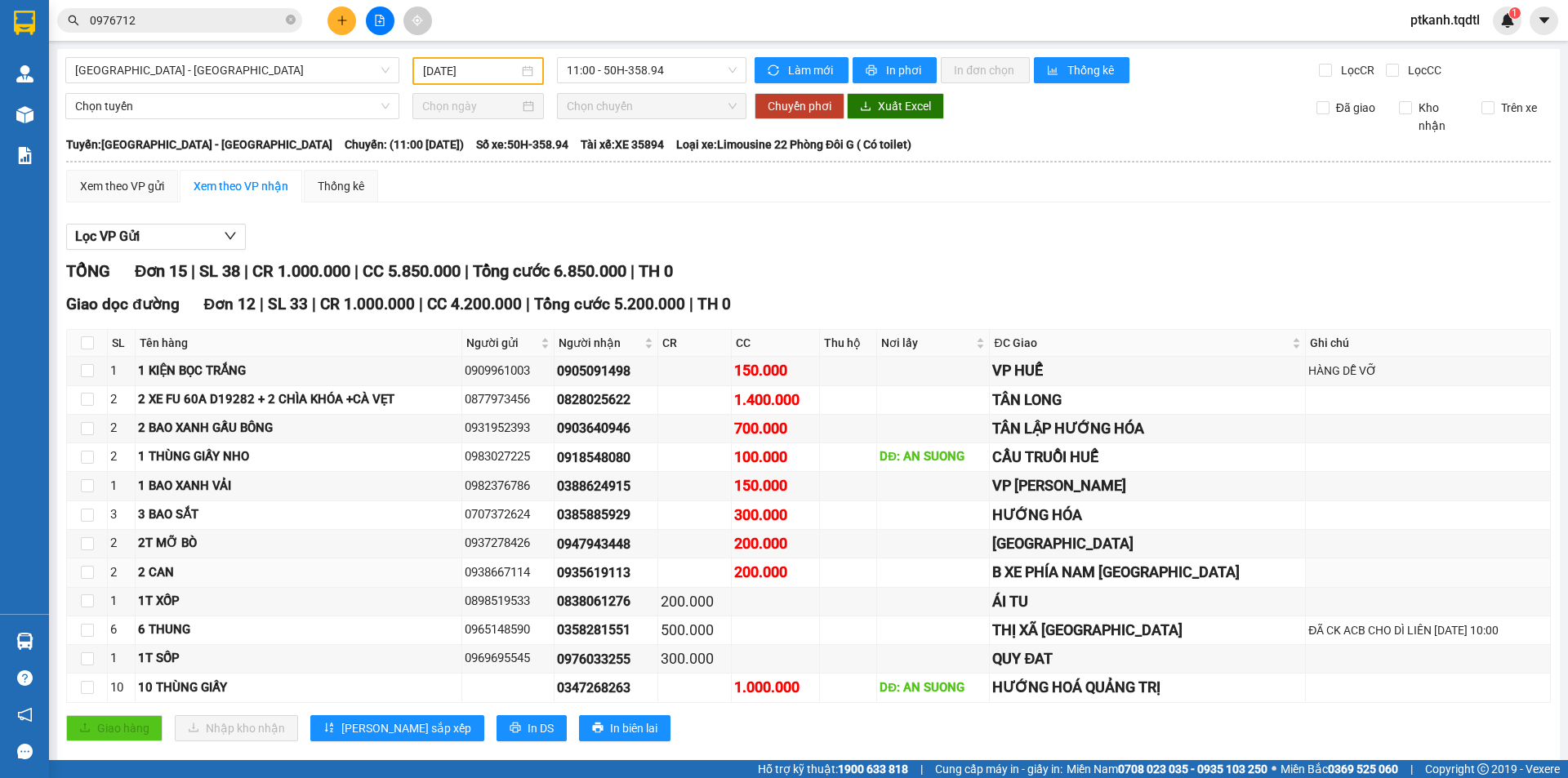
scroll to position [236, 0]
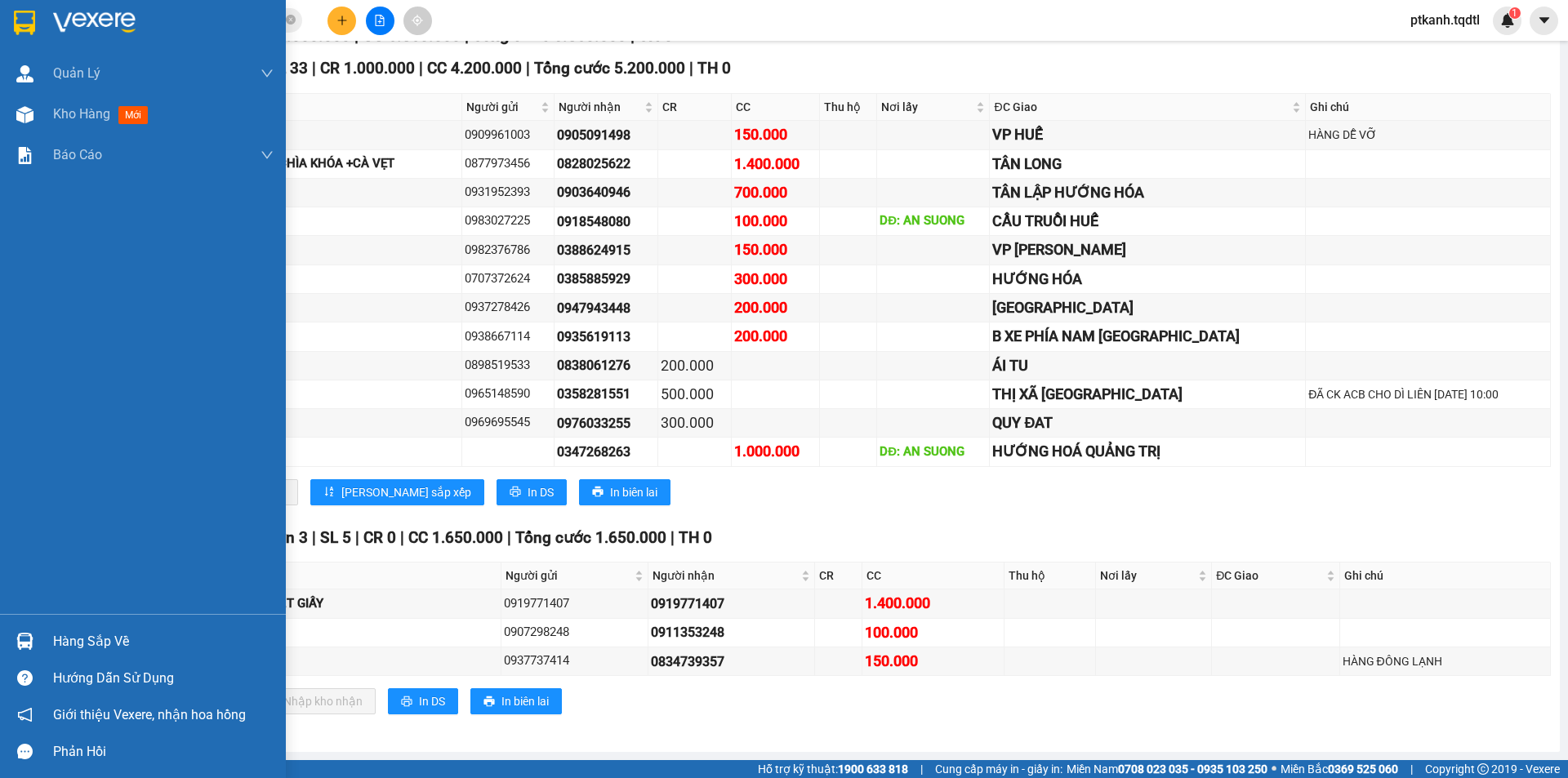
click at [22, 643] on img at bounding box center [24, 641] width 17 height 17
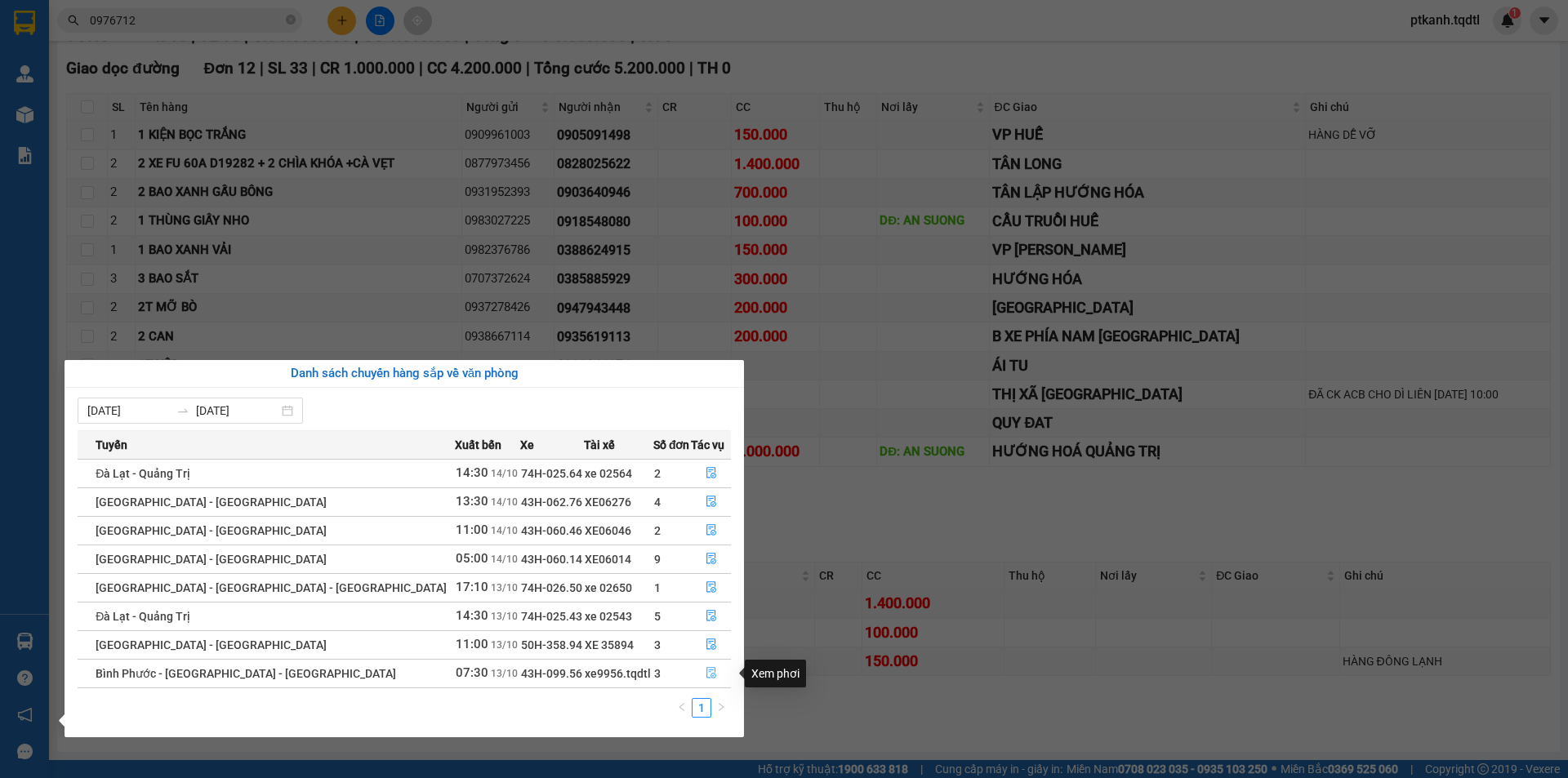
click at [706, 674] on icon "file-done" at bounding box center [712, 673] width 11 height 11
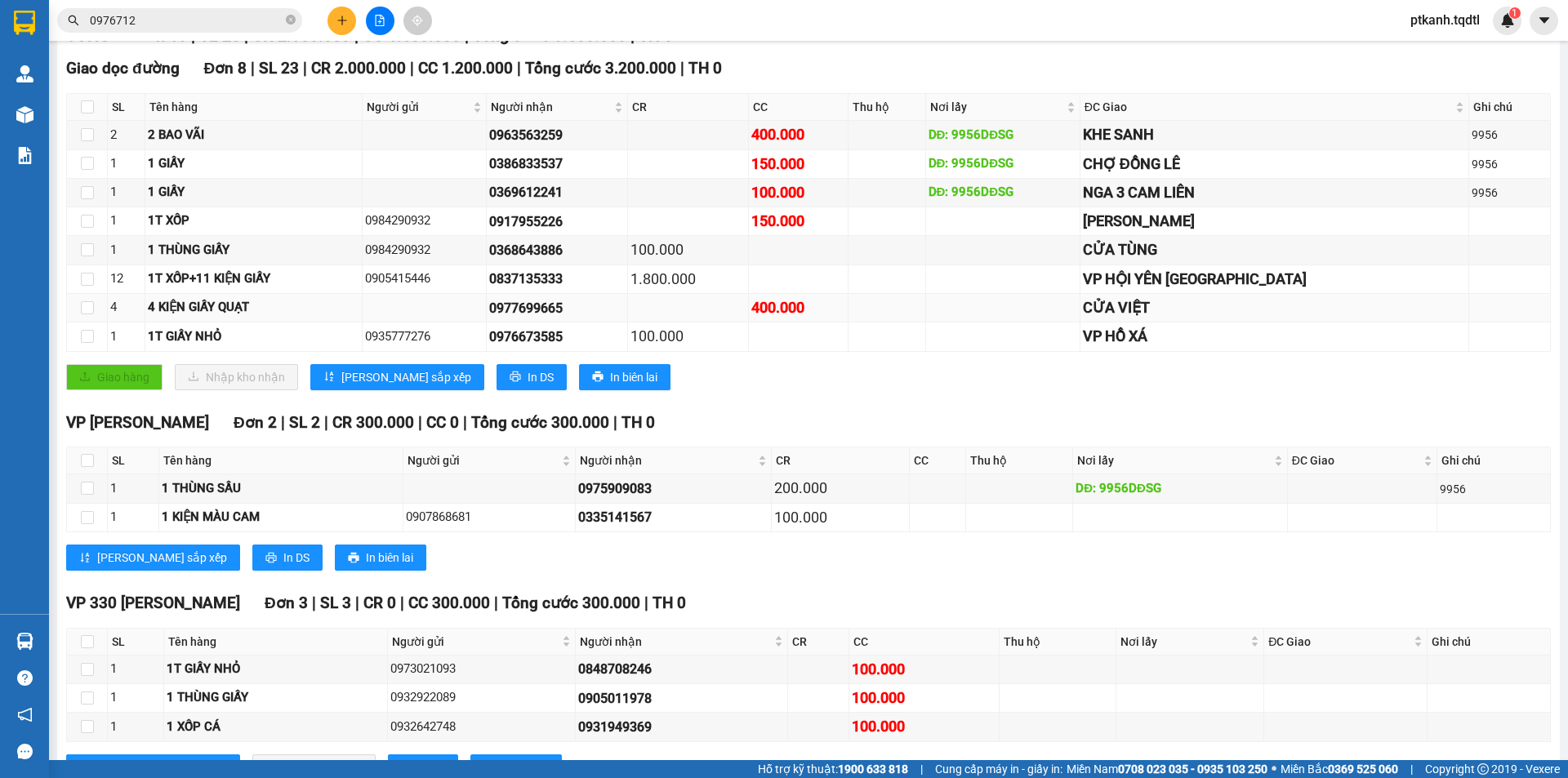
scroll to position [302, 0]
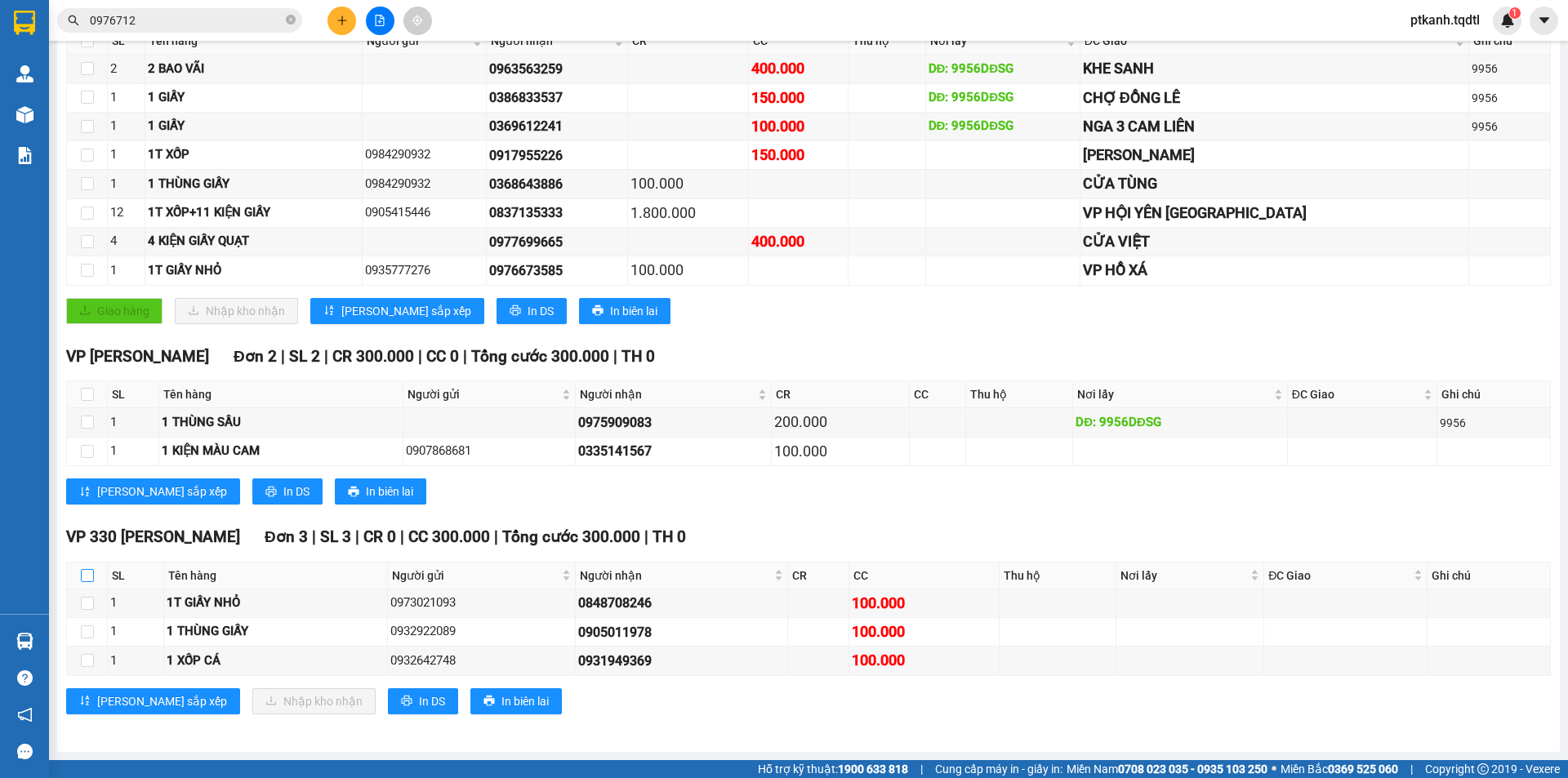
click at [89, 578] on input "checkbox" at bounding box center [88, 576] width 13 height 13
checkbox input "true"
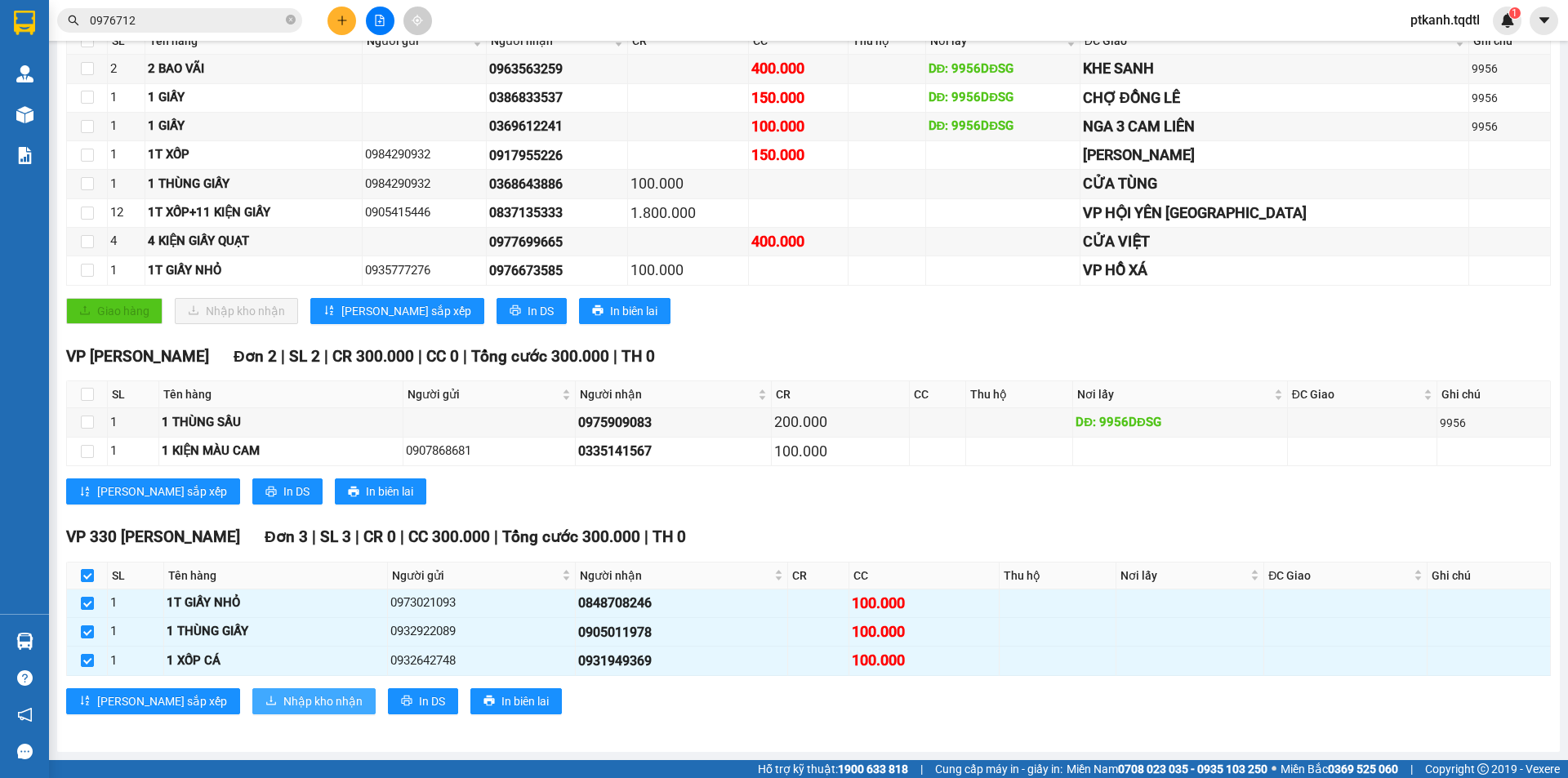
click at [283, 699] on span "Nhập kho nhận" at bounding box center [323, 701] width 79 height 18
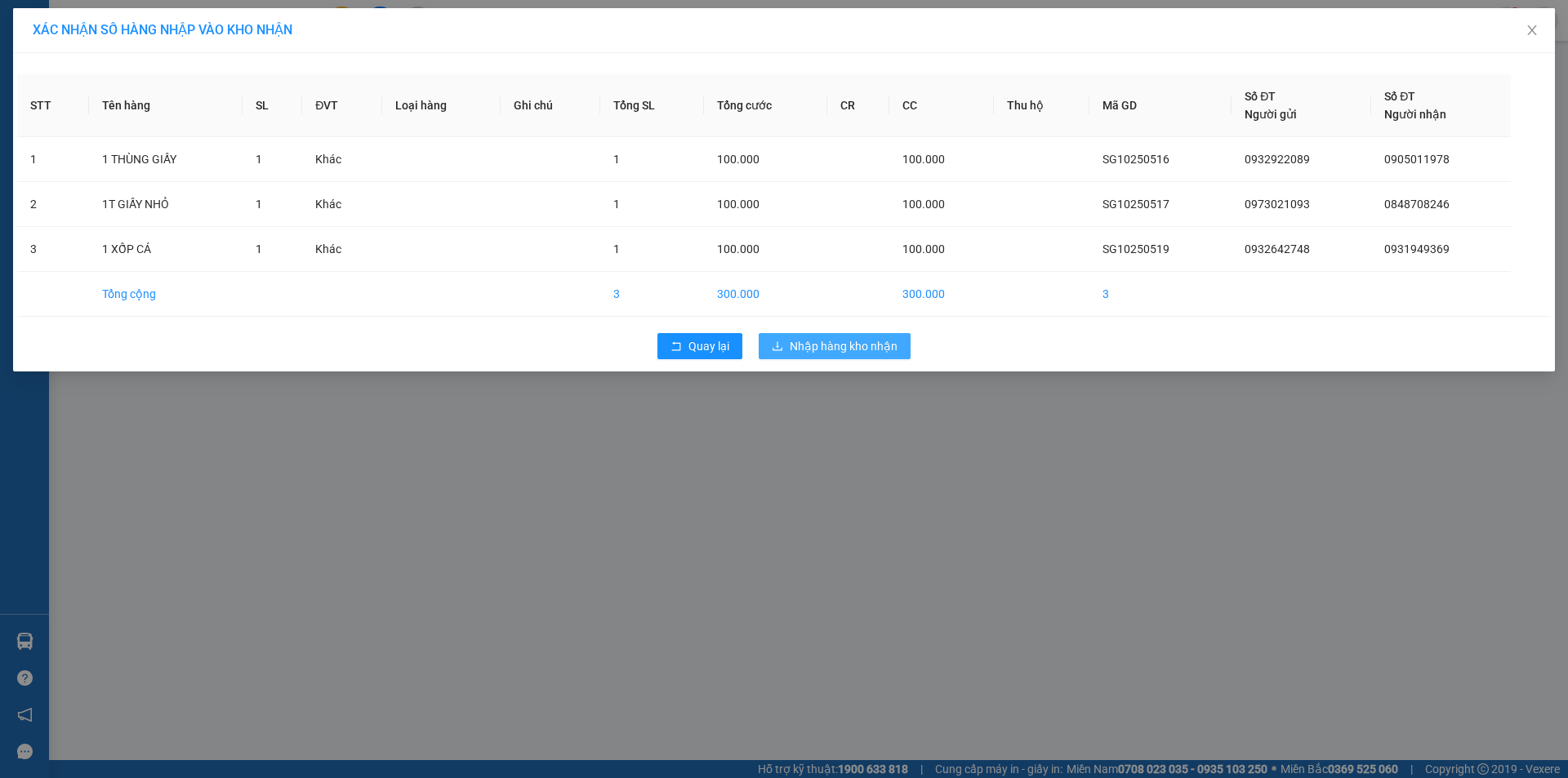
click at [855, 352] on span "Nhập hàng kho nhận" at bounding box center [843, 345] width 108 height 18
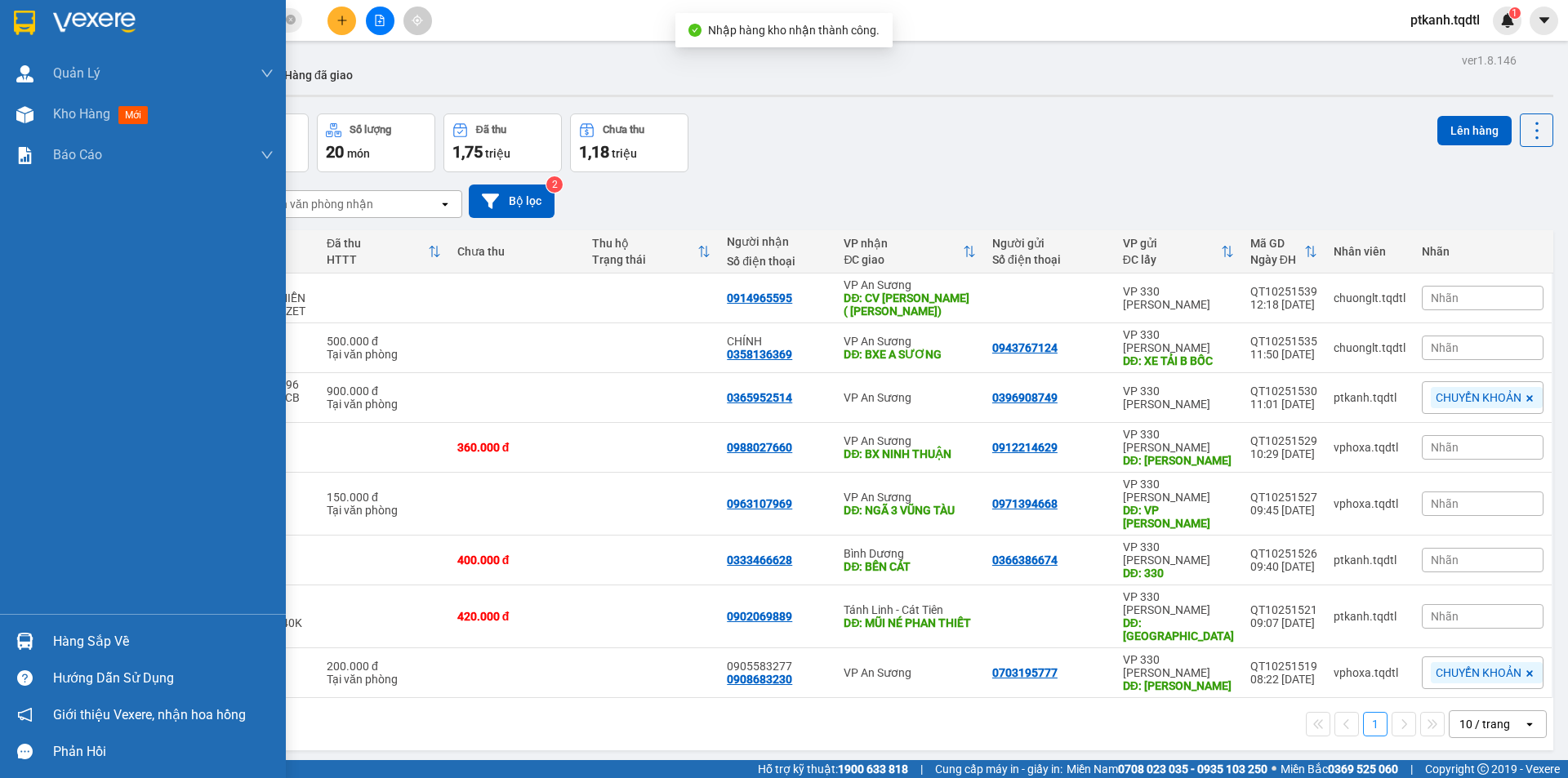
click at [24, 638] on img at bounding box center [24, 641] width 17 height 17
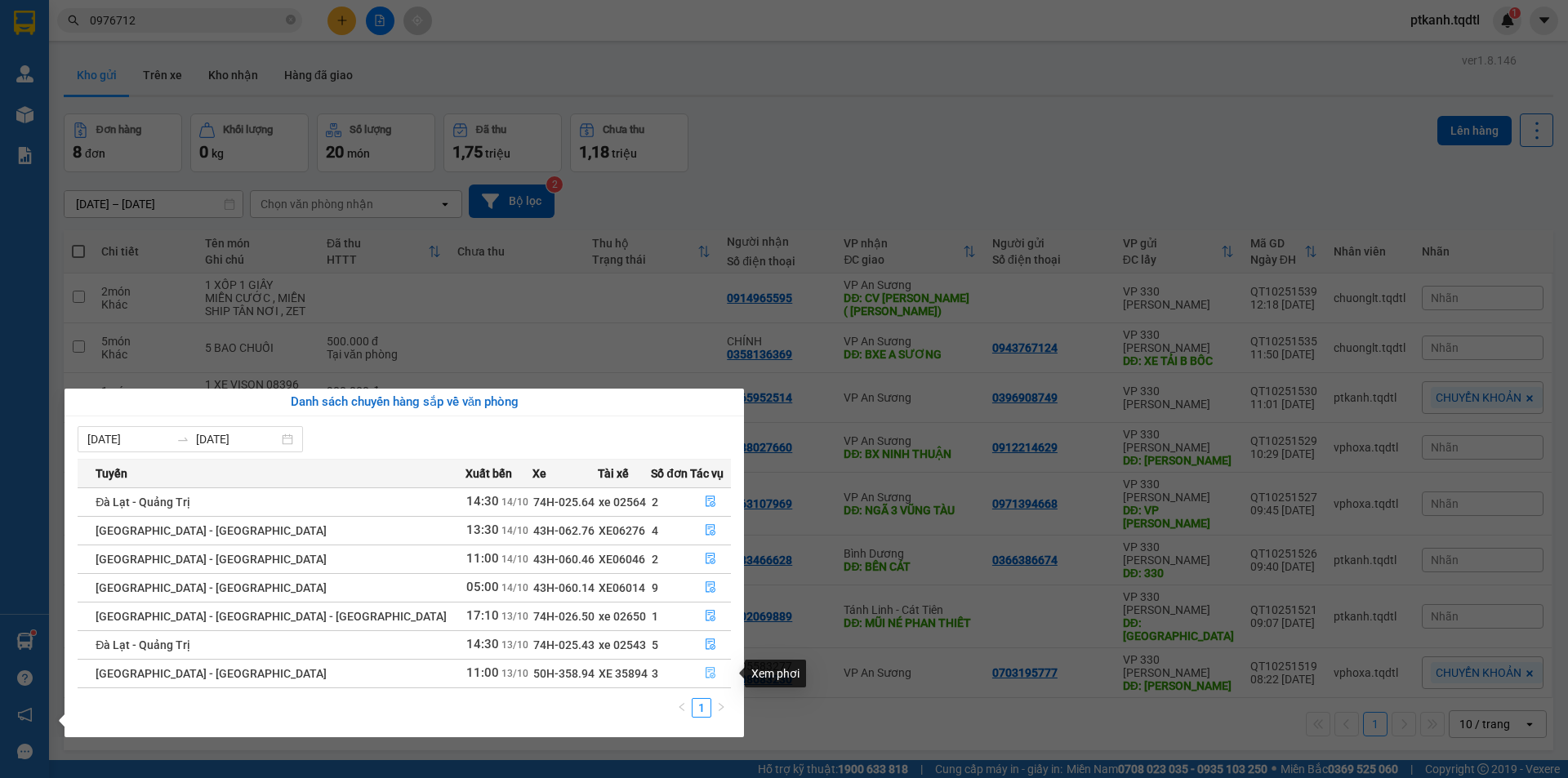
click at [705, 667] on icon "file-done" at bounding box center [711, 673] width 11 height 11
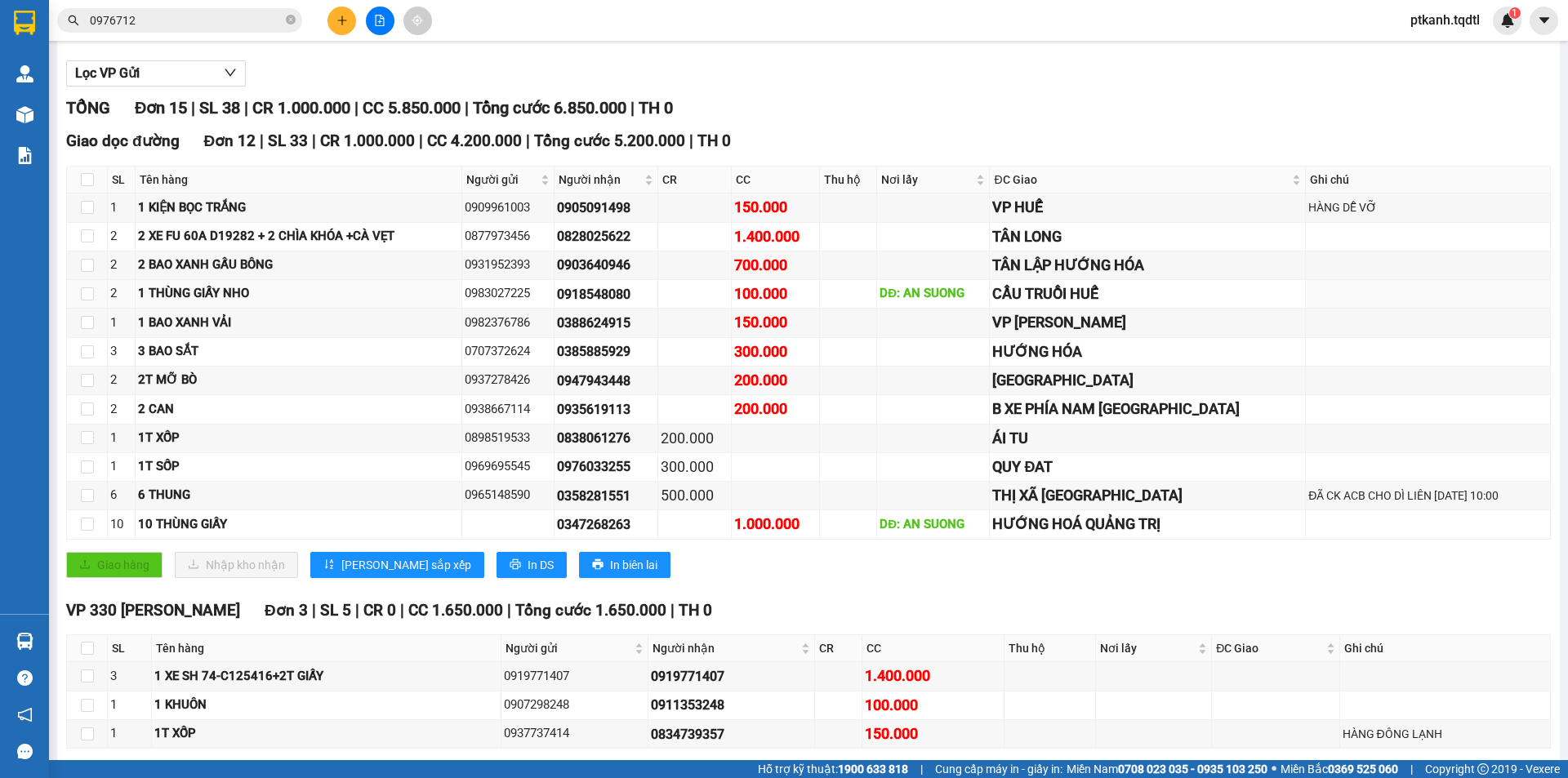
scroll to position [236, 0]
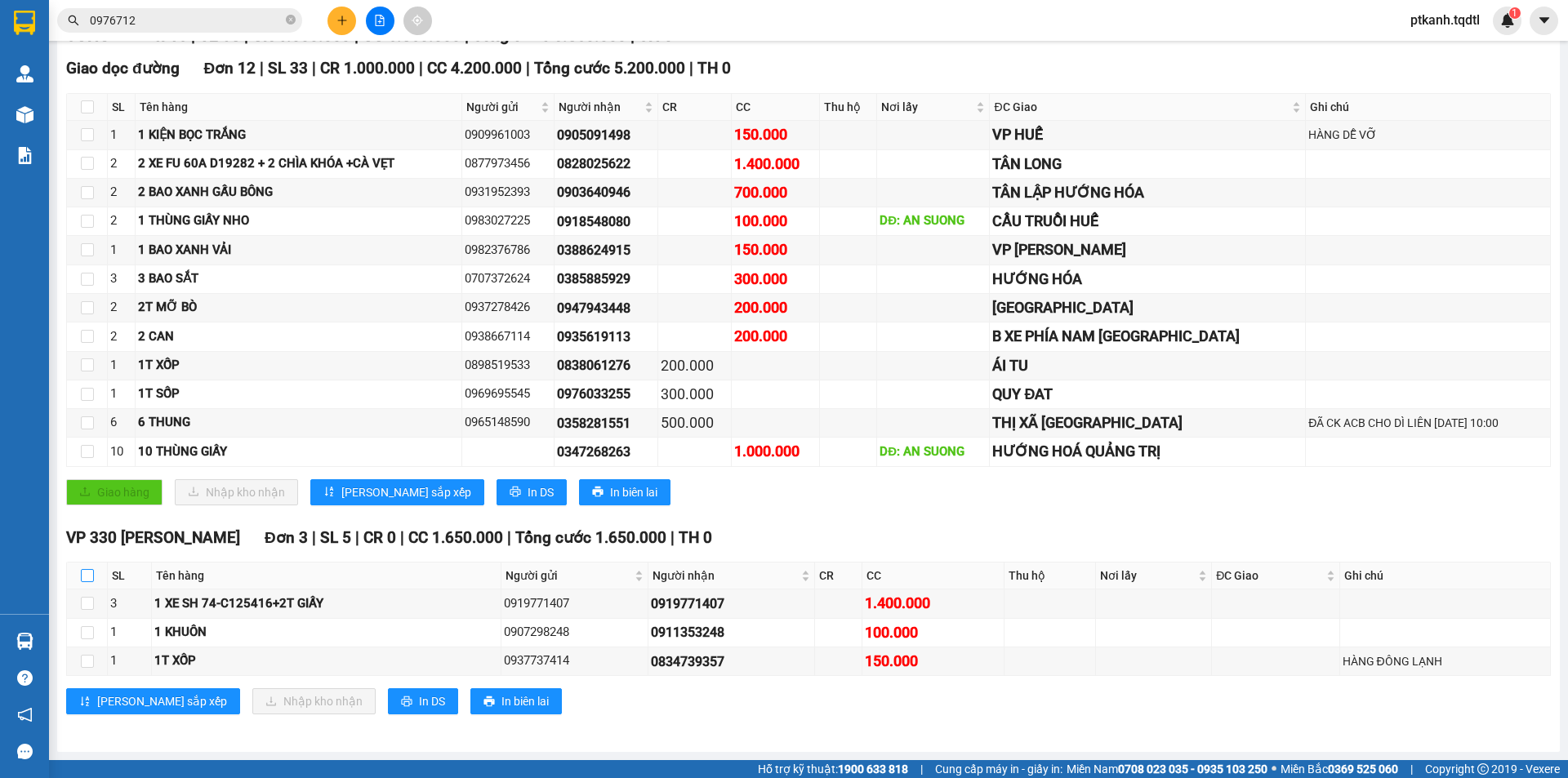
click at [85, 581] on input "checkbox" at bounding box center [88, 576] width 13 height 13
checkbox input "true"
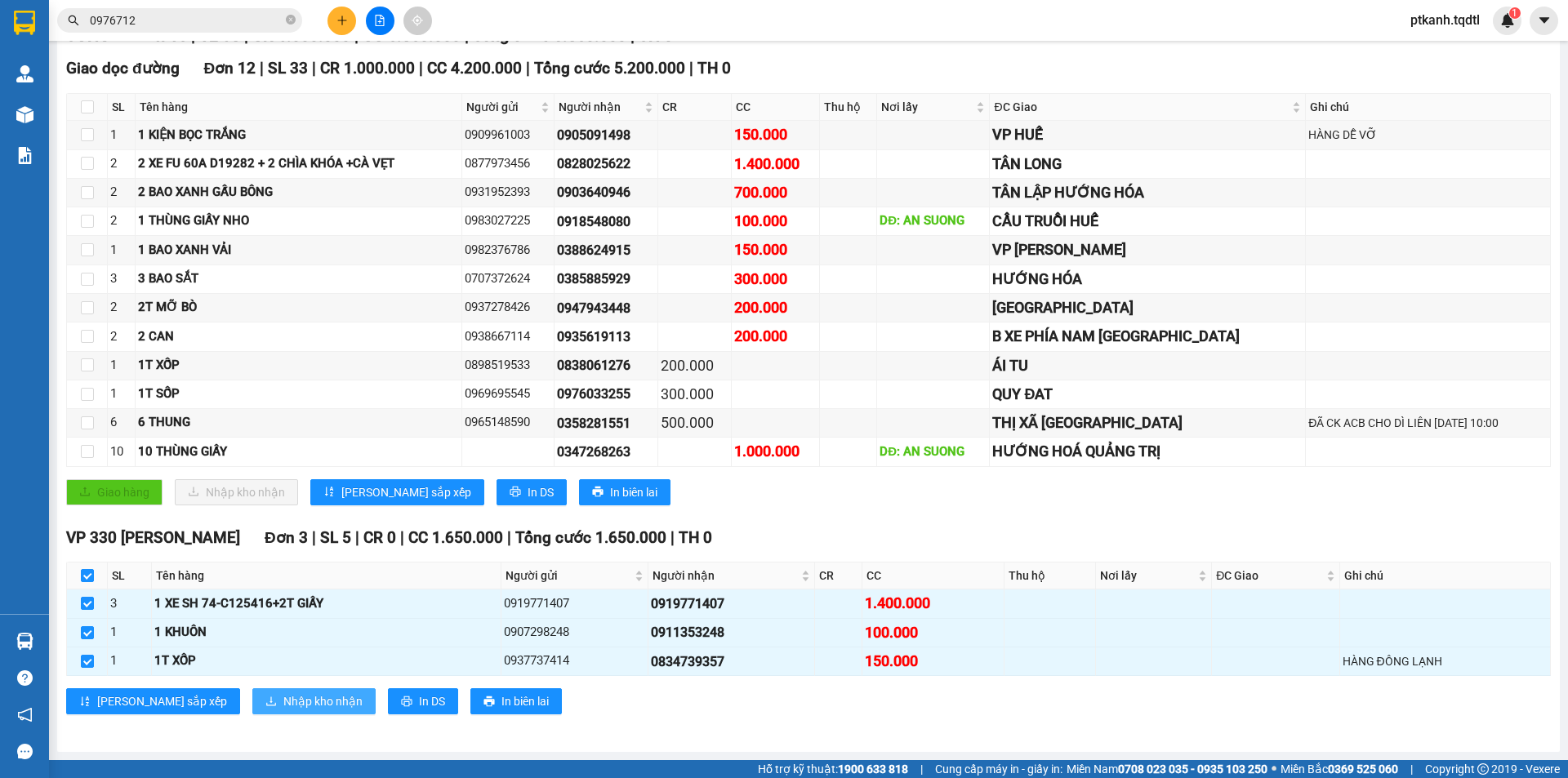
click at [283, 699] on span "Nhập kho nhận" at bounding box center [323, 701] width 79 height 18
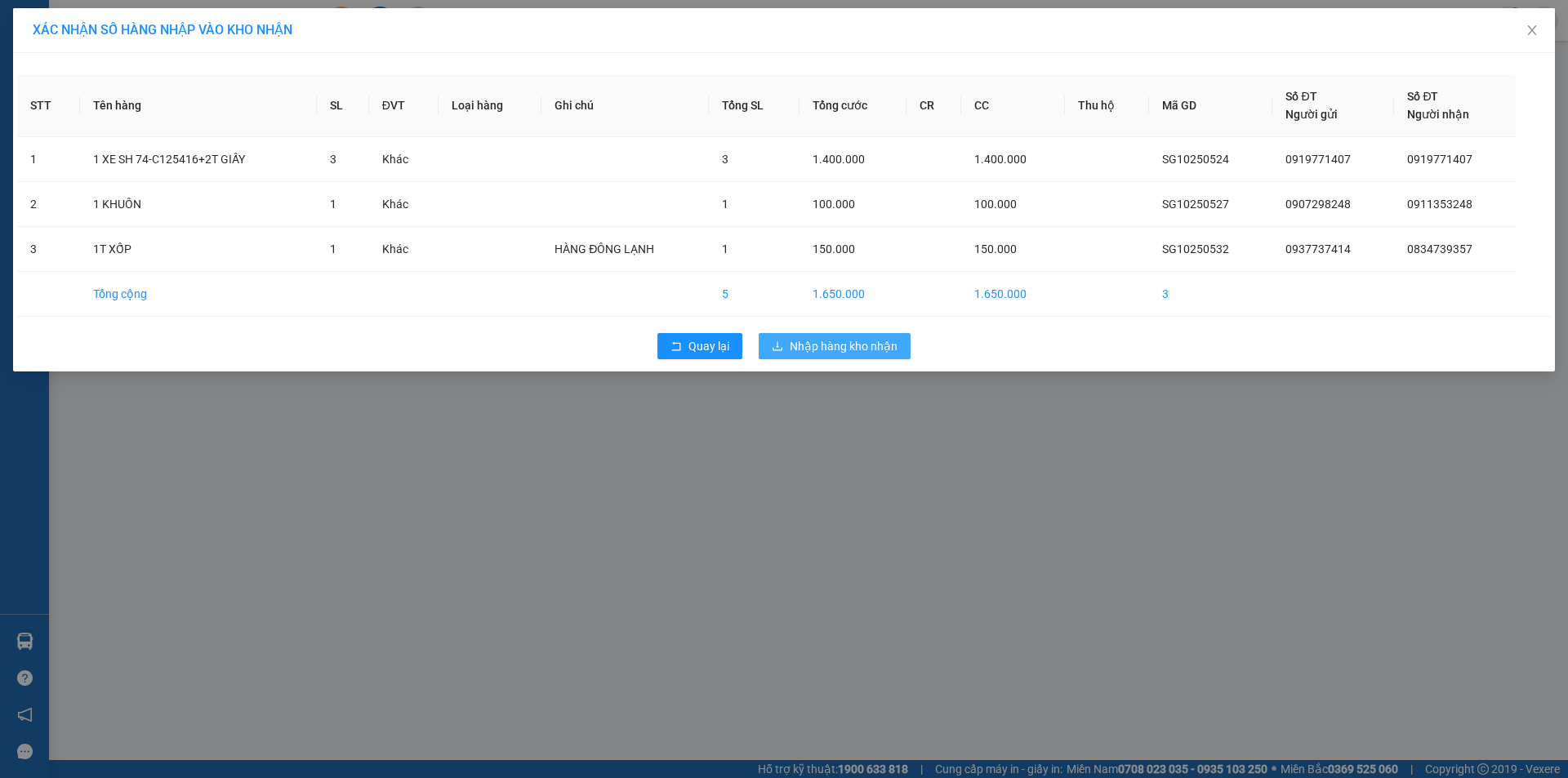
click at [837, 349] on span "Nhập hàng kho nhận" at bounding box center [843, 345] width 108 height 18
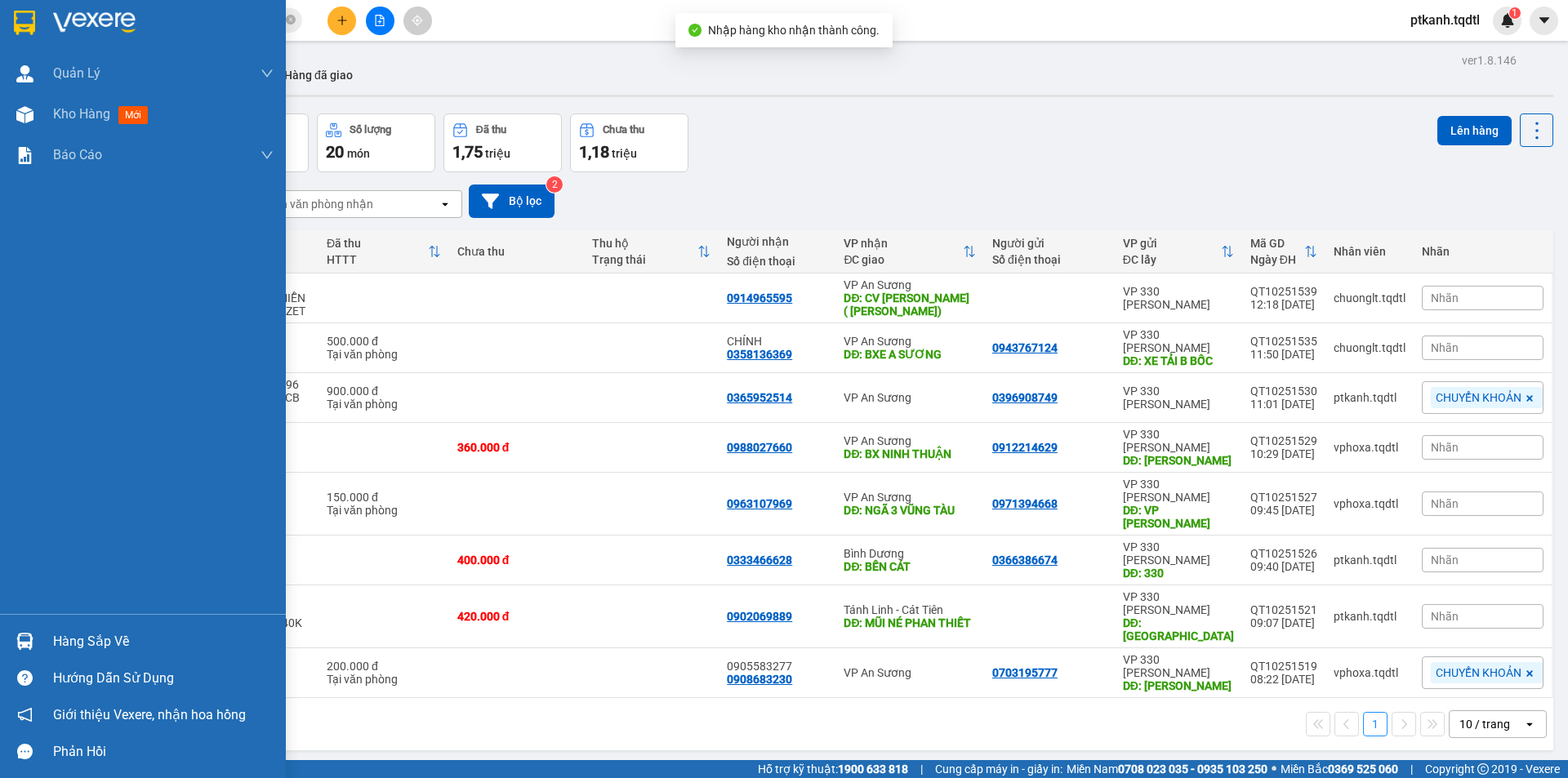
drag, startPoint x: 54, startPoint y: 640, endPoint x: 45, endPoint y: 613, distance: 28.5
click at [53, 640] on div "Hàng sắp về" at bounding box center [163, 642] width 220 height 24
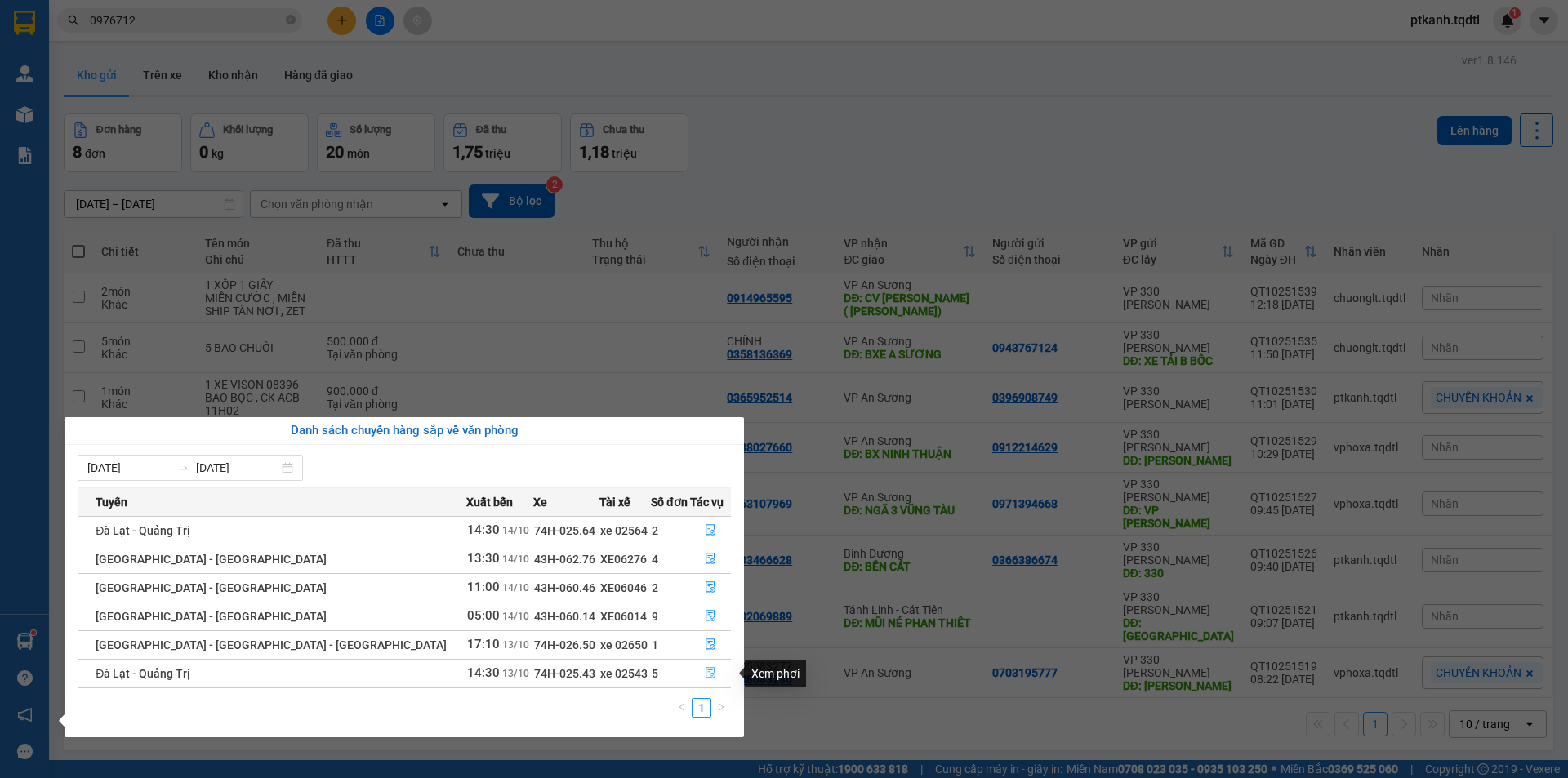
click at [705, 670] on icon "file-done" at bounding box center [711, 673] width 11 height 11
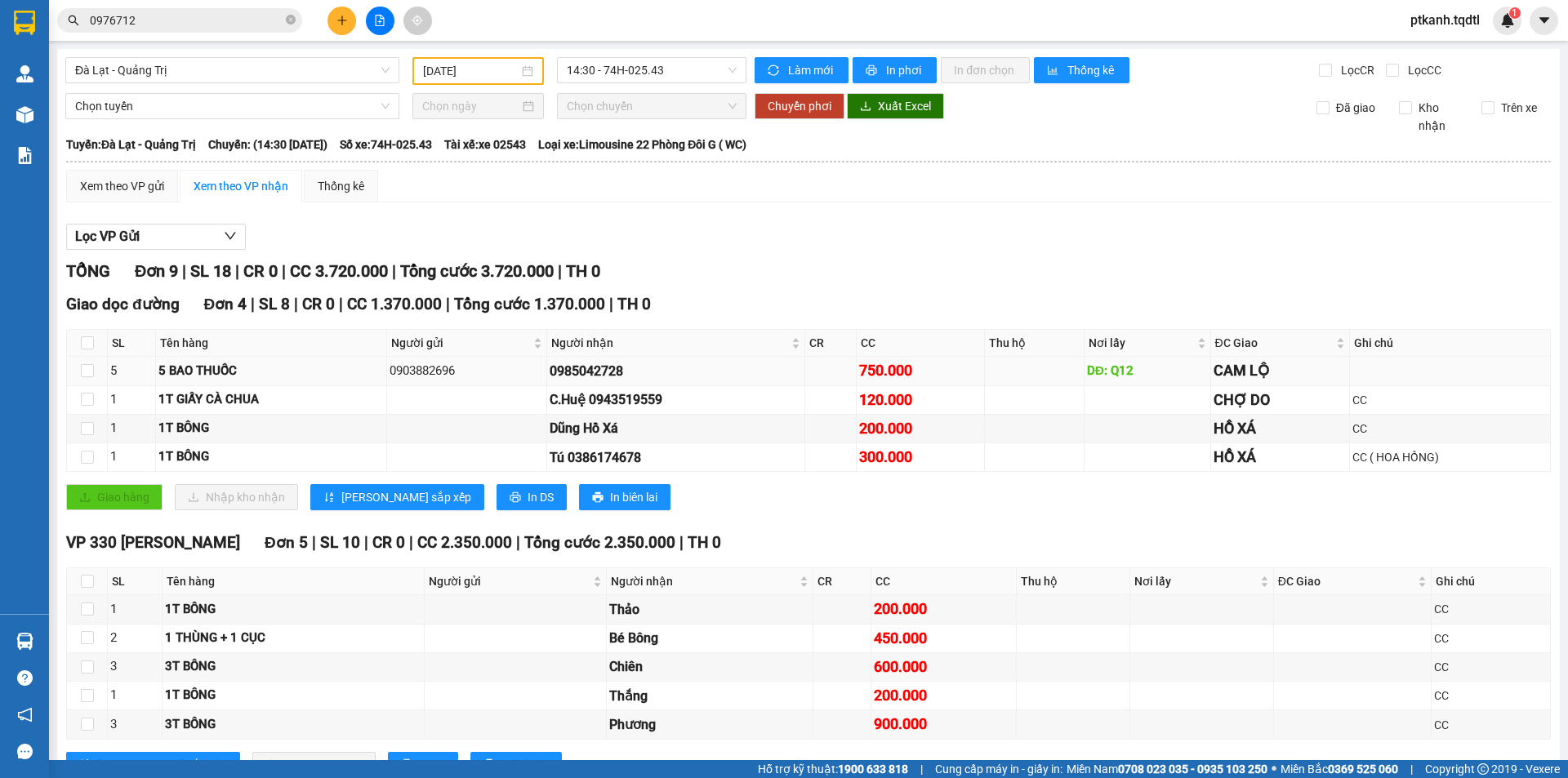
scroll to position [64, 0]
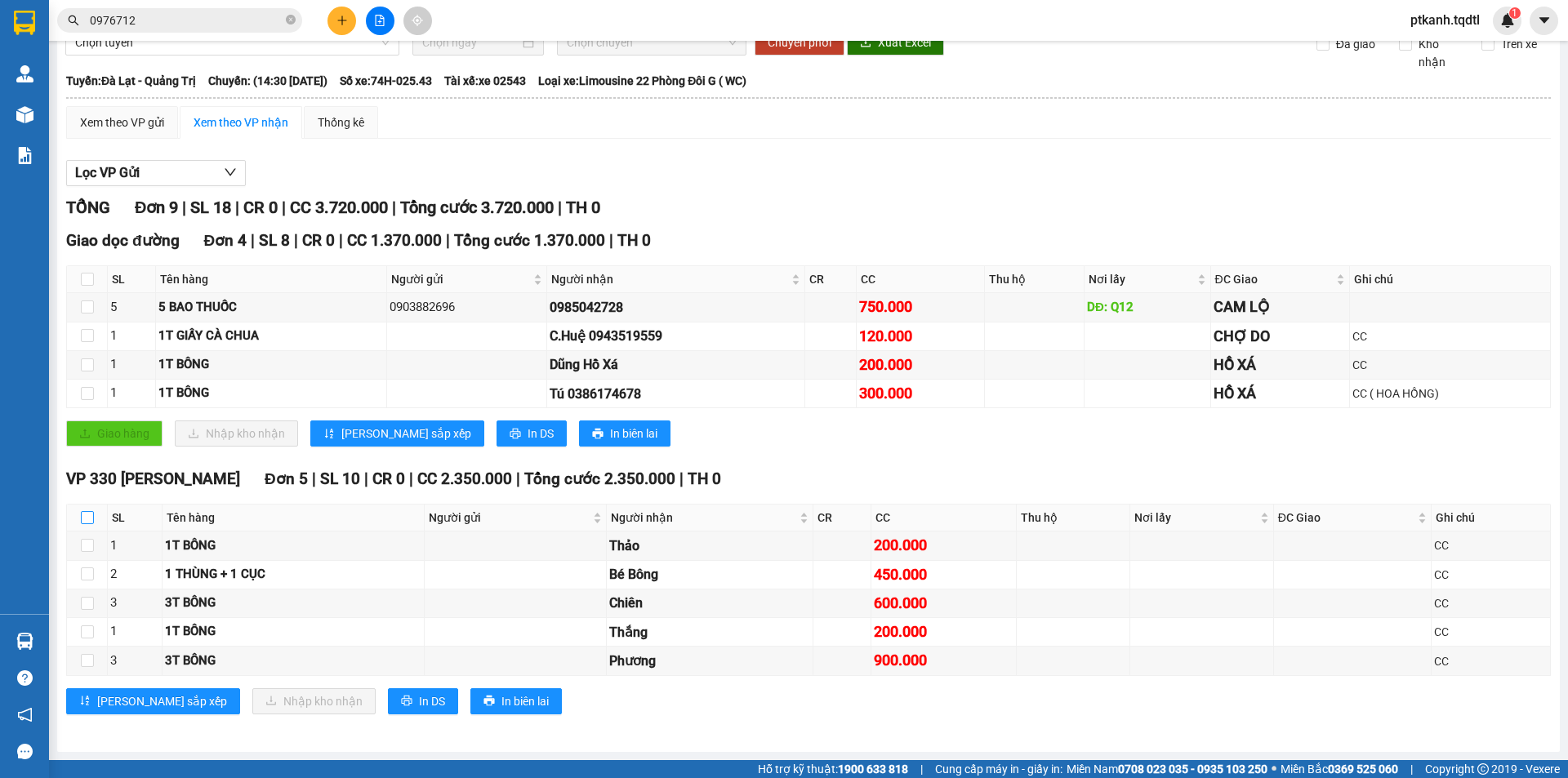
click at [88, 518] on input "checkbox" at bounding box center [88, 517] width 13 height 13
checkbox input "true"
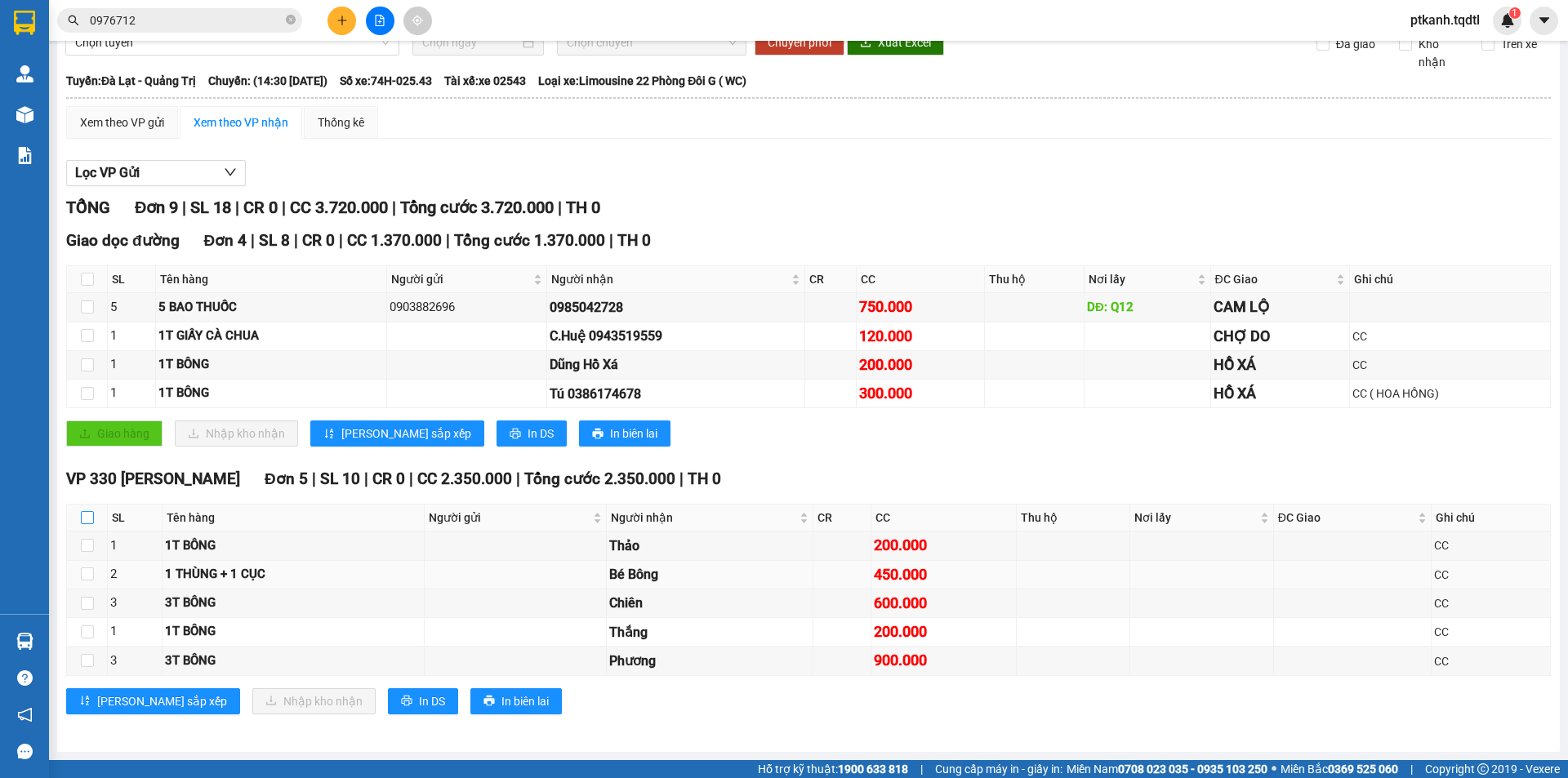
checkbox input "true"
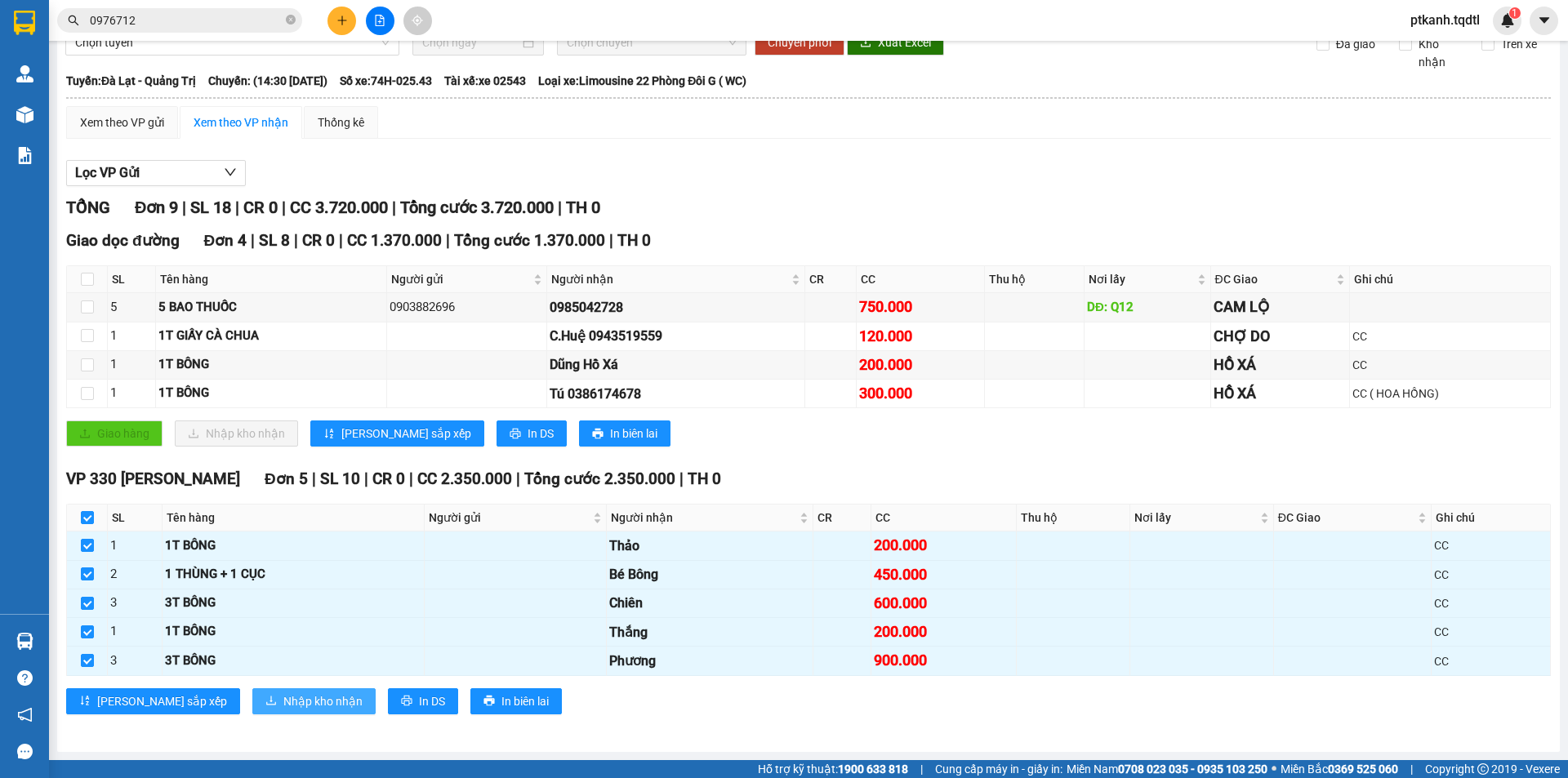
click at [283, 693] on span "Nhập kho nhận" at bounding box center [323, 701] width 79 height 18
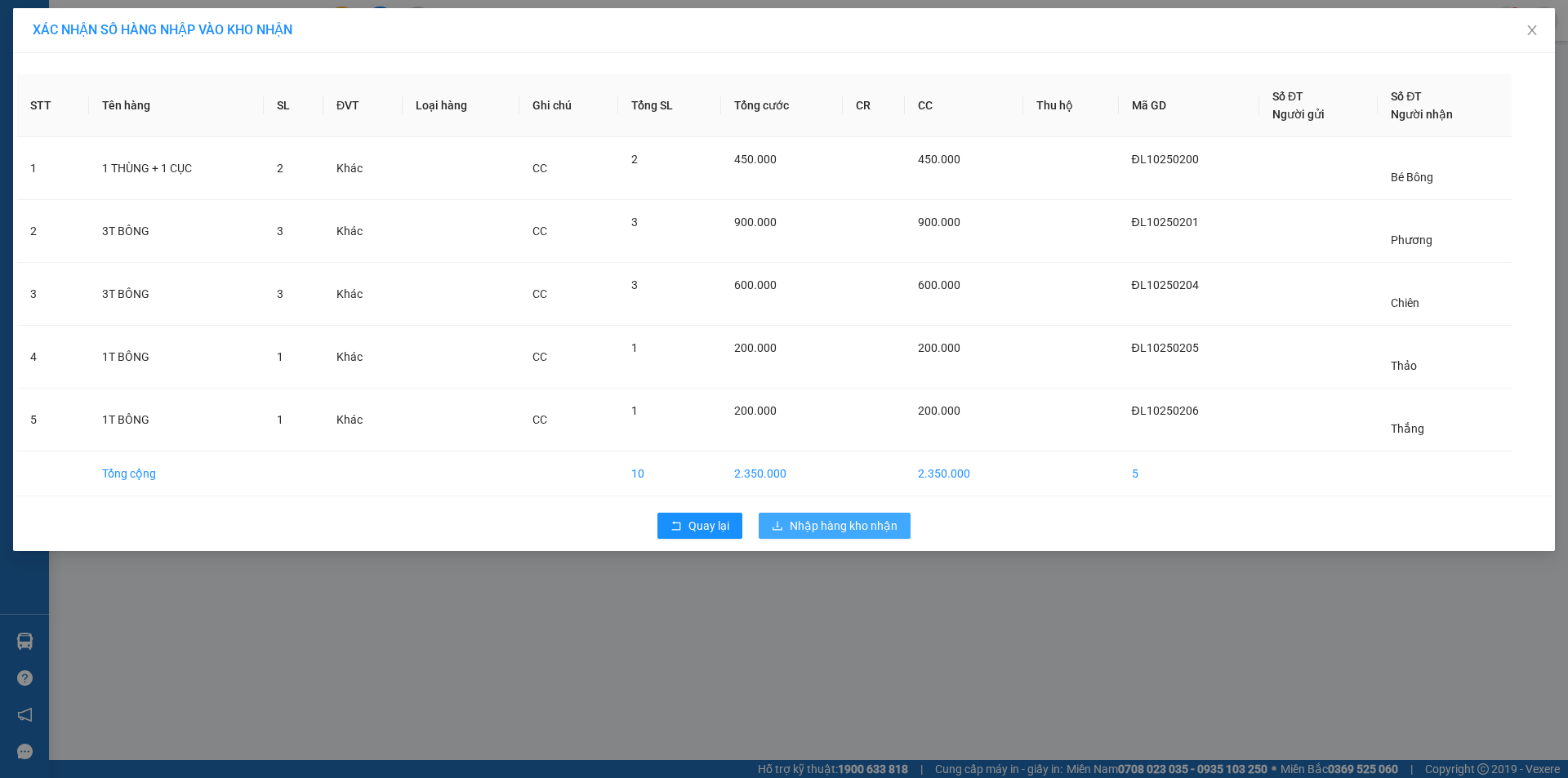
click at [817, 527] on span "Nhập hàng kho nhận" at bounding box center [843, 525] width 108 height 18
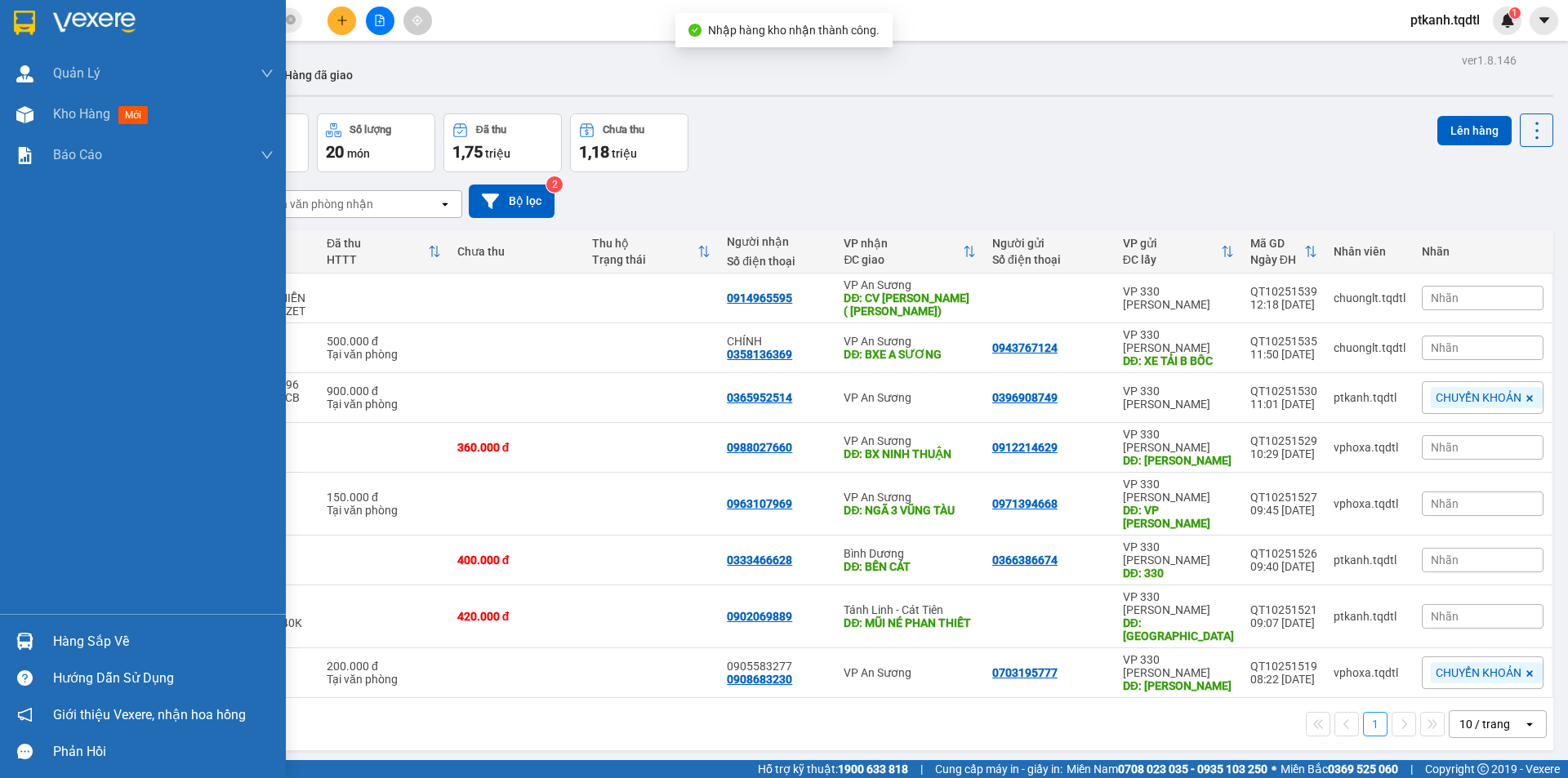
click at [23, 638] on img at bounding box center [24, 641] width 17 height 17
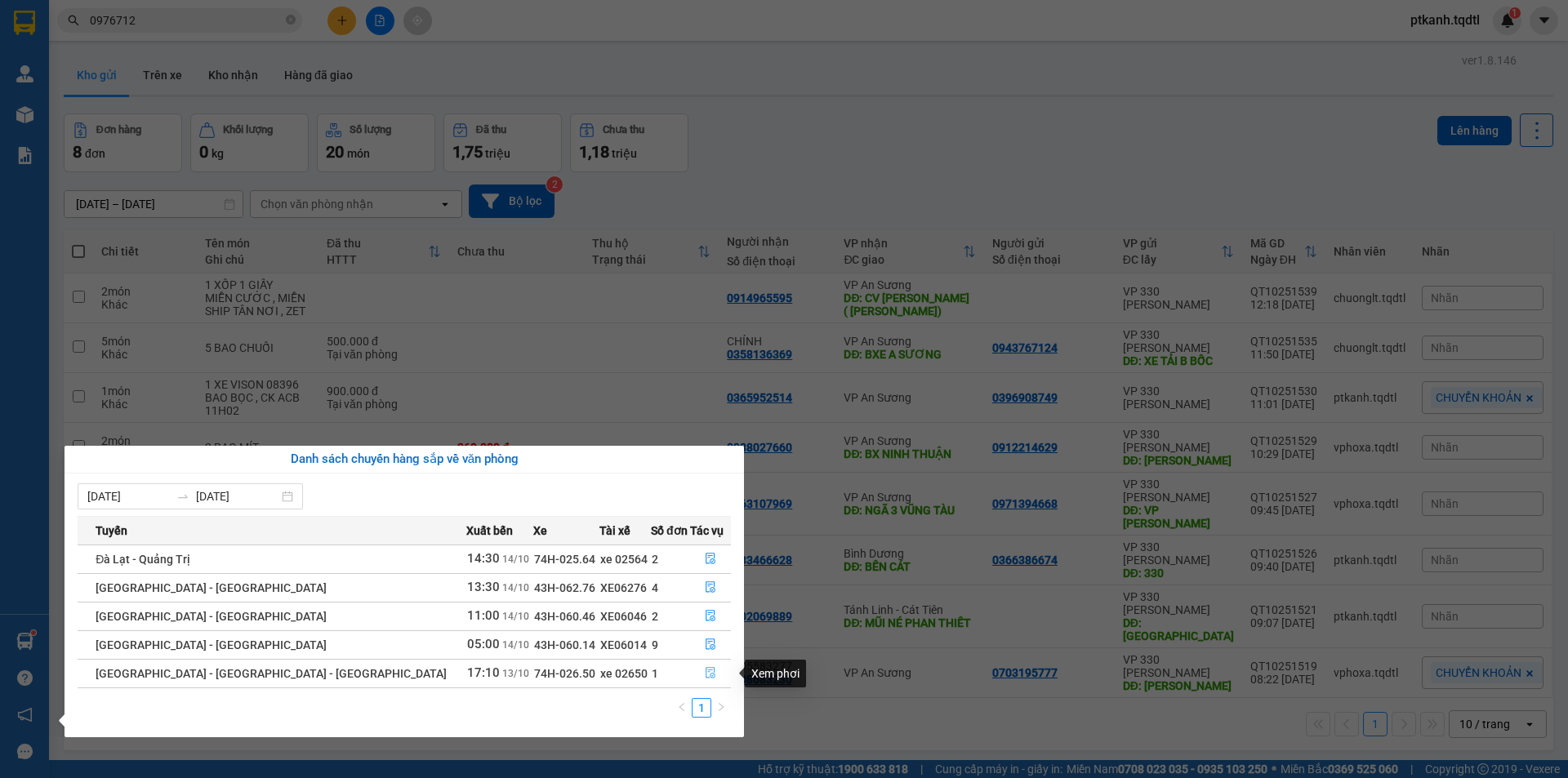
click at [705, 667] on icon "file-done" at bounding box center [711, 673] width 11 height 11
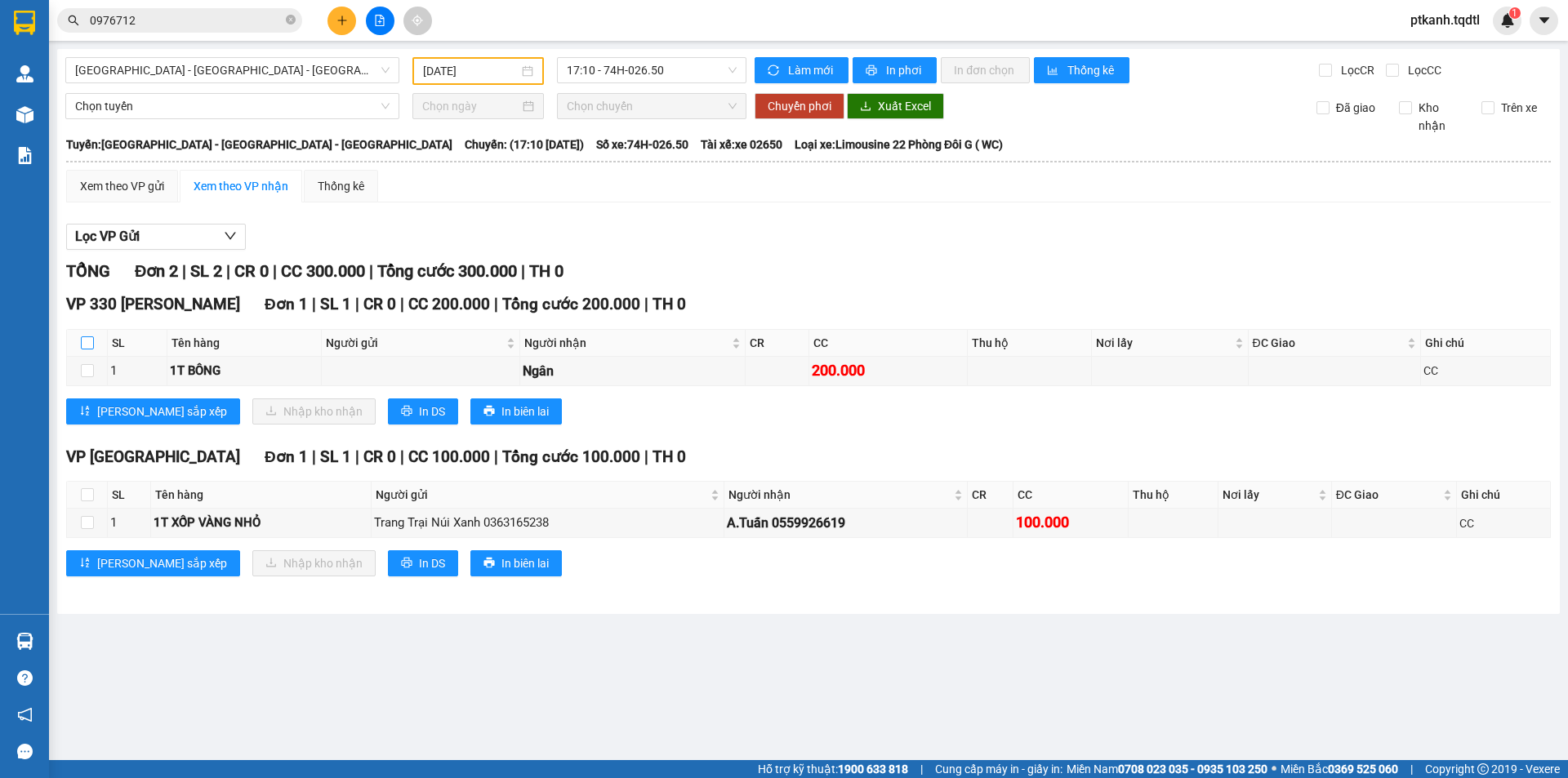
drag, startPoint x: 89, startPoint y: 341, endPoint x: 189, endPoint y: 379, distance: 107.0
click at [89, 341] on input "checkbox" at bounding box center [88, 342] width 13 height 13
checkbox input "true"
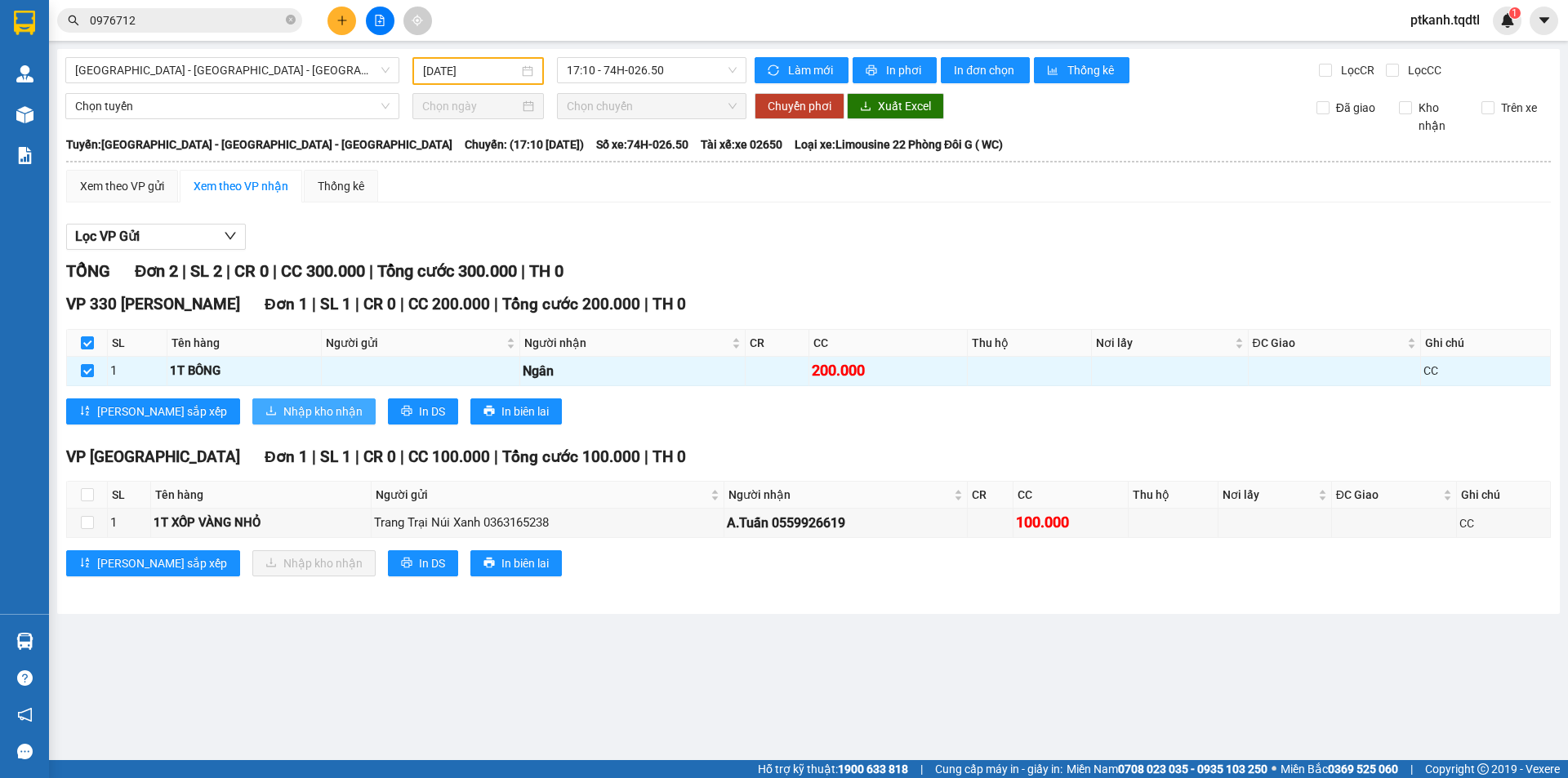
click at [283, 411] on span "Nhập kho nhận" at bounding box center [323, 411] width 79 height 18
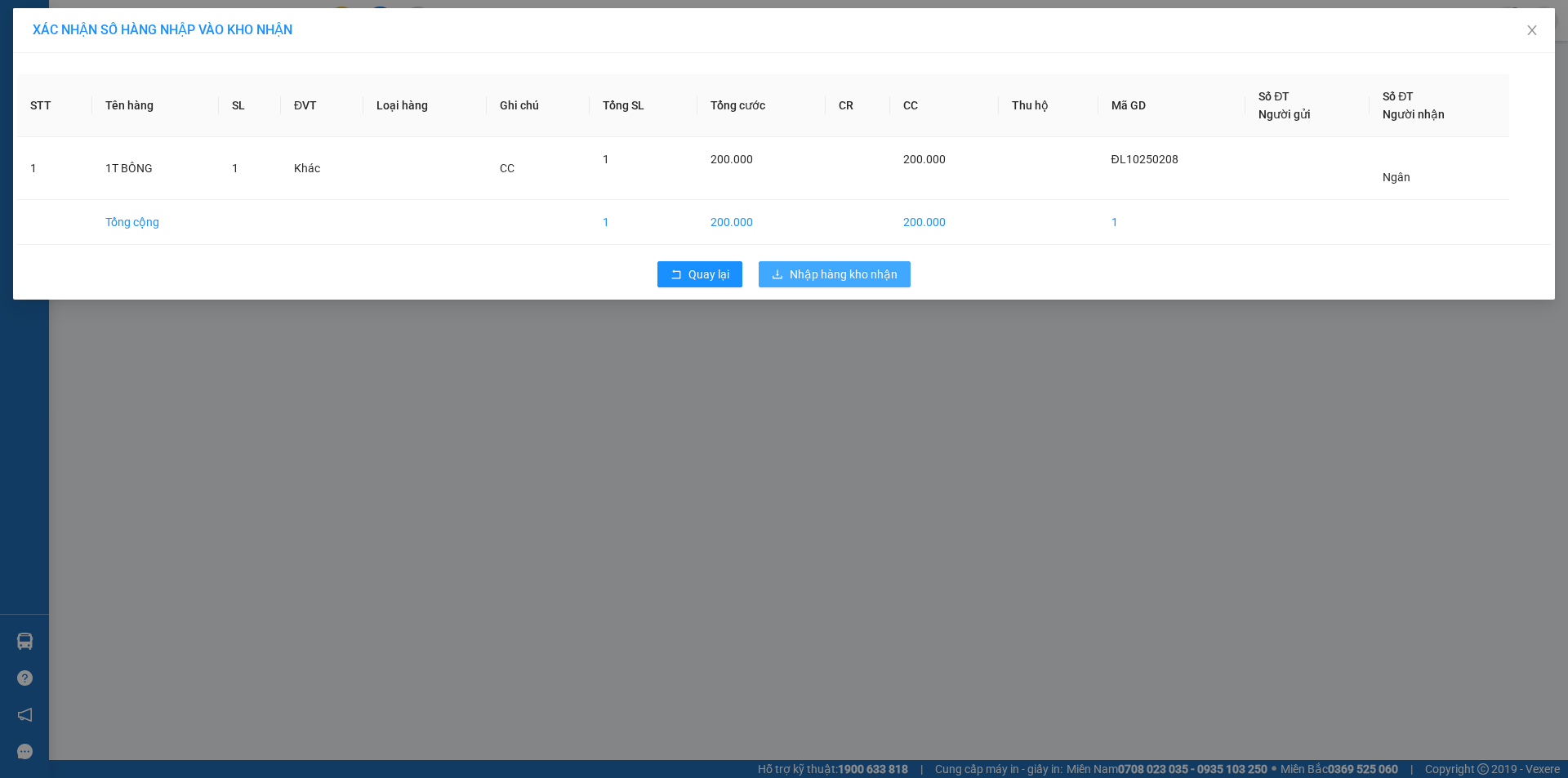
click at [849, 268] on span "Nhập hàng kho nhận" at bounding box center [843, 274] width 108 height 18
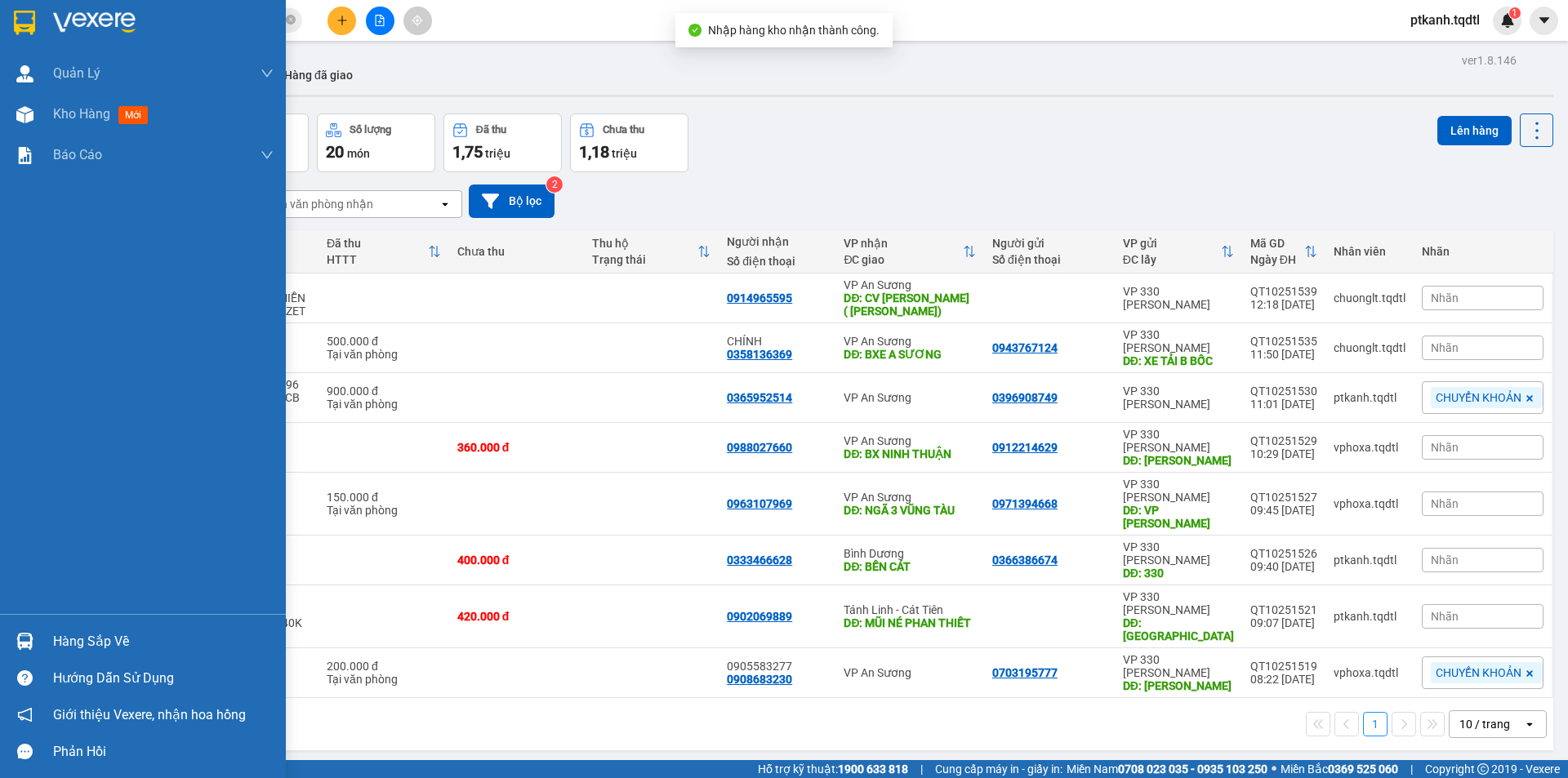
click at [25, 635] on img at bounding box center [24, 641] width 17 height 17
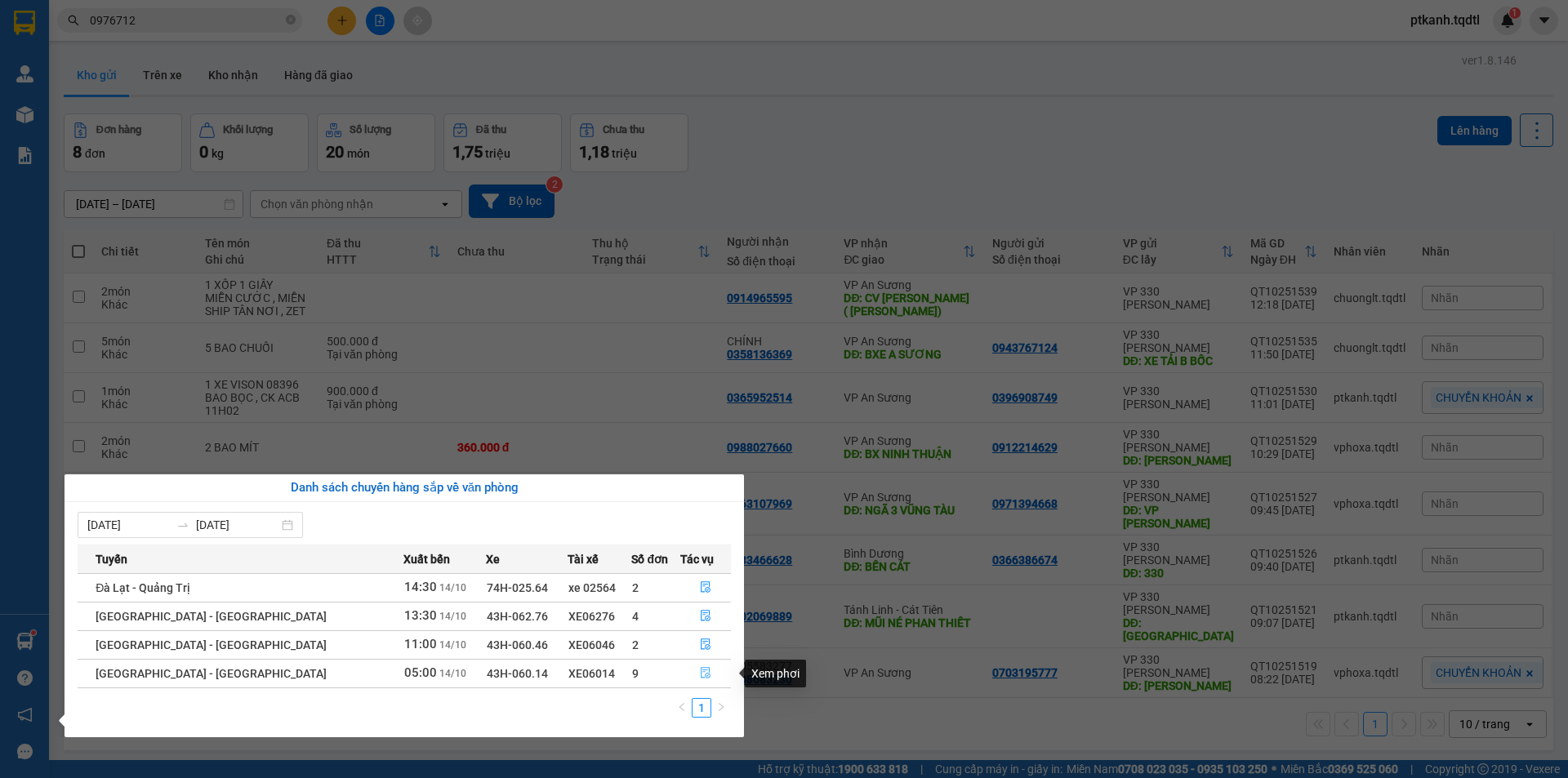
click at [699, 671] on icon "file-done" at bounding box center [705, 673] width 11 height 11
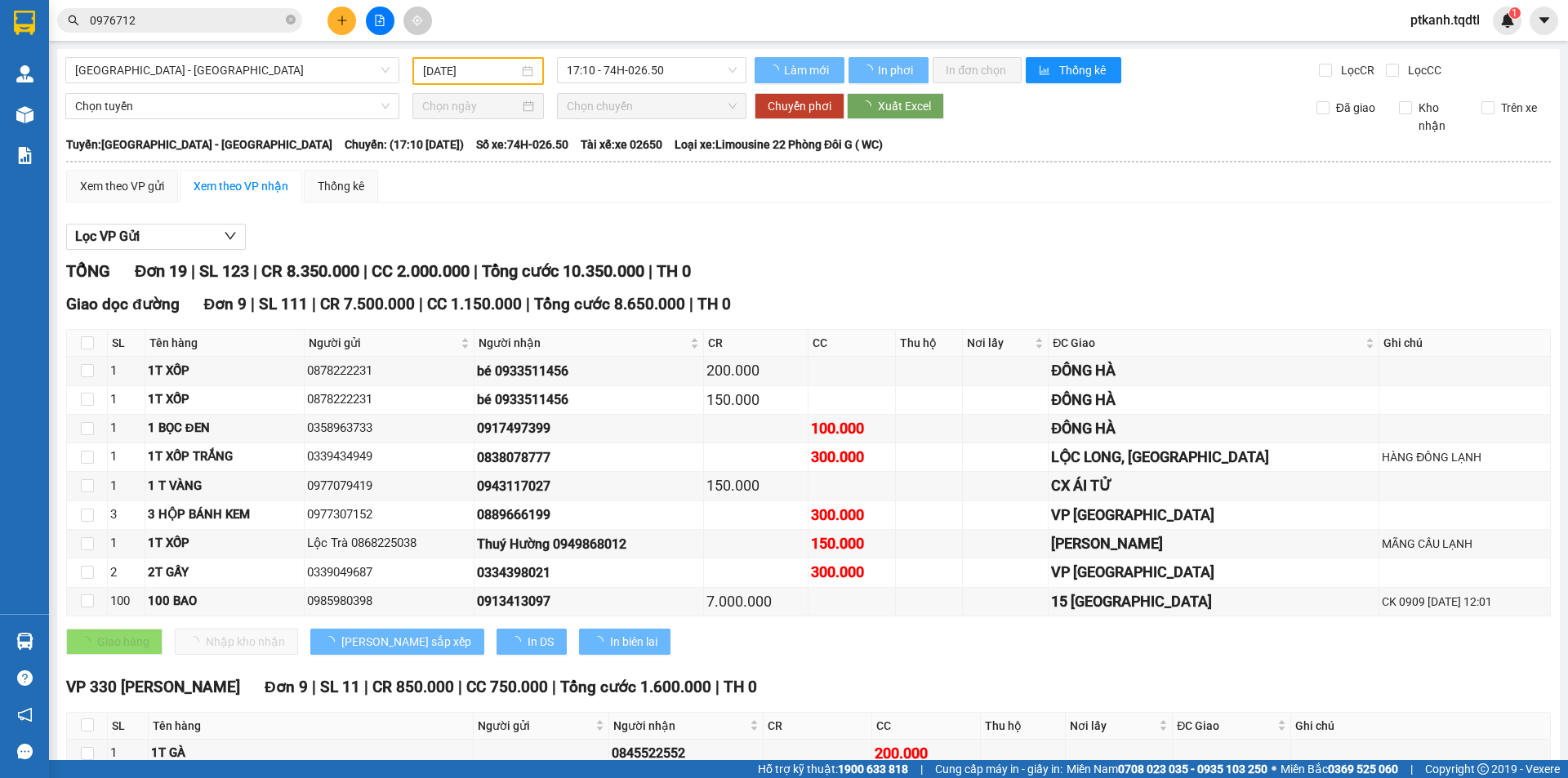
type input "[DATE]"
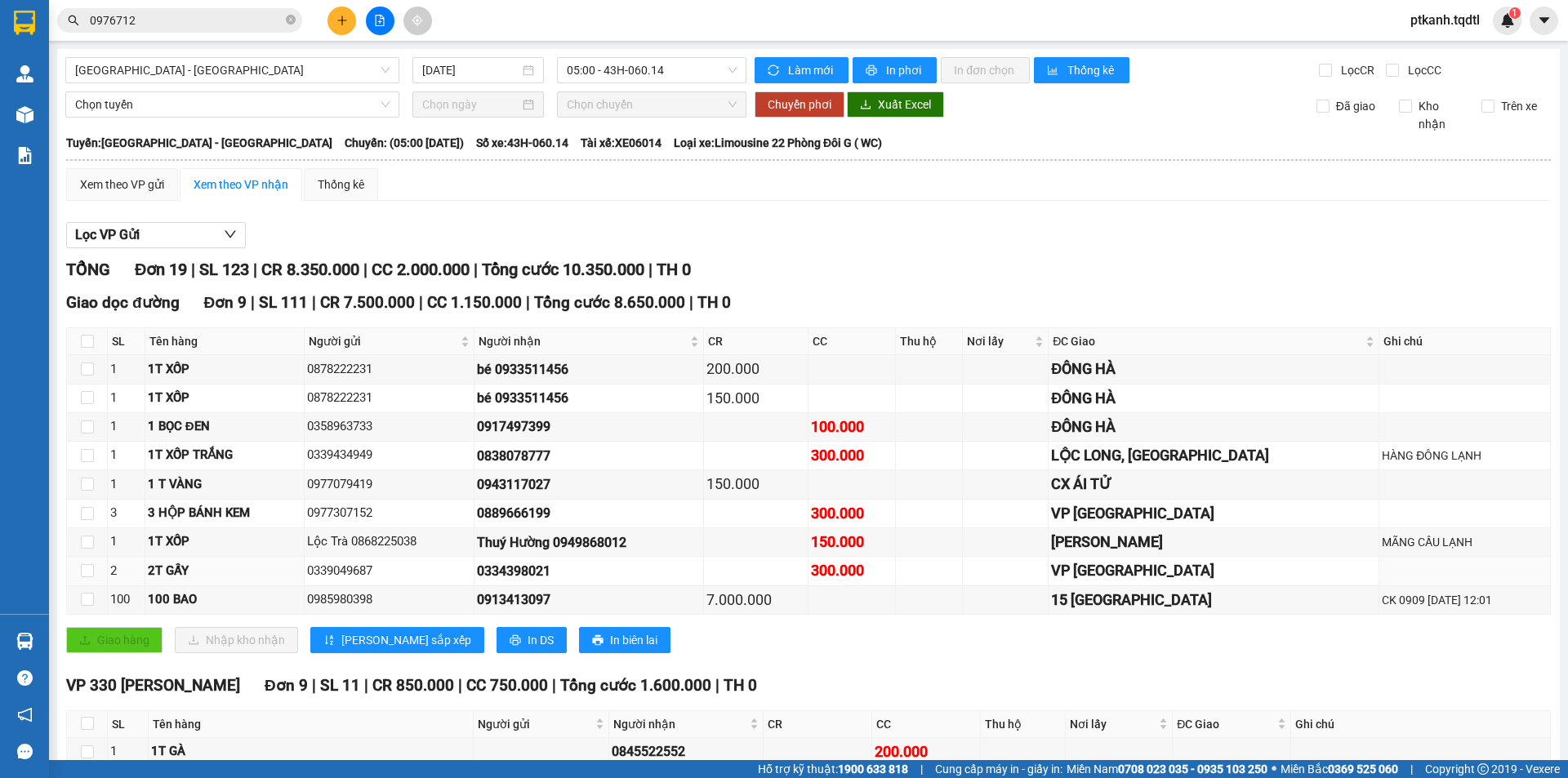
scroll to position [82, 0]
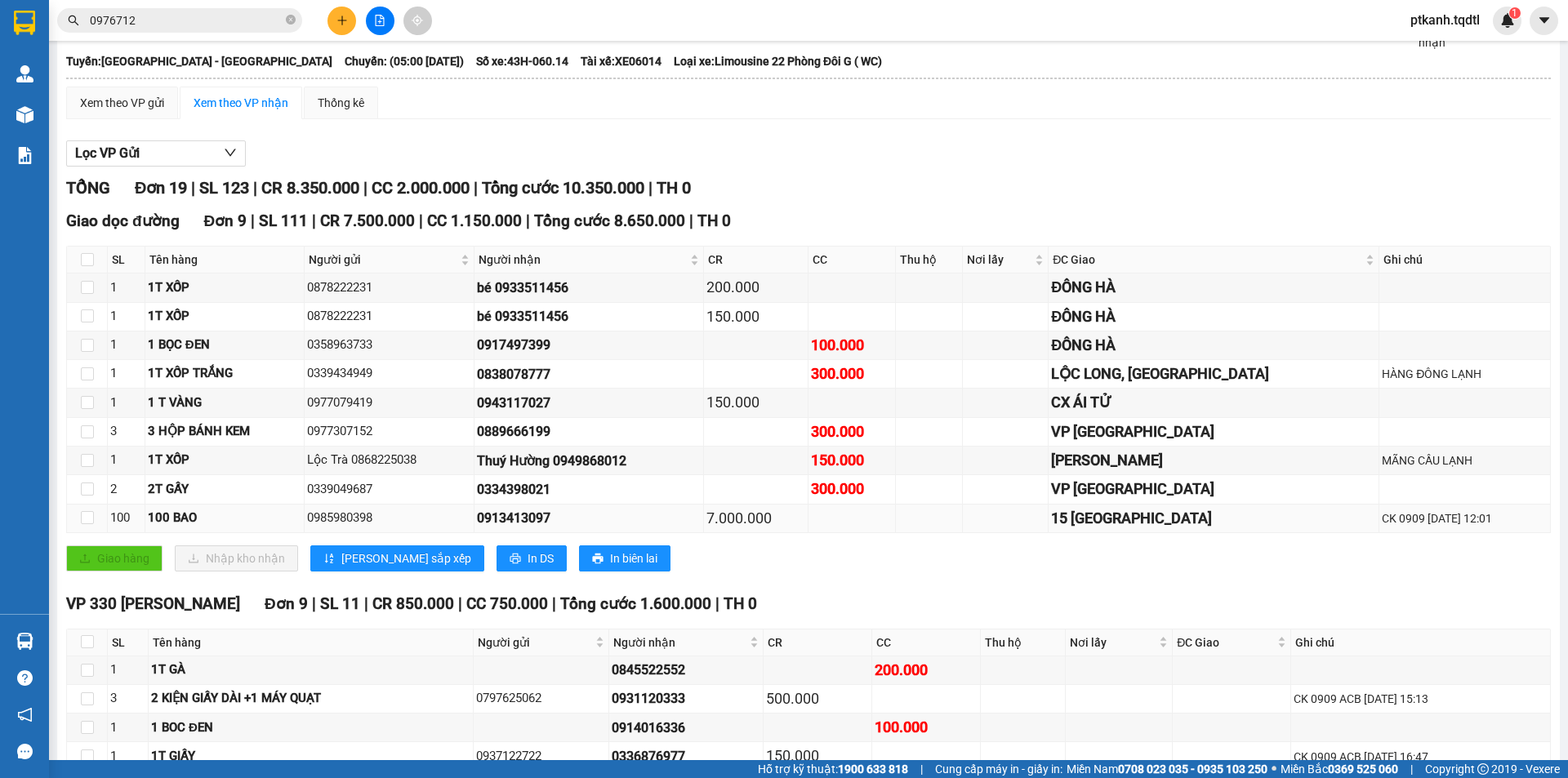
drag, startPoint x: 565, startPoint y: 521, endPoint x: 473, endPoint y: 528, distance: 92.3
click at [473, 528] on tr "100 100 BAO 0985980398 0913413097 7.000.000 15 TU MO CK 0909 13/10/2025 12:01" at bounding box center [808, 518] width 1483 height 28
copy tr "0913413097"
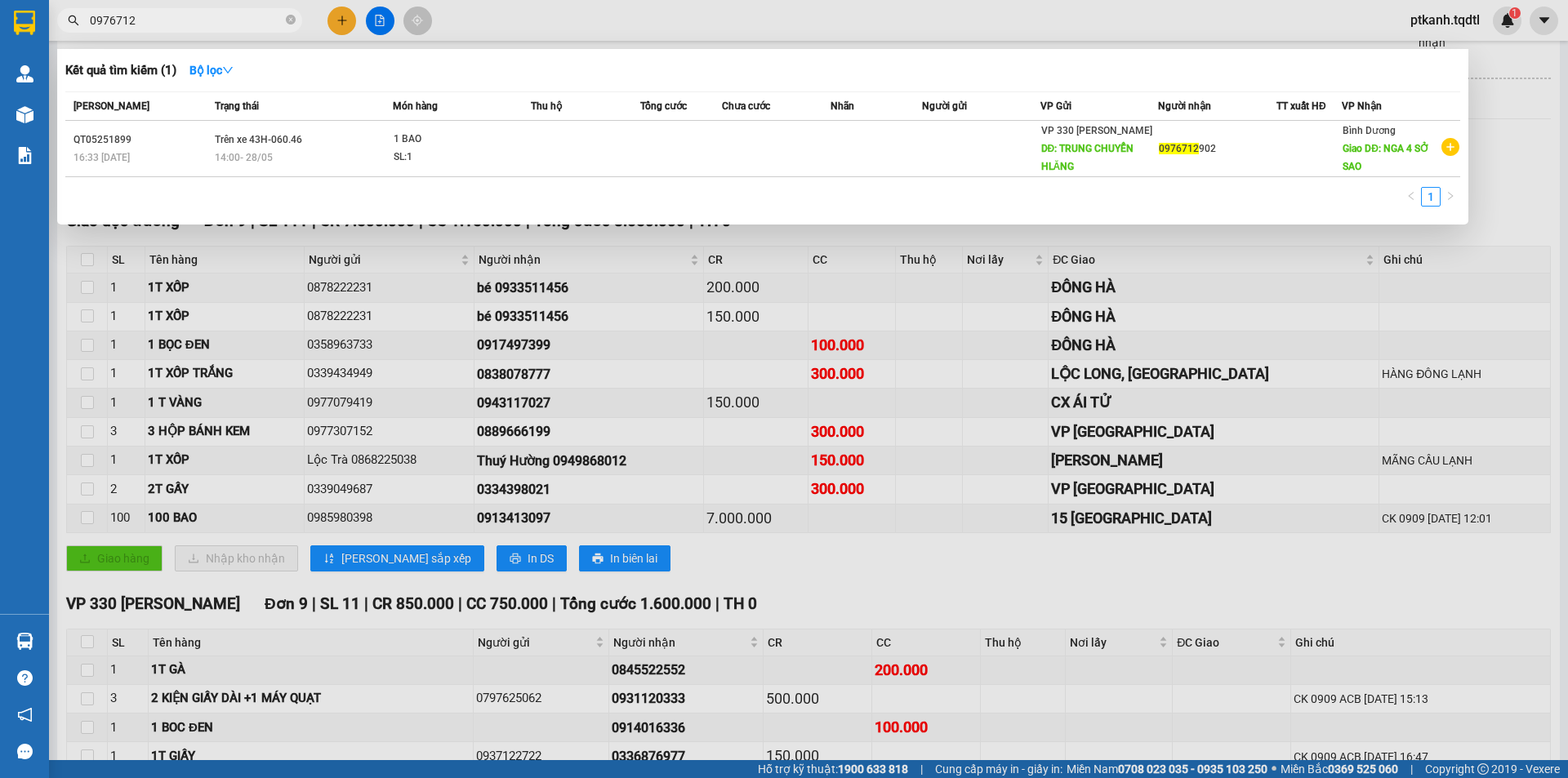
click at [165, 15] on input "0976712" at bounding box center [185, 20] width 193 height 18
paste input "0913413097"
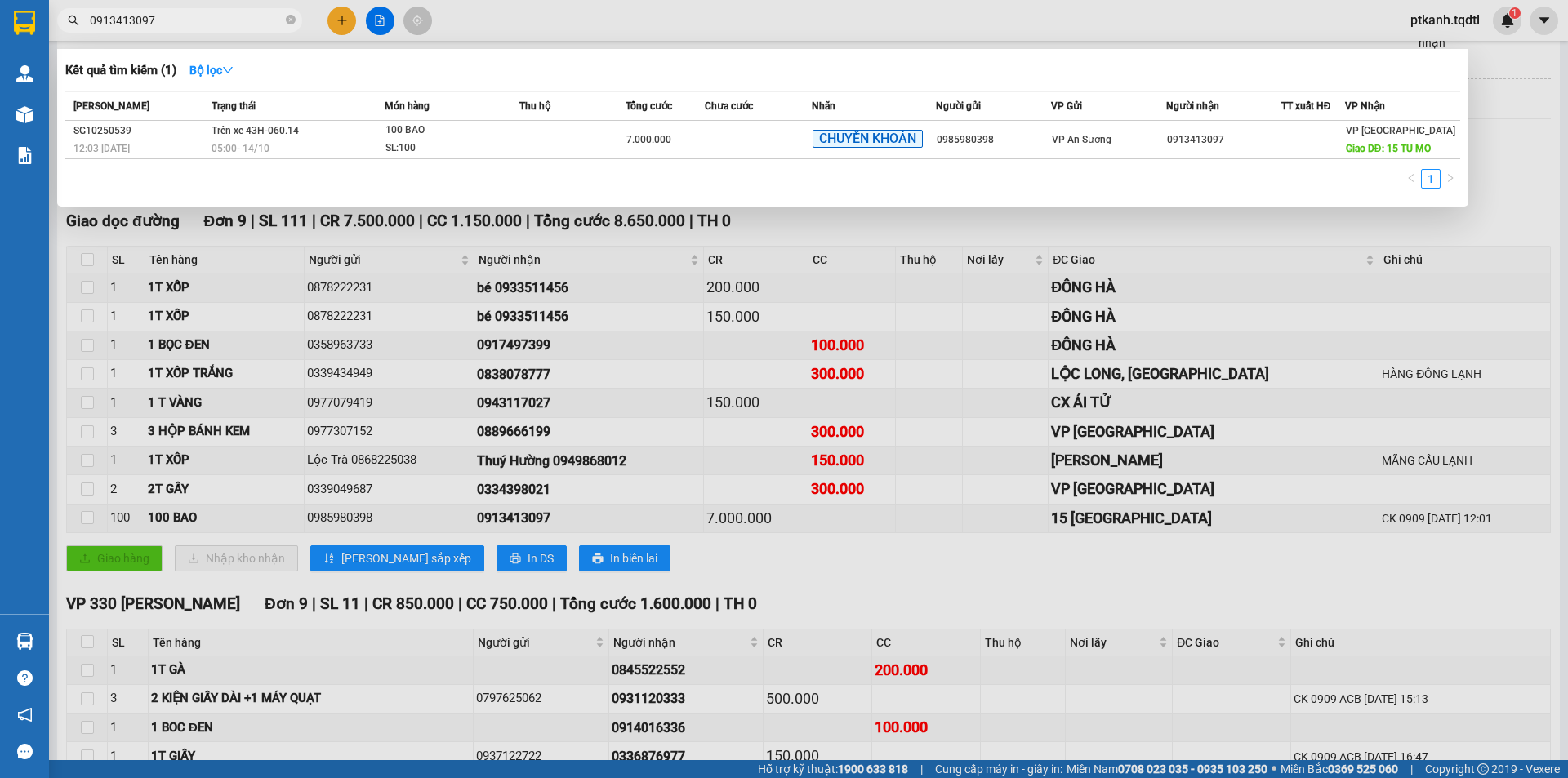
type input "0913413097"
click at [801, 564] on div at bounding box center [784, 389] width 1568 height 778
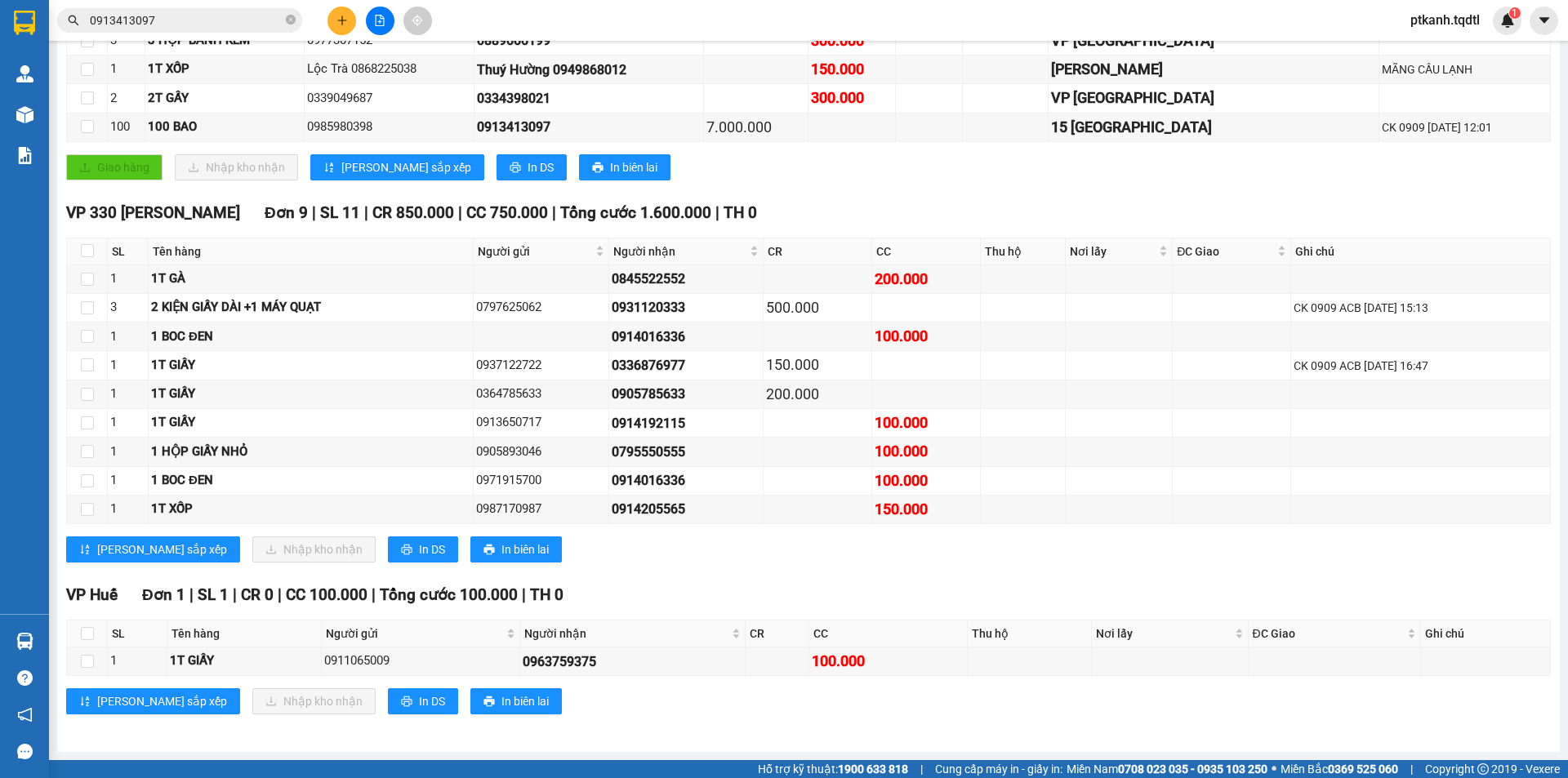
scroll to position [391, 0]
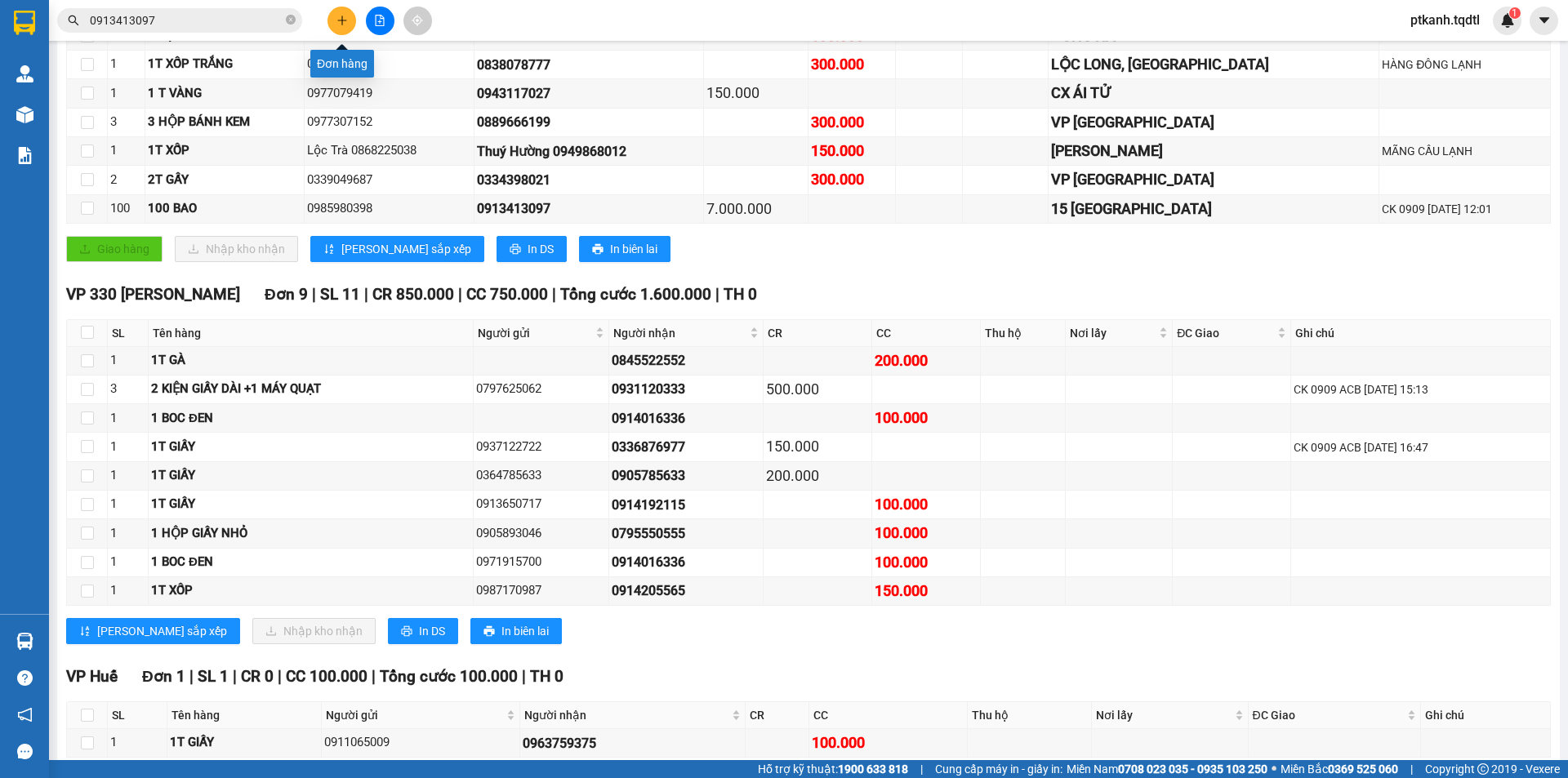
click at [336, 28] on button at bounding box center [342, 21] width 28 height 28
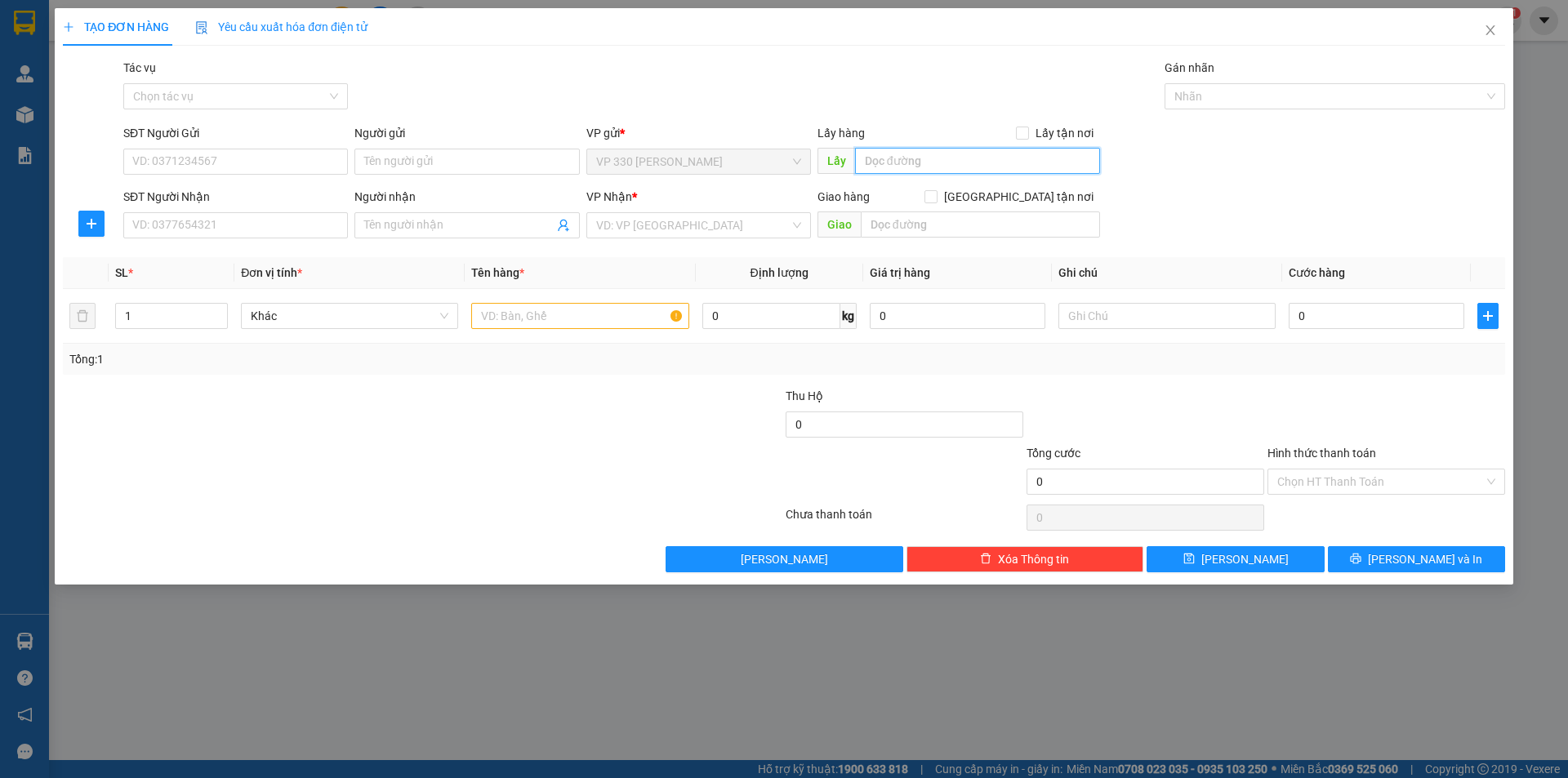
click at [880, 162] on input "text" at bounding box center [977, 161] width 245 height 26
type input "2543"
click at [322, 229] on input "SĐT Người Nhận" at bounding box center [235, 226] width 225 height 26
type input "0964666680"
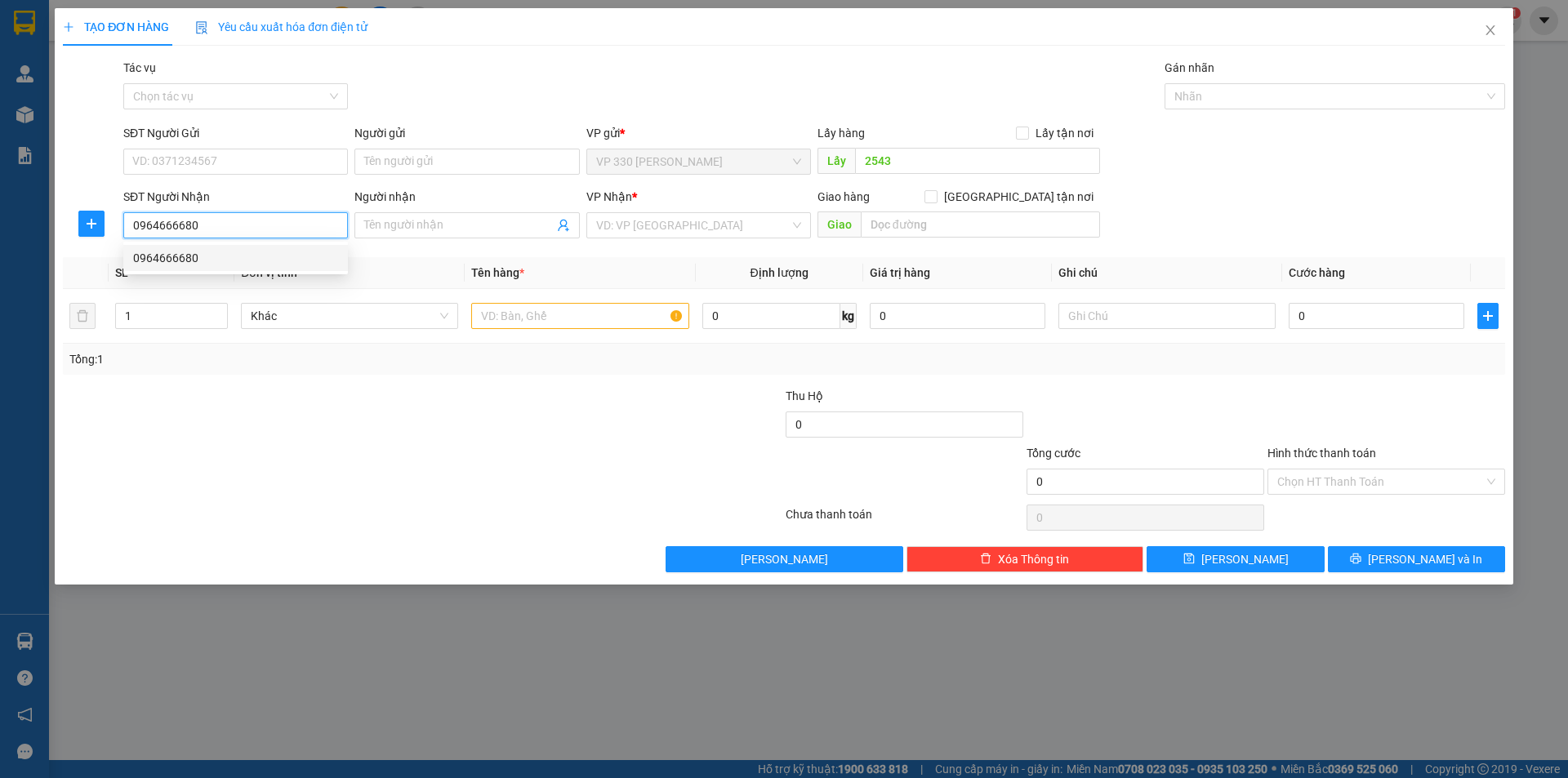
click at [254, 263] on div "0964666680" at bounding box center [235, 258] width 205 height 18
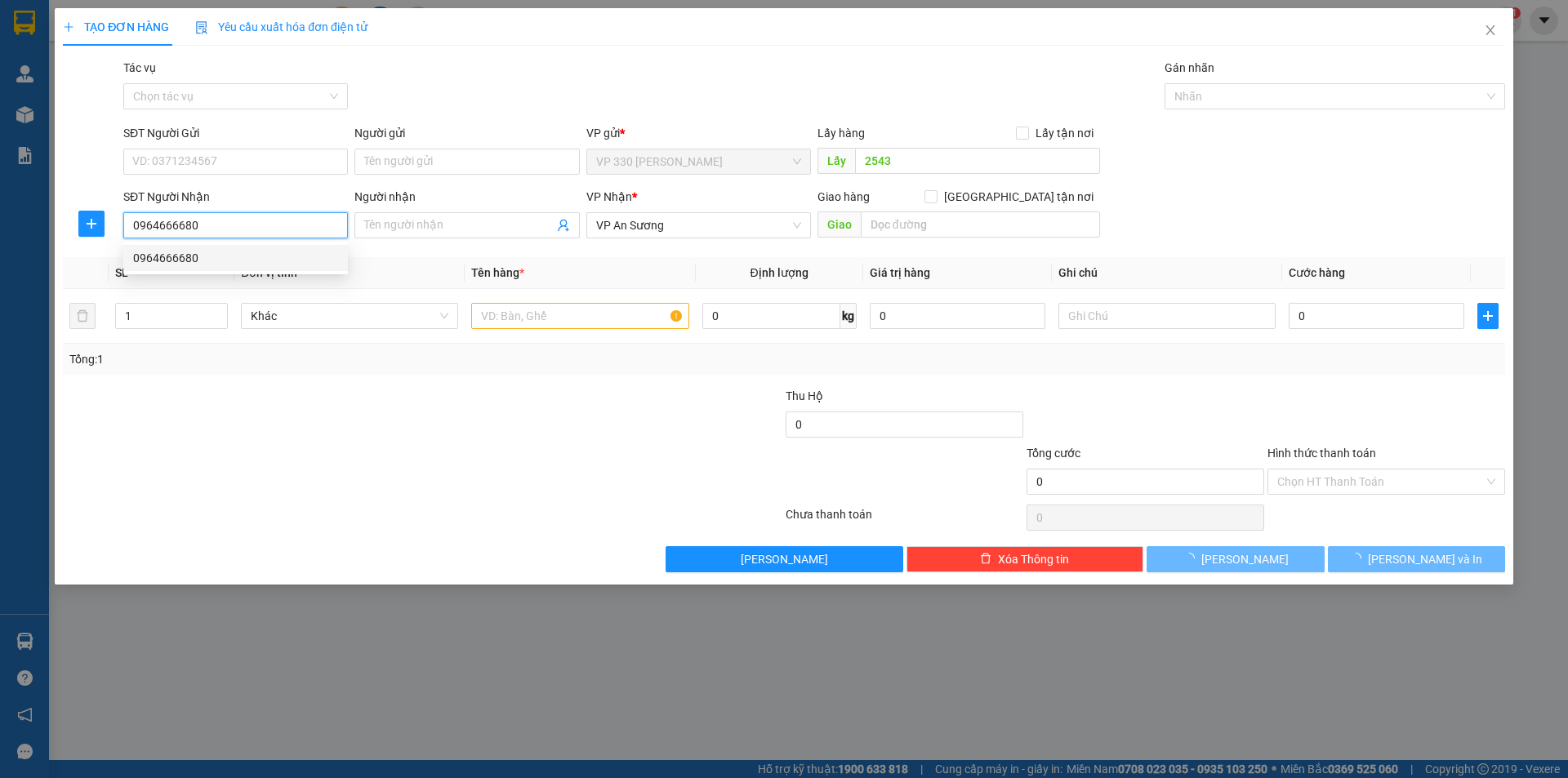
type input "200.000"
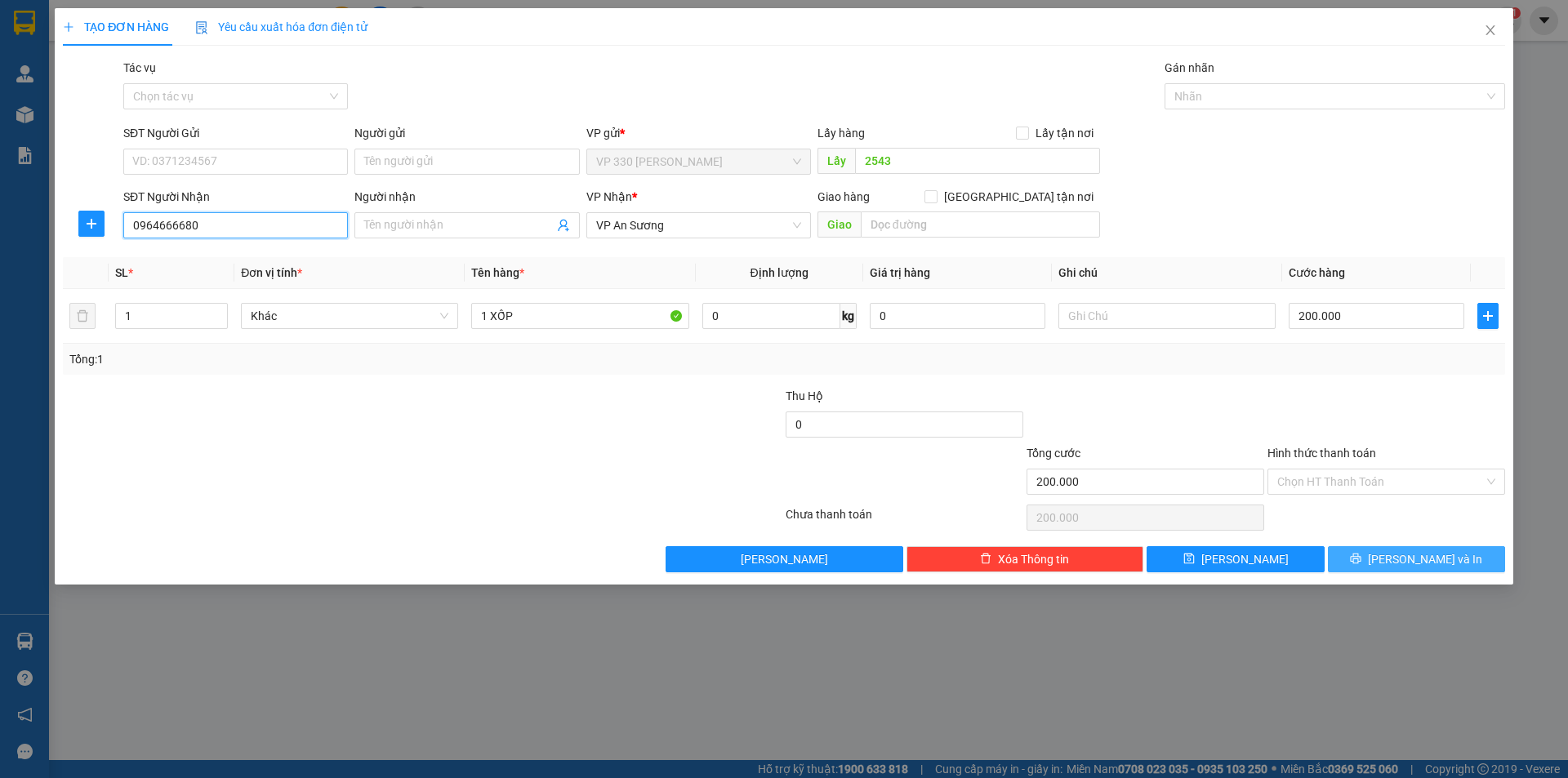
type input "0964666680"
click at [1397, 559] on button "[PERSON_NAME] và In" at bounding box center [1416, 559] width 177 height 26
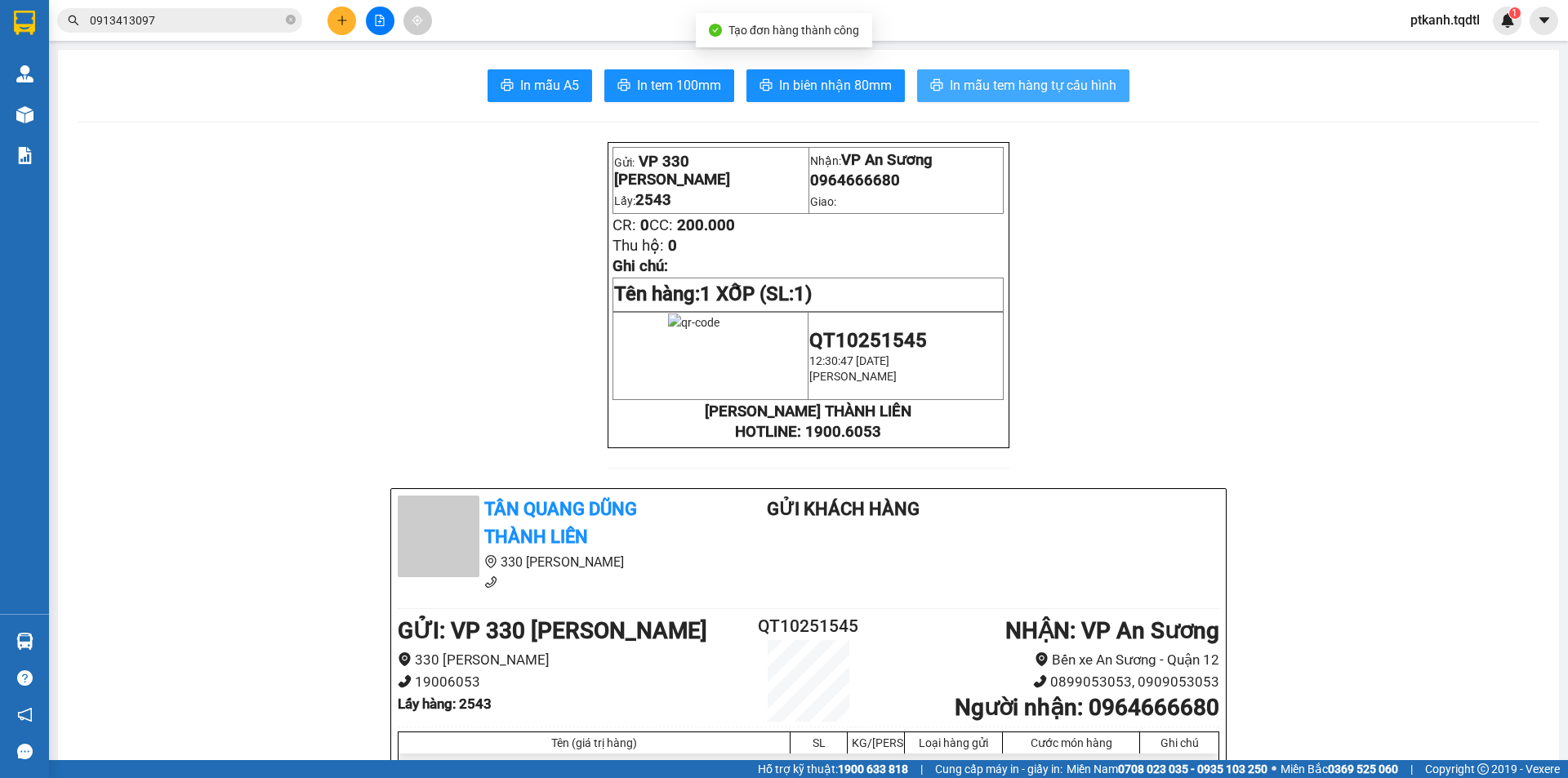
drag, startPoint x: 1011, startPoint y: 82, endPoint x: 1006, endPoint y: 193, distance: 111.1
click at [1011, 83] on span "In mẫu tem hàng tự cấu hình" at bounding box center [1032, 86] width 167 height 21
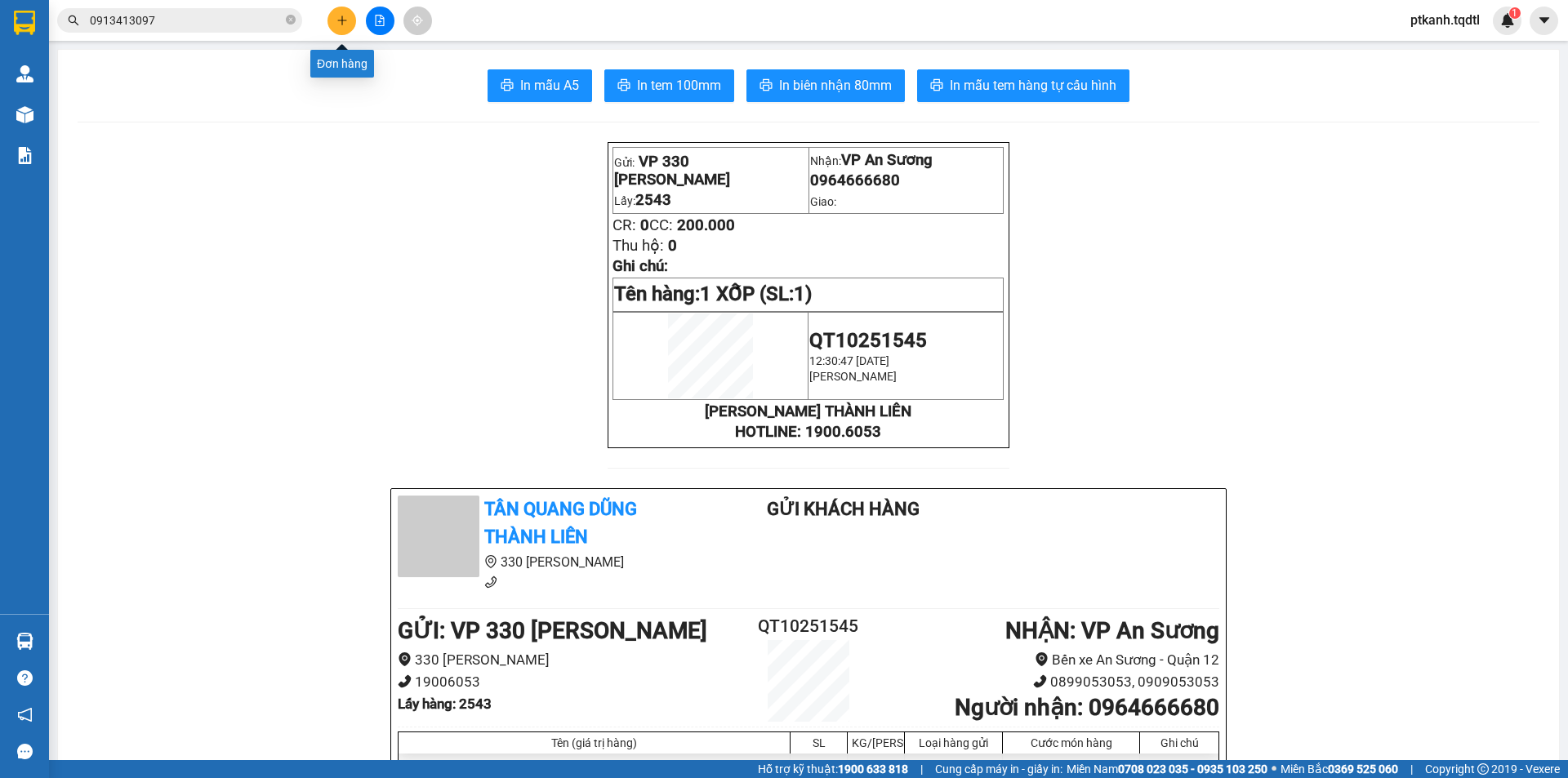
click at [341, 21] on icon "plus" at bounding box center [342, 20] width 9 height 1
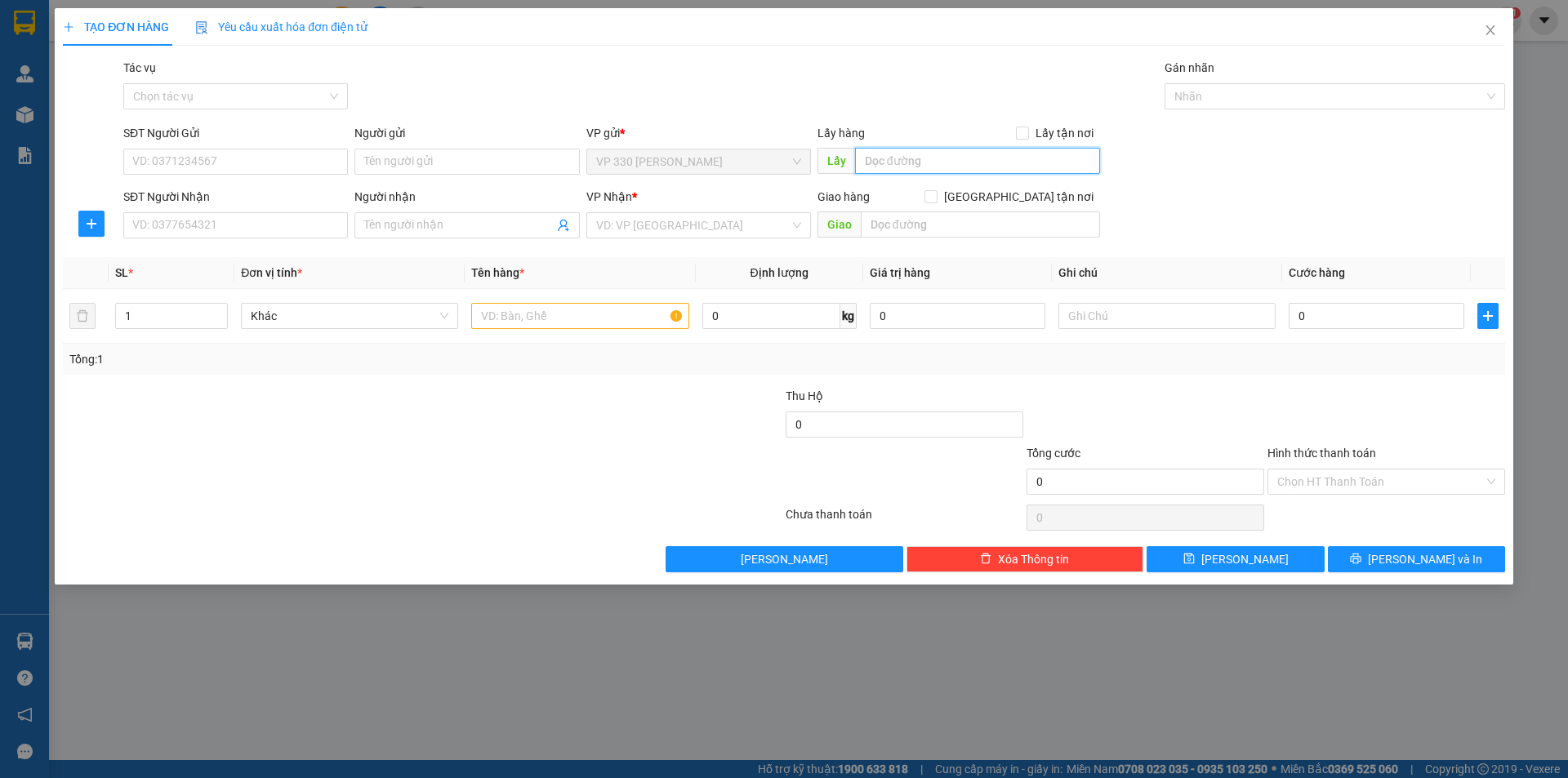
click at [963, 168] on input "text" at bounding box center [977, 161] width 245 height 26
type input "2543"
click at [303, 224] on input "SĐT Người Nhận" at bounding box center [235, 226] width 225 height 26
type input "0377621679"
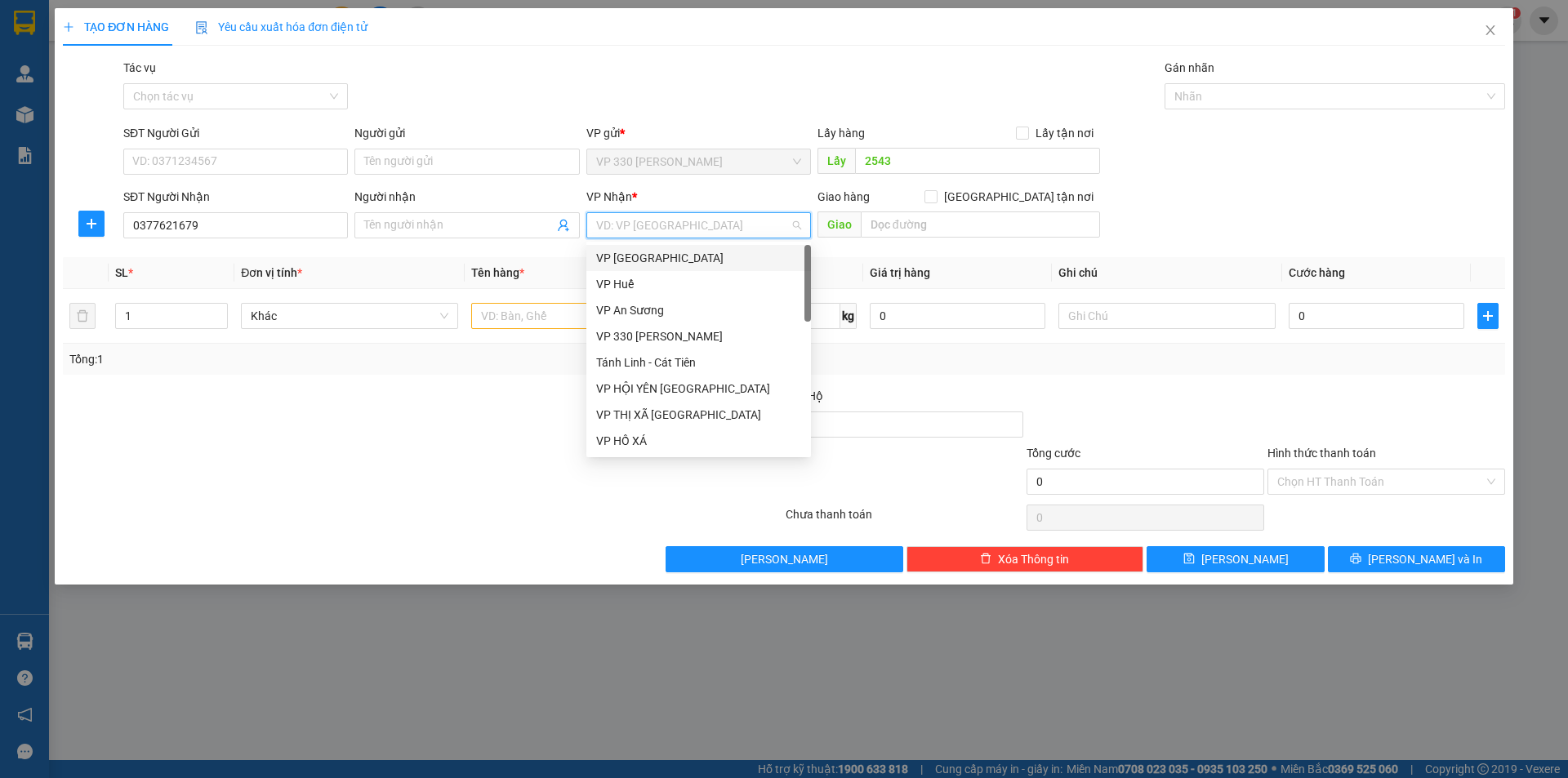
click at [699, 224] on input "search" at bounding box center [693, 225] width 194 height 24
type input "B"
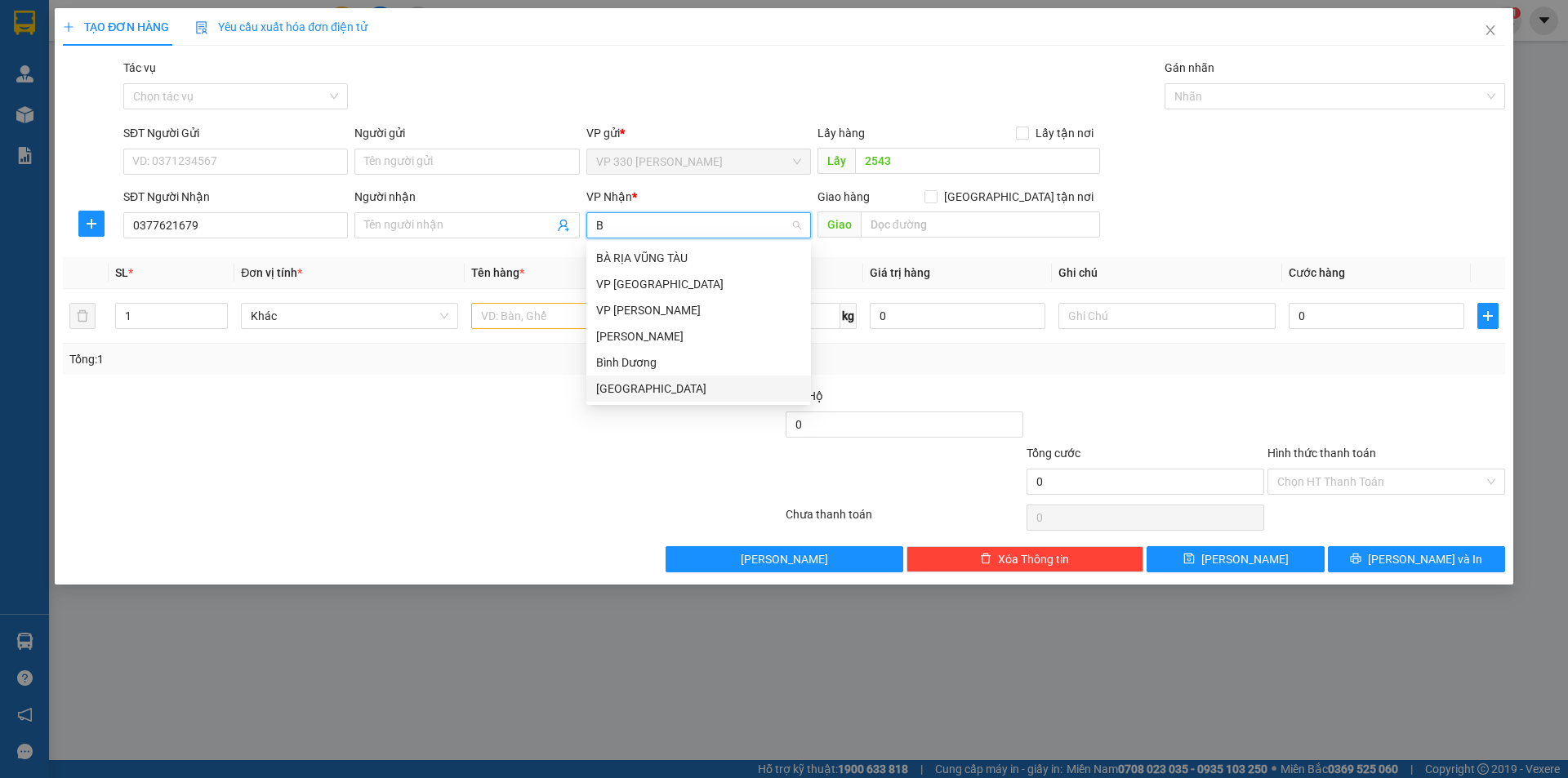
click at [656, 388] on div "Bình Phước" at bounding box center [698, 388] width 205 height 18
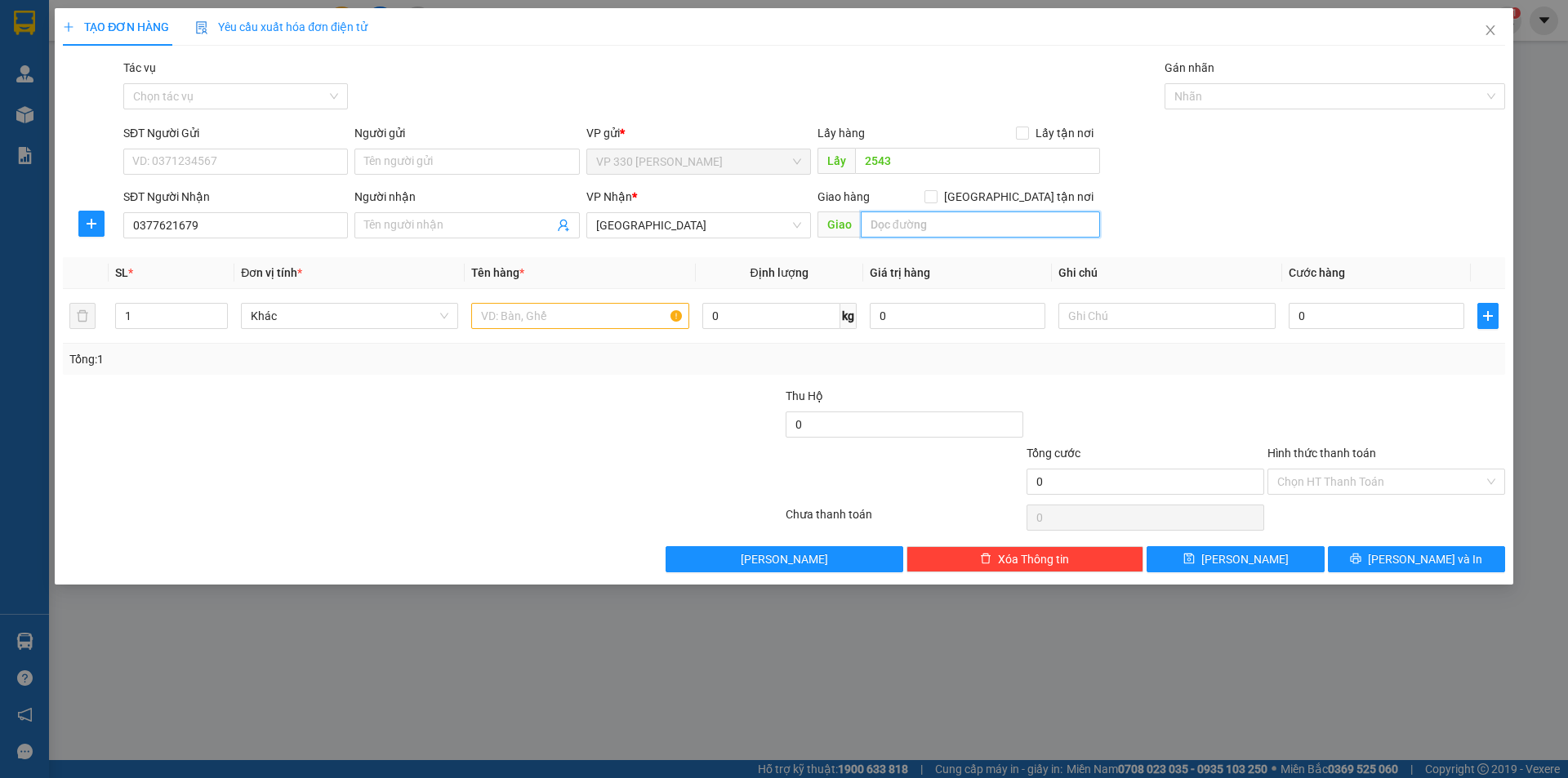
click at [917, 225] on input "text" at bounding box center [980, 225] width 239 height 26
type input "BÌNH LONG"
click at [608, 313] on input "text" at bounding box center [580, 316] width 217 height 26
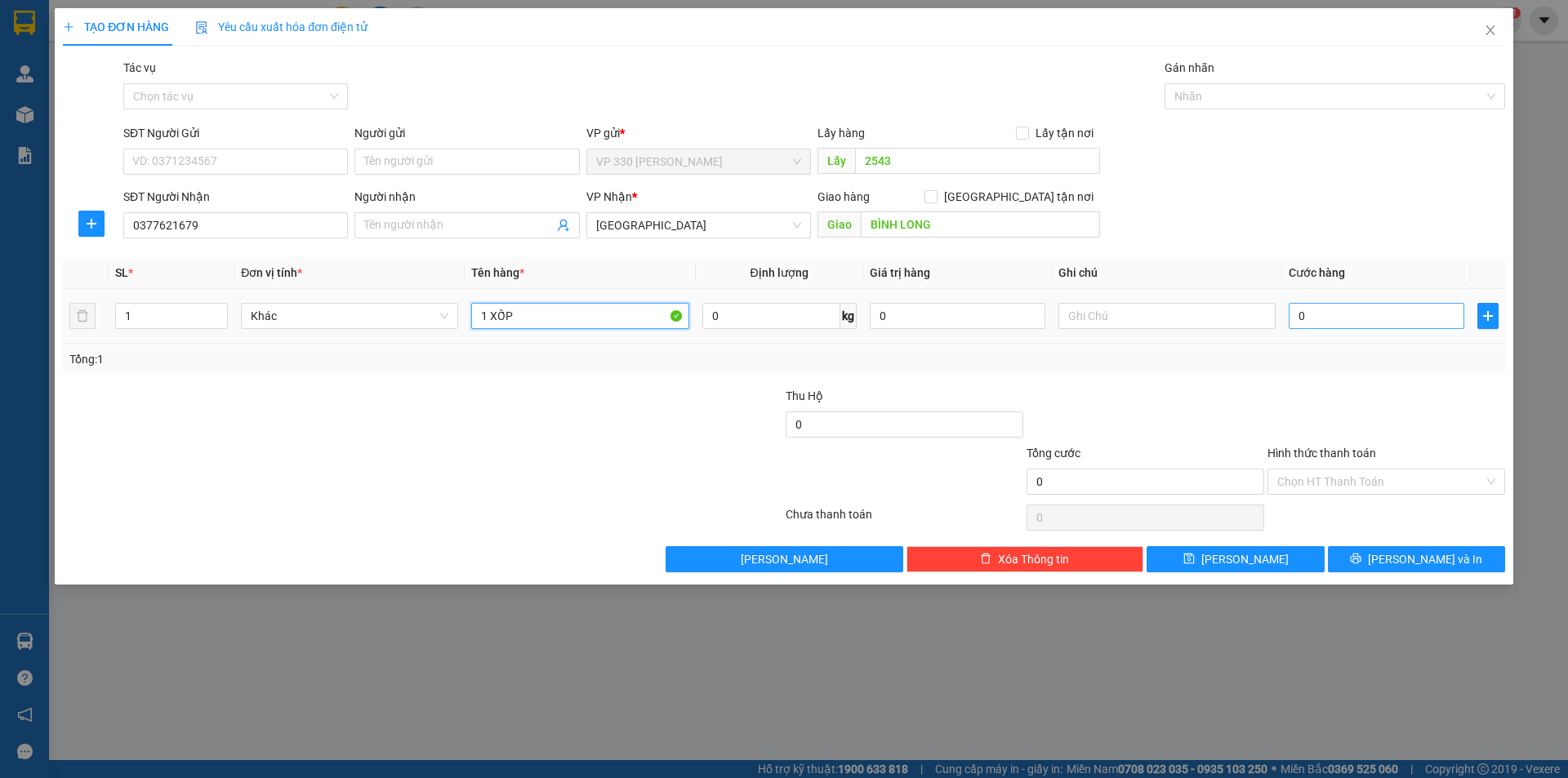
type input "1 XỐP"
click at [1378, 316] on input "0" at bounding box center [1376, 316] width 176 height 26
type input "2"
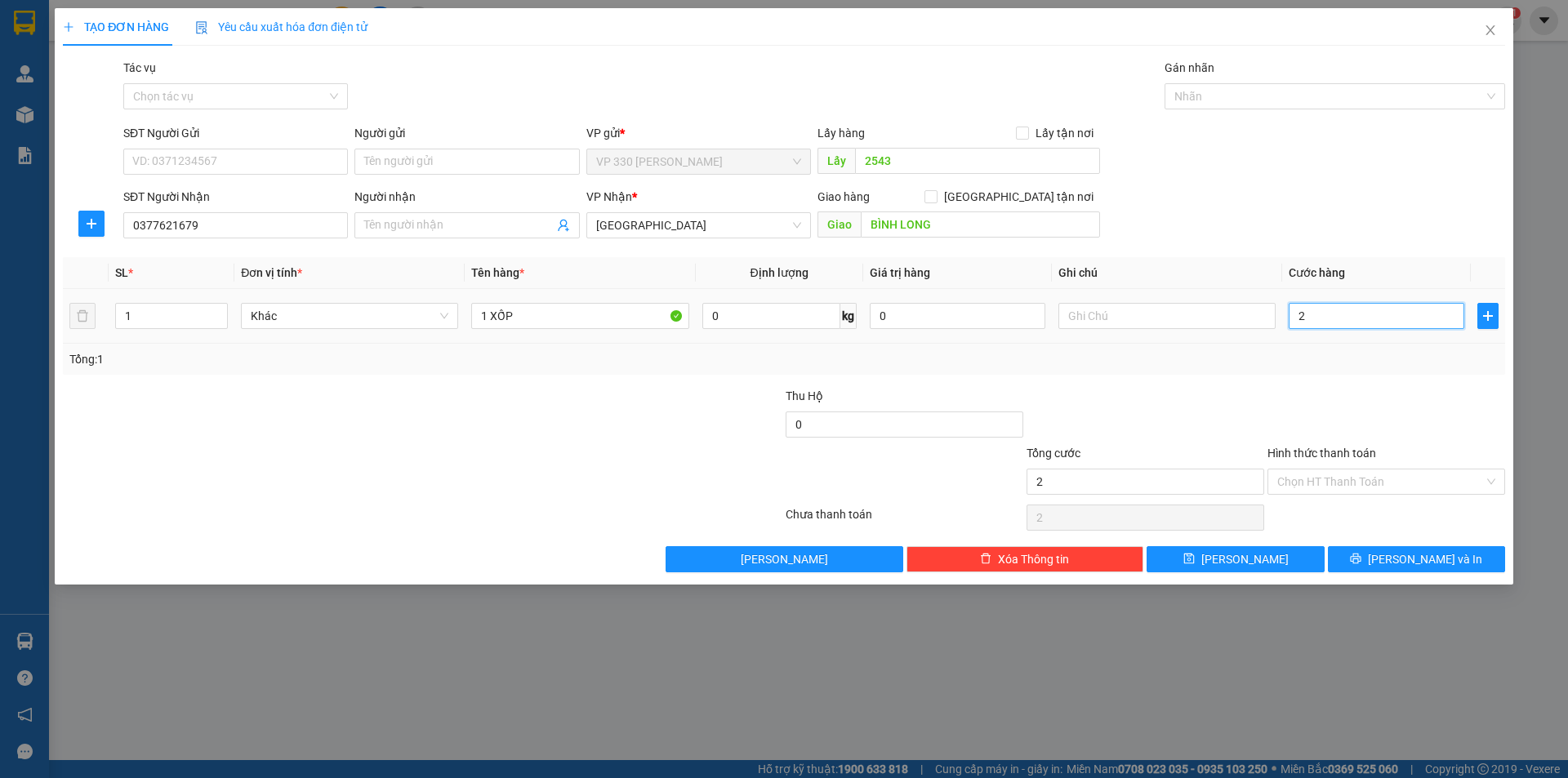
type input "20"
type input "200"
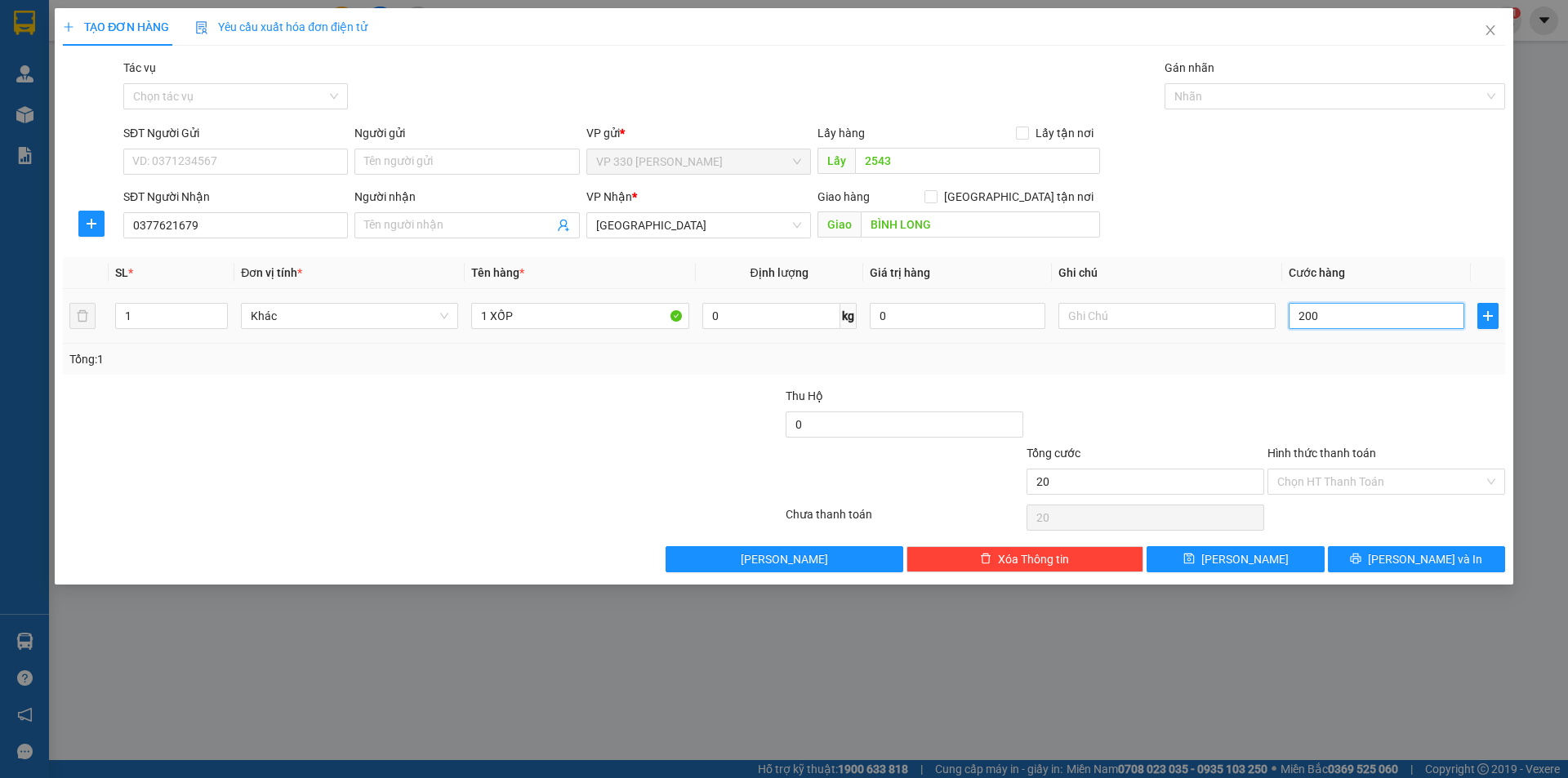
type input "200"
type input "2.000"
type input "20.000"
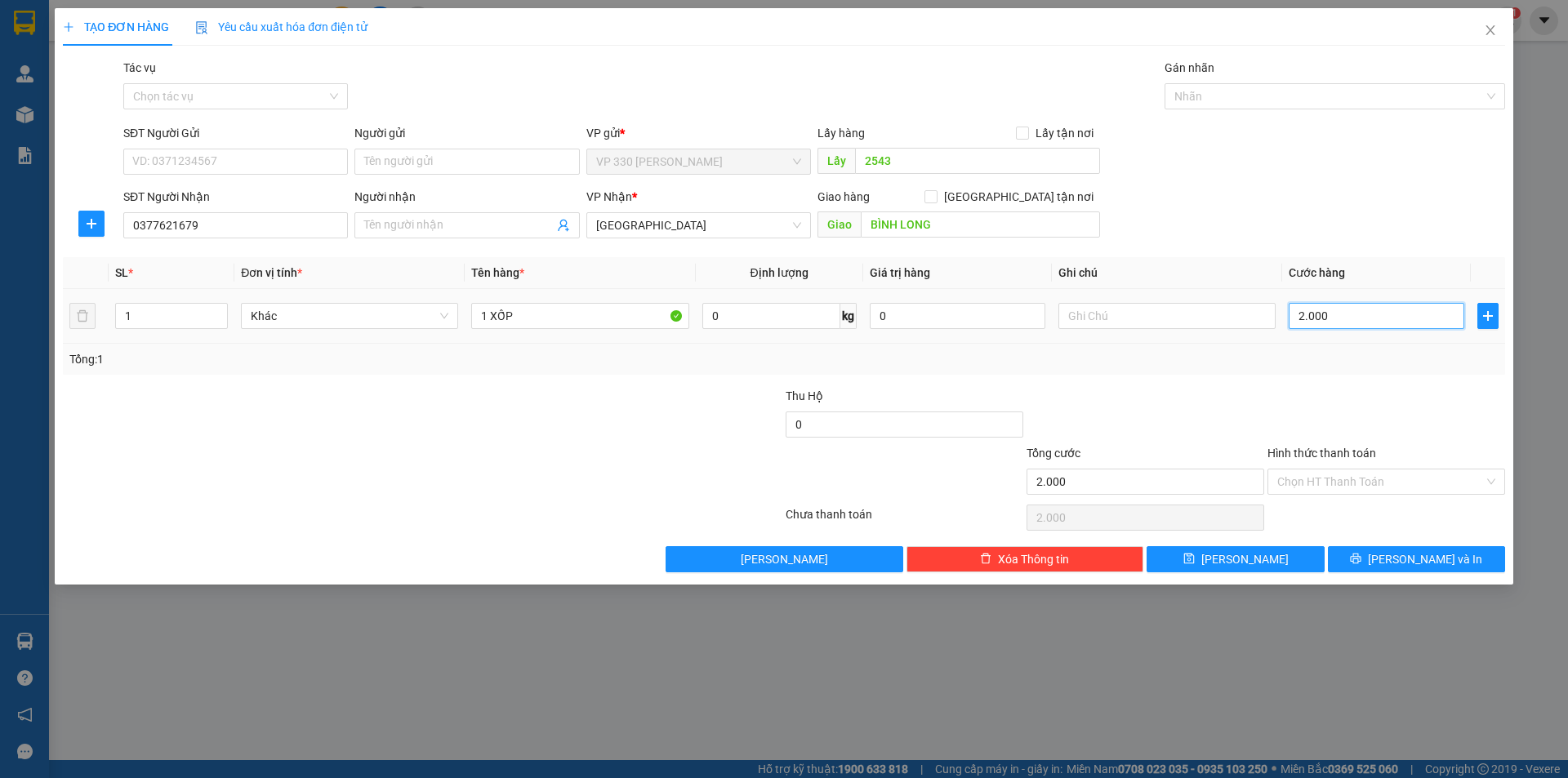
type input "20.000"
type input "200.000"
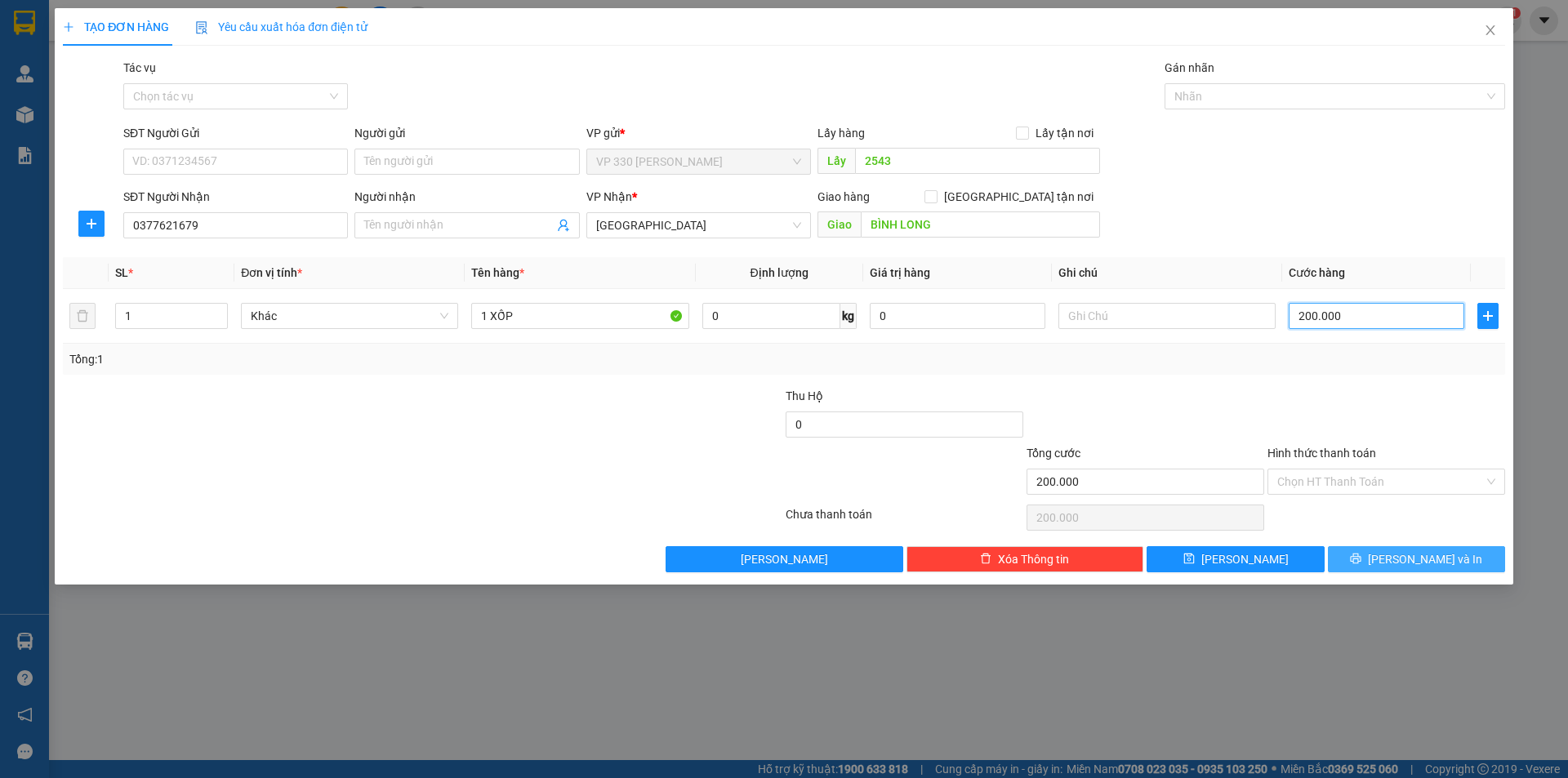
type input "200.000"
click at [1361, 556] on icon "printer" at bounding box center [1355, 558] width 11 height 11
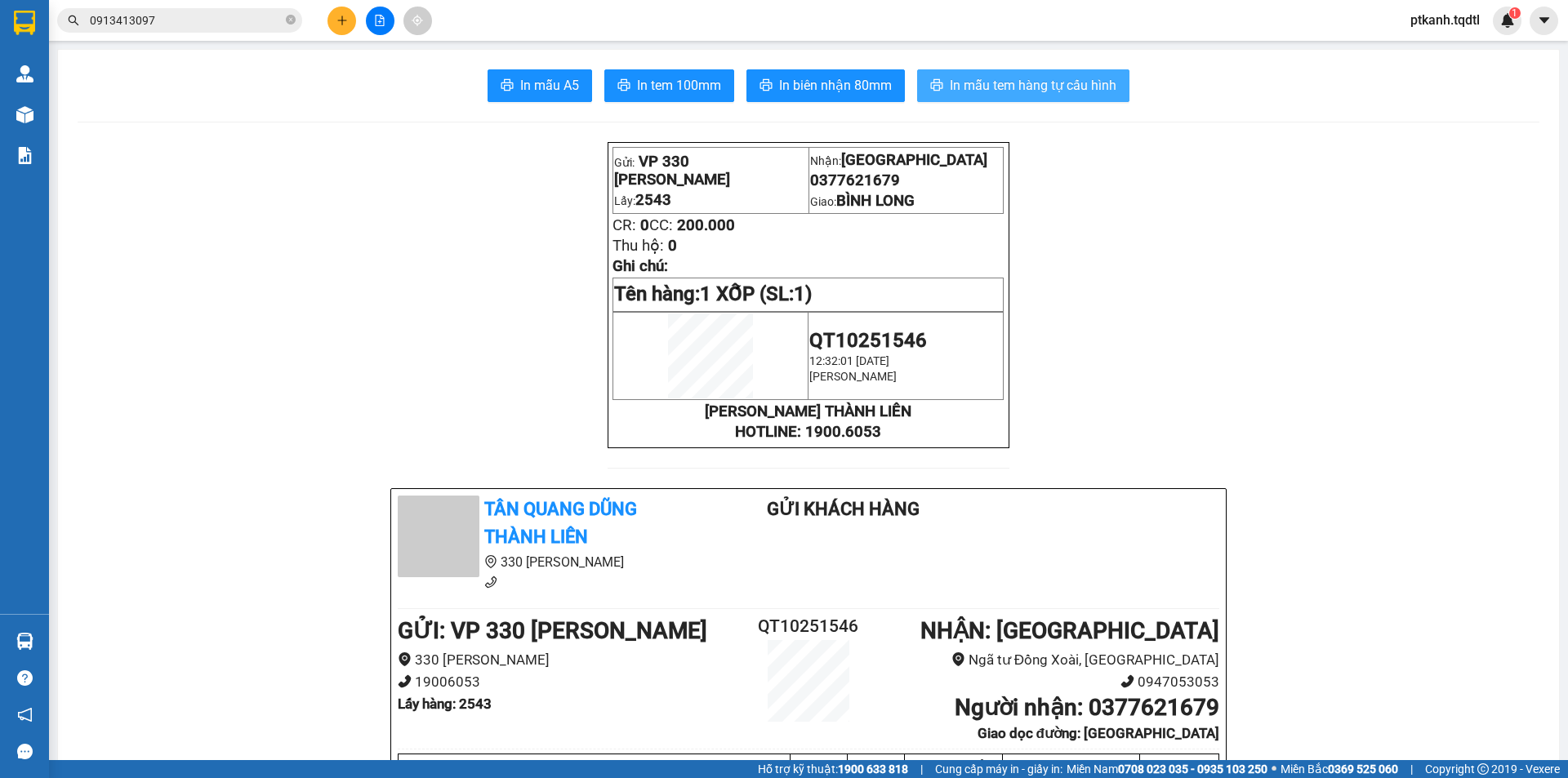
click at [1032, 87] on span "In mẫu tem hàng tự cấu hình" at bounding box center [1032, 86] width 167 height 21
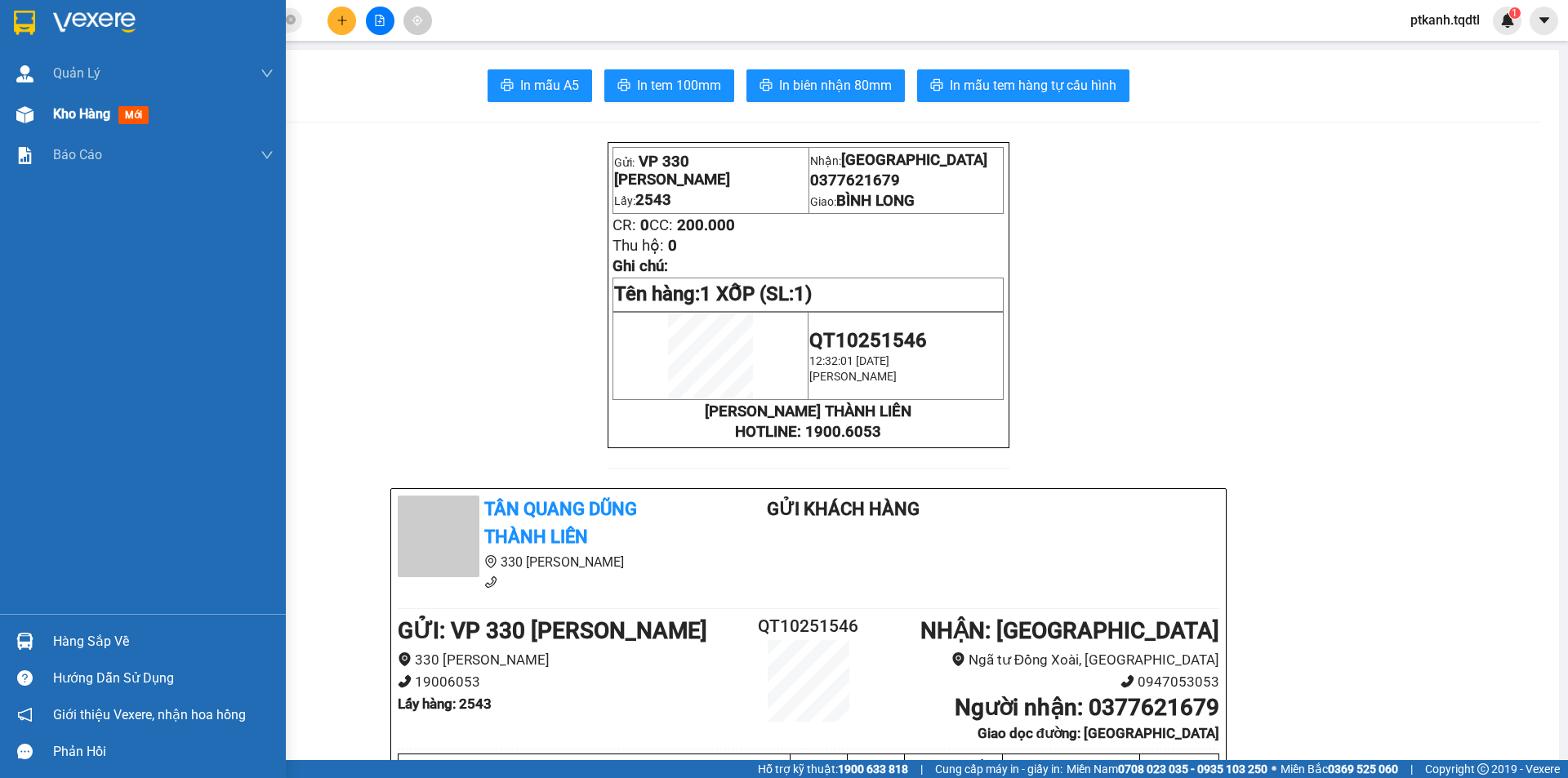
click at [88, 114] on span "Kho hàng" at bounding box center [81, 114] width 57 height 15
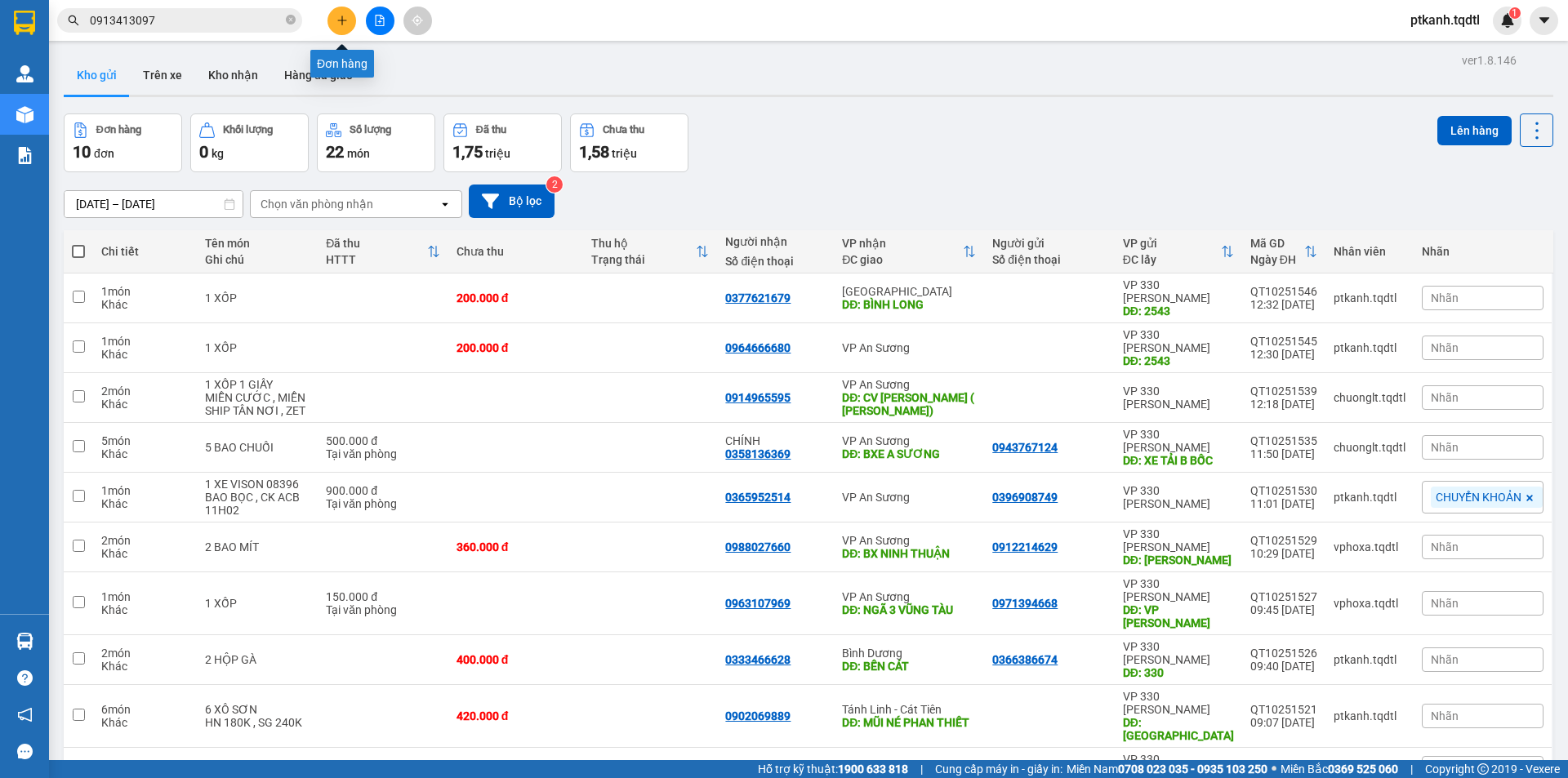
click at [344, 26] on button at bounding box center [342, 21] width 28 height 28
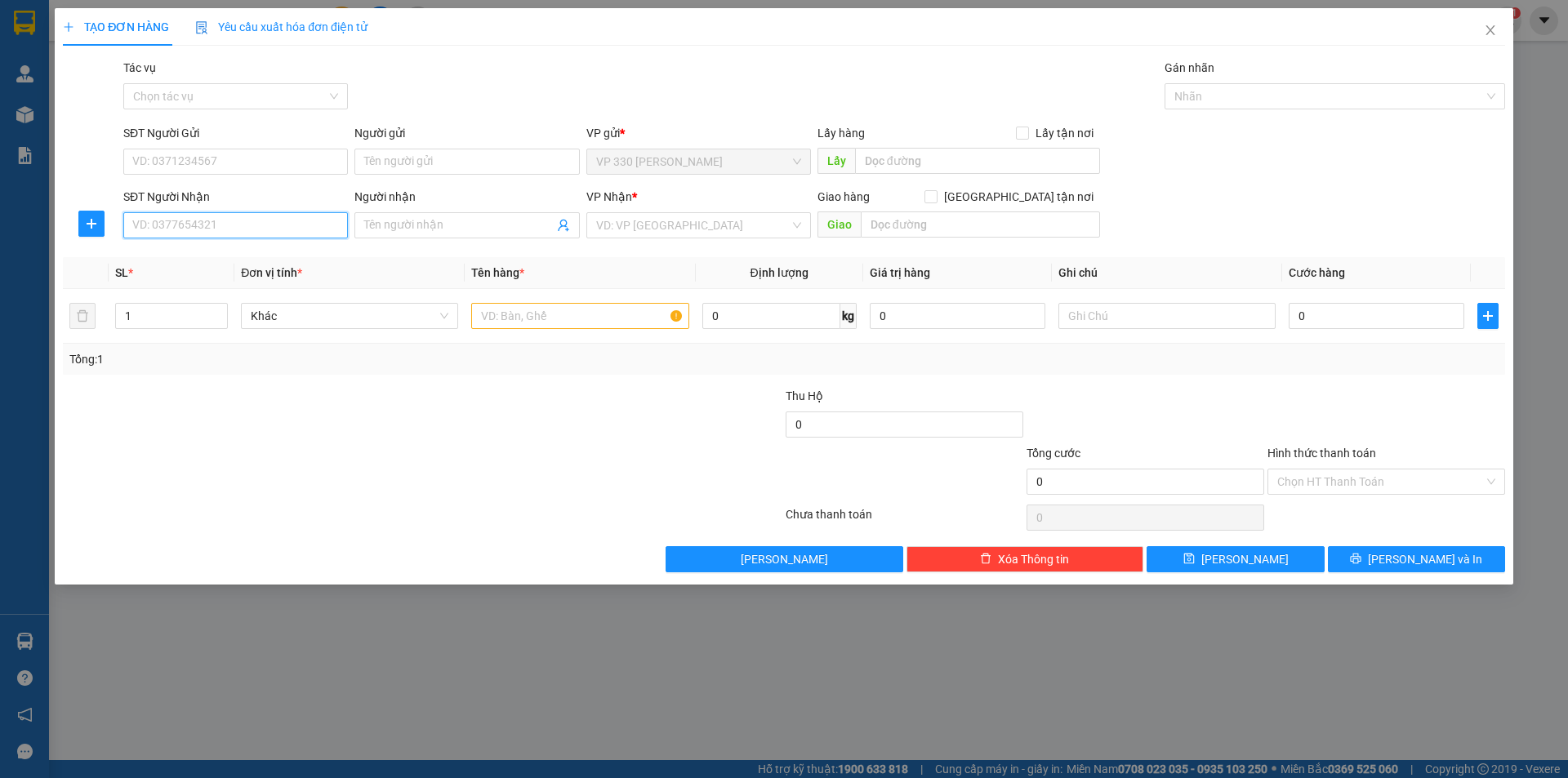
click at [301, 230] on input "SĐT Người Nhận" at bounding box center [235, 226] width 225 height 26
type input "0392587411"
click at [260, 257] on div "0392587411" at bounding box center [235, 258] width 205 height 18
type input "N3 THÀNH"
type input "100.000"
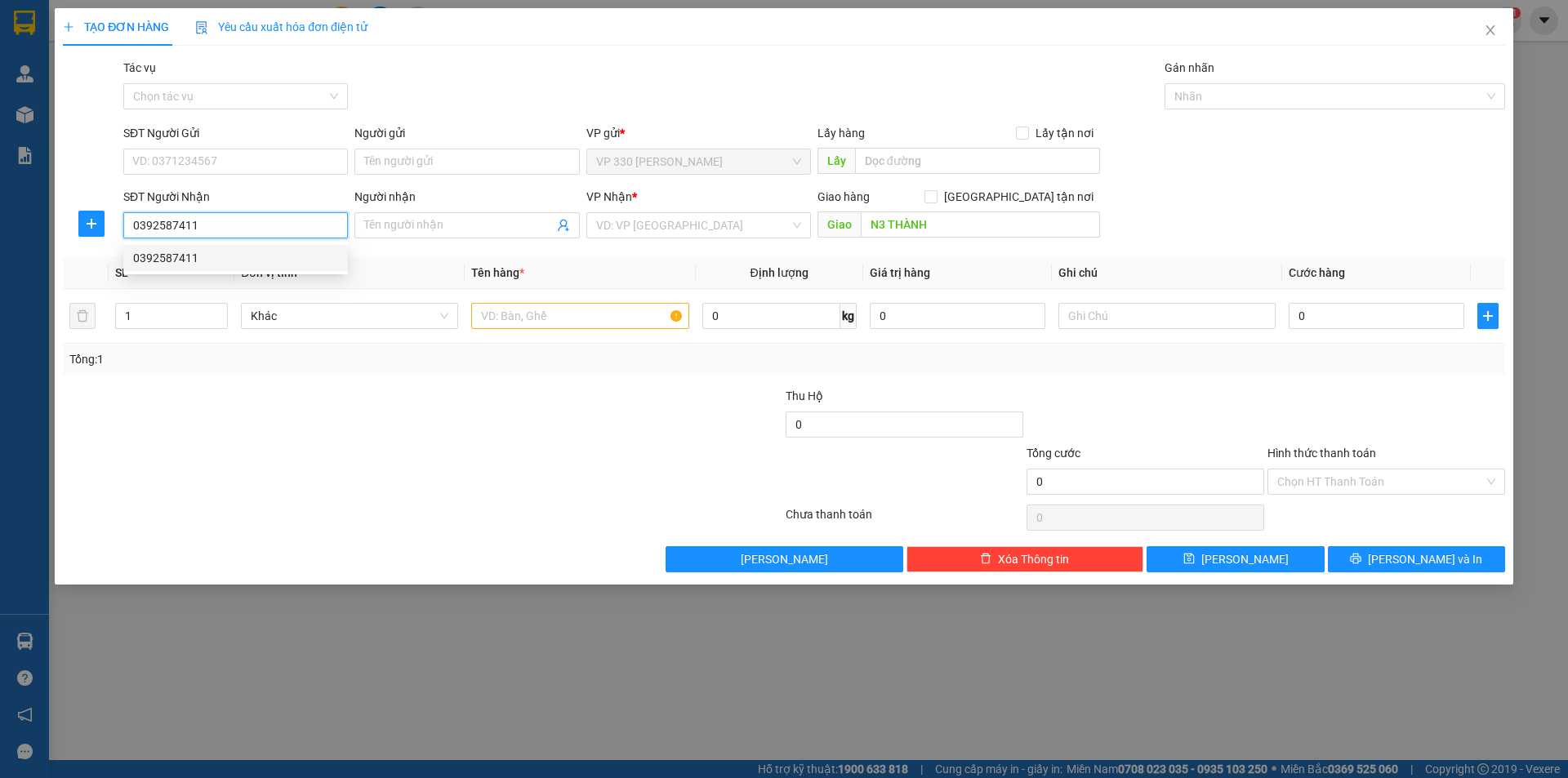
type input "100.000"
type input "0392587411"
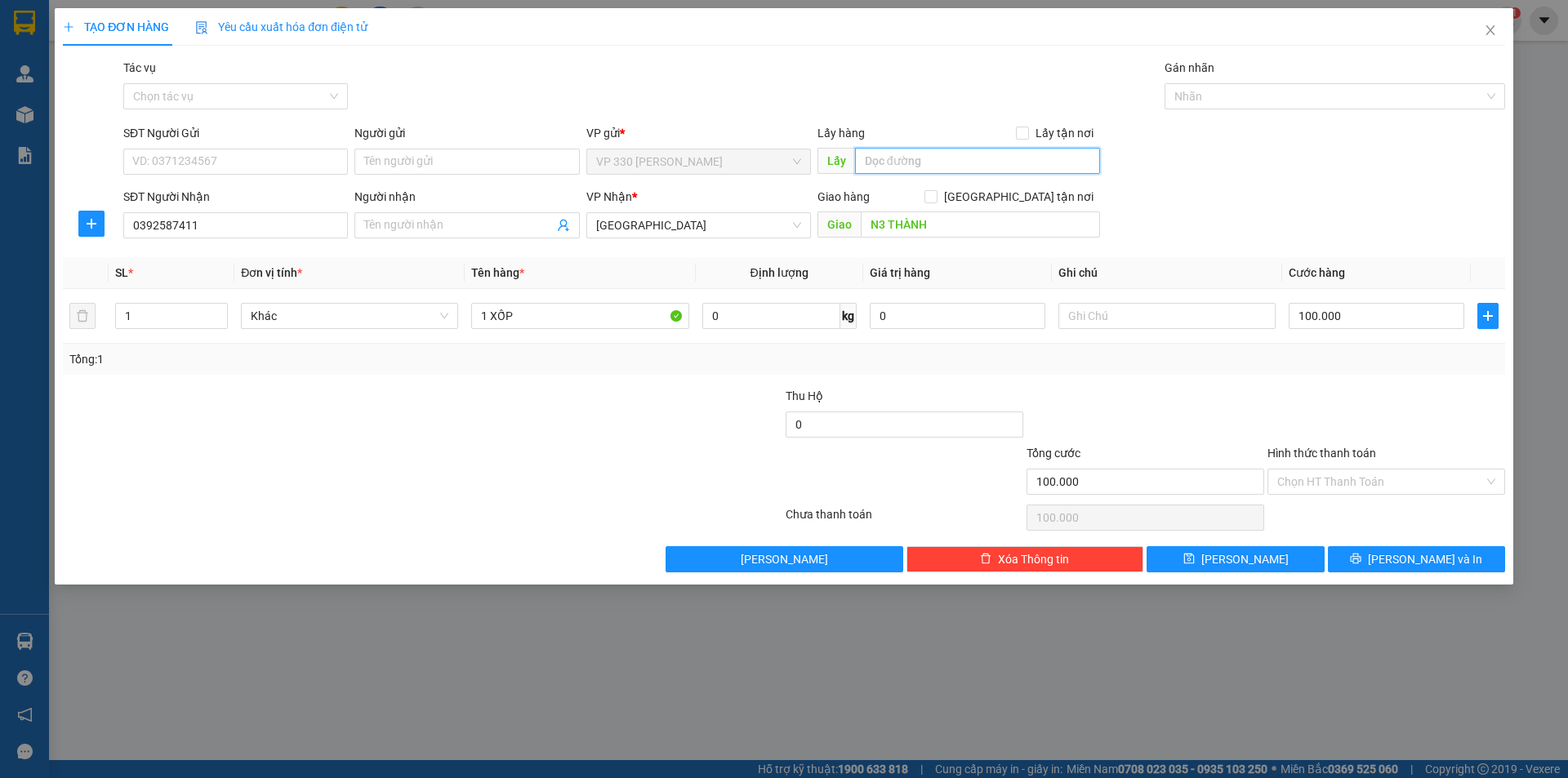
click at [945, 160] on input "text" at bounding box center [977, 161] width 245 height 26
type input "2650"
click at [1377, 315] on input "100.000" at bounding box center [1376, 316] width 176 height 26
type input "1"
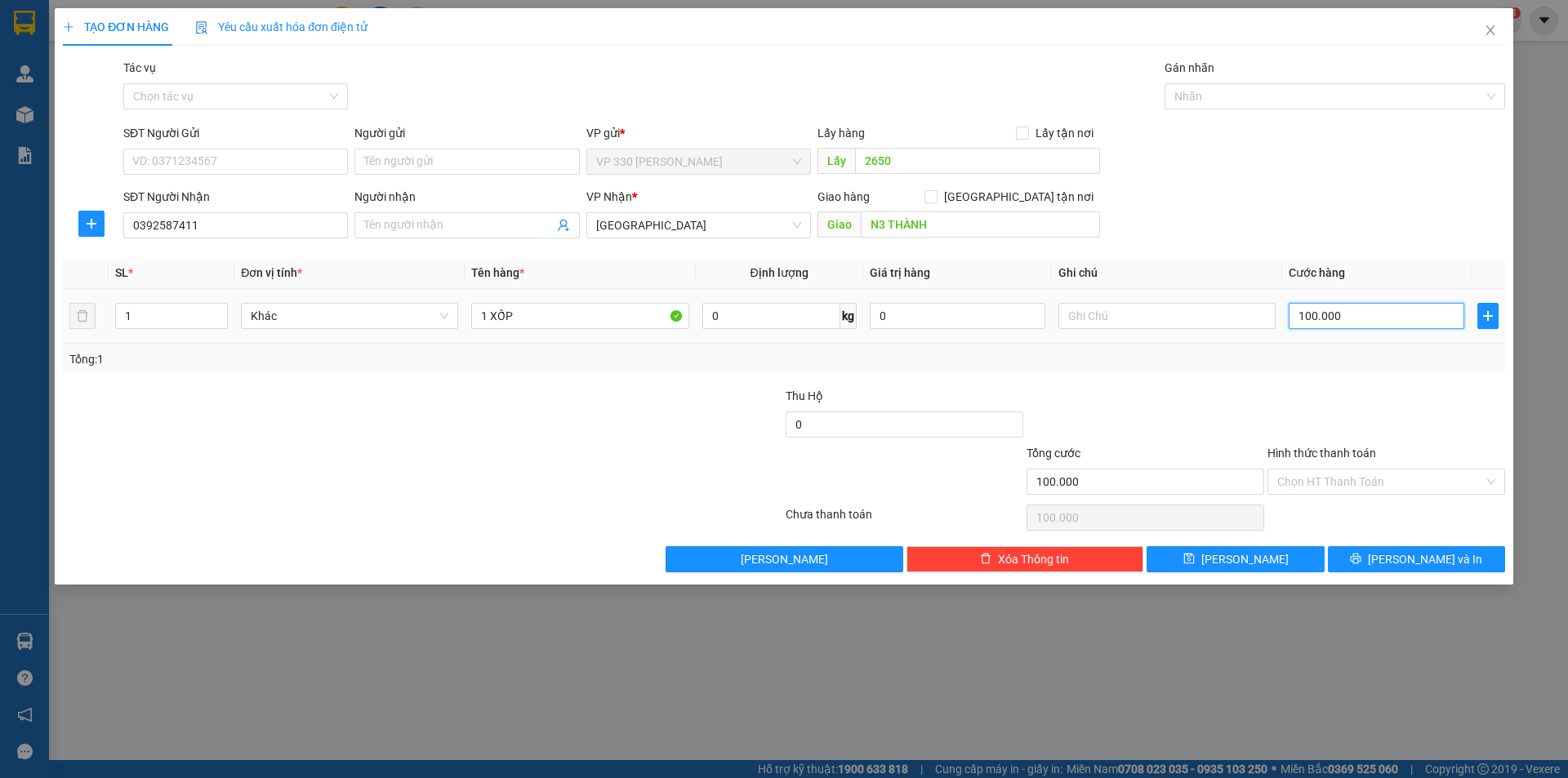
type input "1"
type input "15"
type input "150"
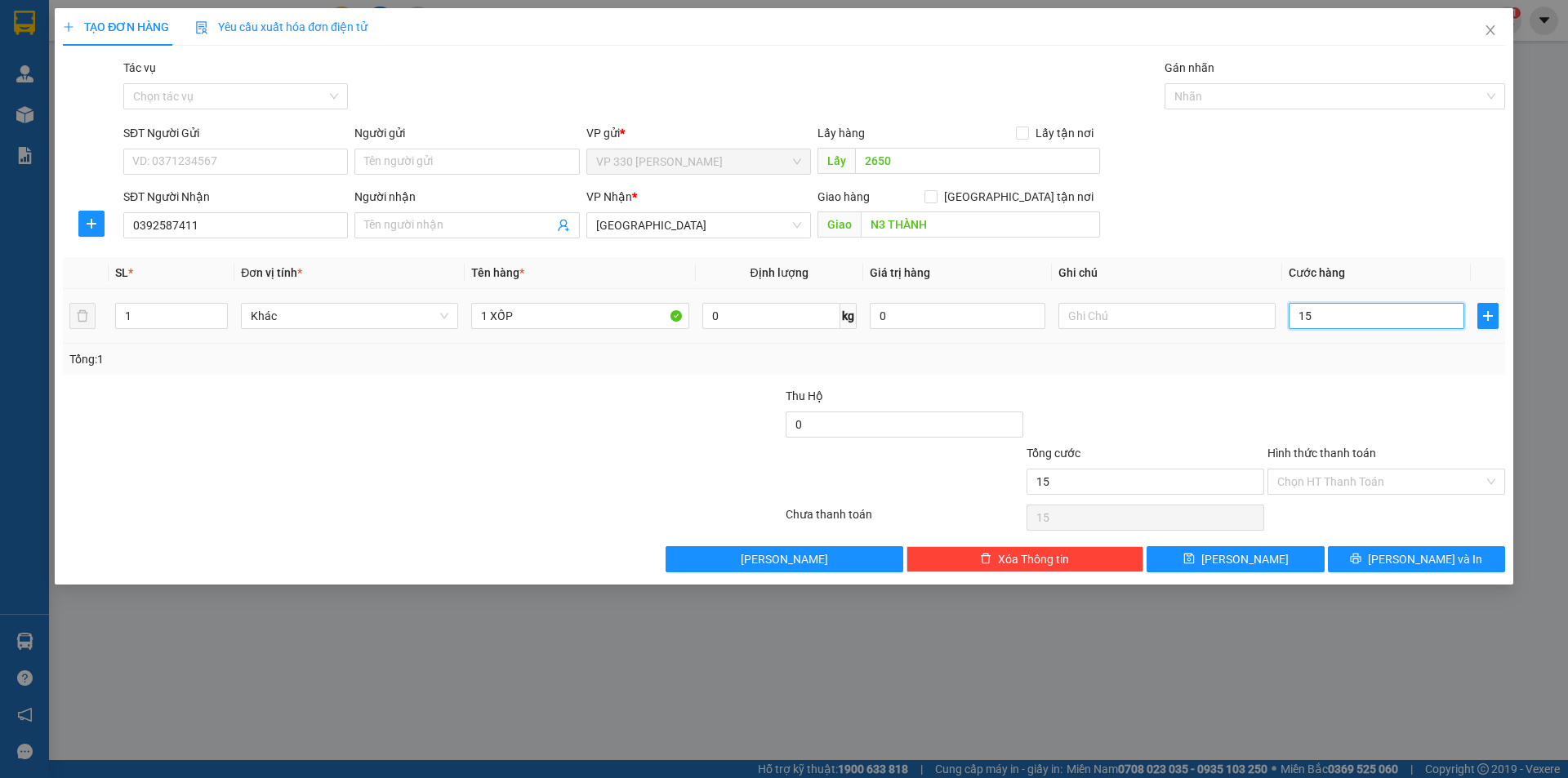
type input "150"
type input "1.500"
type input "15.000"
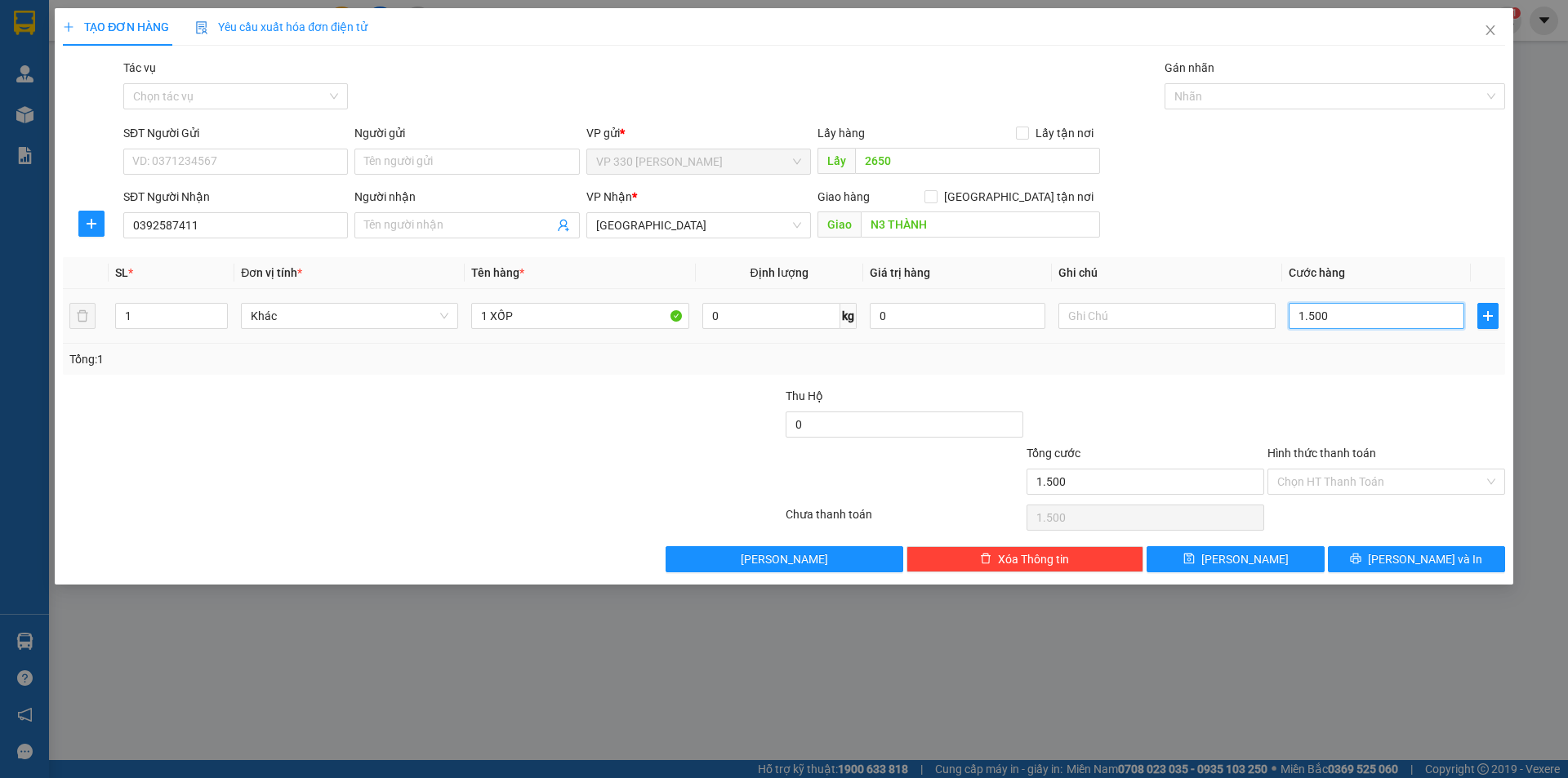
type input "15.000"
type input "150.000"
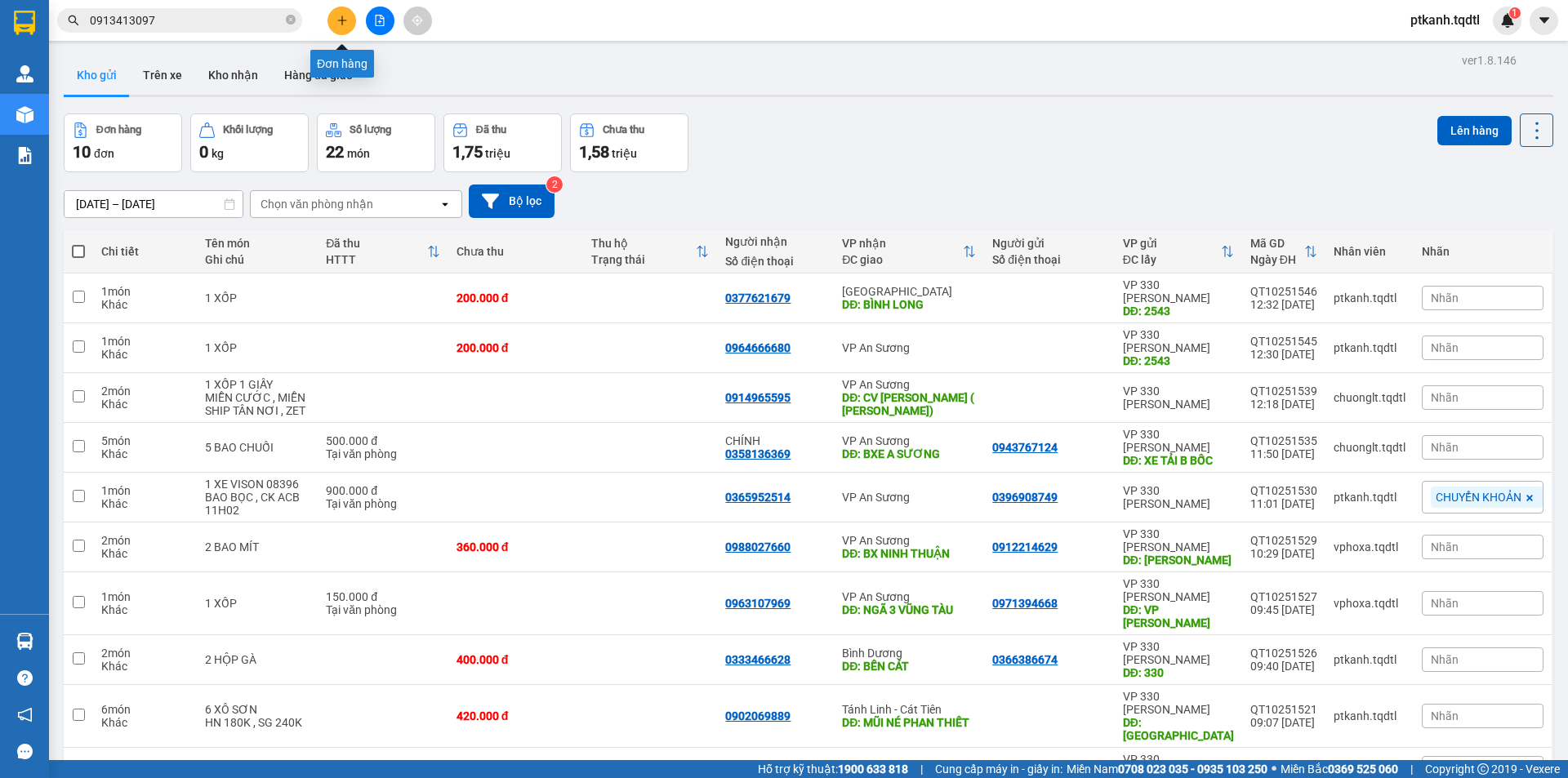
click at [347, 19] on icon "plus" at bounding box center [342, 21] width 11 height 11
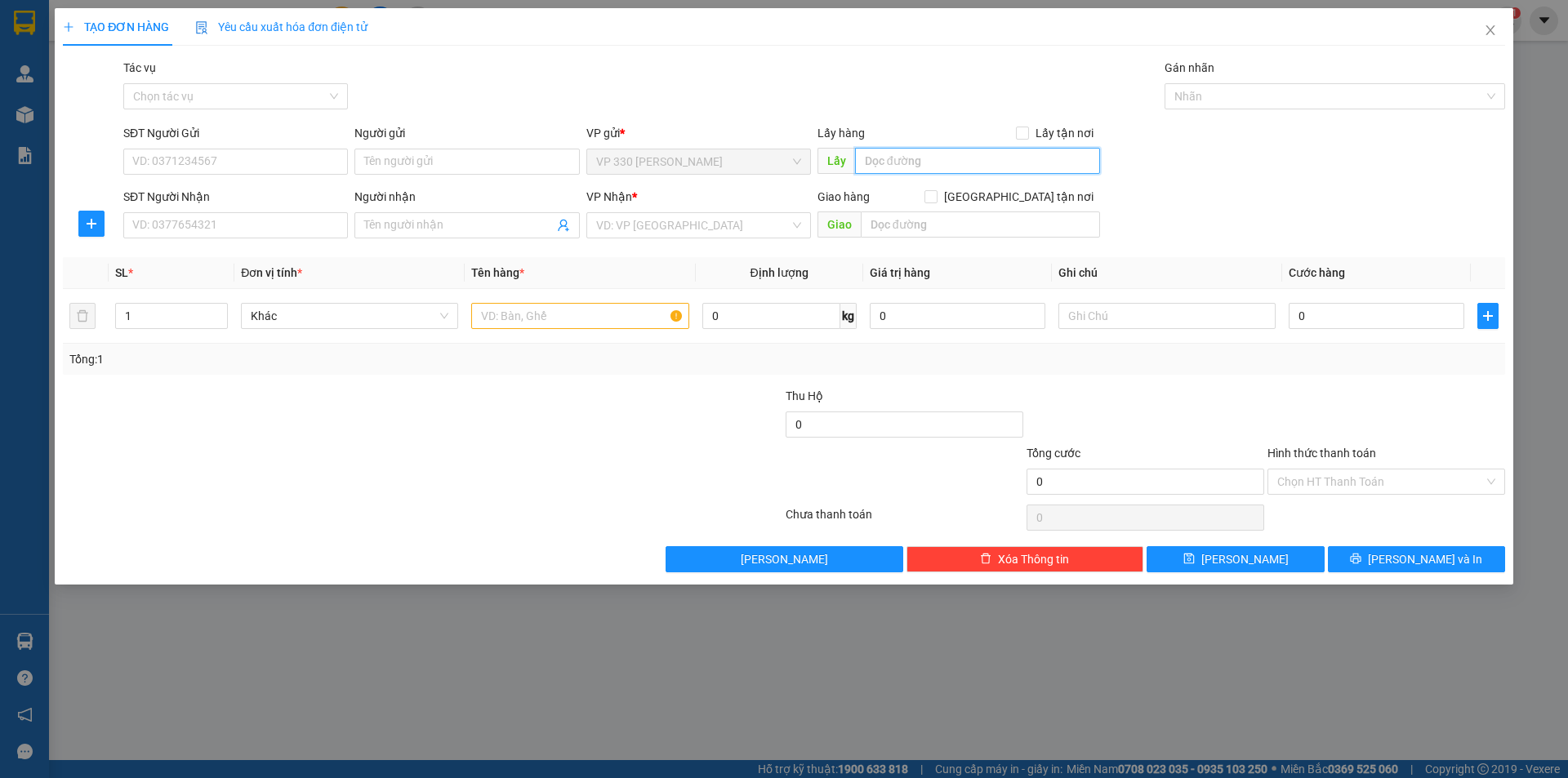
click at [901, 157] on input "text" at bounding box center [977, 161] width 245 height 26
click at [247, 228] on input "SĐT Người Nhận" at bounding box center [235, 226] width 225 height 26
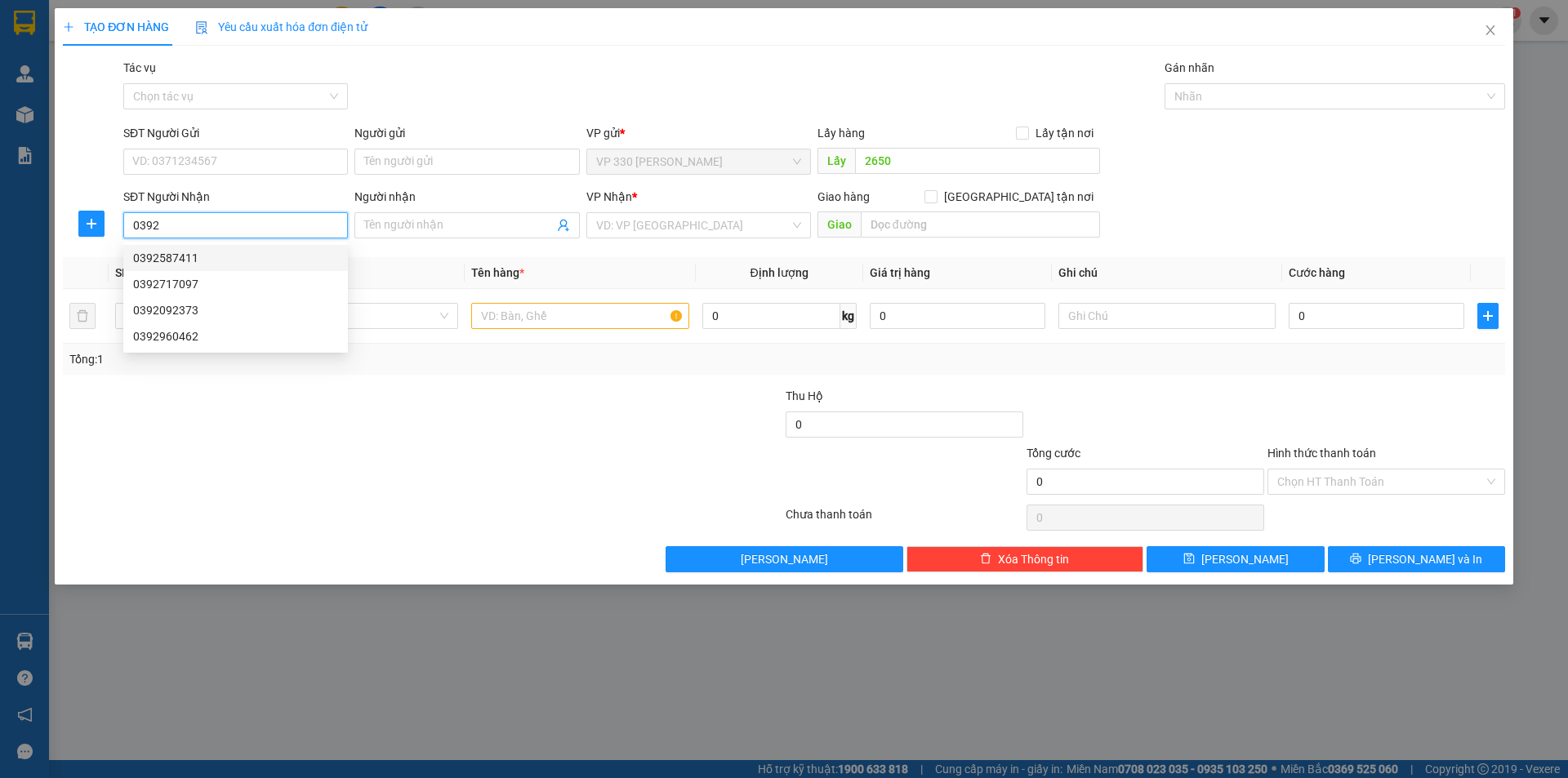
click at [190, 258] on div "0392587411" at bounding box center [235, 258] width 205 height 18
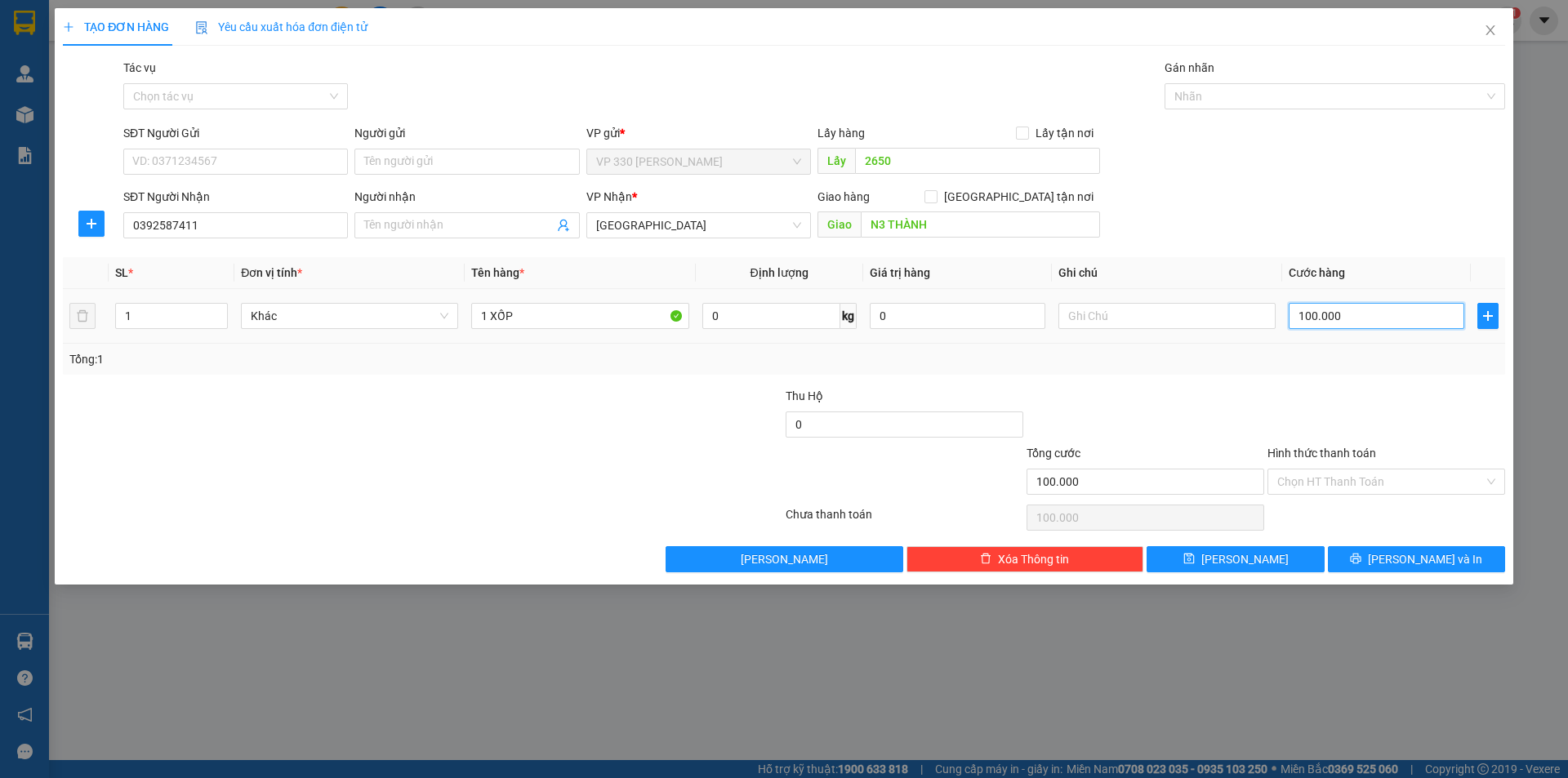
click at [1369, 317] on input "100.000" at bounding box center [1376, 316] width 176 height 26
click at [1413, 563] on span "[PERSON_NAME] và In" at bounding box center [1424, 559] width 114 height 18
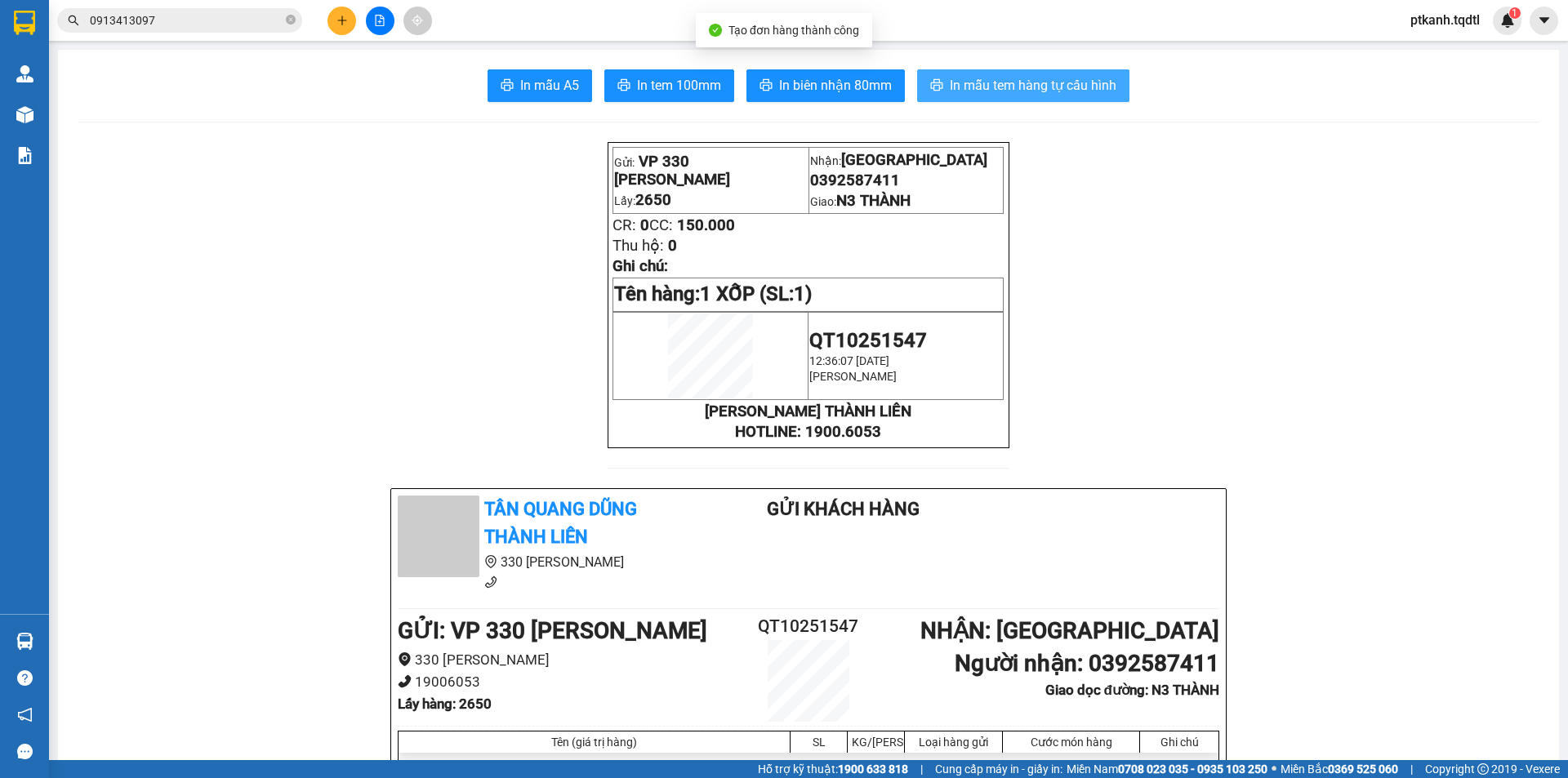
click at [1018, 84] on span "In mẫu tem hàng tự cấu hình" at bounding box center [1032, 86] width 167 height 21
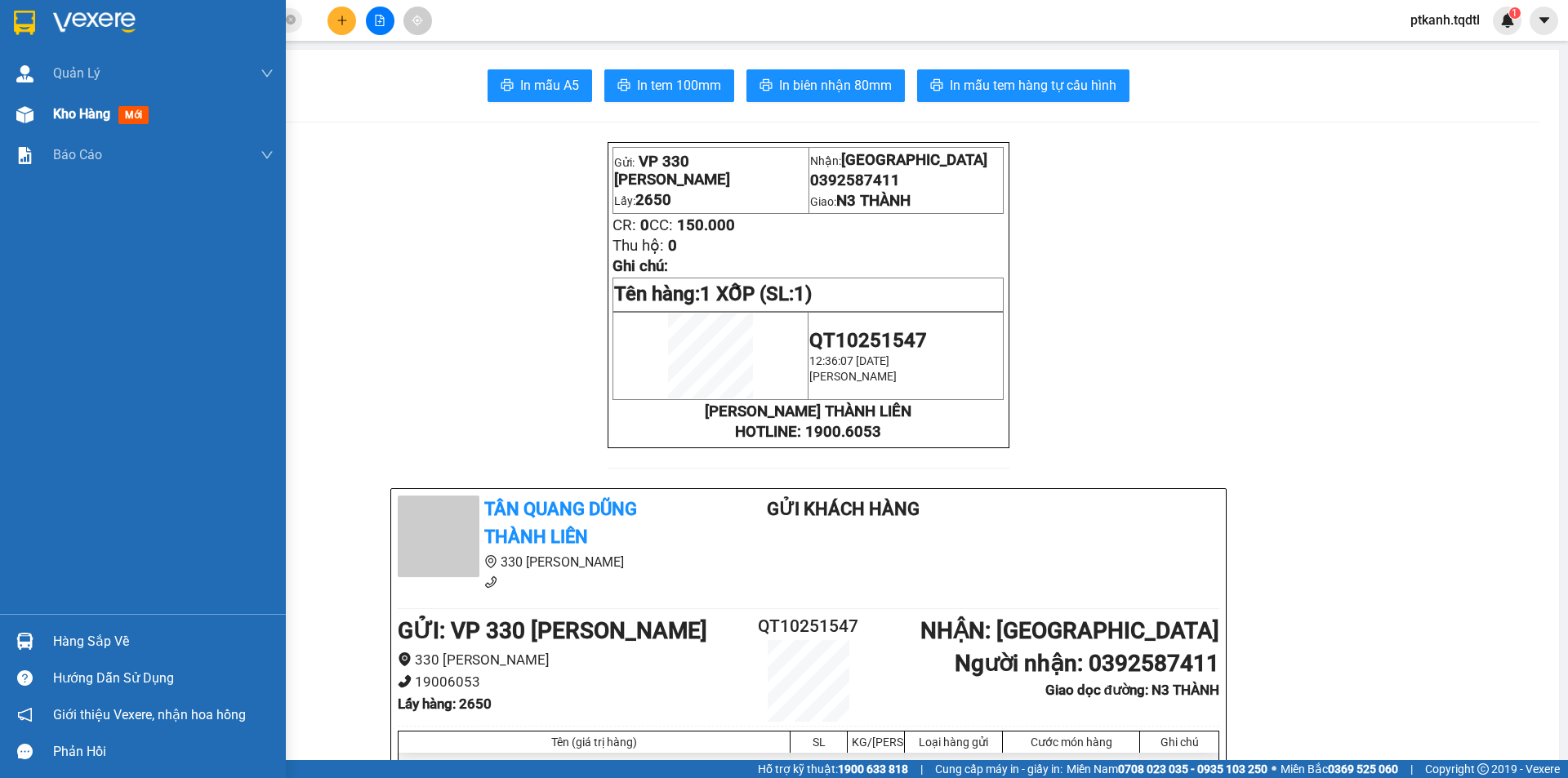
click at [62, 109] on span "Kho hàng" at bounding box center [81, 114] width 57 height 15
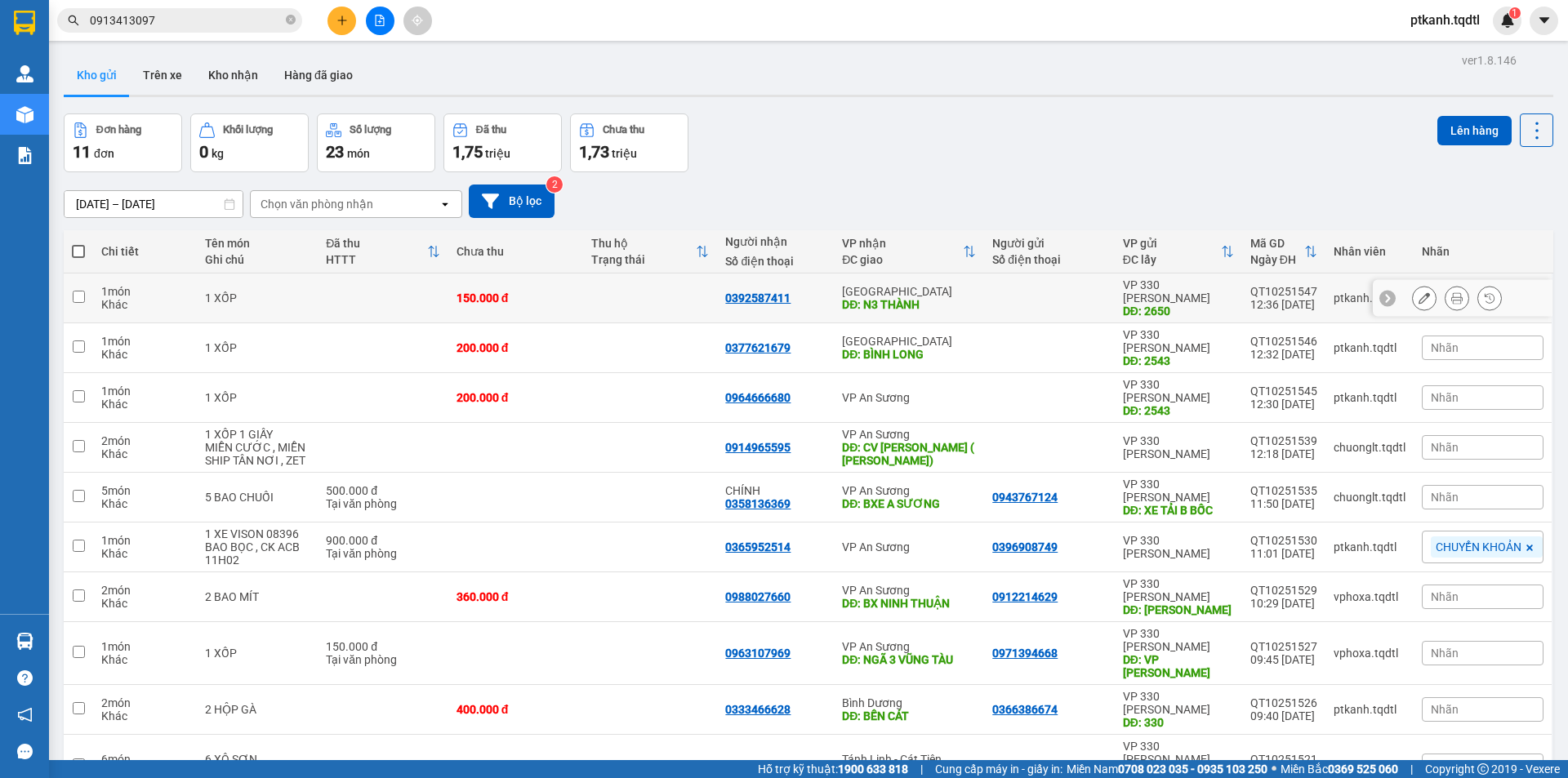
click at [1015, 294] on div at bounding box center [1048, 298] width 114 height 13
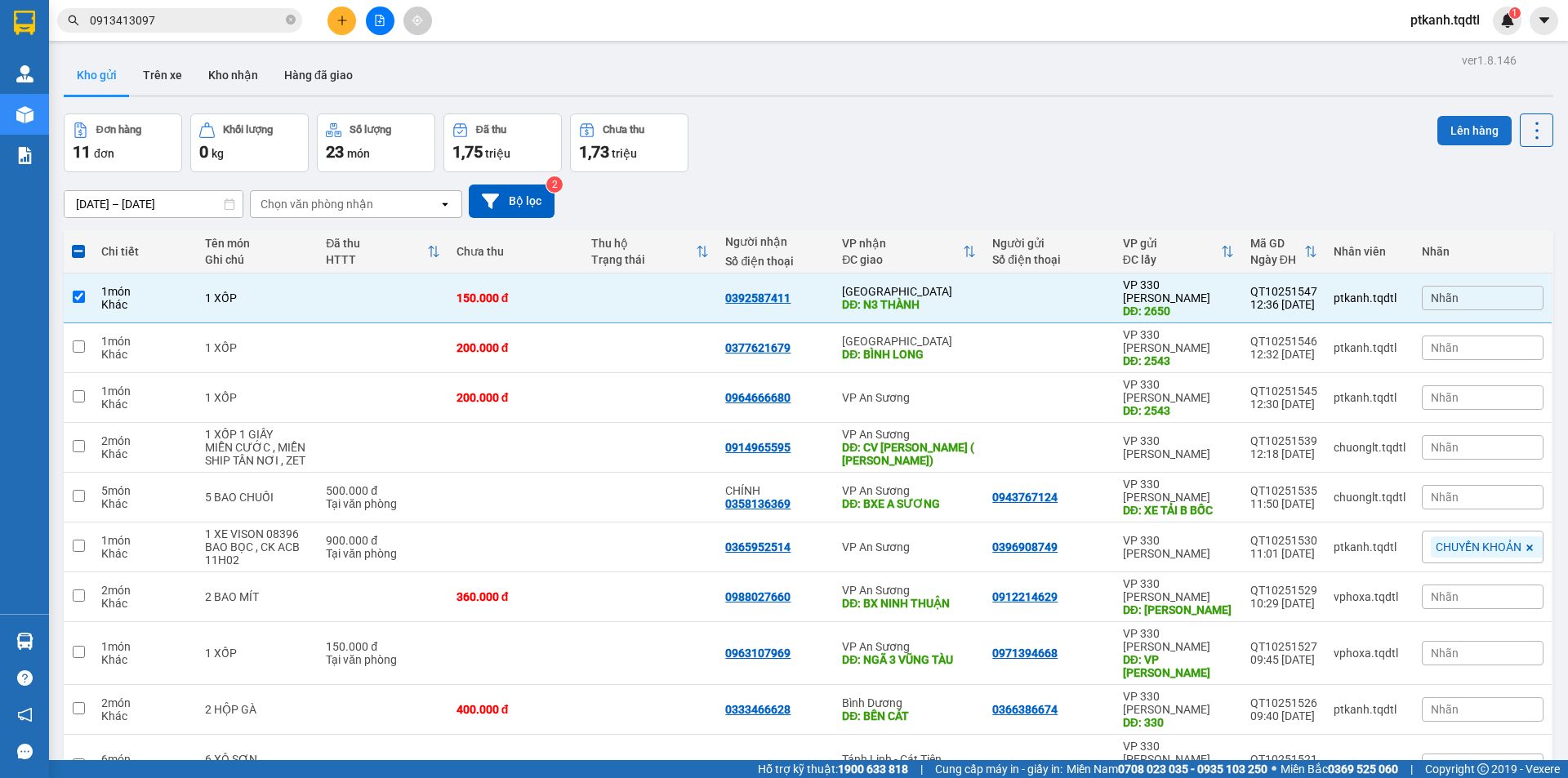
click at [1437, 126] on button "Lên hàng" at bounding box center [1474, 130] width 74 height 29
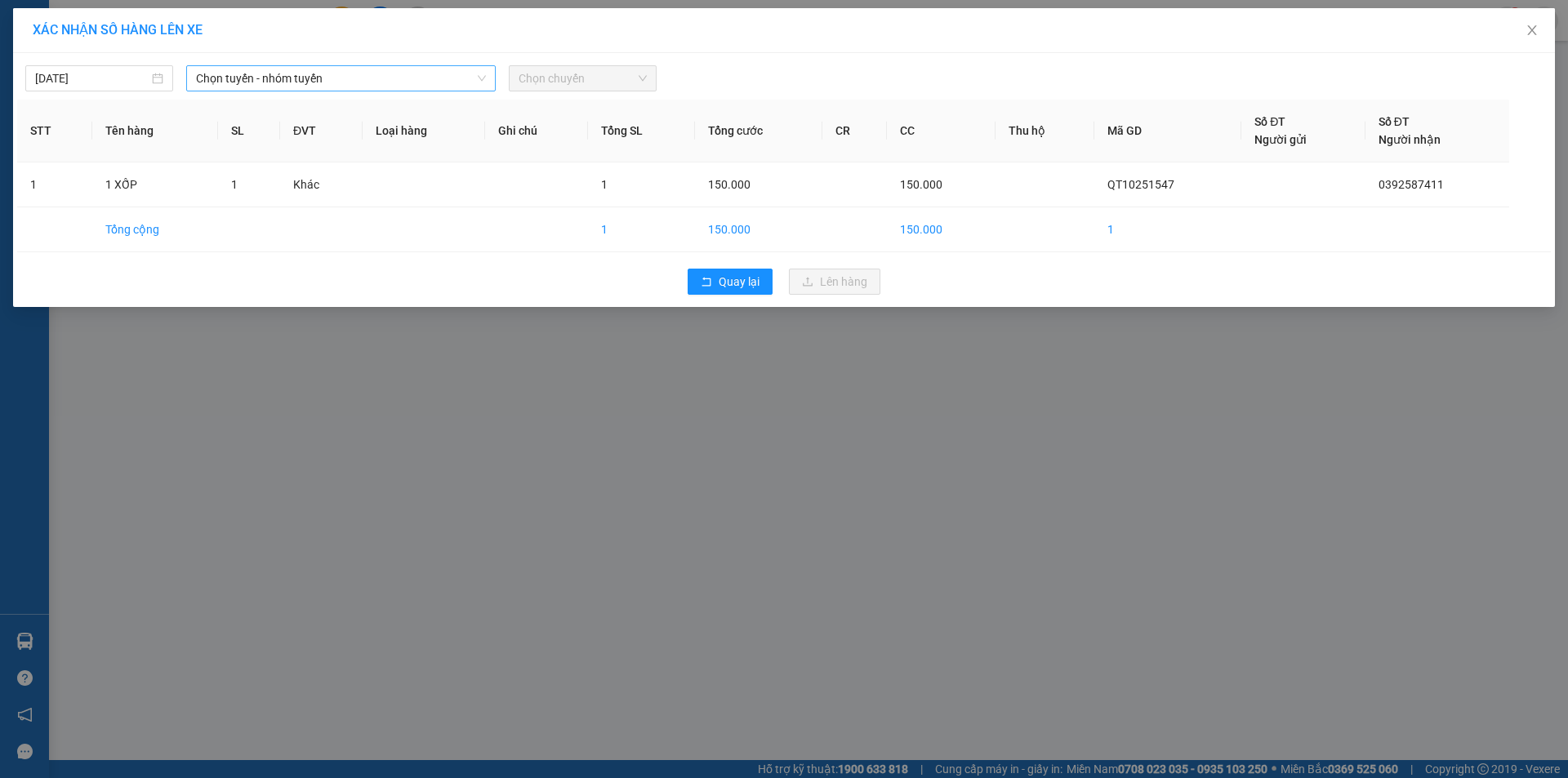
click at [441, 78] on span "Chọn tuyến - nhóm tuyến" at bounding box center [341, 78] width 290 height 24
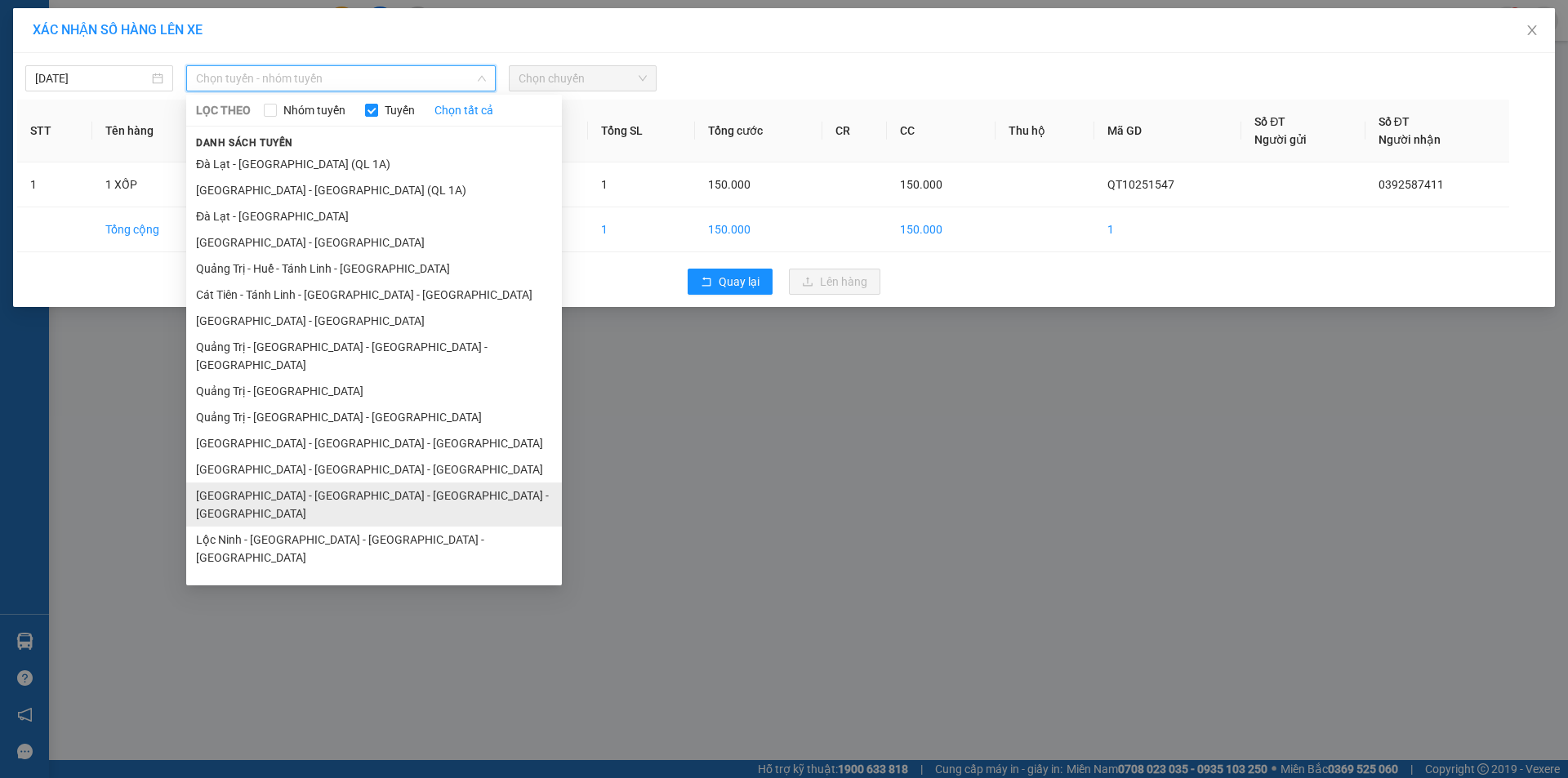
scroll to position [95, 0]
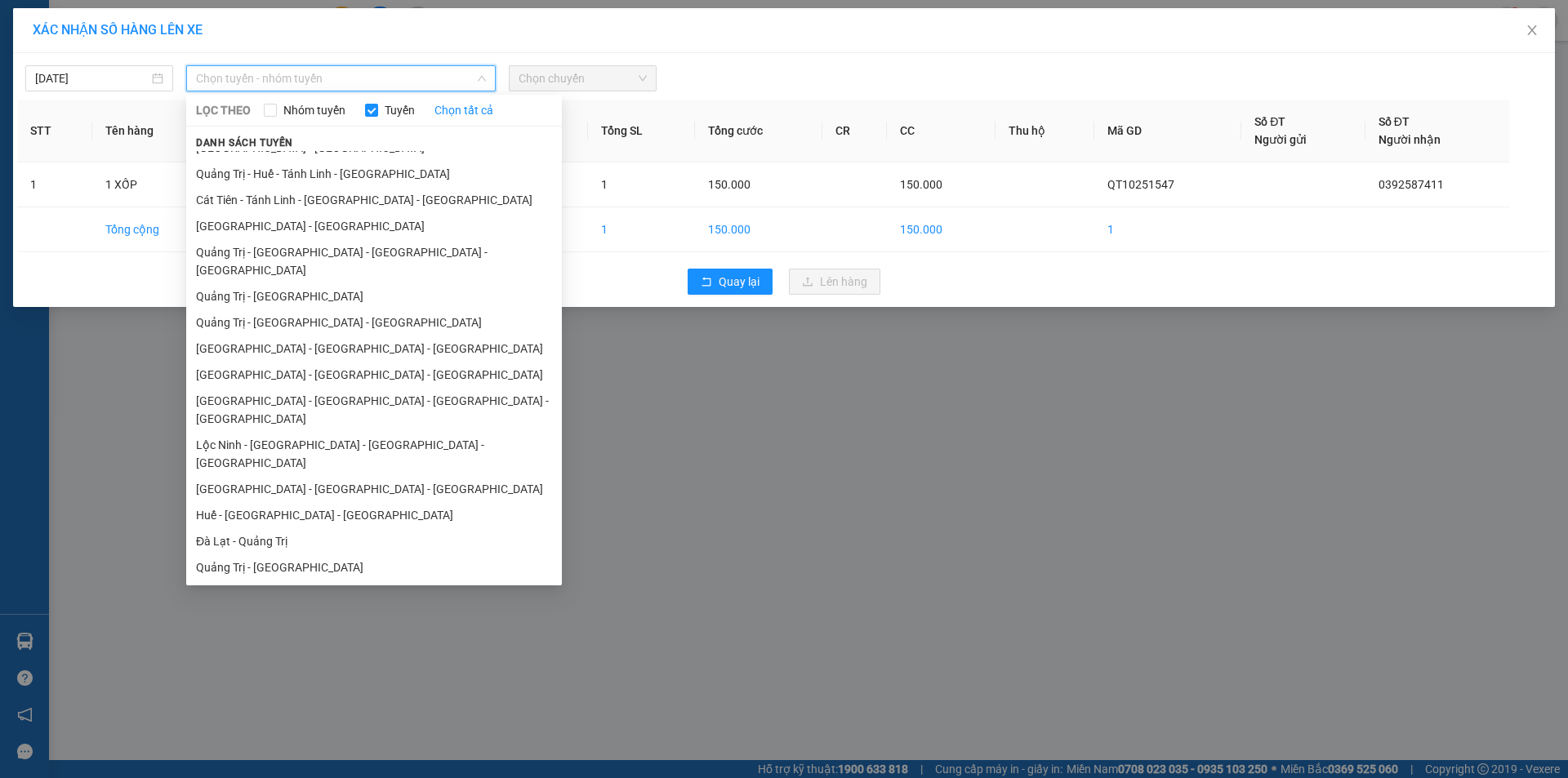
drag, startPoint x: 341, startPoint y: 514, endPoint x: 349, endPoint y: 483, distance: 32.0
click at [340, 554] on li "Quảng Trị - Đà Lạt" at bounding box center [374, 567] width 376 height 26
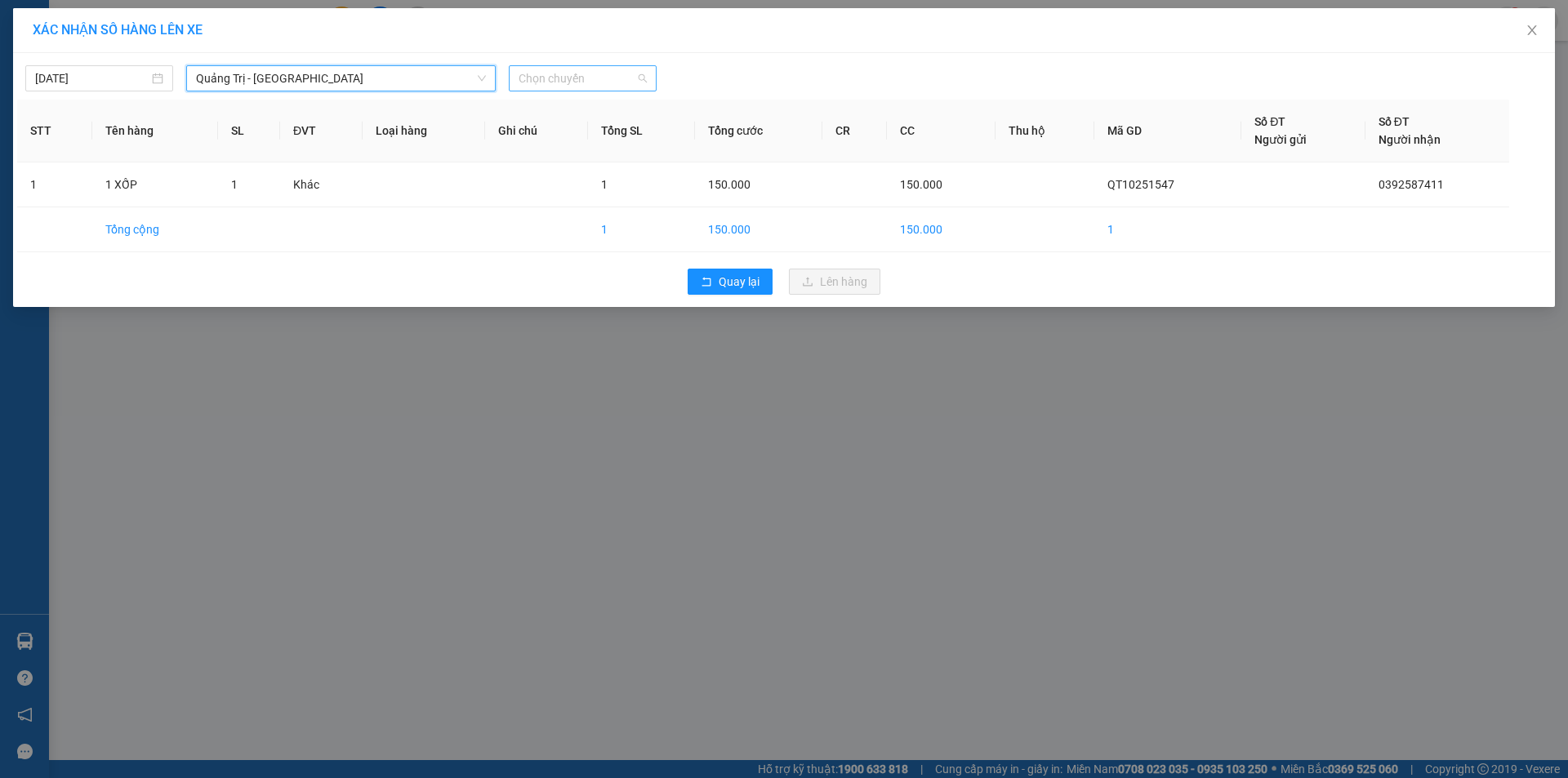
click at [617, 73] on span "Chọn chuyến" at bounding box center [583, 78] width 128 height 24
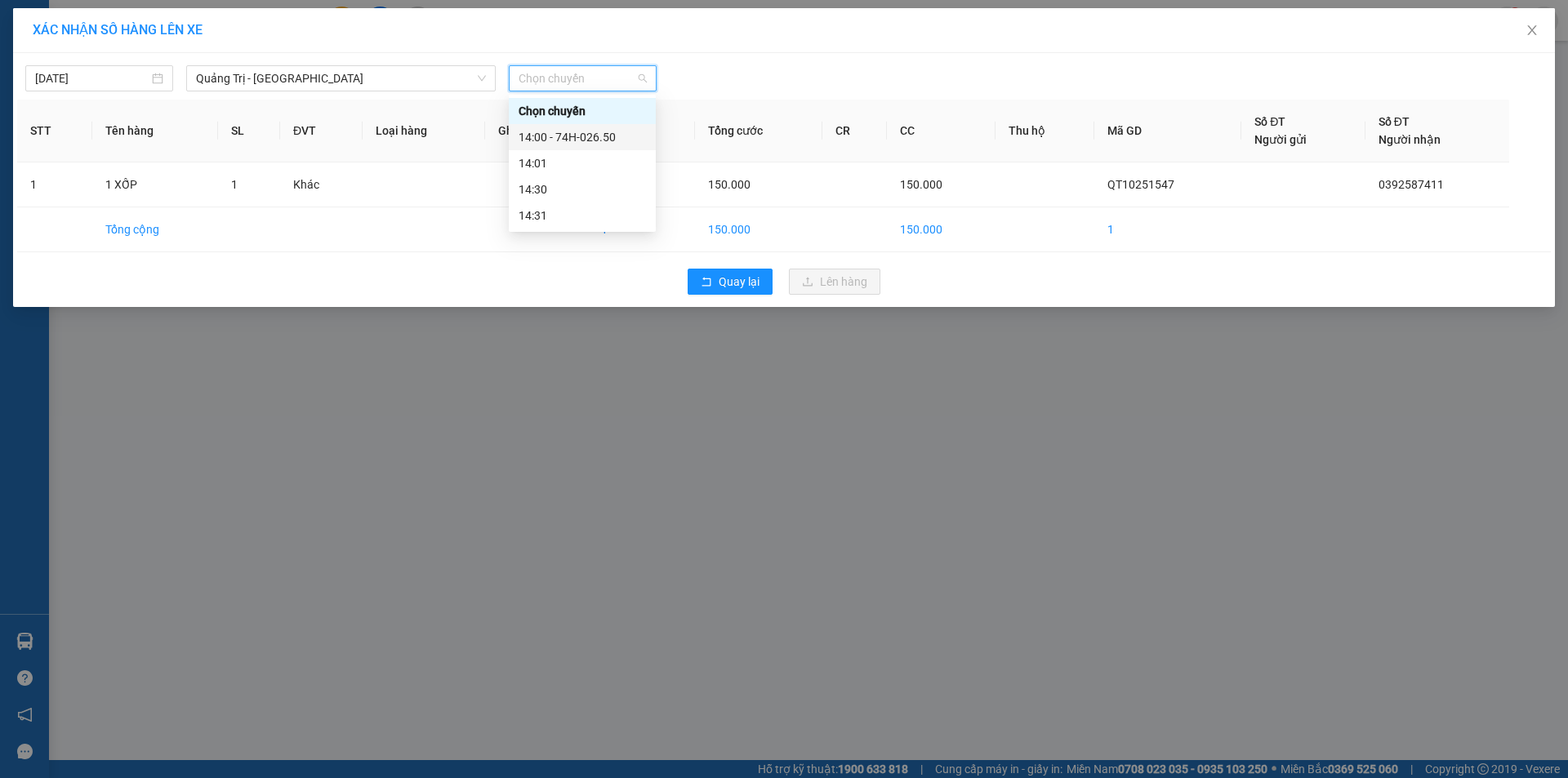
click at [607, 135] on div "14:00 - 74H-026.50" at bounding box center [582, 136] width 127 height 18
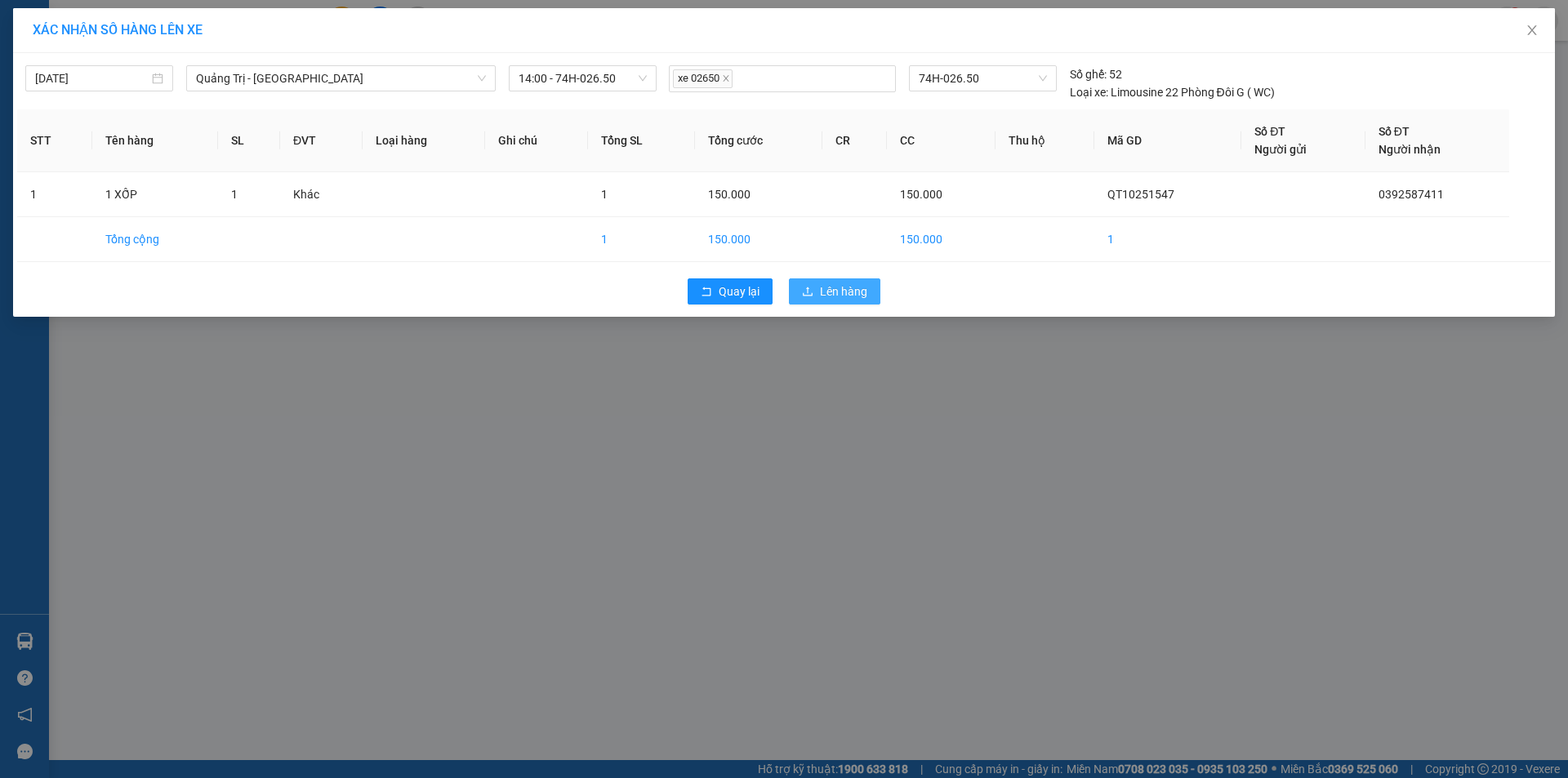
click at [849, 296] on span "Lên hàng" at bounding box center [843, 291] width 47 height 18
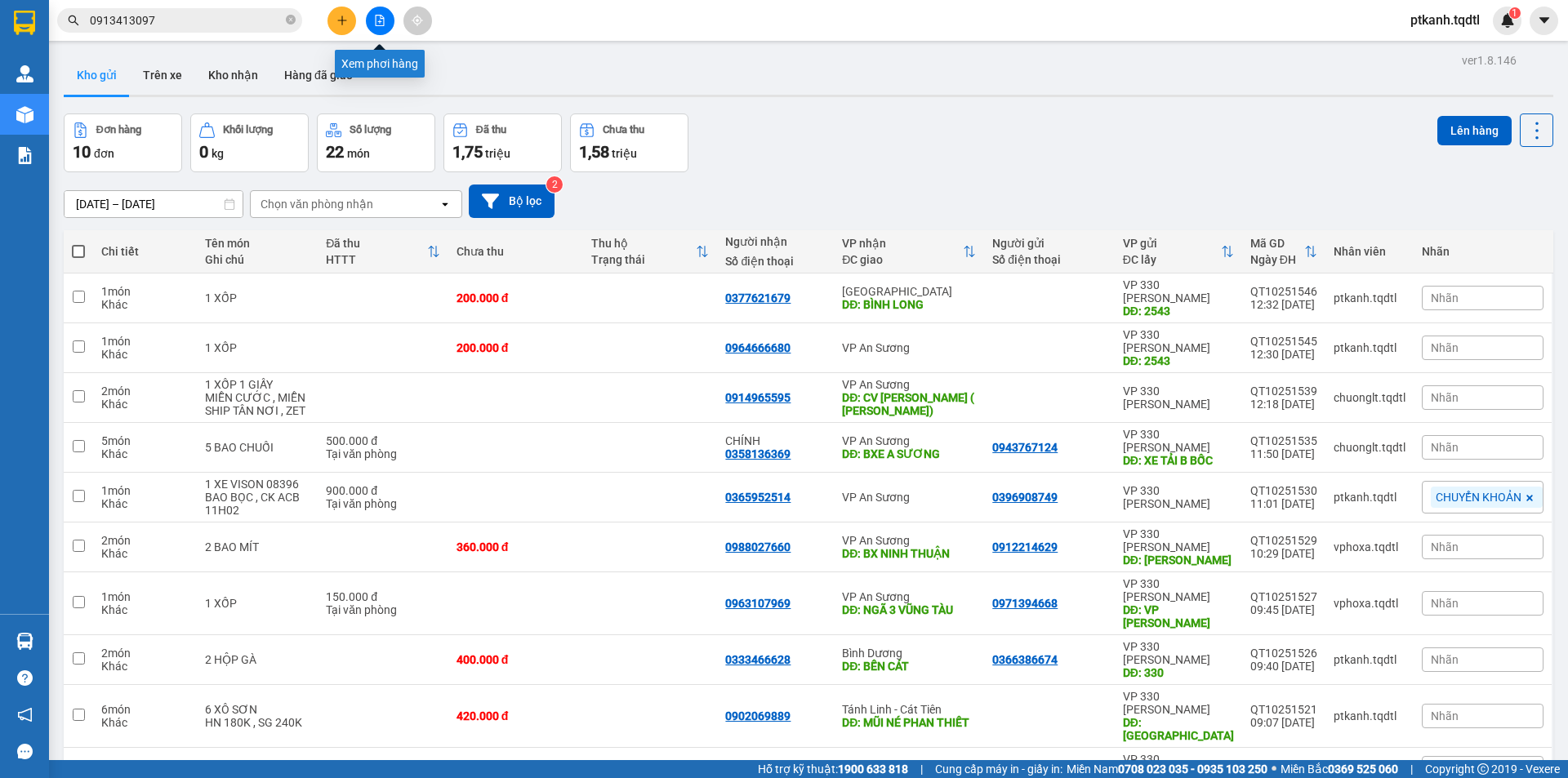
click at [373, 22] on button at bounding box center [380, 21] width 28 height 28
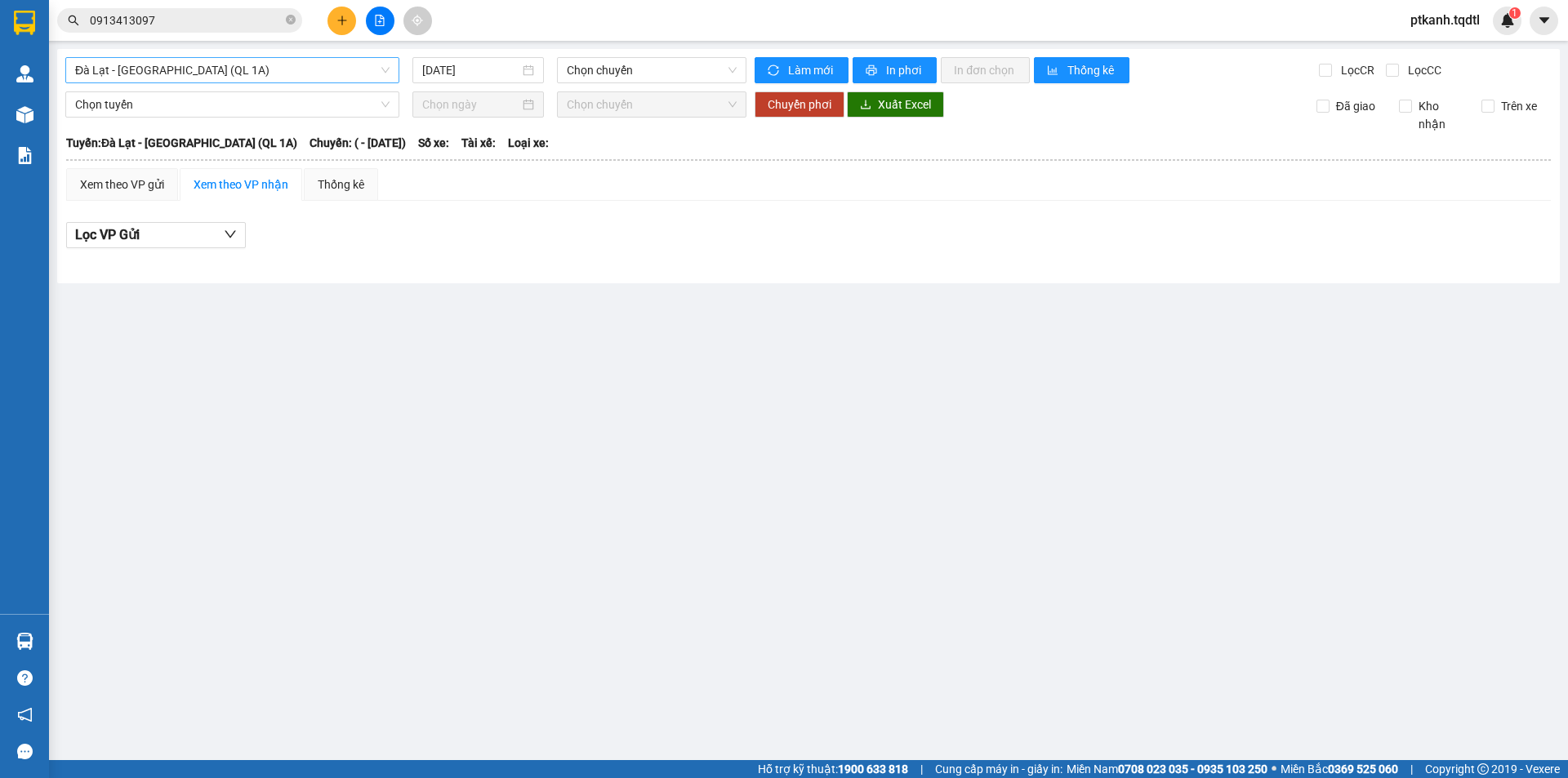
click at [386, 66] on span "Đà Lạt - Sài Gòn (QL 1A)" at bounding box center [232, 71] width 314 height 24
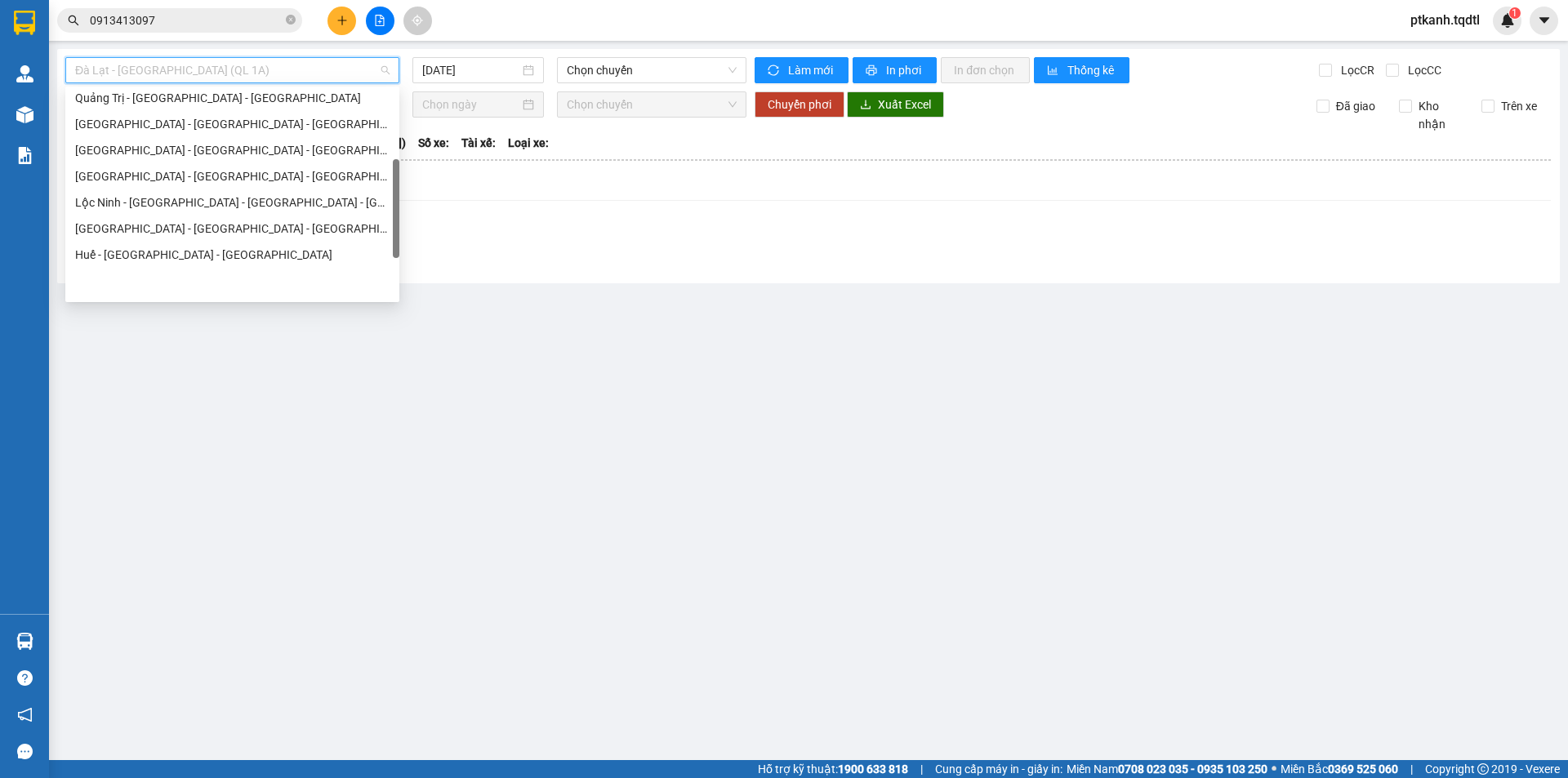
scroll to position [340, 0]
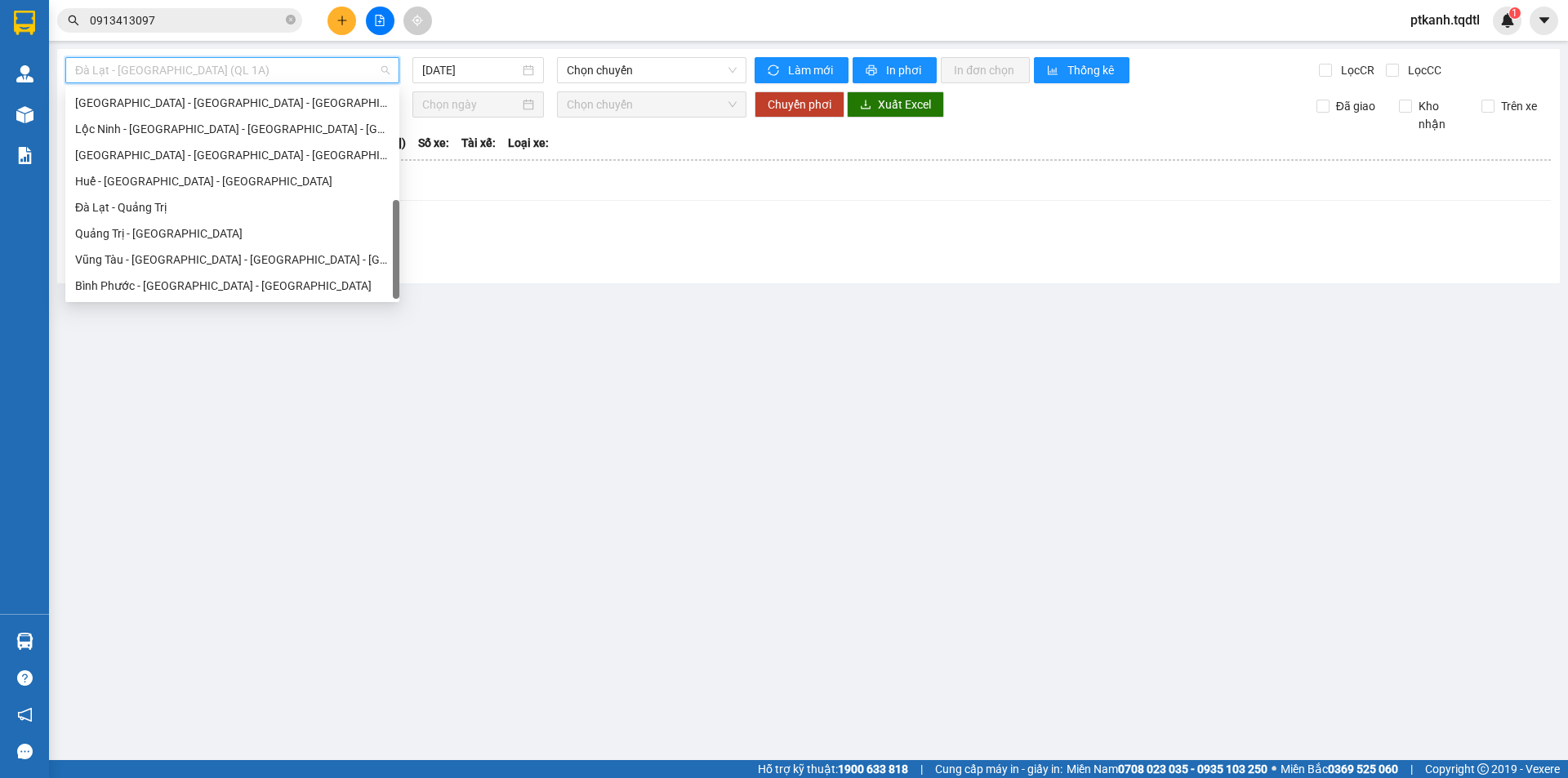
drag, startPoint x: 396, startPoint y: 108, endPoint x: 355, endPoint y: 259, distance: 156.5
click at [378, 255] on div "Đà Nẵng - Nha Trang - Đà Lạt Quảng Bình - Quảng Trị - Huế - Lộc Ninh Lộc Ninh -…" at bounding box center [232, 194] width 334 height 209
click at [249, 236] on div "Quảng Trị - Đà Lạt" at bounding box center [232, 233] width 314 height 18
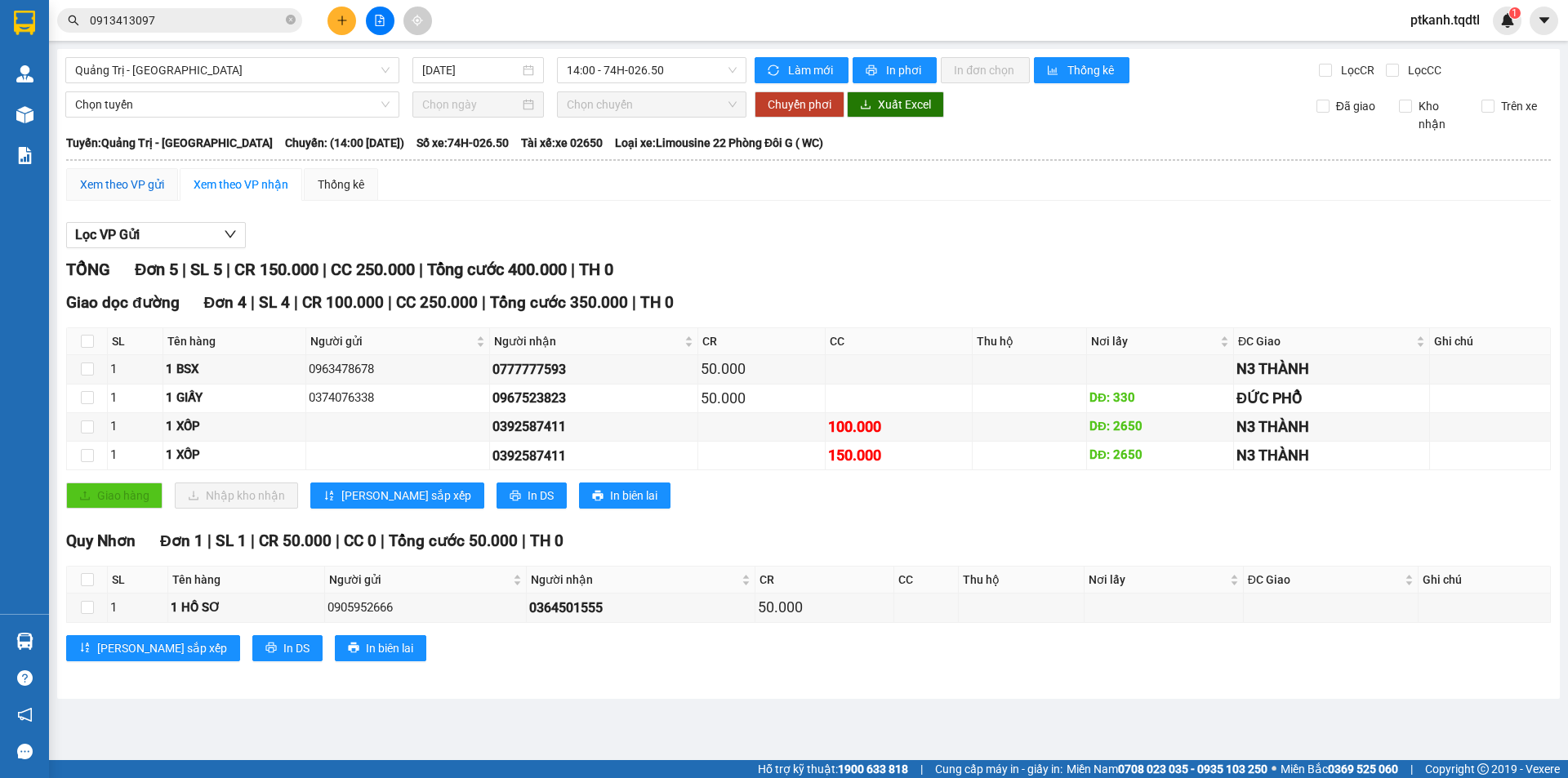
click at [106, 181] on div "Xem theo VP gửi" at bounding box center [121, 184] width 84 height 18
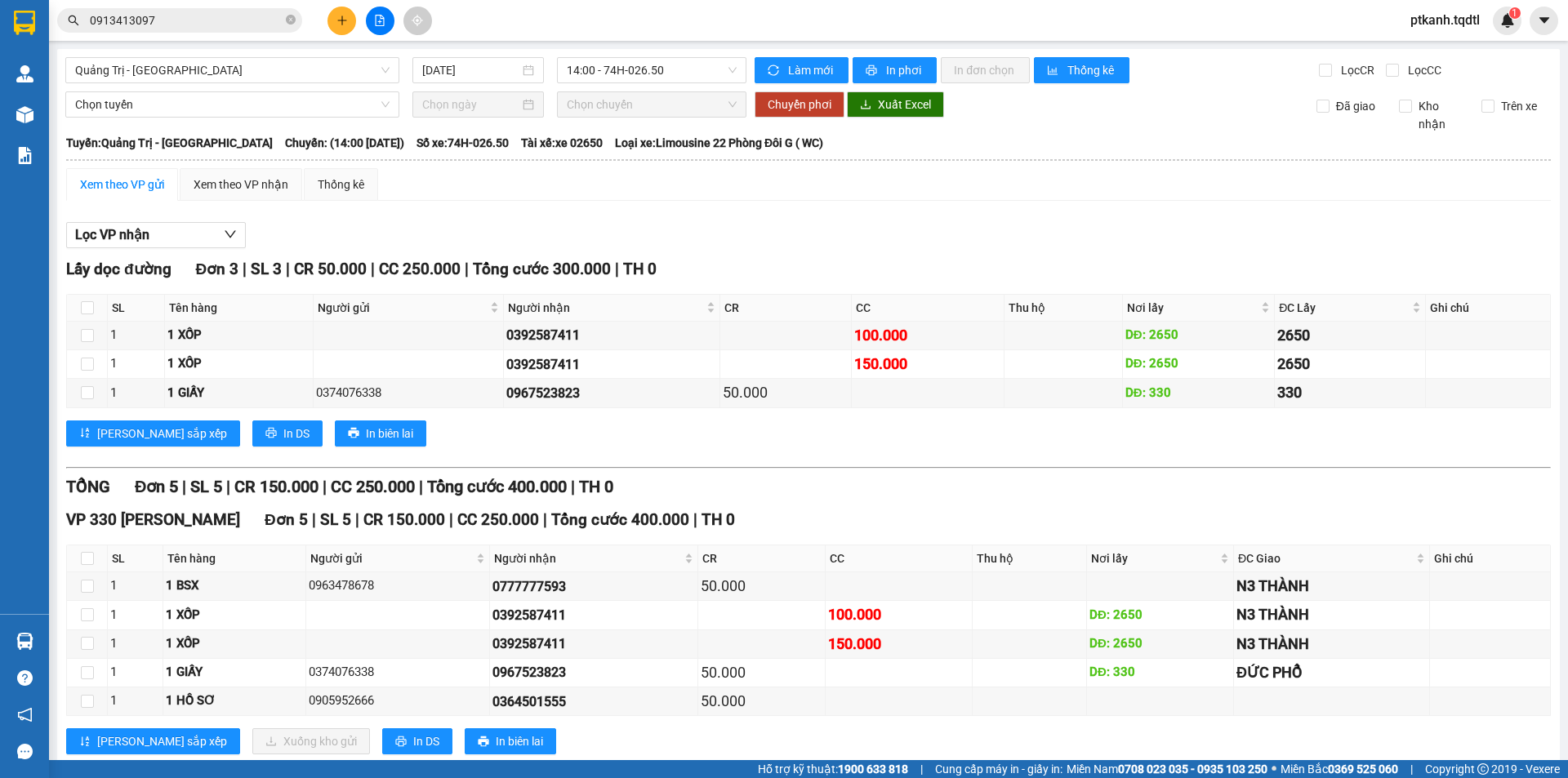
scroll to position [40, 0]
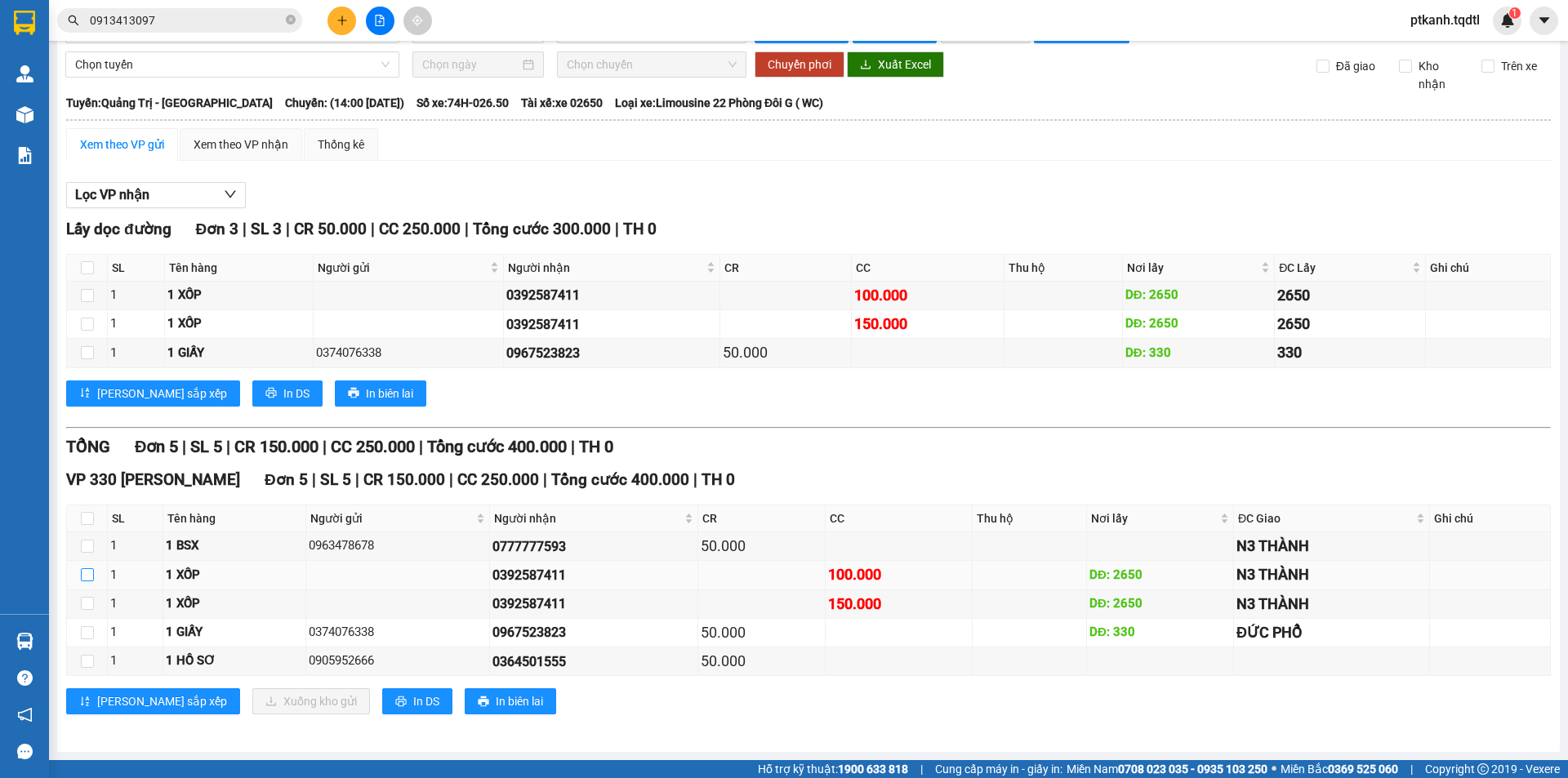
click at [86, 576] on input "checkbox" at bounding box center [88, 575] width 13 height 13
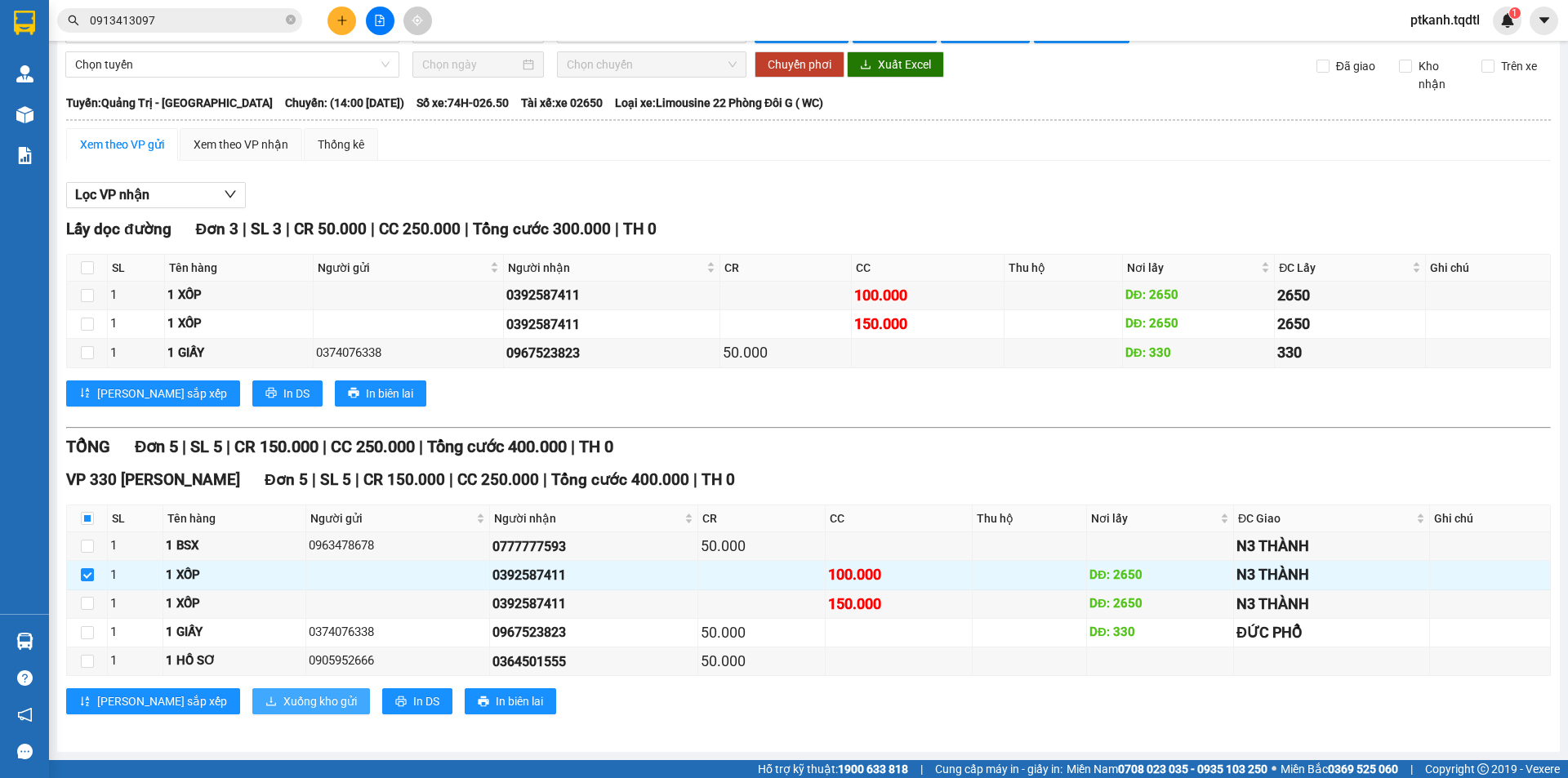
click at [283, 695] on span "Xuống kho gửi" at bounding box center [320, 701] width 73 height 18
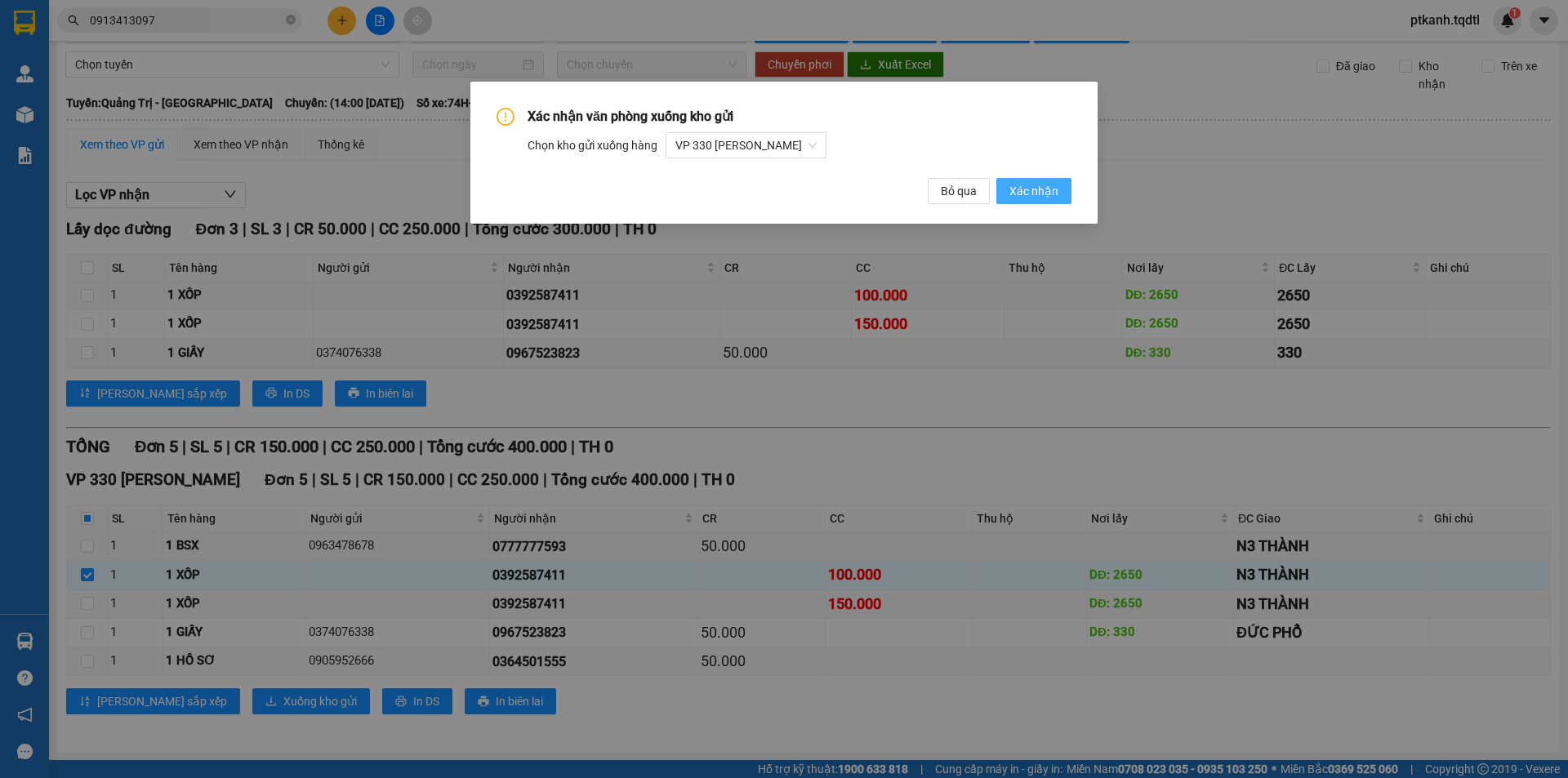
click at [1027, 192] on span "Xác nhận" at bounding box center [1033, 190] width 49 height 18
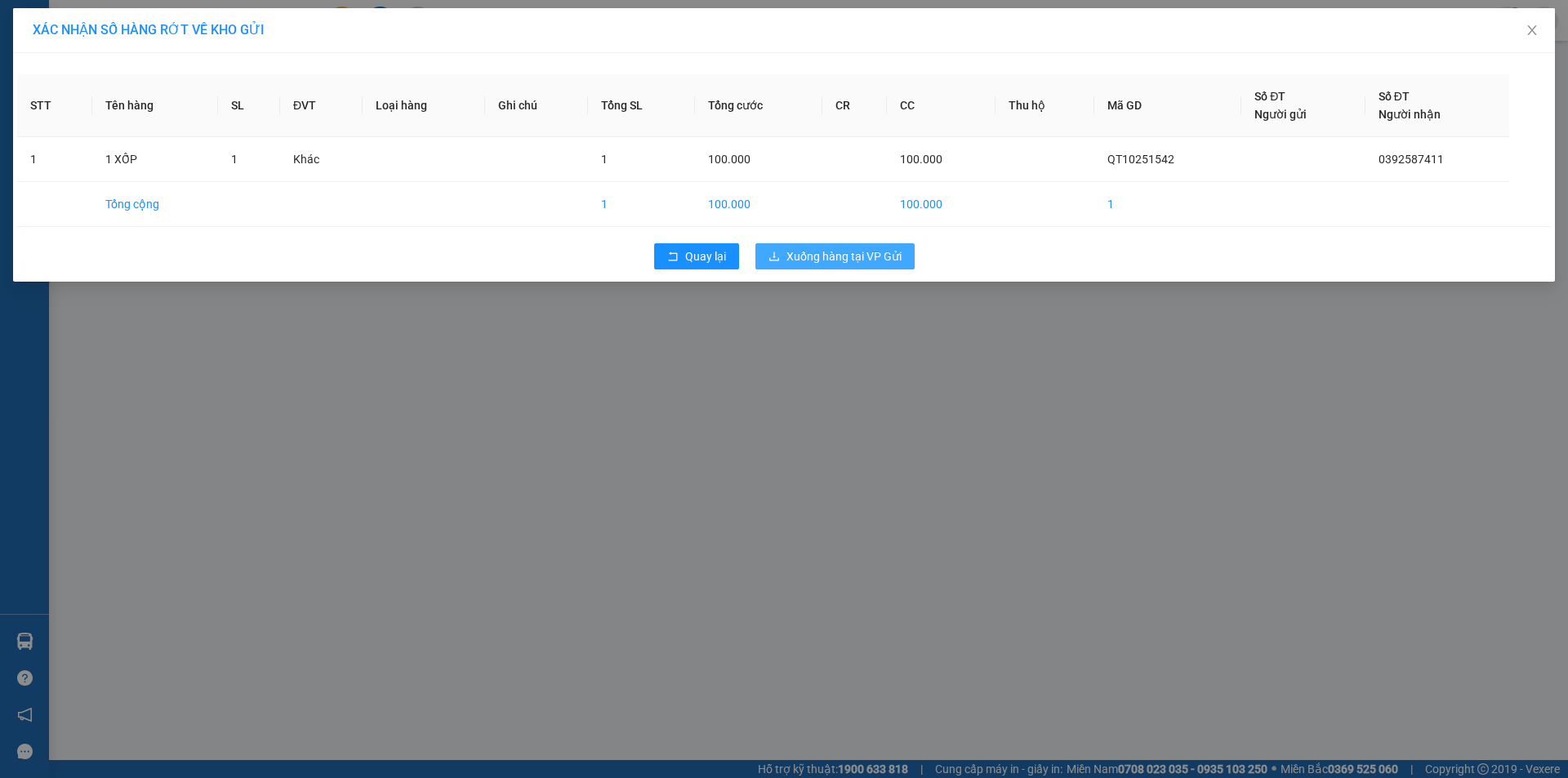
click at [808, 258] on span "Xuống hàng tại VP Gửi" at bounding box center [843, 256] width 115 height 18
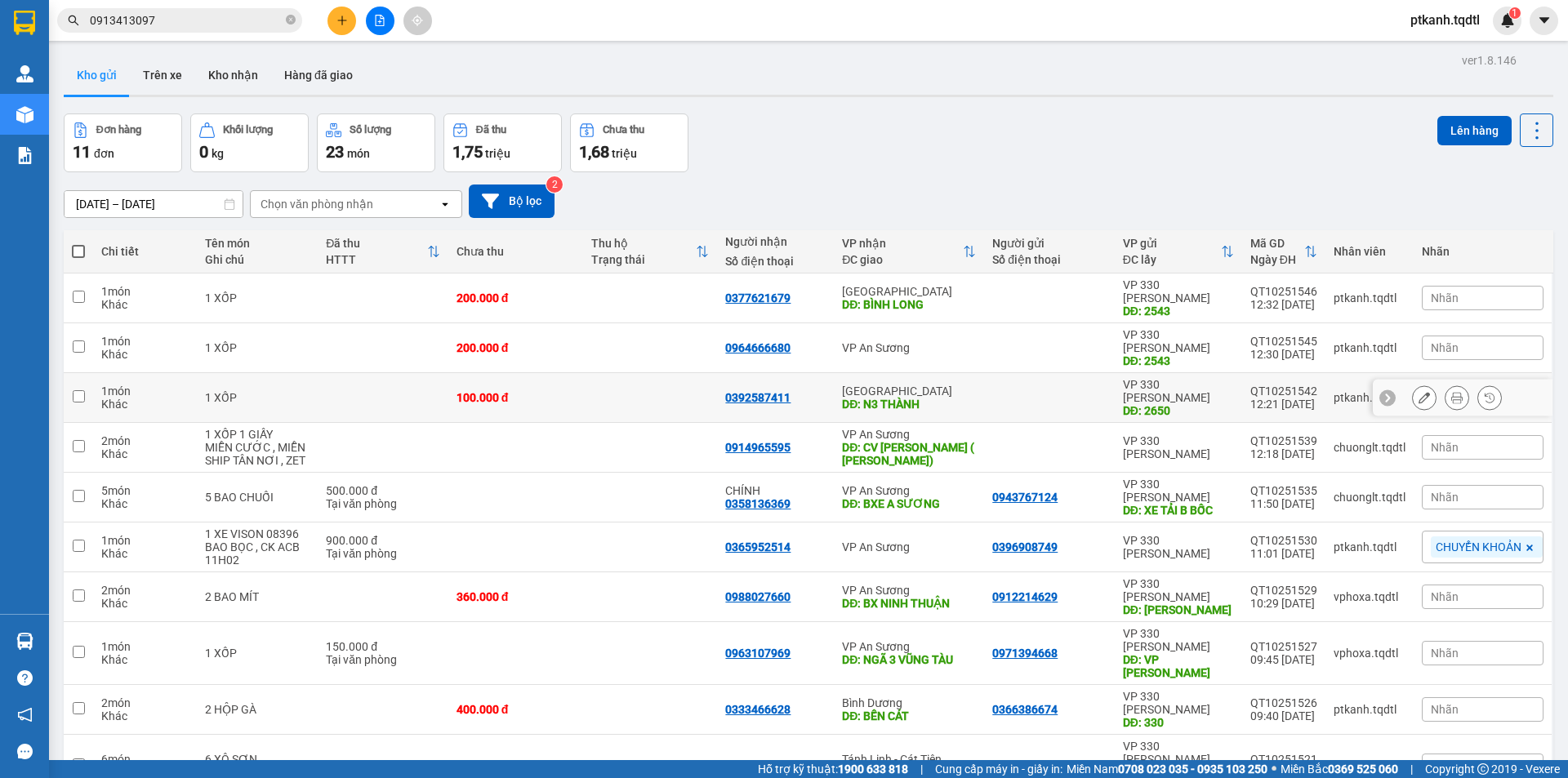
click at [1418, 391] on icon at bounding box center [1424, 397] width 11 height 11
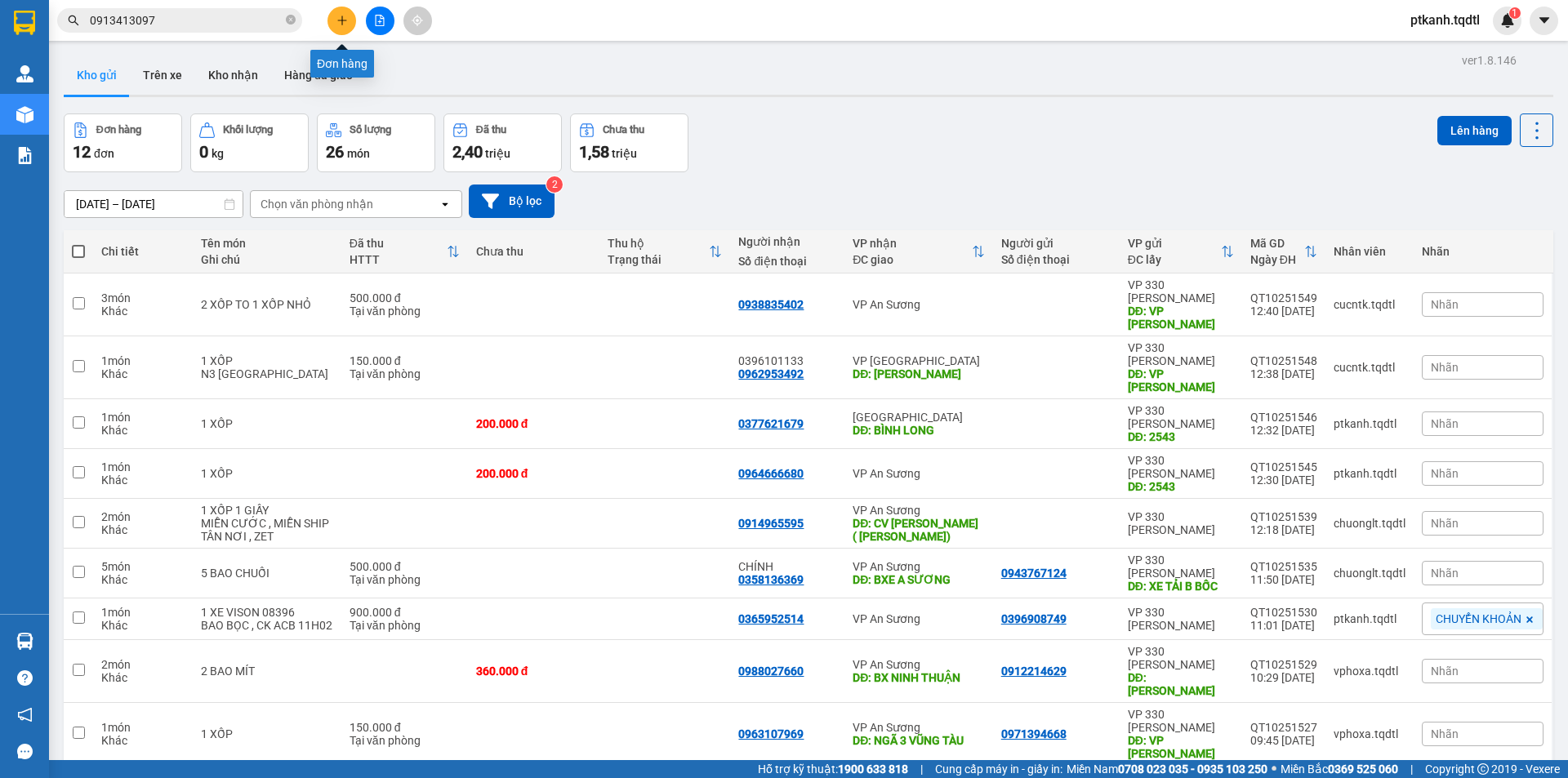
click at [342, 19] on icon "plus" at bounding box center [342, 21] width 11 height 11
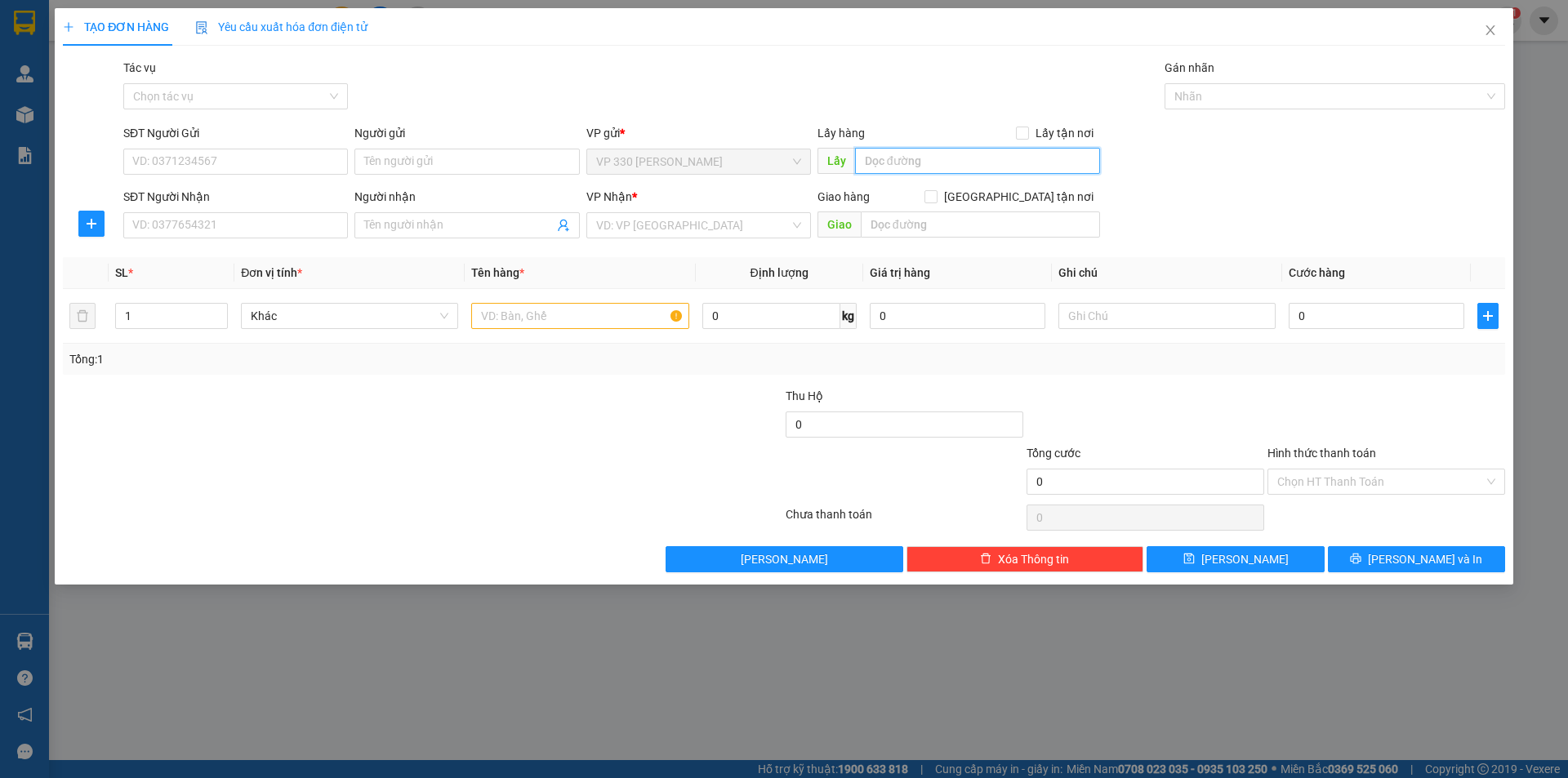
click at [934, 163] on input "text" at bounding box center [977, 161] width 245 height 26
click at [307, 230] on input "SĐT Người Nhận" at bounding box center [235, 226] width 225 height 26
click at [684, 230] on input "search" at bounding box center [693, 225] width 194 height 24
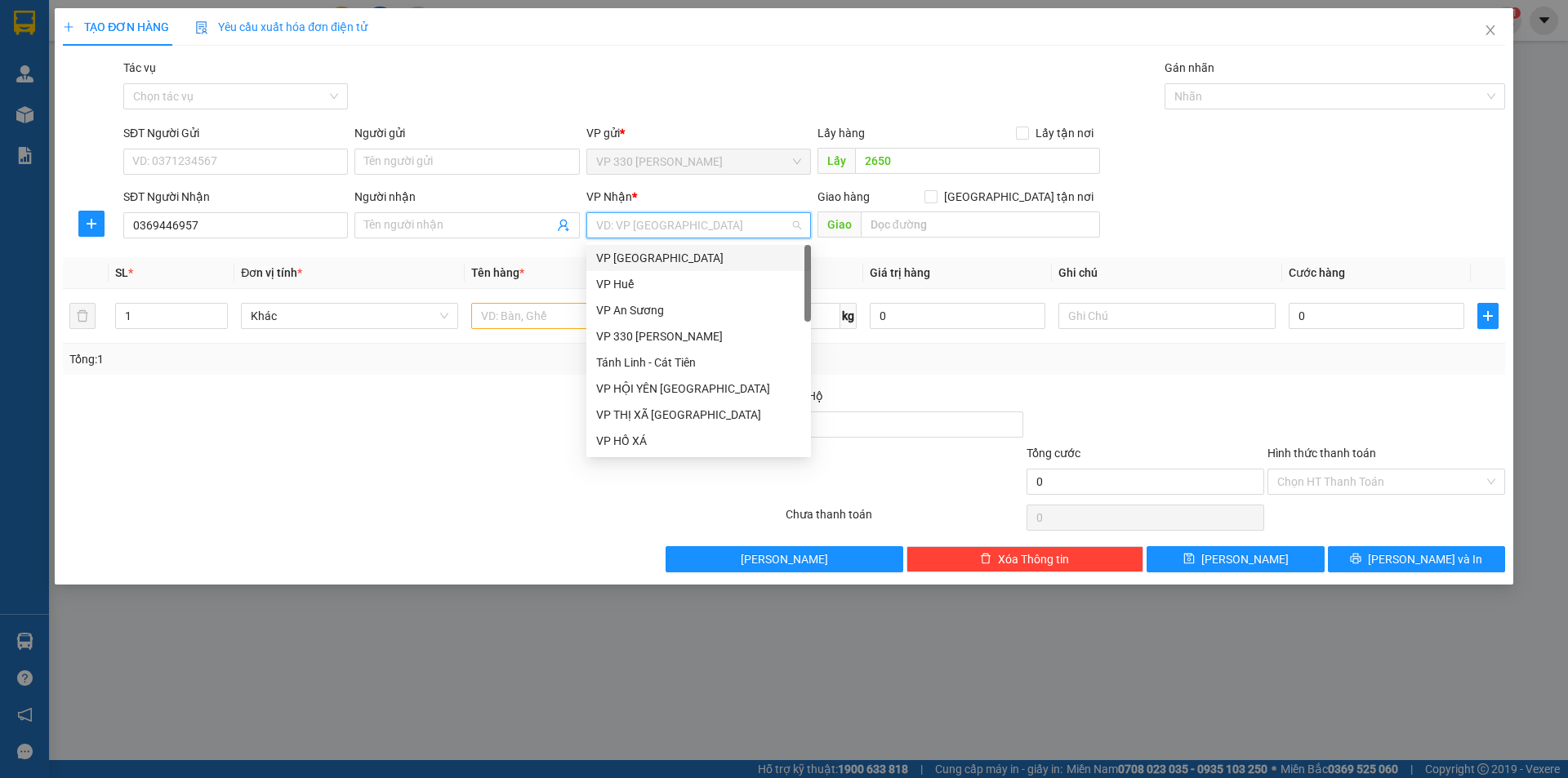
click at [673, 255] on div "VP [GEOGRAPHIC_DATA]" at bounding box center [698, 258] width 205 height 18
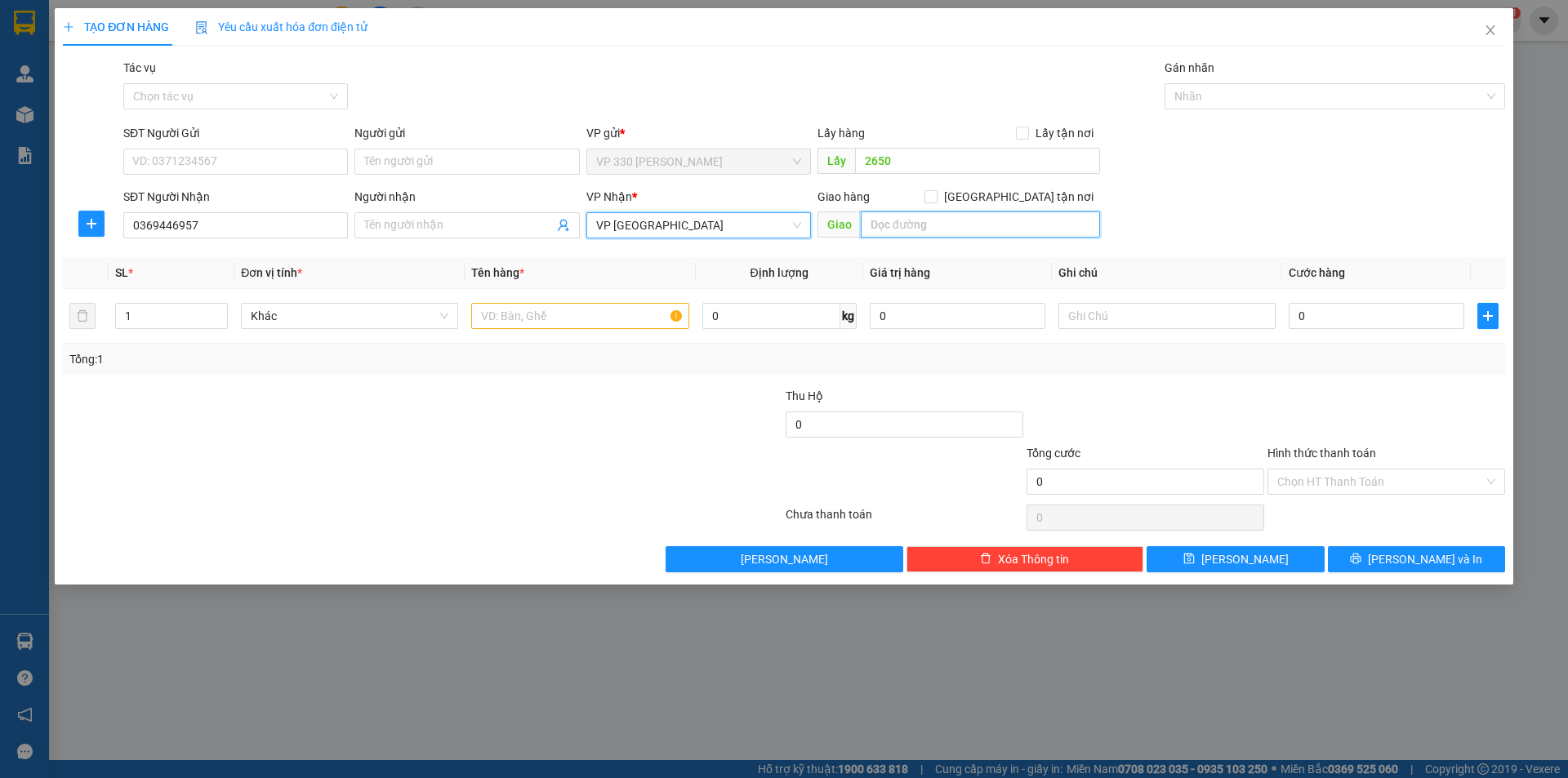
click at [936, 230] on input "text" at bounding box center [980, 225] width 239 height 26
click at [543, 318] on input "text" at bounding box center [580, 316] width 217 height 26
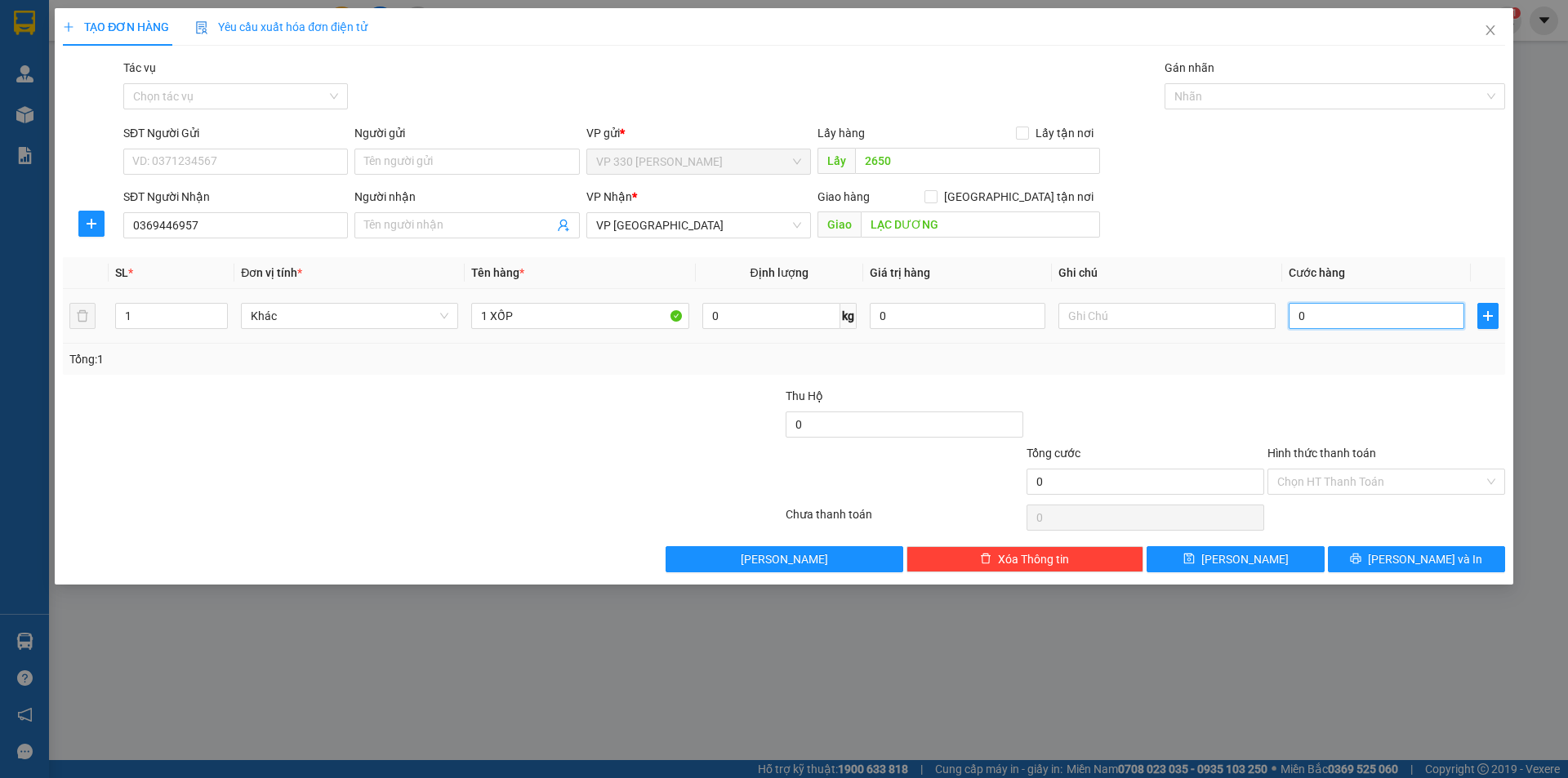
click at [1395, 313] on input "0" at bounding box center [1376, 316] width 176 height 26
drag, startPoint x: 1396, startPoint y: 550, endPoint x: 1378, endPoint y: 549, distance: 18.0
click at [1395, 551] on button "[PERSON_NAME] và In" at bounding box center [1416, 559] width 177 height 26
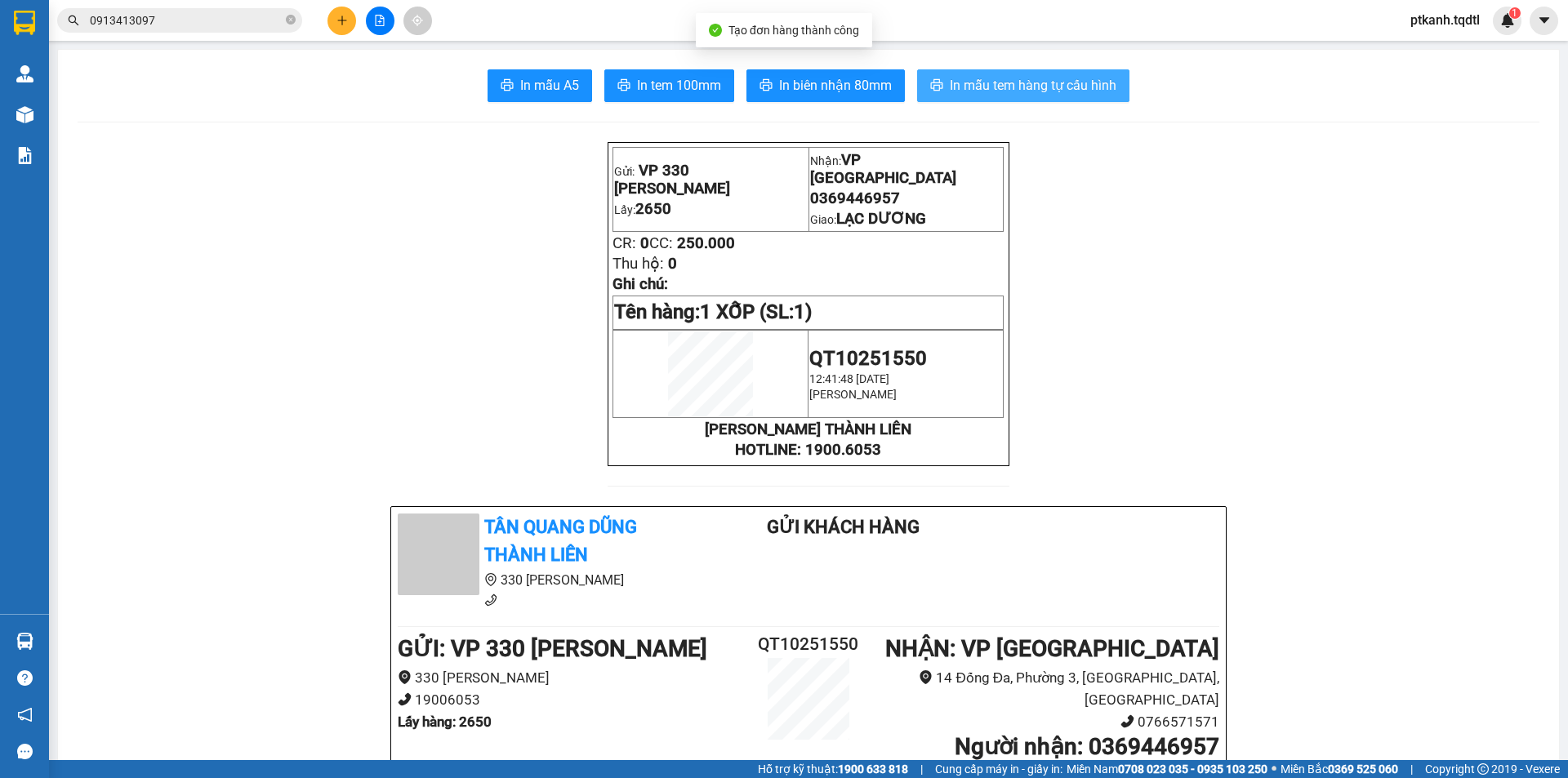
click at [951, 82] on span "In mẫu tem hàng tự cấu hình" at bounding box center [1032, 86] width 167 height 21
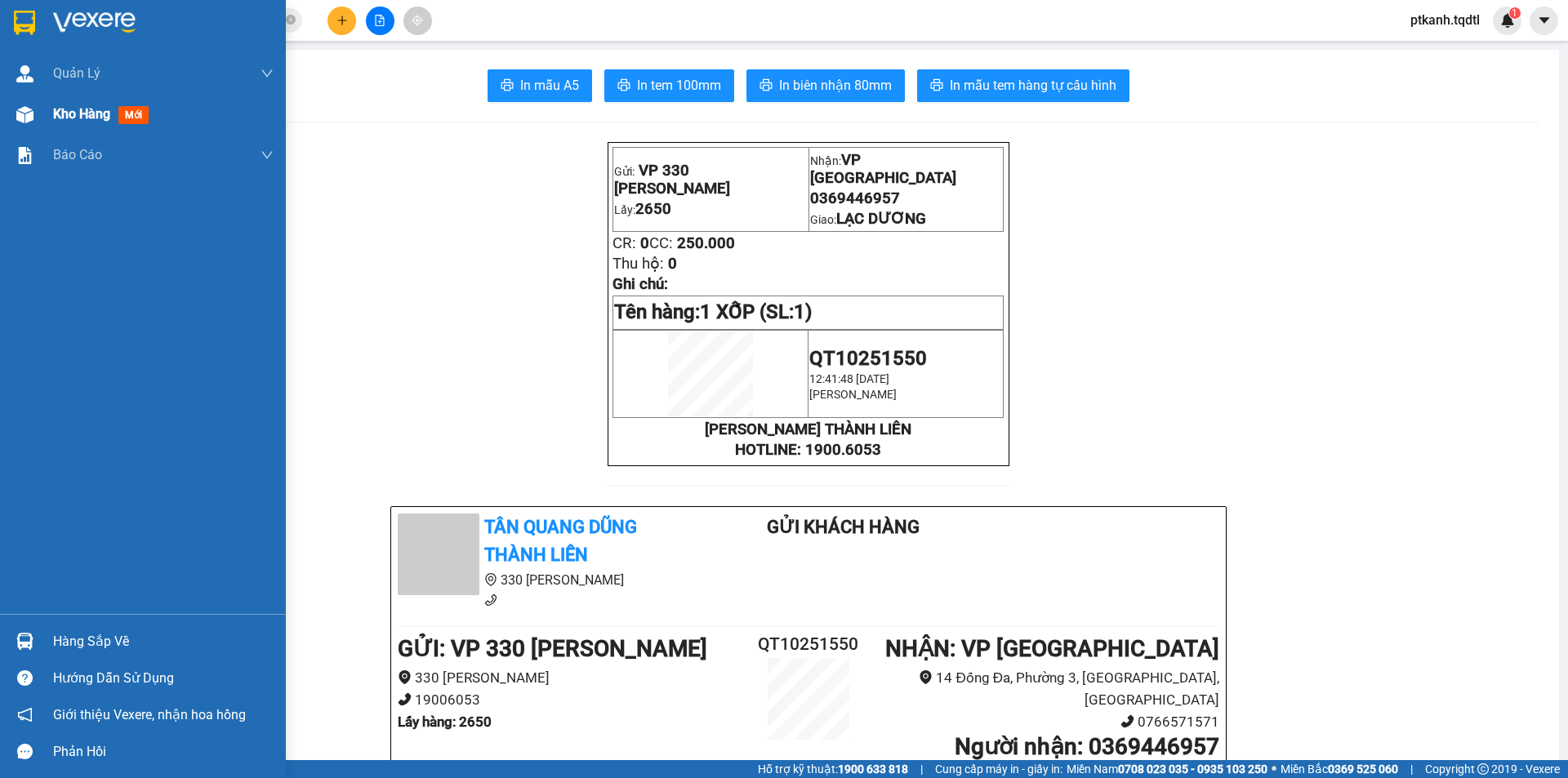
click at [58, 114] on span "Kho hàng" at bounding box center [81, 114] width 57 height 15
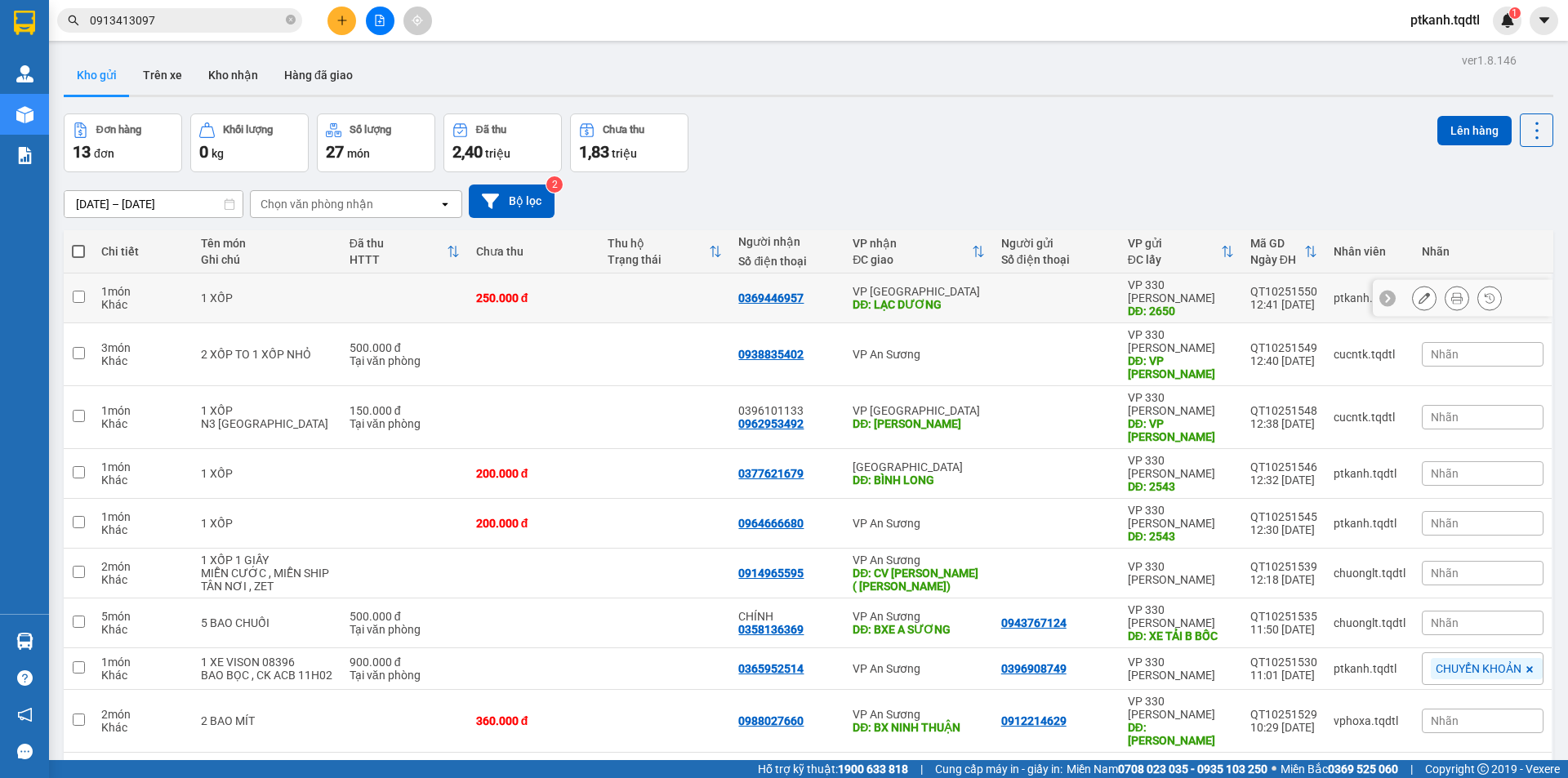
click at [959, 286] on div "VP [GEOGRAPHIC_DATA]" at bounding box center [919, 292] width 132 height 13
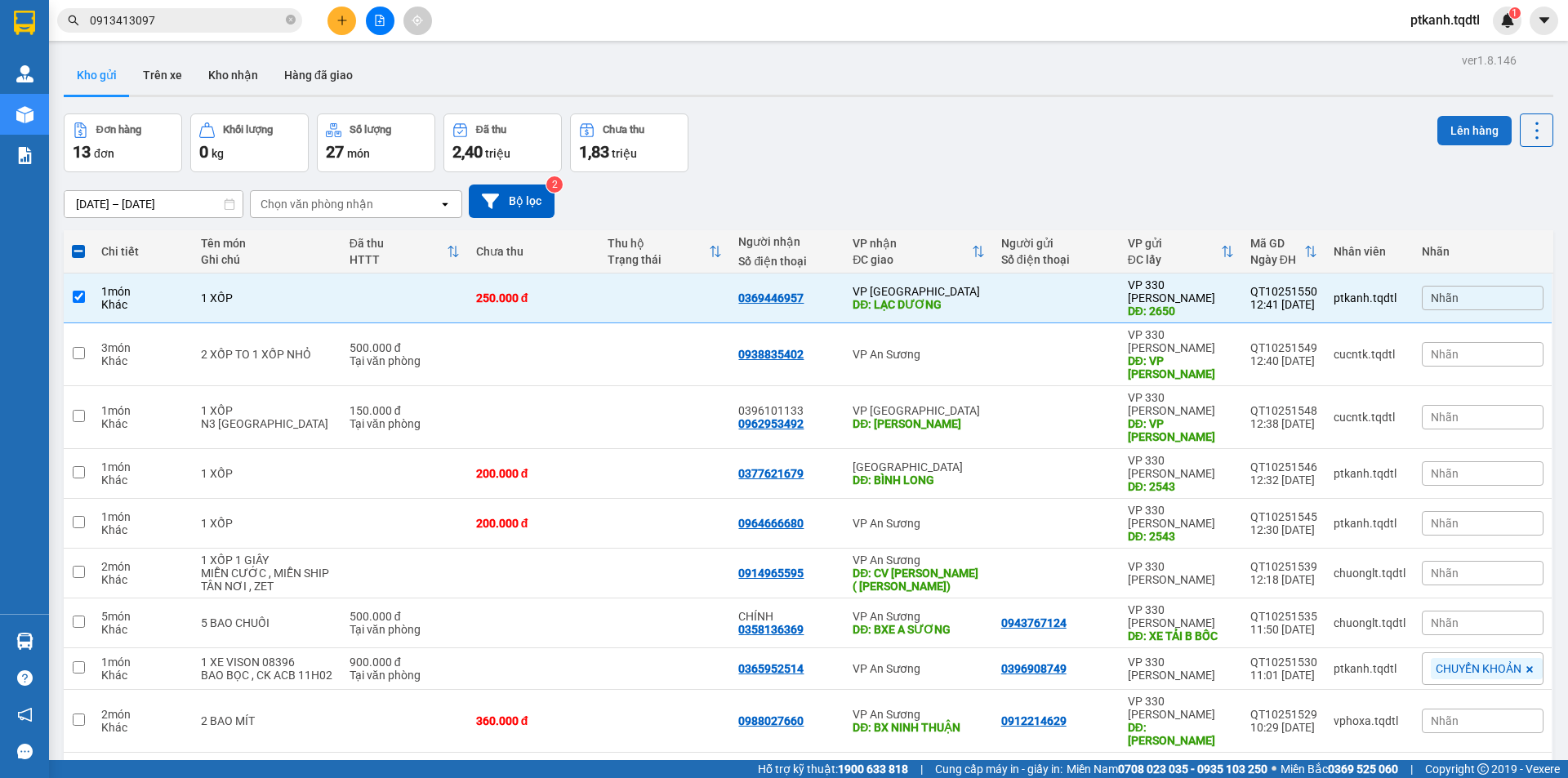
click at [1454, 133] on button "Lên hàng" at bounding box center [1474, 130] width 74 height 29
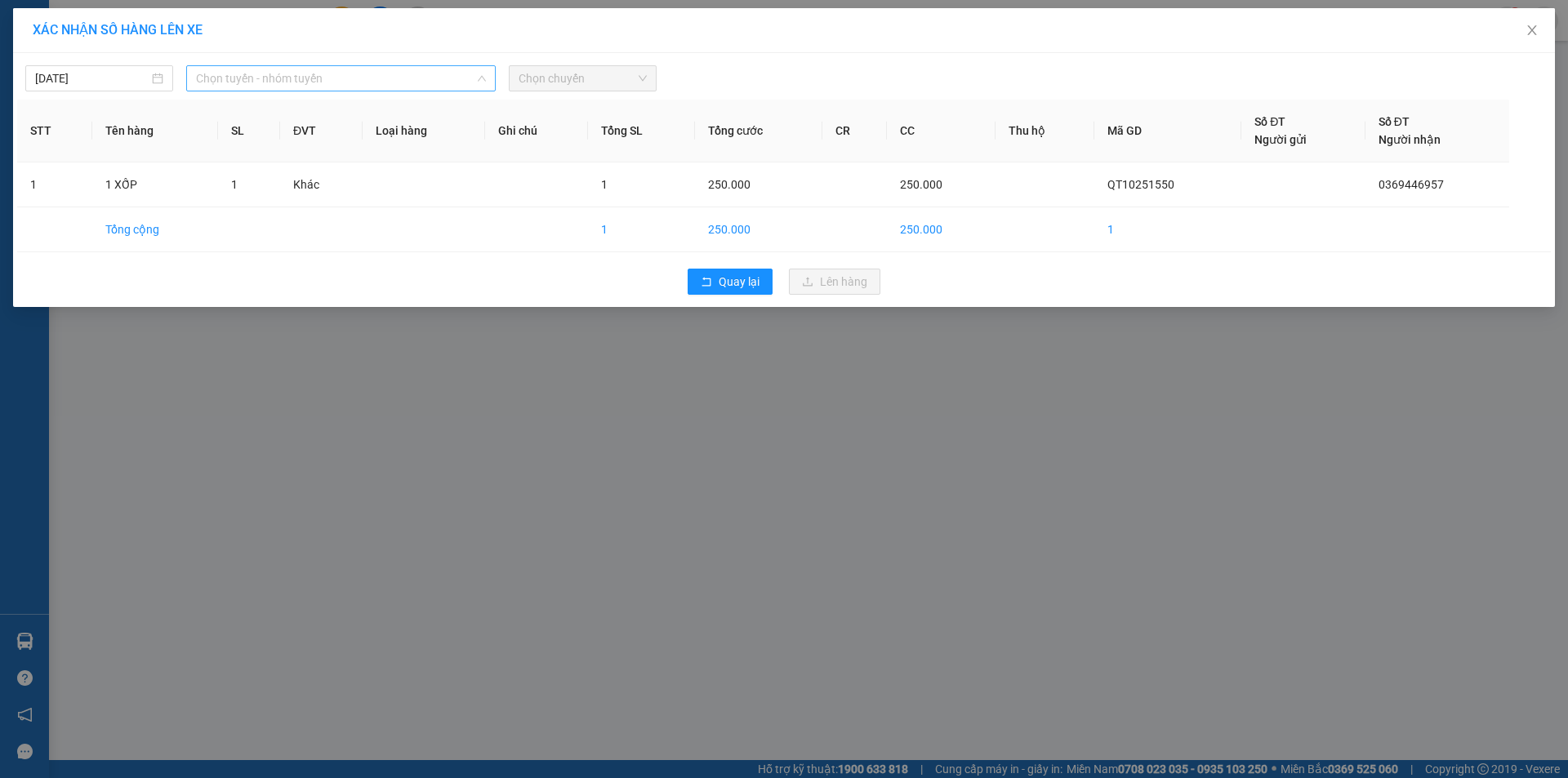
click at [455, 83] on span "Chọn tuyến - nhóm tuyến" at bounding box center [341, 78] width 290 height 24
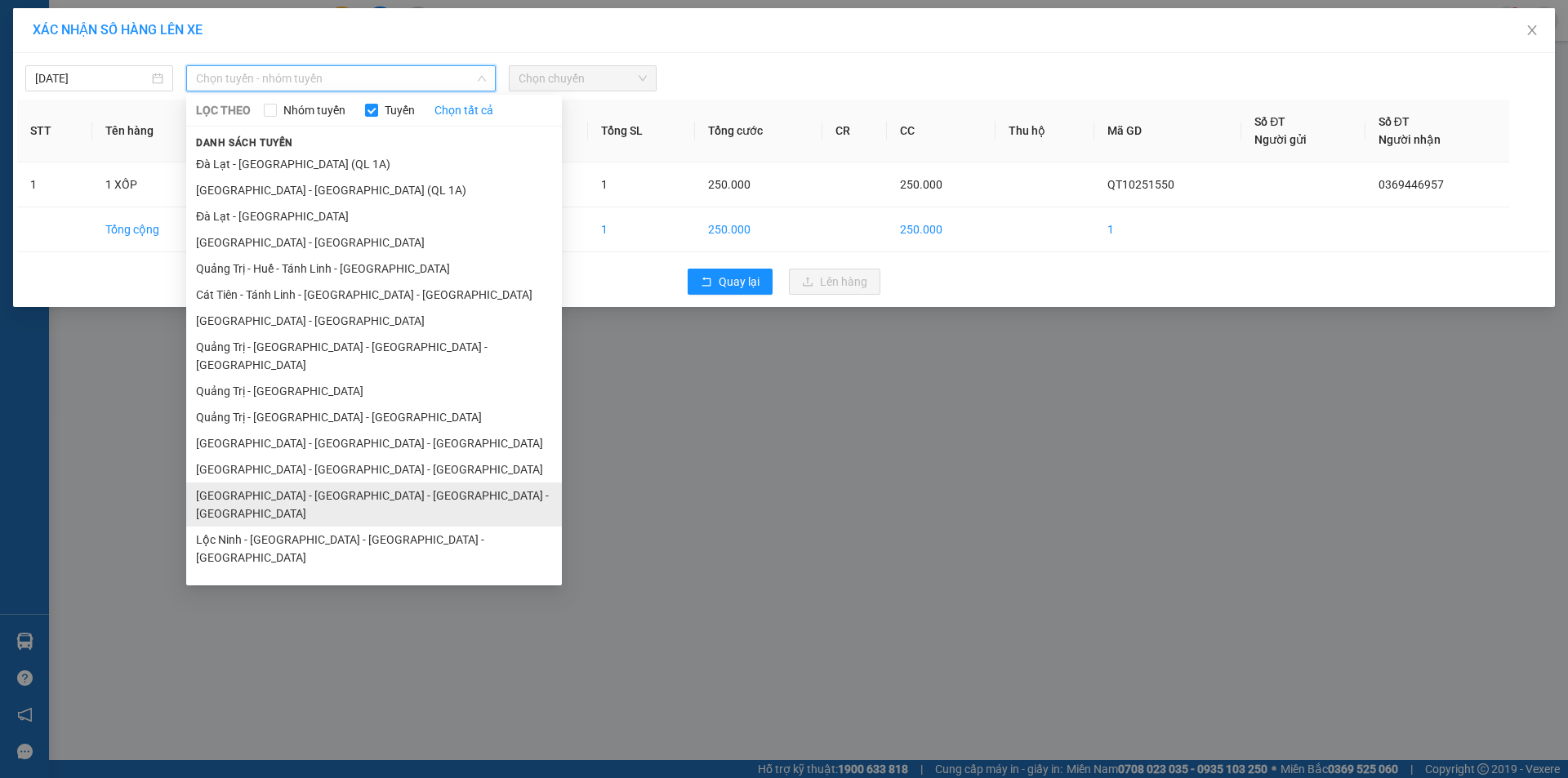
scroll to position [95, 0]
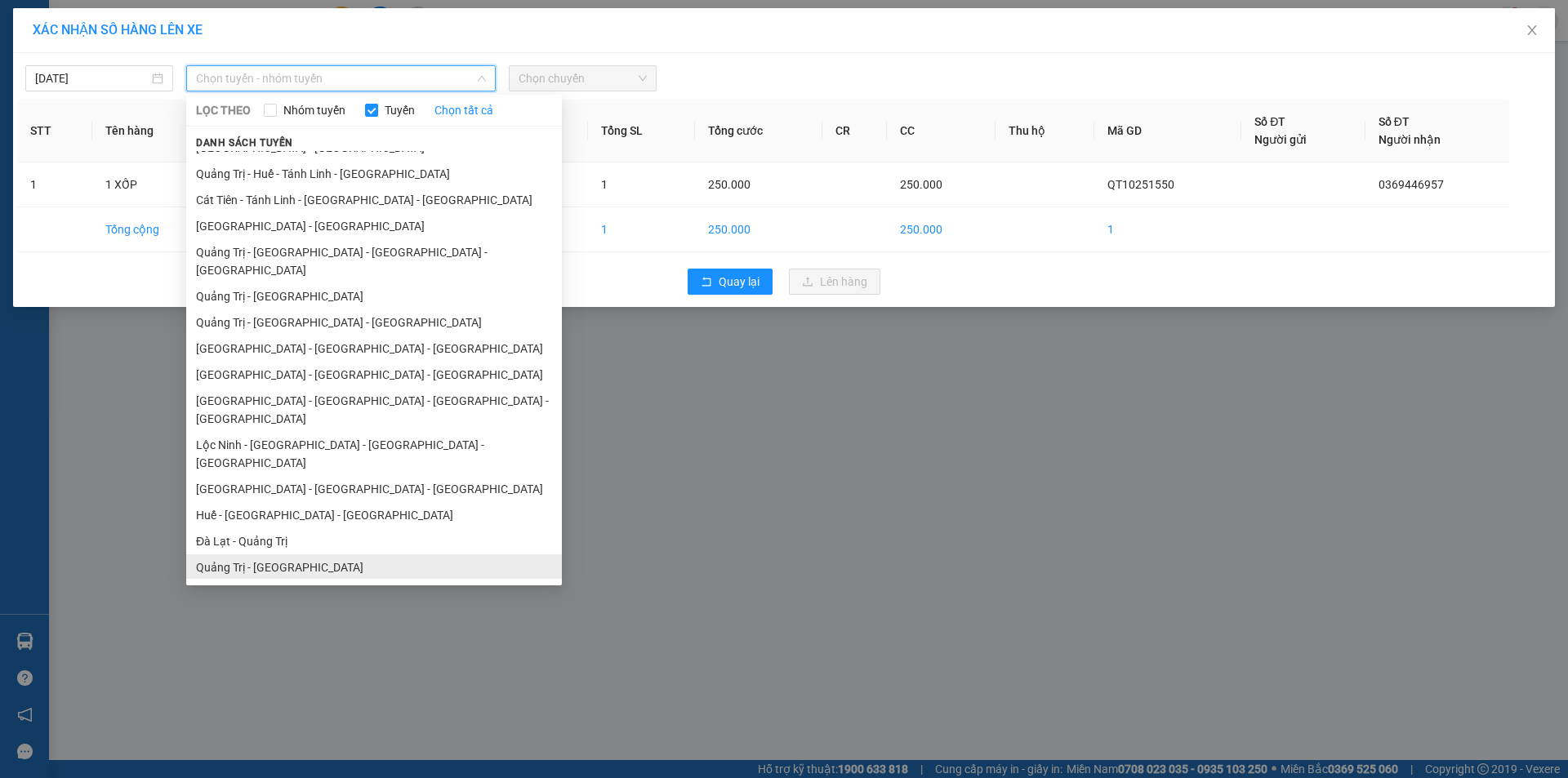
click at [317, 554] on li "Quảng Trị - Đà Lạt" at bounding box center [374, 567] width 376 height 26
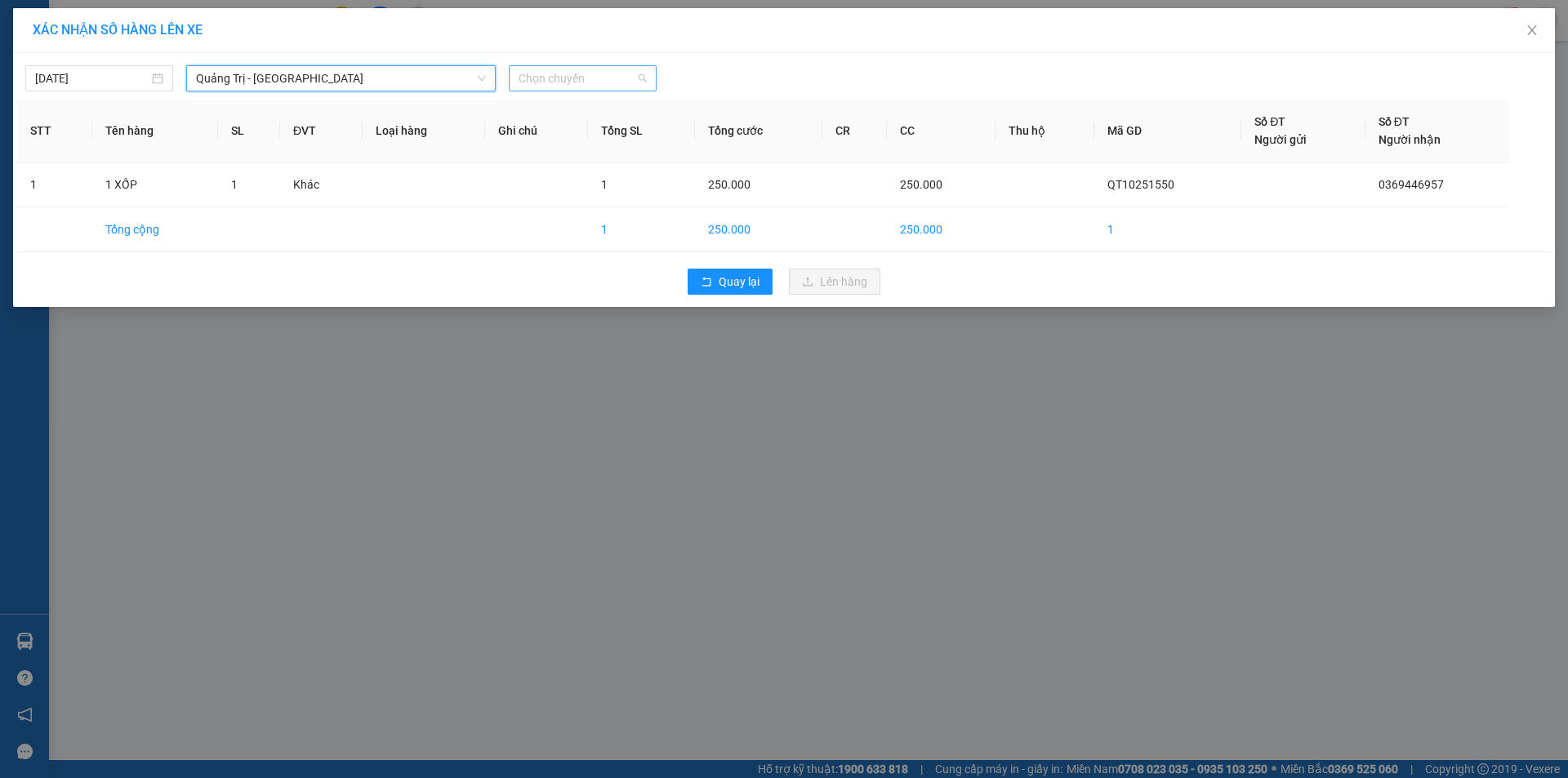
click at [616, 71] on span "Chọn chuyến" at bounding box center [583, 78] width 128 height 24
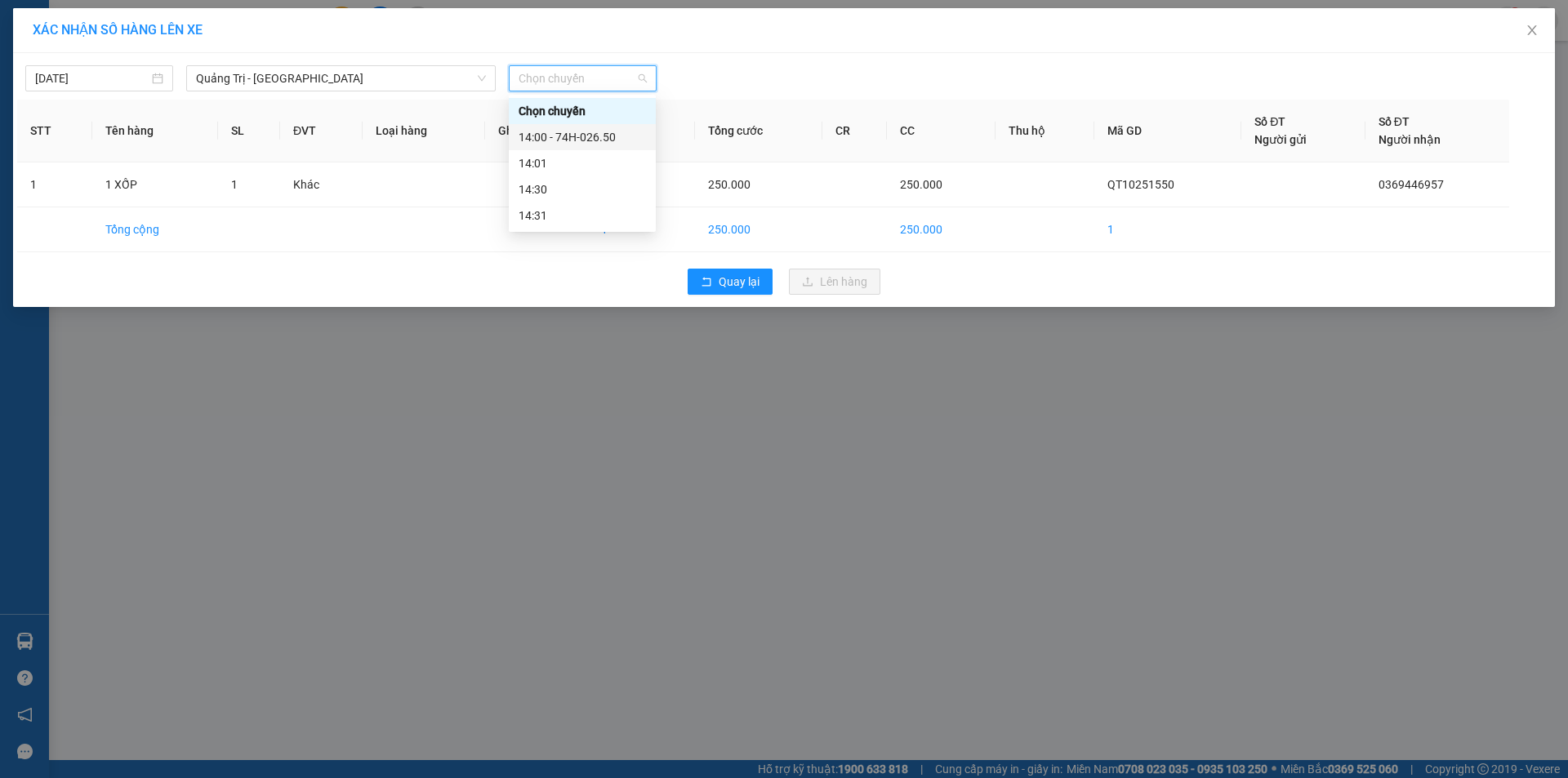
click at [609, 135] on div "14:00 - 74H-026.50" at bounding box center [582, 136] width 127 height 18
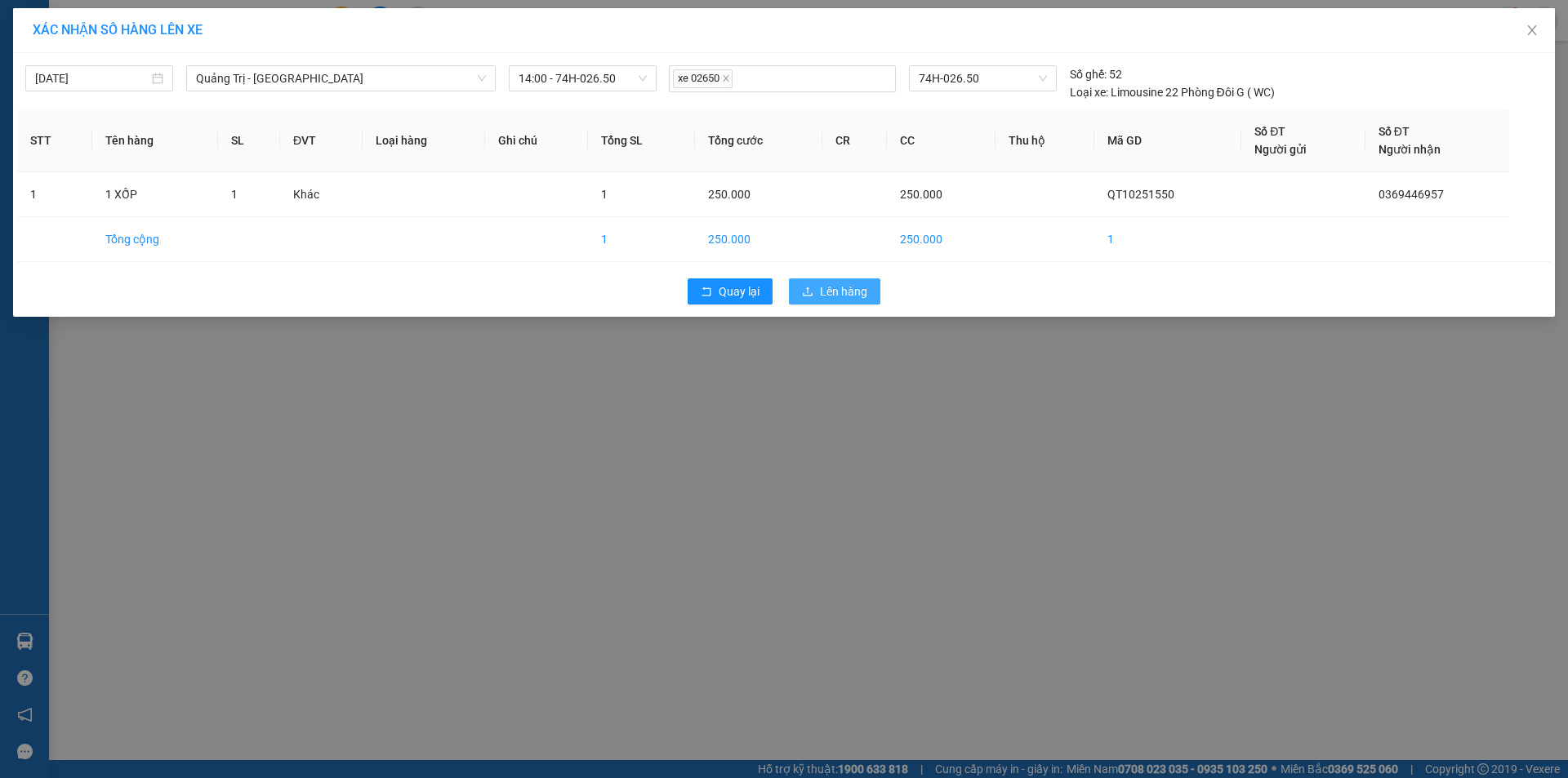
click at [828, 287] on span "Lên hàng" at bounding box center [843, 291] width 47 height 18
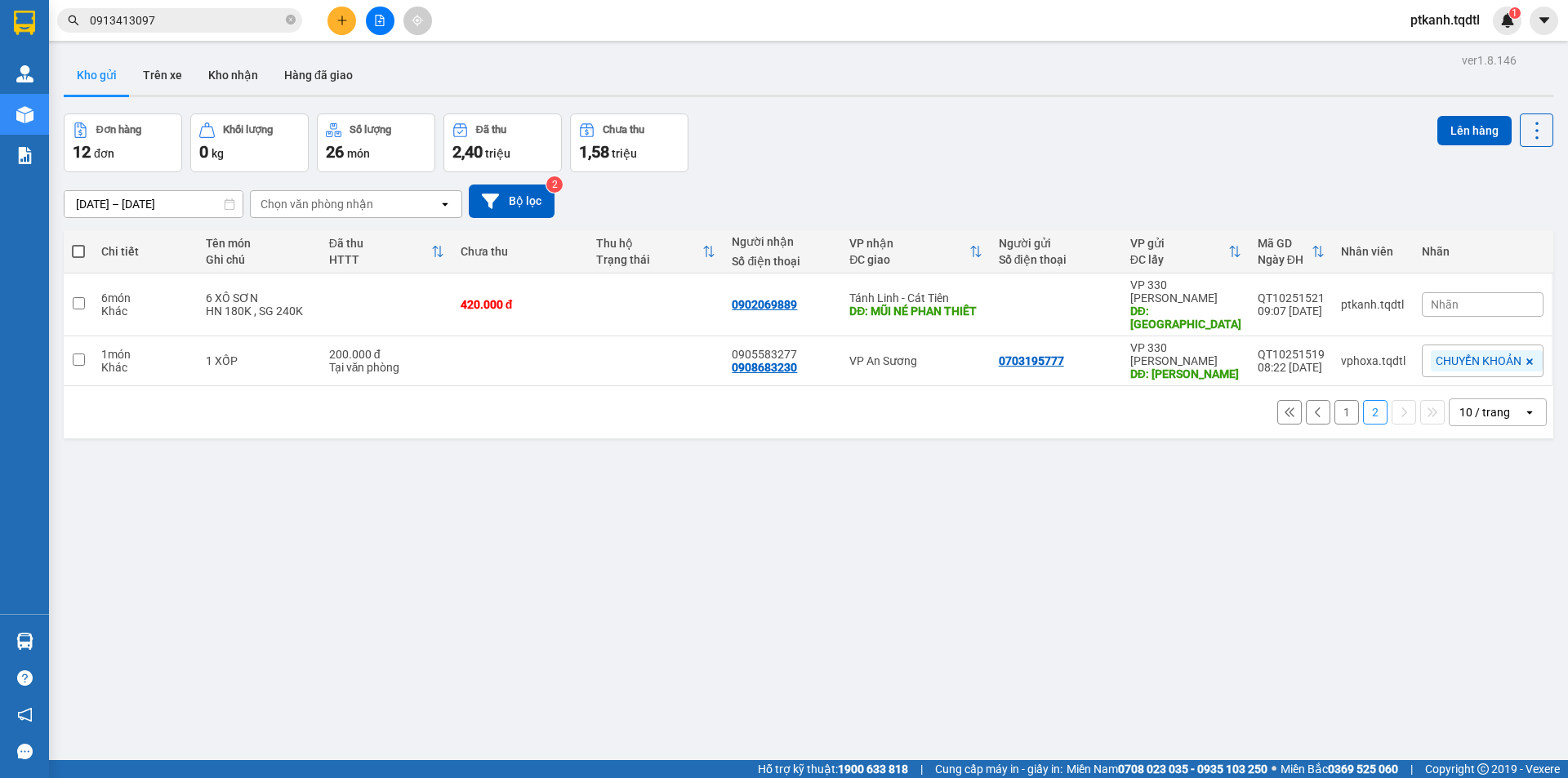
click at [1335, 400] on button "1" at bounding box center [1347, 412] width 24 height 24
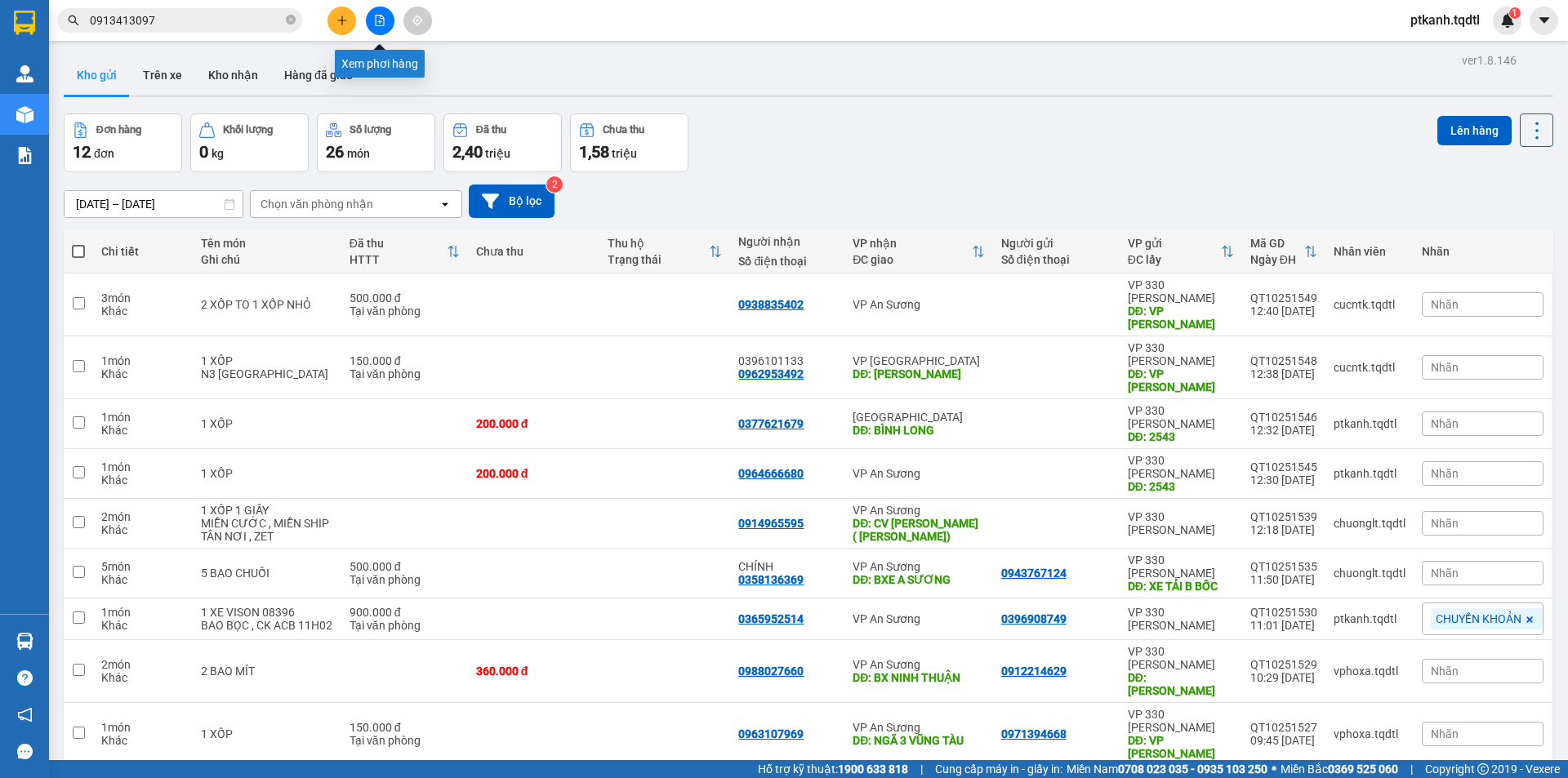
click at [389, 17] on button at bounding box center [380, 21] width 28 height 28
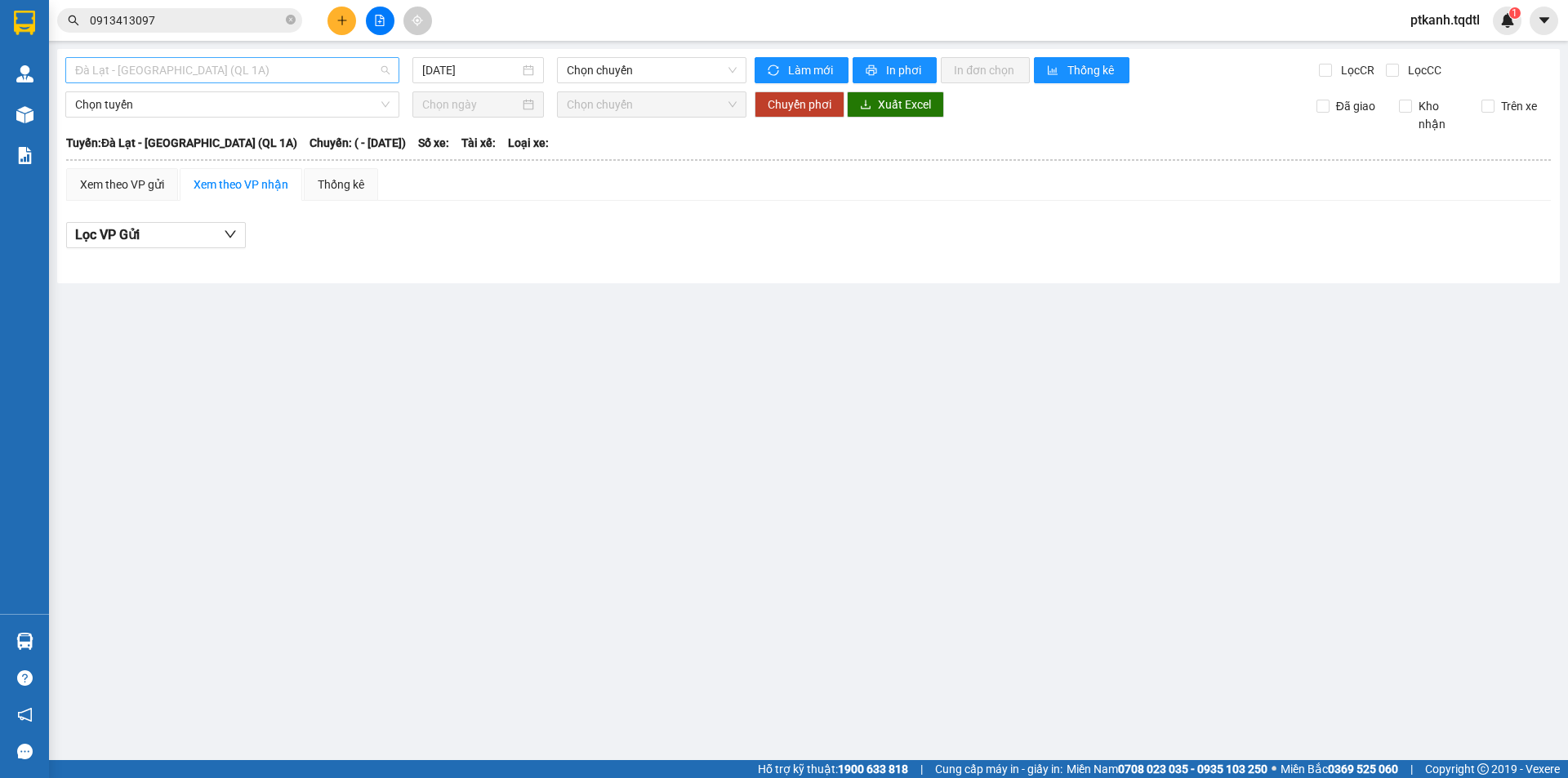
click at [380, 71] on span "Đà Lạt - Sài Gòn (QL 1A)" at bounding box center [232, 71] width 314 height 24
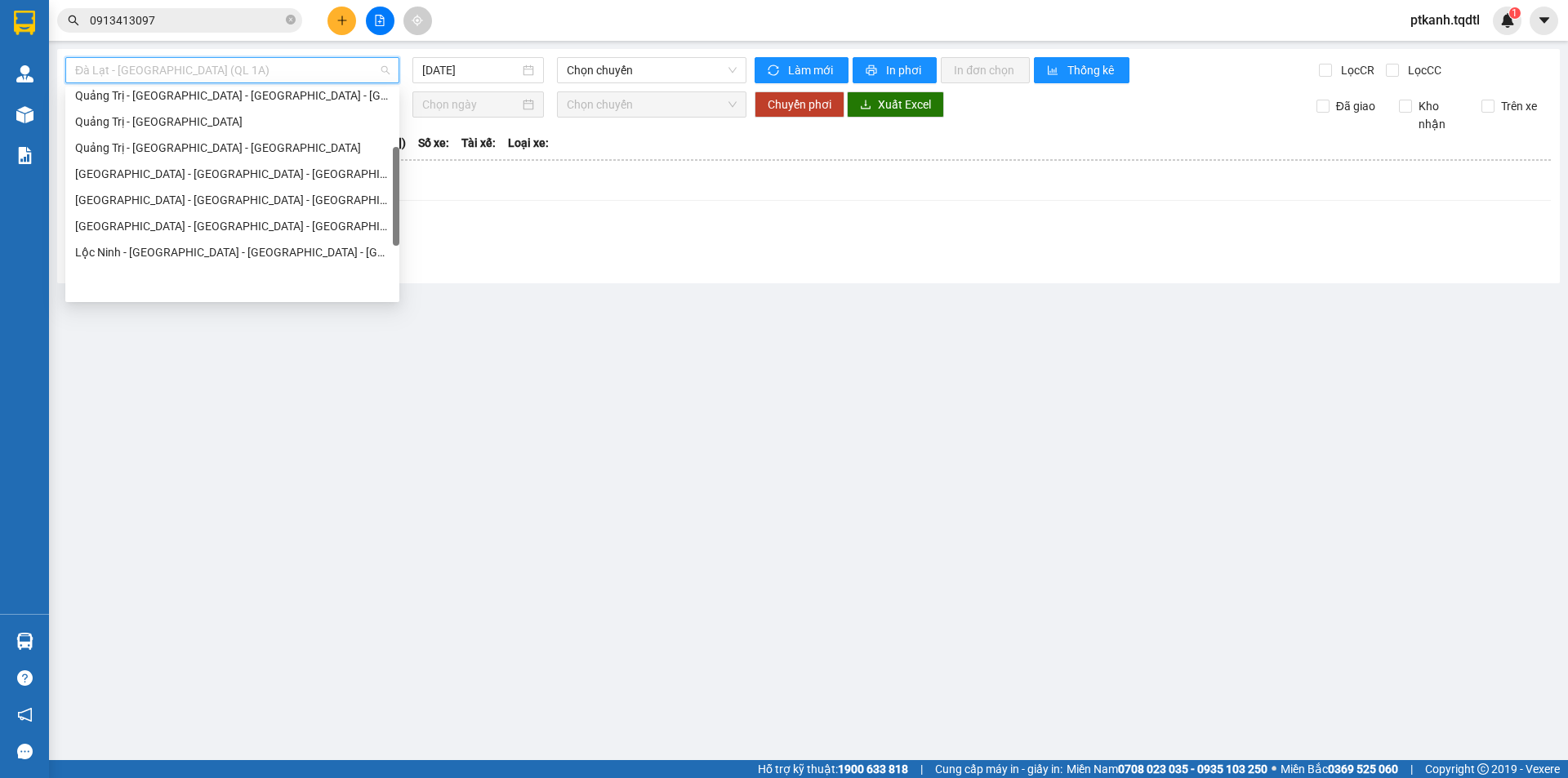
scroll to position [340, 0]
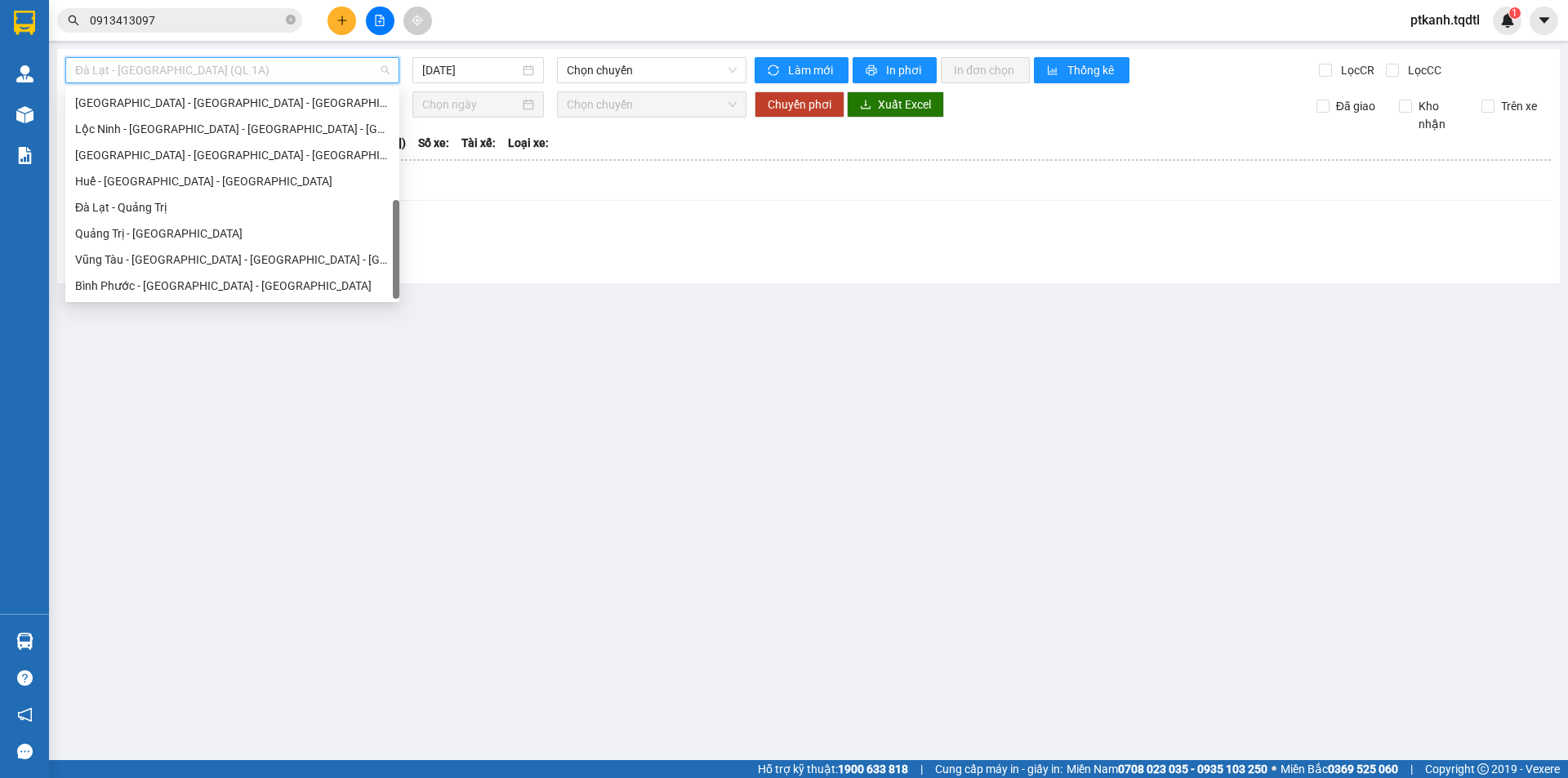
drag, startPoint x: 395, startPoint y: 124, endPoint x: 392, endPoint y: 252, distance: 128.0
click at [392, 252] on div "Đà Nẵng - Nha Trang - Đà Lạt Quảng Bình - Quảng Trị - Huế - Lộc Ninh Lộc Ninh -…" at bounding box center [232, 194] width 334 height 209
click at [315, 292] on div "Bình Phước - Bình Dương - Quảng Trị" at bounding box center [232, 285] width 314 height 18
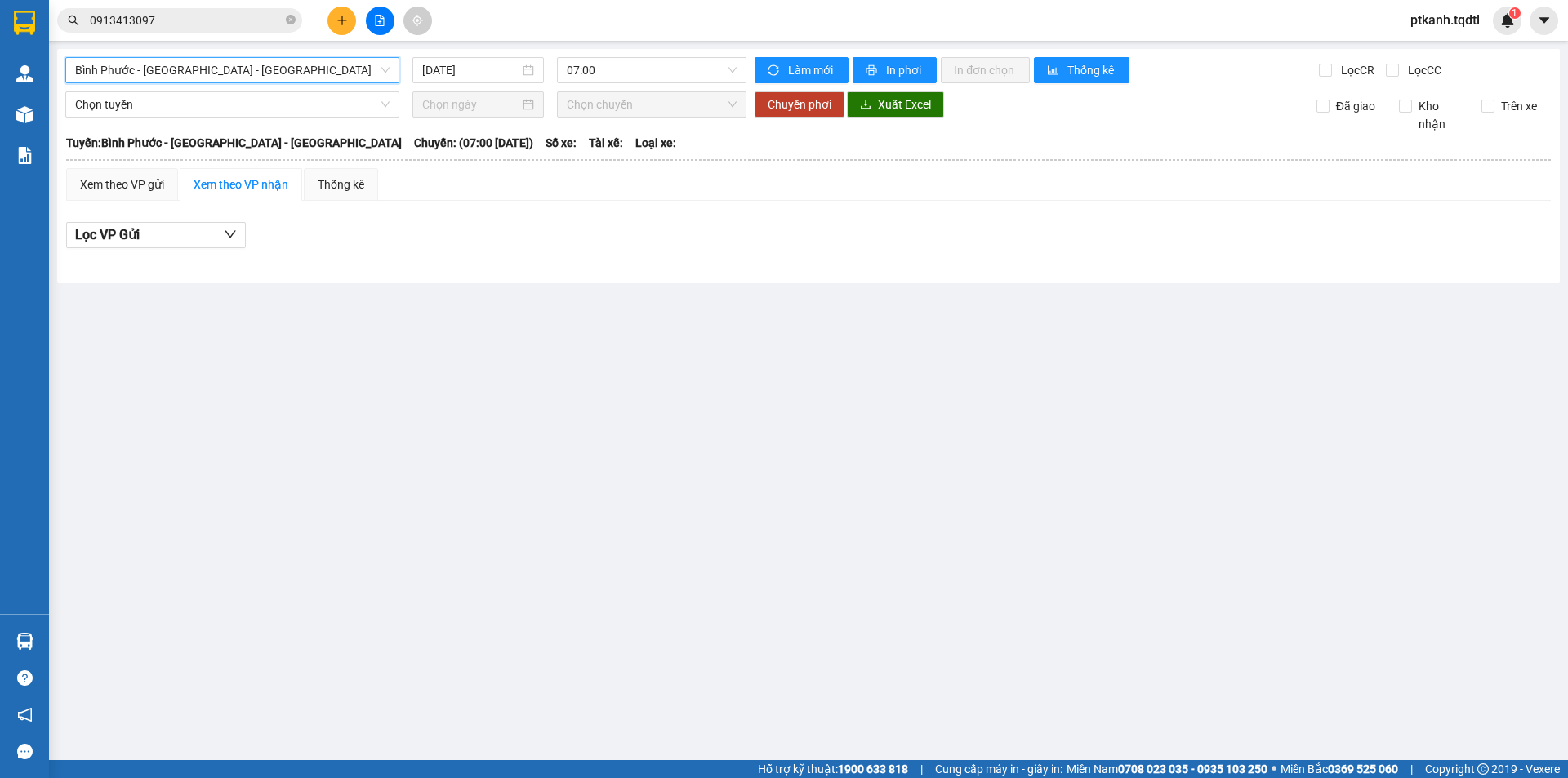
click at [680, 85] on div "Bình Phước - Bình Dương - Quảng Trị Bình Phước - Bình Dương - Quảng Trị 14/10/2…" at bounding box center [808, 166] width 1502 height 234
click at [681, 72] on span "07:00" at bounding box center [651, 71] width 169 height 24
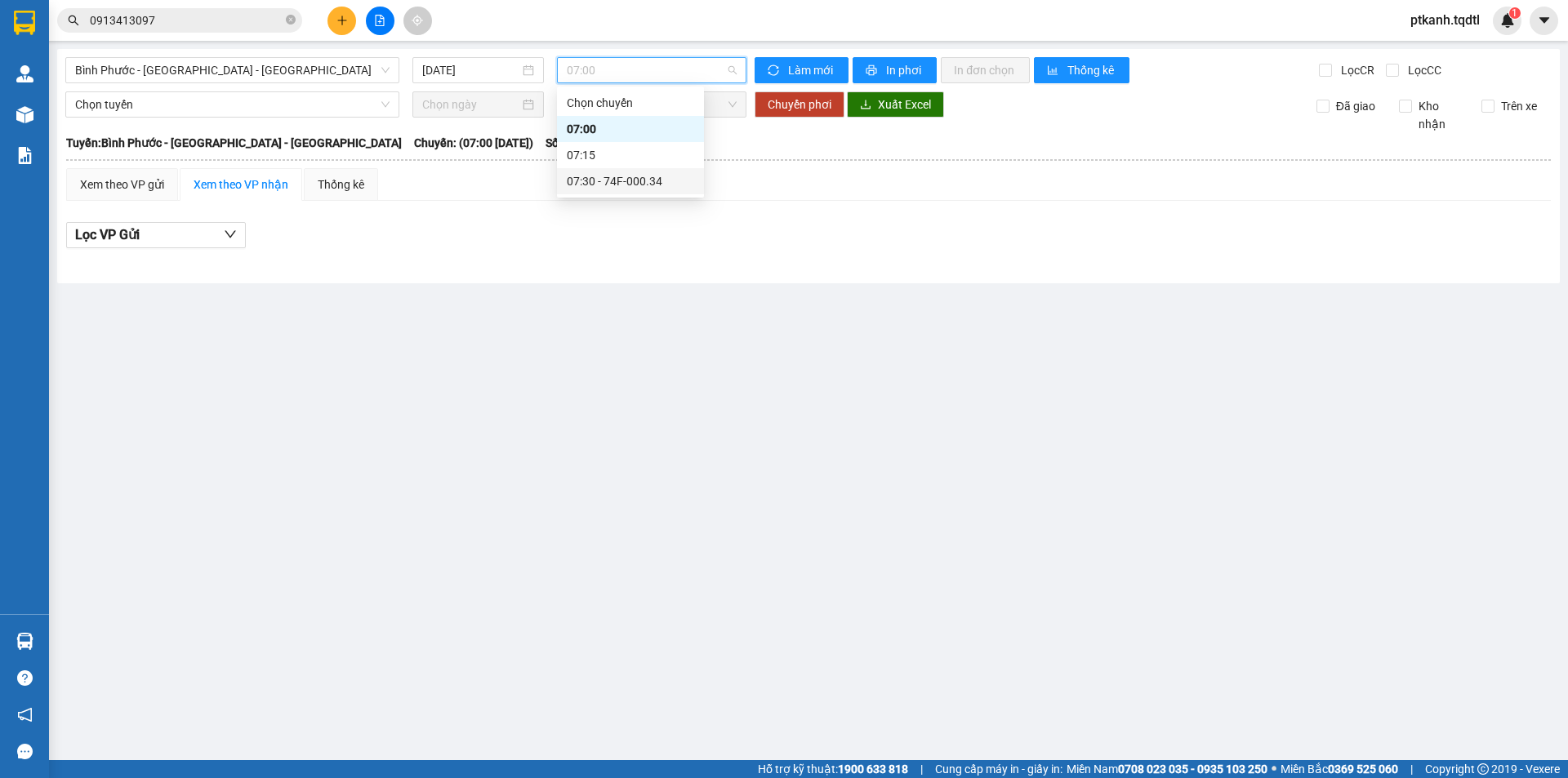
click at [650, 183] on div "07:30 - 74F-000.34" at bounding box center [630, 181] width 127 height 18
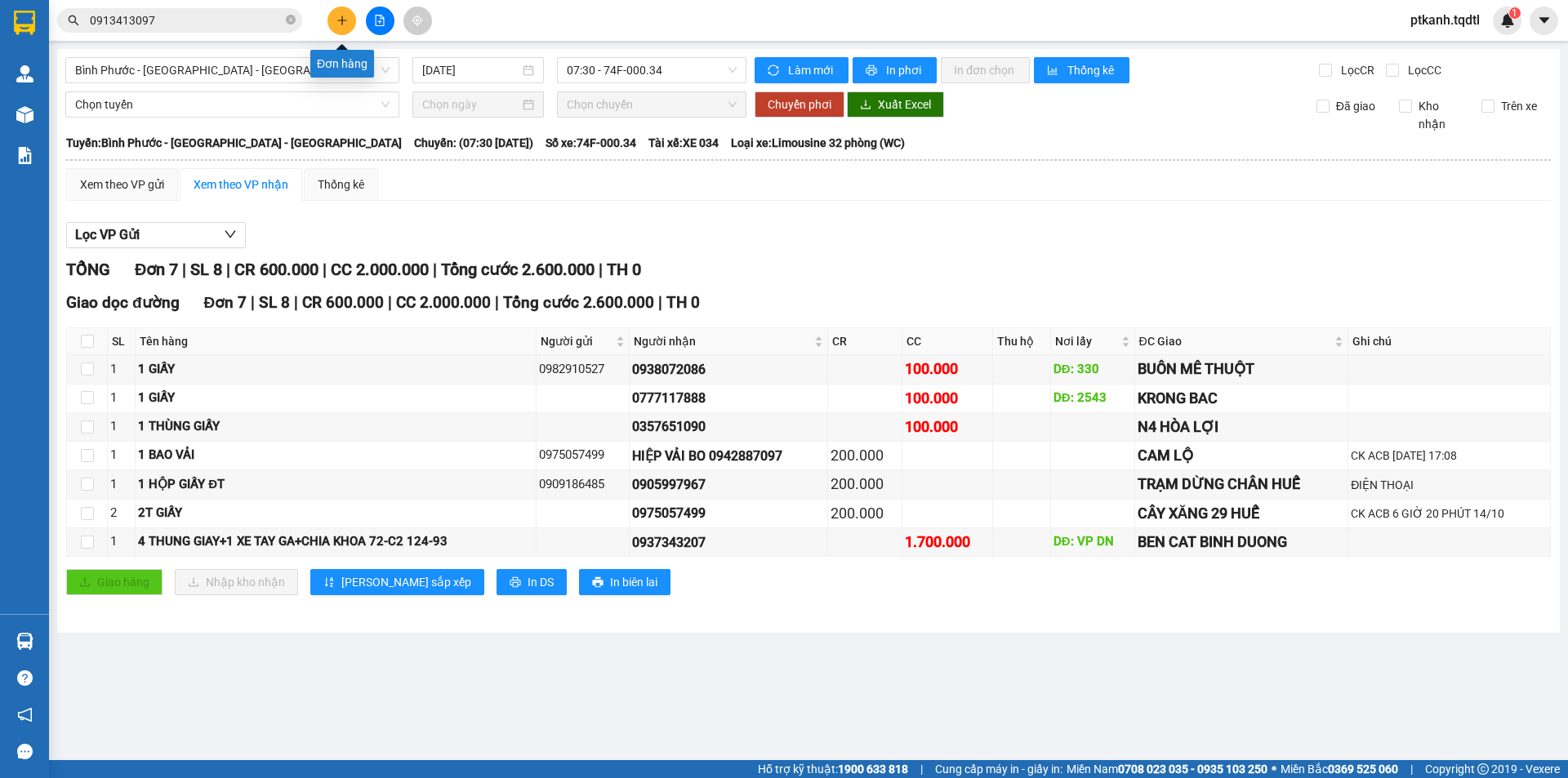
click at [342, 27] on button at bounding box center [342, 21] width 28 height 28
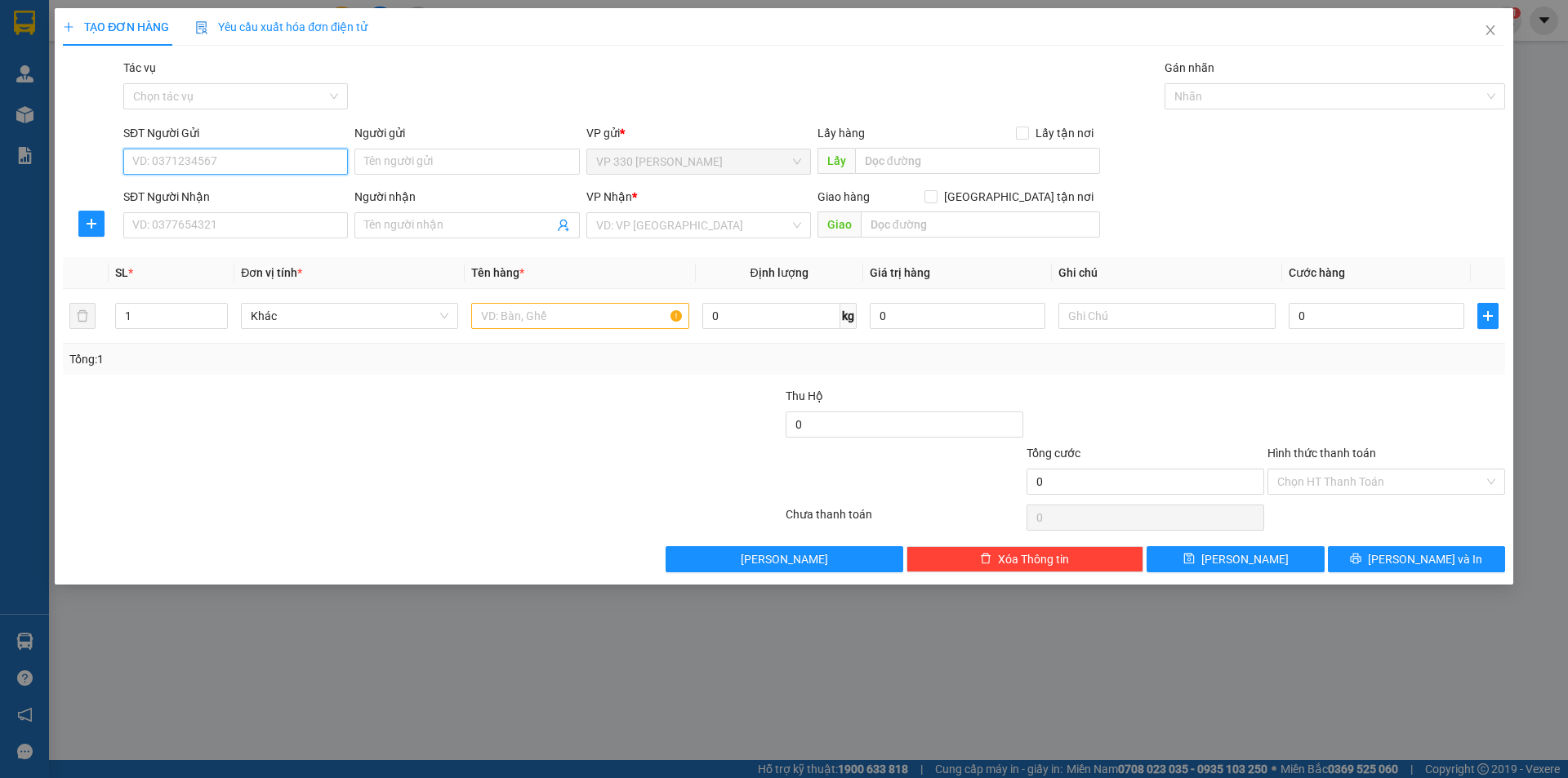
click at [330, 167] on input "SĐT Người Gửi" at bounding box center [235, 162] width 225 height 26
click at [181, 192] on div "0977422456" at bounding box center [235, 194] width 205 height 18
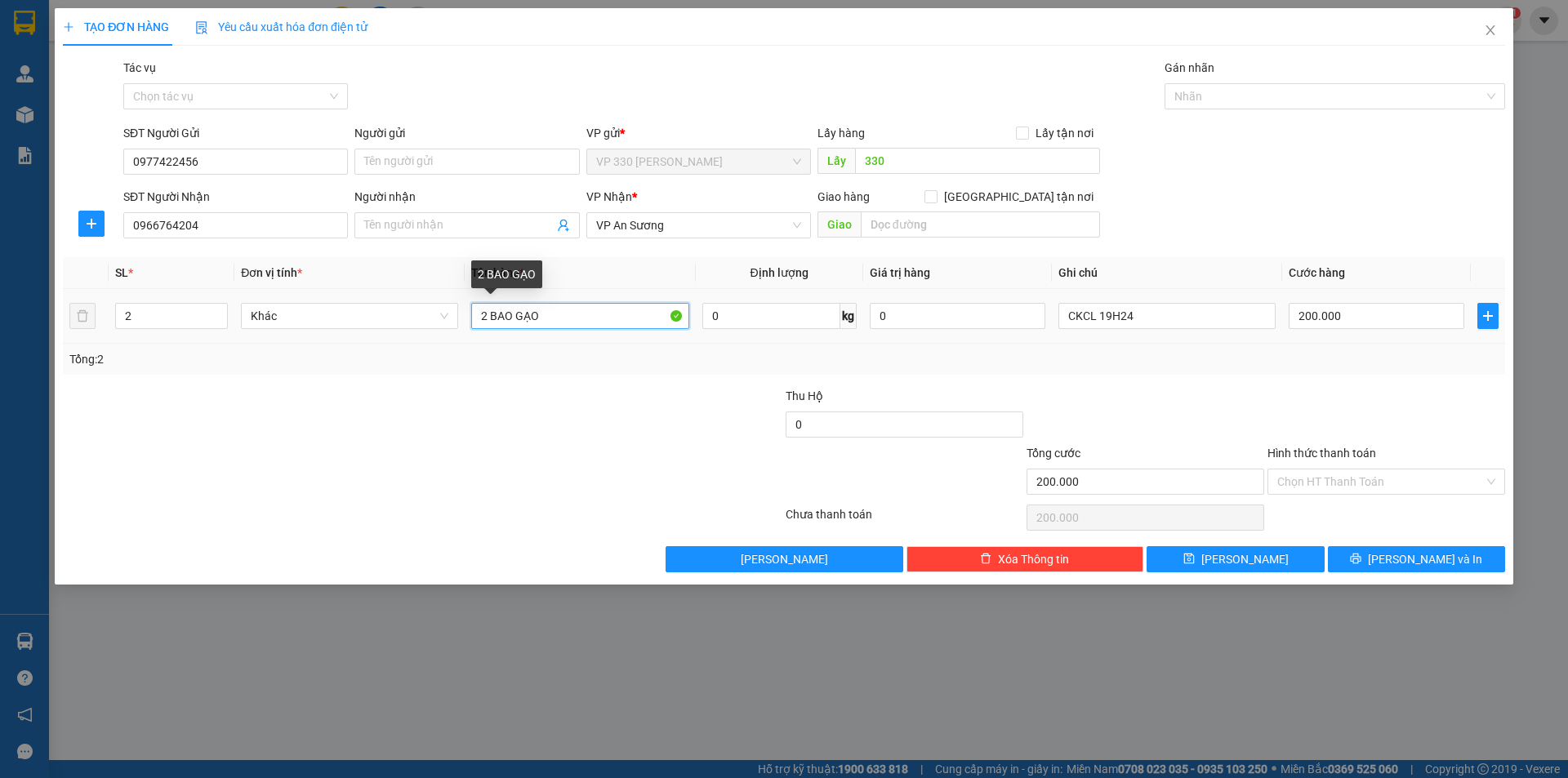
click at [485, 316] on input "2 BAO GẠO" at bounding box center [580, 316] width 217 height 26
drag, startPoint x: 514, startPoint y: 314, endPoint x: 763, endPoint y: 363, distance: 253.8
click at [763, 363] on div "SL * Đơn vị tính * Tên hàng * Định lượng Giá trị hàng Ghi chú Cước hàng 2 Khác …" at bounding box center [784, 315] width 1442 height 118
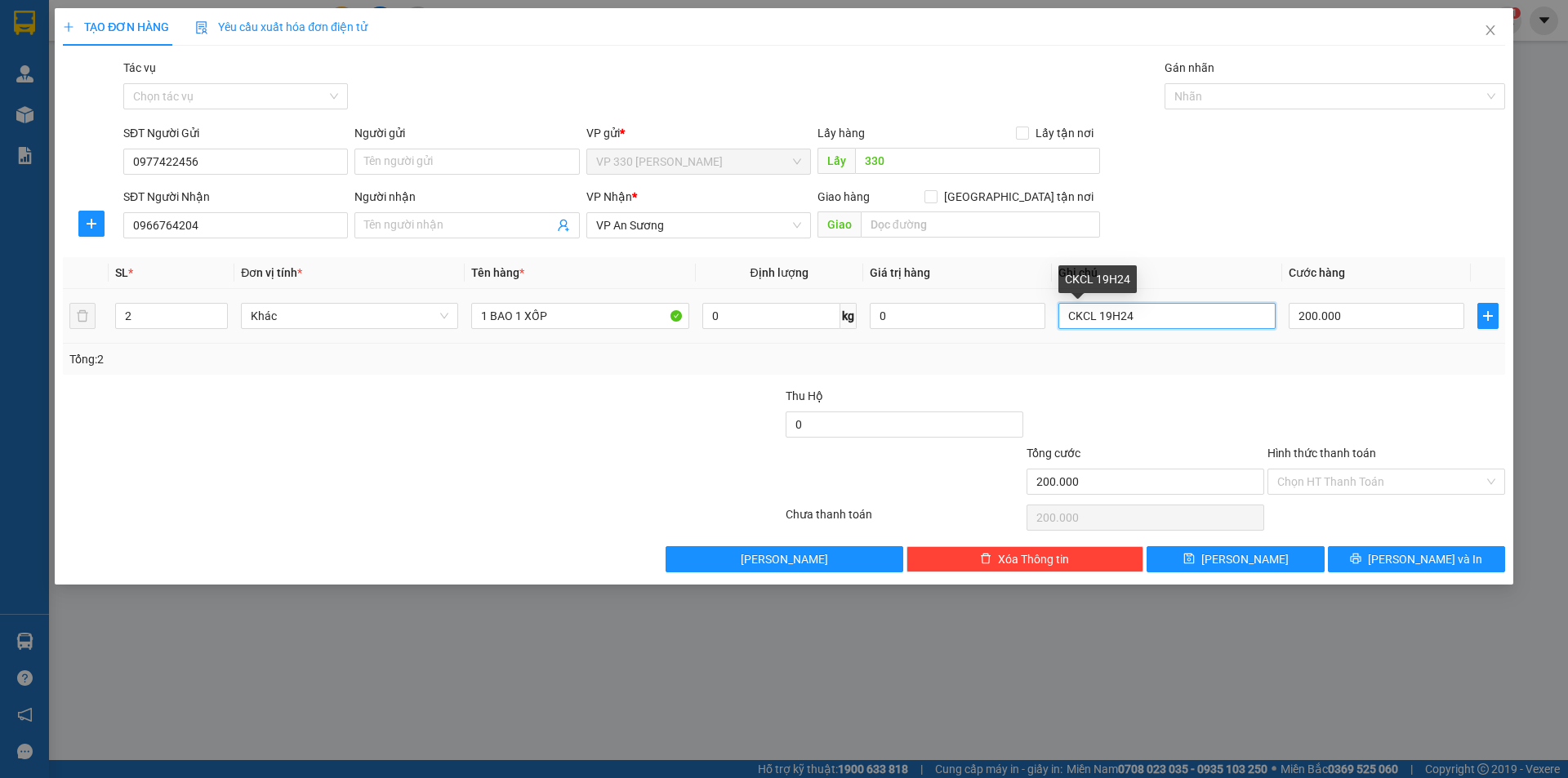
drag, startPoint x: 965, startPoint y: 332, endPoint x: 924, endPoint y: 351, distance: 45.2
click at [935, 342] on tr "2 Khác 1 BAO 1 XỐP 0 kg 0 CKCL 19H24 200.000" at bounding box center [784, 316] width 1442 height 55
click at [1383, 313] on input "200.000" at bounding box center [1376, 316] width 176 height 26
click at [1359, 317] on input "150.000" at bounding box center [1376, 316] width 176 height 26
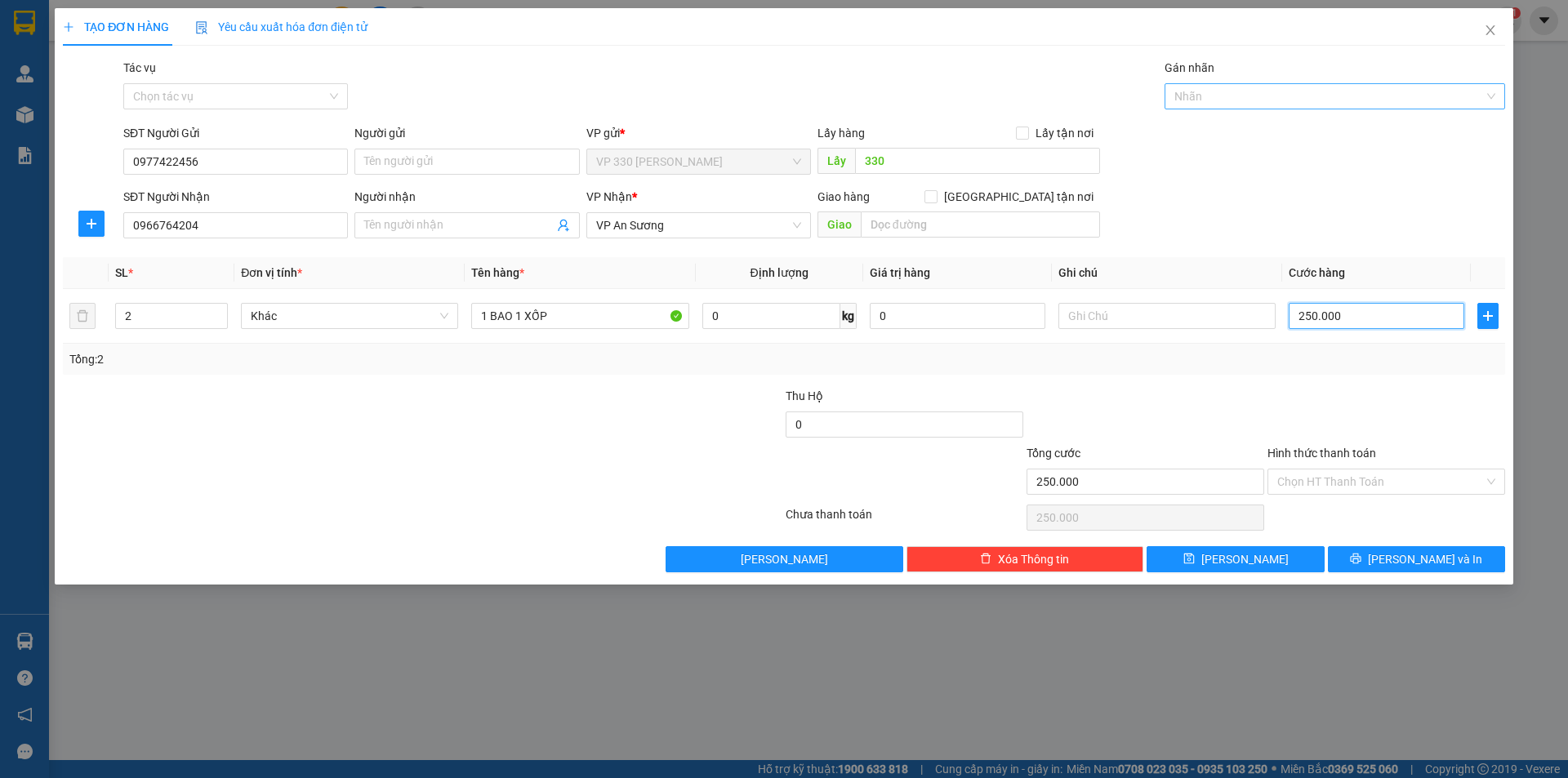
click at [1239, 98] on div at bounding box center [1326, 96] width 316 height 20
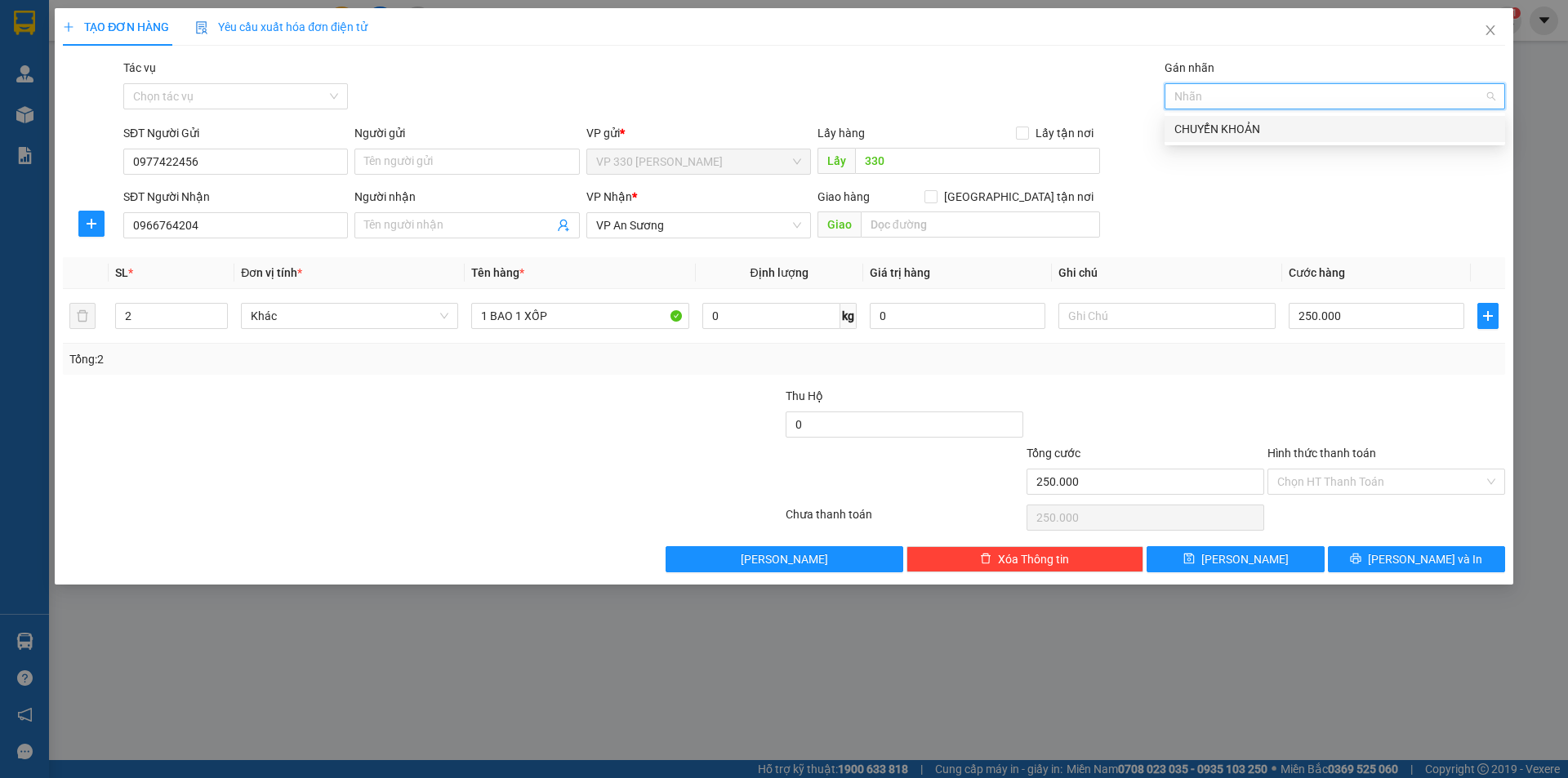
click at [1234, 132] on div "CHUYỂN KHOẢN" at bounding box center [1335, 129] width 321 height 18
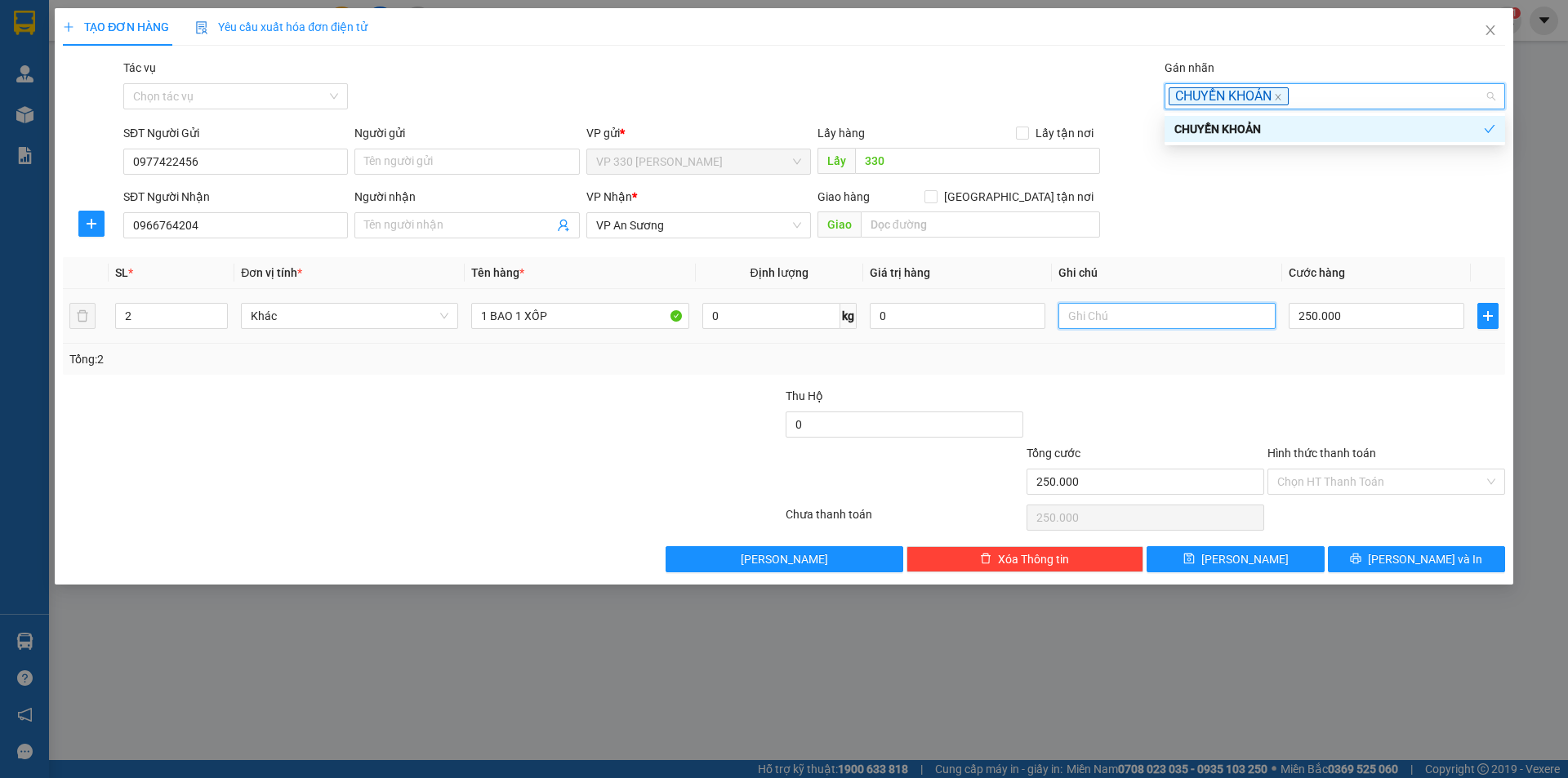
click at [1196, 320] on input "text" at bounding box center [1166, 316] width 217 height 26
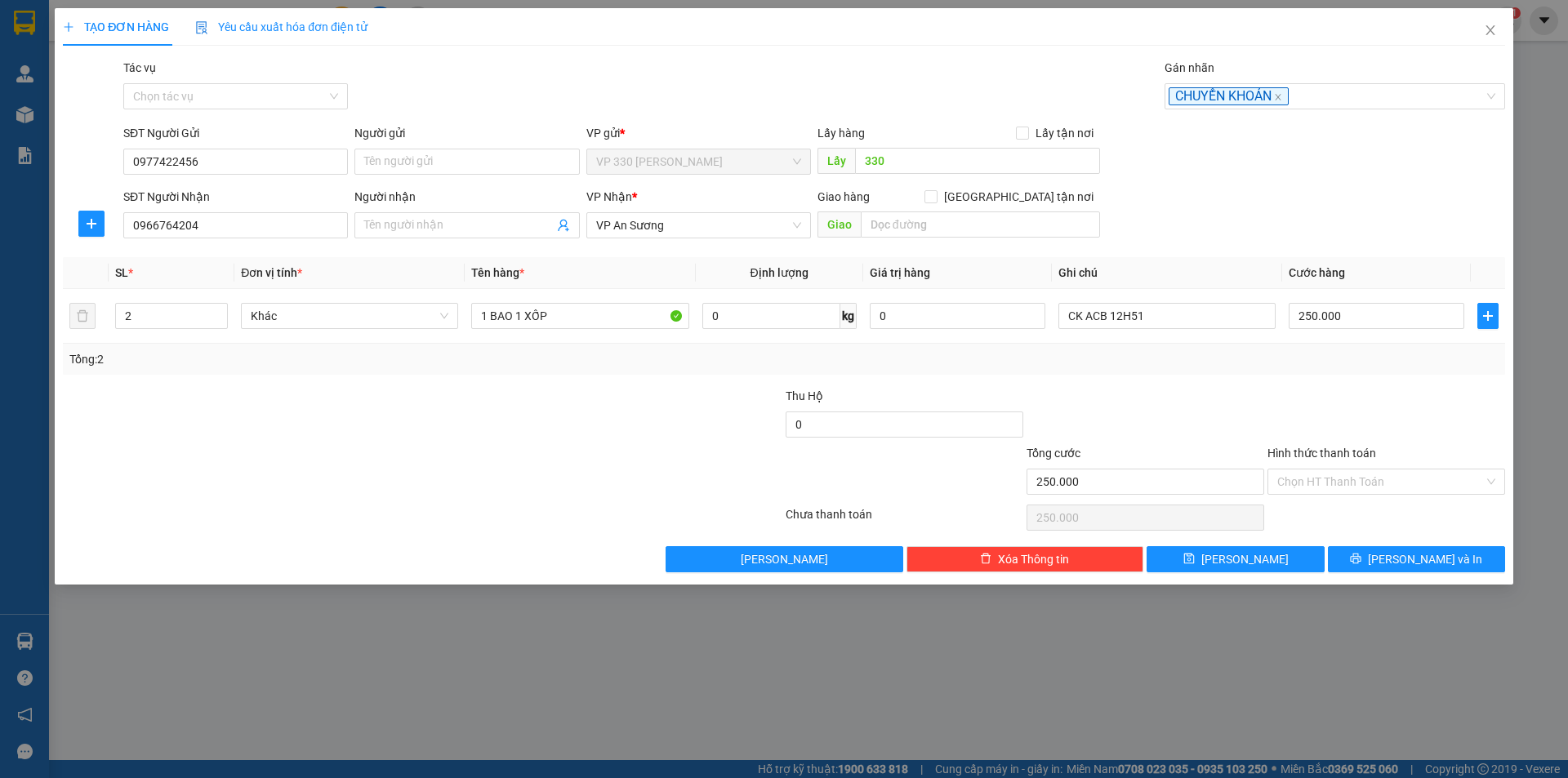
click at [1322, 448] on label "Hình thức thanh toán" at bounding box center [1320, 453] width 108 height 13
click at [1322, 469] on input "Hình thức thanh toán" at bounding box center [1380, 482] width 206 height 24
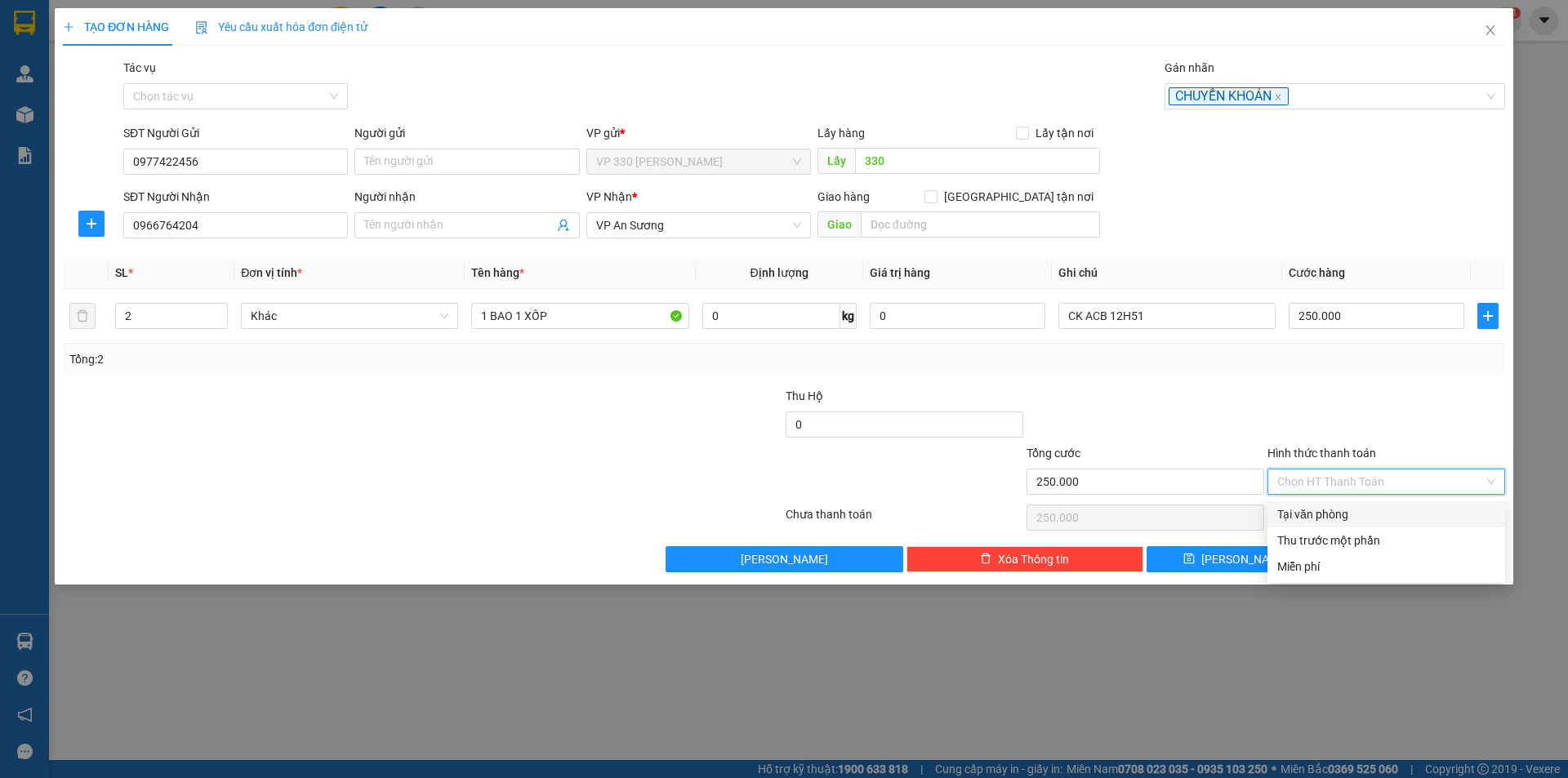
click at [1357, 514] on div "Tại văn phòng" at bounding box center [1386, 514] width 218 height 18
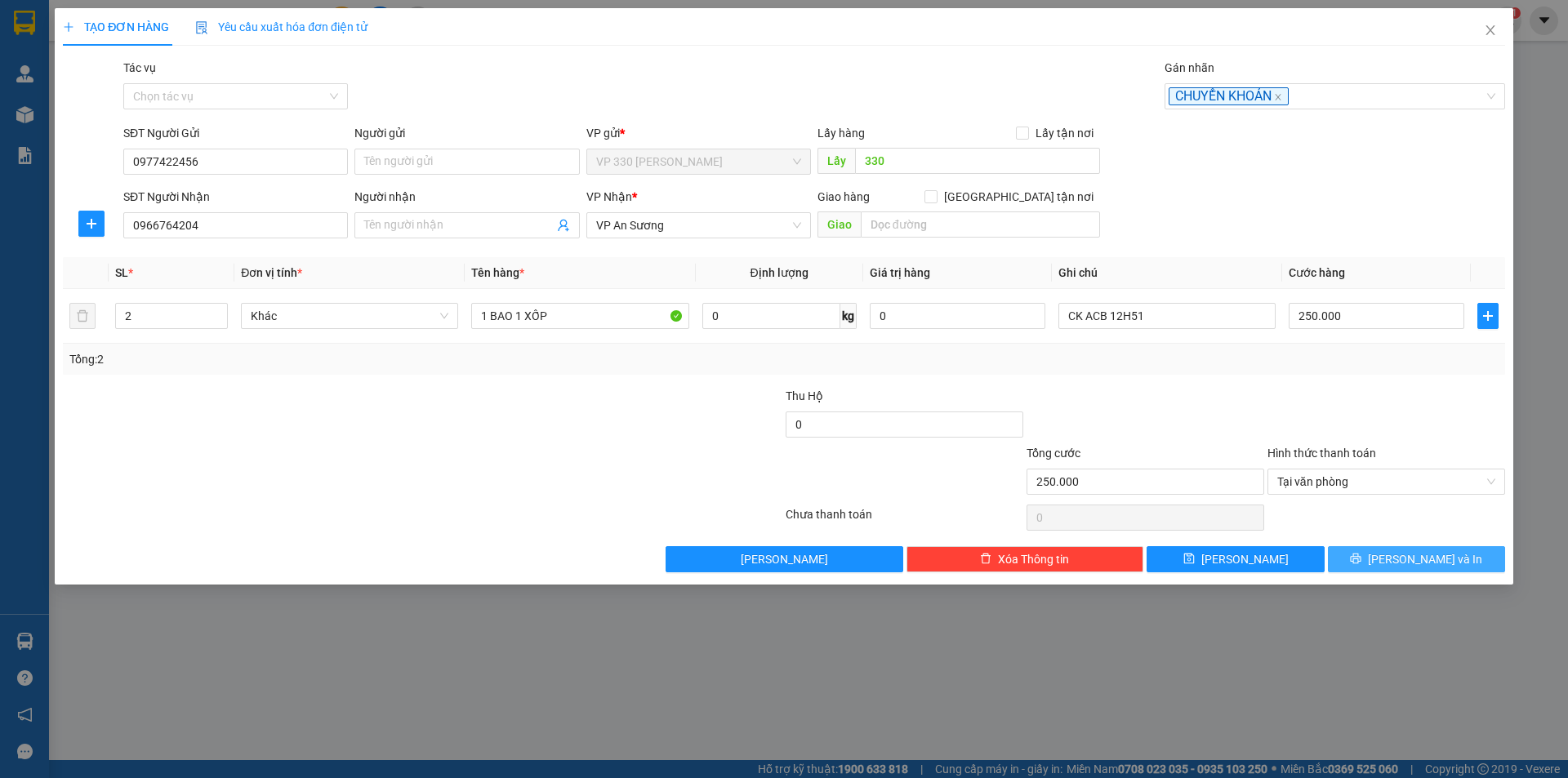
click at [1397, 557] on button "[PERSON_NAME] và In" at bounding box center [1416, 559] width 177 height 26
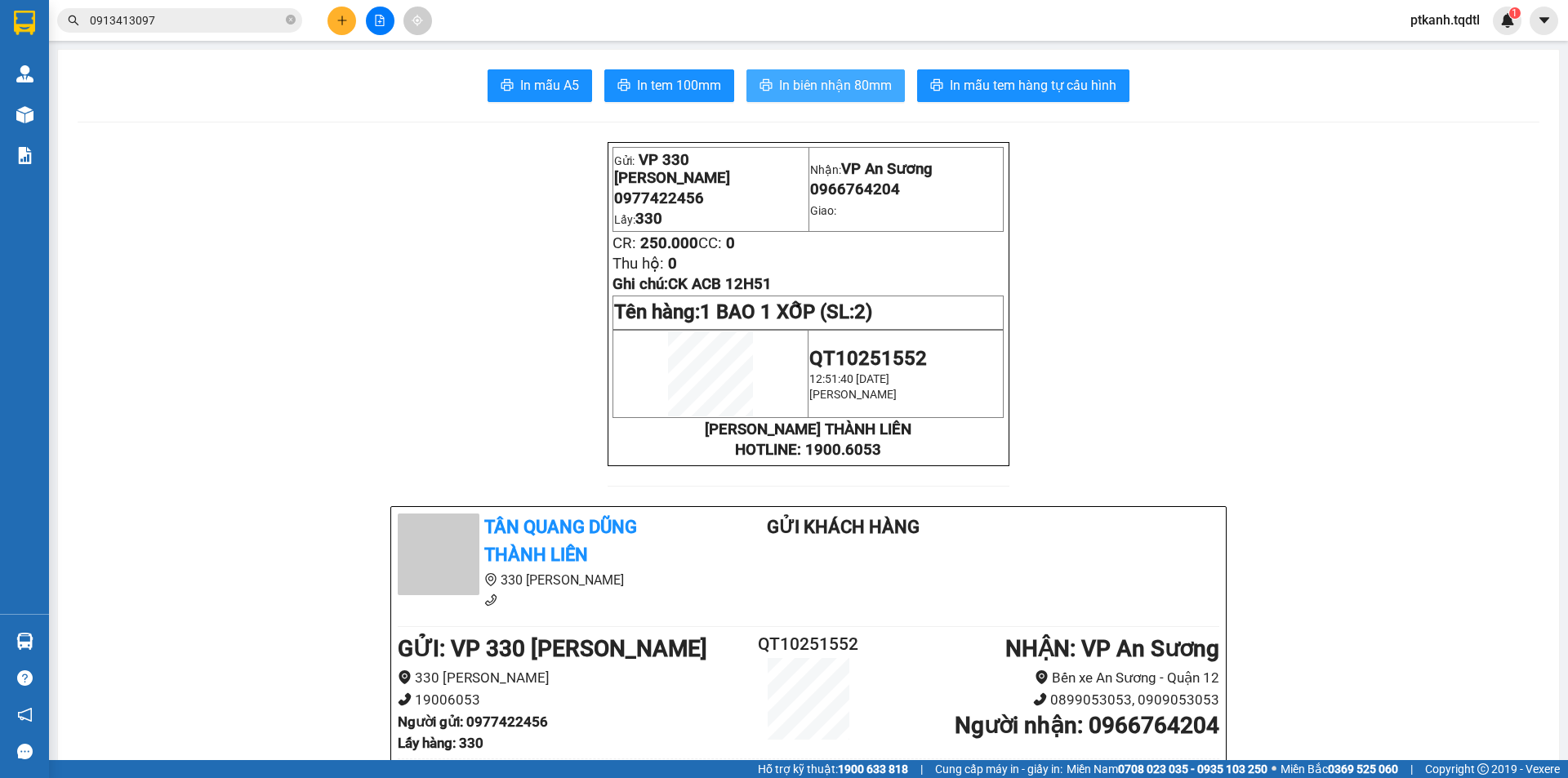
click at [817, 80] on span "In biên nhận 80mm" at bounding box center [836, 86] width 113 height 21
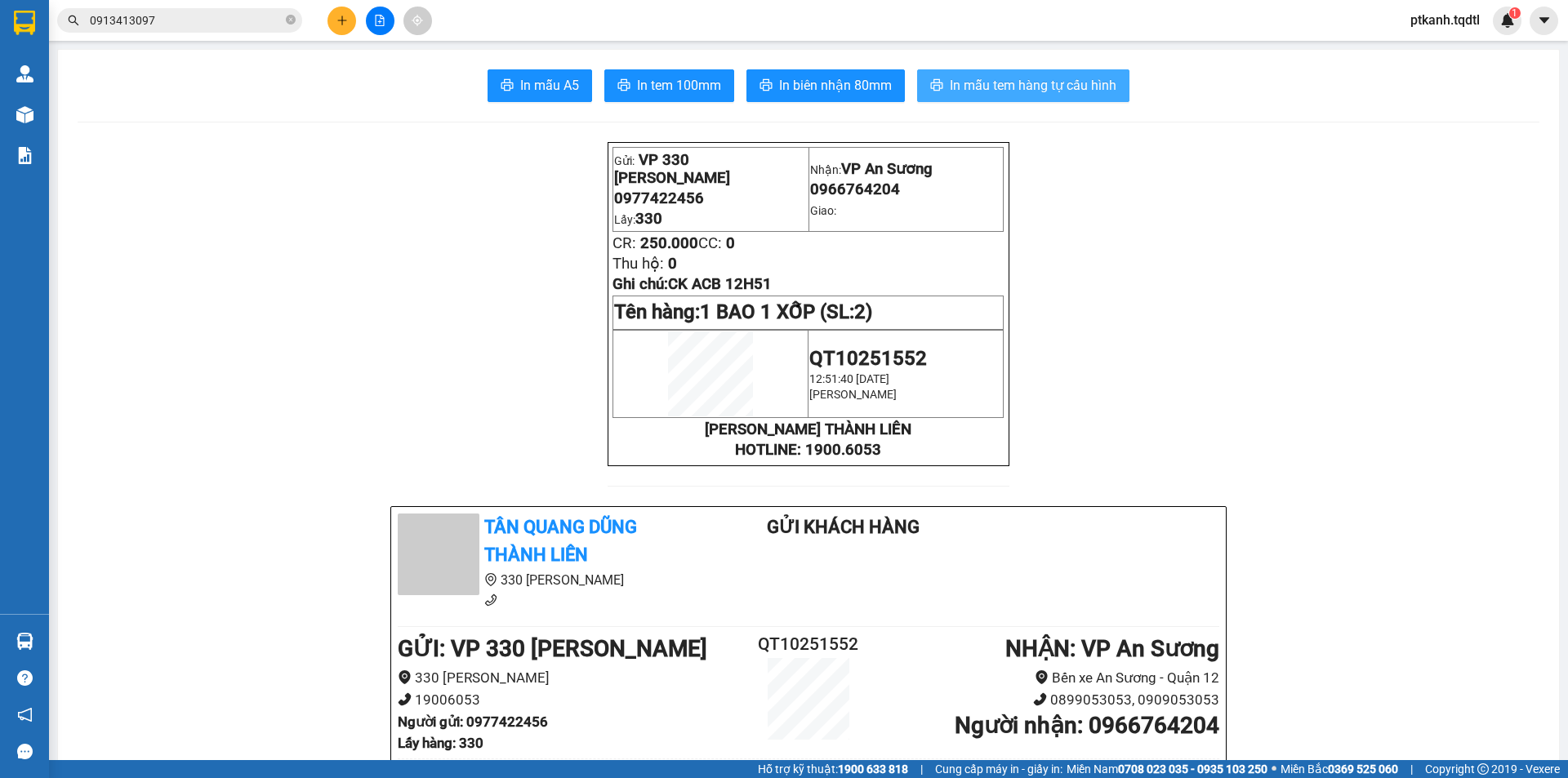
click at [1002, 81] on span "In mẫu tem hàng tự cấu hình" at bounding box center [1032, 86] width 167 height 21
click at [340, 17] on icon "plus" at bounding box center [342, 21] width 11 height 11
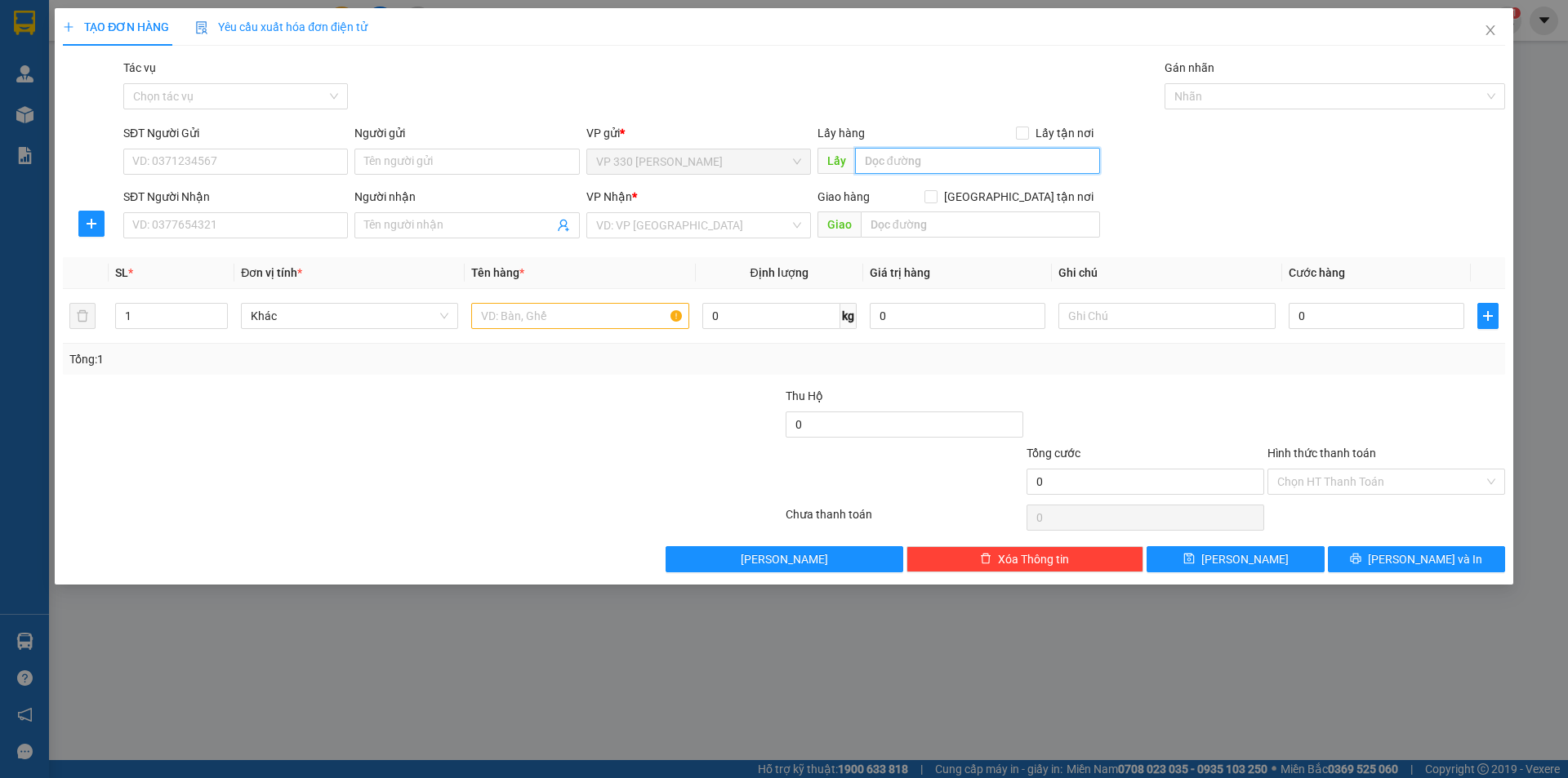
click at [942, 155] on input "text" at bounding box center [977, 161] width 245 height 26
type input "894"
click at [301, 219] on input "SĐT Người Nhận" at bounding box center [235, 226] width 225 height 26
type input "0362656221"
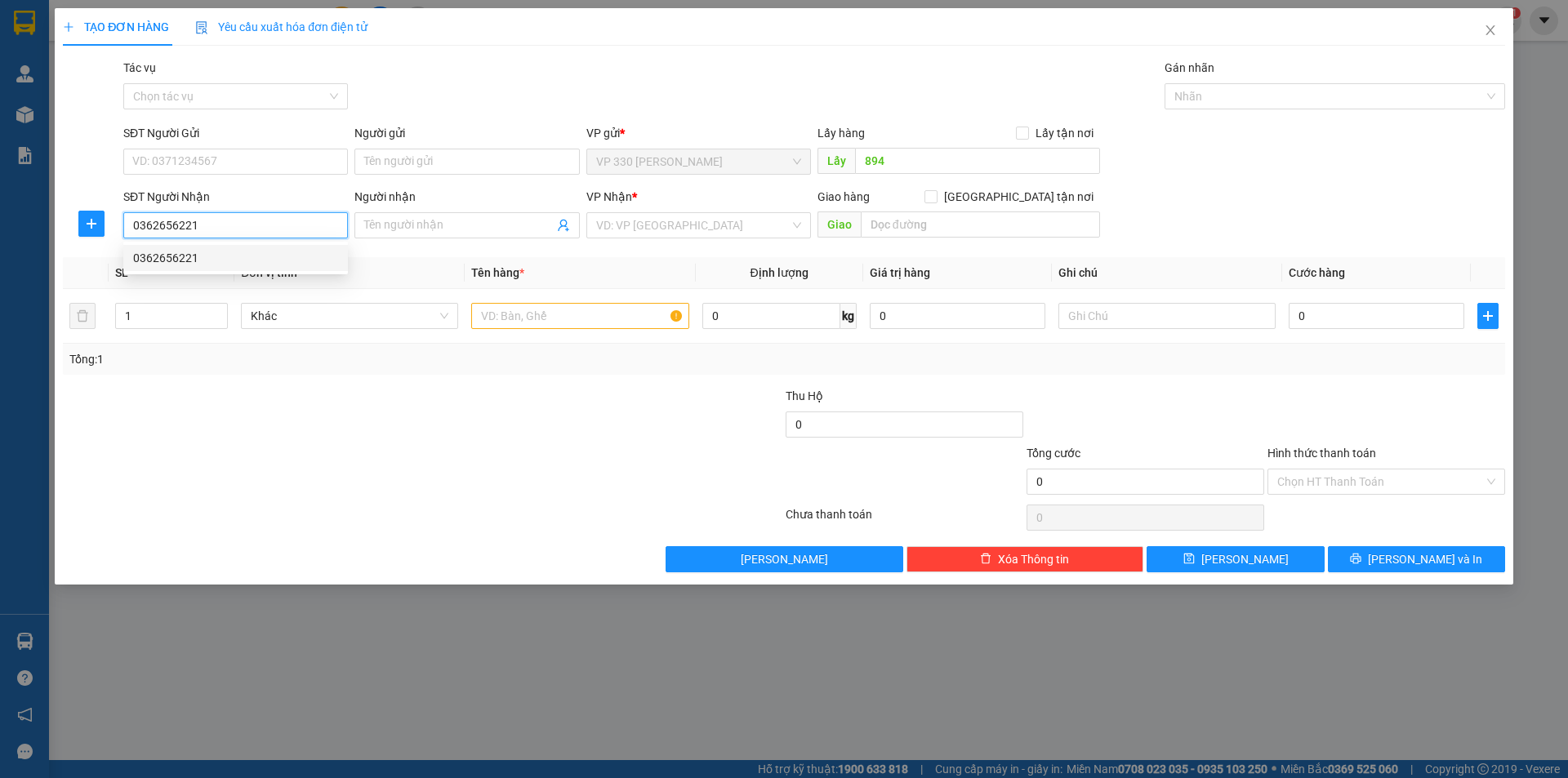
click at [261, 249] on div "0362656221" at bounding box center [235, 258] width 205 height 18
type input "NHA TRANG"
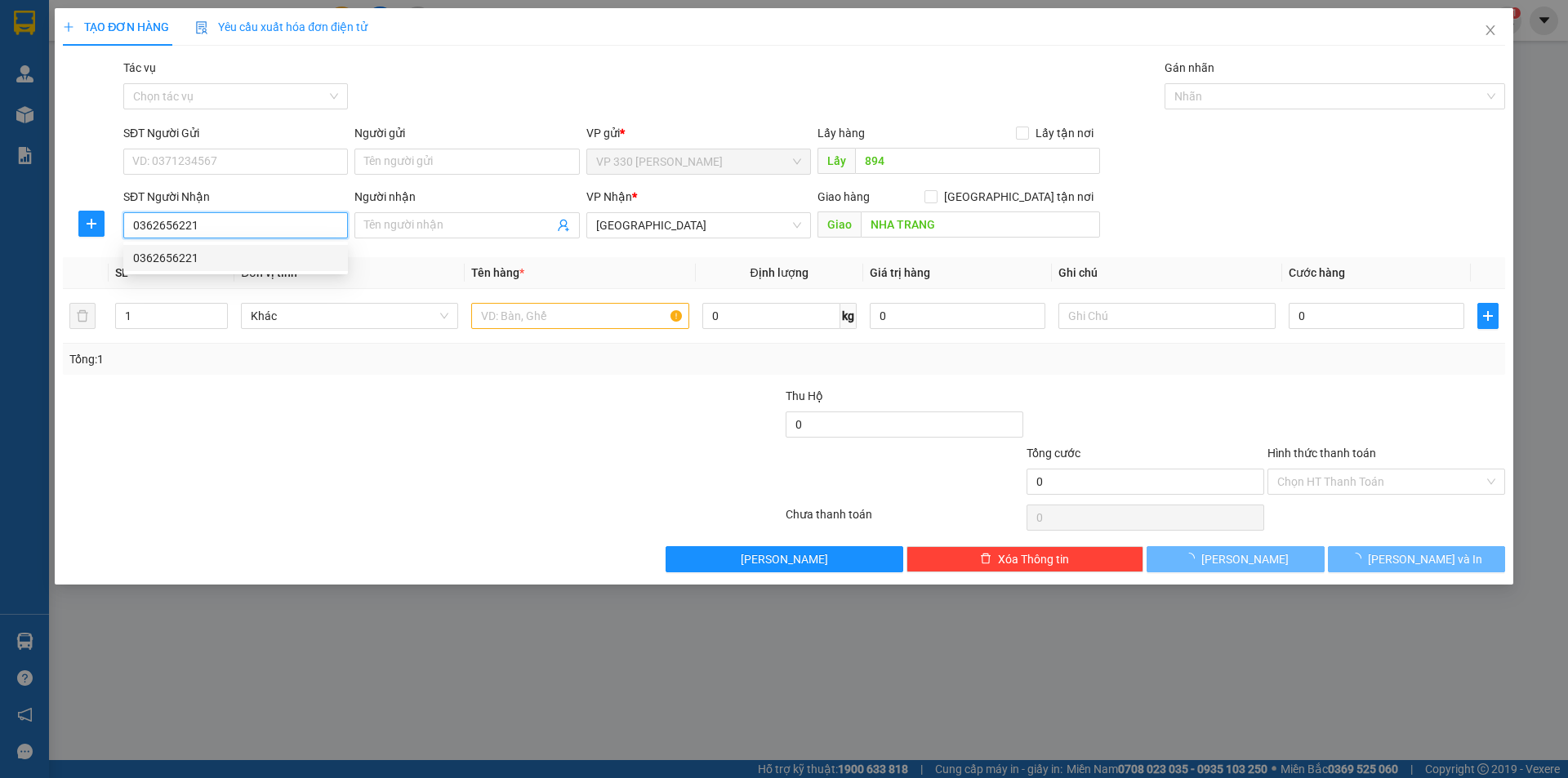
type input "200.000"
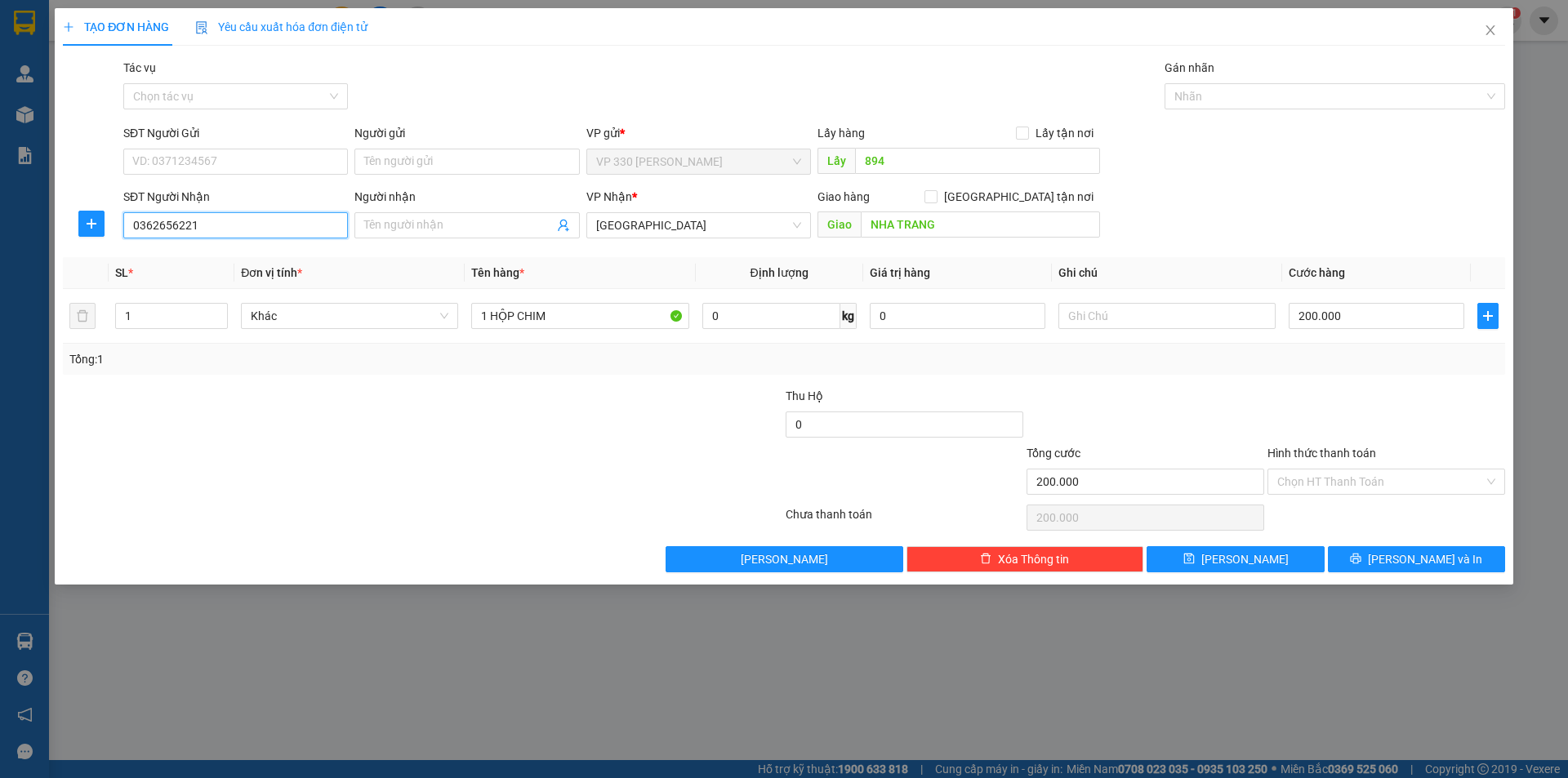
type input "0362656221"
drag, startPoint x: 1336, startPoint y: 453, endPoint x: 1351, endPoint y: 487, distance: 37.2
click at [1336, 453] on label "Hình thức thanh toán" at bounding box center [1320, 453] width 108 height 13
click at [1336, 469] on input "Hình thức thanh toán" at bounding box center [1380, 482] width 206 height 24
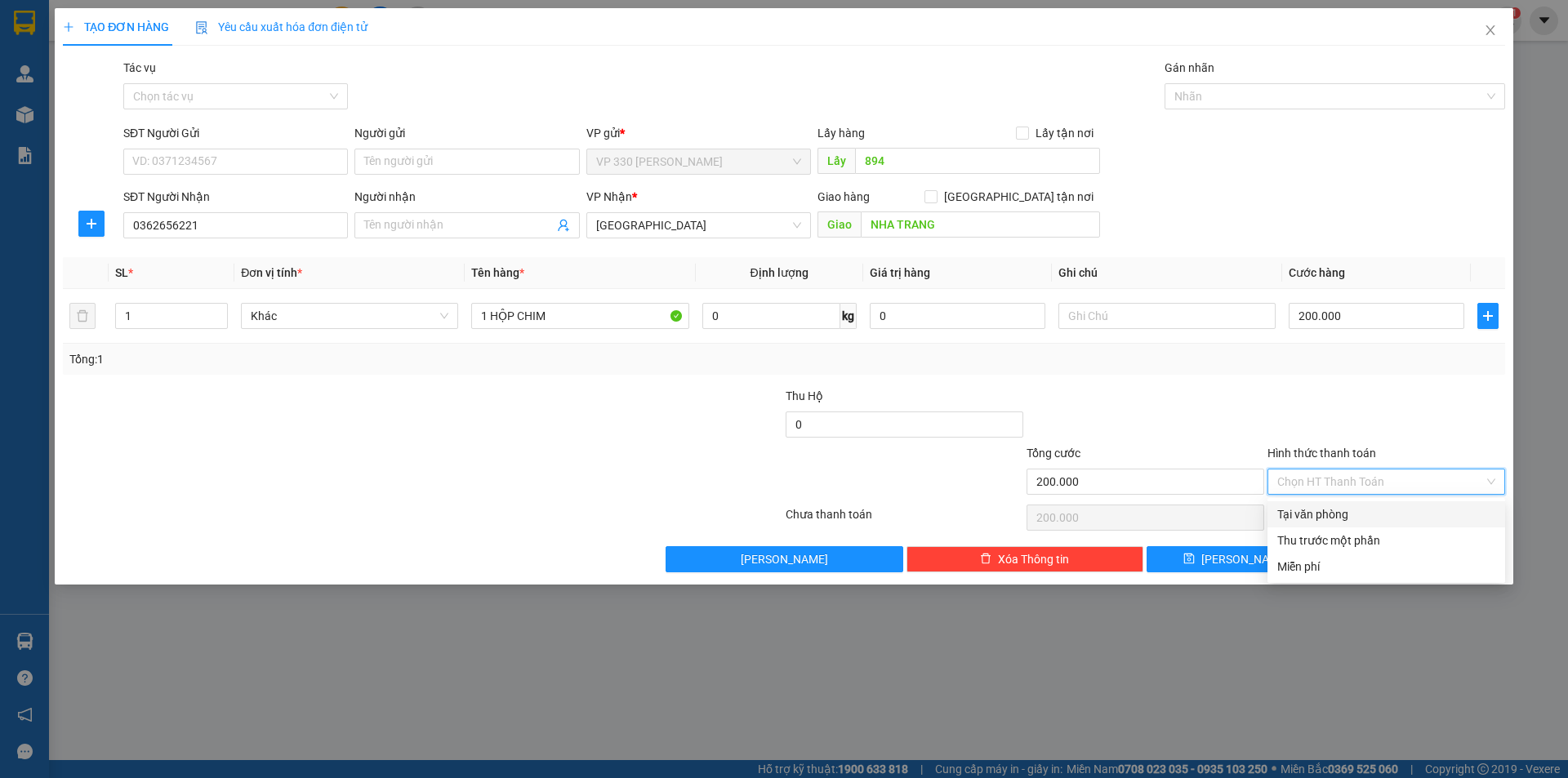
click at [1355, 506] on div "Tại văn phòng" at bounding box center [1386, 514] width 218 height 18
type input "0"
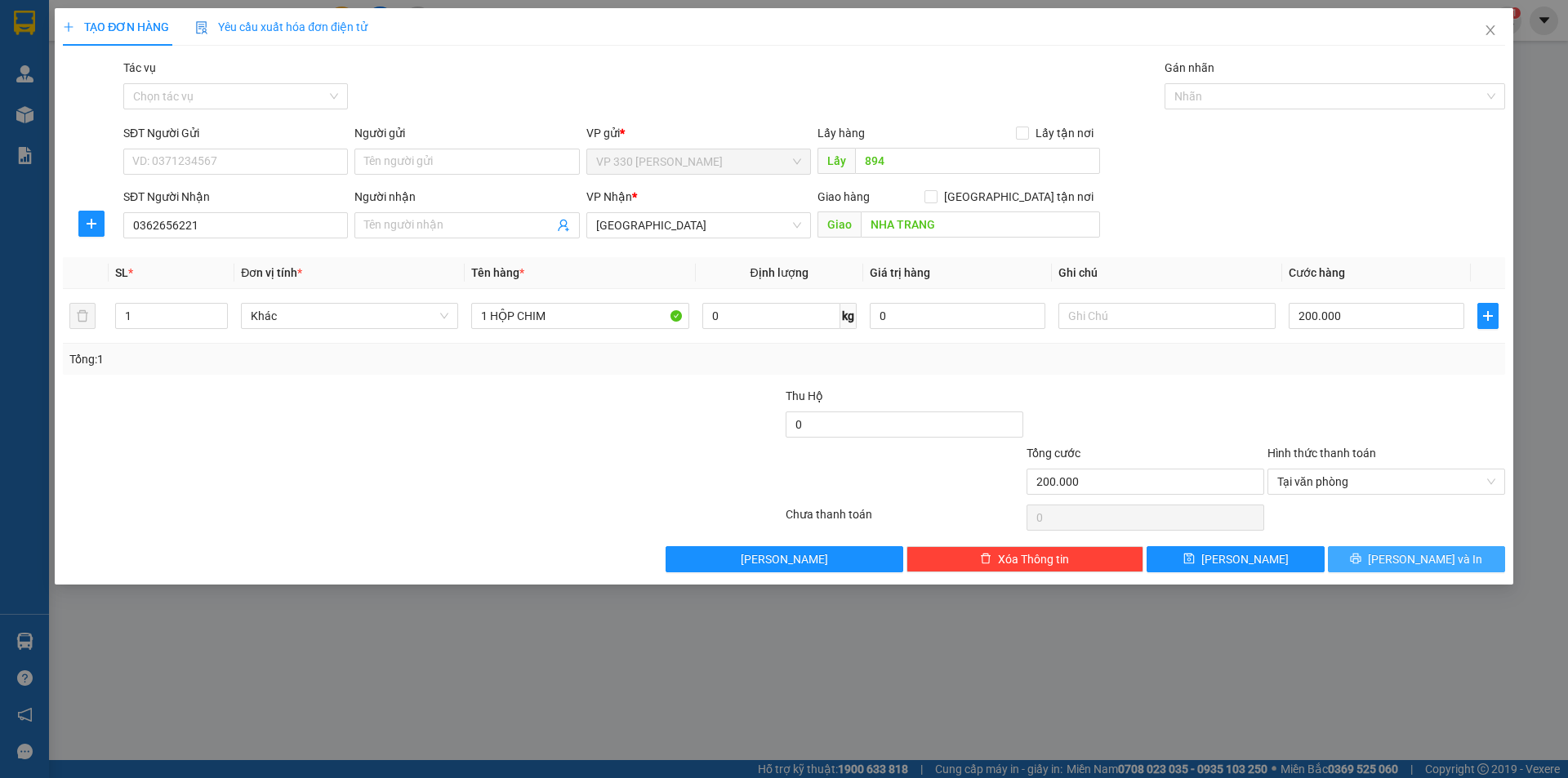
click at [1381, 548] on button "[PERSON_NAME] và In" at bounding box center [1416, 559] width 177 height 26
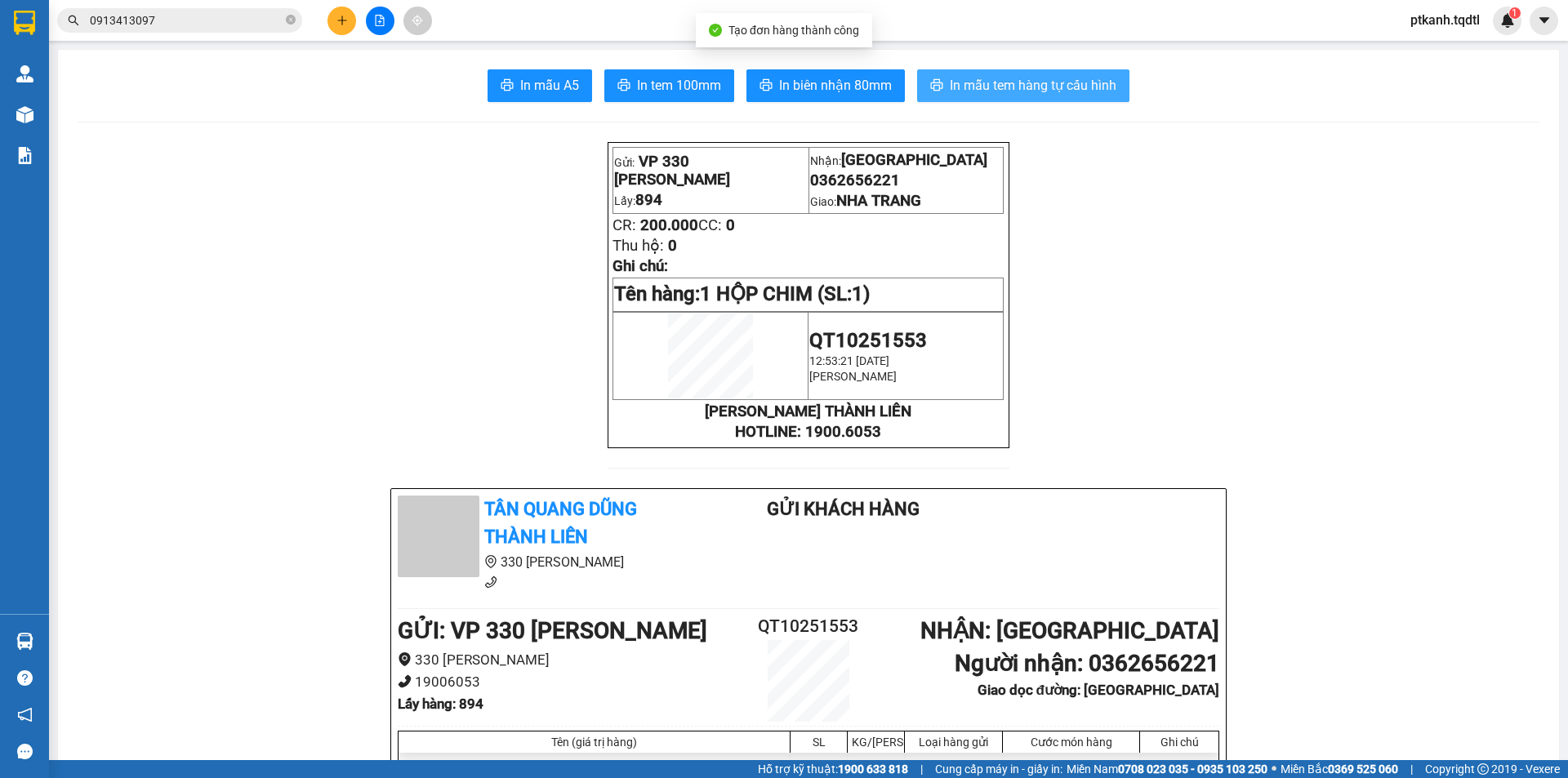
click at [1001, 78] on span "In mẫu tem hàng tự cấu hình" at bounding box center [1032, 86] width 167 height 21
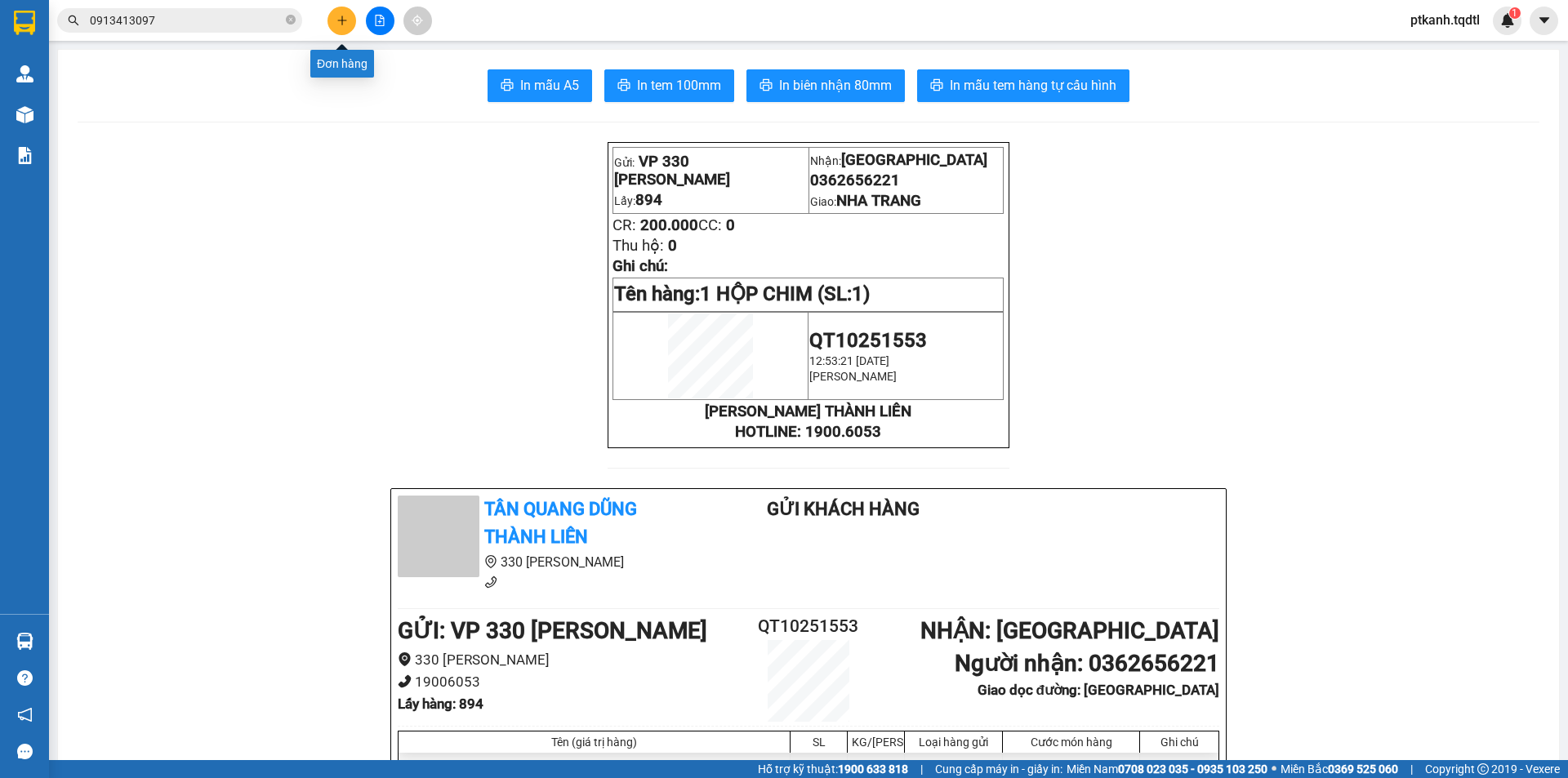
click at [337, 22] on icon "plus" at bounding box center [342, 21] width 11 height 11
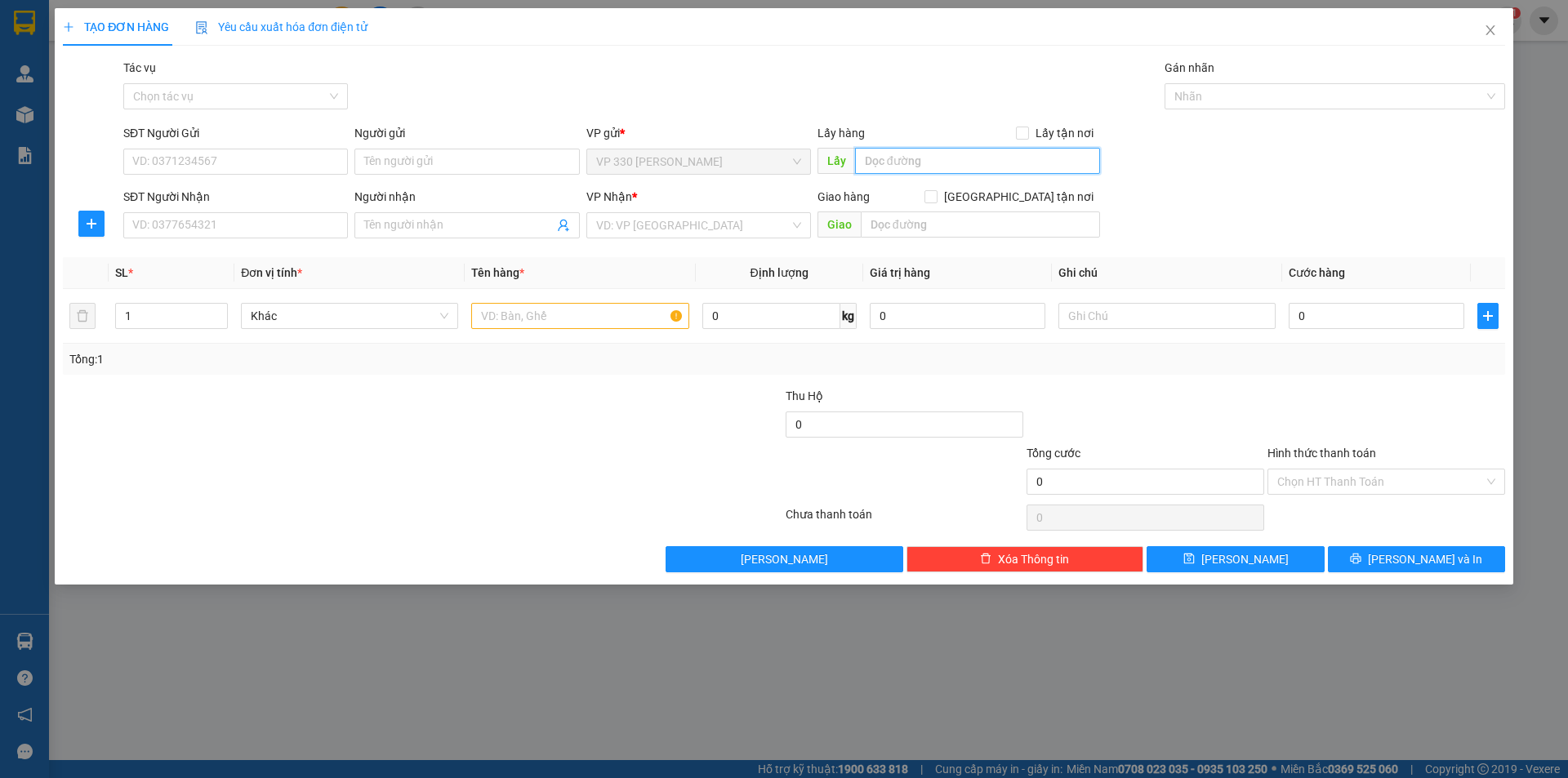
click at [950, 157] on input "text" at bounding box center [977, 161] width 245 height 26
type input "894"
click at [244, 222] on input "SĐT Người Nhận" at bounding box center [235, 226] width 225 height 26
type input "0986890709"
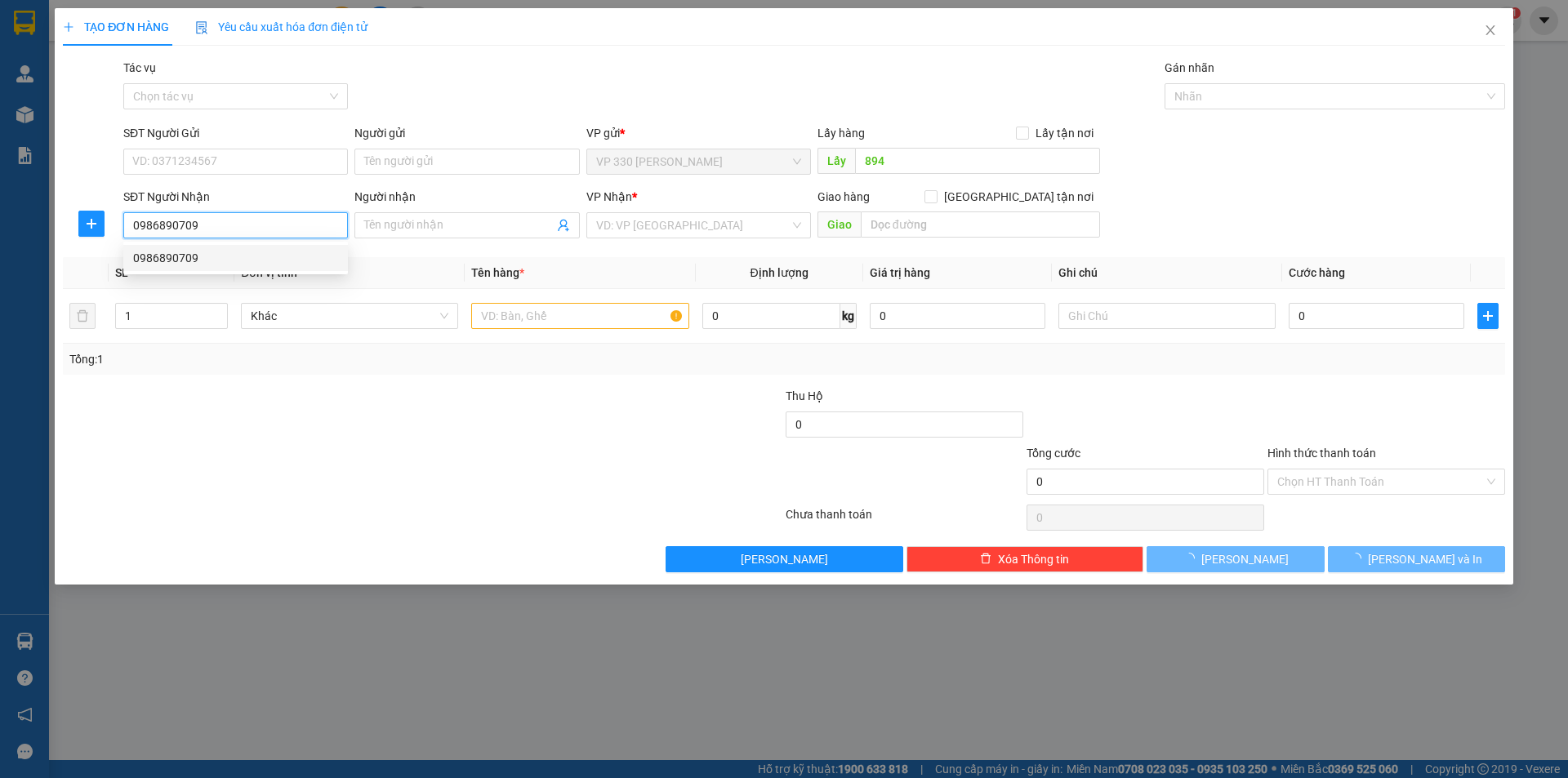
click at [227, 262] on div "0986890709" at bounding box center [235, 258] width 205 height 18
type input "THỦ DẦU 1"
type input "150.000"
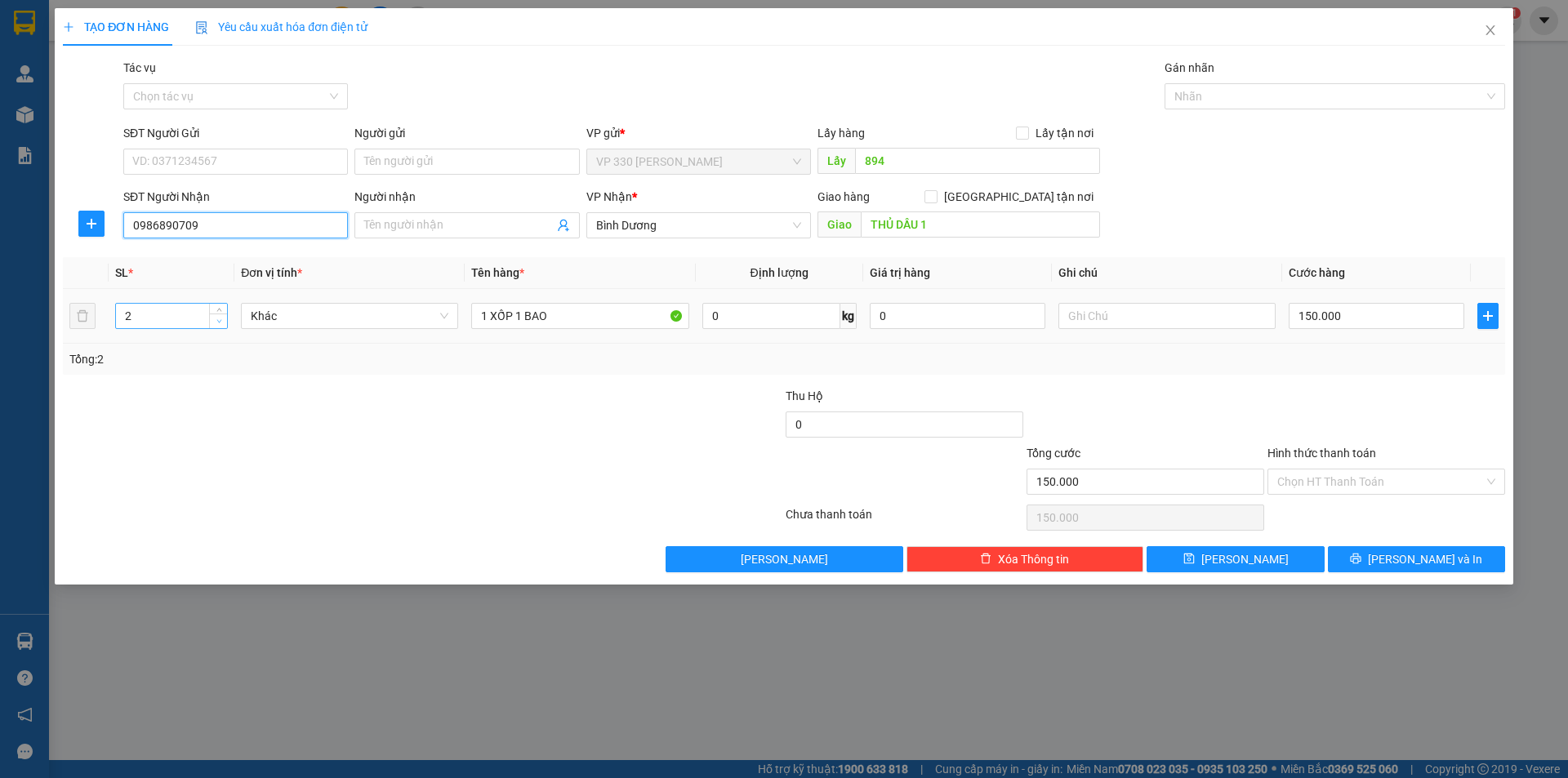
type input "0986890709"
type input "1"
click at [221, 323] on icon "down" at bounding box center [219, 321] width 6 height 6
drag, startPoint x: 516, startPoint y: 314, endPoint x: 954, endPoint y: 347, distance: 439.2
click at [948, 348] on div "SL * Đơn vị tính * Tên hàng * Định lượng Giá trị hàng Ghi chú Cước hàng 1 Khác …" at bounding box center [784, 315] width 1442 height 118
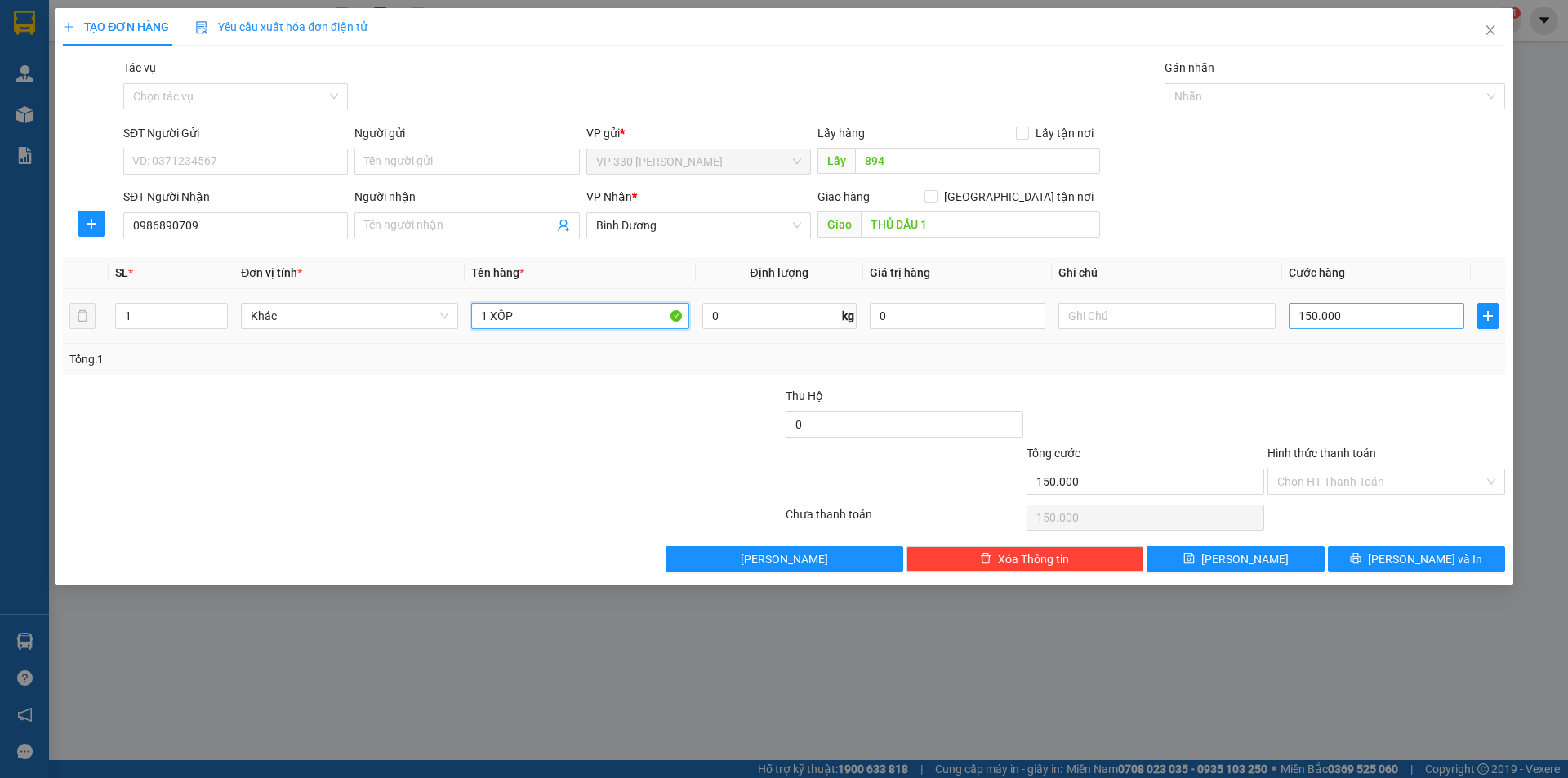
type input "1 XỐP"
click at [1363, 315] on input "150.000" at bounding box center [1376, 316] width 176 height 26
type input "2"
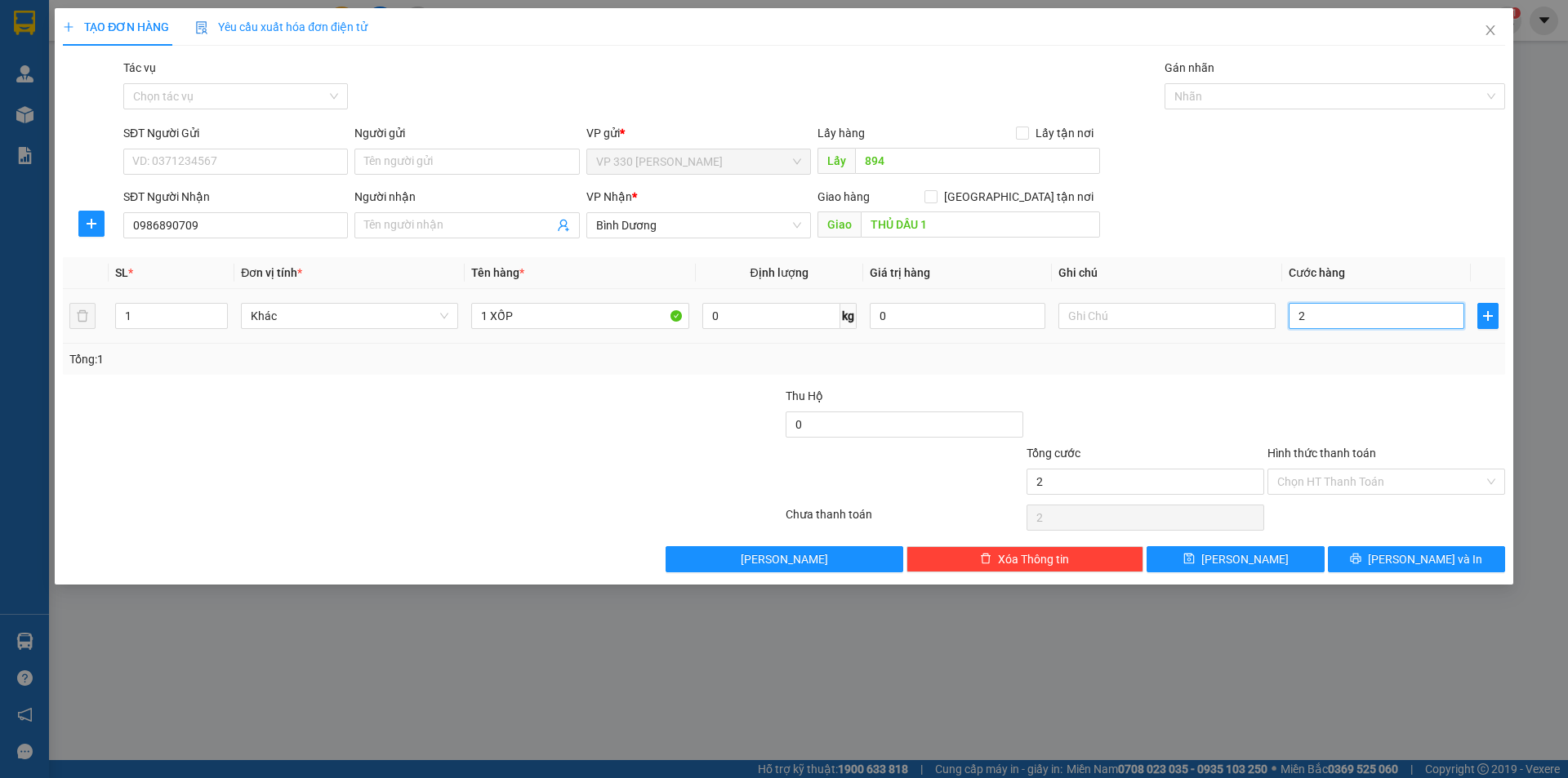
type input "20"
type input "200"
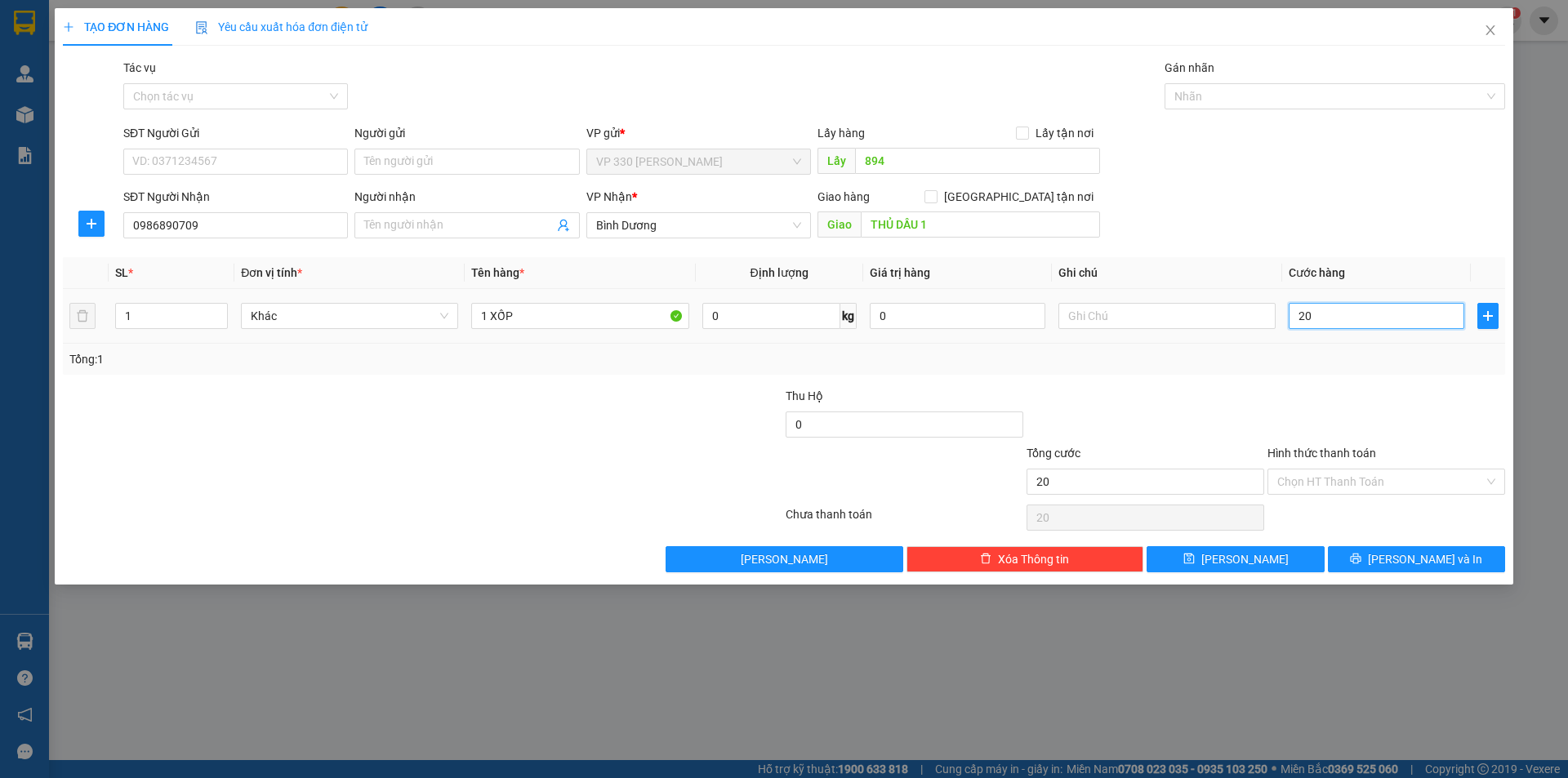
type input "200"
type input "2.000"
type input "20.000"
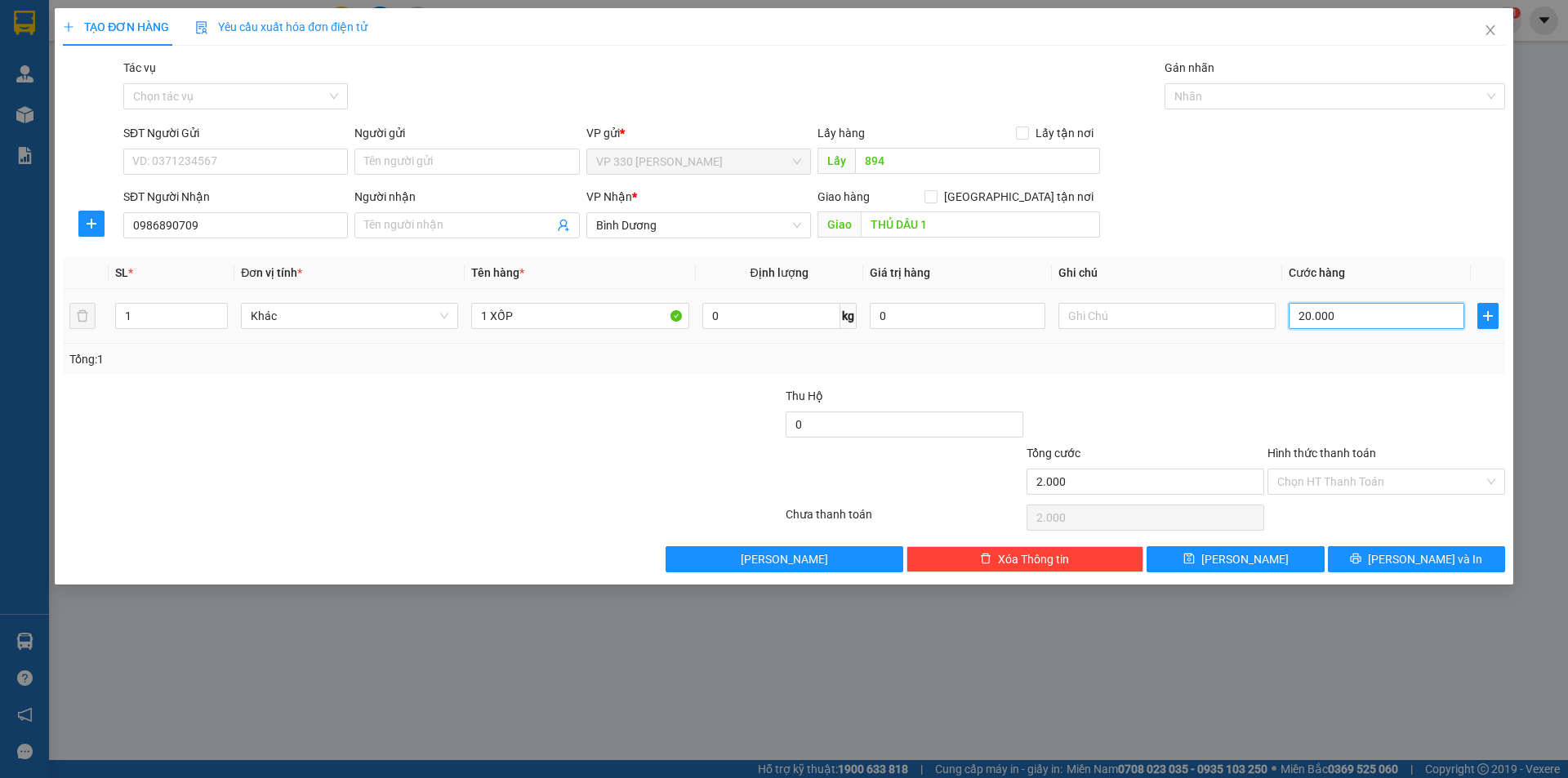
type input "20.000"
type input "200.000"
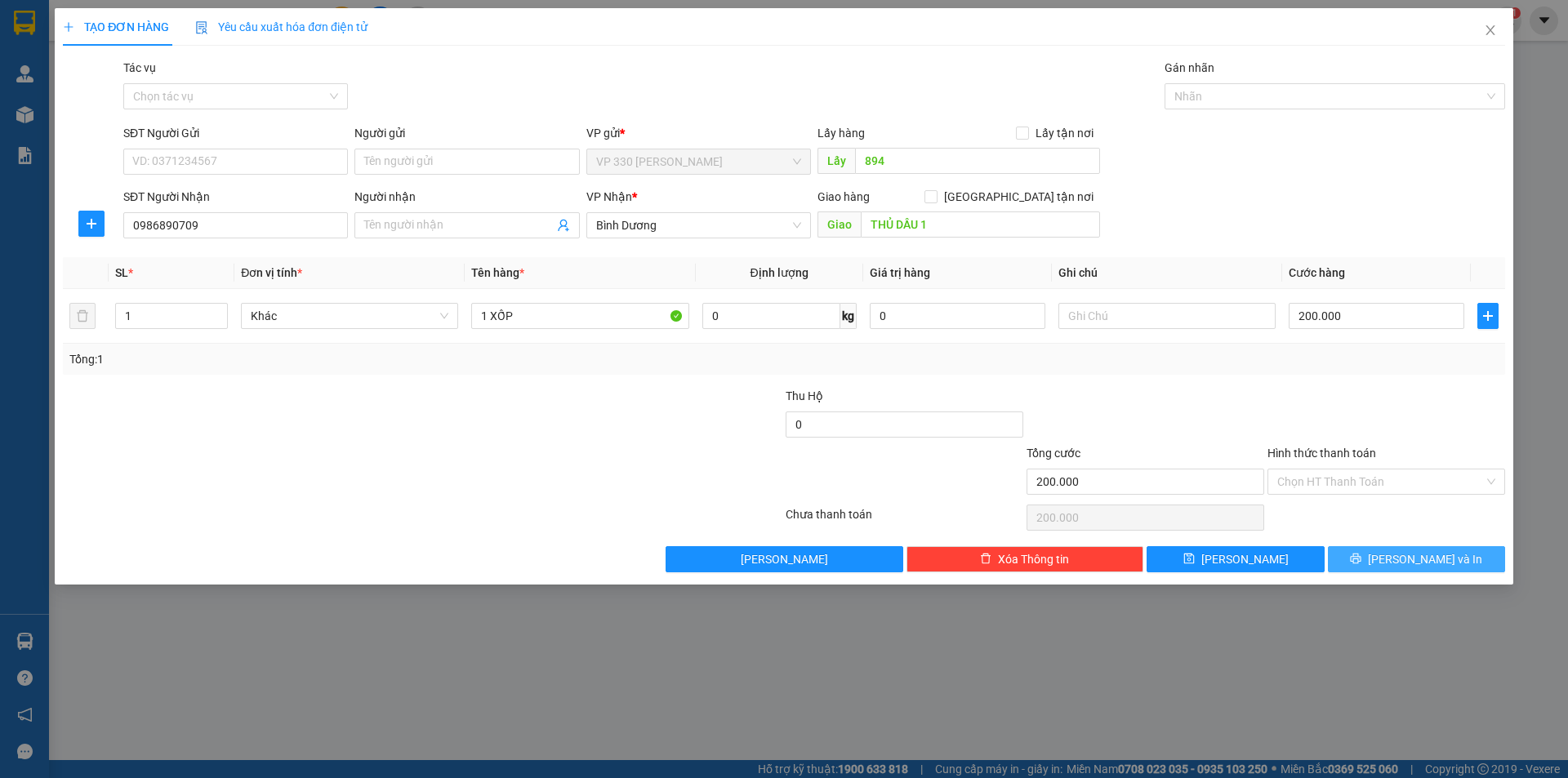
drag, startPoint x: 1403, startPoint y: 551, endPoint x: 1367, endPoint y: 527, distance: 43.3
click at [1403, 550] on span "[PERSON_NAME] và In" at bounding box center [1424, 559] width 114 height 18
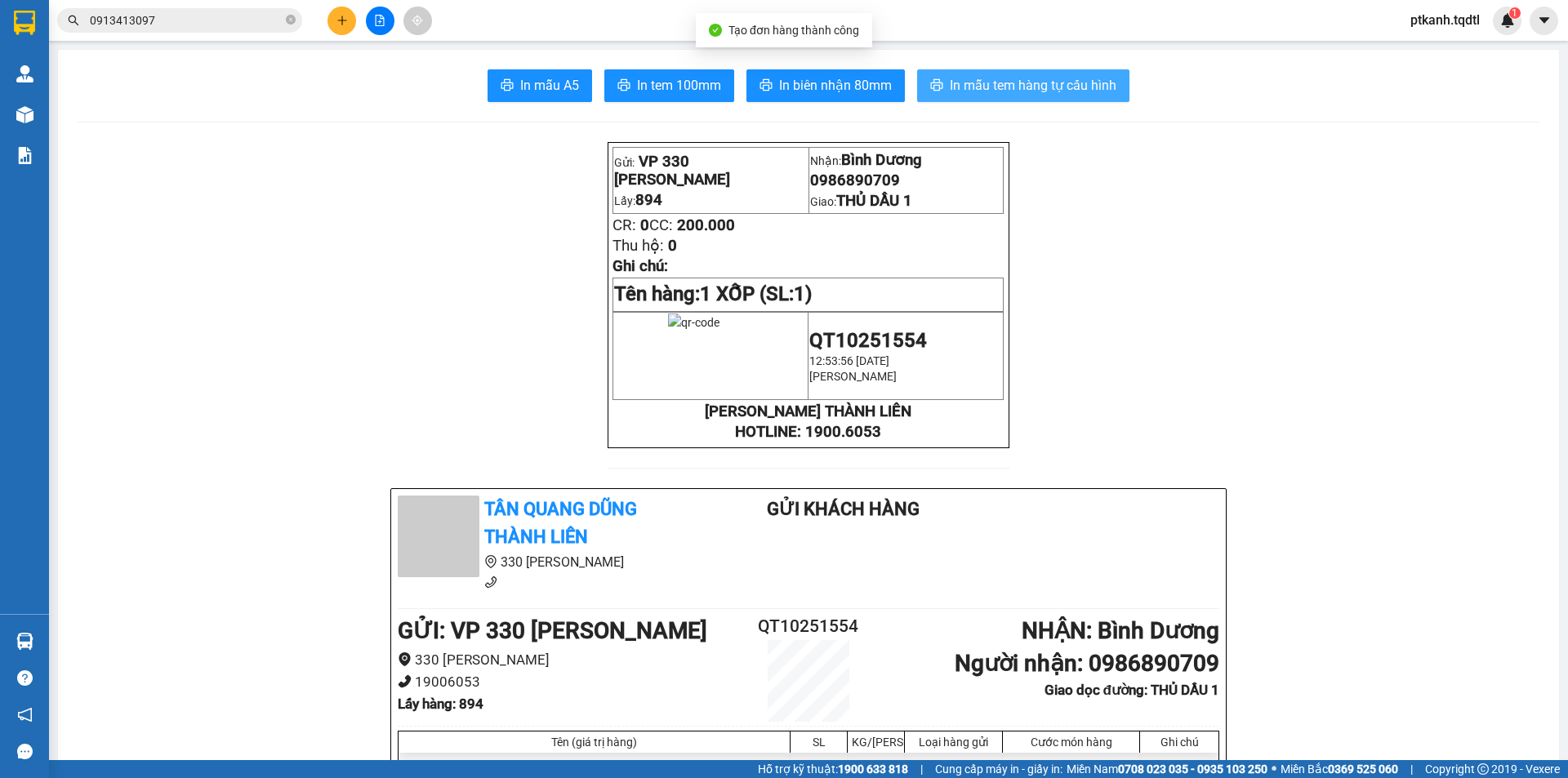
click at [998, 88] on span "In mẫu tem hàng tự cấu hình" at bounding box center [1032, 86] width 167 height 21
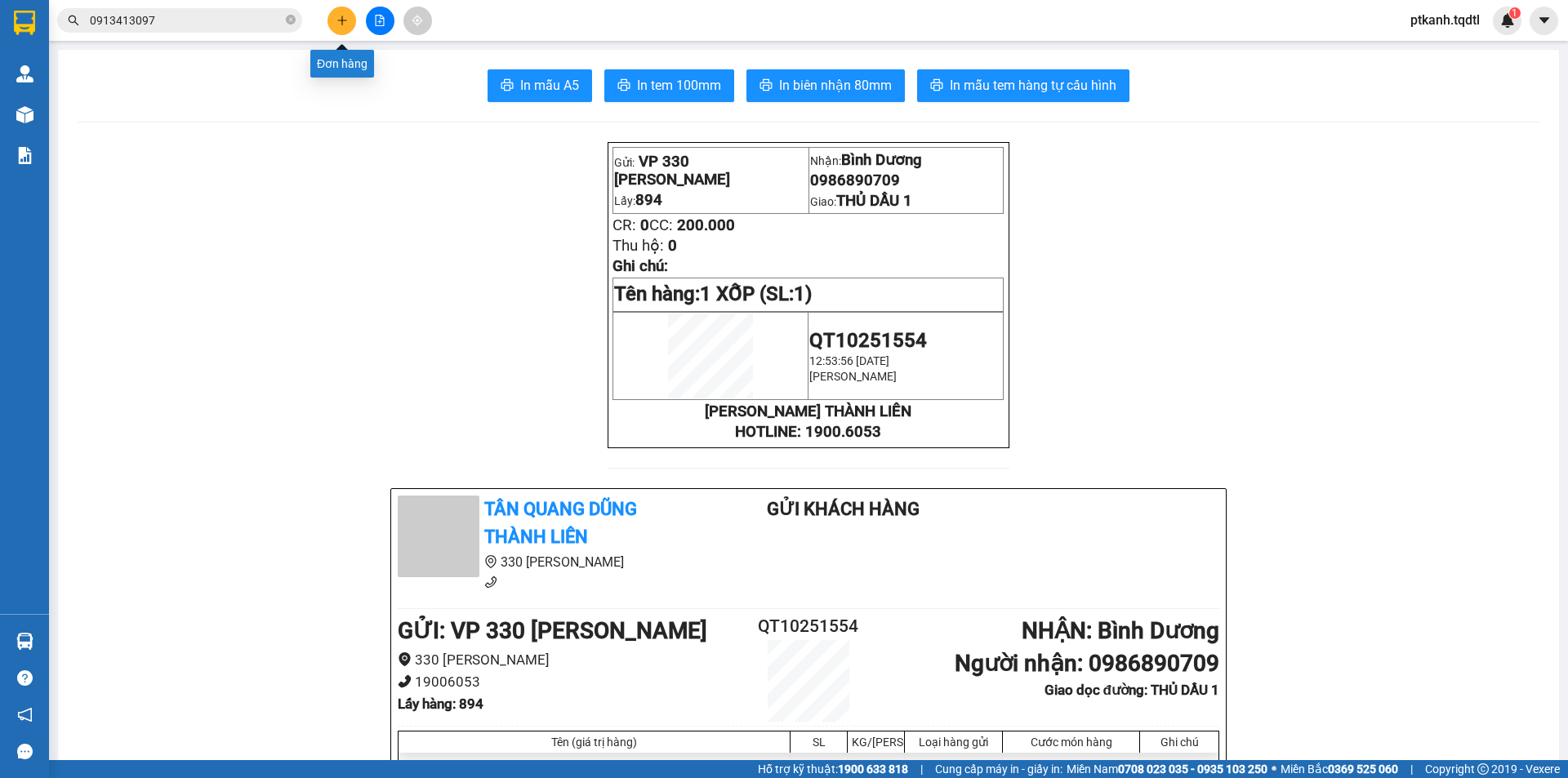
click at [345, 21] on icon "plus" at bounding box center [342, 20] width 9 height 1
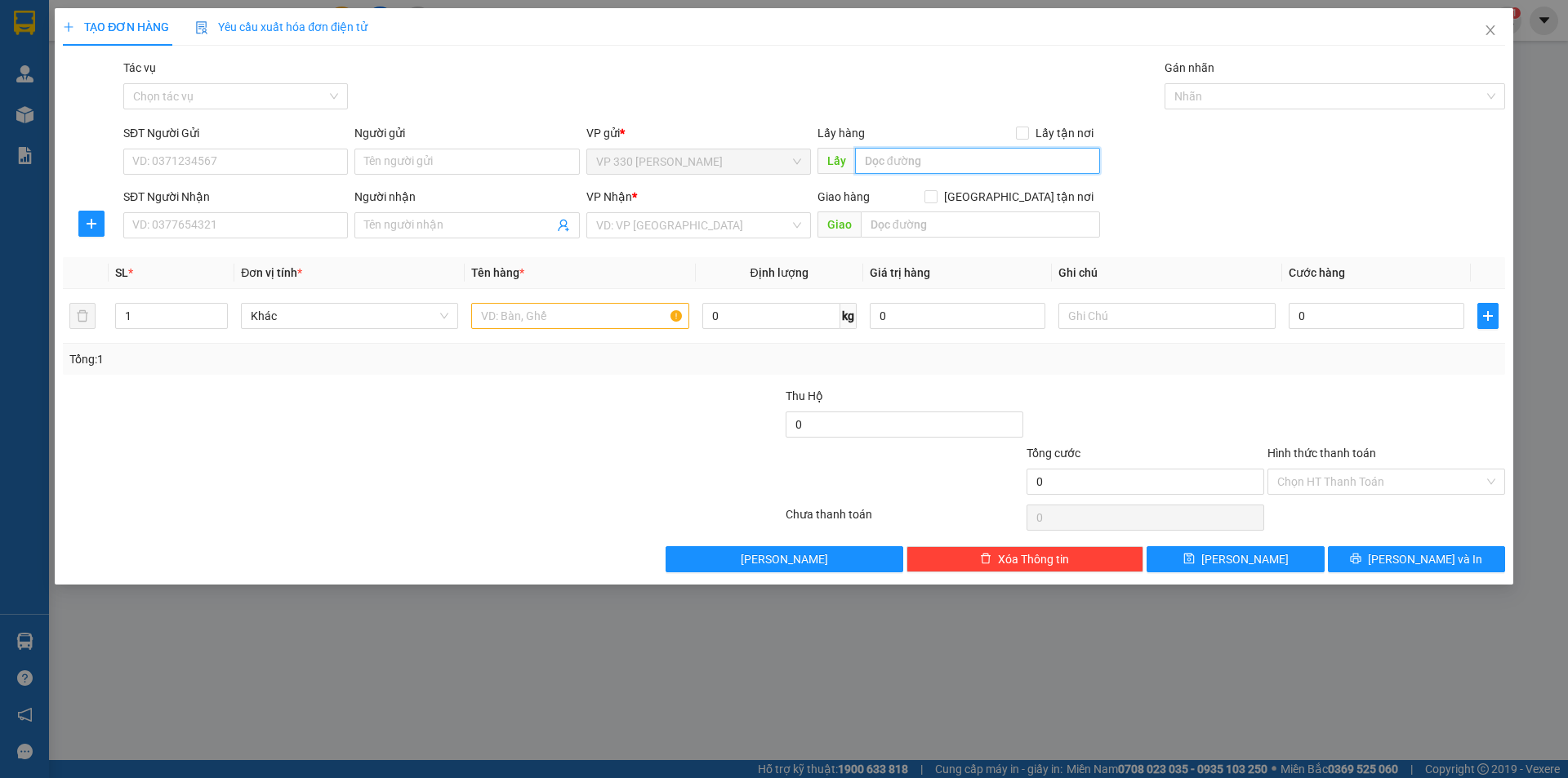
click at [917, 153] on input "text" at bounding box center [977, 161] width 245 height 26
type input "894"
click at [299, 232] on input "SĐT Người Nhận" at bounding box center [235, 226] width 225 height 26
type input "0377618307"
click at [700, 225] on input "search" at bounding box center [693, 225] width 194 height 24
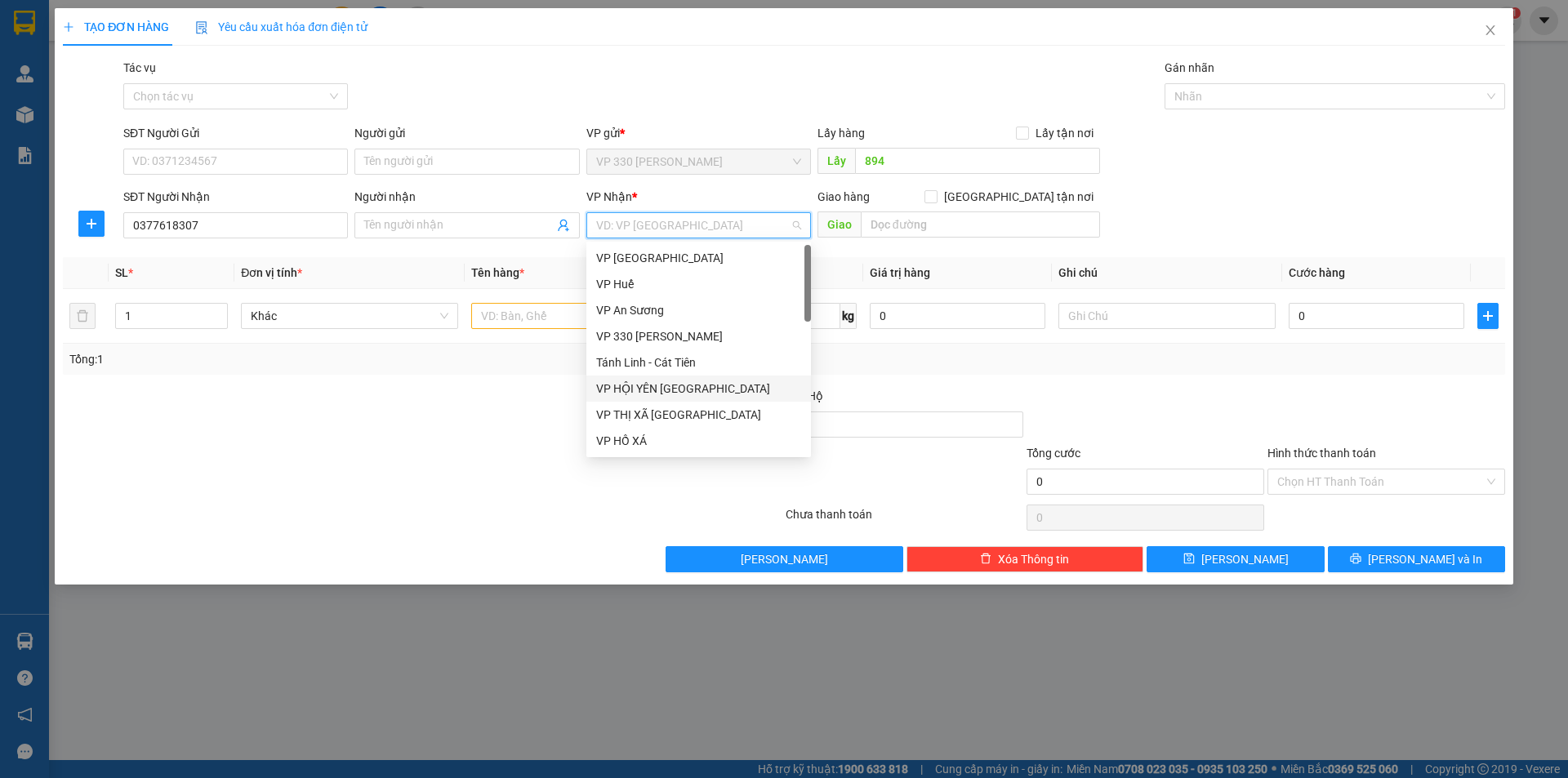
type input "B"
click at [658, 356] on div "Bình Dương" at bounding box center [698, 362] width 205 height 18
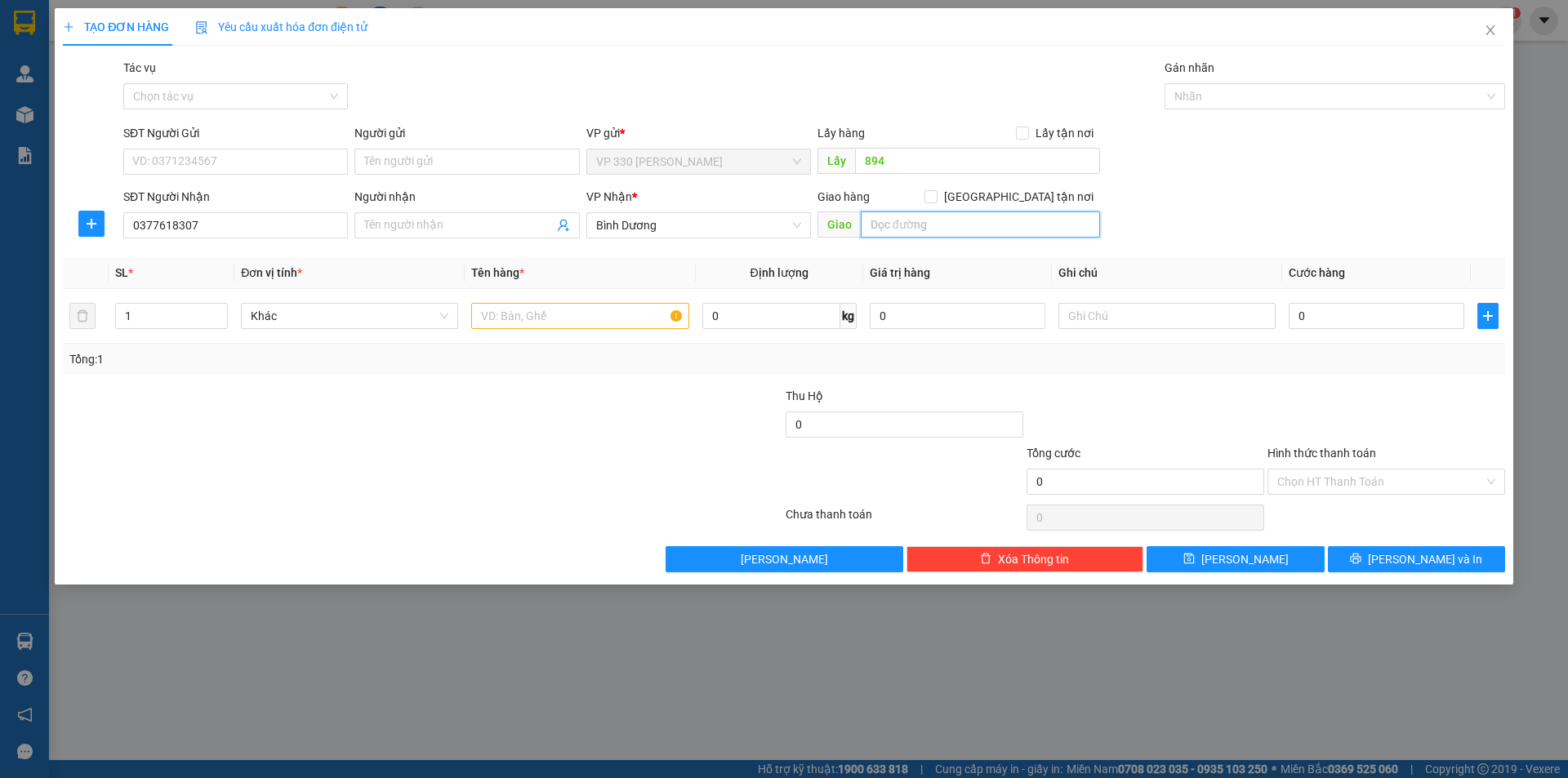
click at [929, 222] on input "text" at bounding box center [980, 225] width 239 height 26
type input "THỦ DẦU 1"
type input "2"
click at [223, 312] on span "up" at bounding box center [218, 311] width 9 height 9
click at [576, 309] on input "text" at bounding box center [580, 316] width 217 height 26
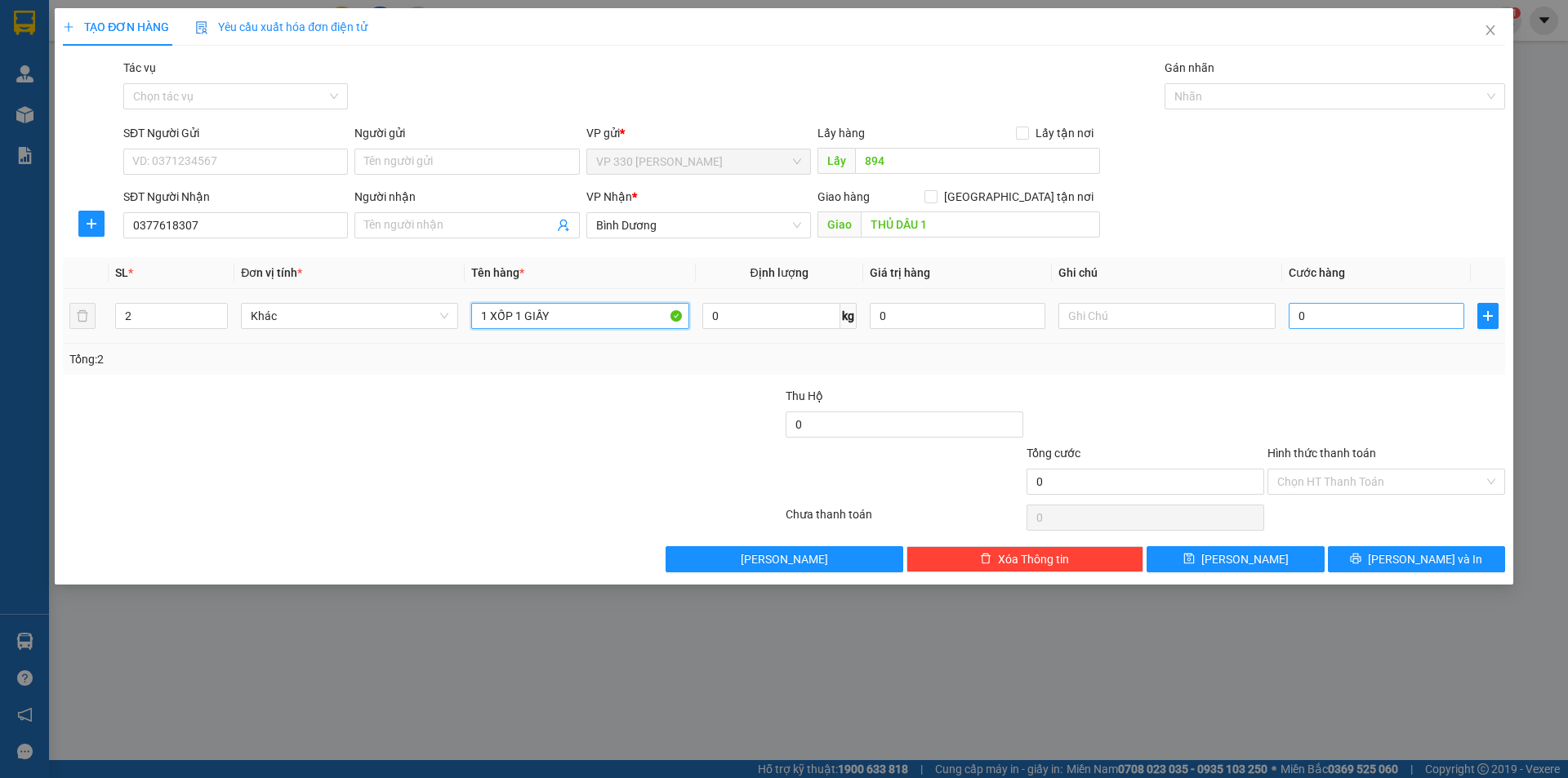
type input "1 XỐP 1 GIẤY"
click at [1341, 308] on input "0" at bounding box center [1376, 316] width 176 height 26
type input "2"
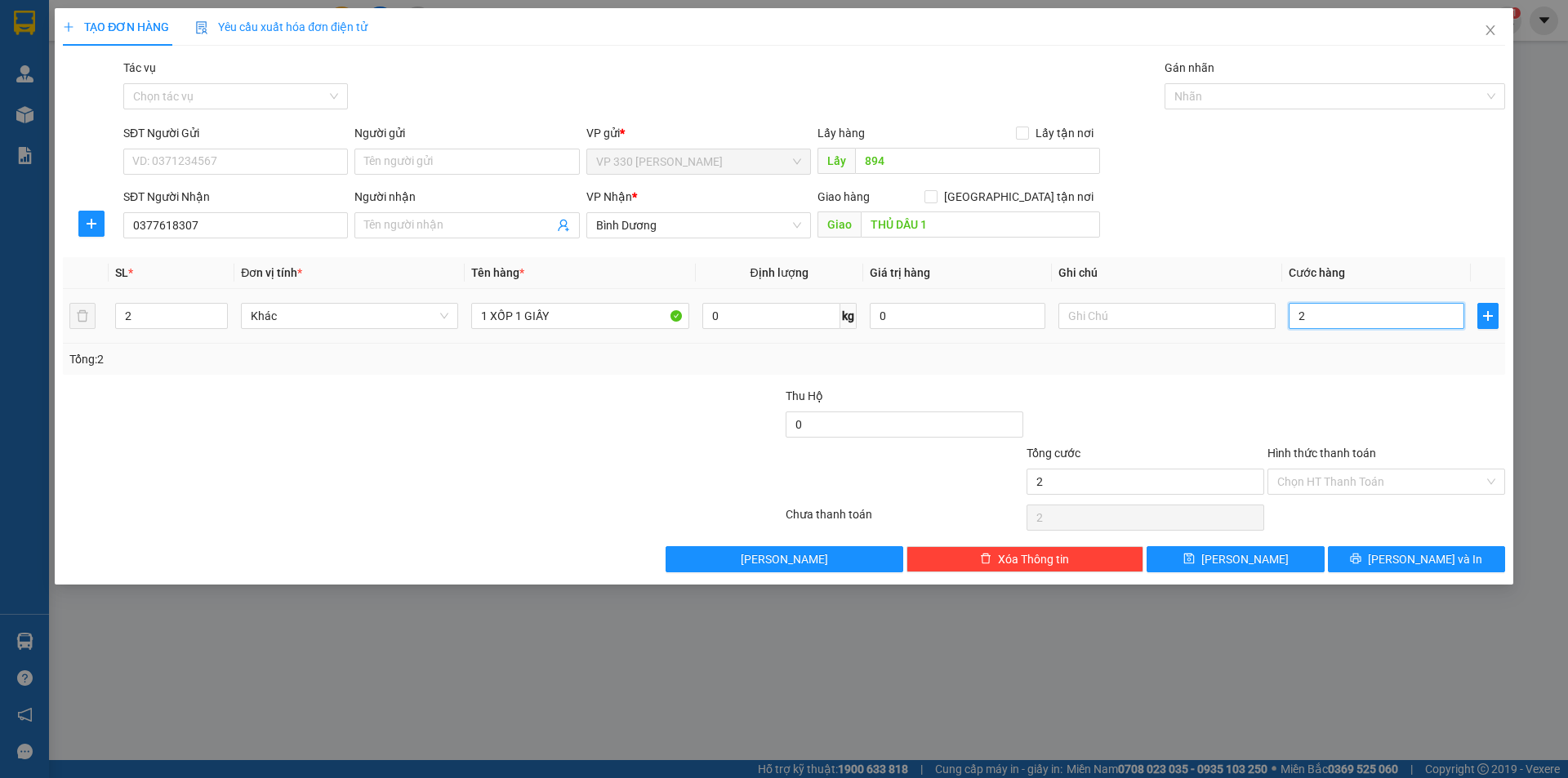
type input "25"
type input "250"
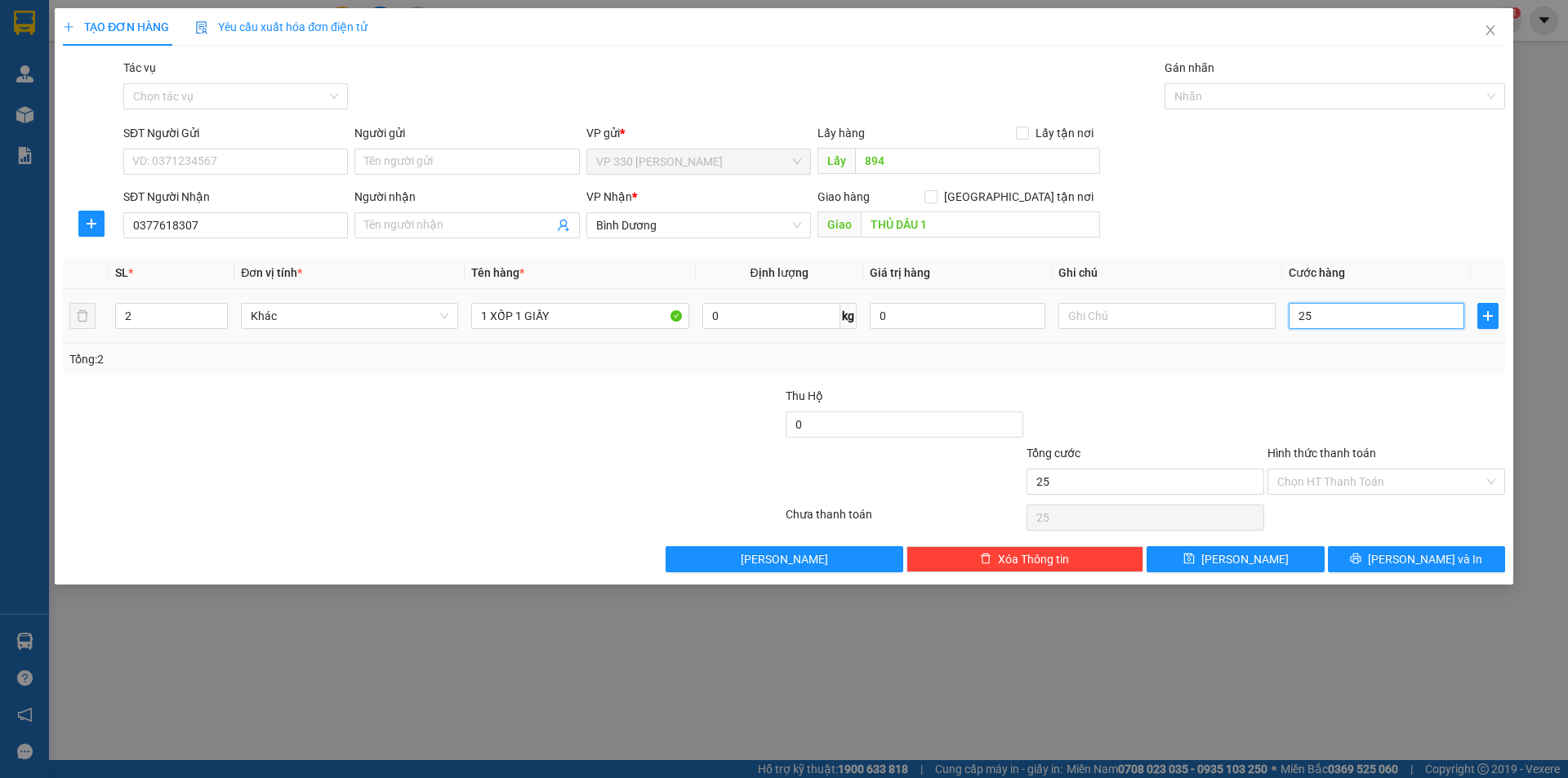
type input "250"
type input "2.500"
type input "25.000"
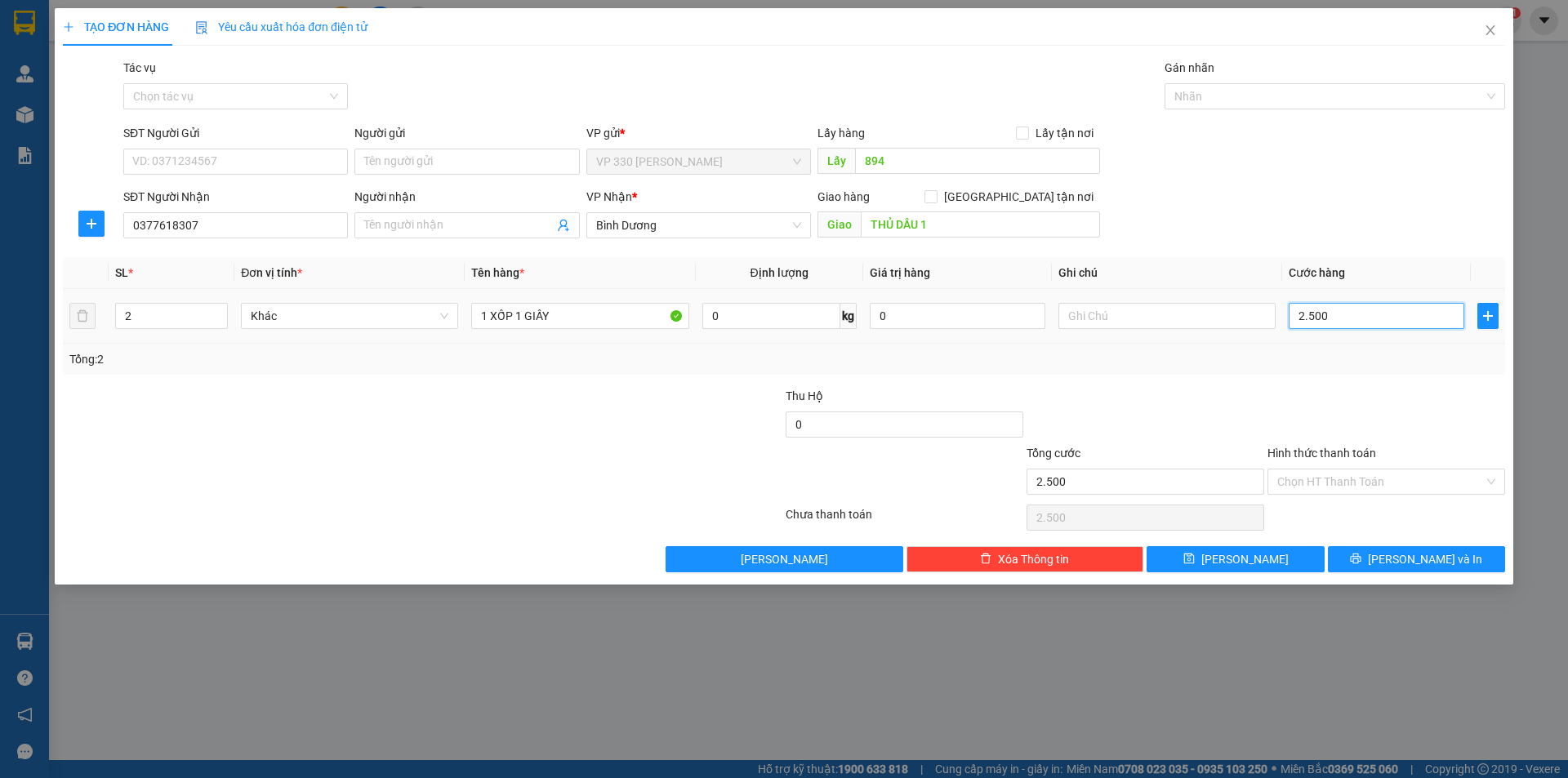
type input "25.000"
type input "250.000"
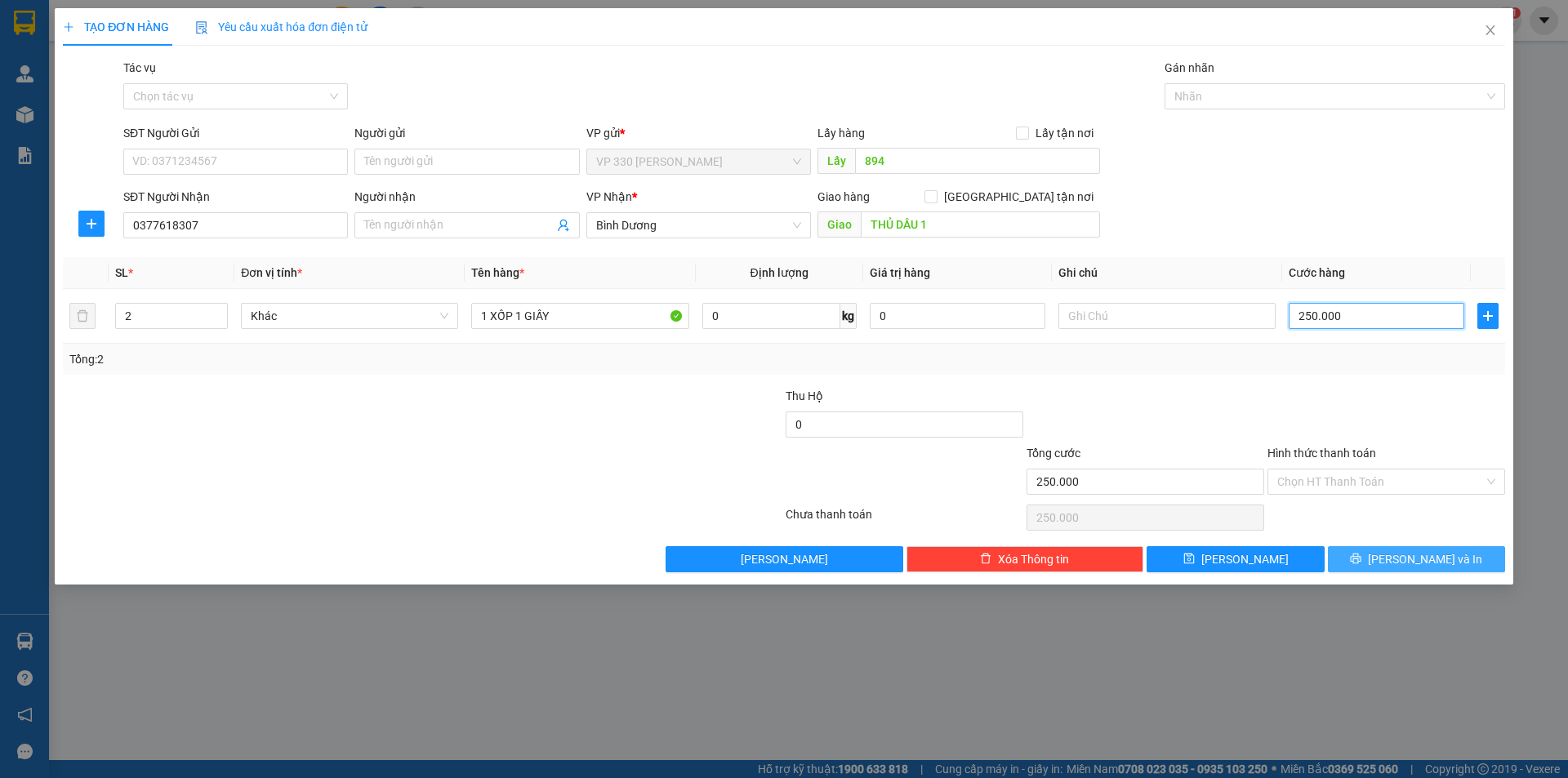
type input "250.000"
click at [1361, 560] on icon "printer" at bounding box center [1355, 558] width 10 height 10
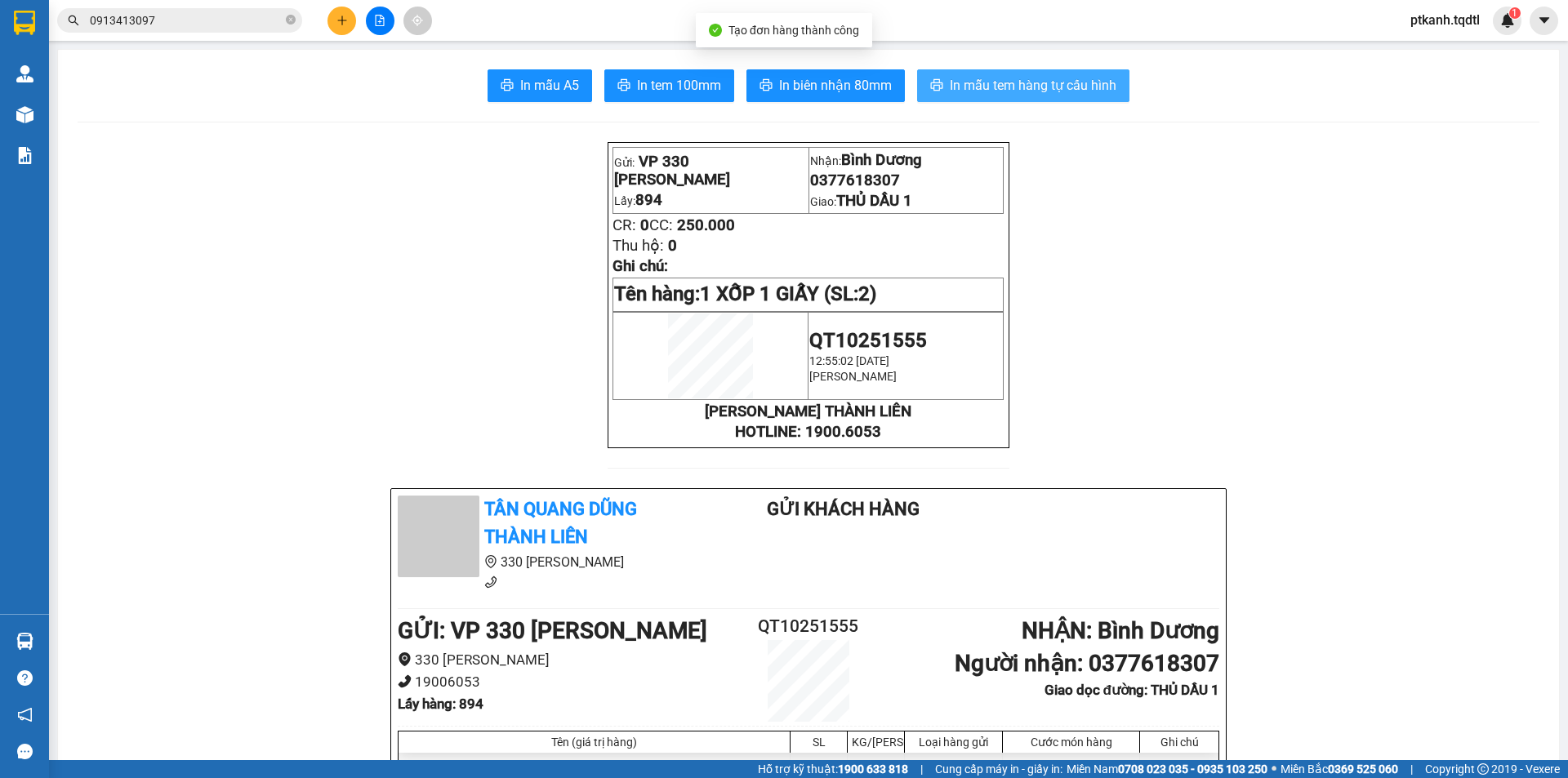
click at [1008, 87] on span "In mẫu tem hàng tự cấu hình" at bounding box center [1032, 86] width 167 height 21
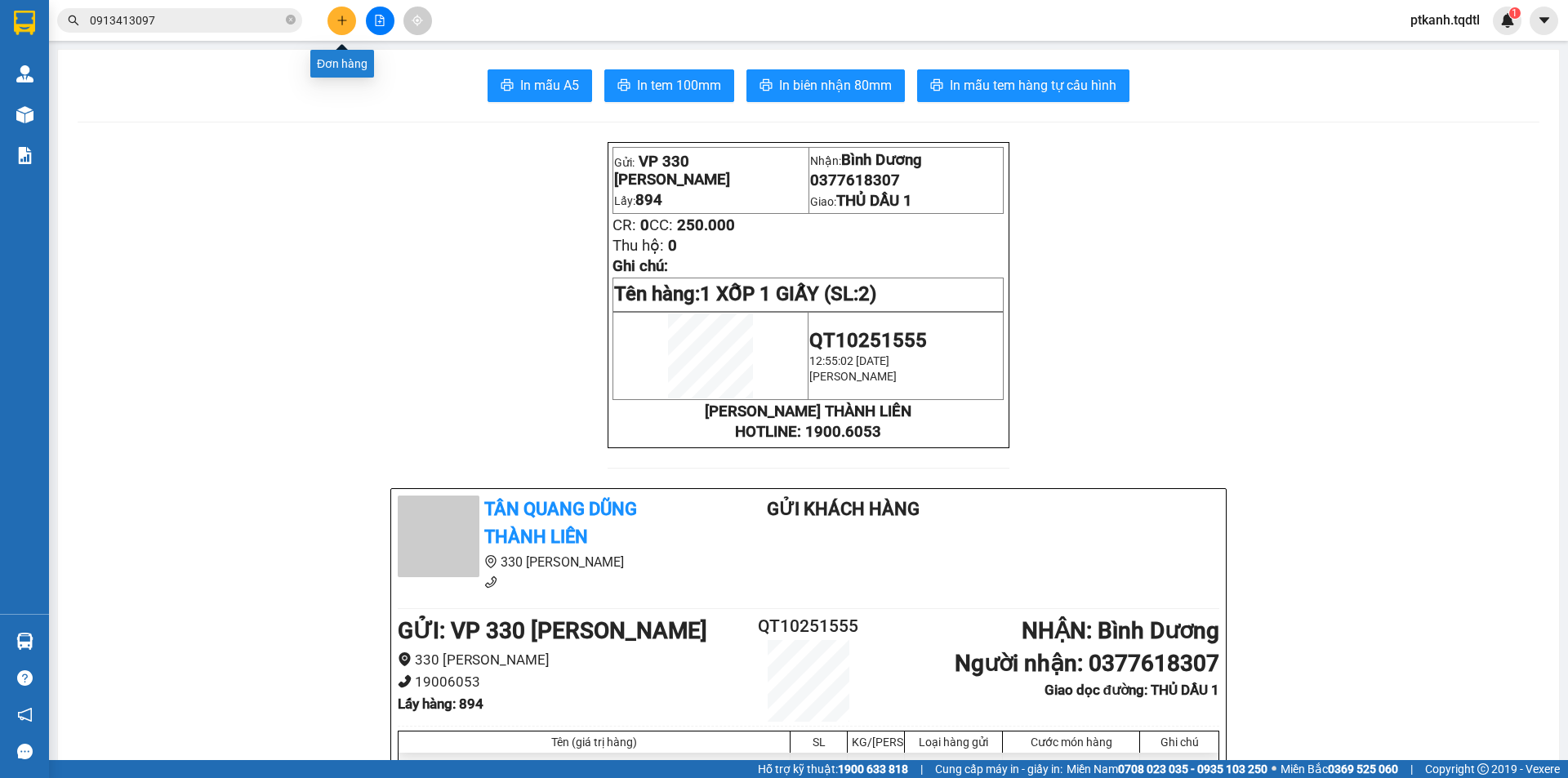
click at [336, 22] on icon "plus" at bounding box center [342, 21] width 11 height 11
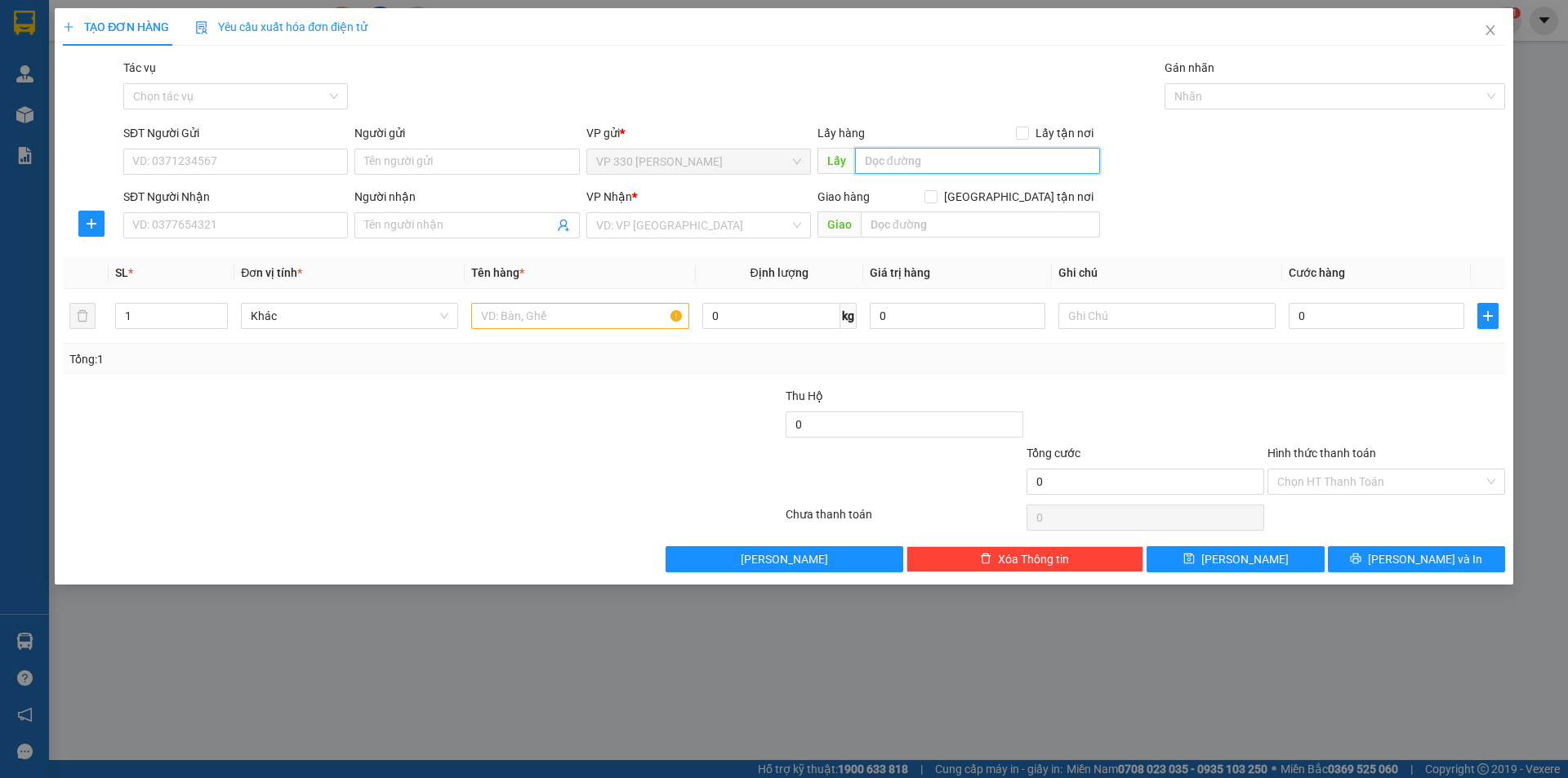
click at [899, 160] on input "text" at bounding box center [977, 161] width 245 height 26
type input "894"
click at [260, 229] on input "SĐT Người Nhận" at bounding box center [235, 226] width 225 height 26
type input "0975399319"
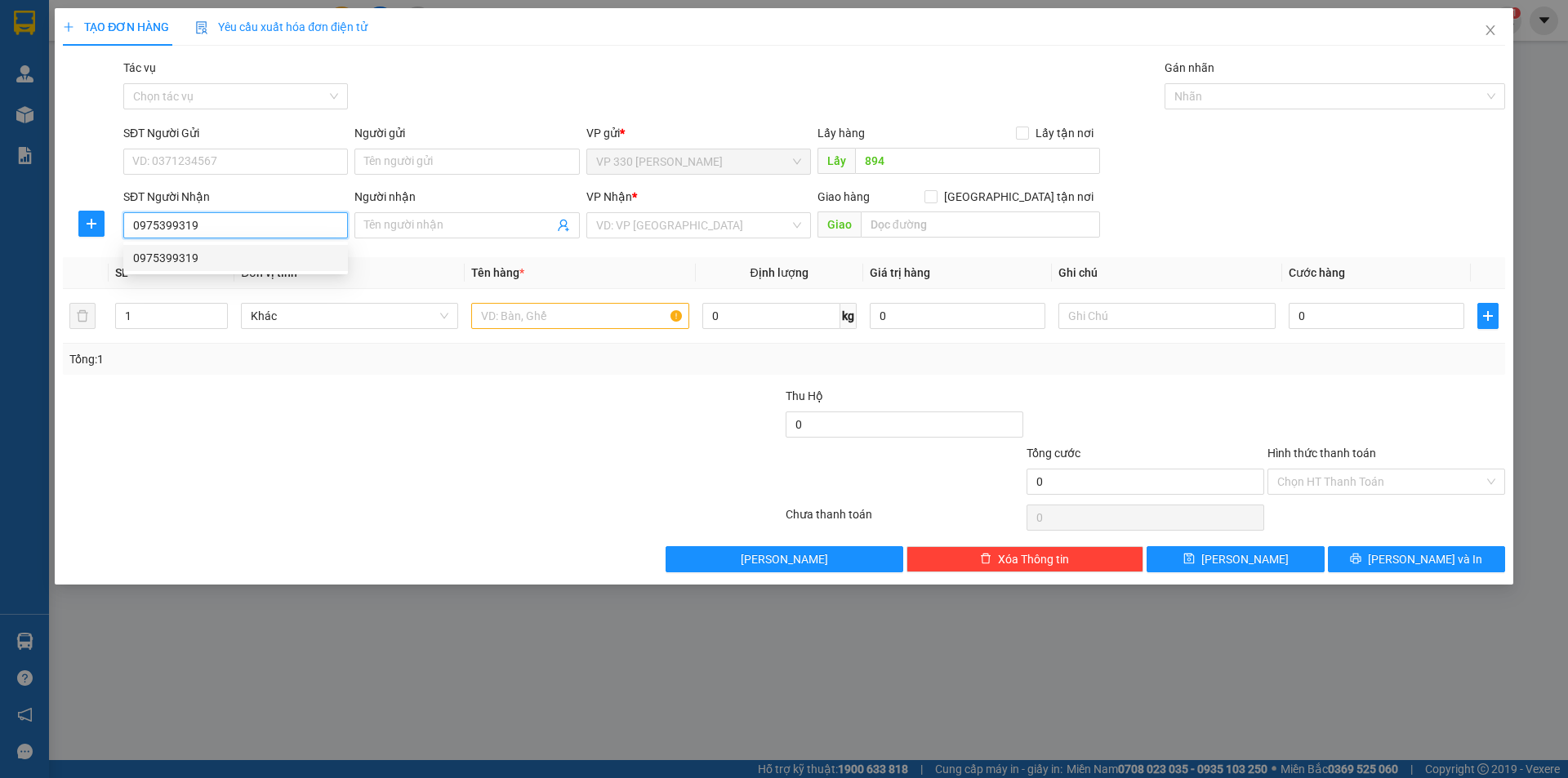
click at [208, 252] on div "0975399319" at bounding box center [235, 258] width 205 height 18
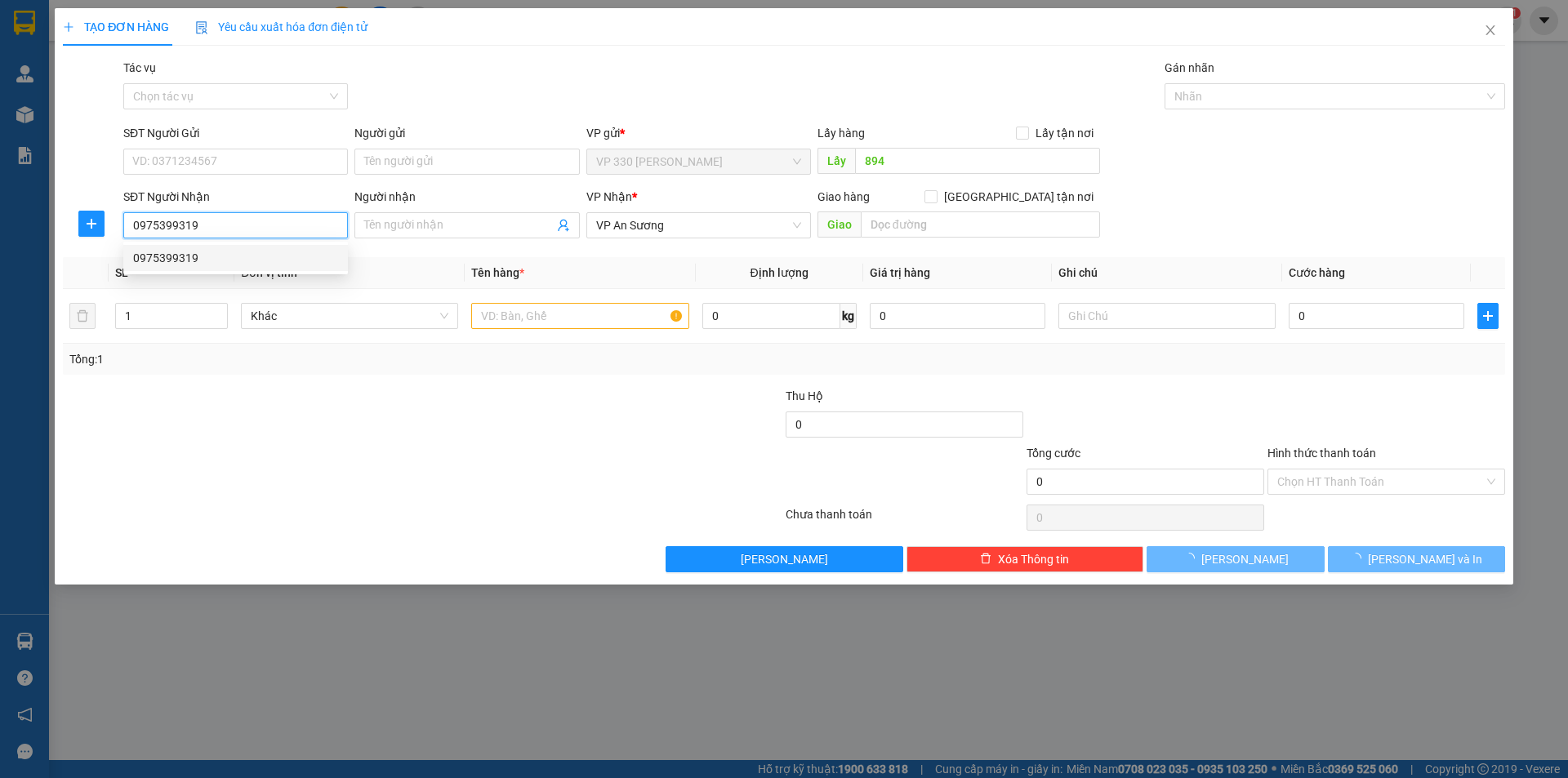
type input "700.000"
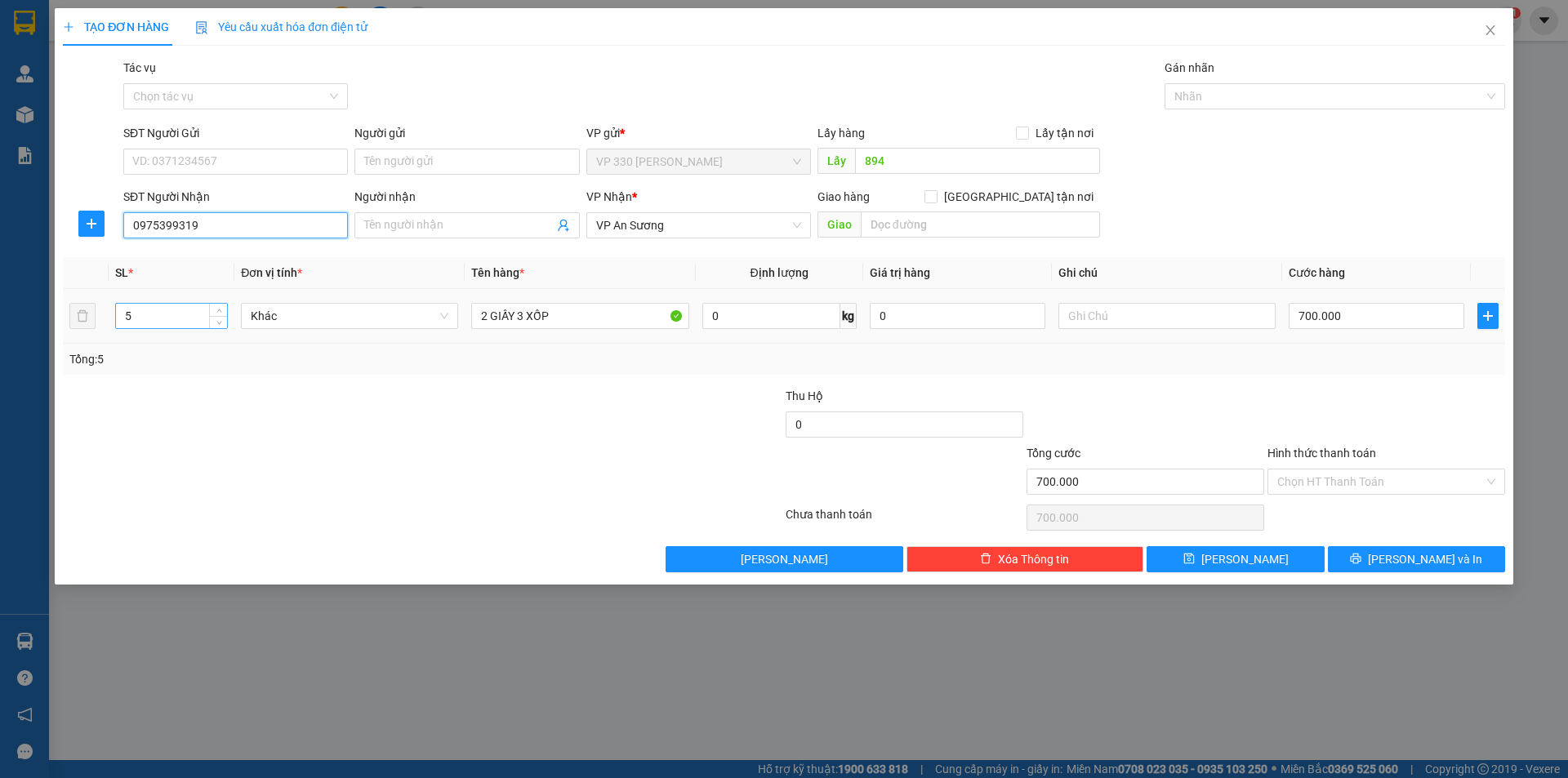
type input "0975399319"
click at [169, 314] on input "5" at bounding box center [171, 316] width 111 height 24
type input "1"
drag, startPoint x: 588, startPoint y: 313, endPoint x: 325, endPoint y: 268, distance: 266.8
click at [325, 268] on table "SL * Đơn vị tính * Tên hàng * Định lượng Giá trị hàng Ghi chú Cước hàng 1 Khác …" at bounding box center [784, 300] width 1442 height 87
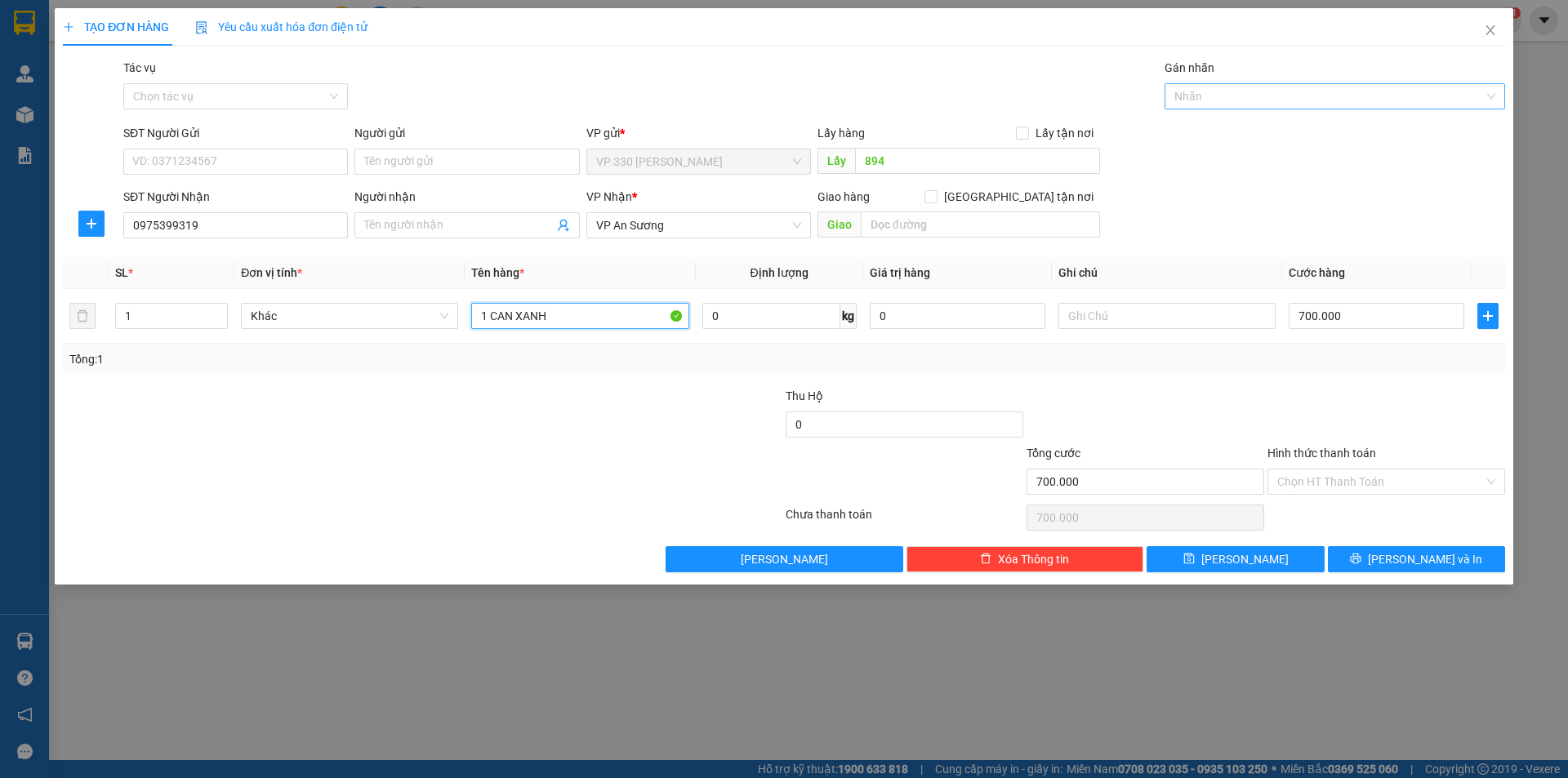
click at [1260, 95] on div at bounding box center [1326, 96] width 316 height 20
type input "1 CAN XANH"
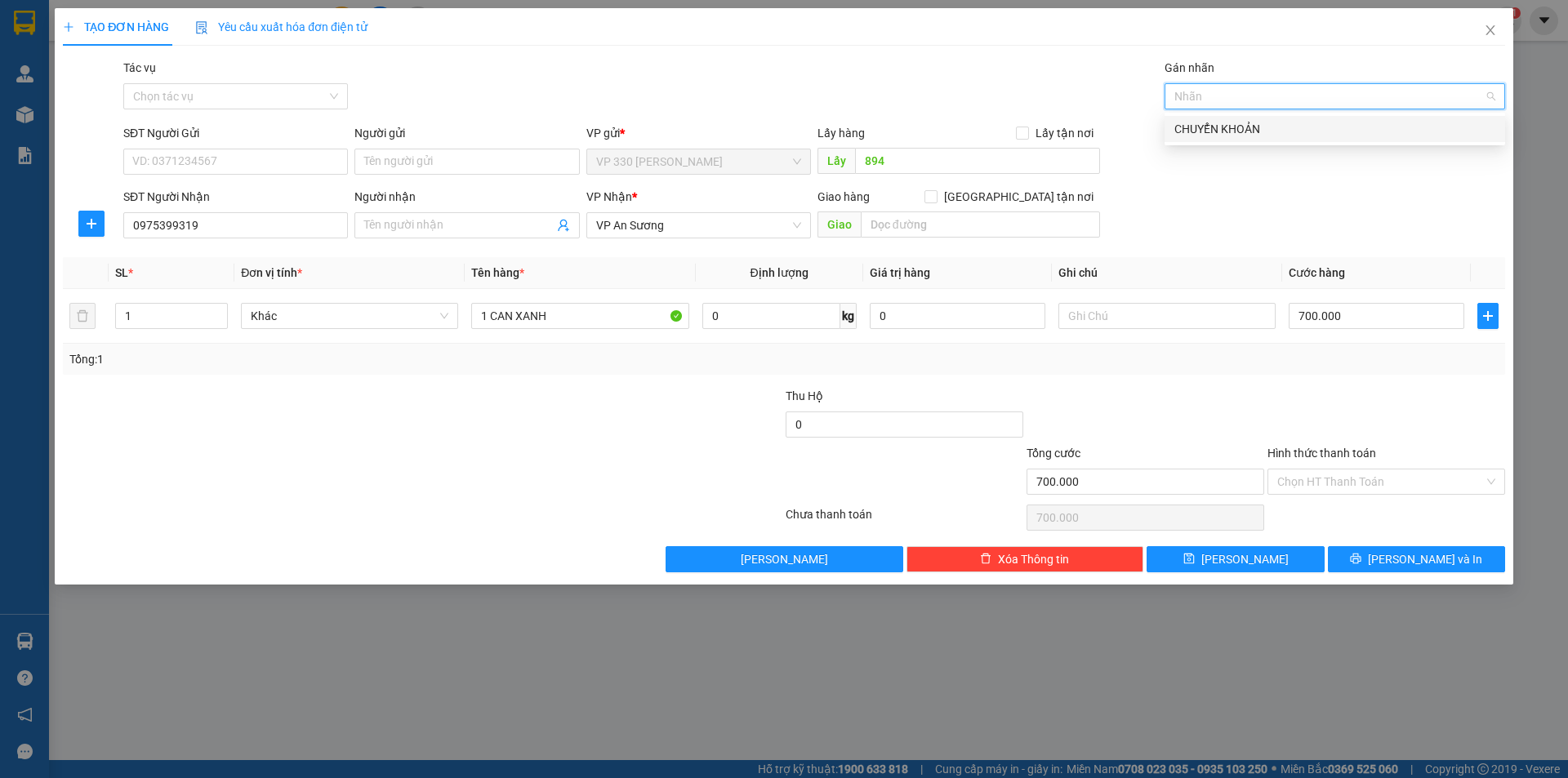
click at [1248, 135] on div "CHUYỂN KHOẢN" at bounding box center [1335, 129] width 321 height 18
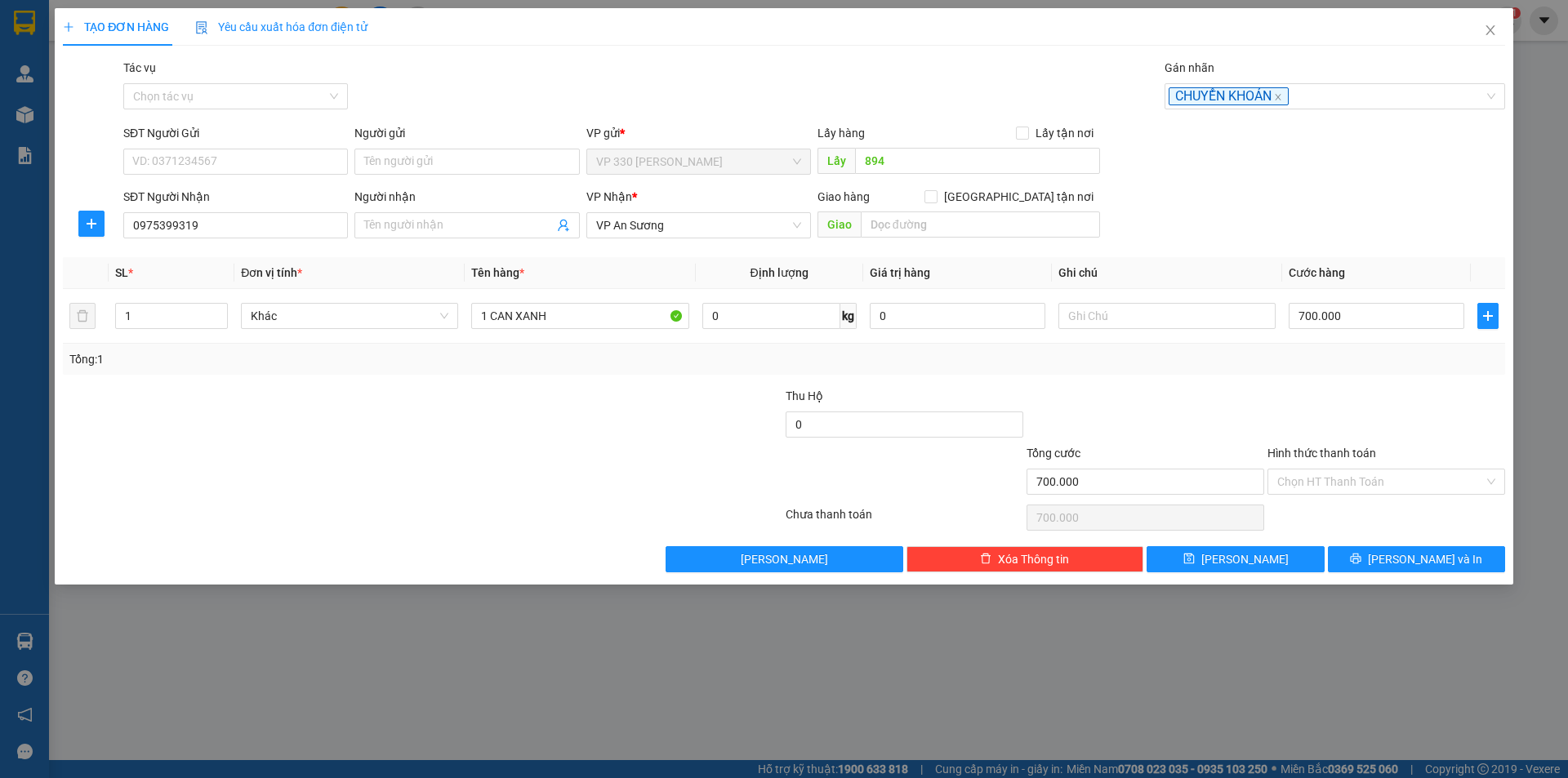
click at [1352, 451] on label "Hình thức thanh toán" at bounding box center [1320, 453] width 108 height 13
click at [1352, 469] on input "Hình thức thanh toán" at bounding box center [1380, 482] width 206 height 24
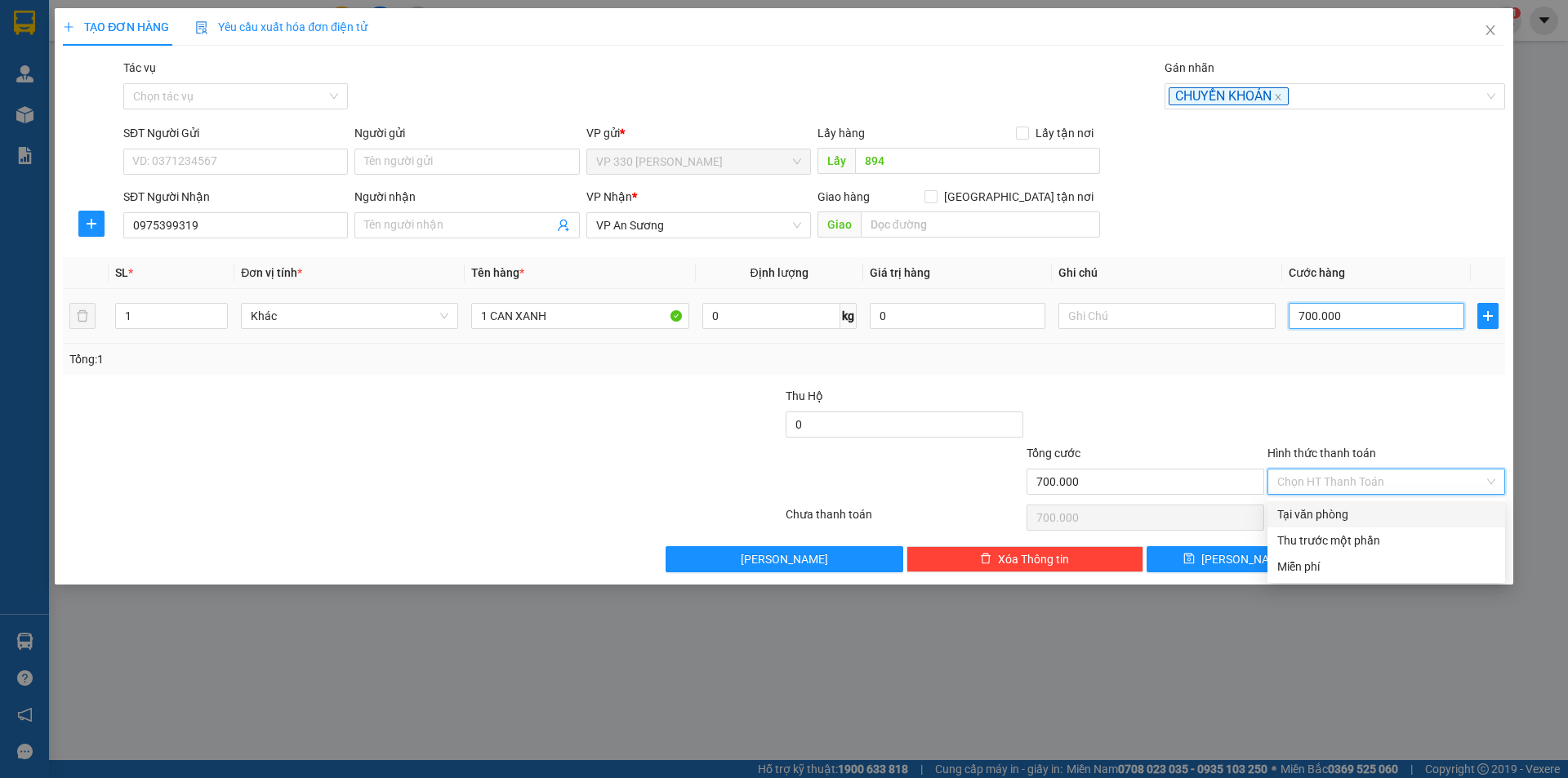
click at [1374, 310] on input "700.000" at bounding box center [1376, 316] width 176 height 26
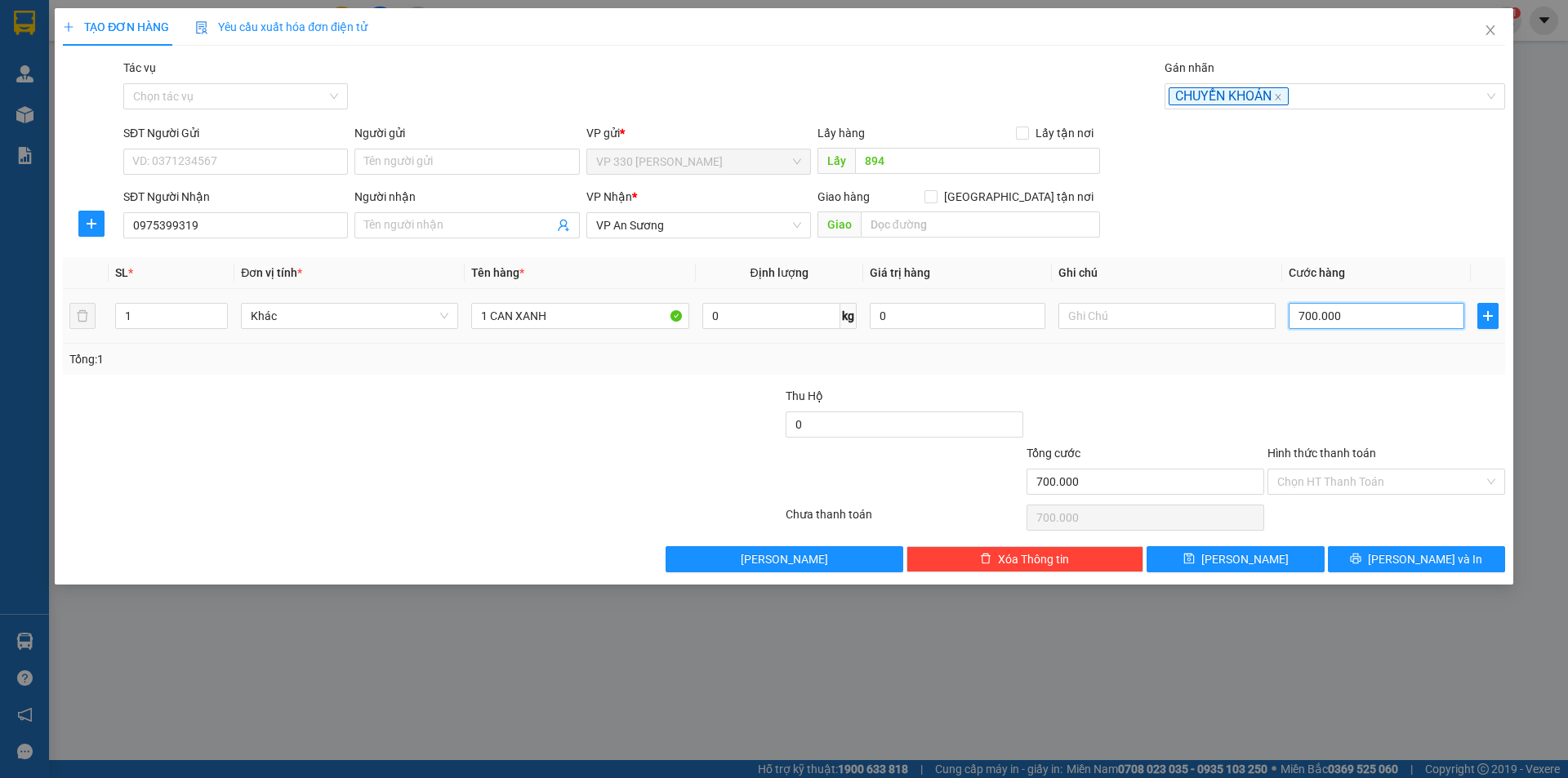
type input "1"
type input "10"
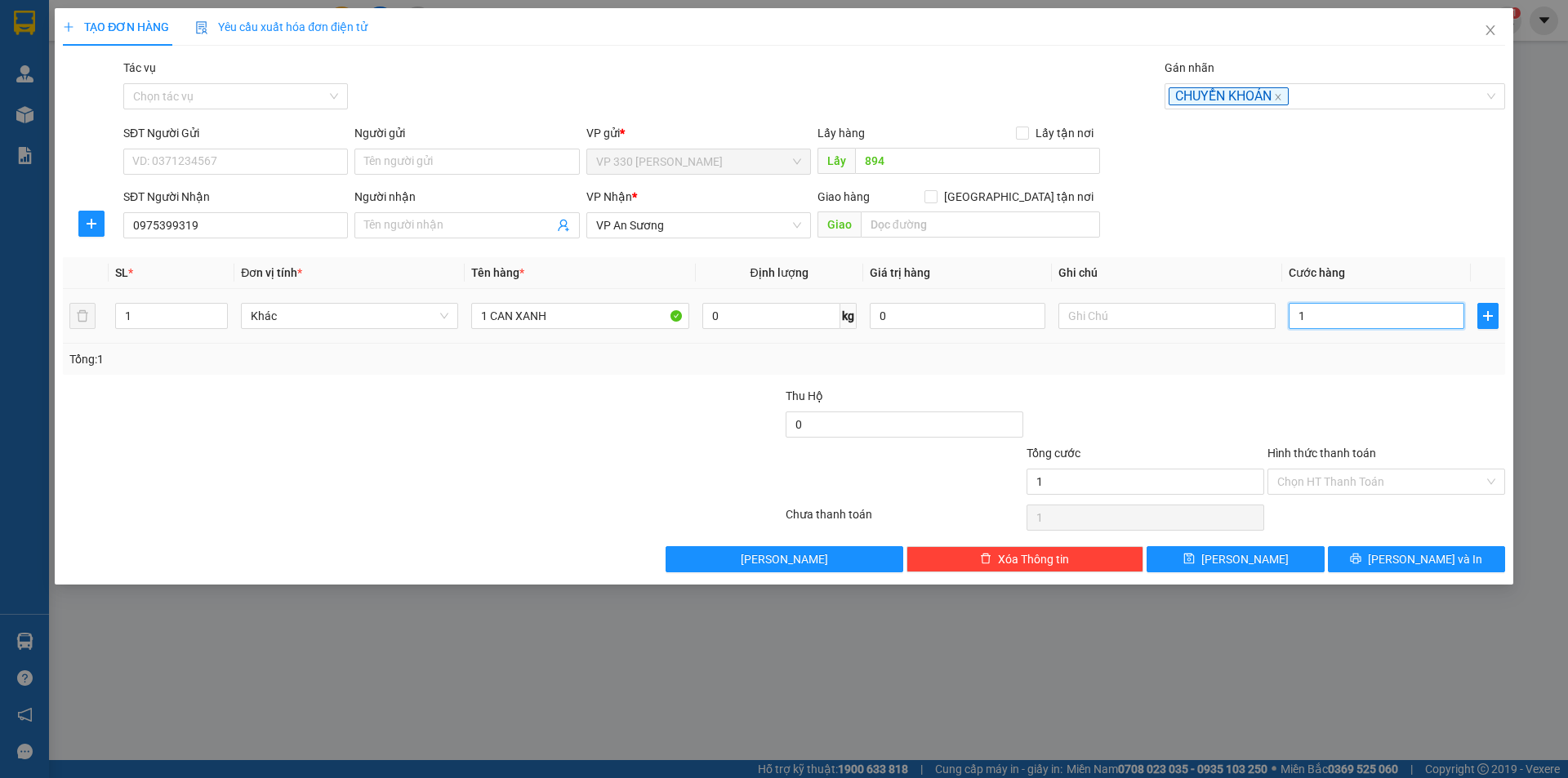
type input "10"
type input "100"
type input "1.000"
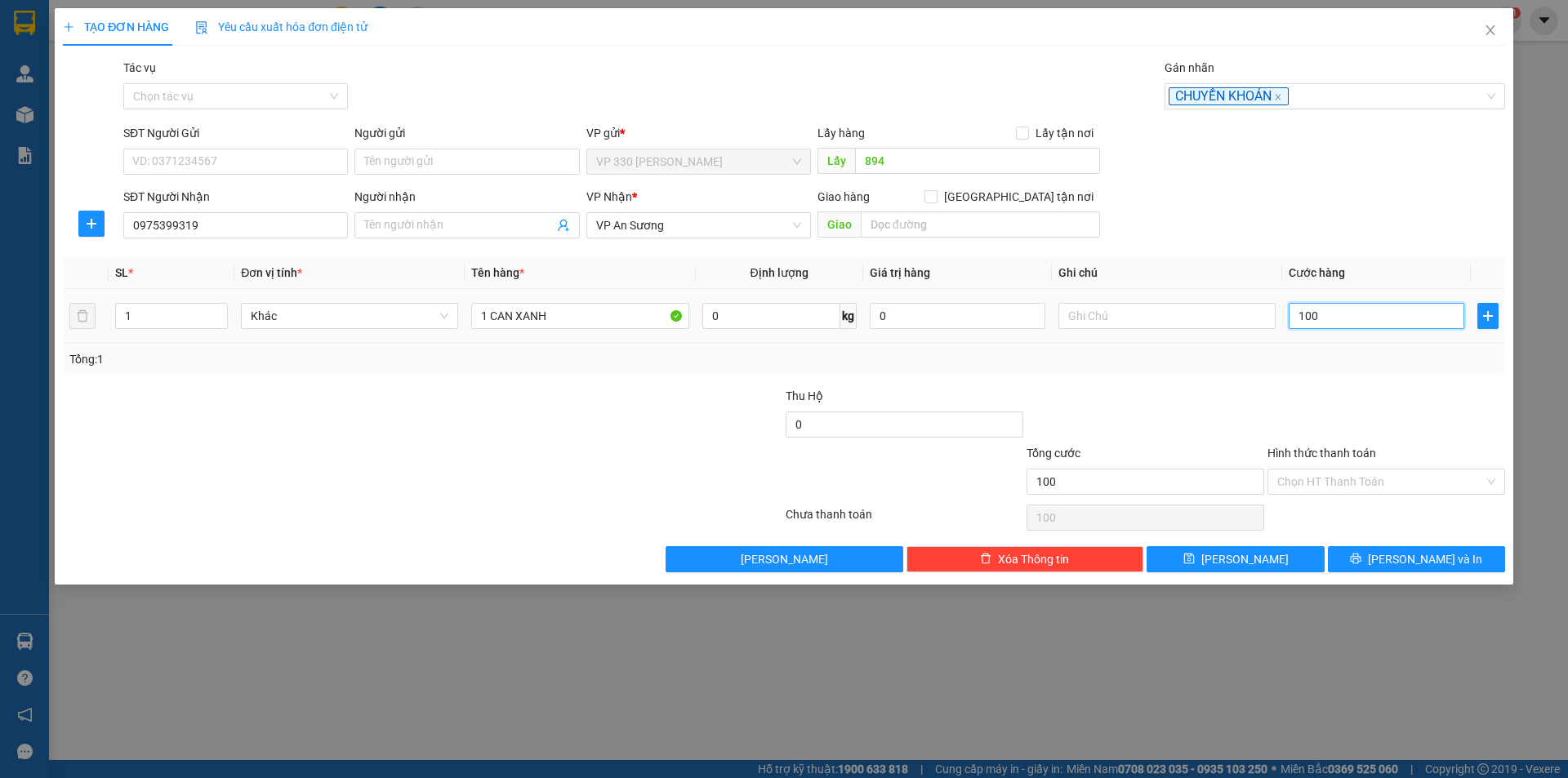
type input "1.000"
type input "10.000"
type input "100.000"
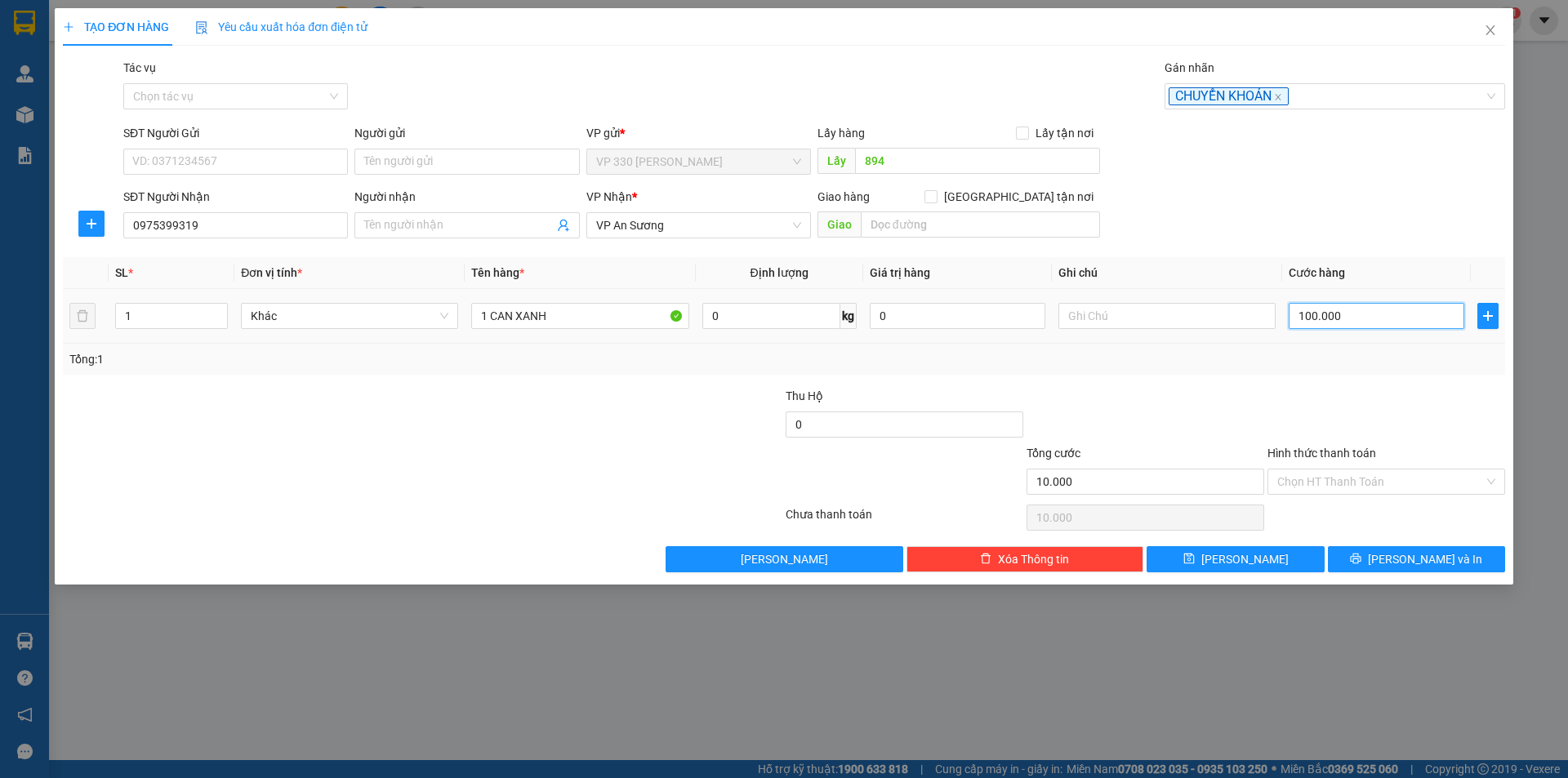
type input "100.000"
drag, startPoint x: 1356, startPoint y: 455, endPoint x: 1359, endPoint y: 466, distance: 11.4
click at [1355, 455] on label "Hình thức thanh toán" at bounding box center [1320, 453] width 108 height 13
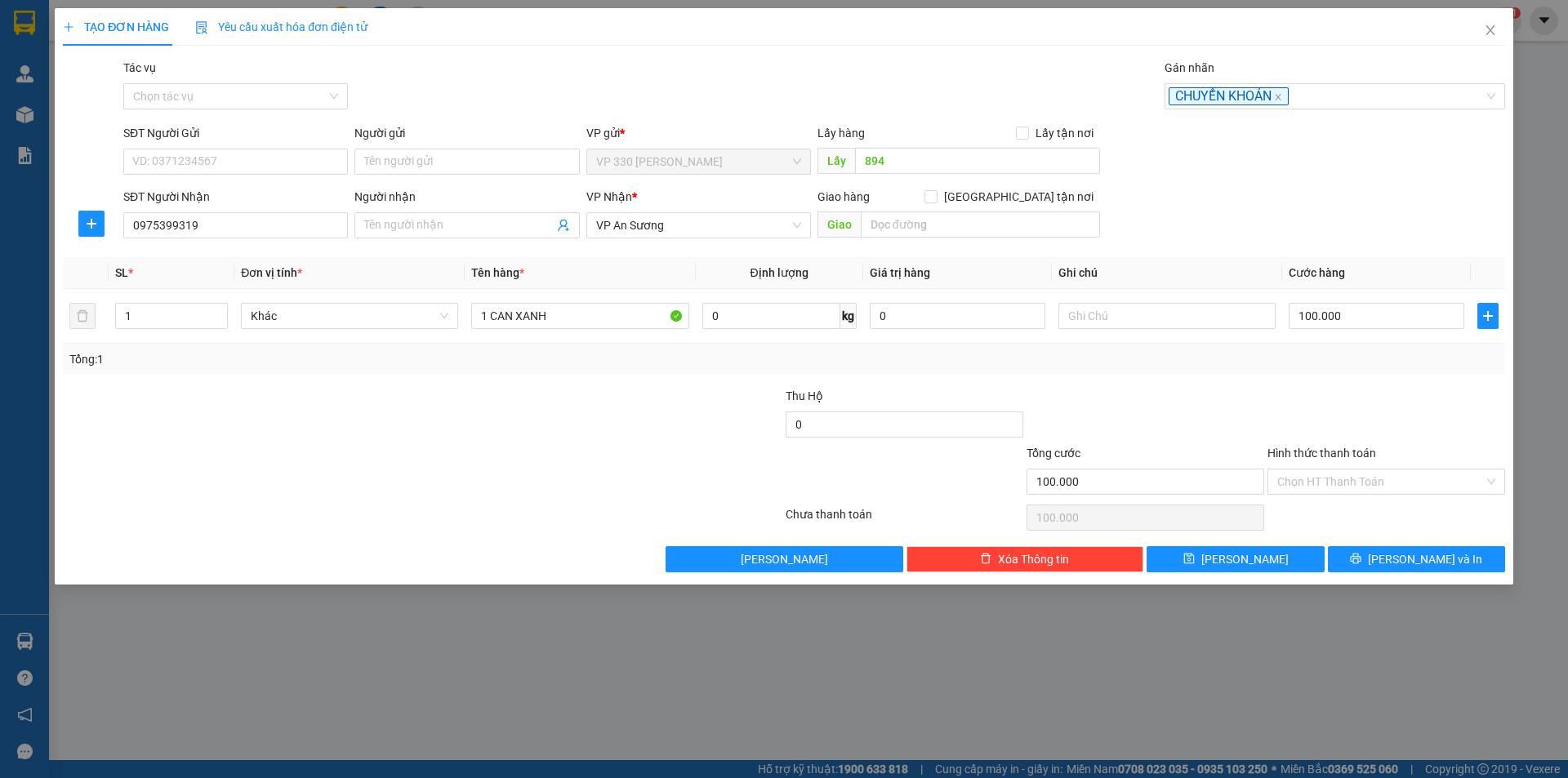
click at [1355, 469] on input "Hình thức thanh toán" at bounding box center [1380, 482] width 206 height 24
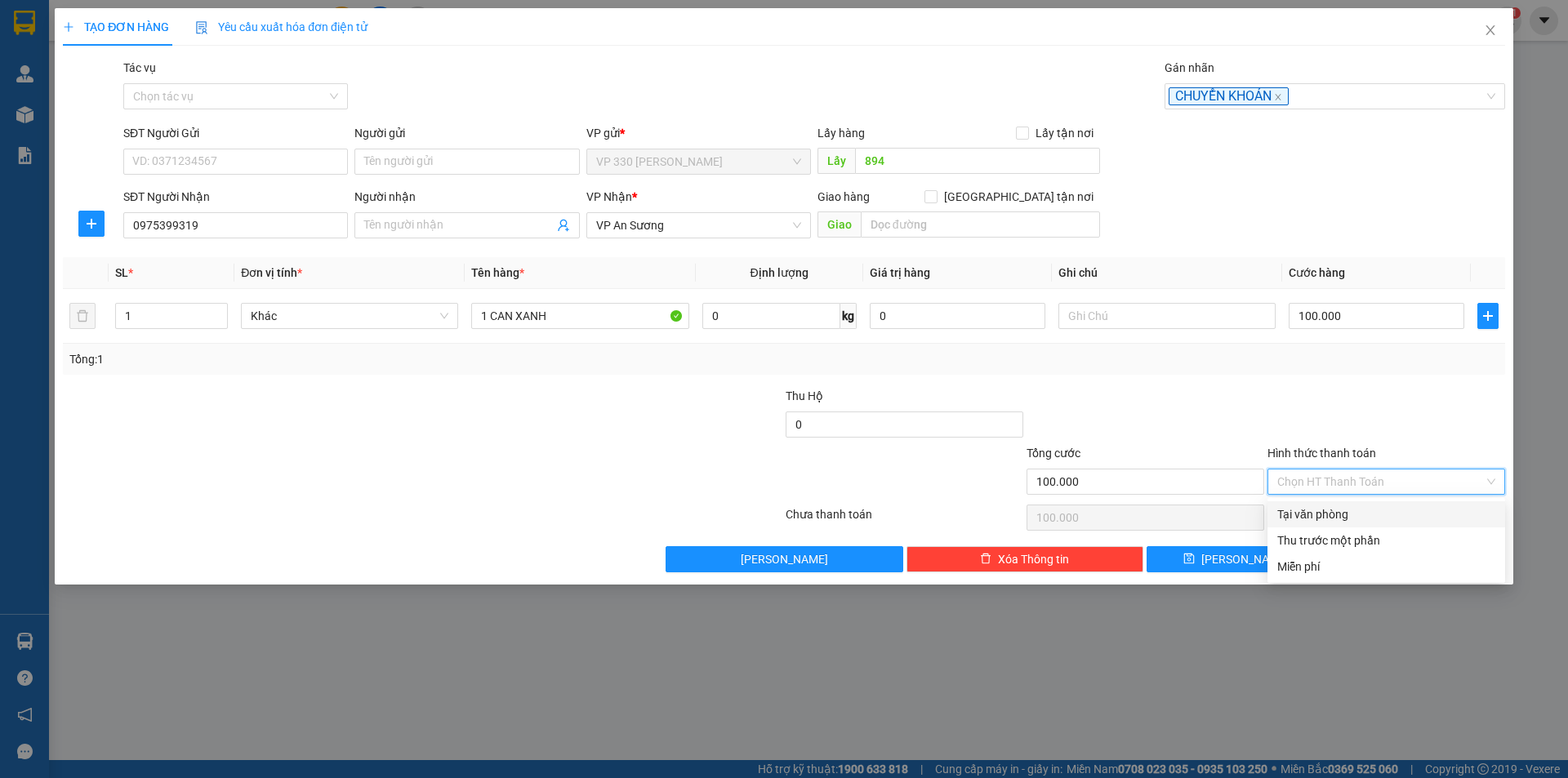
click at [1368, 505] on div "Tại văn phòng" at bounding box center [1386, 514] width 218 height 18
type input "0"
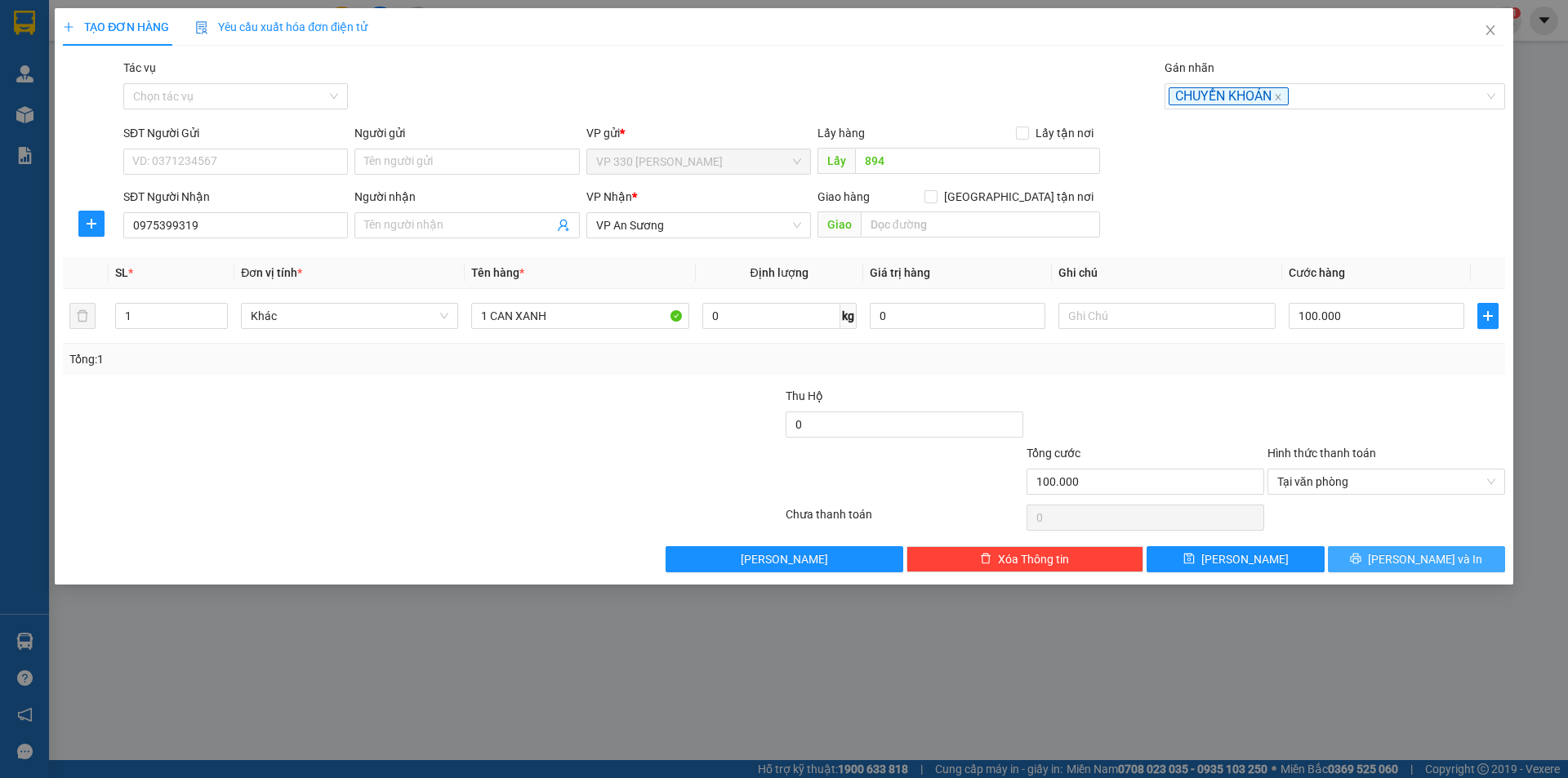
drag, startPoint x: 1398, startPoint y: 553, endPoint x: 1102, endPoint y: 331, distance: 370.0
click at [1396, 551] on button "[PERSON_NAME] và In" at bounding box center [1416, 559] width 177 height 26
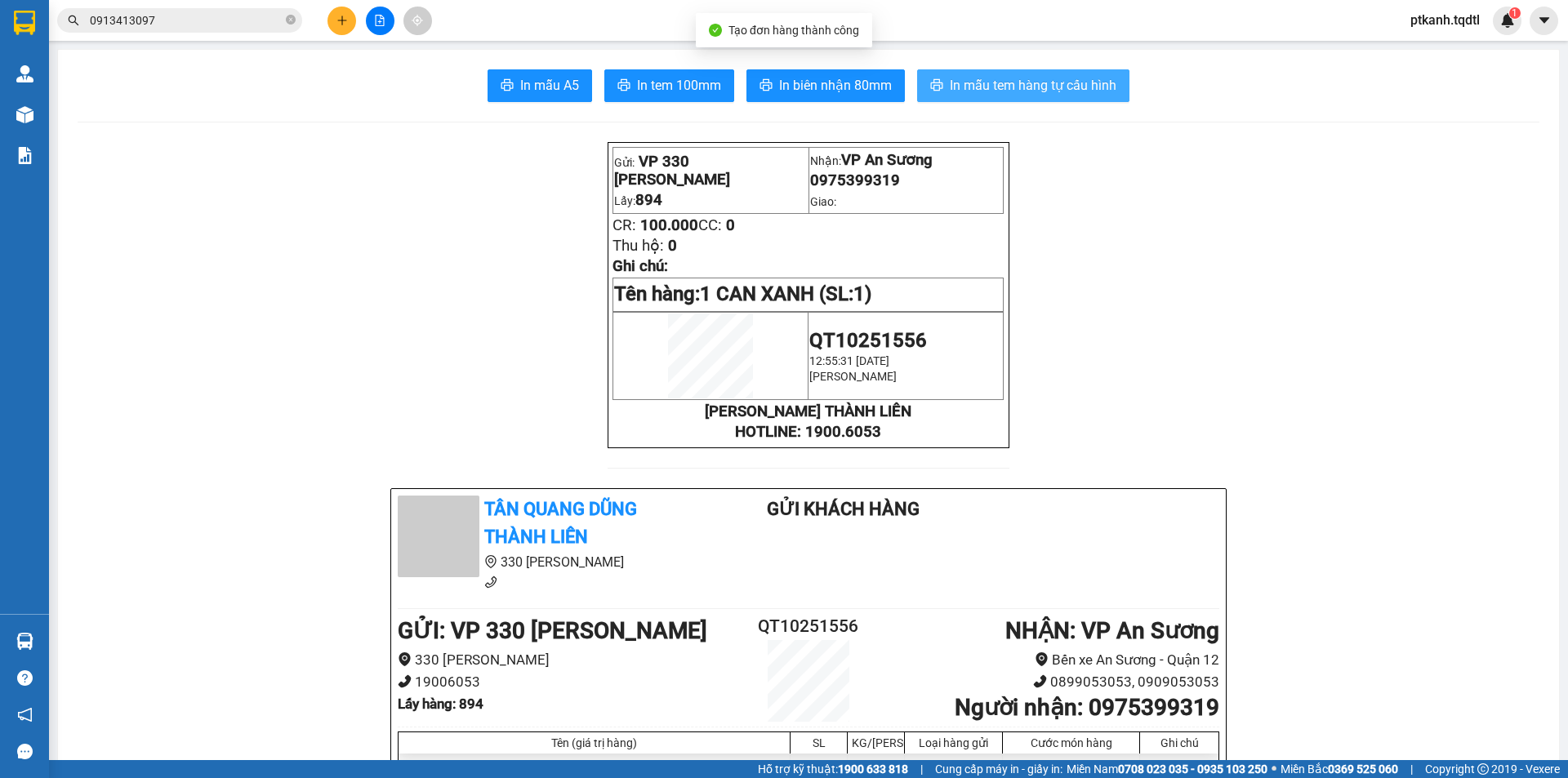
click at [1020, 81] on span "In mẫu tem hàng tự cấu hình" at bounding box center [1032, 86] width 167 height 21
click at [344, 20] on icon "plus" at bounding box center [342, 21] width 11 height 11
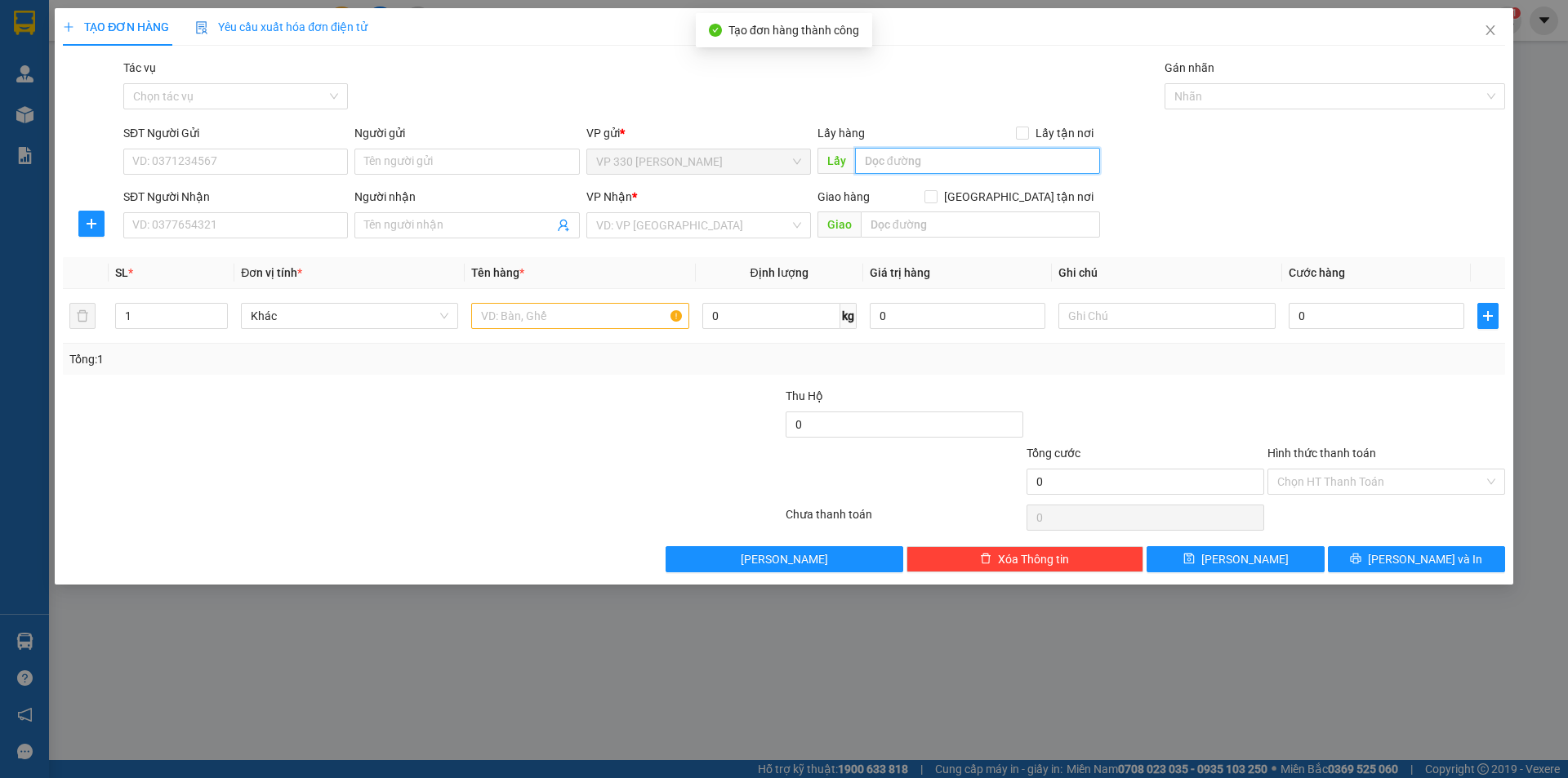
click at [930, 157] on input "text" at bounding box center [977, 161] width 245 height 26
type input "894"
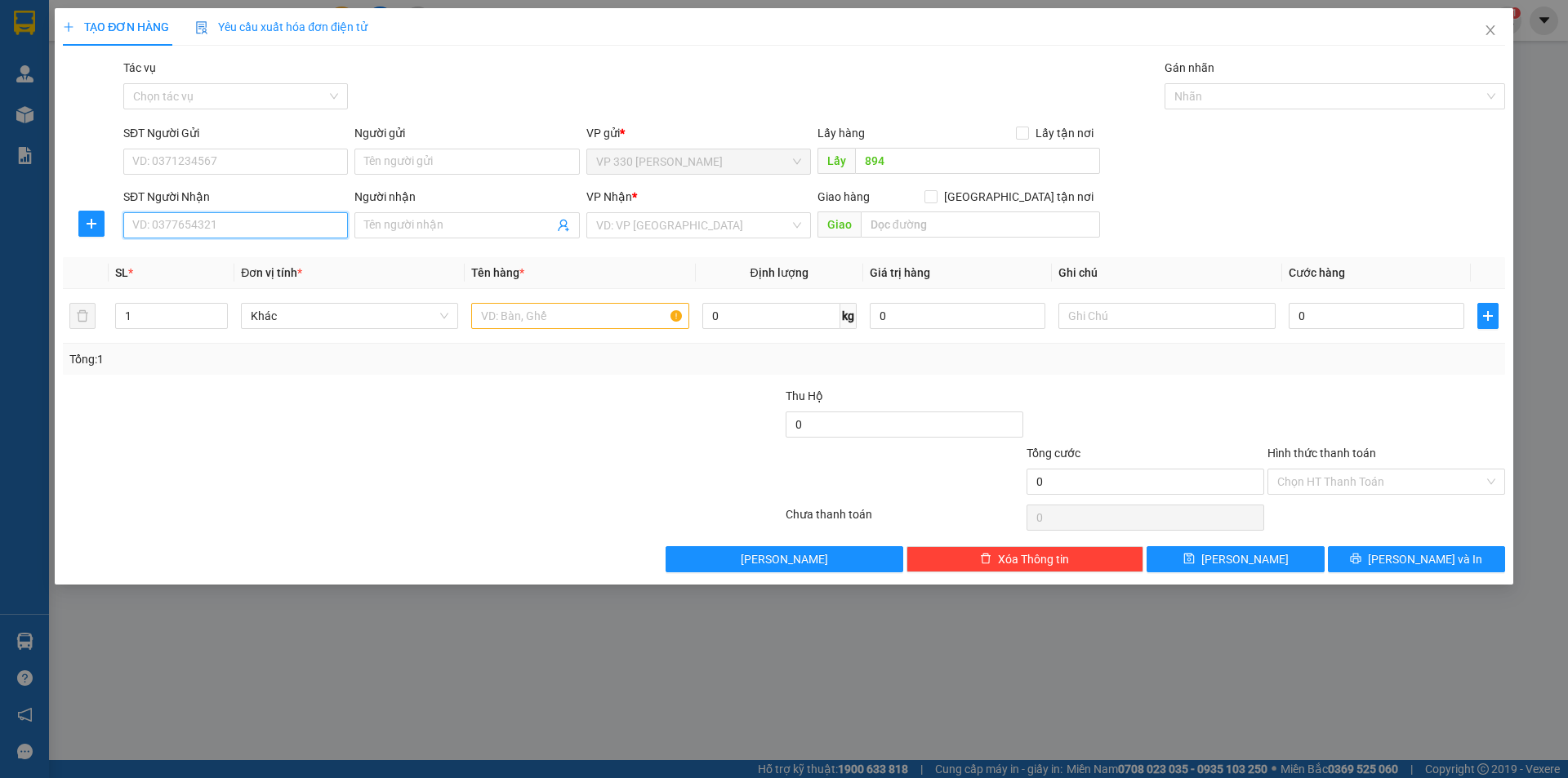
click at [312, 229] on input "SĐT Người Nhận" at bounding box center [235, 226] width 225 height 26
type input "0931531139"
click at [632, 221] on input "search" at bounding box center [693, 225] width 194 height 24
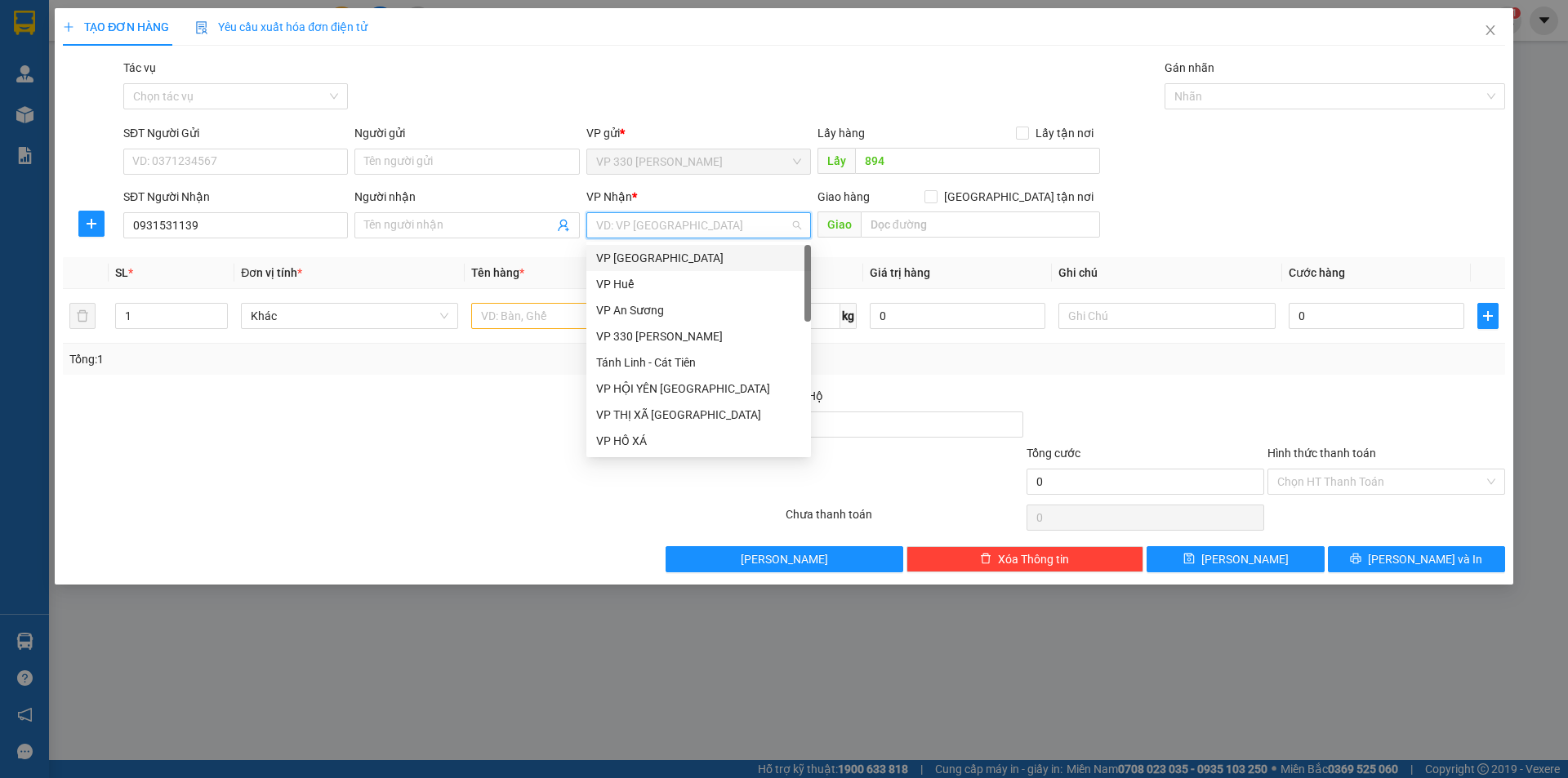
type input "B"
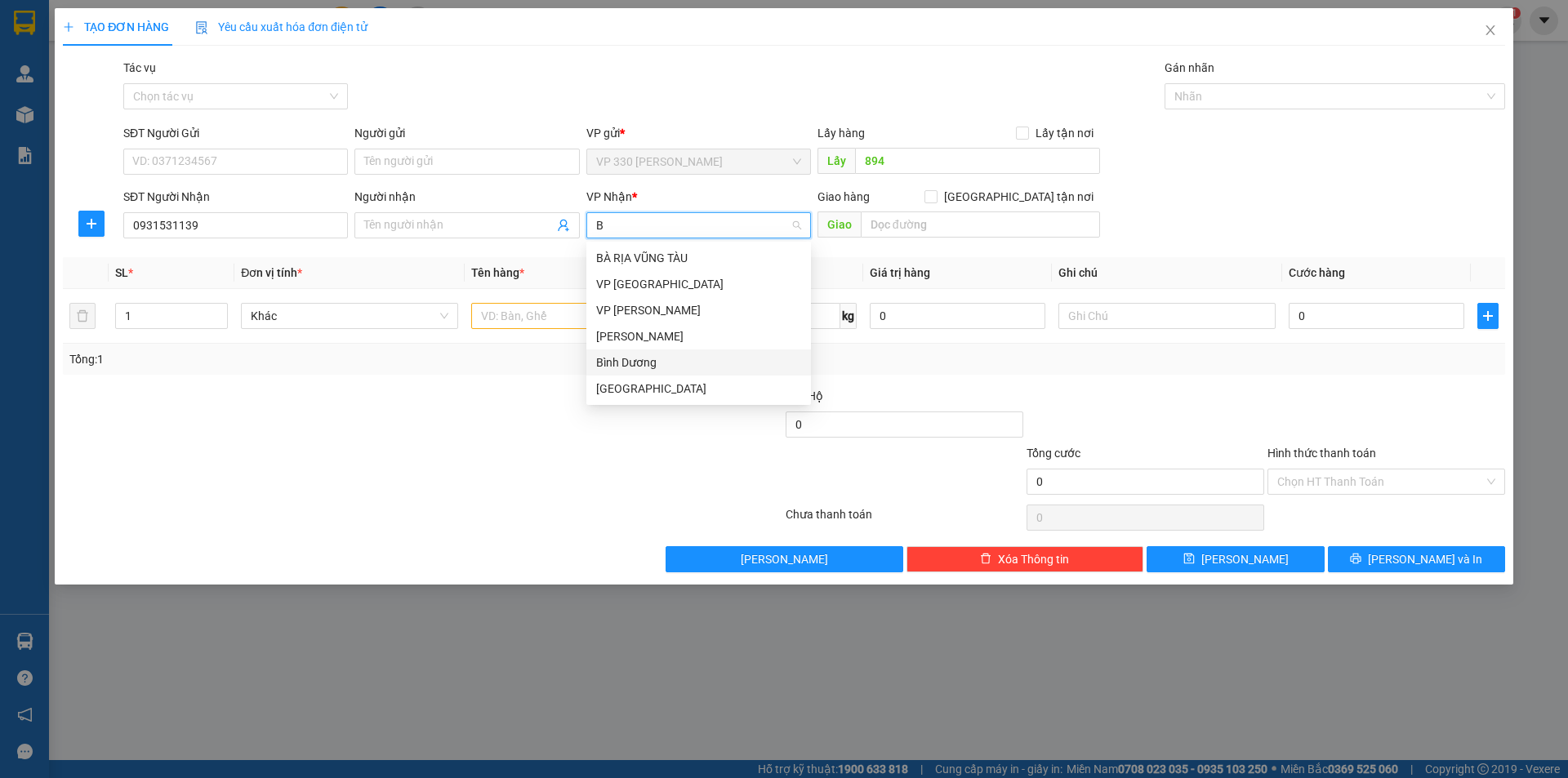
click at [653, 359] on div "Bình Dương" at bounding box center [698, 362] width 205 height 18
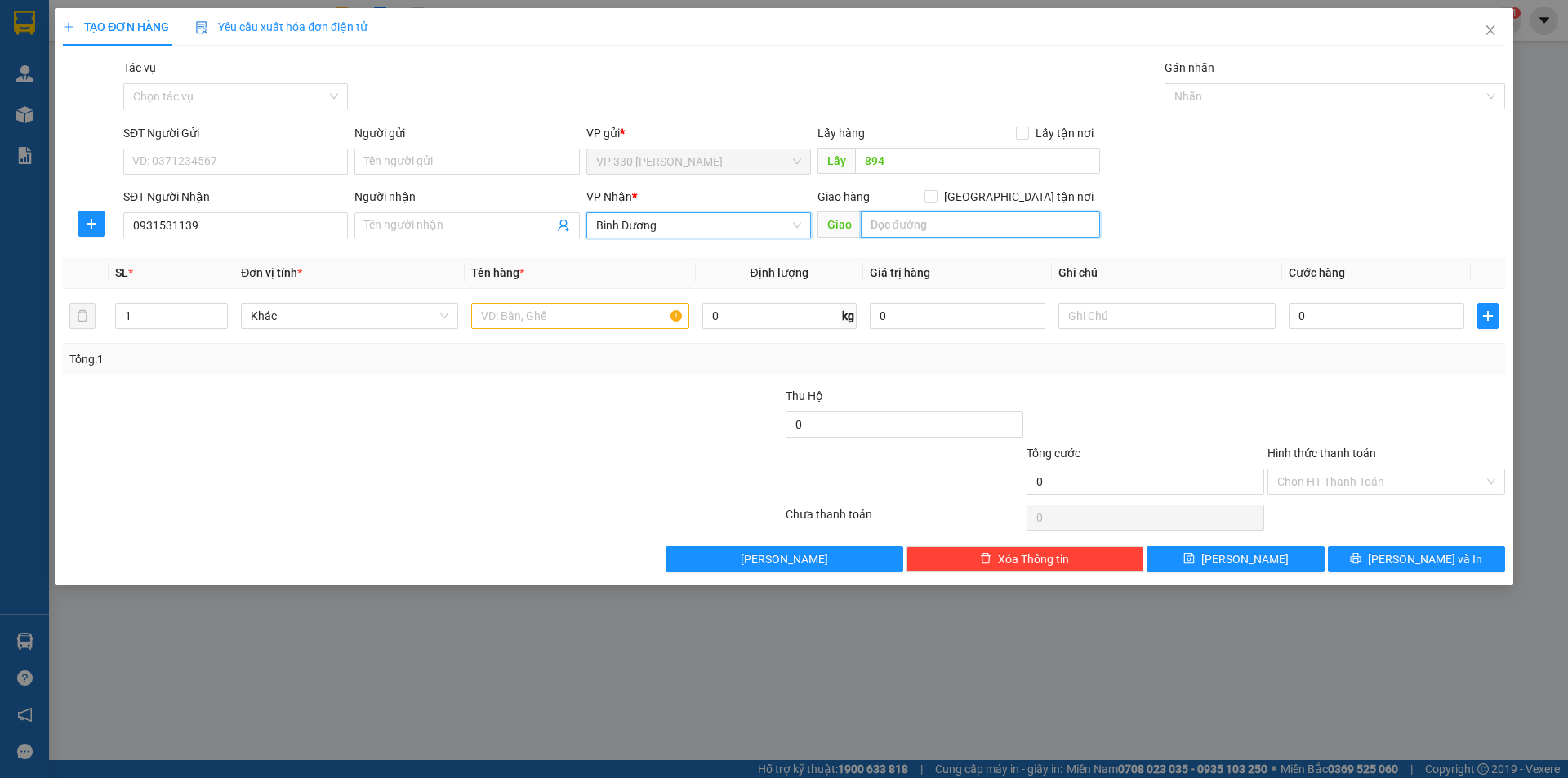
click at [899, 226] on input "text" at bounding box center [980, 225] width 239 height 26
type input "THỦ DẦU 1"
click at [504, 316] on input "text" at bounding box center [580, 316] width 217 height 26
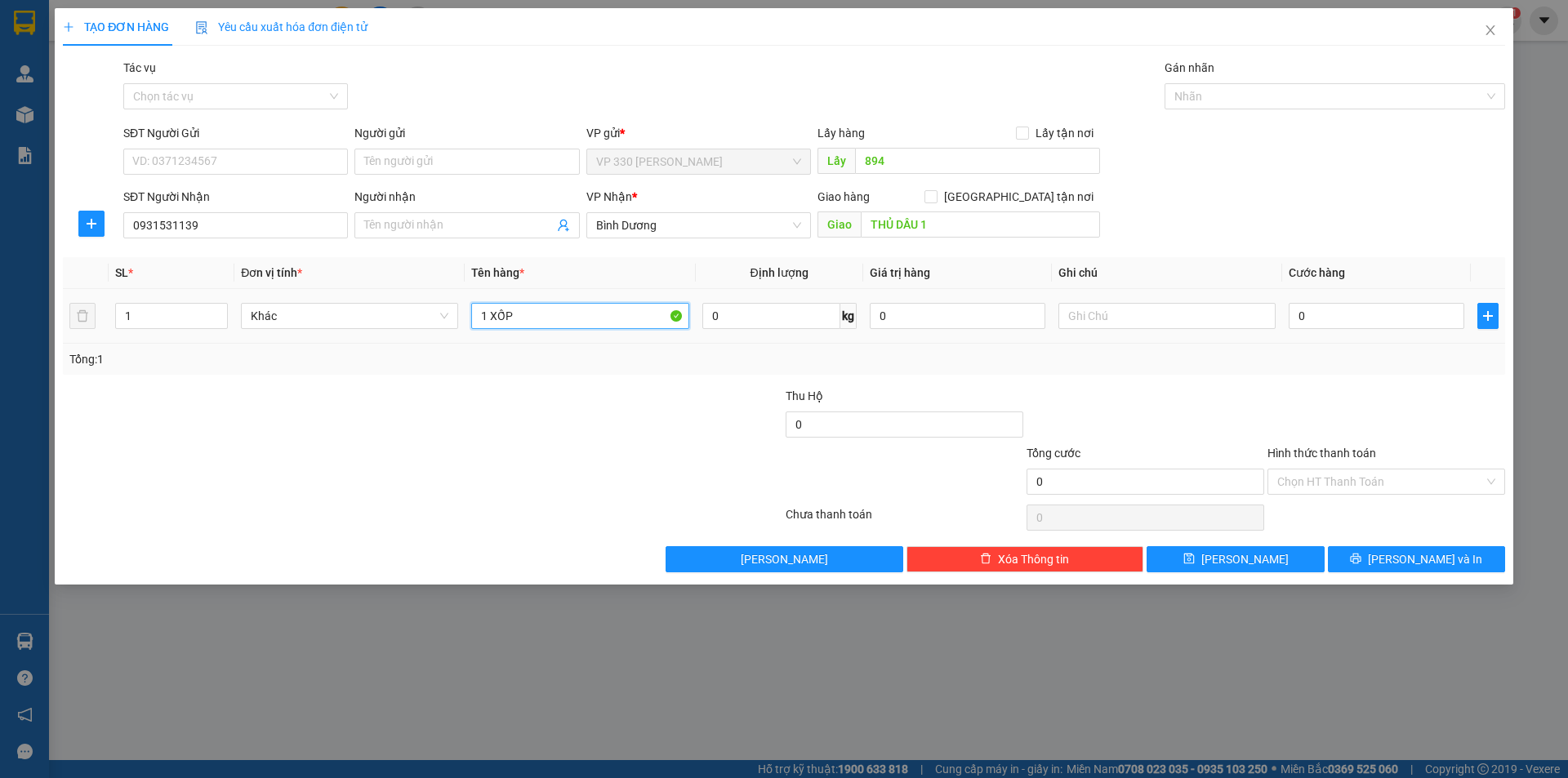
type input "1 XỐP"
click at [1368, 329] on div "0" at bounding box center [1376, 315] width 176 height 33
click at [1366, 319] on input "0" at bounding box center [1376, 316] width 176 height 26
type input "2"
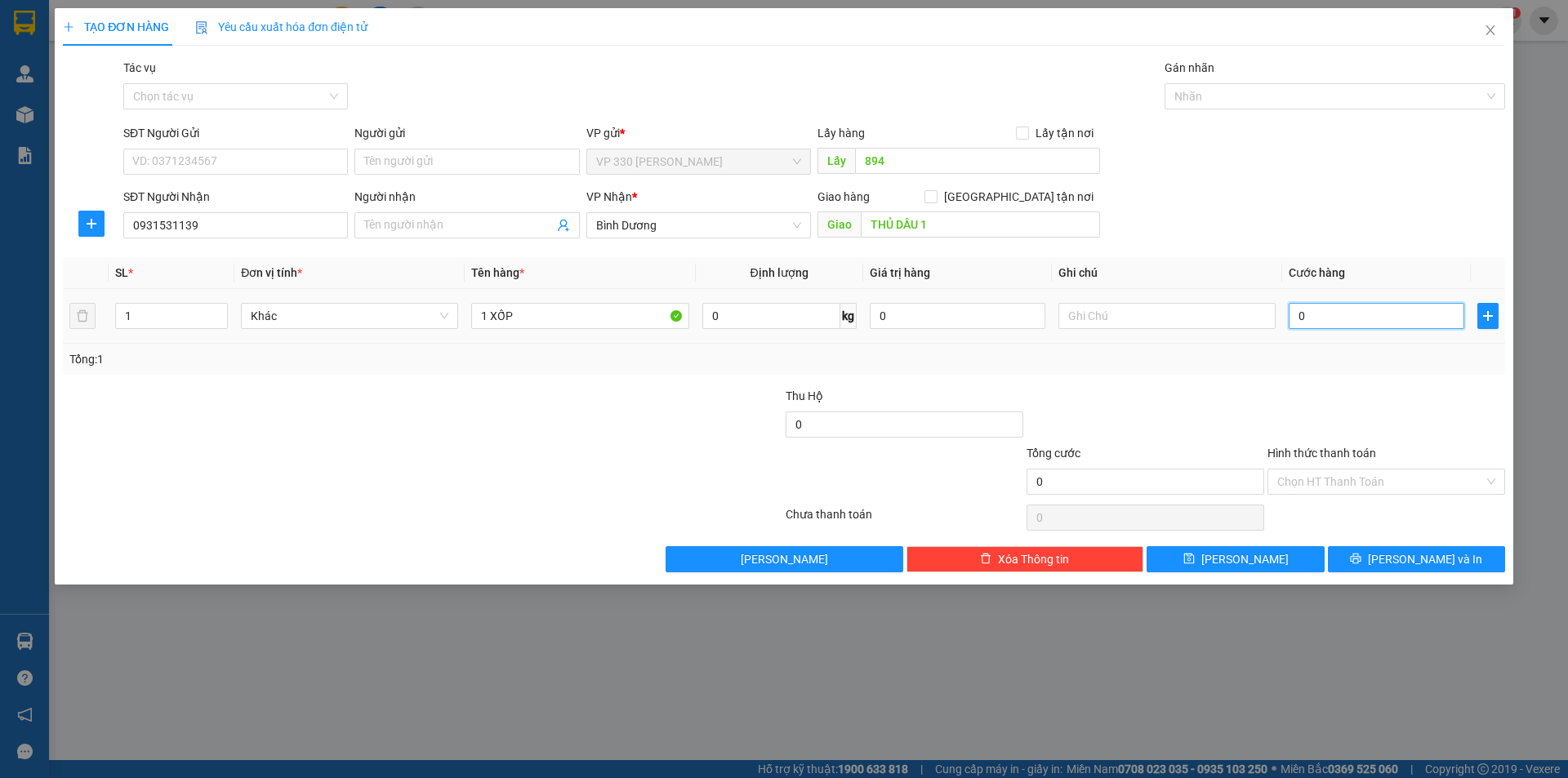
type input "2"
type input "25"
type input "250"
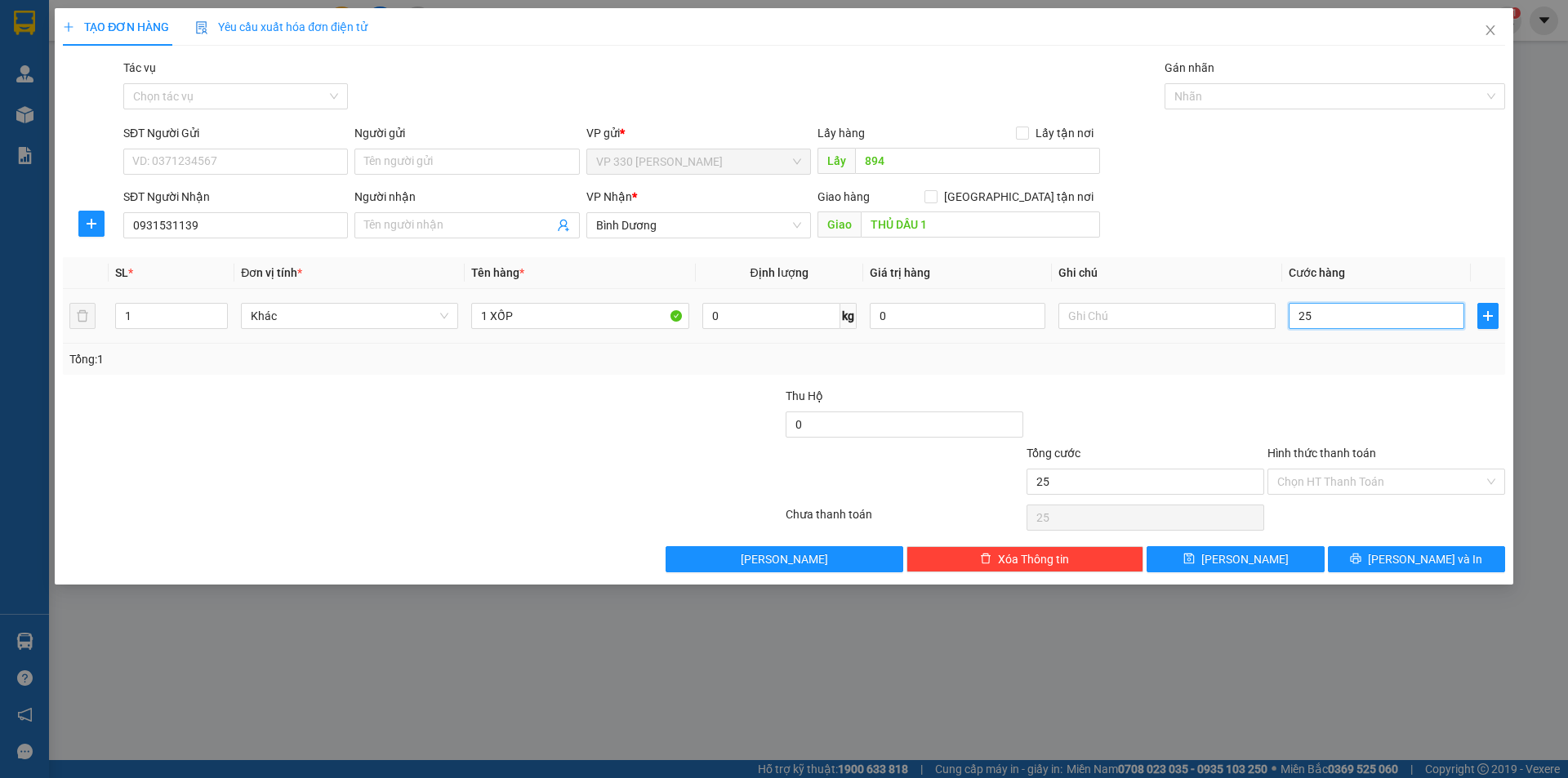
type input "250"
type input "2.500"
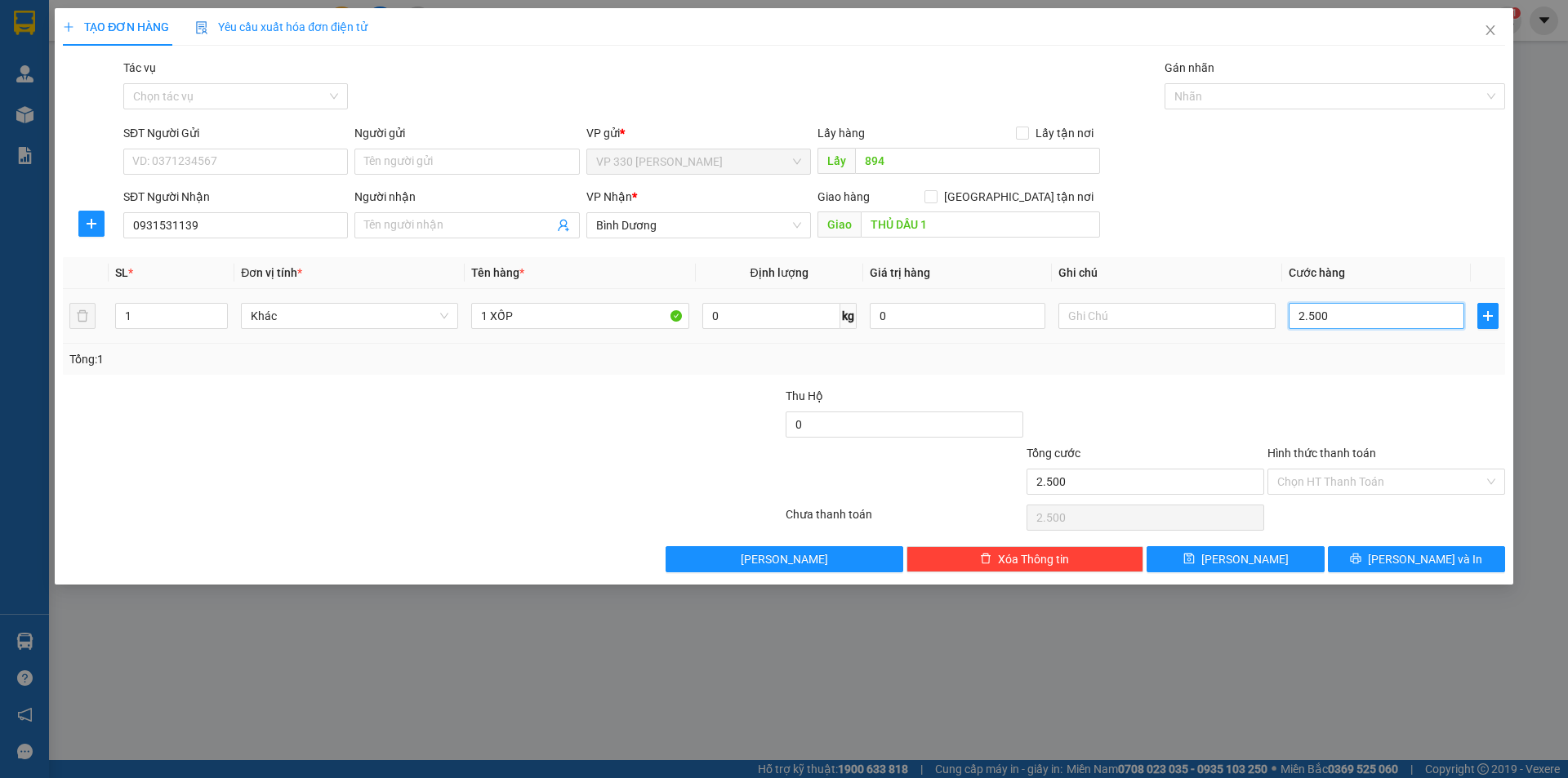
type input "25.000"
type input "250.000"
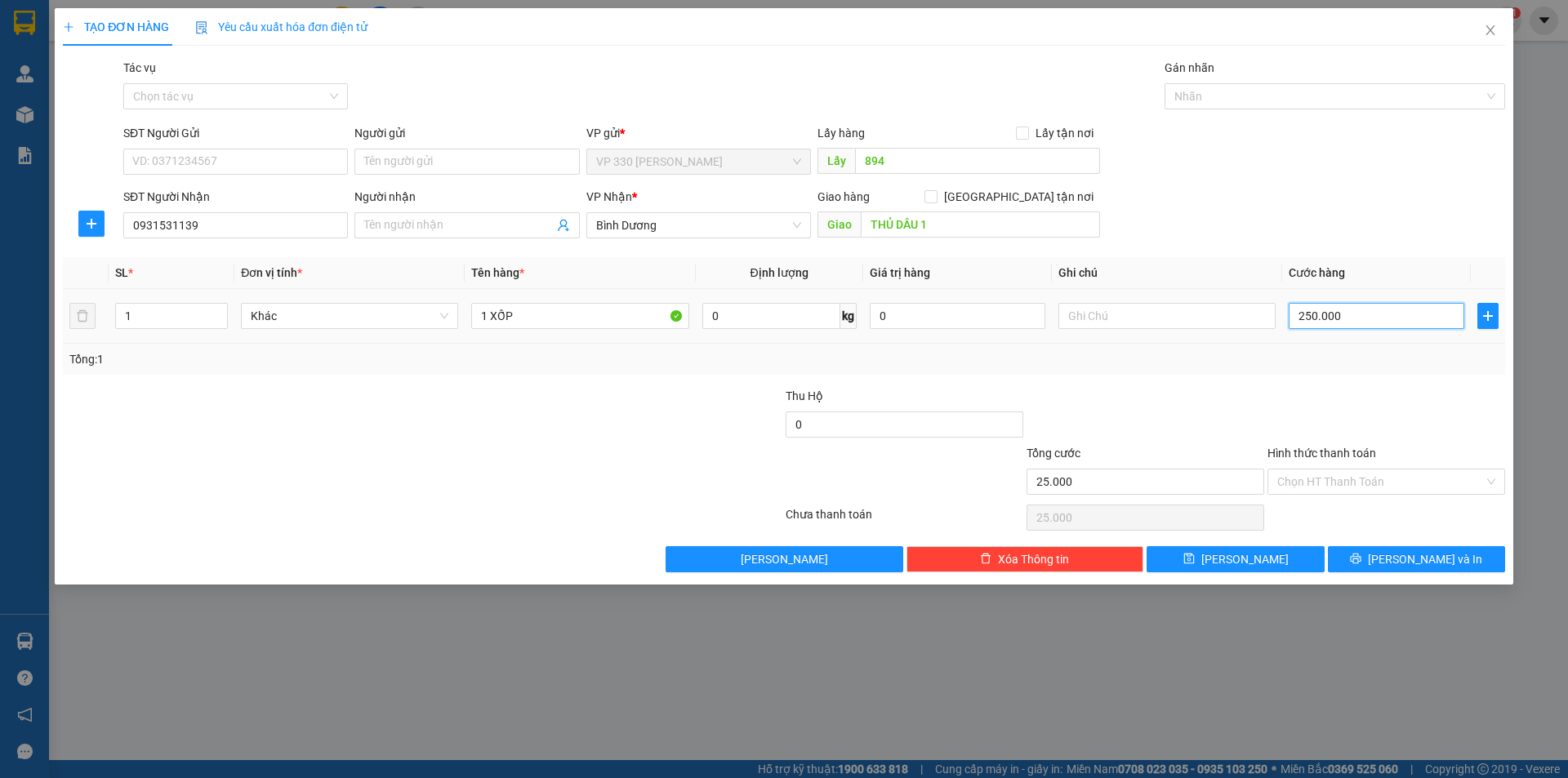
type input "250.000"
click at [1412, 557] on span "[PERSON_NAME] và In" at bounding box center [1424, 559] width 114 height 18
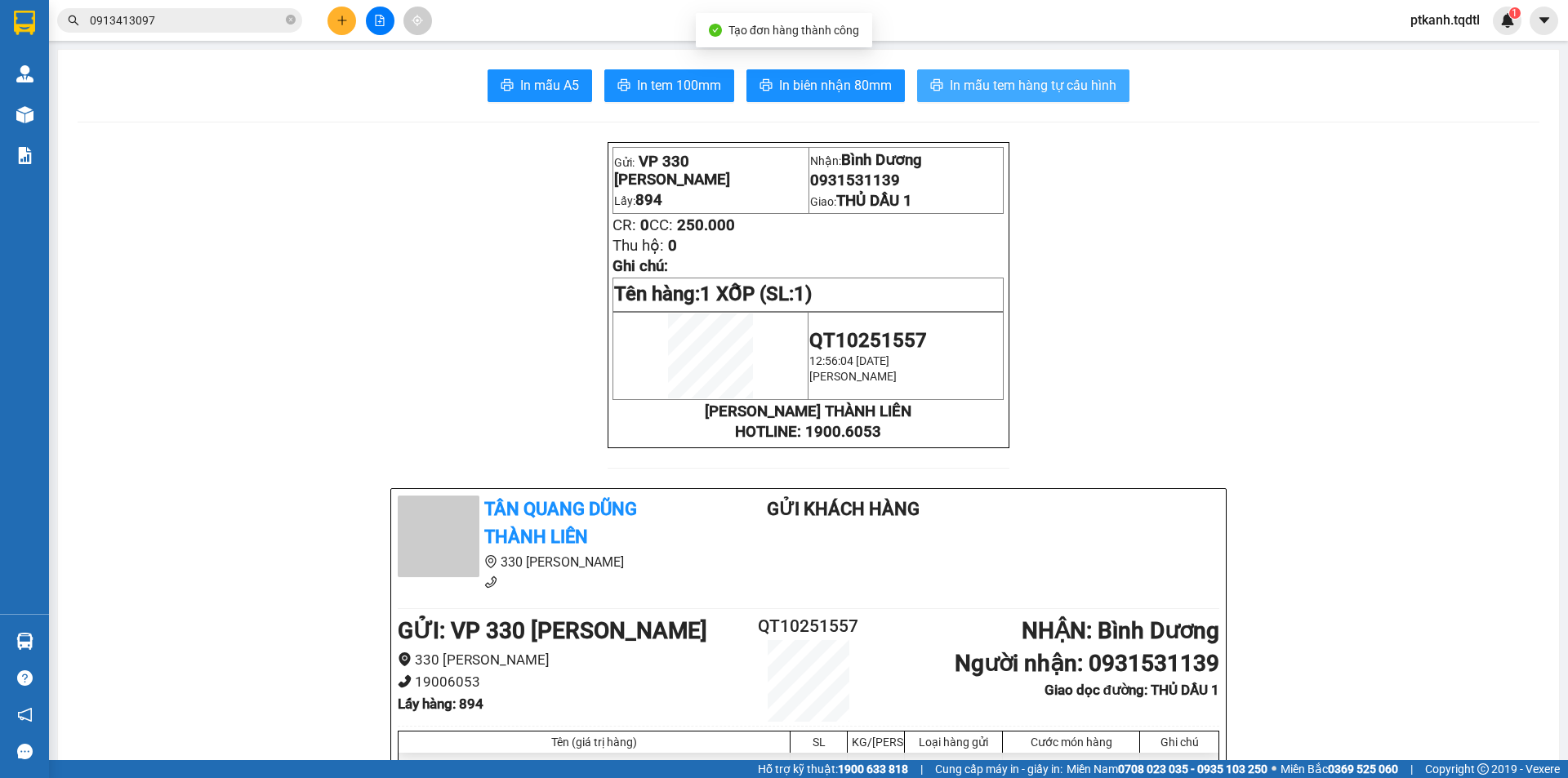
click at [1008, 86] on span "In mẫu tem hàng tự cấu hình" at bounding box center [1032, 86] width 167 height 21
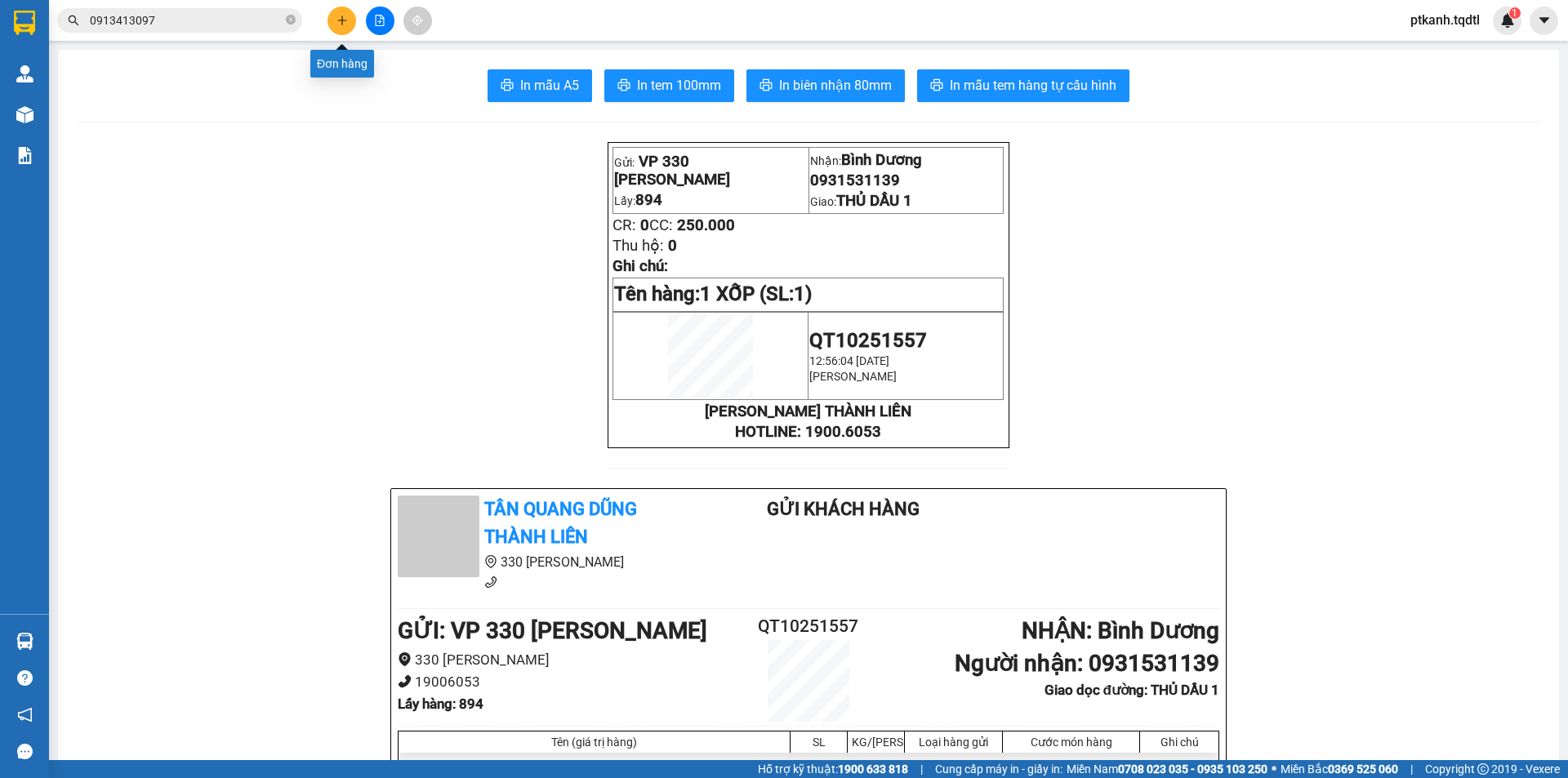
click at [334, 20] on button at bounding box center [342, 21] width 28 height 28
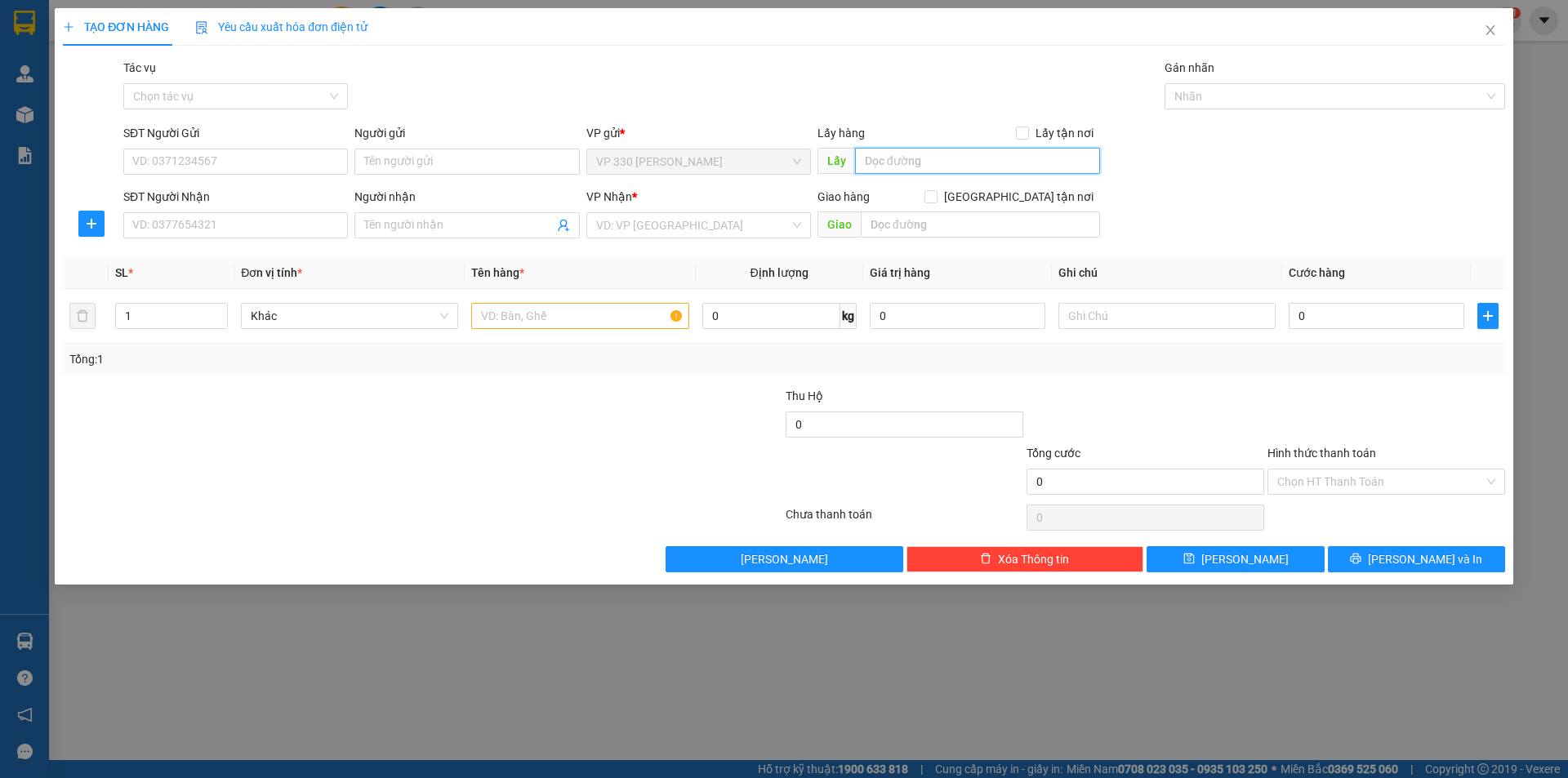
click at [916, 159] on input "text" at bounding box center [977, 161] width 245 height 26
type input "894"
click at [312, 226] on input "SĐT Người Nhận" at bounding box center [235, 226] width 225 height 26
type input "0975057499"
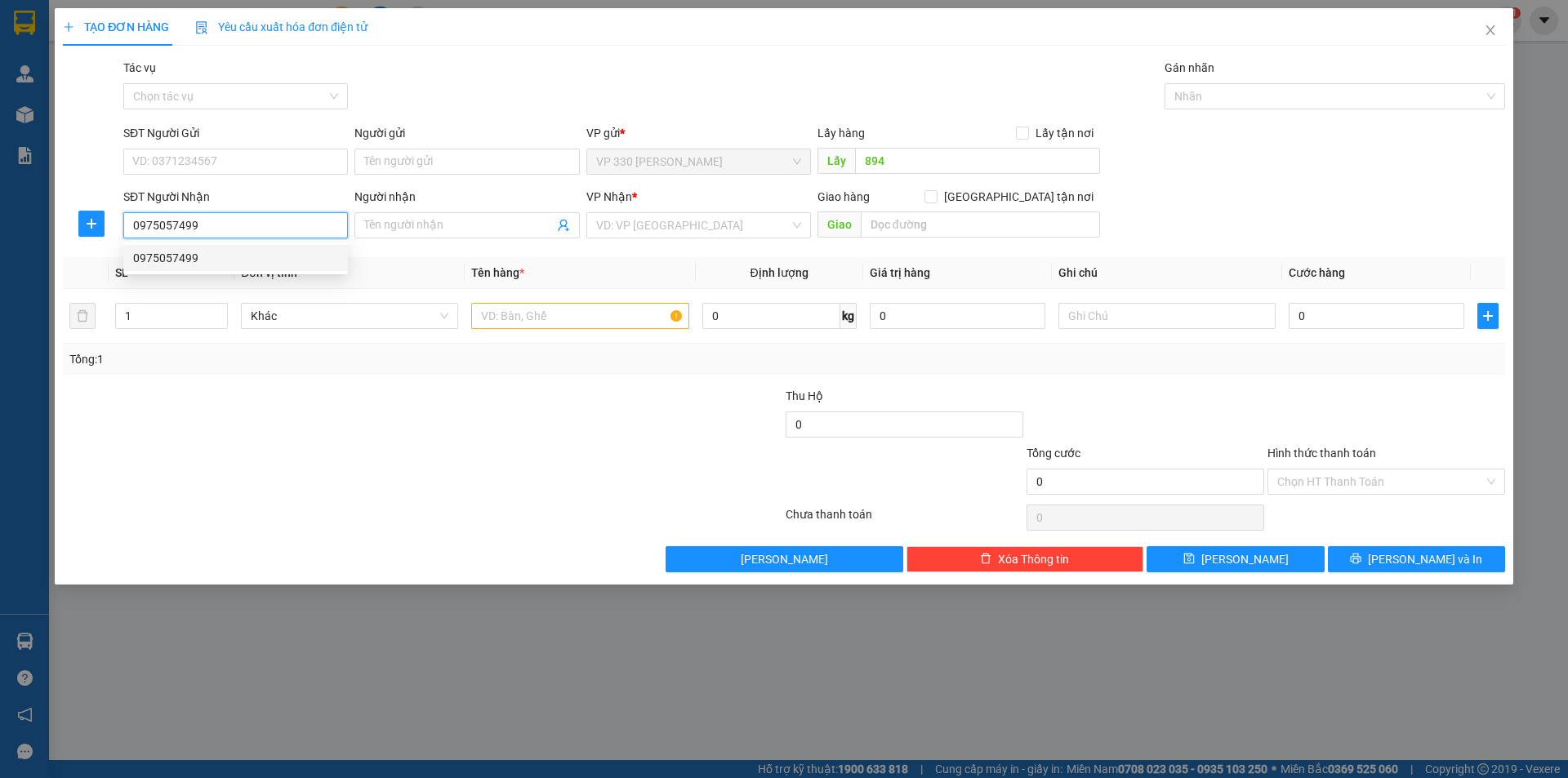
click at [261, 257] on div "0975057499" at bounding box center [235, 258] width 205 height 18
type input "200.000"
type input "0975057499"
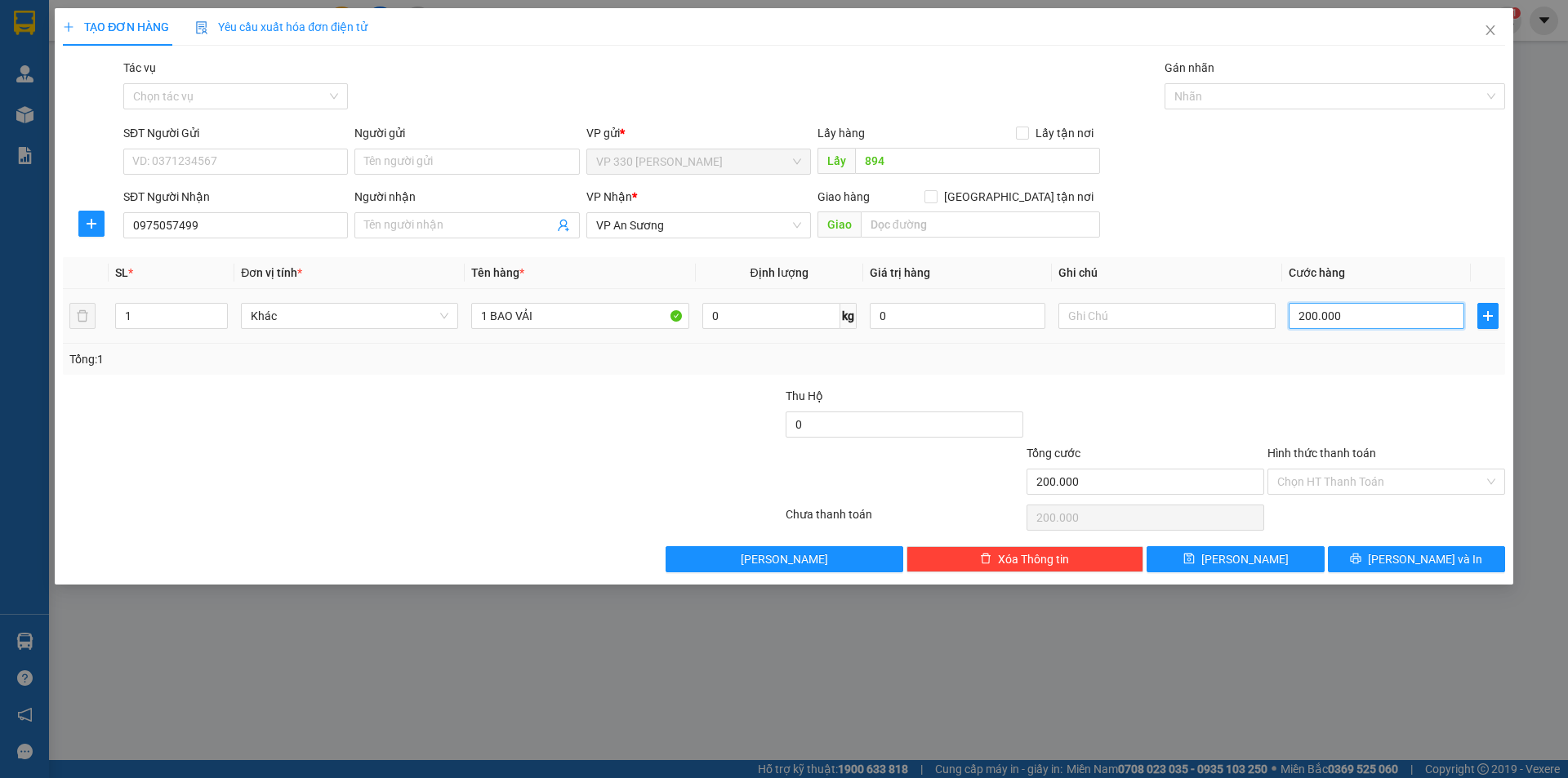
click at [1349, 315] on input "200.000" at bounding box center [1376, 316] width 176 height 26
type input "1"
type input "10"
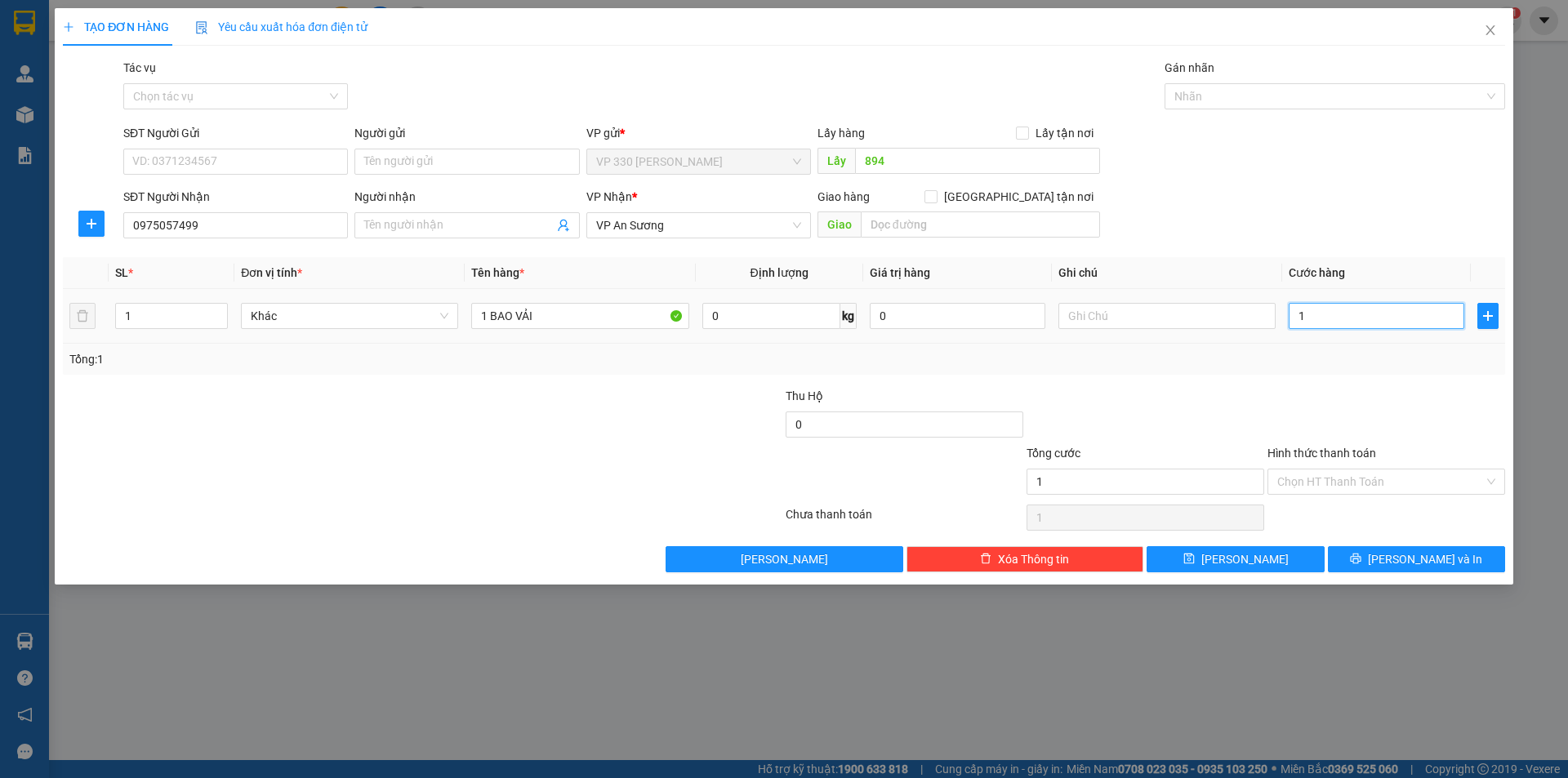
type input "10"
type input "100"
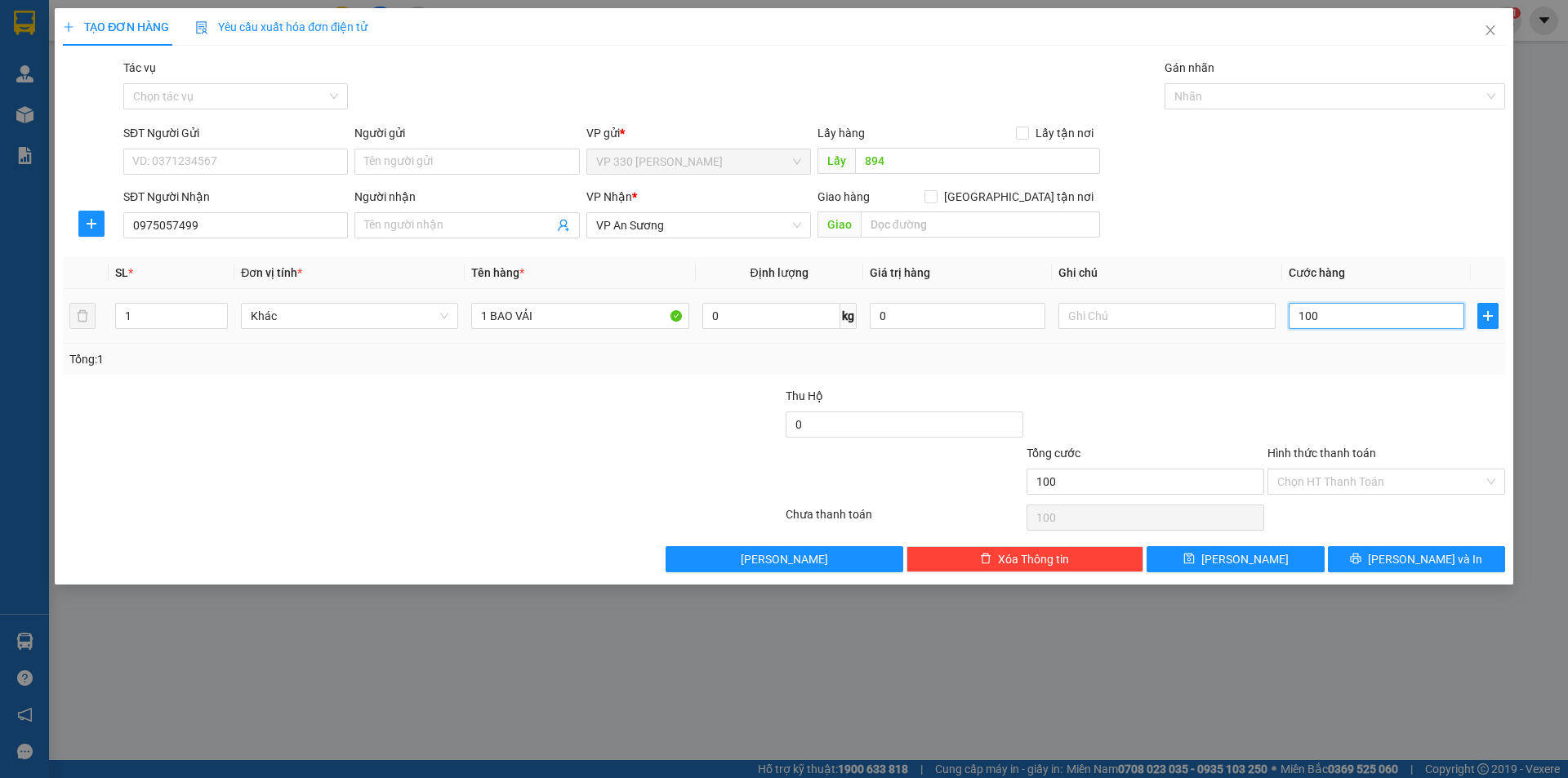
type input "1.000"
type input "10.000"
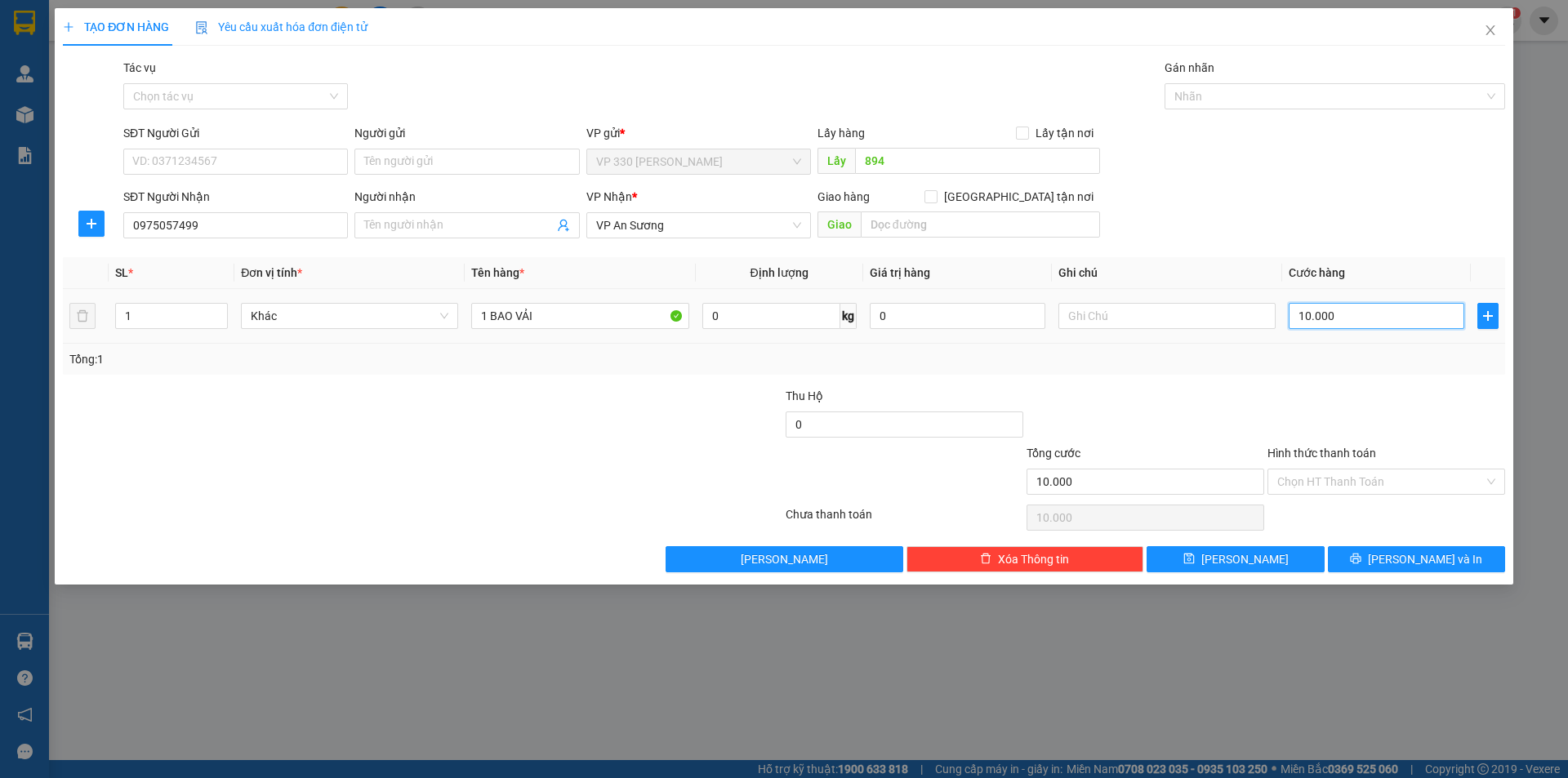
type input "100.000"
click at [1316, 453] on label "Hình thức thanh toán" at bounding box center [1320, 453] width 108 height 13
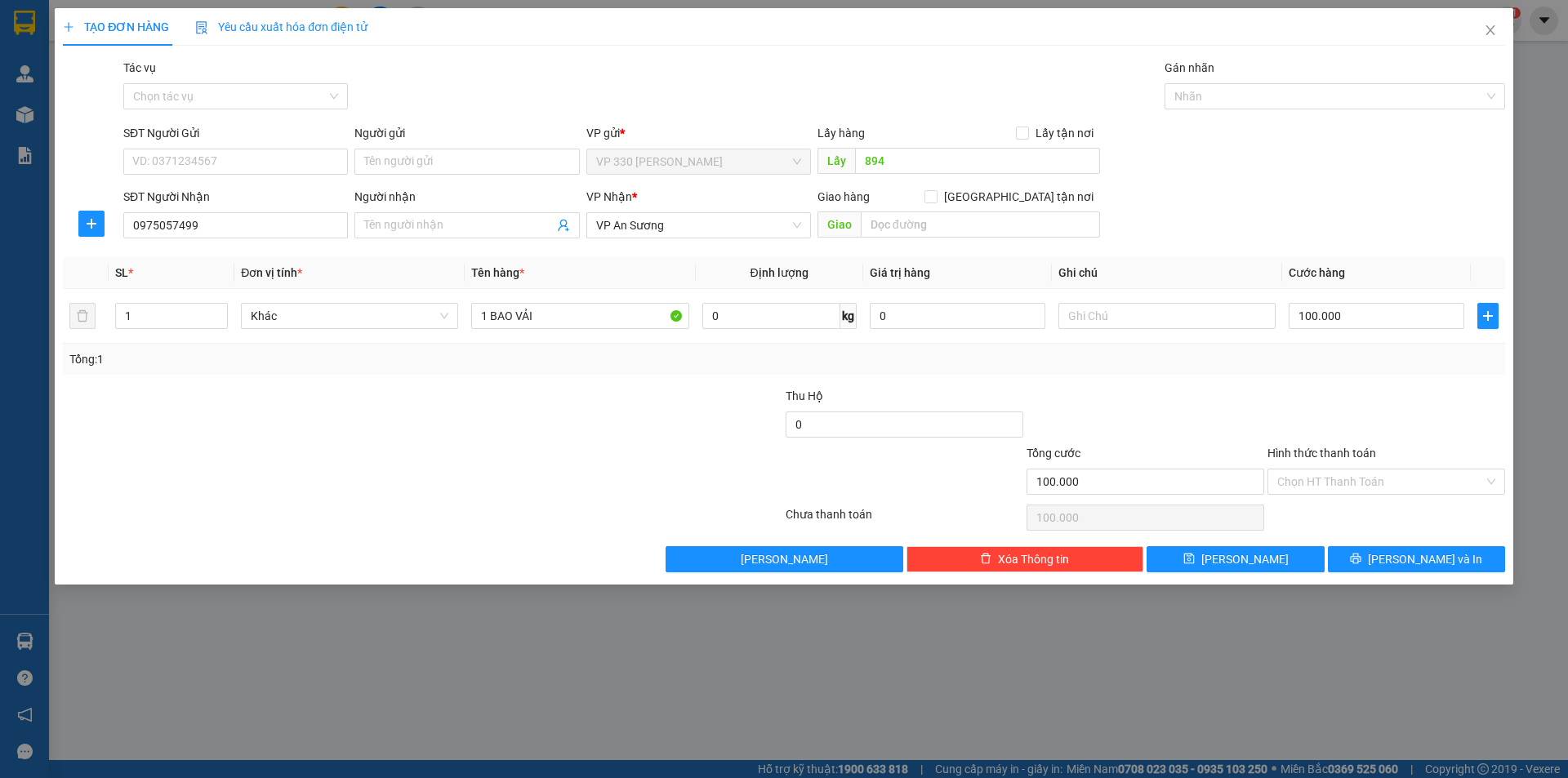
click at [1316, 469] on input "Hình thức thanh toán" at bounding box center [1380, 482] width 206 height 24
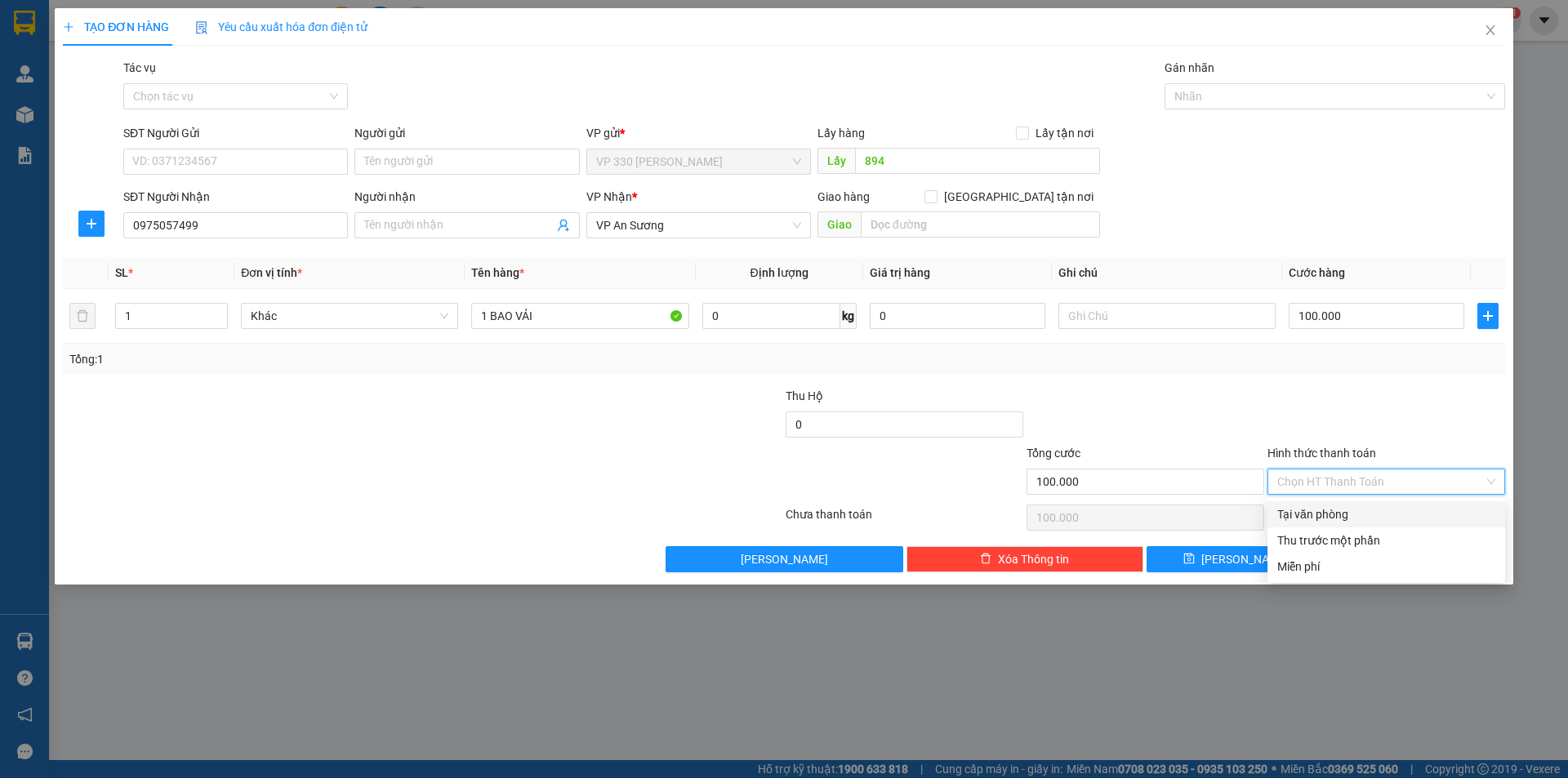
drag, startPoint x: 1362, startPoint y: 505, endPoint x: 1373, endPoint y: 536, distance: 32.9
click at [1363, 507] on div "Tại văn phòng" at bounding box center [1386, 514] width 218 height 18
type input "0"
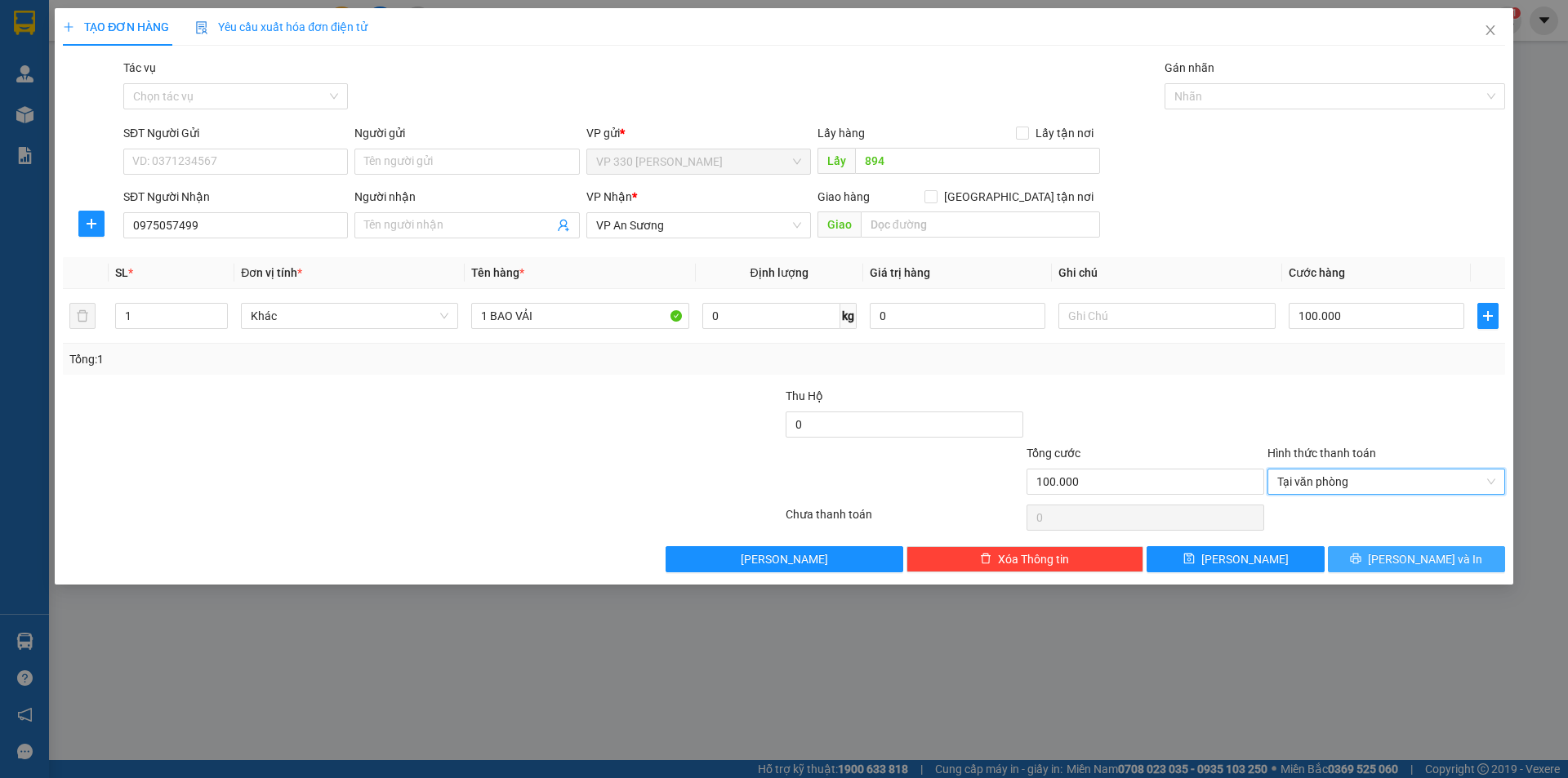
click at [1377, 548] on button "[PERSON_NAME] và In" at bounding box center [1416, 559] width 177 height 26
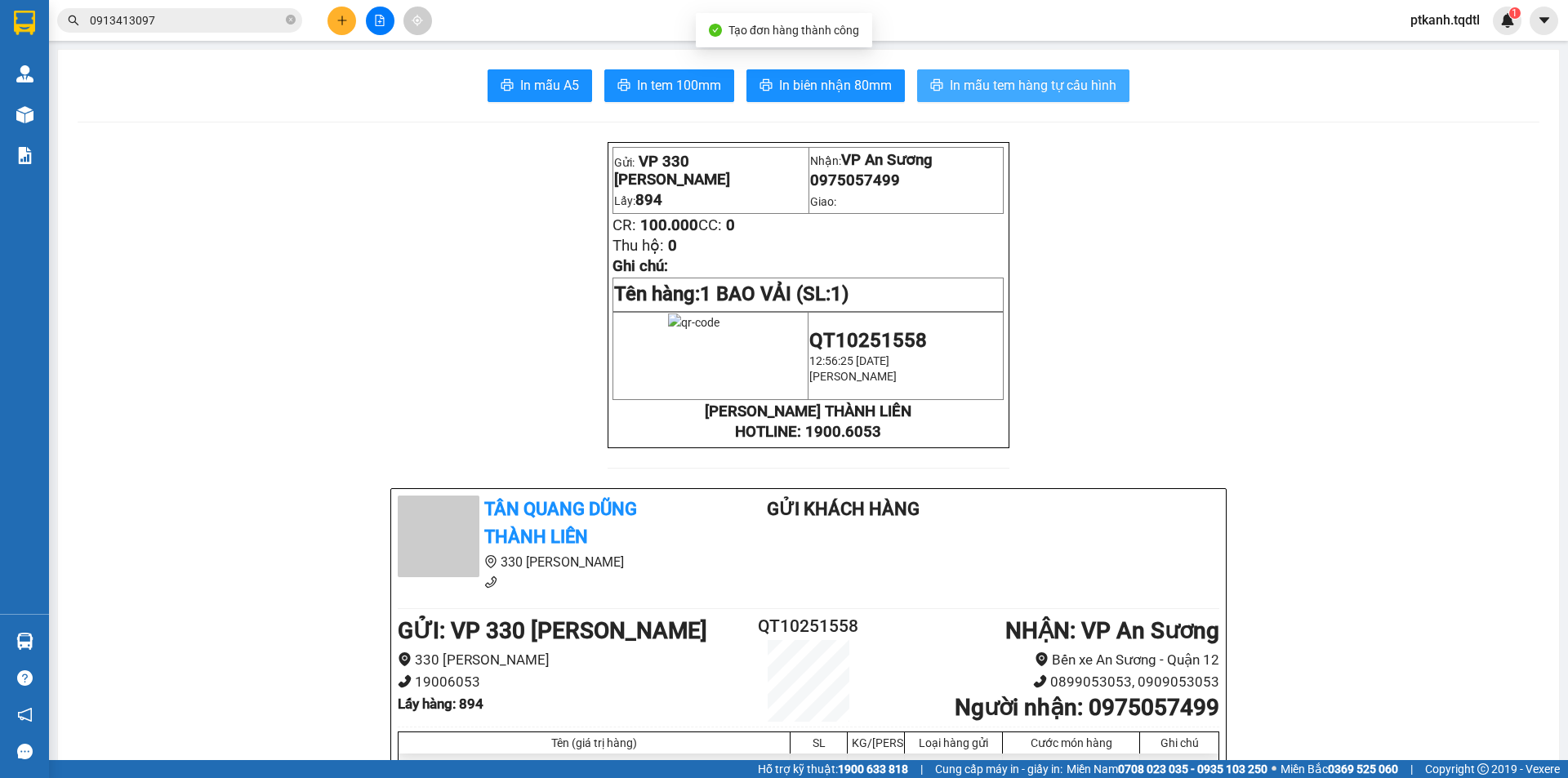
drag, startPoint x: 1049, startPoint y: 83, endPoint x: 325, endPoint y: 4, distance: 728.3
click at [1047, 83] on span "In mẫu tem hàng tự cấu hình" at bounding box center [1032, 86] width 167 height 21
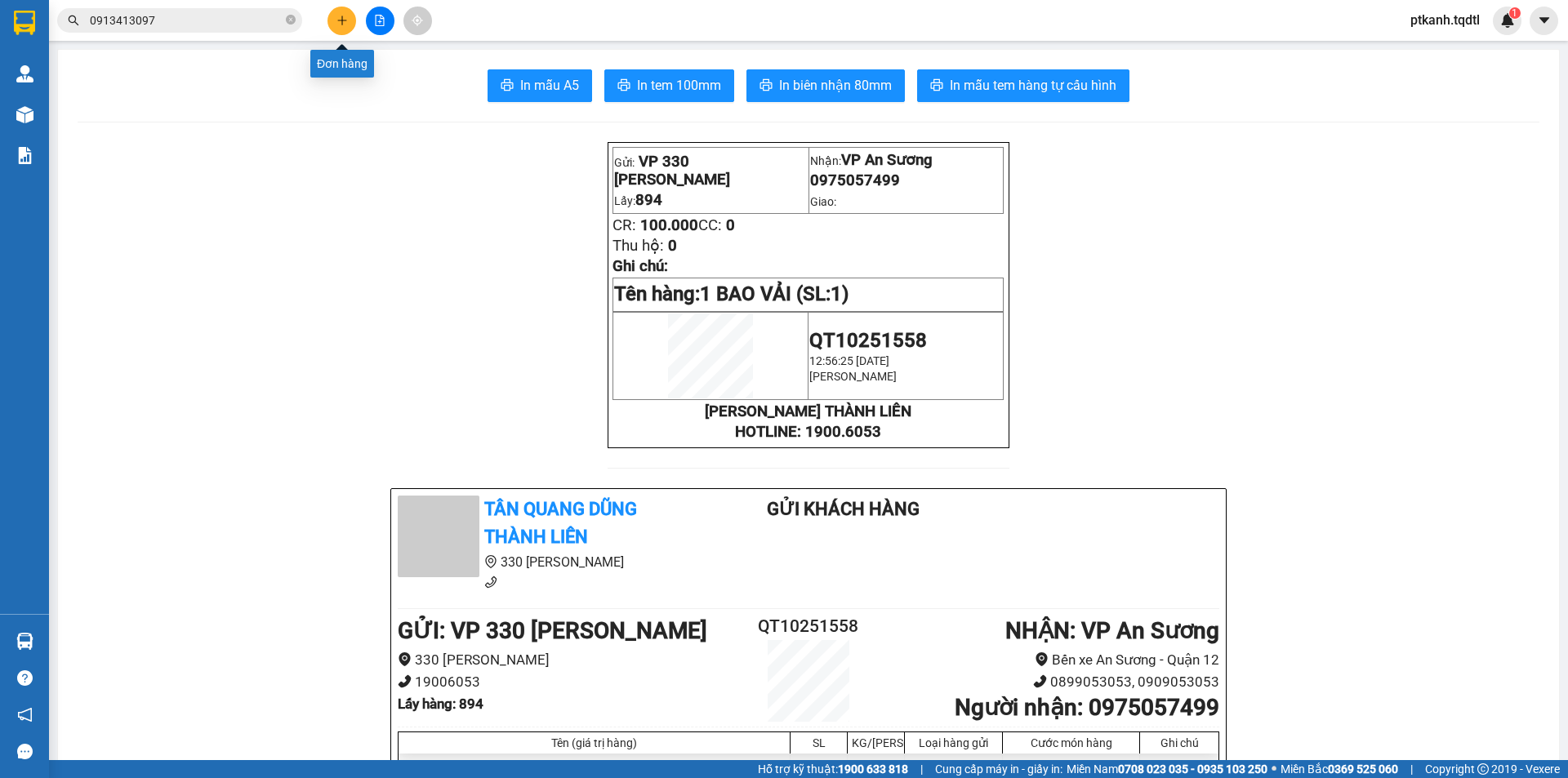
click at [338, 15] on icon "plus" at bounding box center [342, 21] width 11 height 11
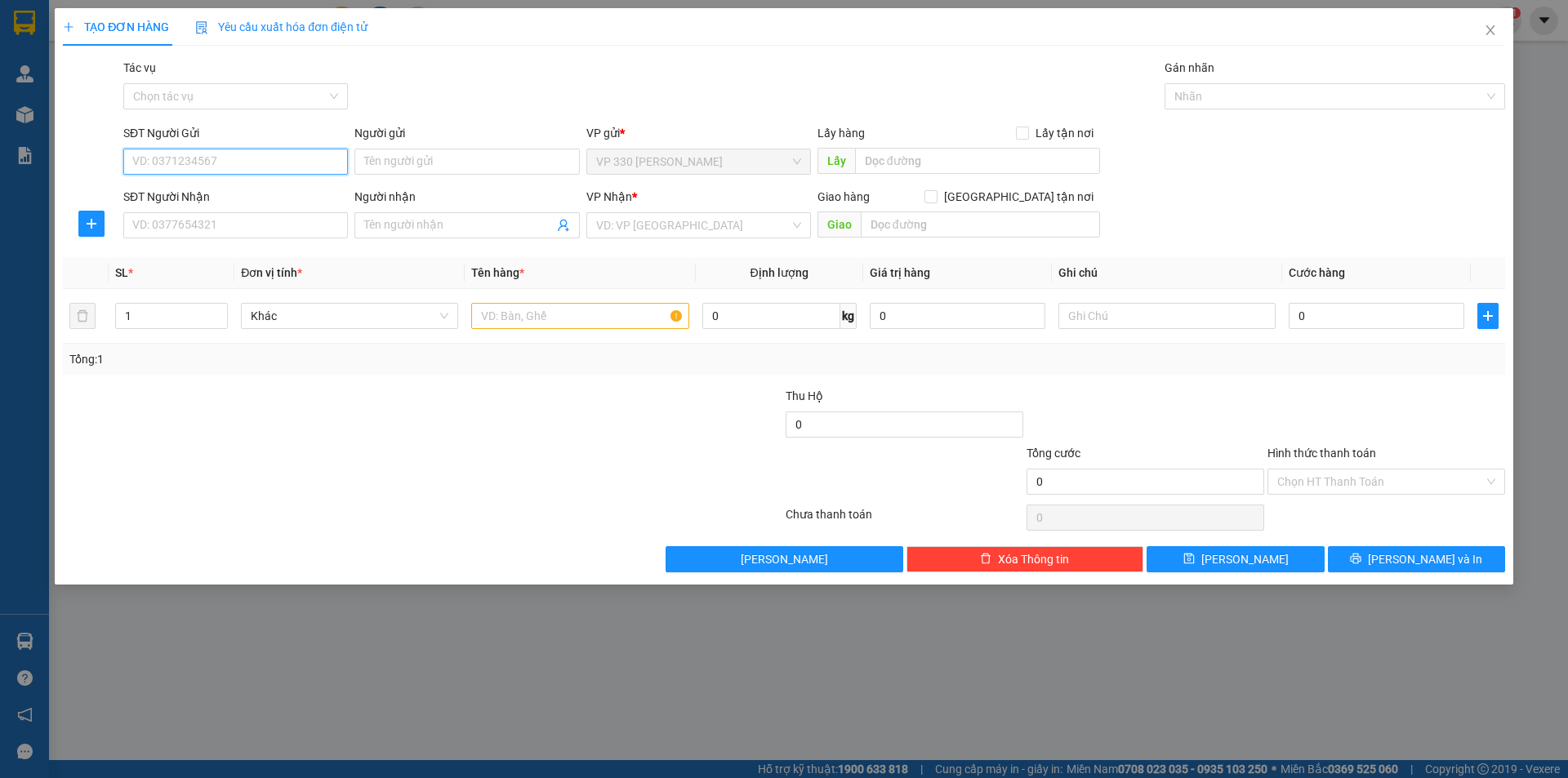
click at [293, 162] on input "SĐT Người Gửi" at bounding box center [235, 162] width 225 height 26
click at [224, 191] on div "0915290291" at bounding box center [235, 194] width 205 height 18
type input "0915290291"
type input "330"
type input "0348667683"
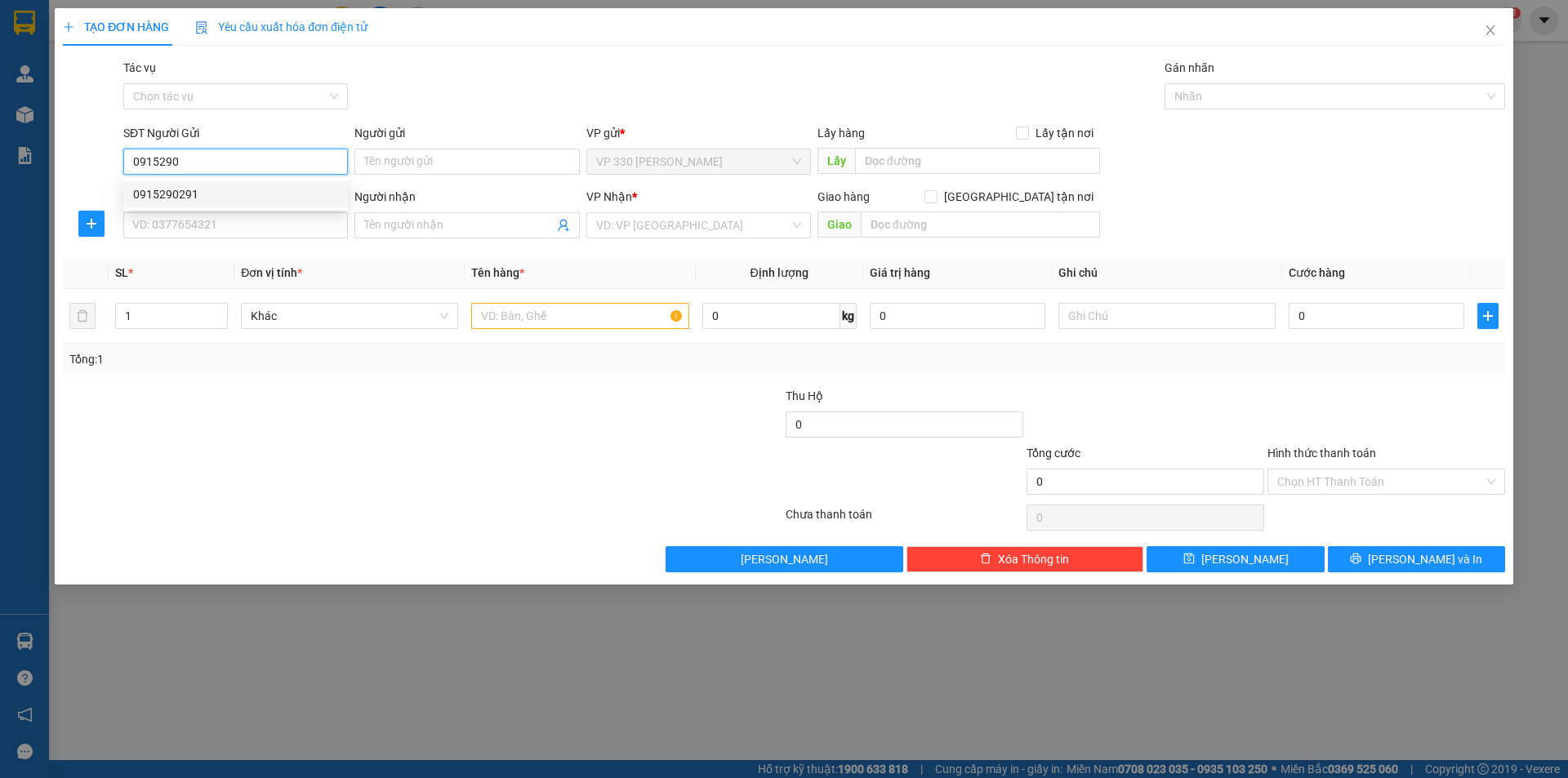
type input "BẢO LỘC"
type input "100.000"
type input "0915290291"
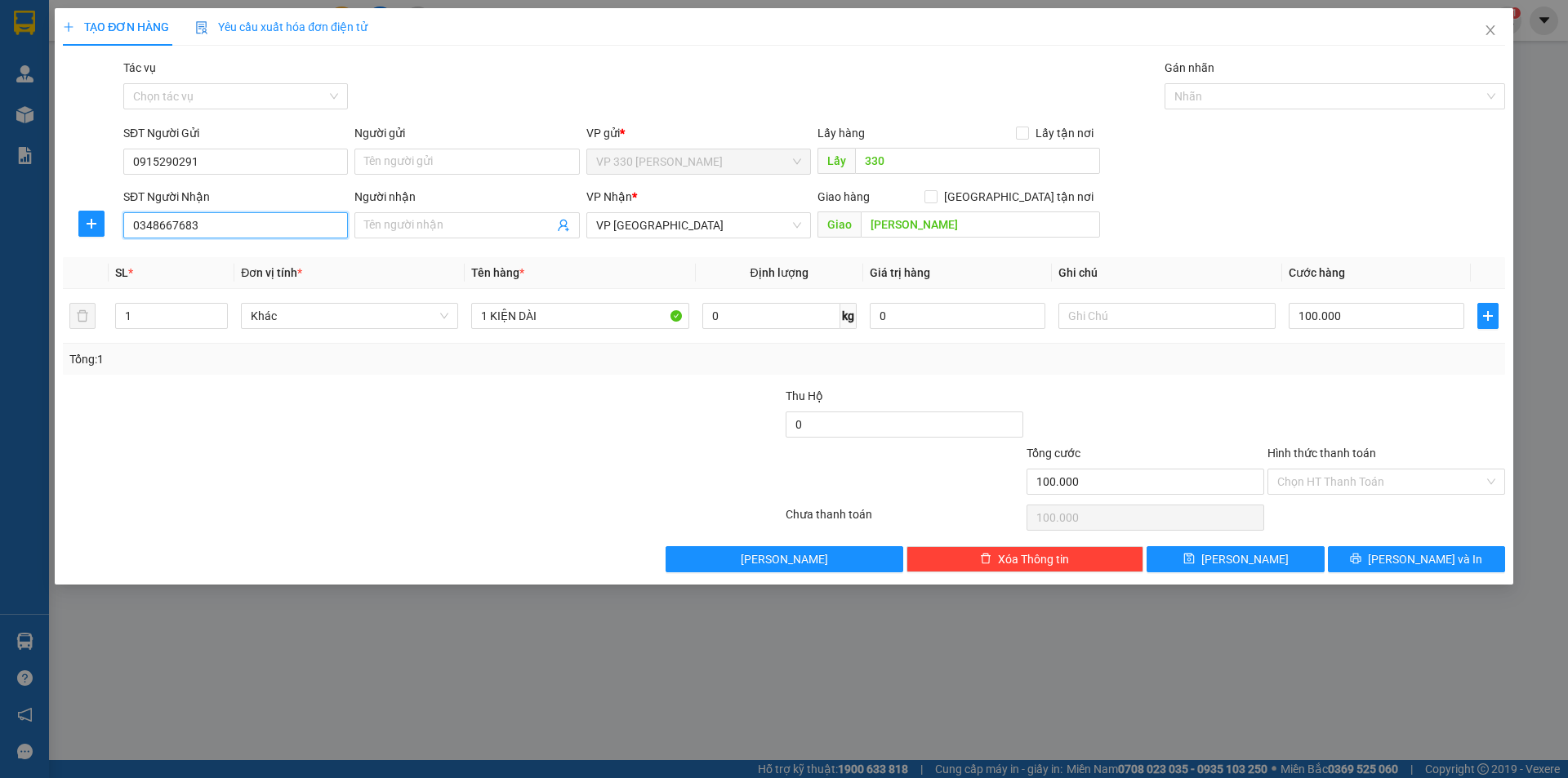
click at [225, 227] on input "0348667683" at bounding box center [235, 226] width 225 height 26
click at [228, 230] on input "0348667683" at bounding box center [235, 226] width 225 height 26
type input "0981876064"
click at [954, 230] on input "BẢO LỘC" at bounding box center [980, 225] width 239 height 26
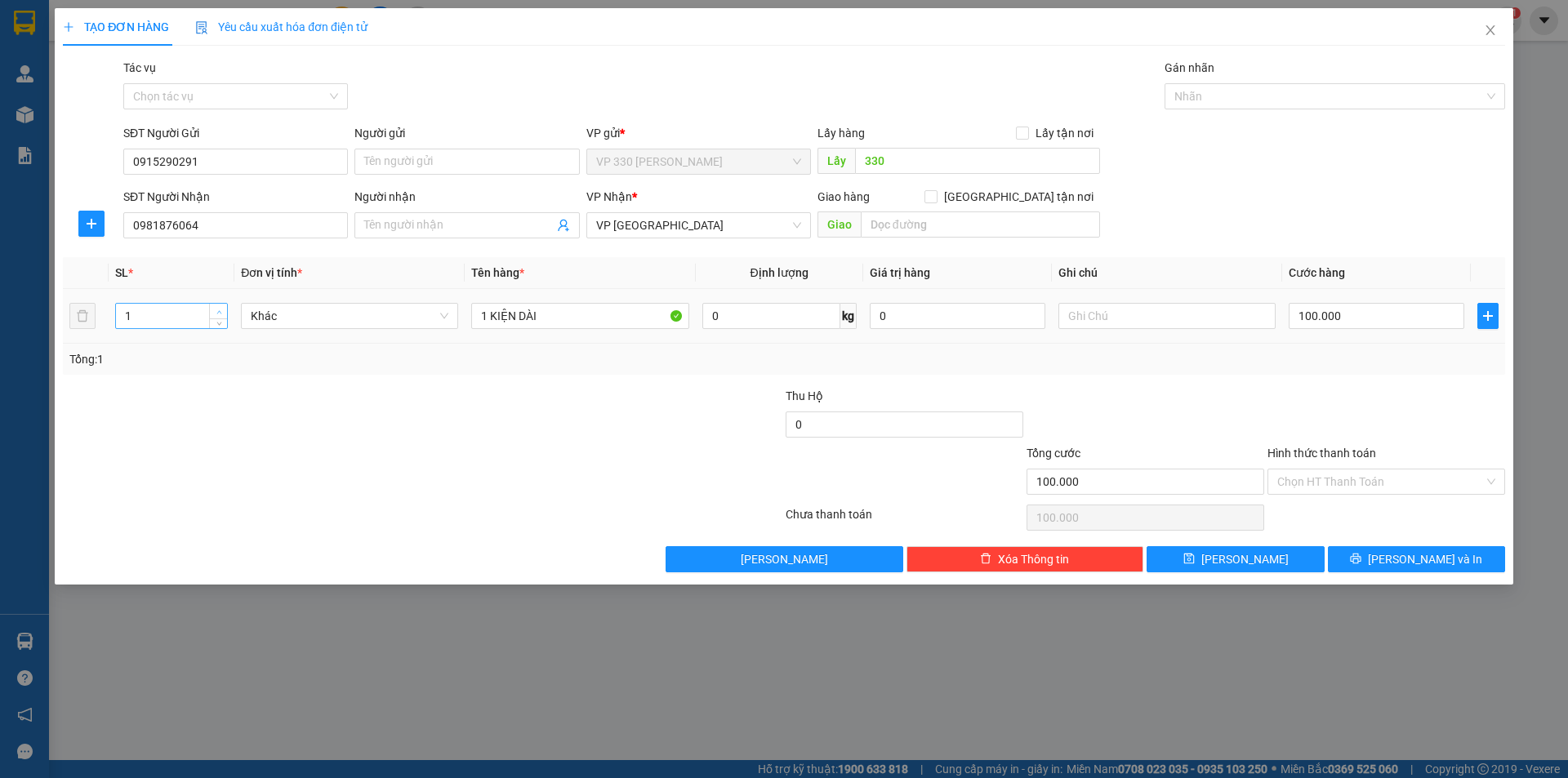
type input "2"
click at [219, 308] on span "up" at bounding box center [218, 311] width 9 height 9
drag, startPoint x: 538, startPoint y: 314, endPoint x: 424, endPoint y: 314, distance: 114.0
click at [424, 314] on tr "2 Khác 1 KIỆN DÀI 0 kg 0 100.000" at bounding box center [784, 316] width 1442 height 55
type input "3"
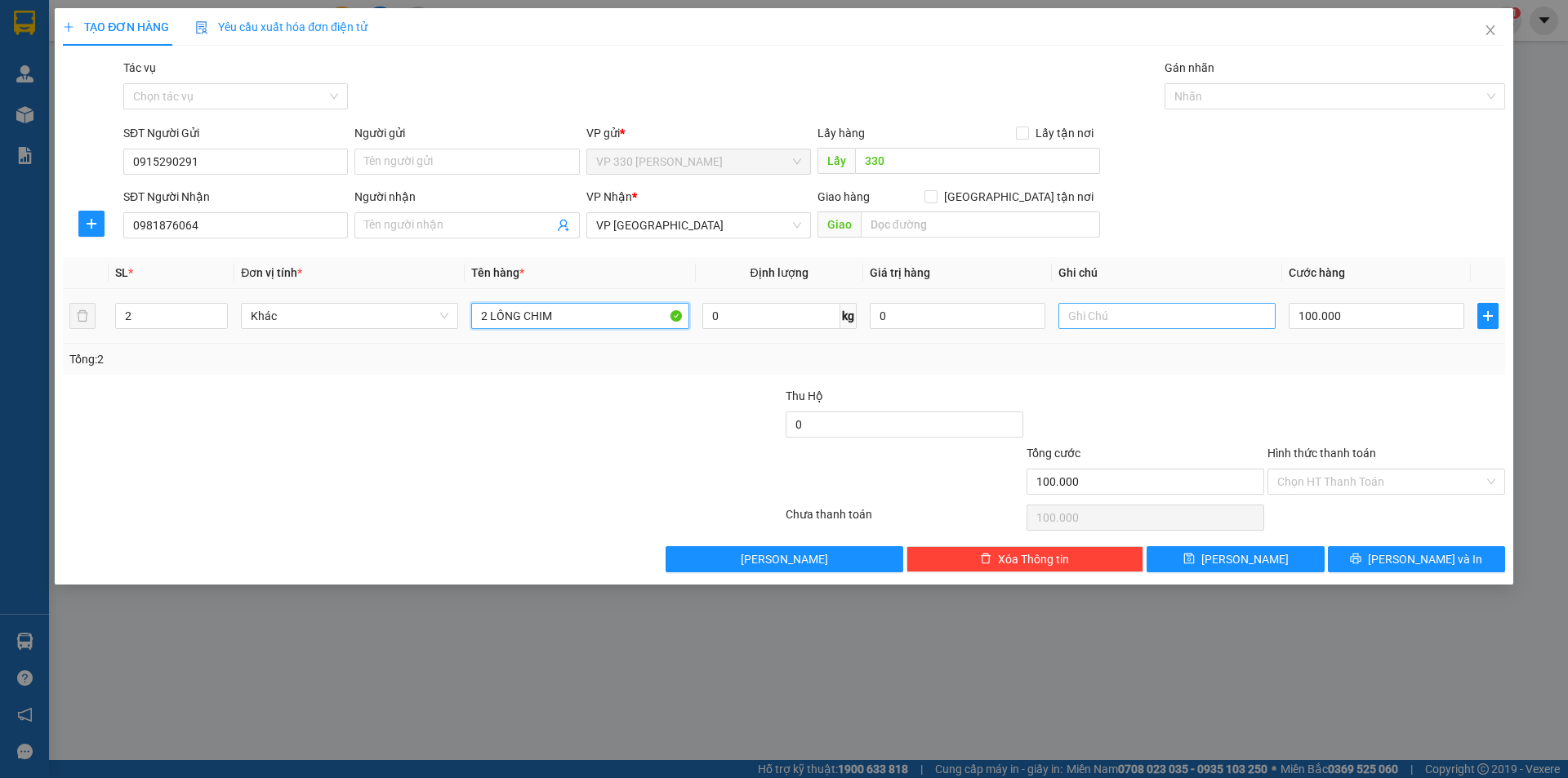
type input "2 LỒNG CHIM"
click at [1189, 314] on input "text" at bounding box center [1166, 316] width 217 height 26
click at [1085, 314] on input "BA O PHÒNG" at bounding box center [1166, 316] width 217 height 26
type input "BAO PHÒNG"
click at [1401, 315] on input "100.000" at bounding box center [1376, 316] width 176 height 26
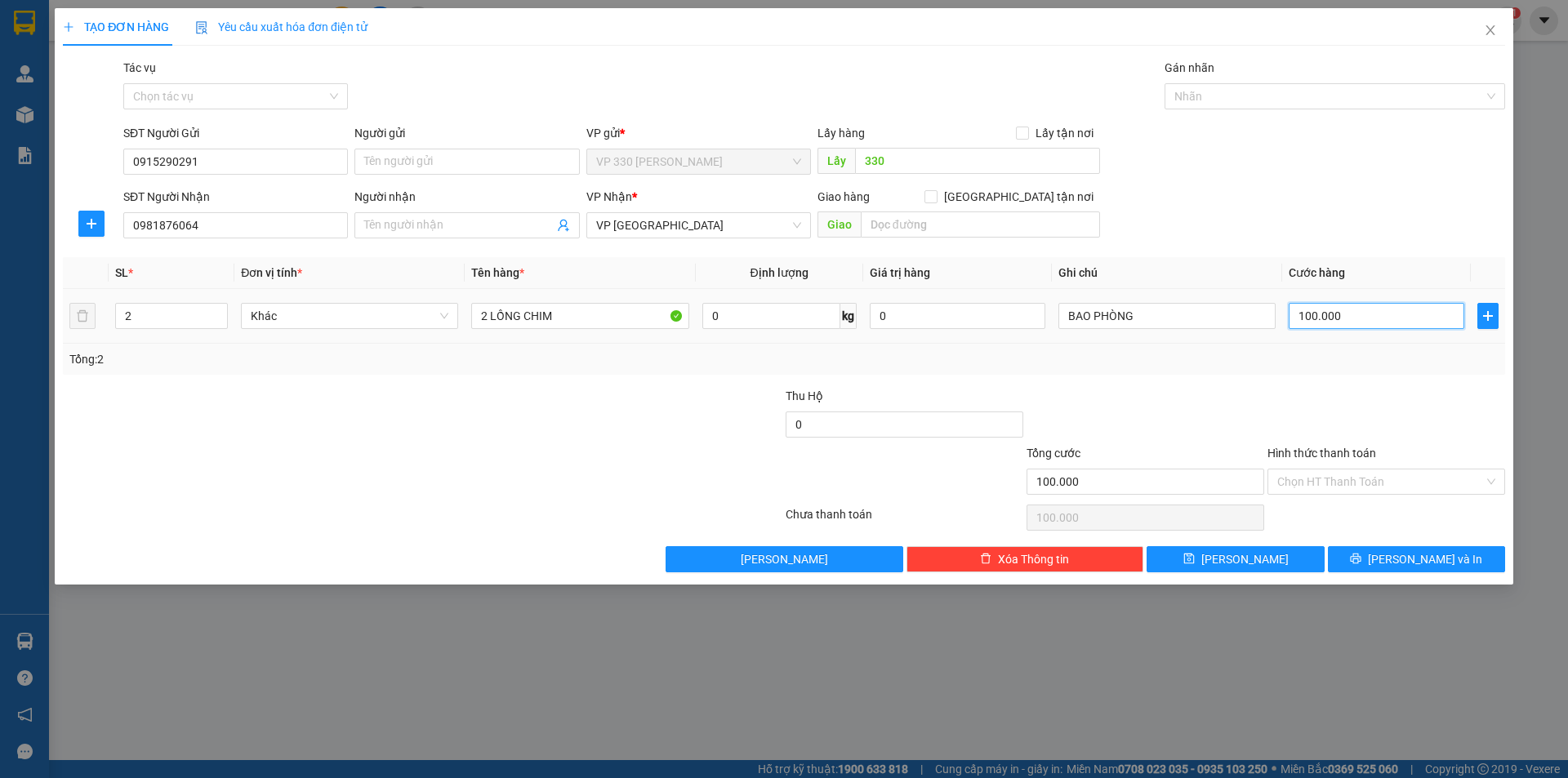
type input "6"
type input "60"
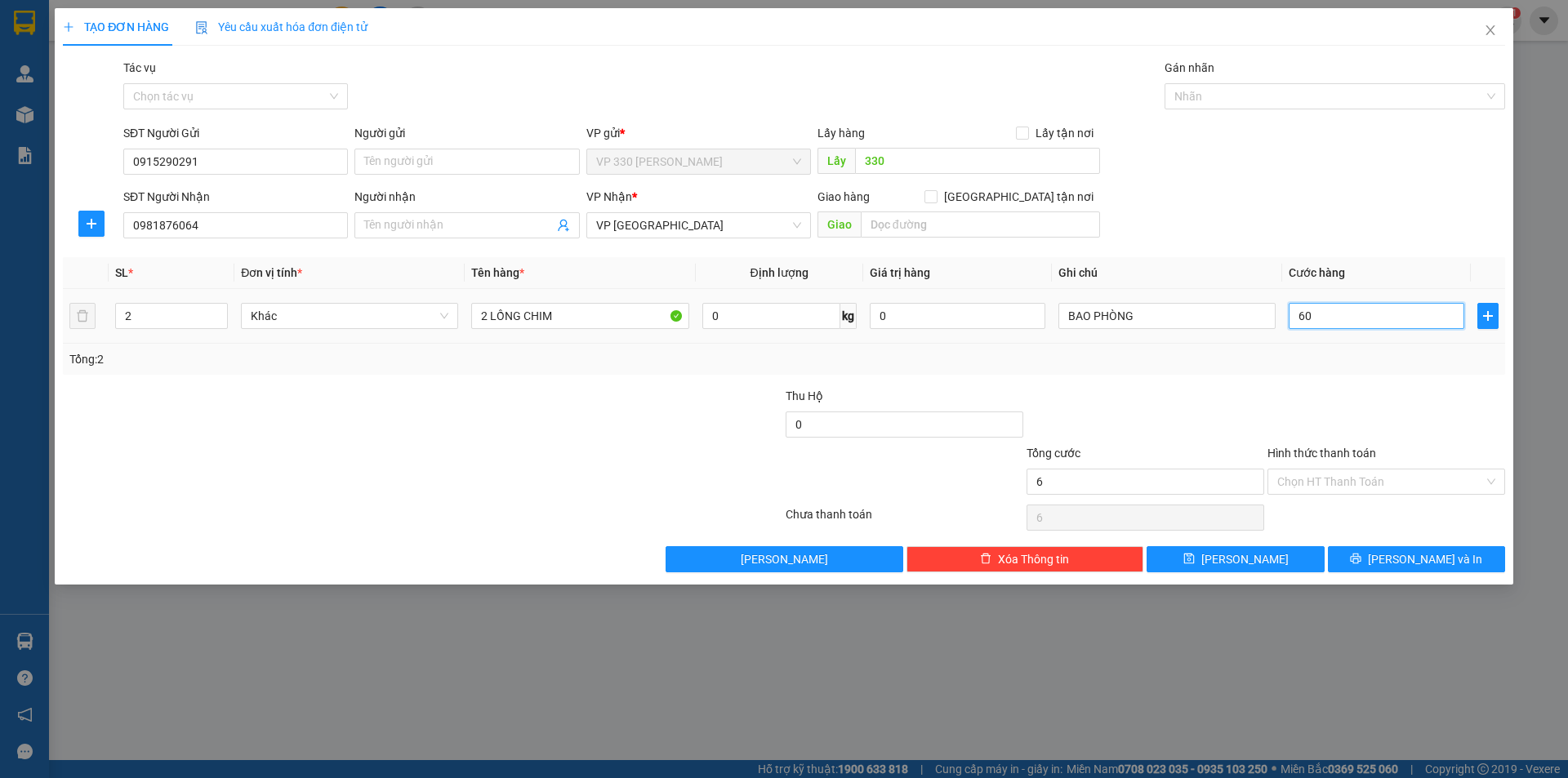
type input "60"
type input "600"
type input "6.000"
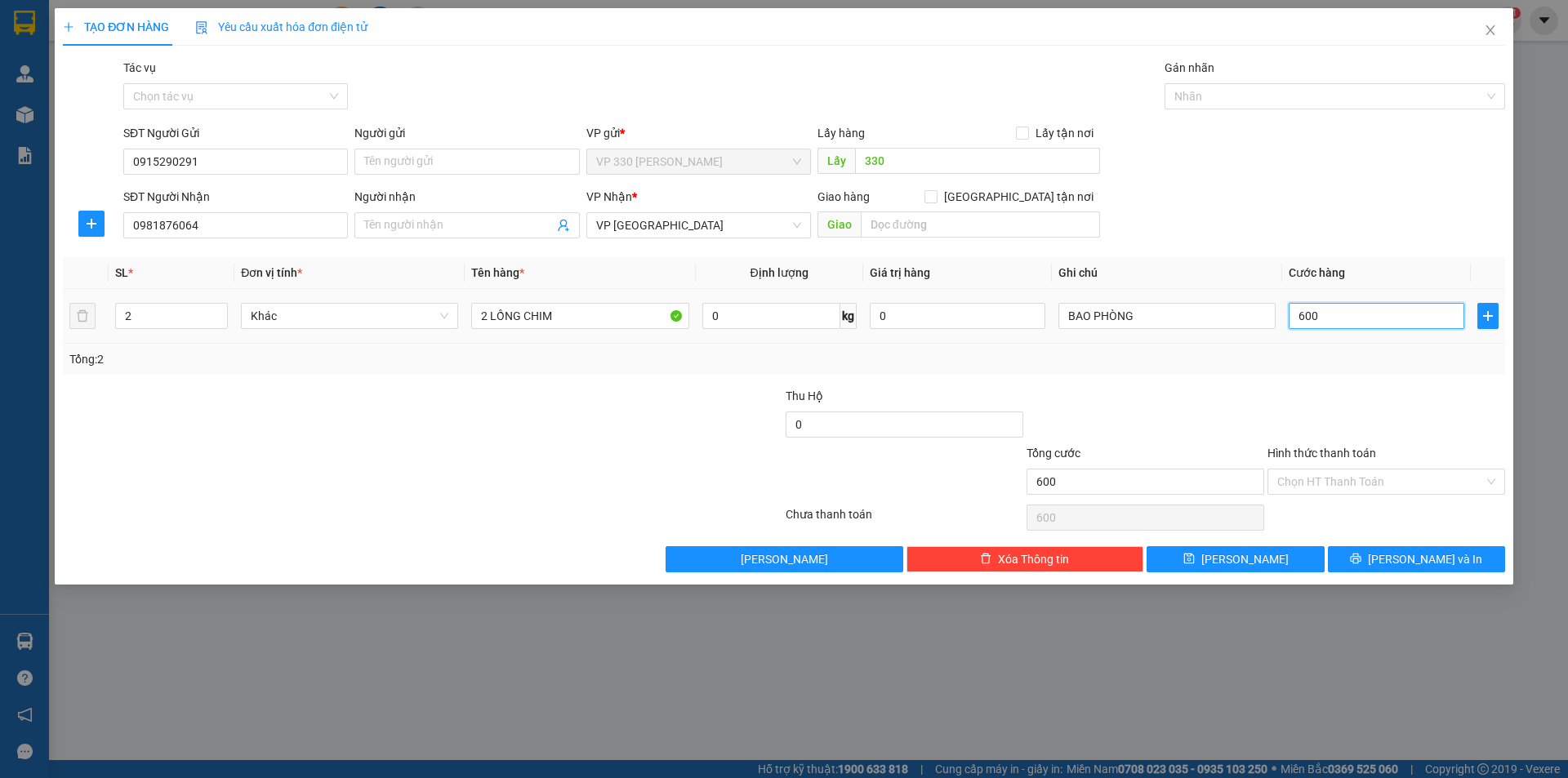
type input "6.000"
type input "60.000"
type input "600.000"
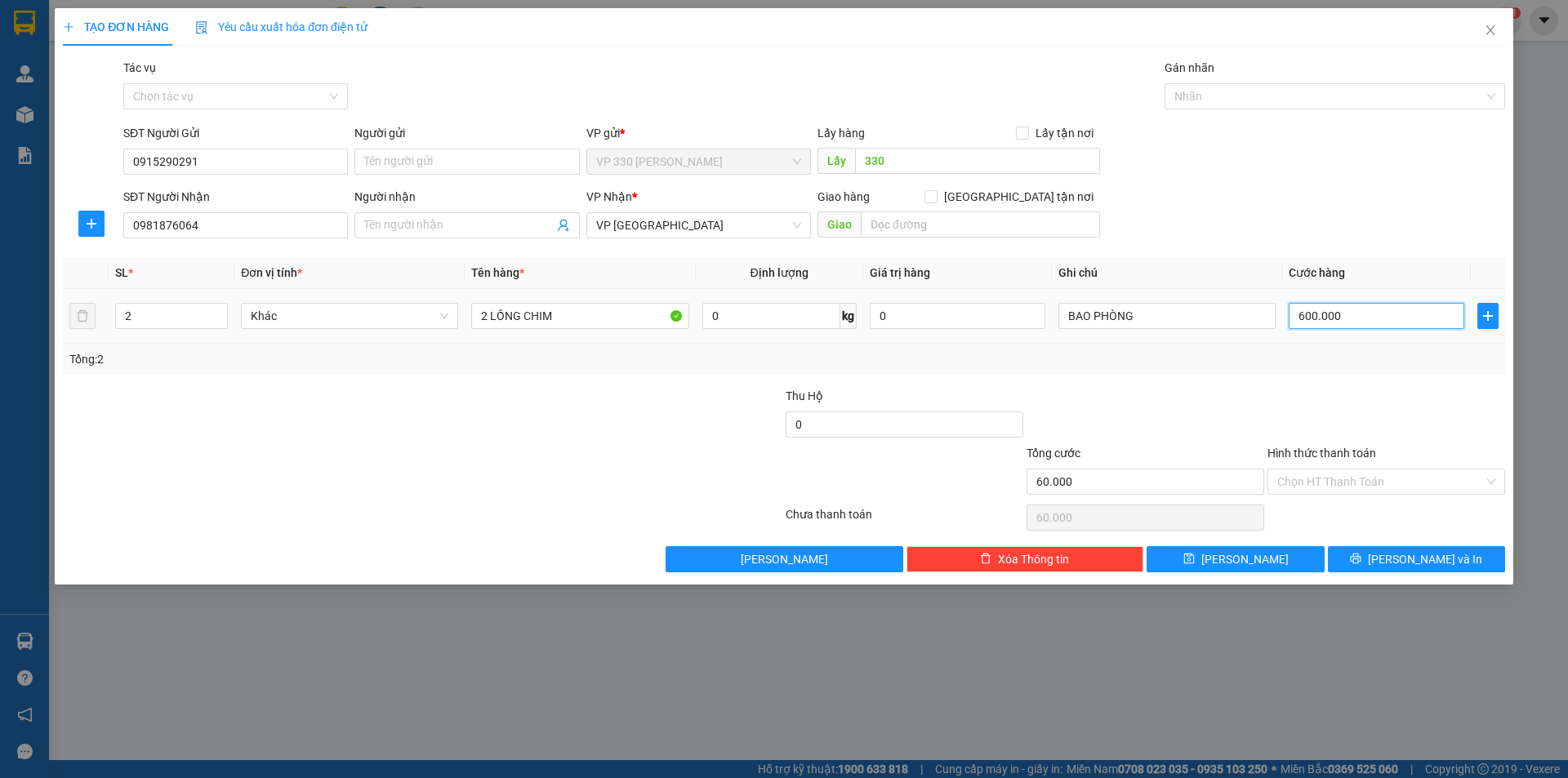
type input "600.000"
click at [1361, 557] on icon "printer" at bounding box center [1355, 558] width 10 height 10
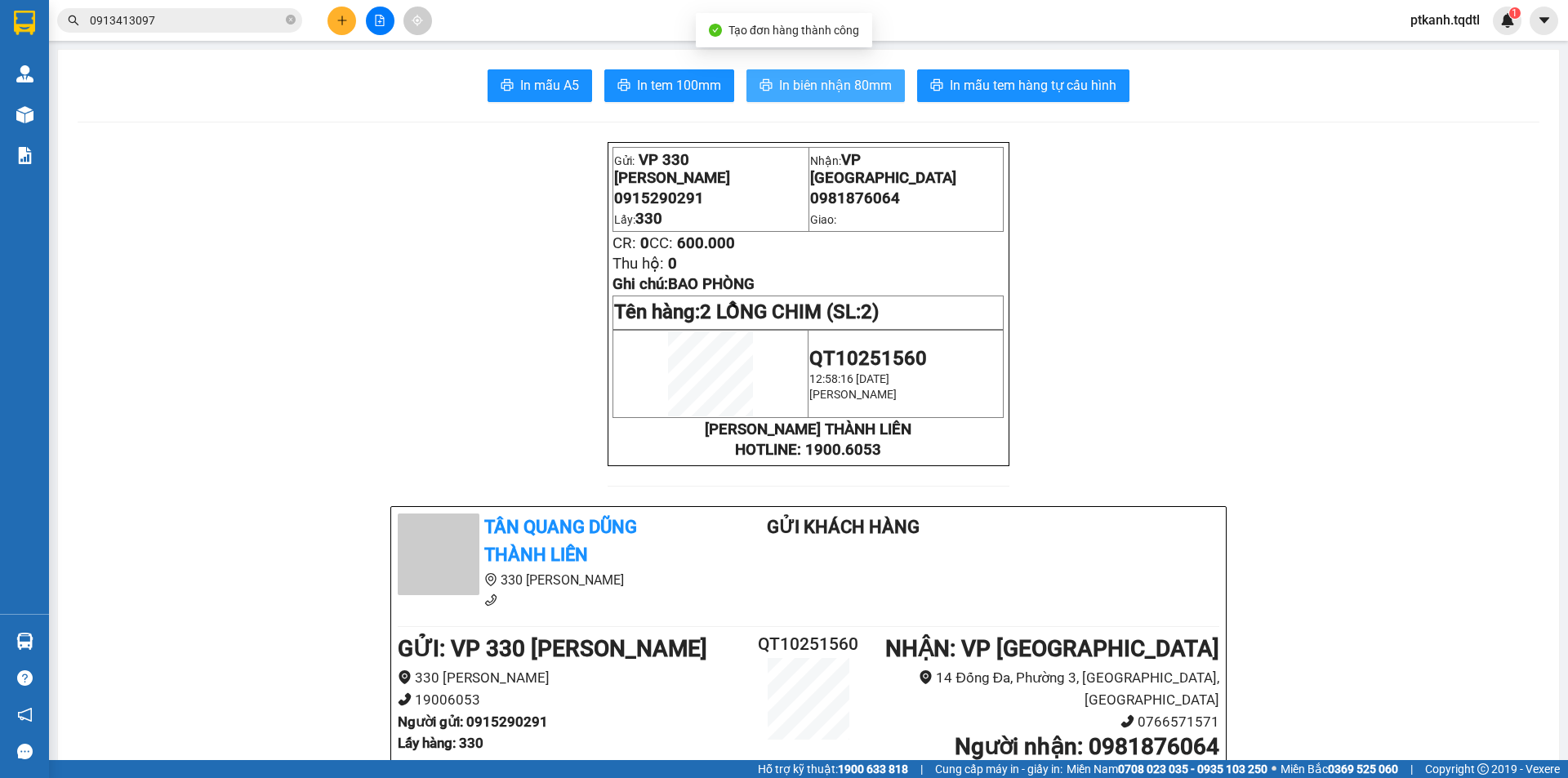
click at [807, 85] on span "In biên nhận 80mm" at bounding box center [836, 86] width 113 height 21
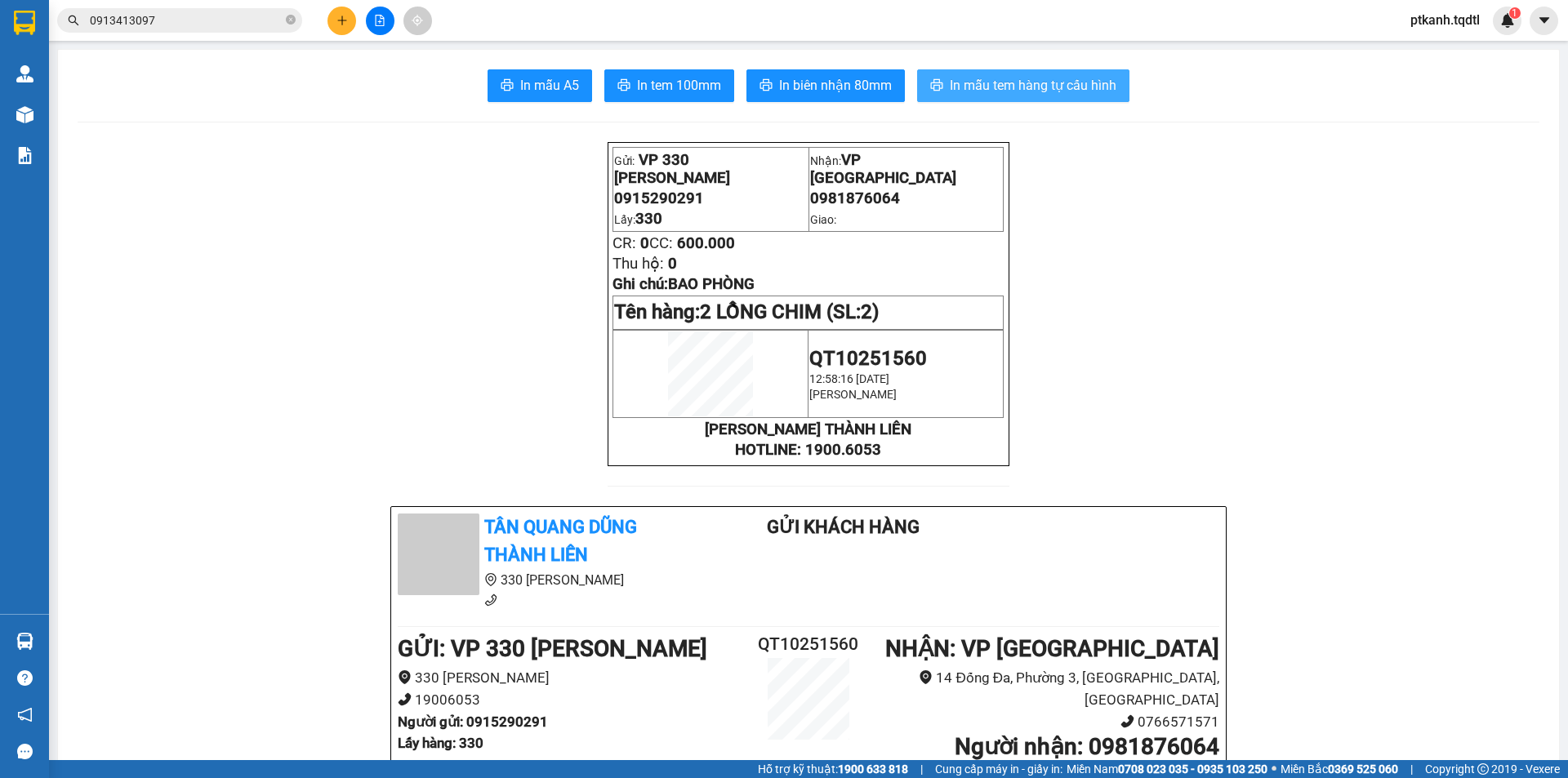
click at [1000, 84] on span "In mẫu tem hàng tự cấu hình" at bounding box center [1032, 86] width 167 height 21
click at [337, 19] on icon "plus" at bounding box center [342, 21] width 11 height 11
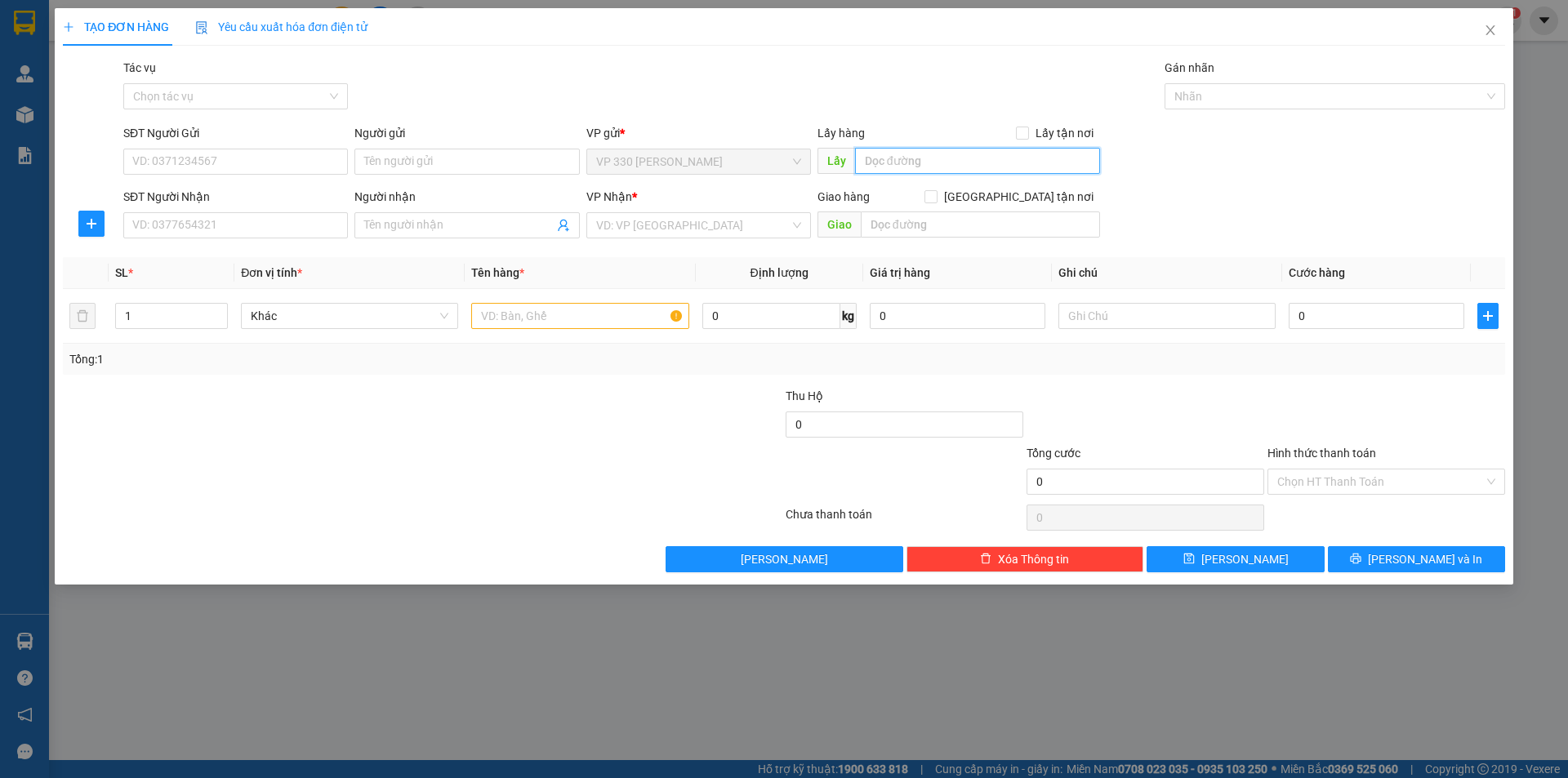
click at [969, 167] on input "text" at bounding box center [977, 161] width 245 height 26
click at [244, 153] on input "SĐT Người Gửi" at bounding box center [235, 162] width 225 height 26
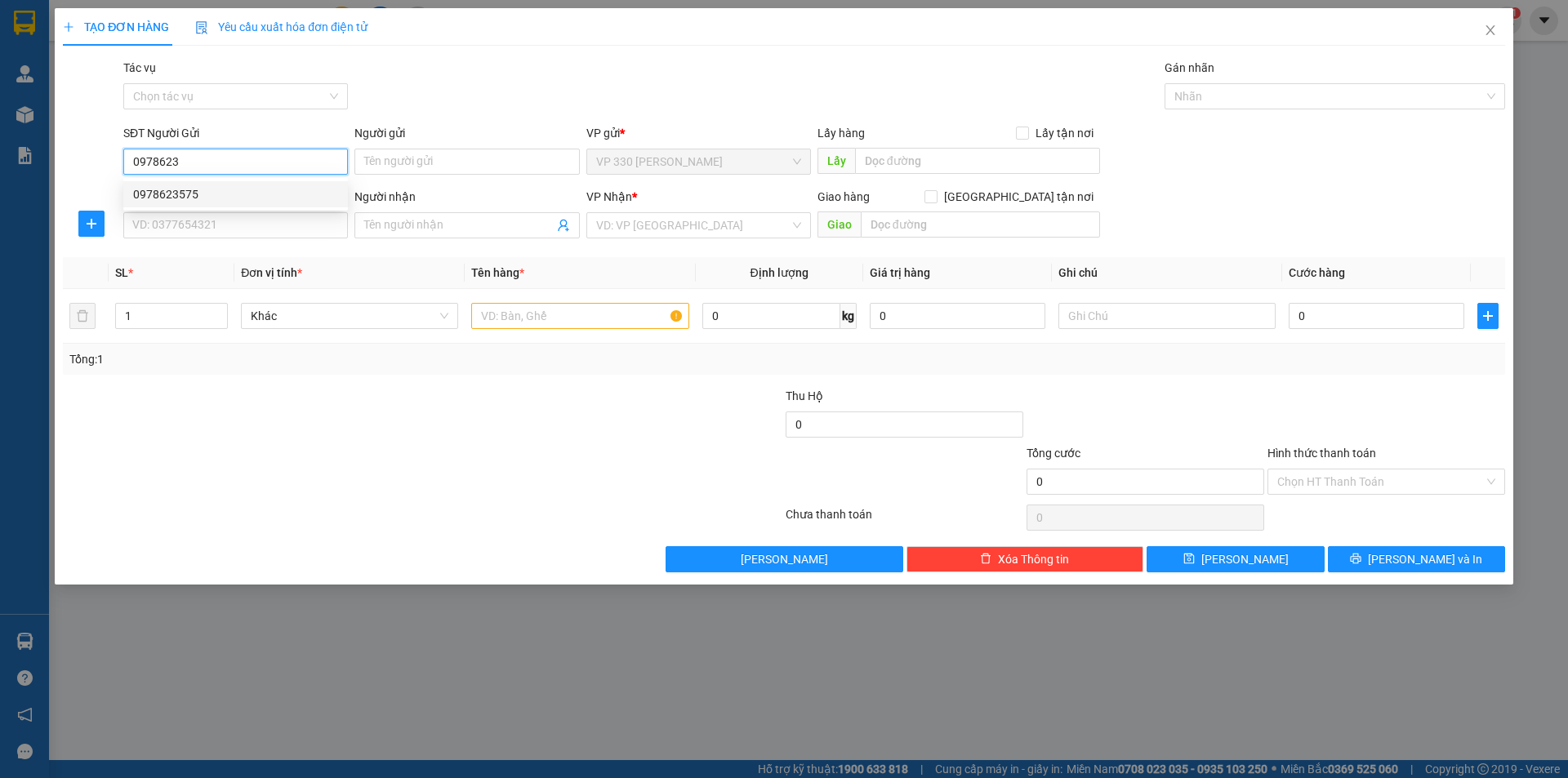
click at [239, 200] on div "0978623575" at bounding box center [235, 194] width 205 height 18
type input "0978623575"
type input "330"
type input "0768515786"
type input "CẦU 25 , BÌNH PHƯỚC"
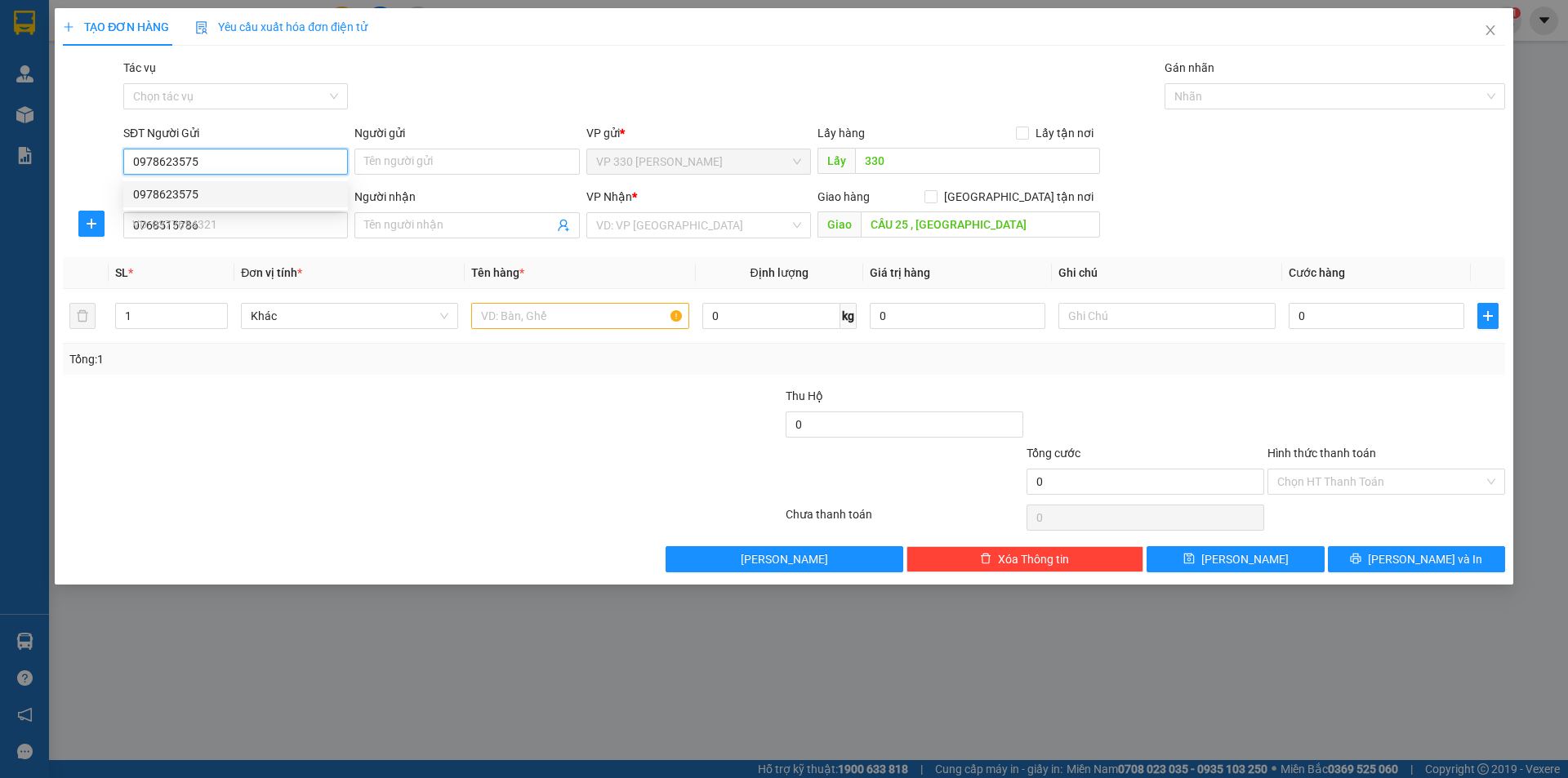
type input "300.000"
type input "0978623575"
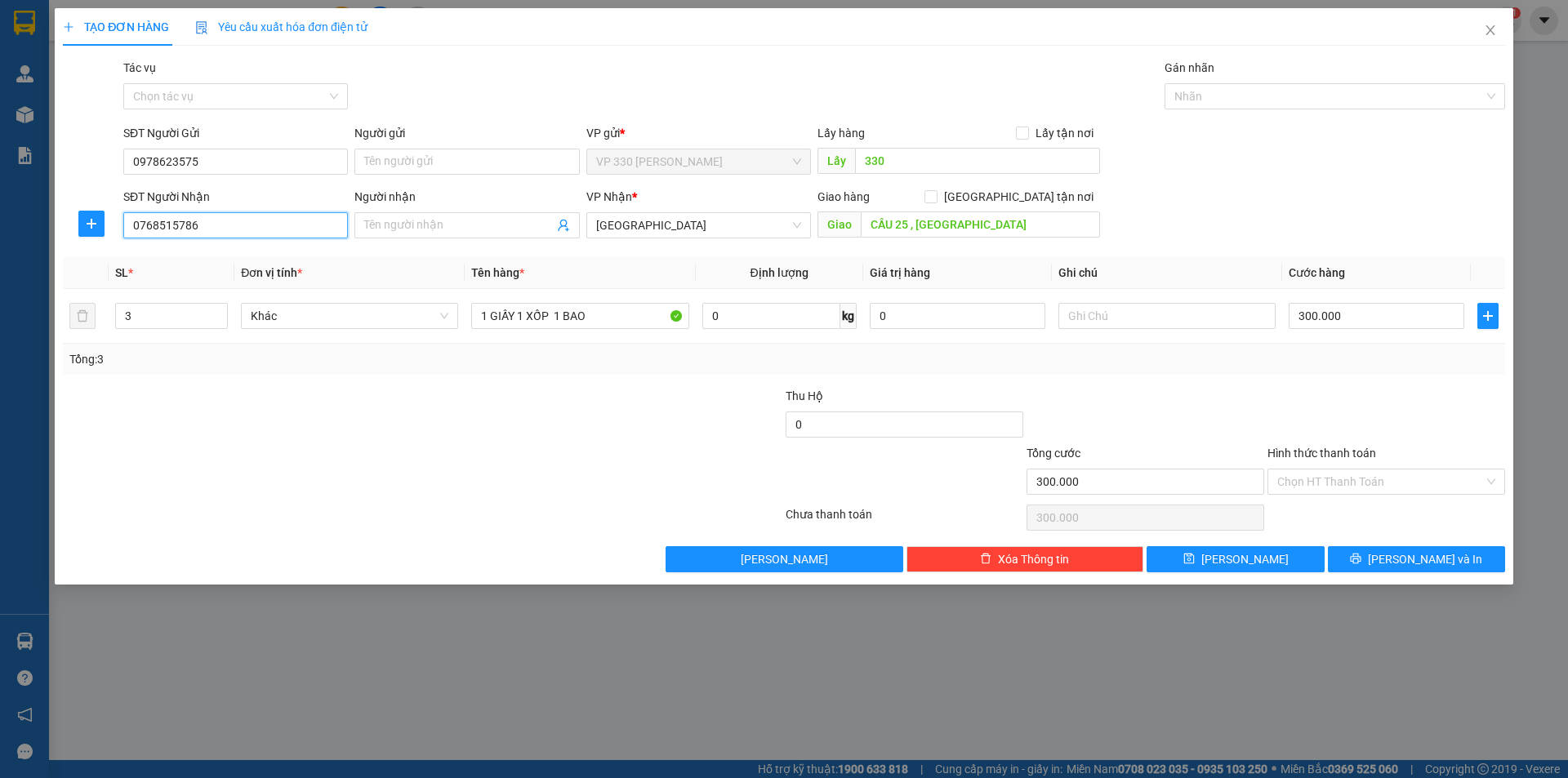
click at [248, 224] on input "0768515786" at bounding box center [235, 226] width 225 height 26
type input "2"
click at [218, 324] on icon "down" at bounding box center [219, 321] width 6 height 6
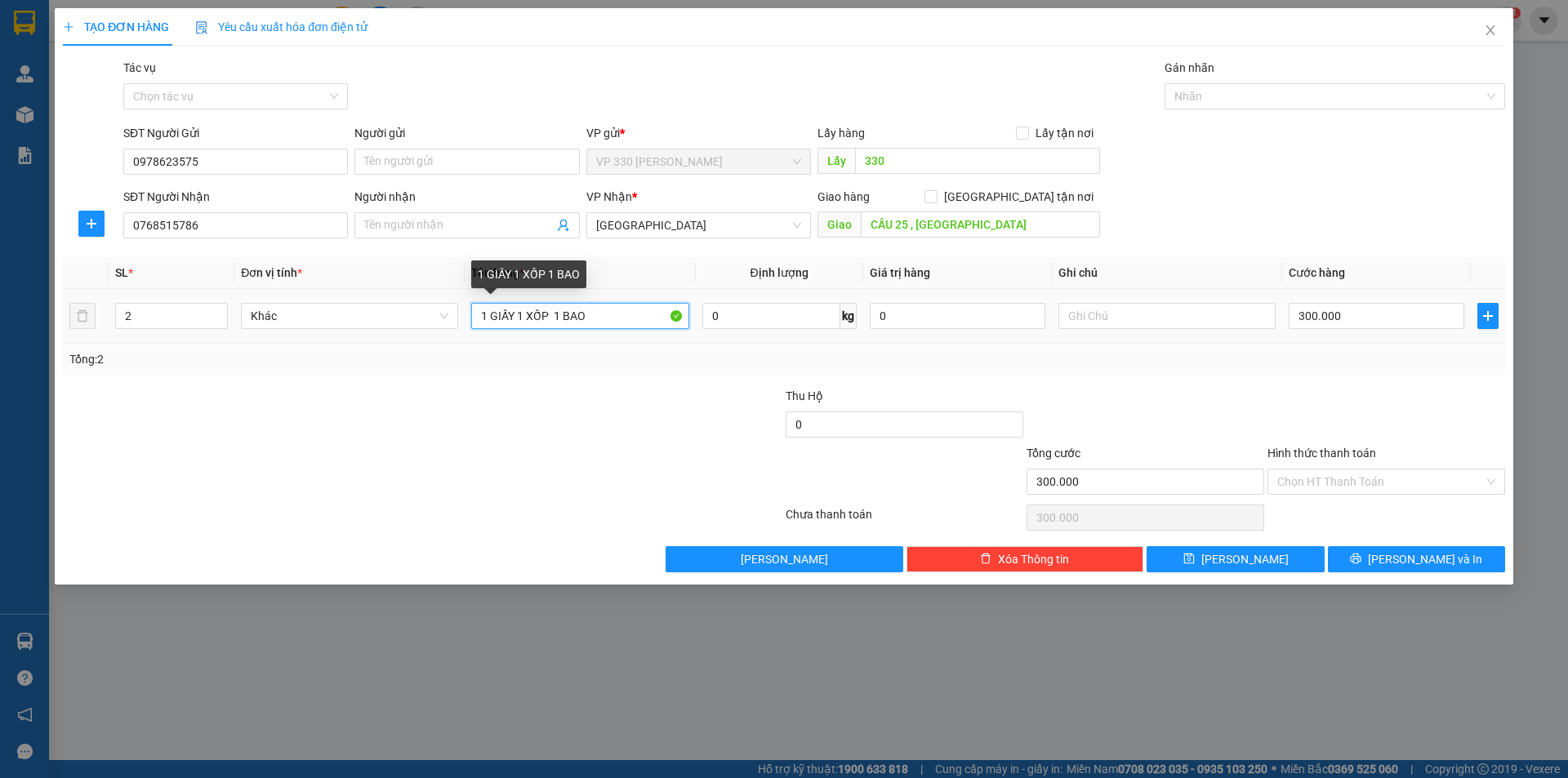
drag, startPoint x: 554, startPoint y: 314, endPoint x: 1534, endPoint y: 217, distance: 984.8
click at [1487, 251] on div "Transit Pickup Surcharge Ids Transit Deliver Surcharge Ids Transit Deliver Surc…" at bounding box center [784, 315] width 1442 height 514
type input "1 GIẤY 1 XỐP"
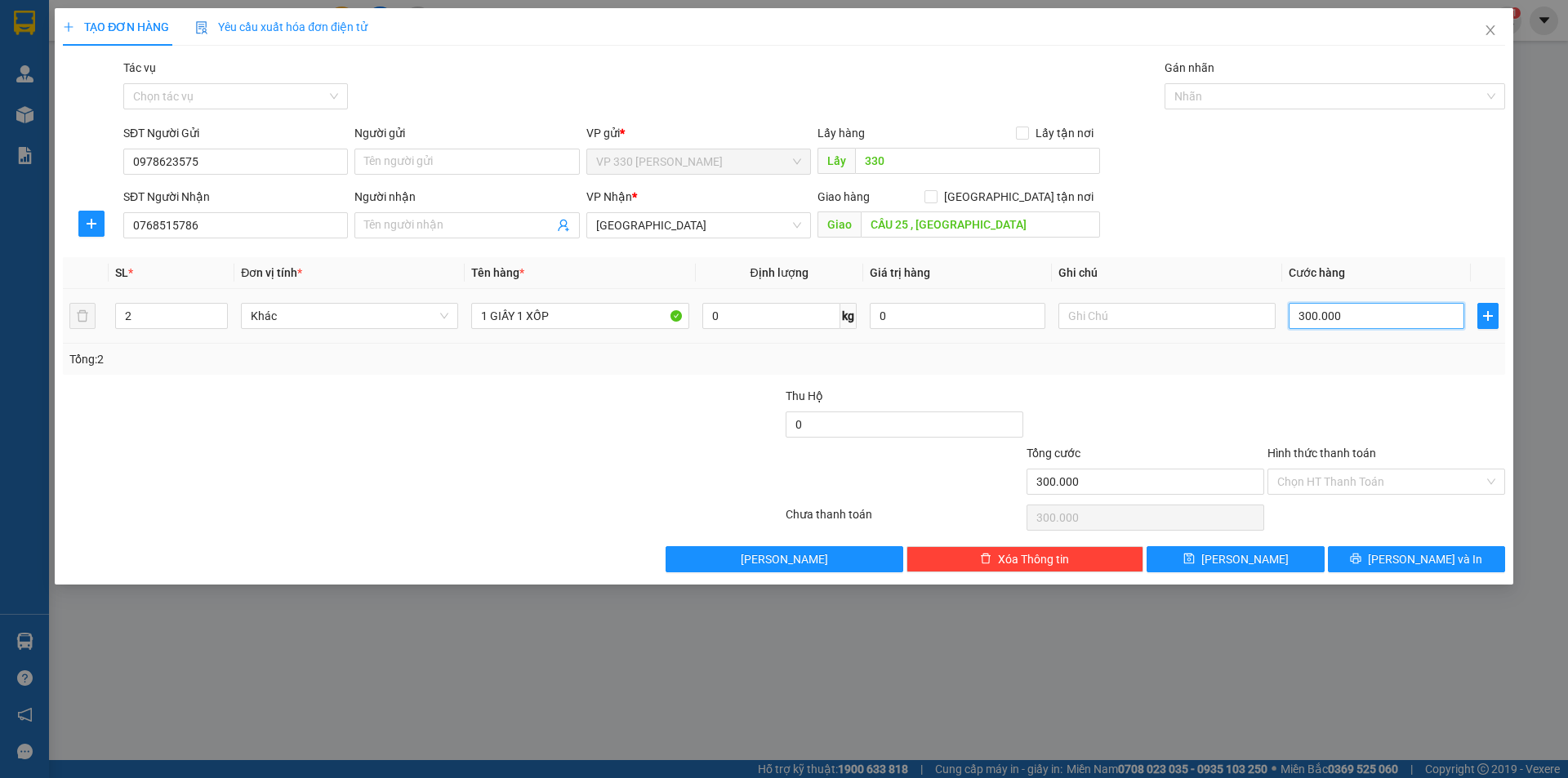
click at [1378, 314] on input "300.000" at bounding box center [1376, 316] width 176 height 26
type input "2"
type input "25"
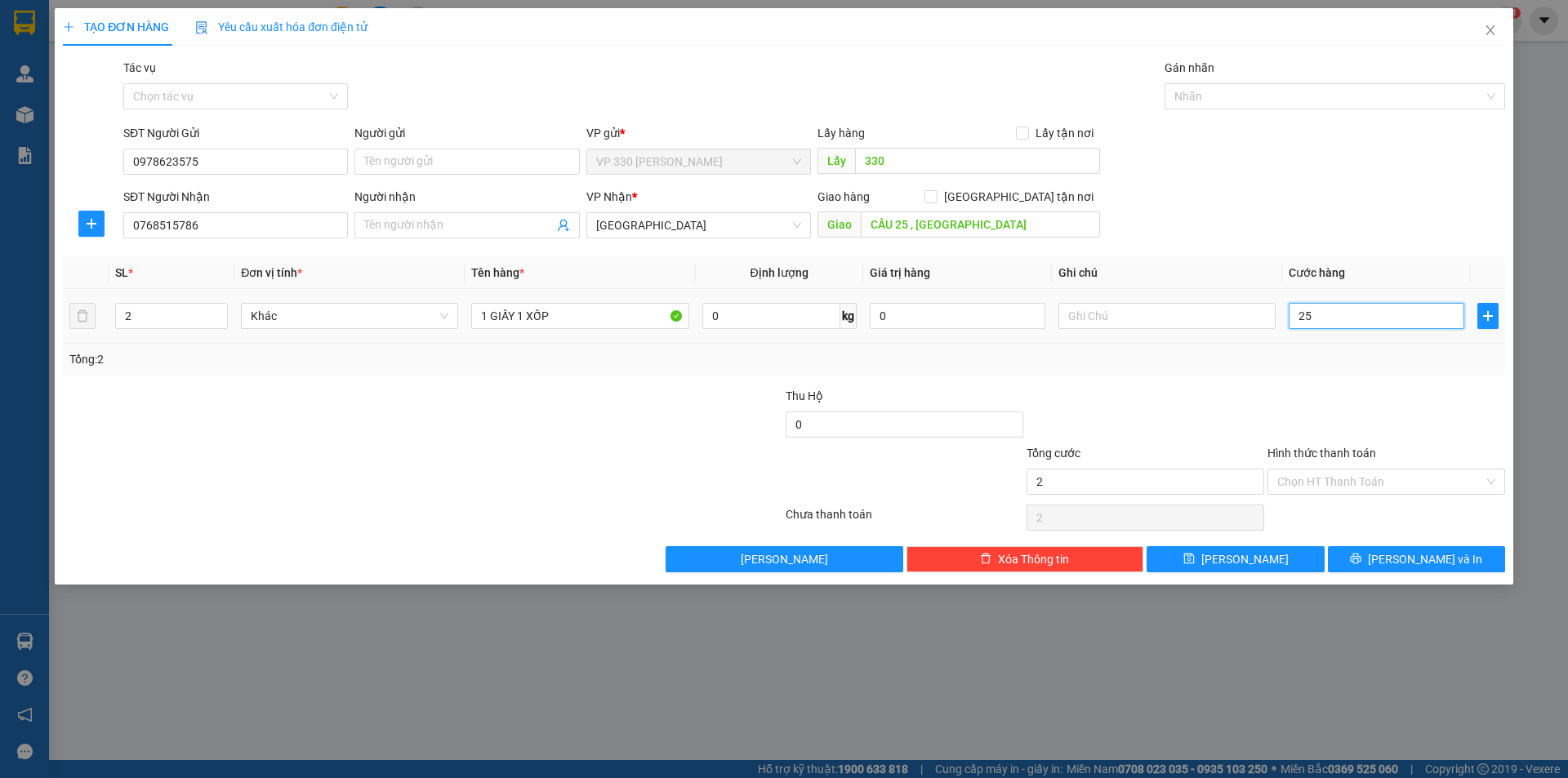
type input "25"
type input "250"
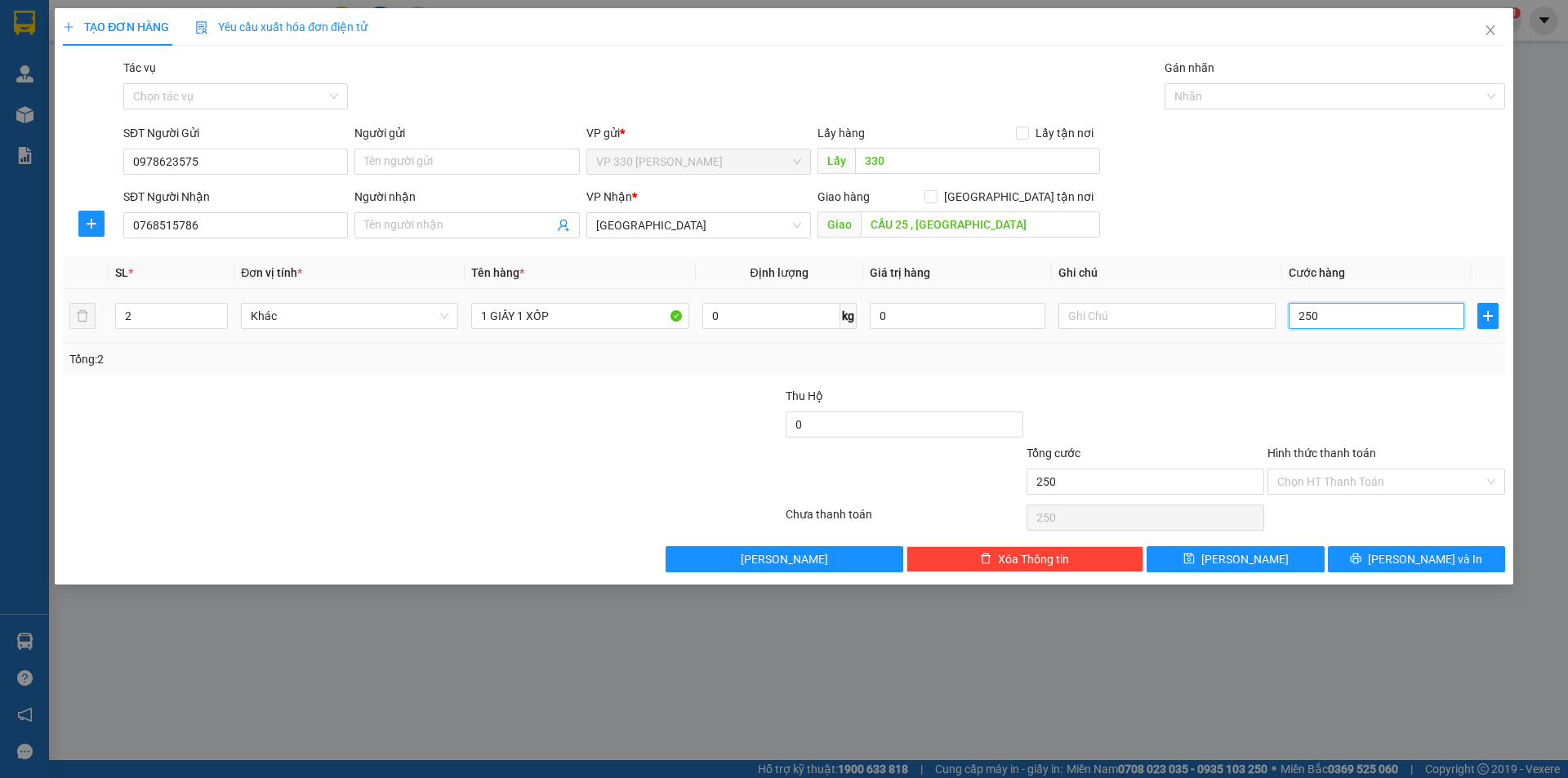
type input "2.500"
type input "25.000"
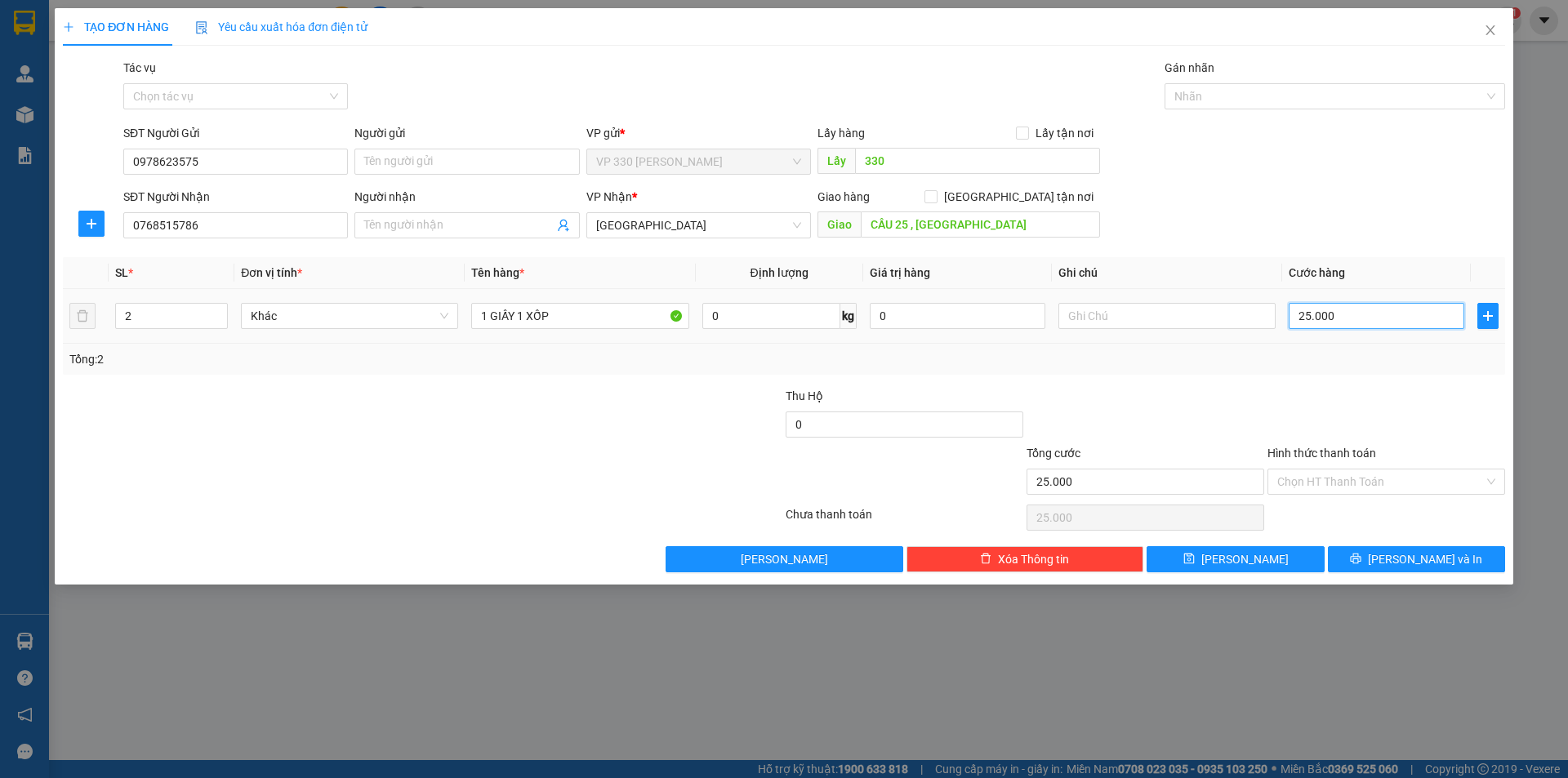
type input "250.000"
click at [1349, 449] on label "Hình thức thanh toán" at bounding box center [1320, 453] width 108 height 13
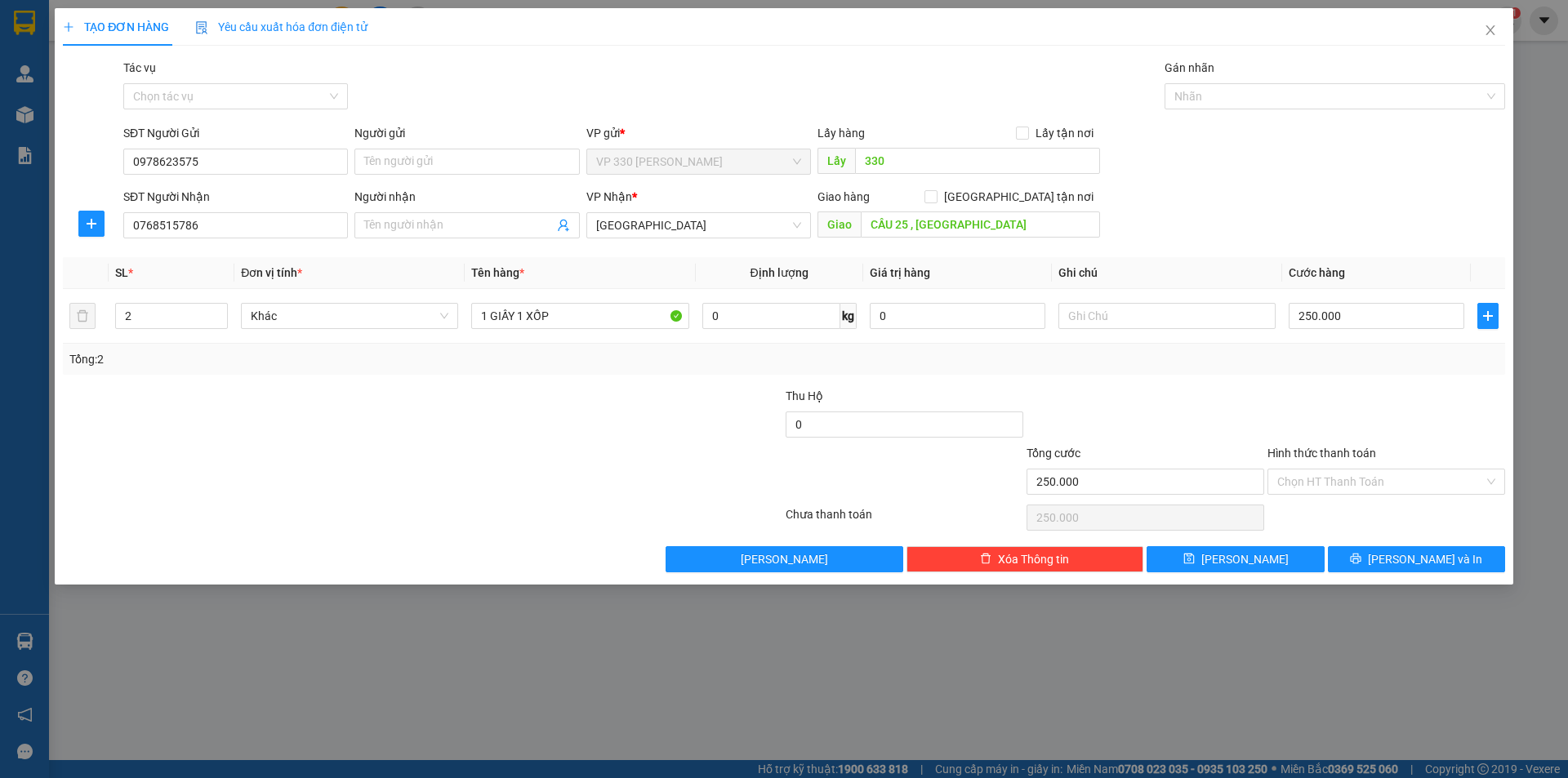
click at [1349, 469] on input "Hình thức thanh toán" at bounding box center [1380, 482] width 206 height 24
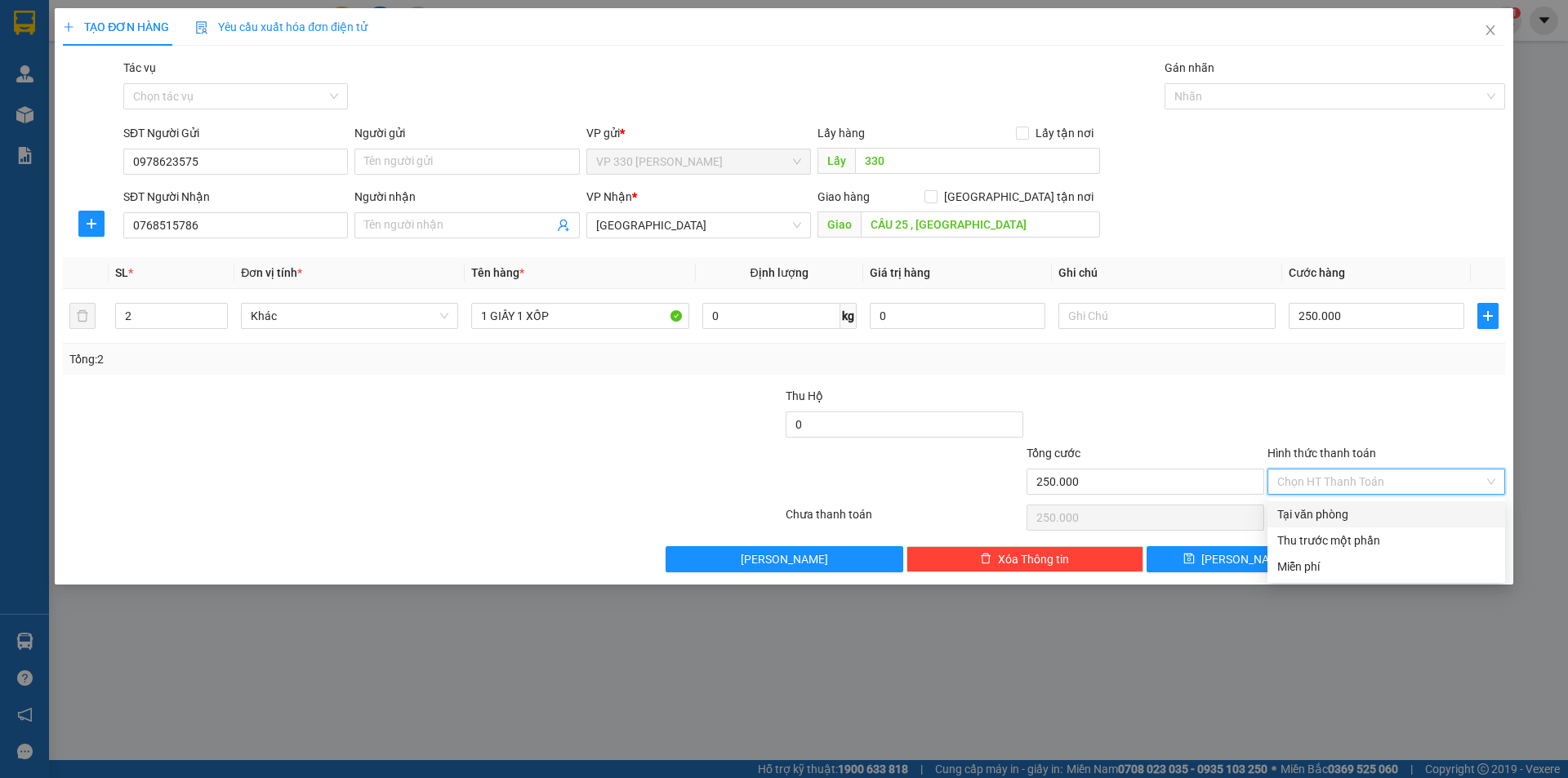
click at [1371, 515] on div "Tại văn phòng" at bounding box center [1386, 514] width 218 height 18
type input "0"
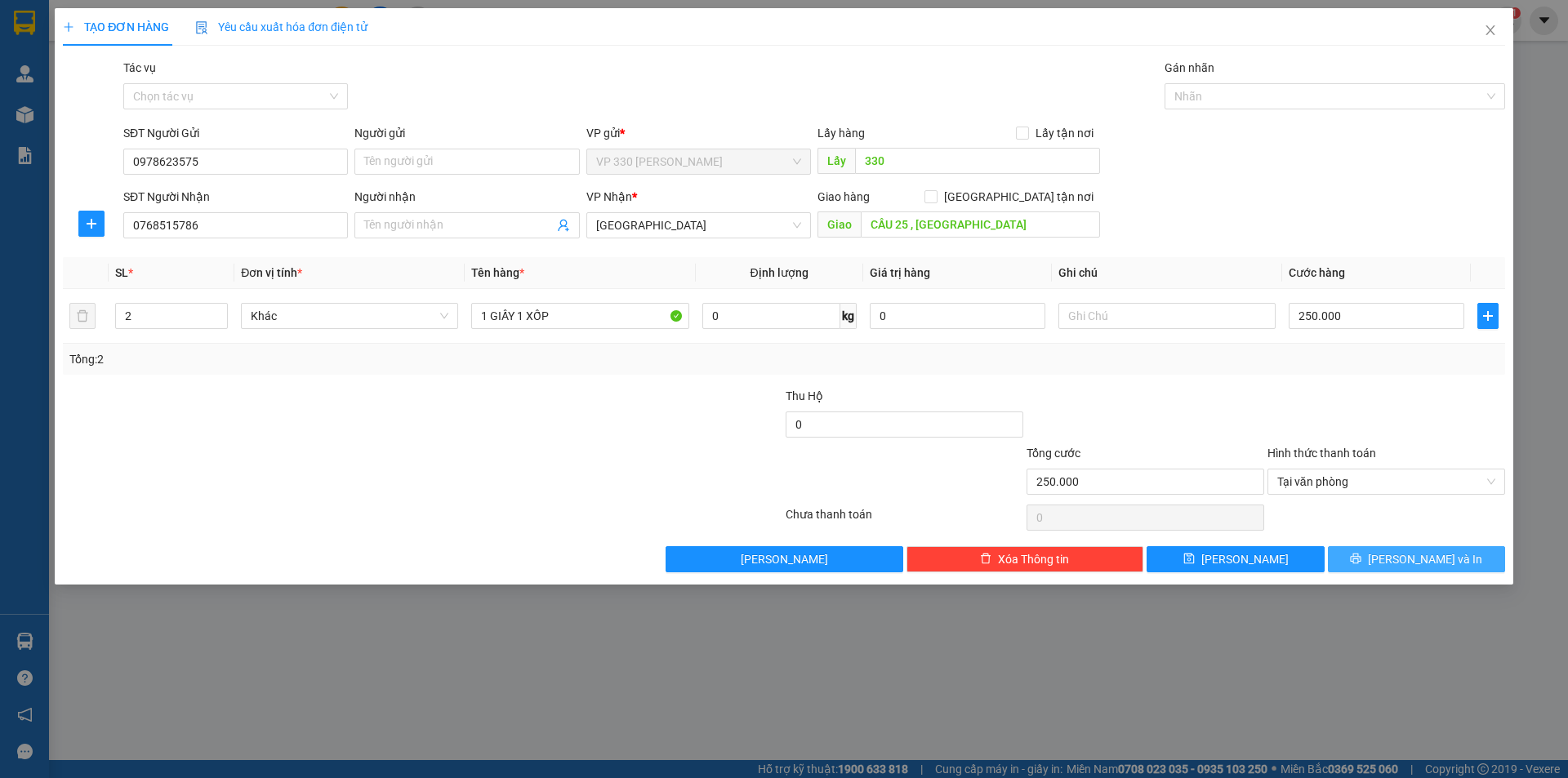
click at [1376, 554] on button "[PERSON_NAME] và In" at bounding box center [1416, 559] width 177 height 26
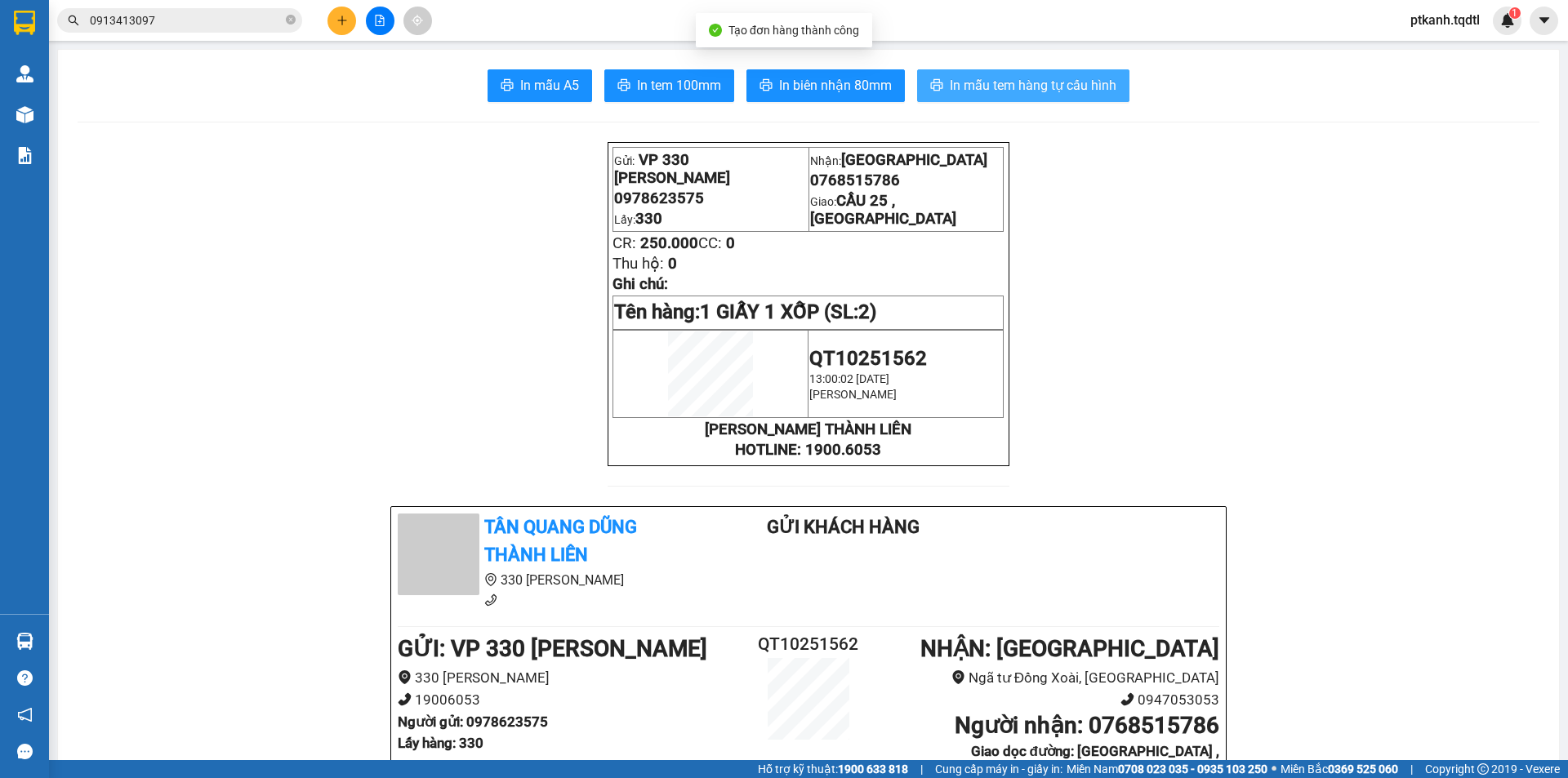
click at [989, 89] on span "In mẫu tem hàng tự cấu hình" at bounding box center [1032, 86] width 167 height 21
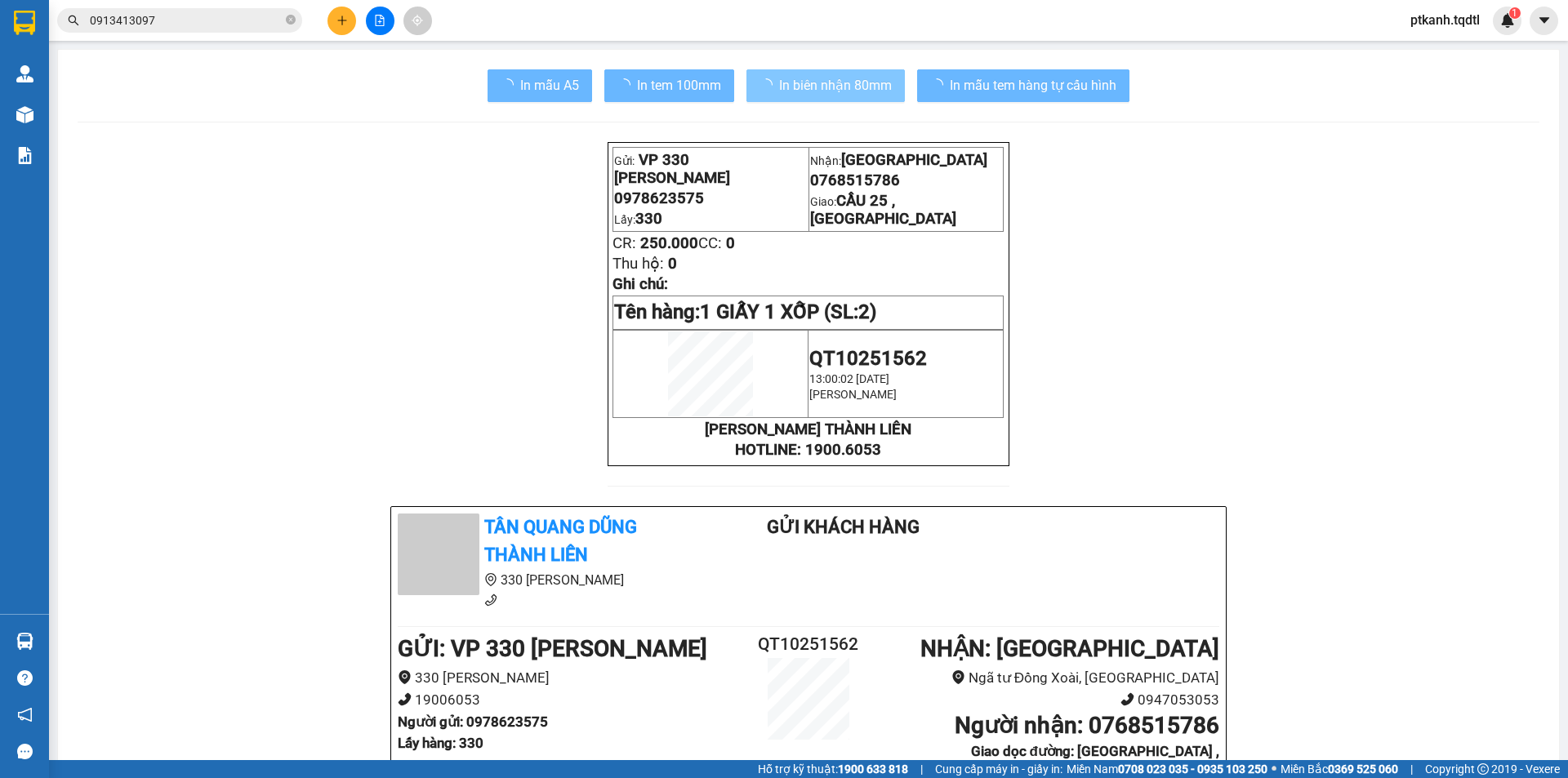
click at [805, 90] on span "In biên nhận 80mm" at bounding box center [836, 86] width 113 height 21
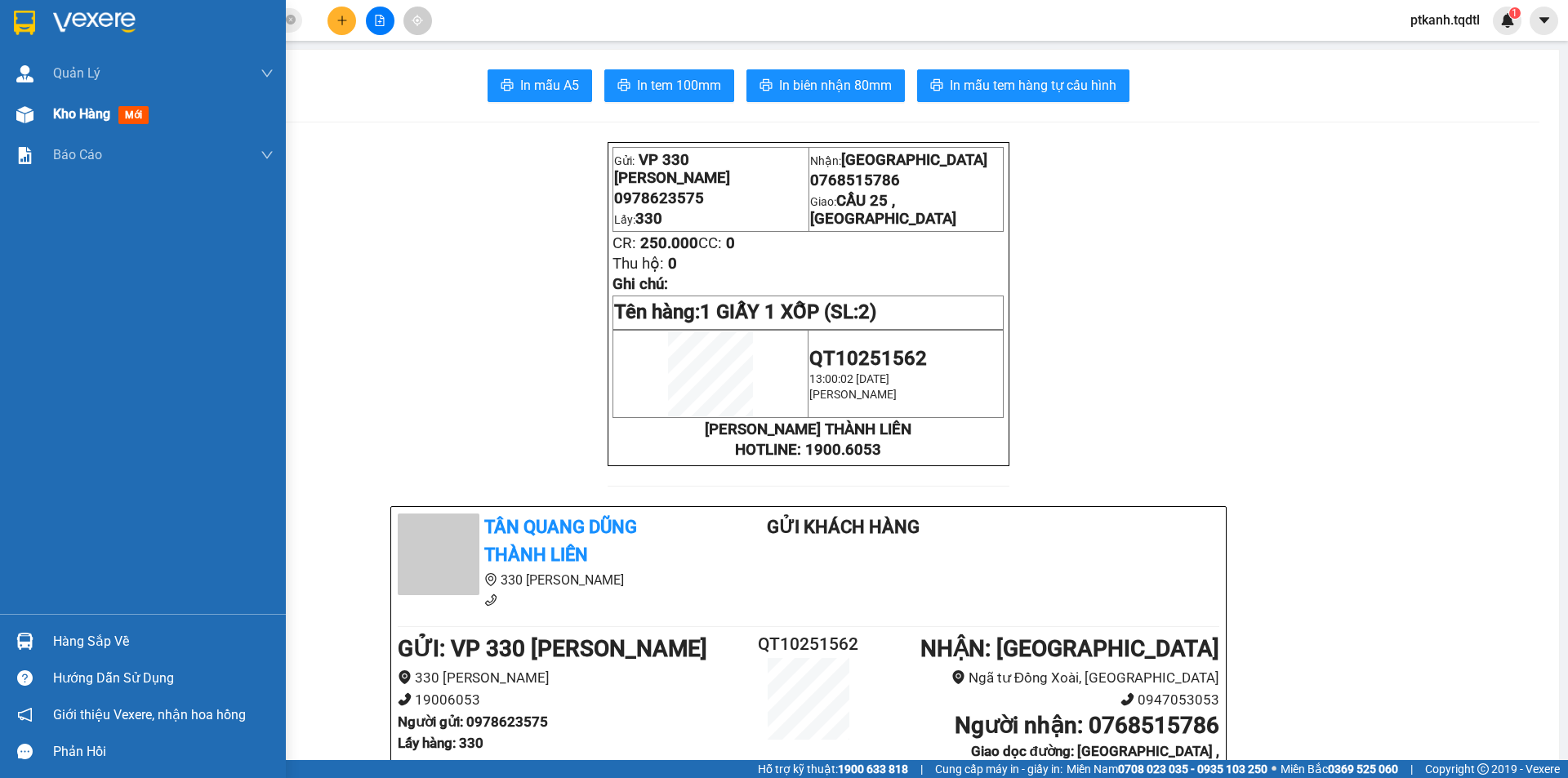
click at [73, 107] on span "Kho hàng" at bounding box center [81, 114] width 57 height 15
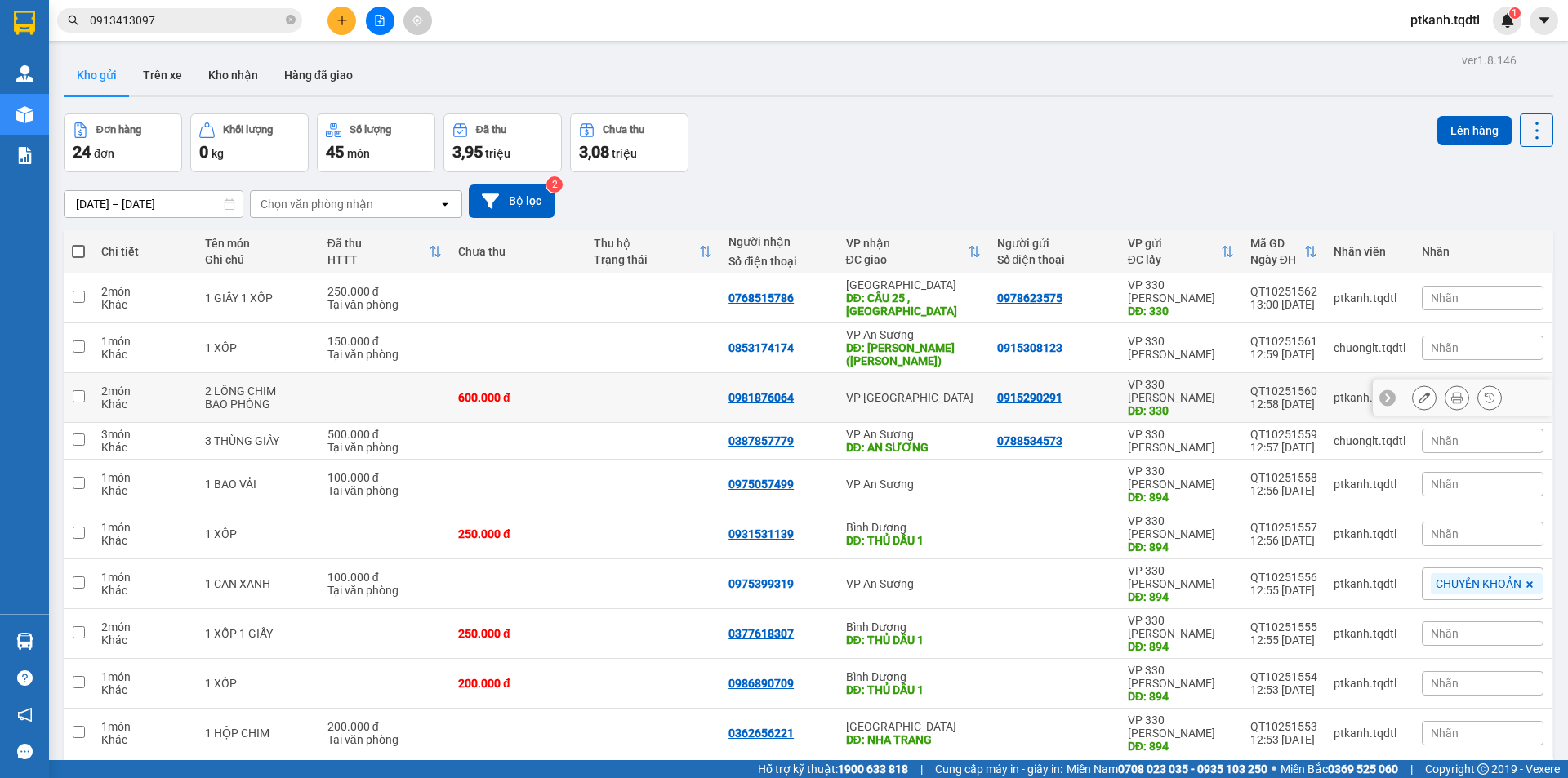
click at [918, 391] on div "VP [GEOGRAPHIC_DATA]" at bounding box center [913, 398] width 135 height 13
checkbox input "true"
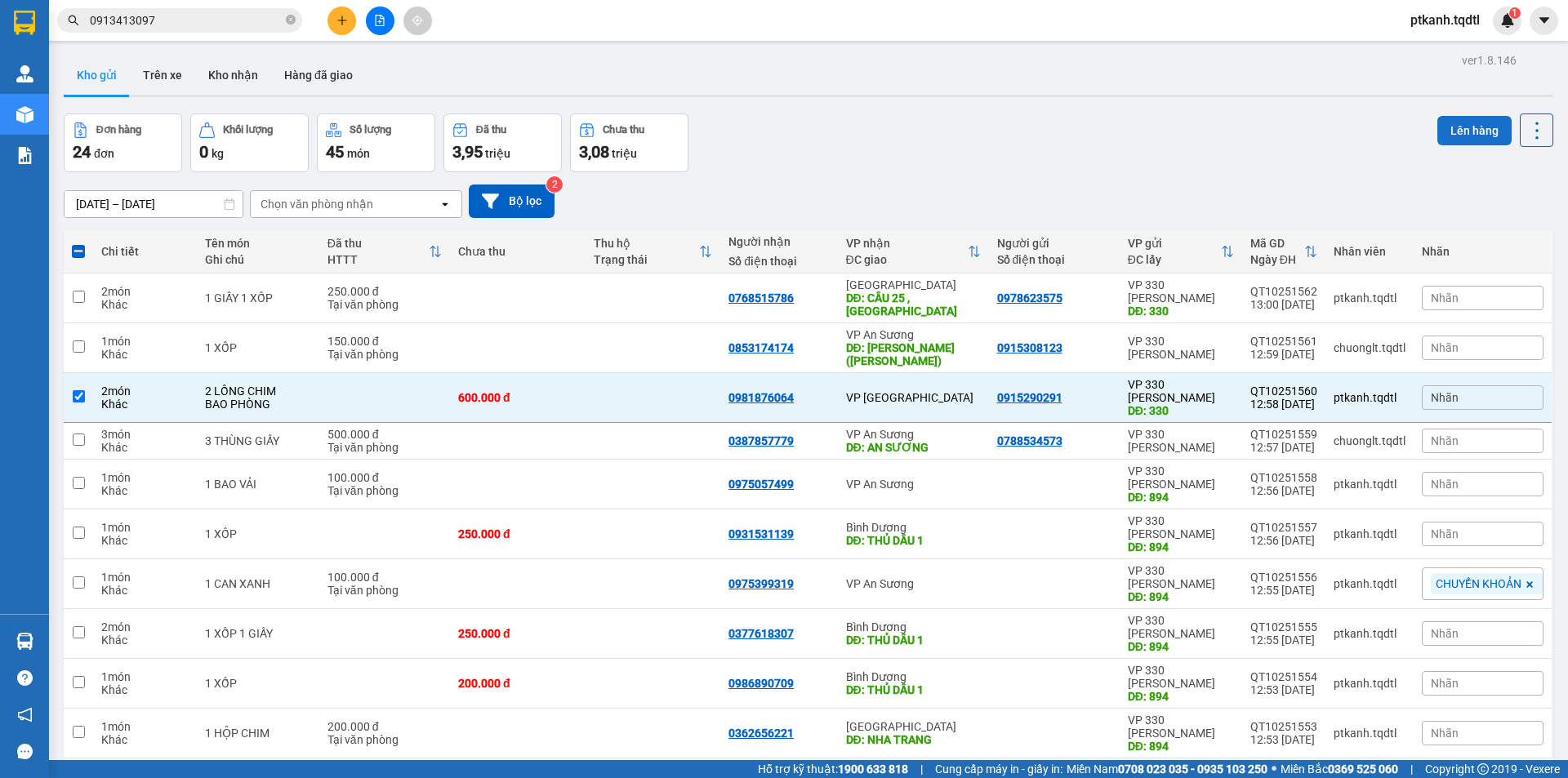
click at [1446, 126] on button "Lên hàng" at bounding box center [1474, 130] width 74 height 29
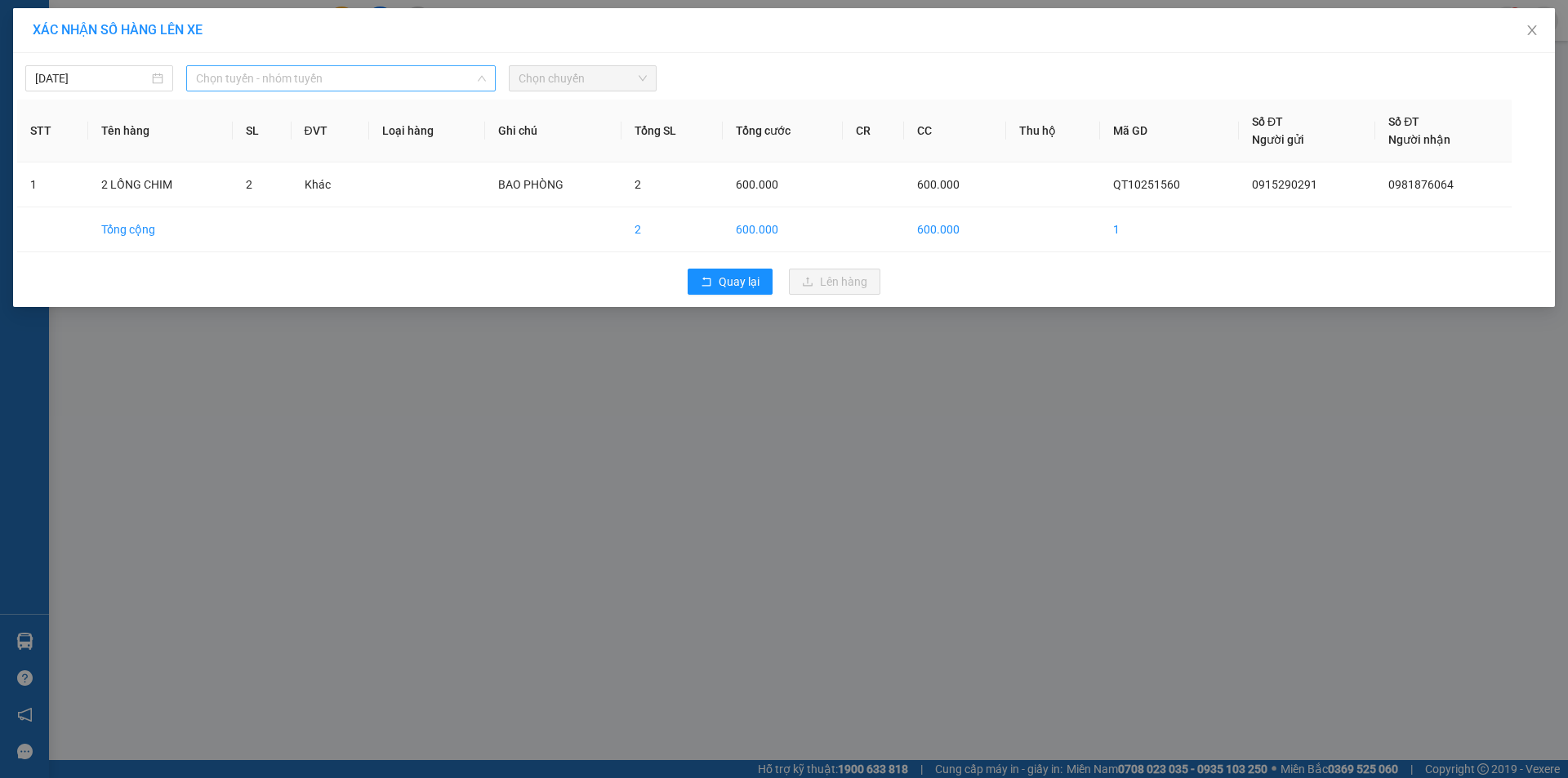
drag, startPoint x: 416, startPoint y: 77, endPoint x: 396, endPoint y: 168, distance: 93.2
click at [417, 75] on span "Chọn tuyến - nhóm tuyến" at bounding box center [341, 78] width 290 height 24
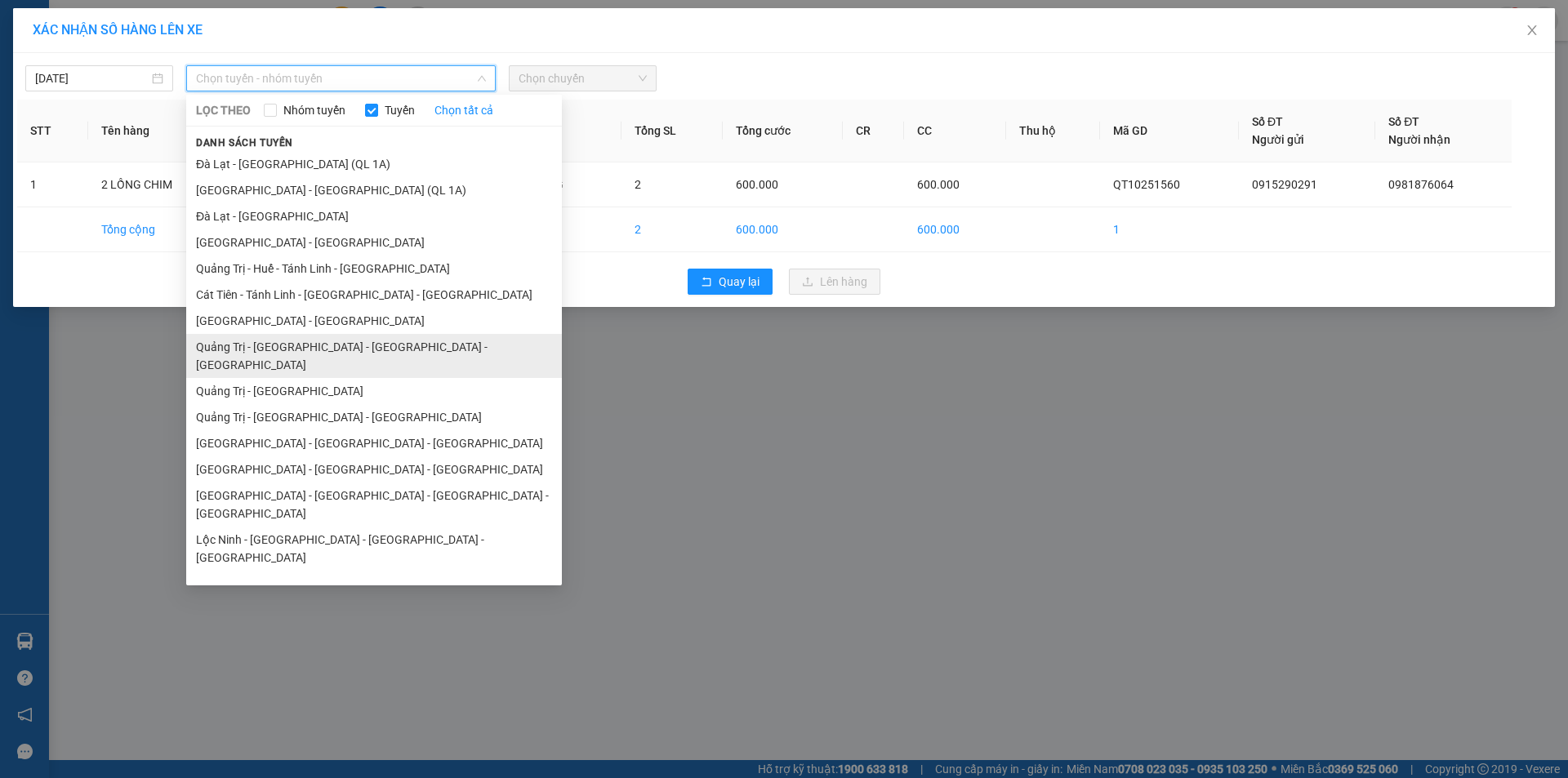
scroll to position [95, 0]
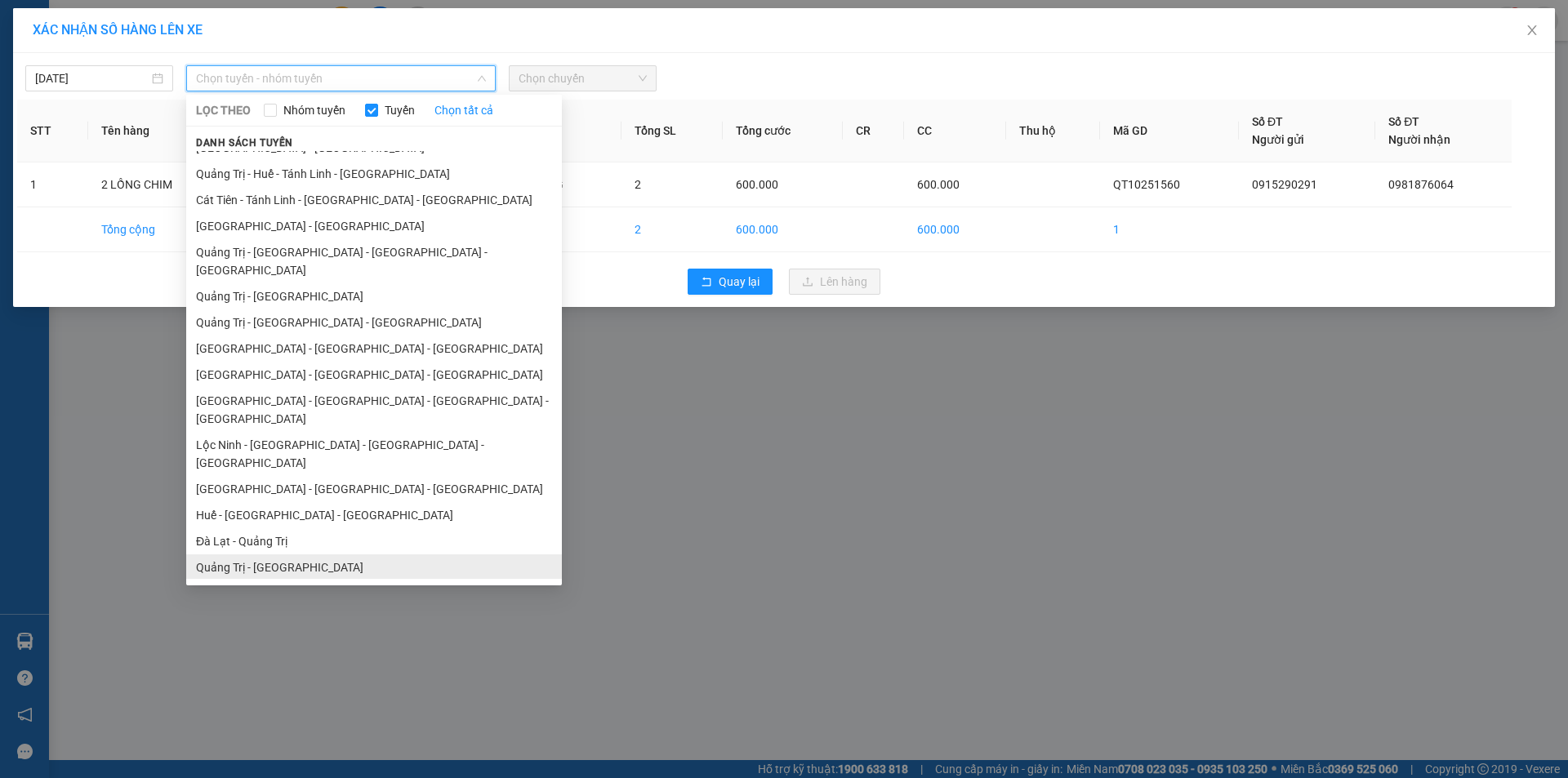
click at [310, 554] on li "Quảng Trị - Đà Lạt" at bounding box center [374, 567] width 376 height 26
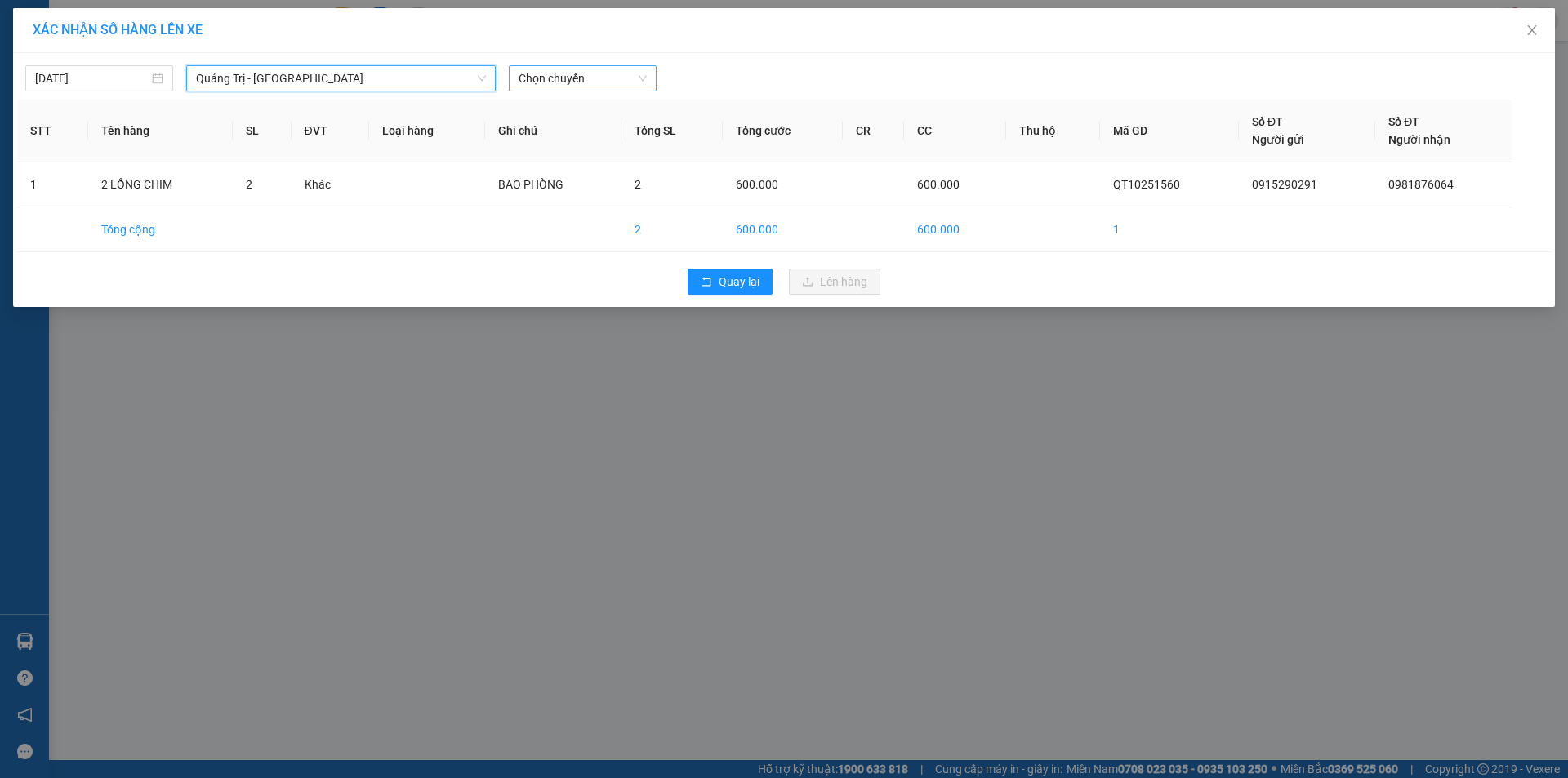
drag, startPoint x: 584, startPoint y: 77, endPoint x: 665, endPoint y: 124, distance: 93.6
click at [585, 77] on span "Chọn chuyến" at bounding box center [583, 78] width 128 height 24
drag, startPoint x: 619, startPoint y: 134, endPoint x: 663, endPoint y: 164, distance: 53.3
click at [620, 133] on div "14:00 - 74H-026.50" at bounding box center [582, 136] width 127 height 18
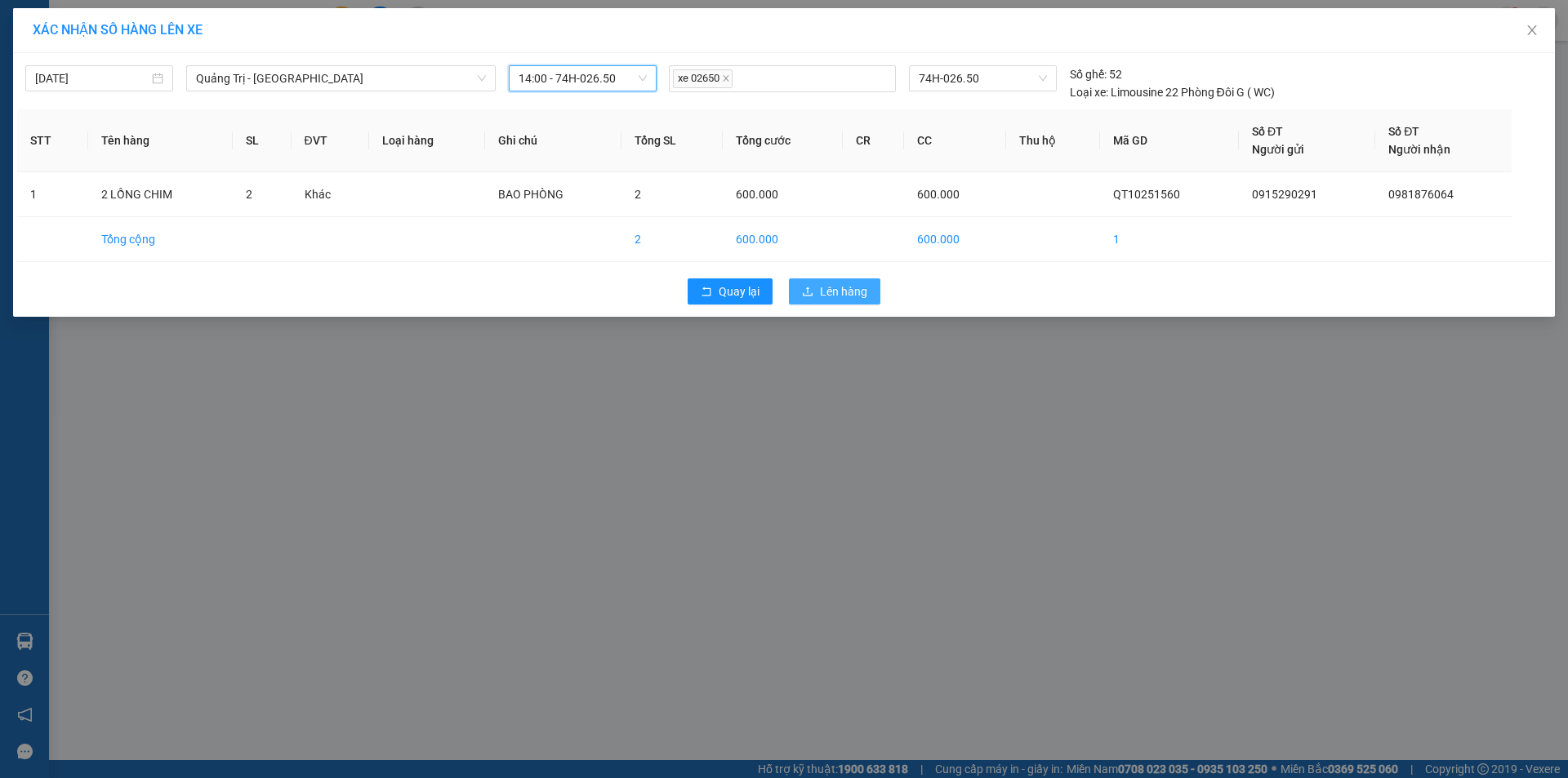
click at [833, 284] on span "Lên hàng" at bounding box center [843, 291] width 47 height 18
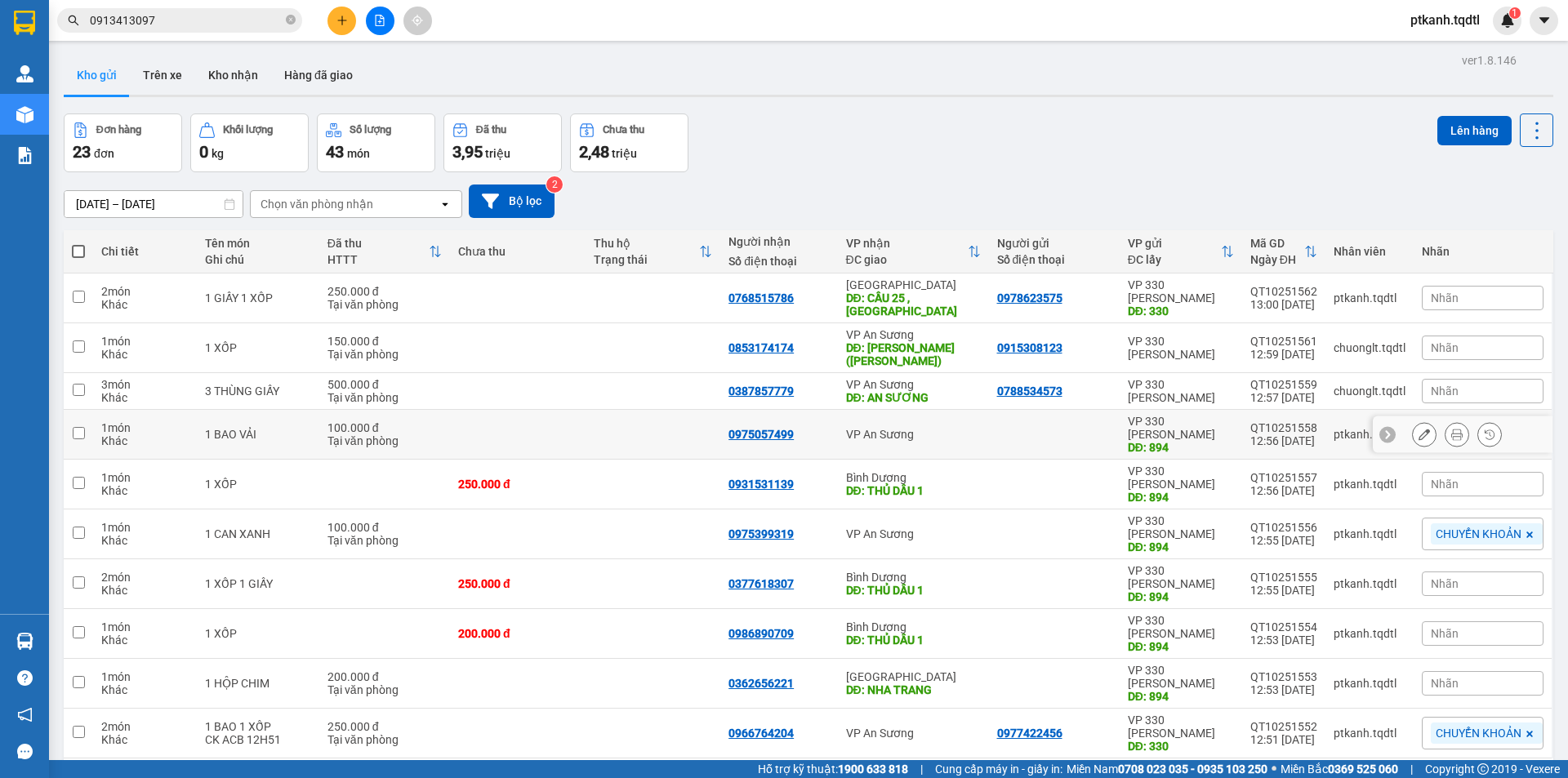
click at [972, 428] on div "VP An Sương" at bounding box center [913, 435] width 135 height 13
checkbox input "true"
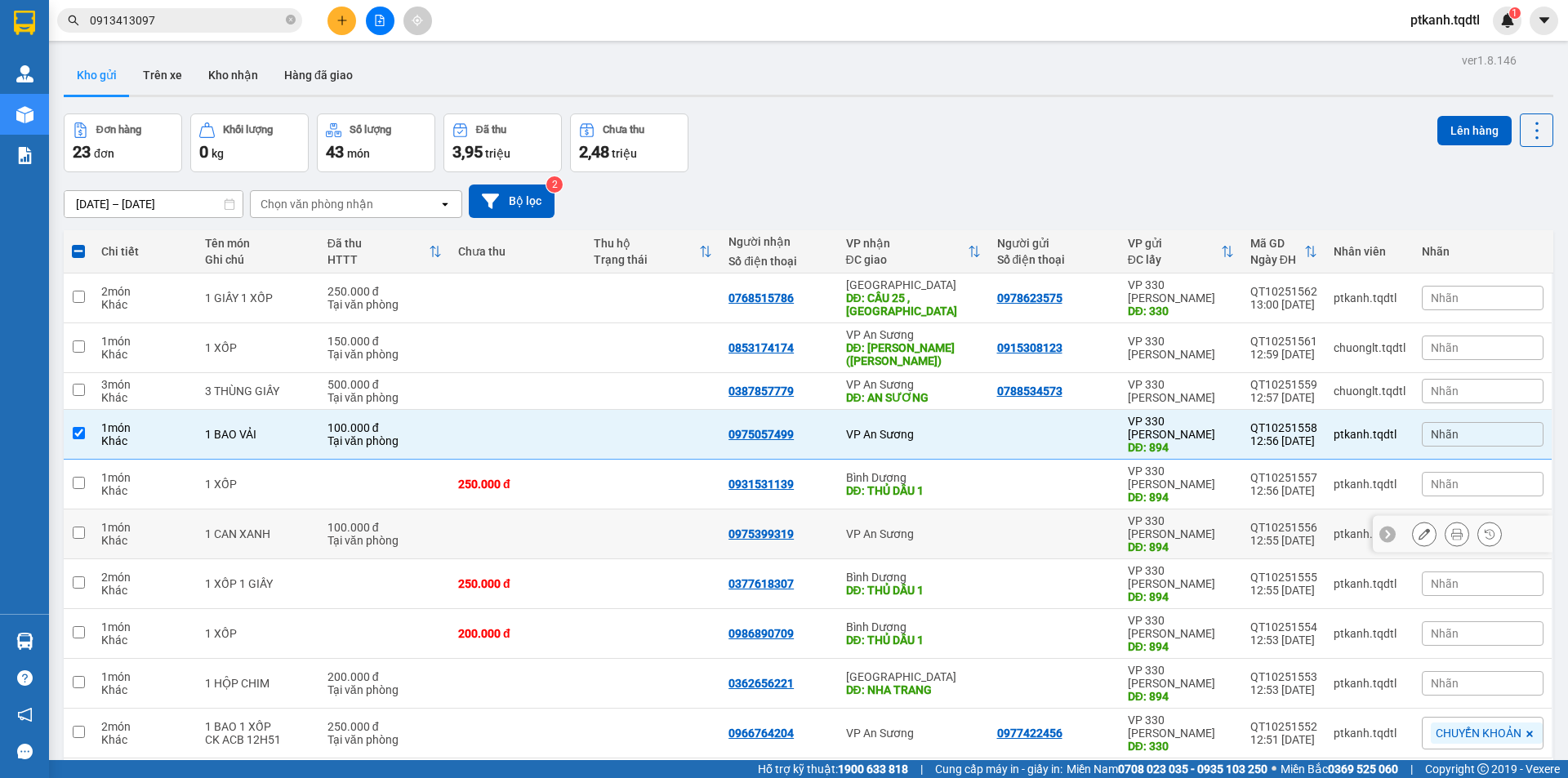
click at [962, 527] on div "VP An Sương" at bounding box center [913, 533] width 135 height 13
checkbox input "true"
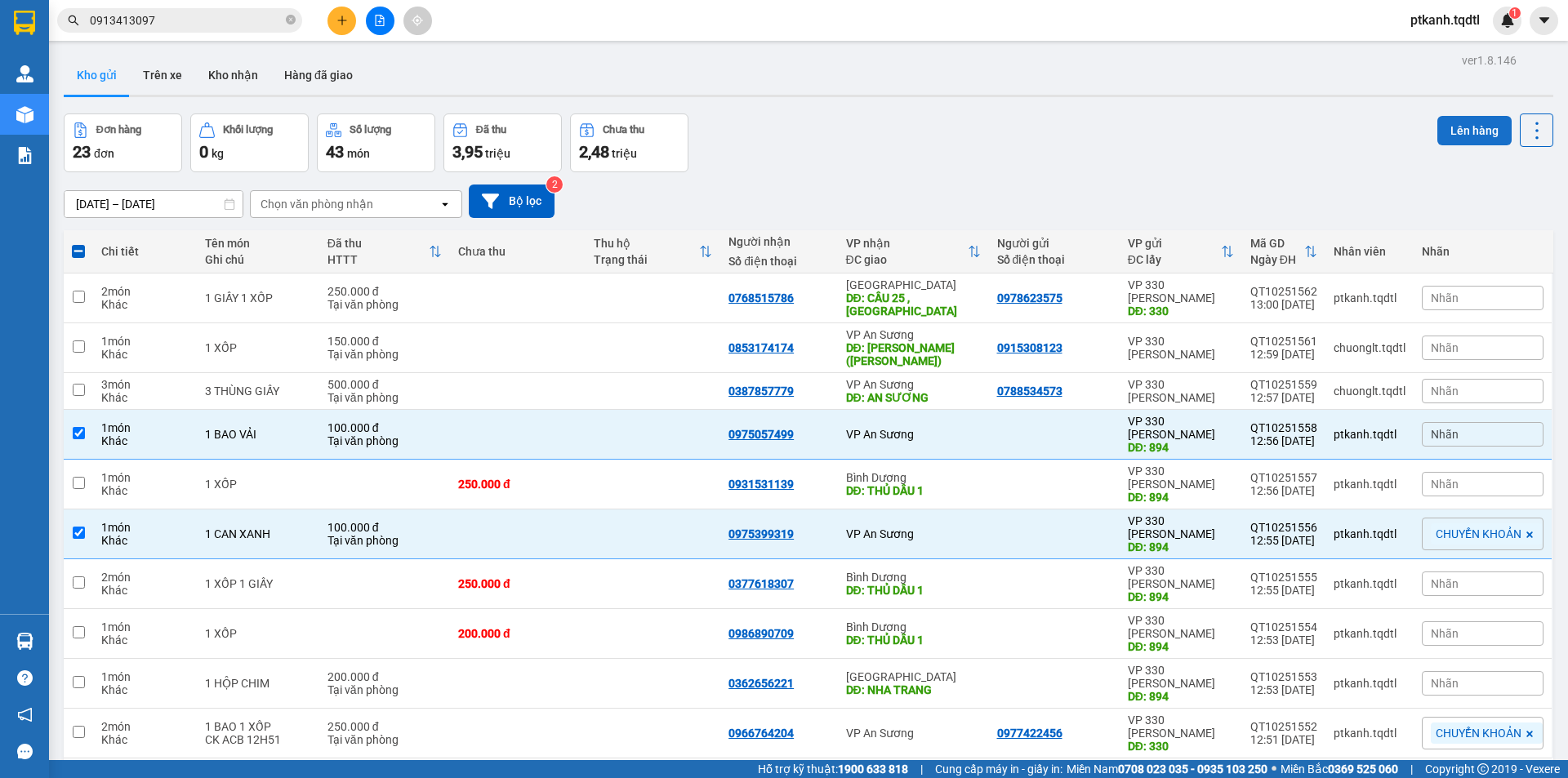
drag, startPoint x: 1458, startPoint y: 135, endPoint x: 1442, endPoint y: 127, distance: 17.9
click at [1452, 131] on button "Lên hàng" at bounding box center [1474, 130] width 74 height 29
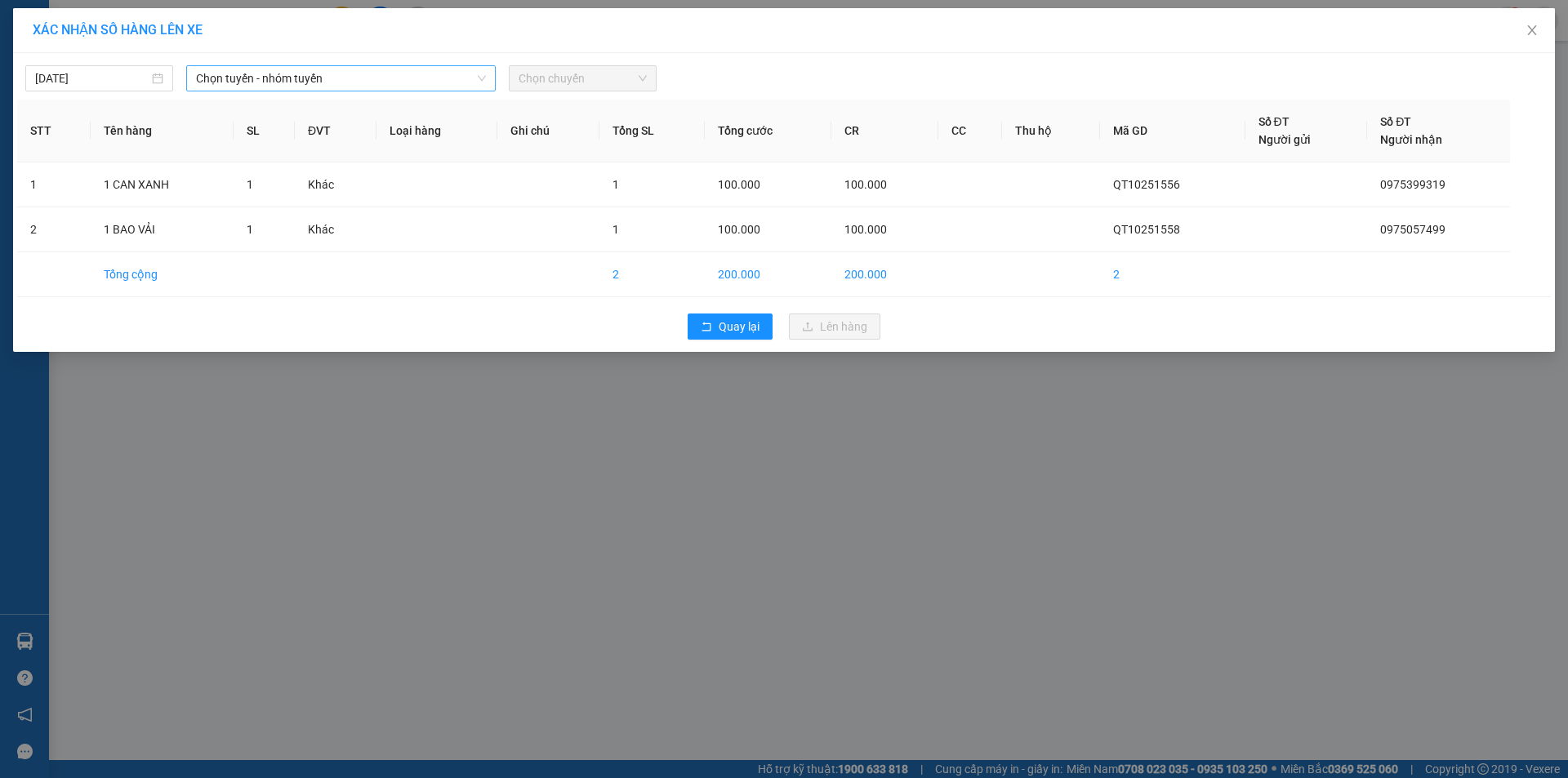
click at [410, 77] on span "Chọn tuyến - nhóm tuyến" at bounding box center [341, 78] width 290 height 24
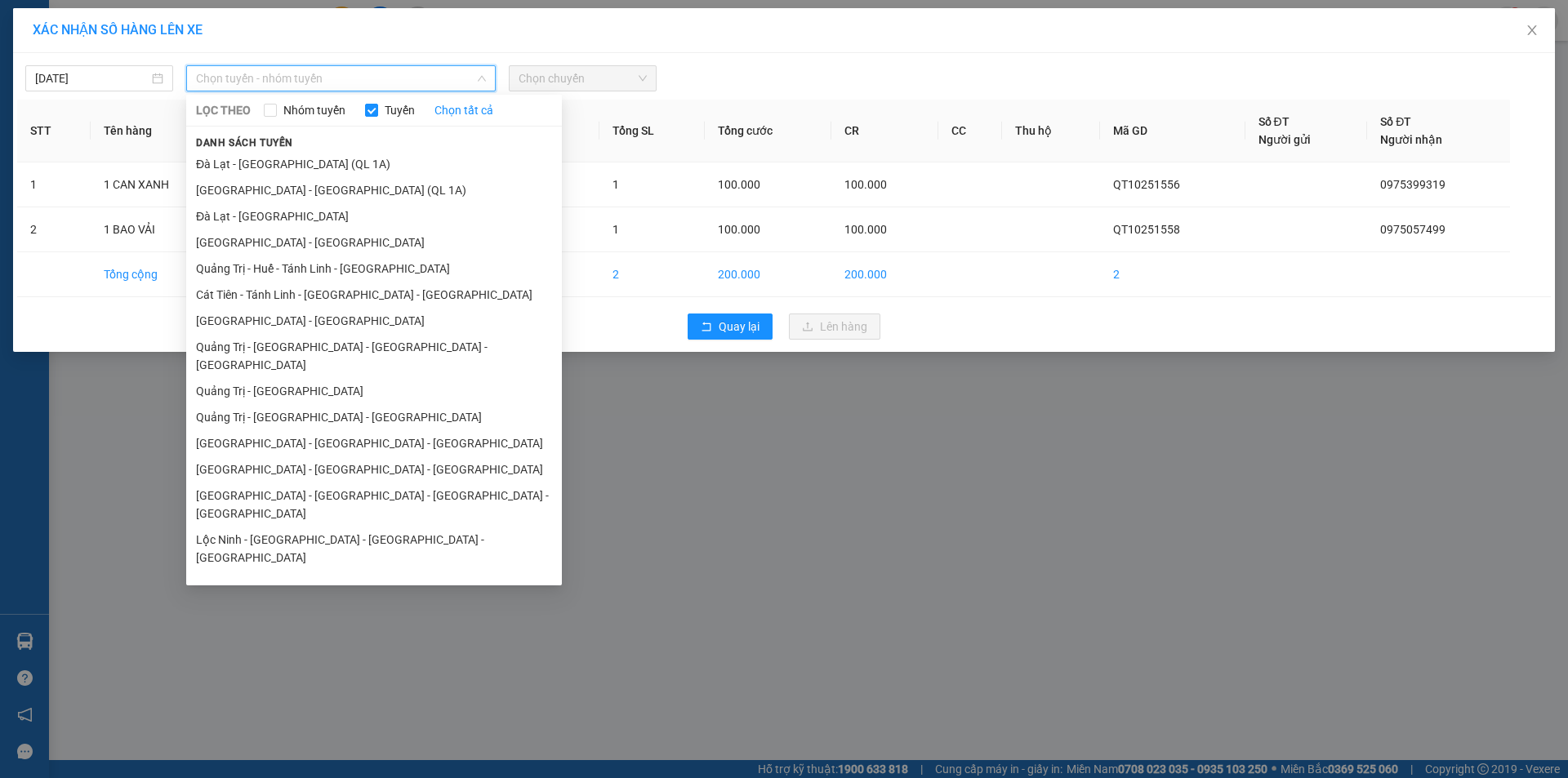
scroll to position [95, 0]
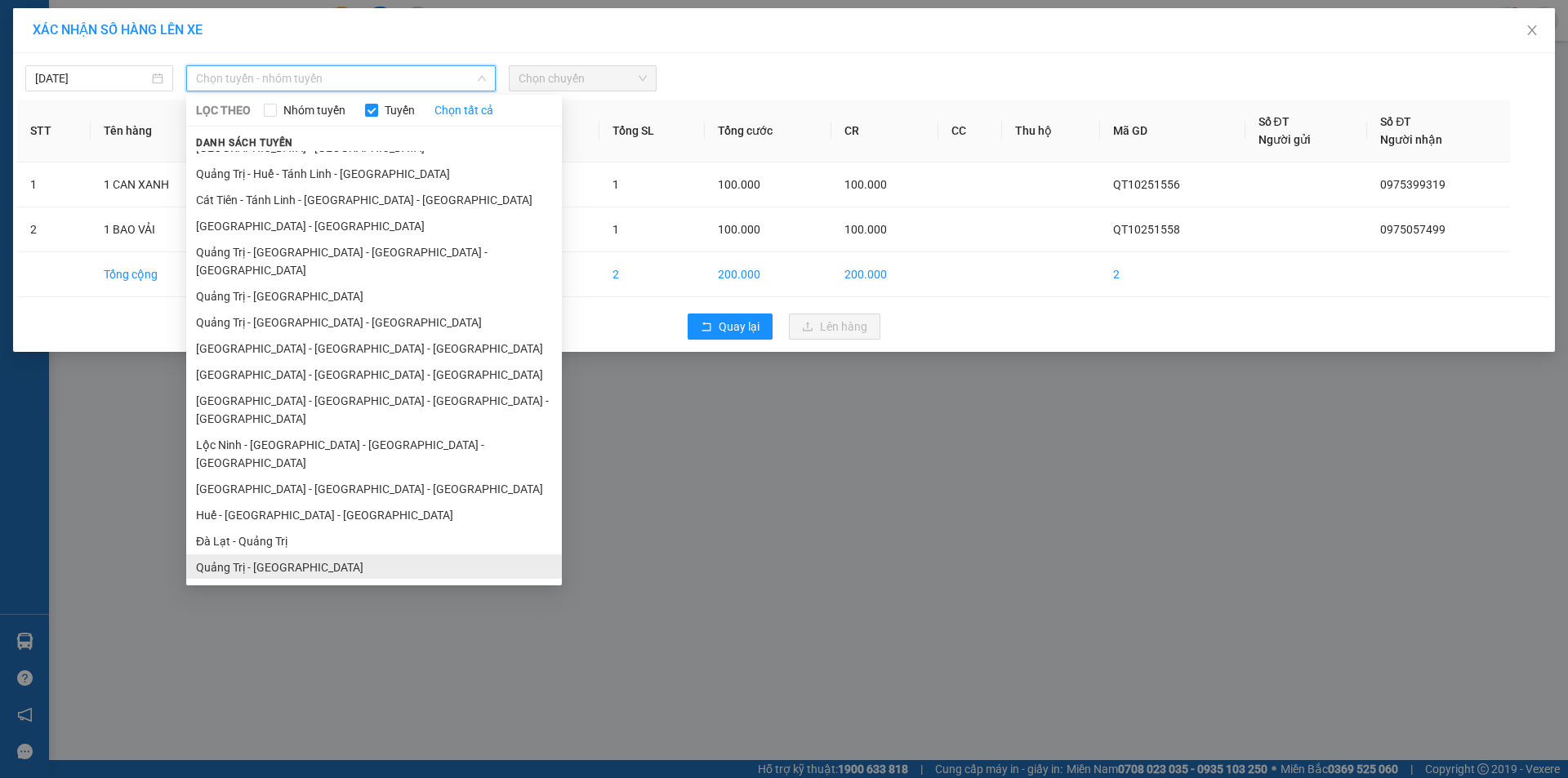
click at [349, 554] on li "Quảng Trị - Đà Lạt" at bounding box center [374, 567] width 376 height 26
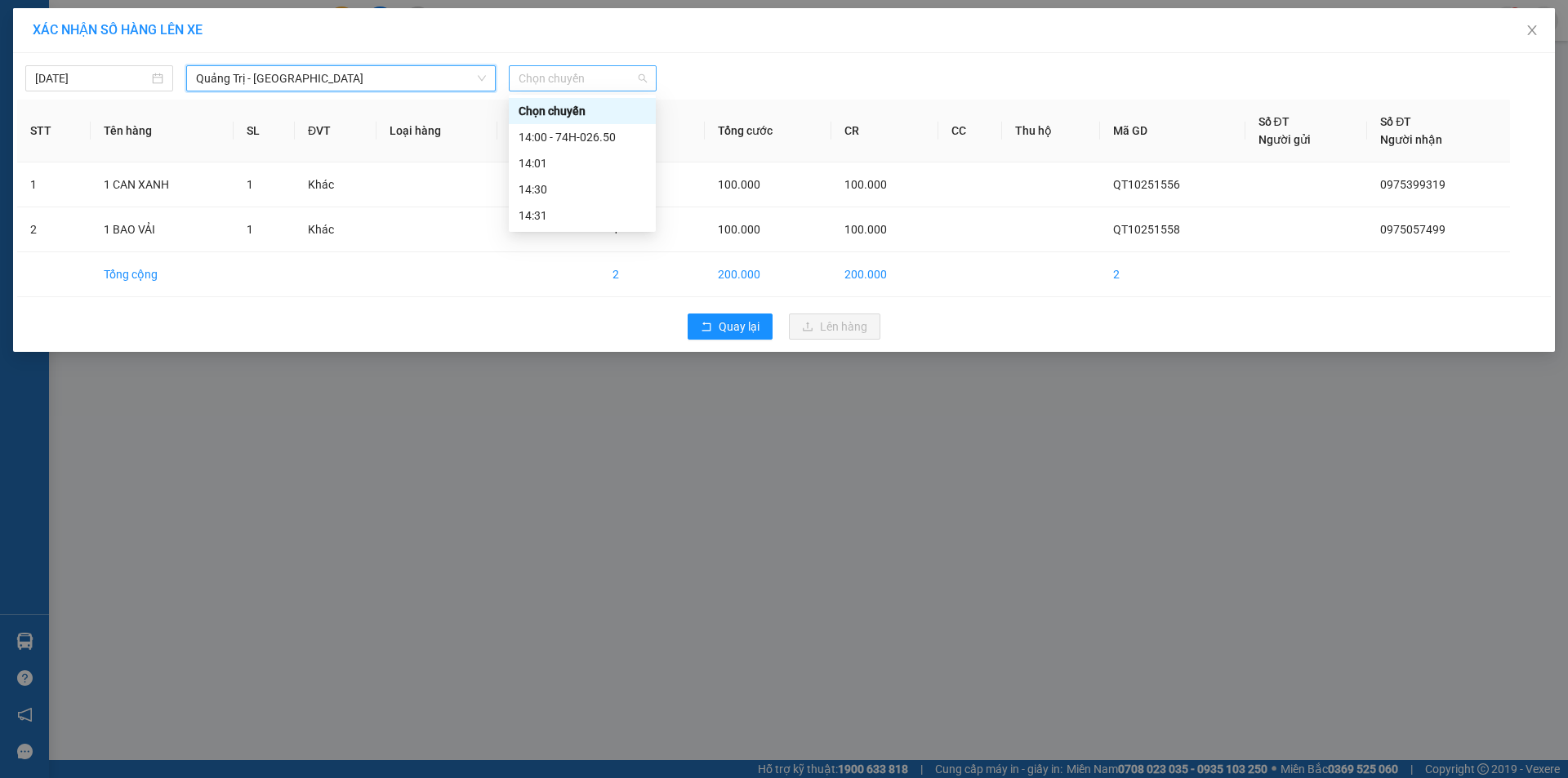
click at [618, 82] on span "Chọn chuyến" at bounding box center [583, 78] width 128 height 24
click at [617, 135] on div "14:00 - 74H-026.50" at bounding box center [582, 136] width 127 height 18
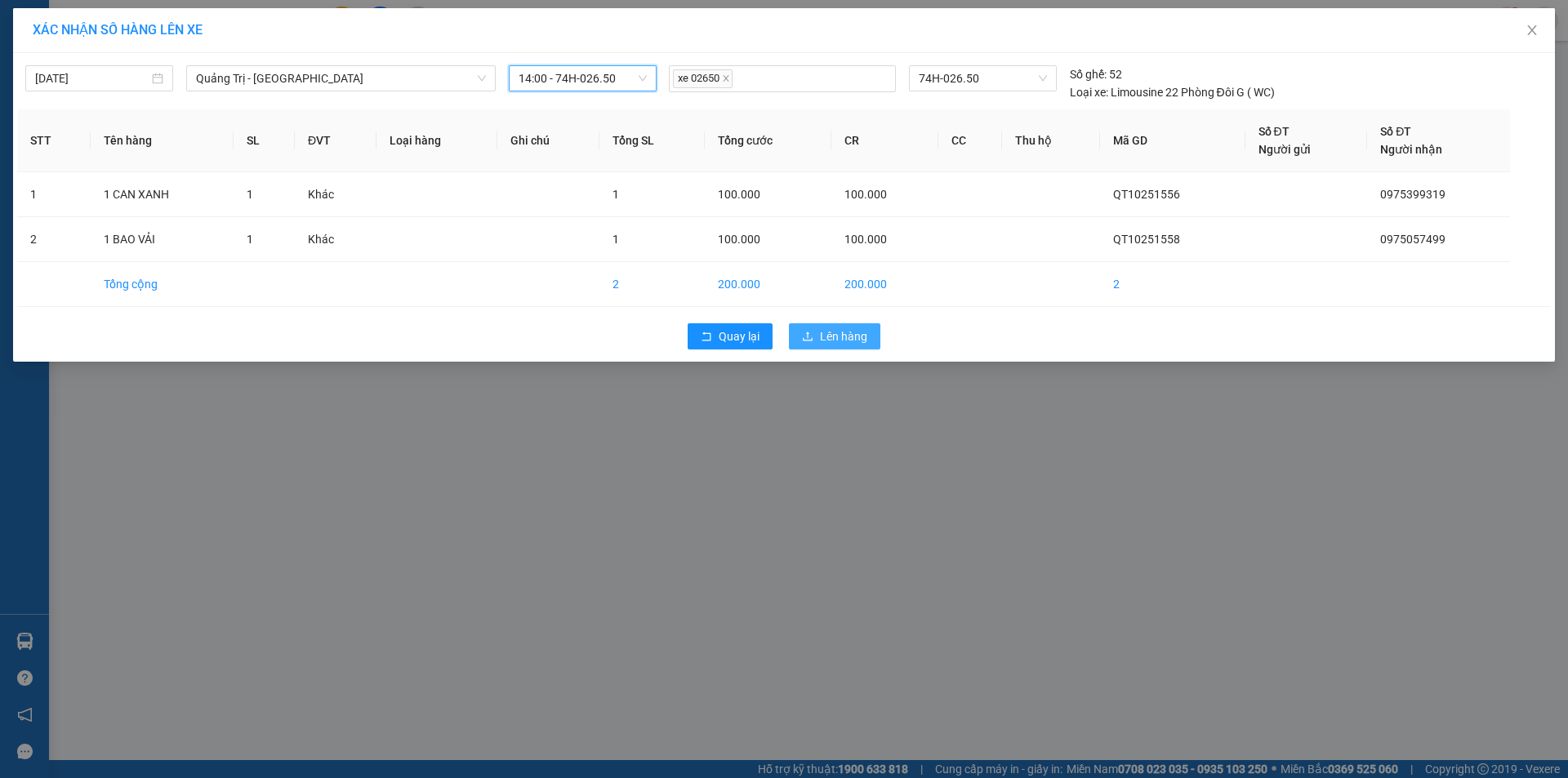
click at [836, 335] on span "Lên hàng" at bounding box center [843, 336] width 47 height 18
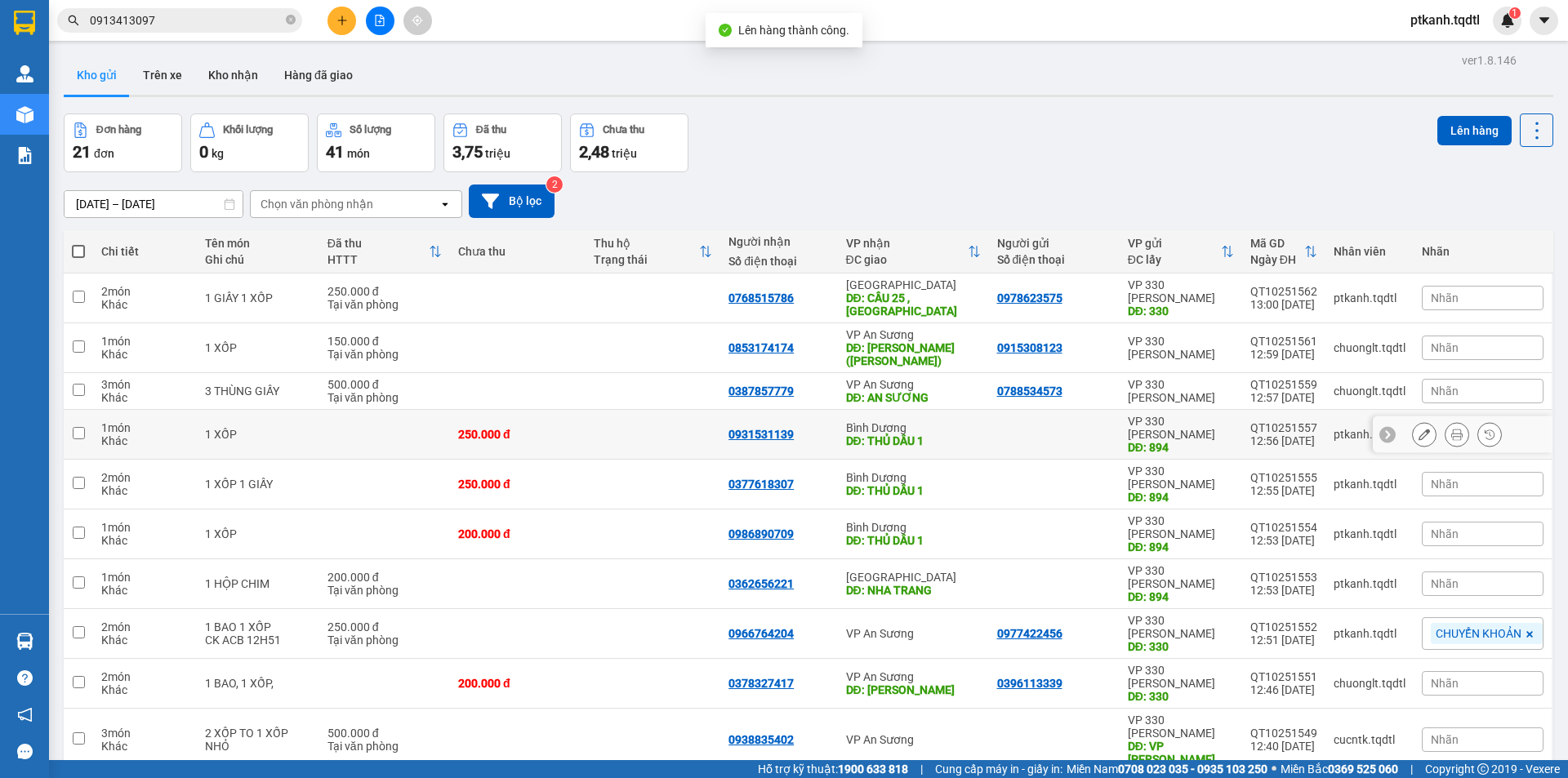
drag, startPoint x: 941, startPoint y: 410, endPoint x: 944, endPoint y: 440, distance: 30.1
click at [941, 421] on div "Bình Dương" at bounding box center [913, 428] width 135 height 13
checkbox input "true"
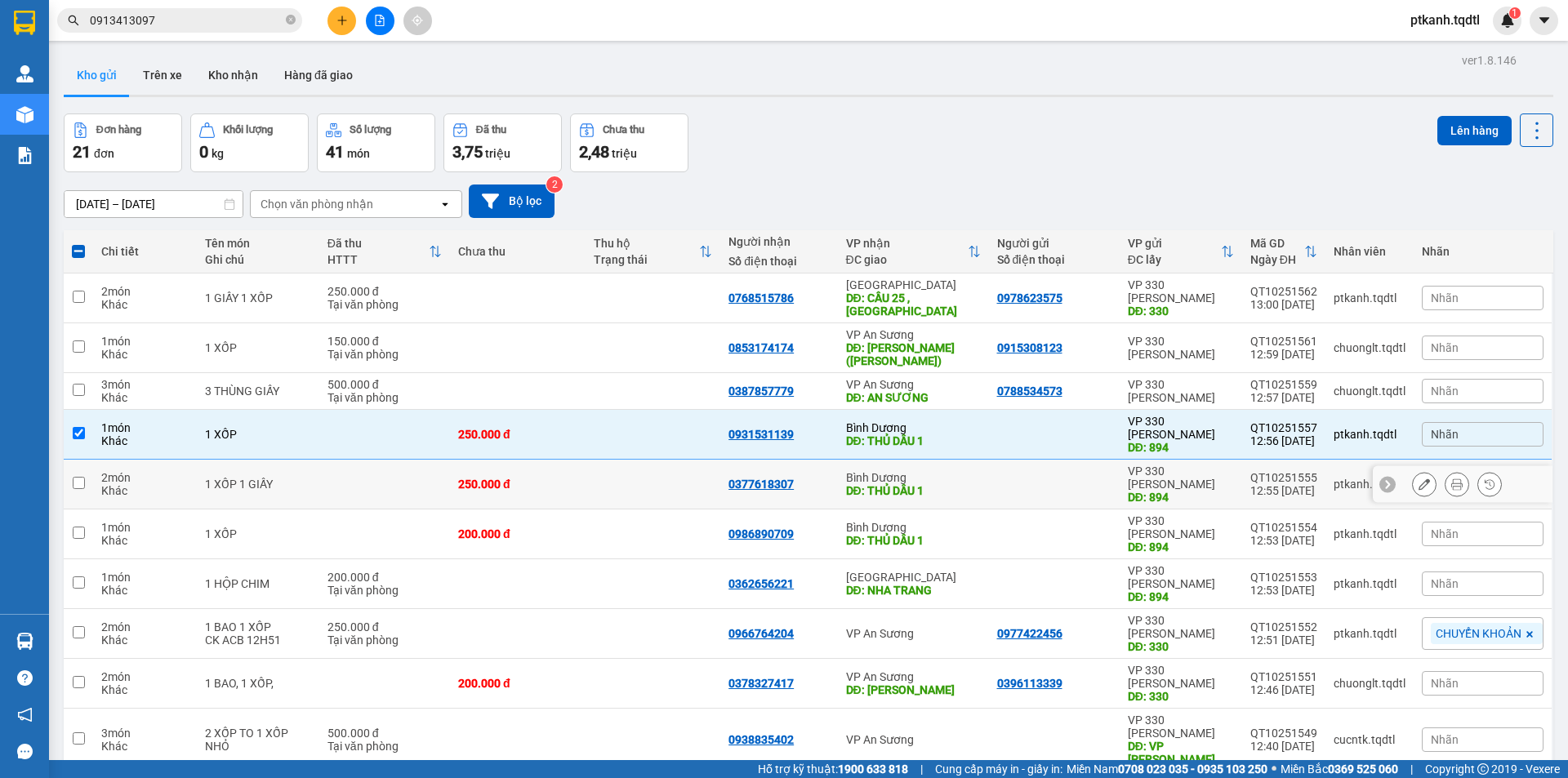
drag, startPoint x: 944, startPoint y: 453, endPoint x: 970, endPoint y: 499, distance: 52.8
click at [945, 484] on div "DĐ: THỦ DẦU 1" at bounding box center [913, 490] width 135 height 13
checkbox input "true"
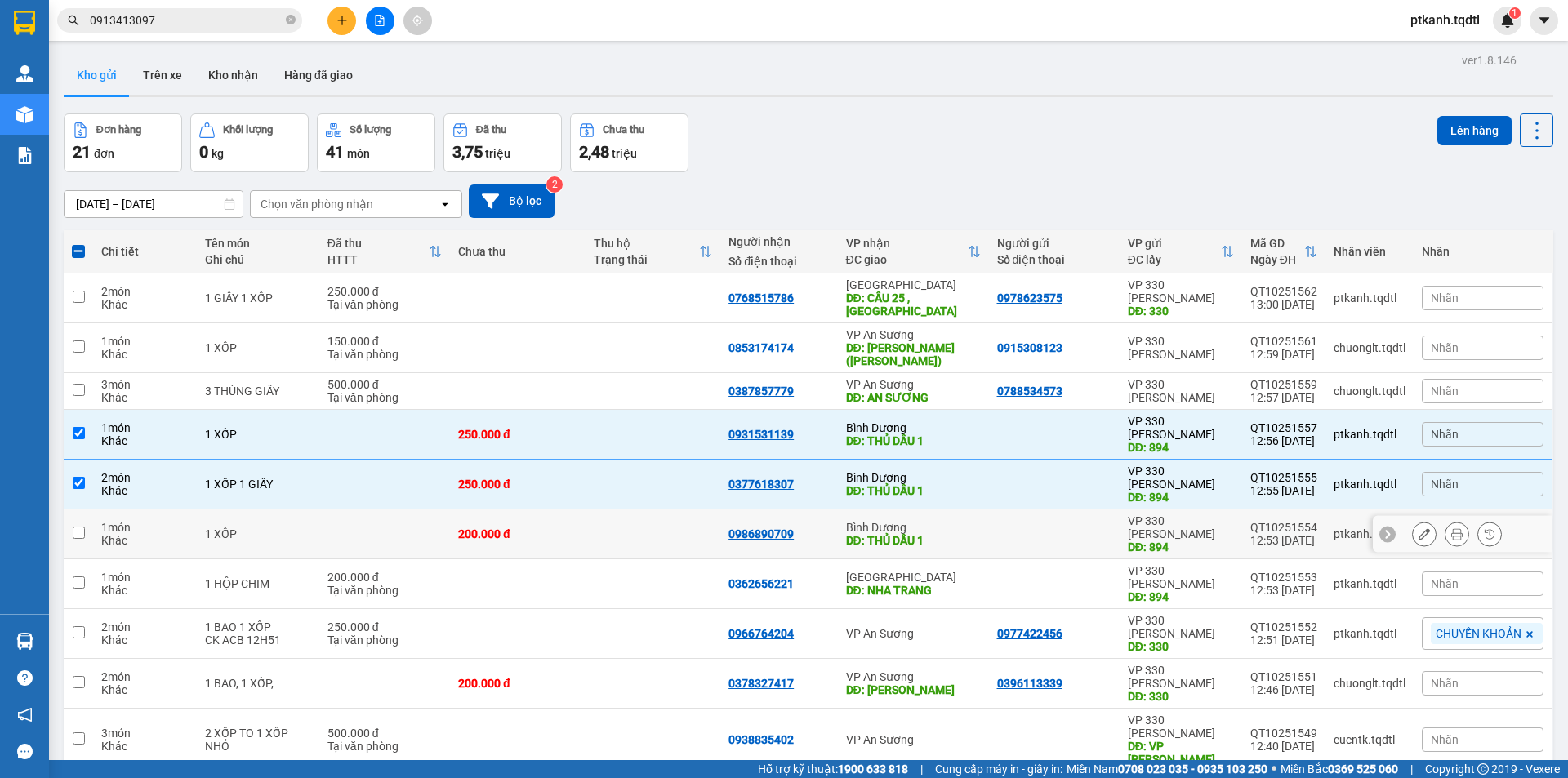
click at [970, 533] on div "DĐ: THỦ DẦU 1" at bounding box center [913, 540] width 135 height 13
checkbox input "true"
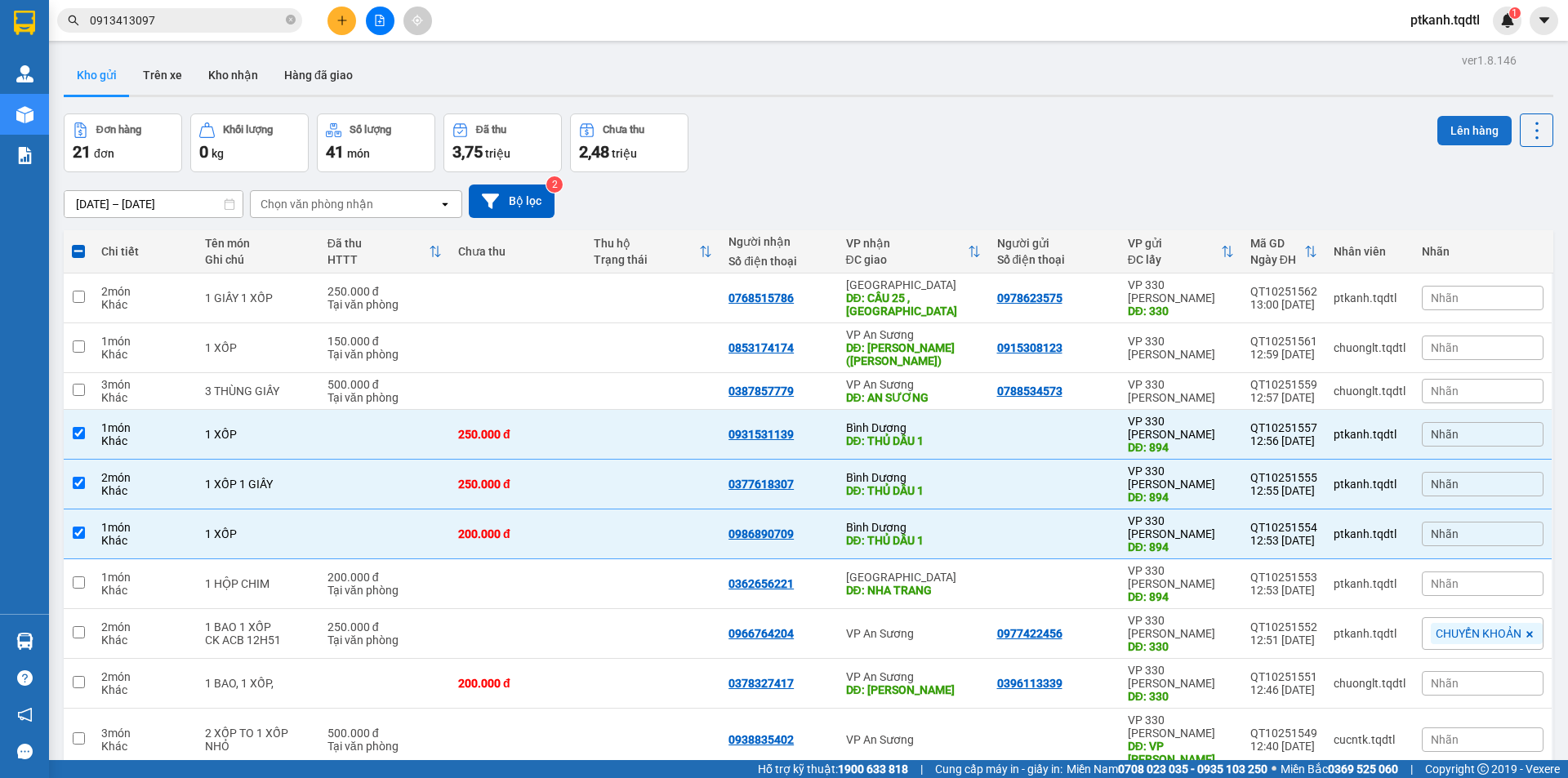
click at [1462, 126] on button "Lên hàng" at bounding box center [1474, 130] width 74 height 29
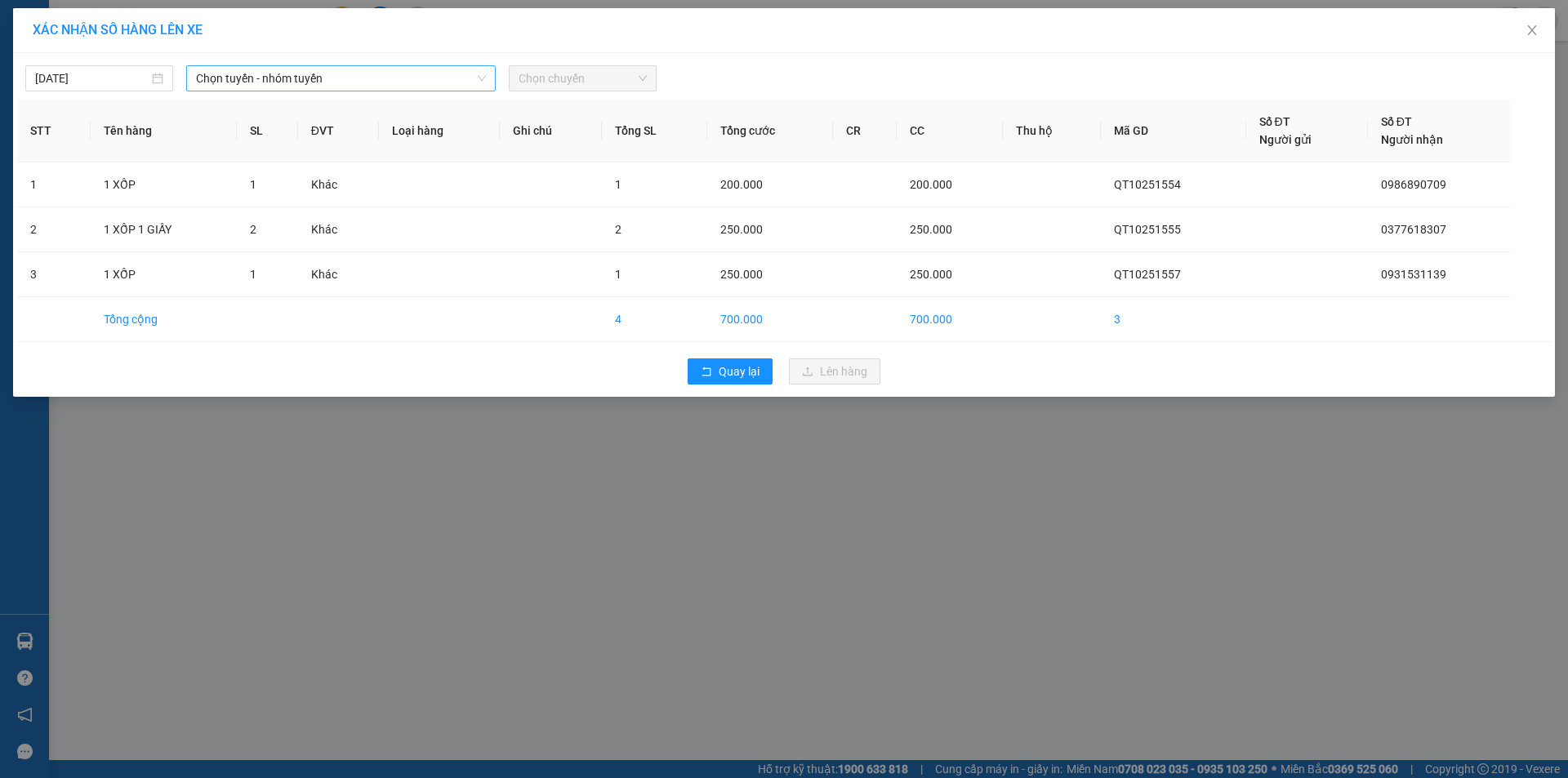
click at [462, 81] on span "Chọn tuyến - nhóm tuyến" at bounding box center [341, 78] width 290 height 24
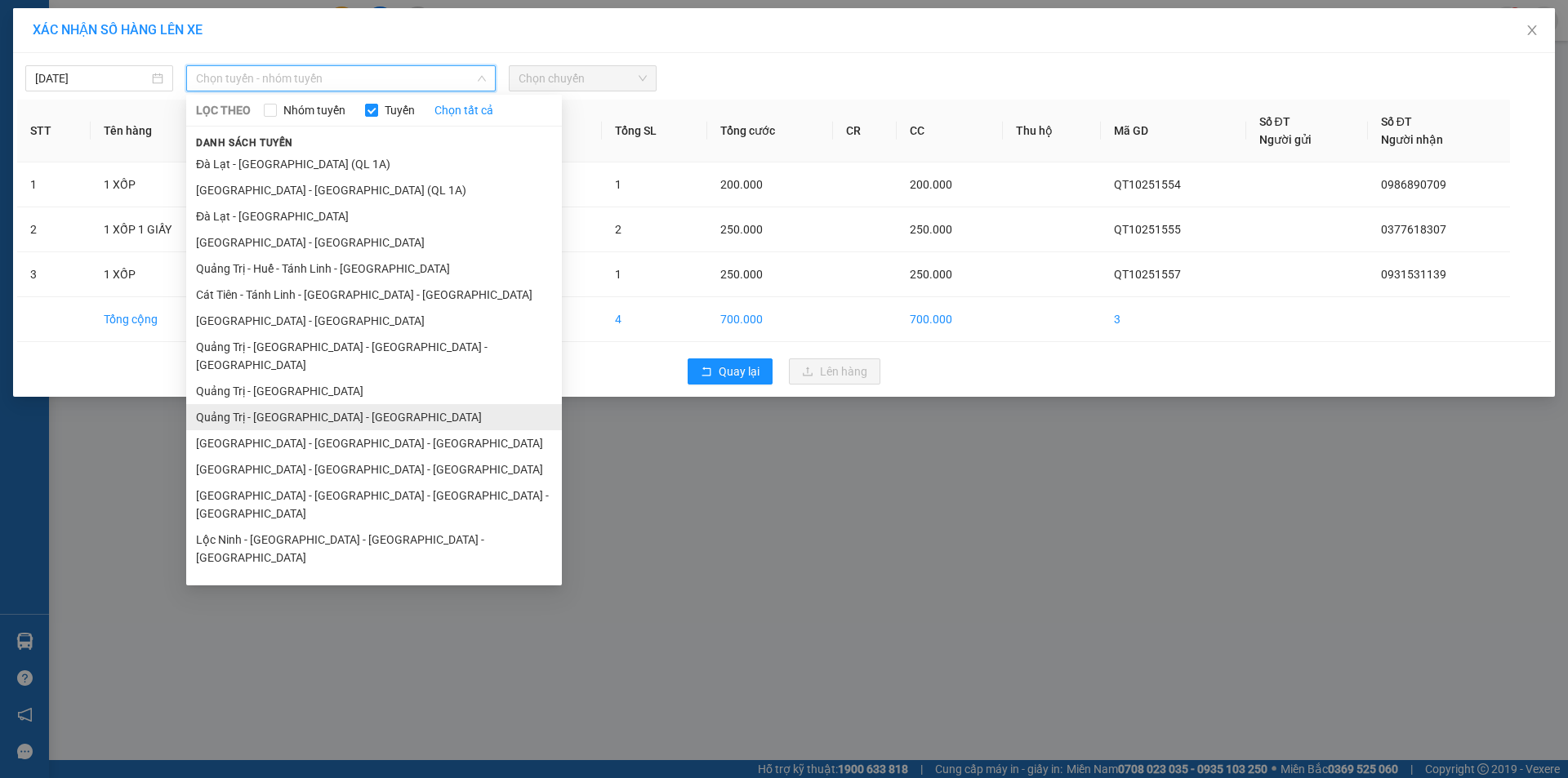
click at [366, 404] on li "Quảng Trị - Bình Dương - Bình Phước" at bounding box center [374, 417] width 376 height 26
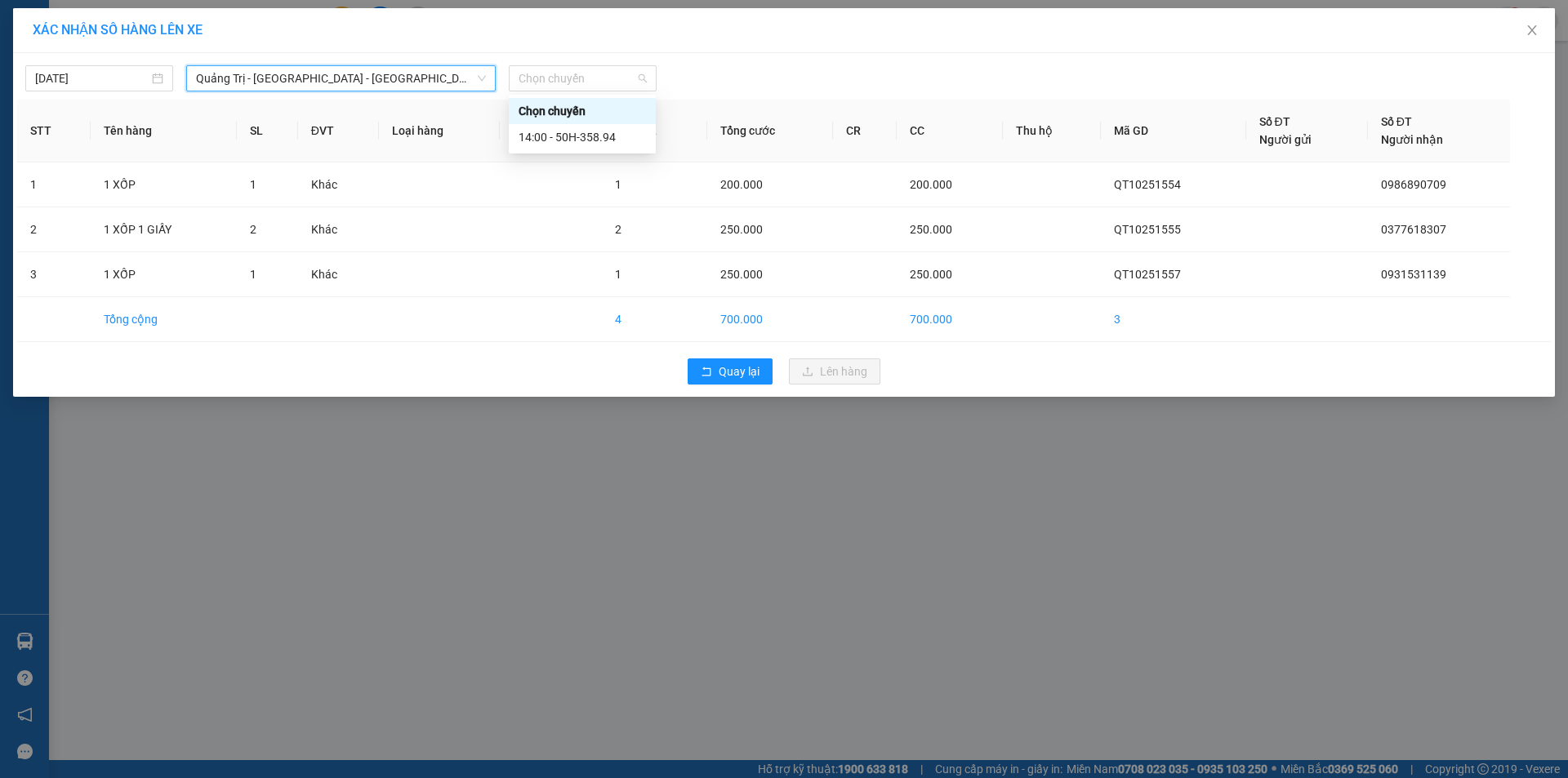
drag, startPoint x: 599, startPoint y: 83, endPoint x: 677, endPoint y: 137, distance: 94.9
click at [601, 83] on span "Chọn chuyến" at bounding box center [583, 78] width 128 height 24
drag, startPoint x: 606, startPoint y: 135, endPoint x: 641, endPoint y: 176, distance: 53.9
click at [608, 137] on div "14:00 - 50H-358.94" at bounding box center [582, 136] width 127 height 18
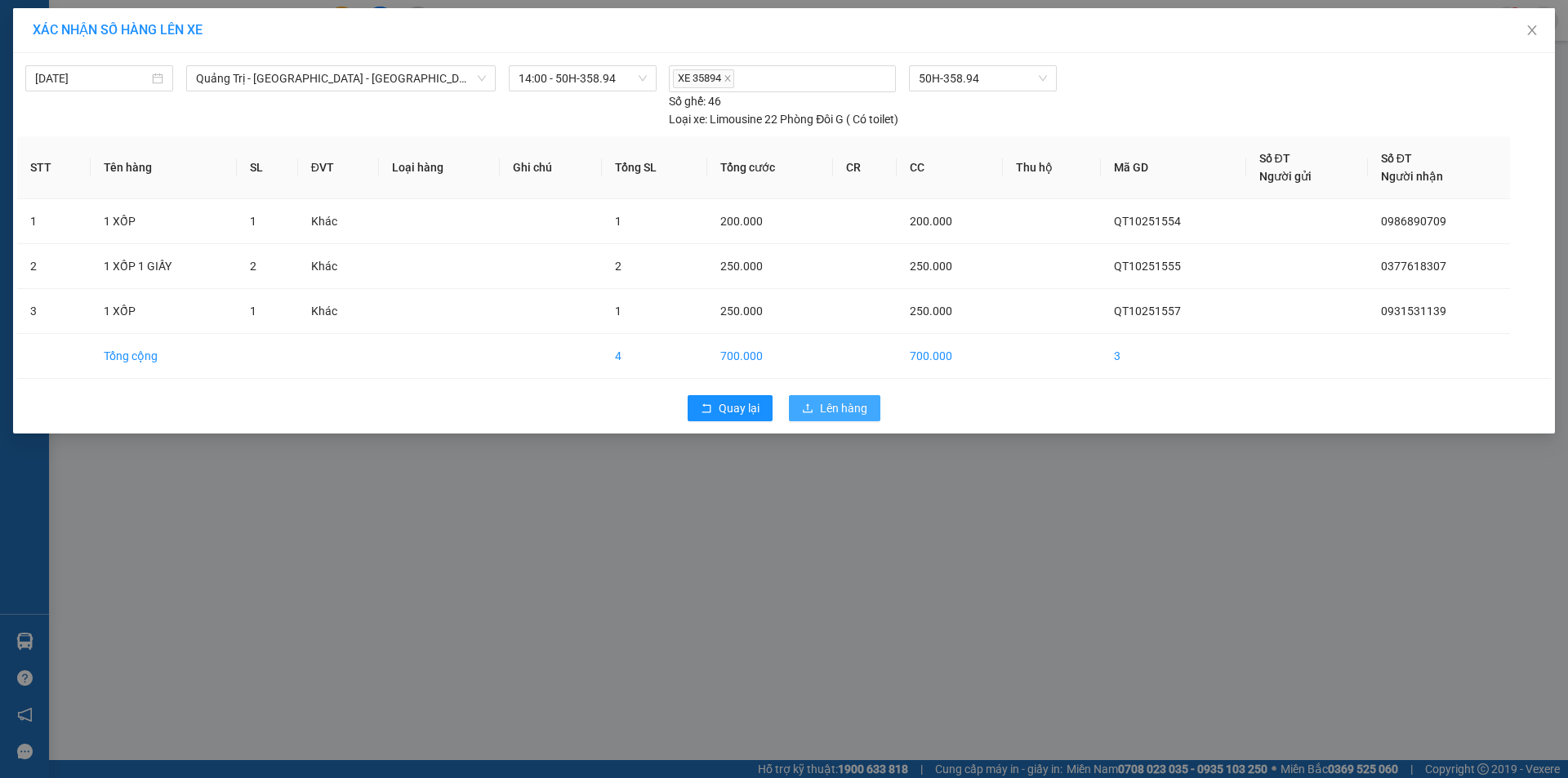
drag, startPoint x: 835, startPoint y: 404, endPoint x: 547, endPoint y: 389, distance: 288.4
click at [835, 404] on span "Lên hàng" at bounding box center [843, 407] width 47 height 18
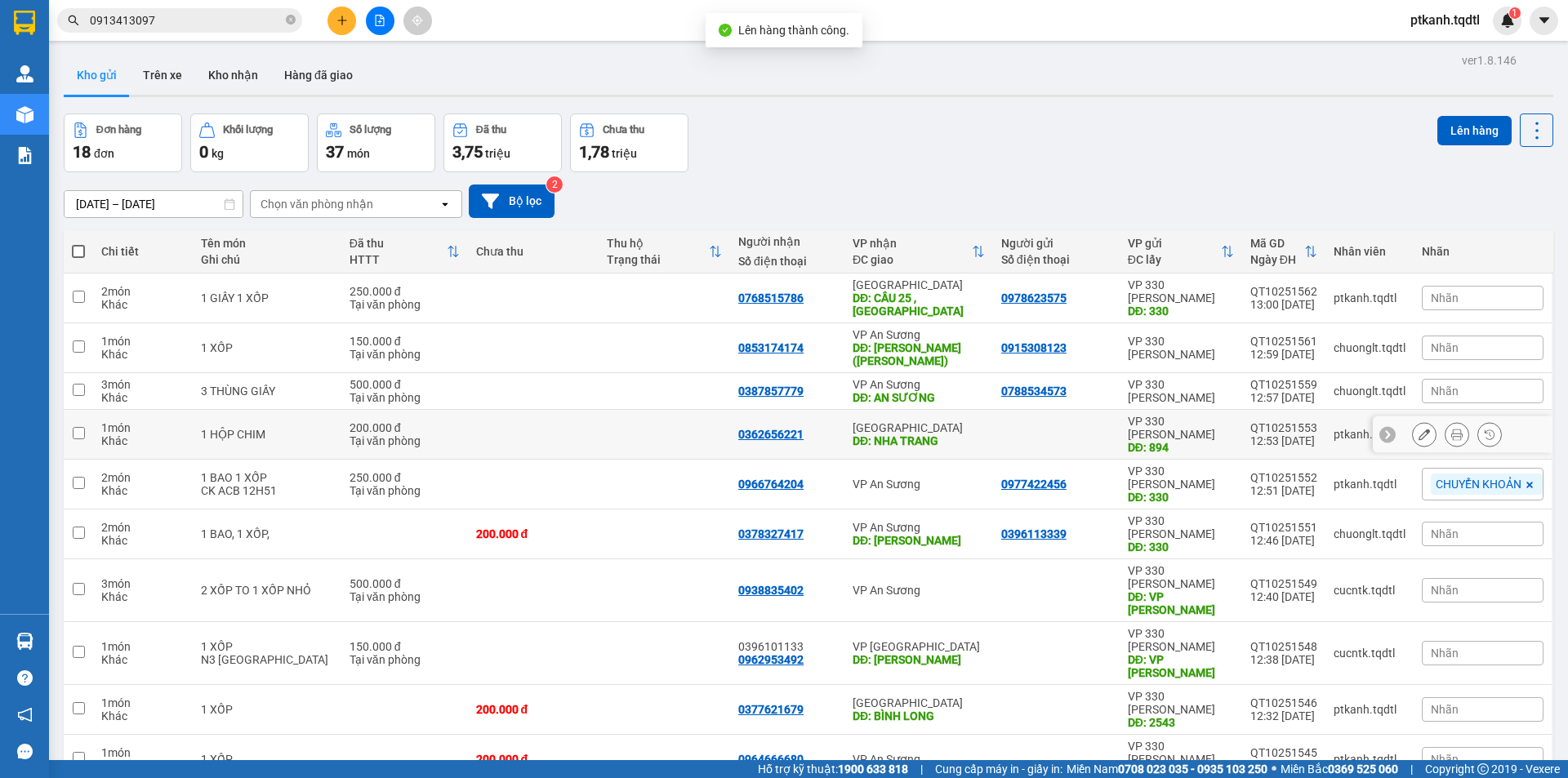
click at [967, 421] on div "Khánh Hòa" at bounding box center [919, 428] width 133 height 13
checkbox input "true"
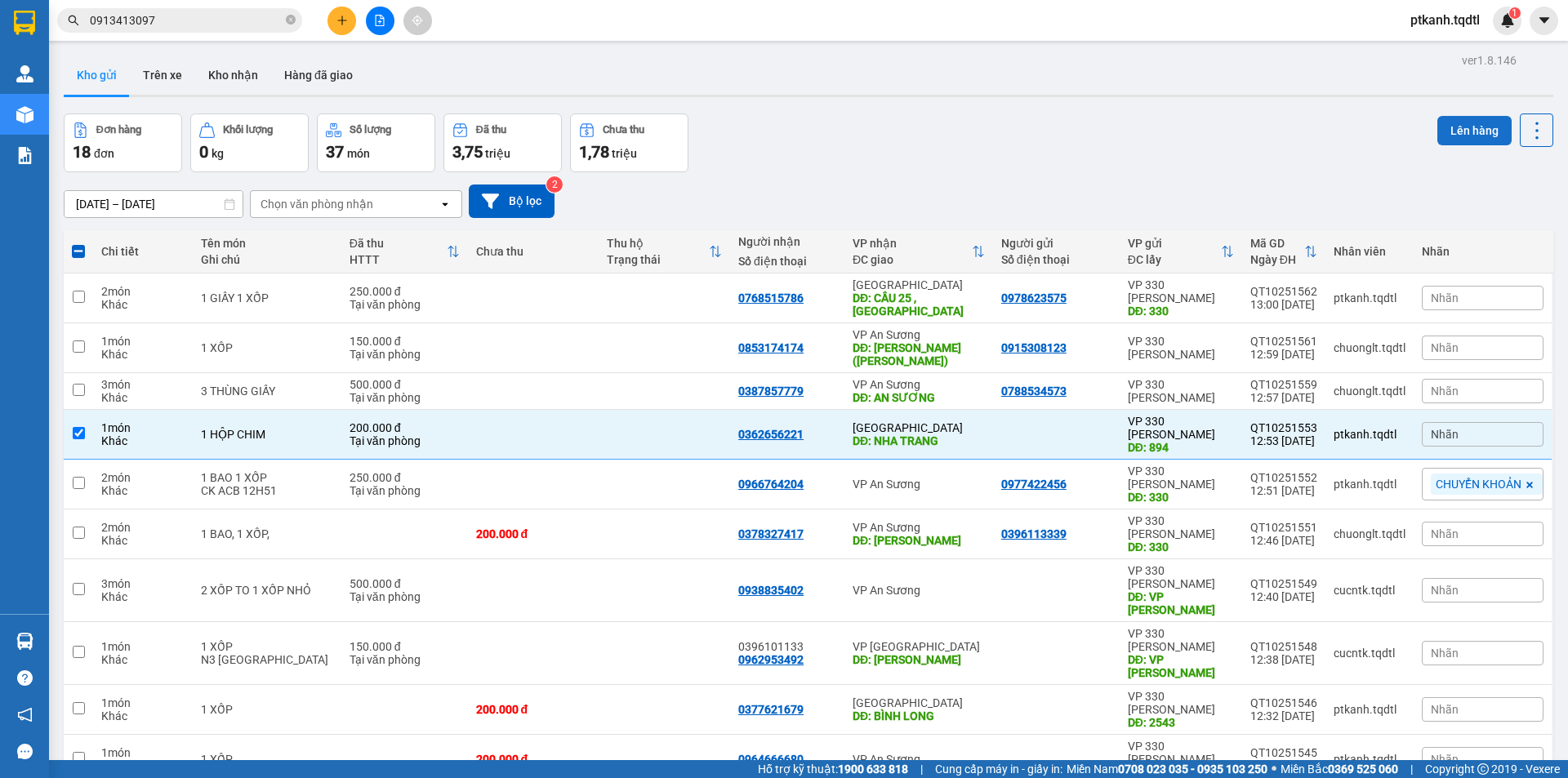
drag, startPoint x: 1477, startPoint y: 128, endPoint x: 1470, endPoint y: 124, distance: 8.1
click at [1475, 127] on button "Lên hàng" at bounding box center [1474, 130] width 74 height 29
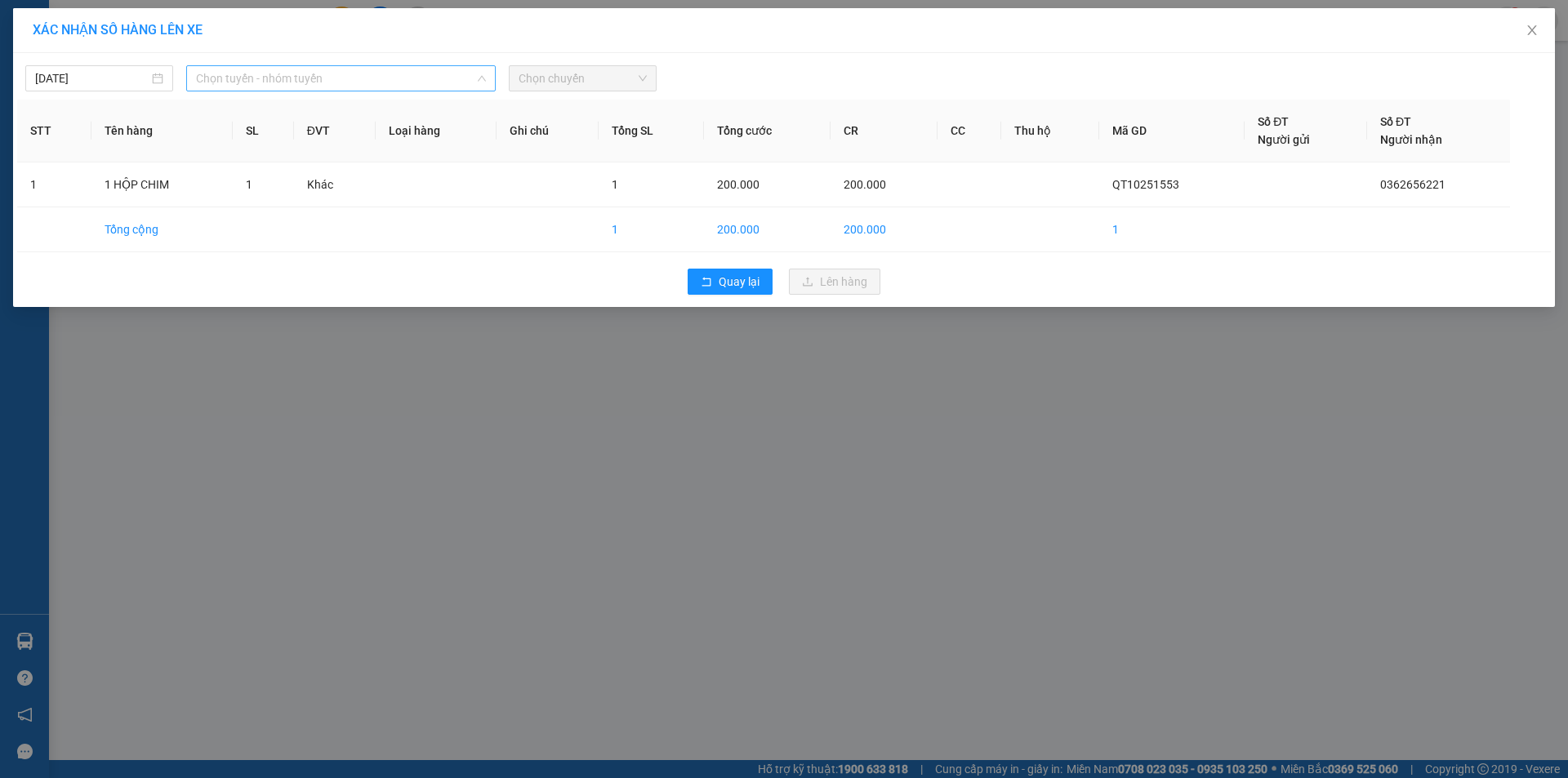
click at [459, 83] on span "Chọn tuyến - nhóm tuyến" at bounding box center [341, 78] width 290 height 24
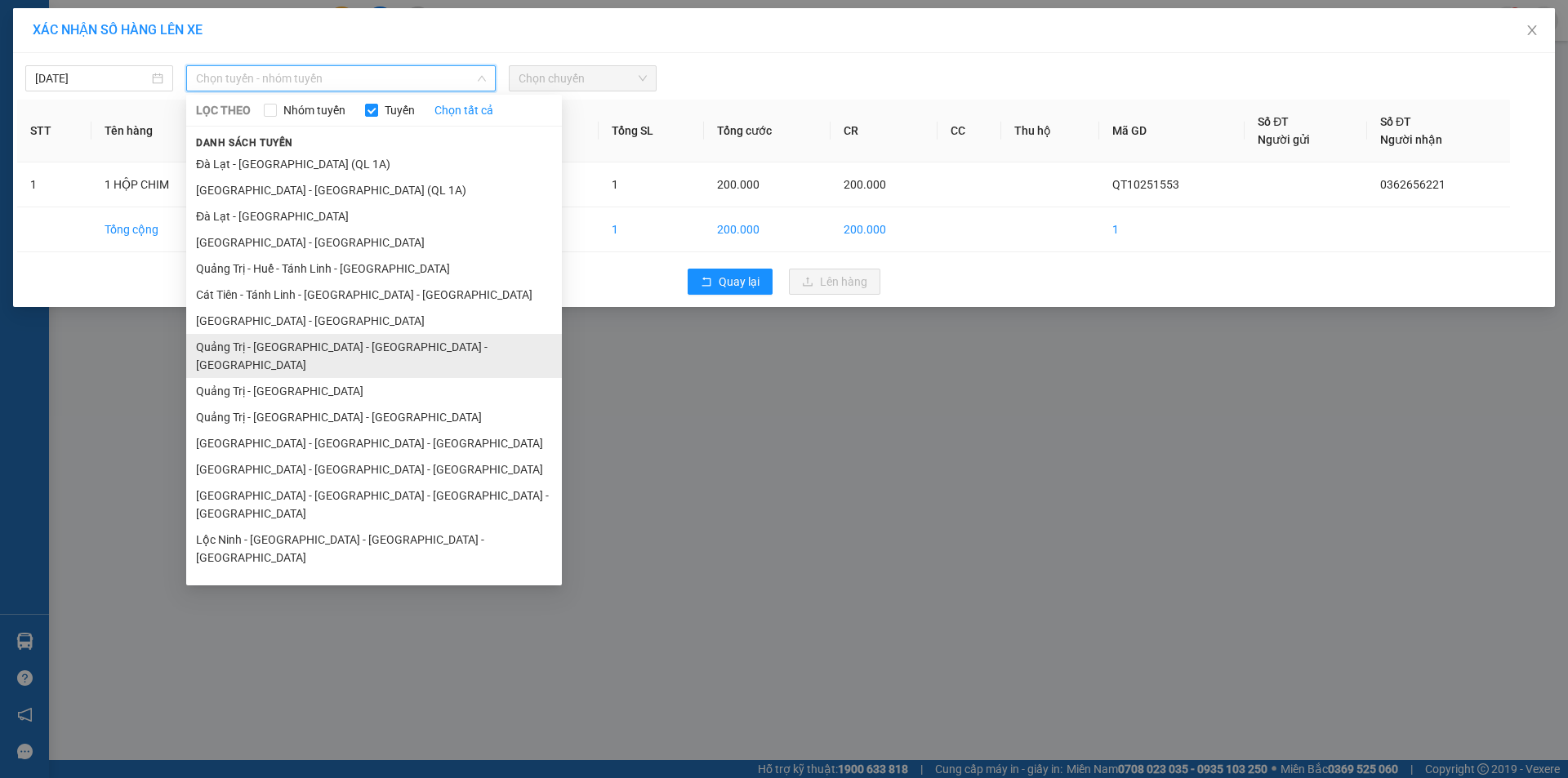
drag, startPoint x: 374, startPoint y: 342, endPoint x: 578, endPoint y: 119, distance: 302.2
click at [375, 340] on li "Quảng Trị - Huế - Đà Nẵng - Vũng Tàu" at bounding box center [374, 356] width 376 height 44
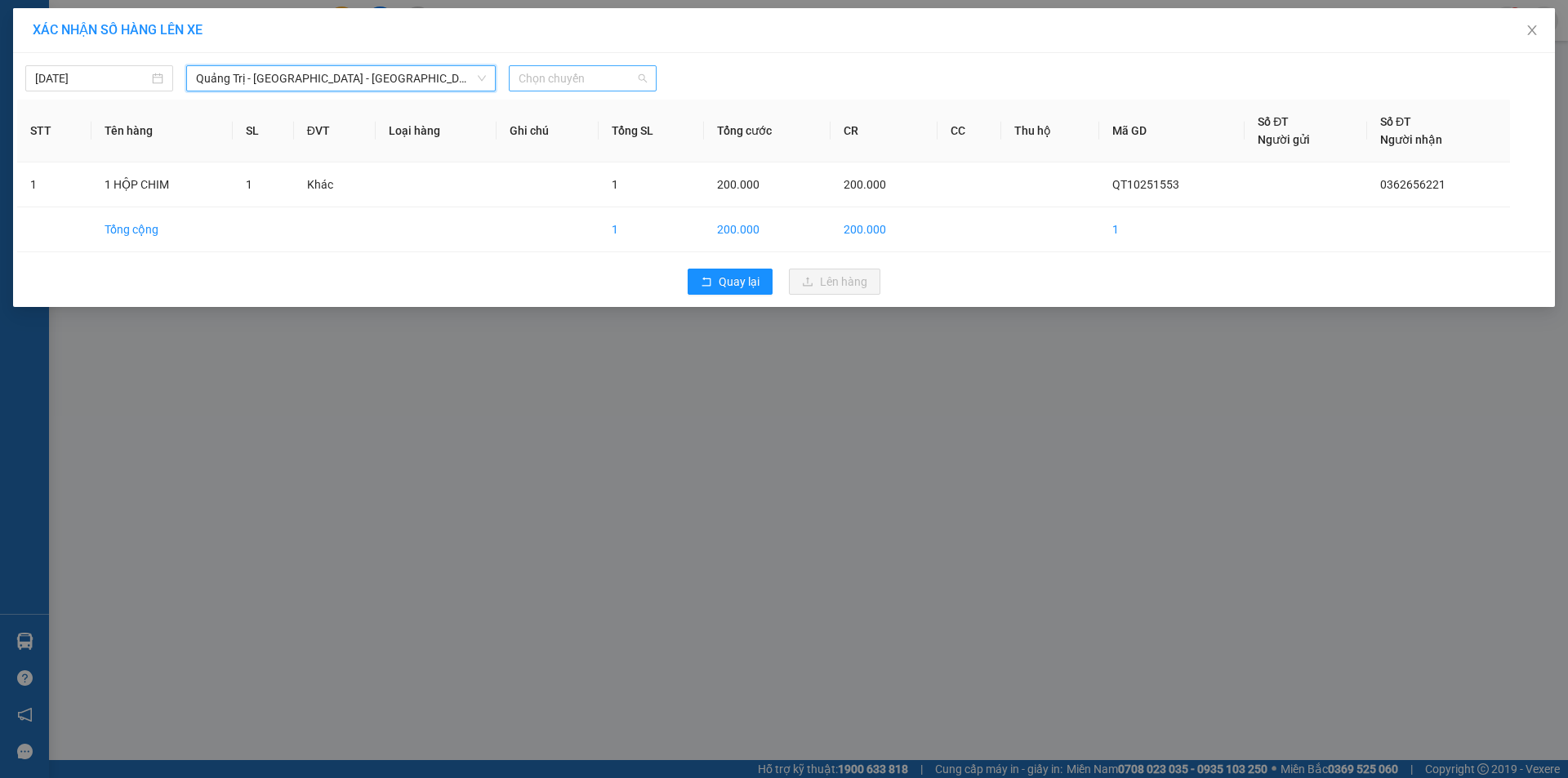
click at [609, 71] on span "Chọn chuyến" at bounding box center [583, 78] width 128 height 24
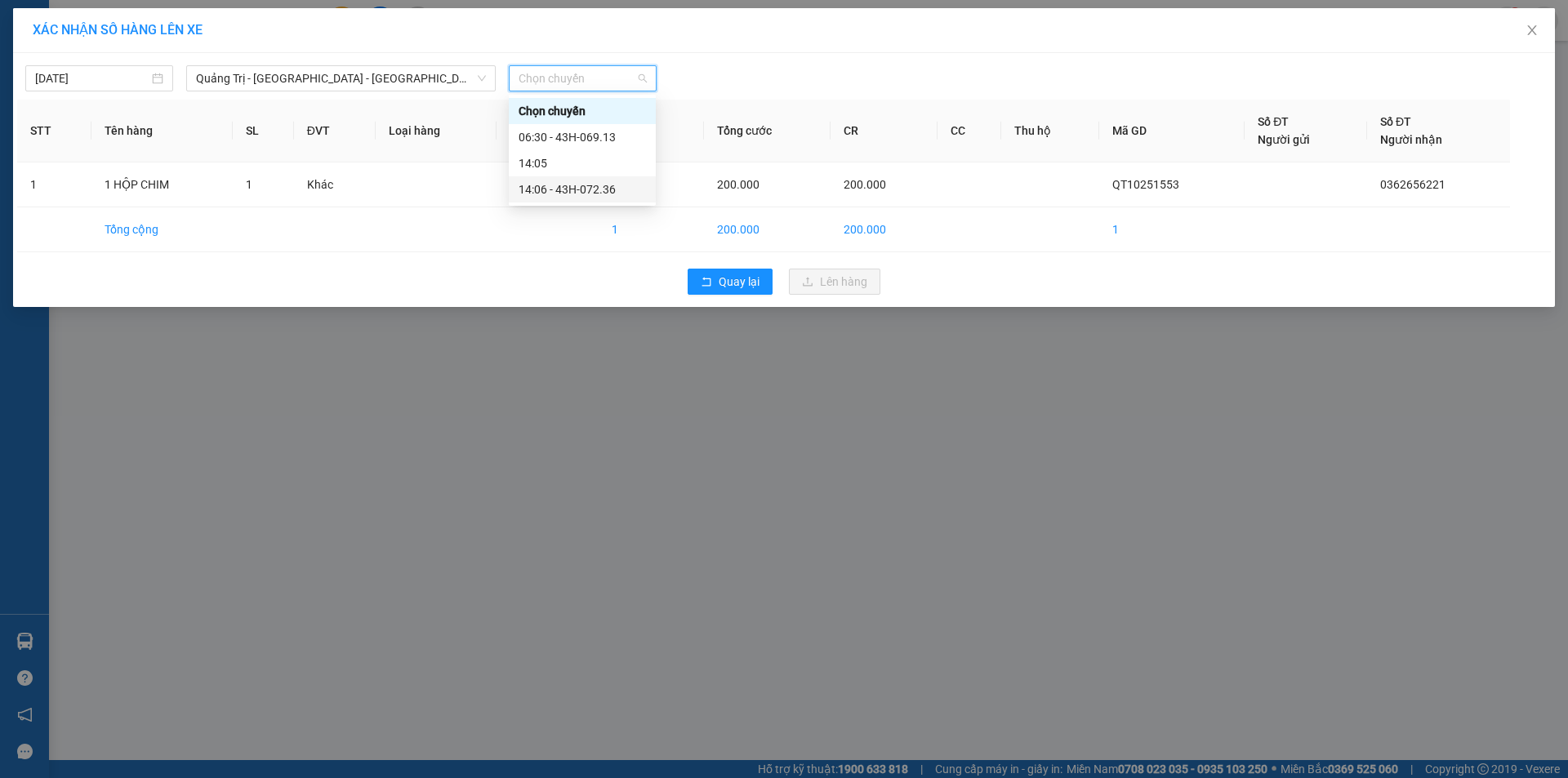
drag, startPoint x: 607, startPoint y: 185, endPoint x: 719, endPoint y: 275, distance: 143.7
click at [607, 186] on div "14:06 - 43H-072.36" at bounding box center [582, 189] width 127 height 18
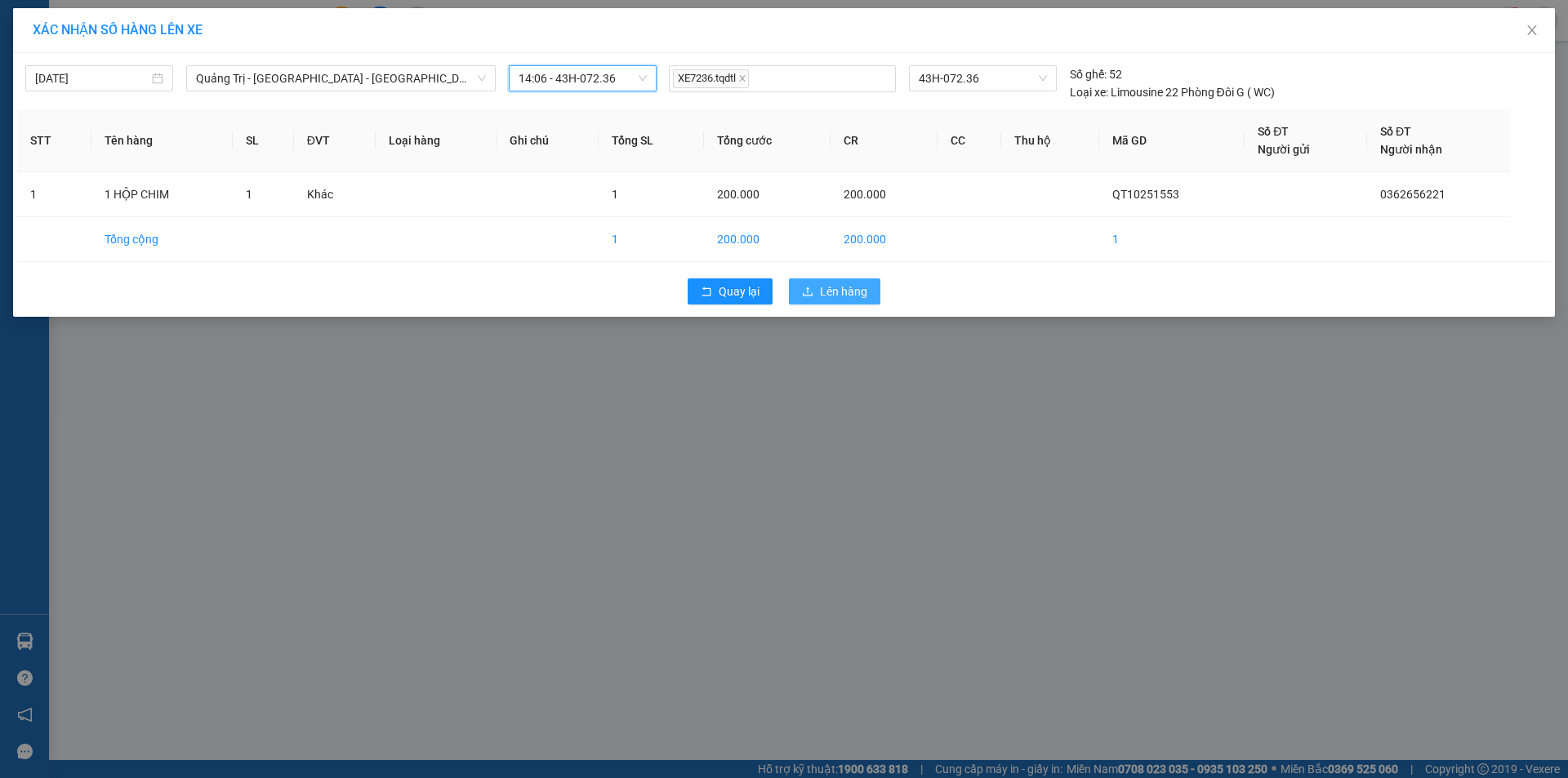
click at [842, 284] on span "Lên hàng" at bounding box center [843, 291] width 47 height 18
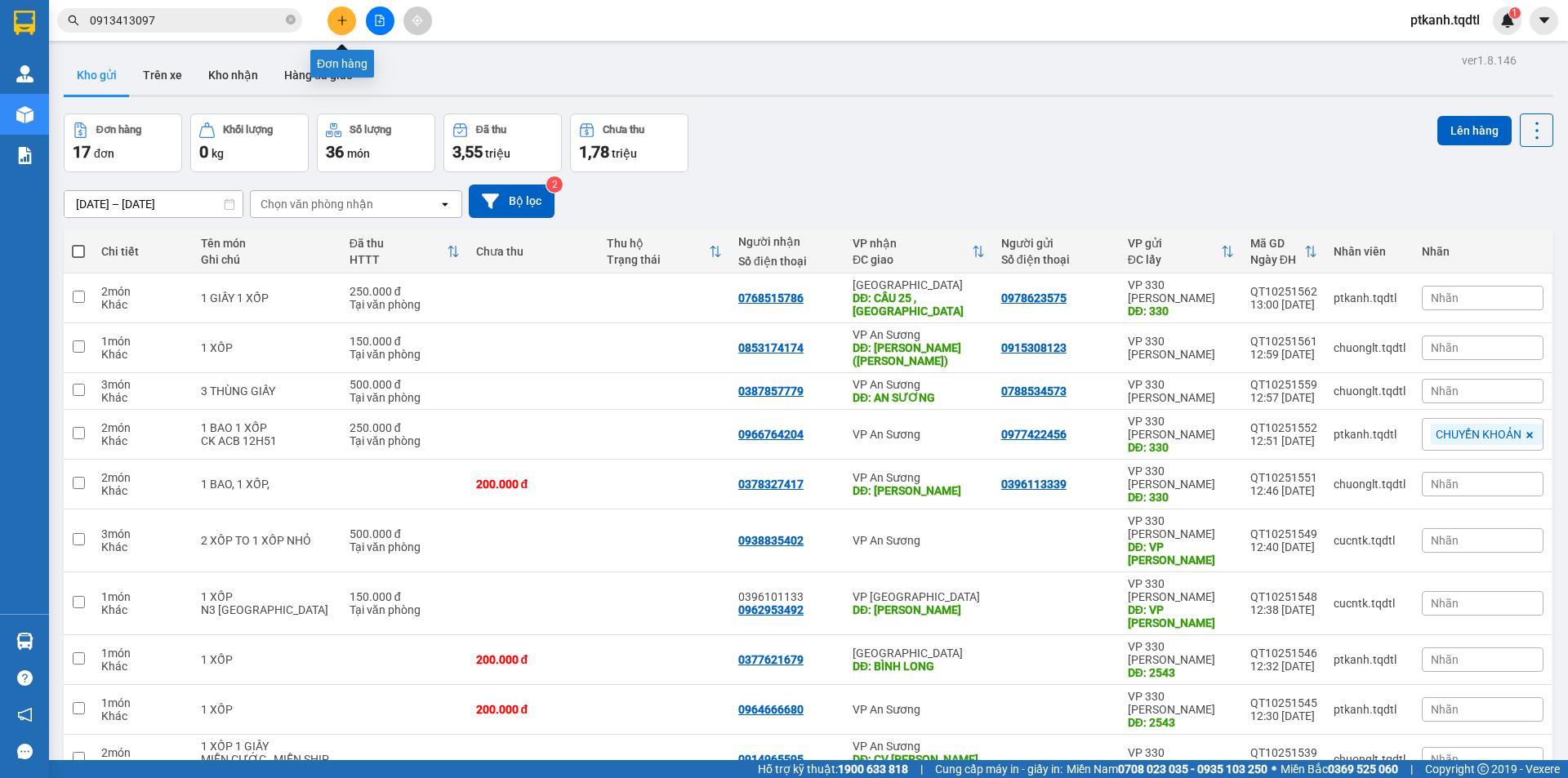
click at [339, 14] on button at bounding box center [342, 21] width 28 height 28
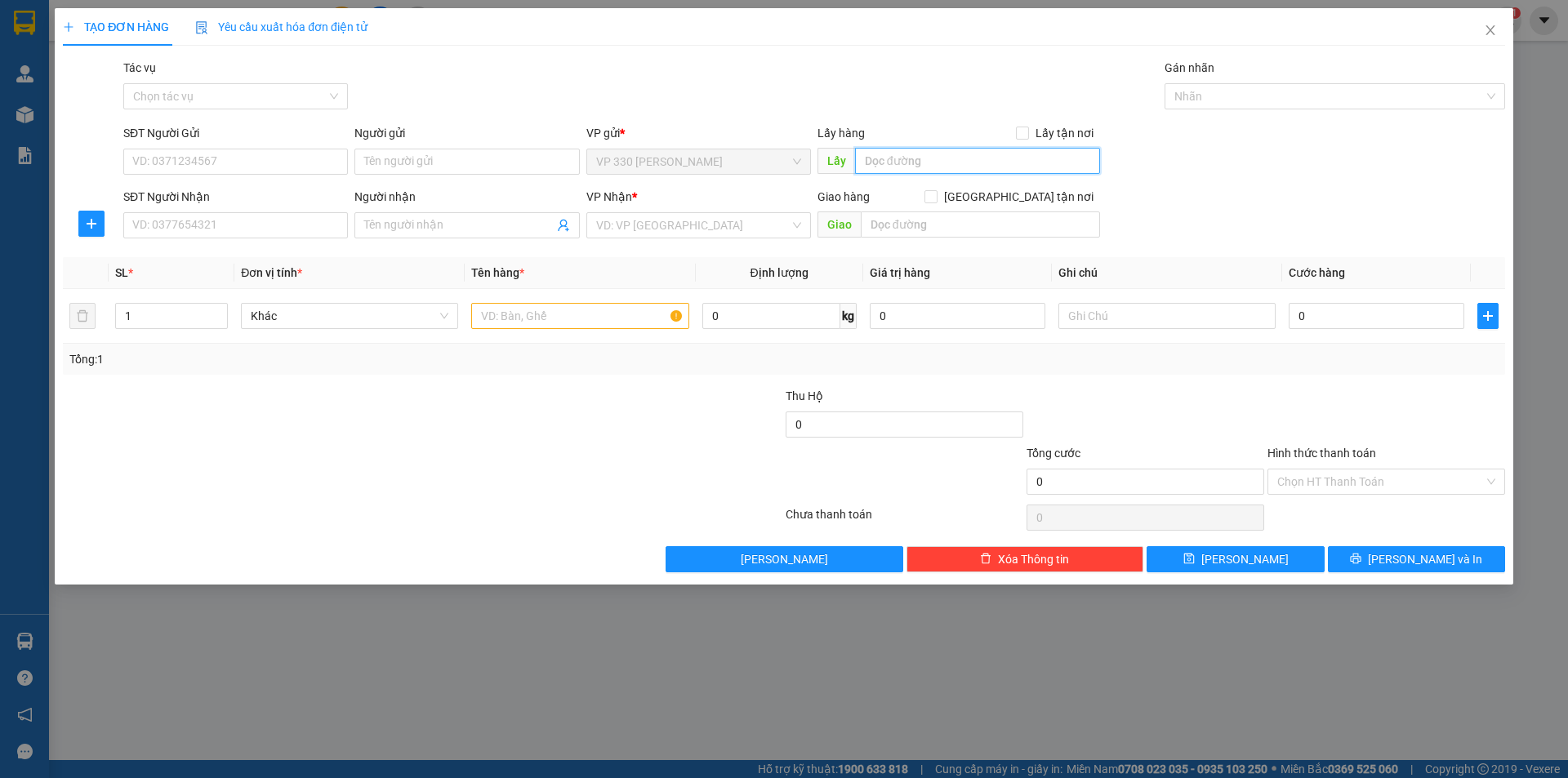
click at [931, 158] on input "text" at bounding box center [977, 161] width 245 height 26
click at [305, 229] on input "SĐT Người Nhận" at bounding box center [235, 226] width 225 height 26
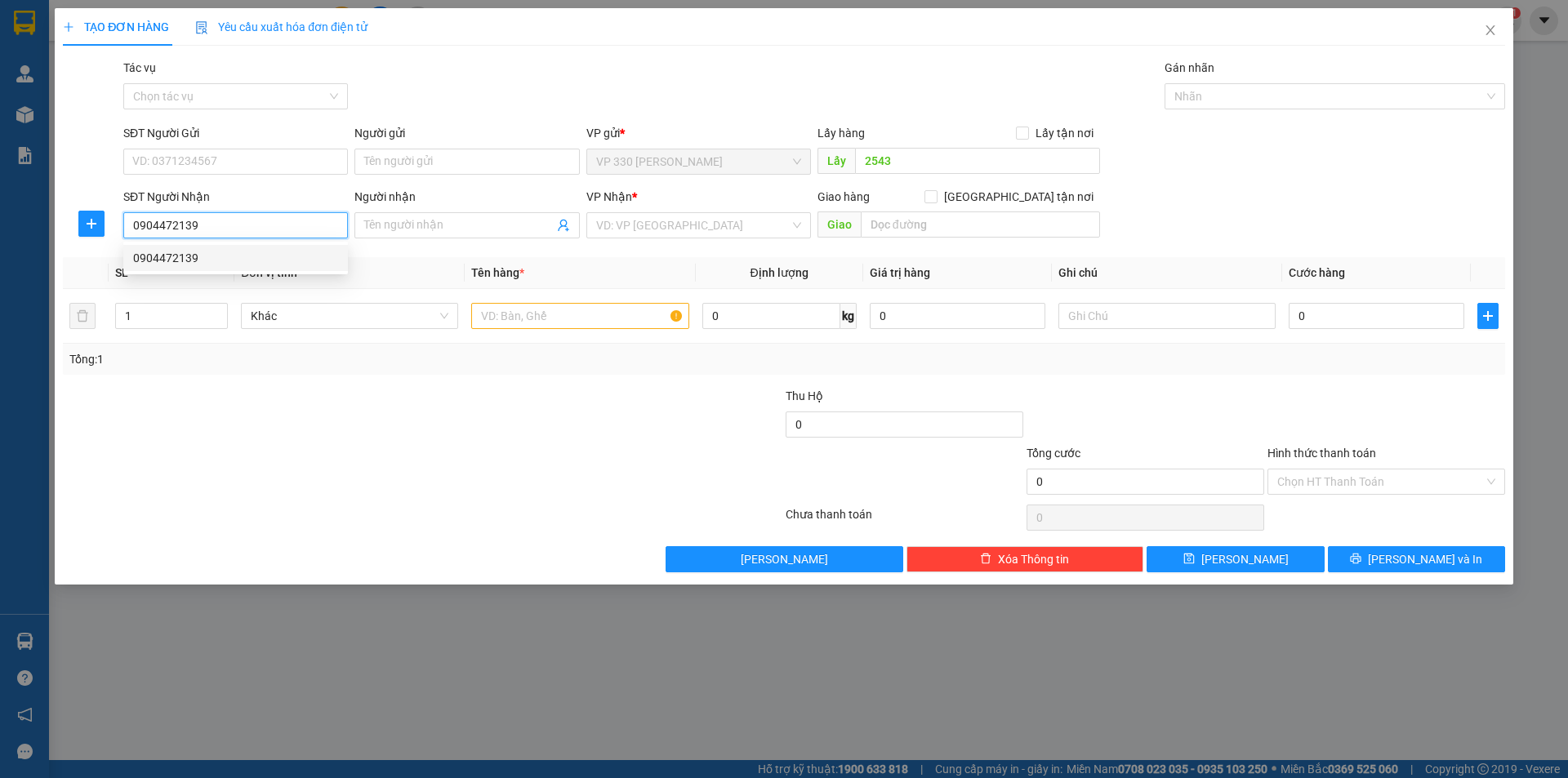
click at [266, 264] on div "0904472139" at bounding box center [235, 258] width 205 height 18
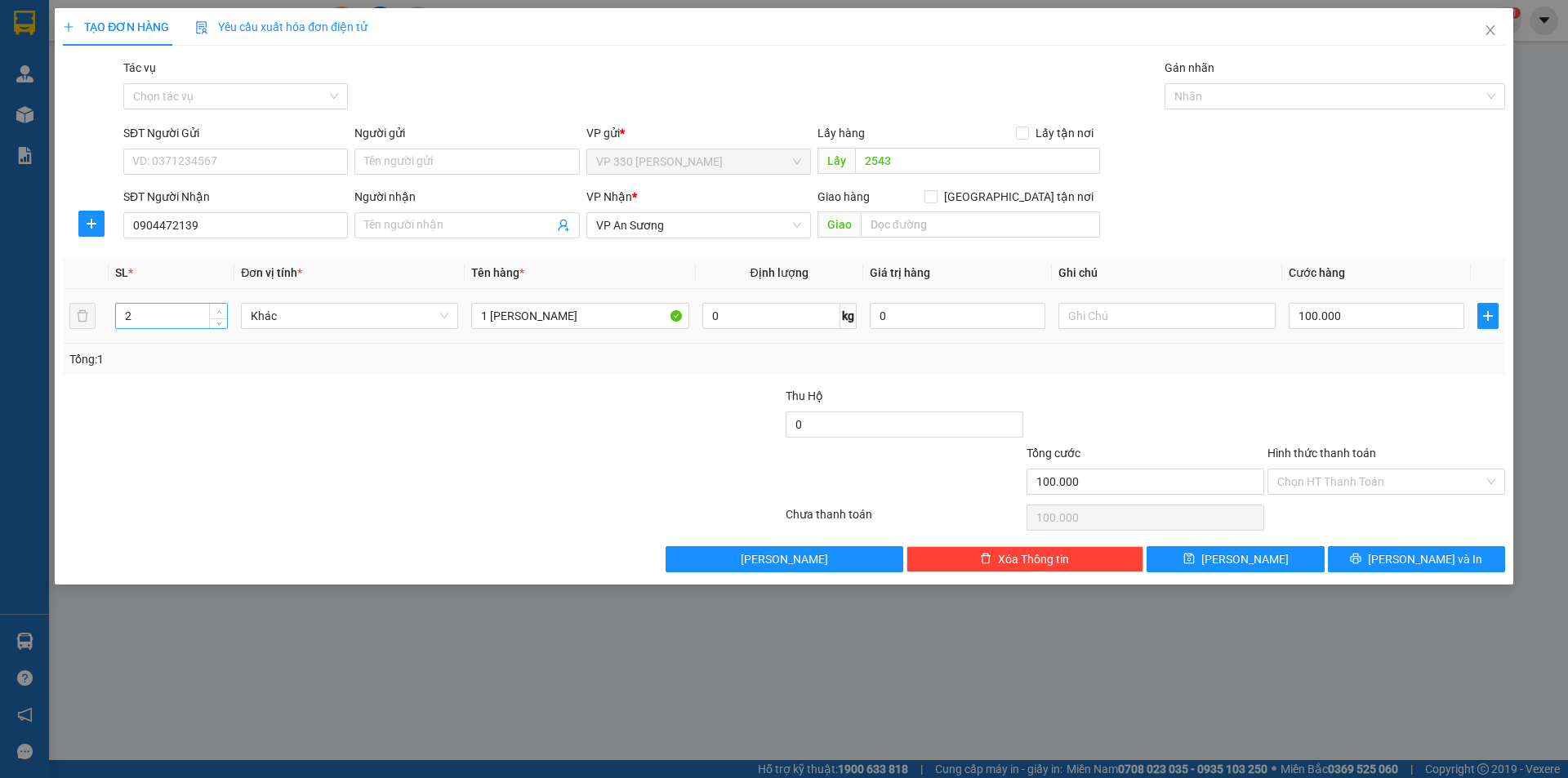
click at [219, 310] on icon "up" at bounding box center [219, 312] width 6 height 6
click at [596, 315] on input "1 BAO GAO" at bounding box center [580, 316] width 217 height 26
click at [1383, 322] on input "100.000" at bounding box center [1376, 316] width 176 height 26
drag, startPoint x: 1415, startPoint y: 564, endPoint x: 1361, endPoint y: 516, distance: 72.2
click at [1415, 563] on span "[PERSON_NAME] và In" at bounding box center [1424, 559] width 114 height 18
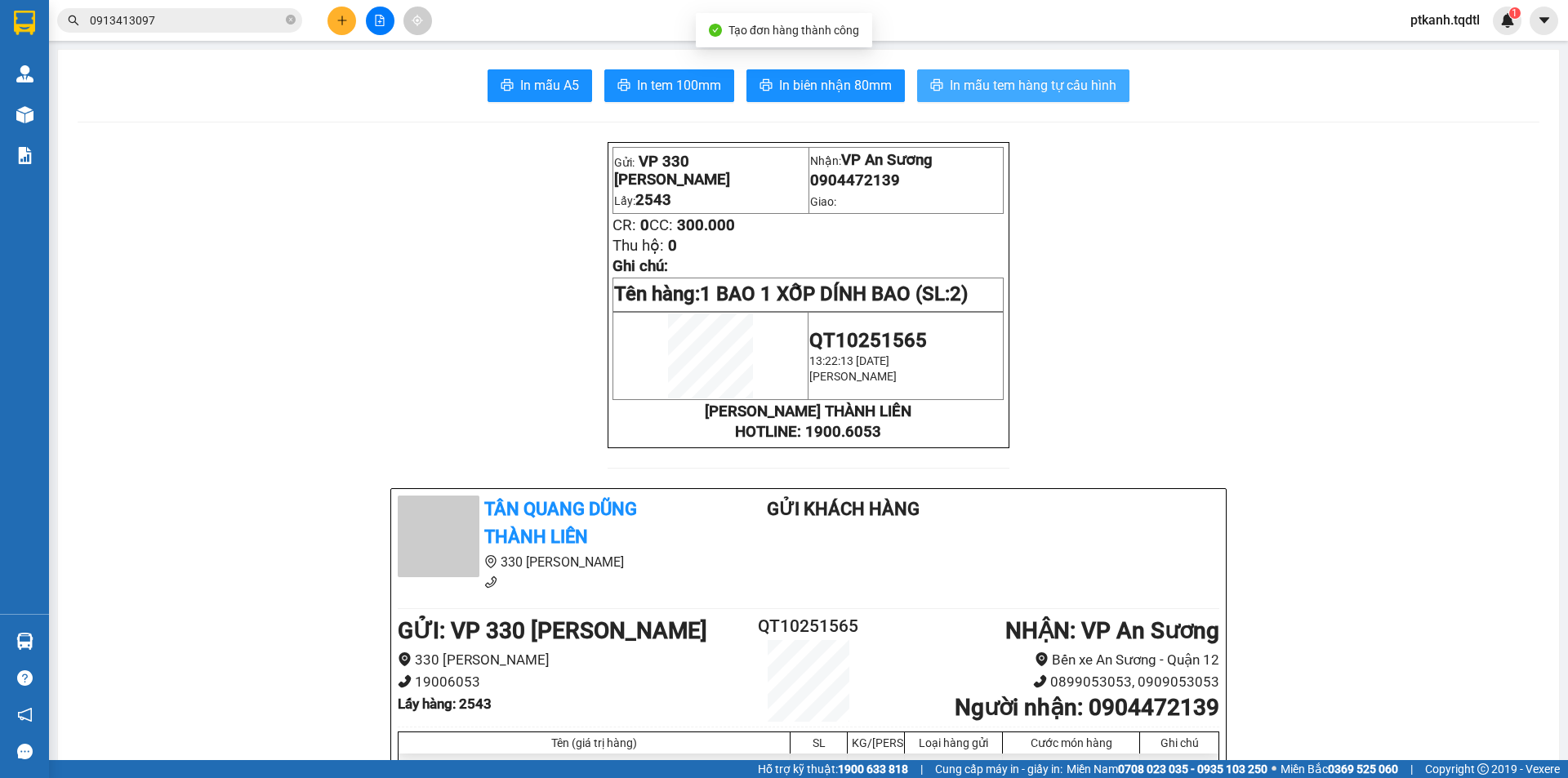
click at [998, 86] on span "In mẫu tem hàng tự cấu hình" at bounding box center [1032, 86] width 167 height 21
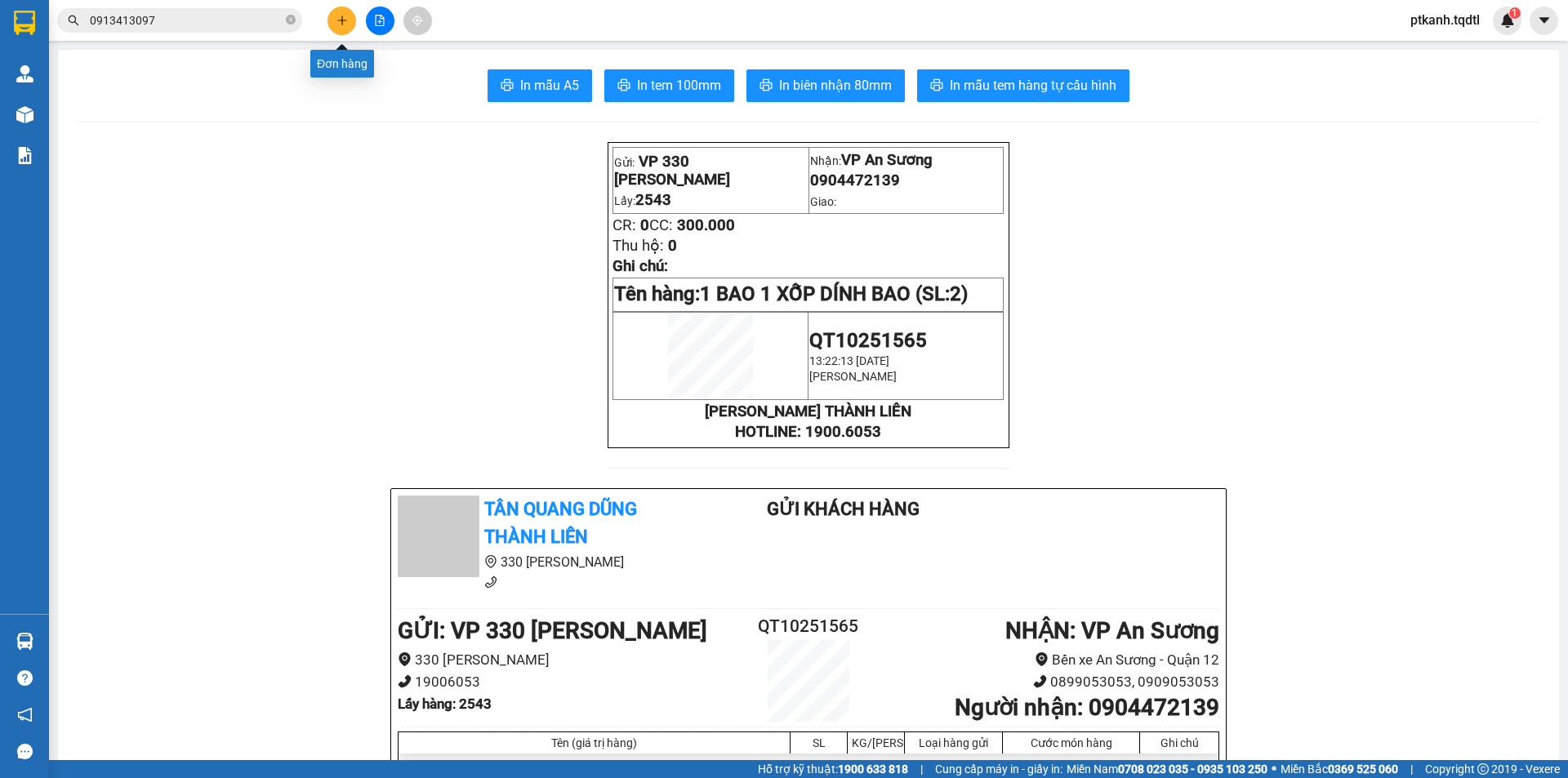
click at [340, 15] on icon "plus" at bounding box center [342, 21] width 11 height 11
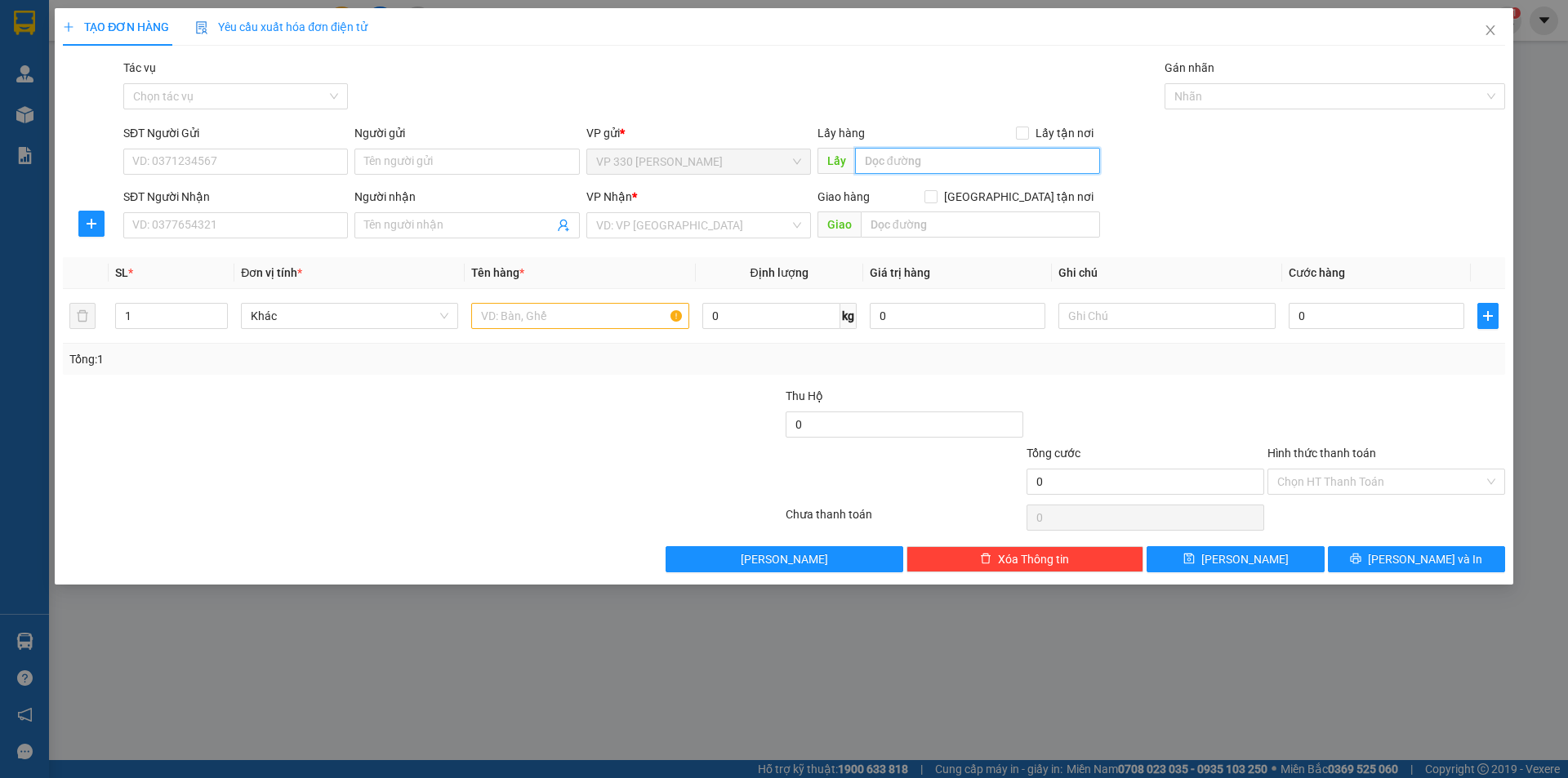
click at [904, 151] on input "text" at bounding box center [977, 161] width 245 height 26
click at [305, 225] on input "SĐT Người Nhận" at bounding box center [235, 226] width 225 height 26
click at [685, 231] on input "search" at bounding box center [693, 225] width 194 height 24
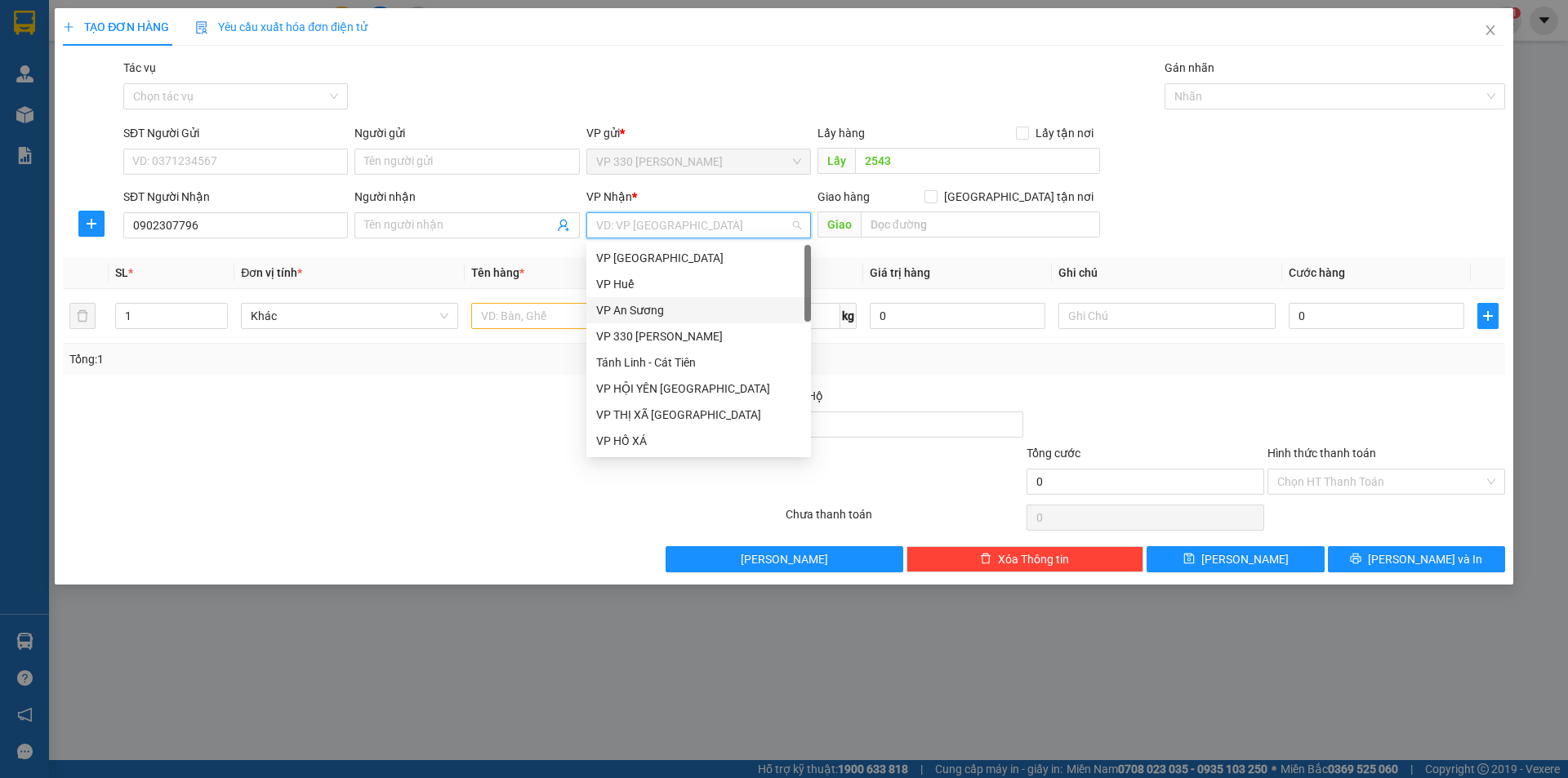
drag, startPoint x: 660, startPoint y: 311, endPoint x: 772, endPoint y: 268, distance: 120.0
click at [660, 310] on div "VP An Sương" at bounding box center [698, 310] width 205 height 18
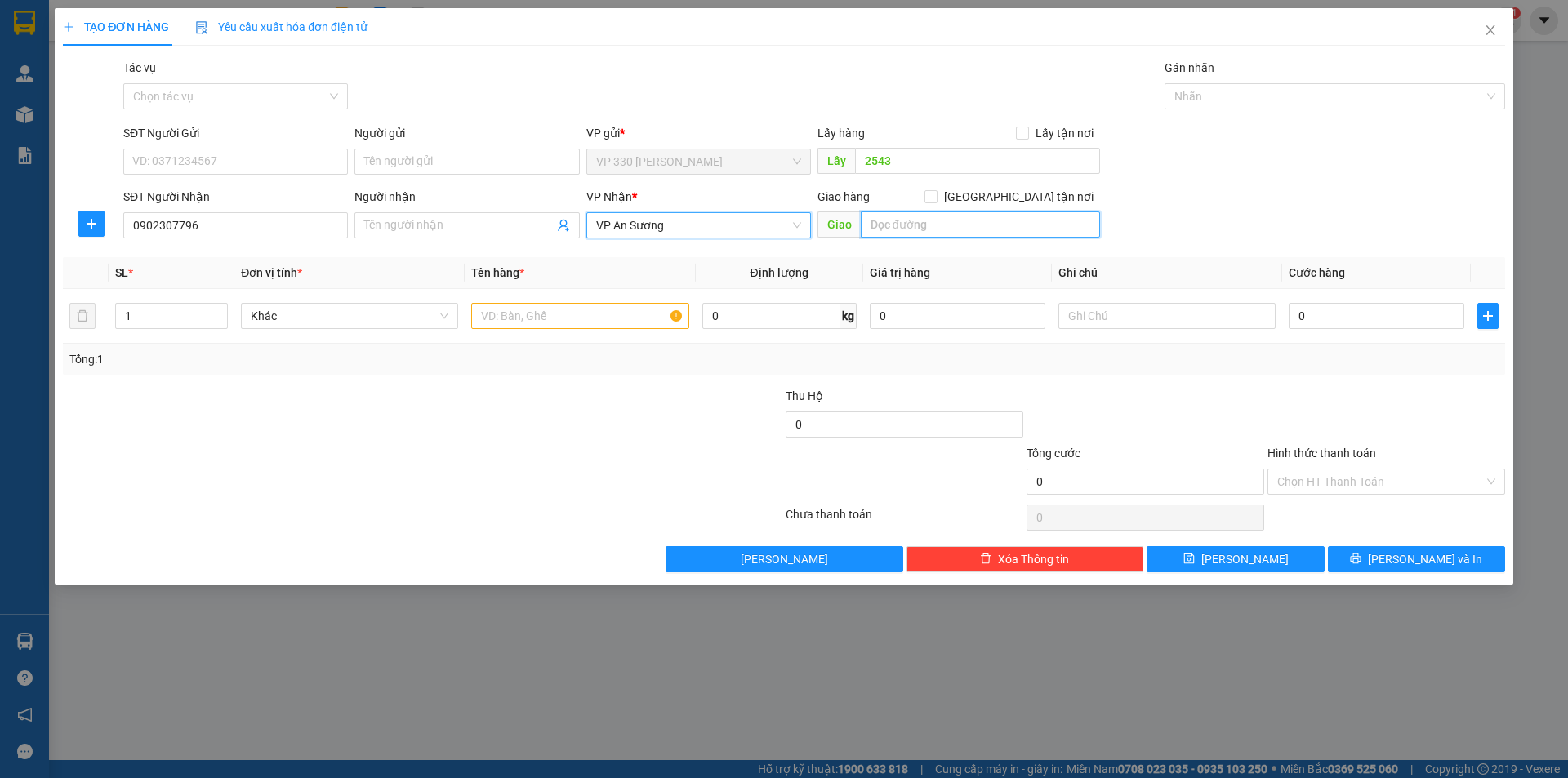
click at [903, 233] on input "text" at bounding box center [980, 225] width 239 height 26
click at [537, 317] on input "text" at bounding box center [580, 316] width 217 height 26
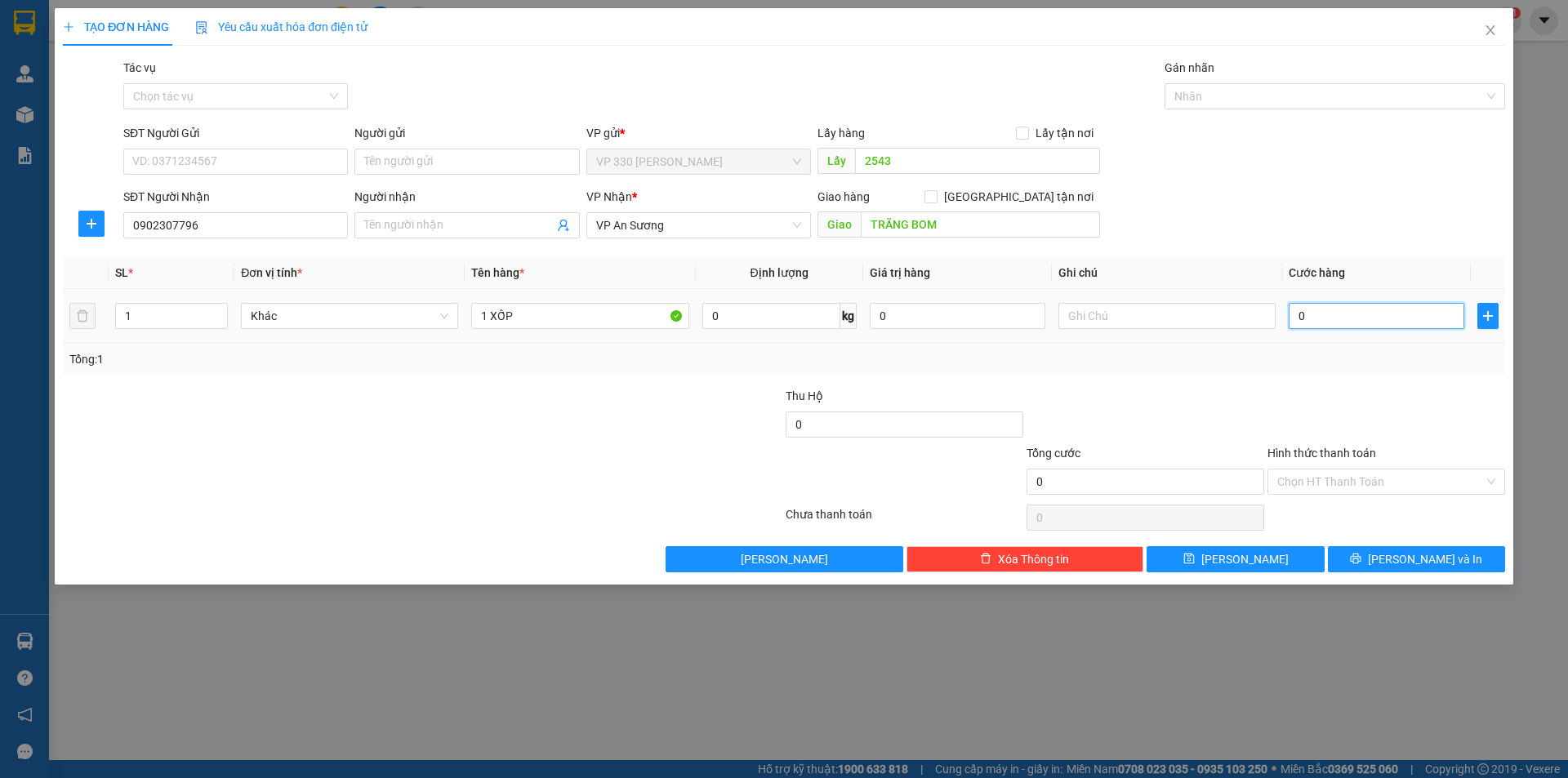
click at [1379, 317] on input "0" at bounding box center [1376, 316] width 176 height 26
click at [1415, 560] on span "[PERSON_NAME] và In" at bounding box center [1424, 559] width 114 height 18
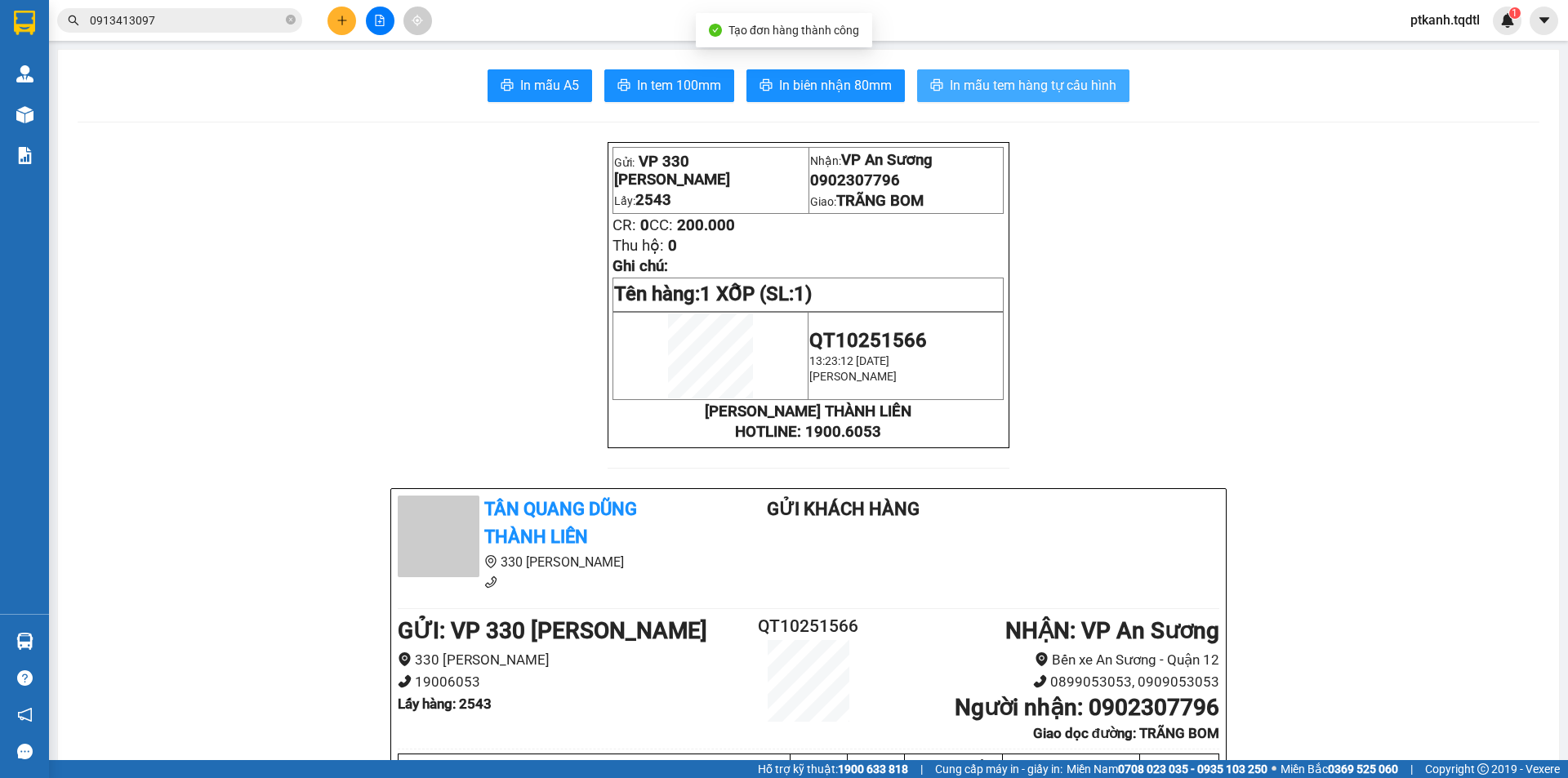
click at [1012, 88] on span "In mẫu tem hàng tự cấu hình" at bounding box center [1032, 86] width 167 height 21
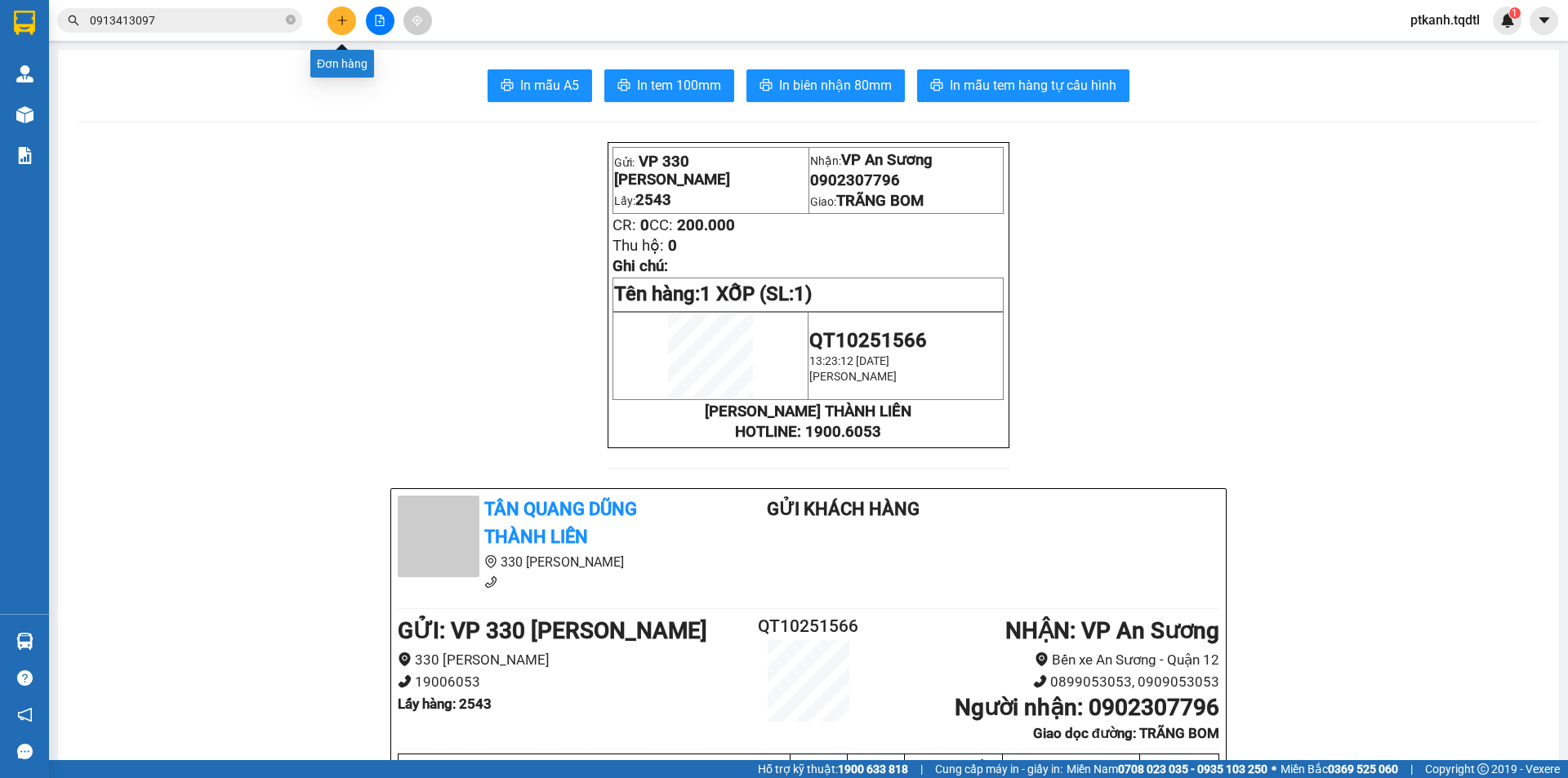
click at [334, 20] on button at bounding box center [342, 21] width 28 height 28
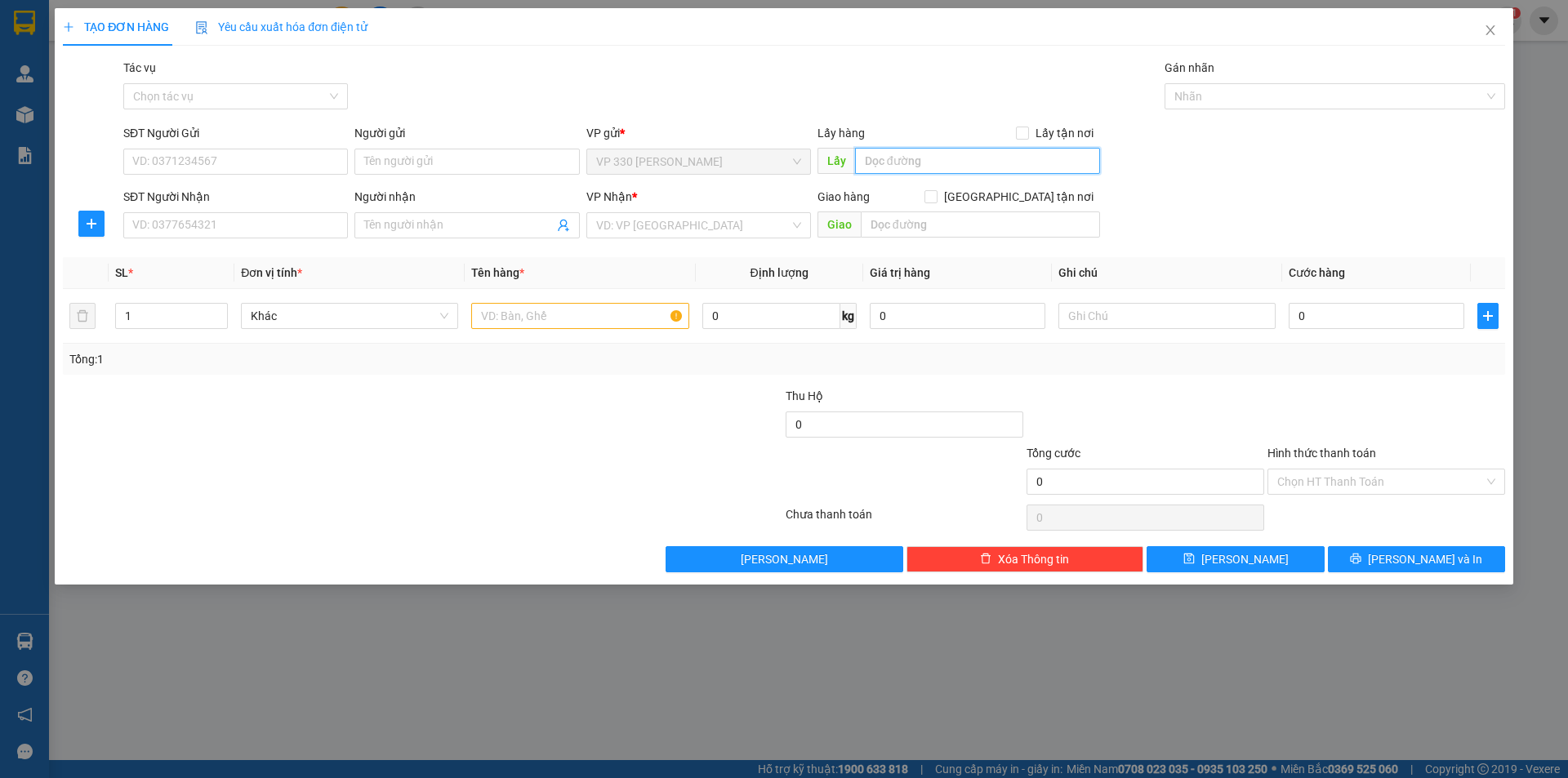
click at [929, 160] on input "text" at bounding box center [977, 161] width 245 height 26
click at [282, 231] on input "SĐT Người Nhận" at bounding box center [235, 226] width 225 height 26
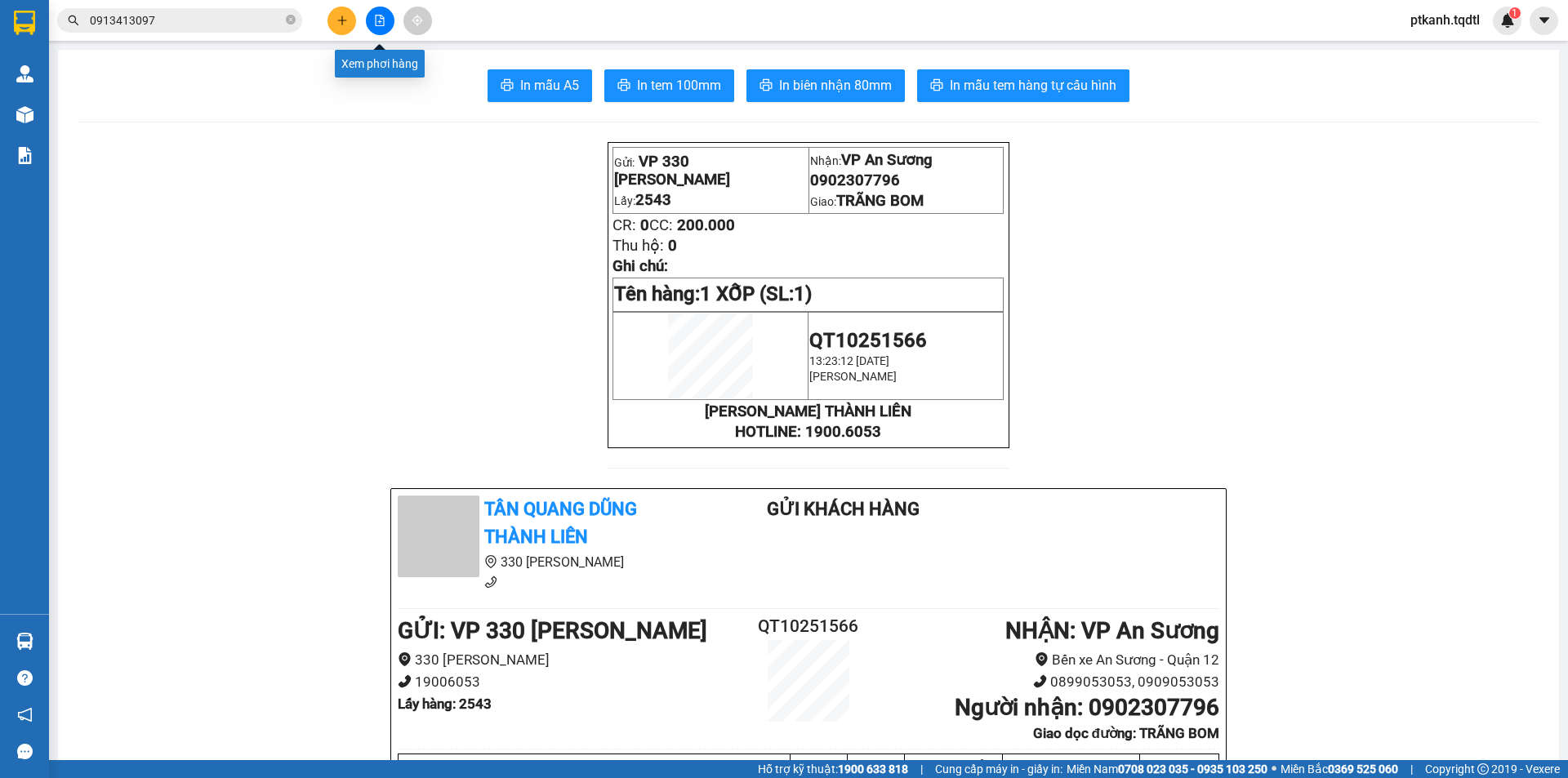
click at [382, 23] on icon "file-add" at bounding box center [379, 21] width 11 height 11
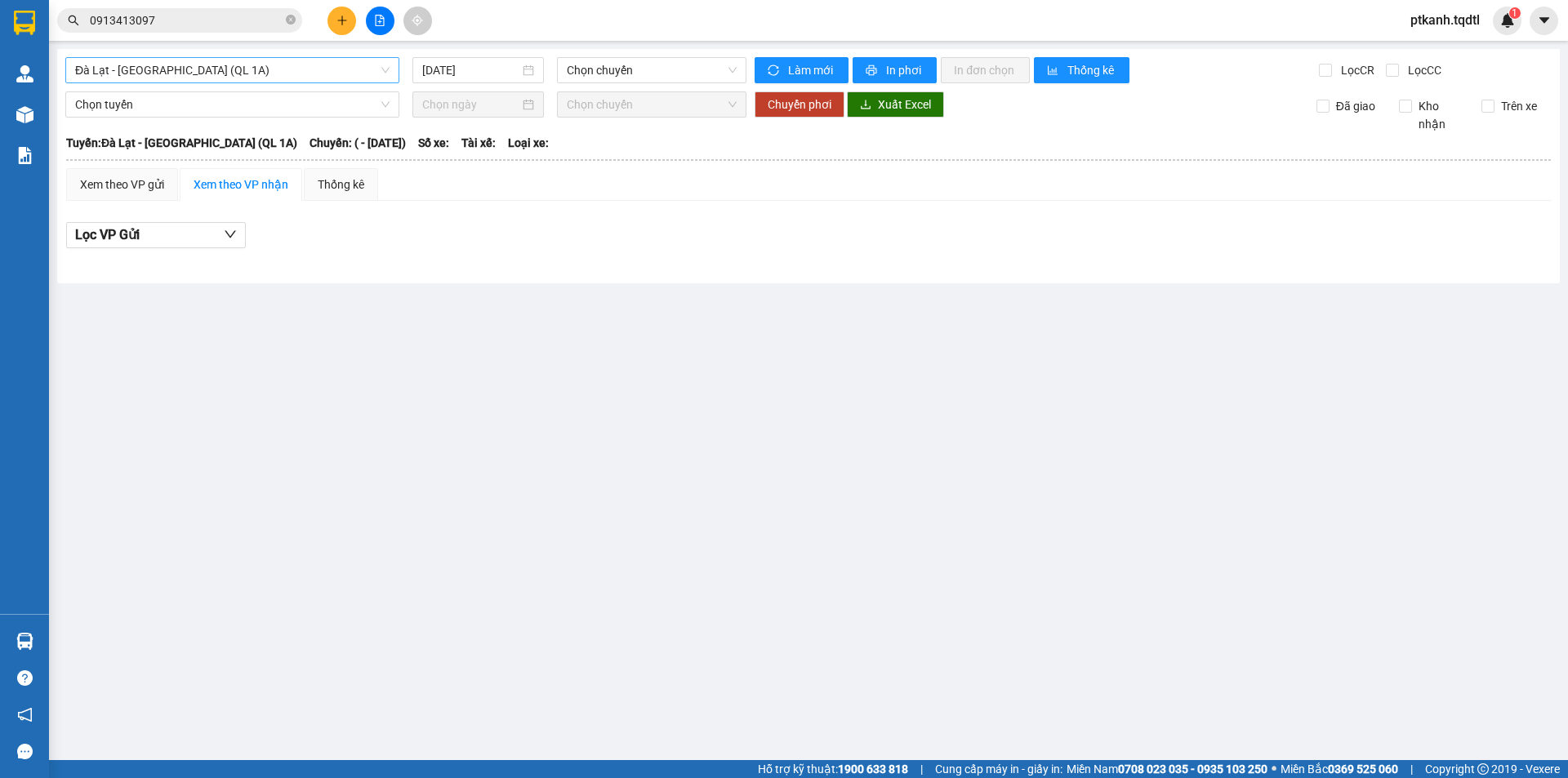
click at [391, 67] on div "Đà Lạt - Sài Gòn (QL 1A)" at bounding box center [232, 71] width 334 height 26
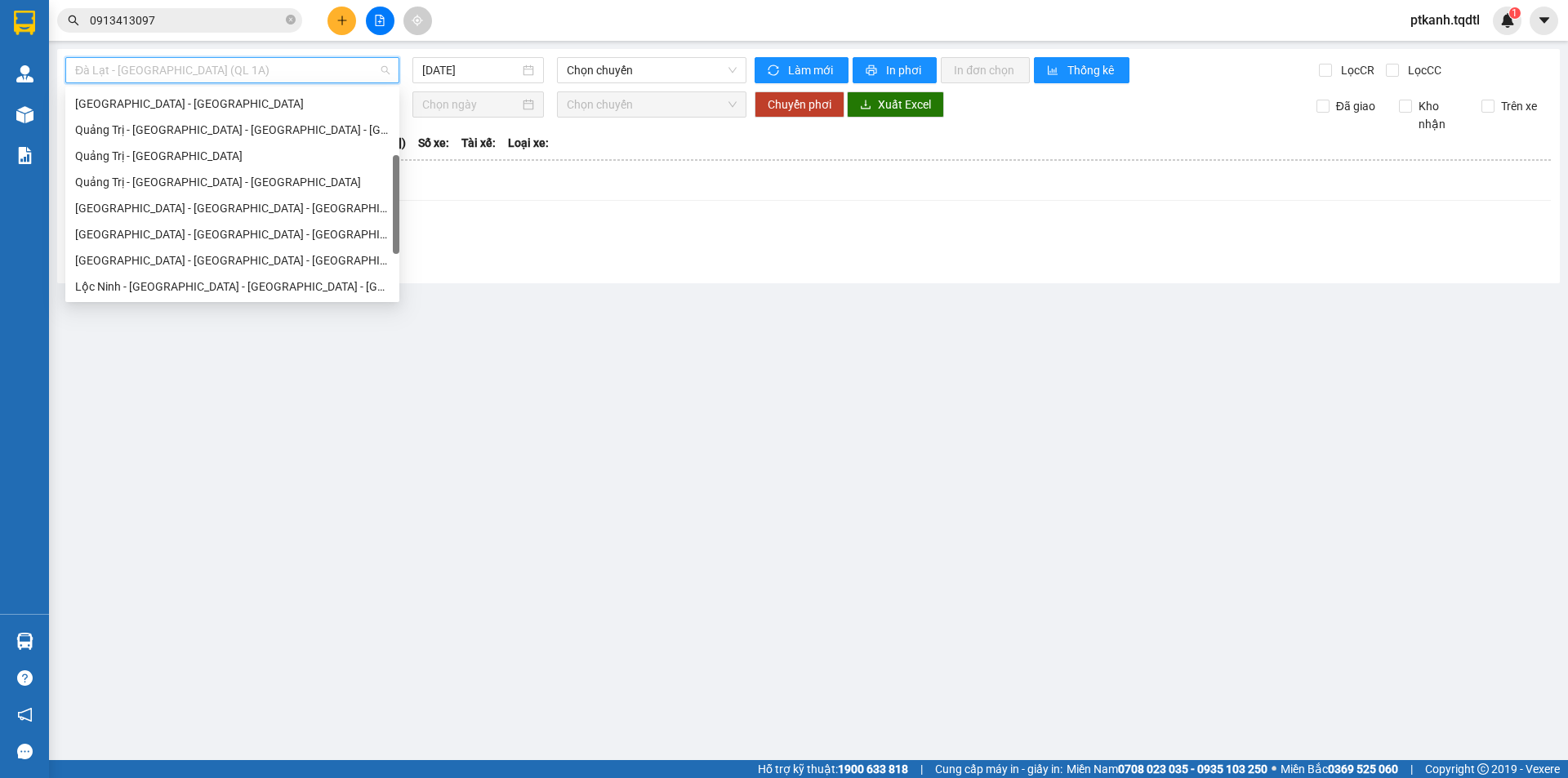
drag, startPoint x: 396, startPoint y: 102, endPoint x: 392, endPoint y: 167, distance: 65.1
click at [394, 167] on div at bounding box center [395, 204] width 7 height 99
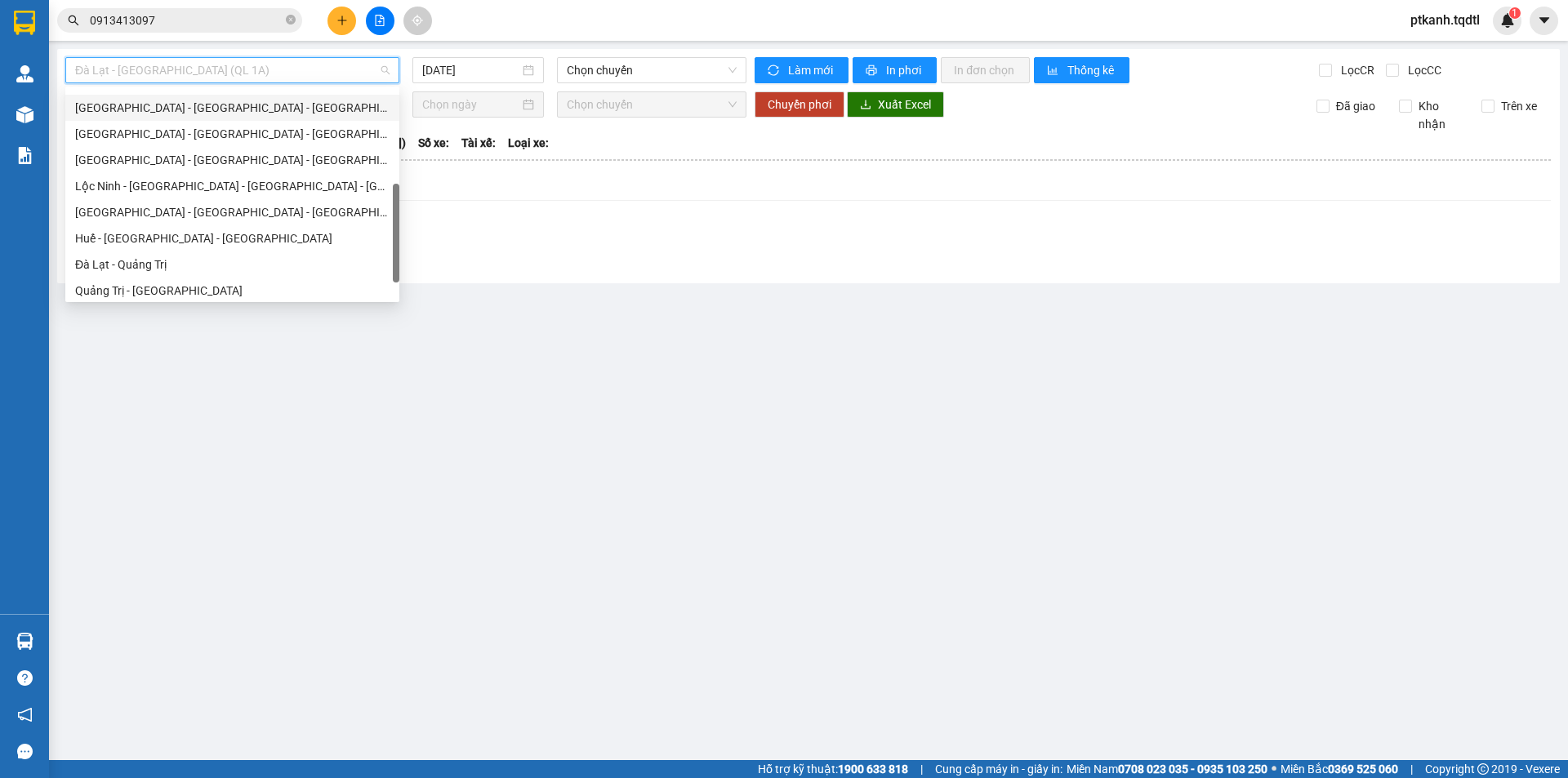
scroll to position [340, 0]
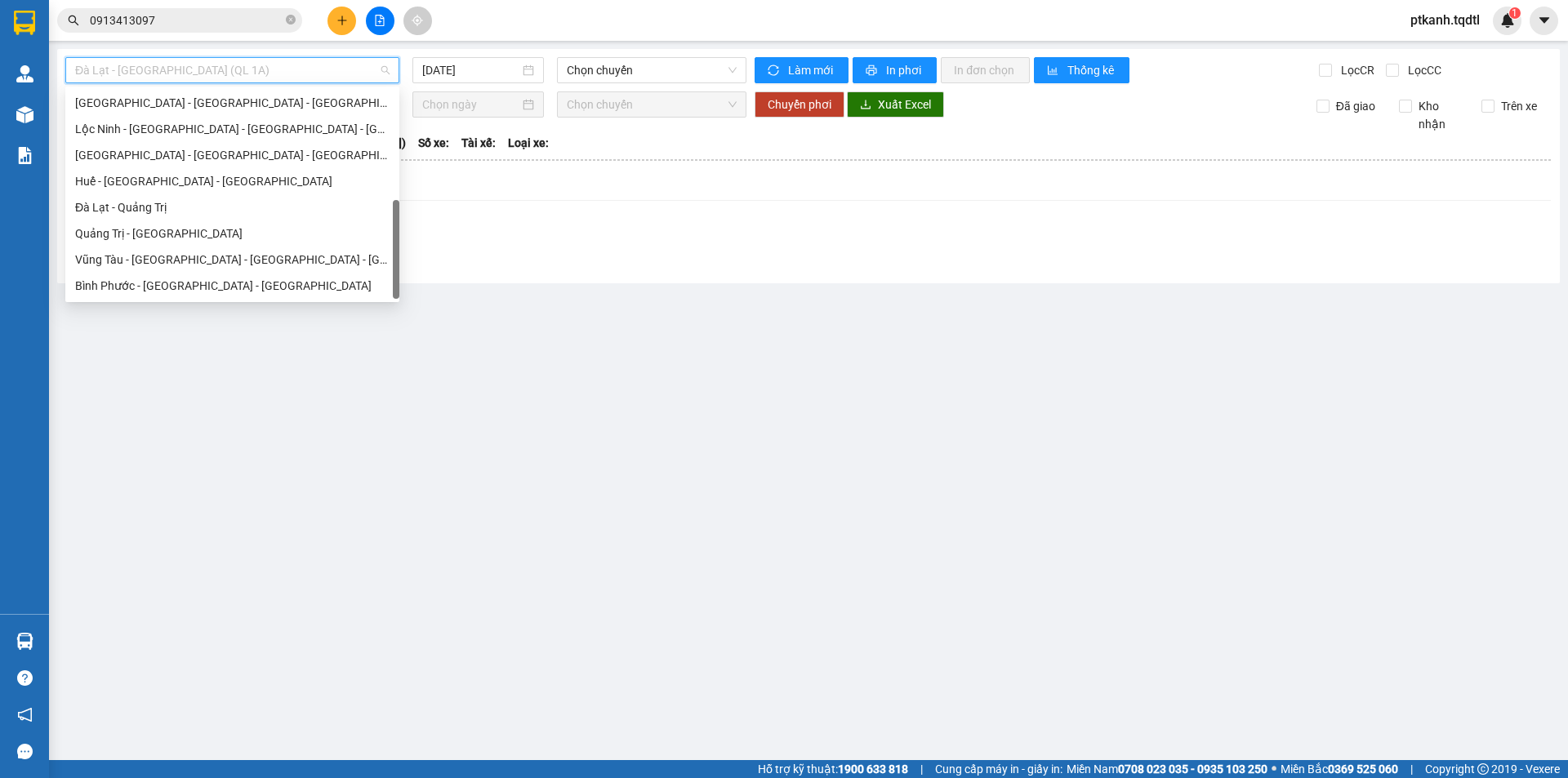
drag, startPoint x: 393, startPoint y: 183, endPoint x: 390, endPoint y: 255, distance: 72.1
click at [390, 255] on div "Đà Nẵng - Nha Trang - Đà Lạt Quảng Bình - Quảng Trị - Huế - Lộc Ninh Lộc Ninh -…" at bounding box center [232, 194] width 334 height 209
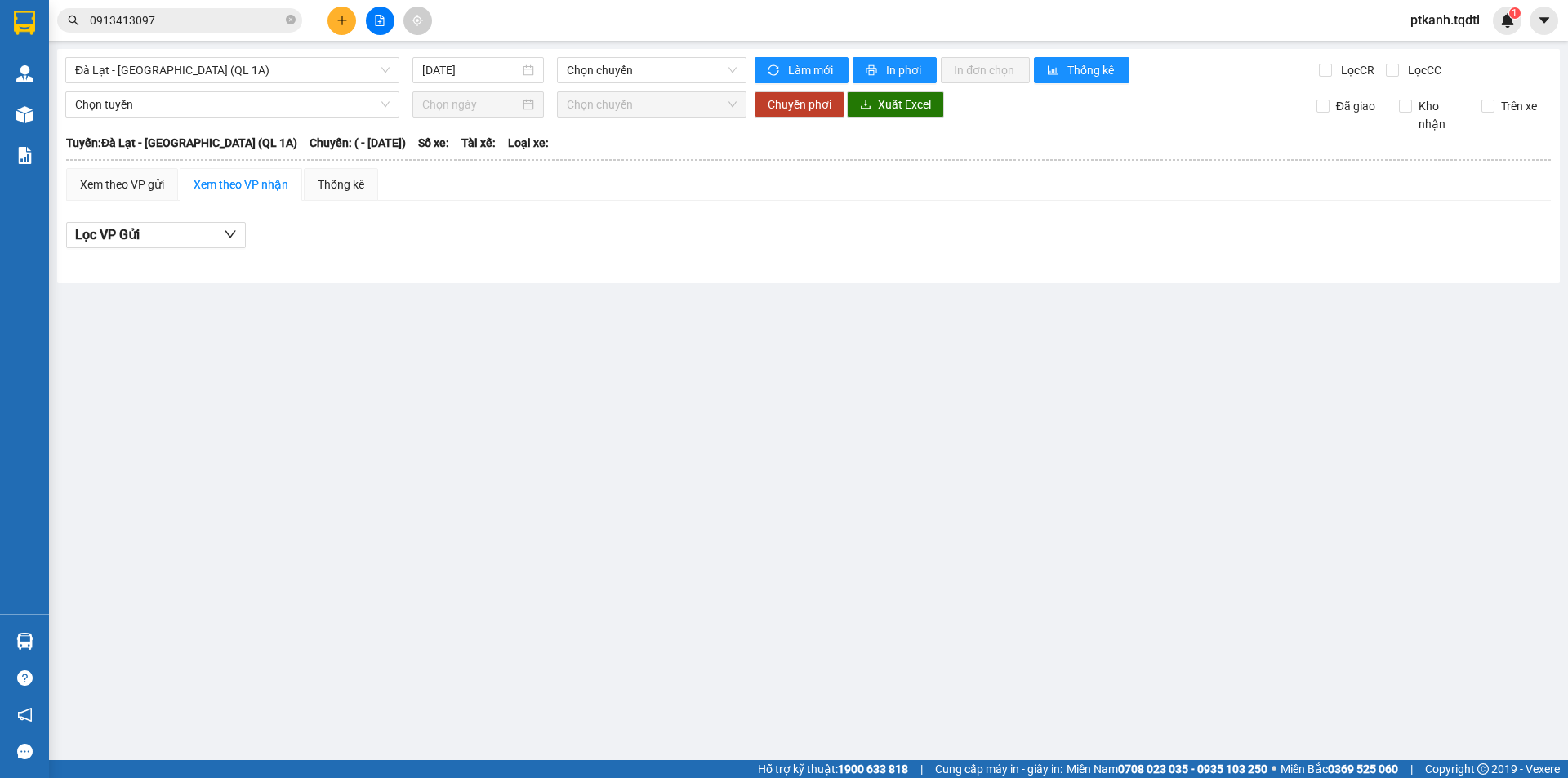
drag, startPoint x: 560, startPoint y: 565, endPoint x: 521, endPoint y: 51, distance: 515.5
click at [563, 564] on main "Đà Lạt - Sài Gòn (QL 1A) 14/10/2025 Chọn chuyến Làm mới In phơi In đơn chọn Thố…" at bounding box center [784, 380] width 1568 height 760
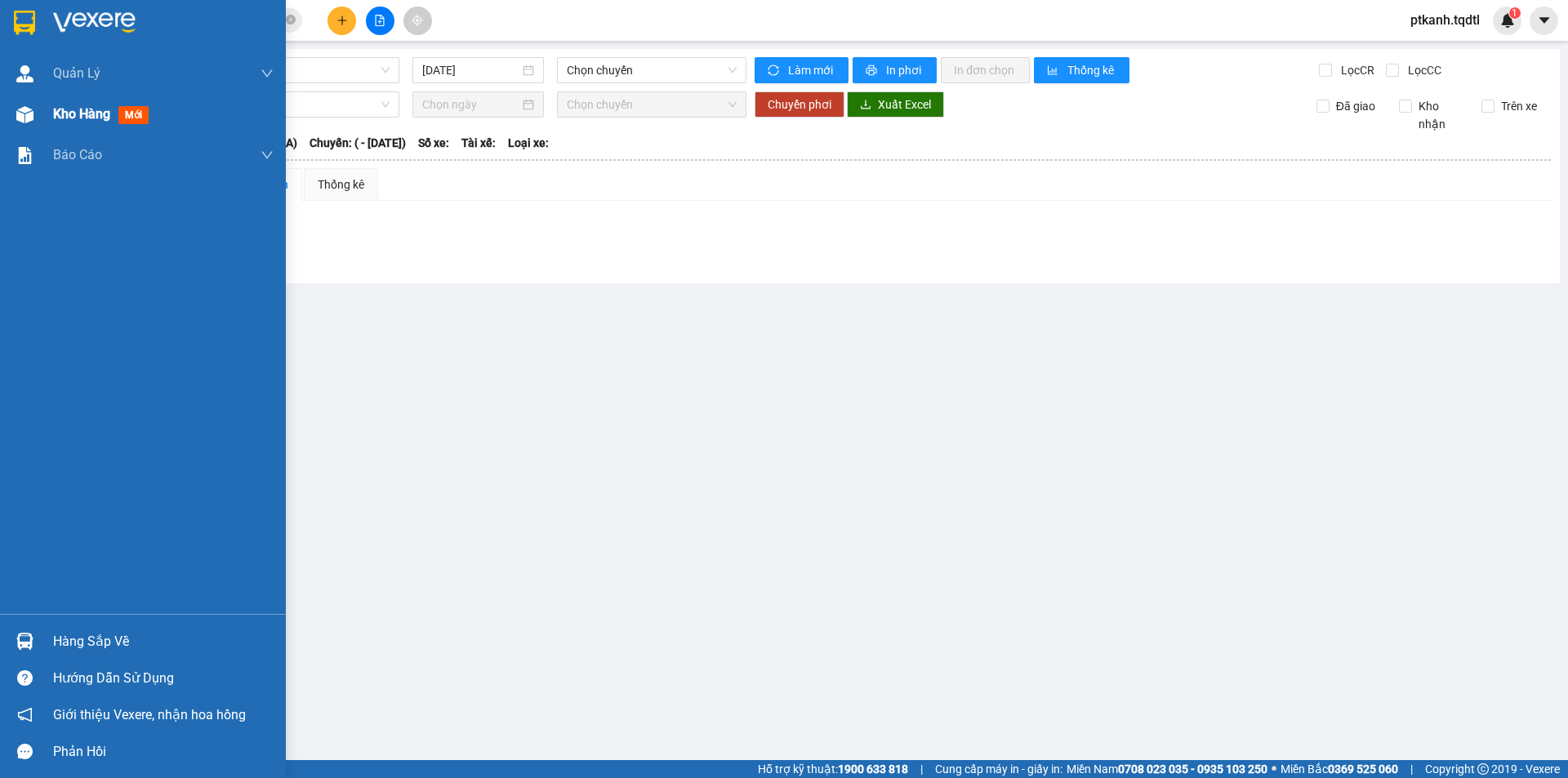
click at [54, 112] on span "Kho hàng" at bounding box center [81, 114] width 57 height 15
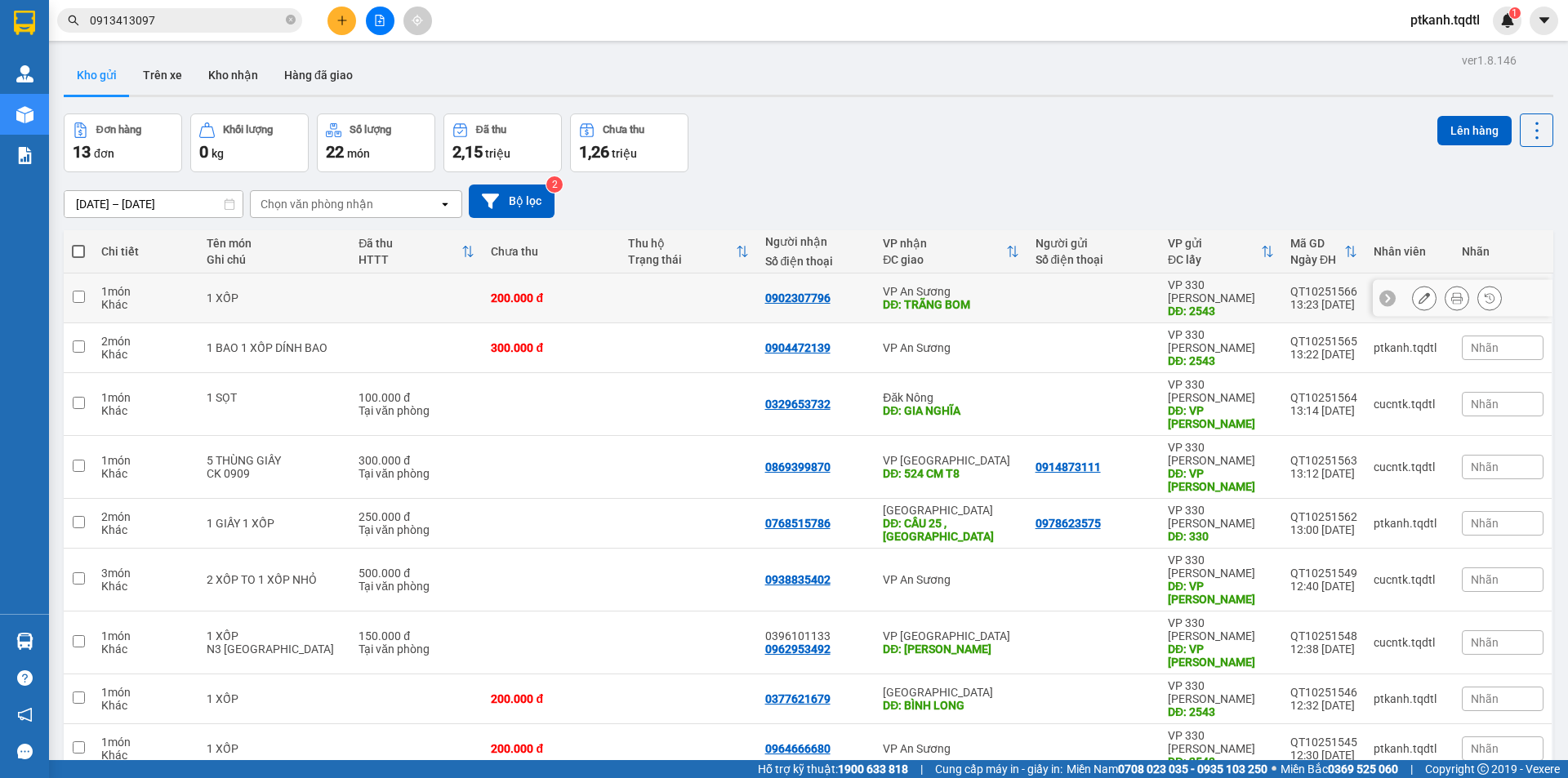
click at [1027, 291] on td at bounding box center [1093, 298] width 133 height 50
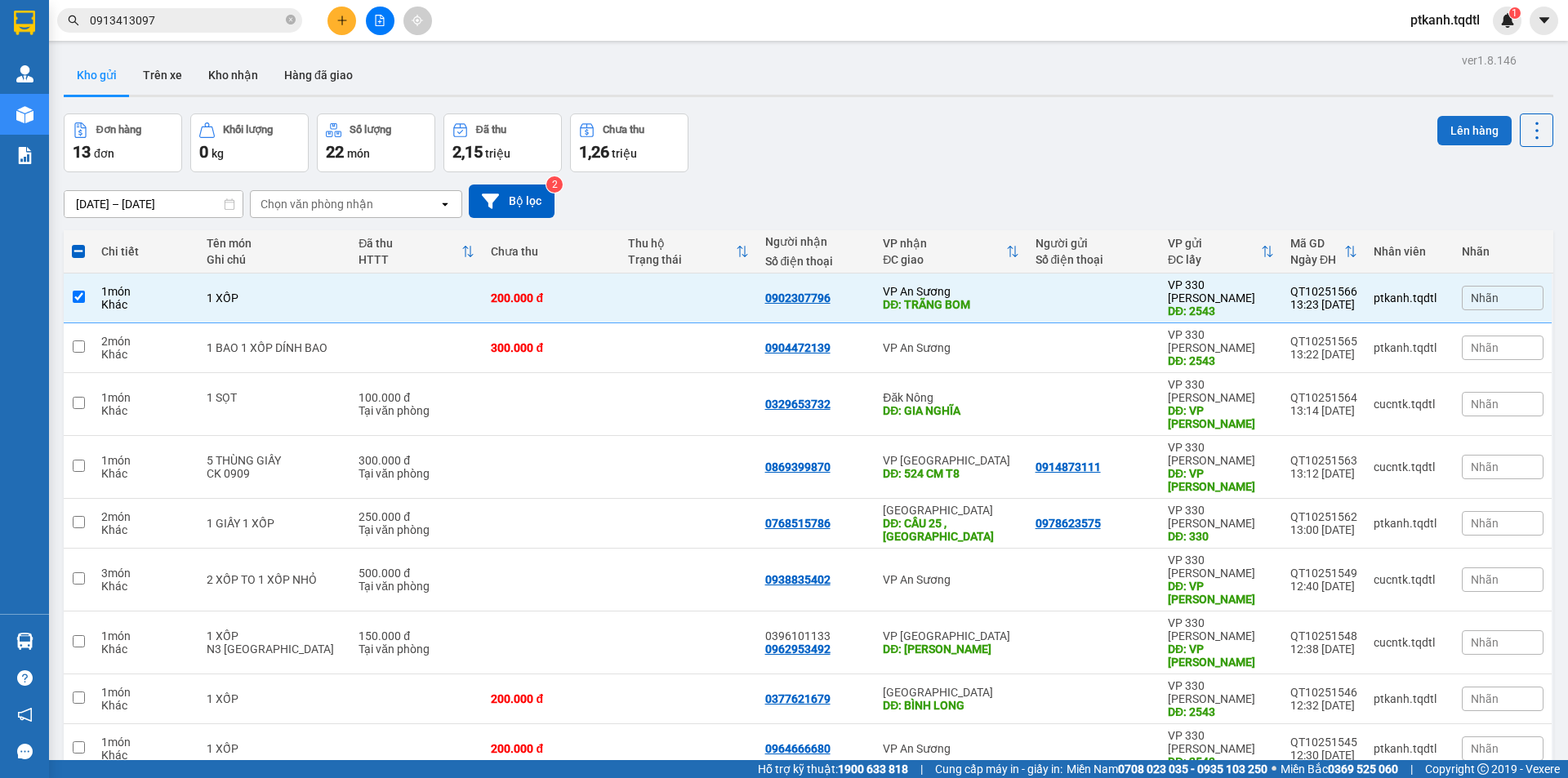
click at [1462, 130] on button "Lên hàng" at bounding box center [1474, 130] width 74 height 29
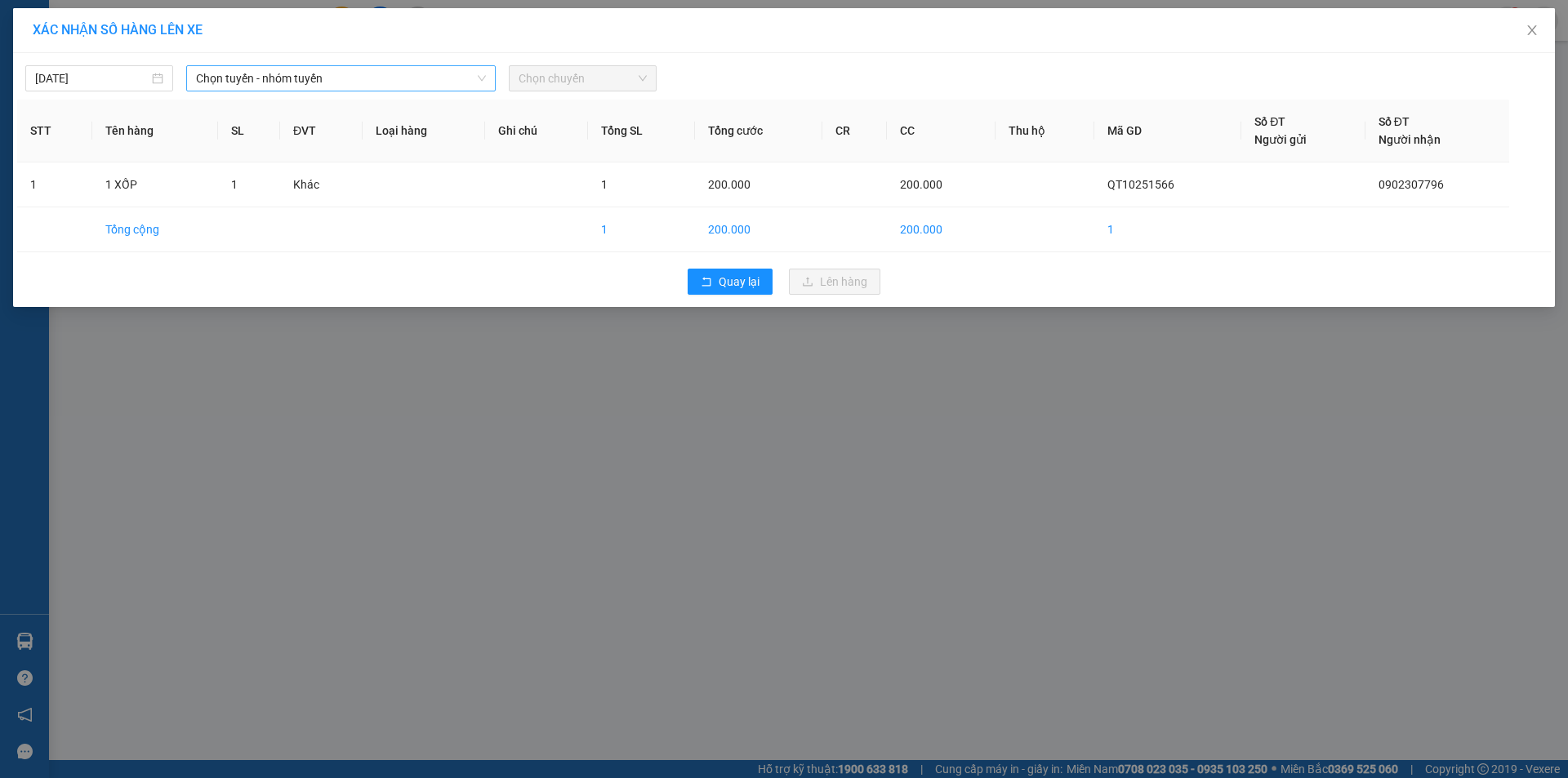
click at [418, 84] on span "Chọn tuyến - nhóm tuyến" at bounding box center [341, 78] width 290 height 24
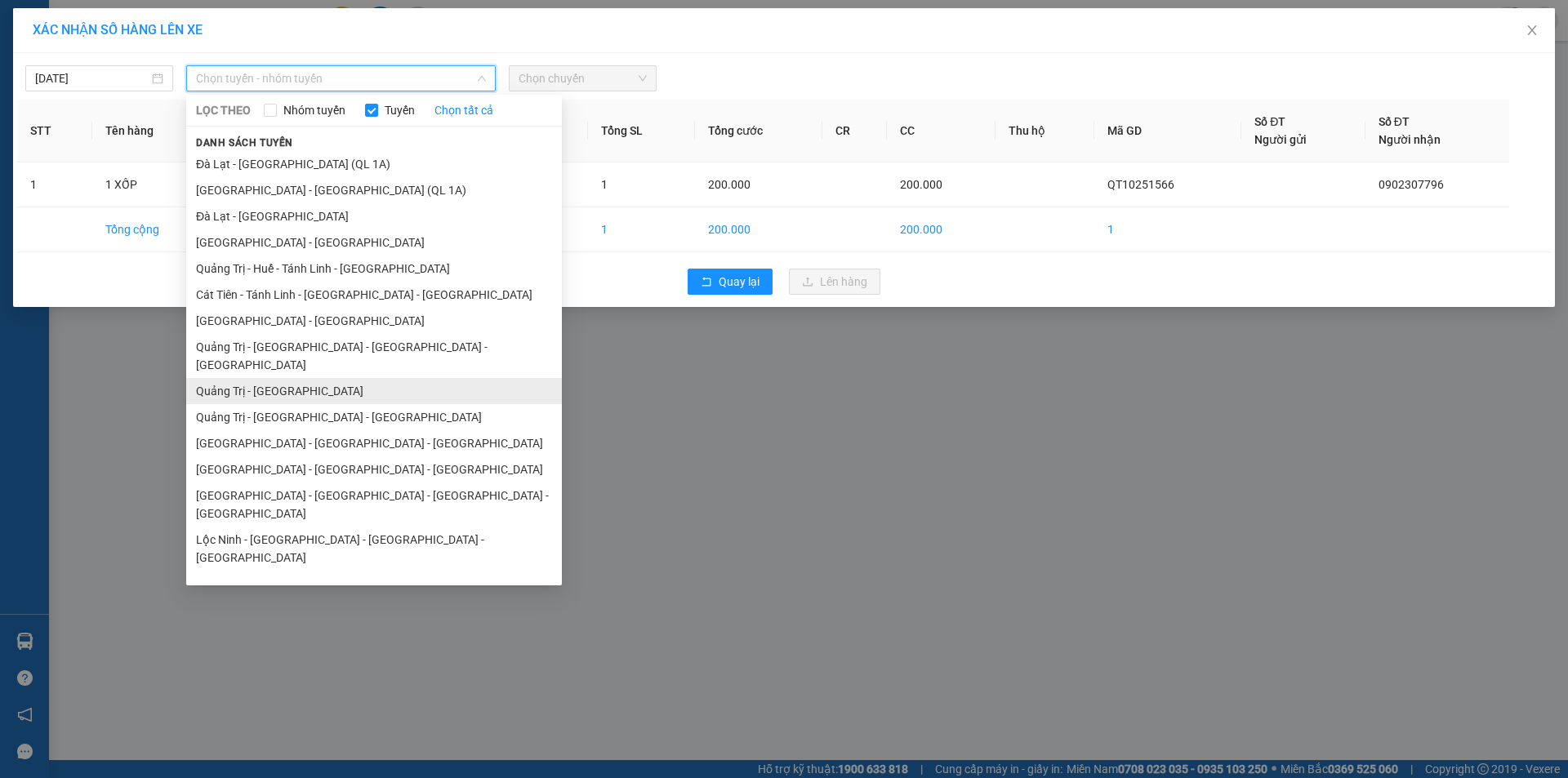
drag, startPoint x: 338, startPoint y: 373, endPoint x: 626, endPoint y: 143, distance: 368.6
click at [338, 378] on li "Quảng Trị - Sài Gòn" at bounding box center [374, 391] width 376 height 26
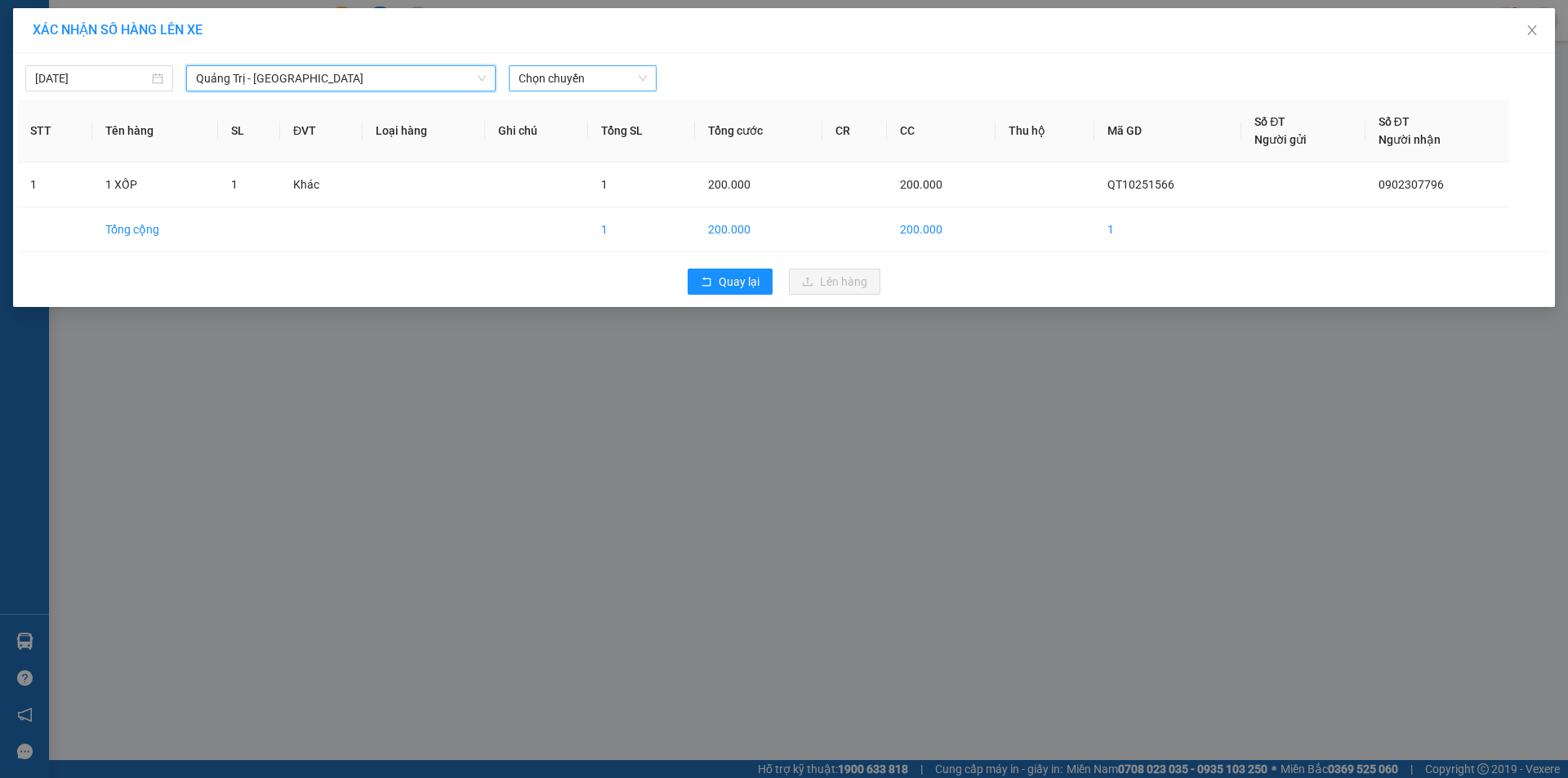
click at [623, 76] on span "Chọn chuyến" at bounding box center [583, 78] width 128 height 24
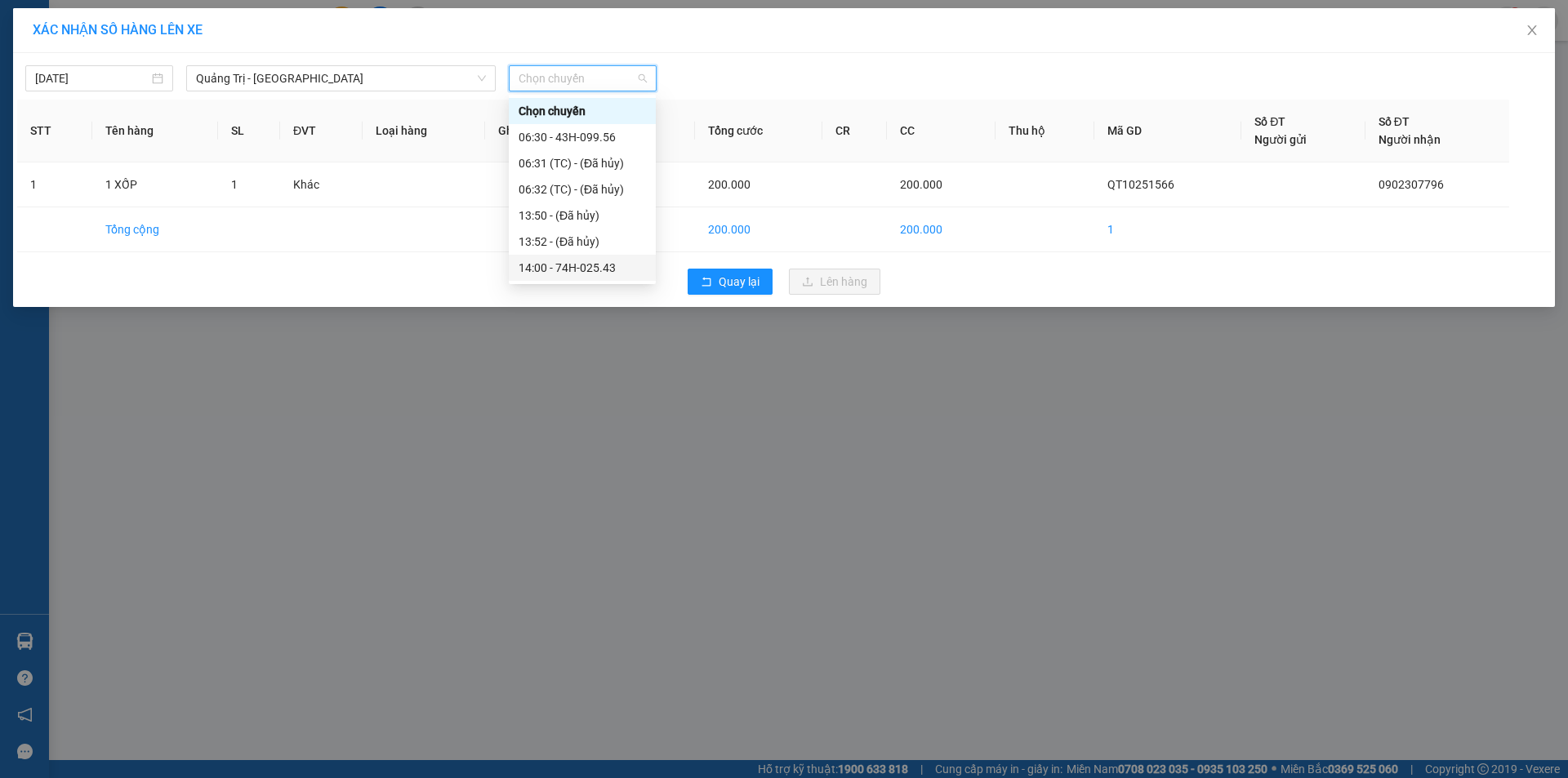
drag, startPoint x: 610, startPoint y: 262, endPoint x: 704, endPoint y: 301, distance: 101.8
click at [610, 262] on div "14:00 - 74H-025.43" at bounding box center [582, 267] width 127 height 18
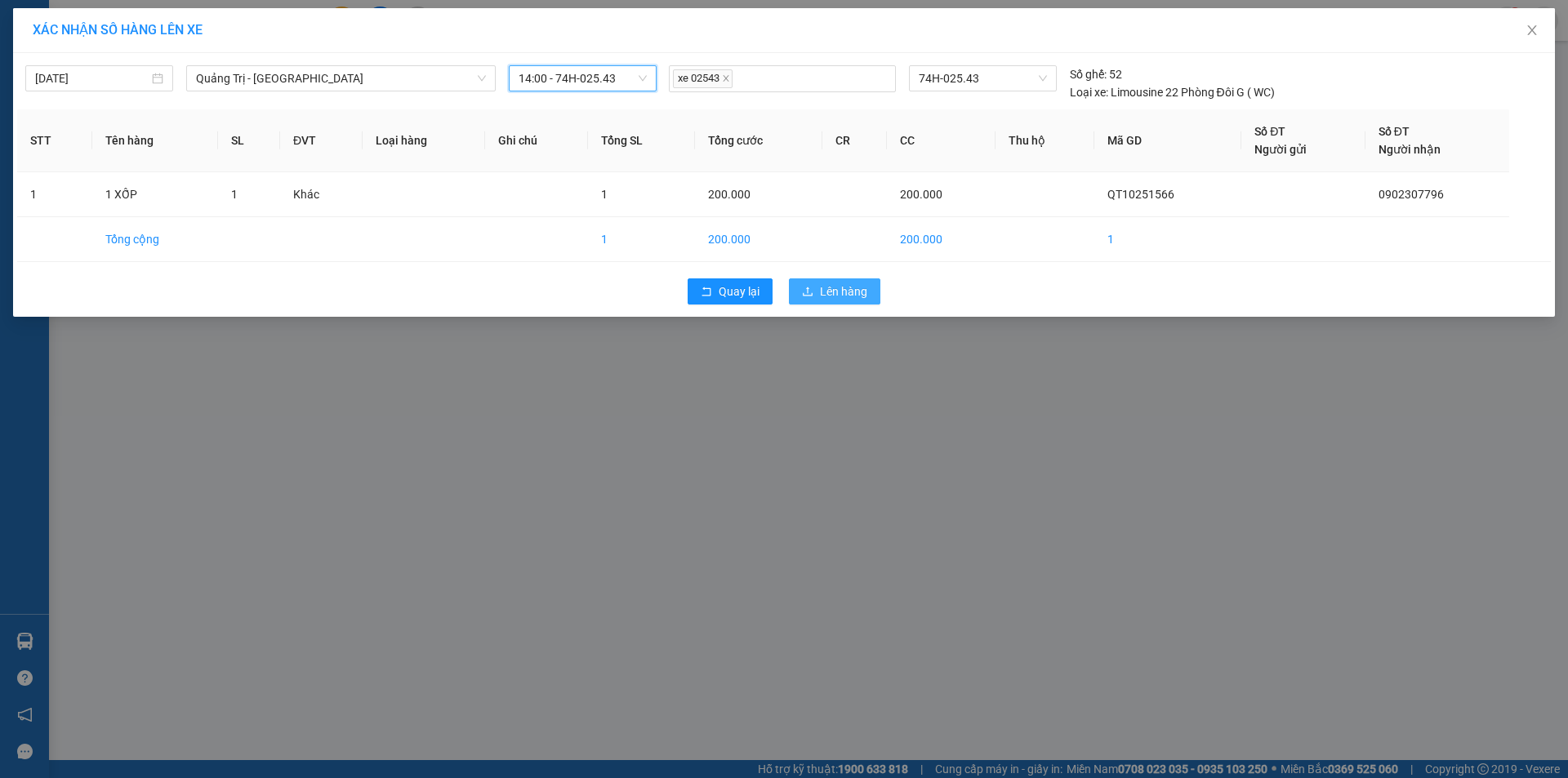
click at [838, 291] on span "Lên hàng" at bounding box center [843, 291] width 47 height 18
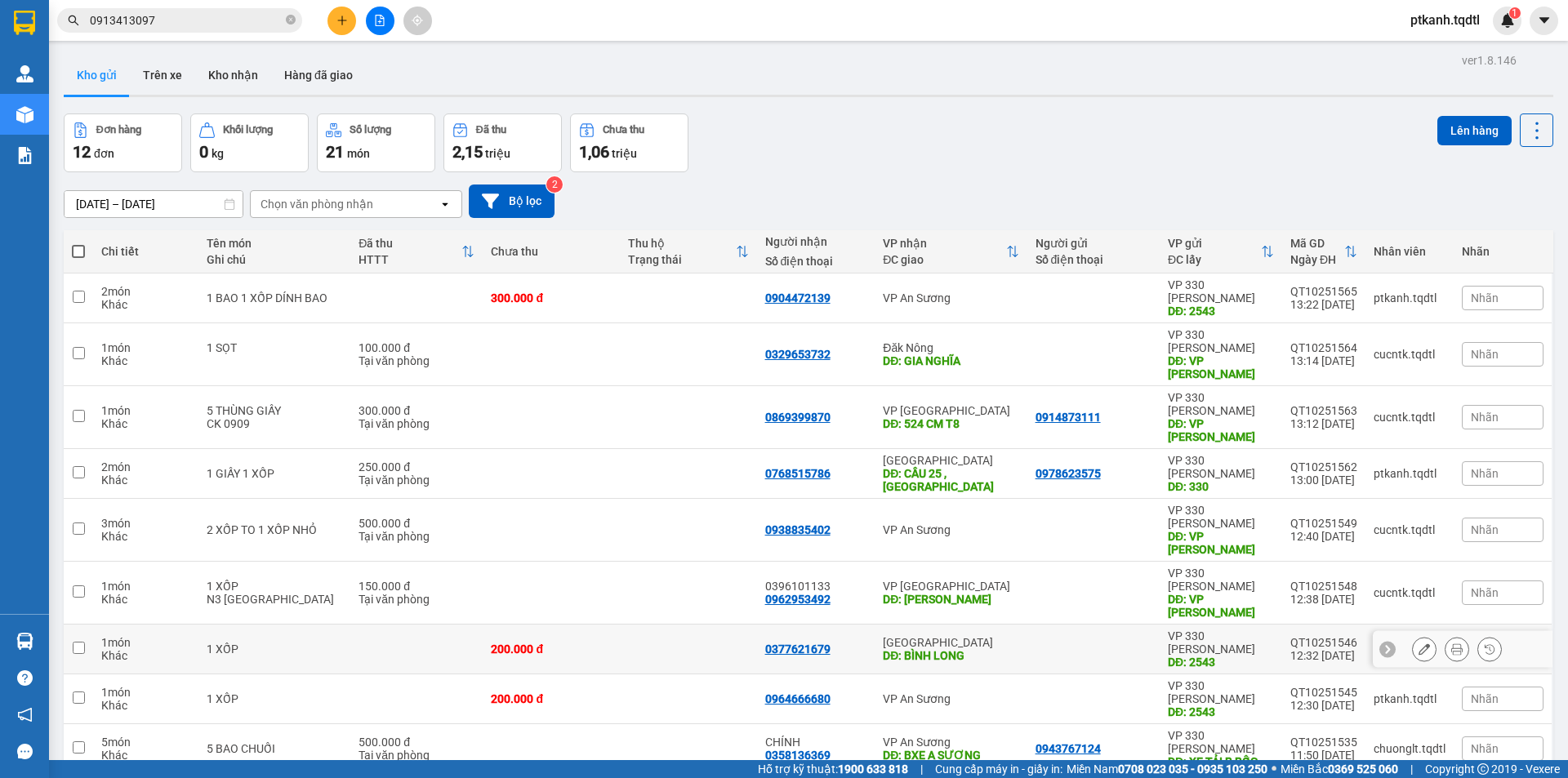
click at [1035, 643] on div at bounding box center [1093, 649] width 116 height 13
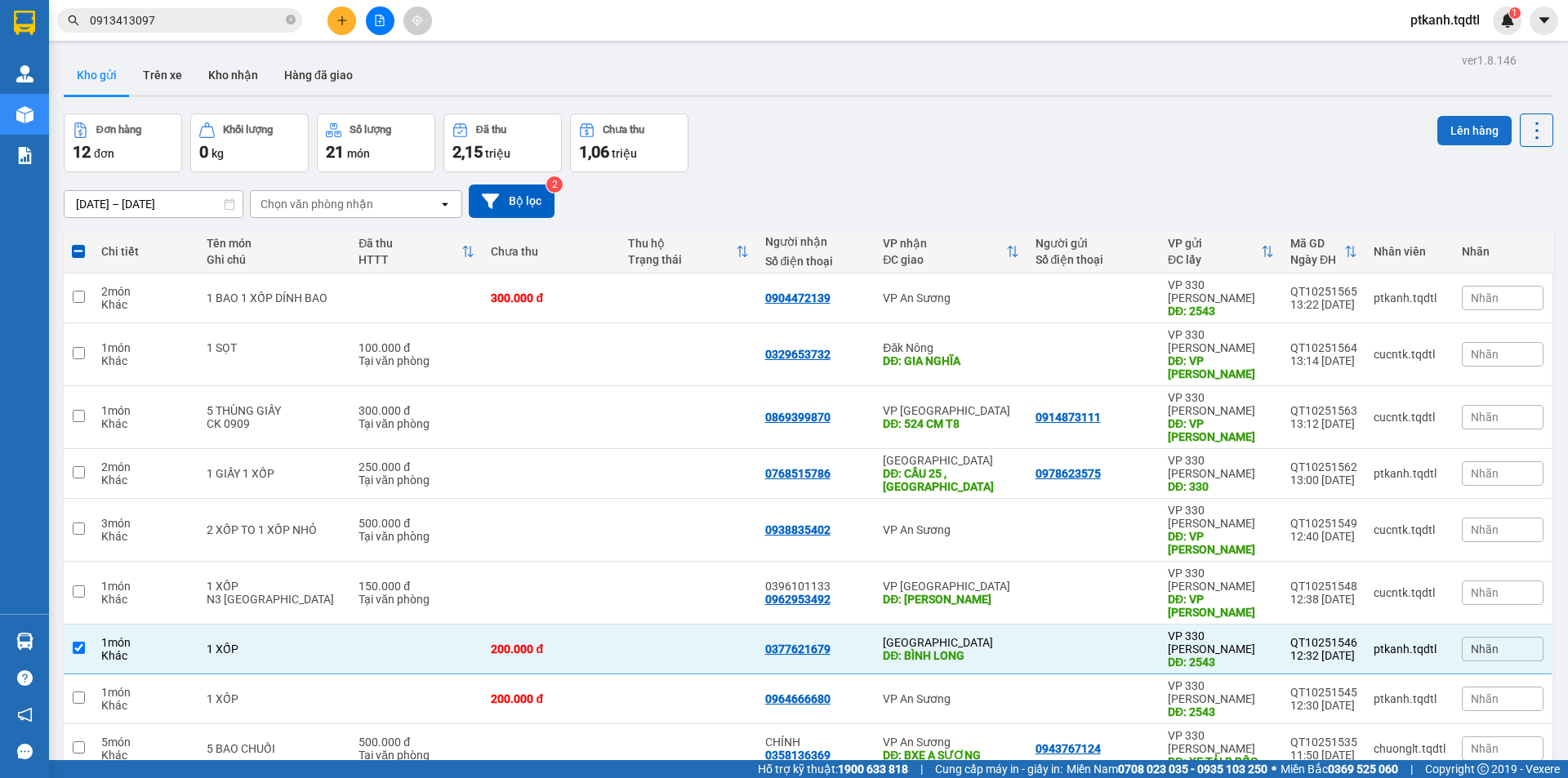
click at [1467, 131] on button "Lên hàng" at bounding box center [1474, 130] width 74 height 29
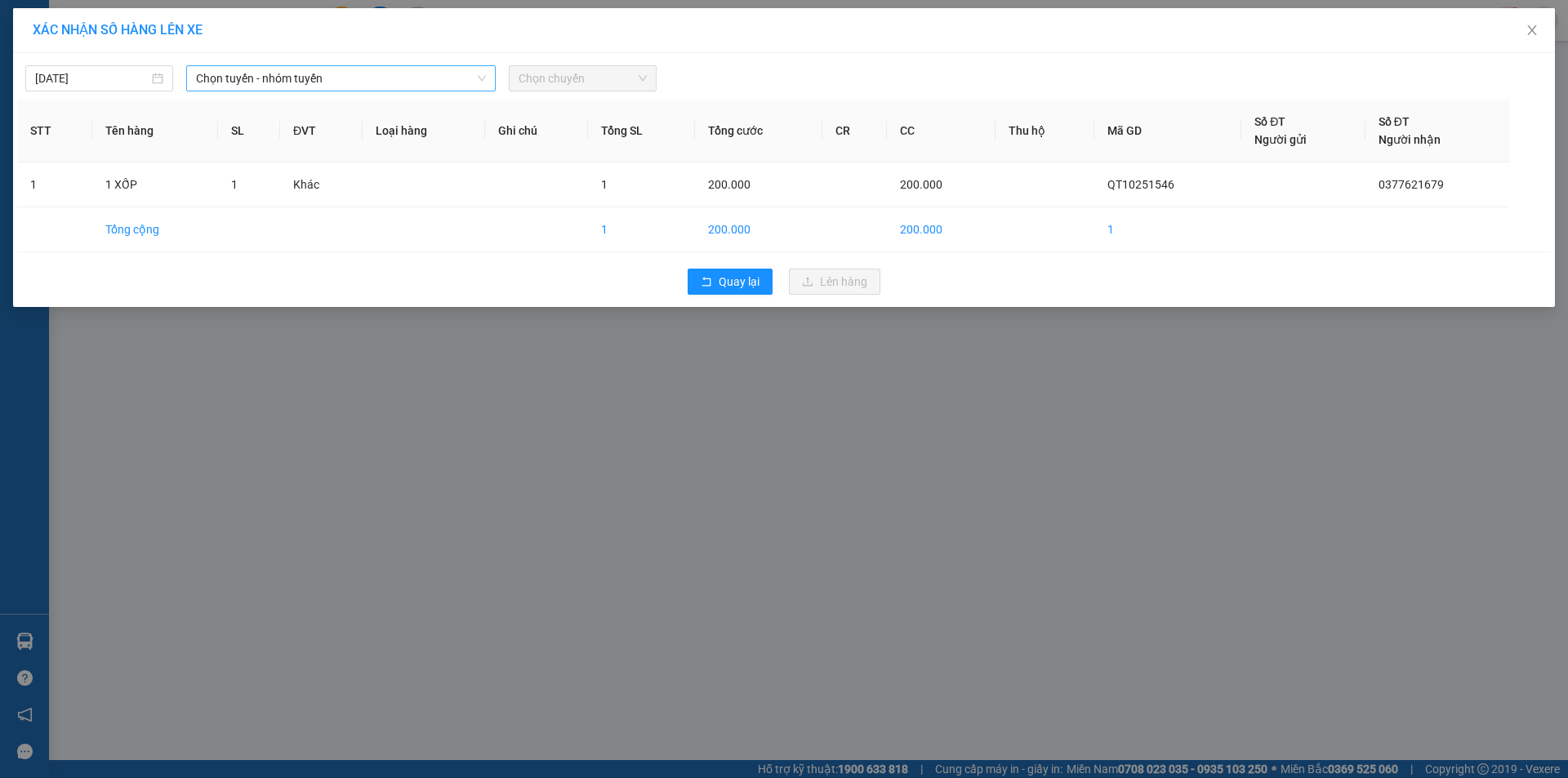
click at [407, 77] on span "Chọn tuyến - nhóm tuyến" at bounding box center [341, 78] width 290 height 24
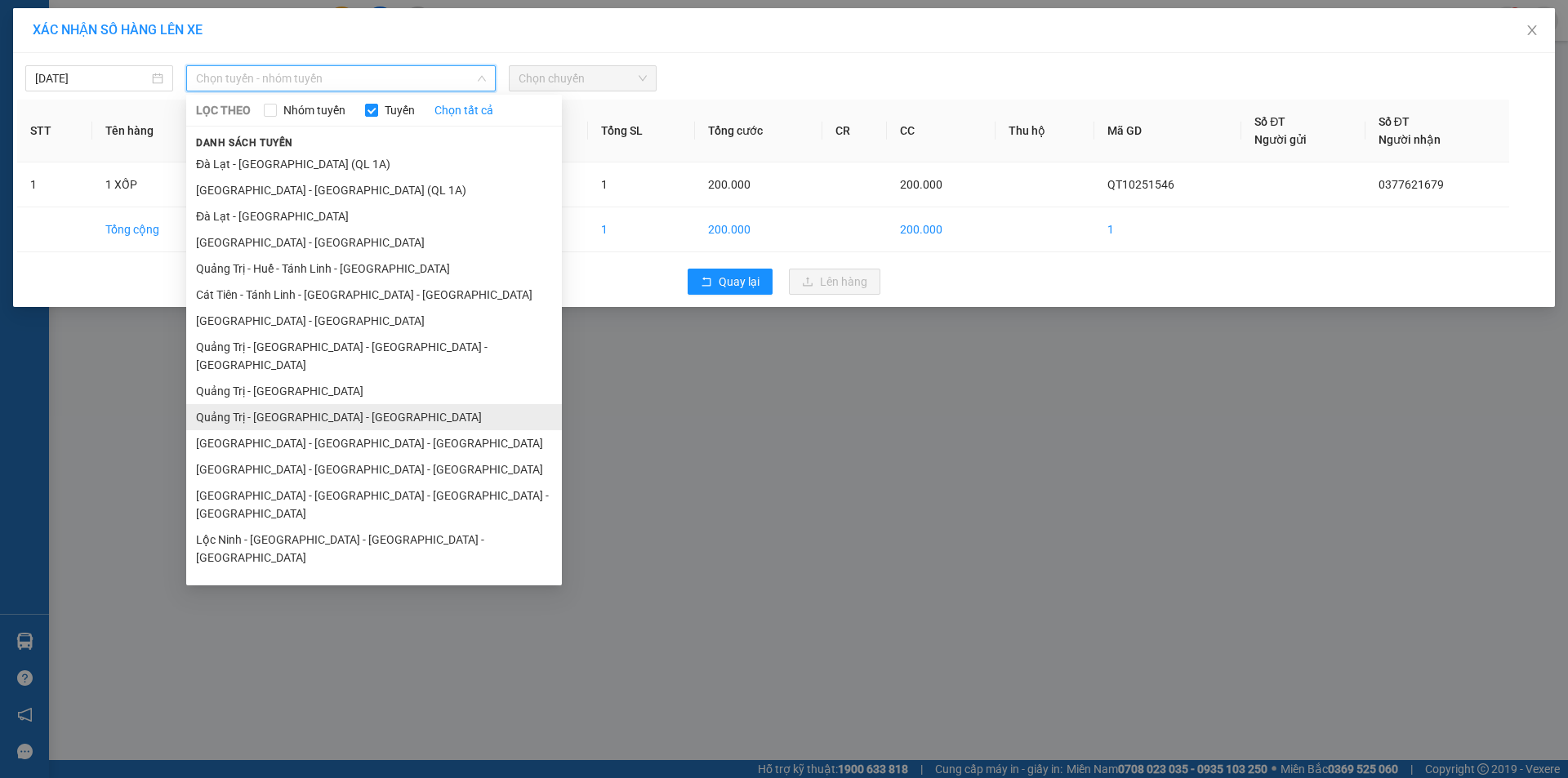
click at [346, 404] on li "Quảng Trị - Bình Dương - Bình Phước" at bounding box center [374, 417] width 376 height 26
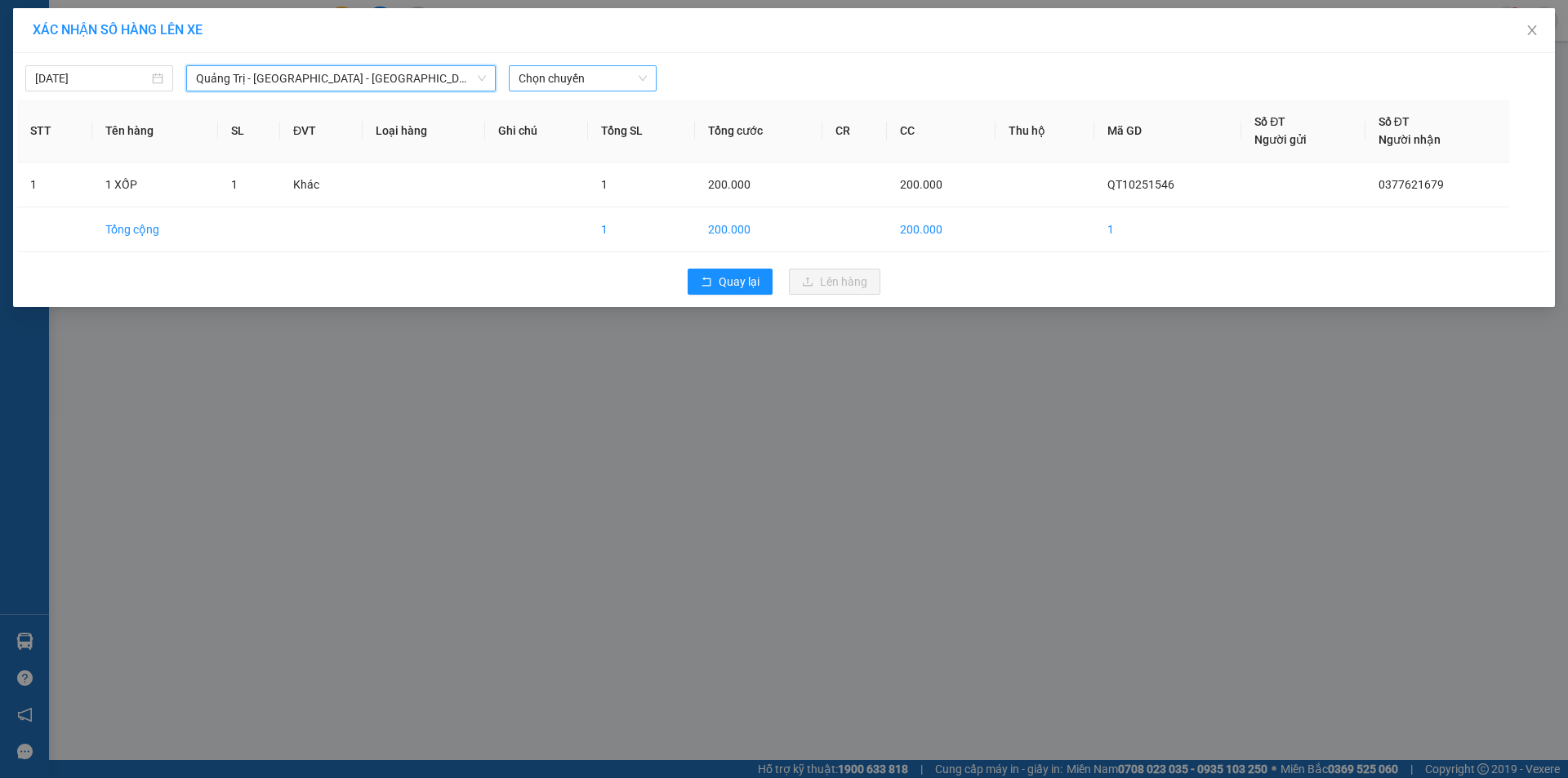
click at [615, 74] on span "Chọn chuyến" at bounding box center [583, 78] width 128 height 24
drag, startPoint x: 596, startPoint y: 140, endPoint x: 688, endPoint y: 186, distance: 102.9
click at [596, 141] on div "14:00 - 50H-358.94" at bounding box center [582, 136] width 127 height 18
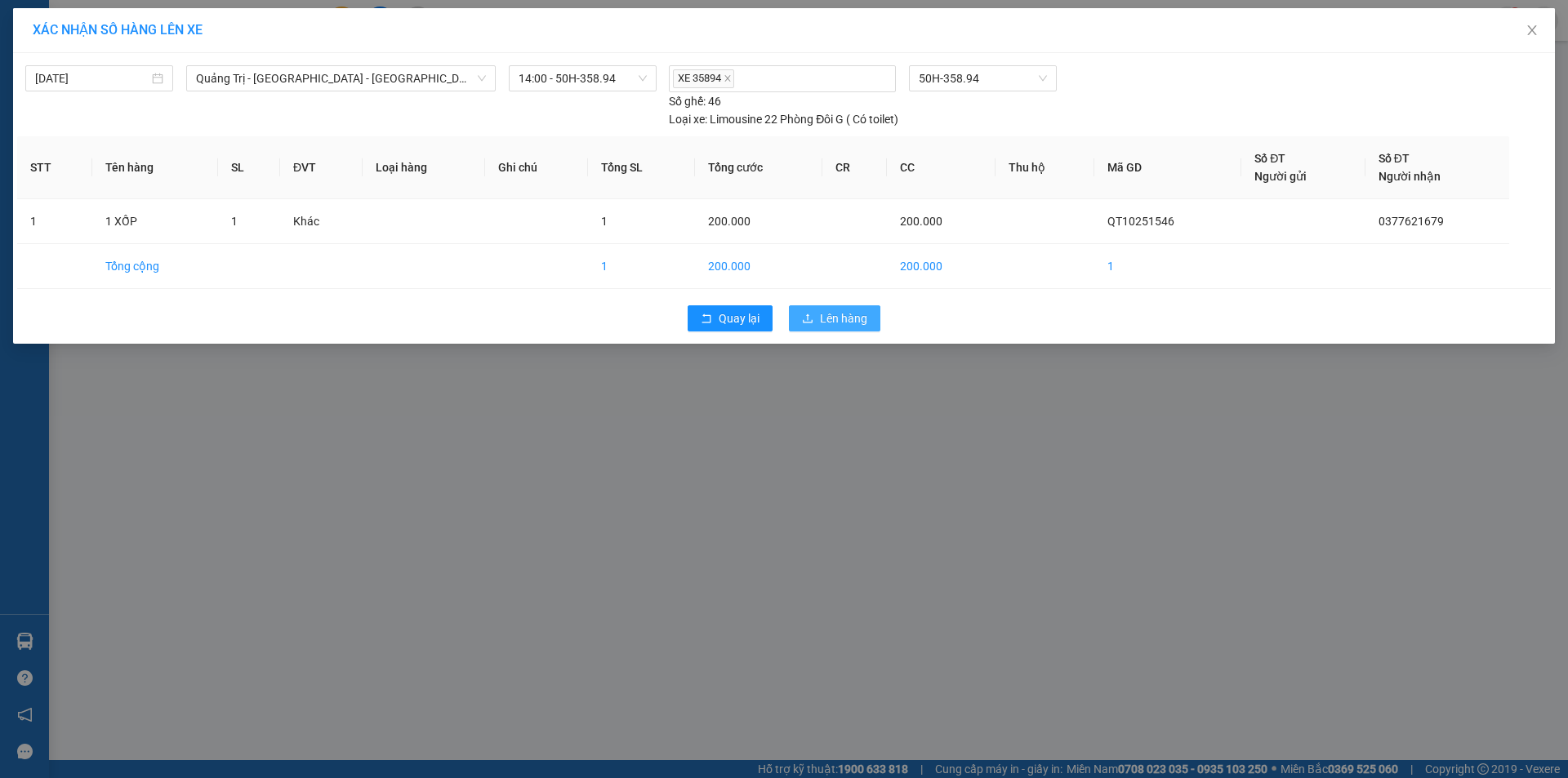
click at [852, 318] on span "Lên hàng" at bounding box center [843, 318] width 47 height 18
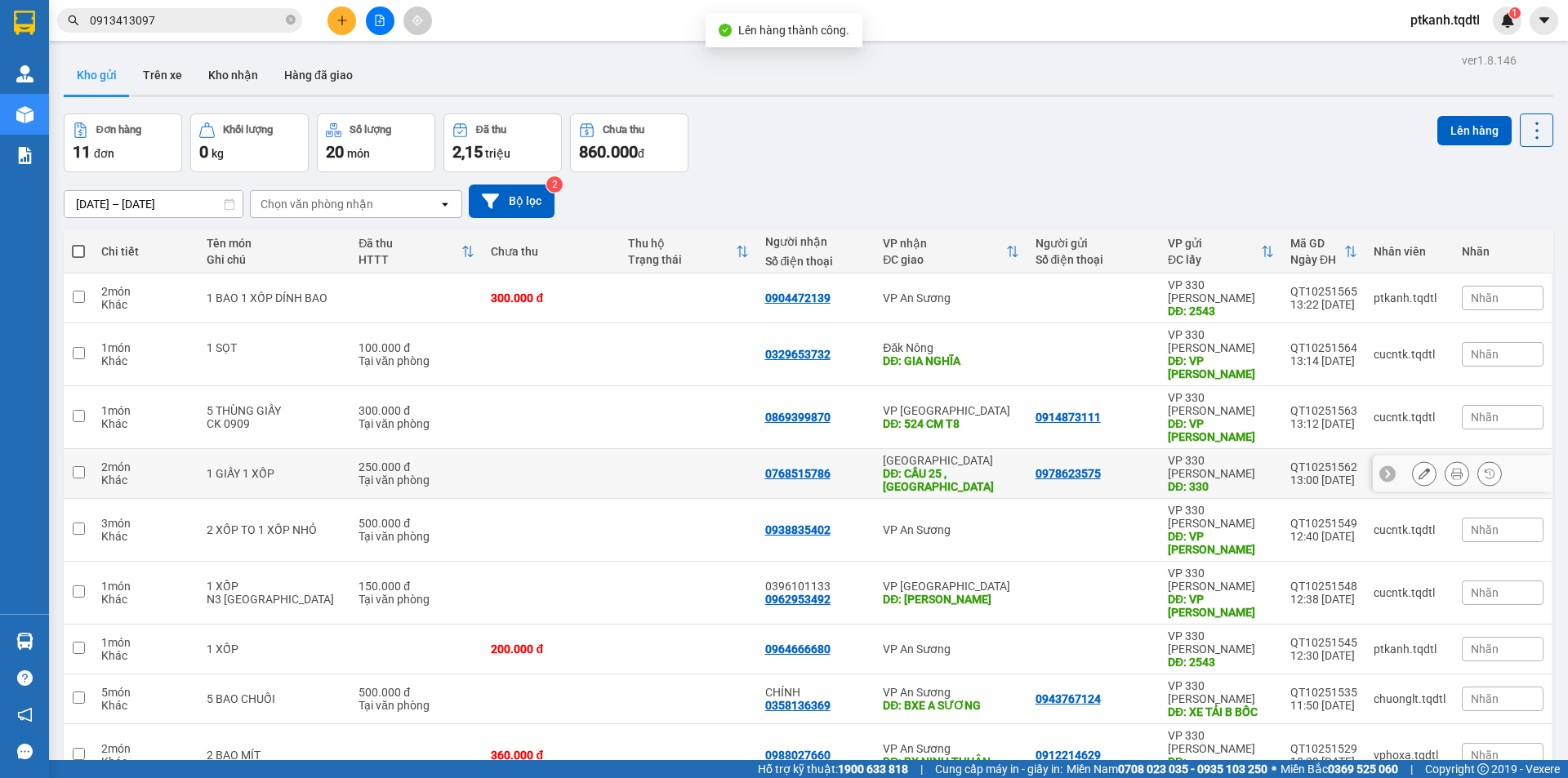
click at [1072, 467] on div "0978623575" at bounding box center [1067, 473] width 65 height 13
click at [1027, 625] on td at bounding box center [1093, 649] width 133 height 50
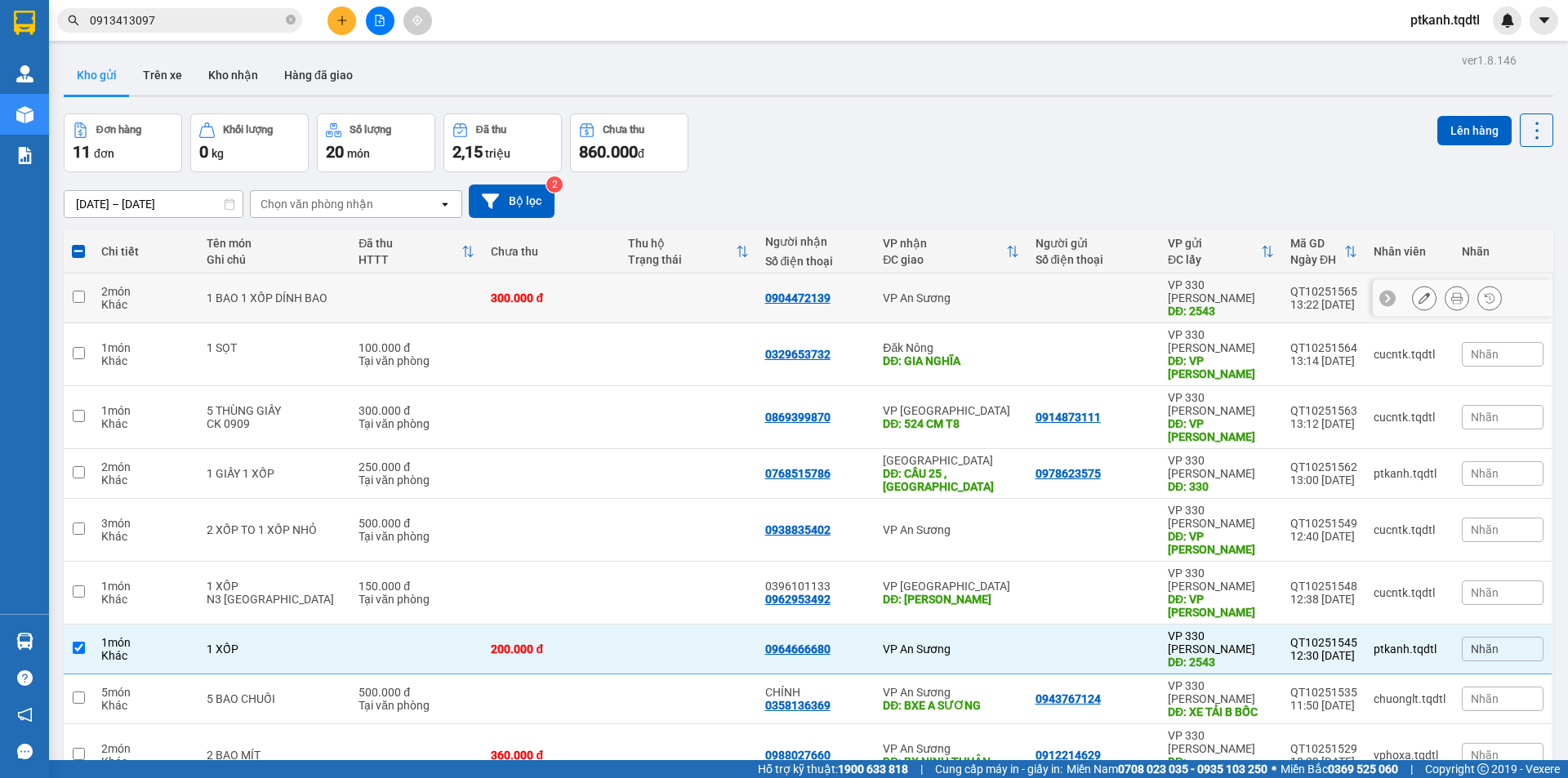
click at [1027, 292] on td at bounding box center [1093, 298] width 133 height 50
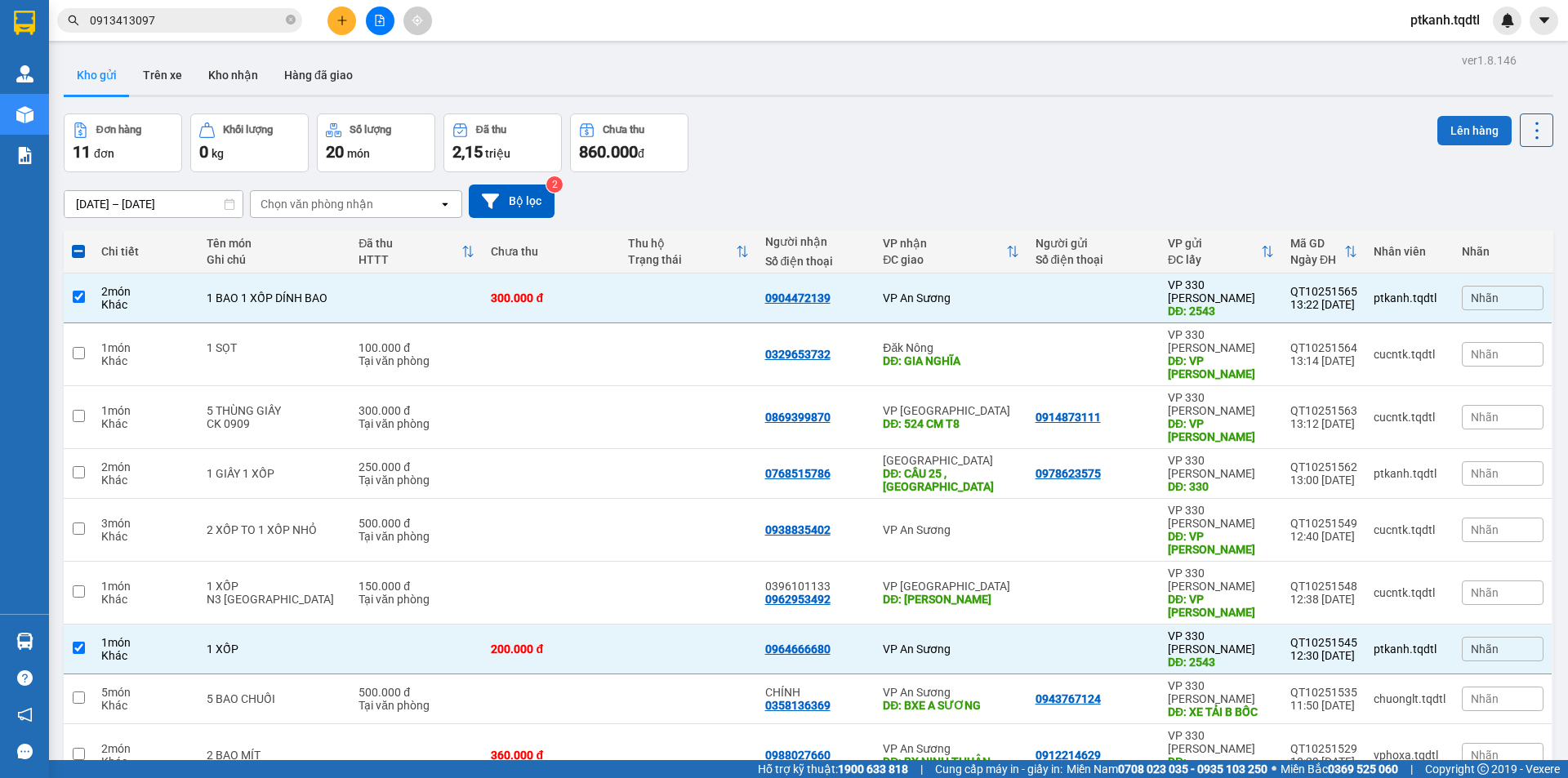
click at [1452, 125] on button "Lên hàng" at bounding box center [1474, 130] width 74 height 29
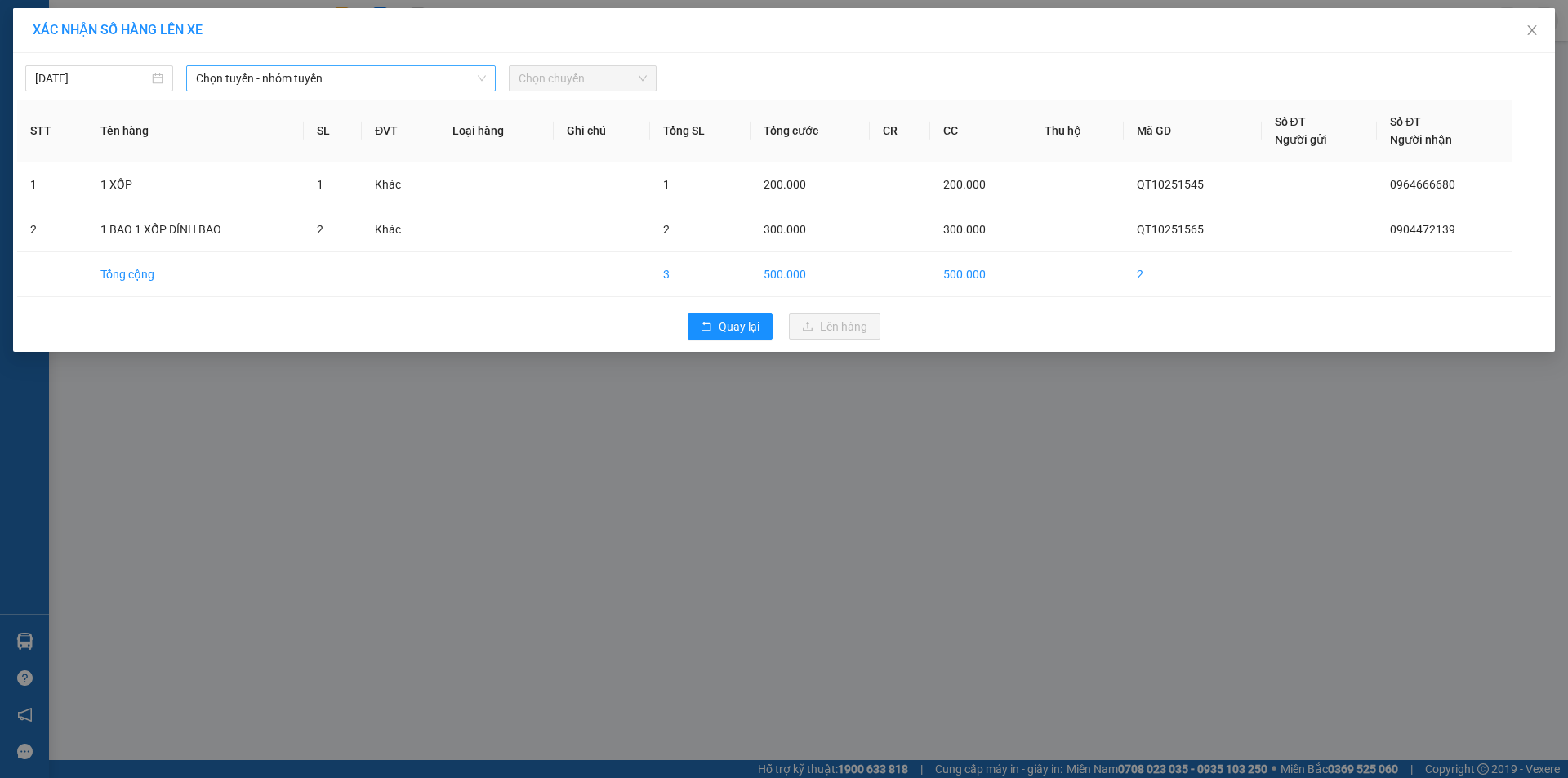
click at [456, 70] on span "Chọn tuyến - nhóm tuyến" at bounding box center [341, 78] width 290 height 24
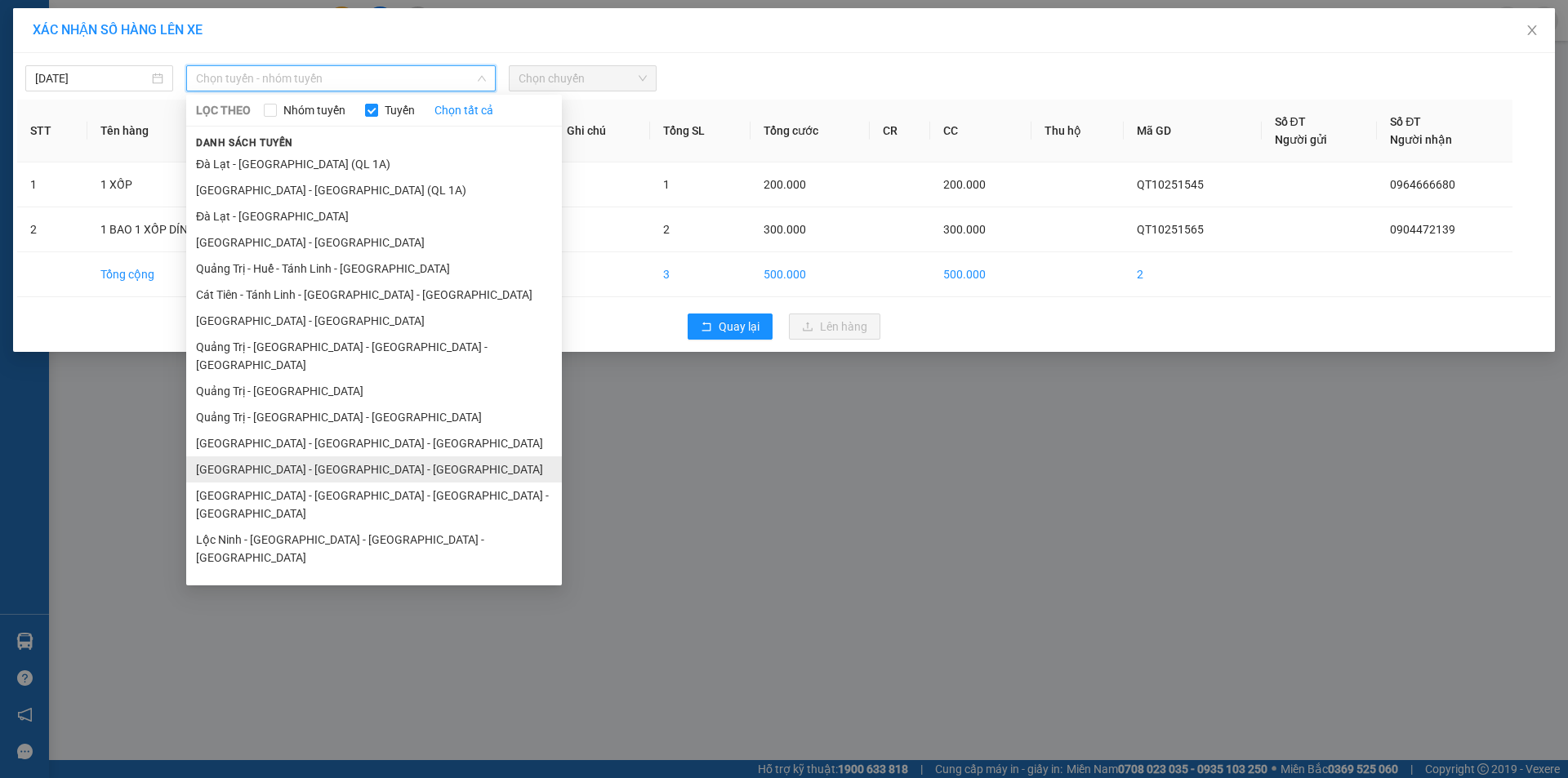
scroll to position [95, 0]
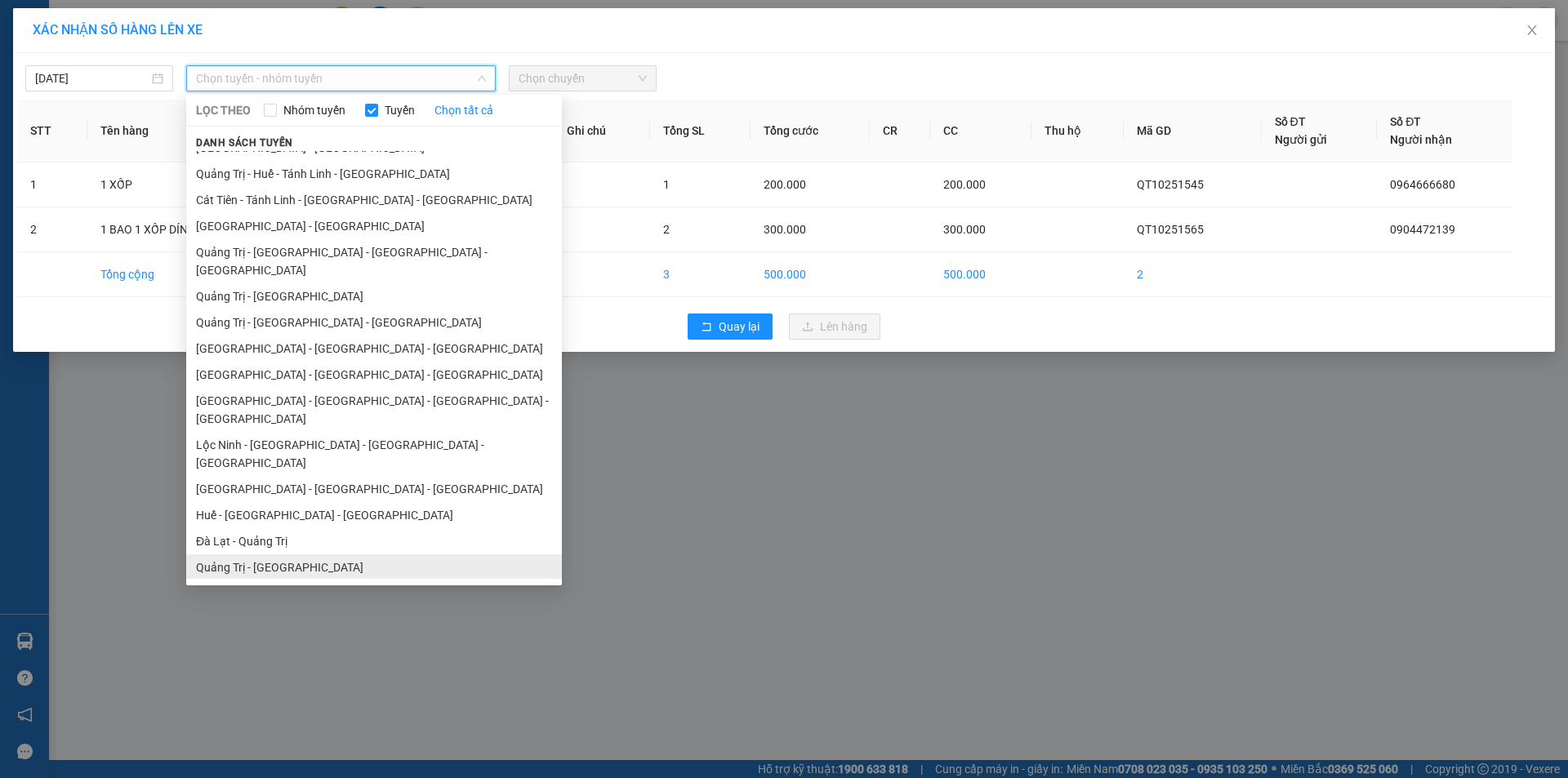
click at [296, 554] on li "Quảng Trị - Đà Lạt" at bounding box center [374, 567] width 376 height 26
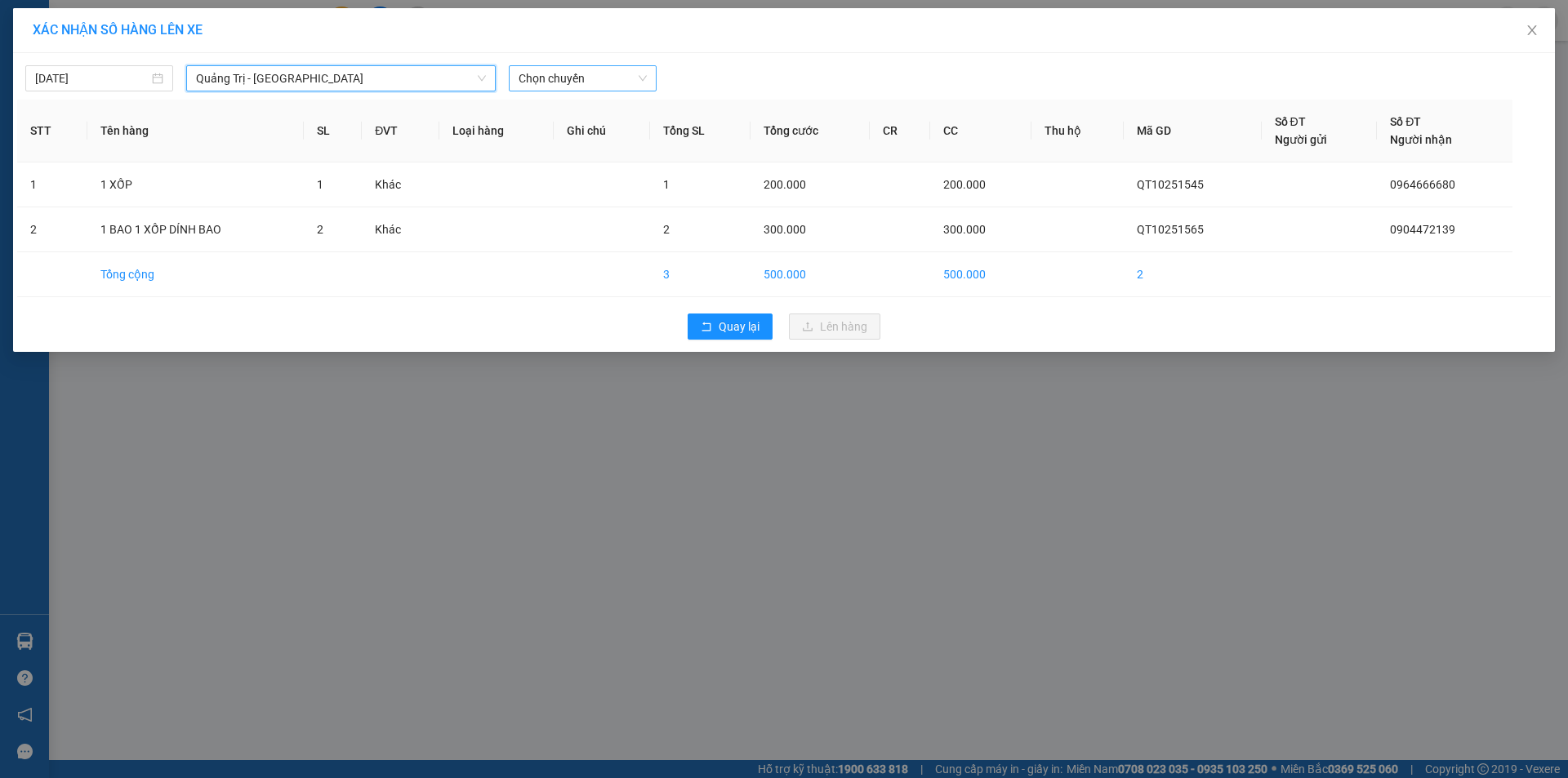
click at [614, 80] on span "Chọn chuyến" at bounding box center [583, 78] width 128 height 24
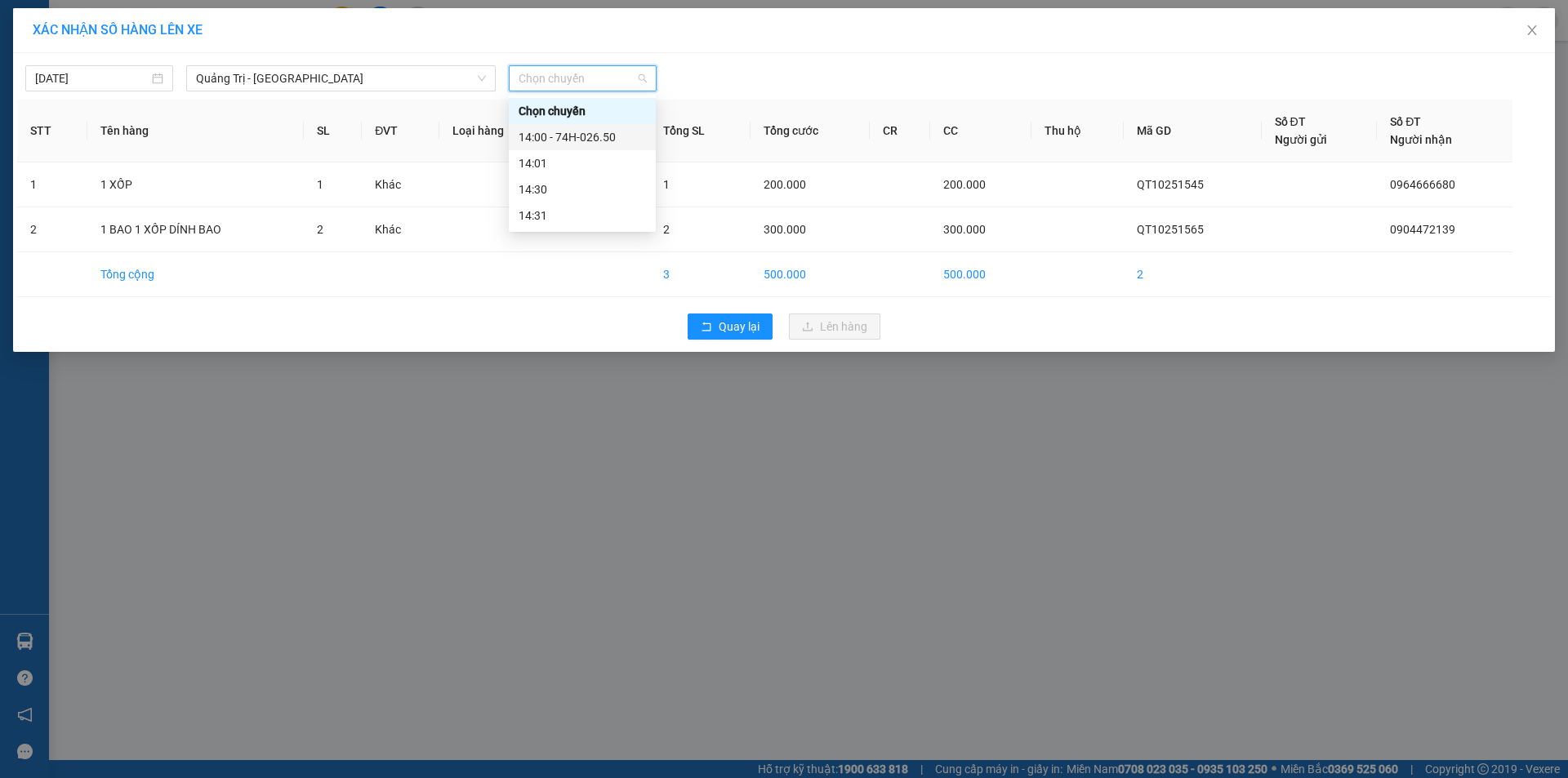
click at [616, 133] on div "14:00 - 74H-026.50" at bounding box center [582, 136] width 127 height 18
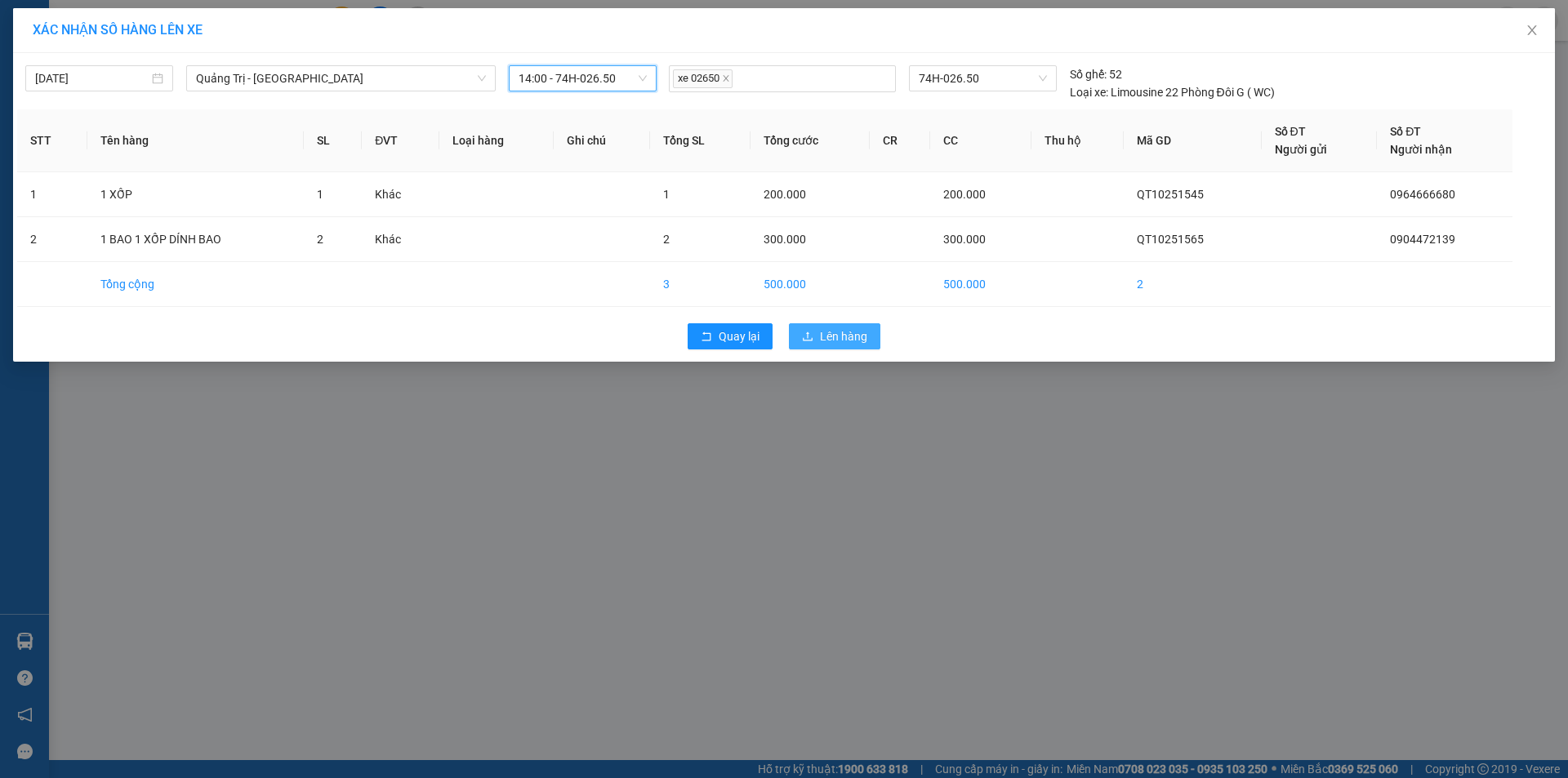
drag, startPoint x: 834, startPoint y: 337, endPoint x: 611, endPoint y: 330, distance: 223.1
click at [833, 339] on span "Lên hàng" at bounding box center [843, 336] width 47 height 18
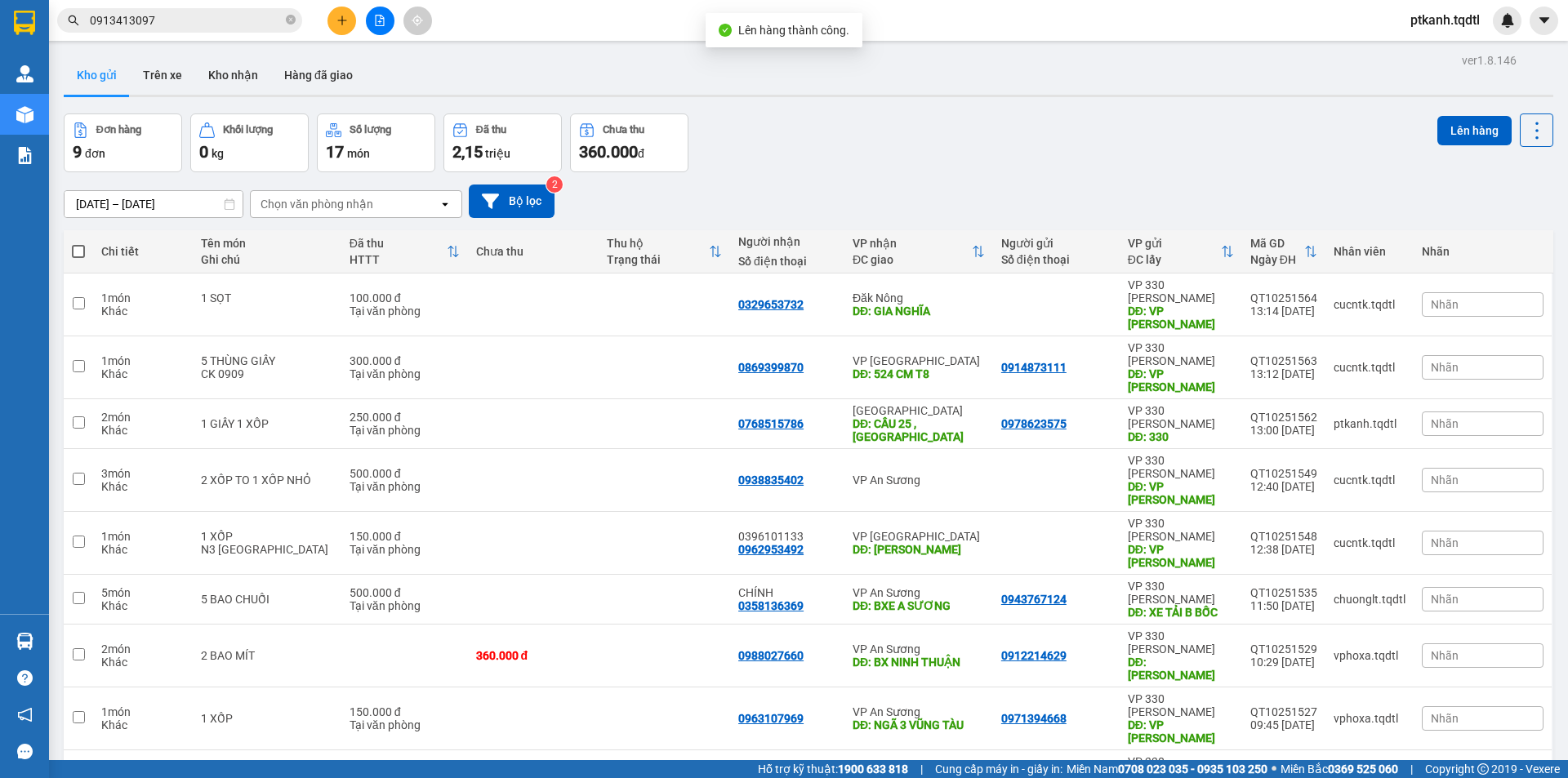
click at [376, 20] on icon "file-add" at bounding box center [380, 21] width 9 height 11
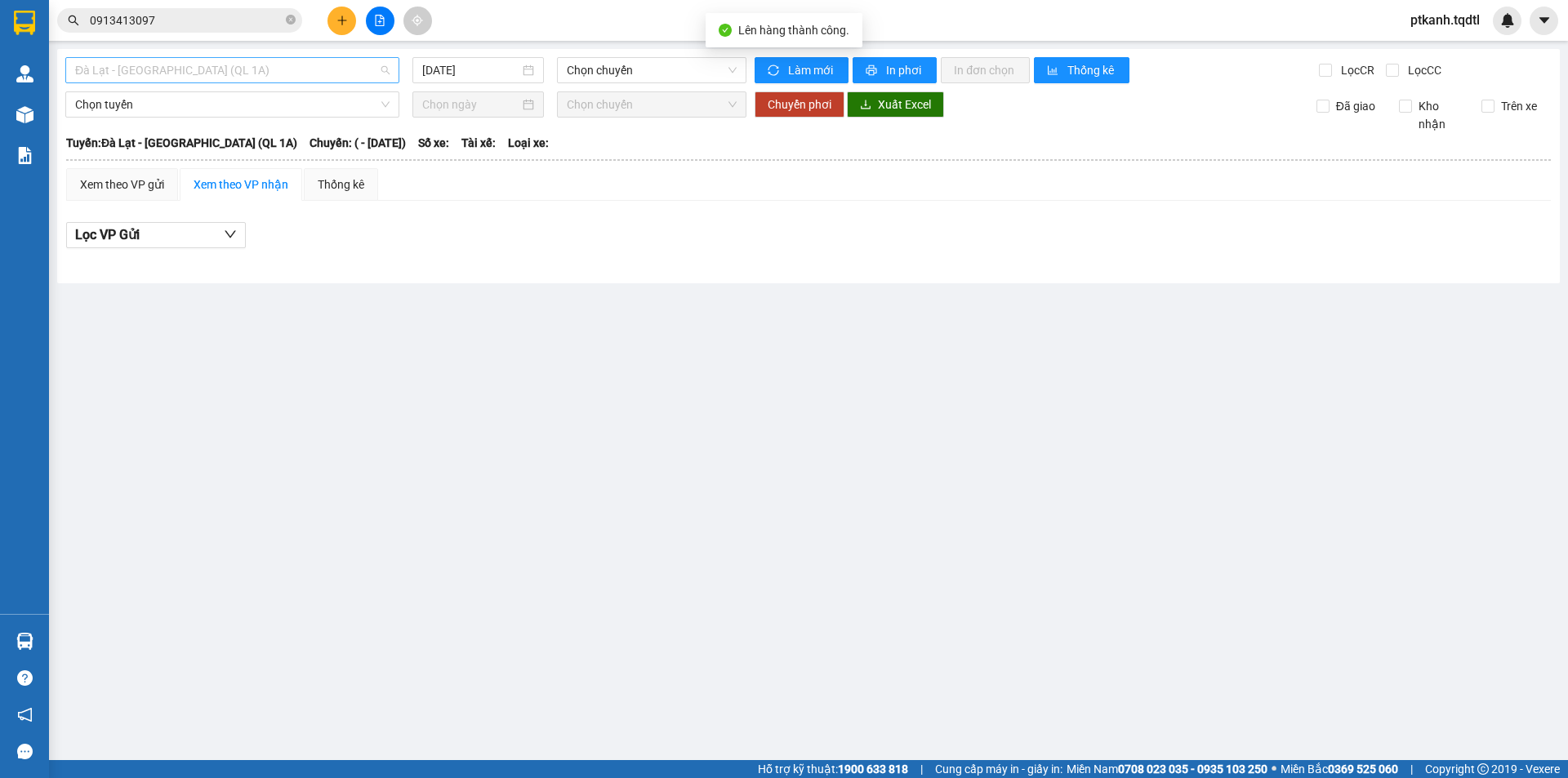
click at [387, 76] on span "Đà Lạt - Sài Gòn (QL 1A)" at bounding box center [232, 71] width 314 height 24
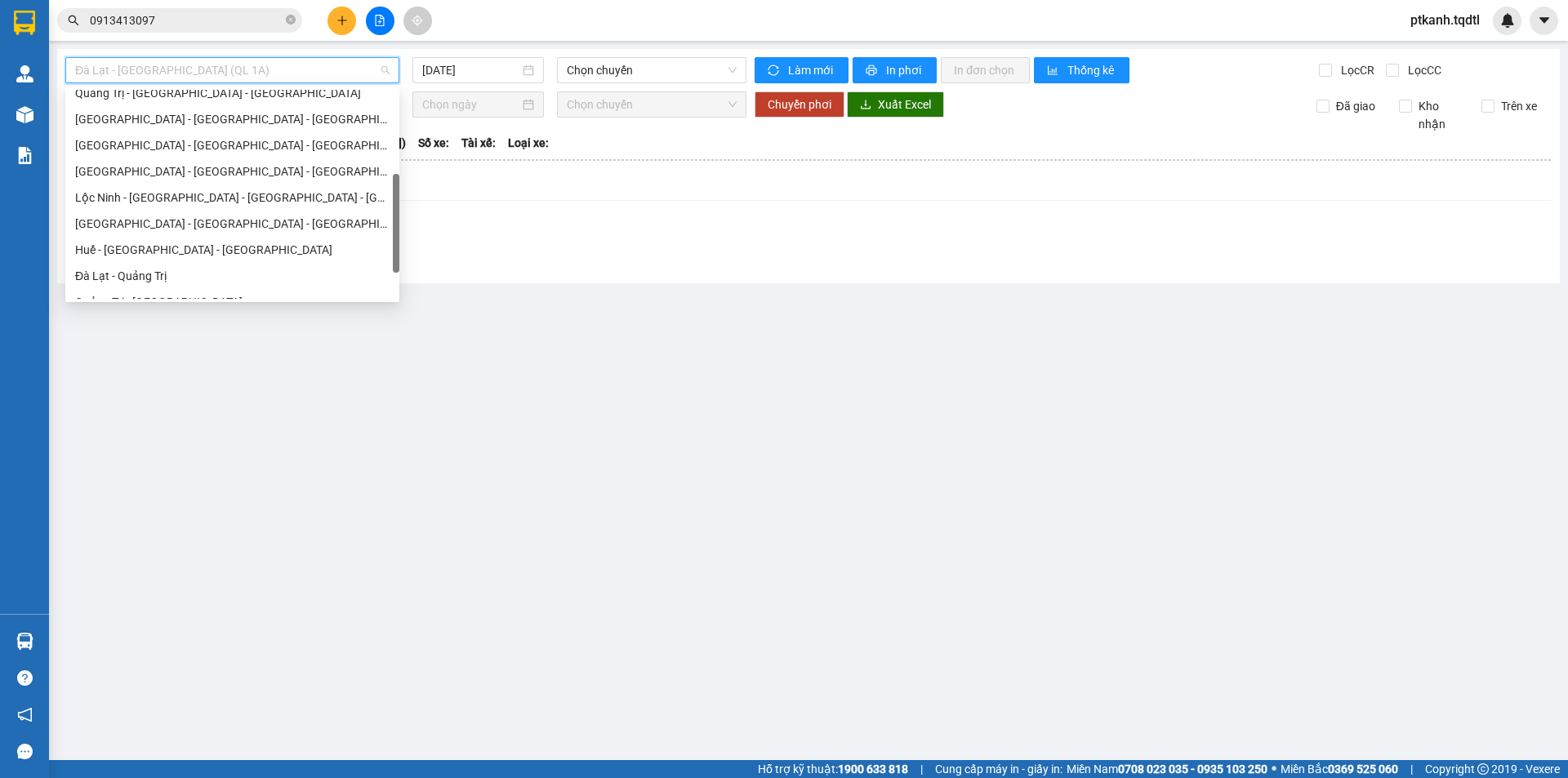
scroll to position [340, 0]
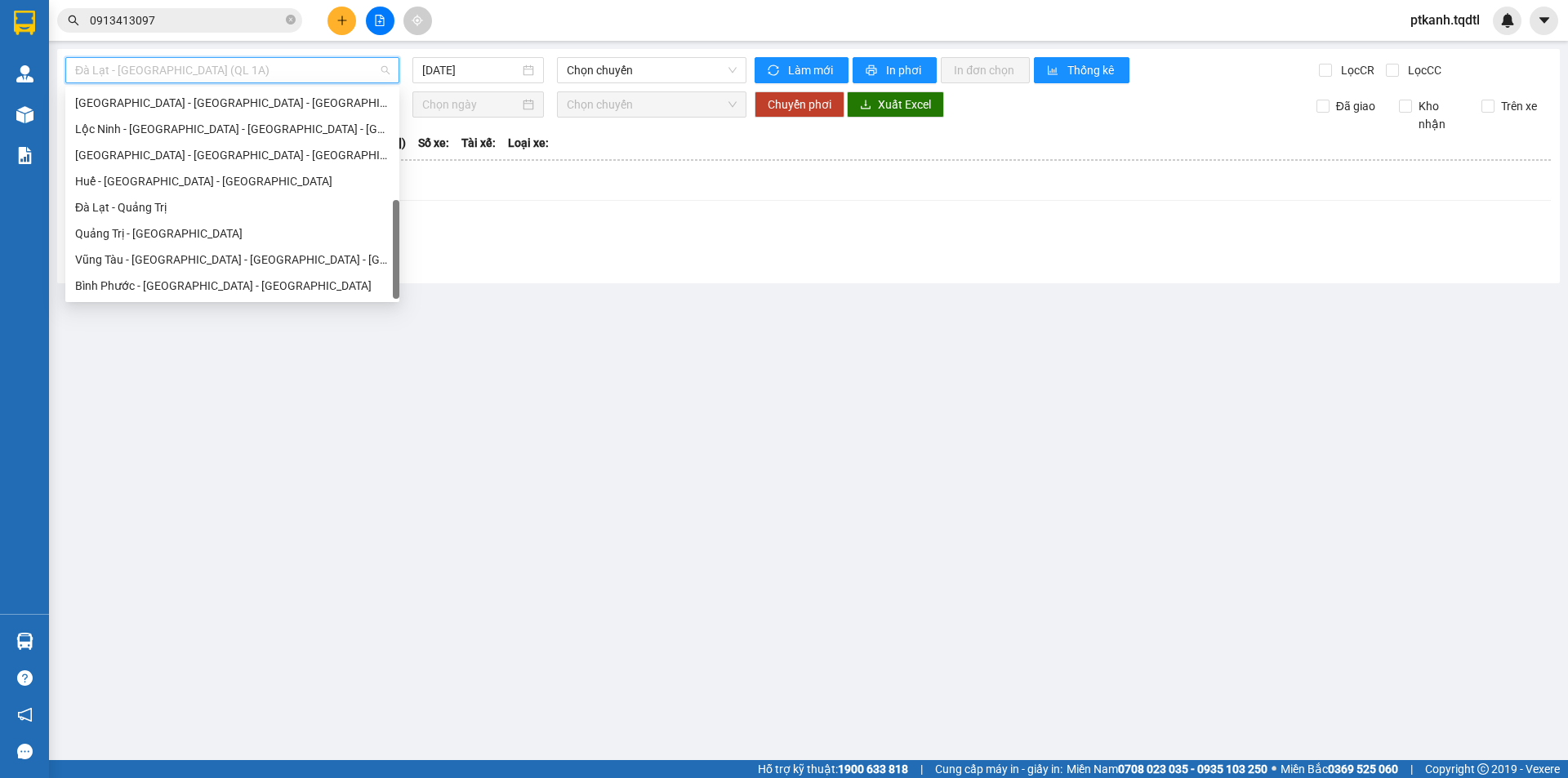
drag, startPoint x: 394, startPoint y: 114, endPoint x: 400, endPoint y: 237, distance: 123.1
click at [400, 237] on body "Kết quả tìm kiếm ( 1 ) Bộ lọc Mã ĐH Trạng thái Món hàng Thu hộ Tổng cước Chưa c…" at bounding box center [784, 389] width 1568 height 778
click at [275, 235] on div "Quảng Trị - Đà Lạt" at bounding box center [232, 233] width 314 height 18
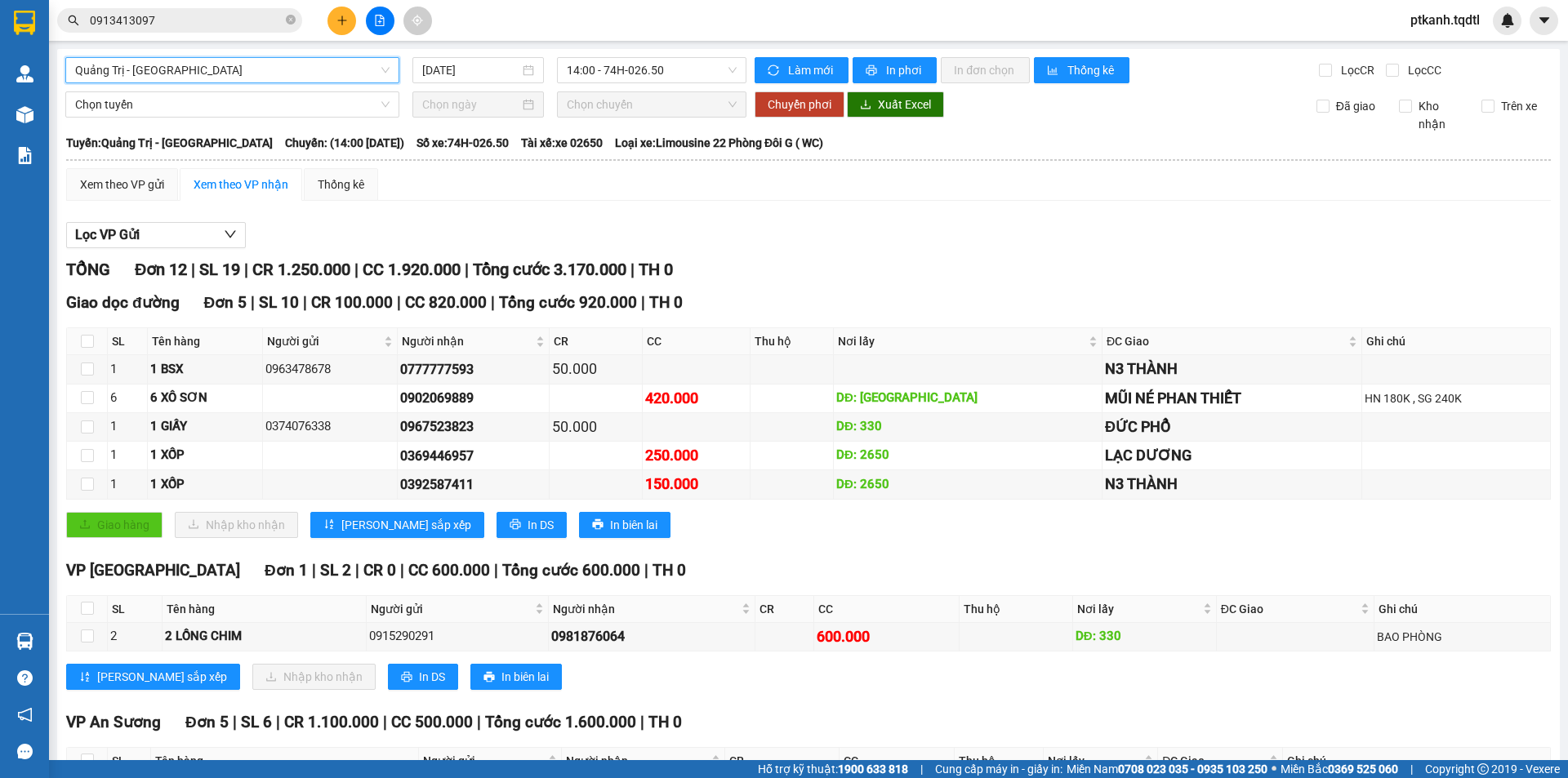
click at [382, 71] on span "Quảng Trị - Đà Lạt" at bounding box center [232, 71] width 314 height 24
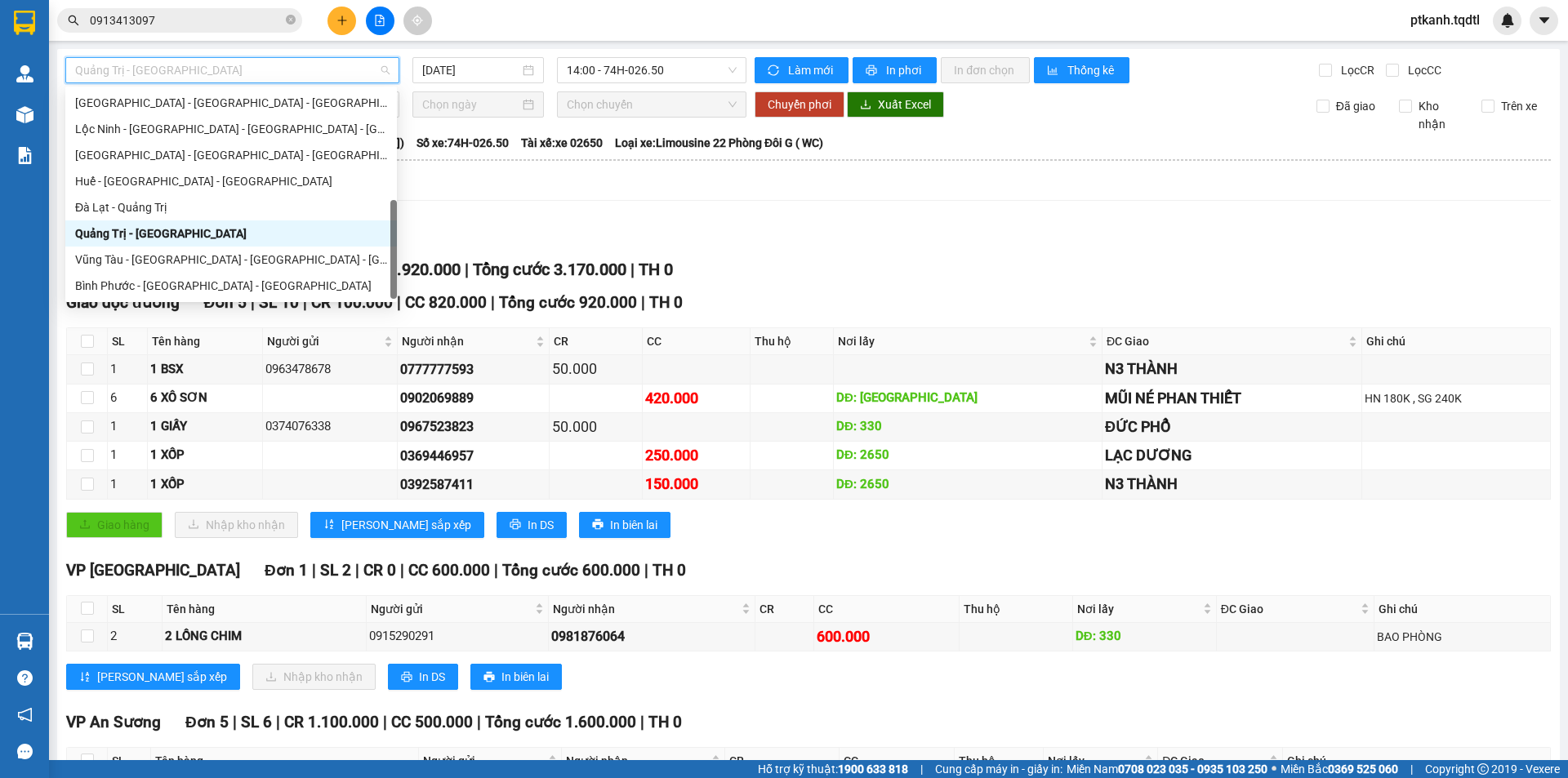
drag, startPoint x: 394, startPoint y: 222, endPoint x: 380, endPoint y: 279, distance: 58.7
click at [380, 279] on div "Đà Nẵng - Nha Trang - Đà Lạt Quảng Bình - Quảng Trị - Huế - Lộc Ninh Lộc Ninh -…" at bounding box center [231, 194] width 331 height 209
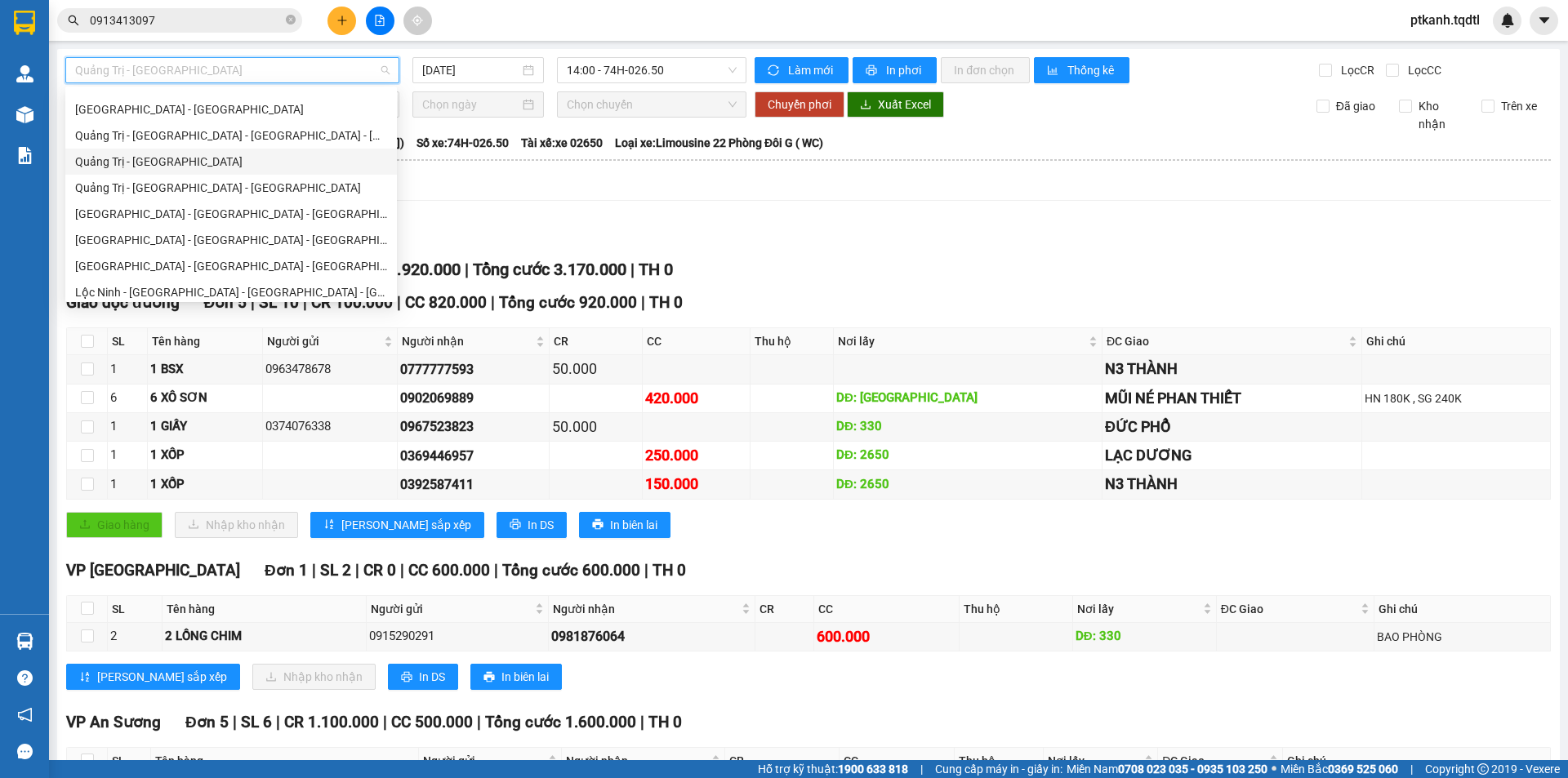
click at [219, 160] on div "Quảng Trị - Sài Gòn" at bounding box center [231, 161] width 312 height 18
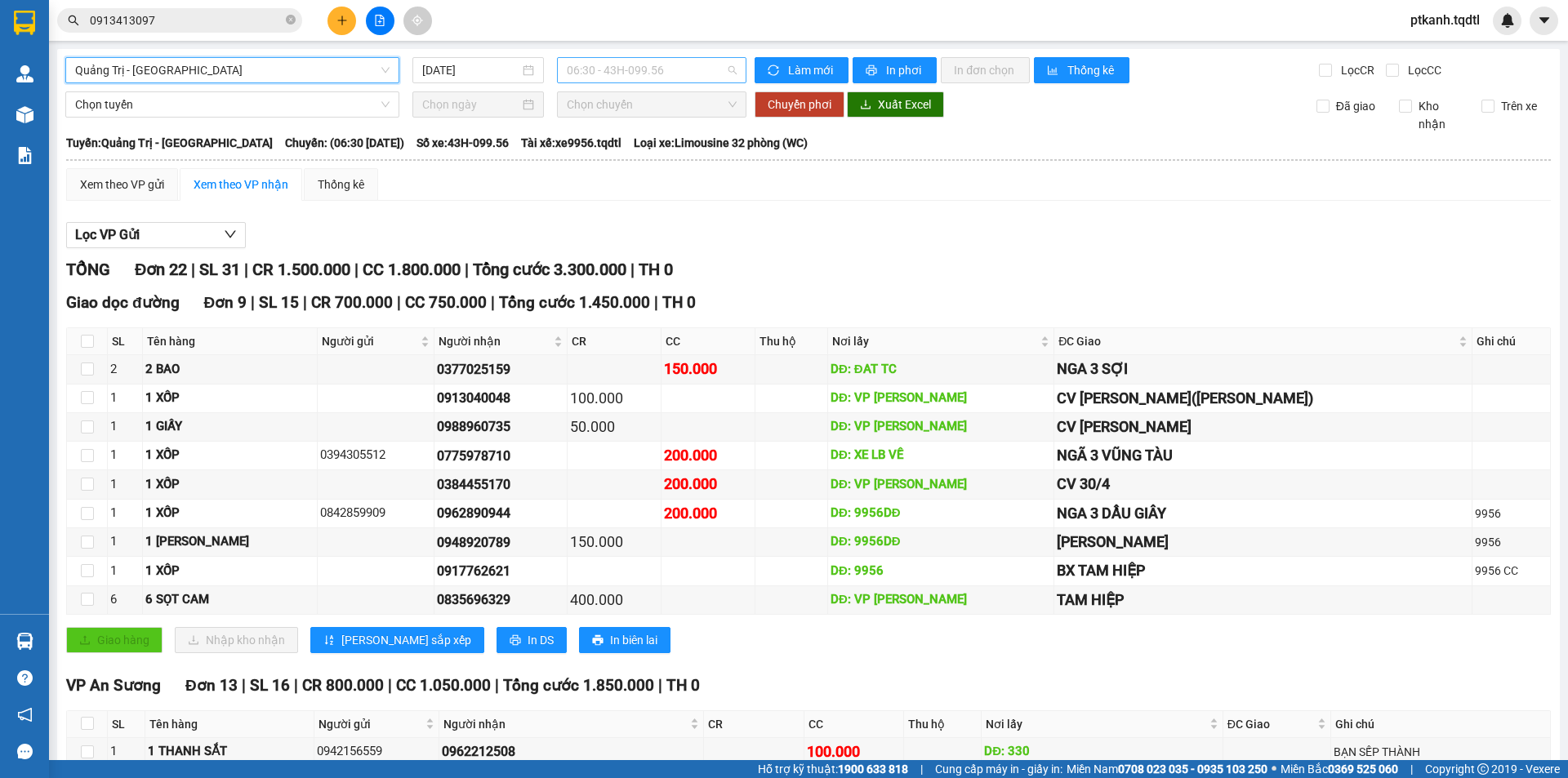
click at [702, 70] on span "06:30 - 43H-099.56" at bounding box center [651, 71] width 169 height 24
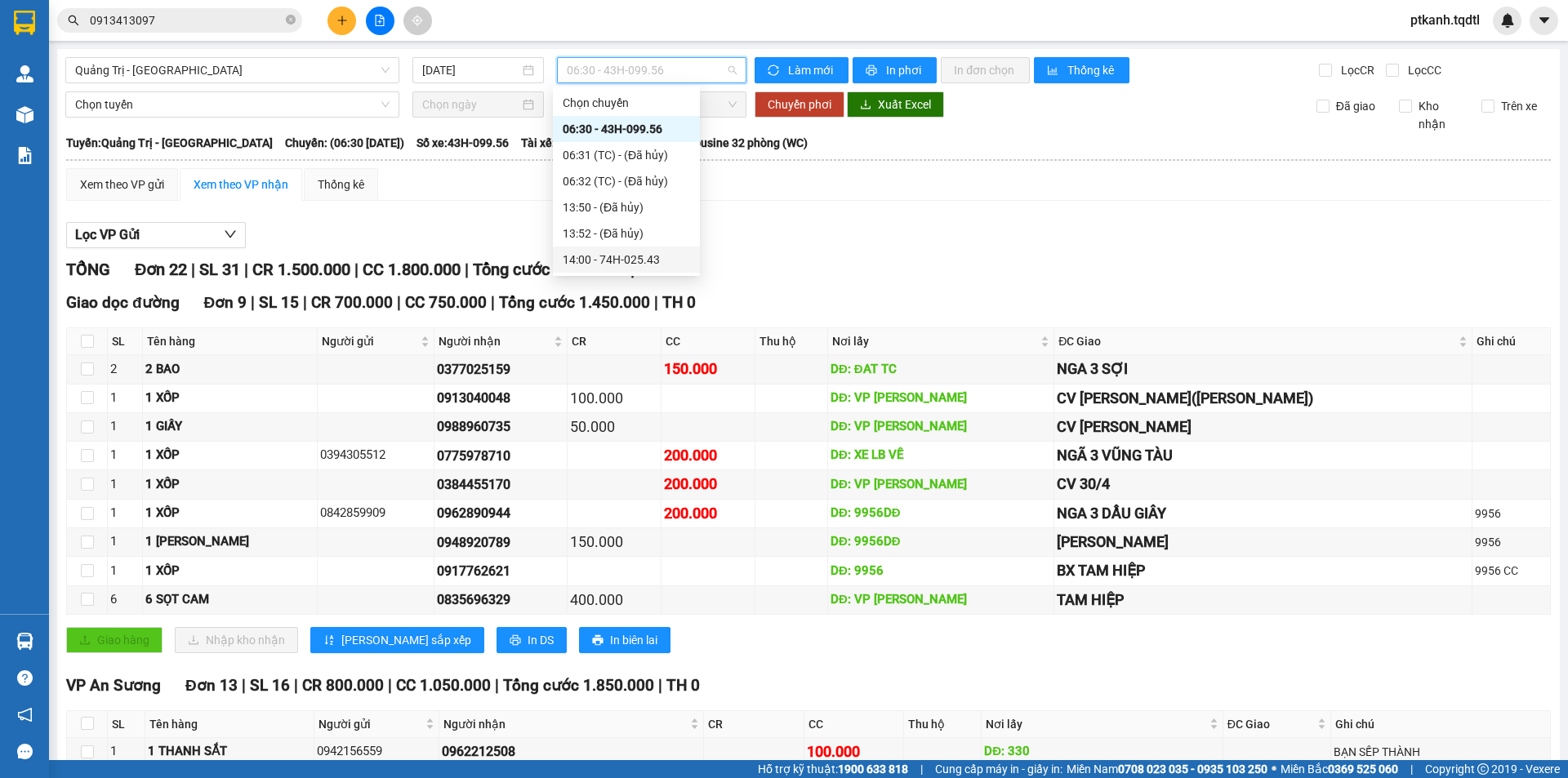
click at [650, 255] on div "14:00 - 74H-025.43" at bounding box center [626, 259] width 127 height 18
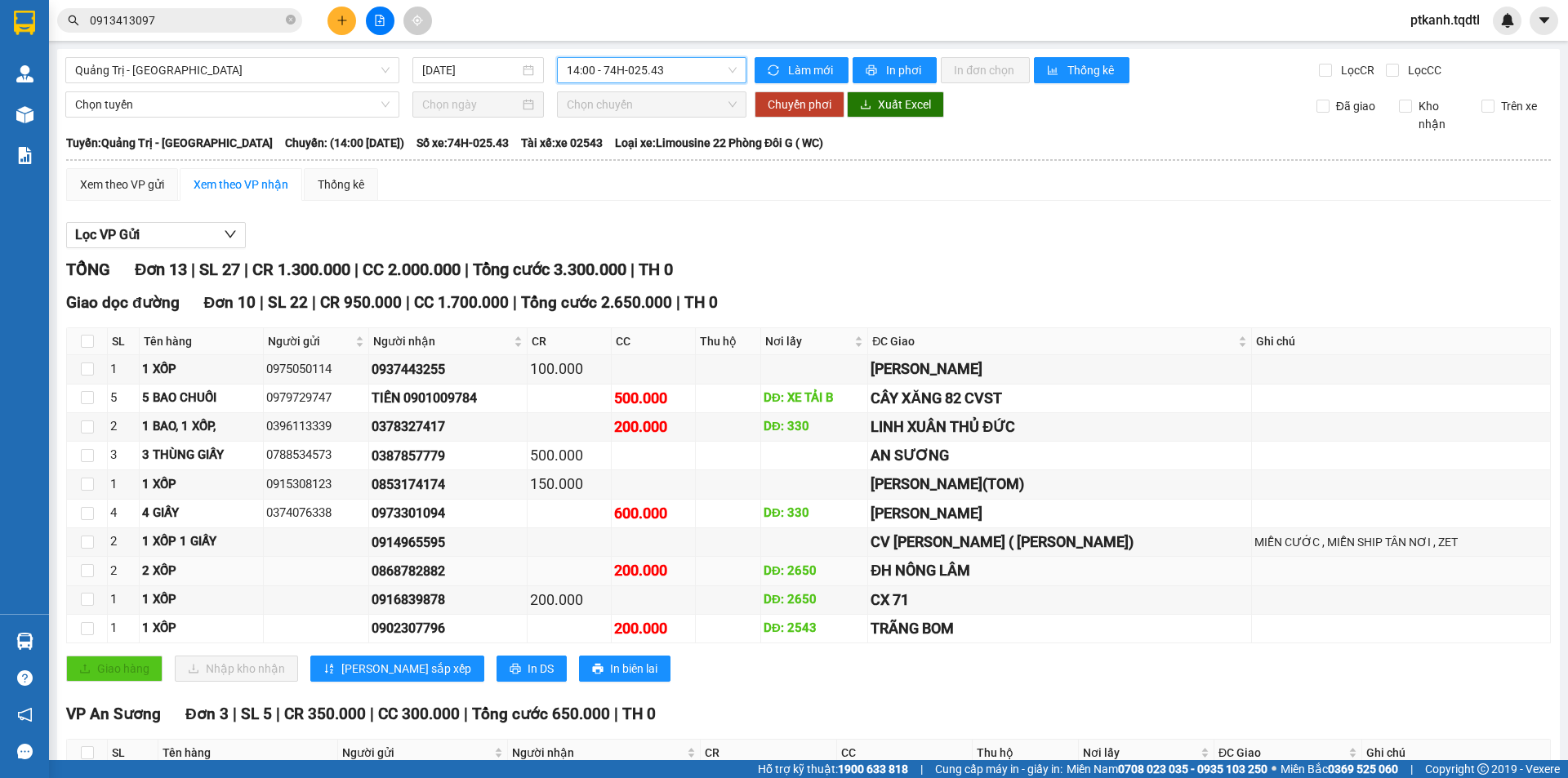
scroll to position [177, 0]
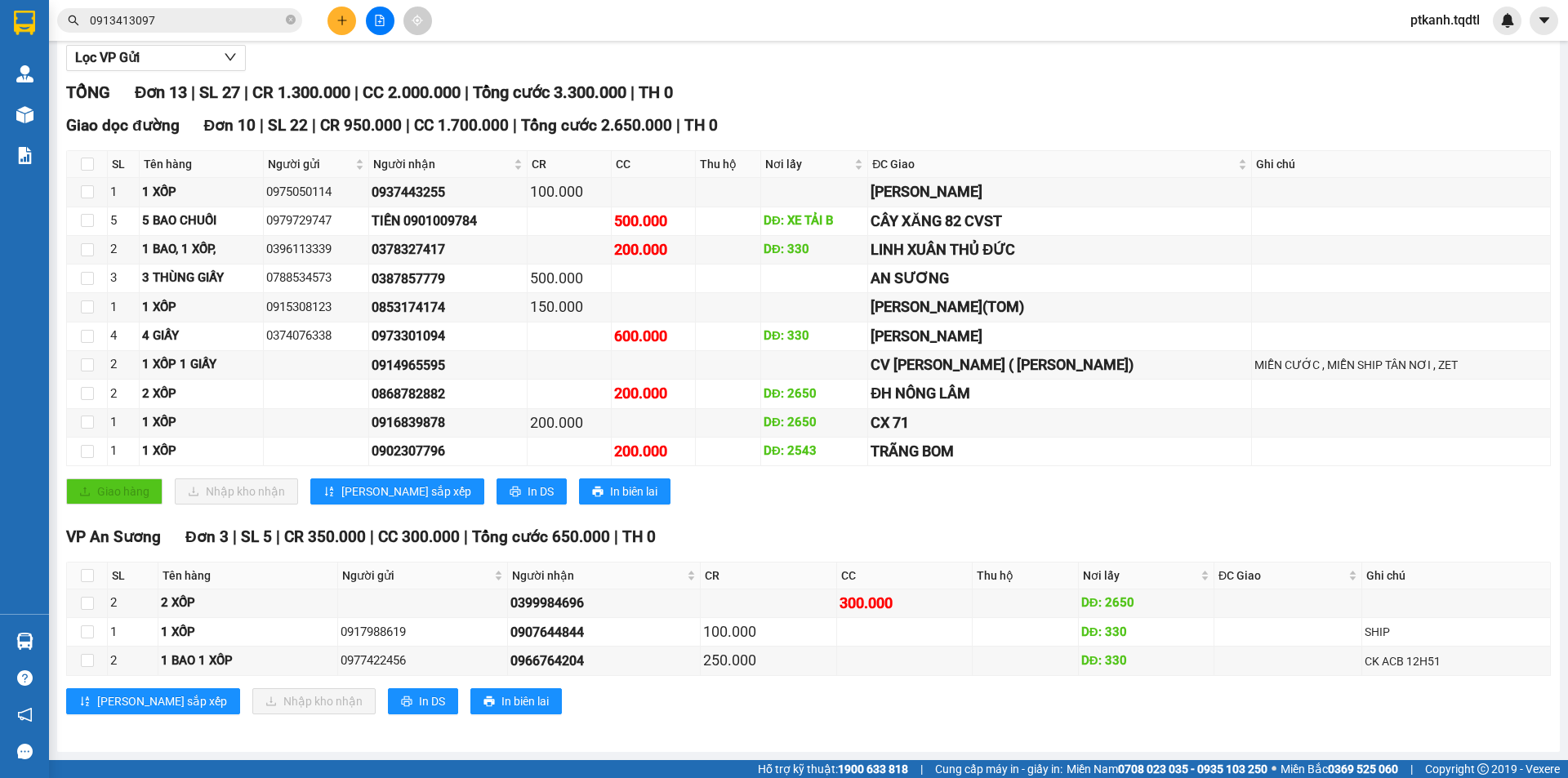
click at [1226, 505] on div "Giao dọc đường Đơn 10 | SL 22 | CR 950.000 | CC 1.700.000 | Tổng cước 2.650.000…" at bounding box center [808, 315] width 1484 height 404
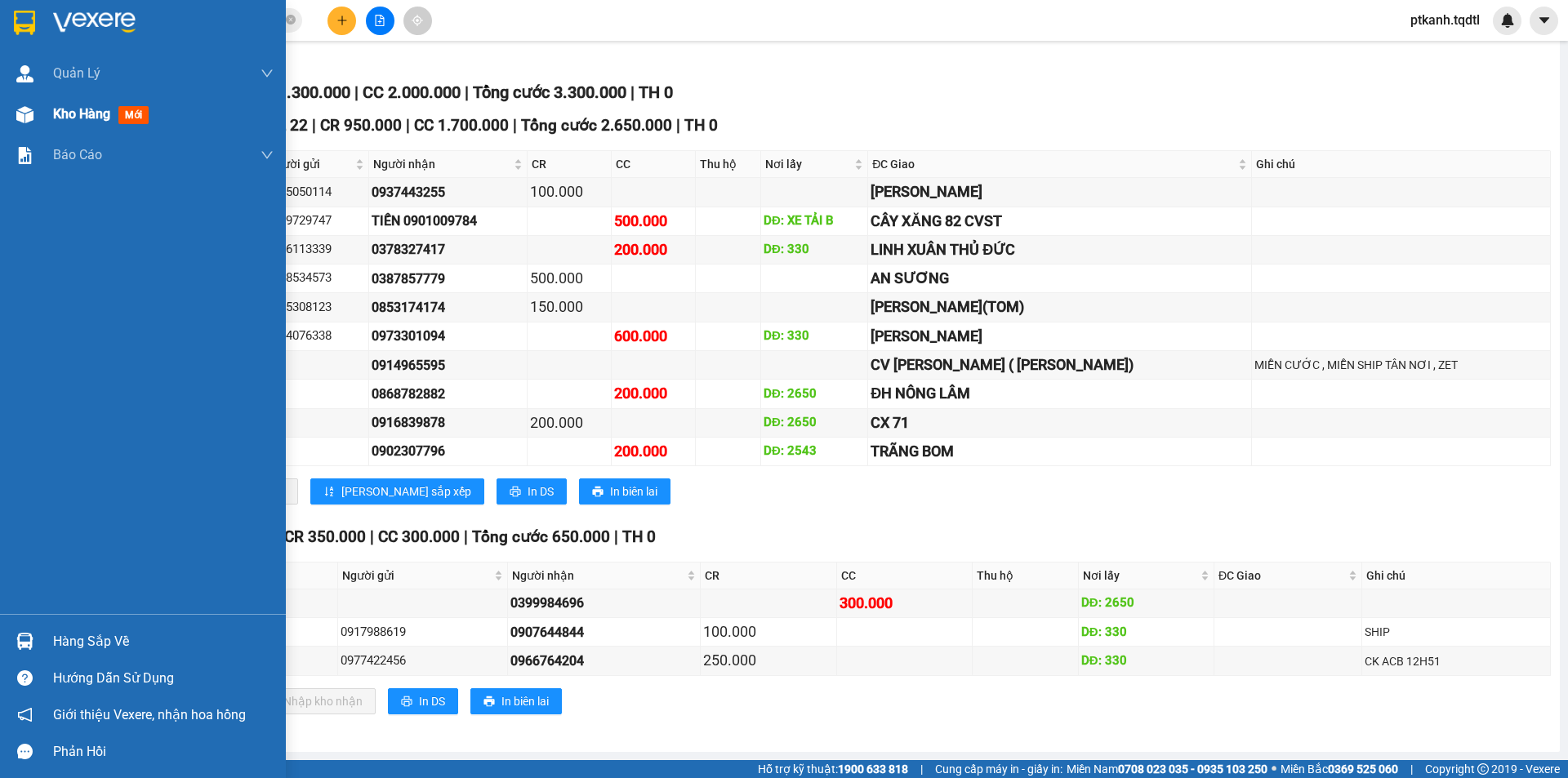
click at [30, 117] on img at bounding box center [24, 115] width 17 height 17
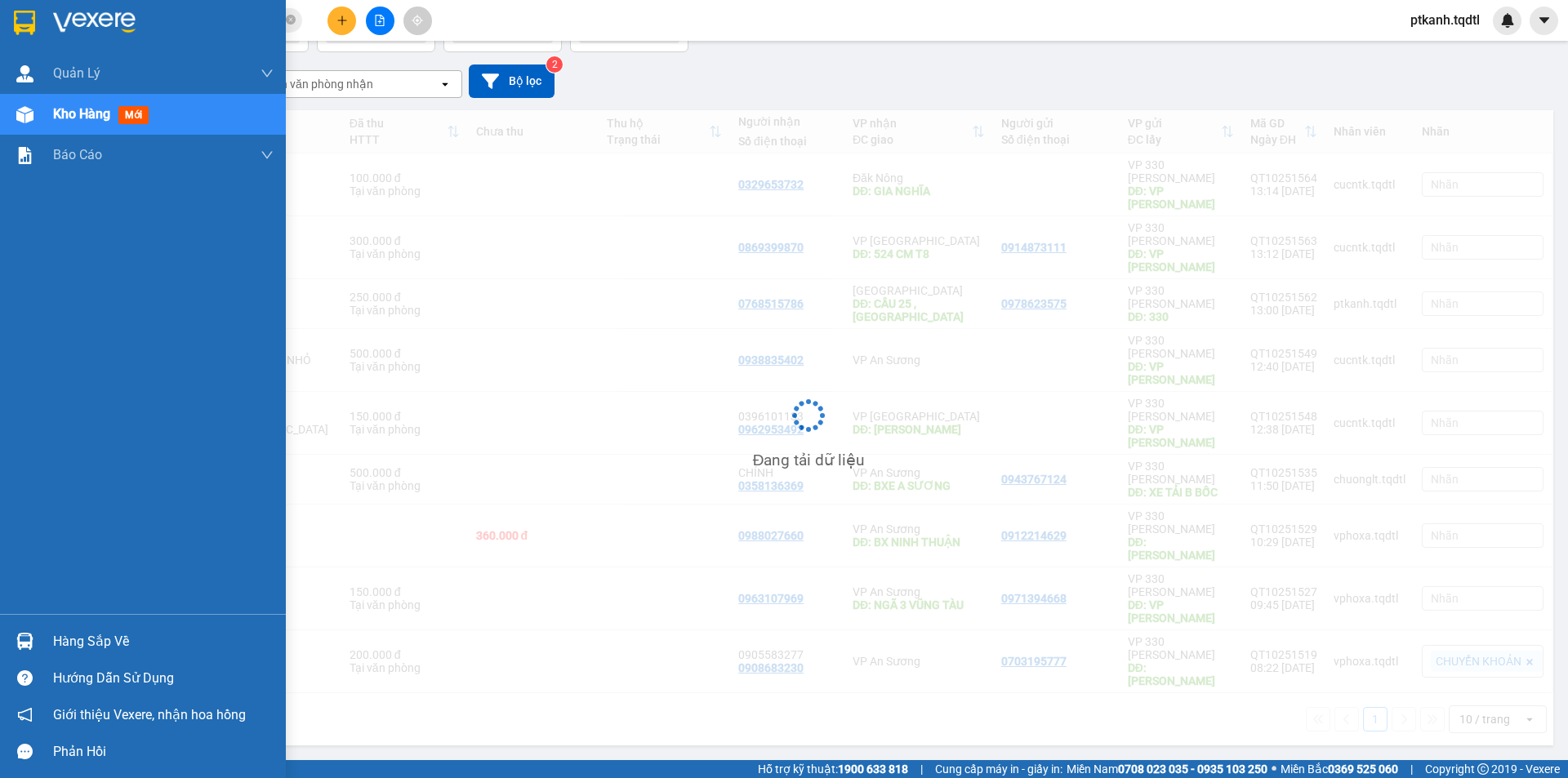
scroll to position [75, 0]
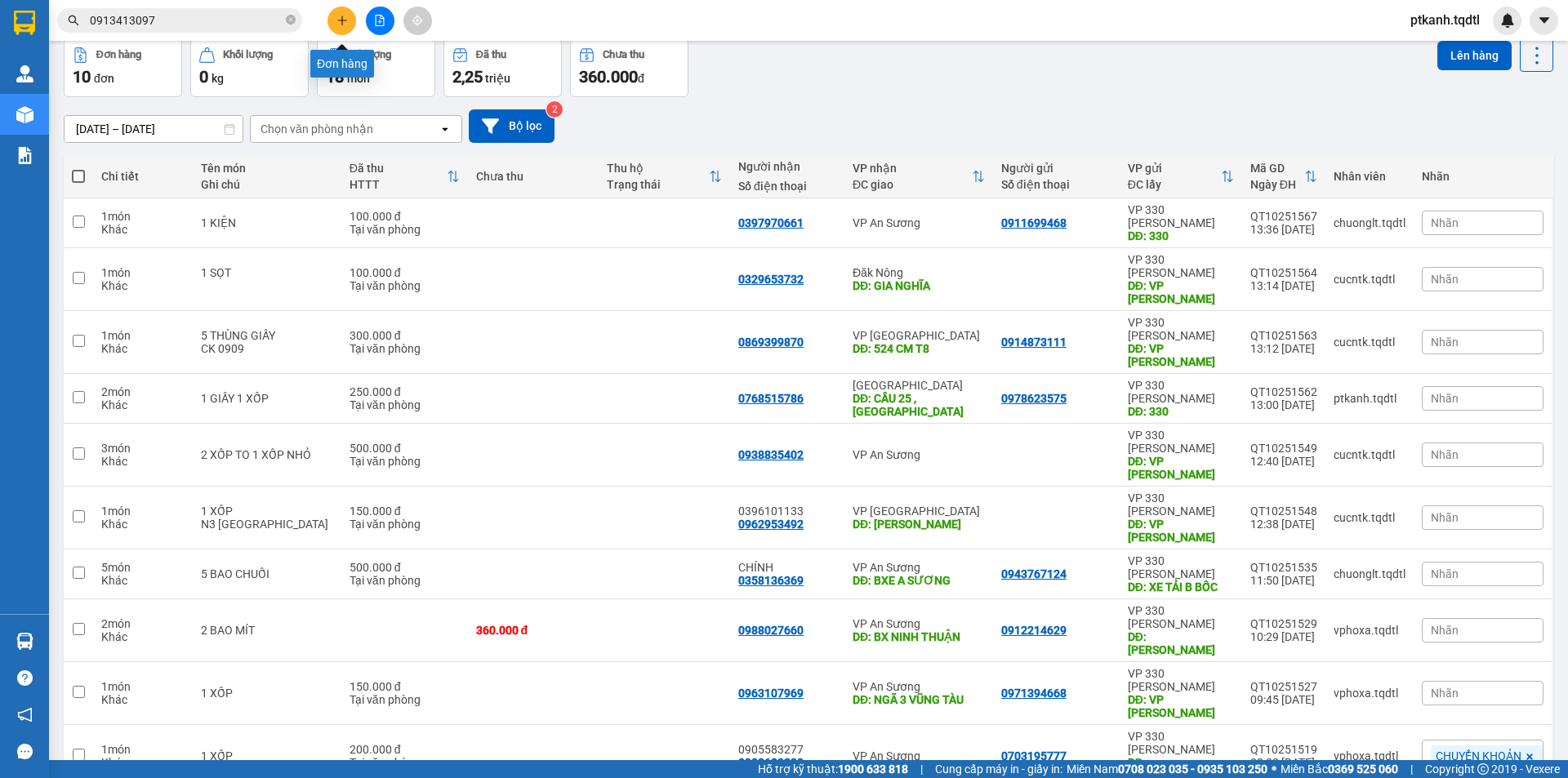
click at [333, 17] on button at bounding box center [342, 21] width 28 height 28
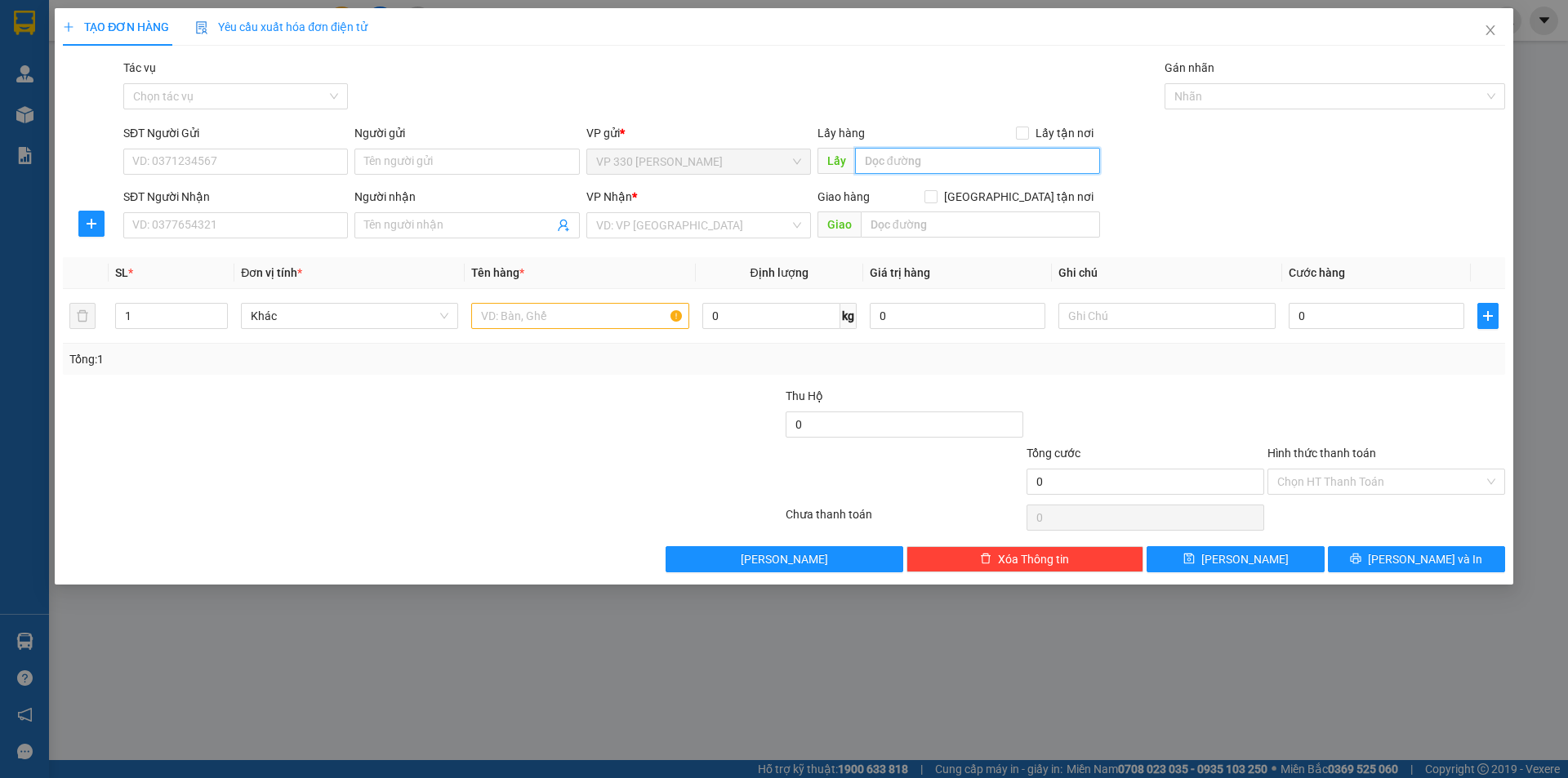
click at [909, 162] on input "text" at bounding box center [977, 161] width 245 height 26
click at [322, 226] on input "SĐT Người Nhận" at bounding box center [235, 226] width 225 height 26
click at [671, 223] on input "search" at bounding box center [693, 225] width 194 height 24
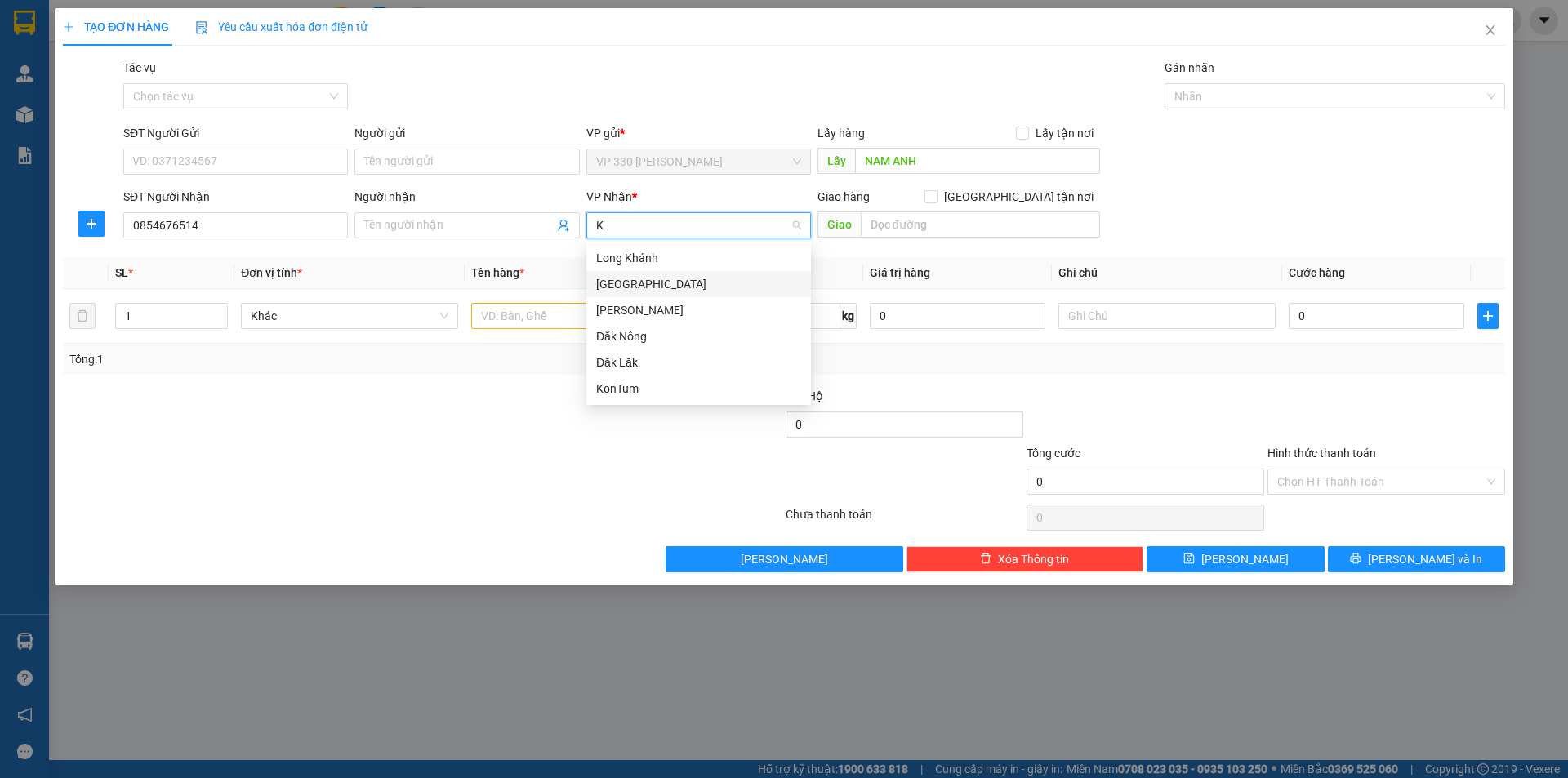
click at [644, 287] on div "Khánh Hòa" at bounding box center [698, 283] width 205 height 18
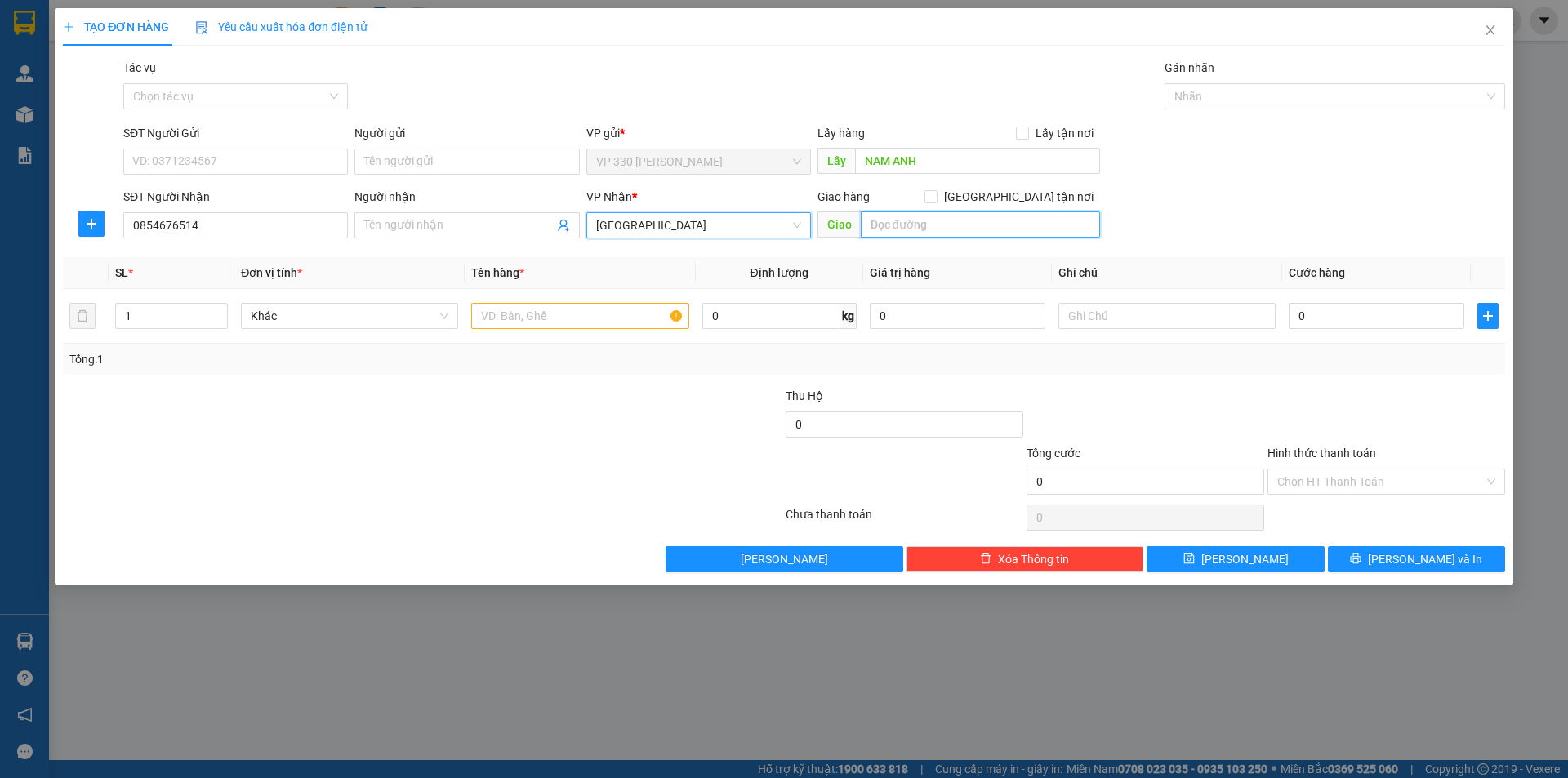
click at [892, 219] on input "text" at bounding box center [980, 225] width 239 height 26
click at [607, 325] on input "text" at bounding box center [580, 316] width 217 height 26
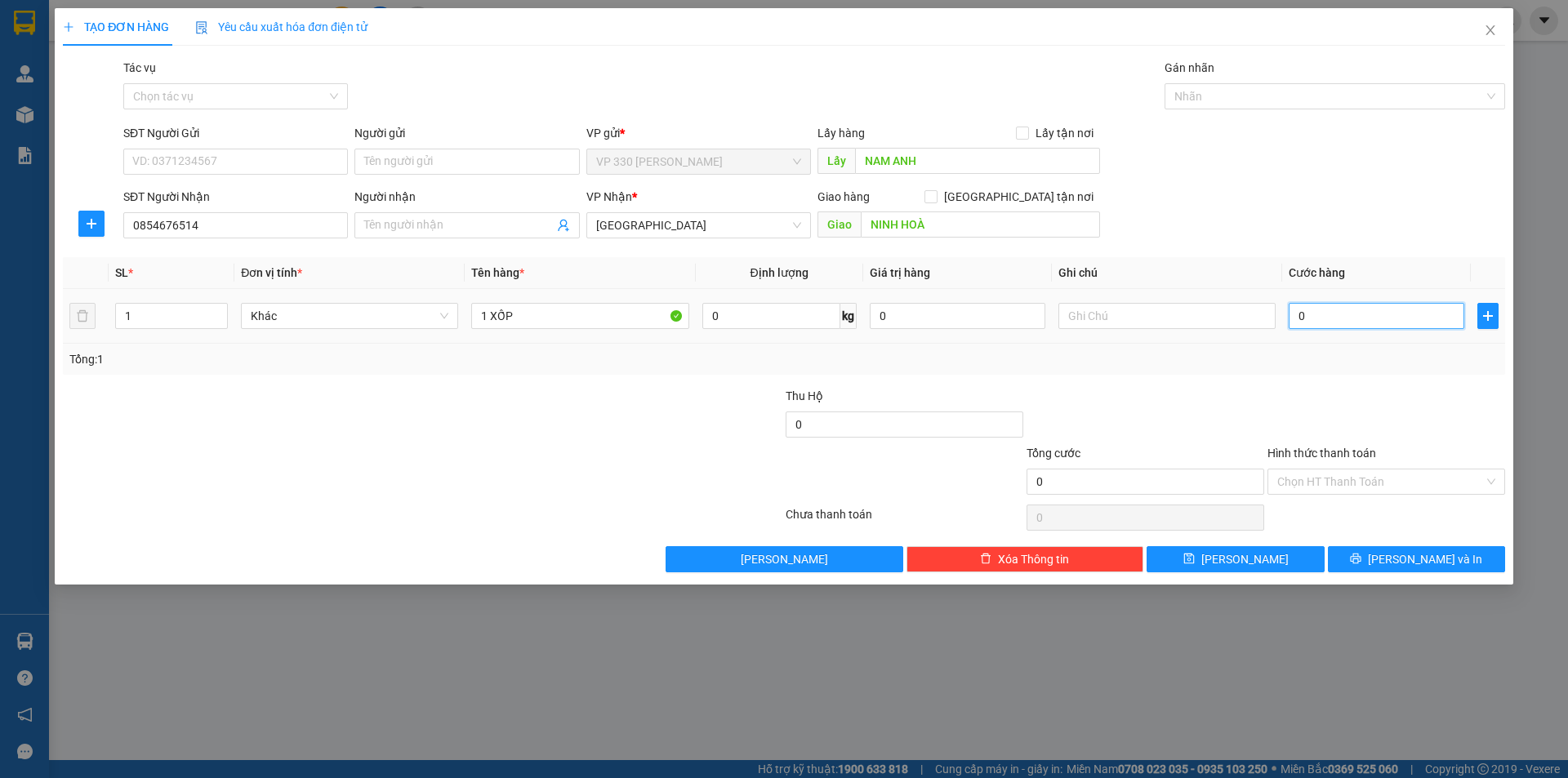
click at [1400, 318] on input "0" at bounding box center [1376, 316] width 176 height 26
click at [1413, 554] on span "[PERSON_NAME] và In" at bounding box center [1424, 559] width 114 height 18
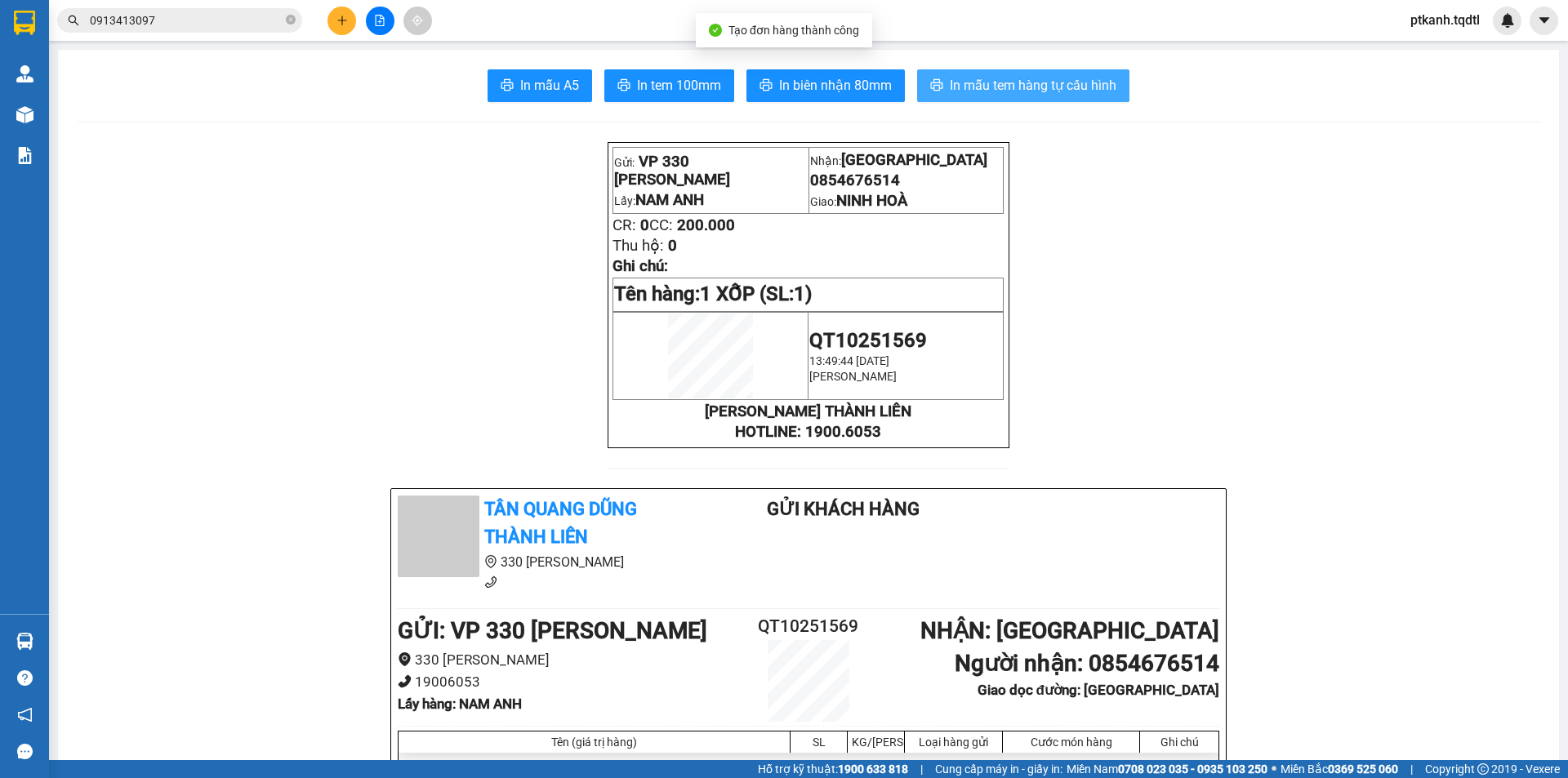
click at [971, 88] on span "In mẫu tem hàng tự cấu hình" at bounding box center [1032, 86] width 167 height 21
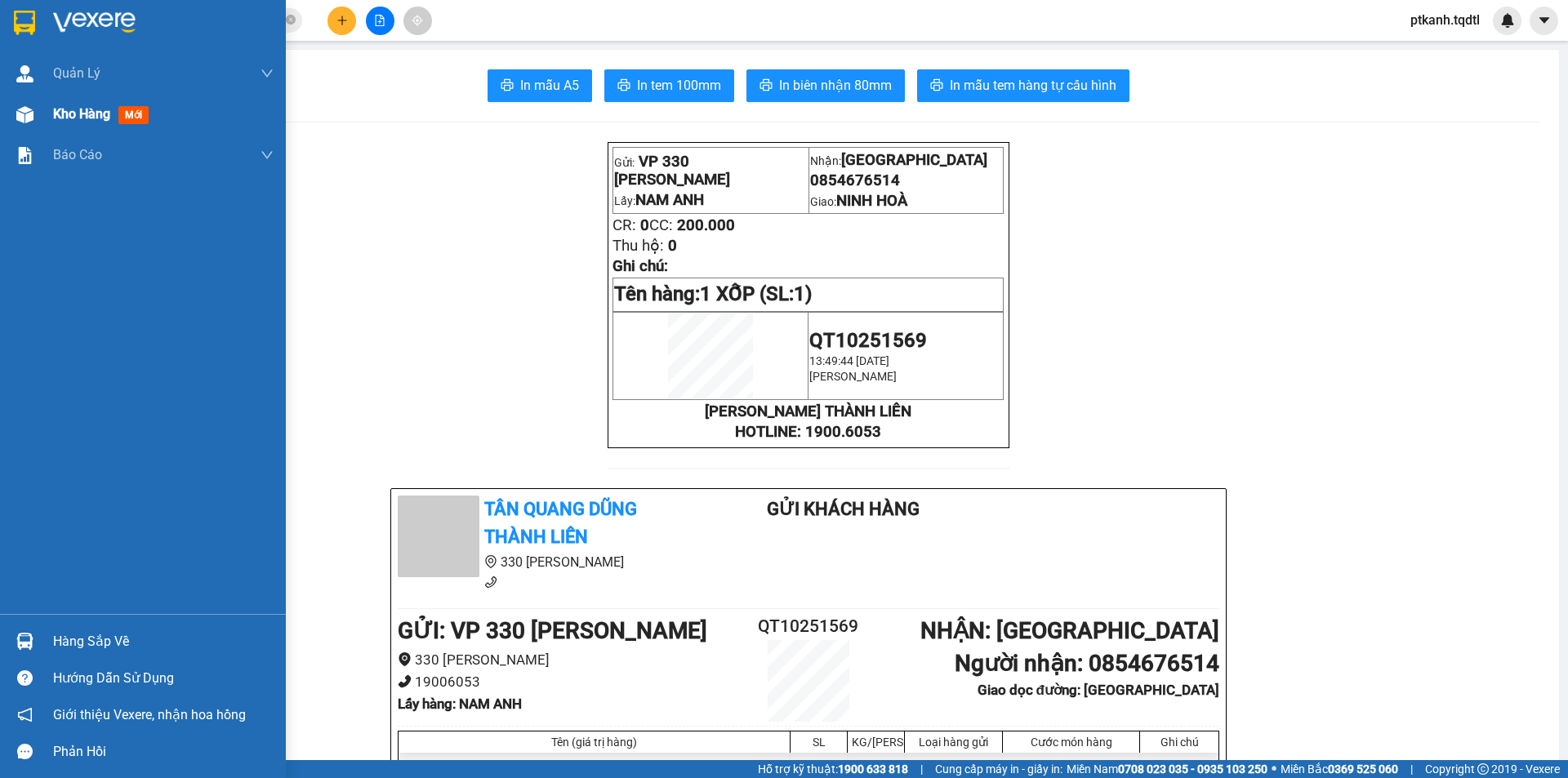
click at [73, 114] on span "Kho hàng" at bounding box center [81, 114] width 57 height 15
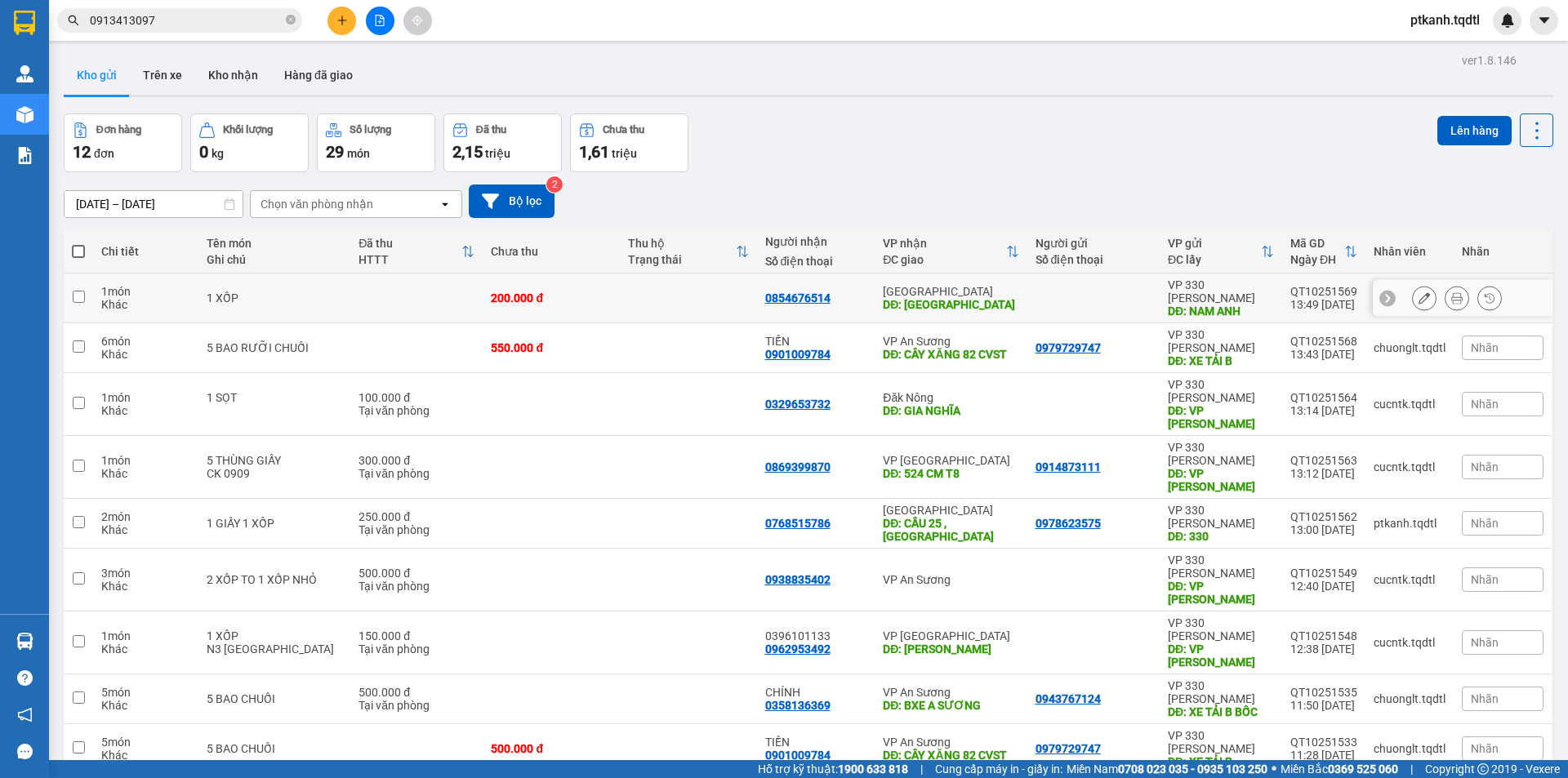
click at [1006, 298] on div "DĐ: NINH HOÀ" at bounding box center [951, 305] width 136 height 13
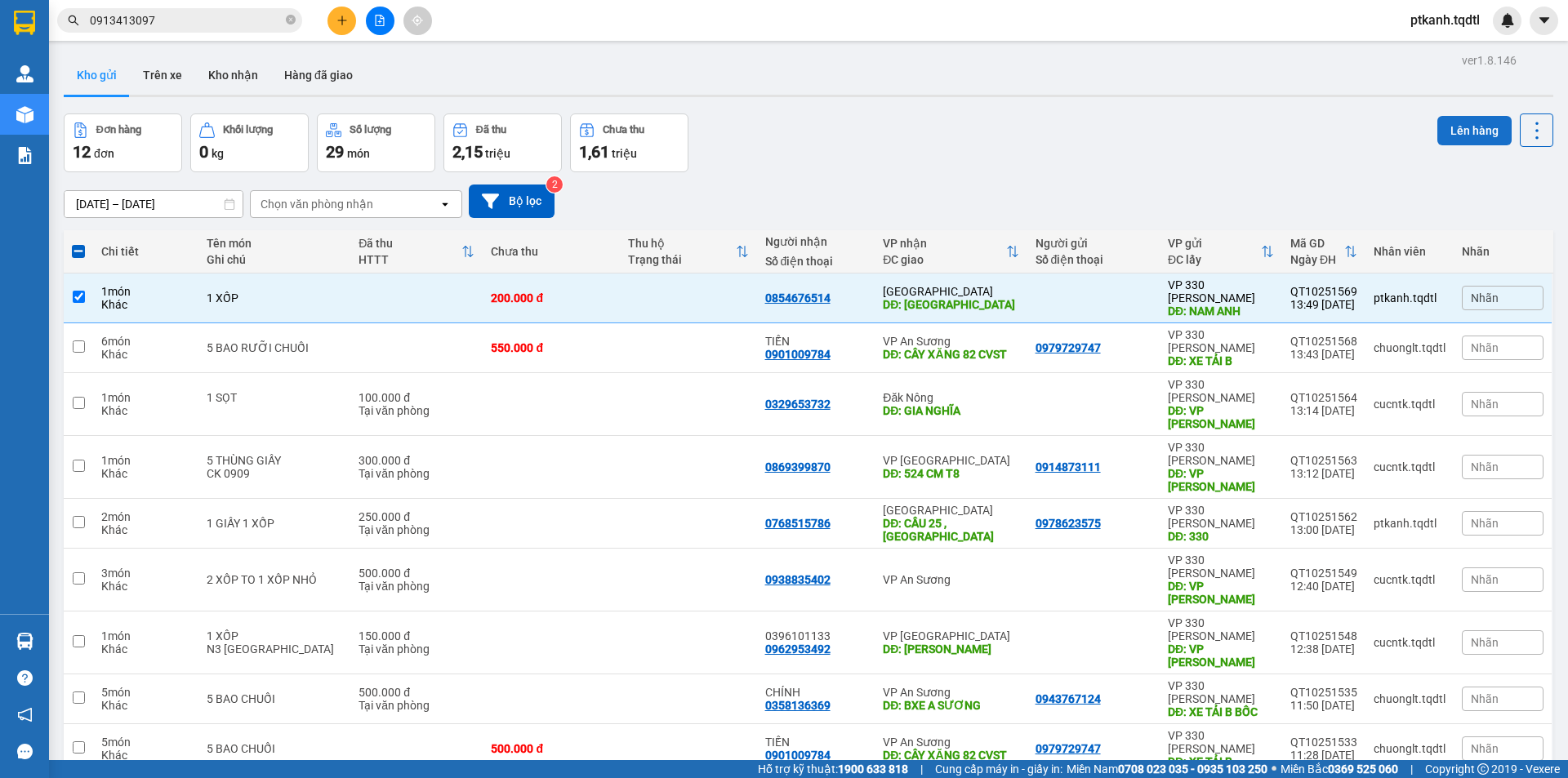
click at [1457, 126] on button "Lên hàng" at bounding box center [1474, 130] width 74 height 29
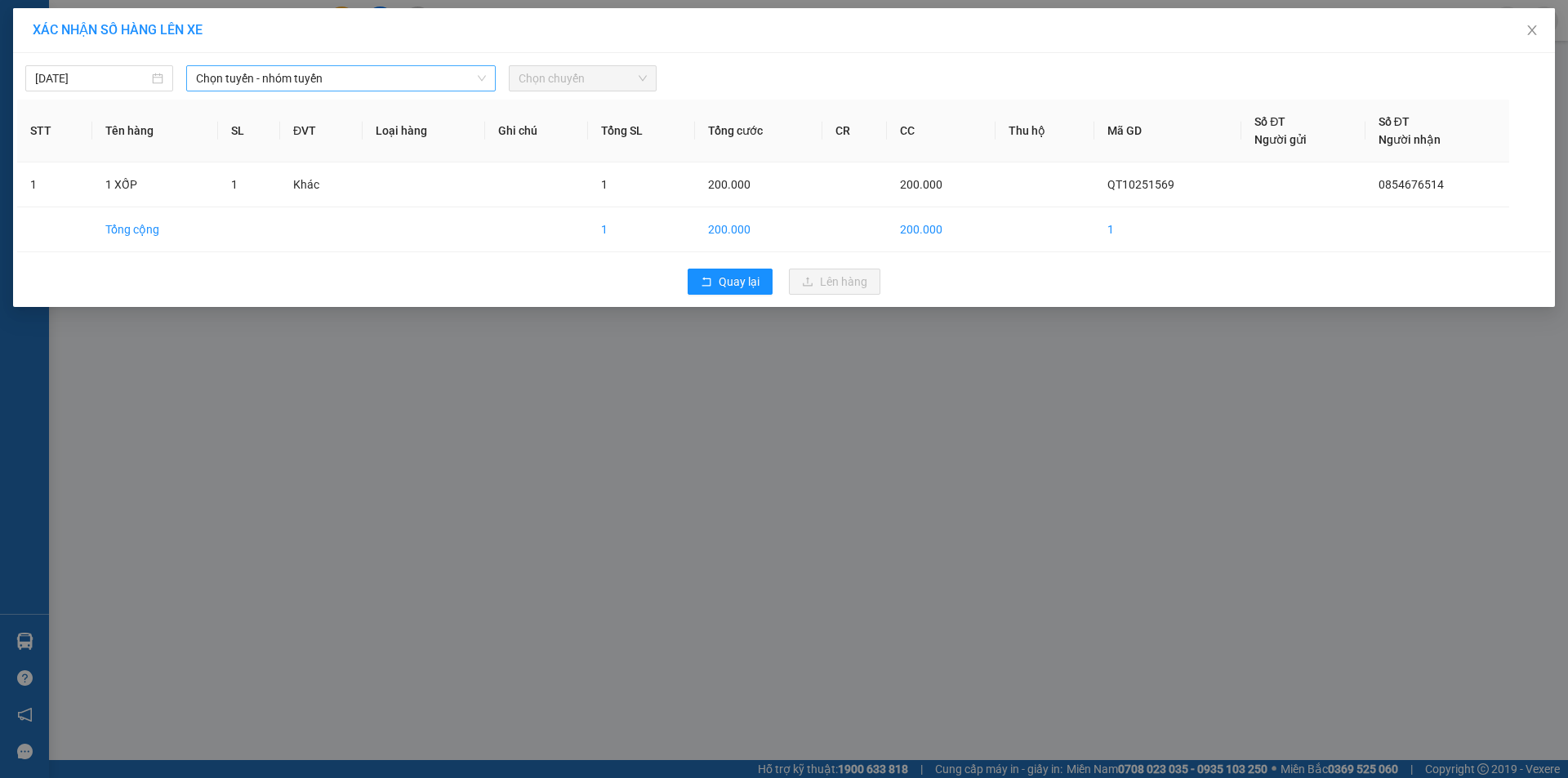
click at [376, 81] on span "Chọn tuyến - nhóm tuyến" at bounding box center [341, 78] width 290 height 24
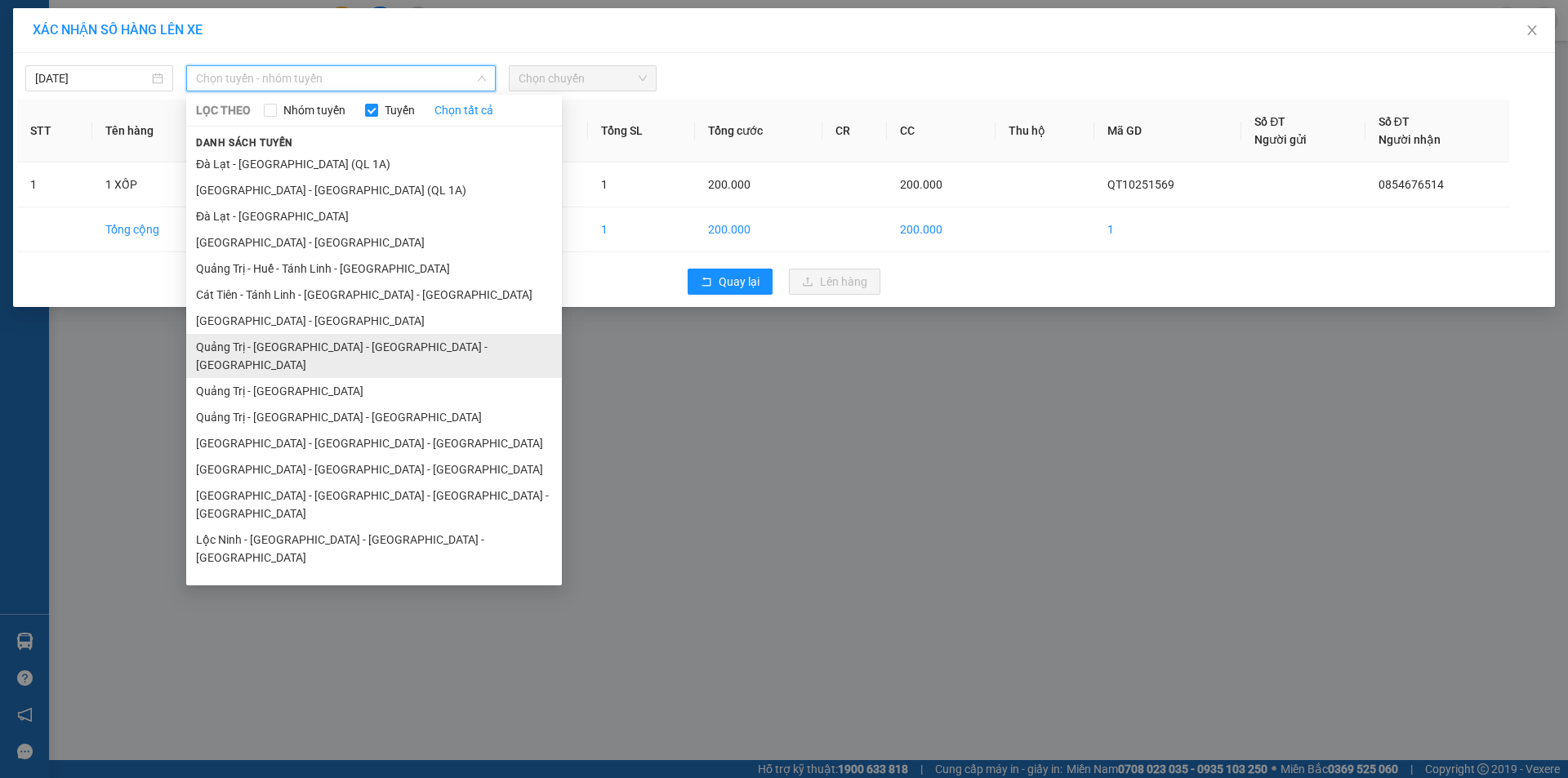
click at [378, 346] on li "Quảng Trị - Huế - Đà Nẵng - Vũng Tàu" at bounding box center [374, 356] width 376 height 44
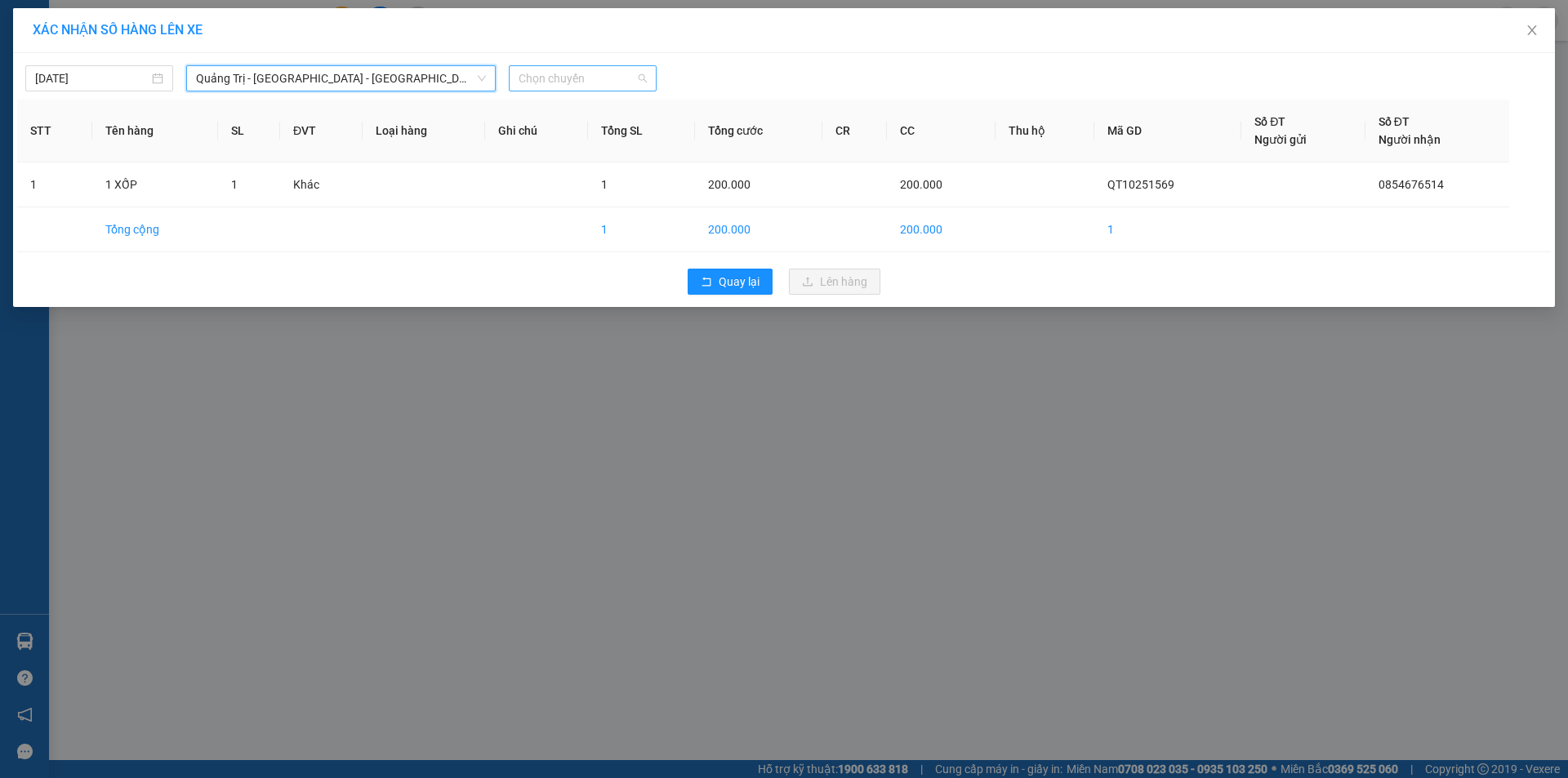
click at [598, 86] on span "Chọn chuyến" at bounding box center [583, 78] width 128 height 24
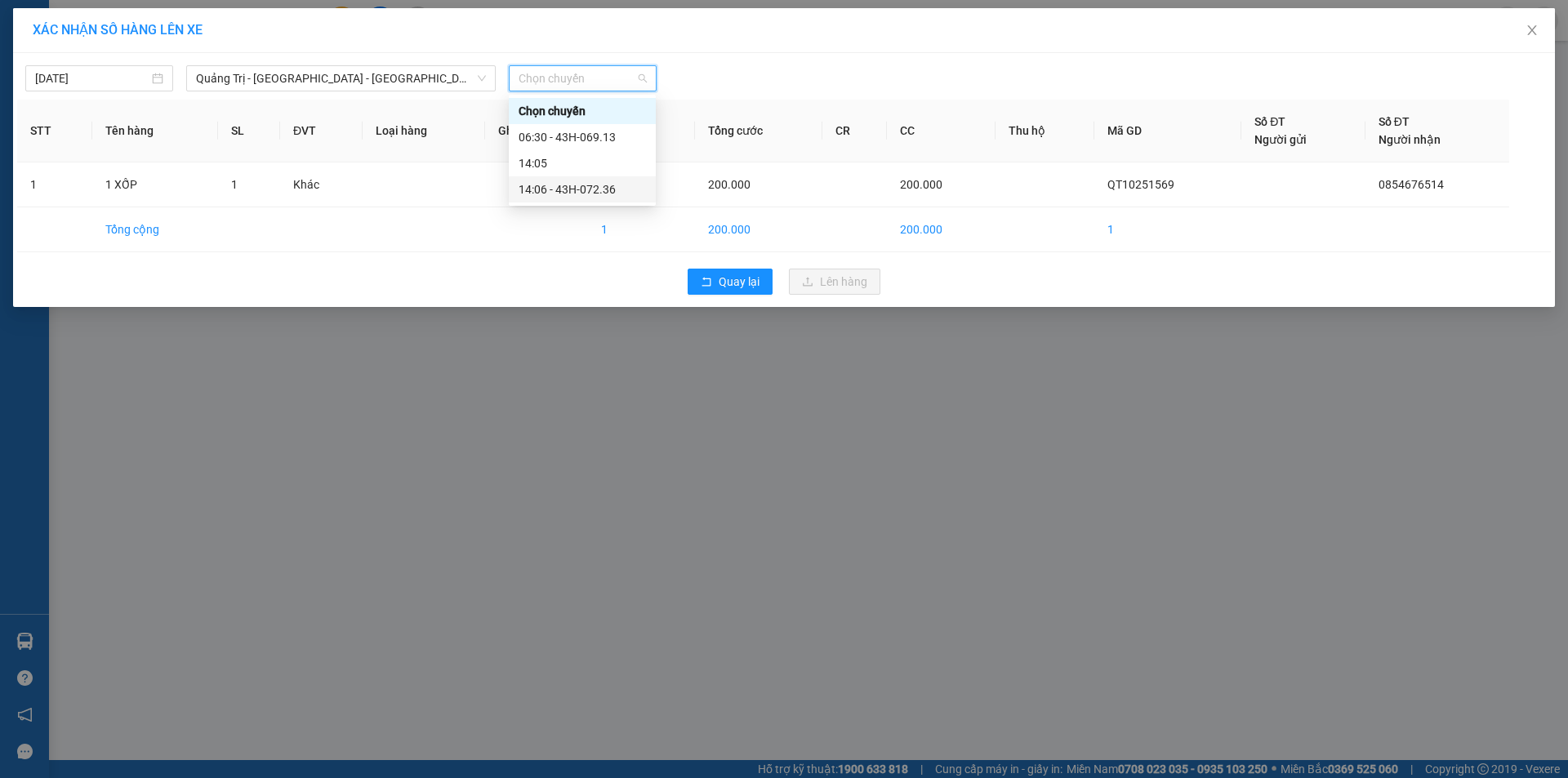
click at [601, 186] on div "14:06 - 43H-072.36" at bounding box center [582, 189] width 127 height 18
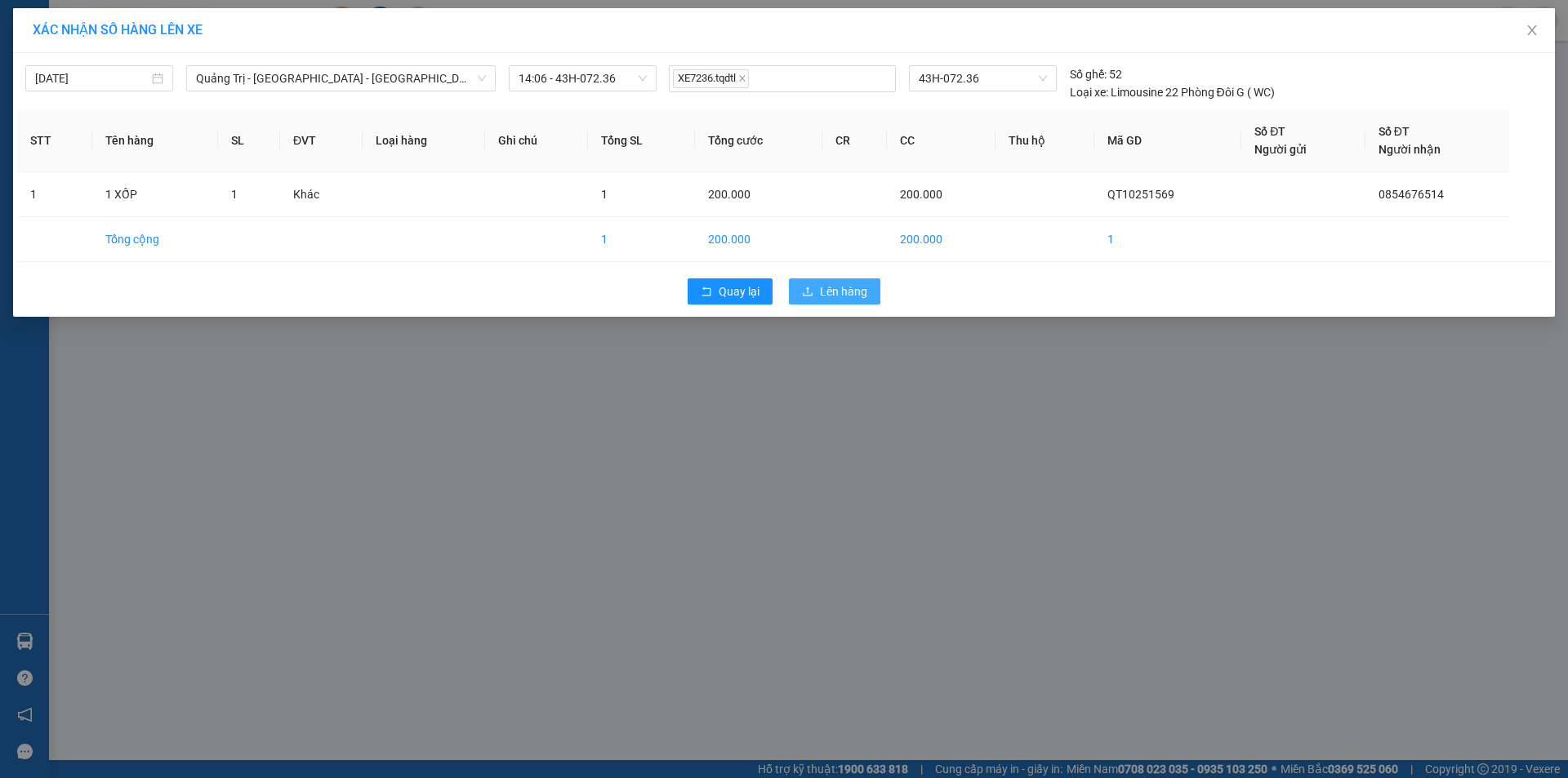
click at [841, 293] on span "Lên hàng" at bounding box center [843, 291] width 47 height 18
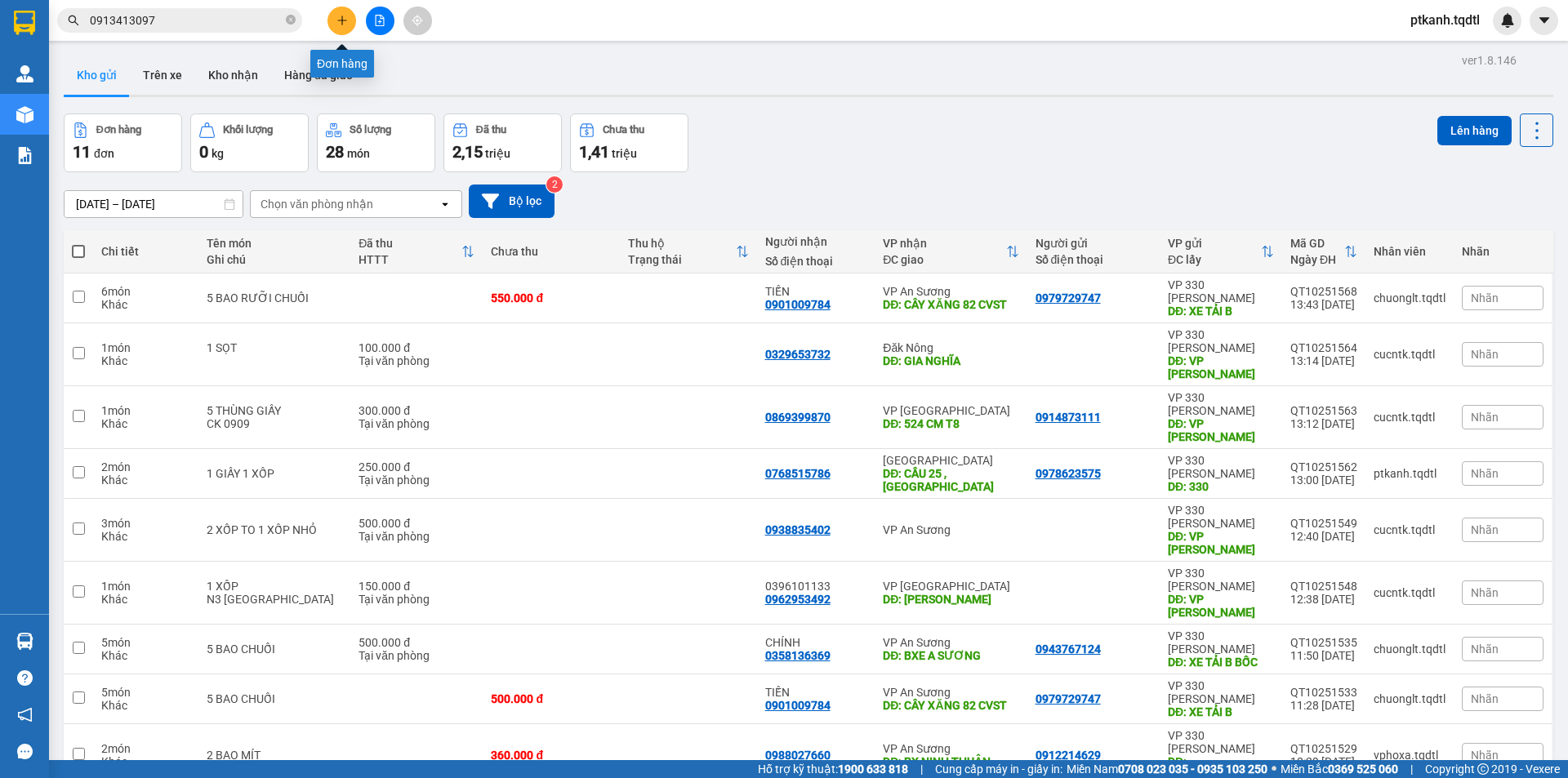
click at [341, 23] on icon "plus" at bounding box center [342, 21] width 11 height 11
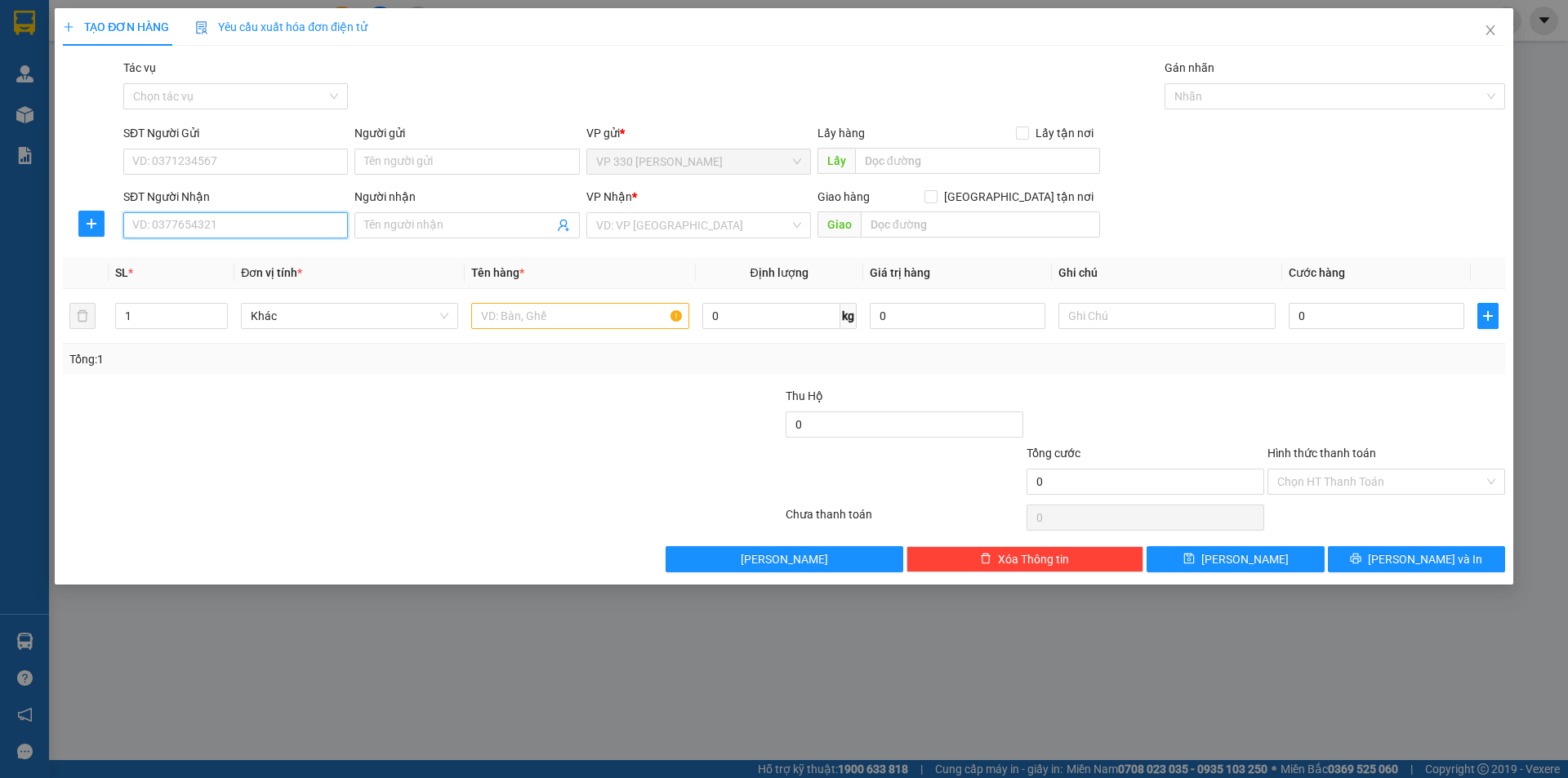
click at [305, 224] on input "SĐT Người Nhận" at bounding box center [235, 226] width 225 height 26
click at [632, 228] on input "search" at bounding box center [693, 225] width 194 height 24
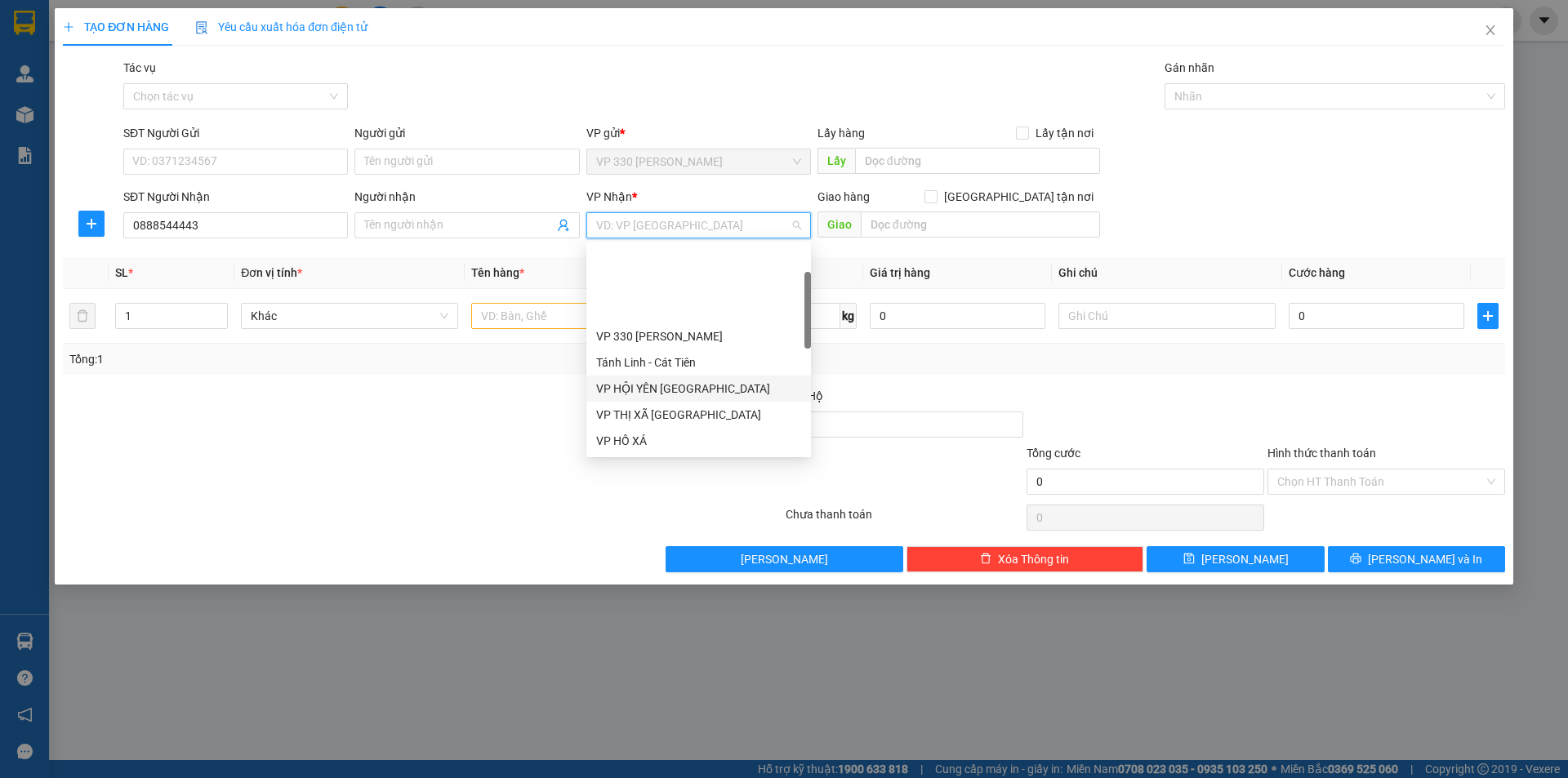
scroll to position [82, 0]
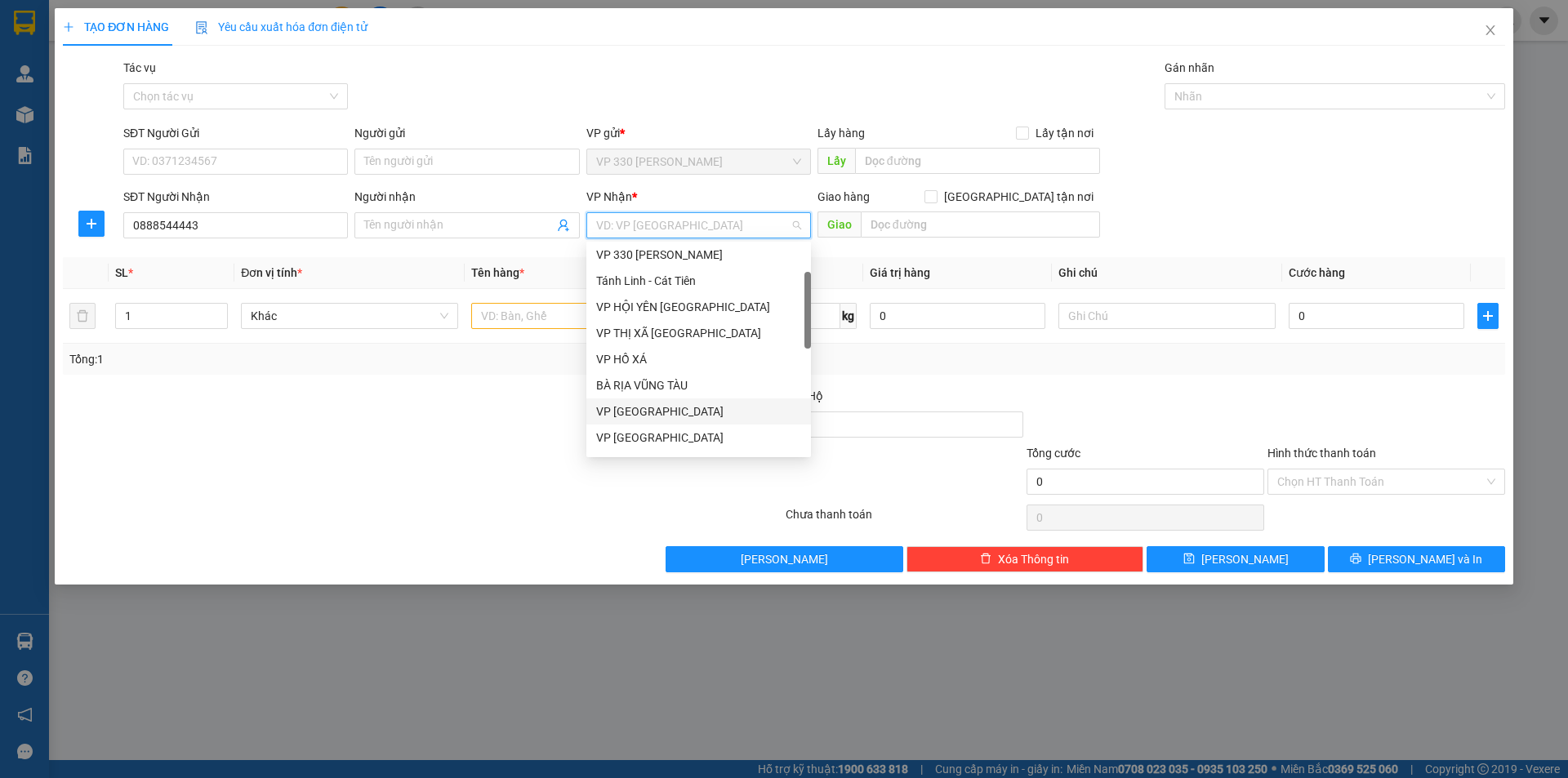
click at [669, 412] on div "VP [GEOGRAPHIC_DATA]" at bounding box center [698, 411] width 205 height 18
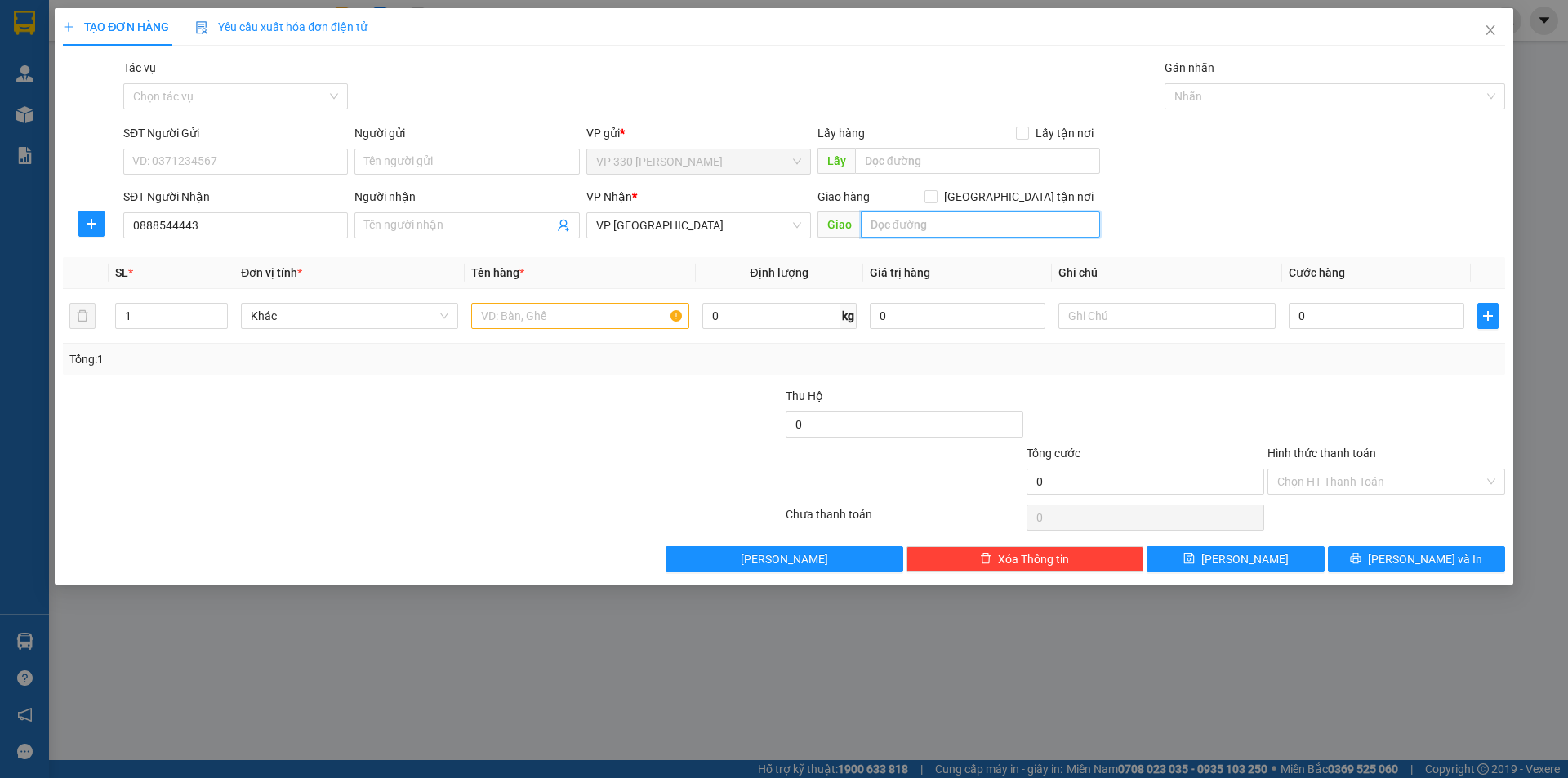
click at [911, 222] on input "text" at bounding box center [980, 225] width 239 height 26
click at [631, 314] on input "text" at bounding box center [580, 316] width 217 height 26
click at [1342, 318] on input "0" at bounding box center [1376, 316] width 176 height 26
drag, startPoint x: 1397, startPoint y: 548, endPoint x: 1387, endPoint y: 546, distance: 10.2
click at [1396, 548] on button "[PERSON_NAME] và In" at bounding box center [1416, 559] width 177 height 26
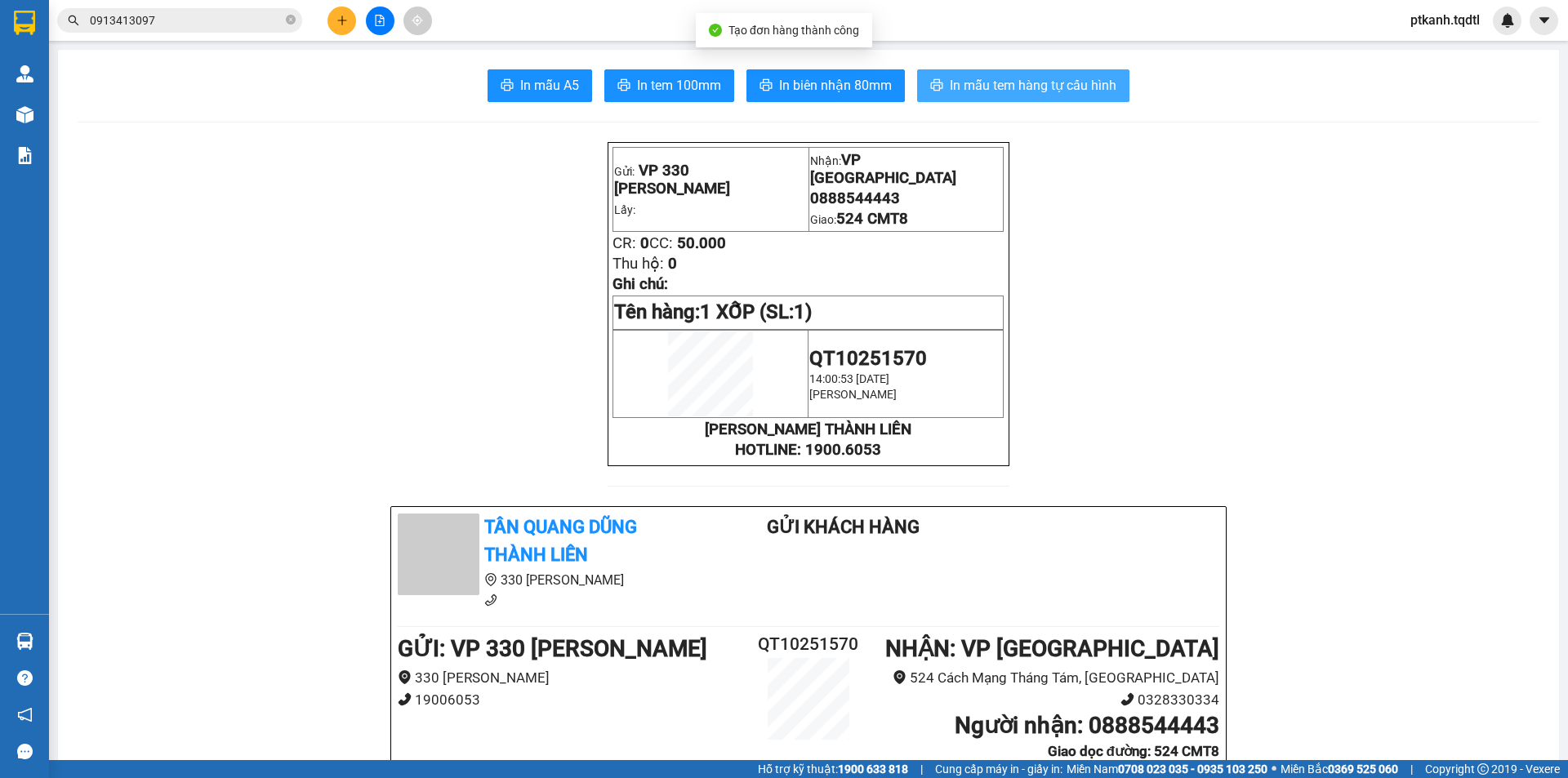
click at [984, 89] on span "In mẫu tem hàng tự cấu hình" at bounding box center [1032, 86] width 167 height 21
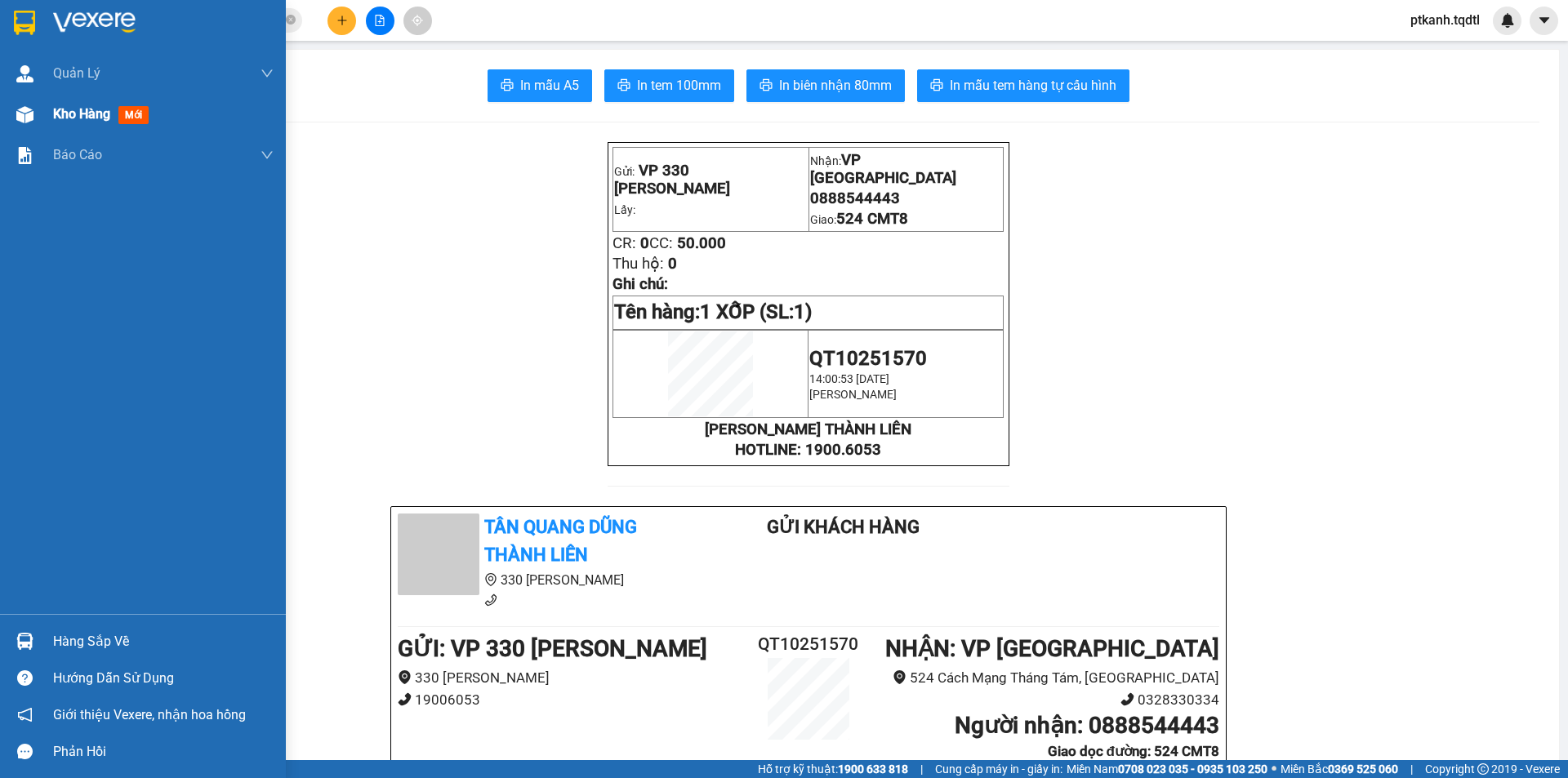
click at [34, 119] on div at bounding box center [24, 115] width 28 height 28
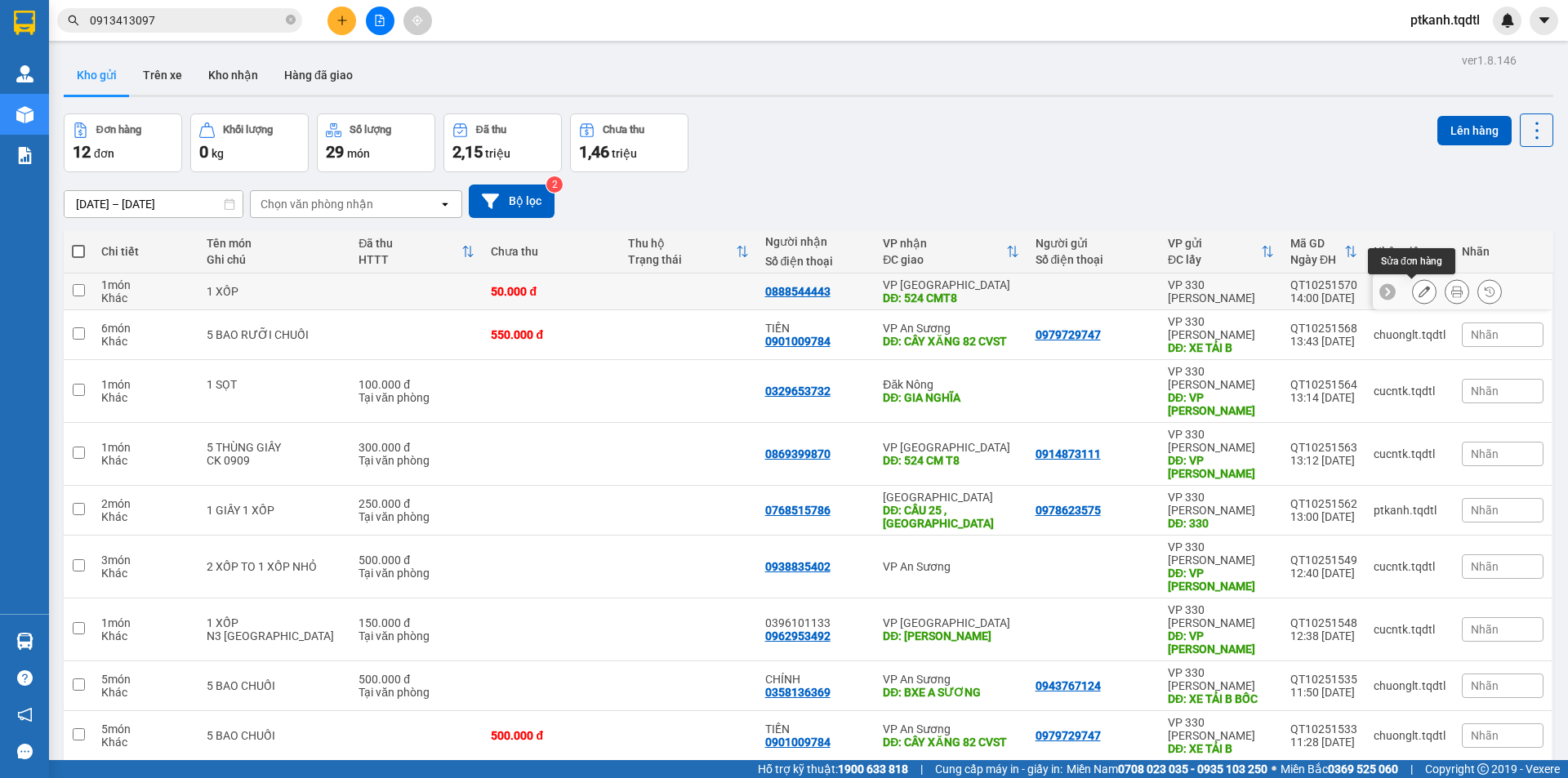
click at [1418, 294] on icon at bounding box center [1424, 292] width 11 height 11
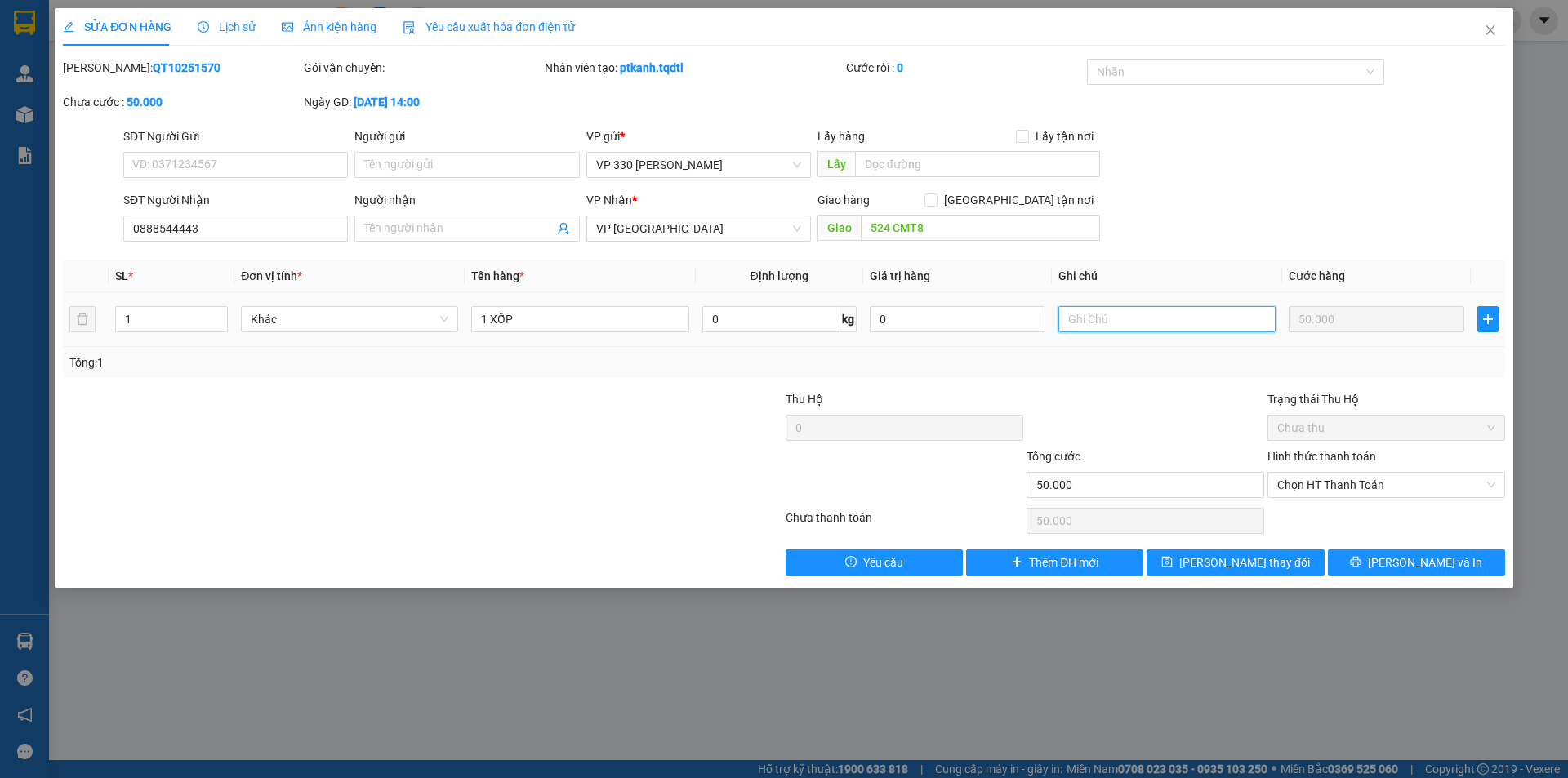
click at [1116, 311] on input "text" at bounding box center [1166, 319] width 217 height 26
click at [1424, 564] on span "[PERSON_NAME] và In" at bounding box center [1424, 562] width 114 height 18
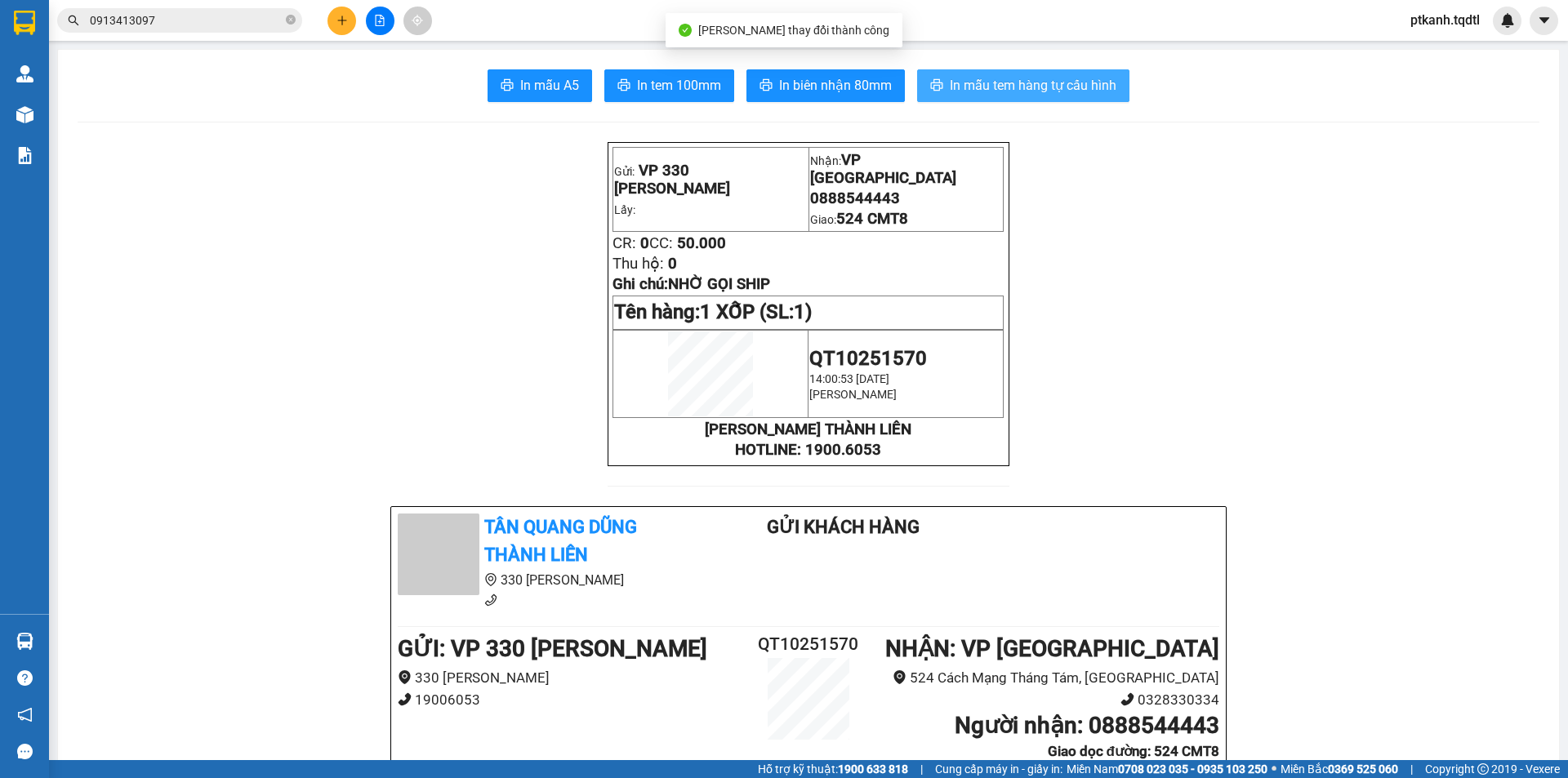
click at [1010, 89] on span "In mẫu tem hàng tự cấu hình" at bounding box center [1032, 86] width 167 height 21
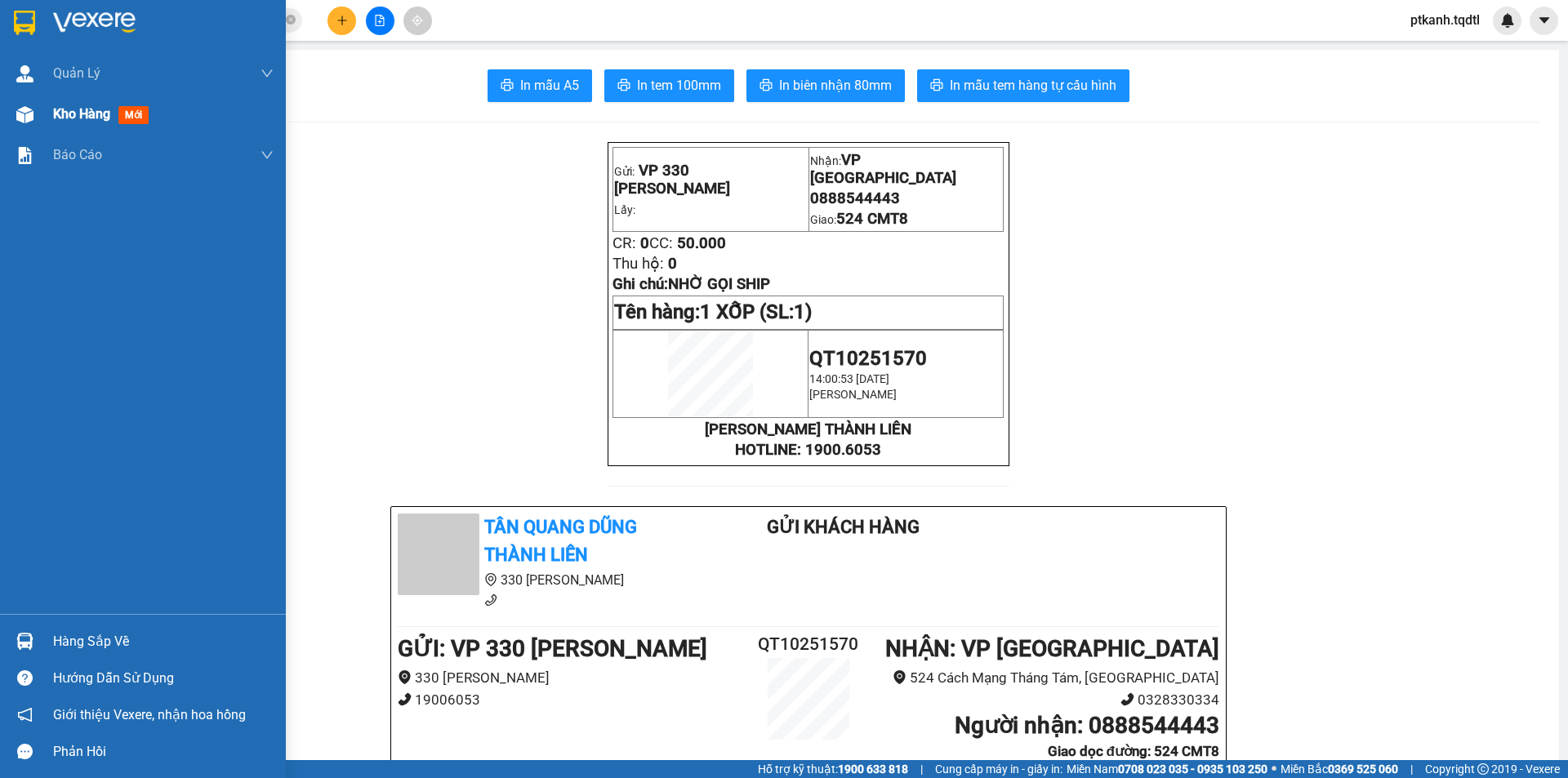
click at [67, 116] on span "Kho hàng" at bounding box center [81, 114] width 57 height 15
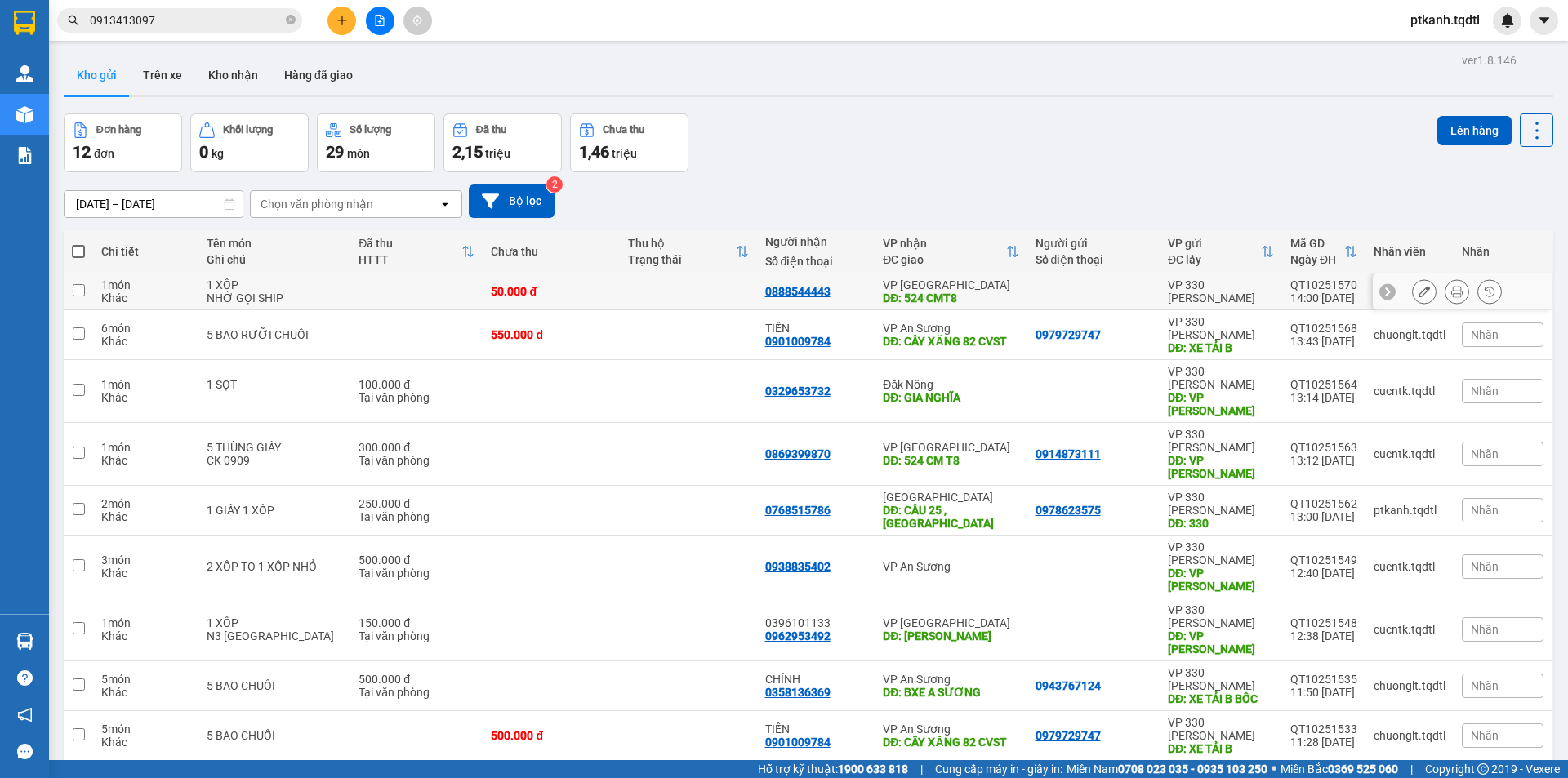
click at [1041, 289] on div at bounding box center [1093, 292] width 116 height 13
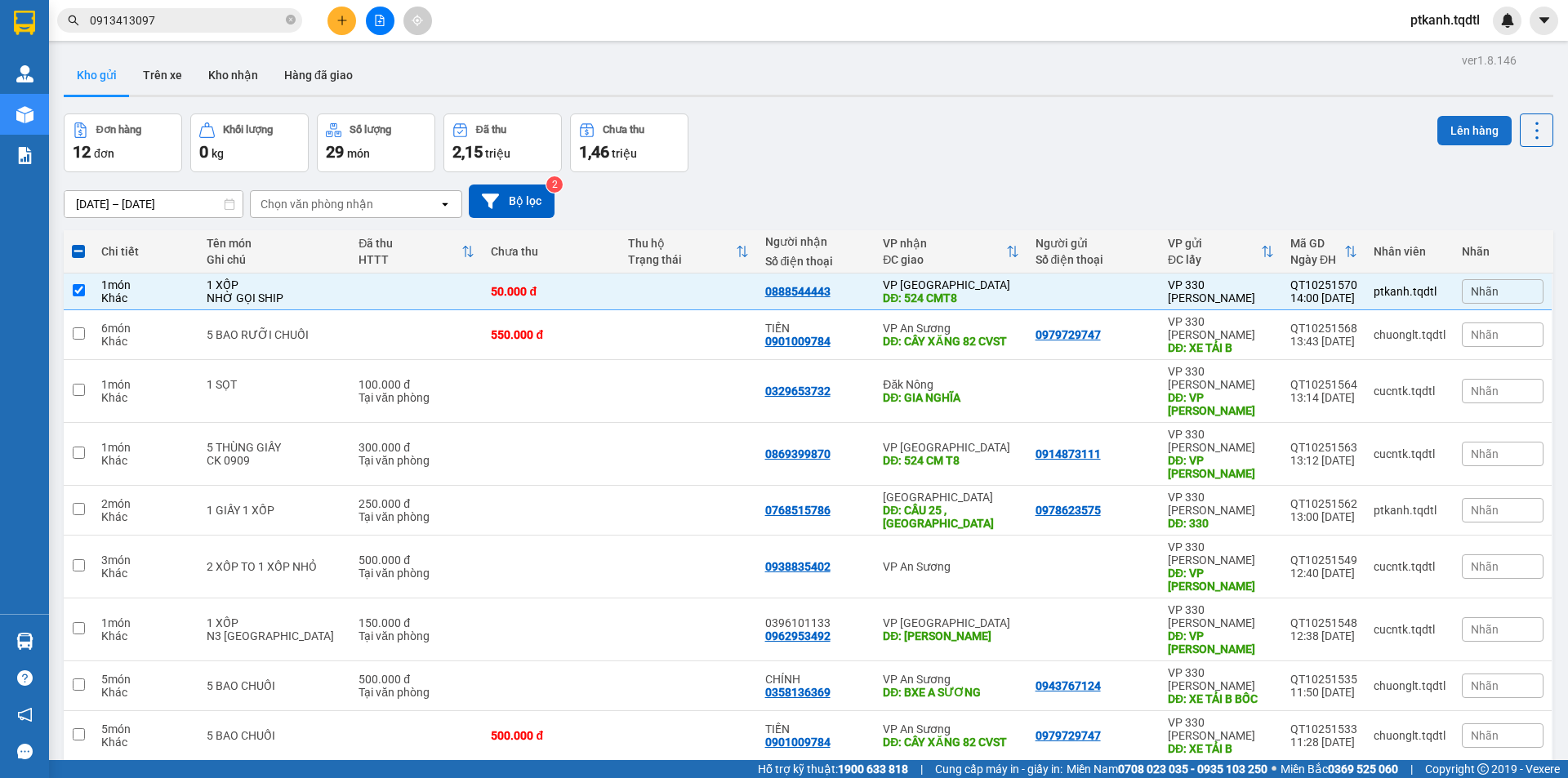
click at [1467, 130] on button "Lên hàng" at bounding box center [1474, 130] width 74 height 29
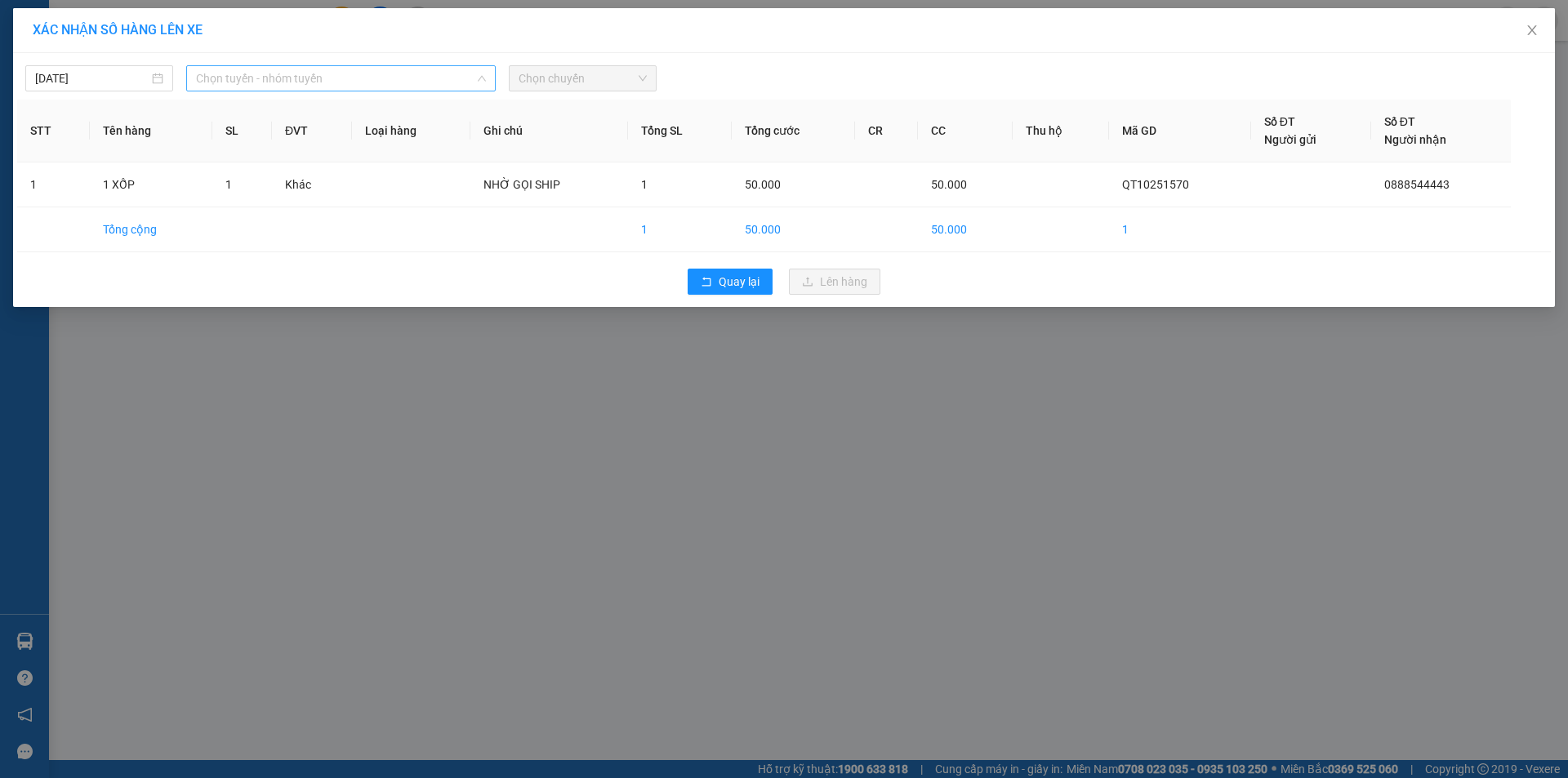
click at [408, 83] on span "Chọn tuyến - nhóm tuyến" at bounding box center [341, 78] width 290 height 24
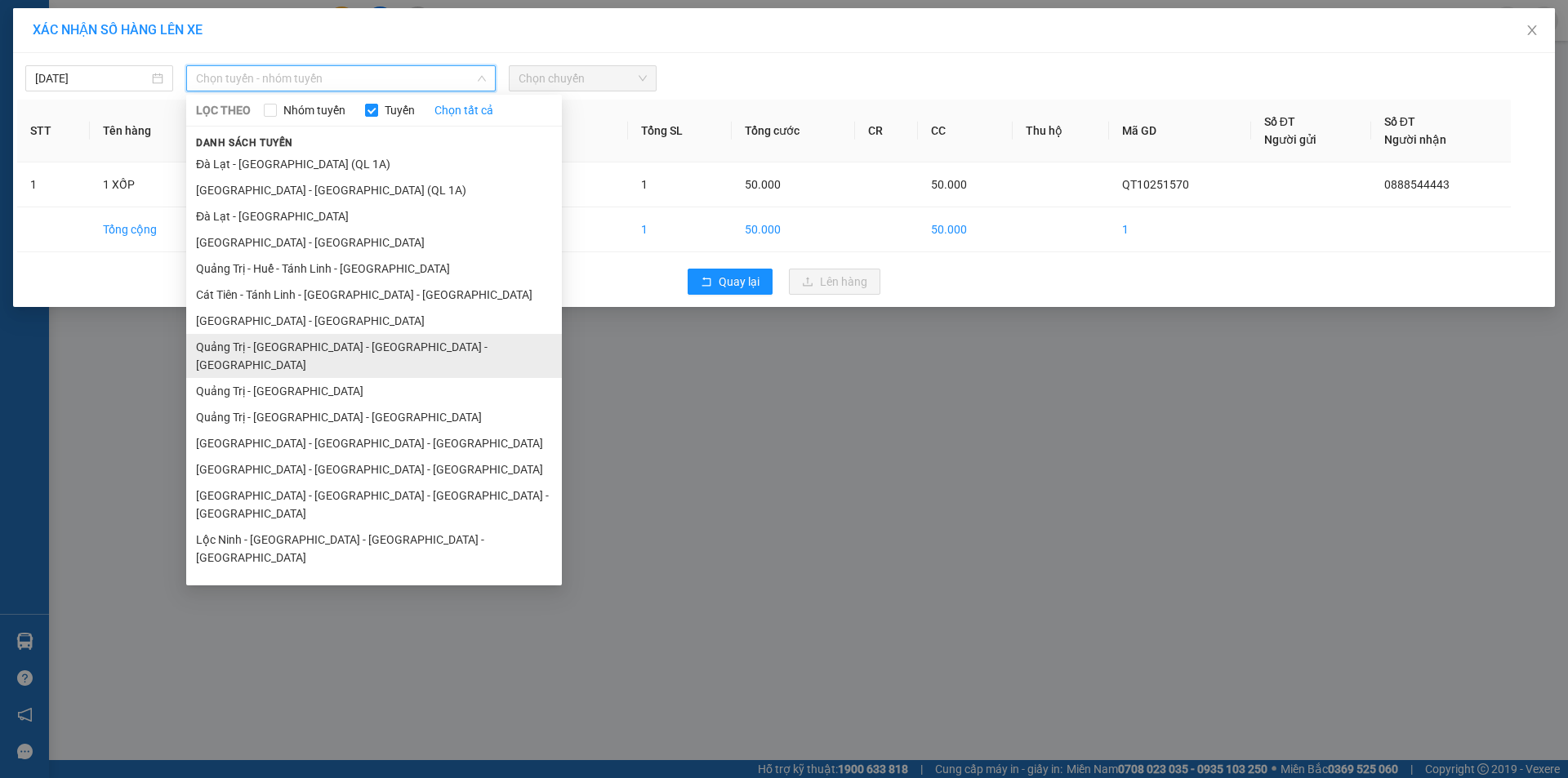
drag, startPoint x: 381, startPoint y: 348, endPoint x: 505, endPoint y: 159, distance: 226.0
click at [381, 347] on li "Quảng Trị - Huế - Đà Nẵng - Vũng Tàu" at bounding box center [374, 356] width 376 height 44
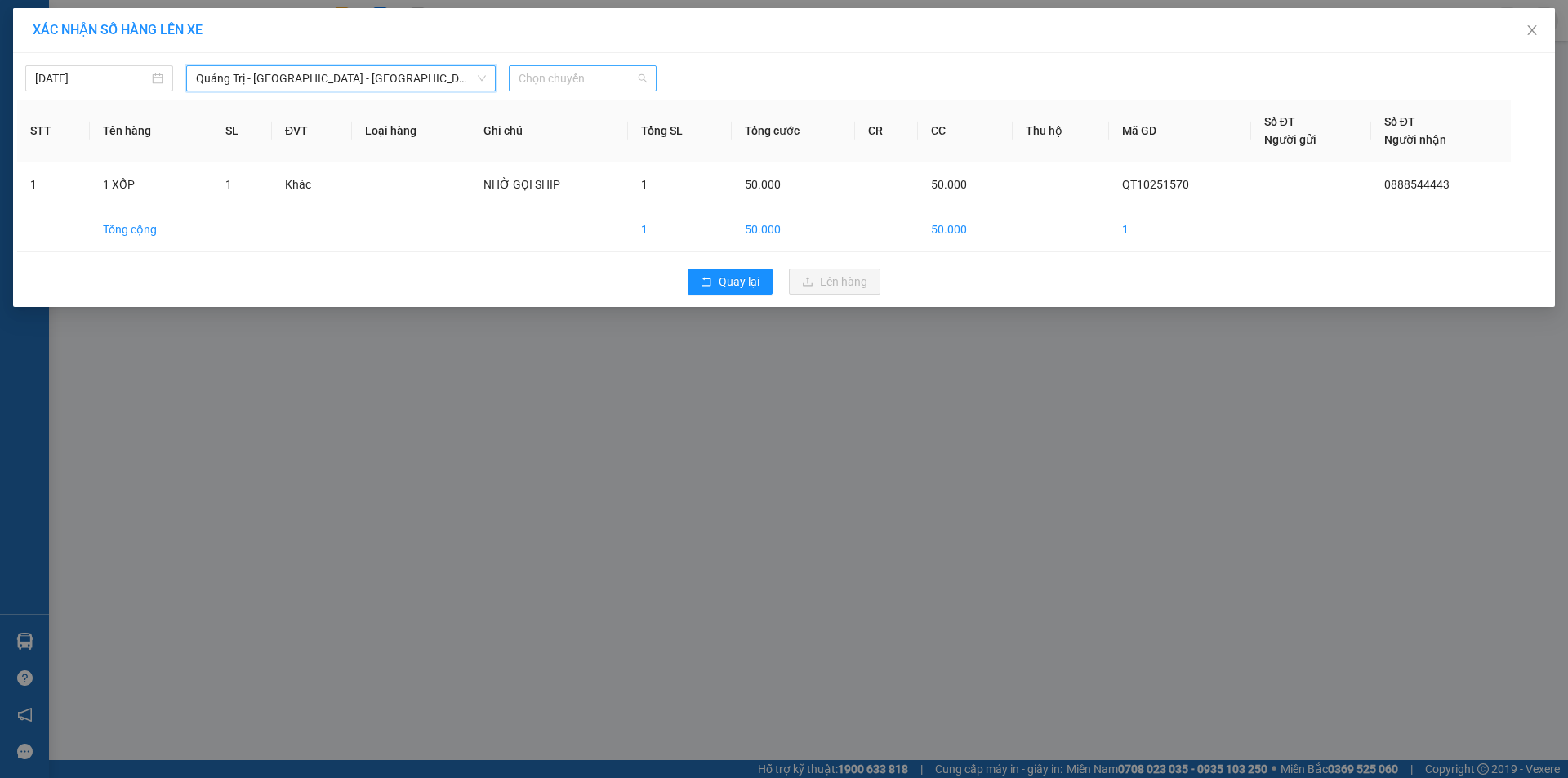
click at [601, 73] on span "Chọn chuyến" at bounding box center [583, 78] width 128 height 24
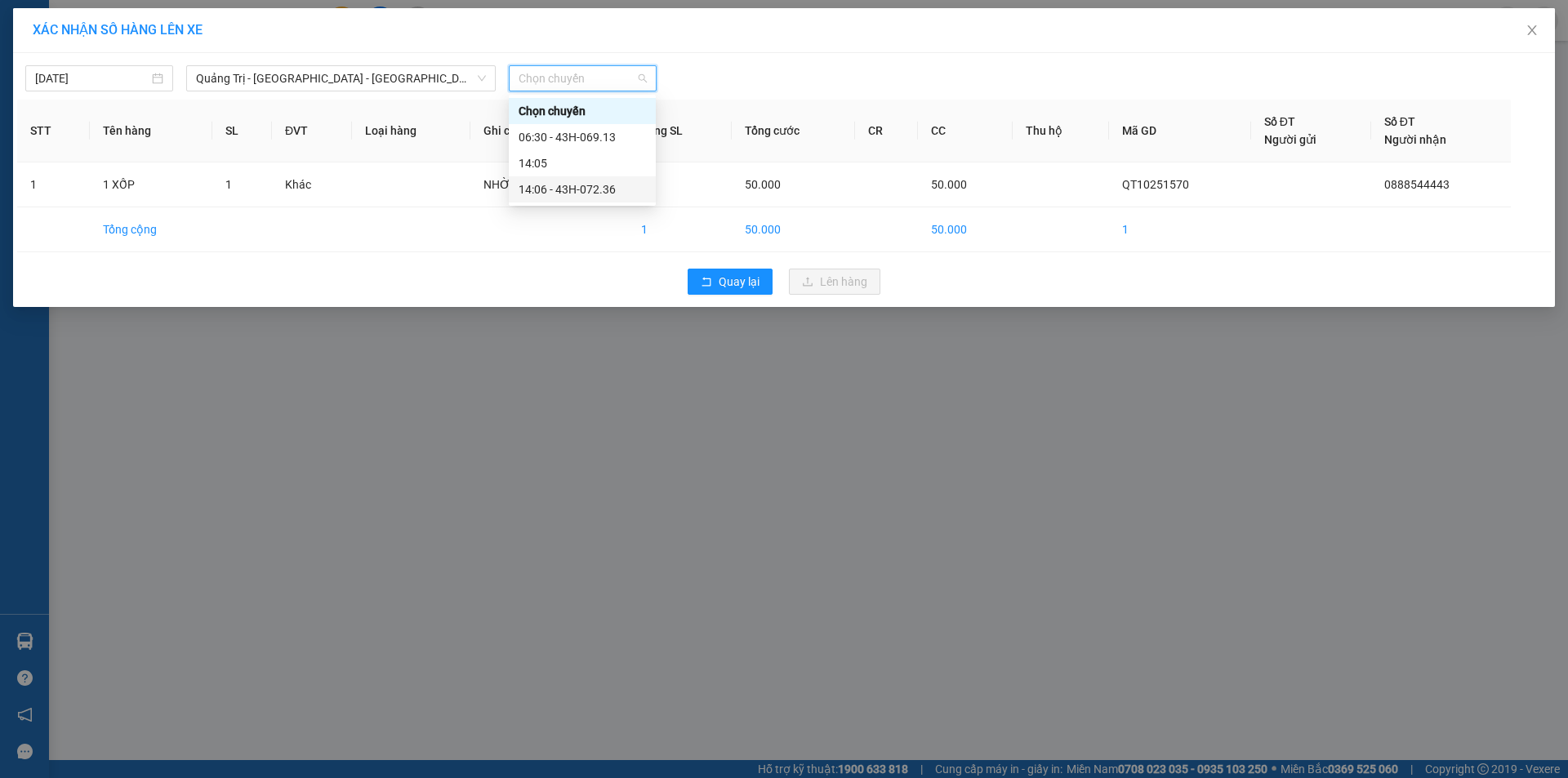
click at [609, 183] on div "14:06 - 43H-072.36" at bounding box center [582, 189] width 127 height 18
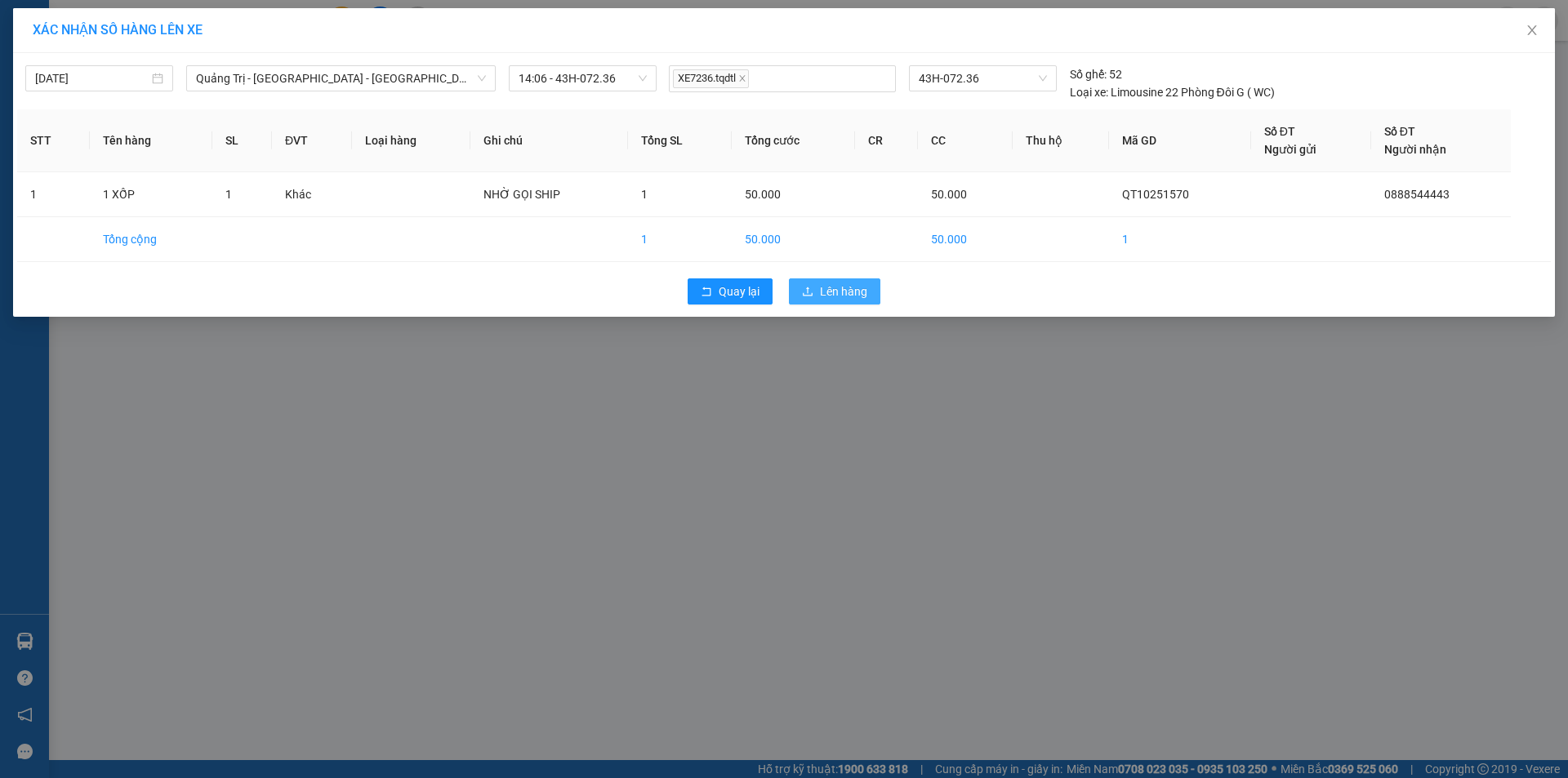
click at [833, 289] on span "Lên hàng" at bounding box center [843, 291] width 47 height 18
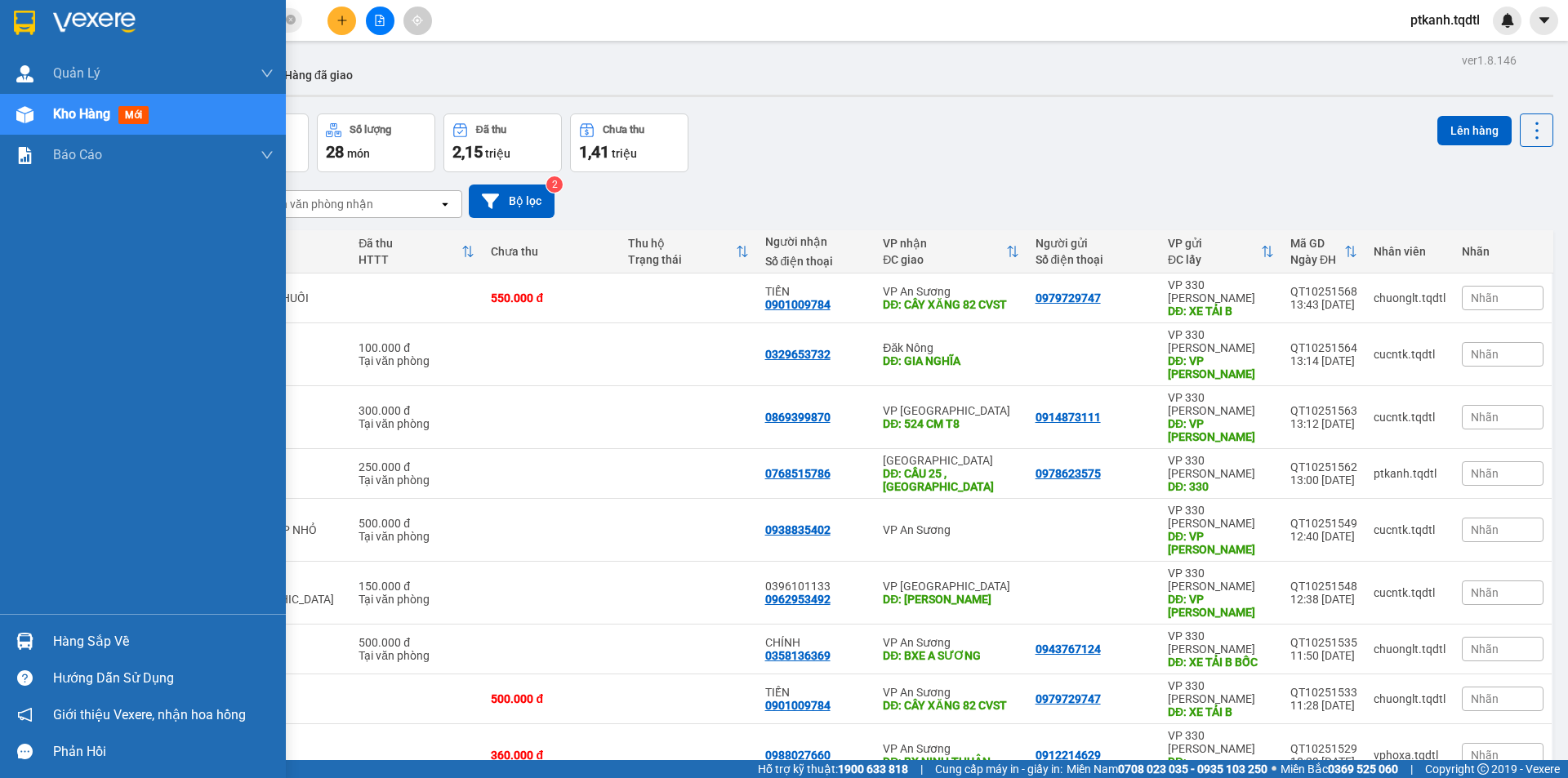
click at [60, 642] on div "Hàng sắp về" at bounding box center [163, 642] width 220 height 24
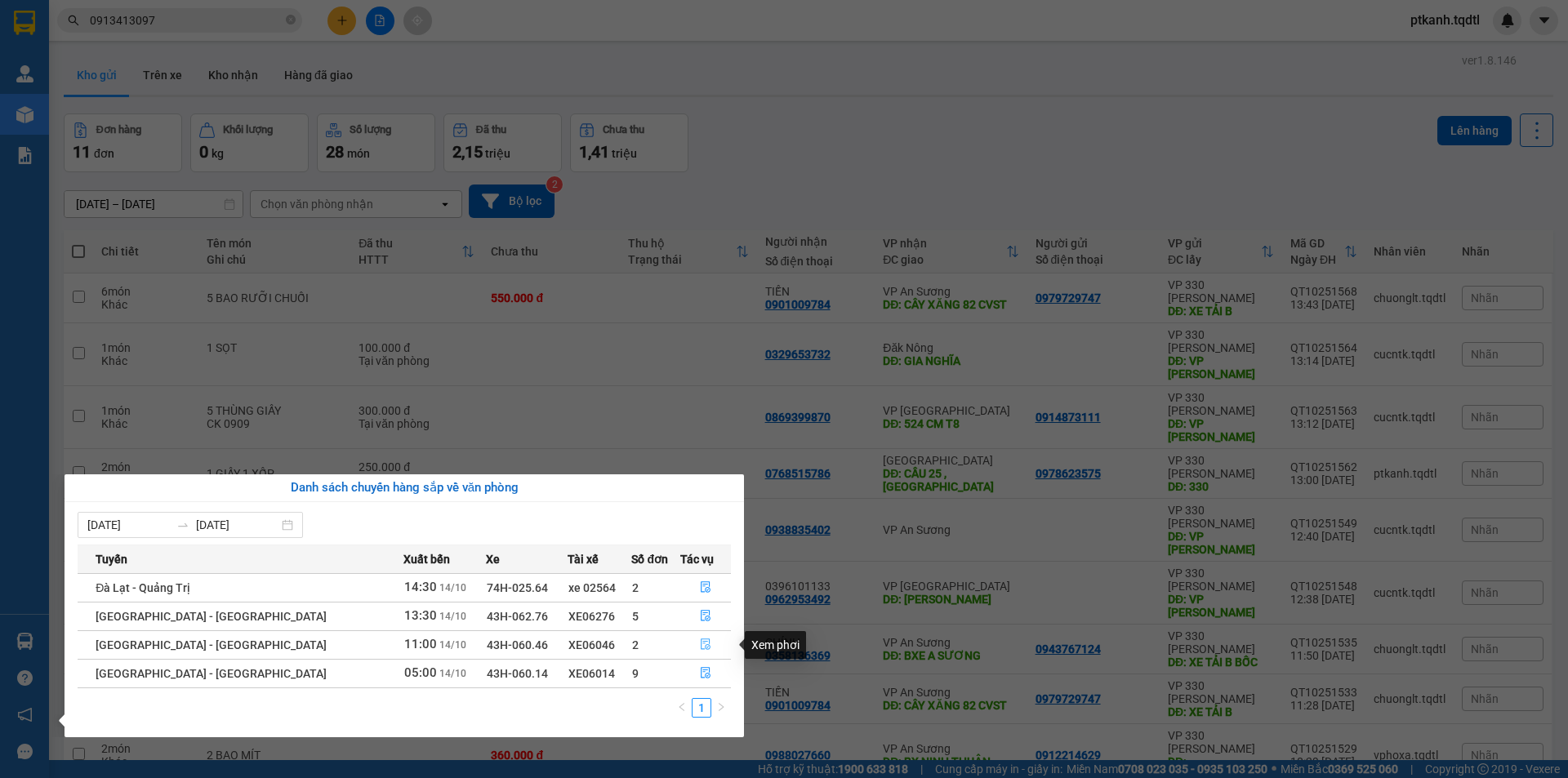
click at [701, 643] on icon "file-done" at bounding box center [705, 643] width 11 height 11
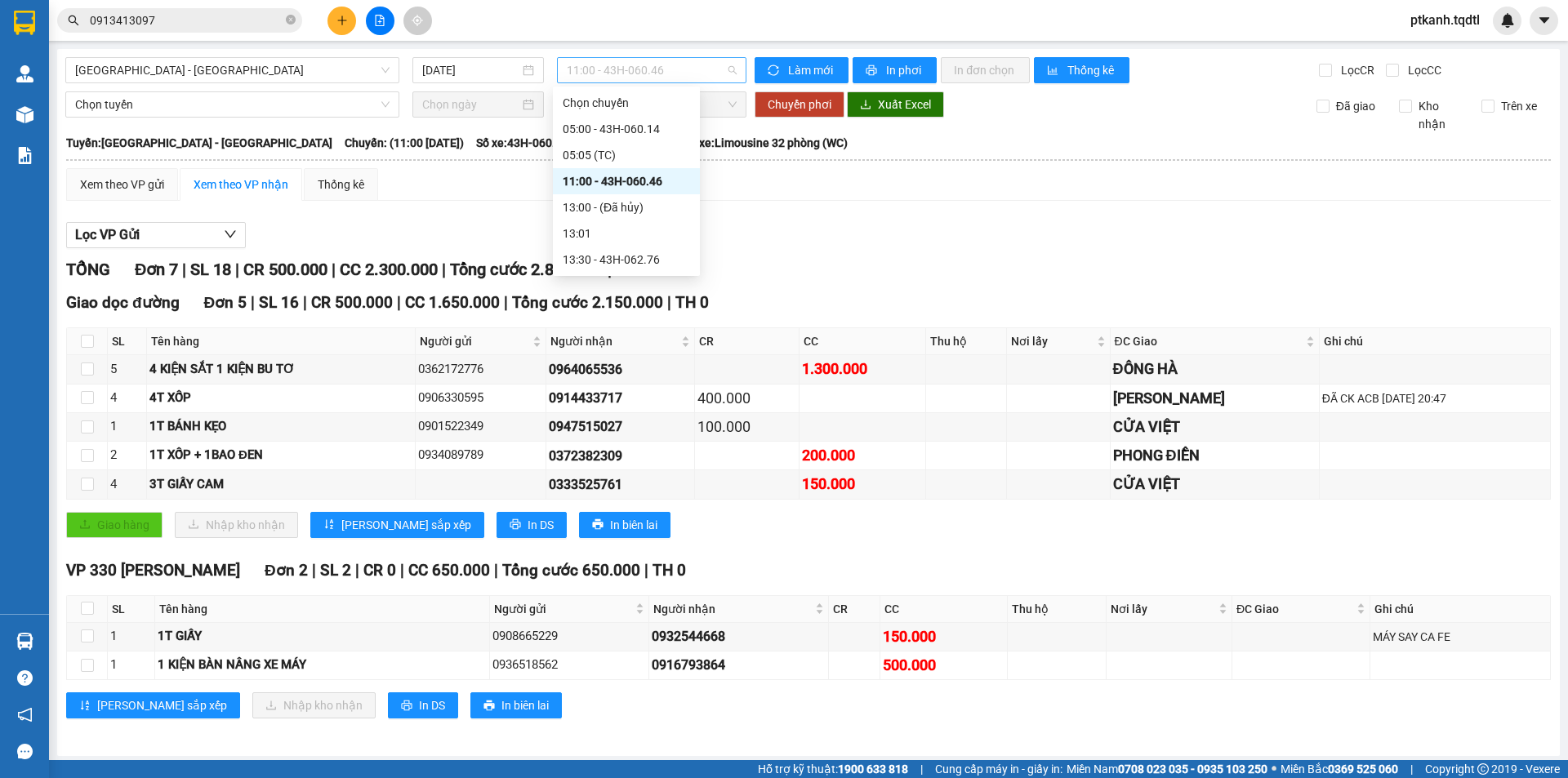
click at [694, 74] on span "11:00 - 43H-060.46" at bounding box center [651, 71] width 169 height 24
click at [670, 128] on div "05:00 - 43H-060.14" at bounding box center [626, 129] width 127 height 18
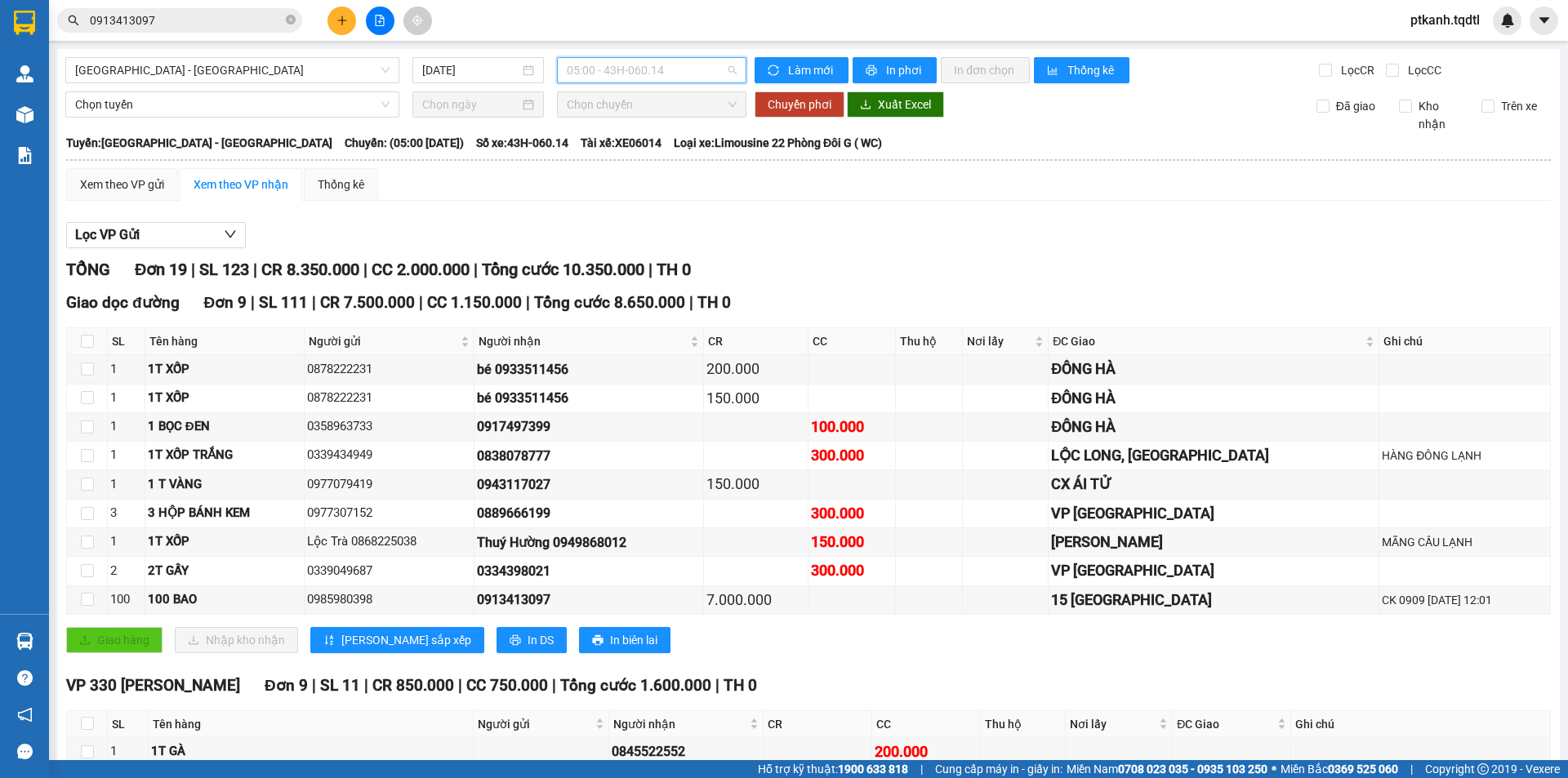
click at [708, 71] on span "05:00 - 43H-060.14" at bounding box center [651, 71] width 169 height 24
click at [654, 261] on div "13:30 - 43H-062.76" at bounding box center [626, 259] width 127 height 18
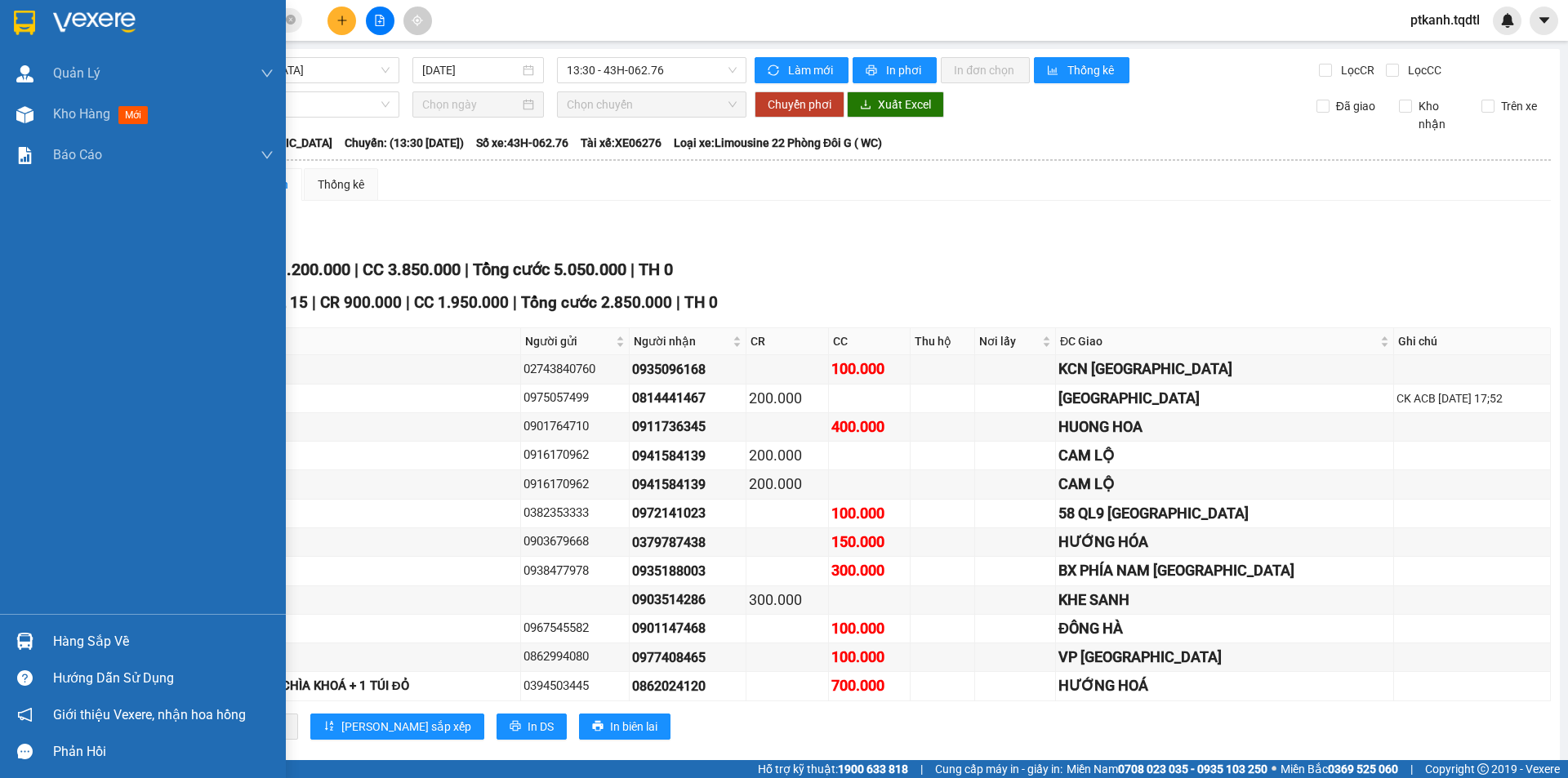
drag, startPoint x: 44, startPoint y: 643, endPoint x: 482, endPoint y: 665, distance: 438.6
click at [58, 639] on div "Hàng sắp về" at bounding box center [143, 641] width 286 height 37
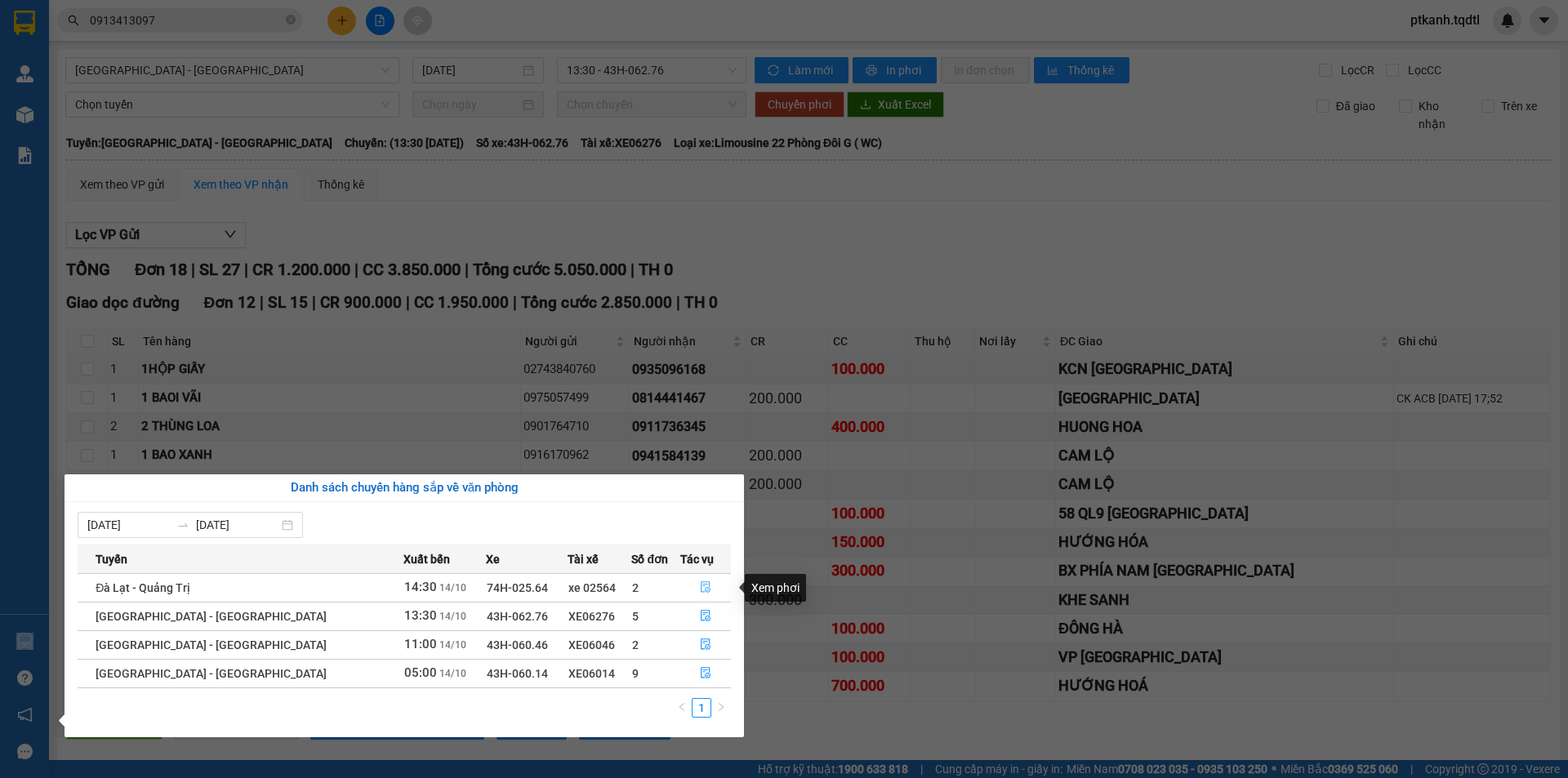
click at [699, 587] on icon "file-done" at bounding box center [705, 587] width 11 height 11
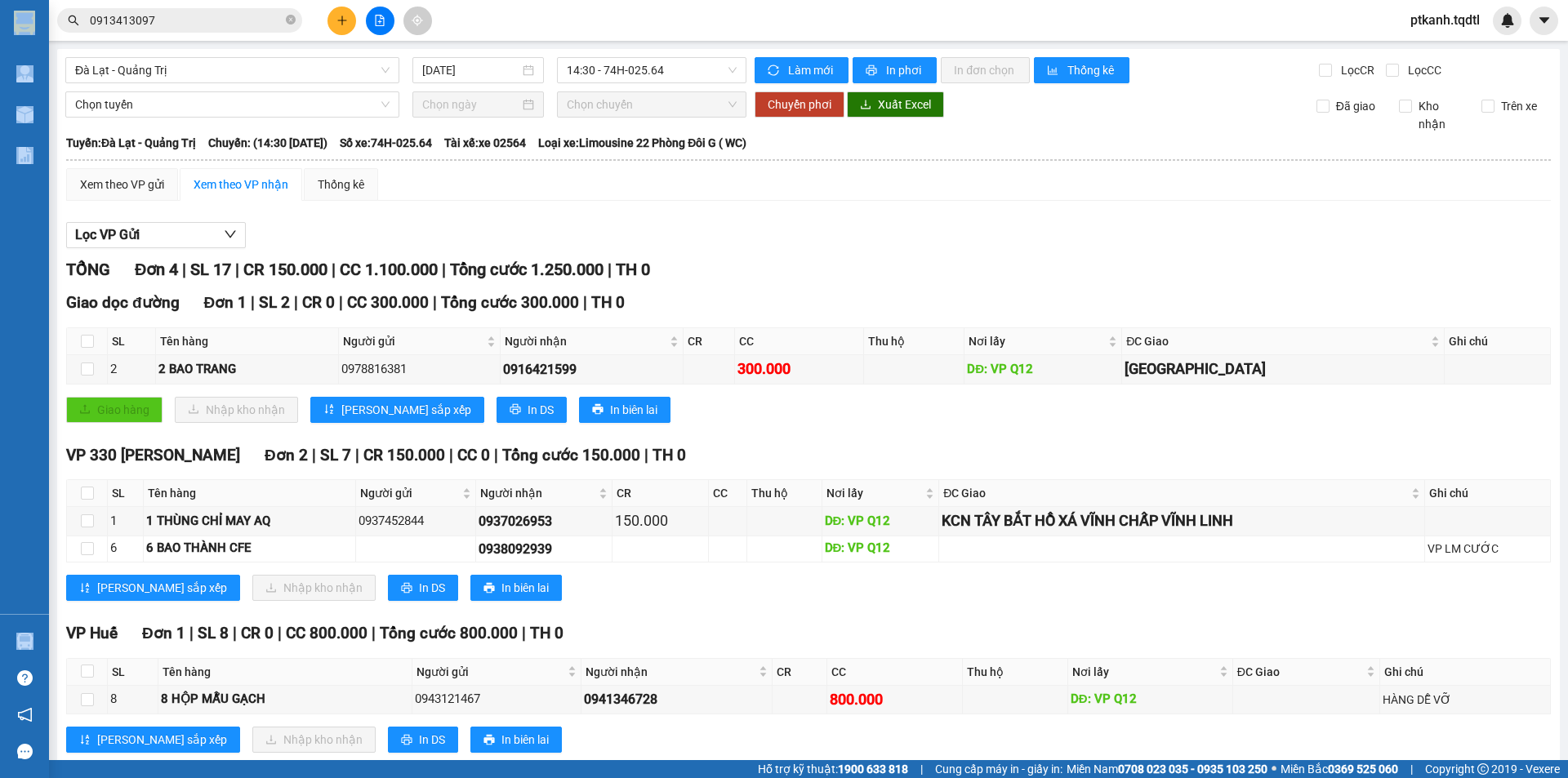
scroll to position [39, 0]
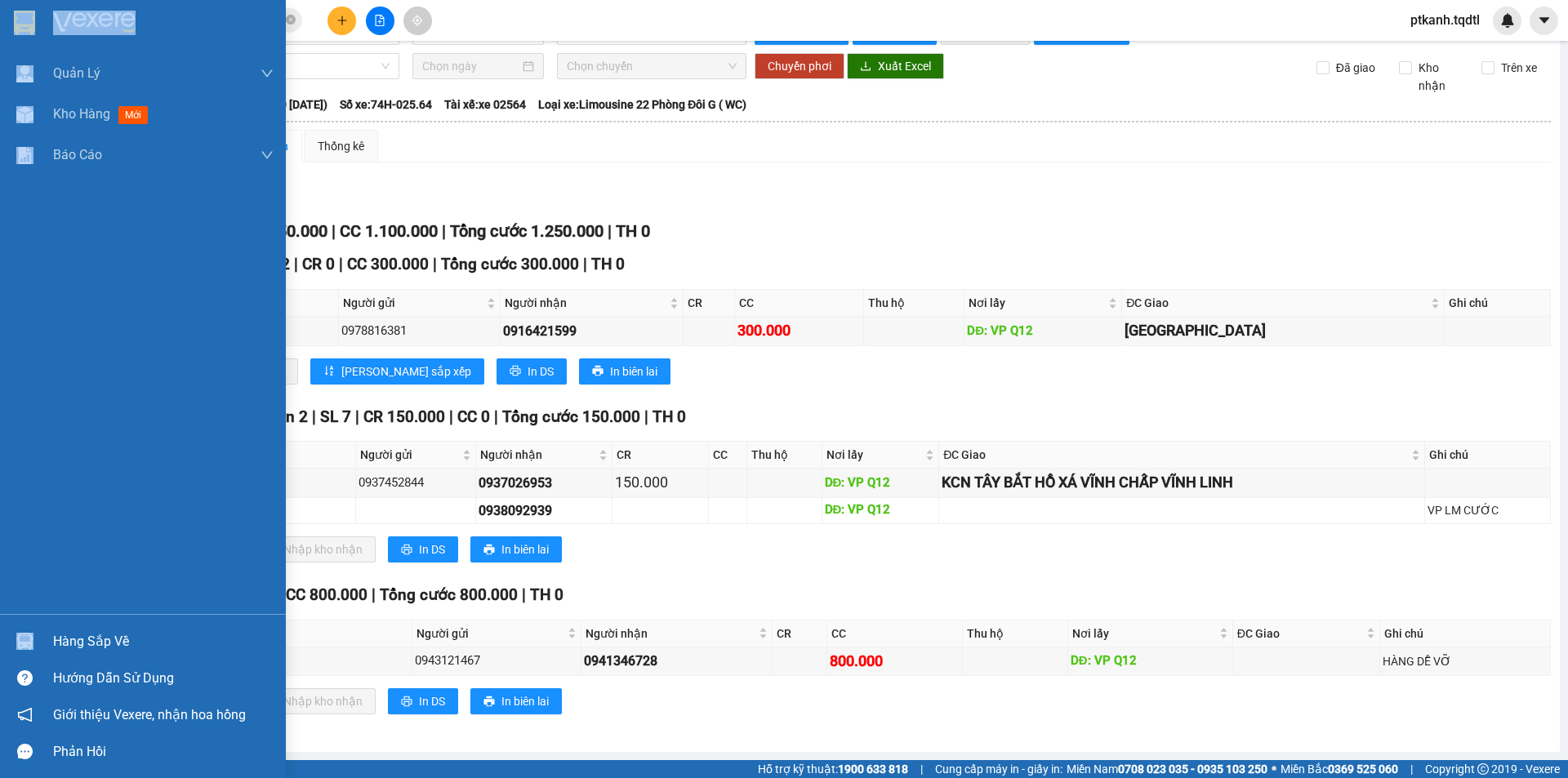
click at [78, 638] on div "Hàng sắp về" at bounding box center [163, 642] width 220 height 24
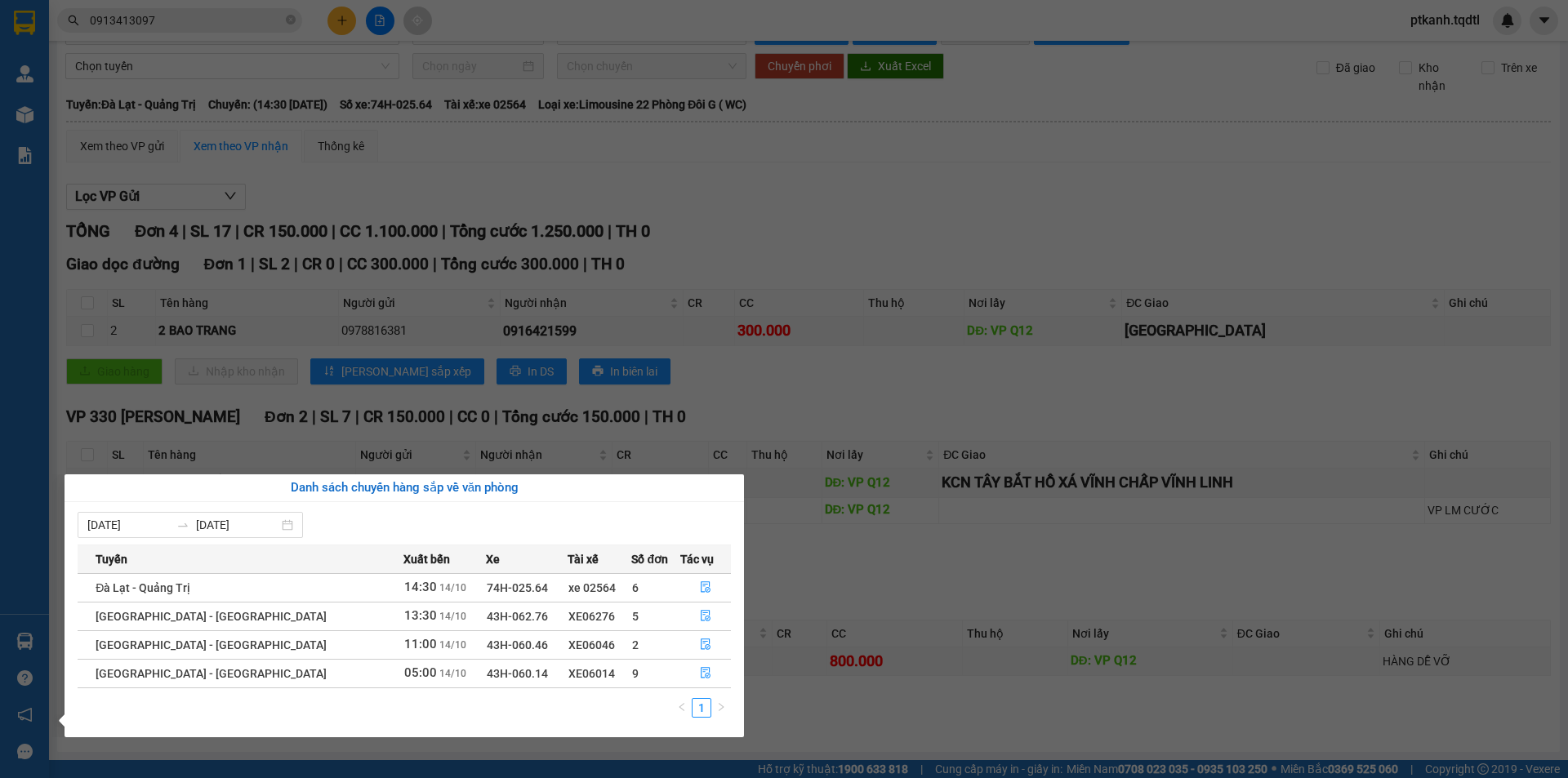
click at [794, 339] on section "Kết quả tìm kiếm ( 1 ) Bộ lọc Mã ĐH Trạng thái Món hàng Thu hộ Tổng cước Chưa c…" at bounding box center [784, 389] width 1568 height 778
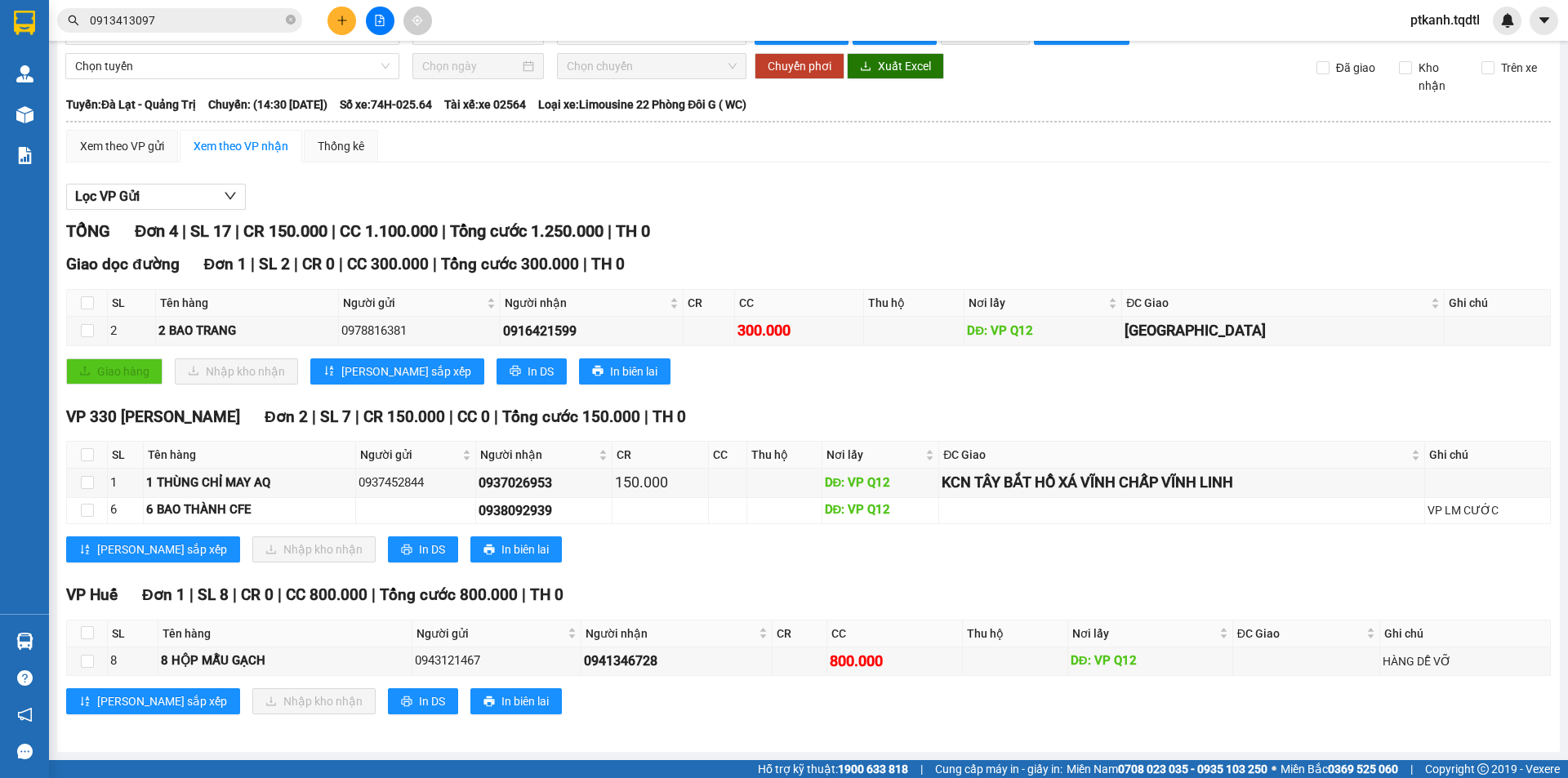
scroll to position [0, 0]
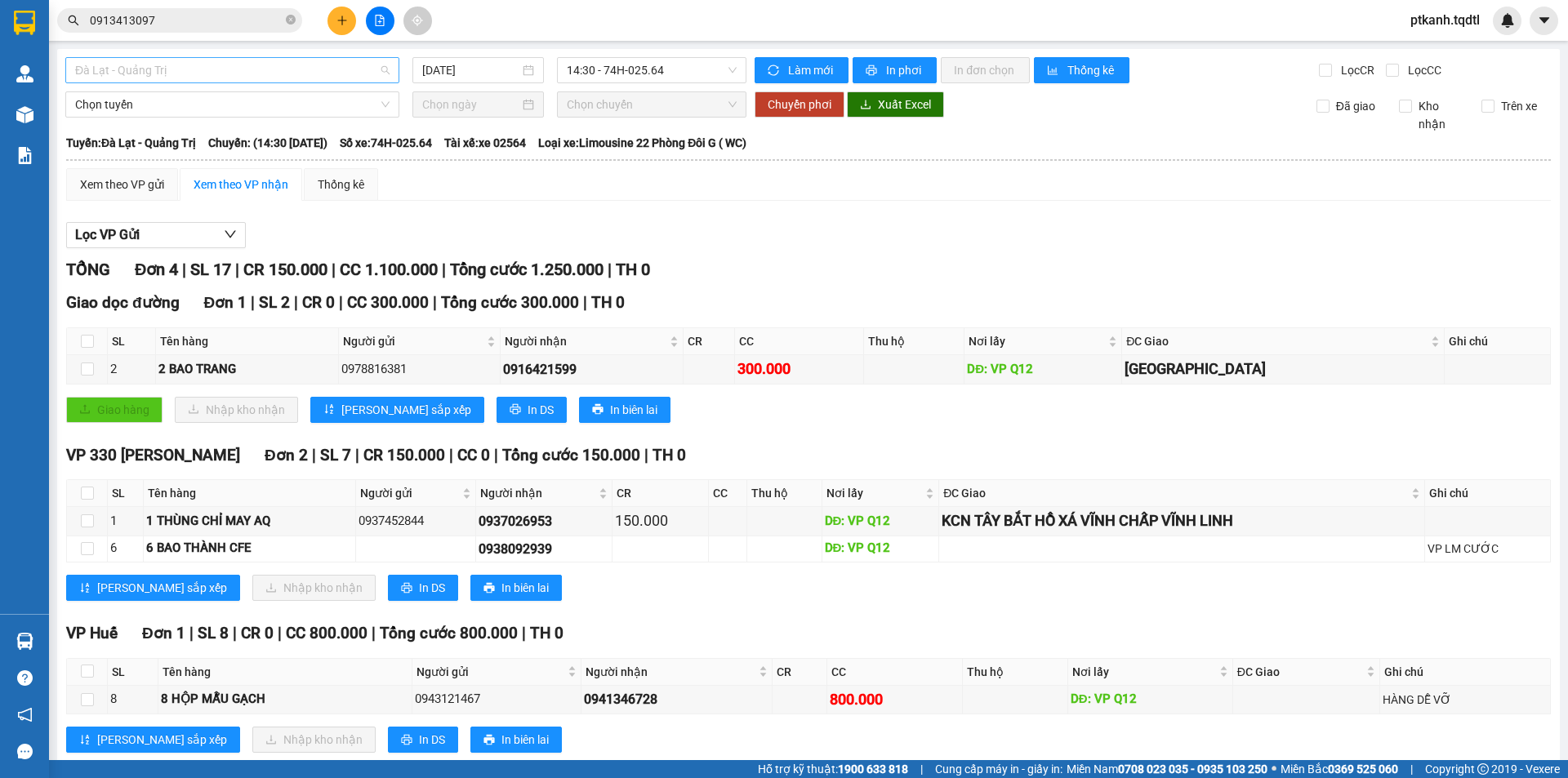
click at [387, 65] on div "Đà Lạt - Quảng Trị" at bounding box center [232, 71] width 334 height 26
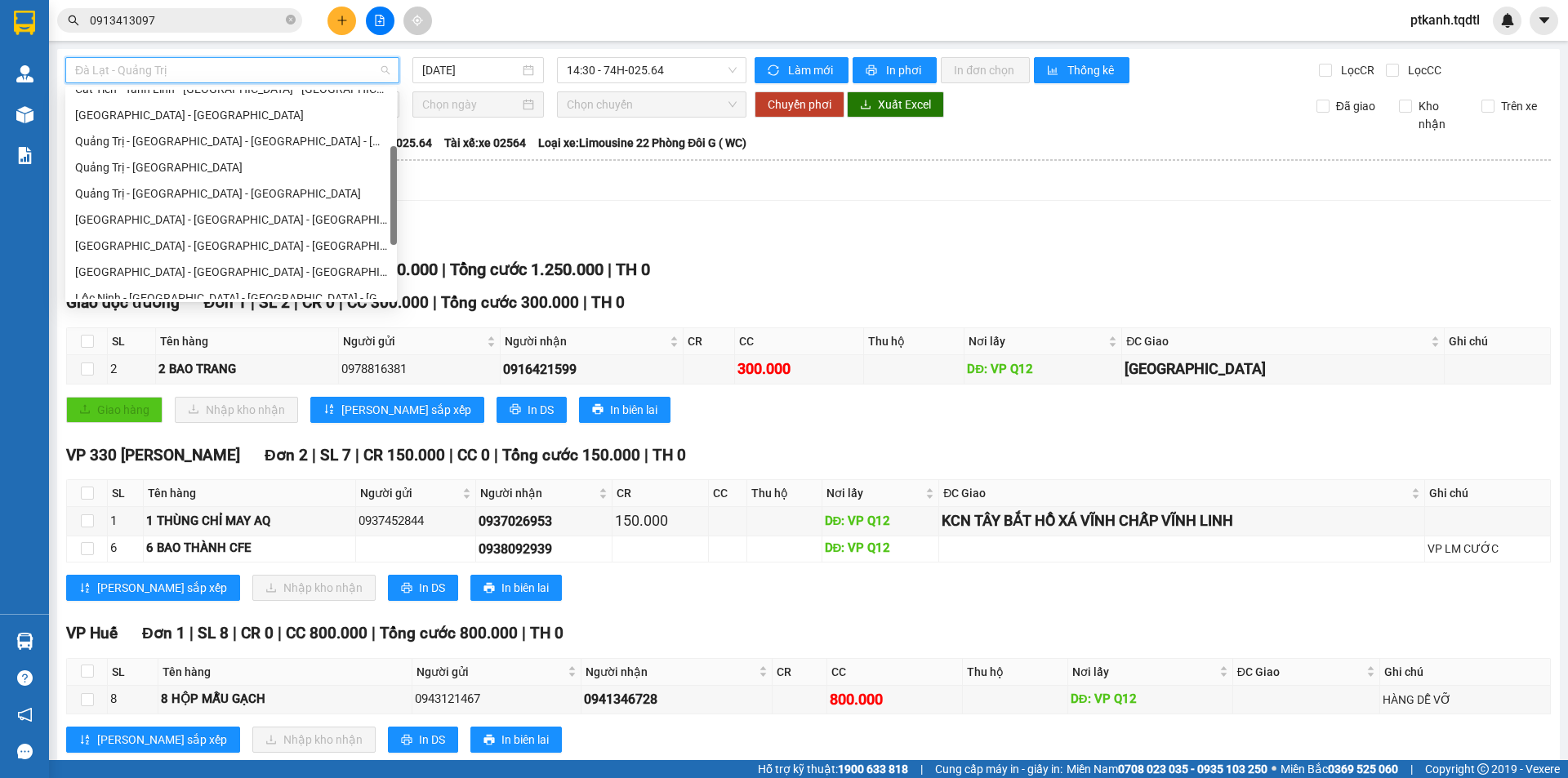
scroll to position [161, 0]
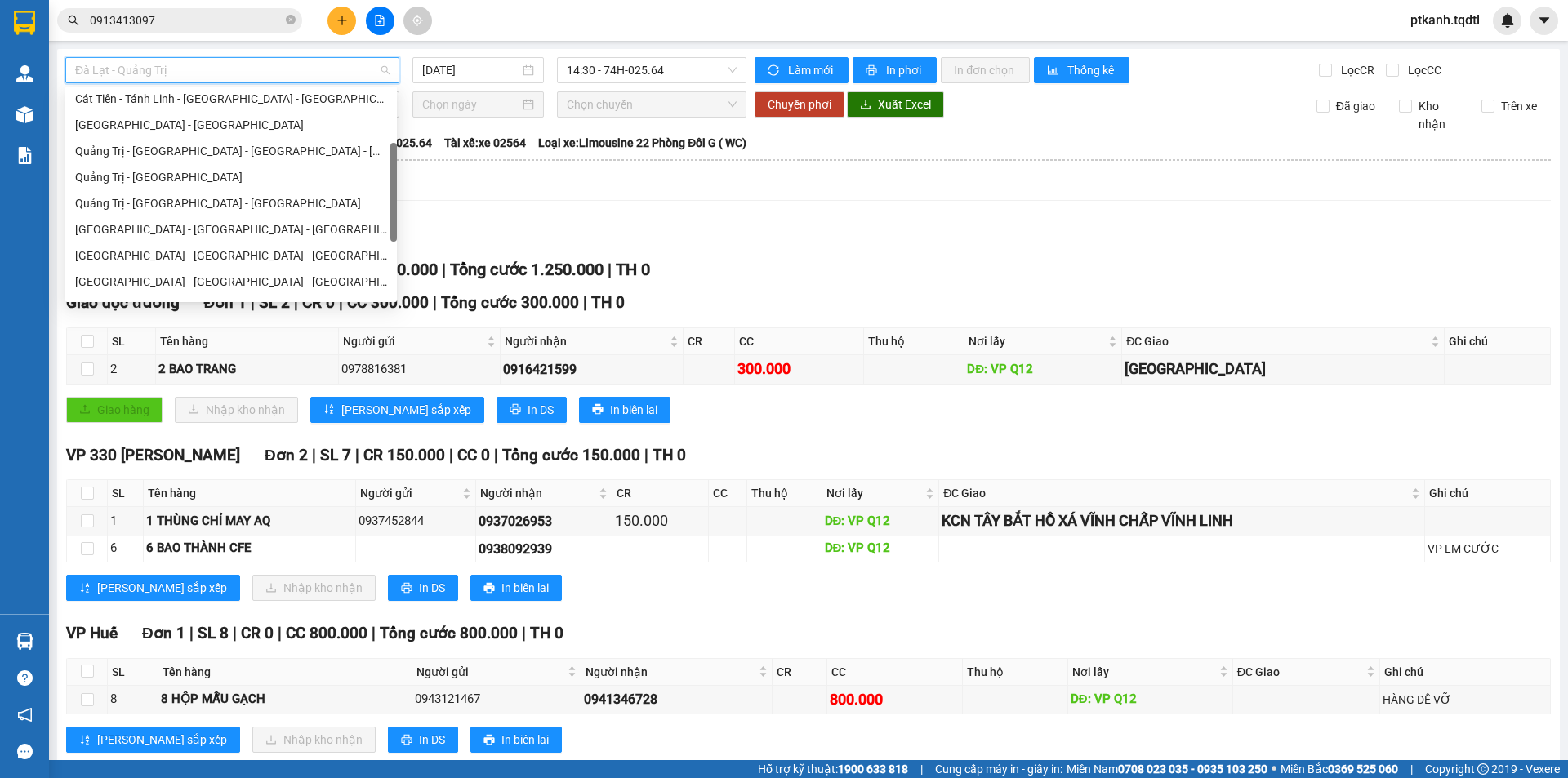
drag, startPoint x: 392, startPoint y: 196, endPoint x: 395, endPoint y: 163, distance: 33.1
click at [395, 163] on div at bounding box center [393, 192] width 7 height 99
click at [261, 175] on div "Quảng Trị - Sài Gòn" at bounding box center [231, 177] width 312 height 18
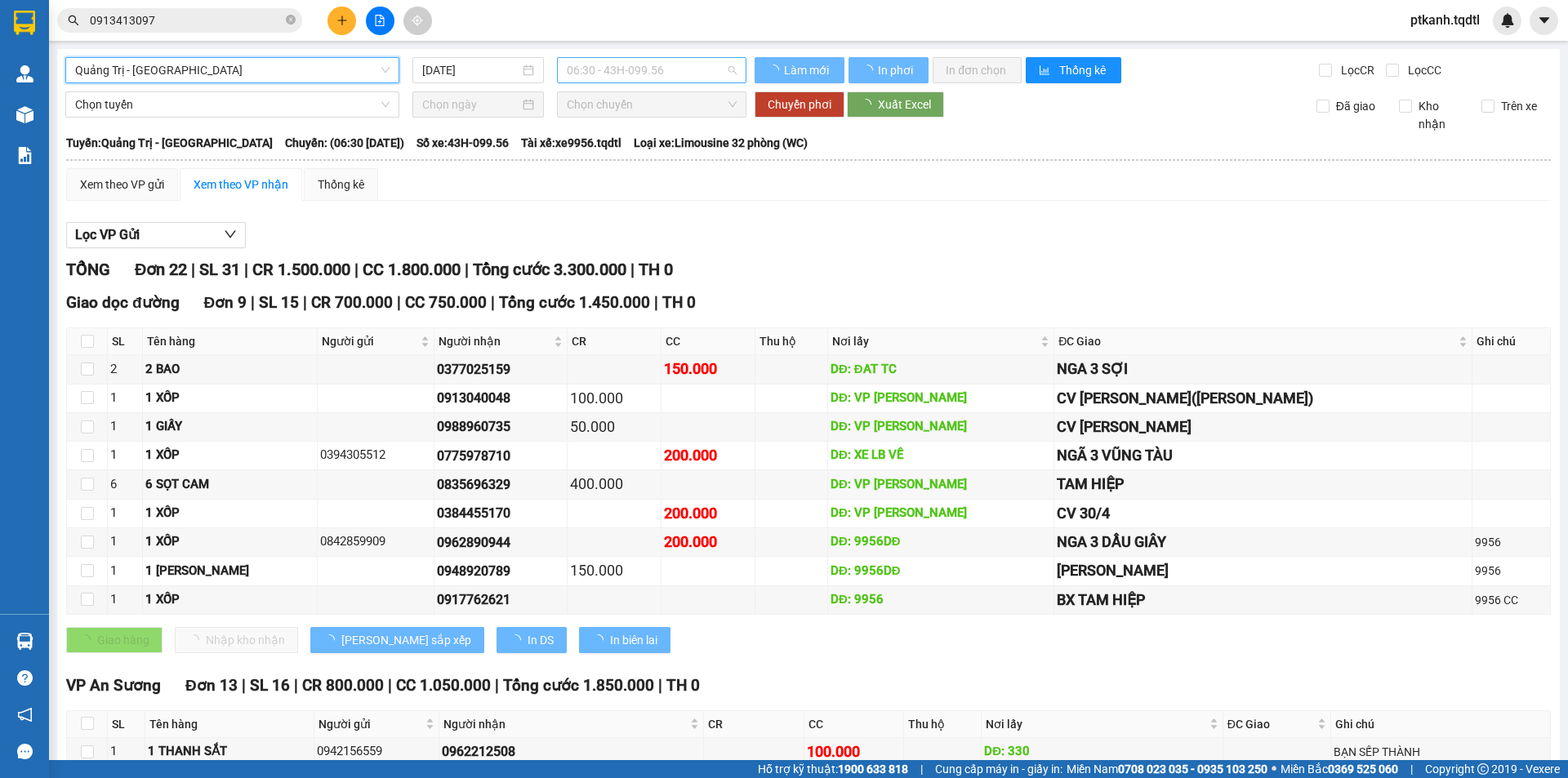
click at [708, 67] on span "06:30 - 43H-099.56" at bounding box center [651, 71] width 169 height 24
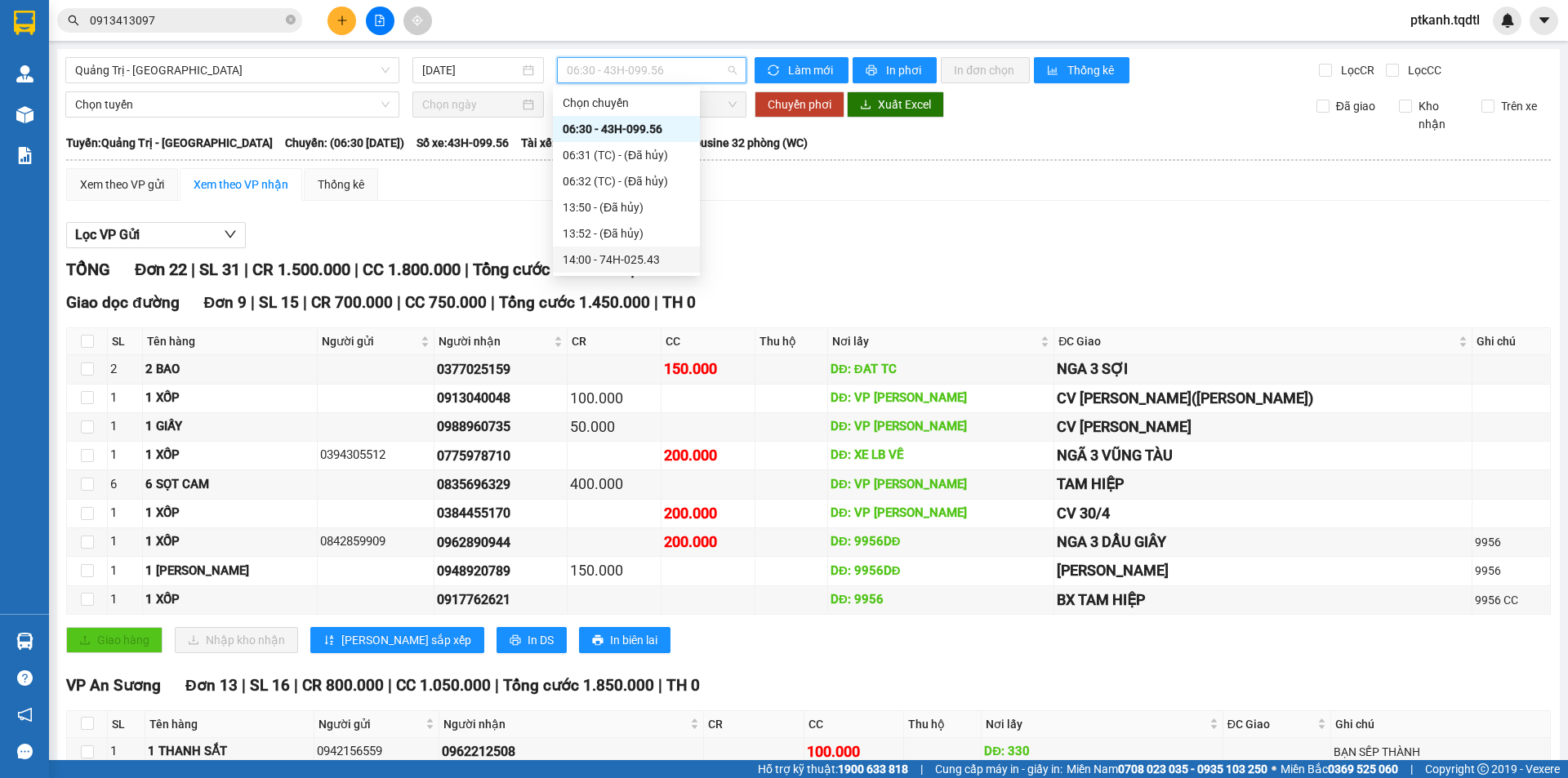
click at [659, 260] on div "14:00 - 74H-025.43" at bounding box center [626, 259] width 127 height 18
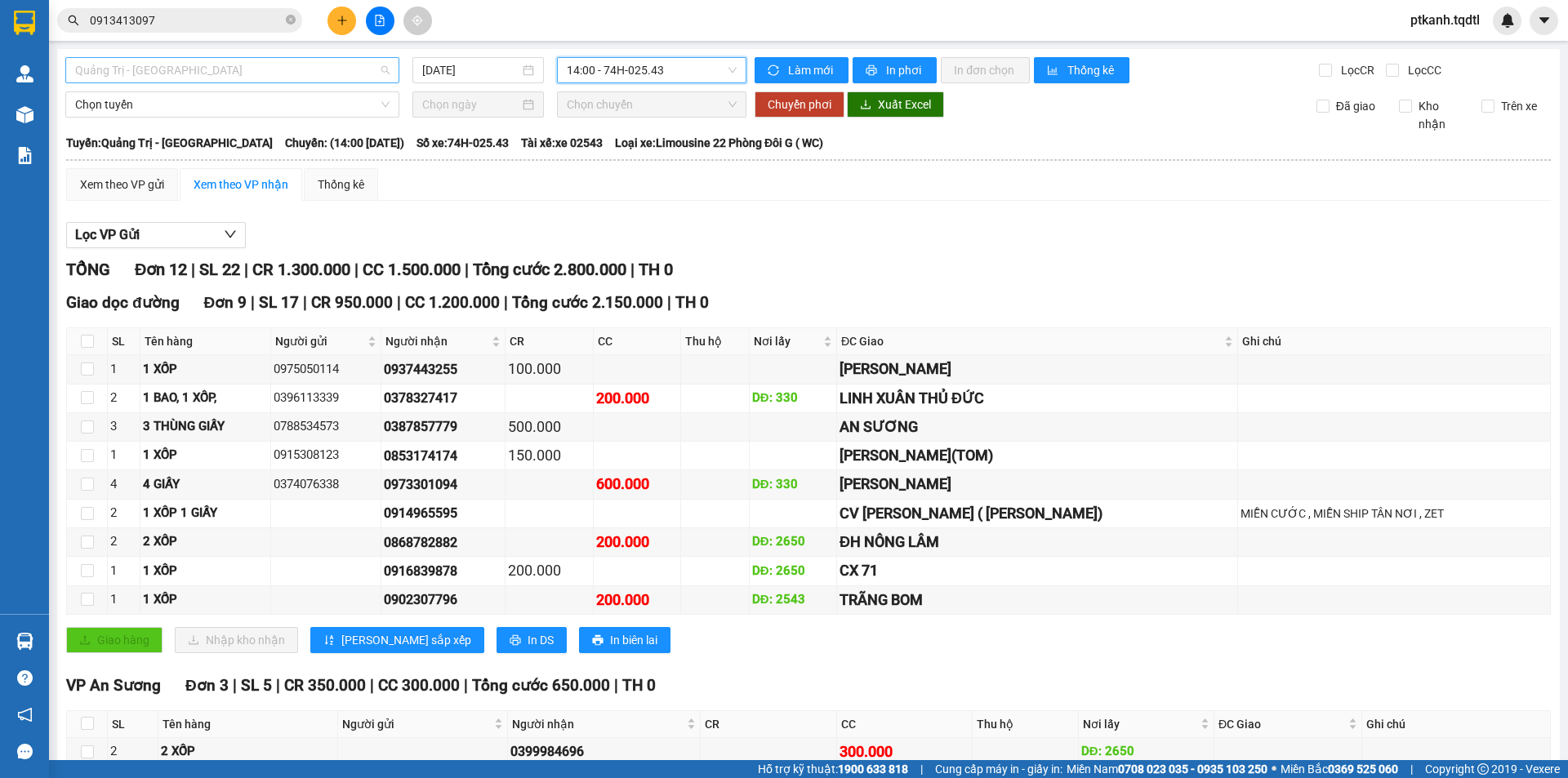
click at [379, 64] on span "Quảng Trị - Sài Gòn" at bounding box center [232, 71] width 314 height 24
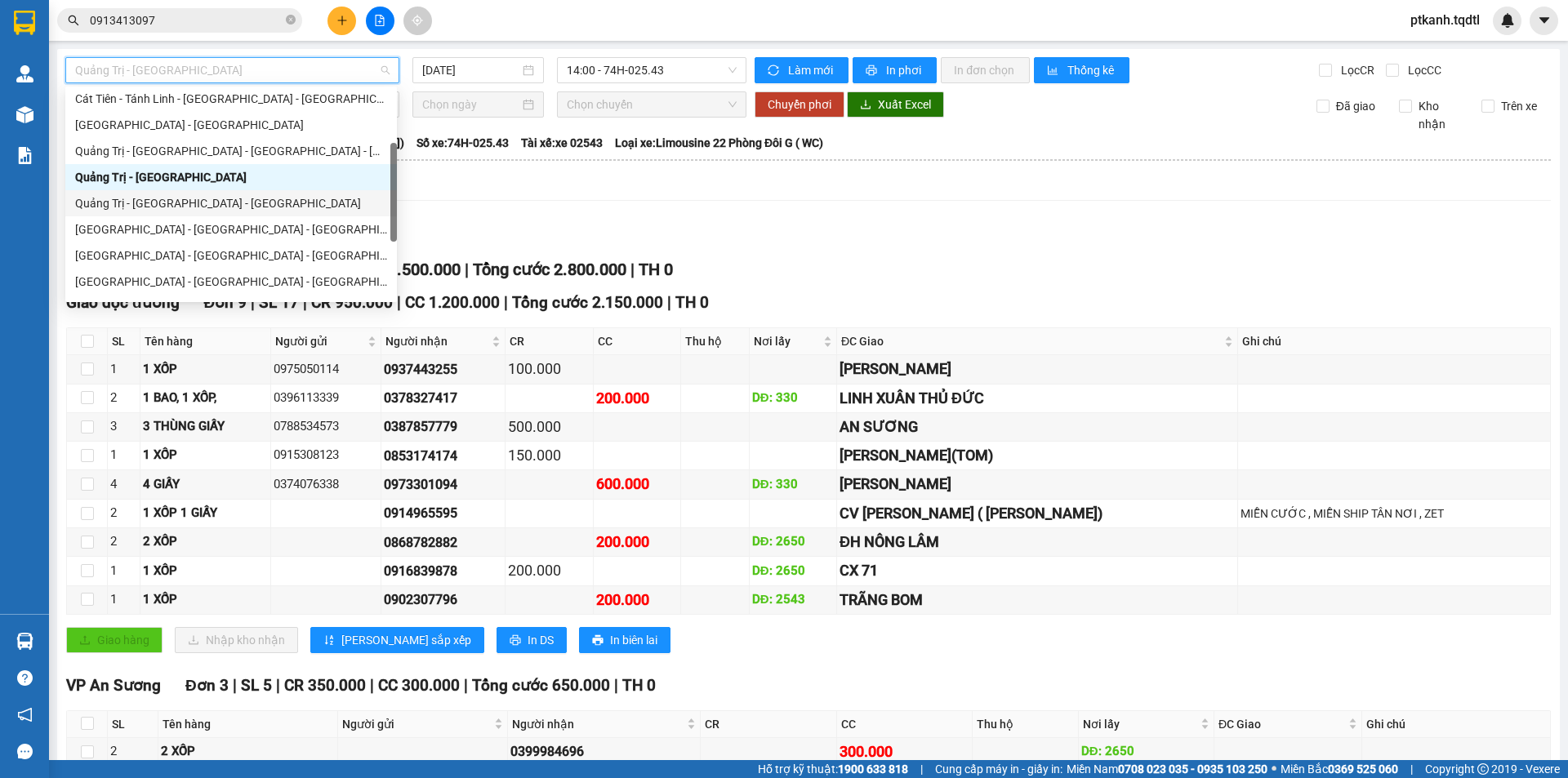
click at [296, 199] on div "Quảng Trị - Bình Dương - Bình Phước" at bounding box center [231, 202] width 312 height 18
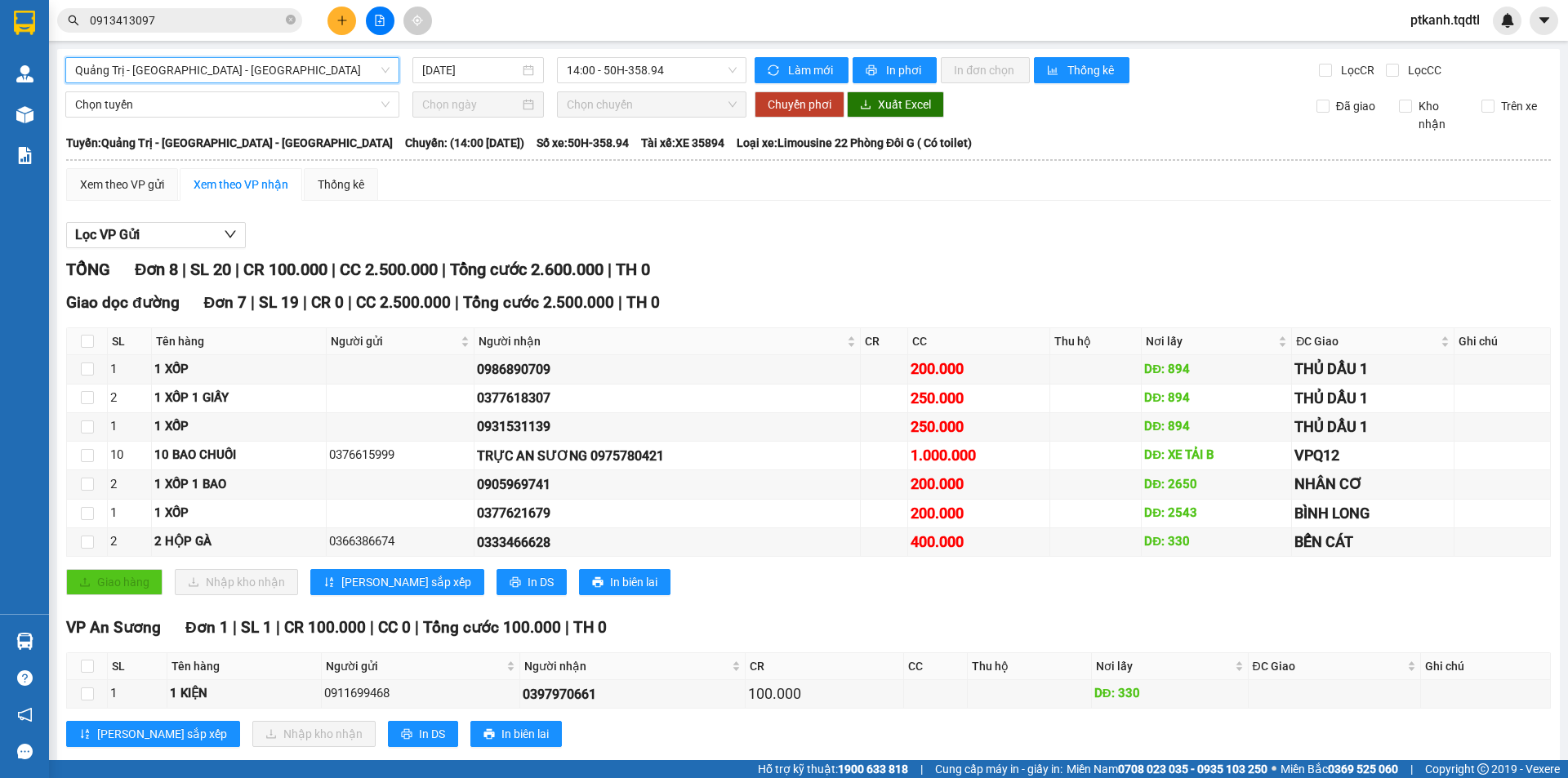
click at [379, 69] on span "Quảng Trị - Bình Dương - Bình Phước" at bounding box center [232, 71] width 314 height 24
